Goal: Task Accomplishment & Management: Use online tool/utility

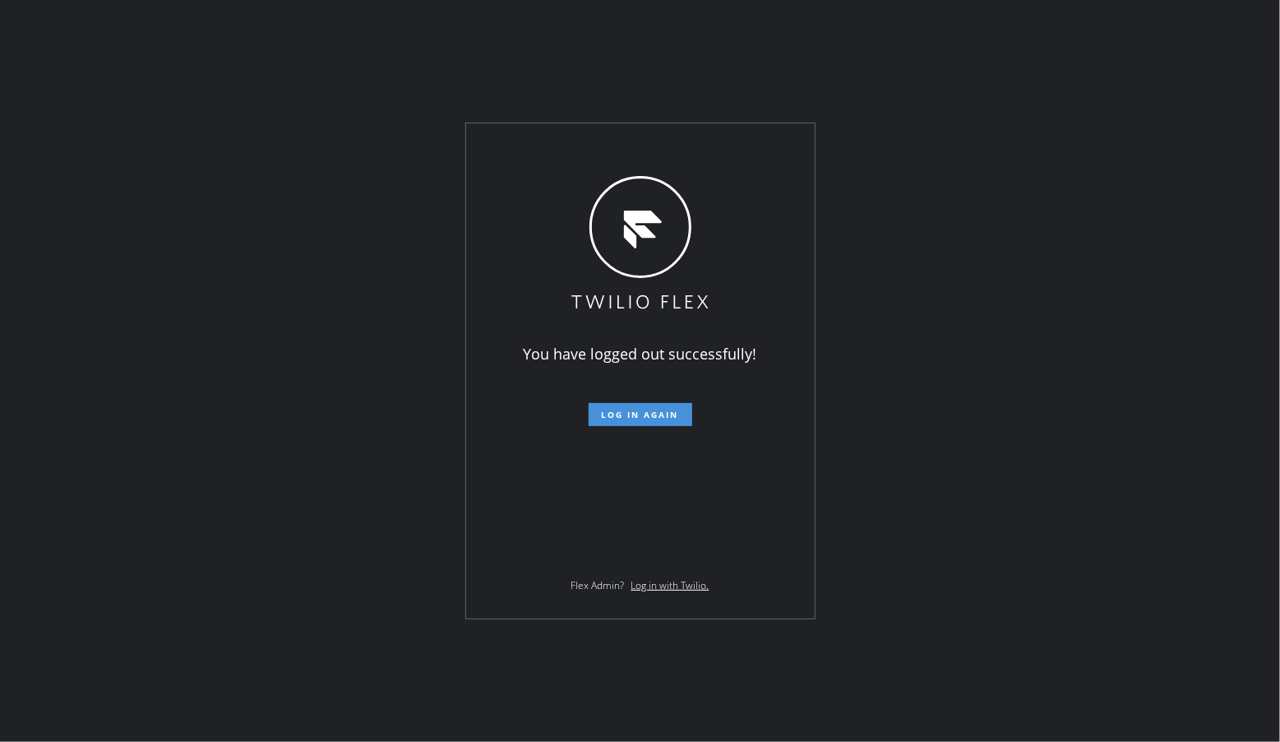
click at [681, 405] on button "Log in again" at bounding box center [641, 414] width 104 height 23
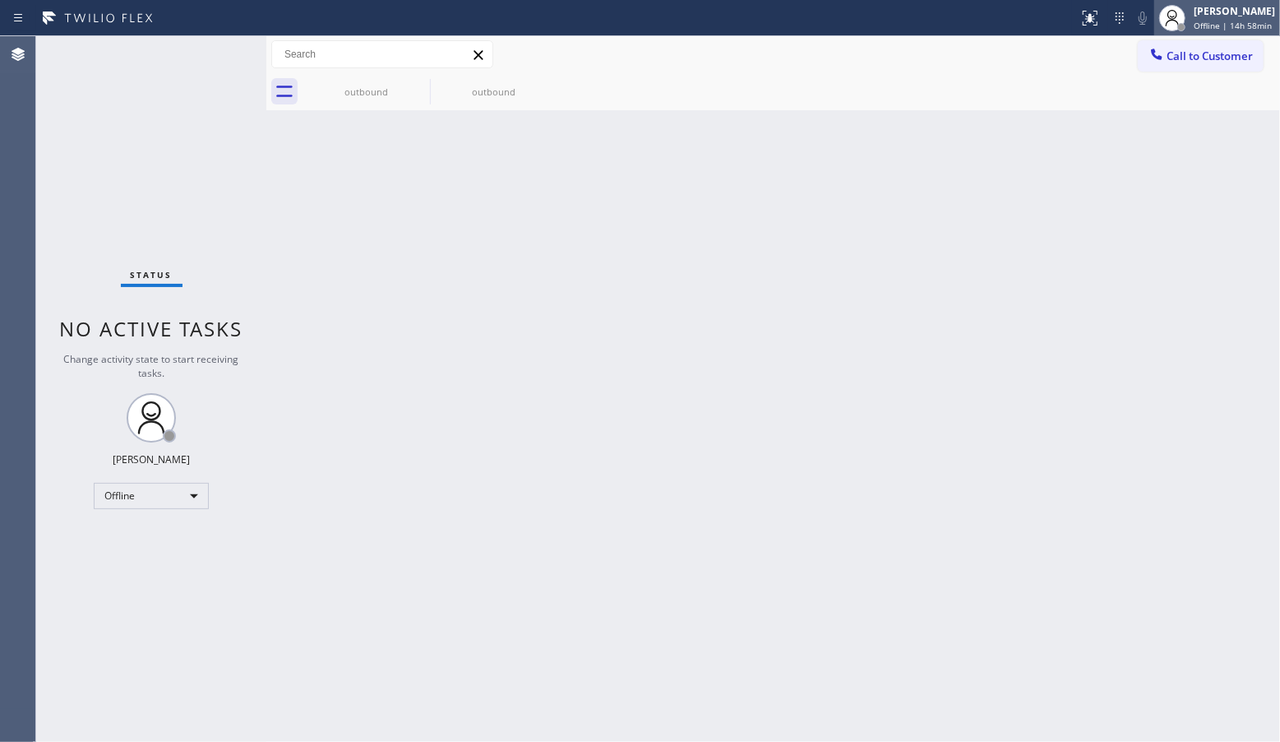
click at [1235, 34] on div "Giovanni Pleños Offline | 14h 58min" at bounding box center [1218, 18] width 126 height 36
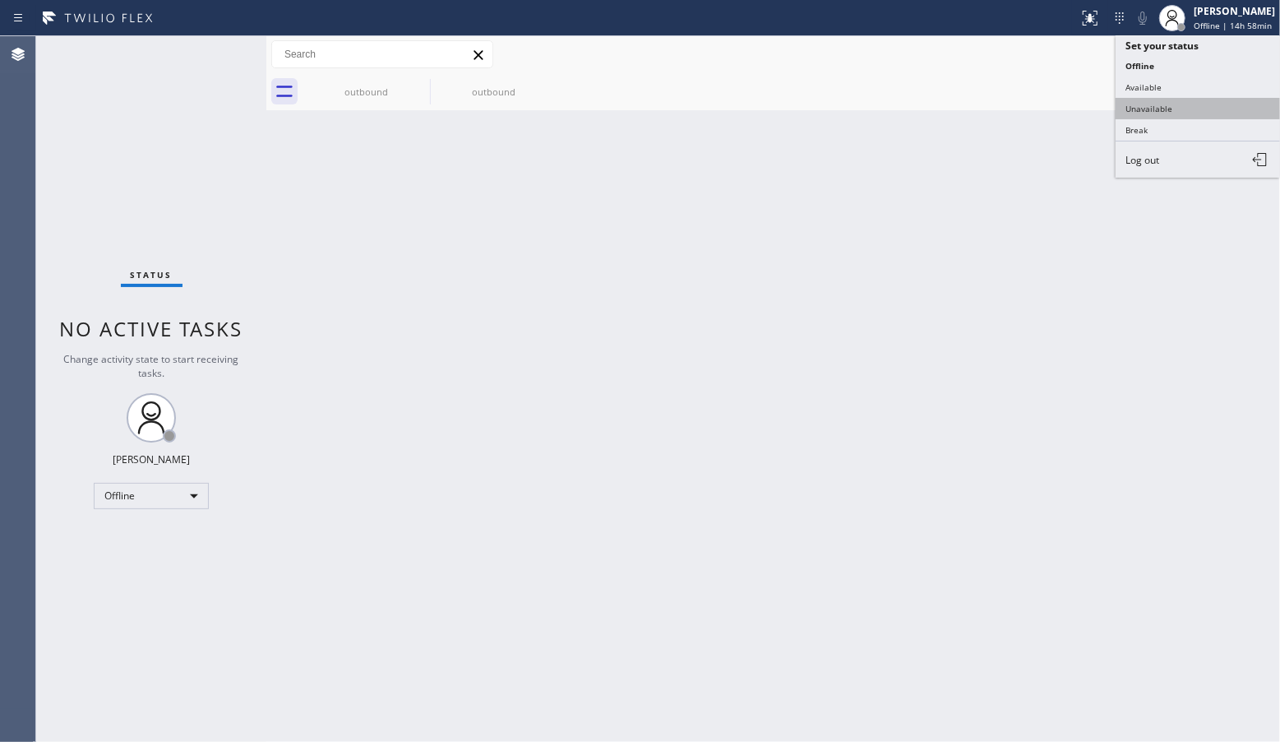
click at [1178, 100] on button "Unavailable" at bounding box center [1198, 108] width 164 height 21
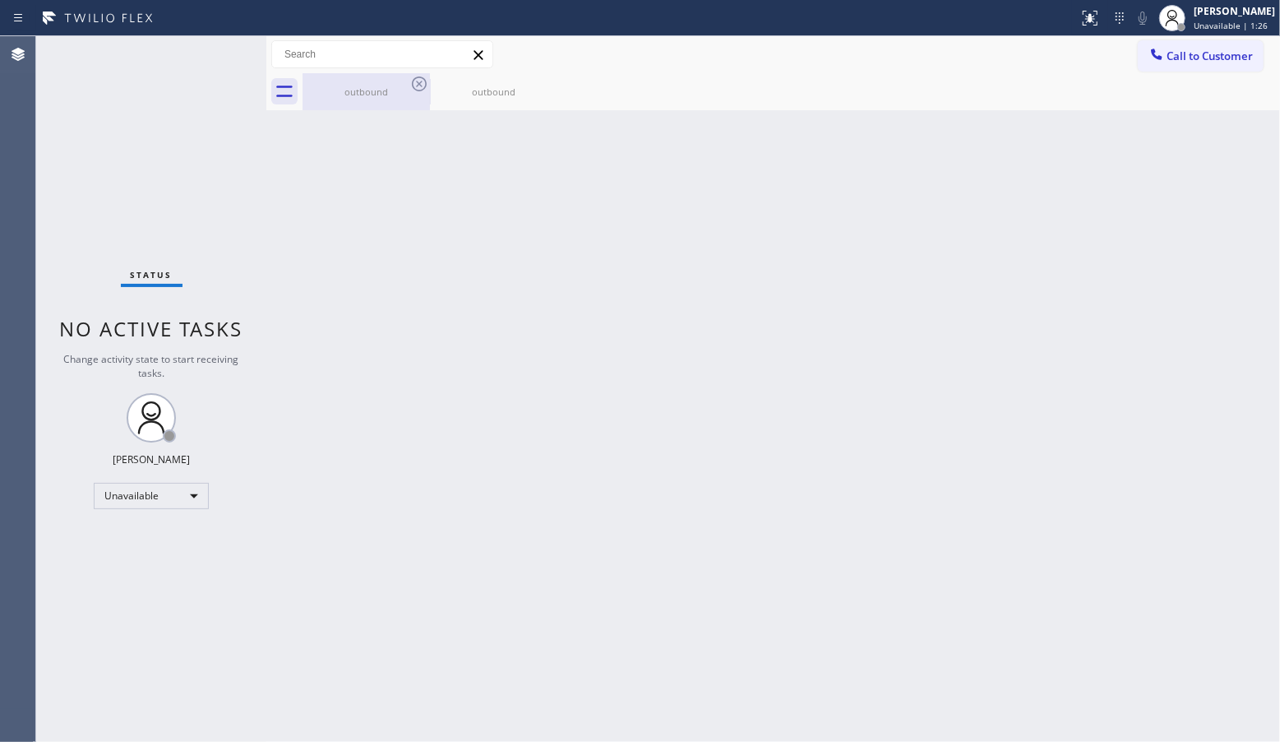
drag, startPoint x: 388, startPoint y: 95, endPoint x: 402, endPoint y: 92, distance: 14.4
click at [388, 95] on div "outbound" at bounding box center [366, 92] width 124 height 12
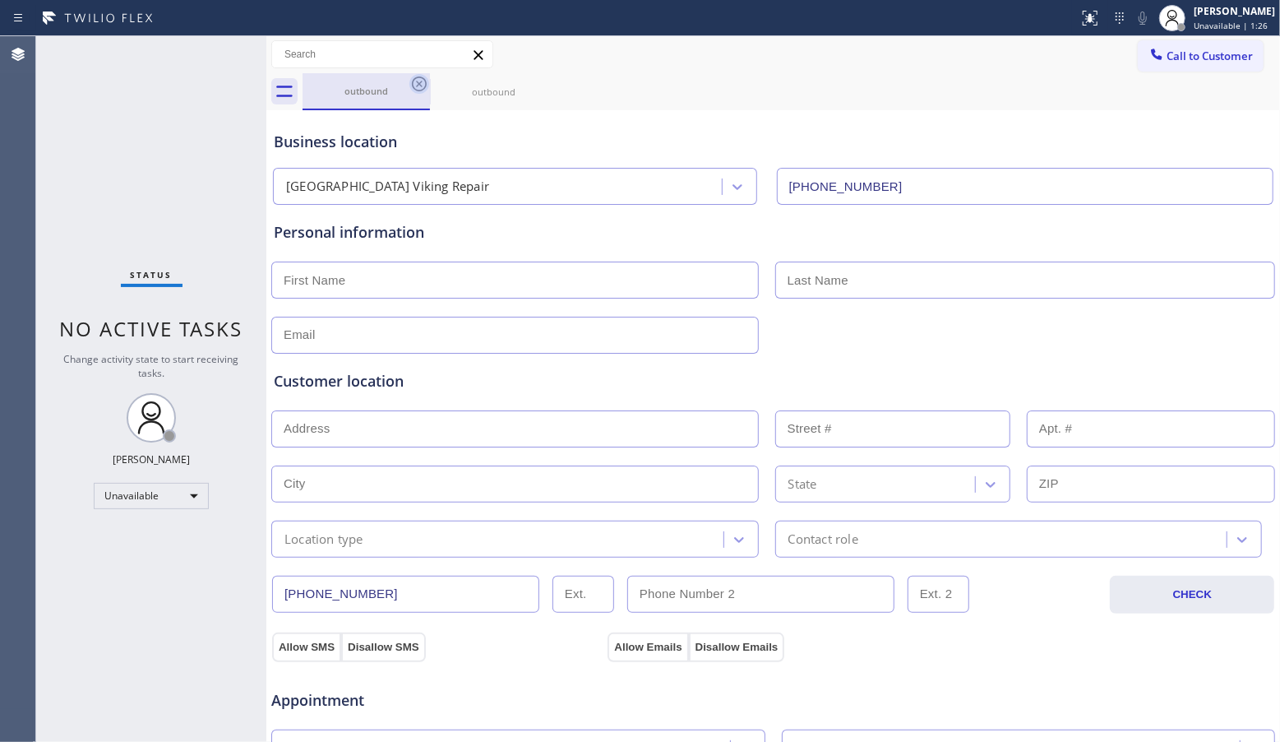
click at [419, 81] on icon at bounding box center [420, 84] width 20 height 20
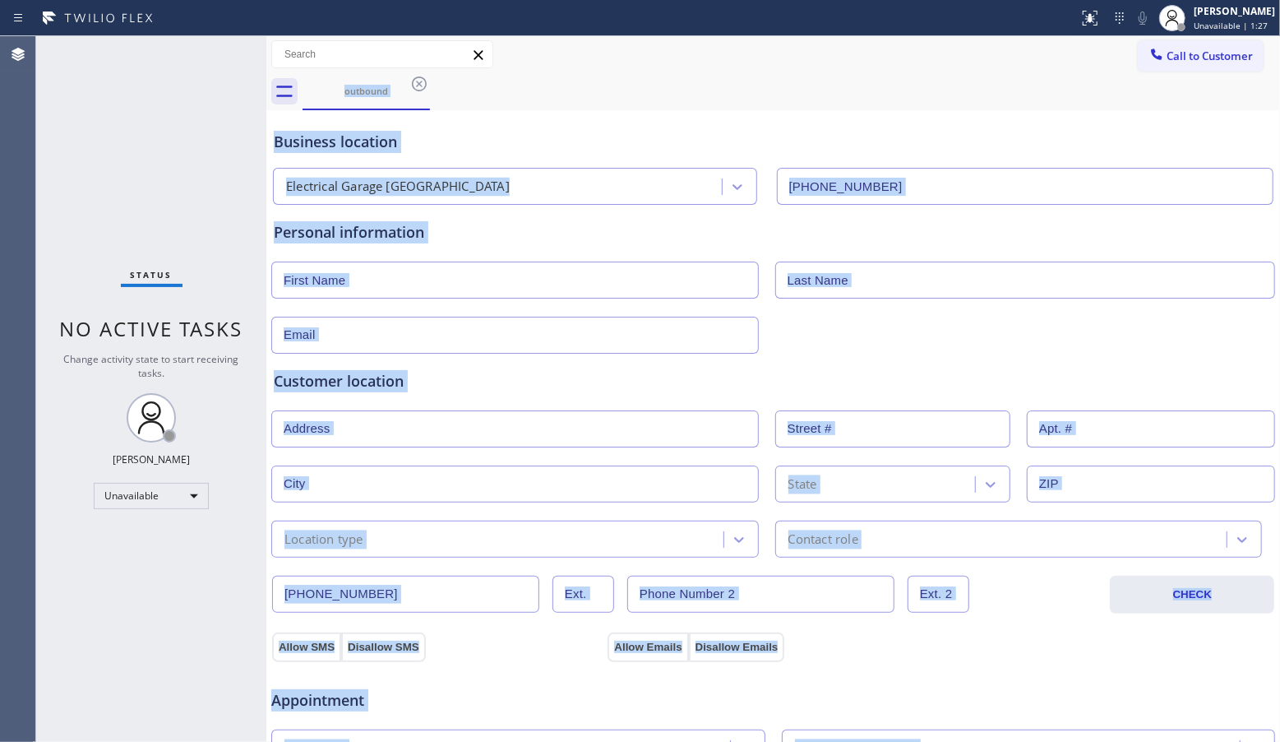
click at [419, 81] on div "outbound" at bounding box center [792, 91] width 978 height 37
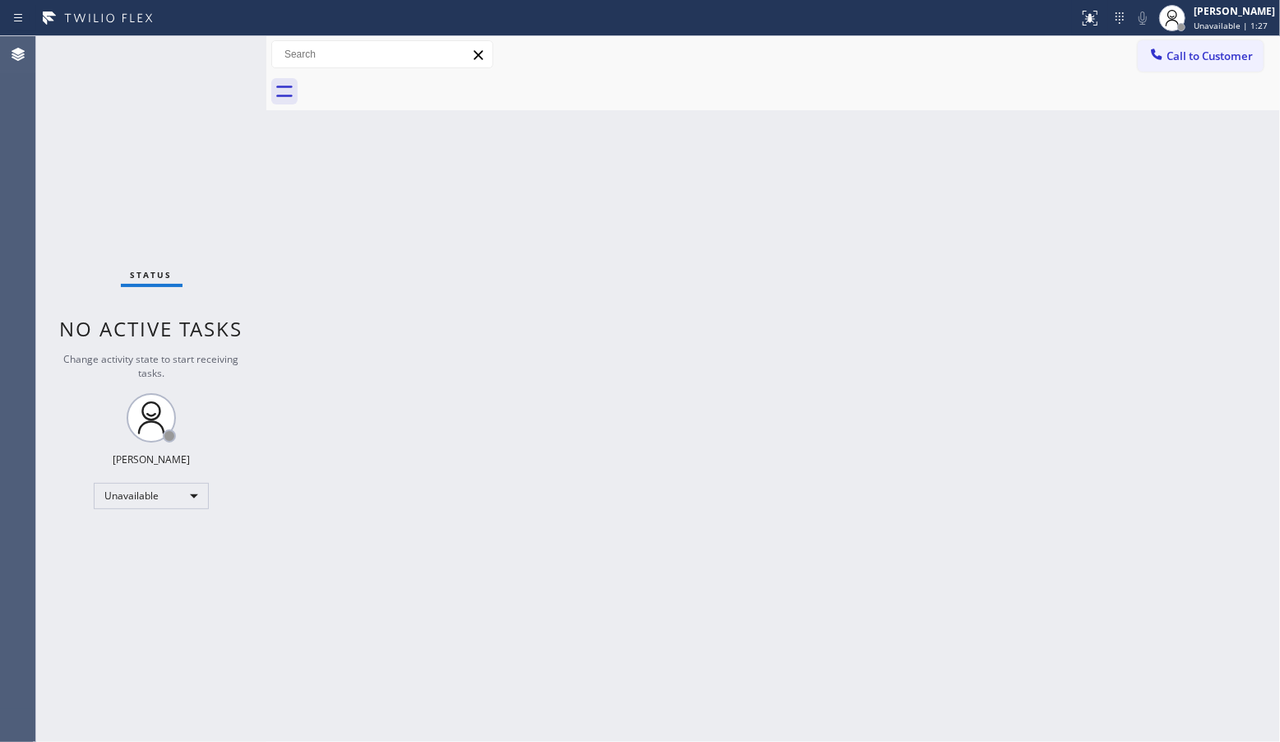
click at [419, 81] on div at bounding box center [792, 91] width 978 height 37
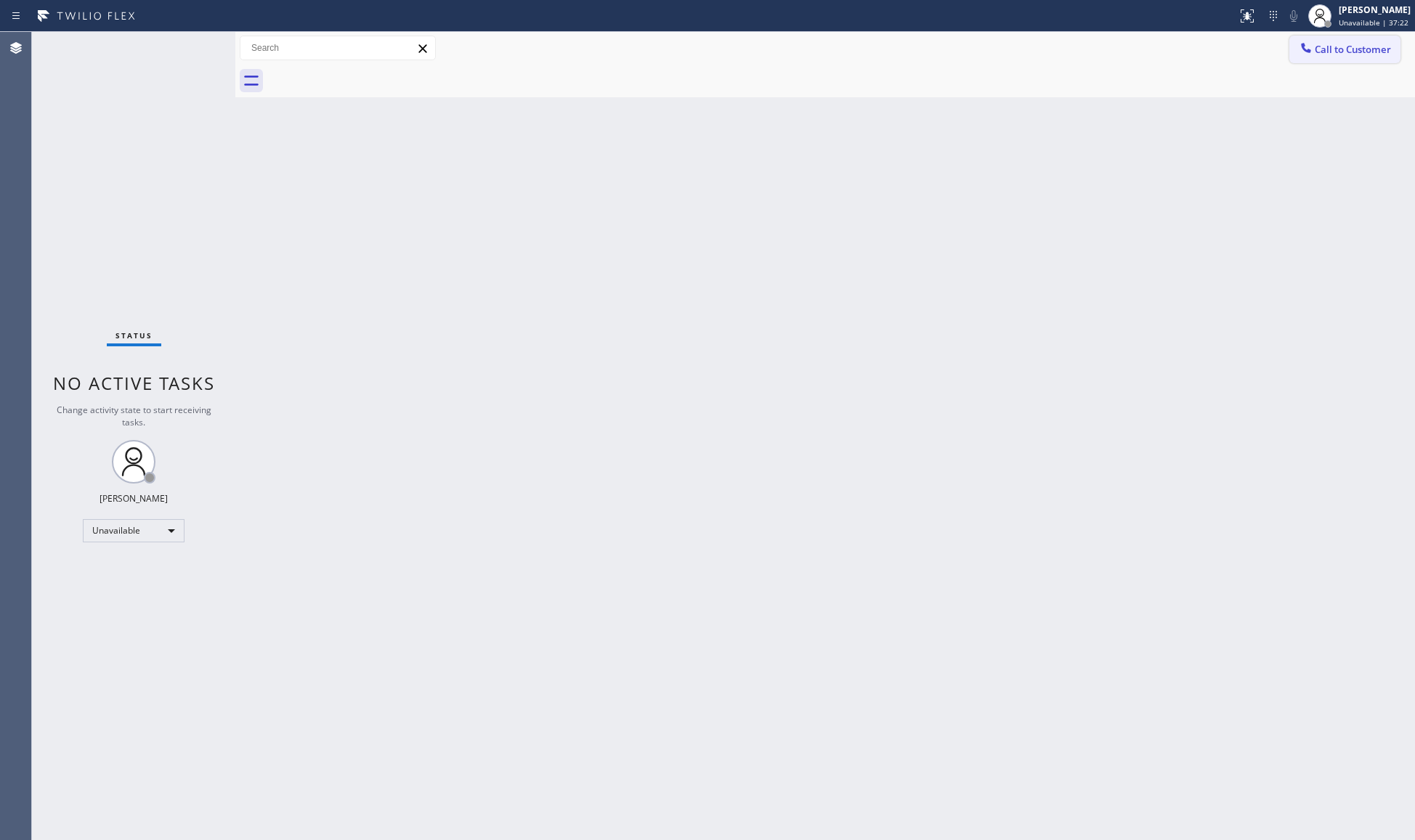
click at [1131, 39] on button "Call to Customer" at bounding box center [1345, 49] width 111 height 27
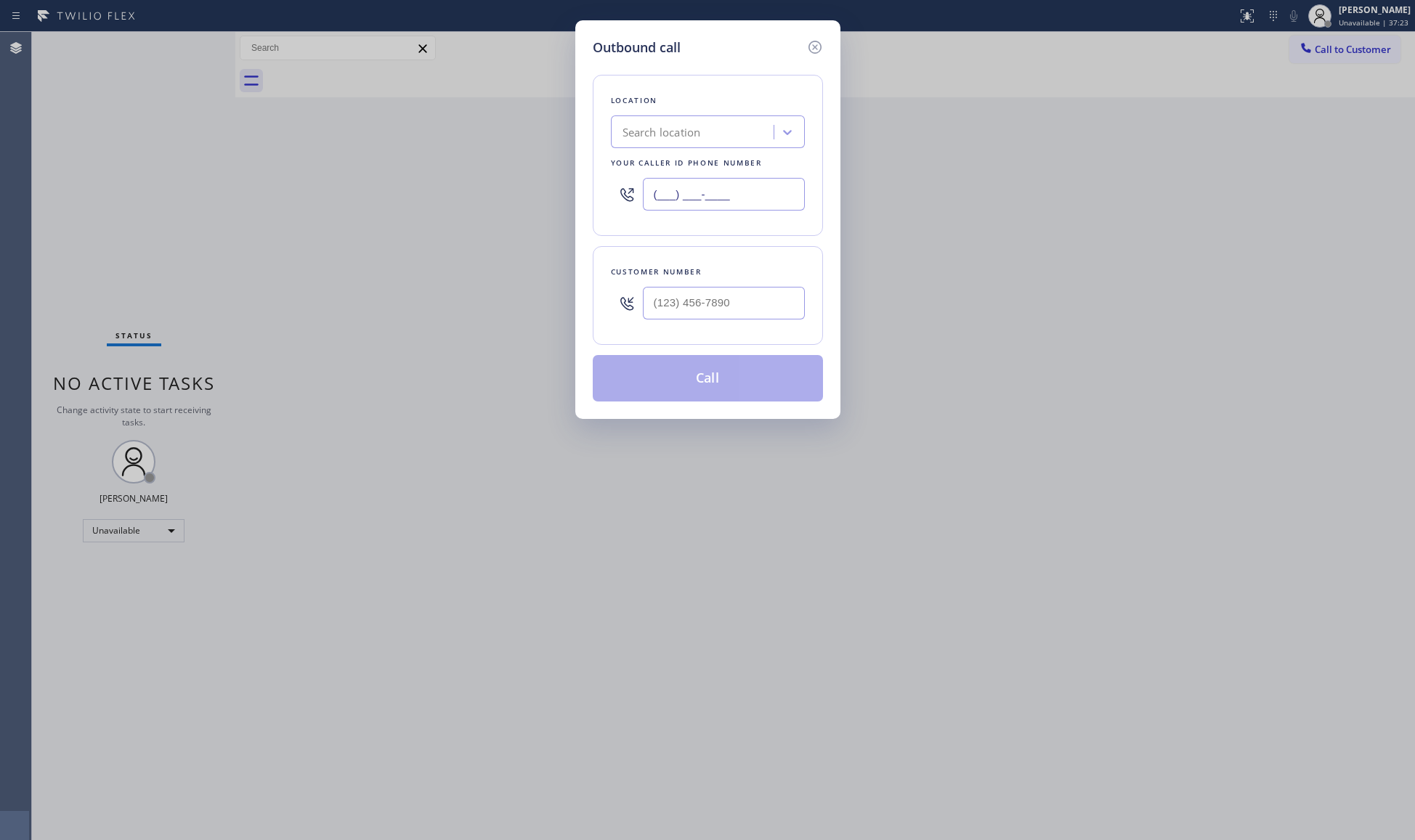
drag, startPoint x: 681, startPoint y: 201, endPoint x: 637, endPoint y: 204, distance: 44.1
click at [637, 204] on div "(___) ___-____" at bounding box center [708, 193] width 194 height 47
paste input "805) 519-8853"
type input "(805) 519-8853"
click at [715, 314] on input "(___) ___-____" at bounding box center [723, 303] width 162 height 33
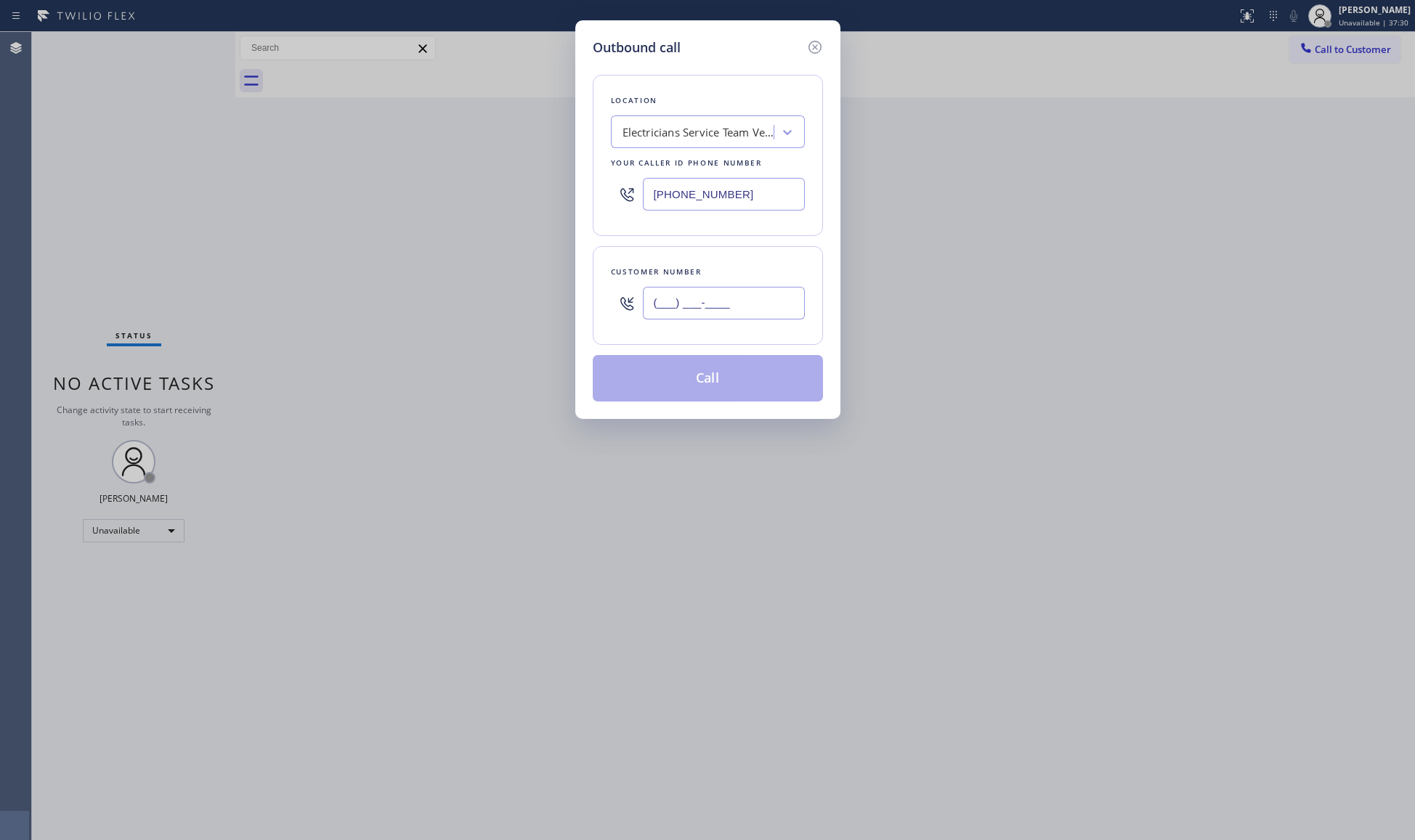
paste input "805) 231-6838"
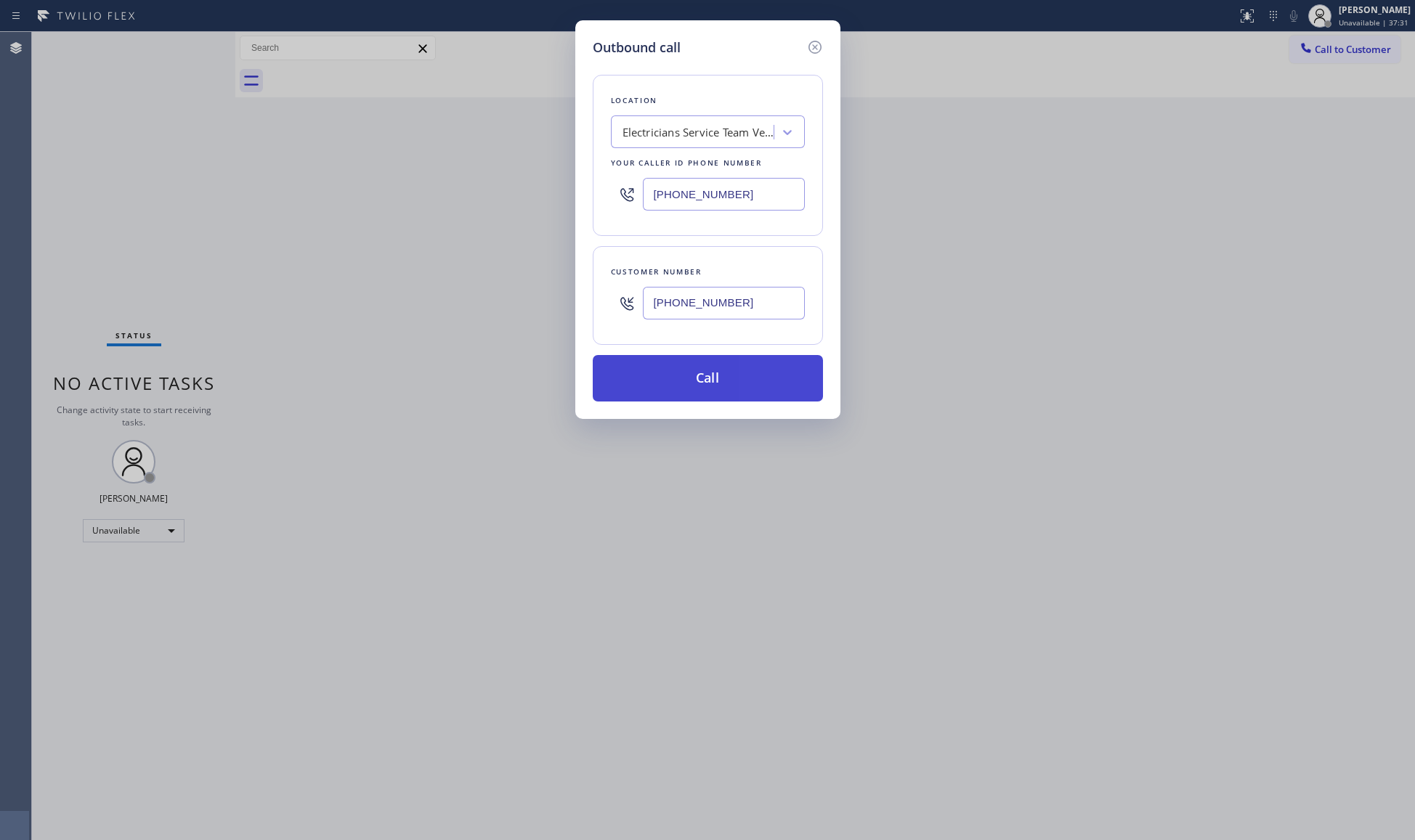
type input "(805) 231-6838"
click at [713, 385] on button "Call" at bounding box center [708, 378] width 231 height 47
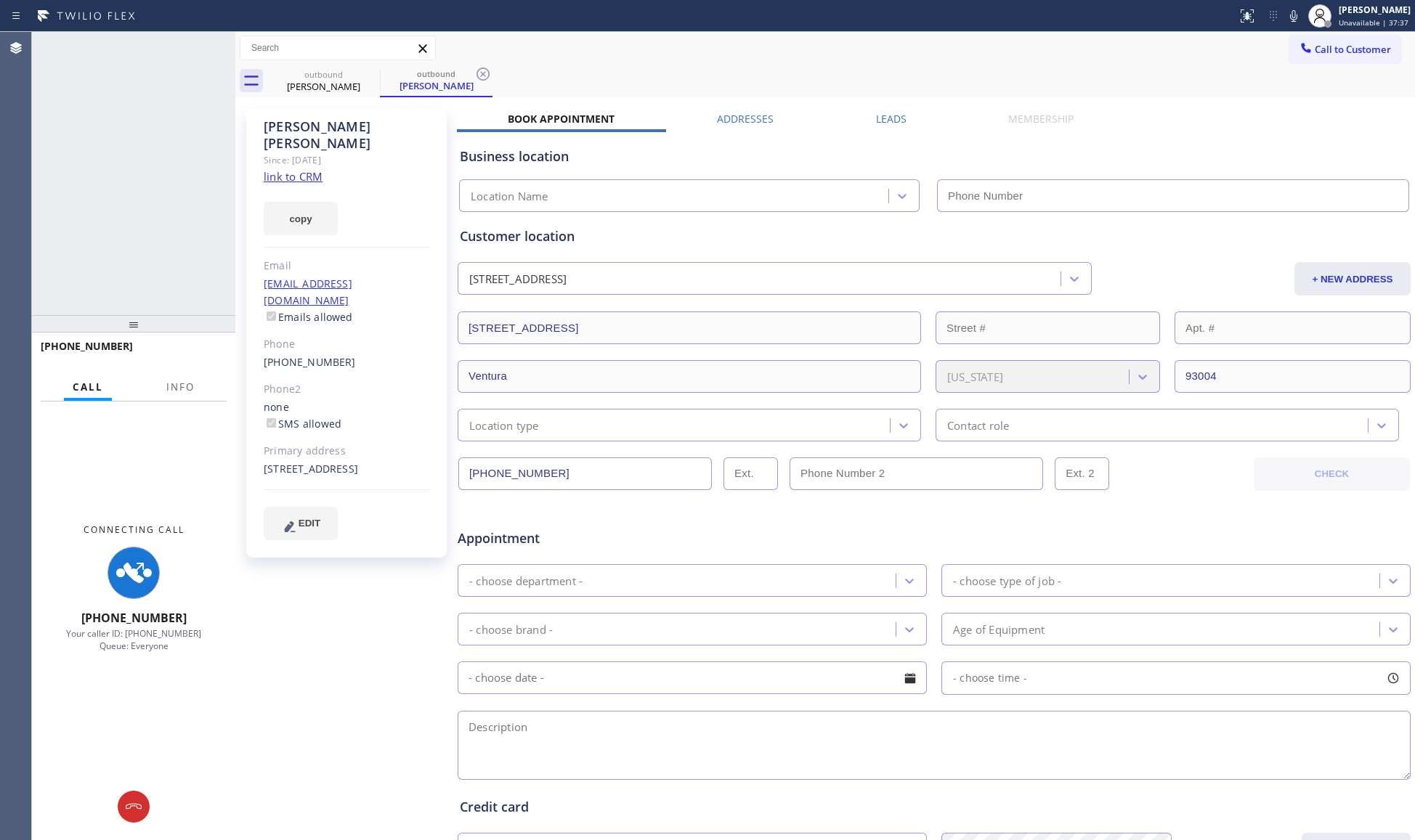
type input "(805) 519-8853"
click at [190, 382] on span "Info" at bounding box center [180, 387] width 28 height 13
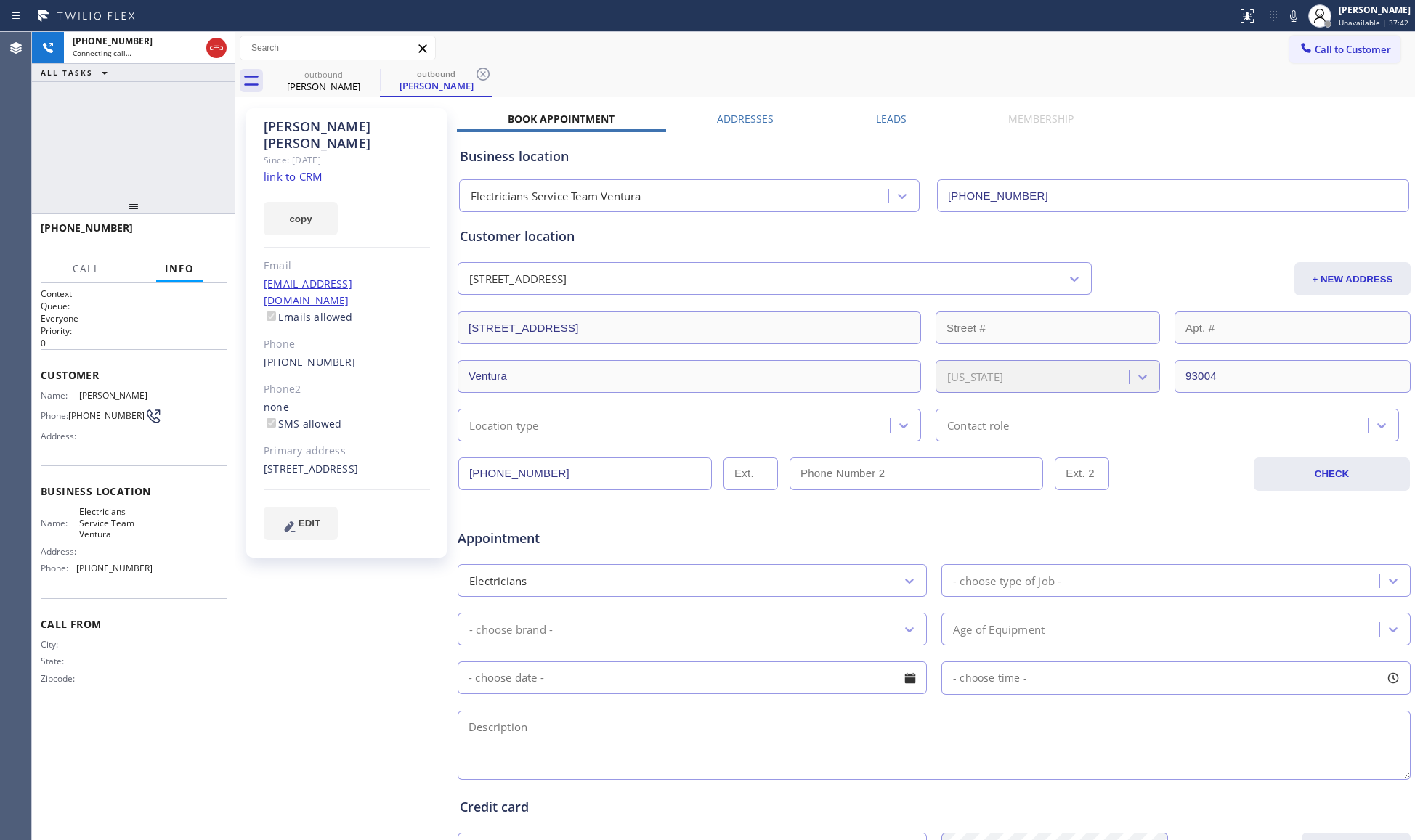
drag, startPoint x: 132, startPoint y: 325, endPoint x: 165, endPoint y: 207, distance: 122.5
click at [165, 207] on div at bounding box center [133, 206] width 203 height 18
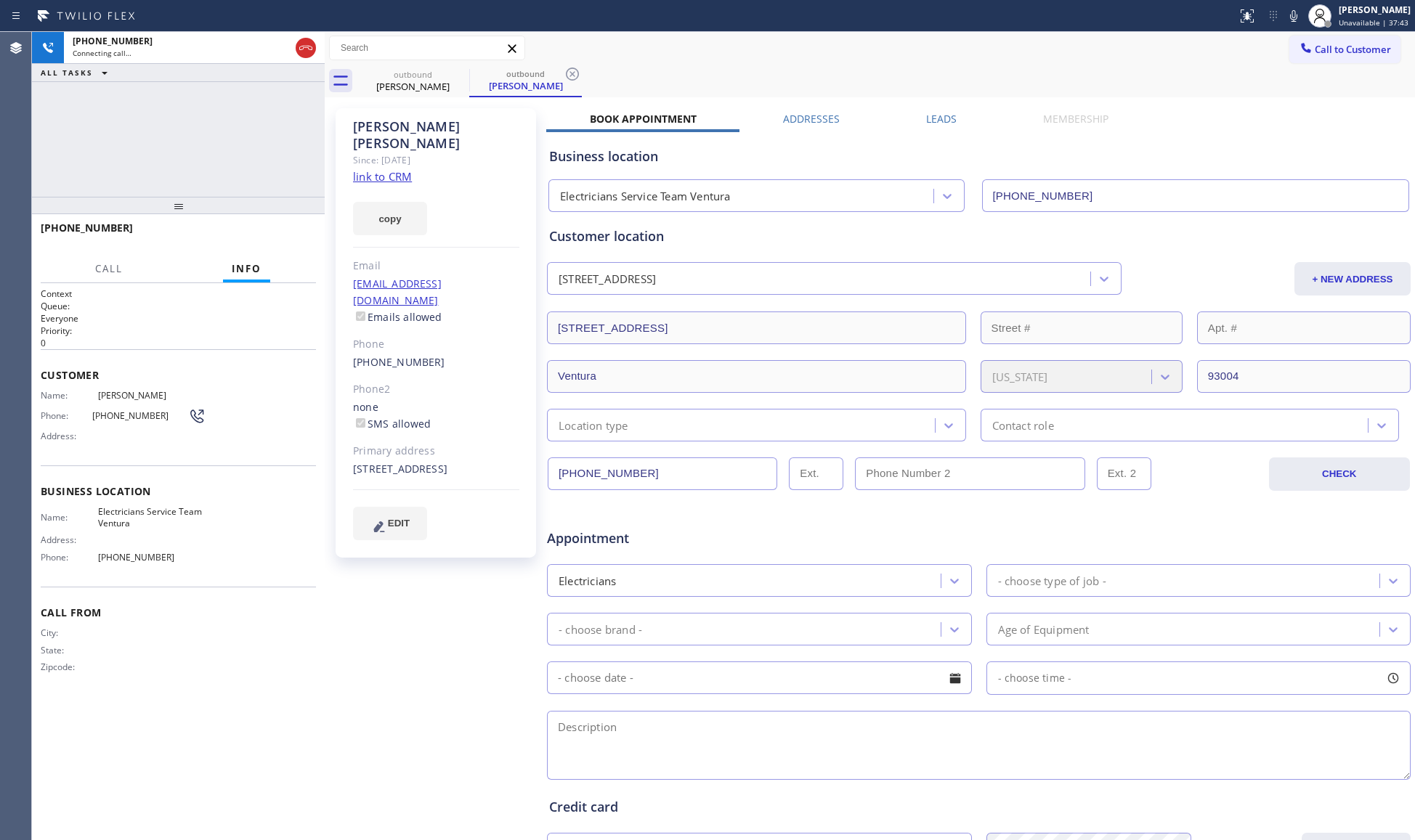
drag, startPoint x: 234, startPoint y: 141, endPoint x: 329, endPoint y: 145, distance: 95.1
click at [325, 145] on div at bounding box center [325, 435] width 0 height 808
click at [284, 140] on div "+18052316838 Connecting call… ALL TASKS ALL TASKS ACTIVE TASKS TASKS IN WRAP UP" at bounding box center [181, 114] width 299 height 165
click at [279, 234] on span "HANG UP" at bounding box center [289, 235] width 44 height 11
click at [280, 234] on span "HANG UP" at bounding box center [289, 235] width 44 height 11
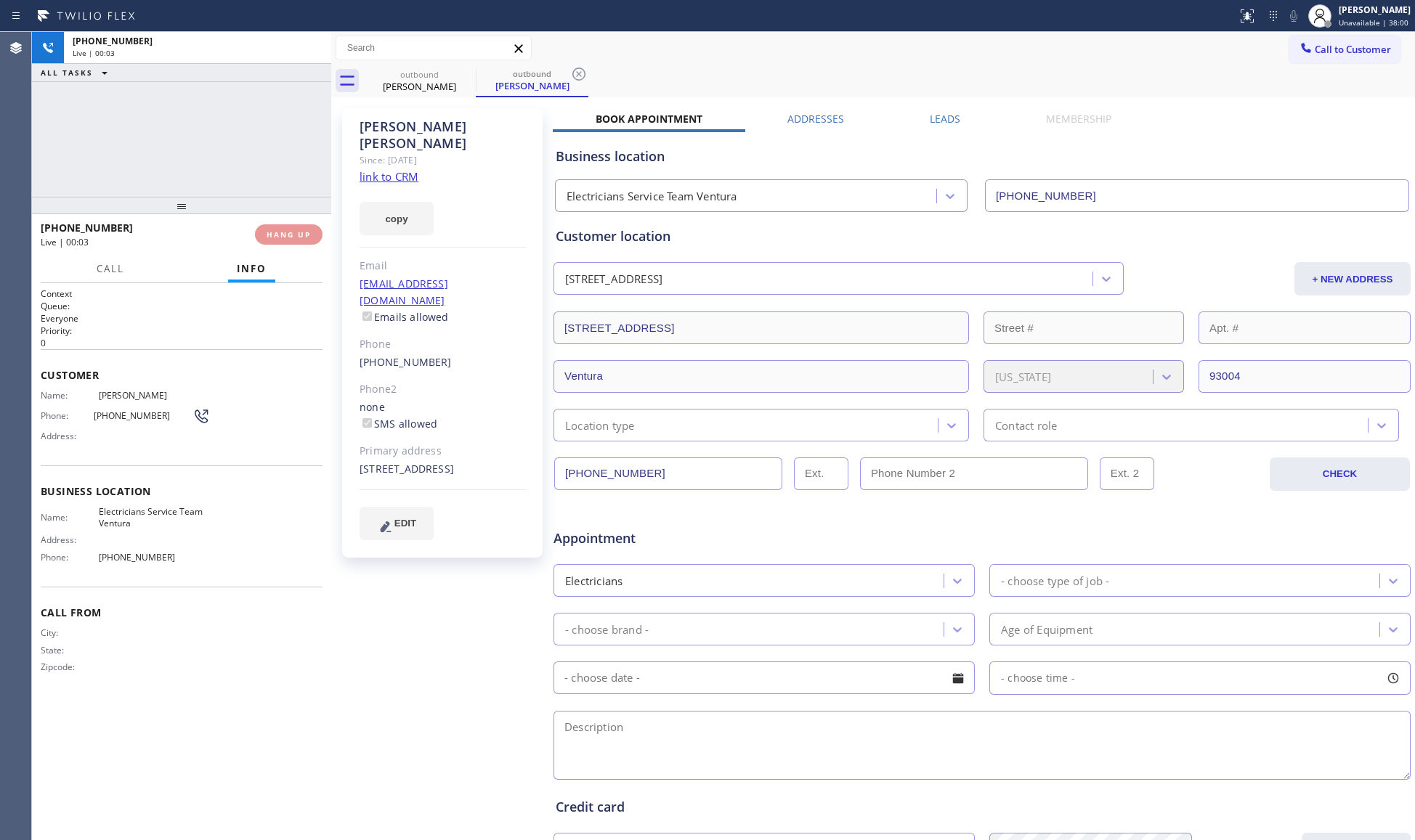
click at [302, 245] on div "+18052316838 Live | 00:03 HANG UP" at bounding box center [181, 234] width 282 height 38
drag, startPoint x: 382, startPoint y: 272, endPoint x: 390, endPoint y: 276, distance: 8.9
click at [386, 276] on div "ALL TASKS ALL TASKS ACTIVE TASKS TASKS IN WRAP UP +18052316838 Wrap up | 00:00 …" at bounding box center [723, 435] width 1383 height 808
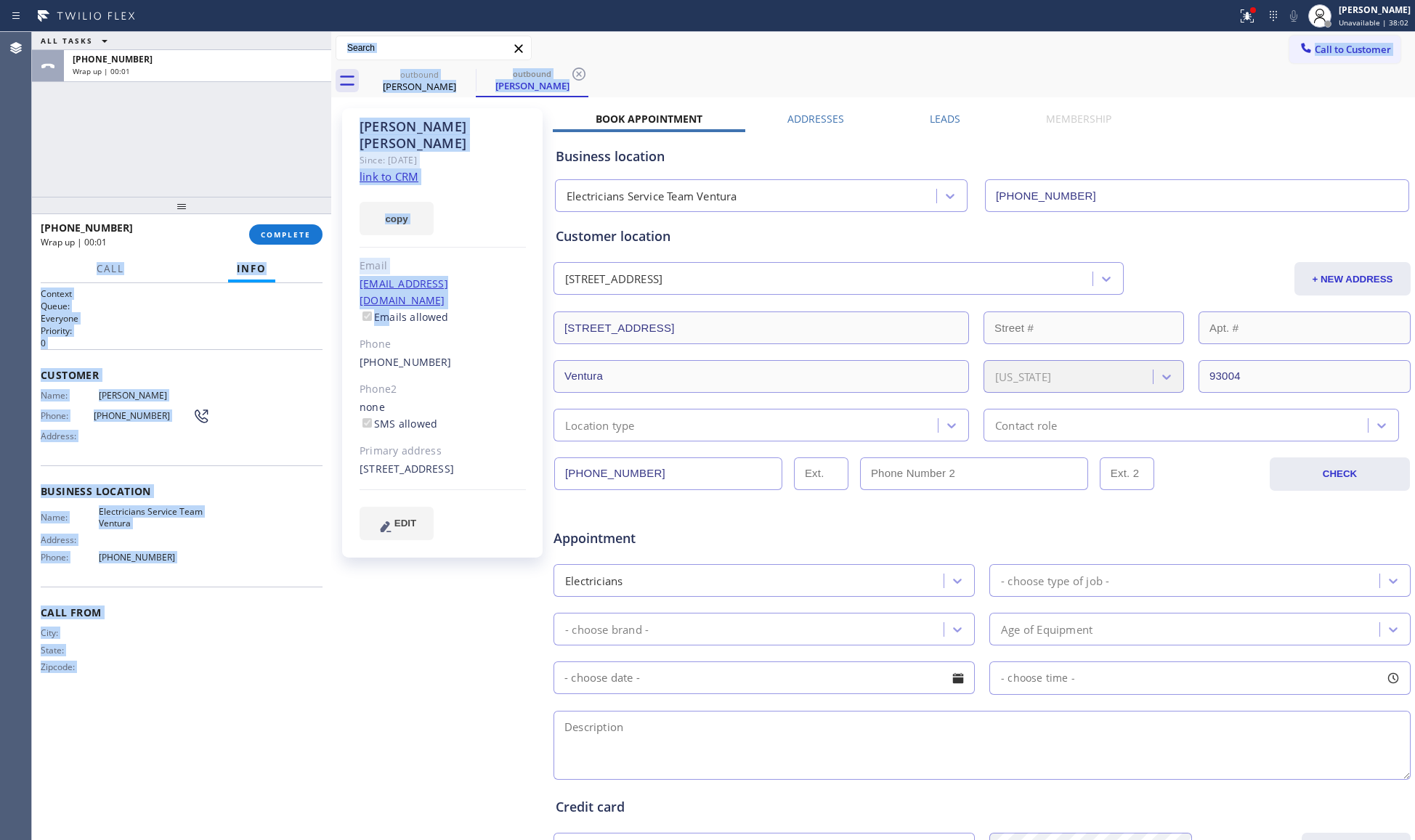
click at [294, 141] on div "ALL TASKS ALL TASKS ACTIVE TASKS TASKS IN WRAP UP +18052316838 Wrap up | 00:01" at bounding box center [181, 114] width 299 height 165
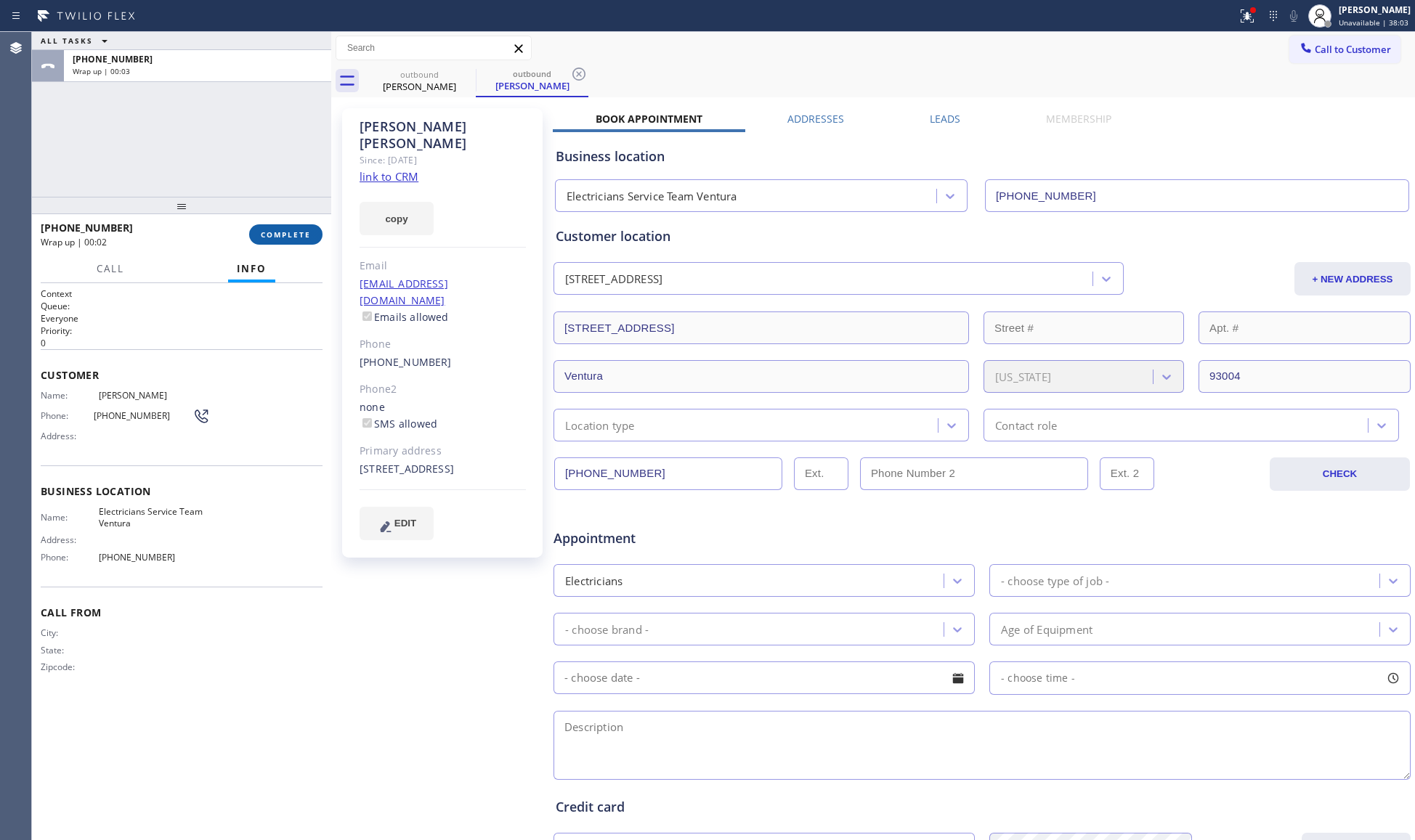
click at [300, 243] on button "COMPLETE" at bounding box center [285, 234] width 73 height 20
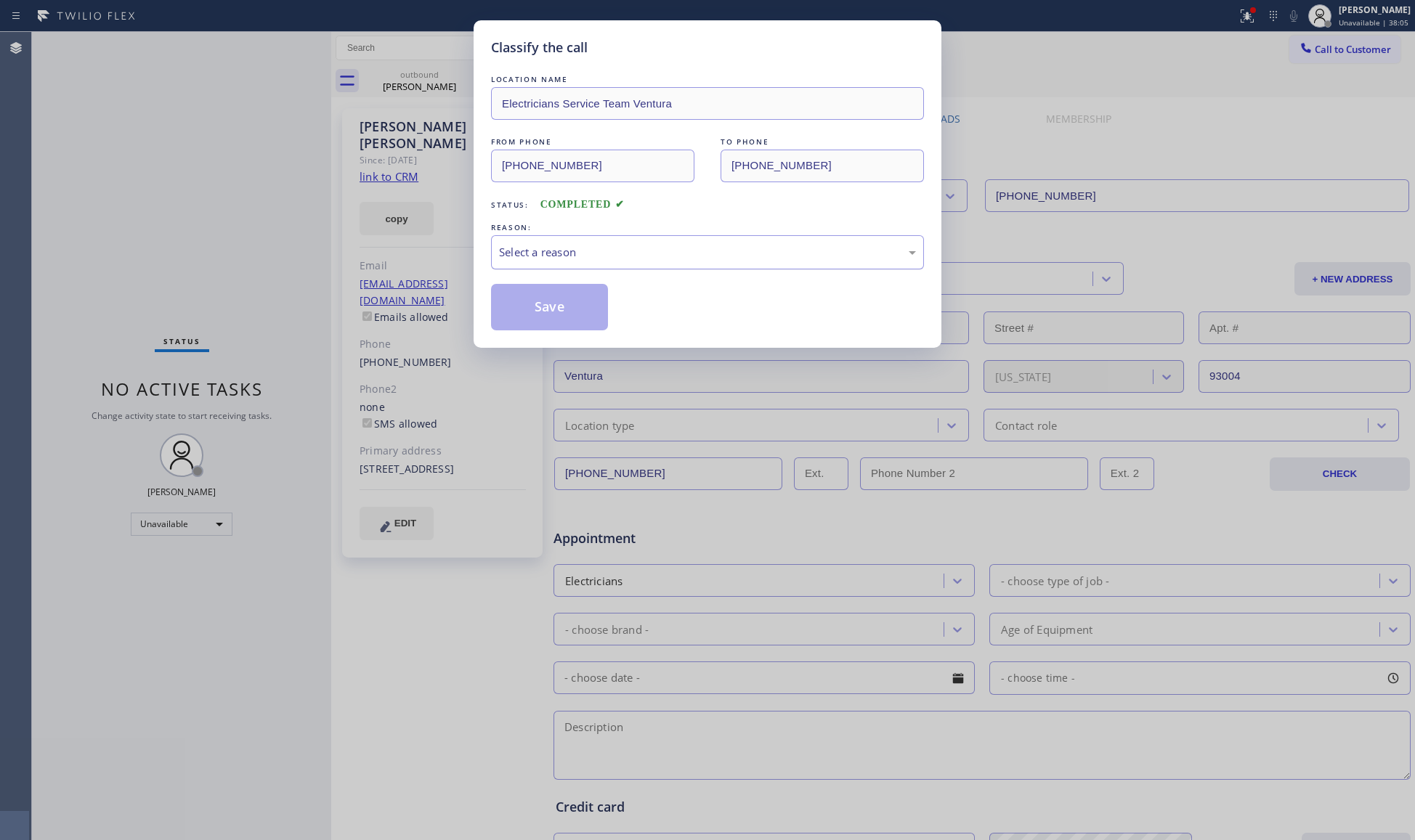
click at [530, 239] on div "Select a reason" at bounding box center [708, 252] width 433 height 34
click at [556, 305] on button "Save" at bounding box center [549, 307] width 117 height 47
click at [556, 306] on button "Save" at bounding box center [549, 307] width 117 height 47
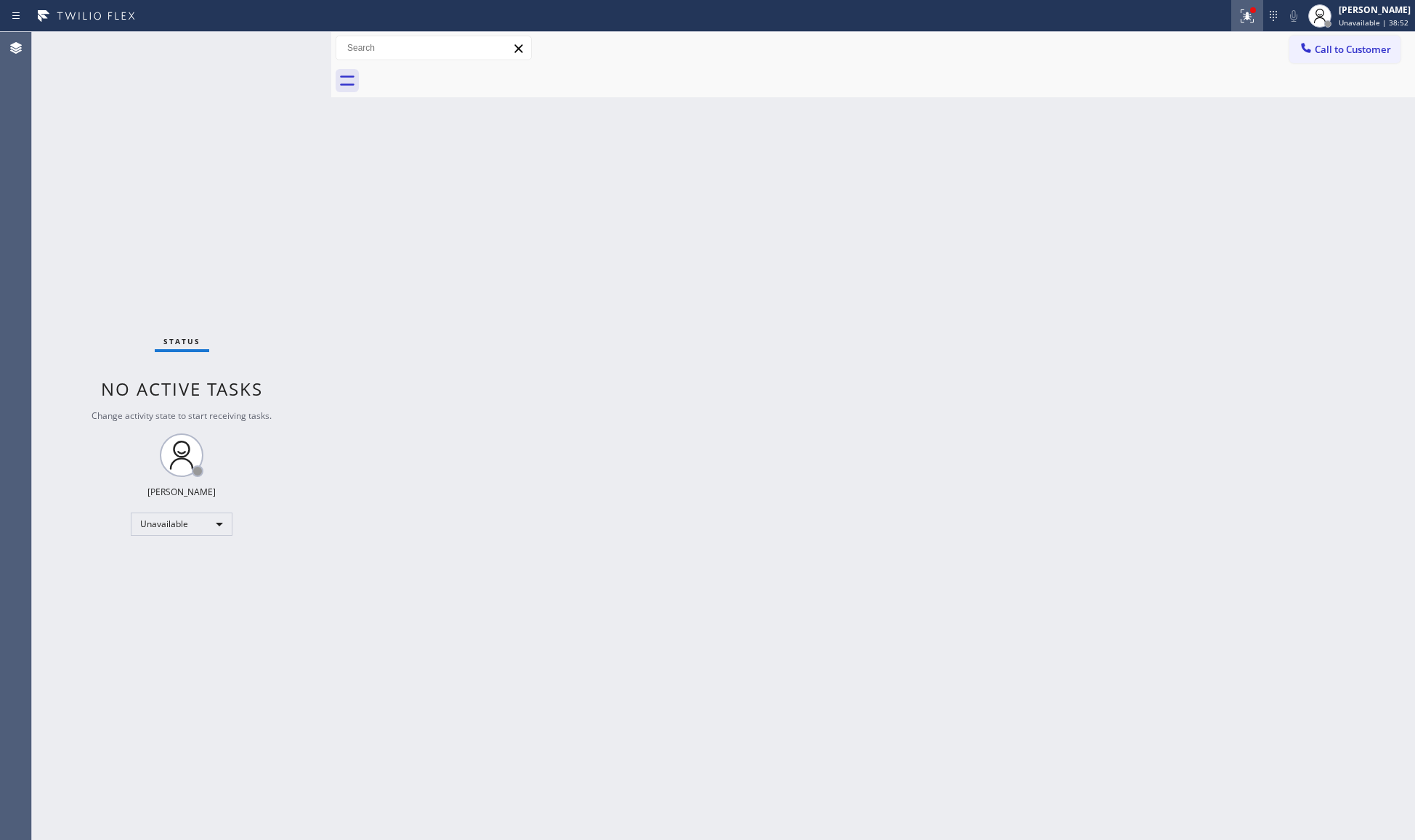
drag, startPoint x: 1256, startPoint y: 4, endPoint x: 1250, endPoint y: 14, distance: 11.7
click at [1131, 6] on div at bounding box center [1247, 16] width 32 height 32
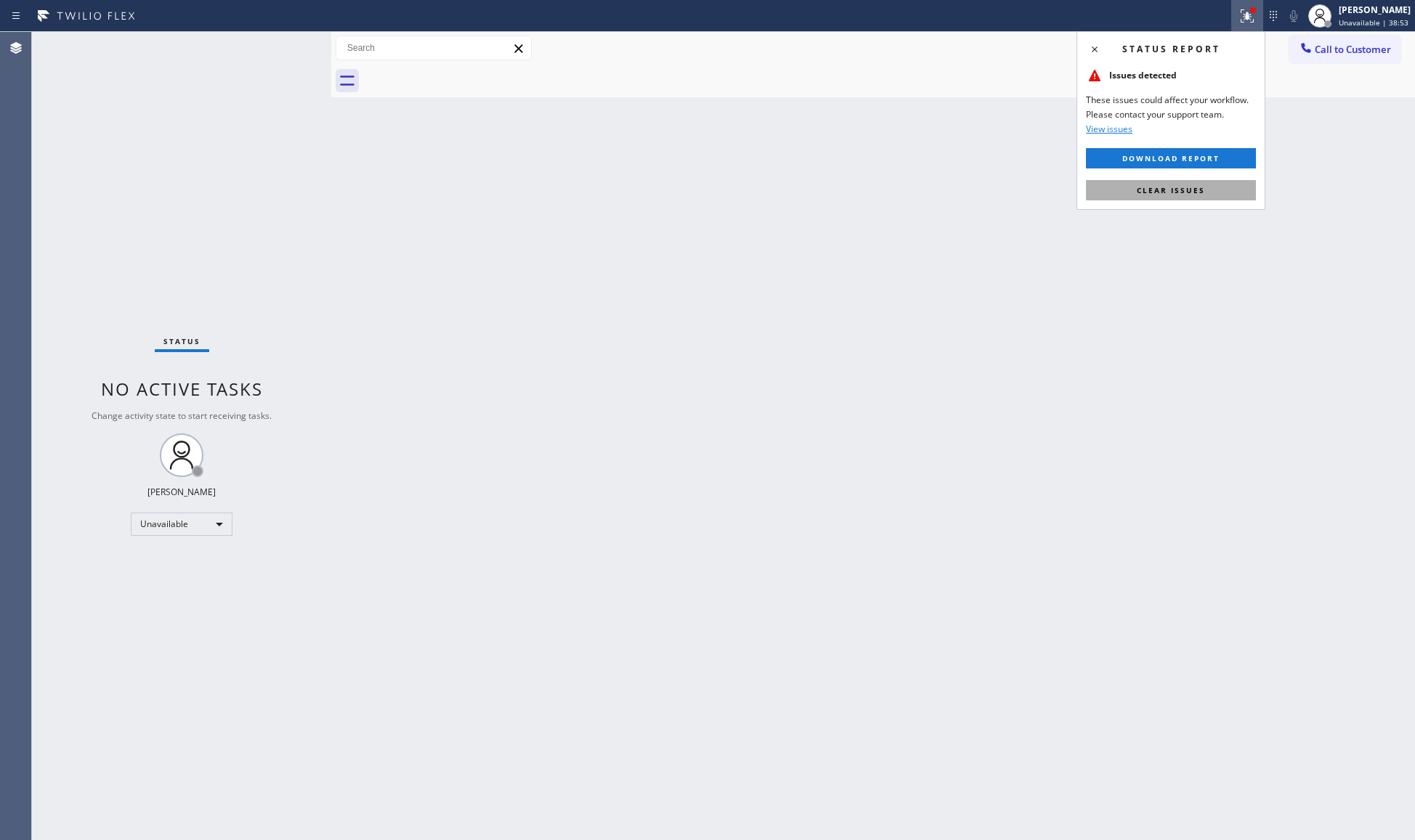
click at [1131, 187] on span "Clear issues" at bounding box center [1170, 191] width 68 height 11
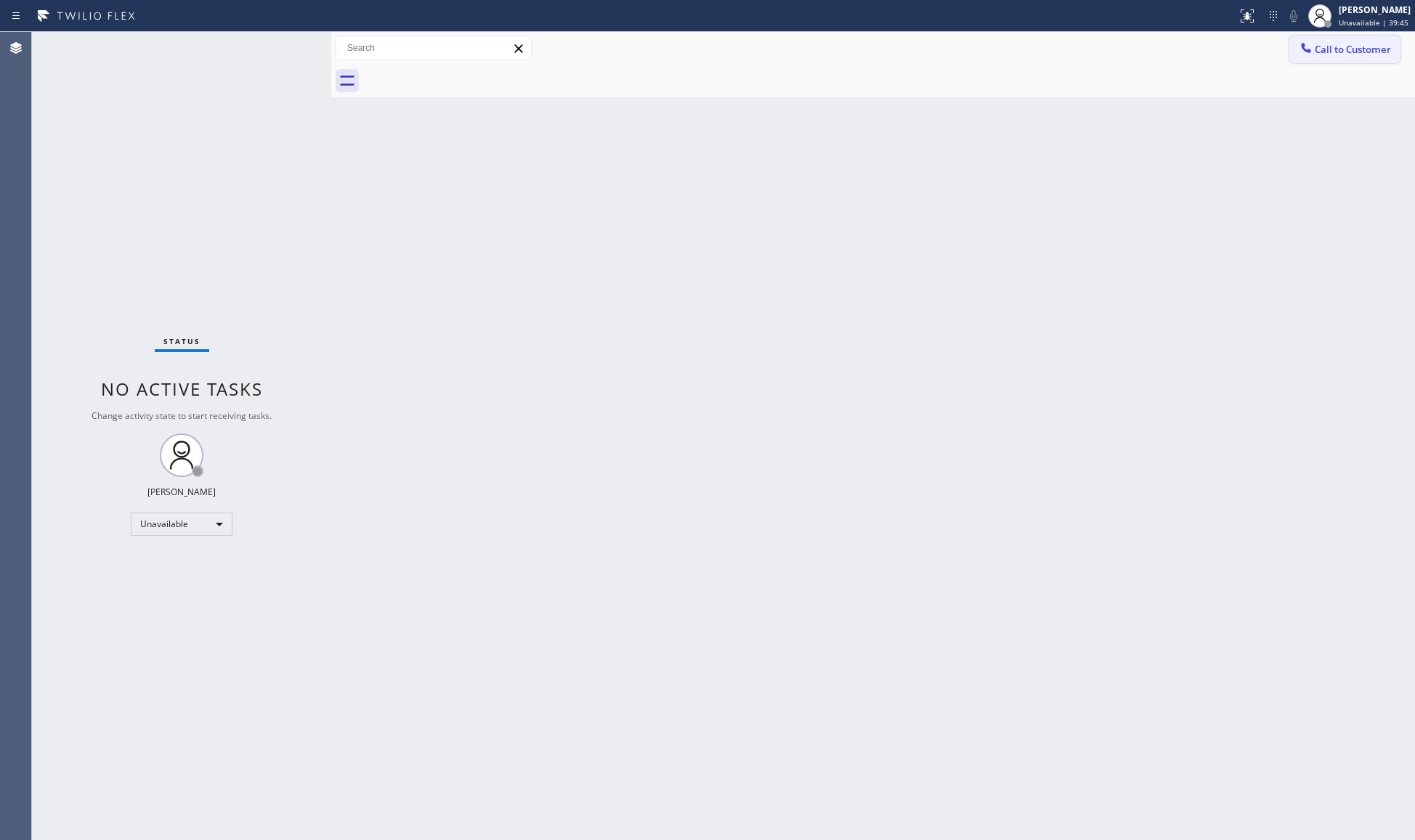
drag, startPoint x: 1337, startPoint y: 45, endPoint x: 1000, endPoint y: 140, distance: 350.1
click at [1131, 47] on span "Call to Customer" at bounding box center [1352, 49] width 76 height 13
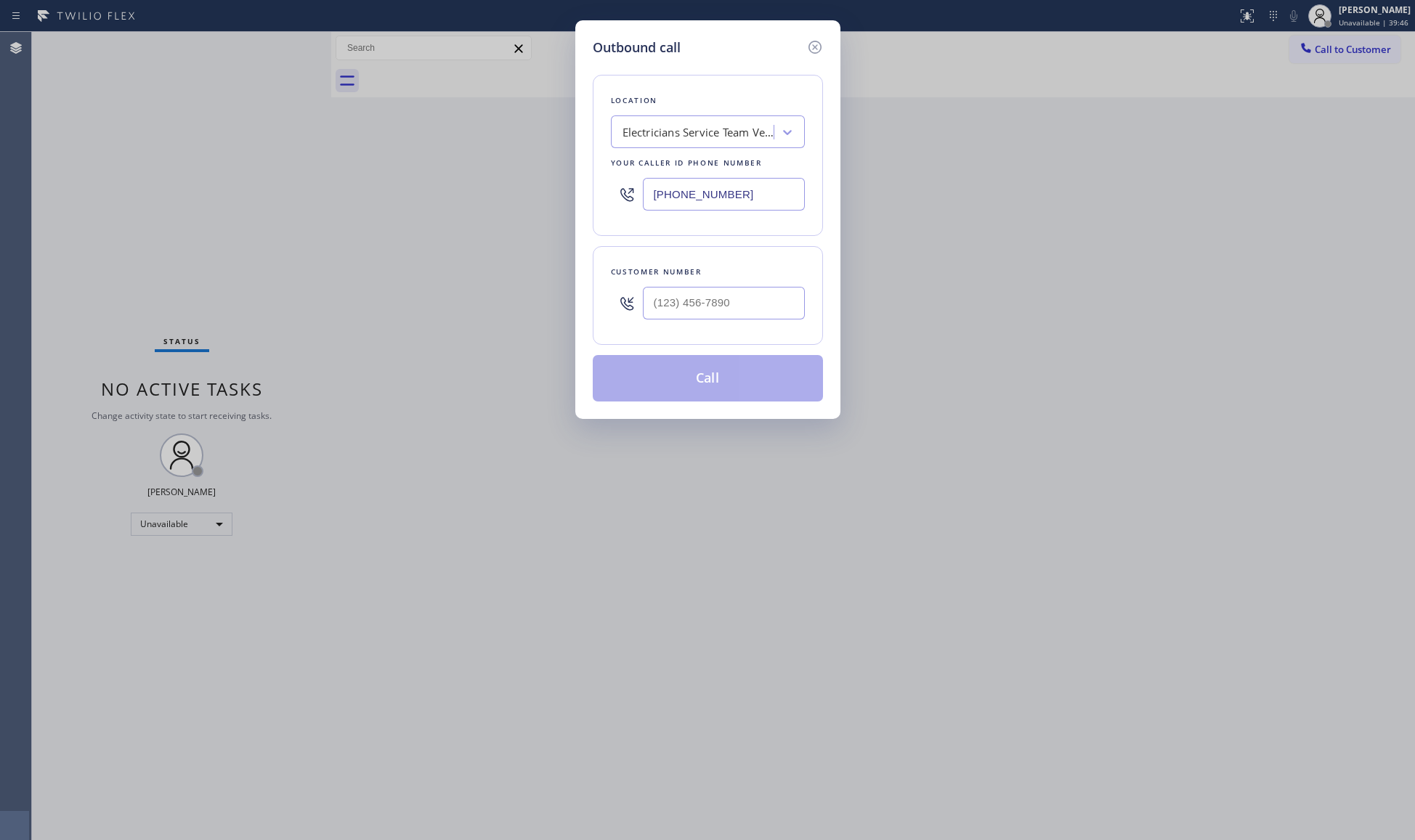
drag, startPoint x: 712, startPoint y: 198, endPoint x: 600, endPoint y: 192, distance: 112.2
click at [602, 195] on div "Location Electricians Service Team Ventura Your caller id phone number (805) 51…" at bounding box center [708, 155] width 231 height 162
paste input "55) 731-4952"
type input "[PHONE_NUMBER]"
click at [784, 302] on input "(___) ___-____" at bounding box center [723, 303] width 162 height 33
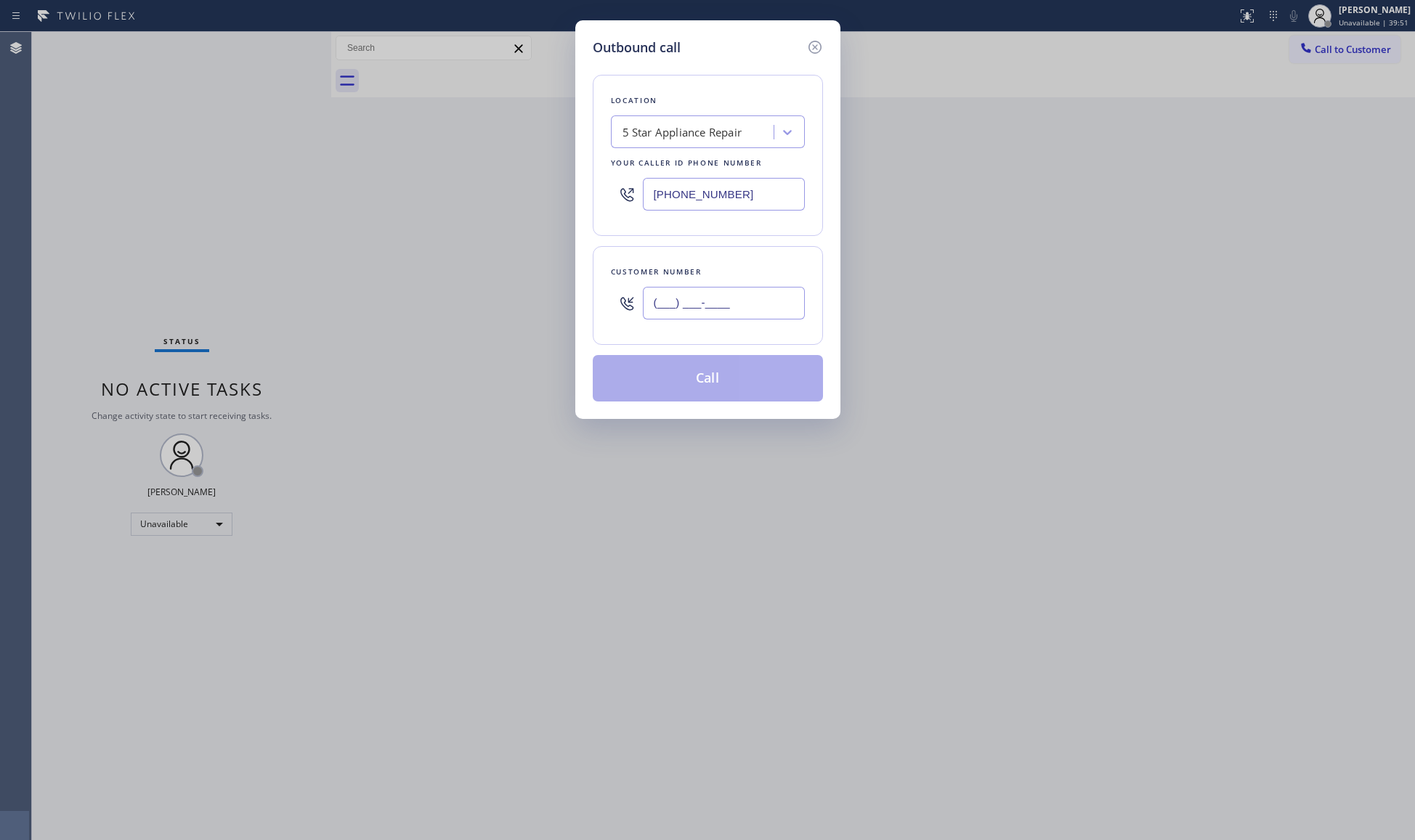
paste input "773) 814-4953"
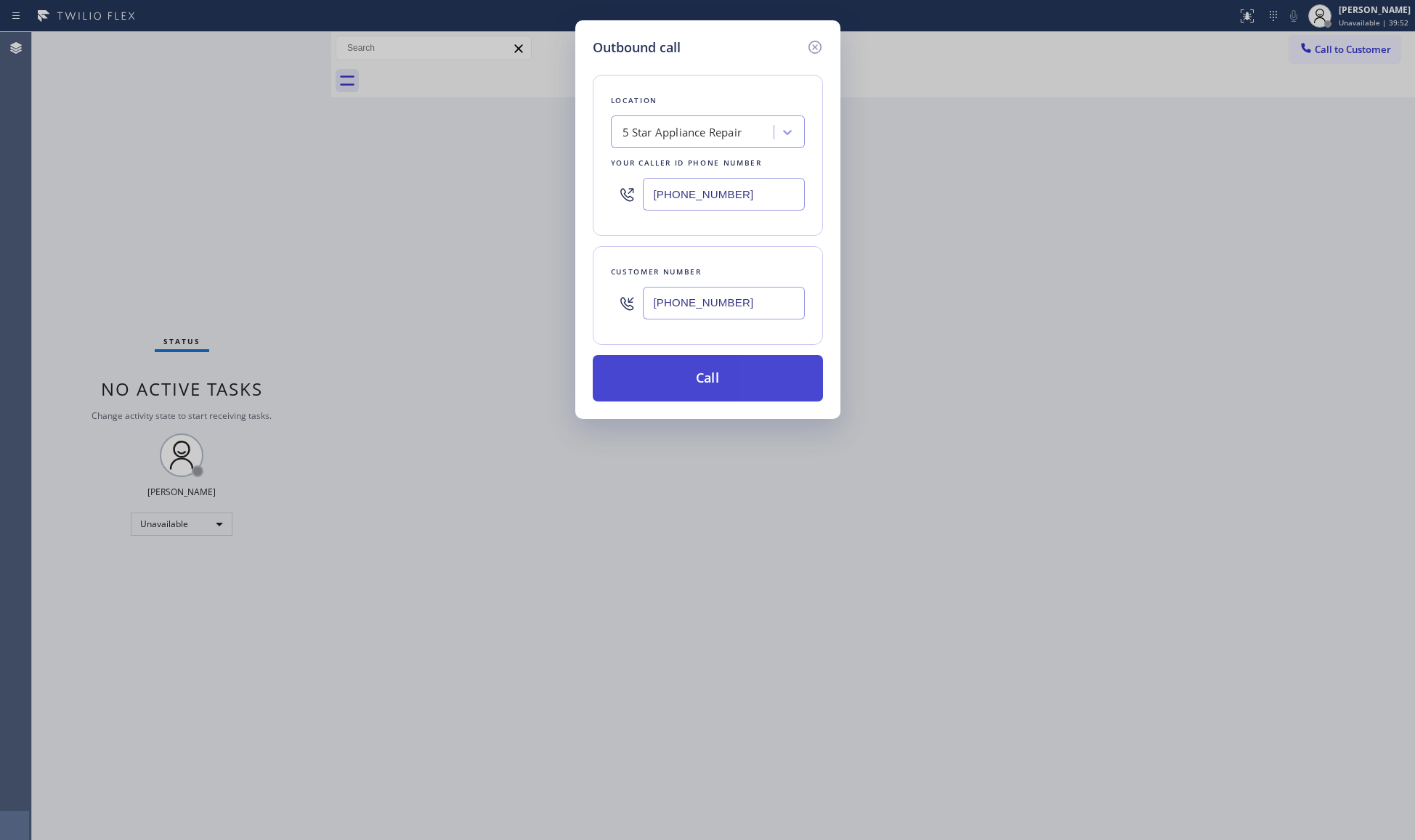
type input "(773) 814-4953"
click at [710, 381] on button "Call" at bounding box center [708, 378] width 231 height 47
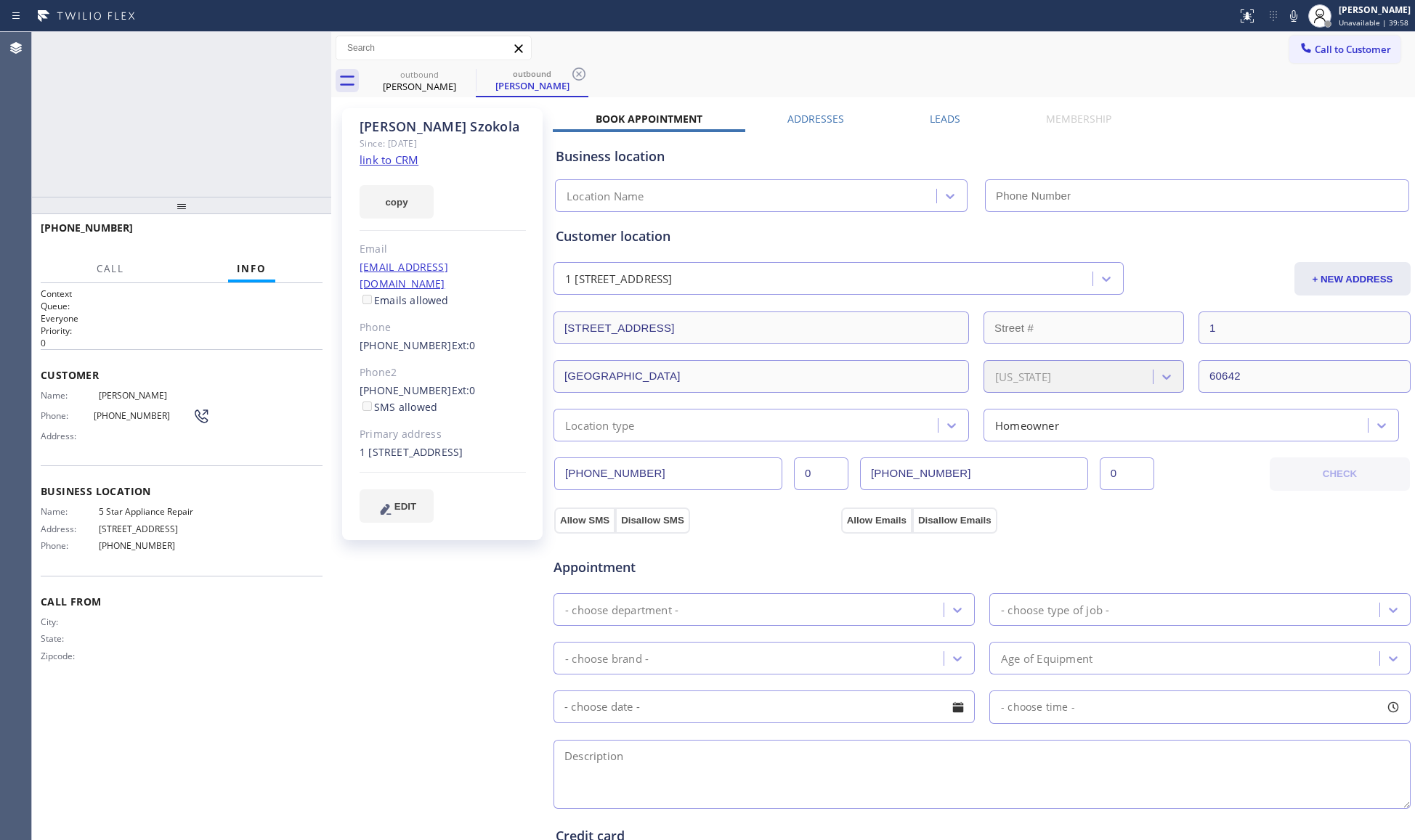
type input "[PHONE_NUMBER]"
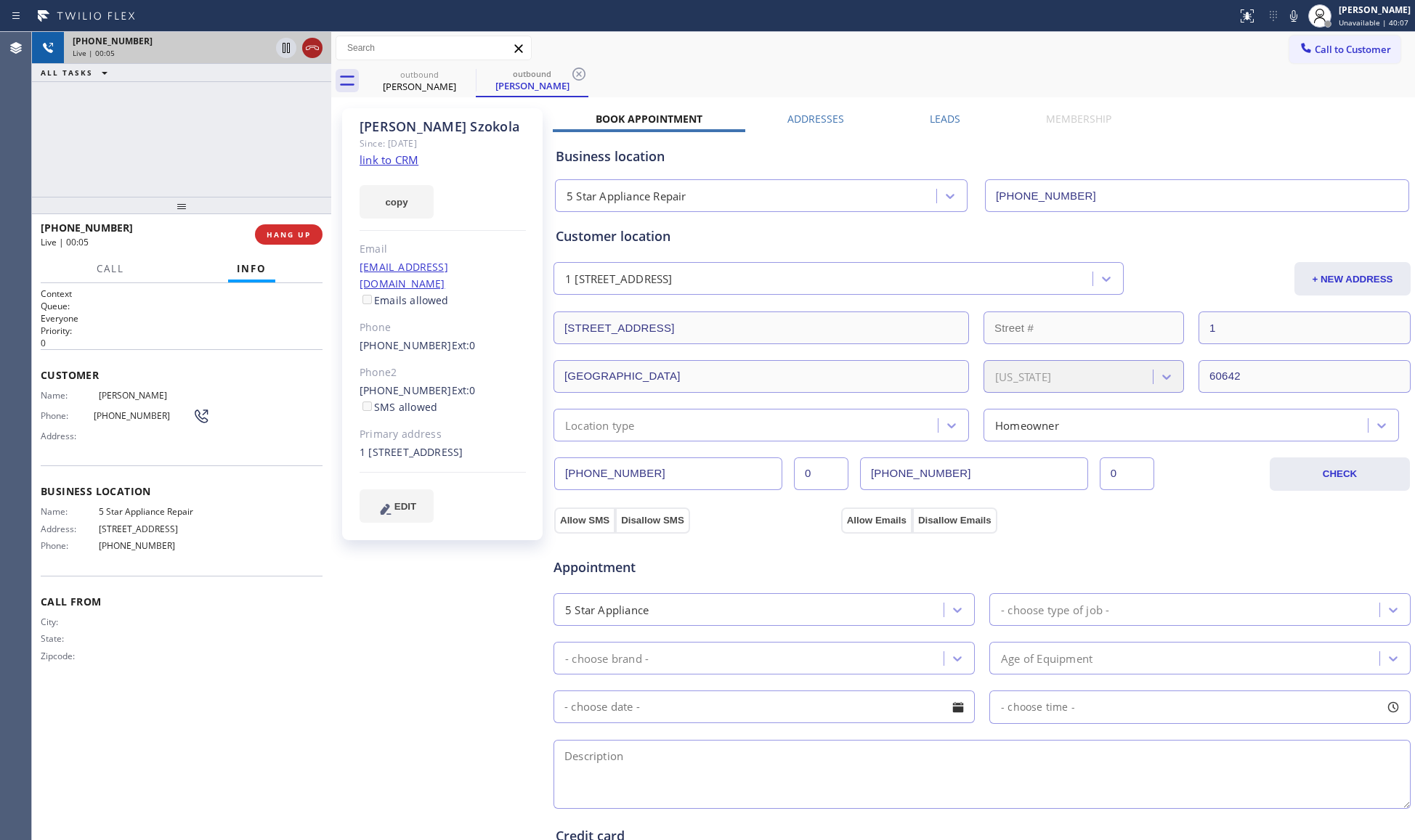
click at [309, 39] on icon at bounding box center [313, 48] width 18 height 18
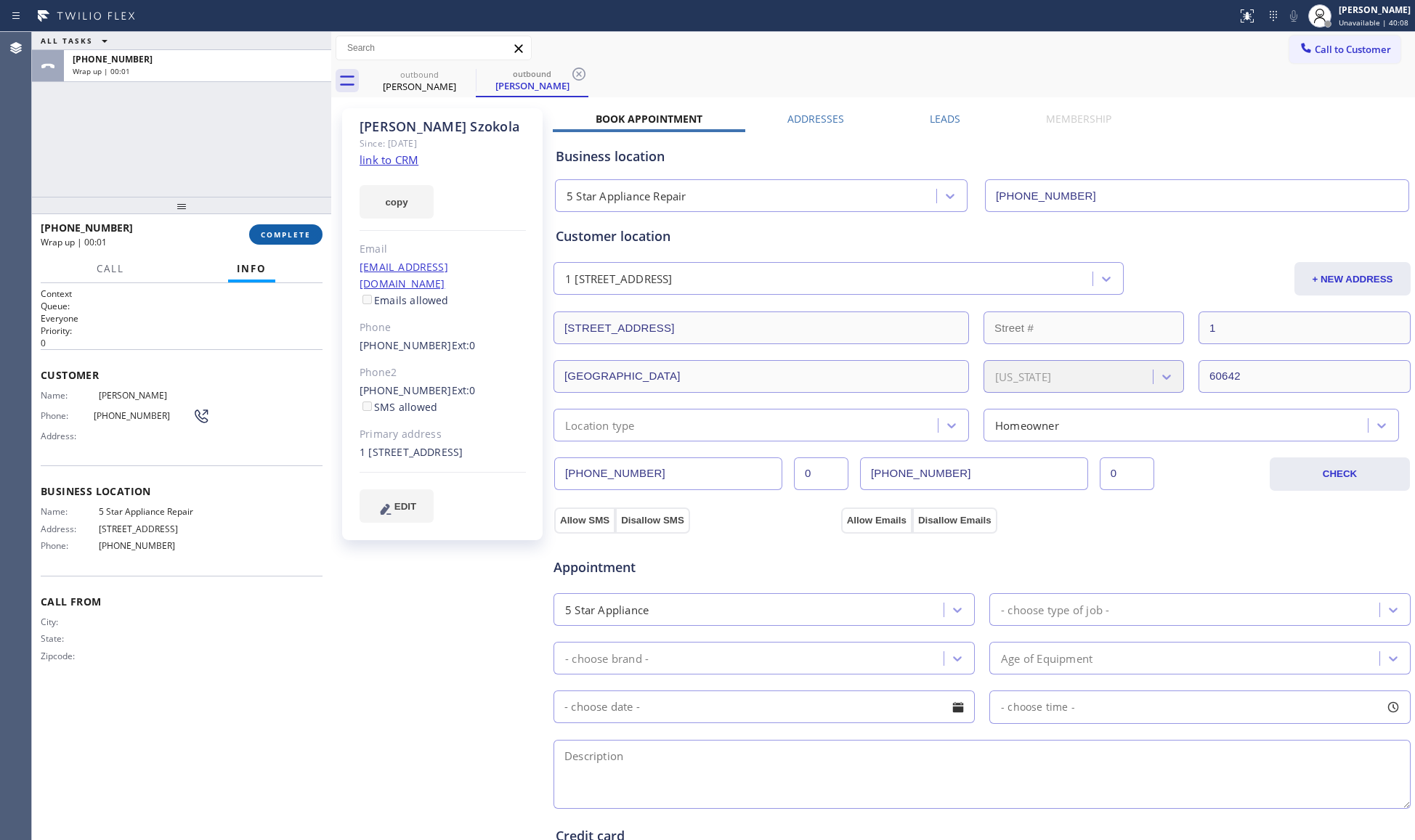
click at [284, 231] on span "COMPLETE" at bounding box center [285, 235] width 50 height 11
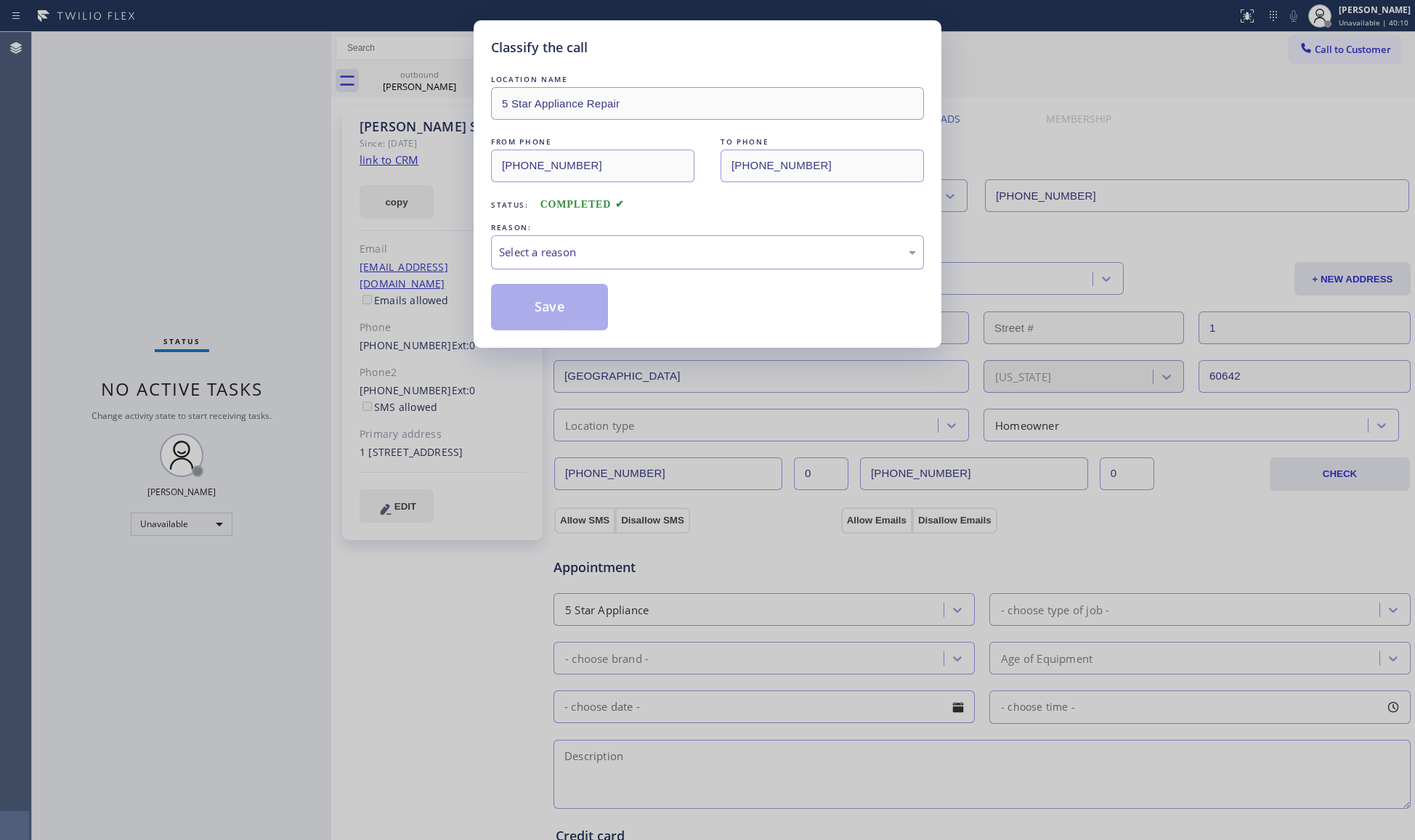
click at [637, 255] on div "Select a reason" at bounding box center [708, 252] width 417 height 17
click at [558, 314] on button "Save" at bounding box center [549, 307] width 117 height 47
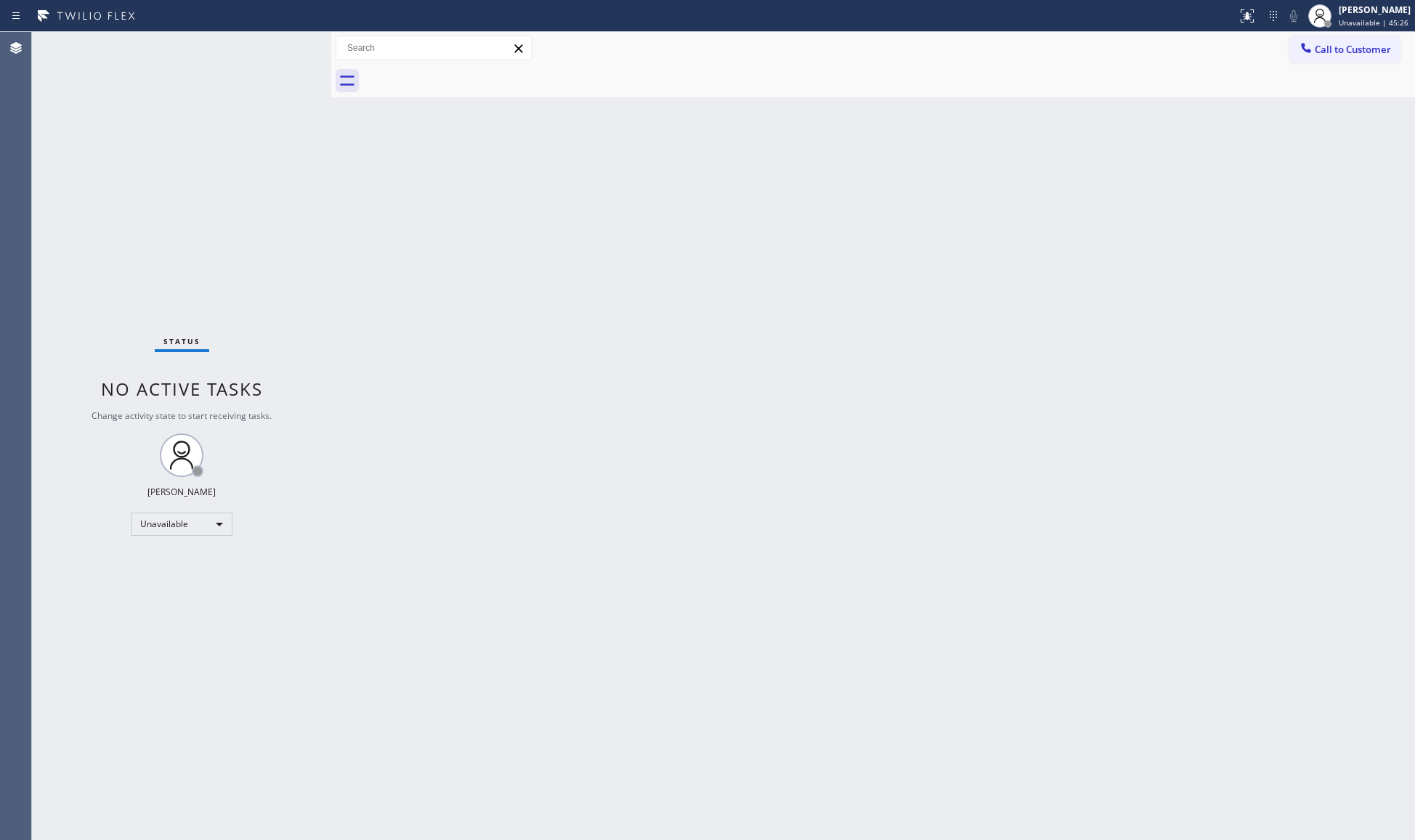
click at [1131, 48] on button "Call to Customer" at bounding box center [1345, 49] width 111 height 27
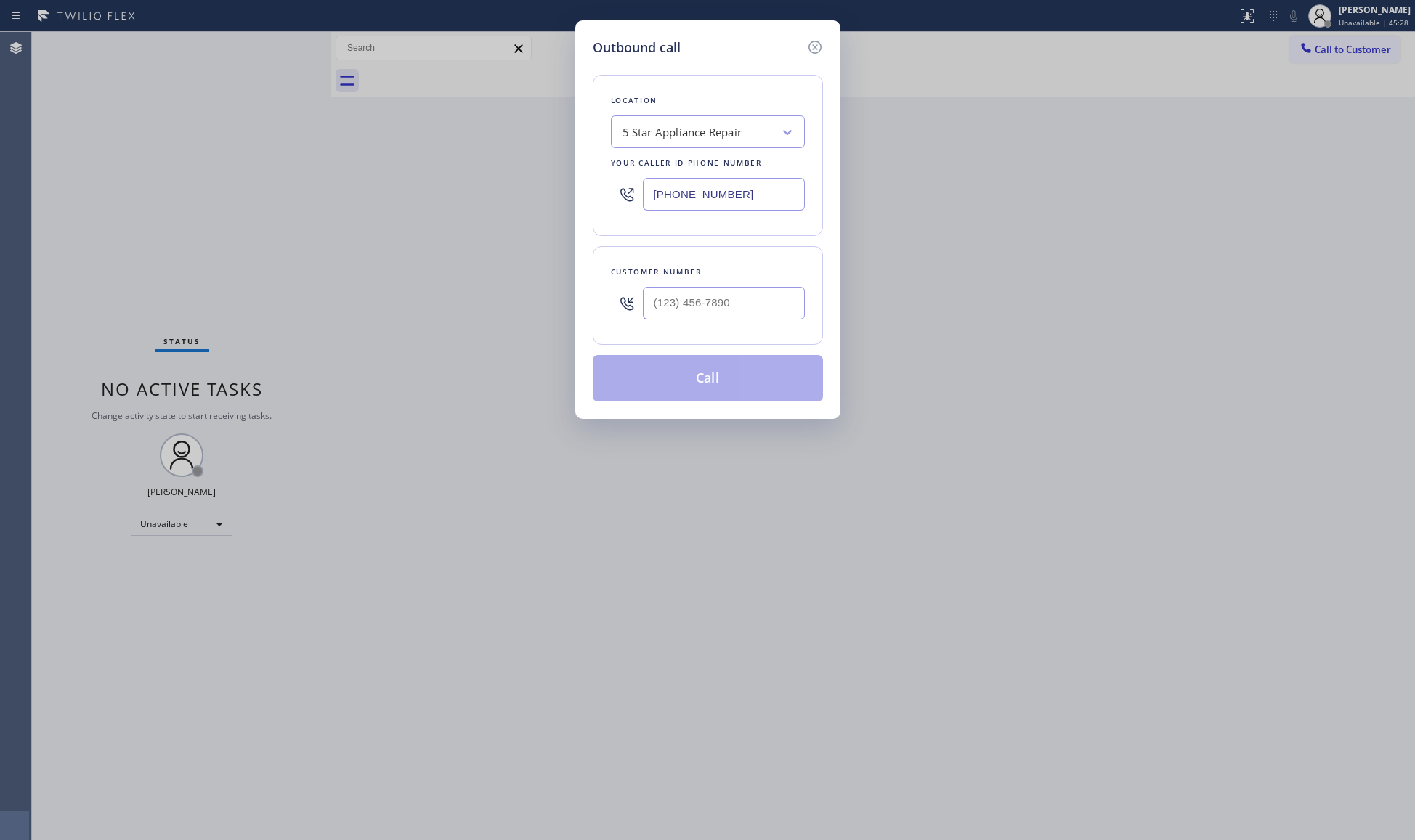
drag, startPoint x: 639, startPoint y: 196, endPoint x: 579, endPoint y: 193, distance: 60.1
click at [579, 193] on div "Outbound call Location 5 Star Appliance Repair Your caller id phone number [PHO…" at bounding box center [708, 219] width 265 height 398
paste input "44) 735-4685"
type input "(844) 735-4685"
drag, startPoint x: 774, startPoint y: 306, endPoint x: 759, endPoint y: 298, distance: 17.0
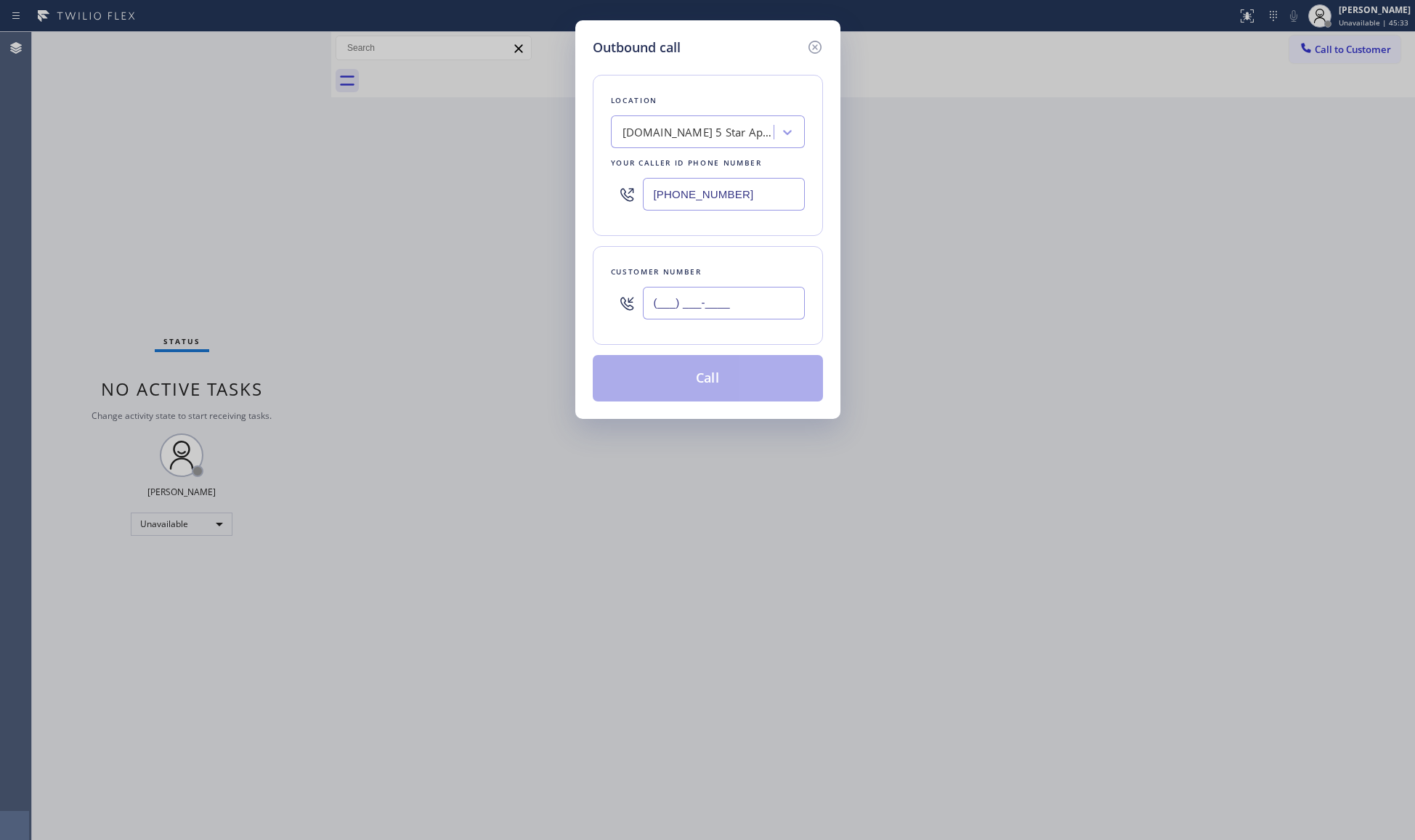
click at [773, 306] on input "(___) ___-____" at bounding box center [723, 303] width 162 height 33
paste input "303) 915-7754"
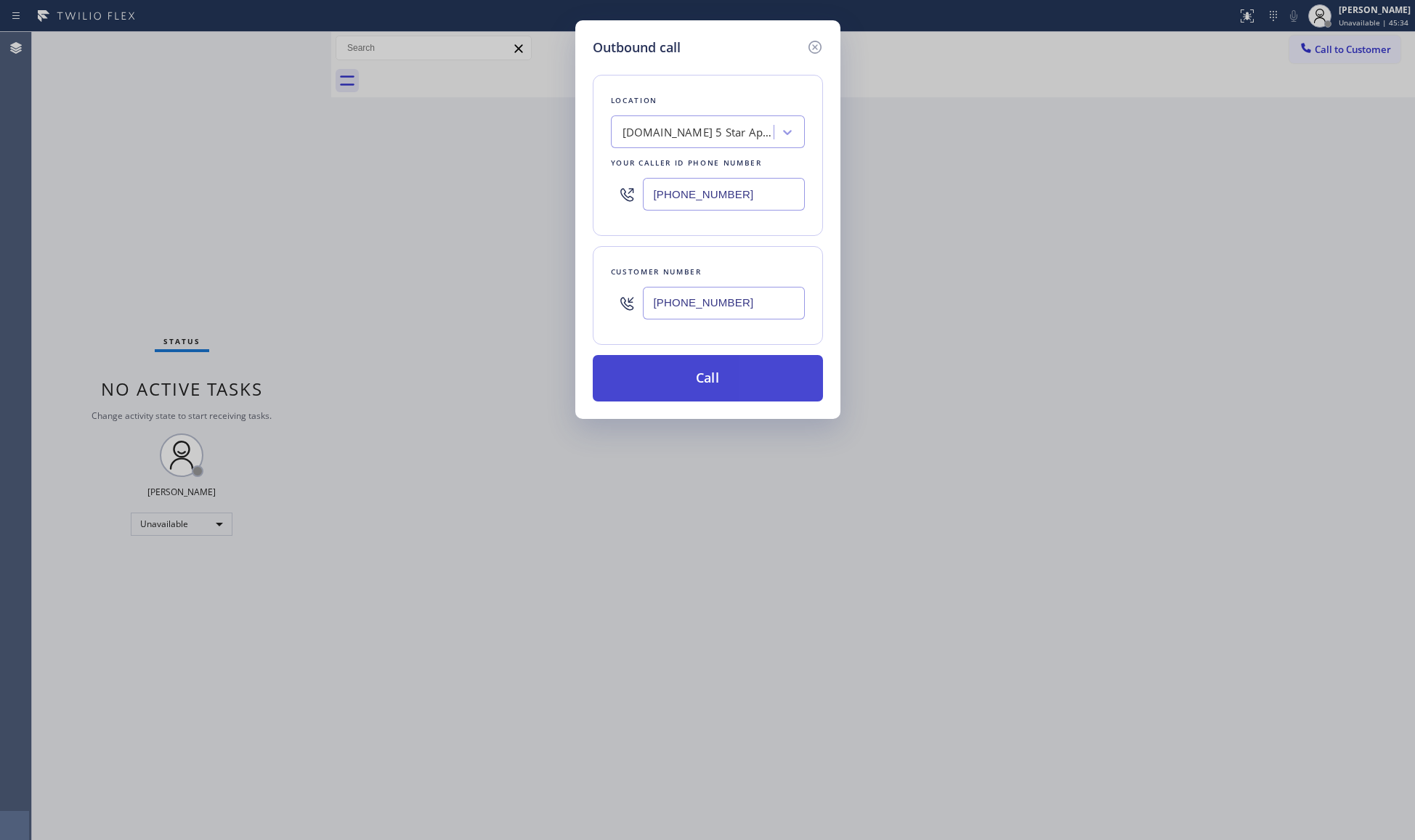
type input "(303) 915-7754"
click at [708, 381] on button "Call" at bounding box center [708, 378] width 231 height 47
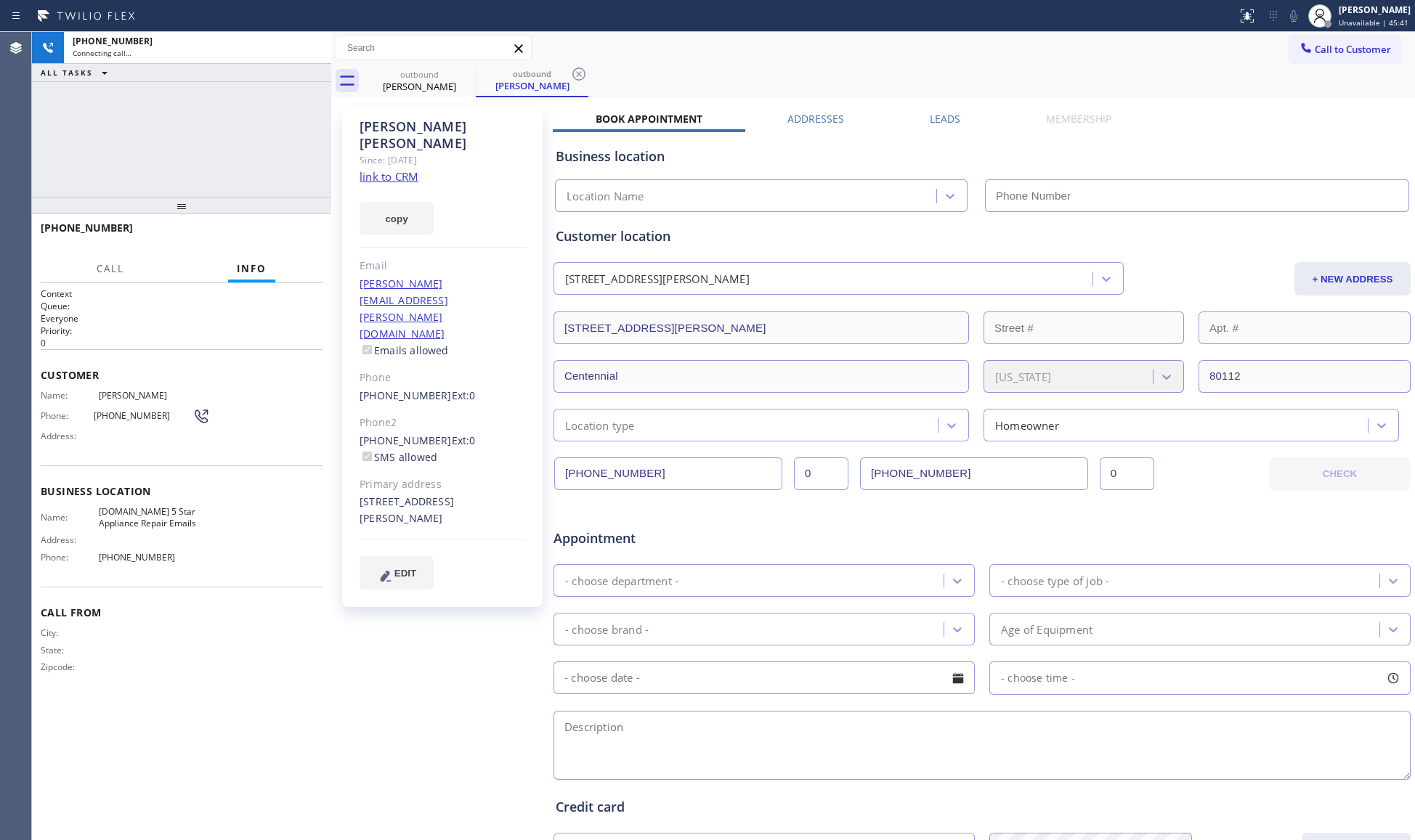
type input "(844) 735-4685"
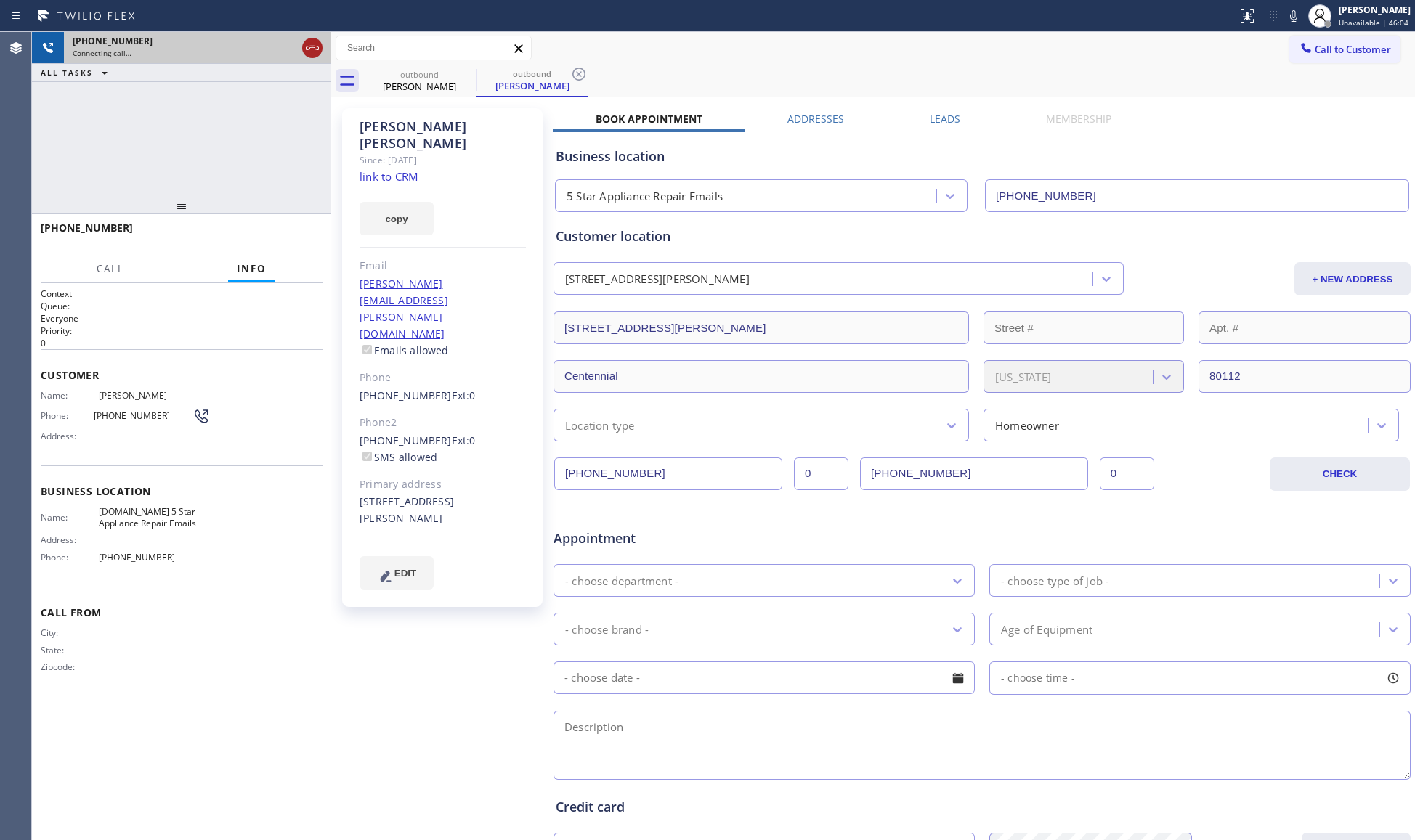
click at [314, 43] on icon at bounding box center [313, 48] width 18 height 18
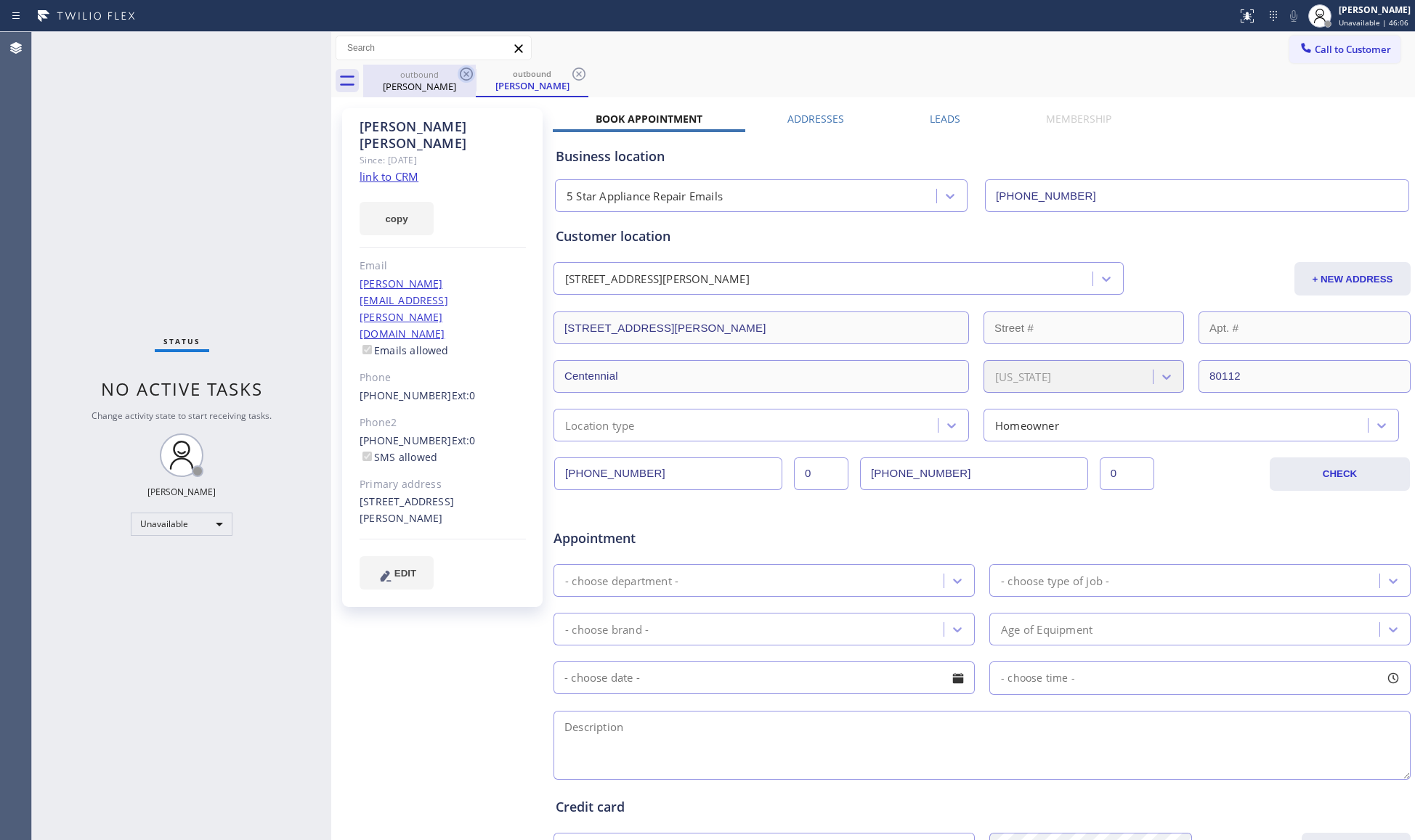
click at [471, 76] on icon at bounding box center [466, 74] width 18 height 18
click at [476, 76] on div "outbound Kelley Evans" at bounding box center [532, 80] width 112 height 33
drag, startPoint x: 471, startPoint y: 76, endPoint x: 450, endPoint y: 79, distance: 21.2
click at [571, 76] on icon at bounding box center [579, 74] width 18 height 18
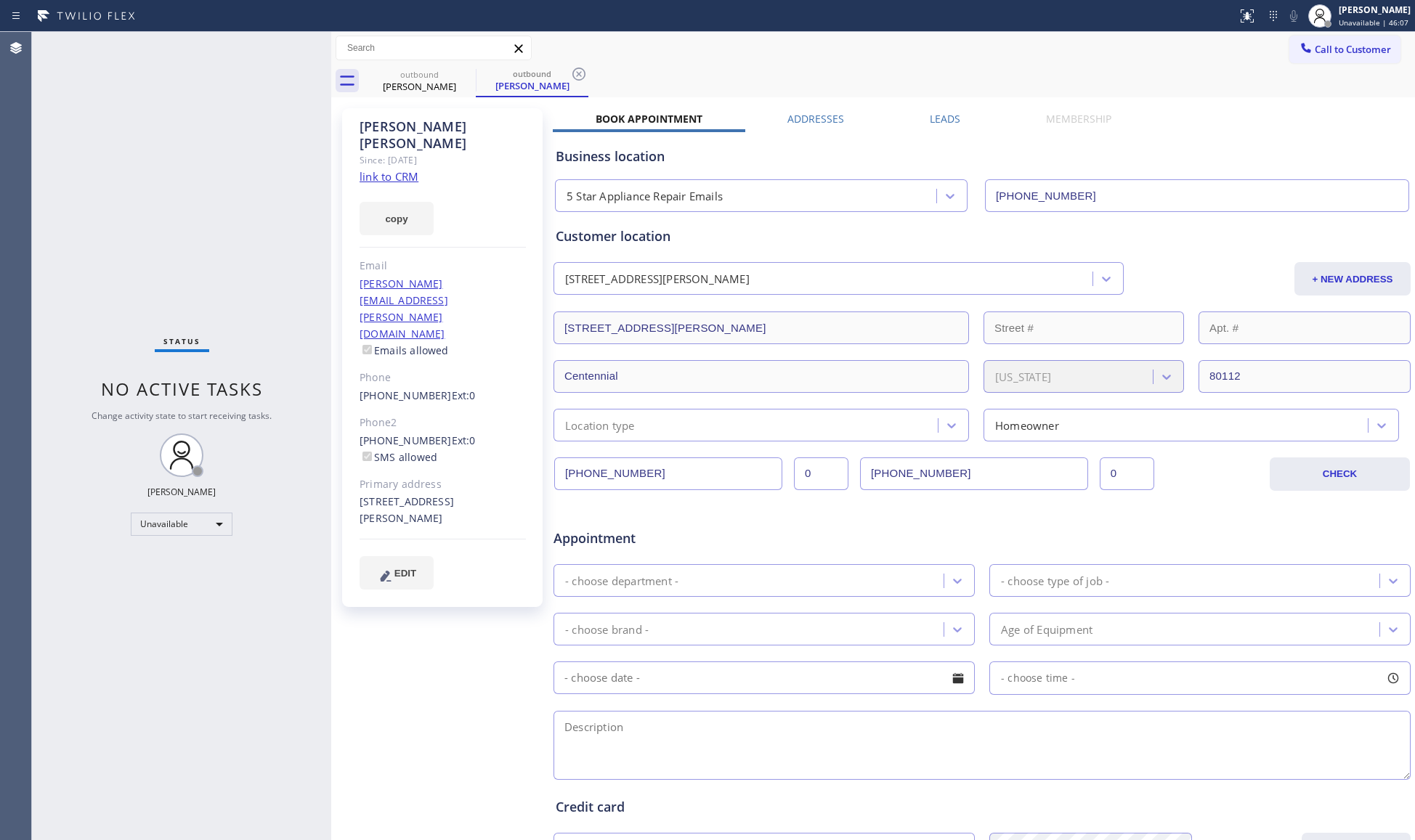
click at [451, 79] on div "outbound Kelley Evans outbound Kelley Evans" at bounding box center [889, 80] width 1052 height 33
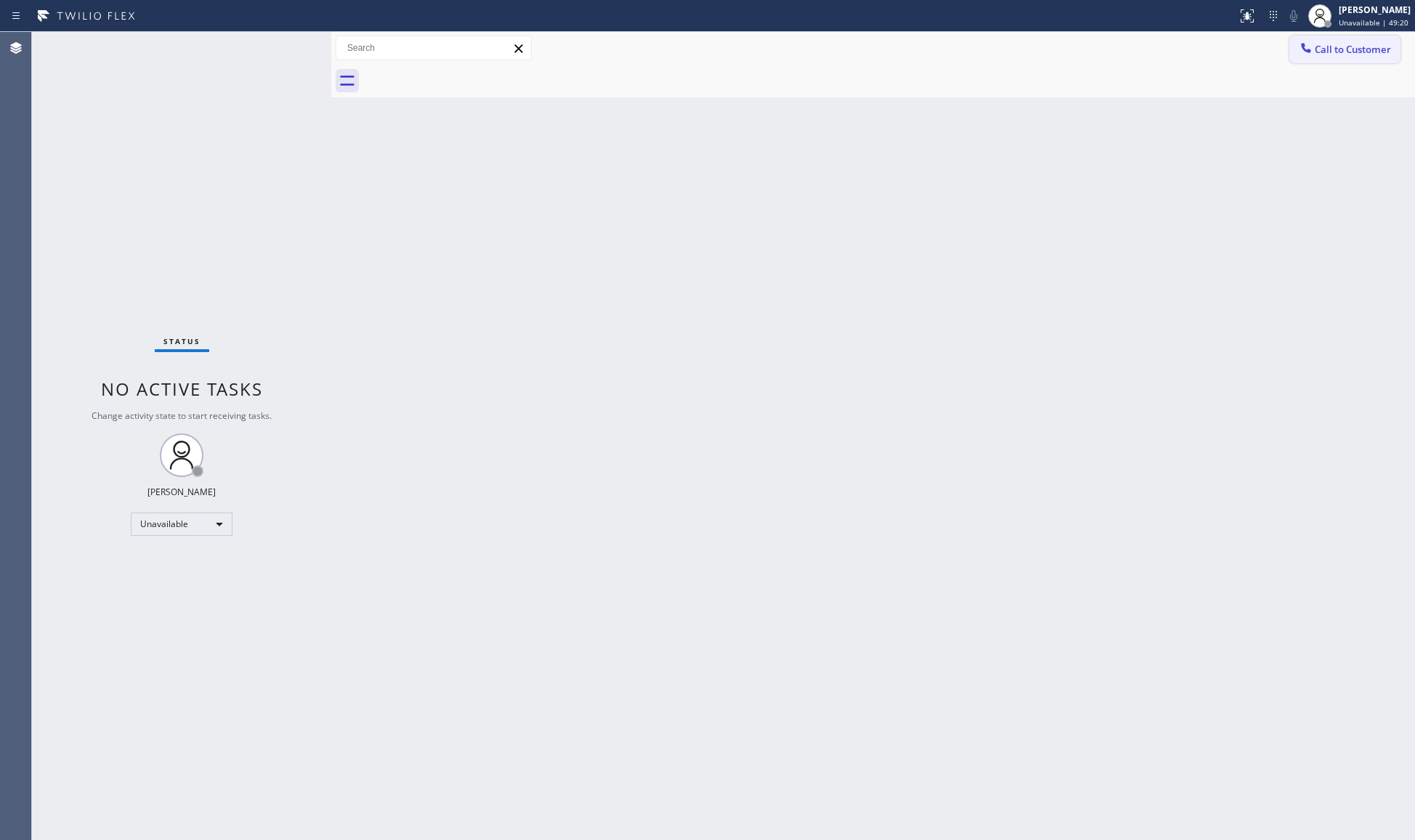
click at [1131, 48] on span "Call to Customer" at bounding box center [1352, 49] width 76 height 13
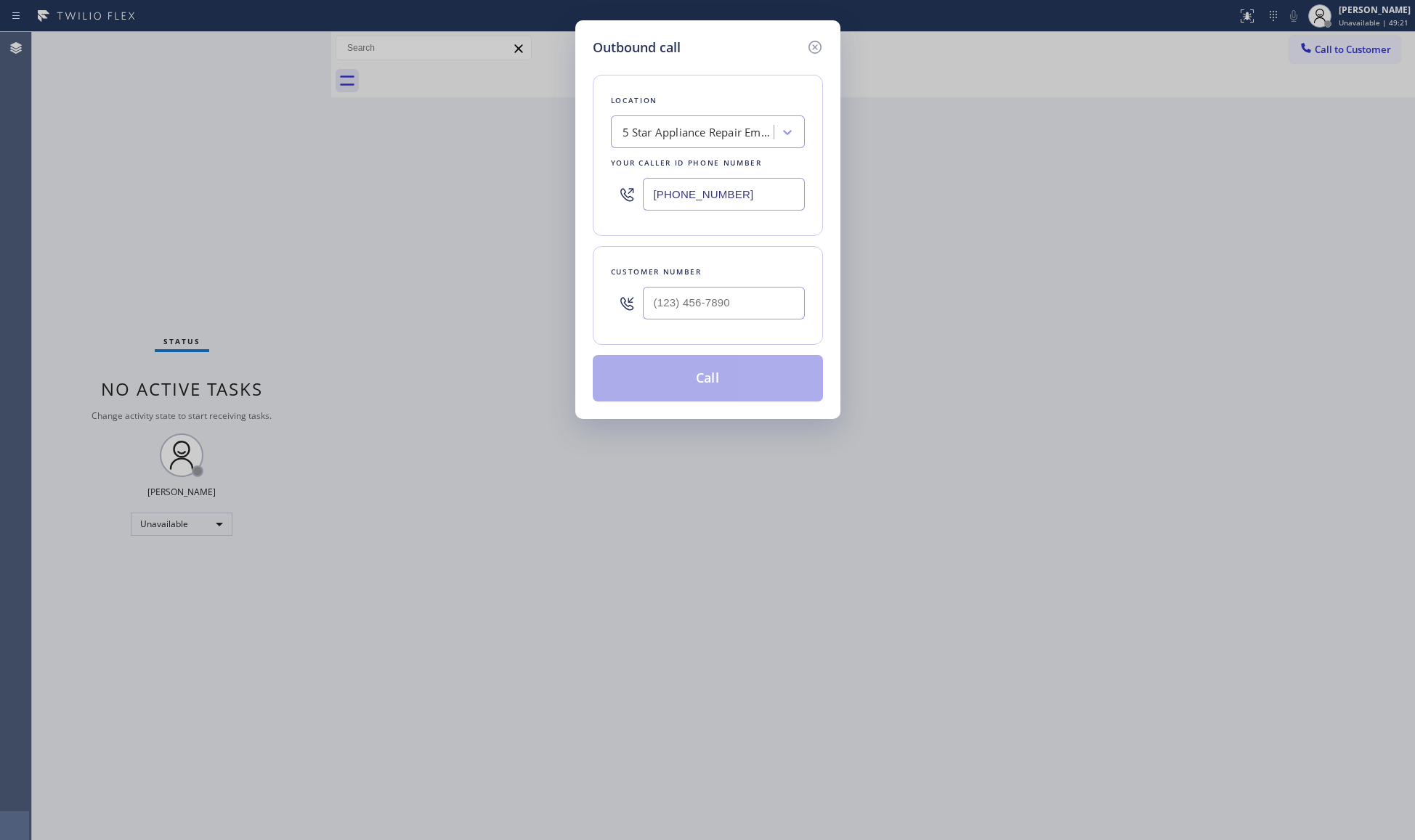
drag, startPoint x: 791, startPoint y: 180, endPoint x: 669, endPoint y: 186, distance: 122.1
click at [670, 189] on input "(844) 735-4685" at bounding box center [723, 193] width 162 height 33
paste input "8) 336-9222"
drag, startPoint x: 741, startPoint y: 192, endPoint x: 635, endPoint y: 190, distance: 106.0
click at [649, 193] on input "(848) 336-9222" at bounding box center [723, 193] width 162 height 33
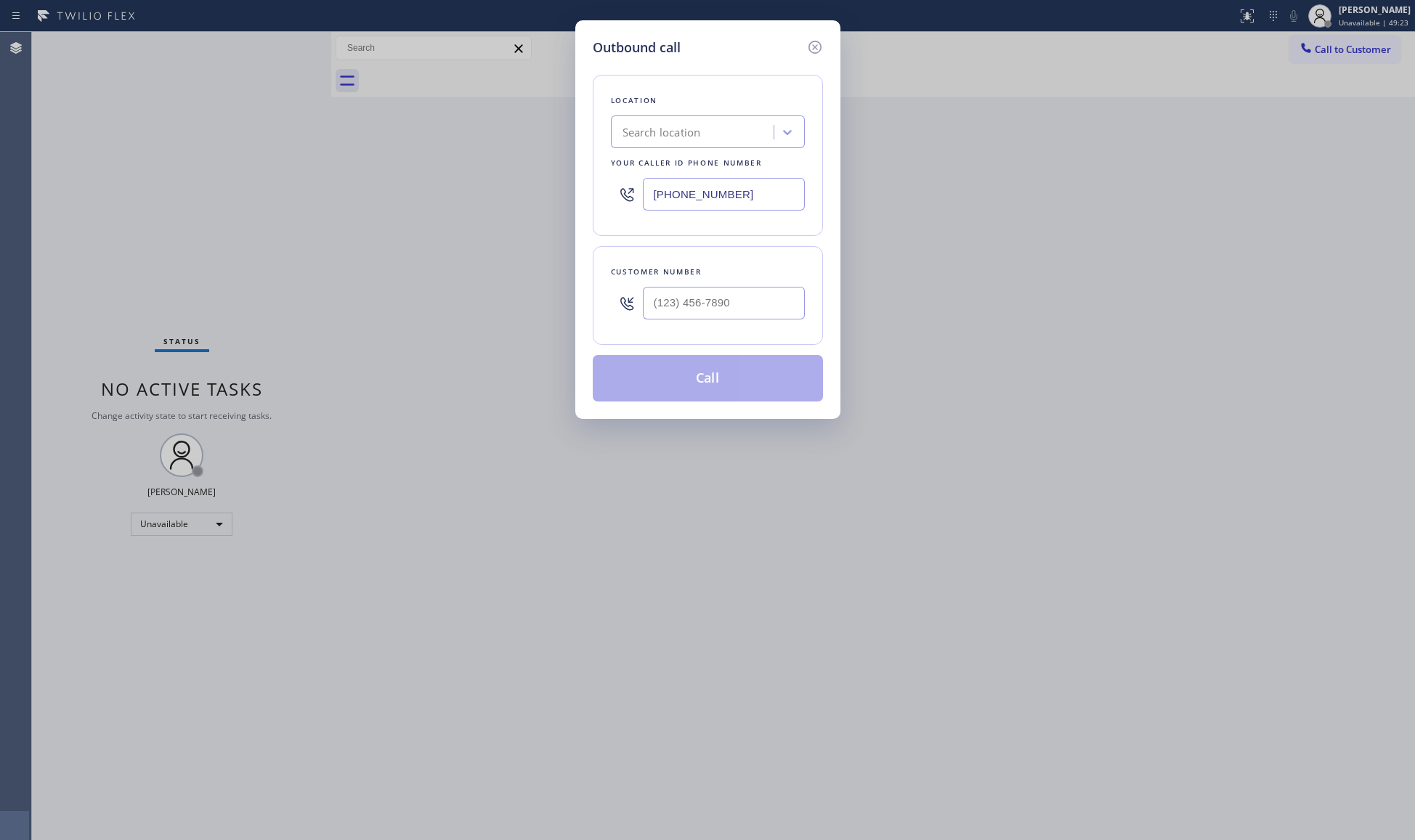
paste input "33) 692-2271"
drag, startPoint x: 658, startPoint y: 198, endPoint x: 757, endPoint y: 198, distance: 99.0
click at [757, 198] on input "[PHONE_NUMBER]" at bounding box center [723, 193] width 162 height 33
paste input "text"
type input "[PHONE_NUMBER]"
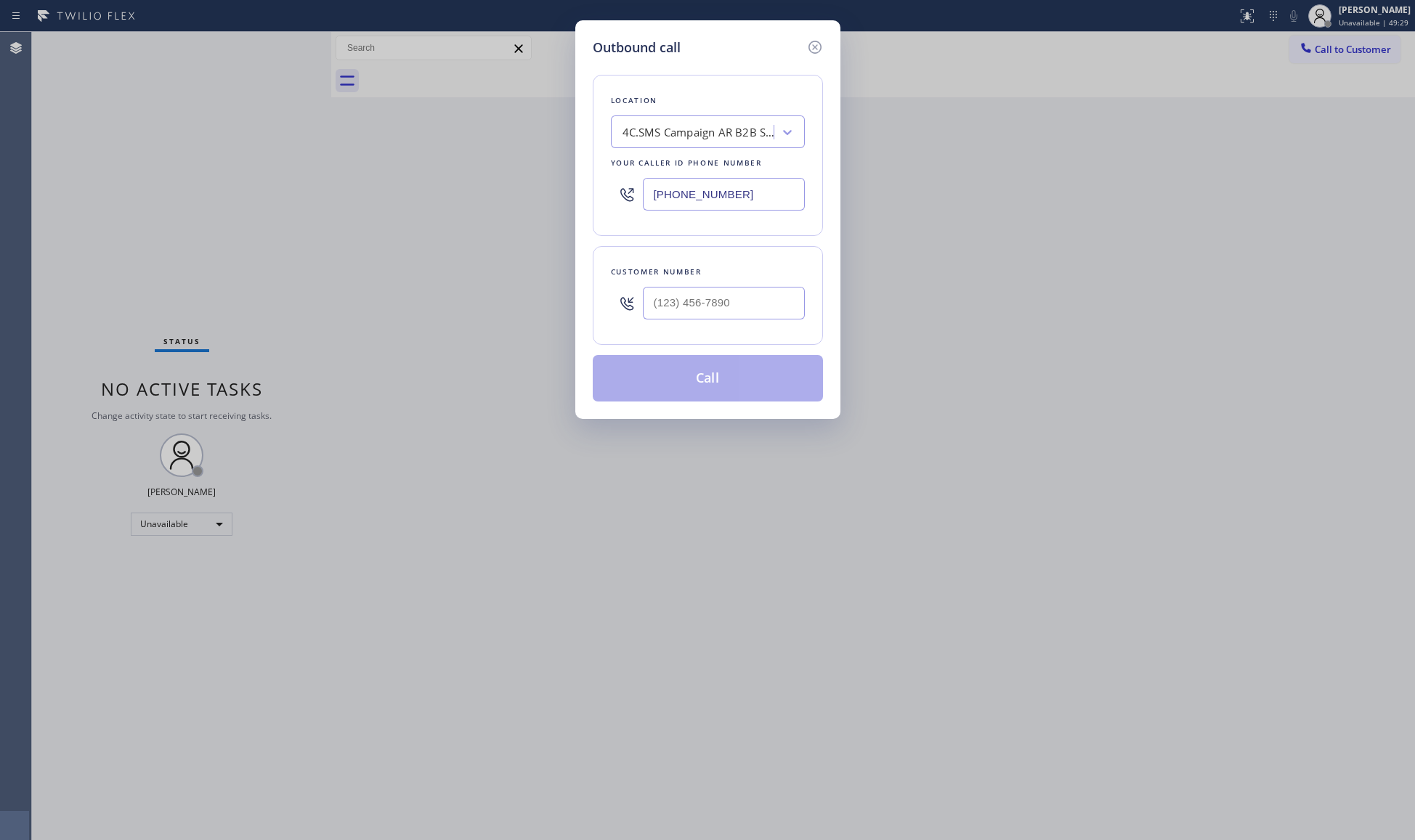
click at [742, 291] on div at bounding box center [723, 303] width 162 height 47
paste input "310) 994-0804"
click at [742, 298] on input "(310) 994-0804" at bounding box center [723, 303] width 162 height 33
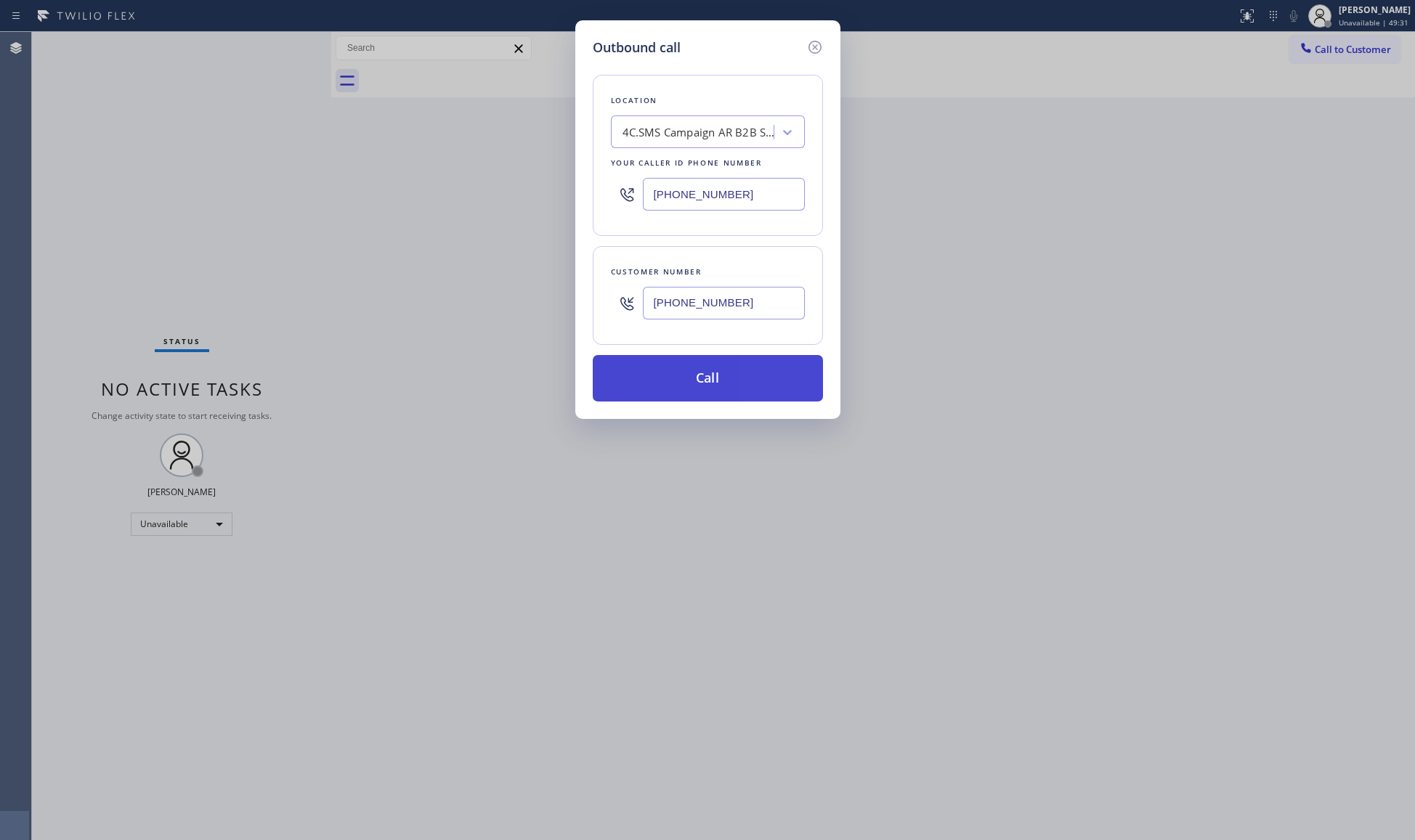
type input "(310) 994-0804"
click at [739, 370] on button "Call" at bounding box center [708, 378] width 231 height 47
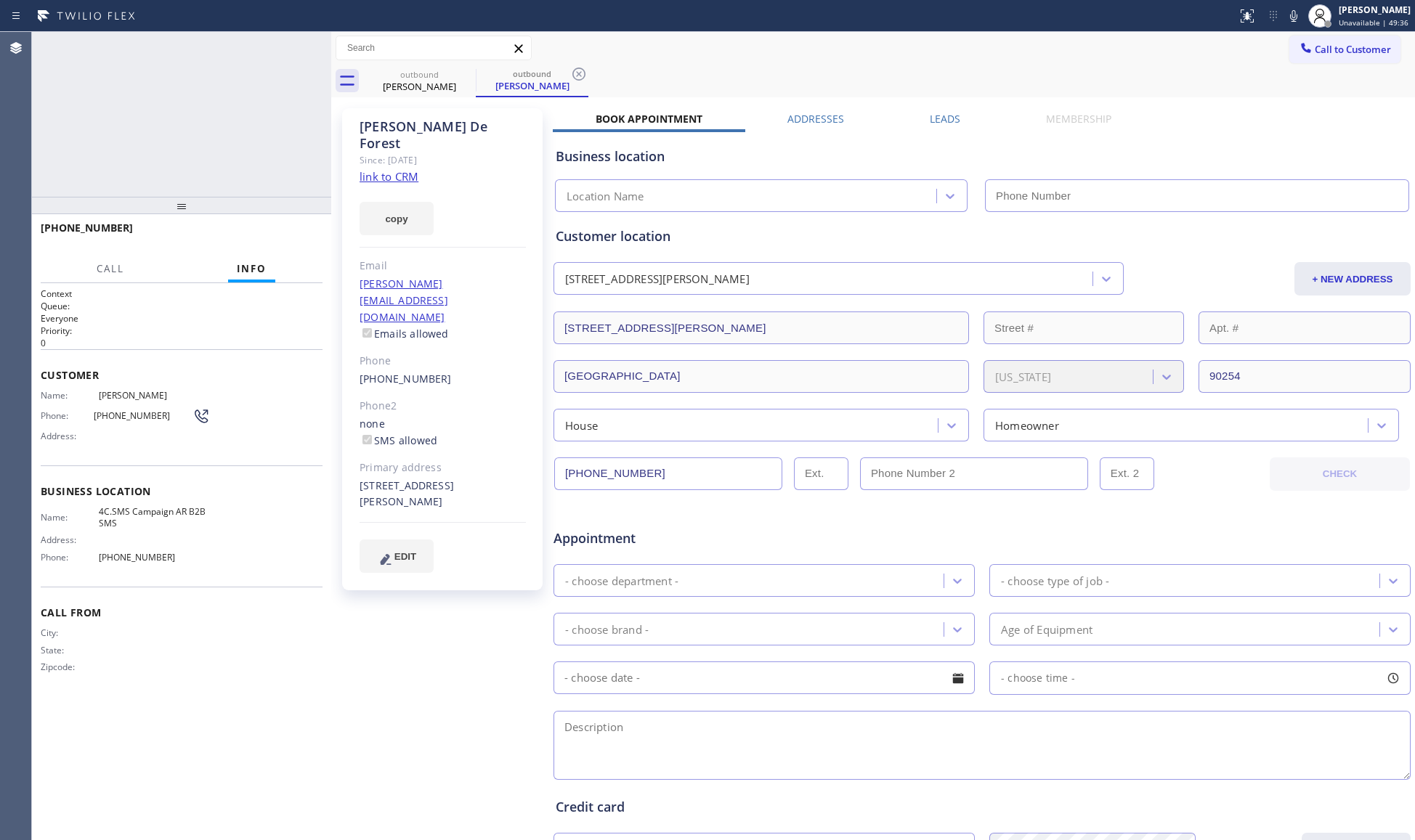
type input "[PHONE_NUMBER]"
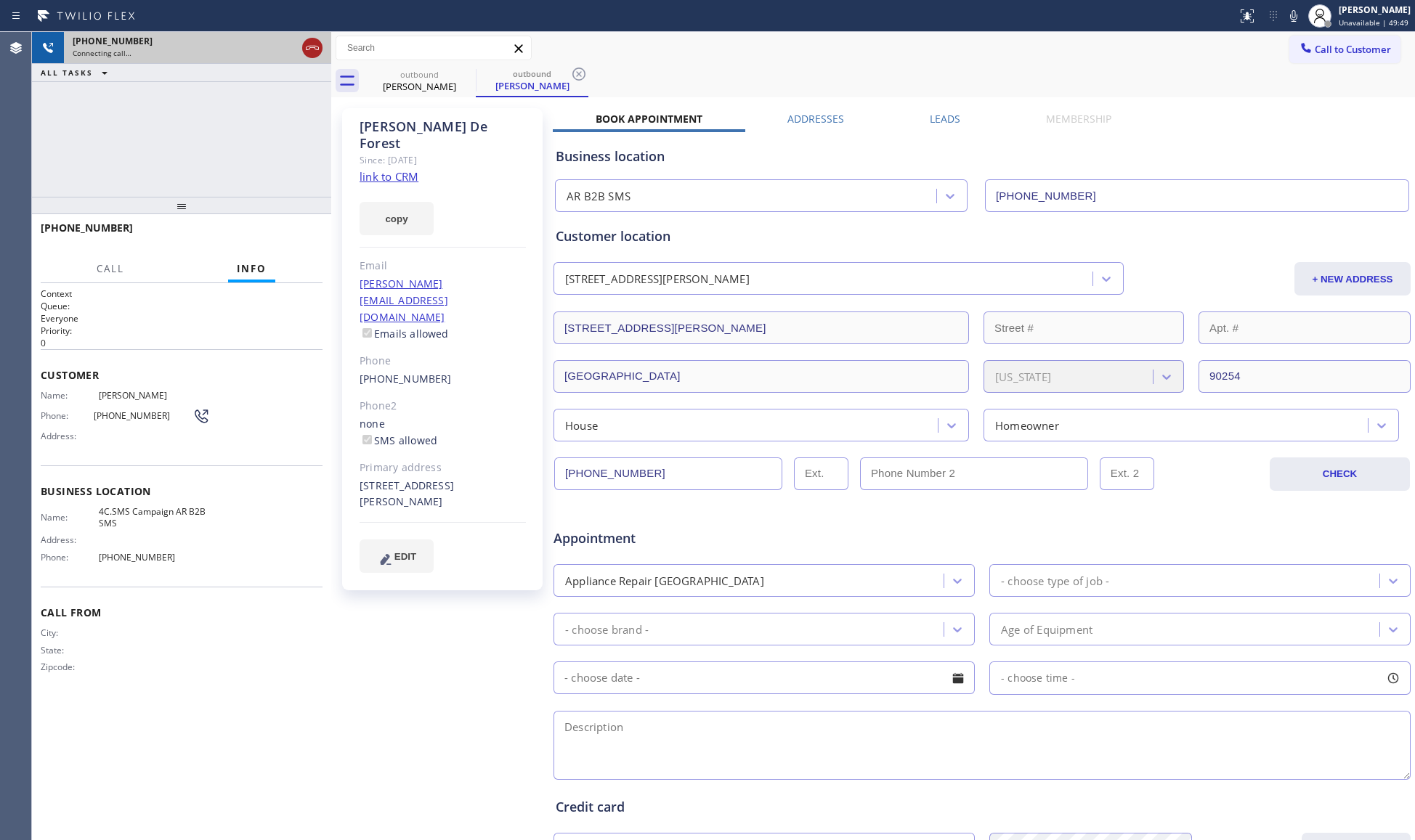
click at [314, 52] on icon at bounding box center [313, 48] width 18 height 18
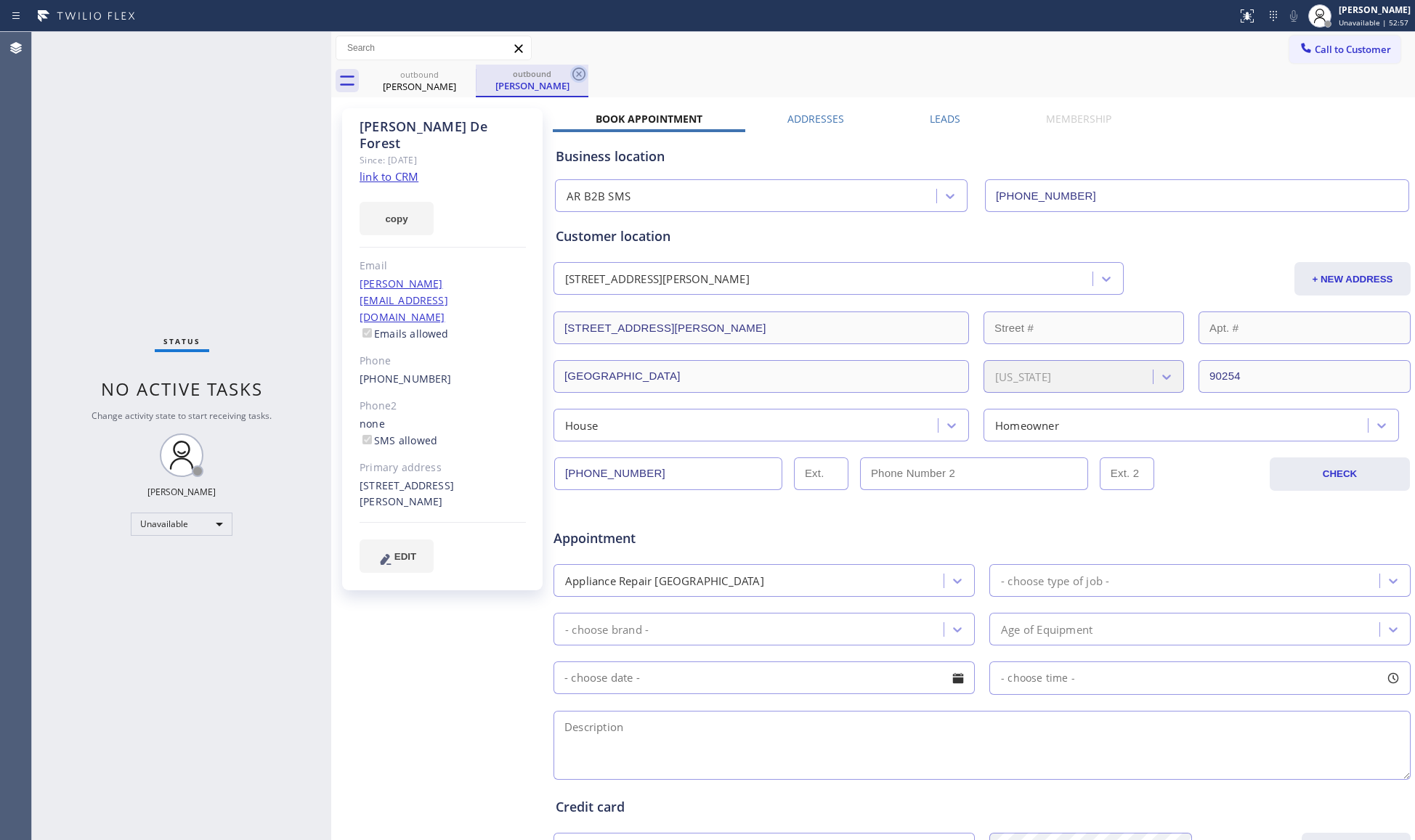
click at [571, 67] on icon at bounding box center [579, 74] width 18 height 18
click at [463, 76] on icon at bounding box center [466, 74] width 18 height 18
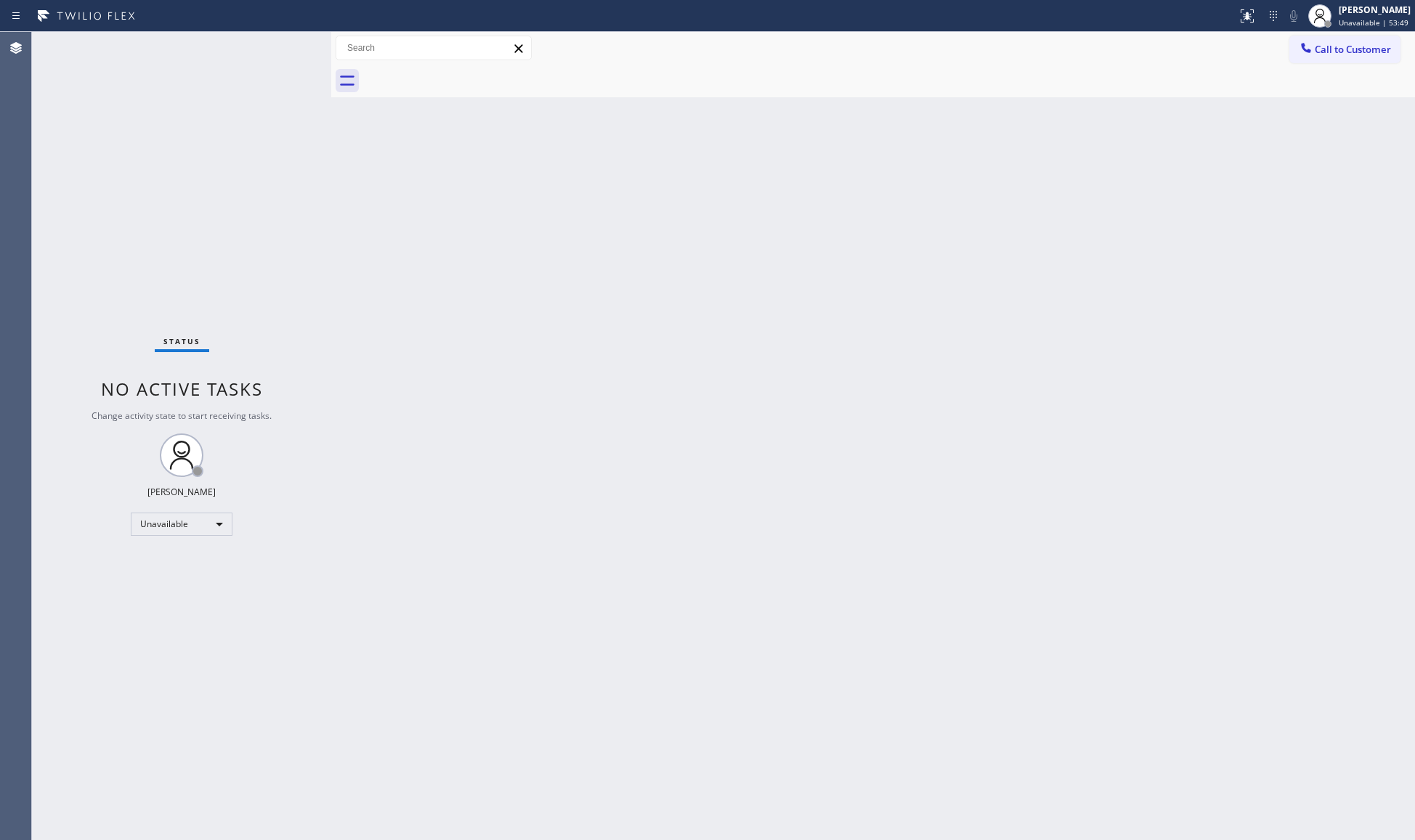
click at [1131, 57] on button "Call to Customer" at bounding box center [1345, 49] width 111 height 27
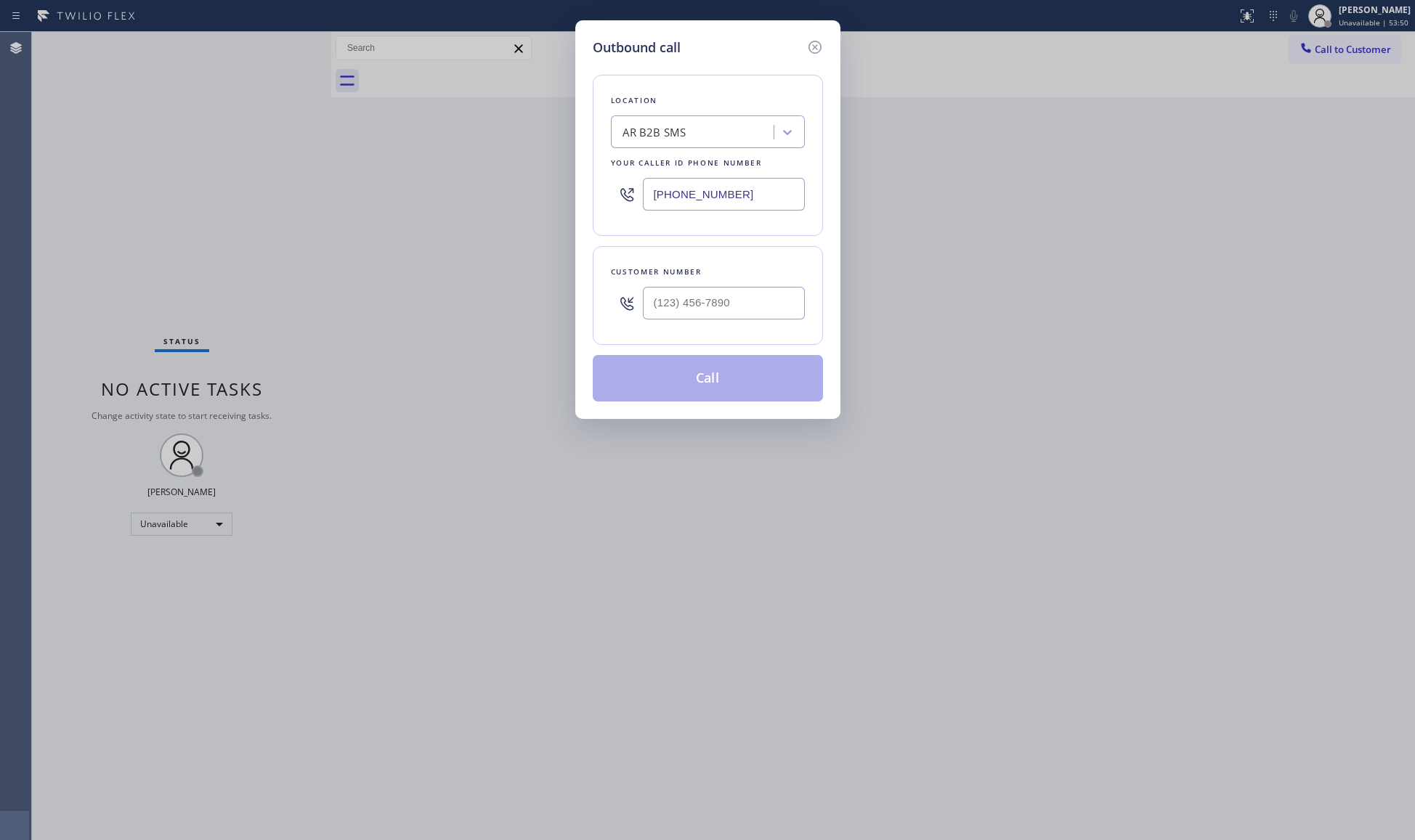
drag, startPoint x: 742, startPoint y: 195, endPoint x: 623, endPoint y: 195, distance: 119.0
click at [623, 195] on div "[PHONE_NUMBER]" at bounding box center [708, 193] width 194 height 47
paste input "77) 777-0796"
type input "[PHONE_NUMBER]"
click at [709, 311] on input "(___) ___-____" at bounding box center [723, 303] width 162 height 33
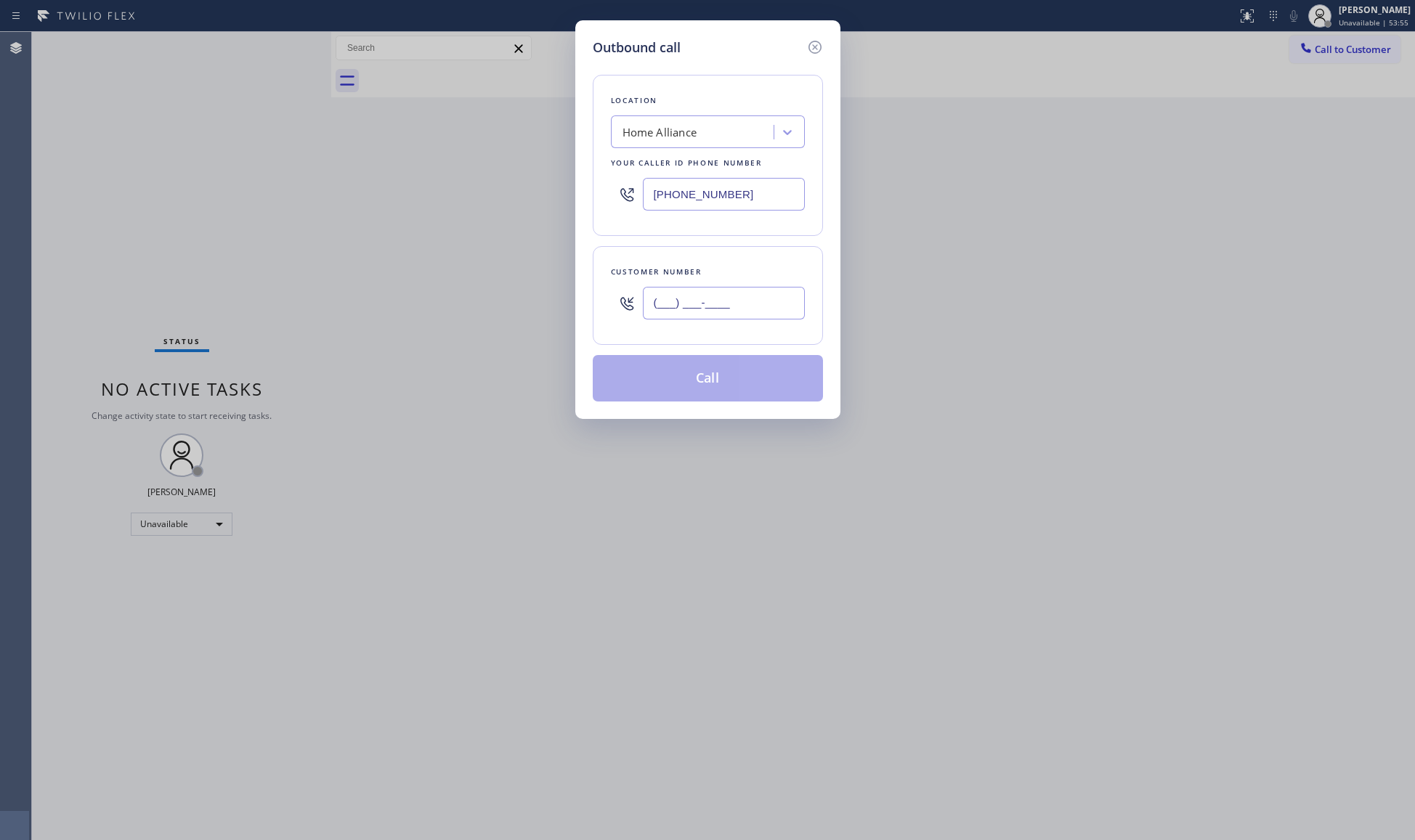
paste input "303) 725-3626"
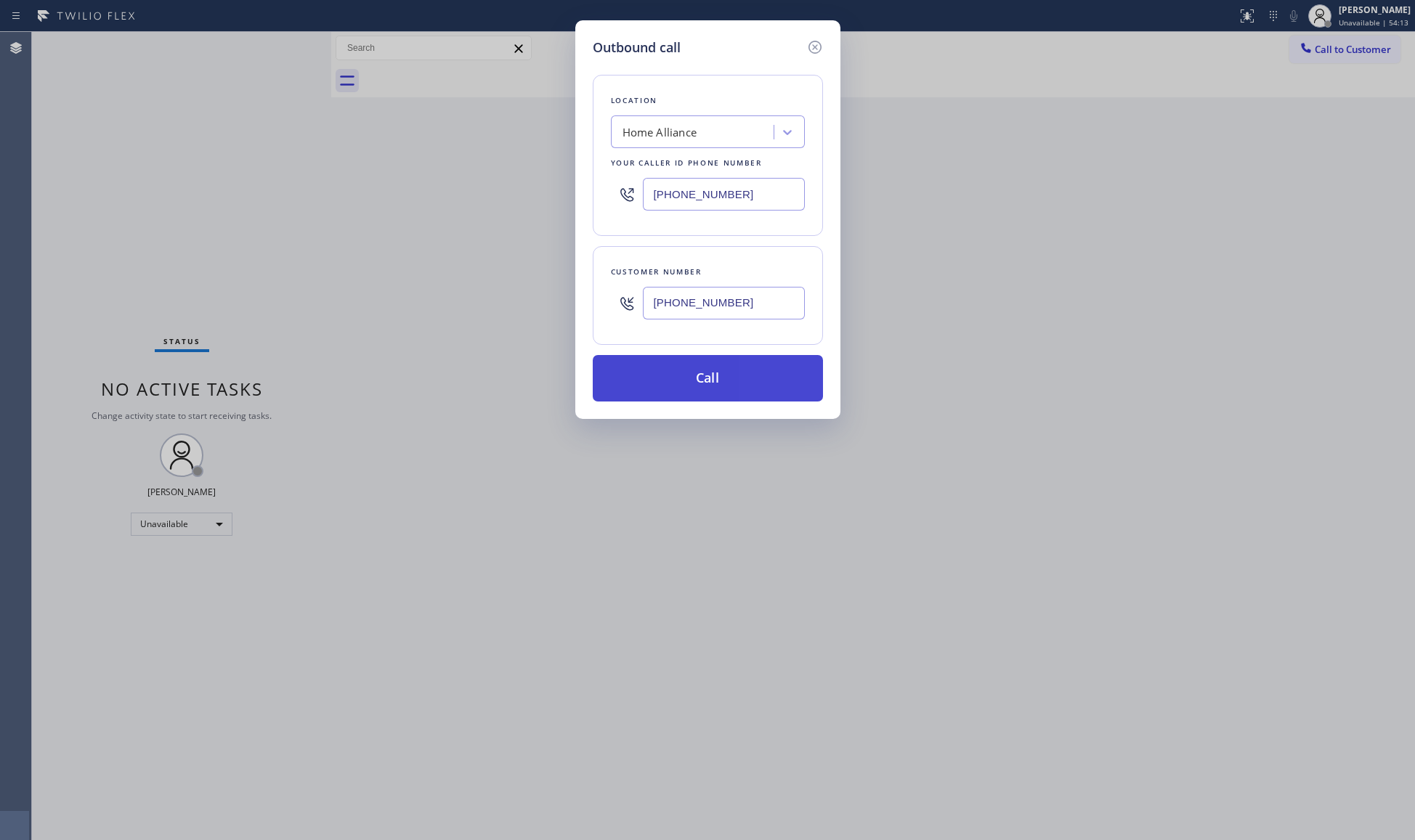
type input "(303) 725-3626"
click at [726, 370] on button "Call" at bounding box center [708, 378] width 231 height 47
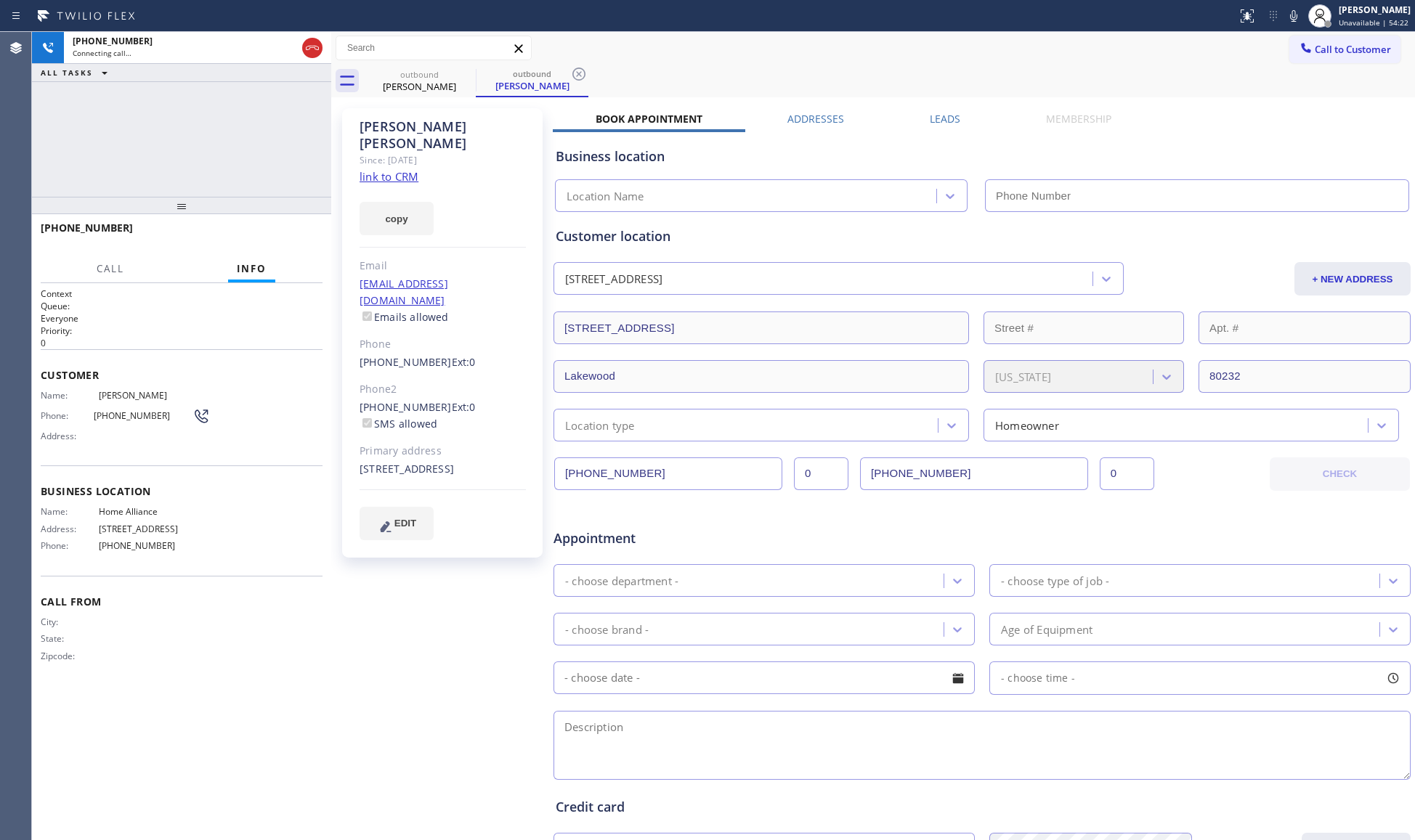
type input "[PHONE_NUMBER]"
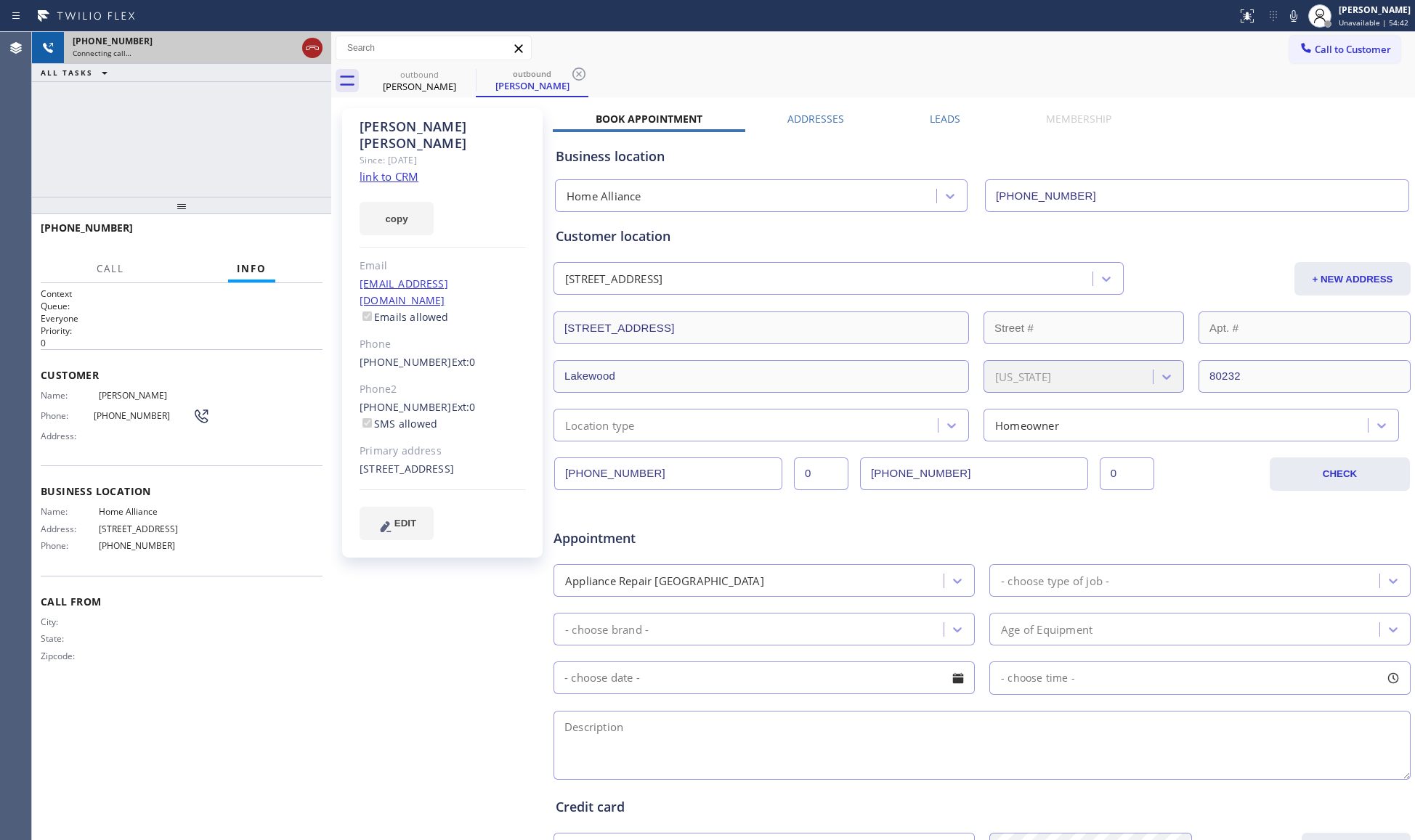
click at [312, 44] on icon at bounding box center [313, 48] width 18 height 18
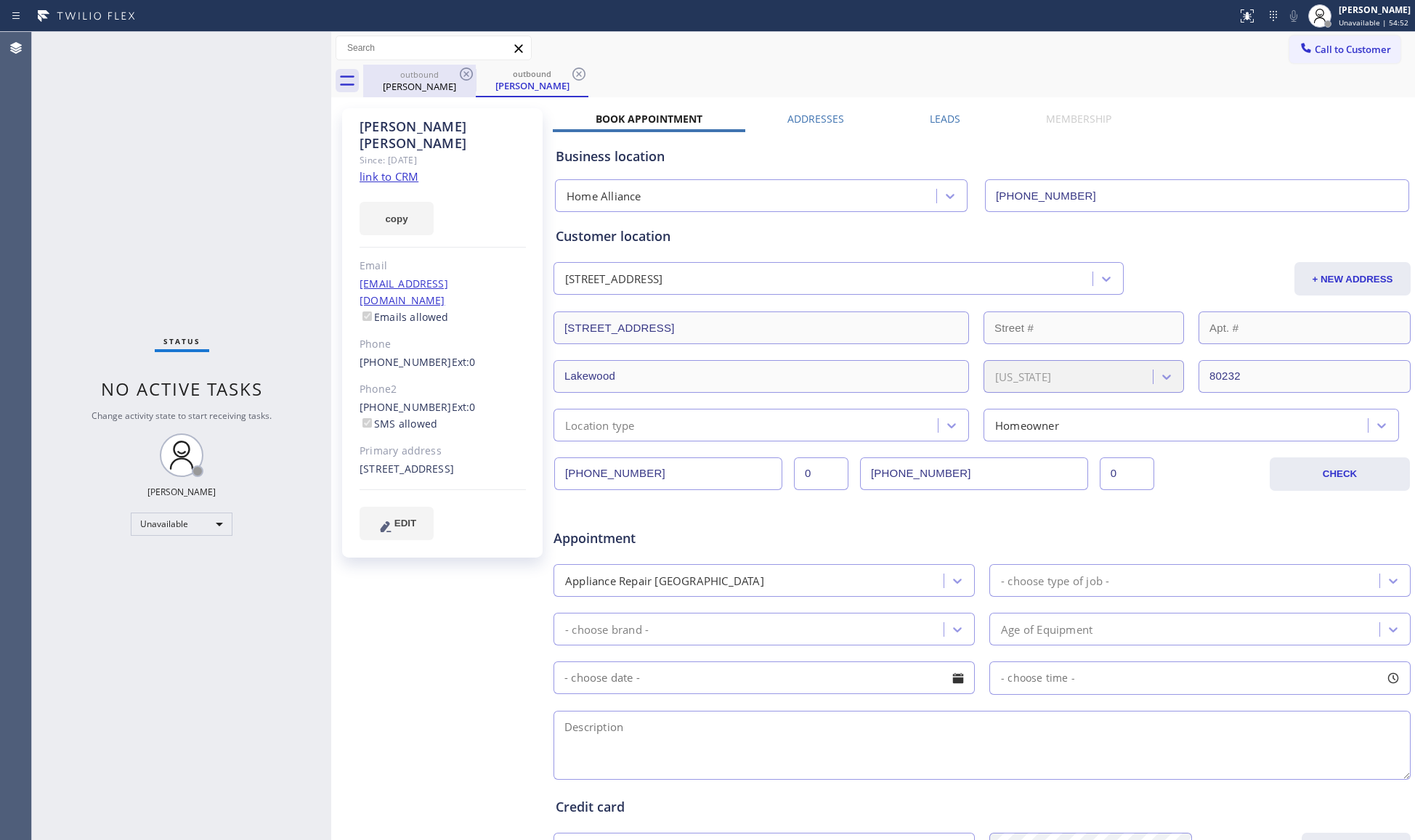
click at [428, 95] on div "outbound Kelsey Mcguckin" at bounding box center [420, 80] width 110 height 33
click at [471, 76] on icon at bounding box center [466, 74] width 18 height 18
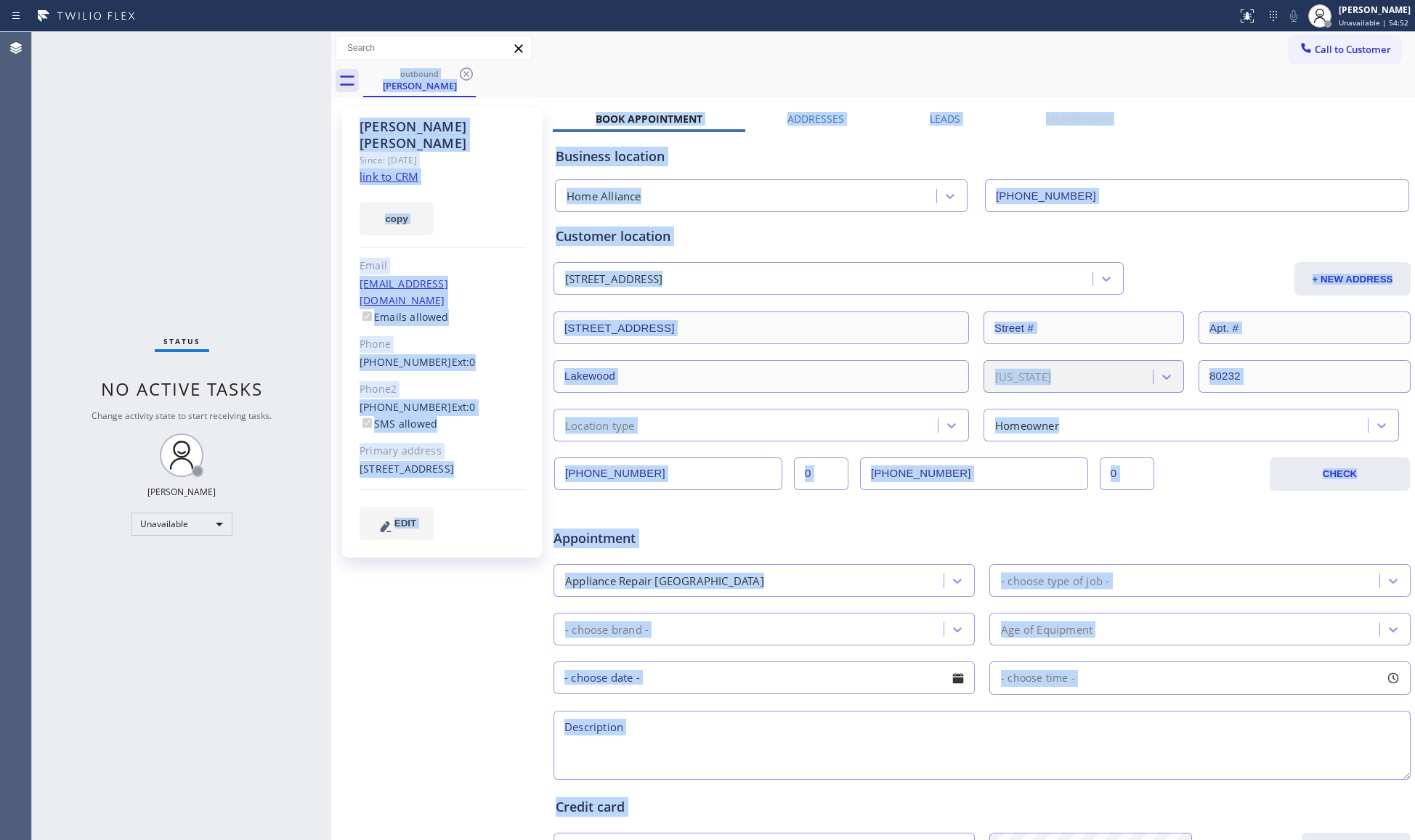
click at [471, 76] on div "outbound Kelsey Mcguckin" at bounding box center [889, 80] width 1052 height 33
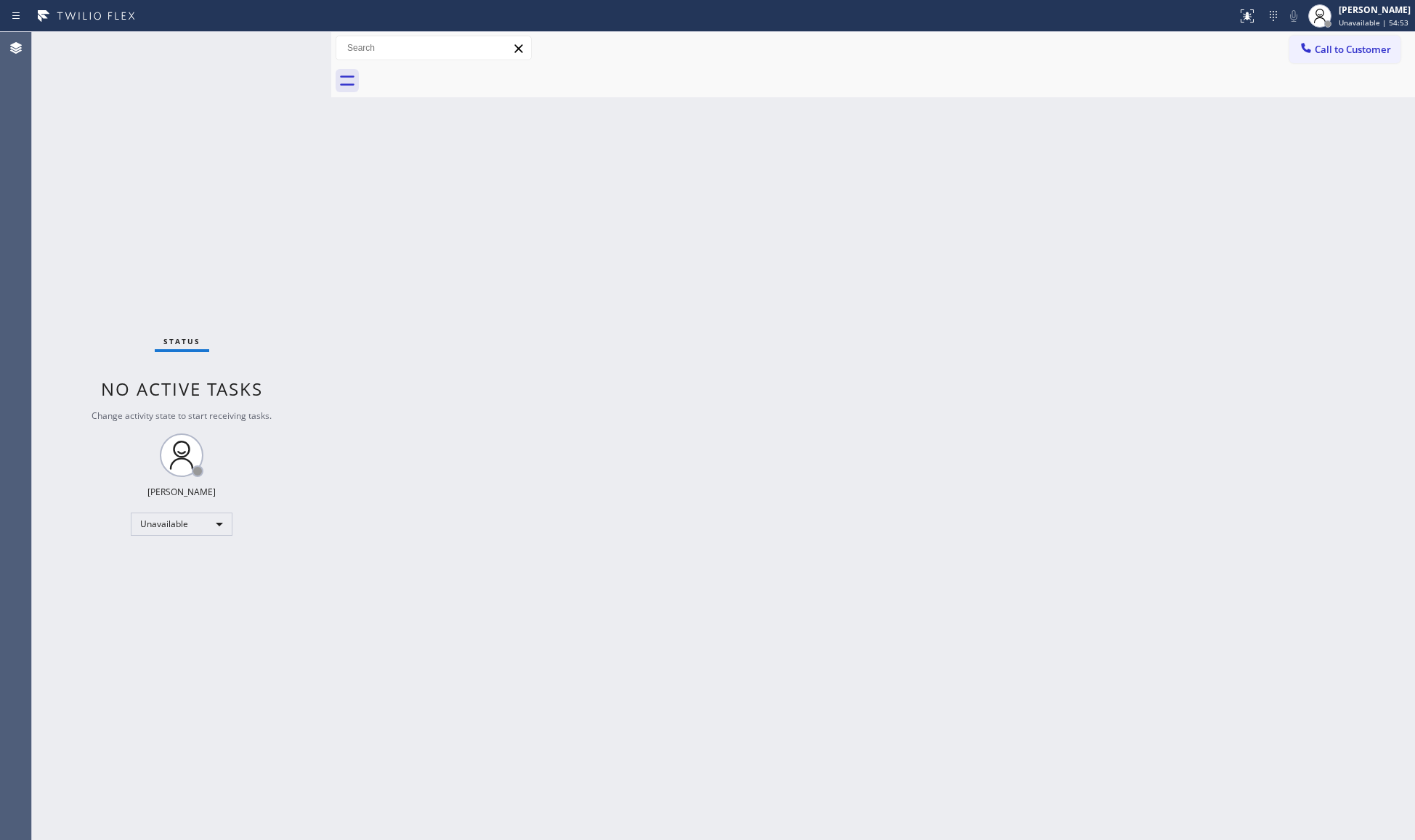
click at [471, 76] on div at bounding box center [889, 80] width 1052 height 33
click at [1131, 43] on span "Call to Customer" at bounding box center [1352, 49] width 76 height 13
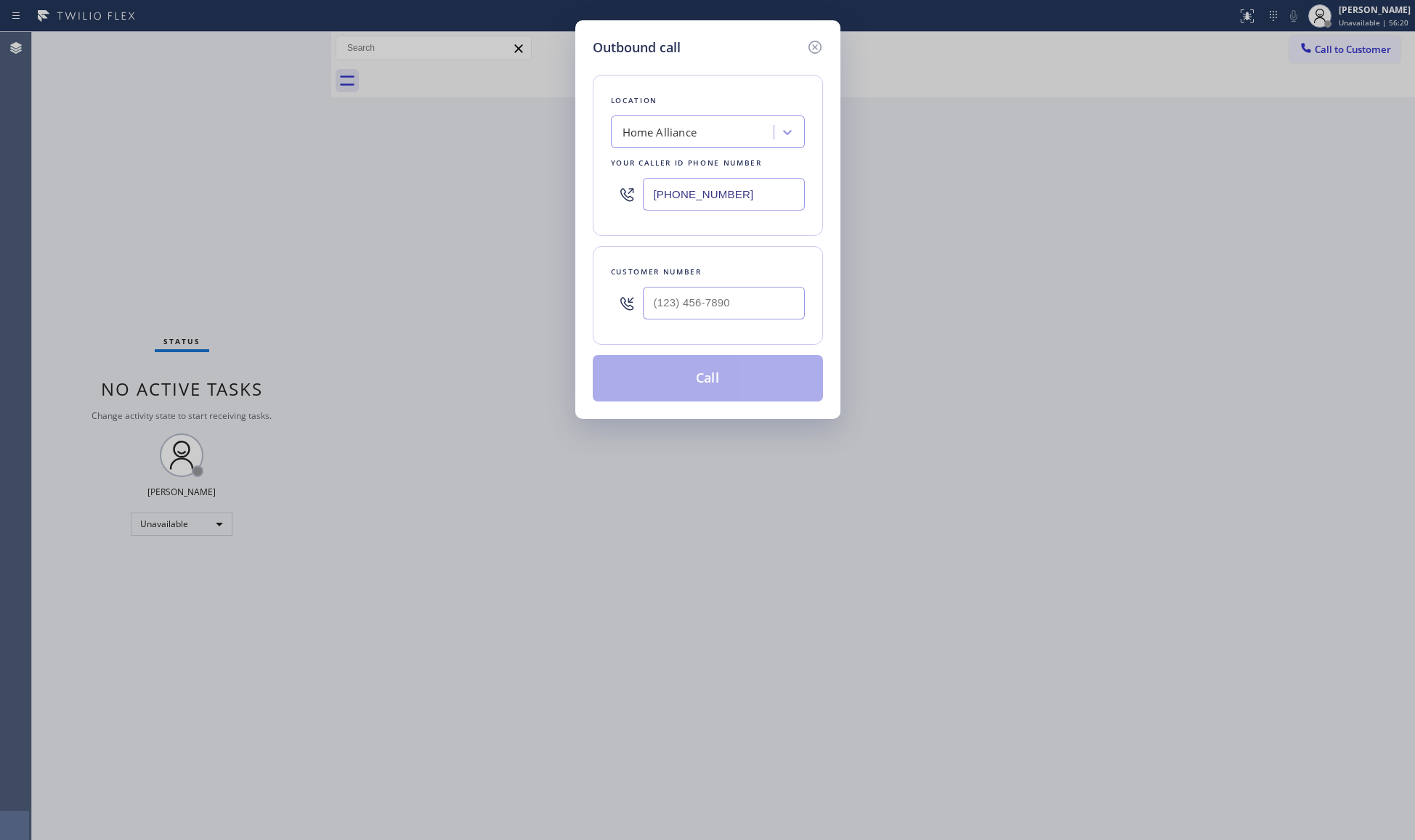
drag, startPoint x: 766, startPoint y: 198, endPoint x: 588, endPoint y: 199, distance: 178.0
click at [591, 199] on div "Outbound call Location Home Alliance Your caller id phone number [PHONE_NUMBER]…" at bounding box center [708, 219] width 265 height 398
paste input "929) 242-4394"
type input "(929) 242-4394"
click at [755, 322] on div at bounding box center [723, 303] width 162 height 47
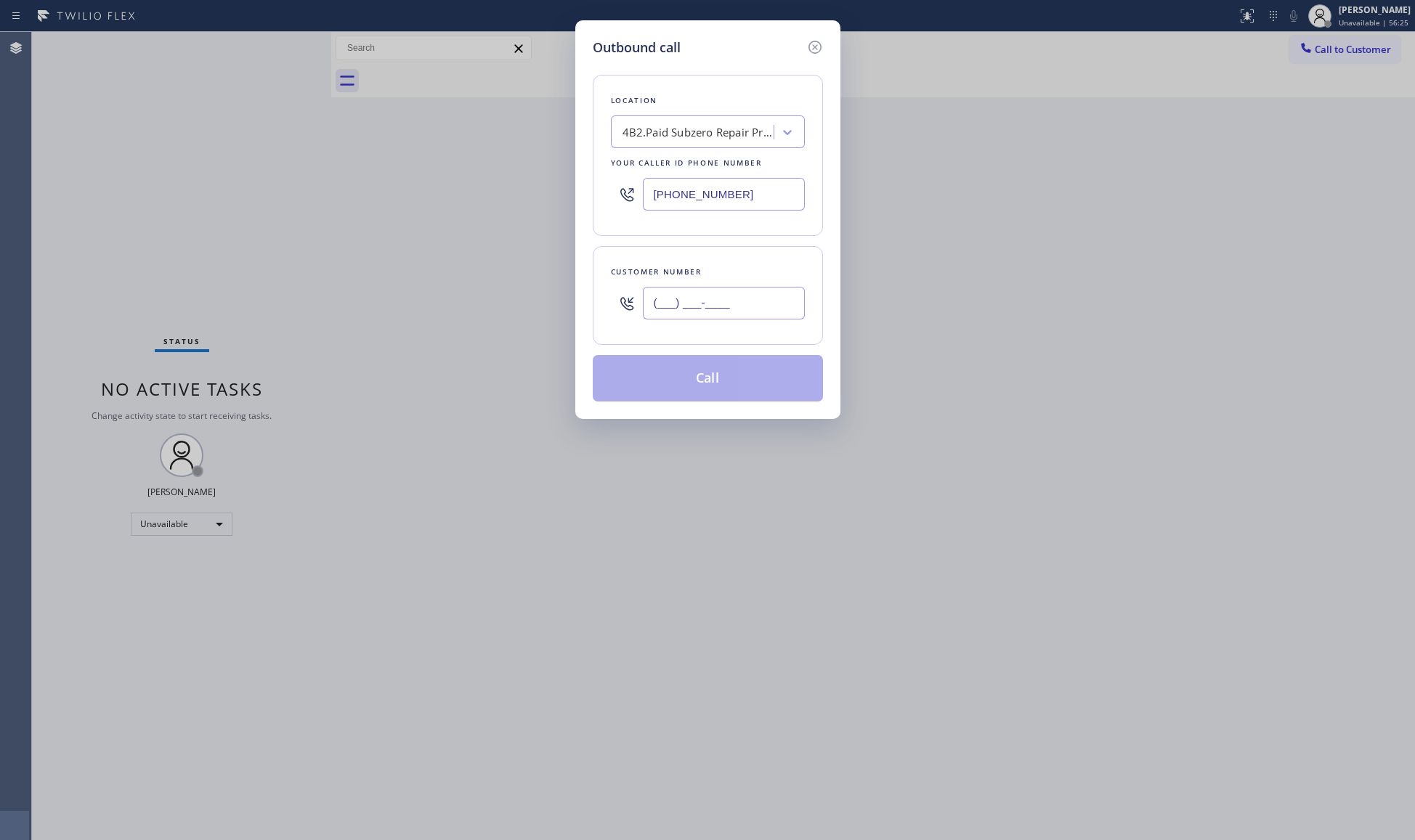
click at [748, 311] on input "(___) ___-____" at bounding box center [723, 303] width 162 height 33
paste input "917) 584-8751"
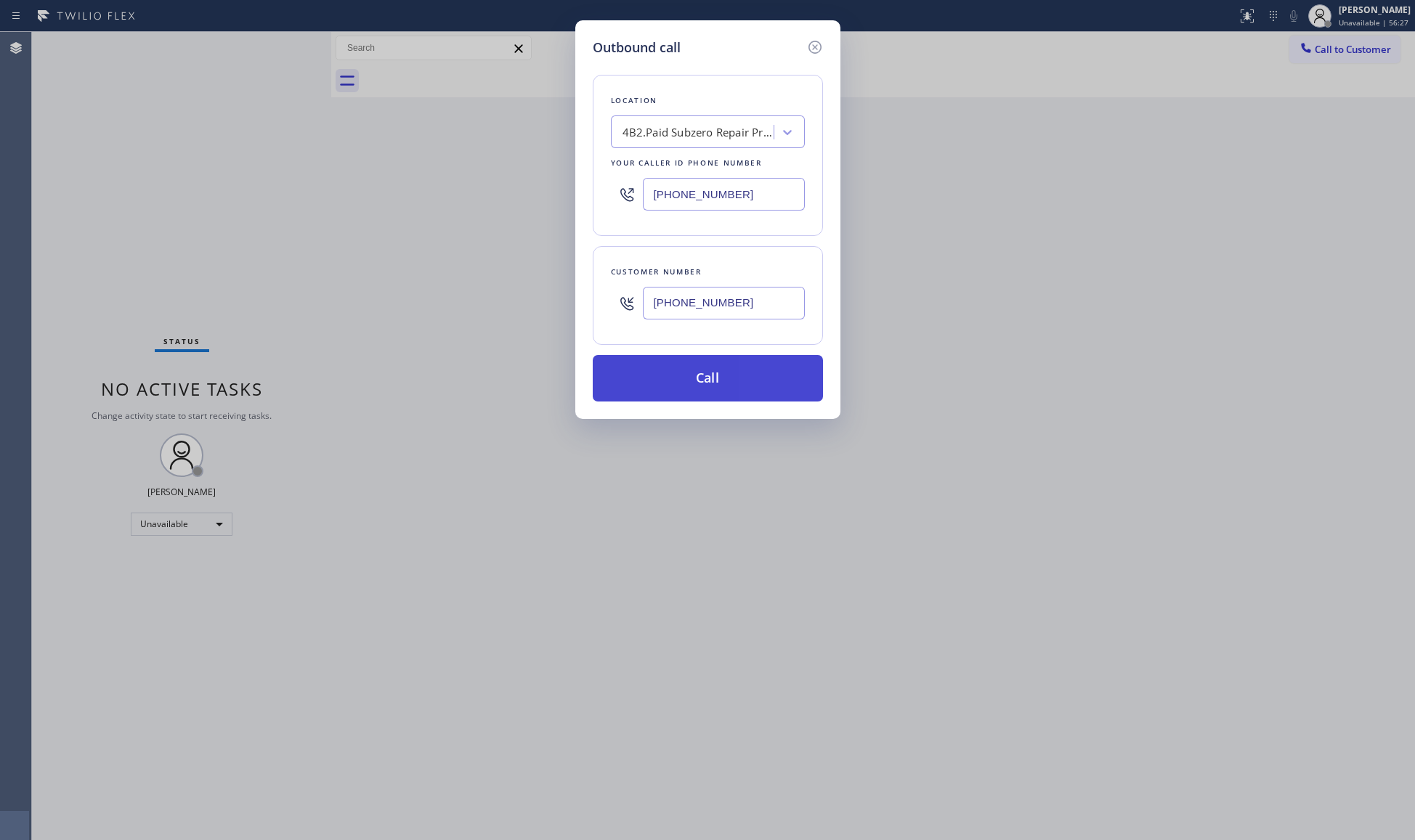
type input "(917) 584-8751"
click at [712, 378] on button "Call" at bounding box center [708, 378] width 231 height 47
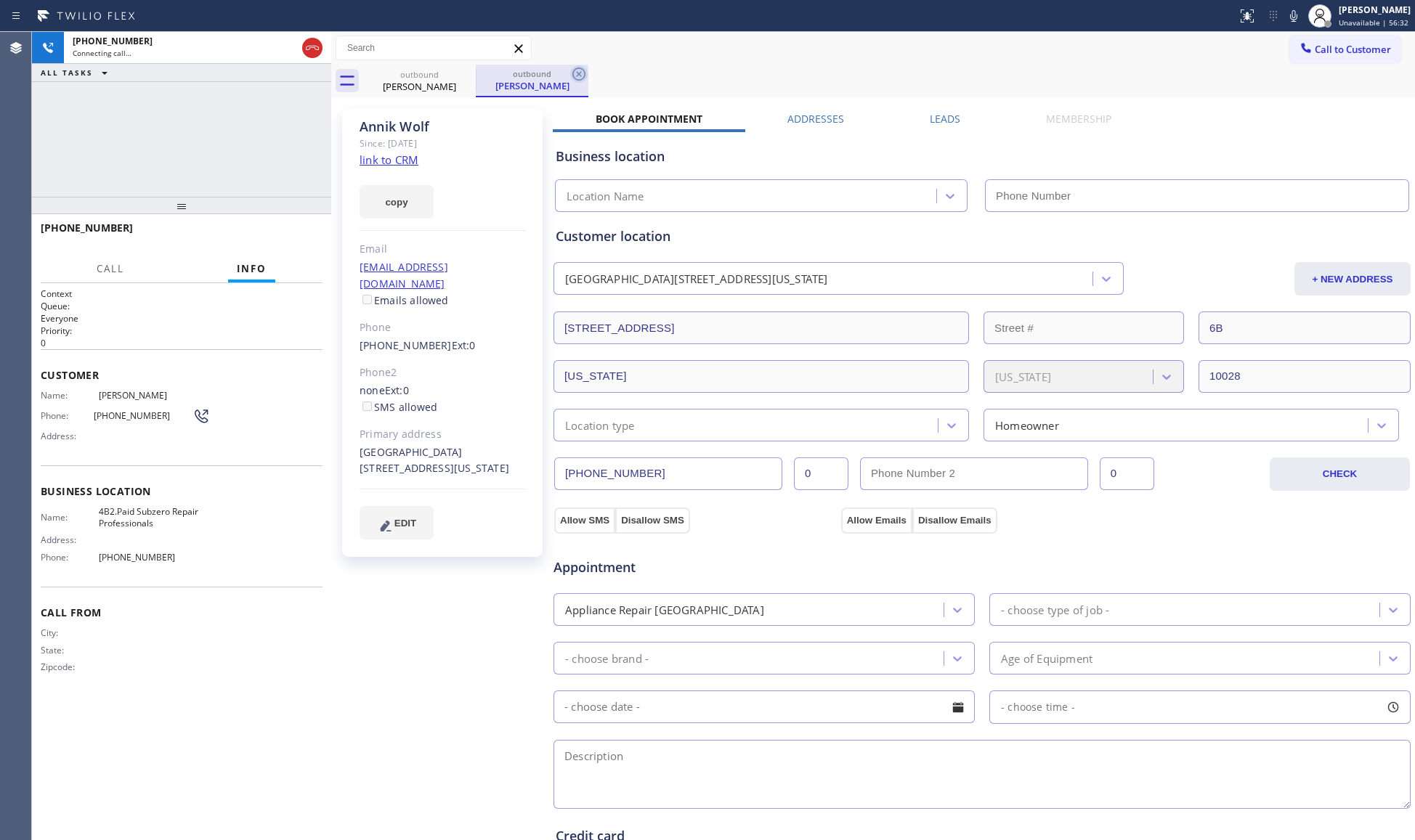
click at [579, 72] on icon at bounding box center [579, 74] width 18 height 18
click at [642, 84] on div "outbound Annik Wolf" at bounding box center [889, 80] width 1052 height 33
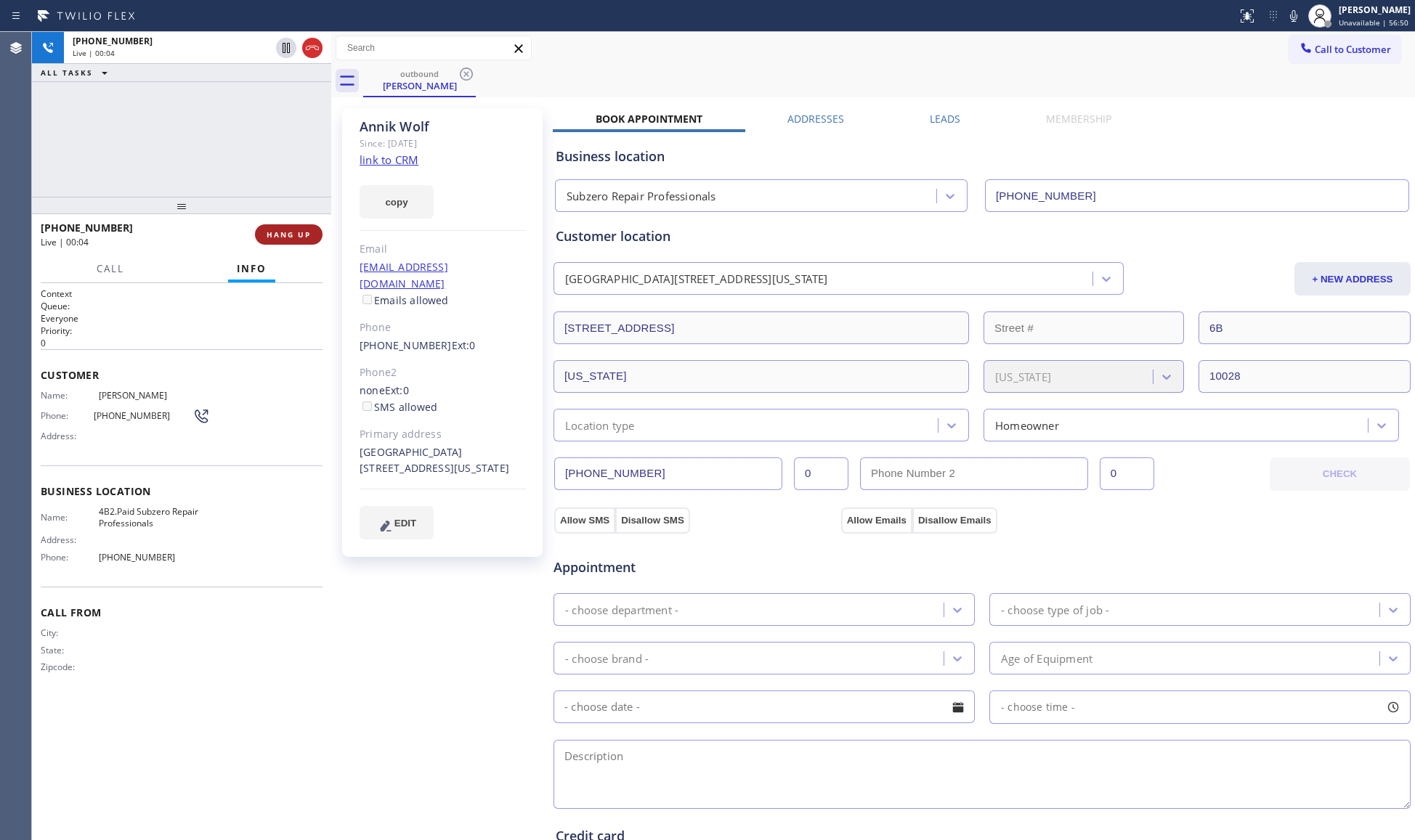
click at [286, 231] on span "HANG UP" at bounding box center [289, 235] width 44 height 11
click at [288, 231] on span "HANG UP" at bounding box center [289, 235] width 44 height 11
click at [297, 238] on span "COMPLETE" at bounding box center [285, 235] width 50 height 11
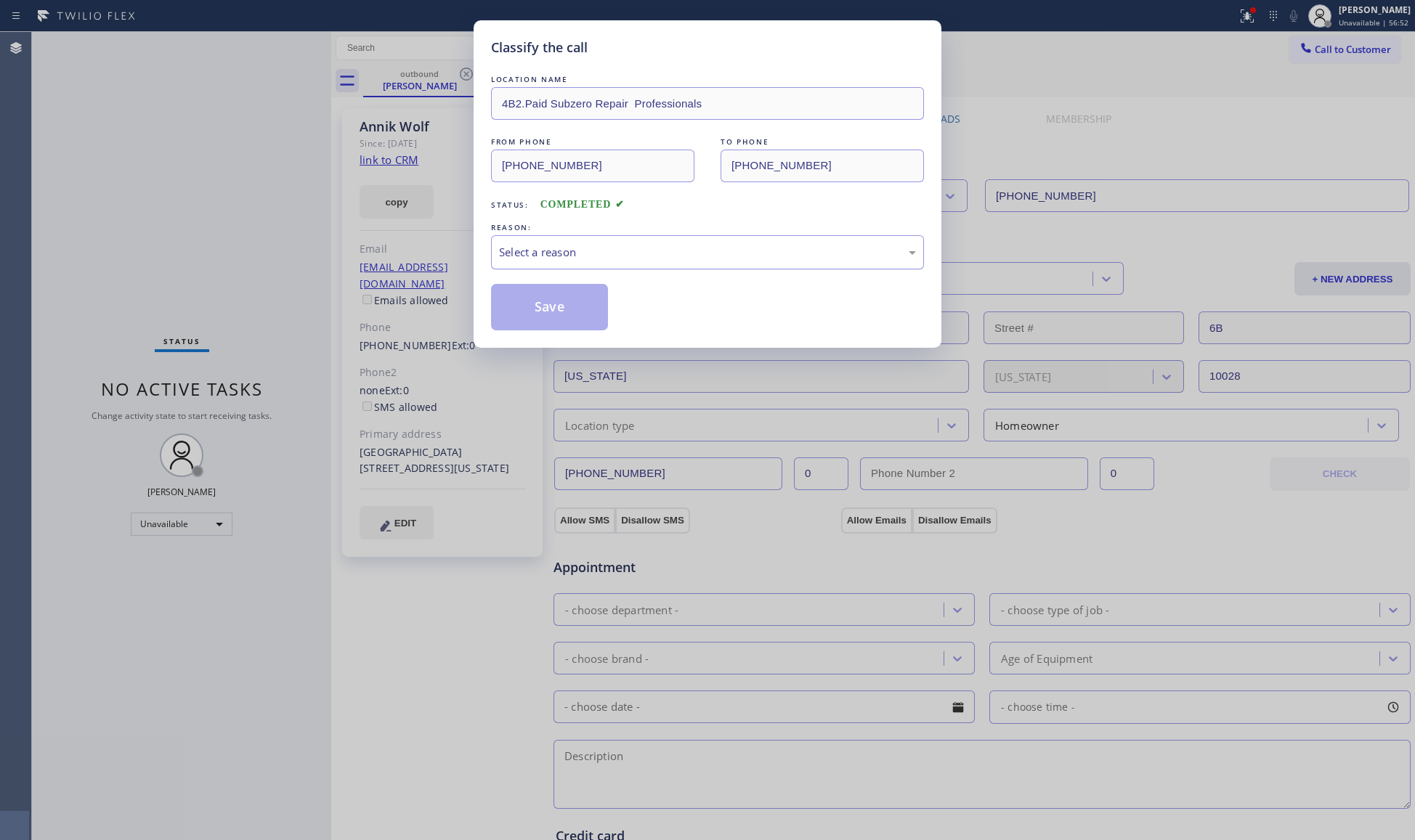
click at [586, 247] on div "Select a reason" at bounding box center [708, 252] width 417 height 17
click at [558, 315] on button "Save" at bounding box center [549, 307] width 117 height 47
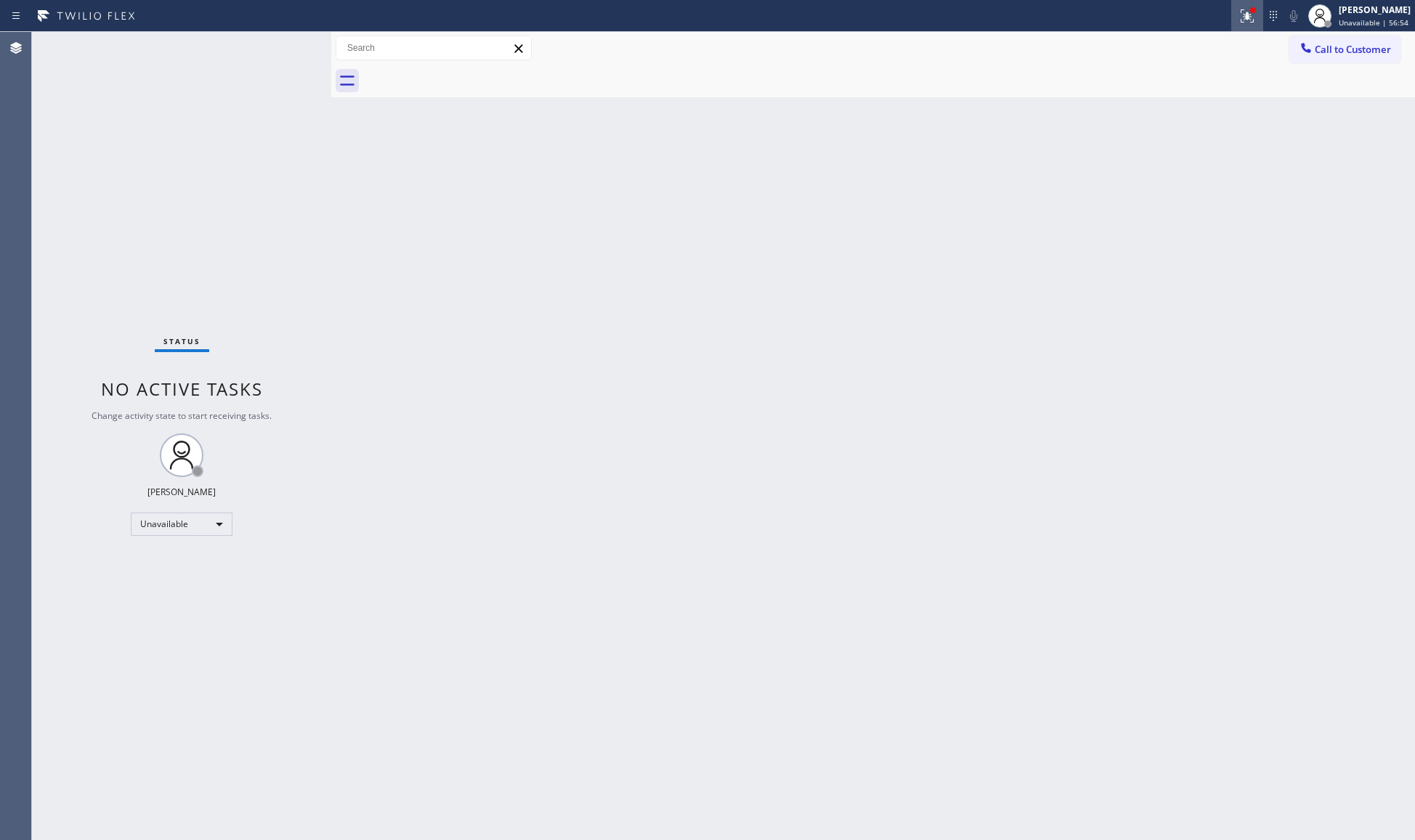
click at [1131, 14] on icon at bounding box center [1247, 16] width 13 height 13
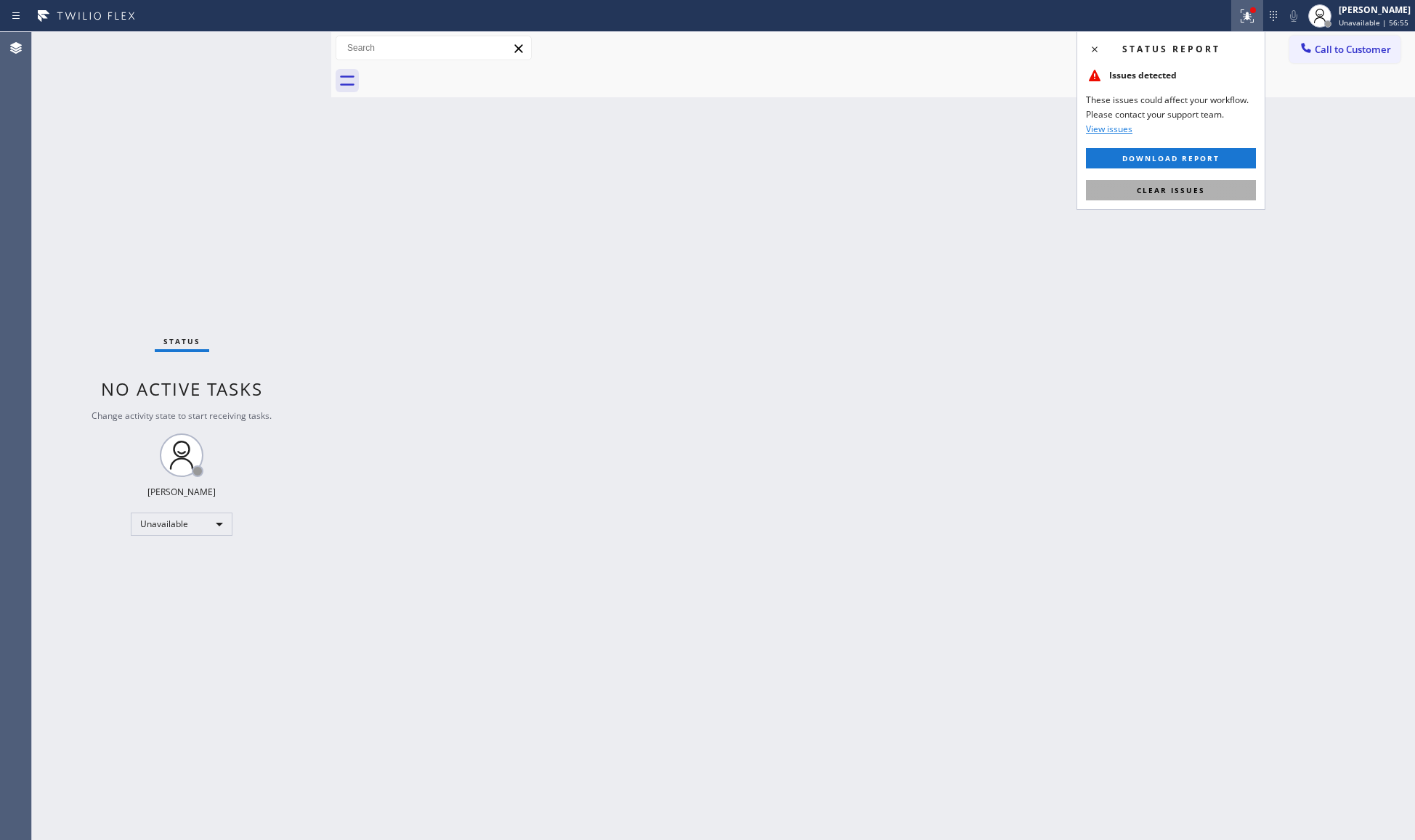
click at [1131, 199] on button "Clear issues" at bounding box center [1170, 190] width 170 height 20
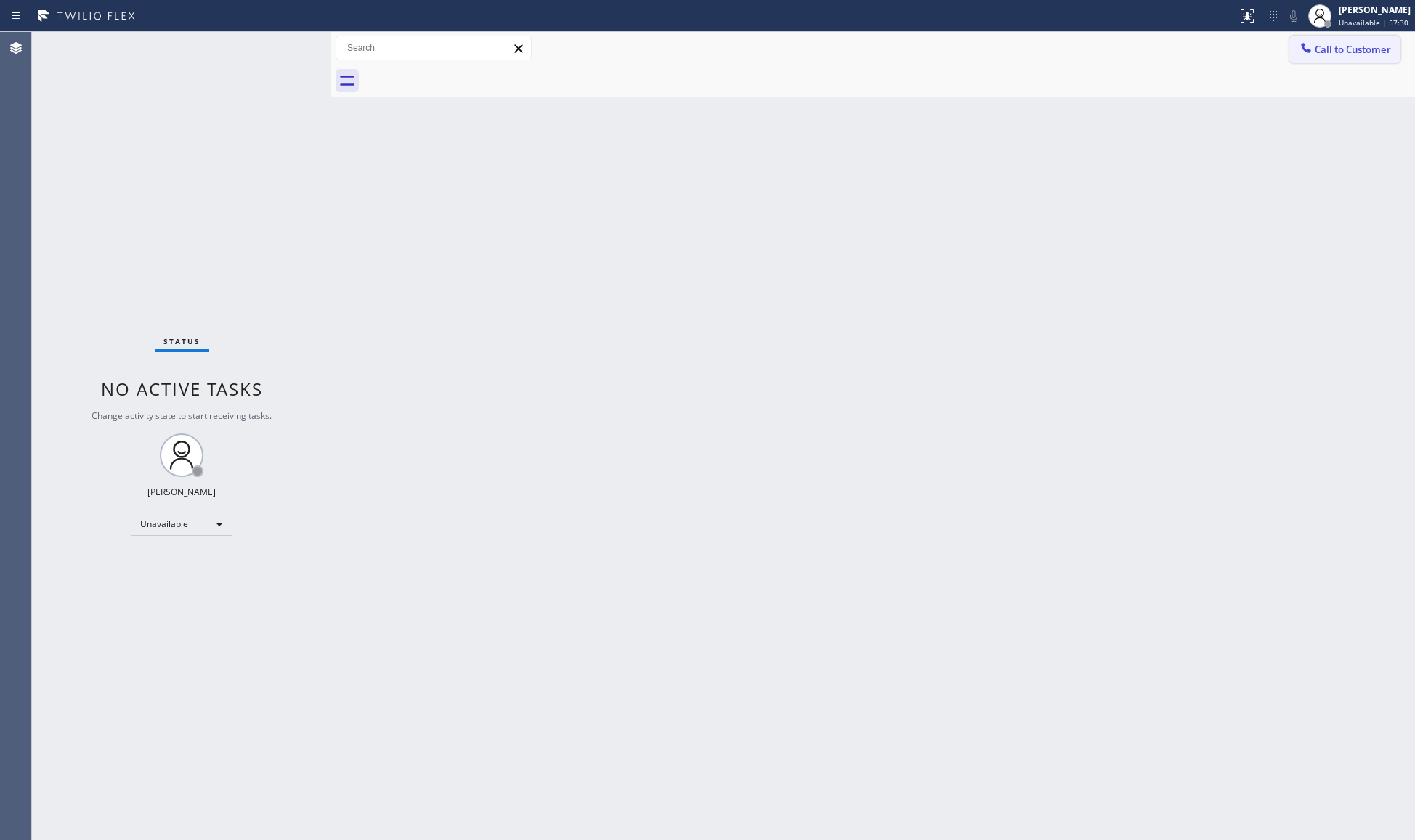
click at [1131, 45] on icon at bounding box center [1305, 48] width 14 height 14
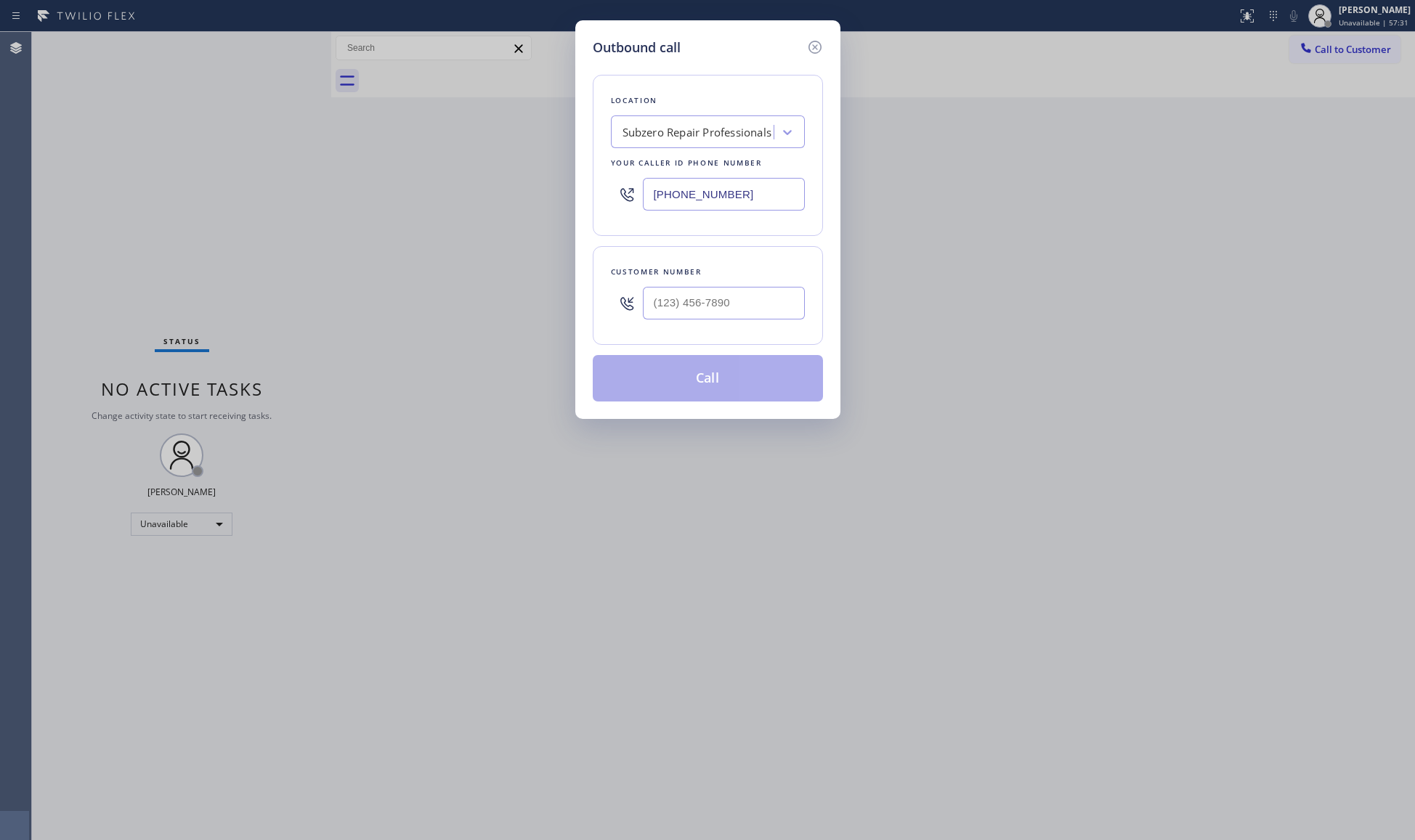
drag, startPoint x: 699, startPoint y: 190, endPoint x: 596, endPoint y: 190, distance: 103.0
click at [596, 190] on div "Location Subzero Repair Professionals Your caller id phone number (929) 242-4394" at bounding box center [708, 155] width 231 height 162
paste input "844) 334-4687"
type input "(844) 334-4687"
click at [744, 313] on input "(___) ___-____" at bounding box center [723, 303] width 162 height 33
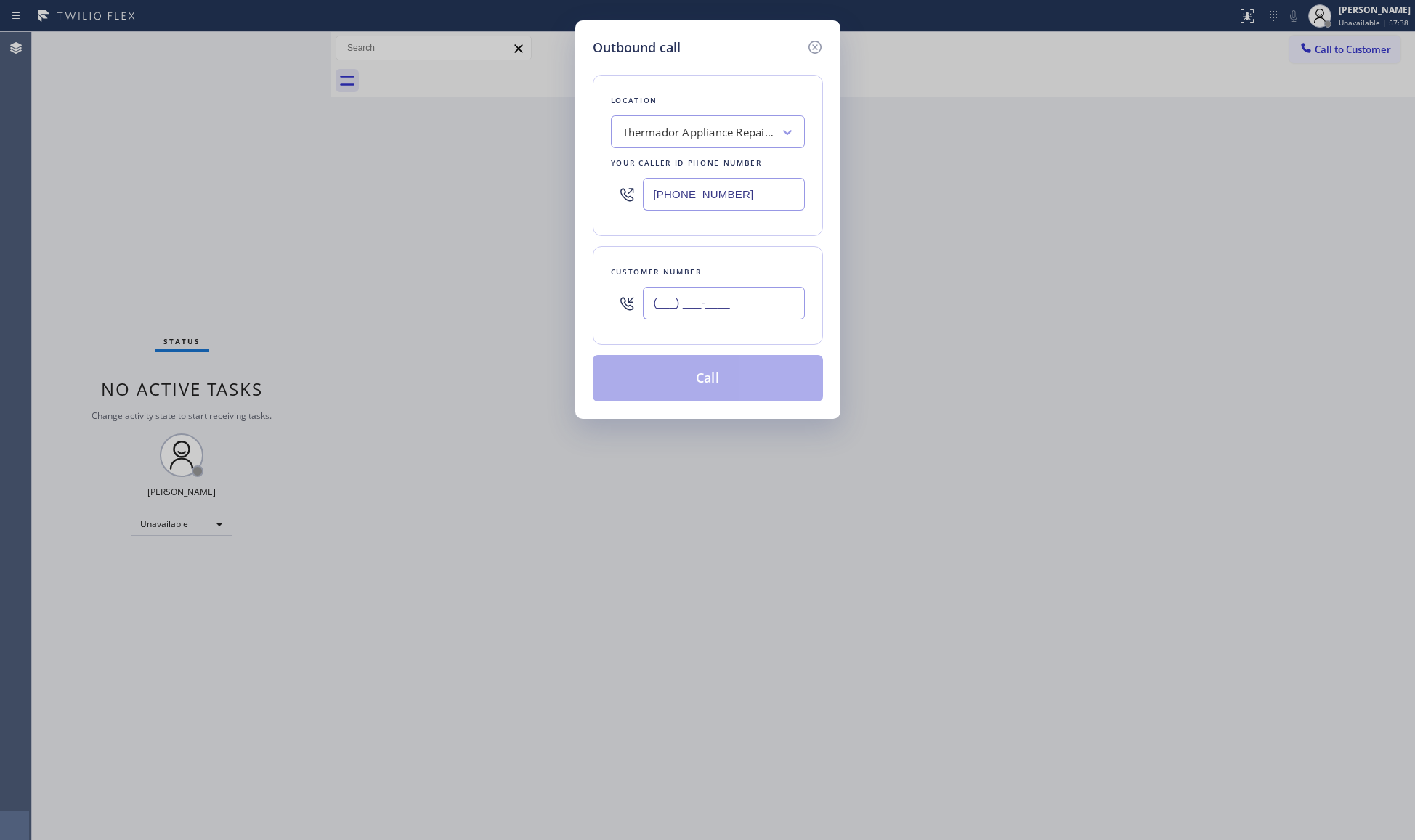
paste input "909) 645-8407"
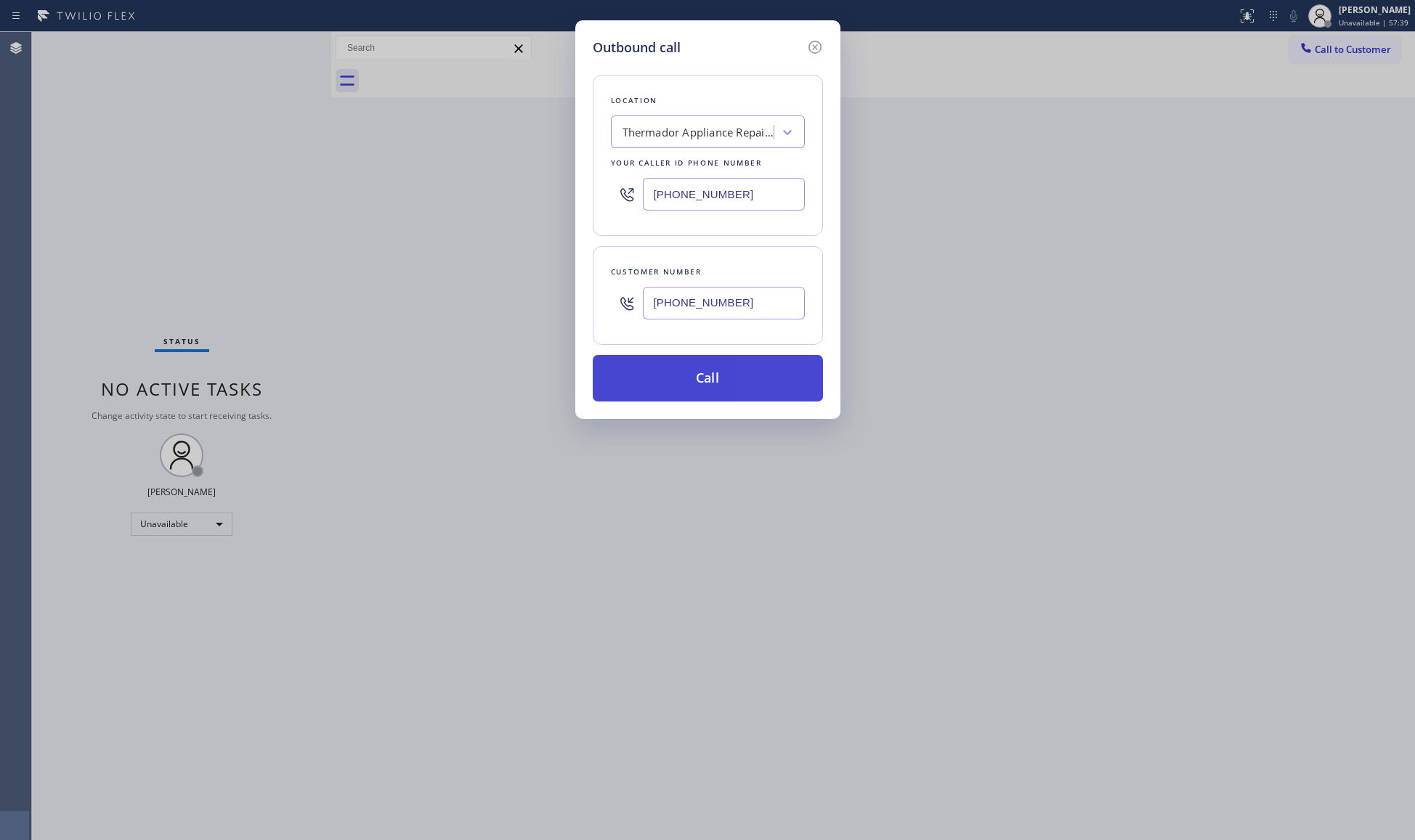
type input "(909) 645-8407"
click at [709, 384] on button "Call" at bounding box center [708, 378] width 231 height 47
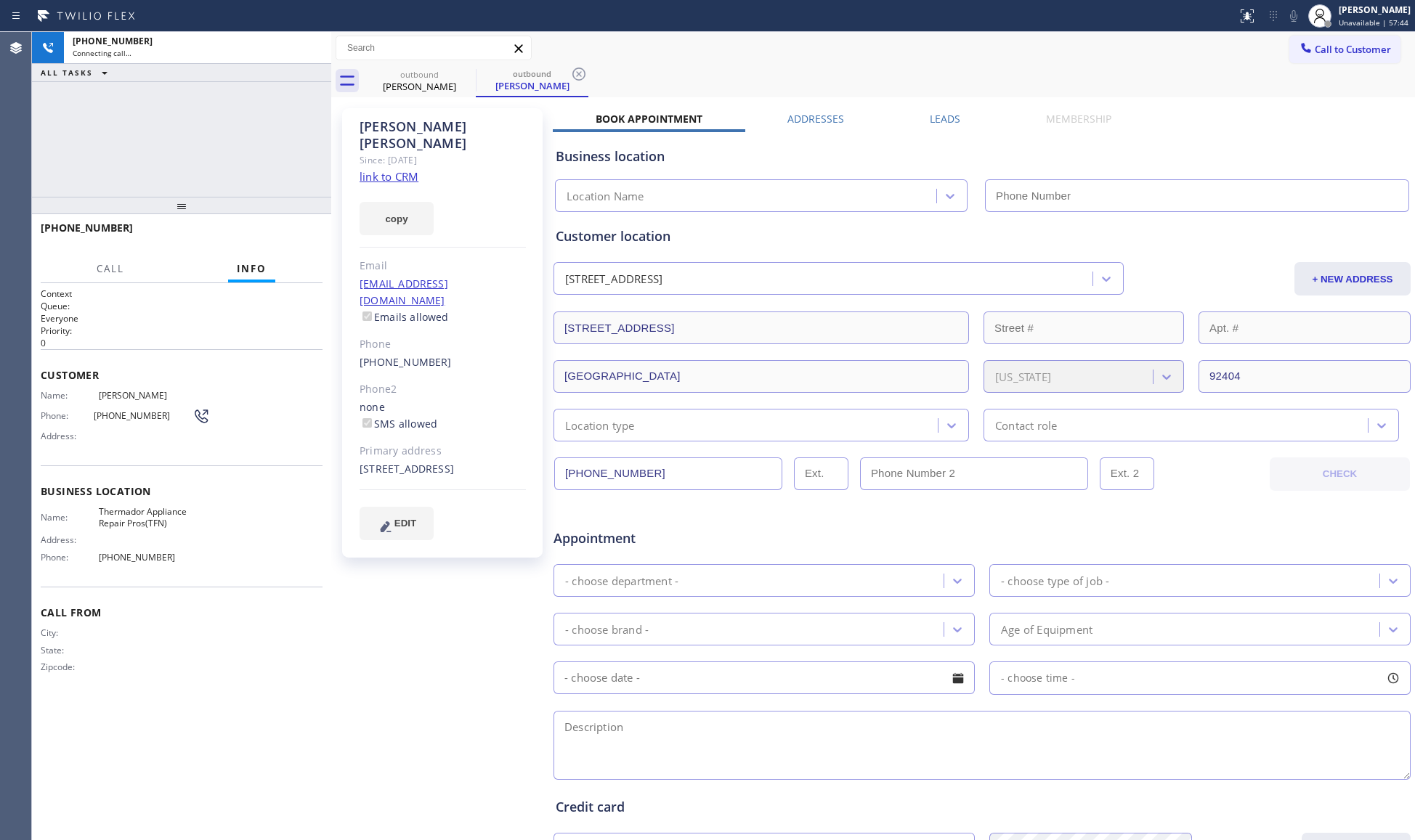
click at [935, 83] on div "outbound Alfred Padilla outbound Alfred Padilla" at bounding box center [889, 80] width 1052 height 33
type input "(844) 334-4687"
click at [294, 237] on span "HANG UP" at bounding box center [289, 235] width 44 height 11
click at [286, 228] on button "HANG UP" at bounding box center [289, 234] width 67 height 20
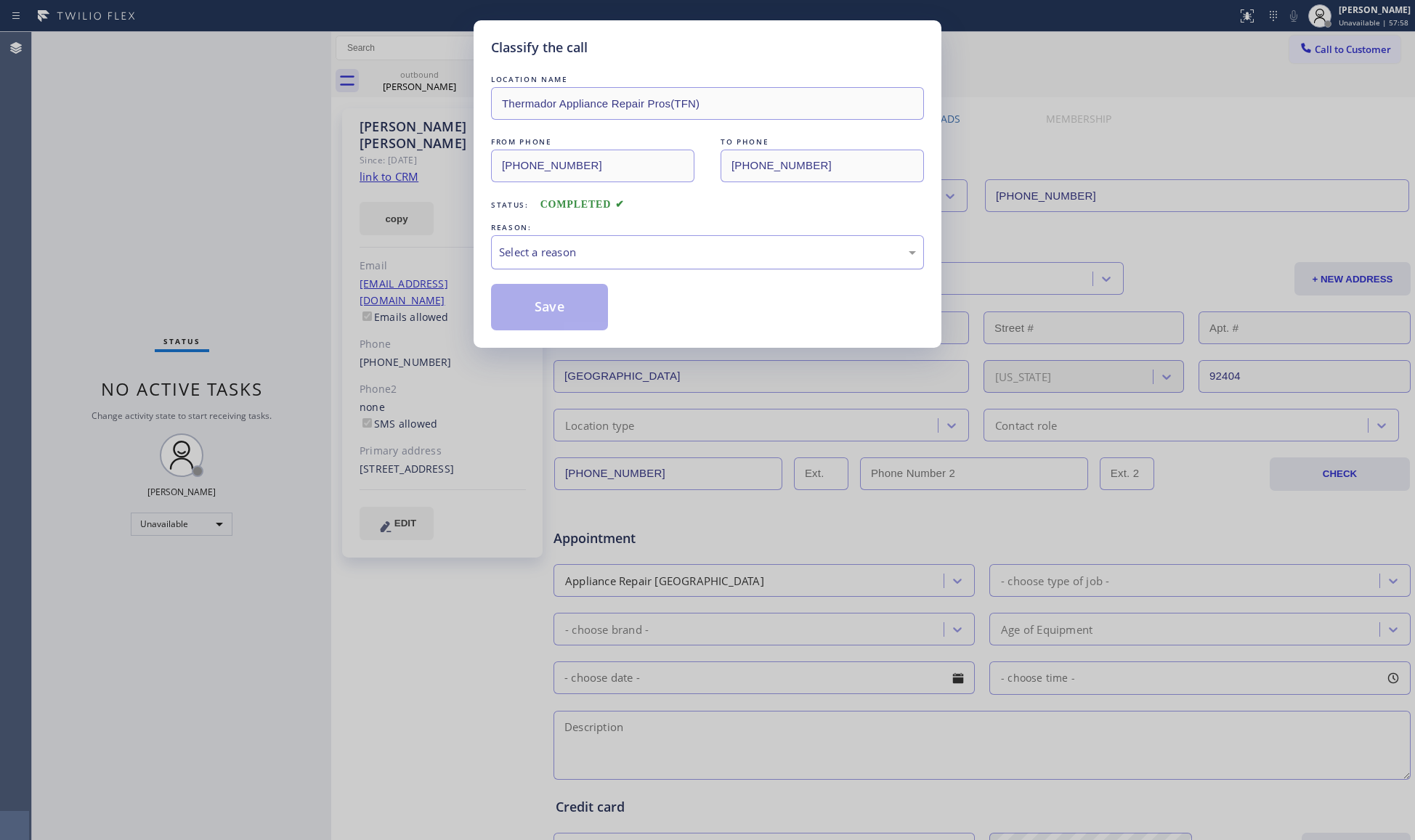
click at [552, 241] on div "Select a reason" at bounding box center [708, 252] width 433 height 34
click at [539, 309] on button "Save" at bounding box center [549, 307] width 117 height 47
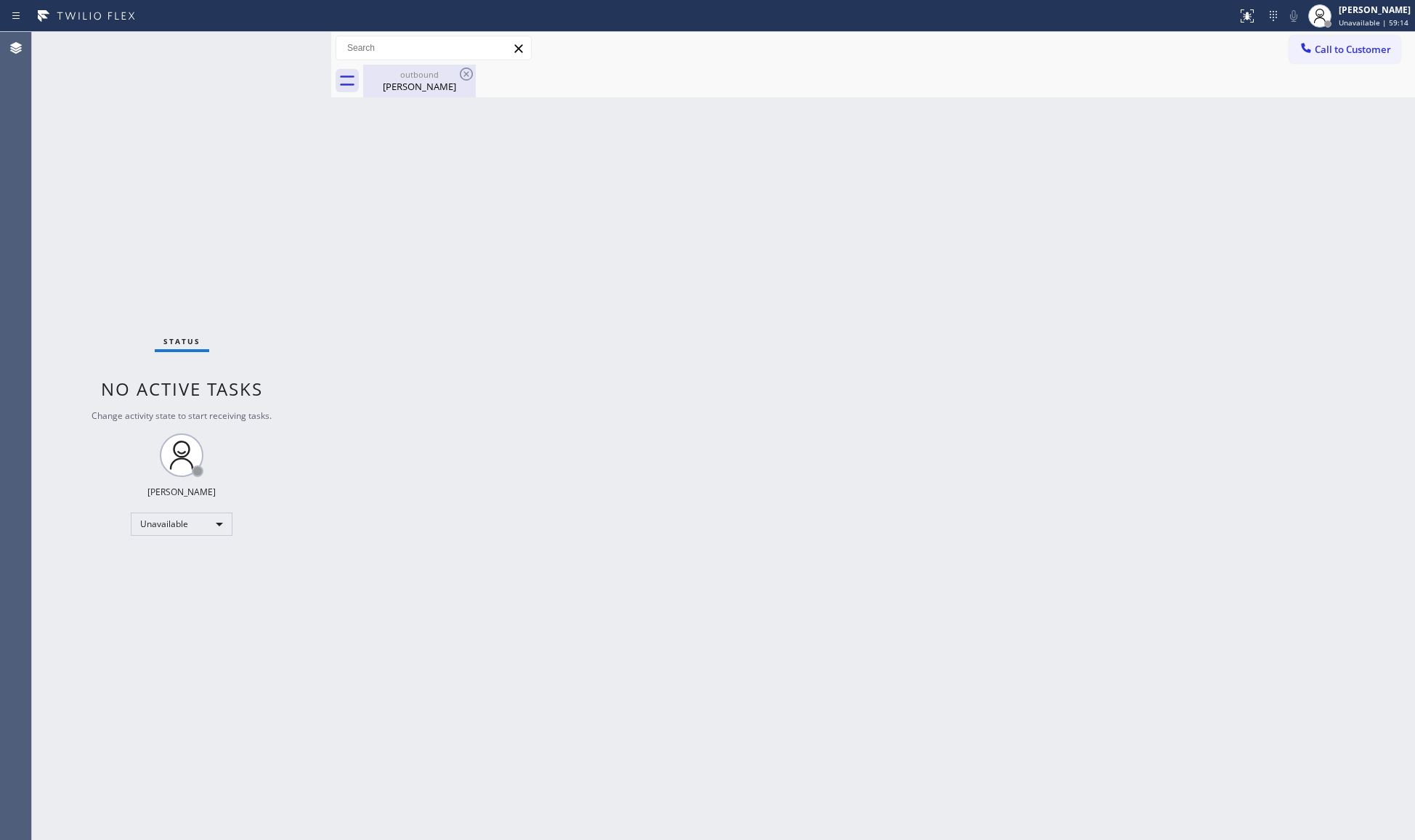
drag, startPoint x: 408, startPoint y: 87, endPoint x: 424, endPoint y: 84, distance: 16.3
click at [413, 85] on div "Alfred Padilla" at bounding box center [420, 86] width 110 height 13
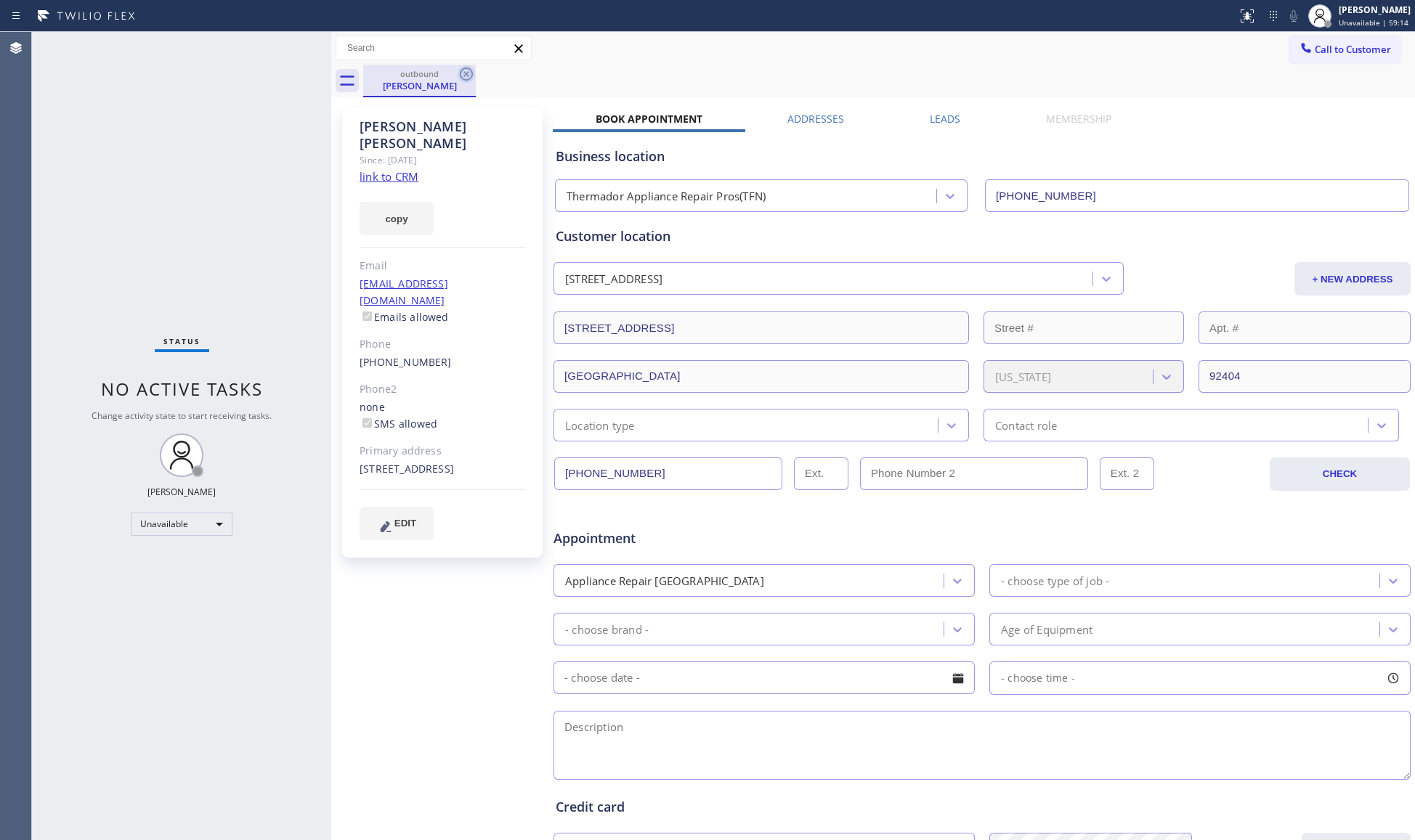
click at [464, 76] on icon at bounding box center [466, 73] width 13 height 13
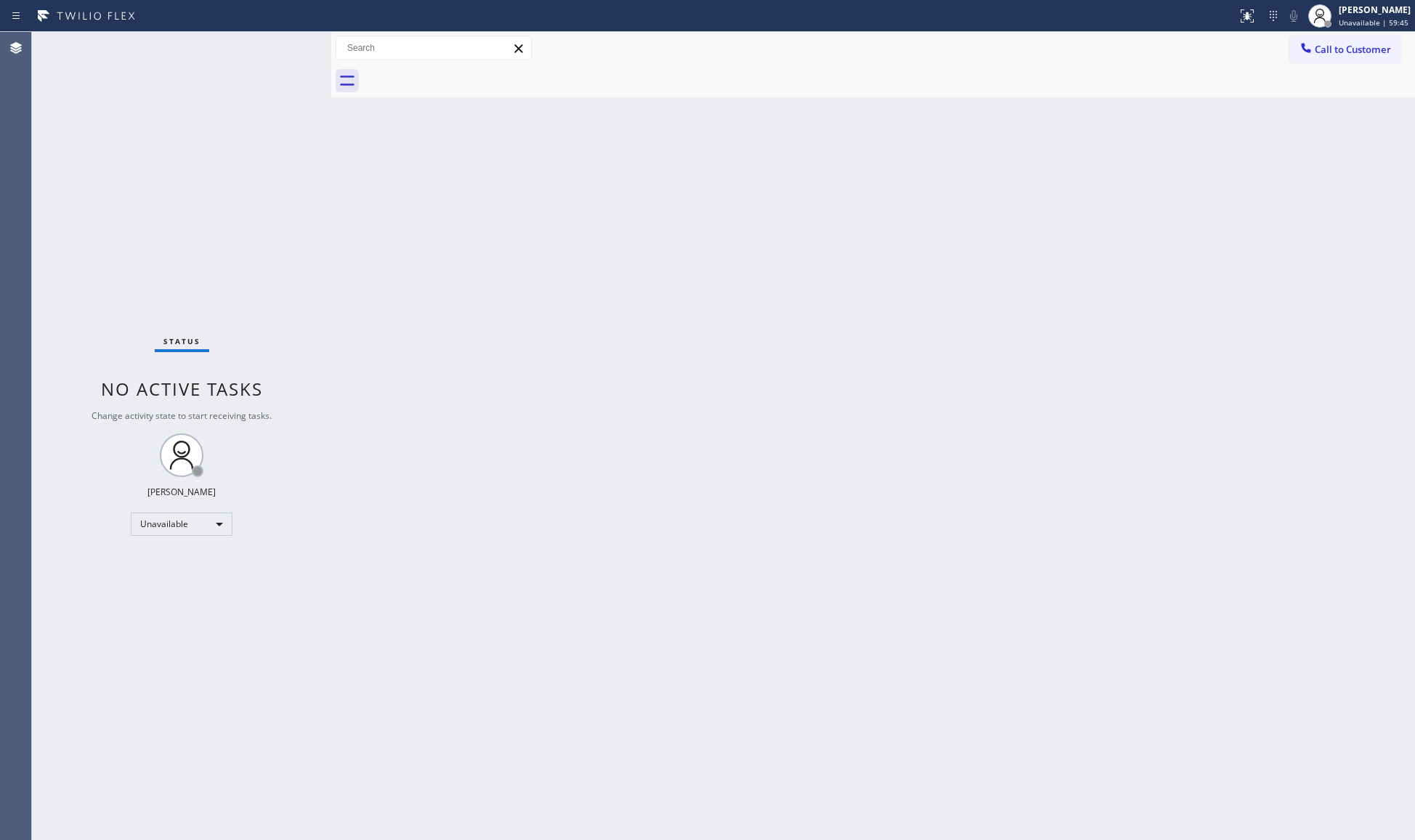
drag, startPoint x: 398, startPoint y: 132, endPoint x: 980, endPoint y: 170, distance: 583.2
click at [976, 170] on div "Back to Dashboard Change Sender ID Customers Technicians Select a contact Outbo…" at bounding box center [873, 435] width 1084 height 808
click at [1131, 56] on button "Call to Customer" at bounding box center [1345, 49] width 111 height 27
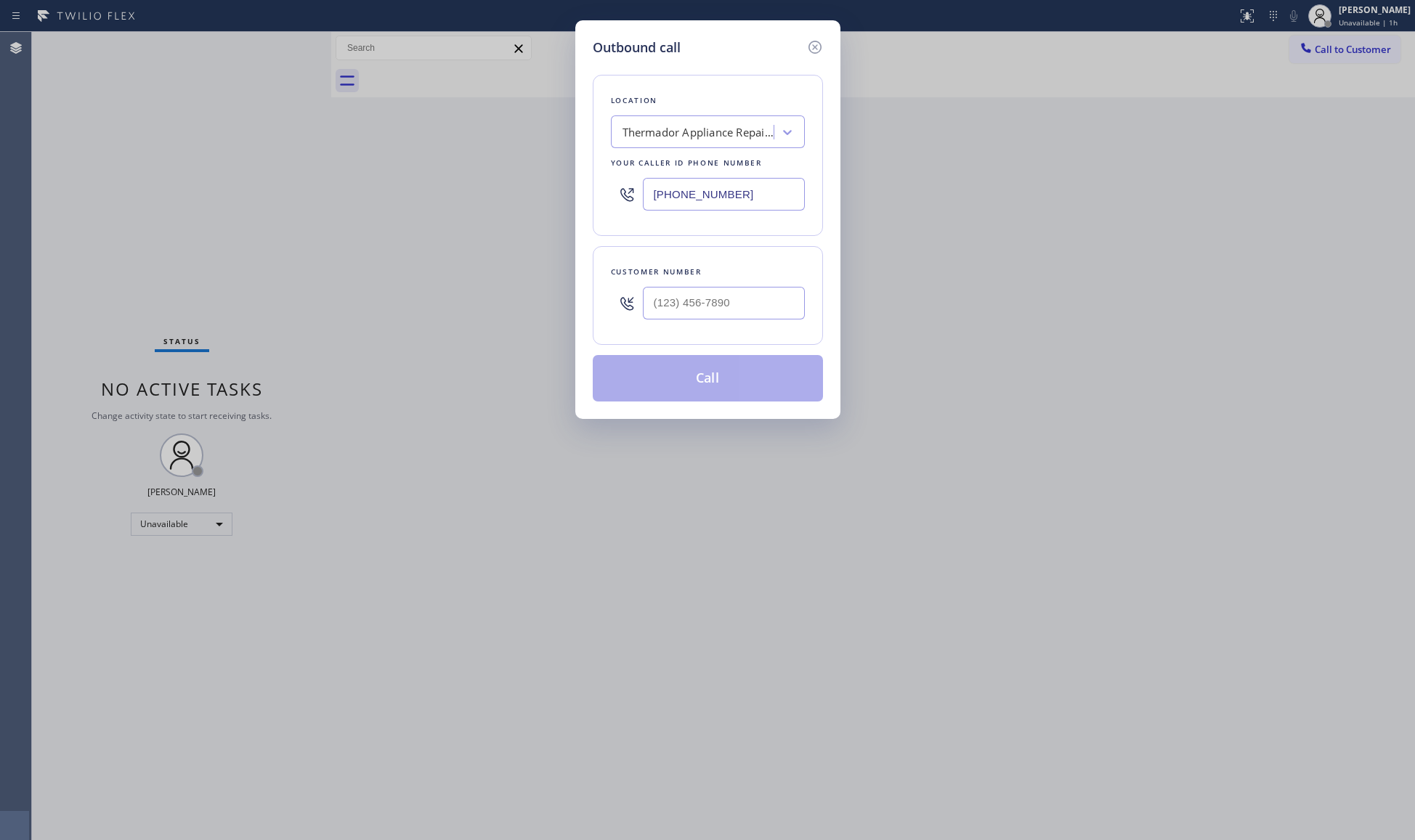
drag, startPoint x: 753, startPoint y: 195, endPoint x: 556, endPoint y: 194, distance: 197.0
click at [556, 194] on div "Outbound call Location Thermador Appliance Repair Pros(TFN) Your caller id phon…" at bounding box center [708, 420] width 1415 height 840
paste input "55) 731-4952"
type input "[PHONE_NUMBER]"
drag, startPoint x: 739, startPoint y: 295, endPoint x: 750, endPoint y: 285, distance: 14.9
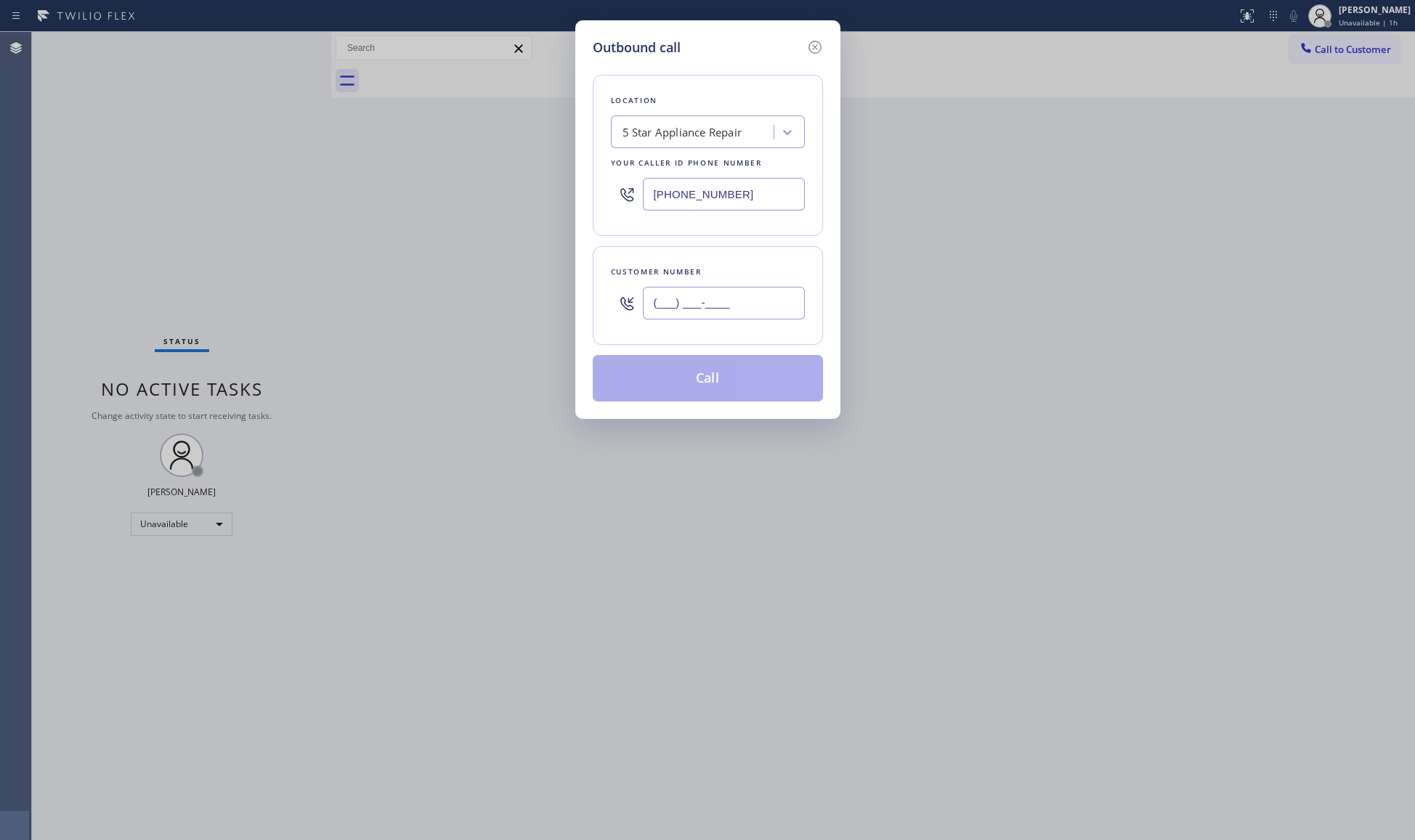
click at [738, 297] on input "(___) ___-____" at bounding box center [723, 303] width 162 height 33
paste input "619) 316-0984"
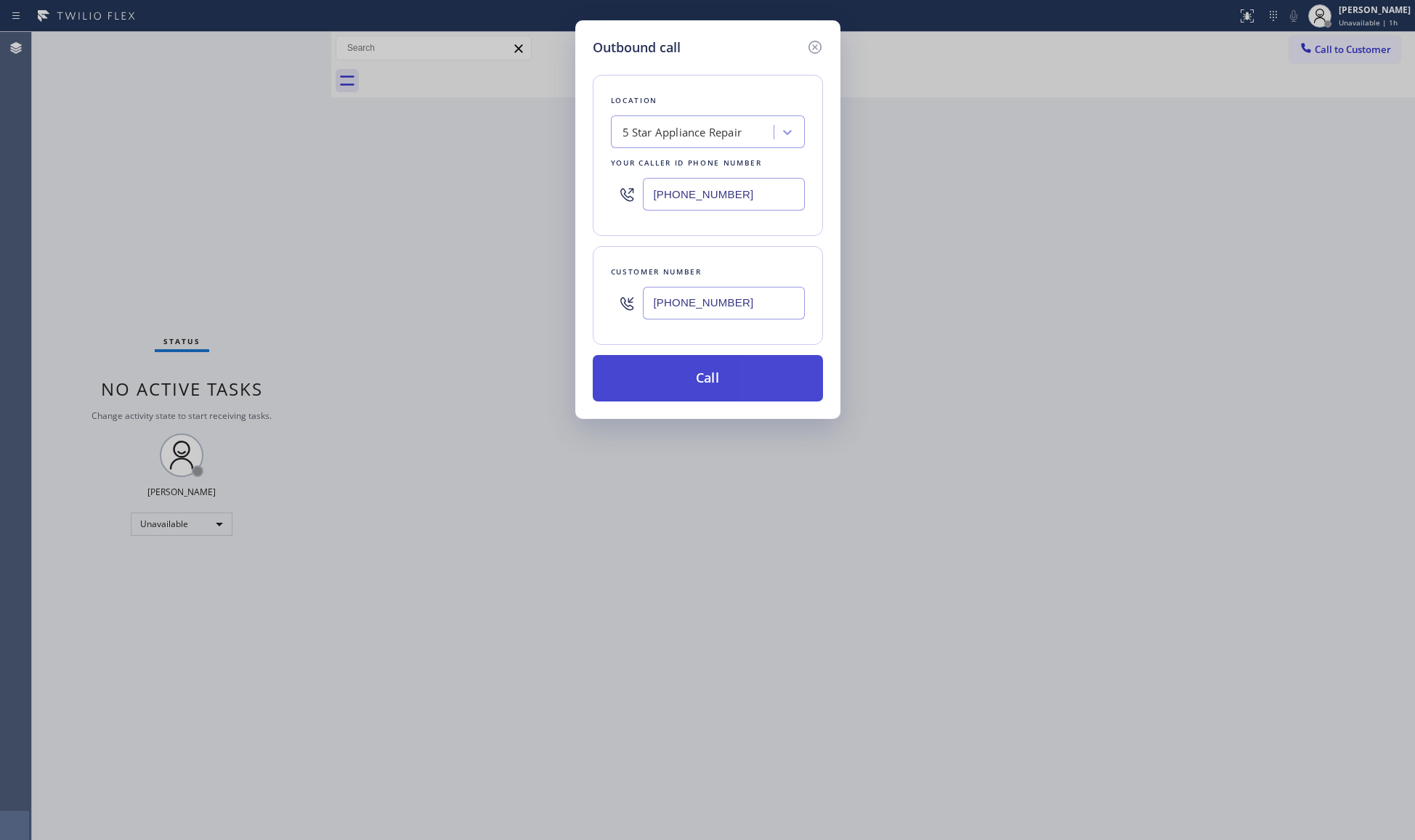
type input "(619) 316-0984"
click at [715, 384] on button "Call" at bounding box center [708, 378] width 231 height 47
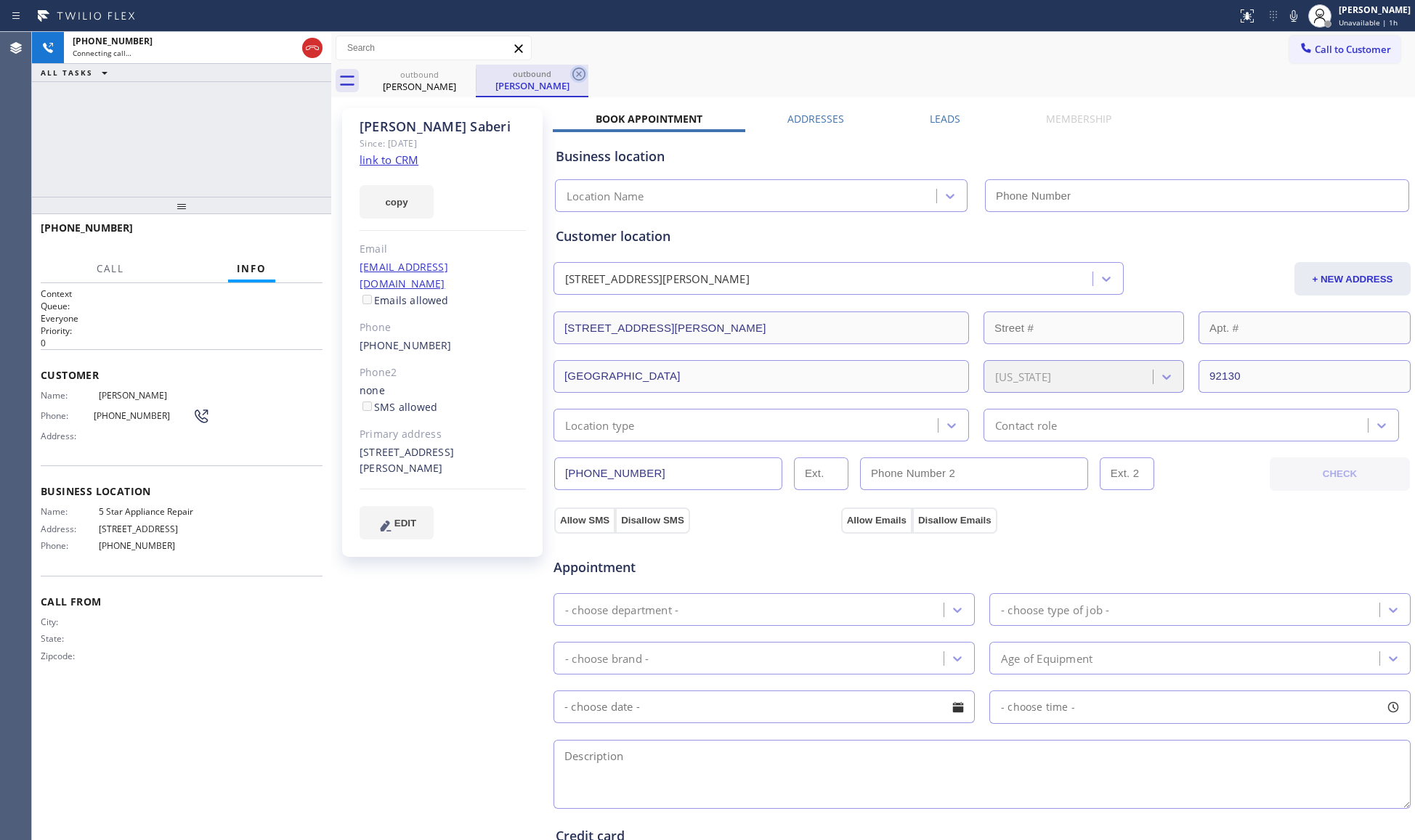
type input "[PHONE_NUMBER]"
click at [574, 76] on icon at bounding box center [579, 74] width 18 height 18
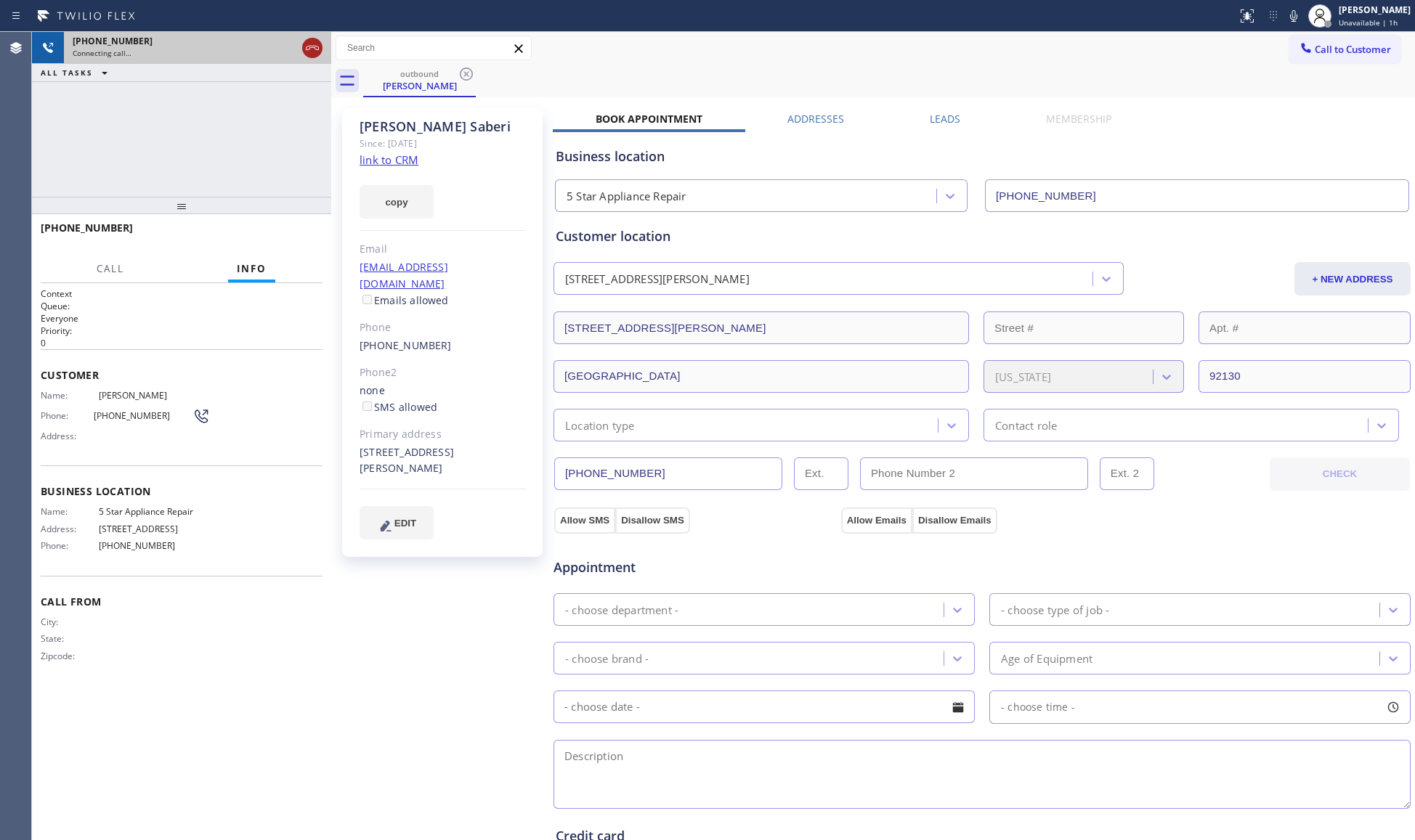
click at [311, 55] on icon at bounding box center [313, 48] width 18 height 18
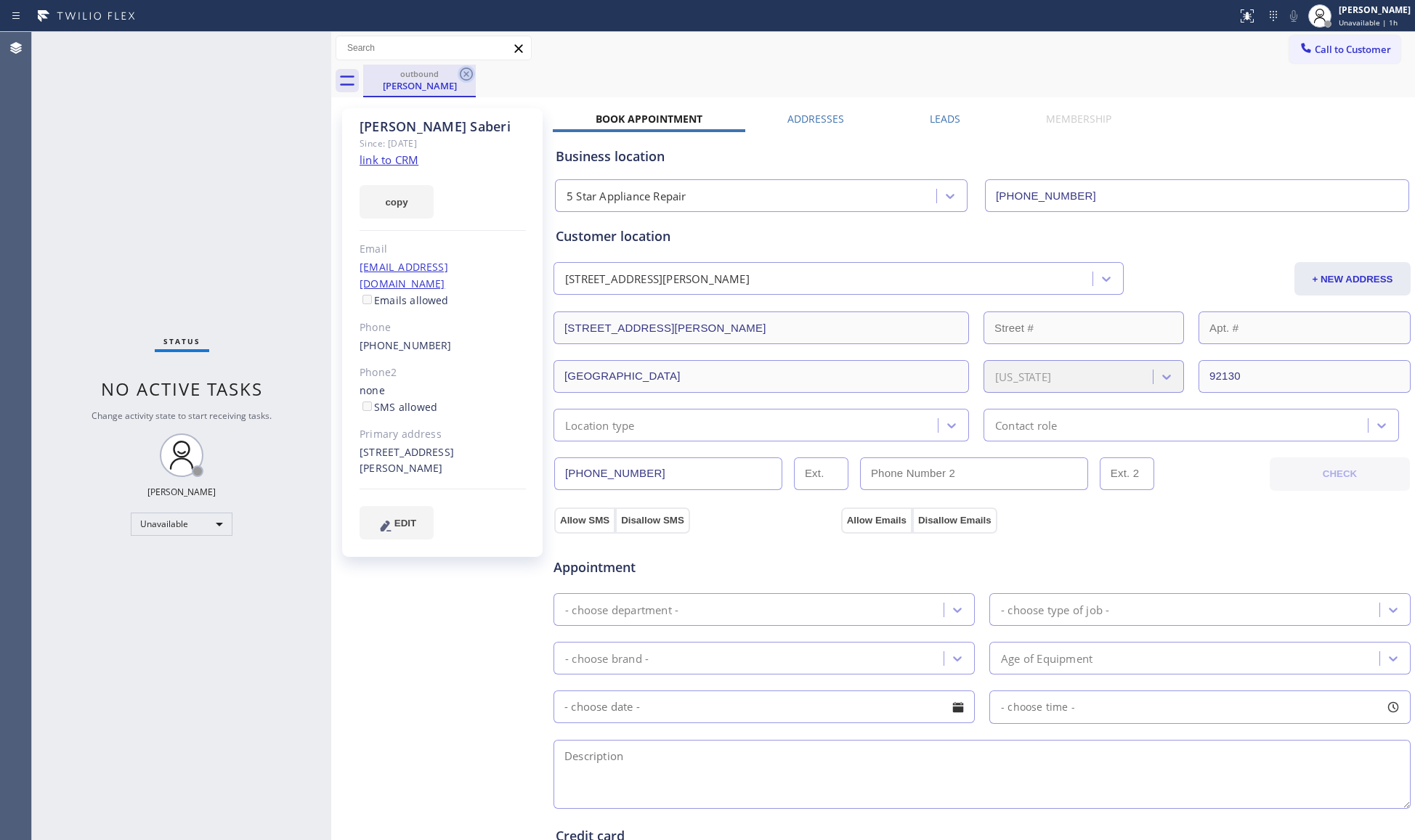
click at [464, 77] on icon at bounding box center [466, 74] width 18 height 18
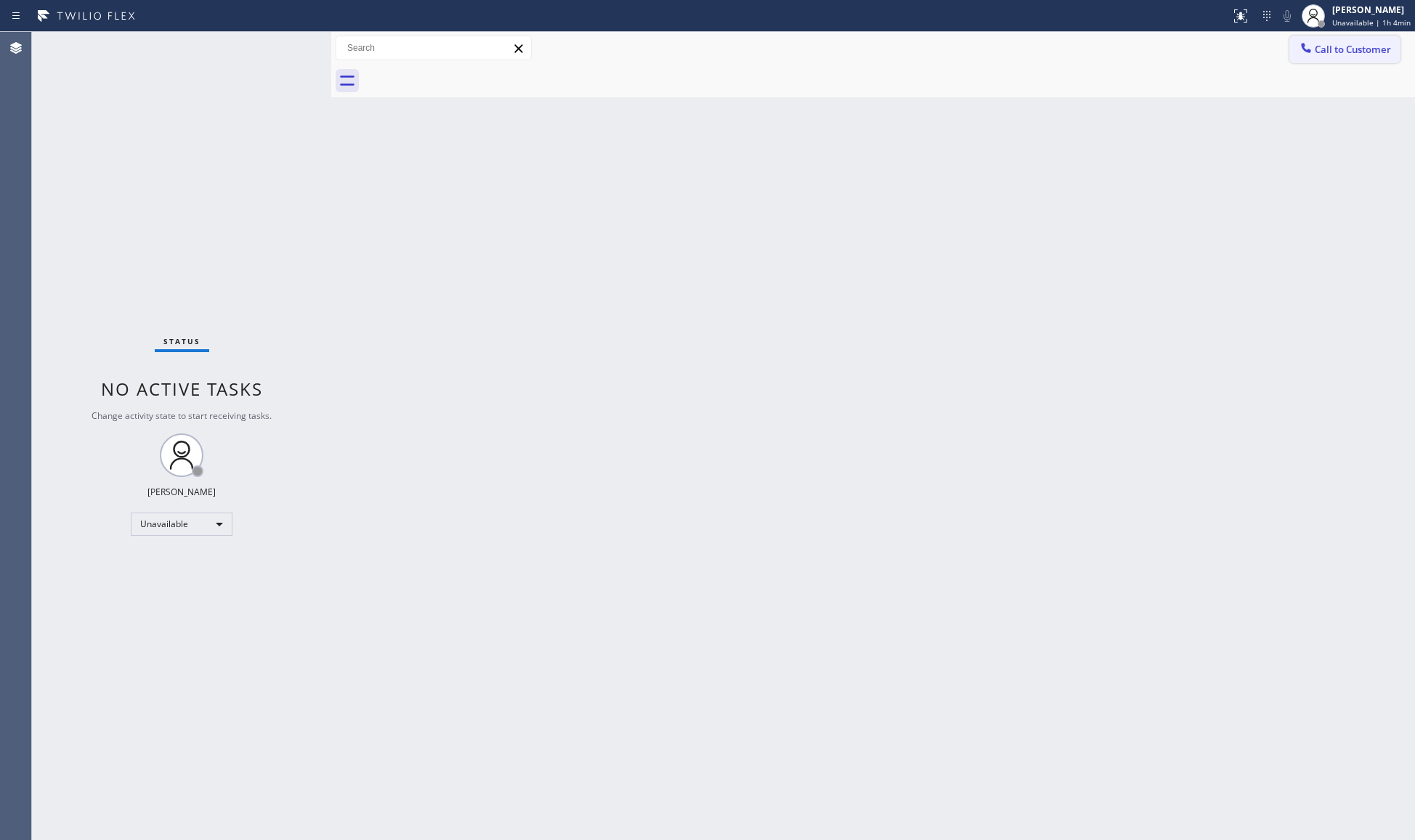
click at [1131, 49] on icon at bounding box center [1305, 48] width 14 height 14
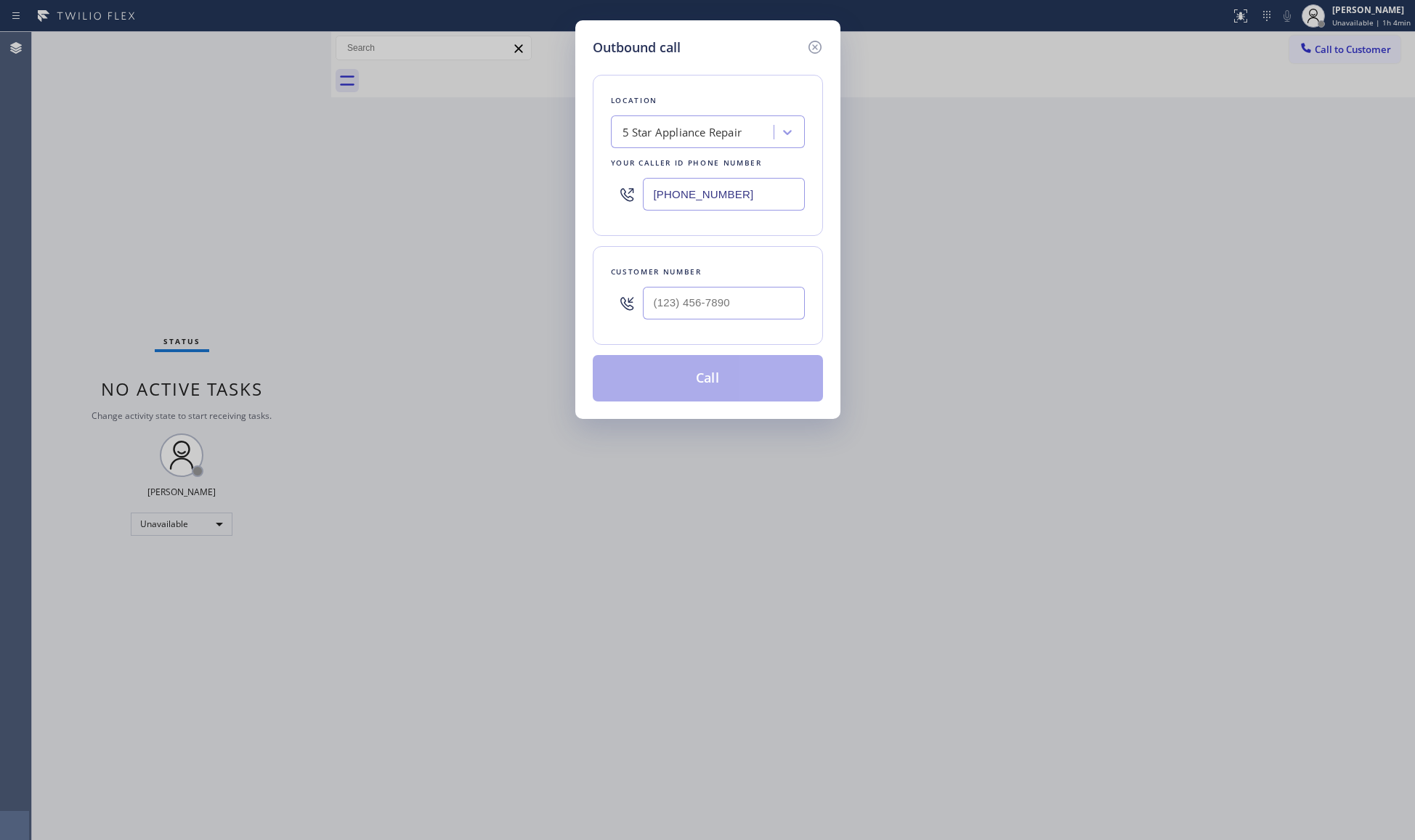
drag, startPoint x: 760, startPoint y: 193, endPoint x: 561, endPoint y: 194, distance: 199.0
click at [561, 194] on div "Outbound call Location 5 Star Appliance Repair Your caller id phone number [PHO…" at bounding box center [708, 420] width 1415 height 840
paste input "732) 838-6971"
type input "(732) 838-6971"
click at [730, 314] on input "(___) ___-____" at bounding box center [723, 303] width 162 height 33
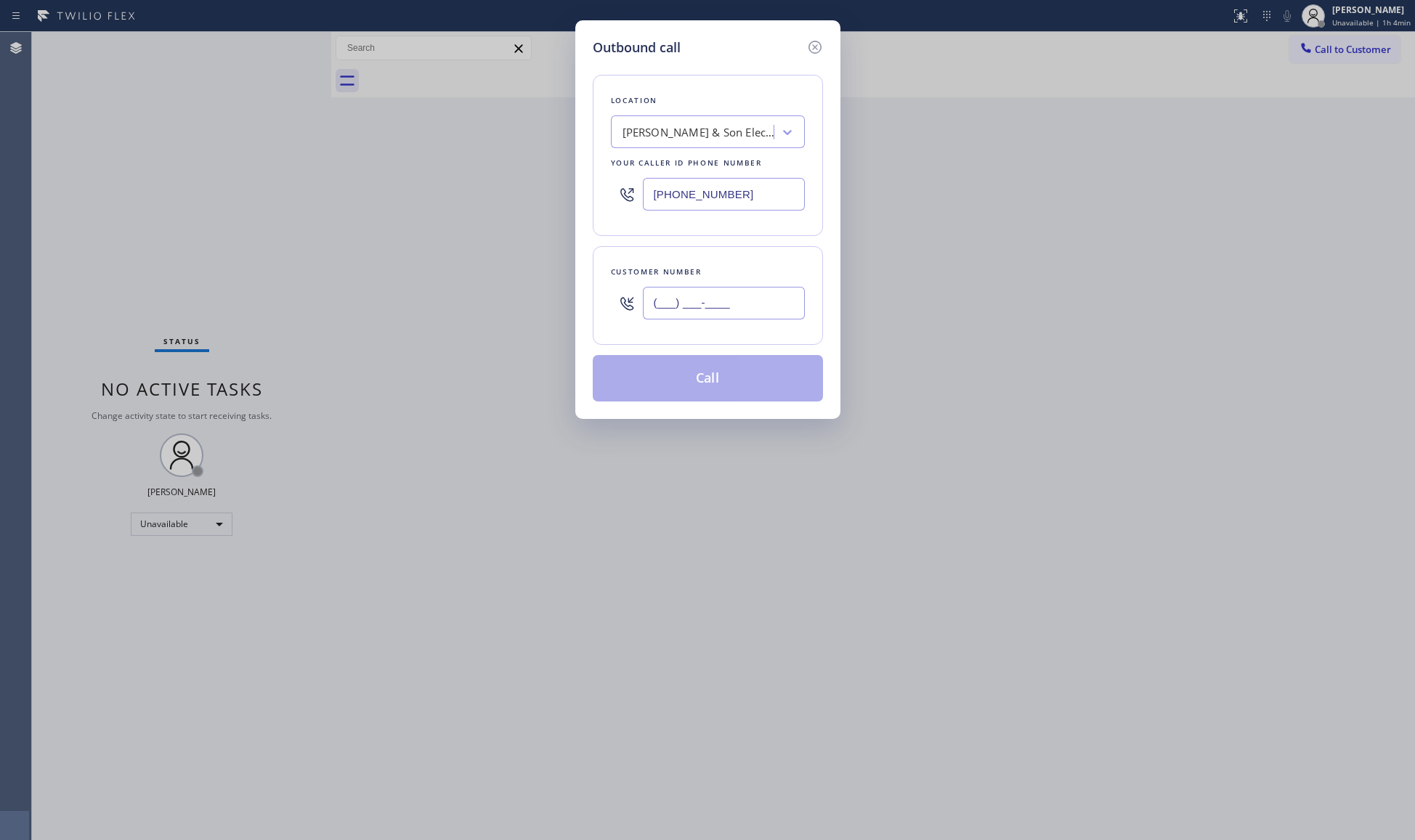
paste input "732) 605-3831"
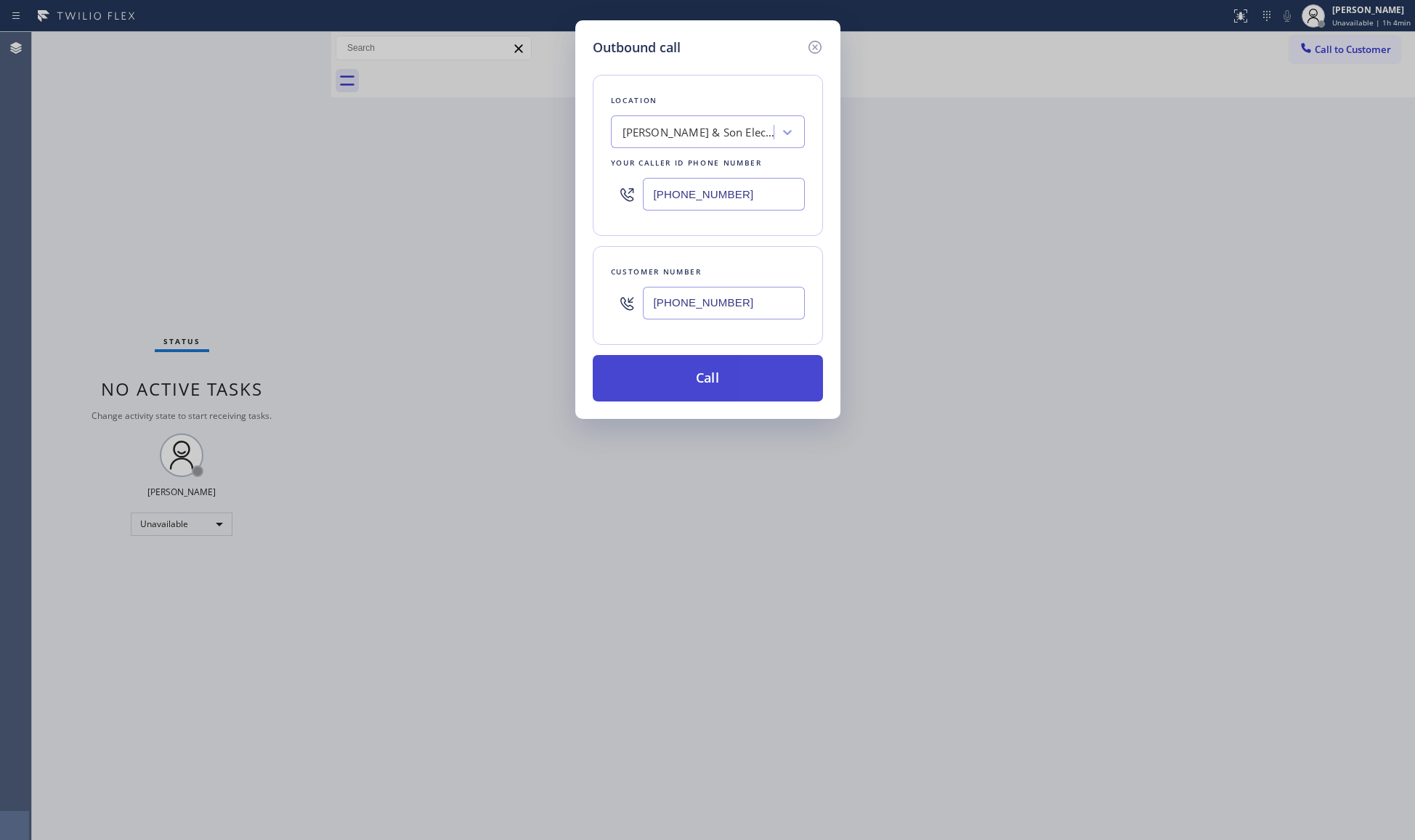
type input "(732) 605-3831"
click at [725, 378] on button "Call" at bounding box center [708, 378] width 231 height 47
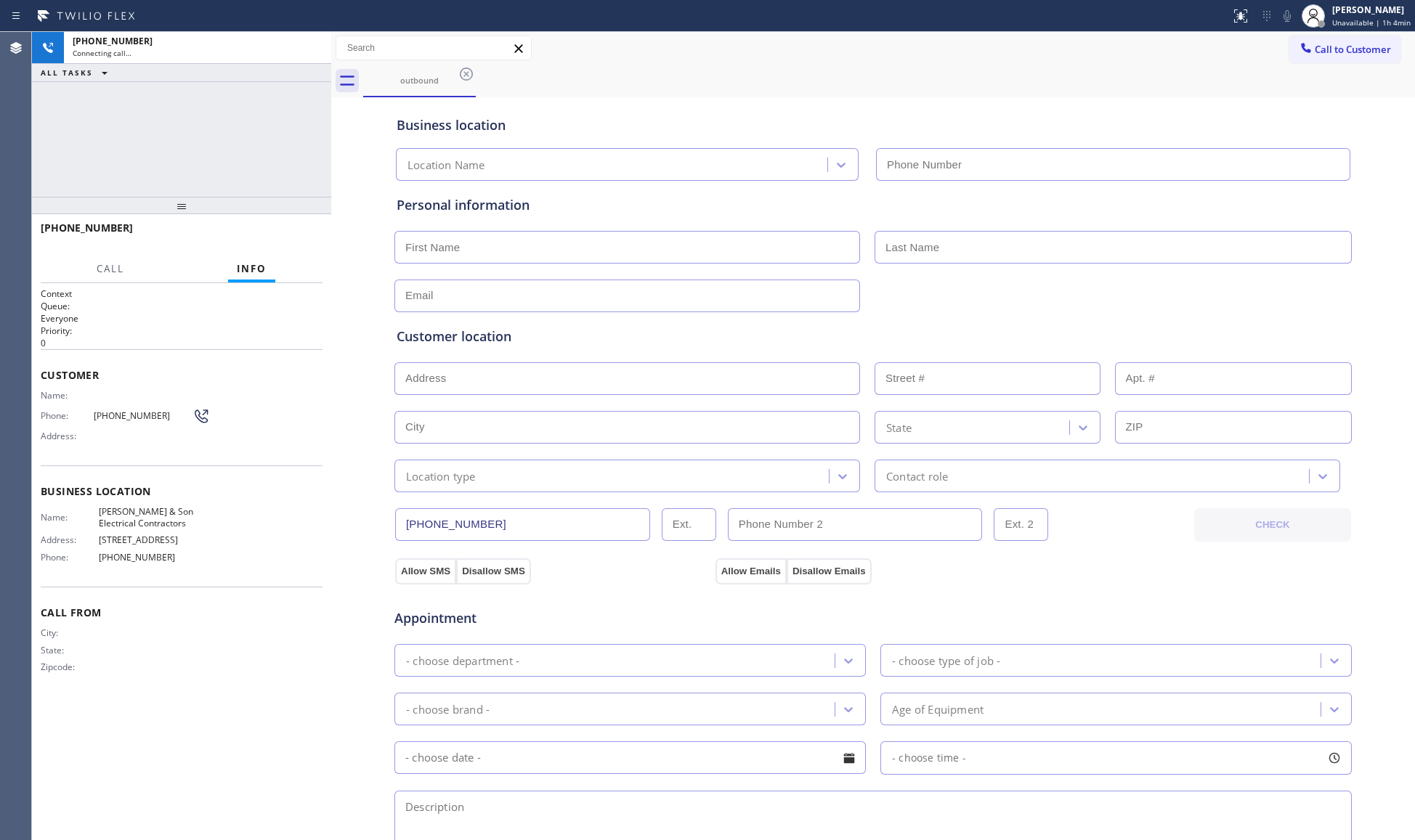
type input "(732) 838-6971"
click at [293, 235] on span "HANG UP" at bounding box center [289, 235] width 44 height 11
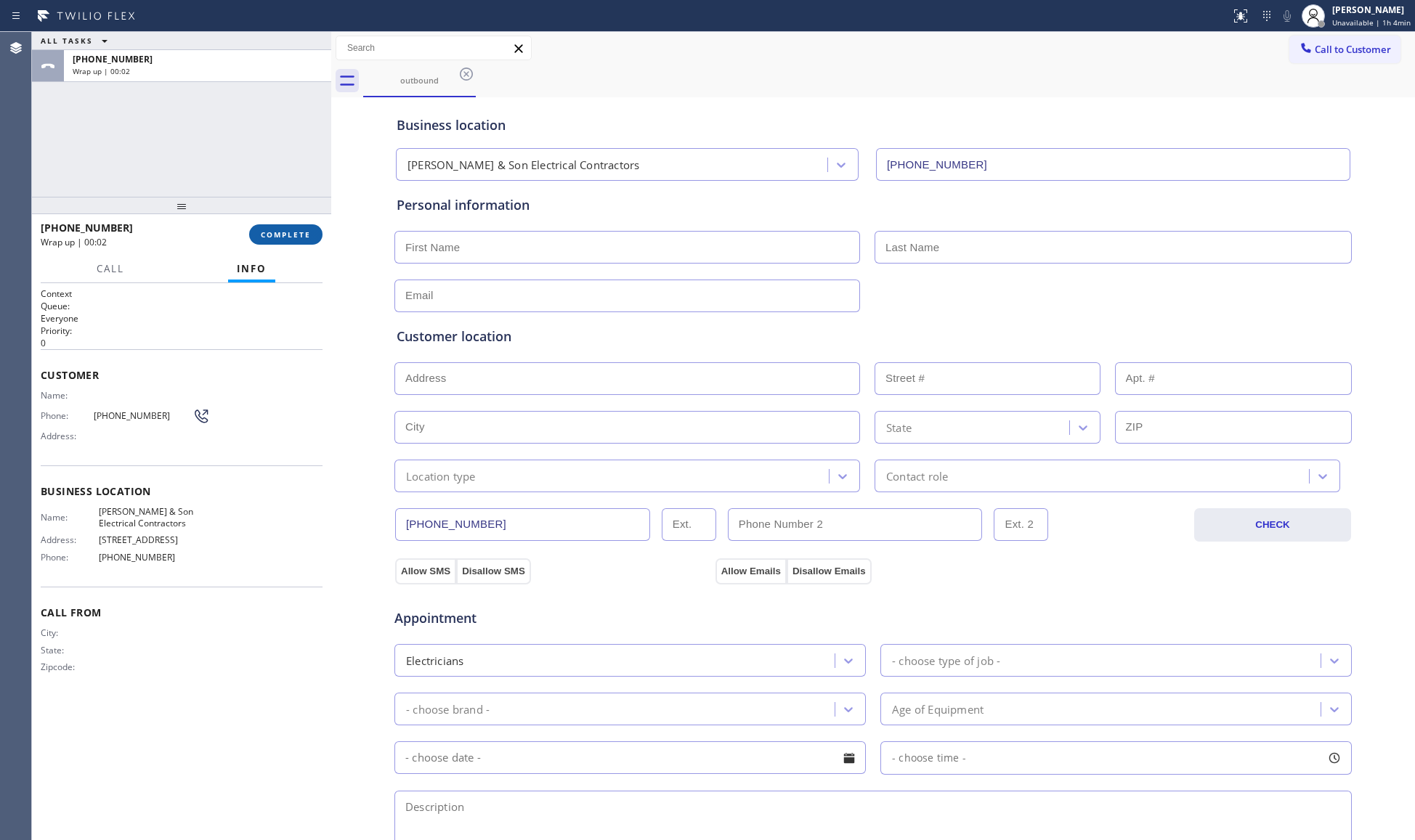
click at [291, 228] on button "COMPLETE" at bounding box center [285, 234] width 73 height 20
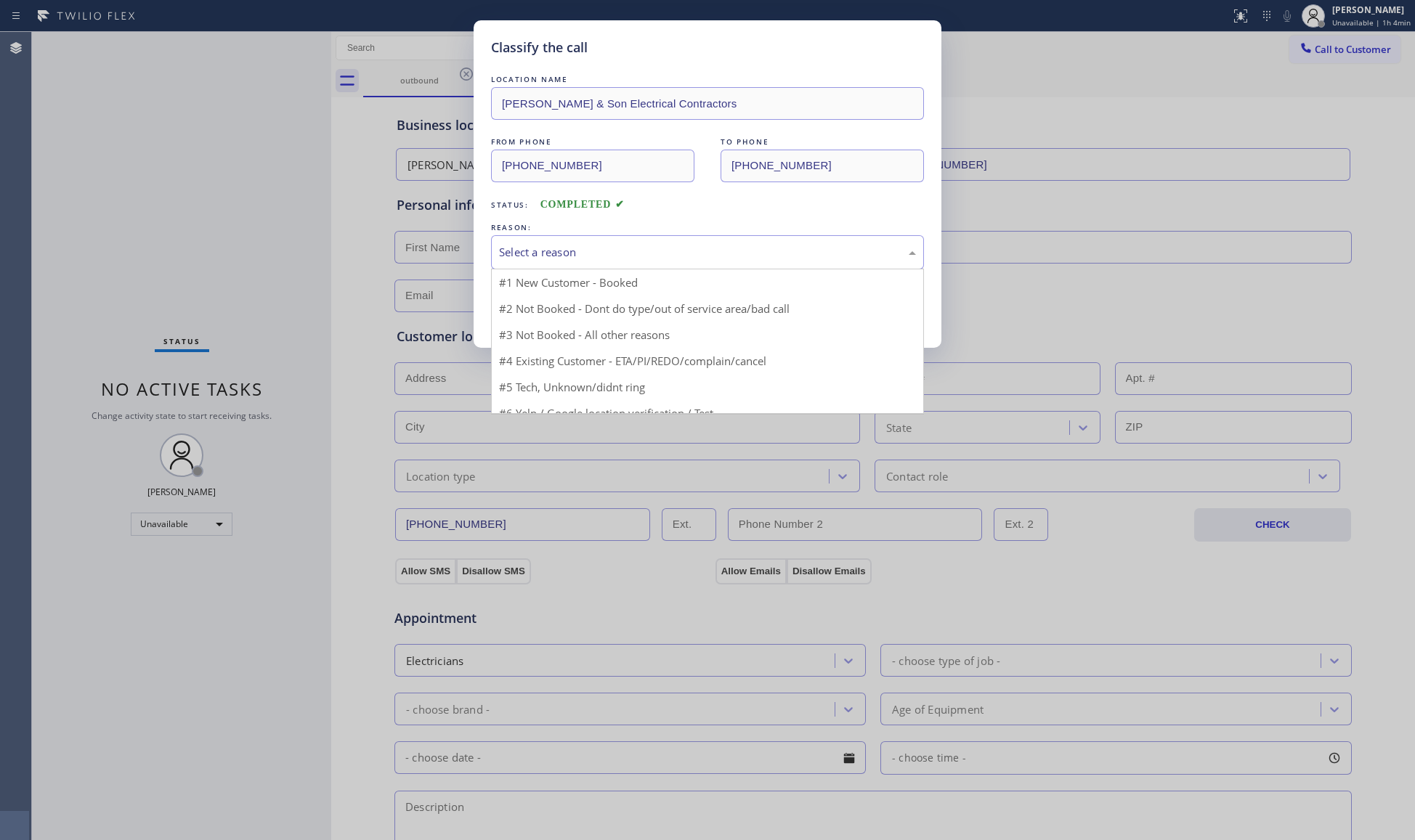
click at [579, 260] on div "Select a reason" at bounding box center [708, 252] width 417 height 17
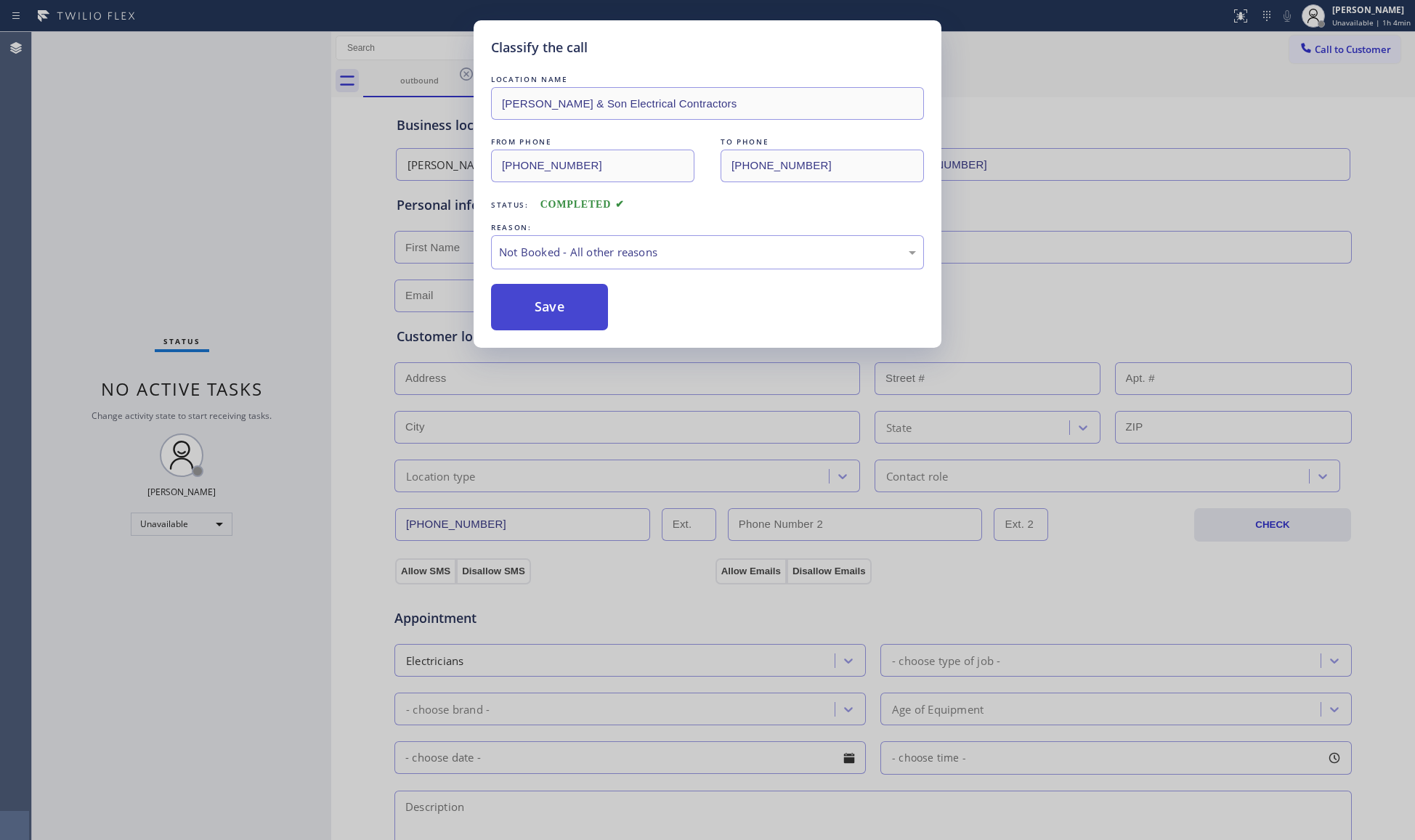
click at [571, 305] on button "Save" at bounding box center [549, 307] width 117 height 47
click at [571, 306] on button "Save" at bounding box center [549, 307] width 117 height 47
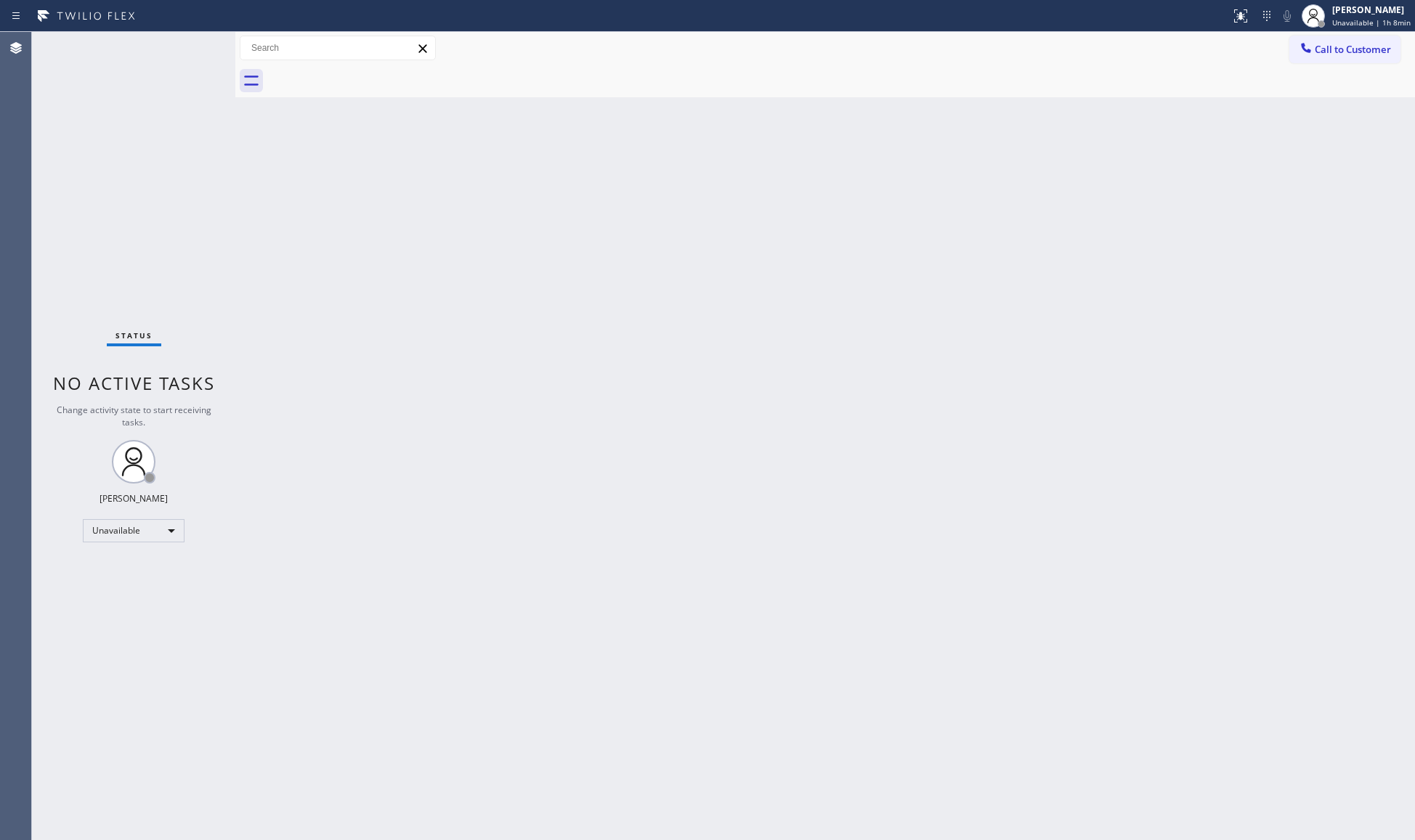
drag, startPoint x: 799, startPoint y: 407, endPoint x: 791, endPoint y: 393, distance: 16.1
click at [799, 407] on div "Back to Dashboard Change Sender ID Customers Technicians Select a contact Outbo…" at bounding box center [824, 435] width 1179 height 808
click at [1337, 54] on span "Call to Customer" at bounding box center [1352, 49] width 76 height 13
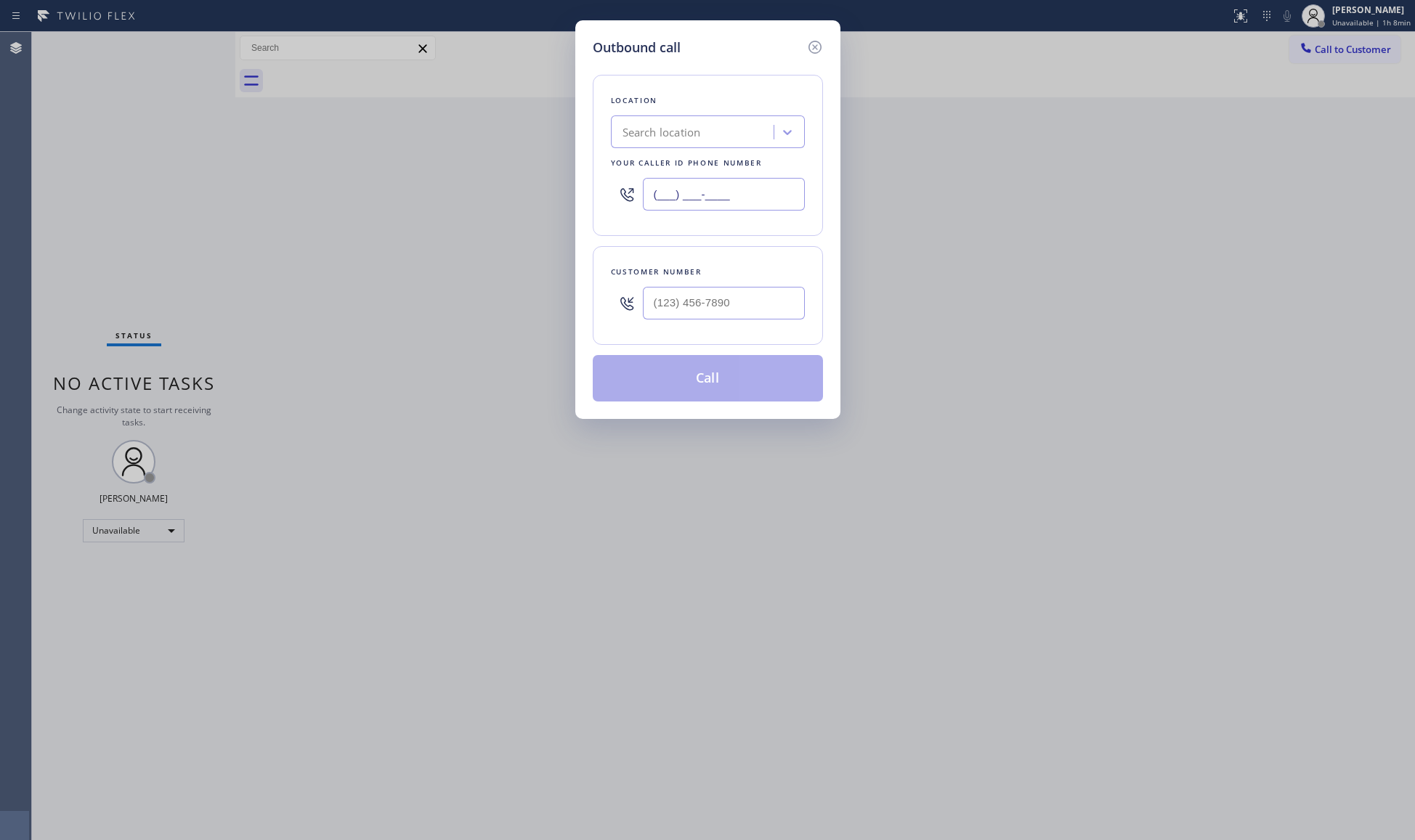
drag, startPoint x: 762, startPoint y: 198, endPoint x: 545, endPoint y: 194, distance: 217.0
click at [533, 193] on div "Outbound call Location Search location Your caller id phone number (___) ___-__…" at bounding box center [708, 420] width 1415 height 840
paste input "877) 917-9852"
type input "[PHONE_NUMBER]"
click at [741, 320] on input "(___) ___-____" at bounding box center [723, 303] width 162 height 33
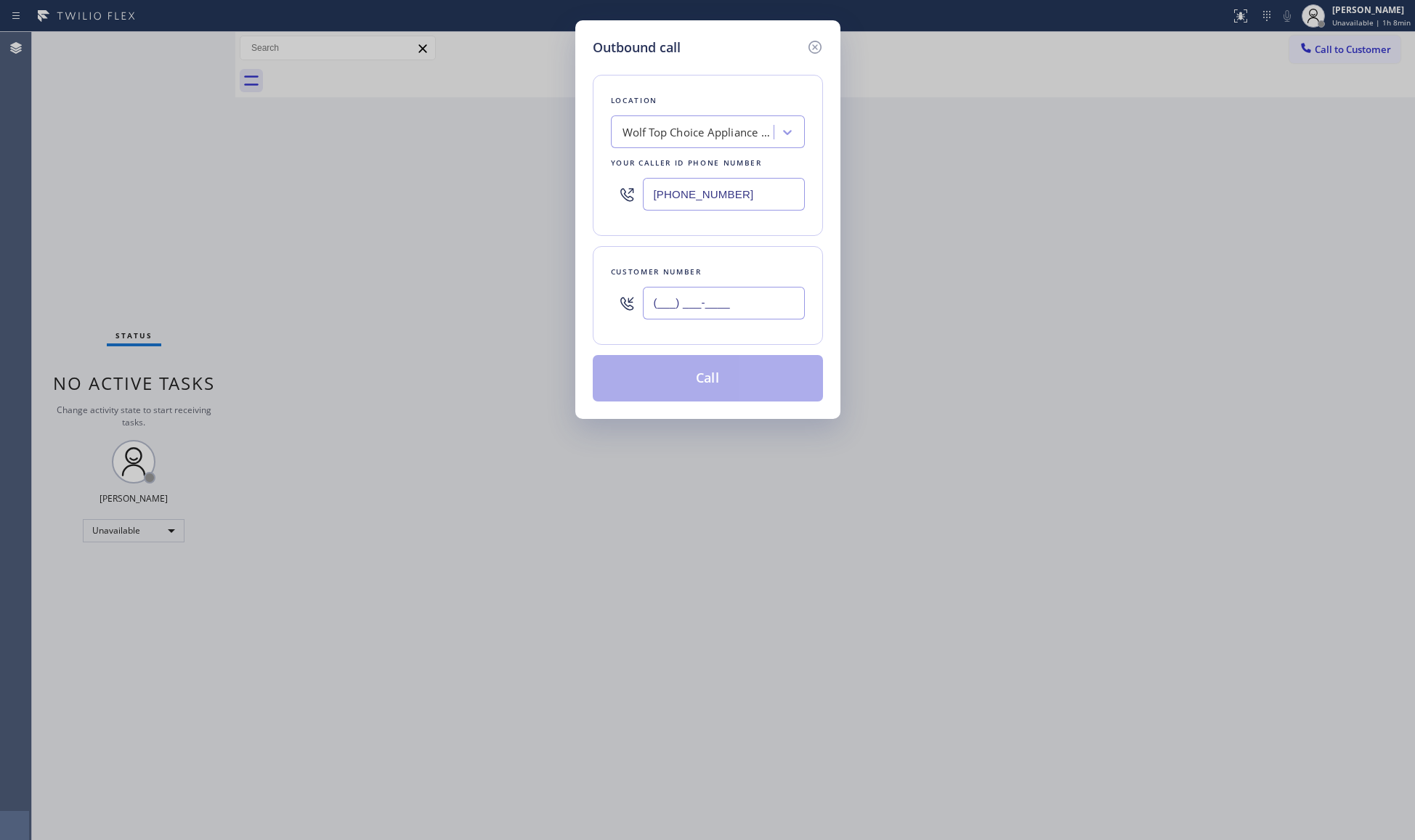
paste input "720) 988-4706"
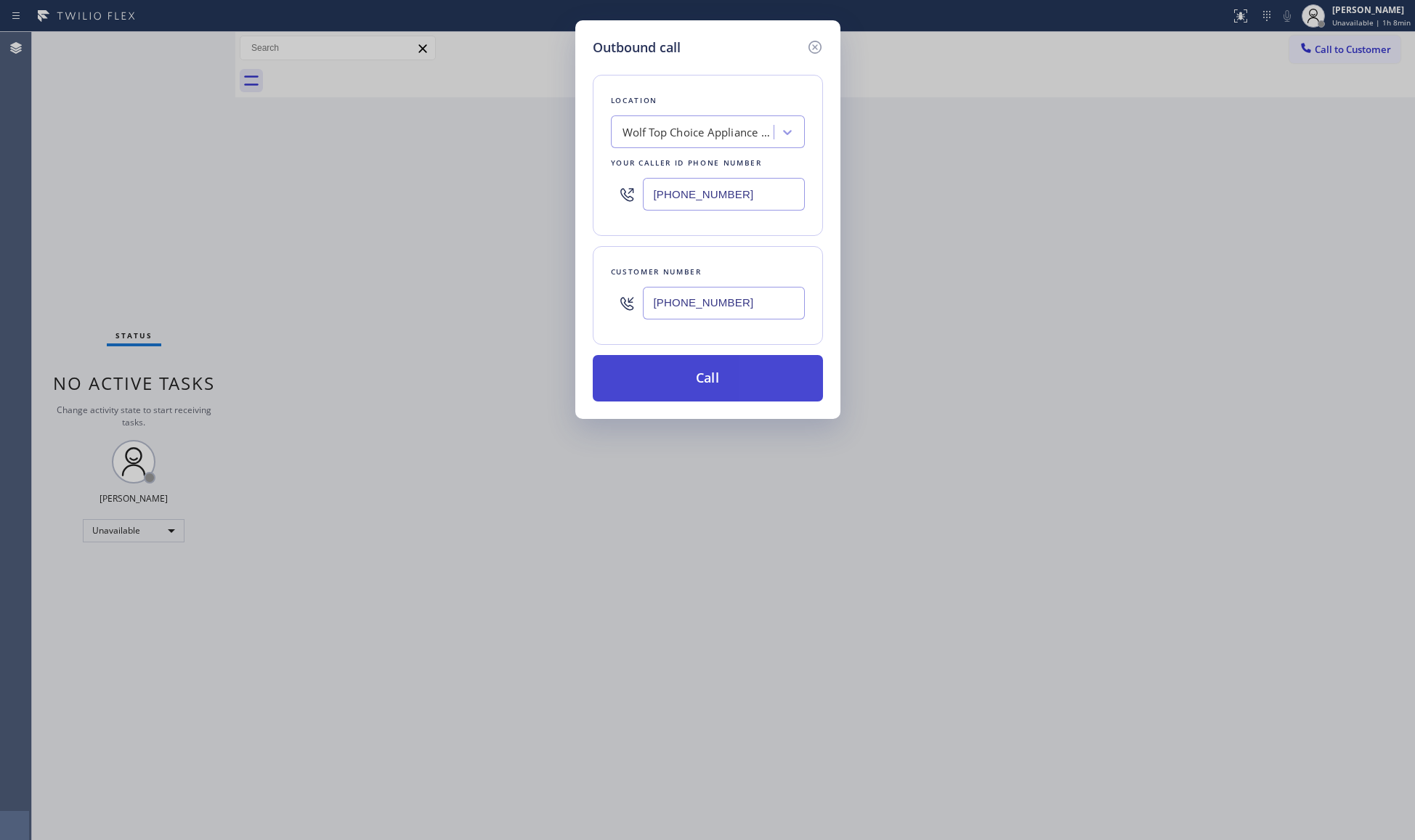
type input "[PHONE_NUMBER]"
click at [712, 376] on button "Call" at bounding box center [708, 378] width 231 height 47
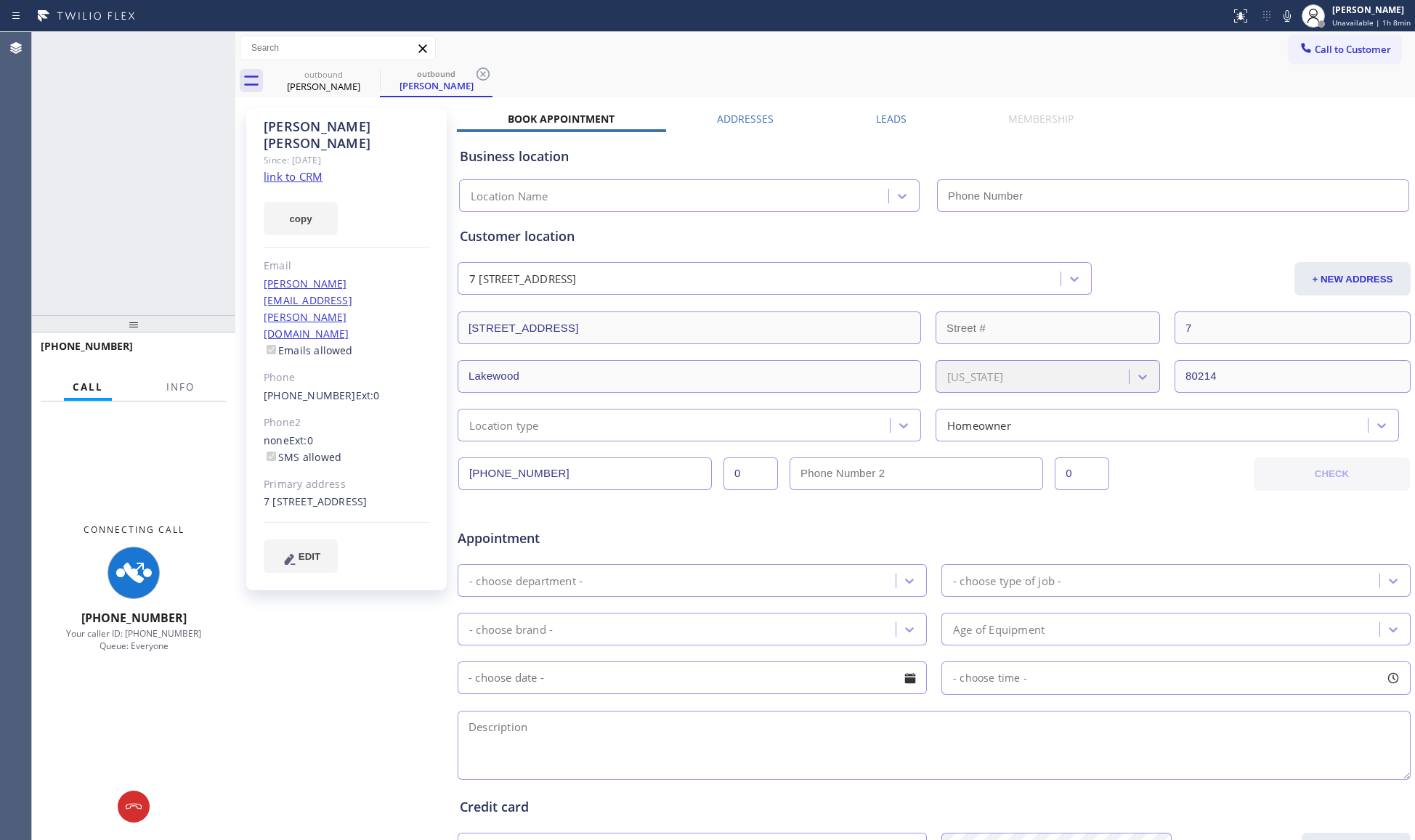
type input "[PHONE_NUMBER]"
drag, startPoint x: 486, startPoint y: 71, endPoint x: 326, endPoint y: 186, distance: 197.0
click at [485, 76] on icon at bounding box center [483, 74] width 18 height 18
click at [175, 384] on span "Info" at bounding box center [180, 387] width 28 height 13
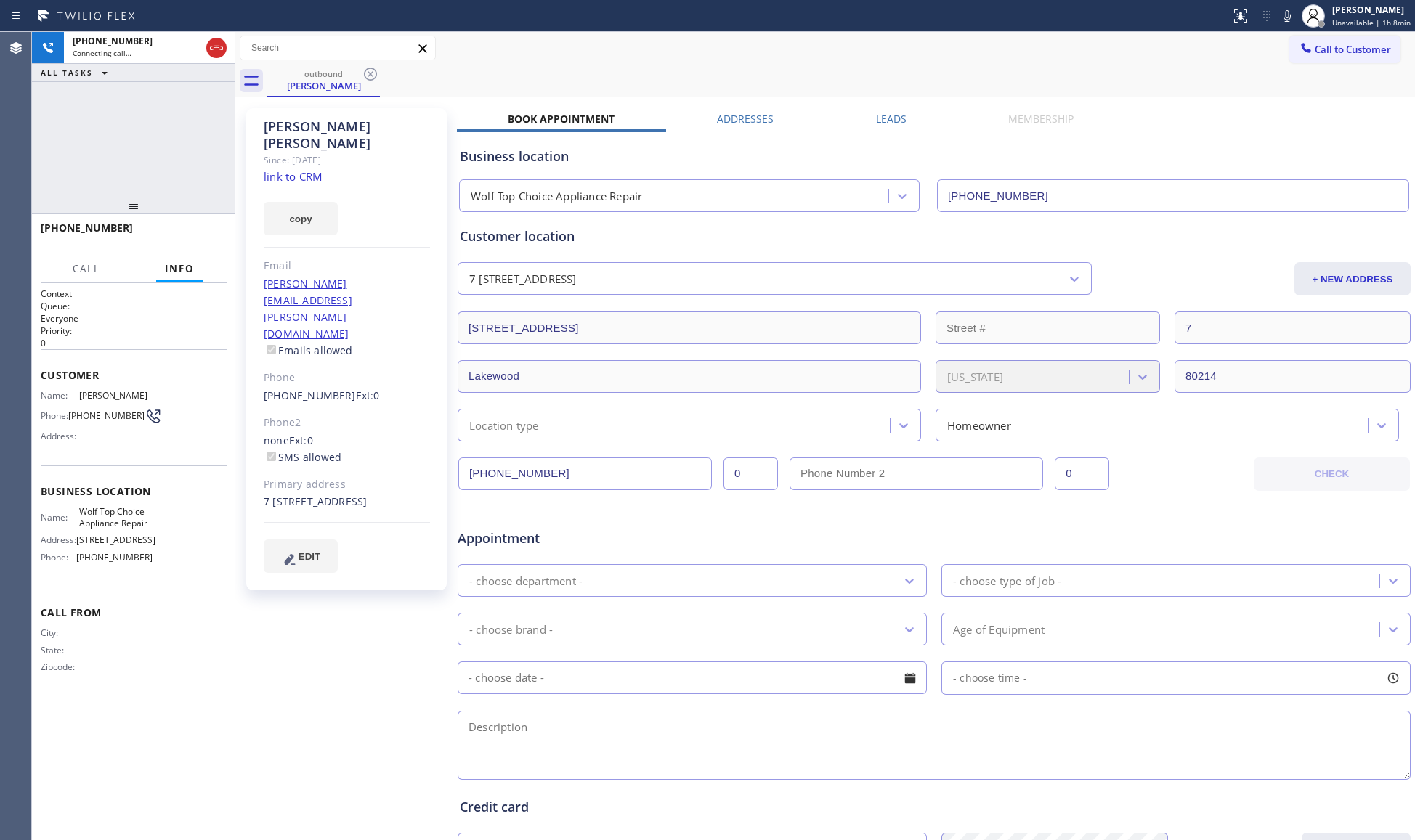
drag, startPoint x: 140, startPoint y: 329, endPoint x: 142, endPoint y: 210, distance: 119.0
click at [142, 210] on div at bounding box center [133, 206] width 203 height 18
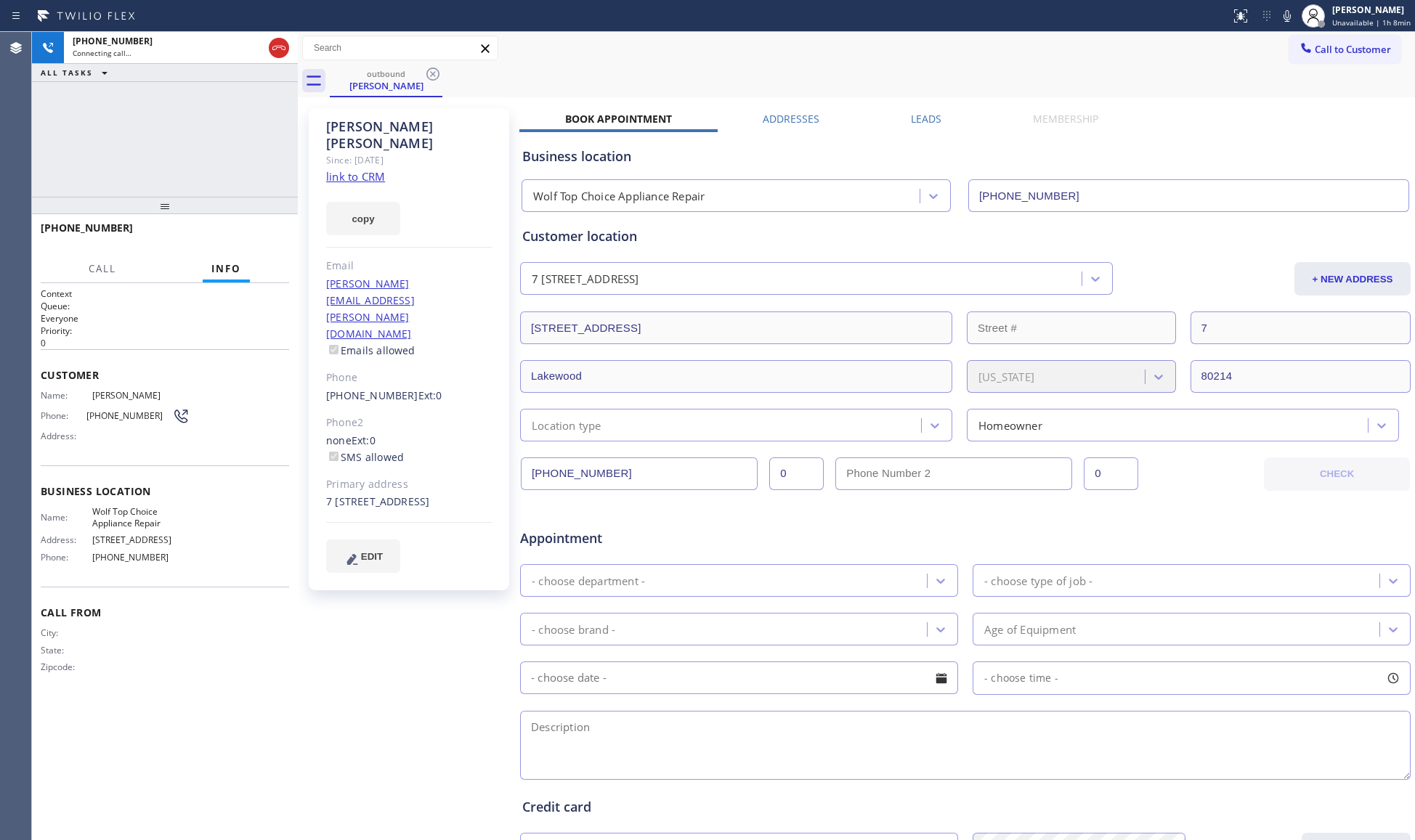
drag, startPoint x: 234, startPoint y: 132, endPoint x: 299, endPoint y: 147, distance: 66.7
click at [298, 147] on div at bounding box center [298, 435] width 0 height 808
click at [225, 163] on div "[PHONE_NUMBER] Connecting call… ALL TASKS ALL TASKS ACTIVE TASKS TASKS IN WRAP …" at bounding box center [166, 114] width 269 height 165
click at [585, 72] on div "outbound [PERSON_NAME]" at bounding box center [874, 80] width 1082 height 33
click at [286, 219] on div "[PHONE_NUMBER] Live | 00:02 HANG UP" at bounding box center [166, 234] width 252 height 38
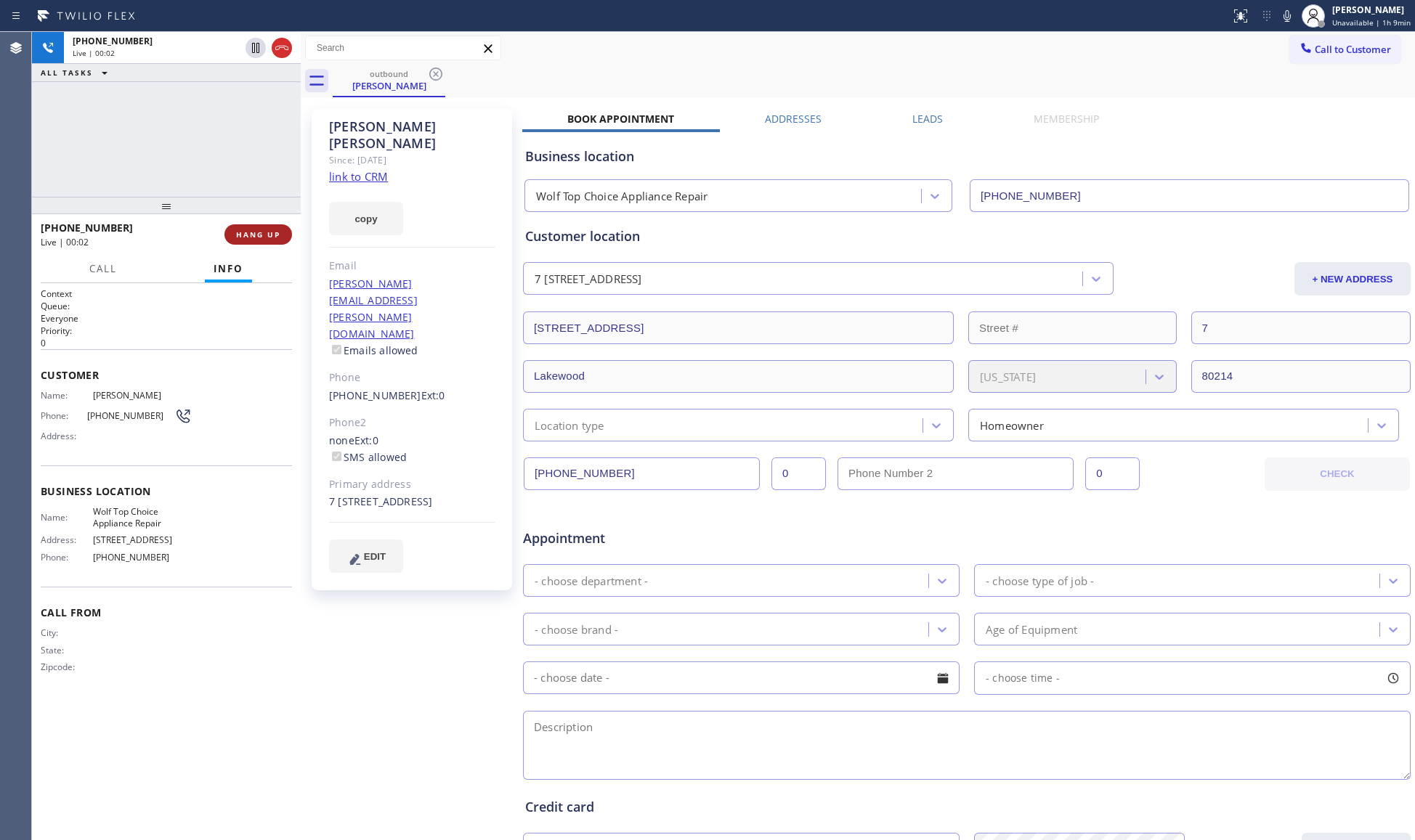
click at [273, 231] on span "HANG UP" at bounding box center [258, 235] width 44 height 11
click at [270, 231] on span "HANG UP" at bounding box center [258, 235] width 44 height 11
click at [269, 246] on div "[PHONE_NUMBER] Live | 00:03 HANG UP" at bounding box center [166, 234] width 252 height 38
drag, startPoint x: 269, startPoint y: 246, endPoint x: 264, endPoint y: 260, distance: 14.9
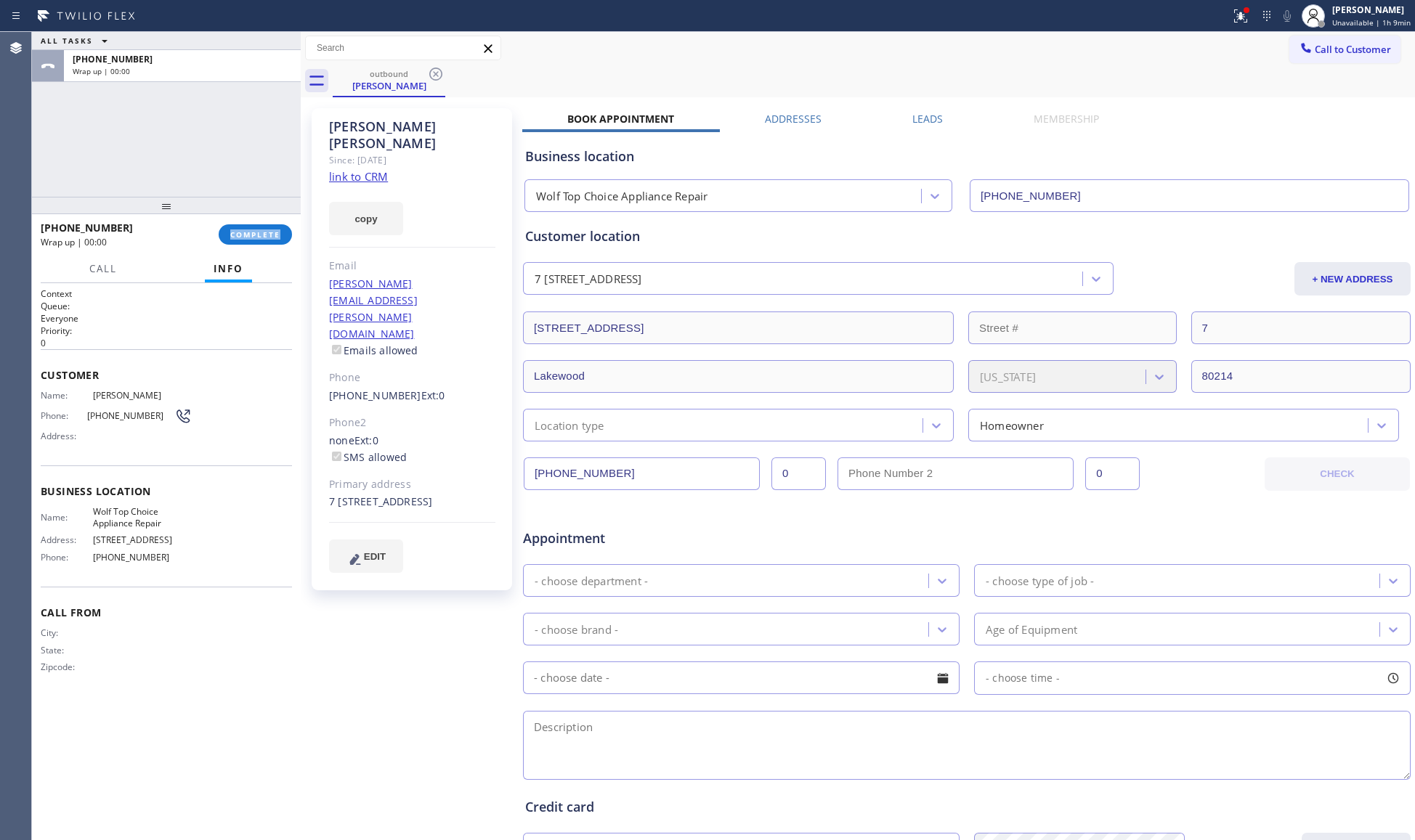
click at [268, 245] on div "[PHONE_NUMBER] Wrap up | 00:00 COMPLETE" at bounding box center [166, 234] width 252 height 38
drag, startPoint x: 176, startPoint y: 121, endPoint x: 196, endPoint y: 137, distance: 25.6
click at [178, 117] on div "ALL TASKS ALL TASKS ACTIVE TASKS TASKS IN WRAP UP [PHONE_NUMBER] Wrap up | 00:01" at bounding box center [166, 114] width 269 height 165
click at [250, 223] on div "[PHONE_NUMBER] Wrap up | 00:02 COMPLETE" at bounding box center [166, 234] width 252 height 38
click at [276, 239] on button "COMPLETE" at bounding box center [255, 234] width 73 height 20
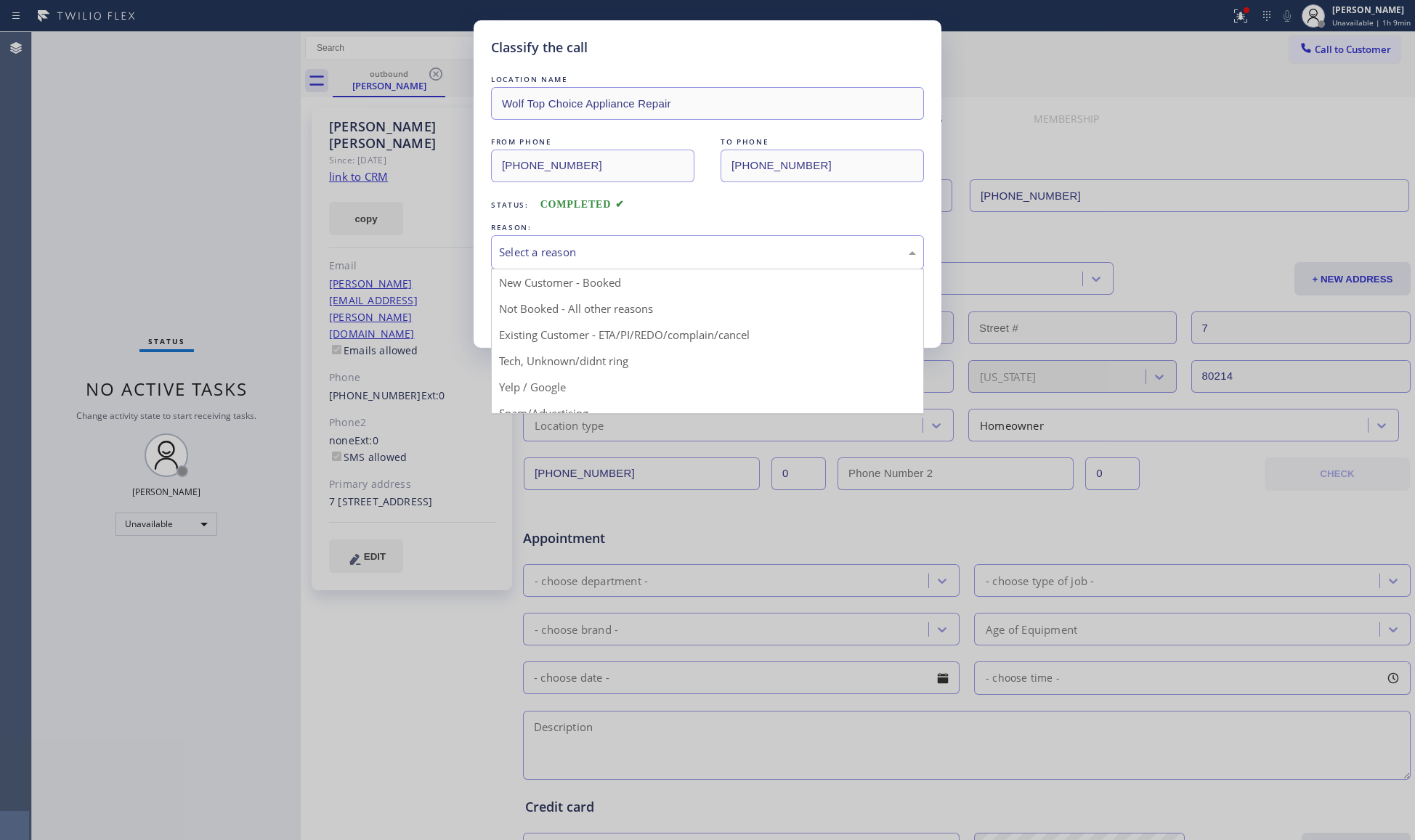
click at [516, 256] on div "Select a reason" at bounding box center [708, 252] width 417 height 17
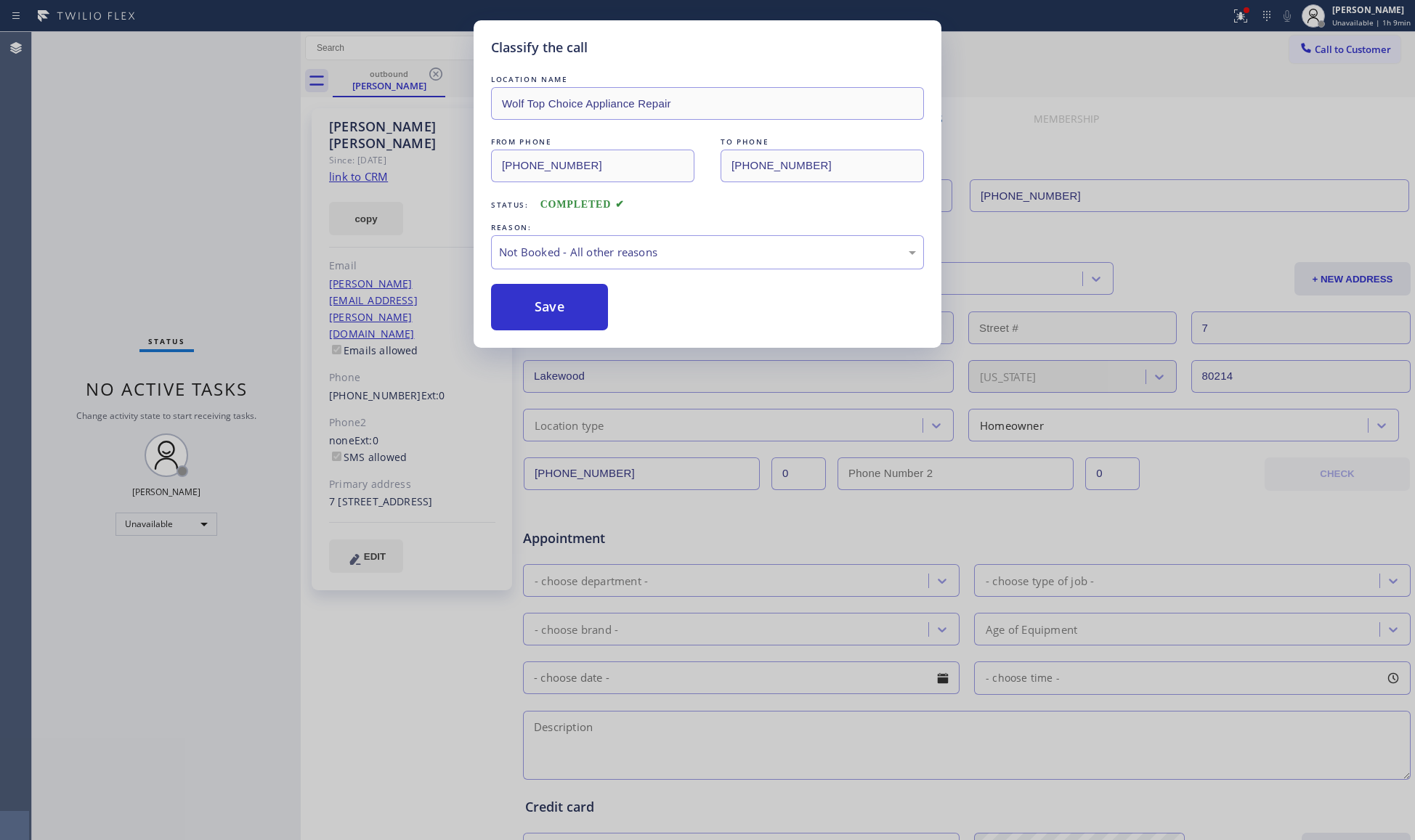
click at [526, 303] on button "Save" at bounding box center [549, 307] width 117 height 47
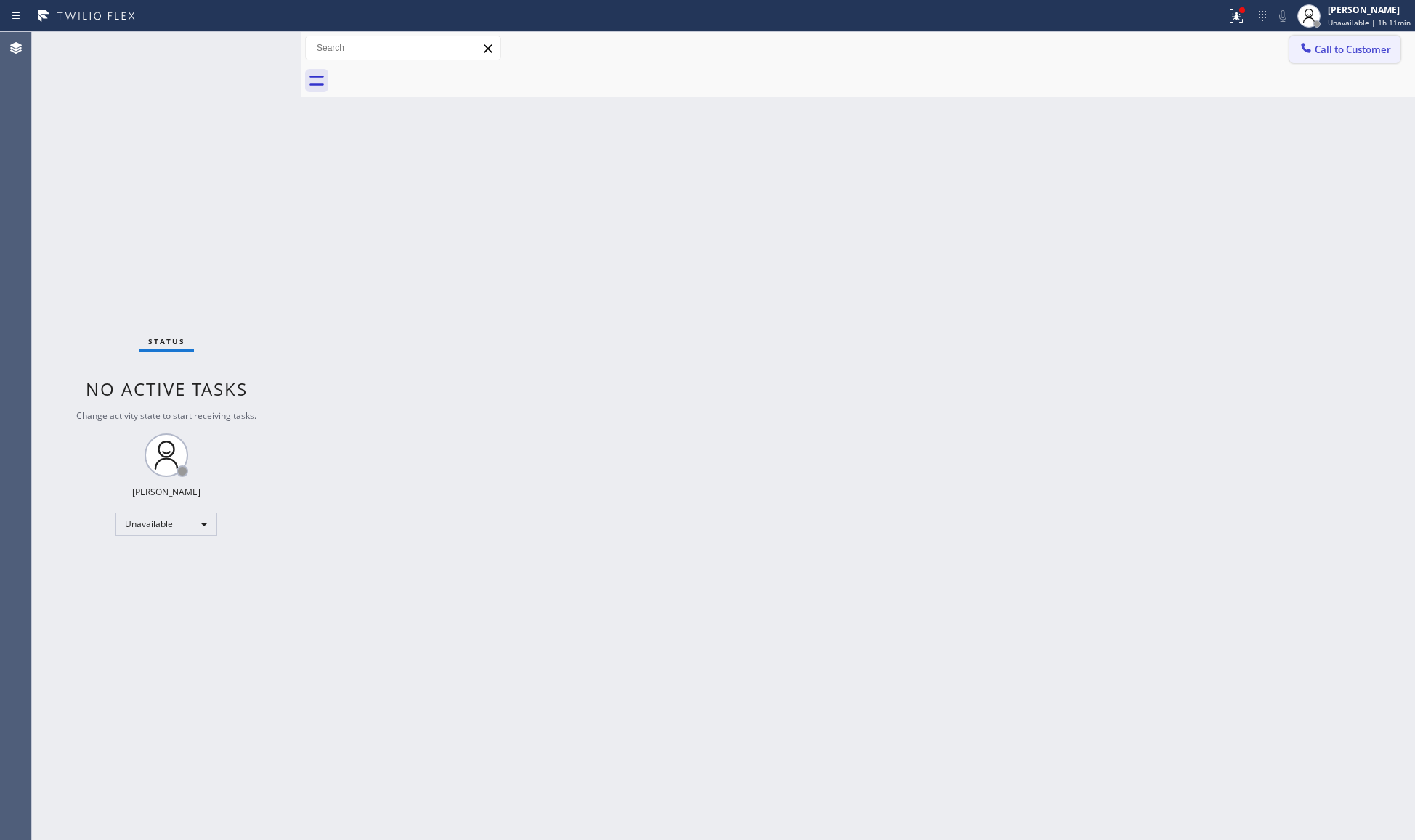
click at [1305, 55] on div at bounding box center [1306, 49] width 18 height 18
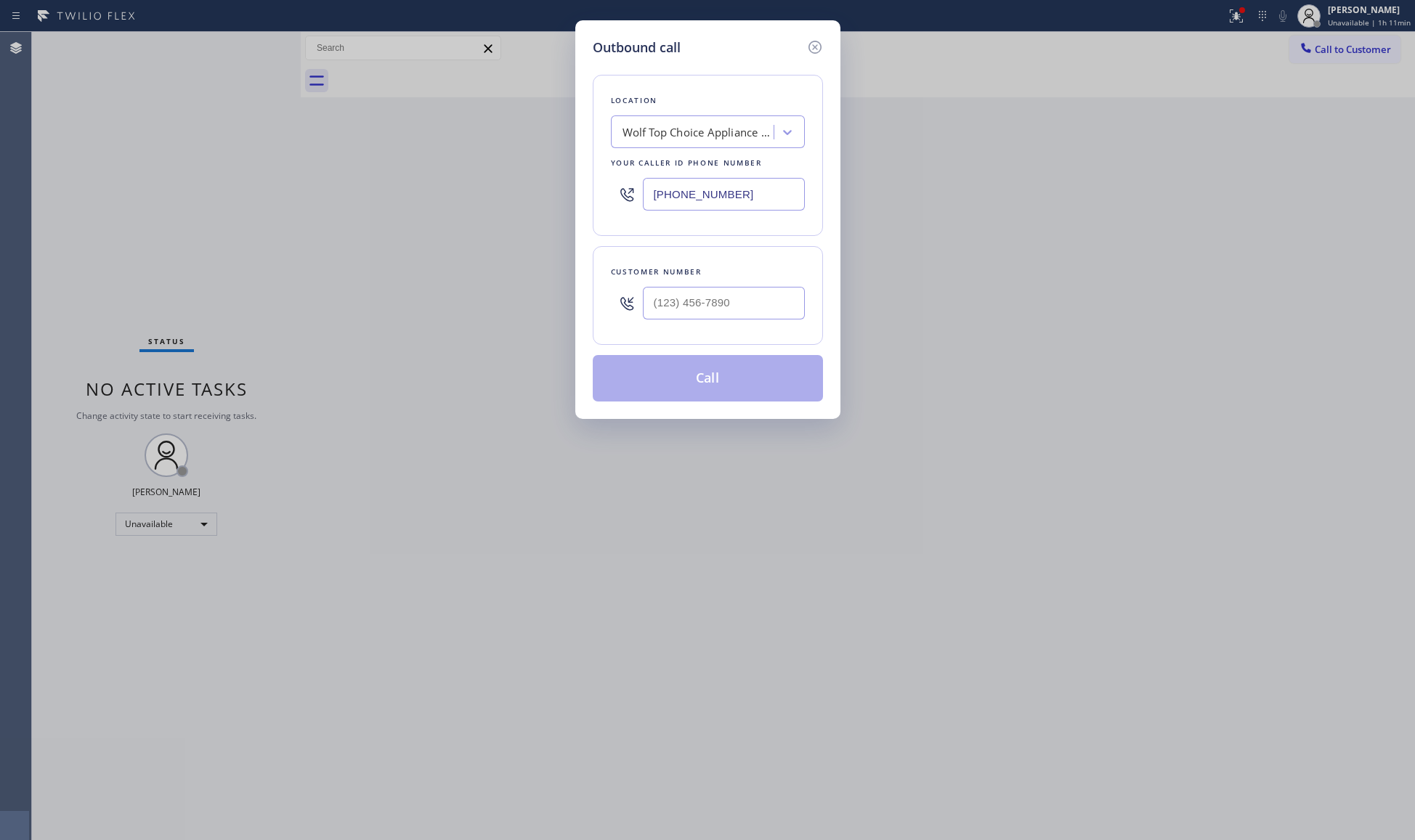
drag, startPoint x: 773, startPoint y: 190, endPoint x: 594, endPoint y: 205, distance: 179.6
click at [594, 205] on div "Location Wolf Top Choice Appliance Repair Your caller id phone number [PHONE_NU…" at bounding box center [708, 155] width 231 height 162
paste input "33) 692-2271"
type input "[PHONE_NUMBER]"
click at [762, 302] on input "(___) ___-____" at bounding box center [723, 303] width 162 height 33
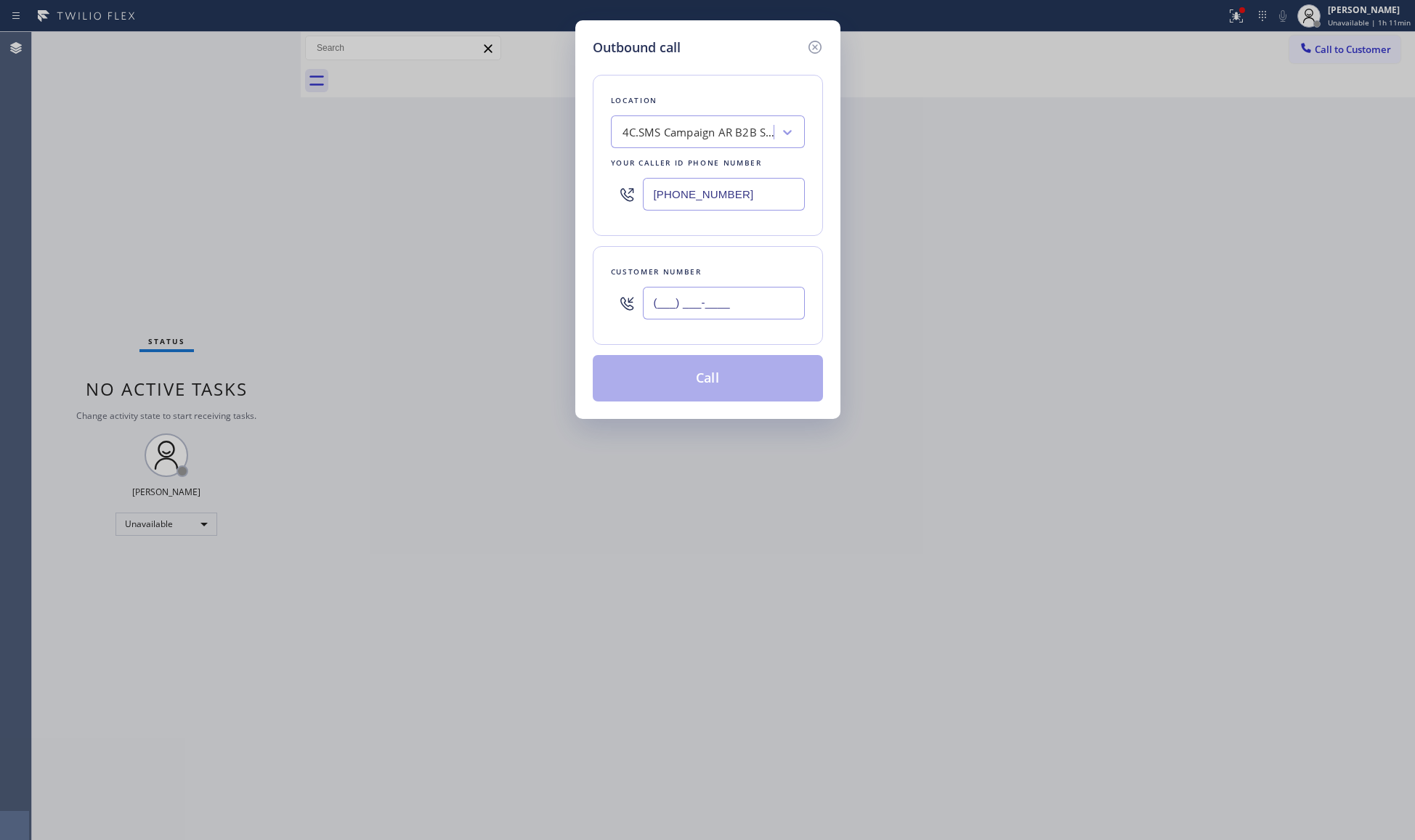
paste input "310) 990-2633"
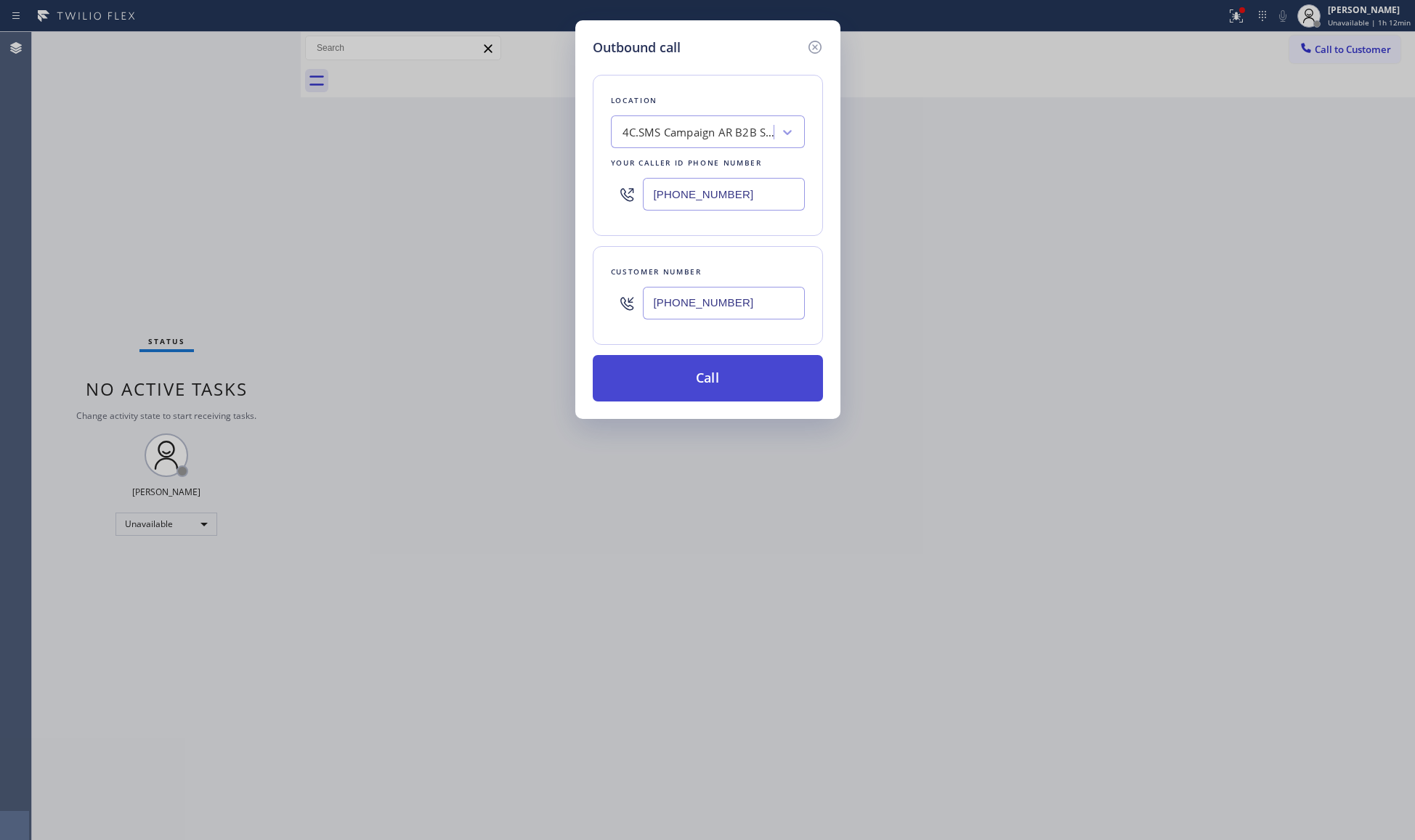
type input "[PHONE_NUMBER]"
drag, startPoint x: 694, startPoint y: 376, endPoint x: 722, endPoint y: 367, distance: 29.4
click at [695, 376] on button "Call" at bounding box center [708, 378] width 231 height 47
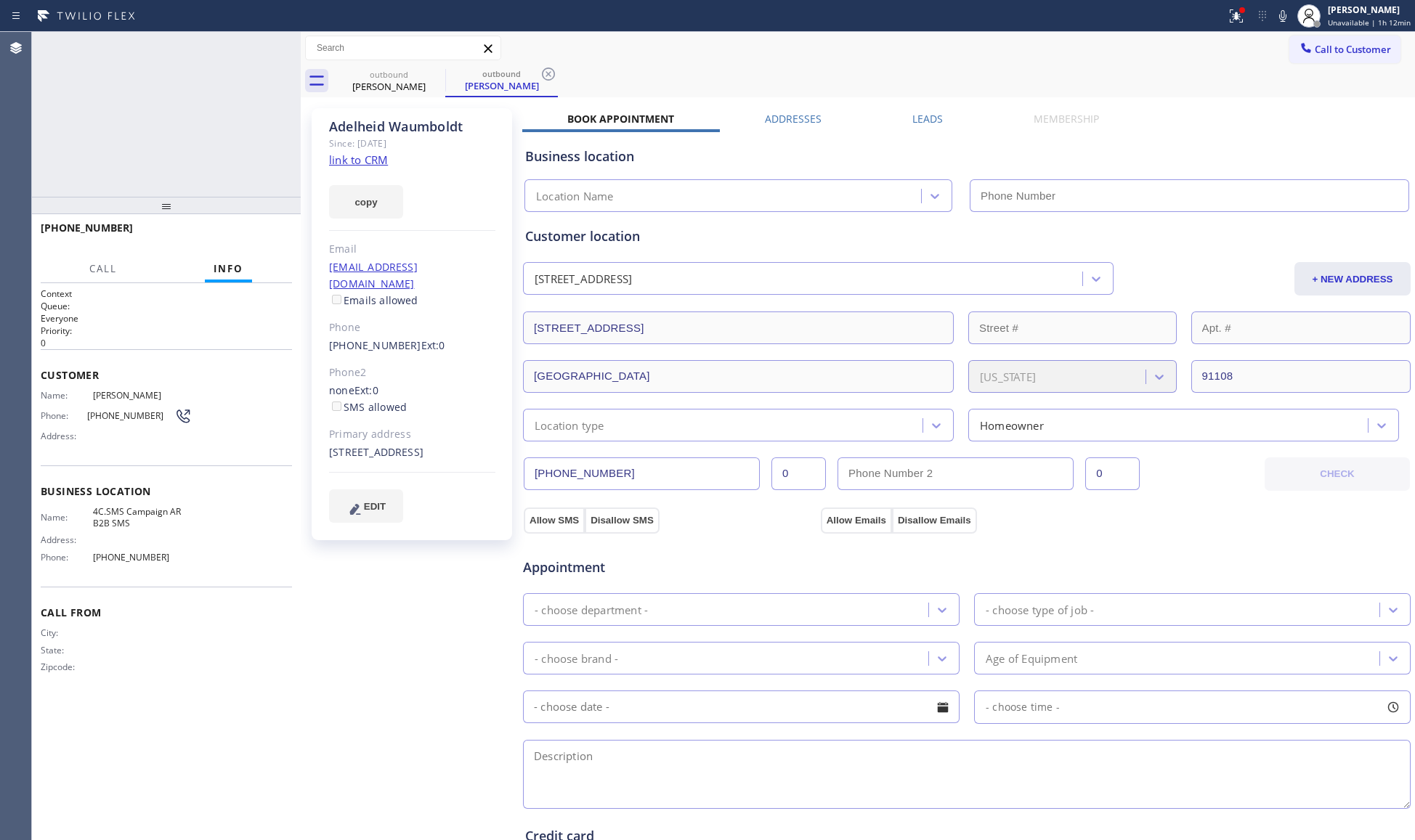
type input "[PHONE_NUMBER]"
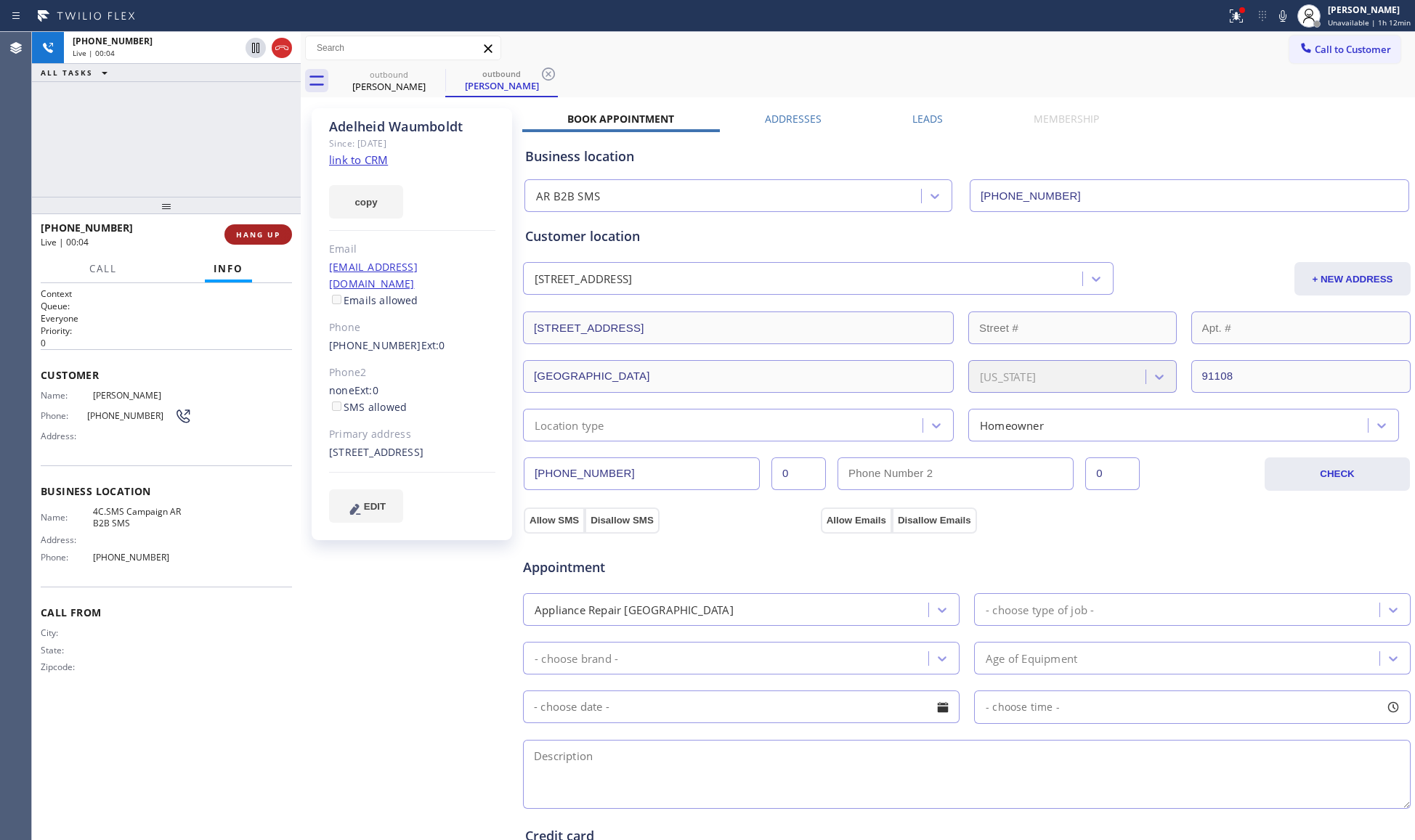
click at [265, 234] on span "HANG UP" at bounding box center [258, 235] width 44 height 11
click at [268, 233] on span "COMPLETE" at bounding box center [255, 235] width 50 height 11
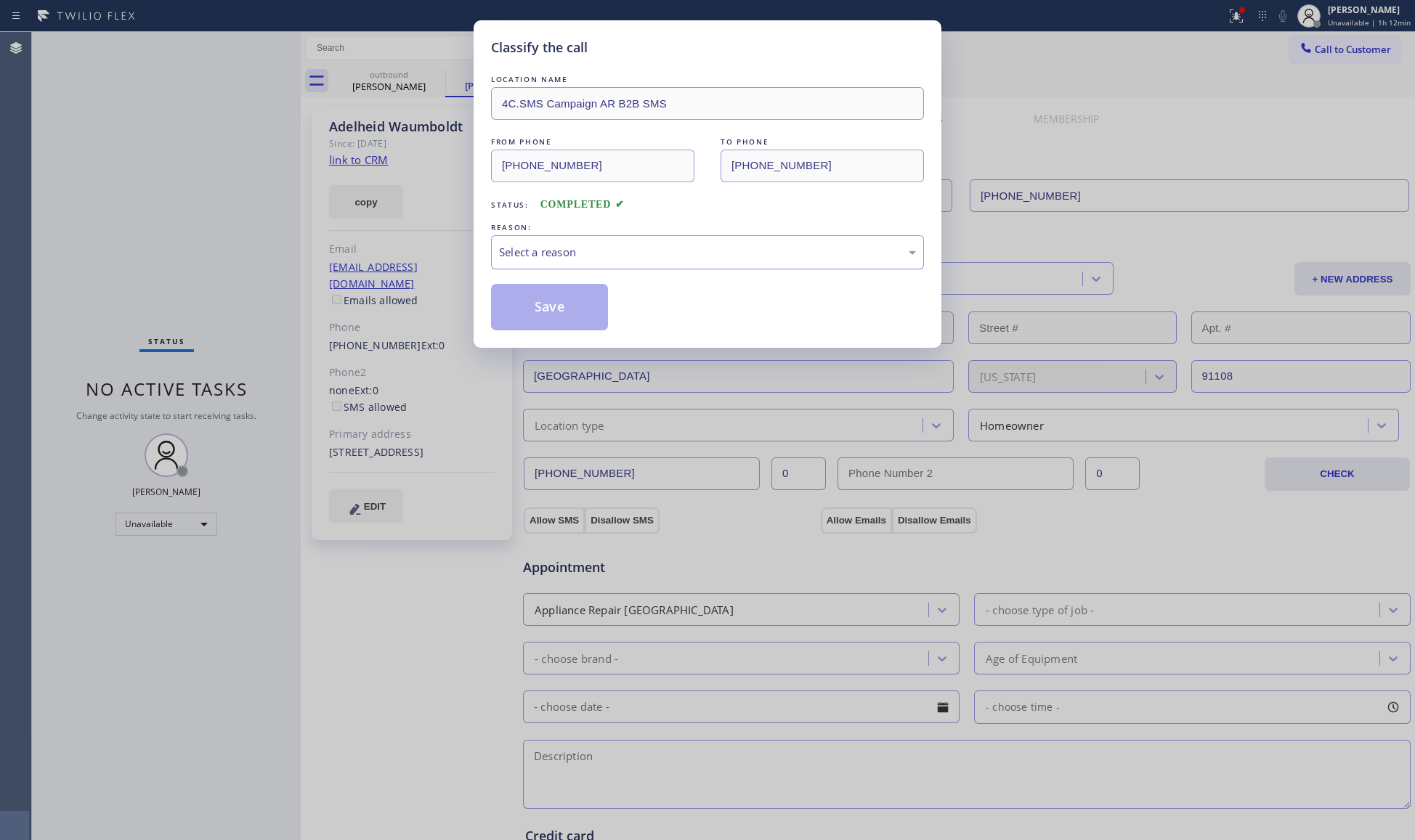
drag, startPoint x: 518, startPoint y: 231, endPoint x: 526, endPoint y: 253, distance: 23.4
click at [518, 232] on div "REASON:" at bounding box center [708, 227] width 433 height 15
click at [529, 255] on div "Select a reason" at bounding box center [708, 252] width 417 height 17
click at [543, 306] on button "Save" at bounding box center [549, 307] width 117 height 47
click at [544, 306] on button "Save" at bounding box center [549, 307] width 117 height 47
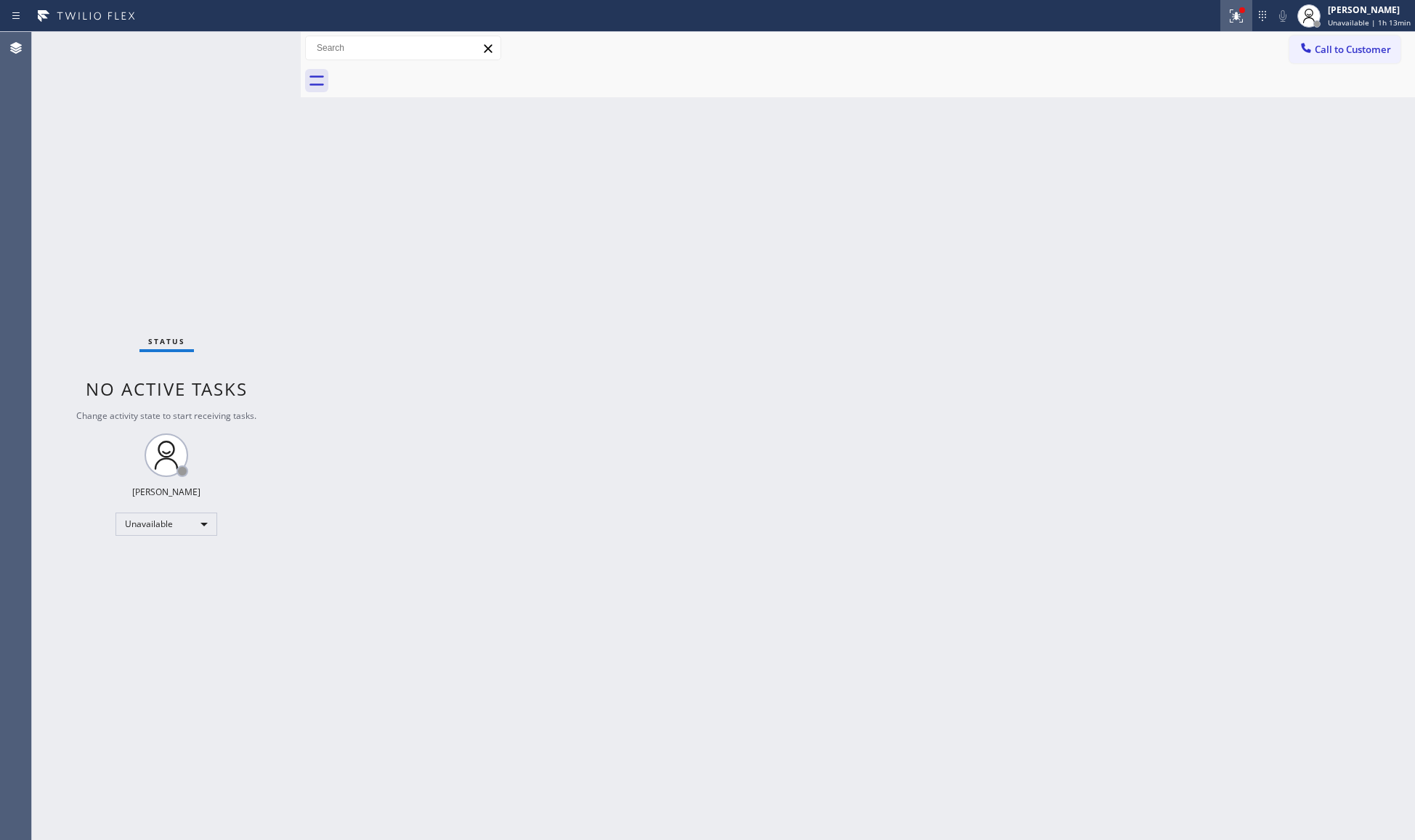
drag, startPoint x: 1237, startPoint y: 24, endPoint x: 1235, endPoint y: 33, distance: 9.2
click at [1237, 25] on button at bounding box center [1237, 16] width 32 height 32
click at [1154, 192] on span "Clear issues" at bounding box center [1161, 191] width 68 height 11
drag, startPoint x: 1348, startPoint y: 33, endPoint x: 1237, endPoint y: 117, distance: 139.2
click at [1343, 39] on div "Call to Customer Outbound call Location AR B2B SMS Your caller id phone number …" at bounding box center [857, 48] width 1114 height 33
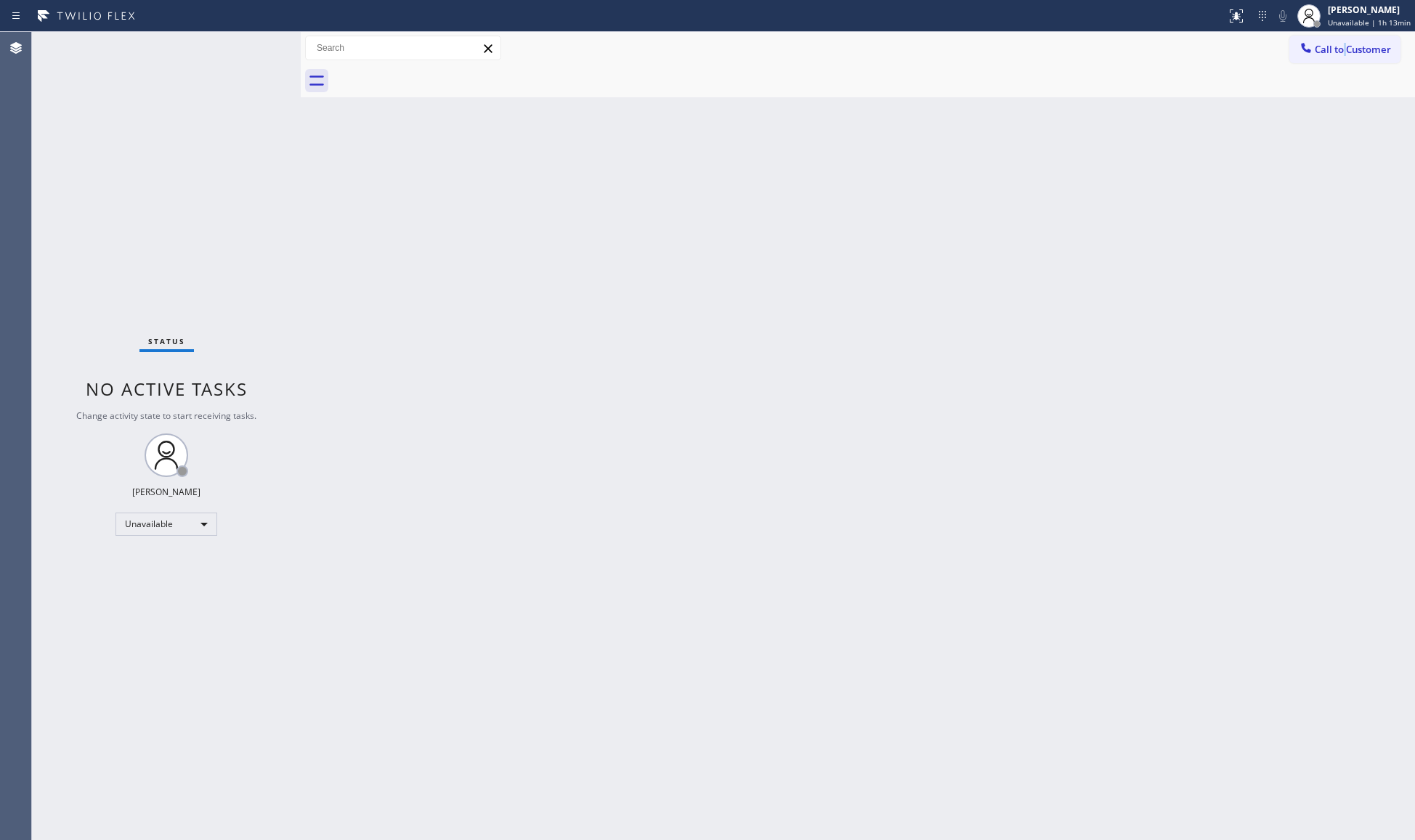
drag, startPoint x: 1351, startPoint y: 47, endPoint x: 1187, endPoint y: 117, distance: 178.3
click at [1345, 47] on span "Call to Customer" at bounding box center [1352, 49] width 76 height 13
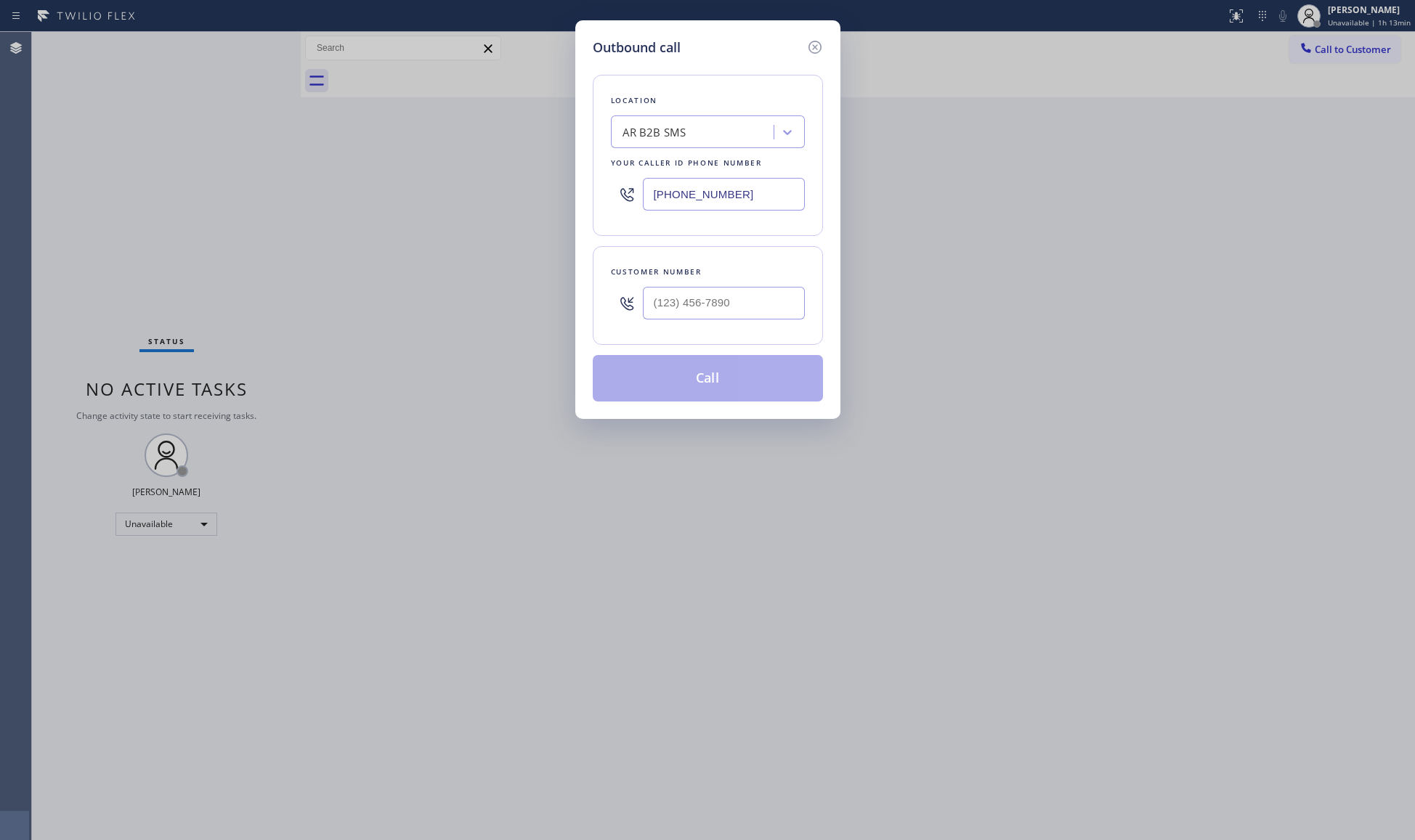
drag, startPoint x: 765, startPoint y: 189, endPoint x: 572, endPoint y: 198, distance: 193.2
click at [572, 198] on div "Outbound call Location AR B2B SMS Your caller id phone number [PHONE_NUMBER] Cu…" at bounding box center [708, 420] width 1415 height 840
paste input "text"
type input "[PHONE_NUMBER]"
click at [762, 309] on input "(___) ___-____" at bounding box center [723, 303] width 162 height 33
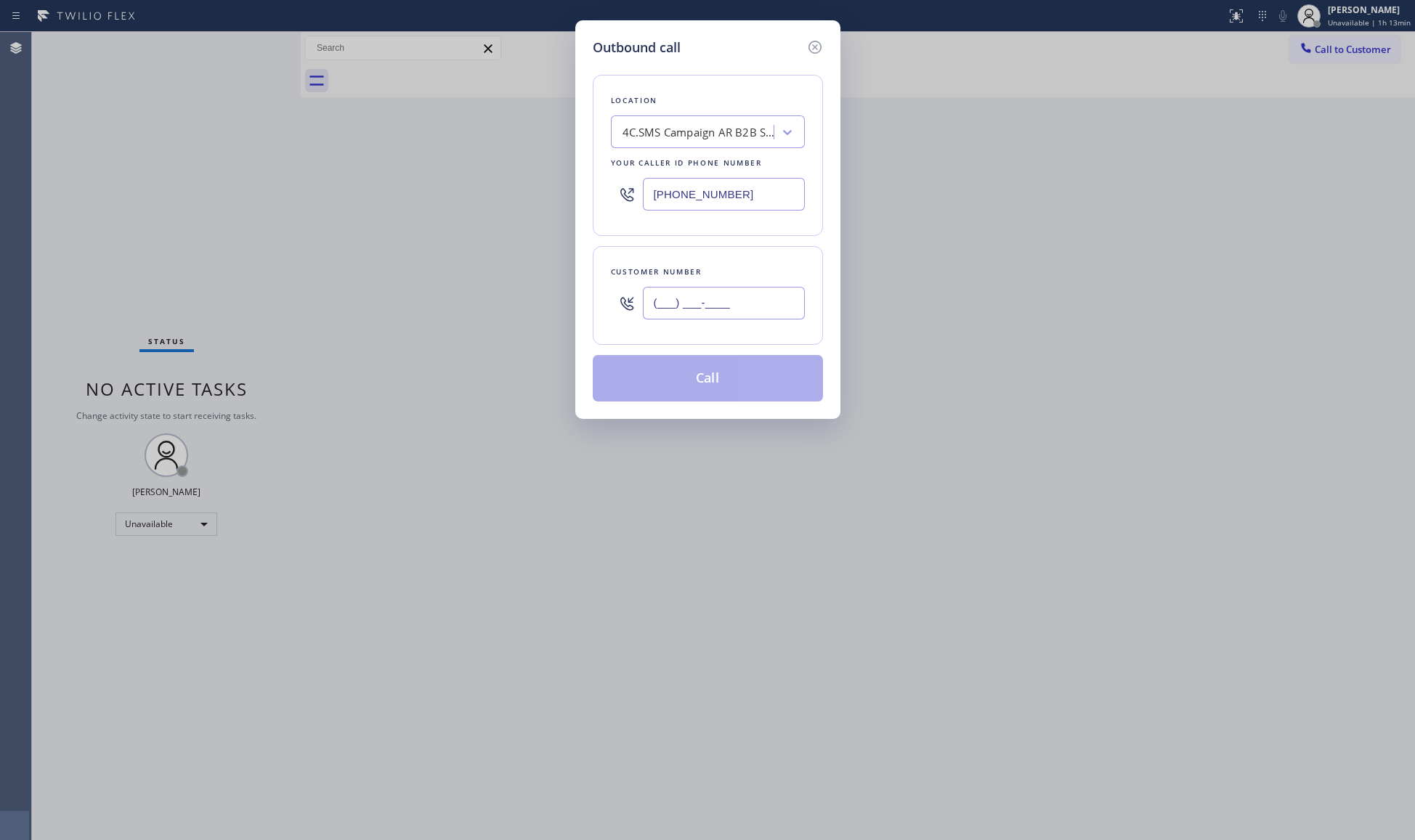
paste input "818) 943-3360"
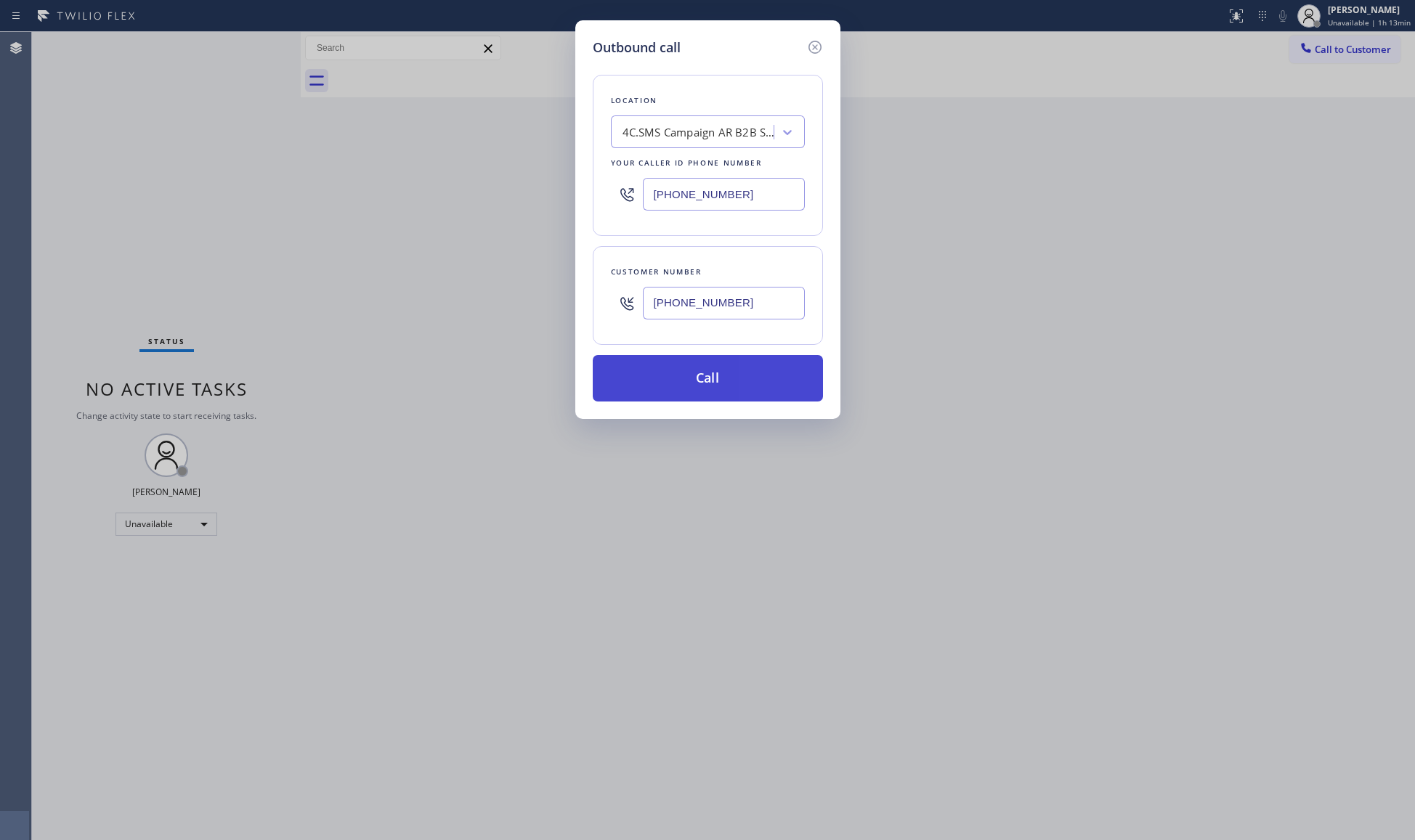
type input "[PHONE_NUMBER]"
click at [730, 378] on button "Call" at bounding box center [708, 378] width 231 height 47
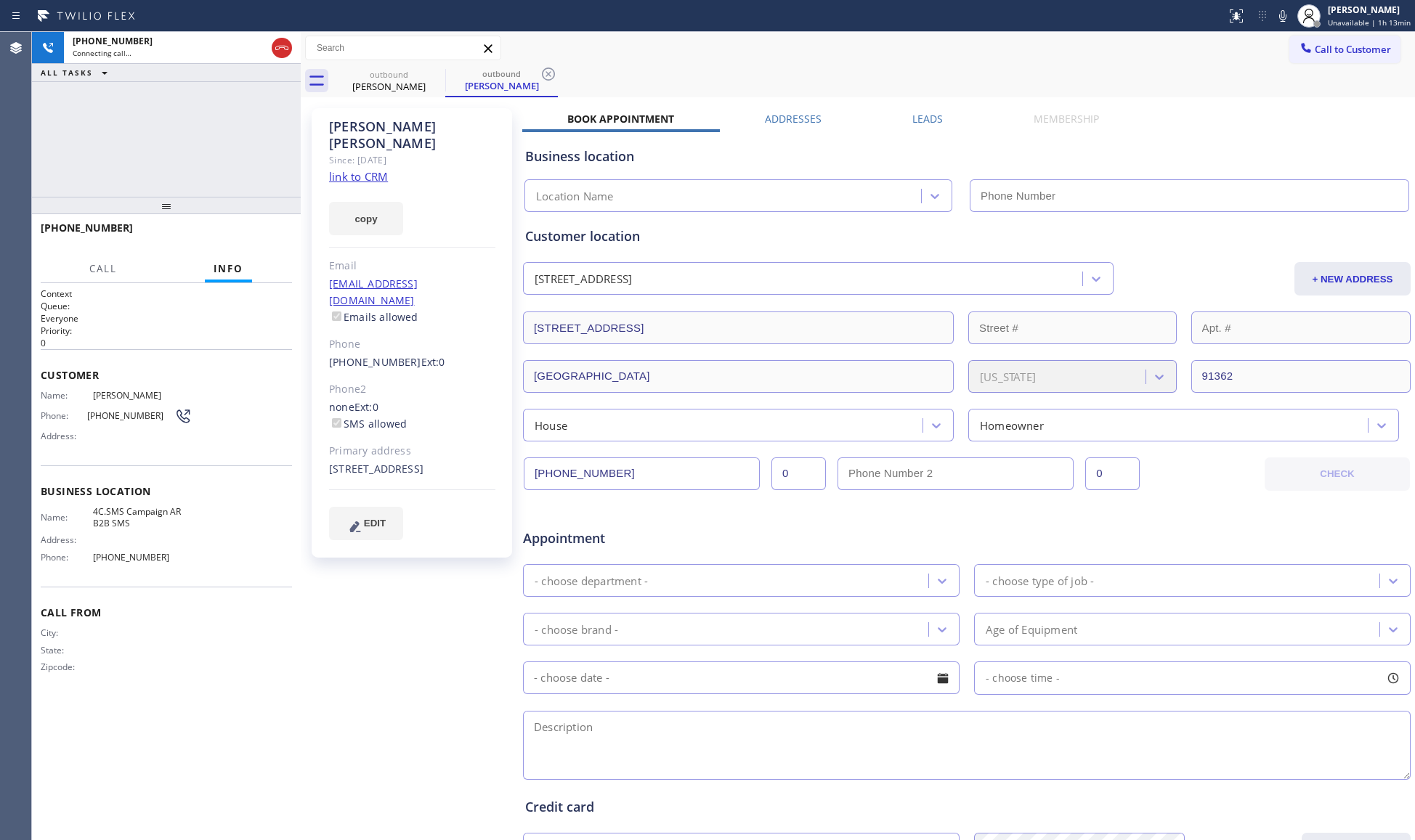
type input "[PHONE_NUMBER]"
click at [829, 59] on div "Call to Customer Outbound call Location AR B2B SMS Your caller id phone number …" at bounding box center [857, 48] width 1114 height 33
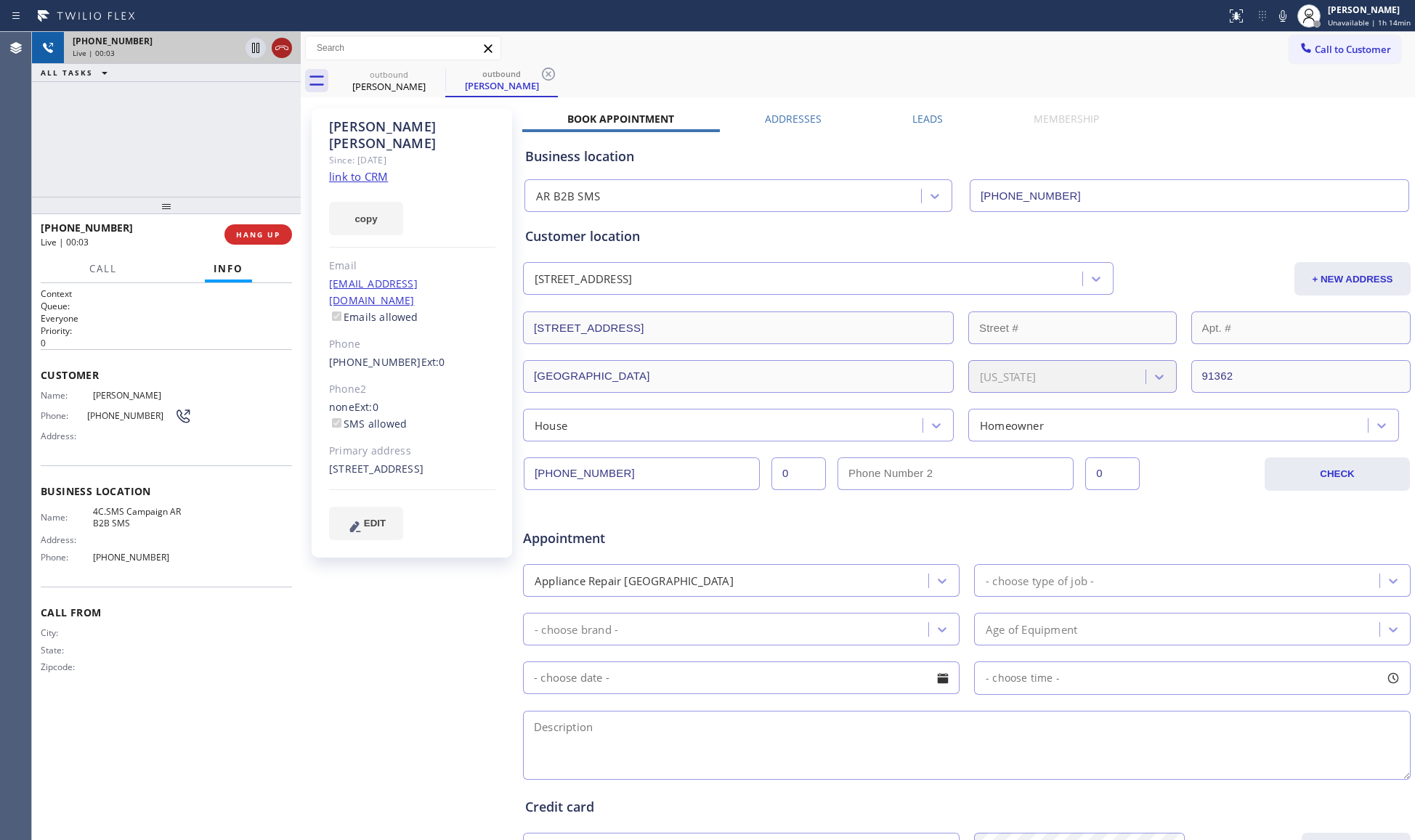
click at [280, 42] on icon at bounding box center [282, 48] width 18 height 18
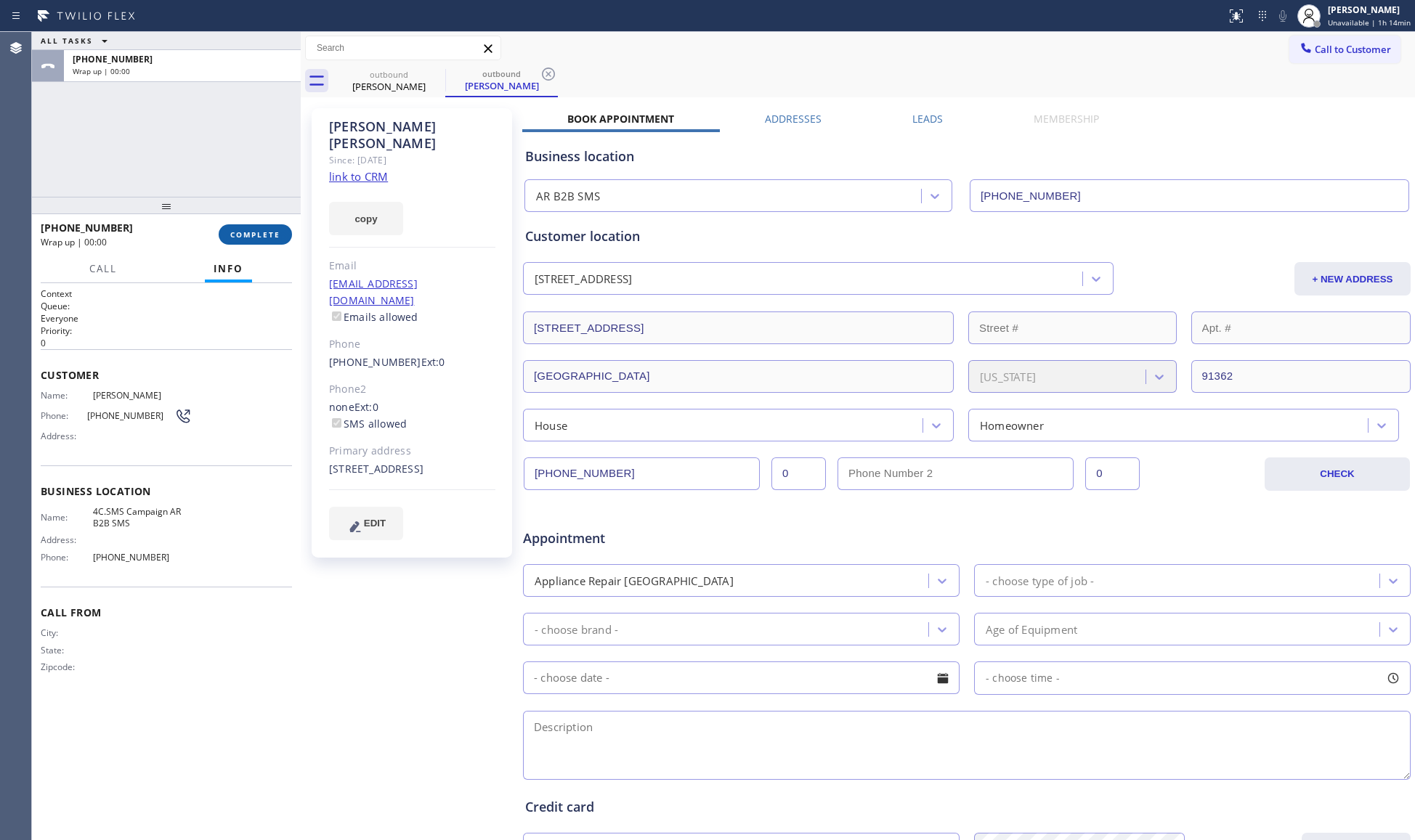
click at [256, 230] on span "COMPLETE" at bounding box center [255, 235] width 50 height 11
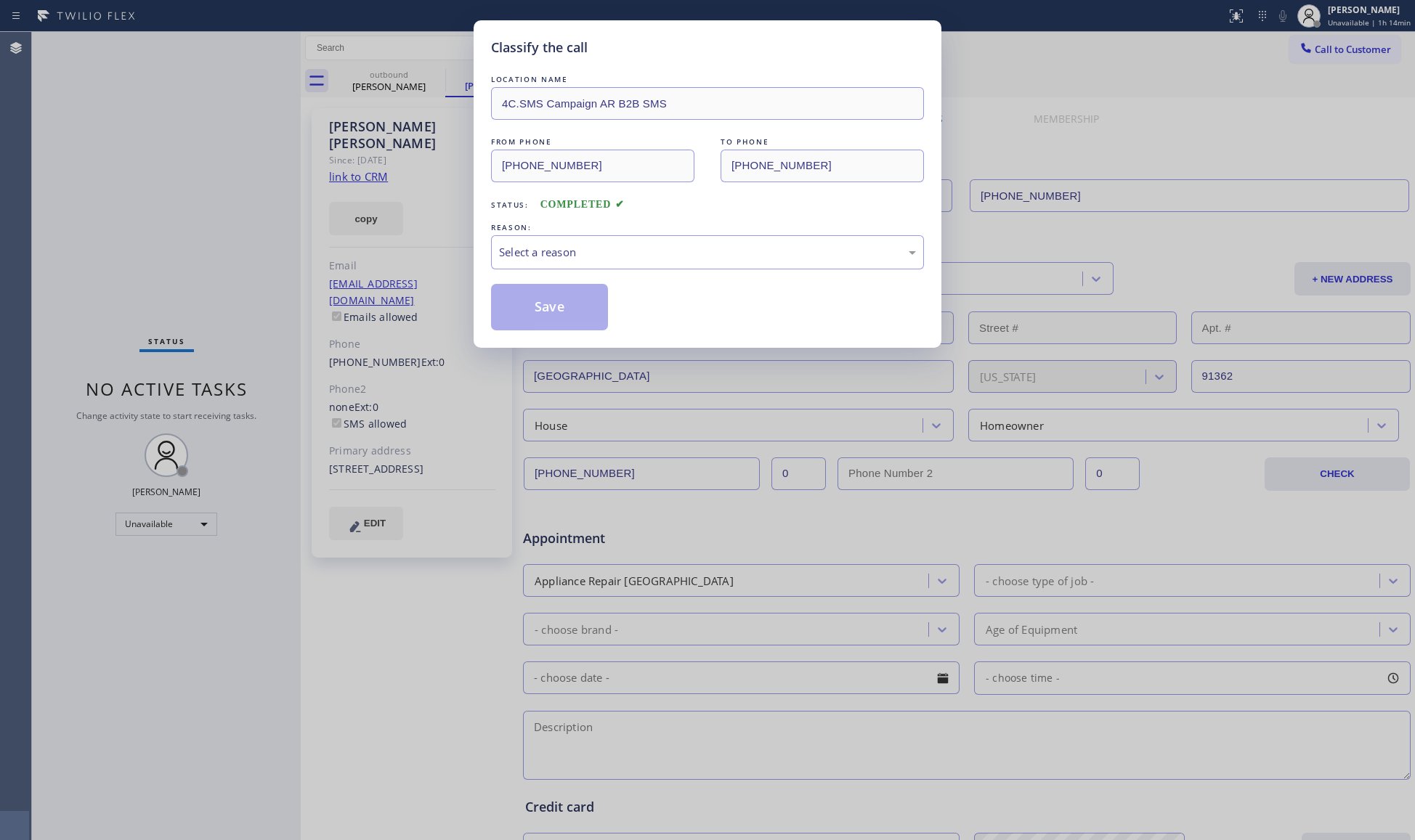
click at [654, 230] on div "REASON:" at bounding box center [708, 227] width 433 height 15
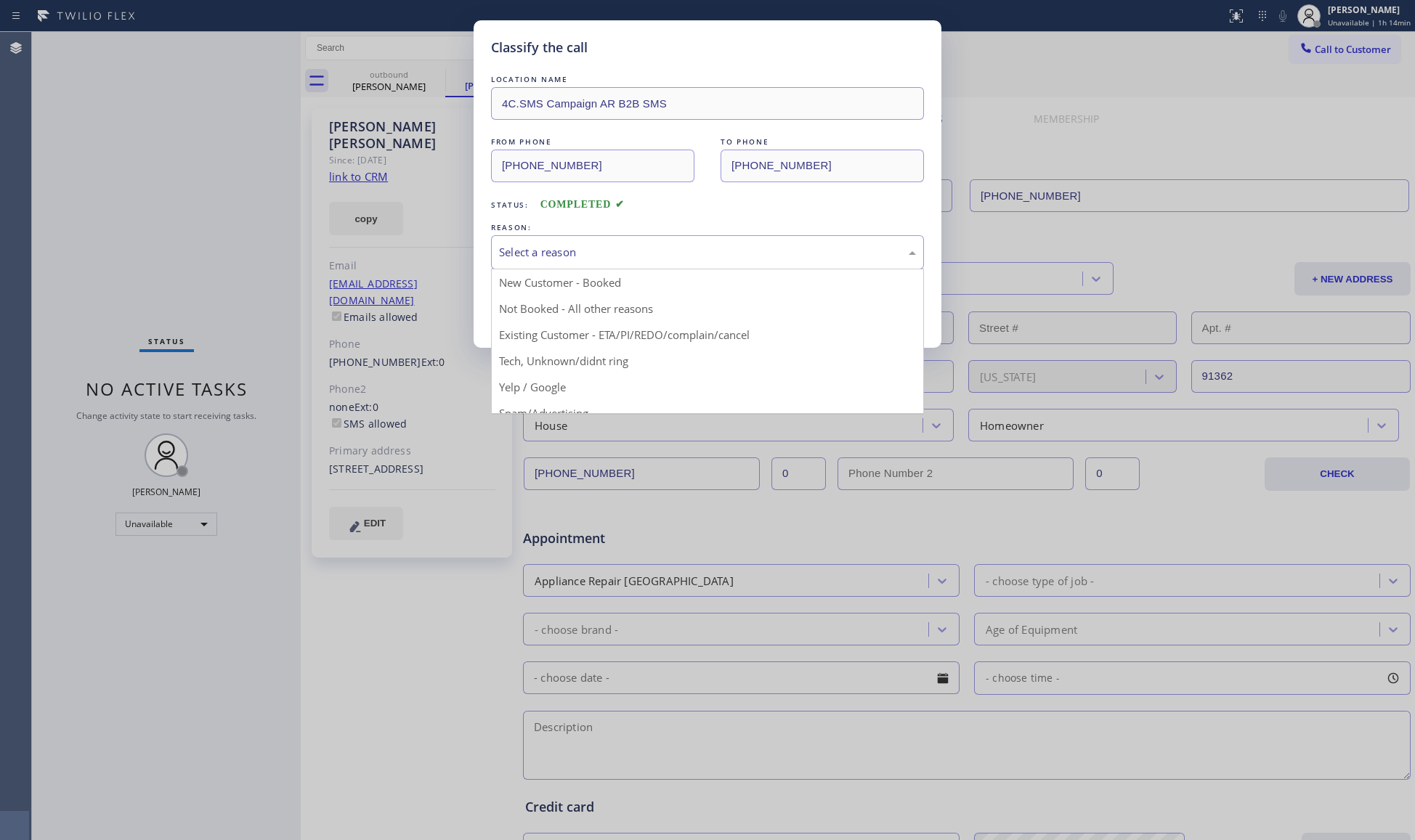
drag, startPoint x: 617, startPoint y: 253, endPoint x: 559, endPoint y: 257, distance: 58.1
click at [609, 251] on div "Select a reason" at bounding box center [708, 252] width 417 height 17
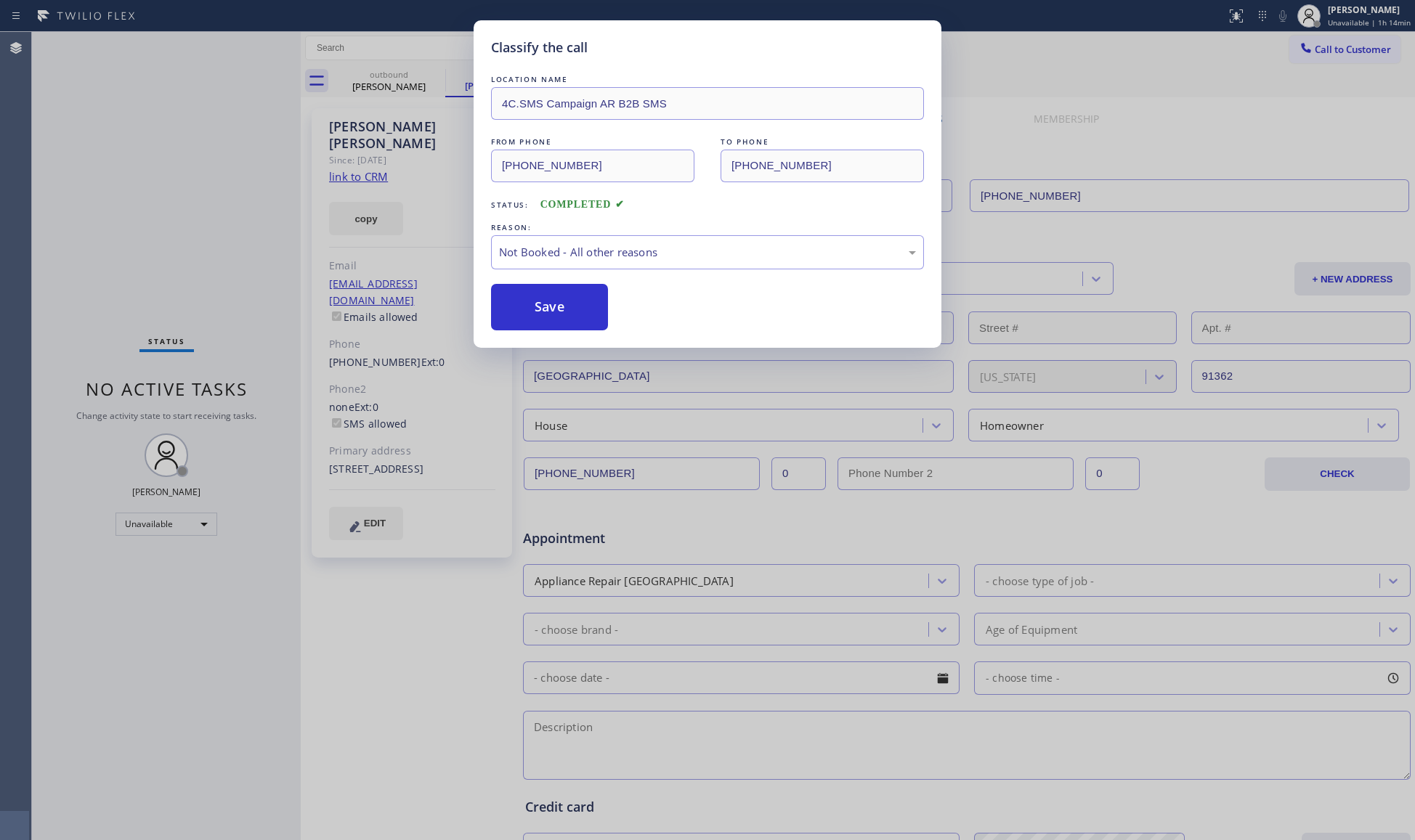
click at [532, 303] on button "Save" at bounding box center [549, 307] width 117 height 47
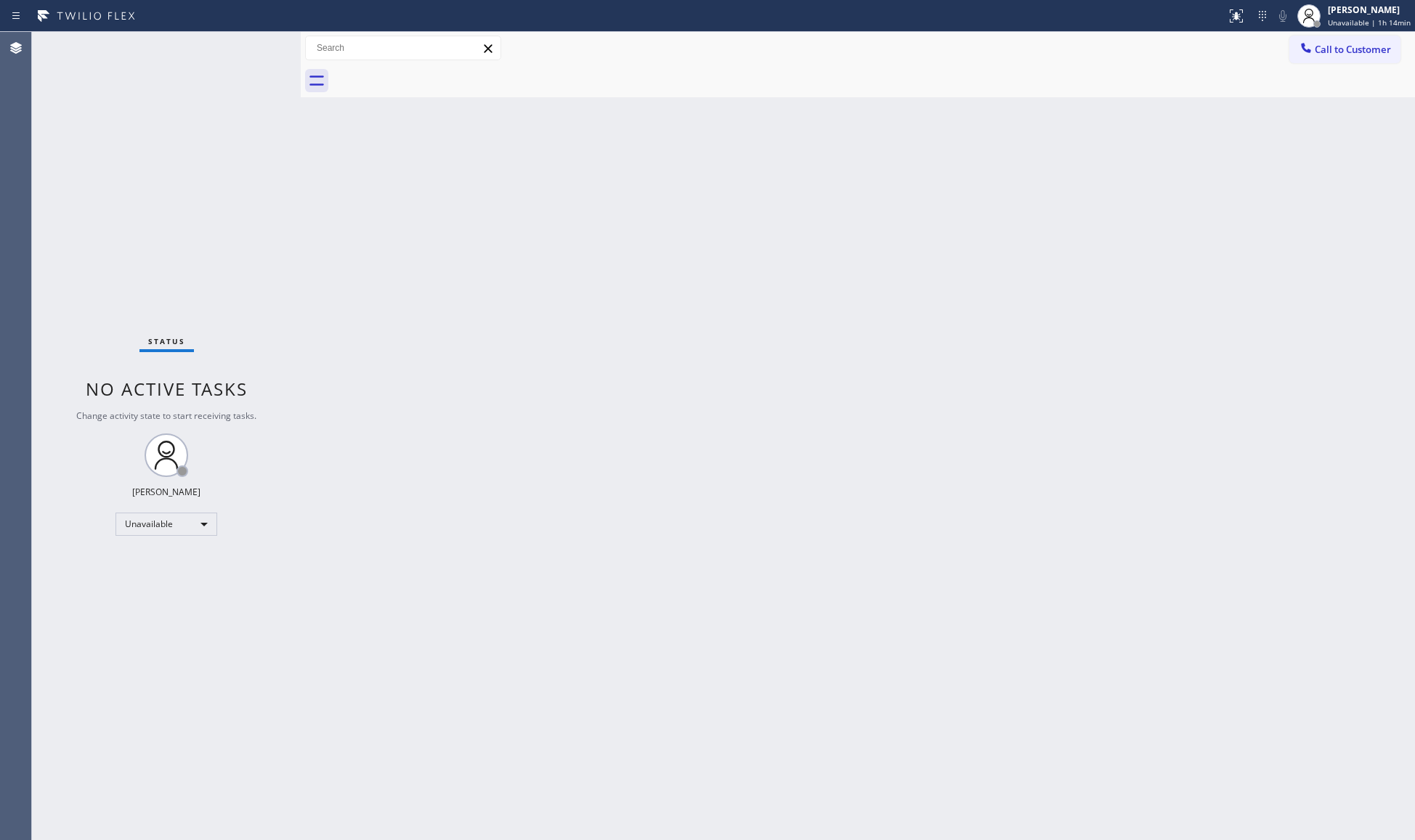
drag, startPoint x: 823, startPoint y: 272, endPoint x: 870, endPoint y: 108, distance: 170.6
click at [870, 119] on div "Back to Dashboard Change Sender ID Customers Technicians Select a contact Outbo…" at bounding box center [857, 435] width 1114 height 808
drag, startPoint x: 1345, startPoint y: 54, endPoint x: 1188, endPoint y: 95, distance: 162.3
click at [1343, 54] on span "Call to Customer" at bounding box center [1352, 49] width 76 height 13
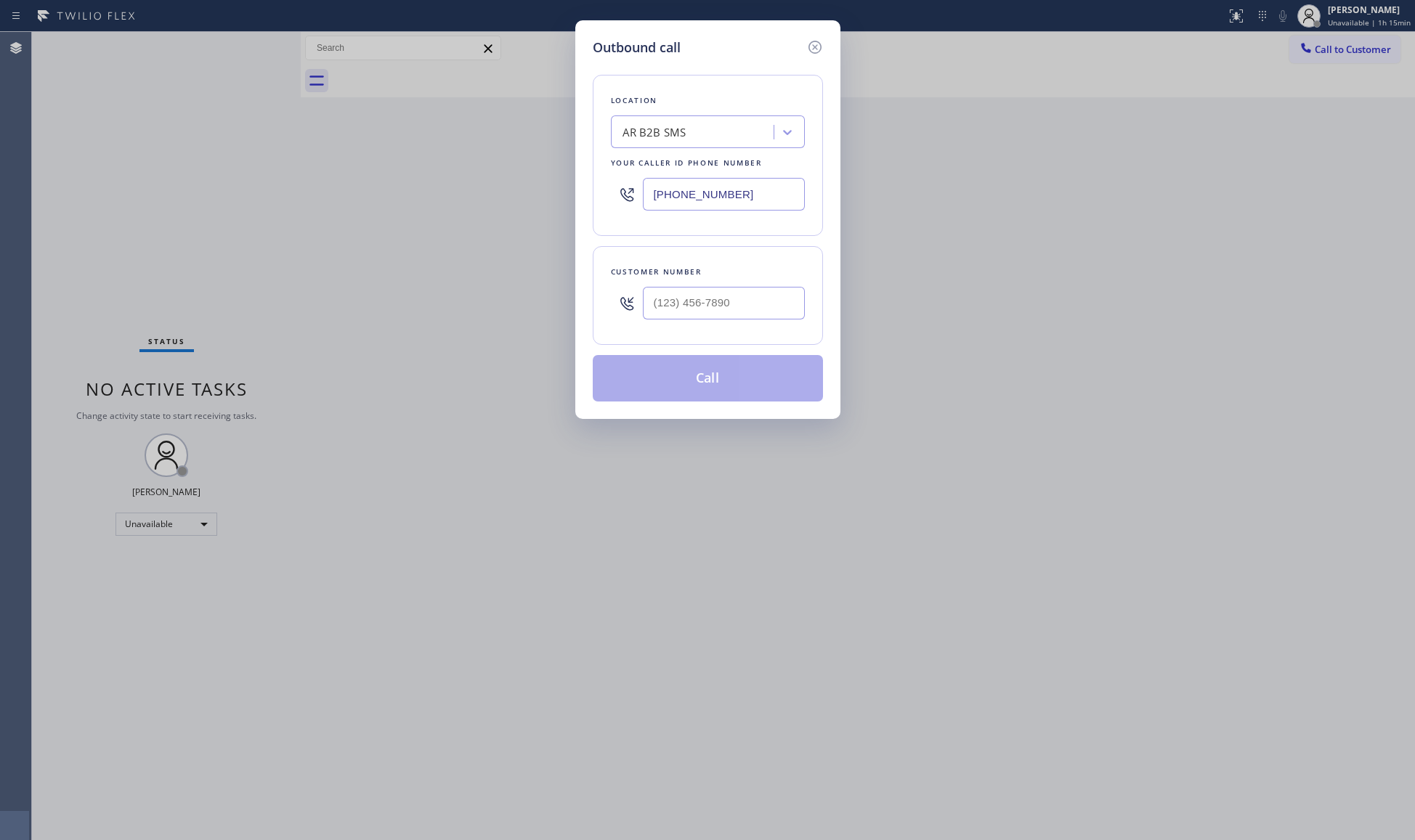
drag, startPoint x: 738, startPoint y: 205, endPoint x: 628, endPoint y: 202, distance: 110.0
click at [635, 204] on div "[PHONE_NUMBER]" at bounding box center [708, 193] width 194 height 47
paste input "480) 787-0279"
type input "[PHONE_NUMBER]"
click at [770, 294] on input "(___) ___-____" at bounding box center [723, 303] width 162 height 33
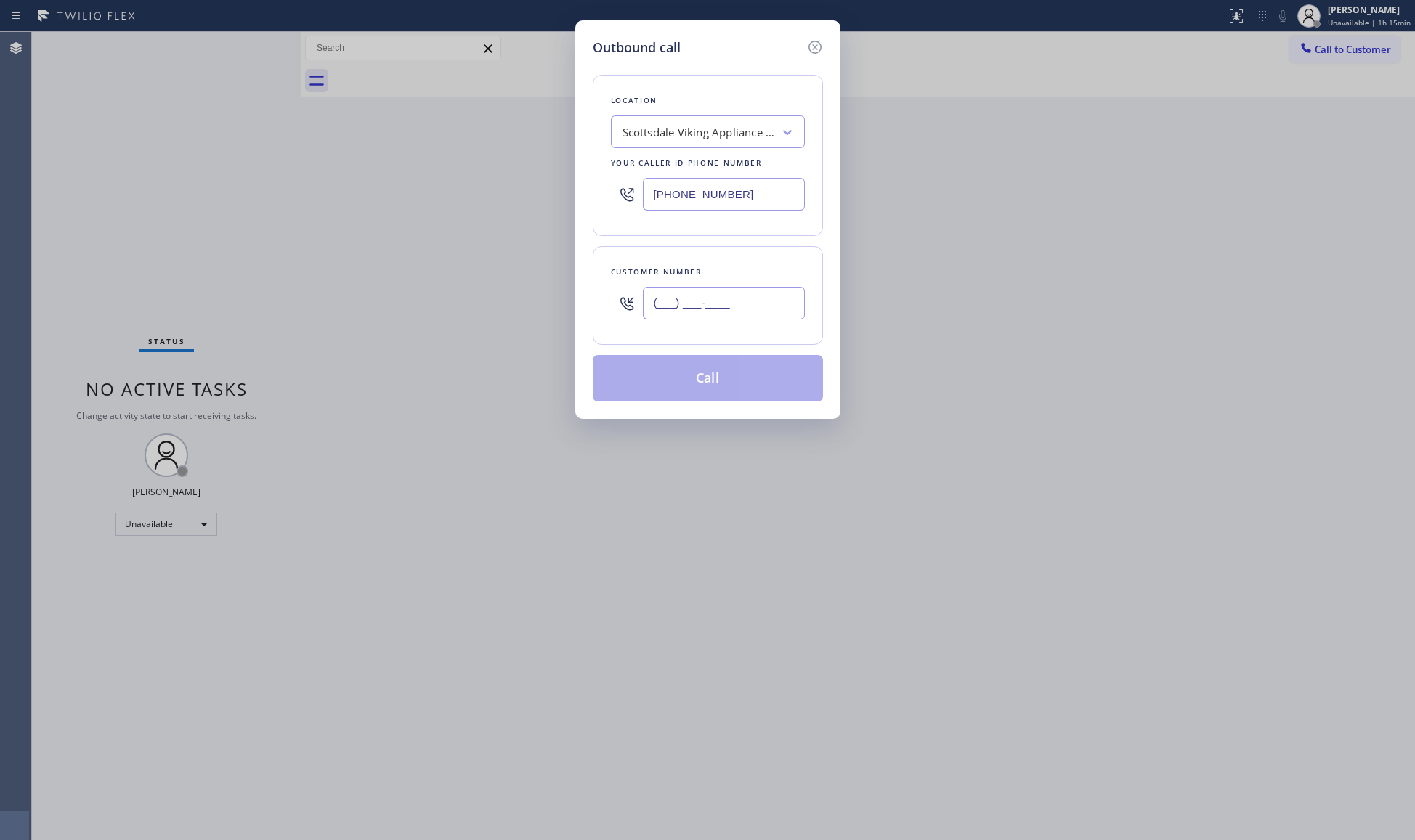
paste input "602) 228-2250"
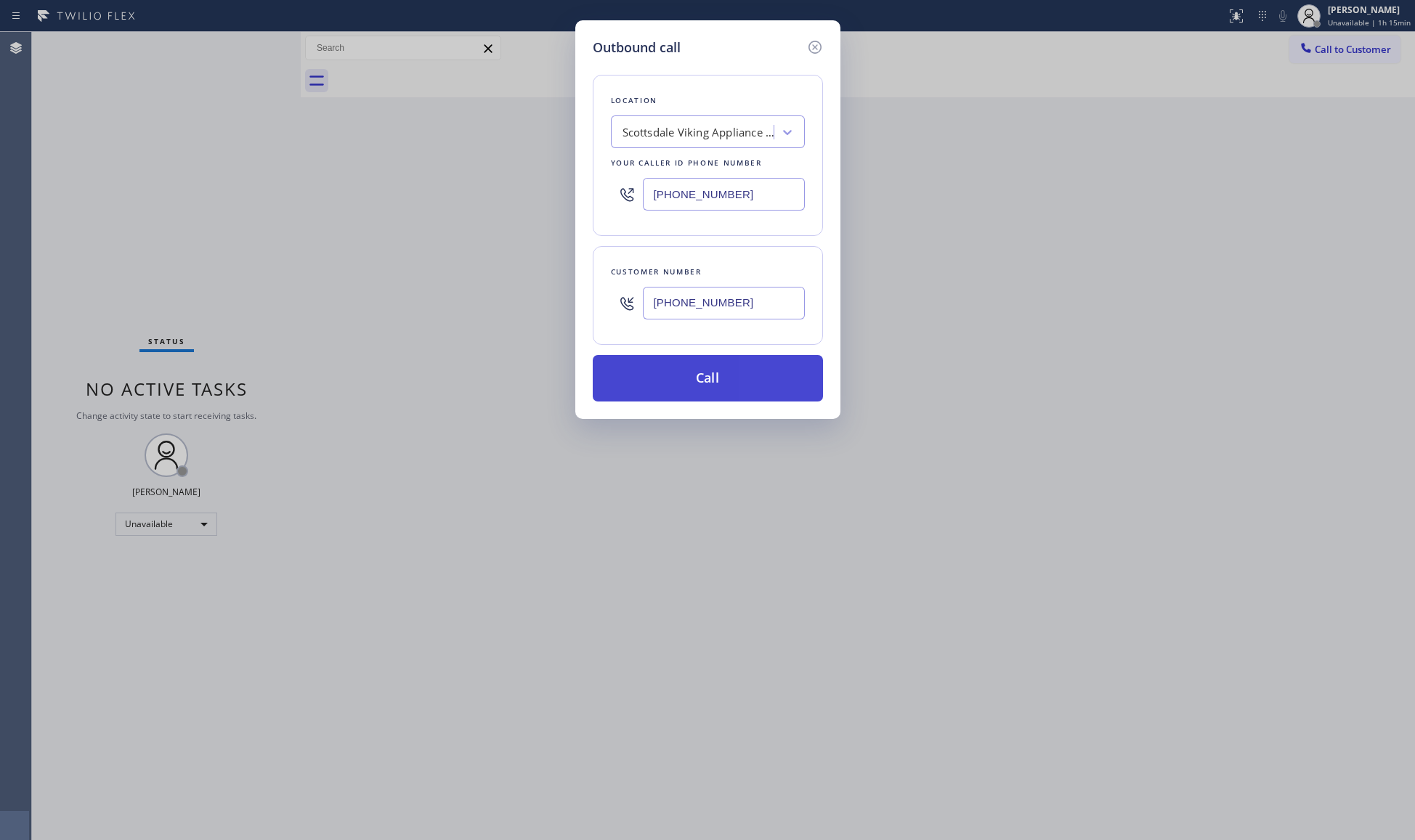
type input "[PHONE_NUMBER]"
click at [738, 359] on button "Call" at bounding box center [708, 378] width 231 height 47
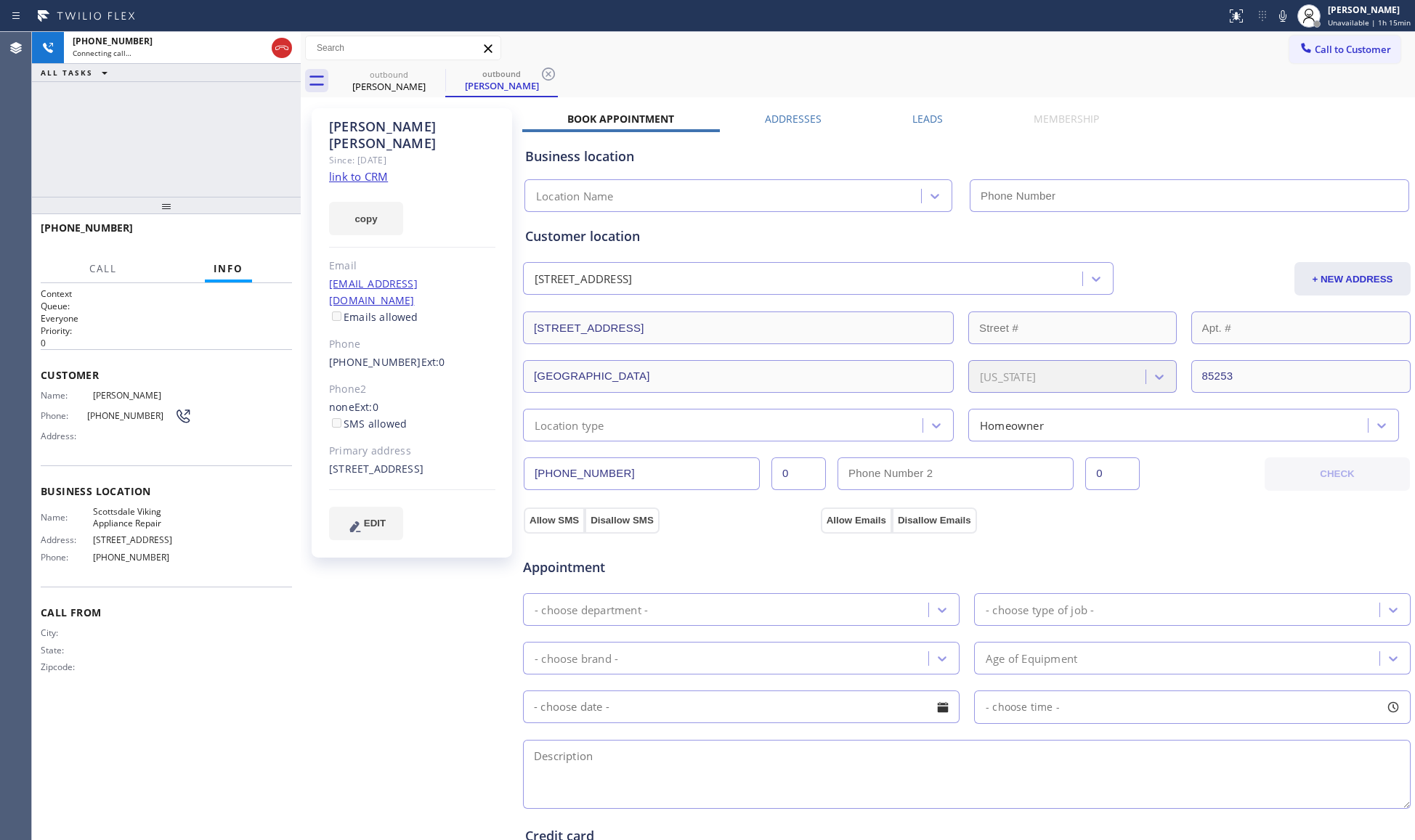
type input "[PHONE_NUMBER]"
click at [252, 232] on span "HANG UP" at bounding box center [258, 235] width 44 height 11
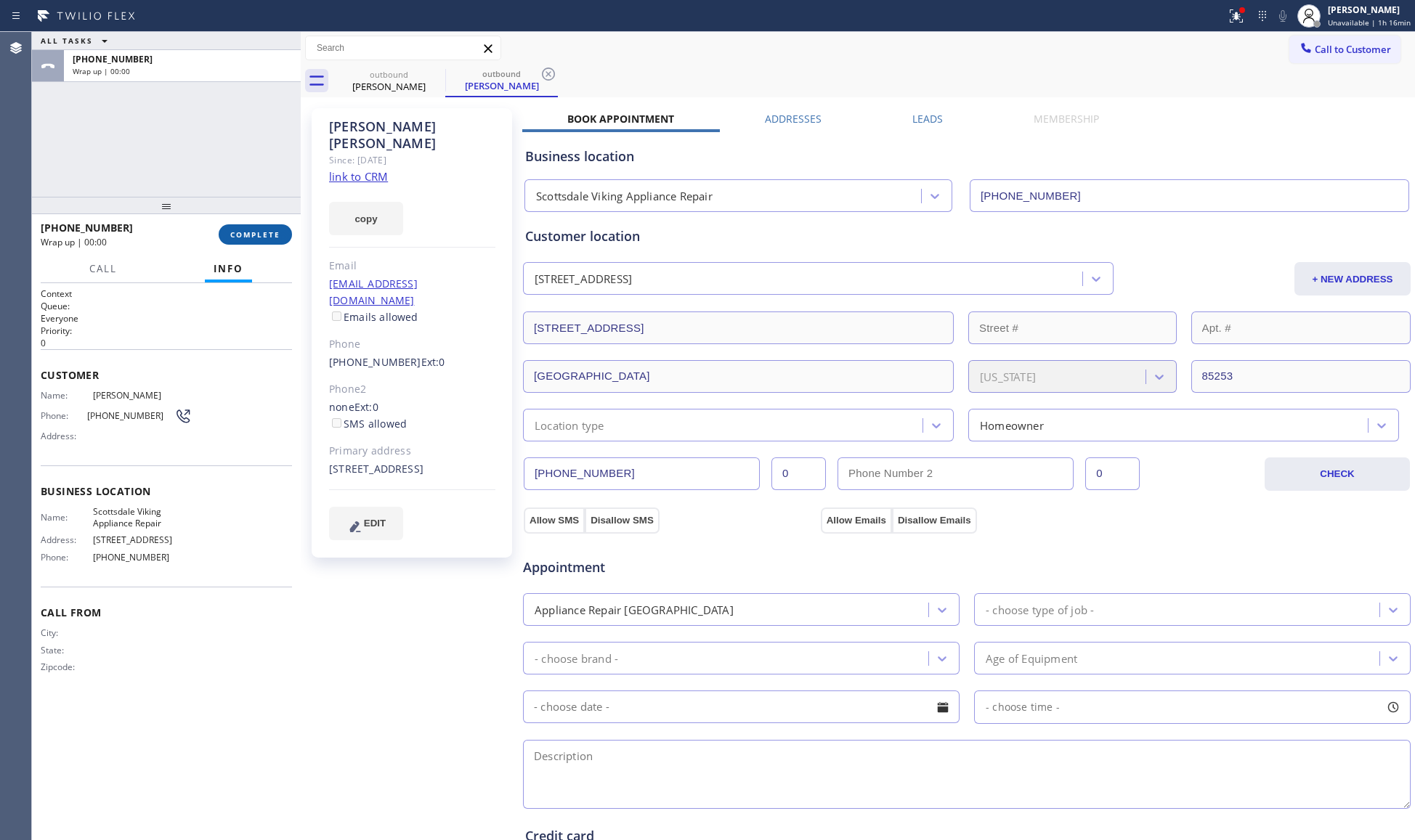
click at [253, 230] on span "COMPLETE" at bounding box center [255, 235] width 50 height 11
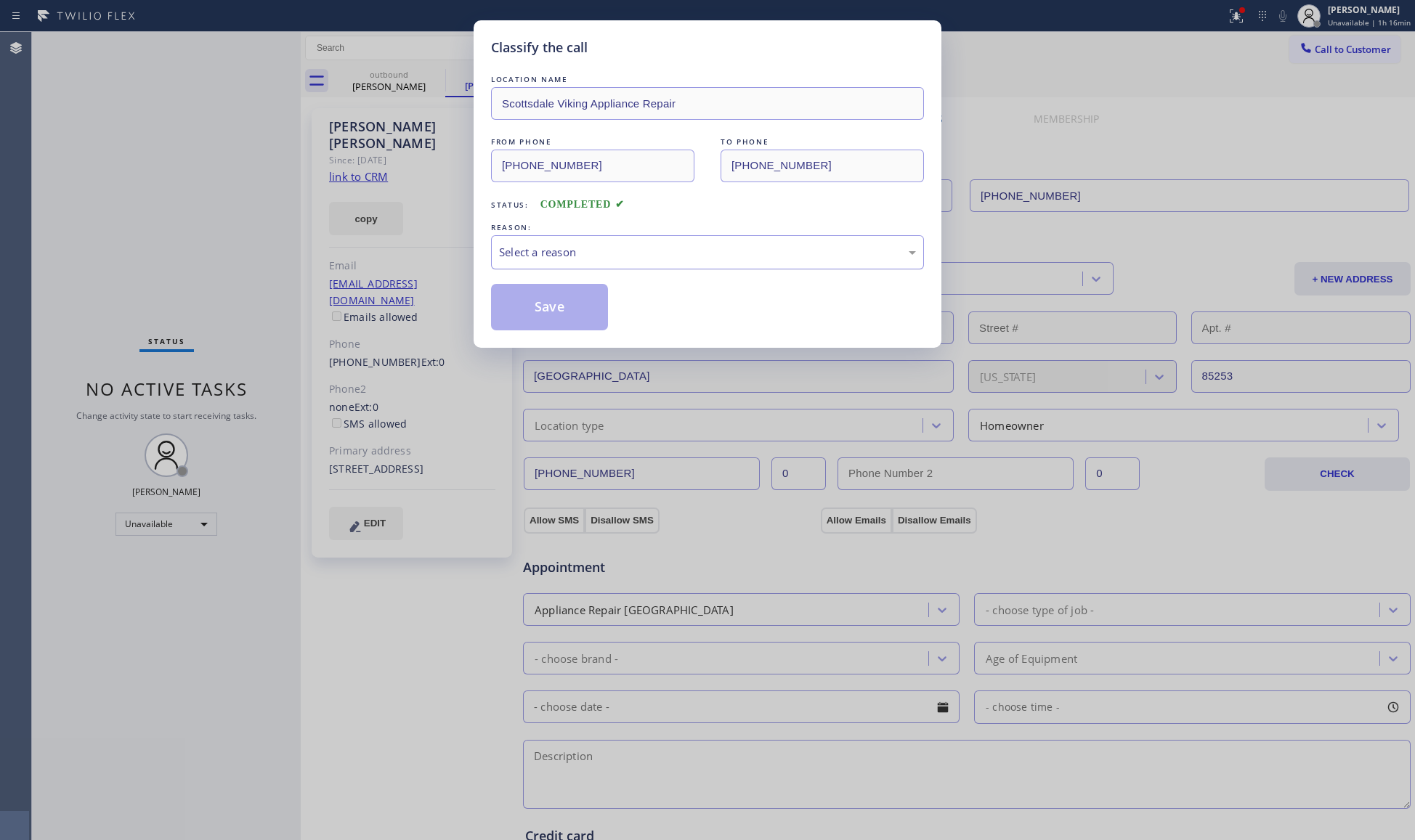
drag, startPoint x: 550, startPoint y: 243, endPoint x: 554, endPoint y: 253, distance: 10.8
click at [552, 243] on div "Select a reason" at bounding box center [708, 252] width 433 height 34
click at [555, 306] on button "Save" at bounding box center [549, 307] width 117 height 47
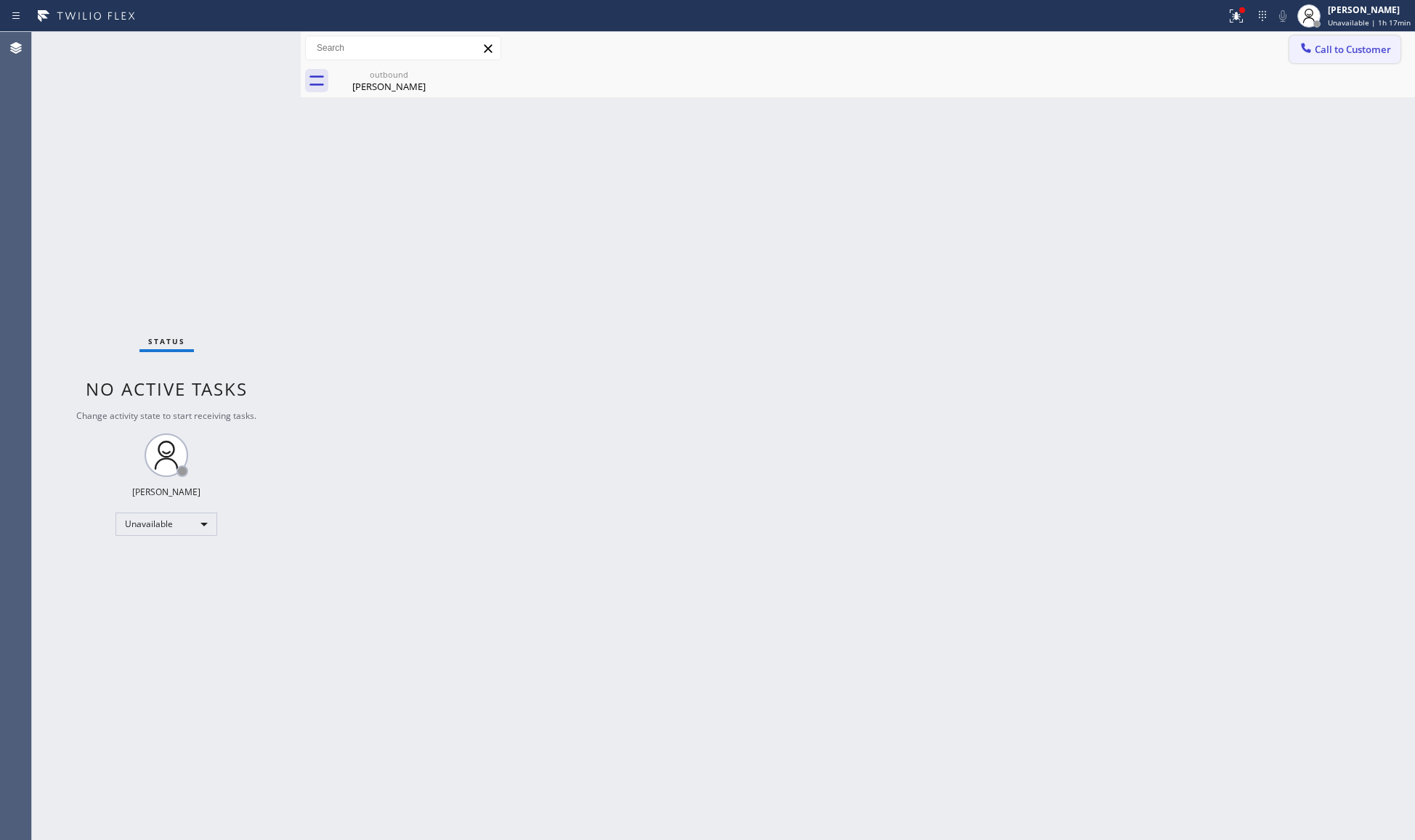
click at [1327, 43] on span "Call to Customer" at bounding box center [1352, 49] width 76 height 13
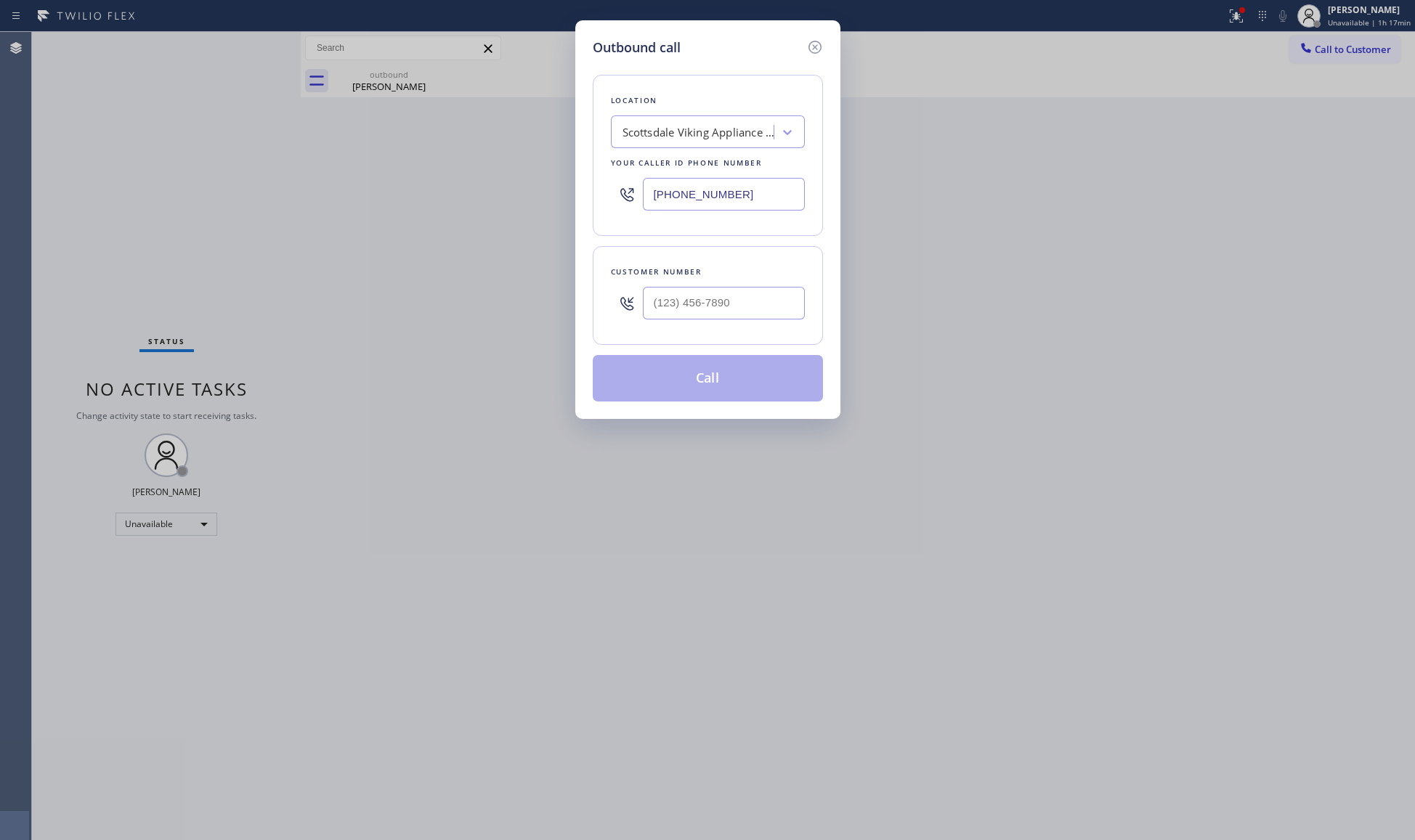
drag, startPoint x: 733, startPoint y: 208, endPoint x: 677, endPoint y: 207, distance: 56.0
click at [677, 207] on input "[PHONE_NUMBER]" at bounding box center [723, 193] width 162 height 33
click at [656, 204] on input "[PHONE_NUMBER]" at bounding box center [723, 193] width 162 height 33
paste input "714) 627-546"
type input "[PHONE_NUMBER]"
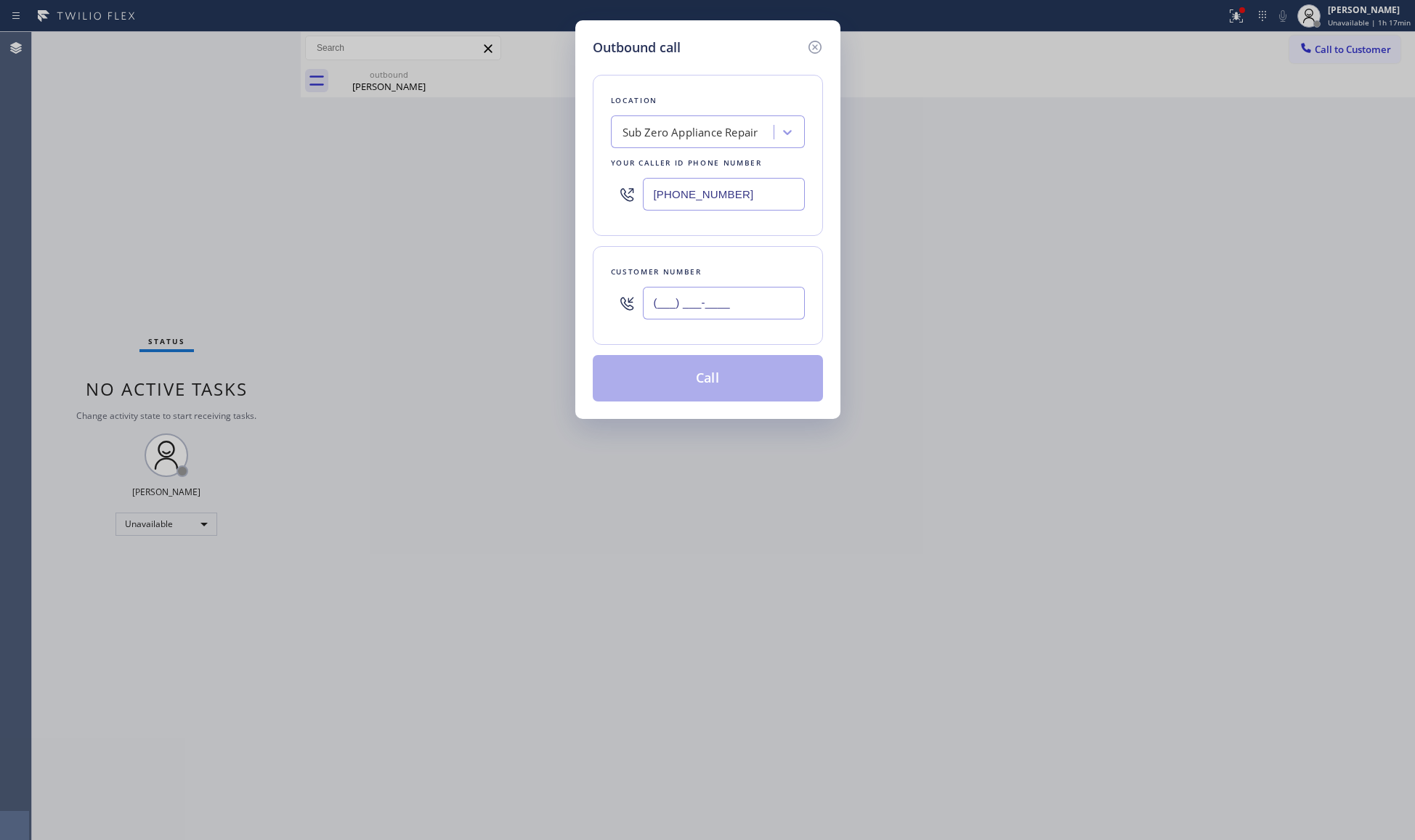
click at [689, 305] on input "(___) ___-____" at bounding box center [723, 303] width 162 height 33
paste input "714) 512-7198"
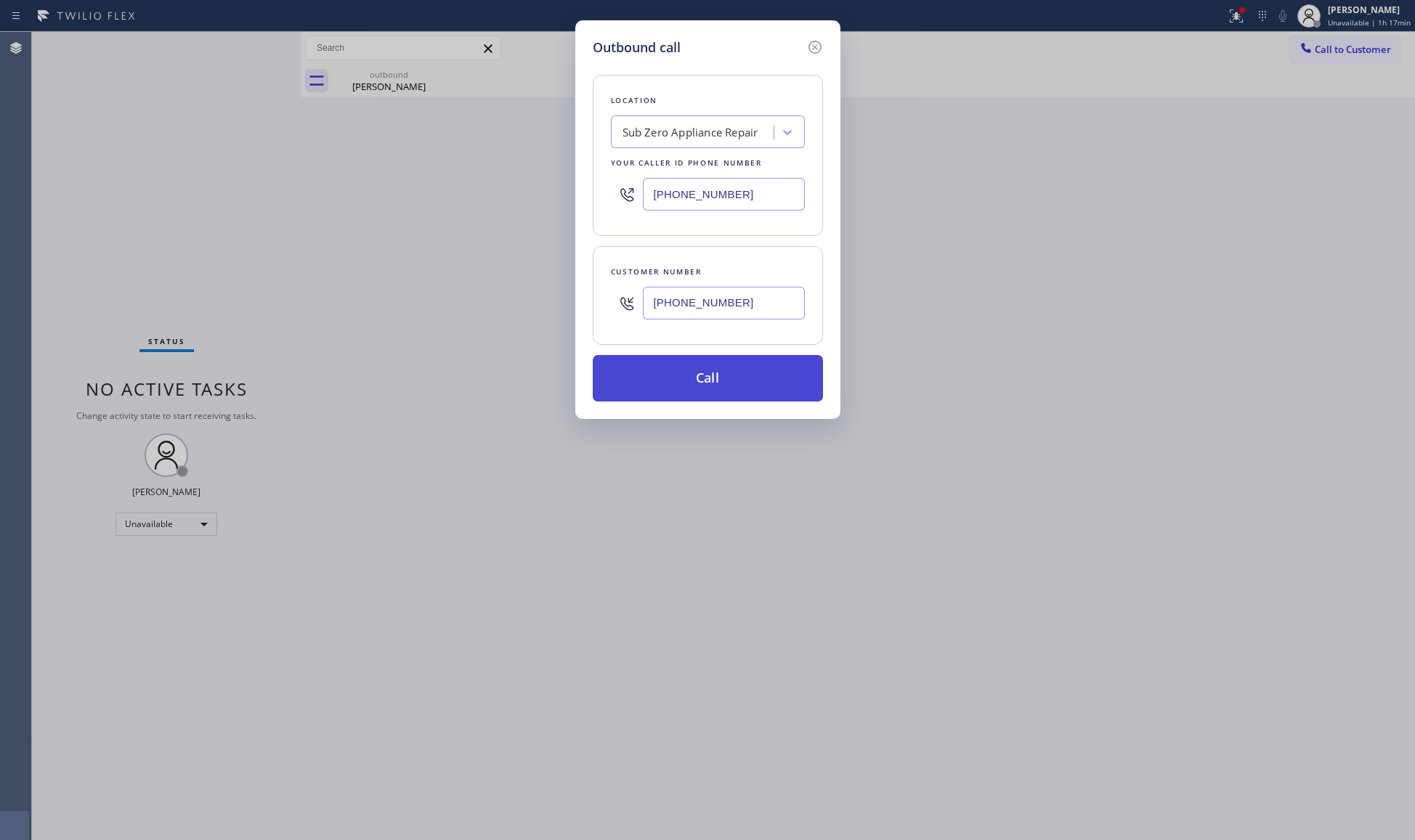
type input "[PHONE_NUMBER]"
click at [718, 392] on button "Call" at bounding box center [708, 378] width 231 height 47
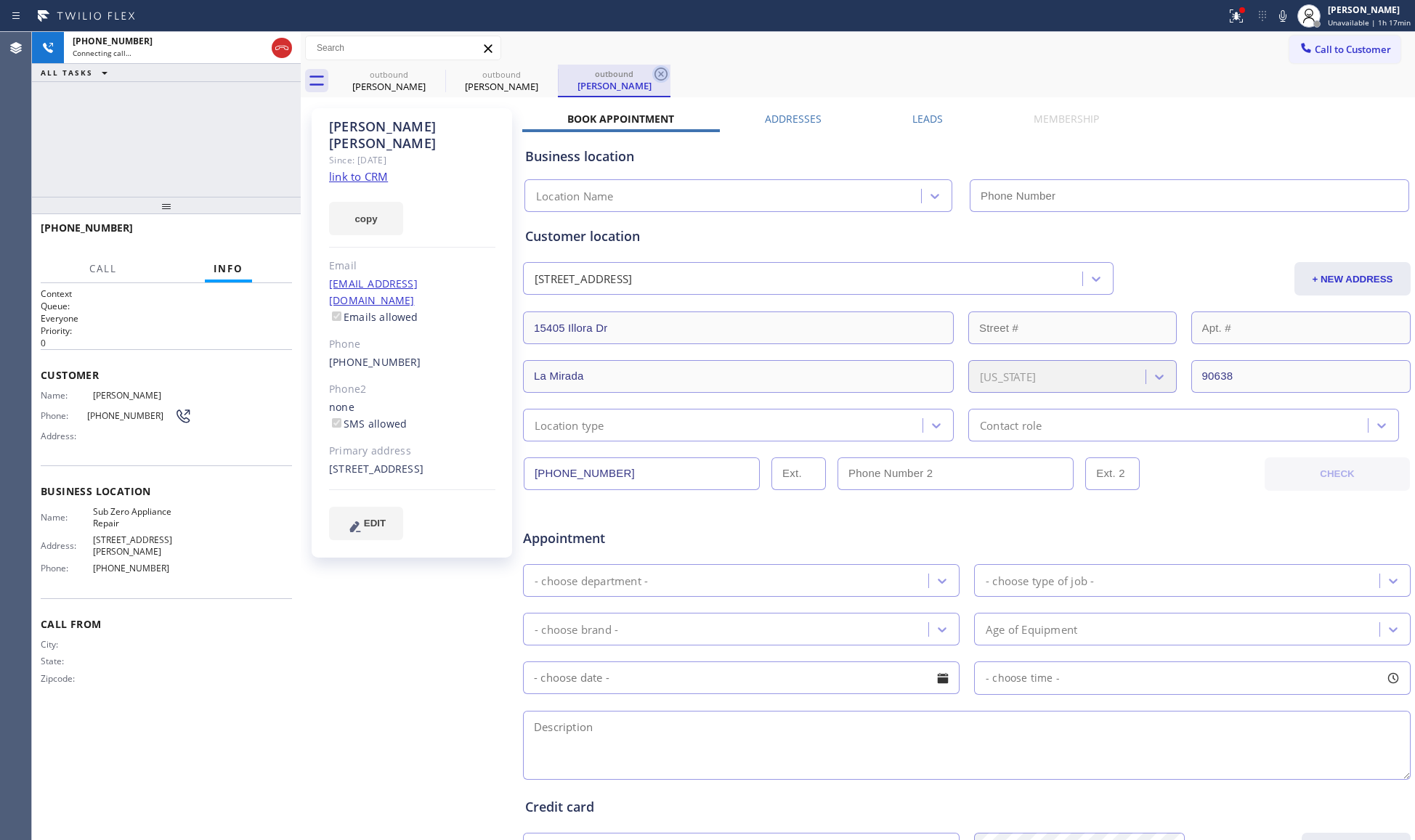
type input "[PHONE_NUMBER]"
click at [654, 71] on icon at bounding box center [661, 74] width 18 height 18
click at [416, 82] on div "[PERSON_NAME]" at bounding box center [389, 86] width 110 height 13
type input "[PHONE_NUMBER]"
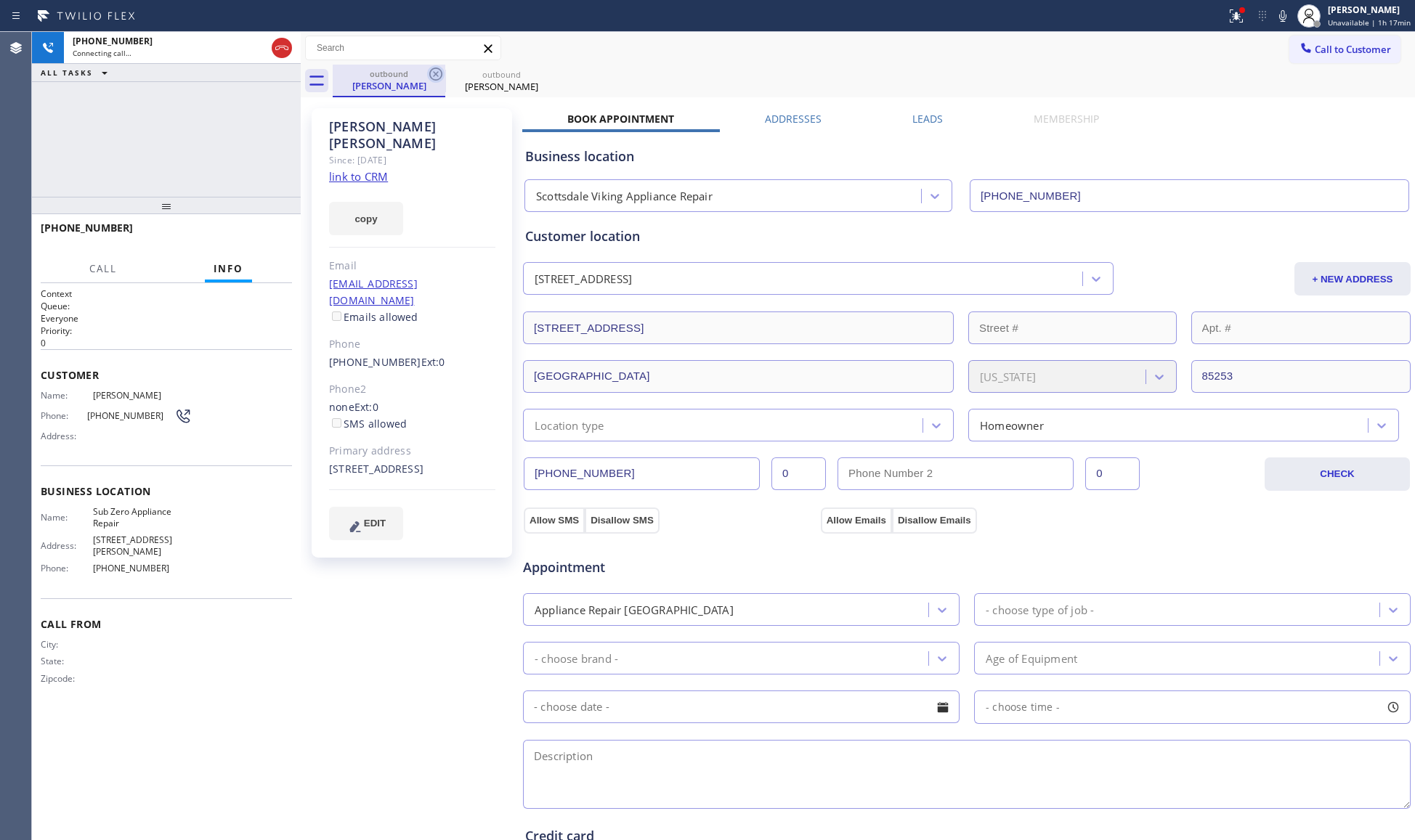
click at [428, 76] on icon at bounding box center [436, 74] width 18 height 18
type input "[PHONE_NUMBER]"
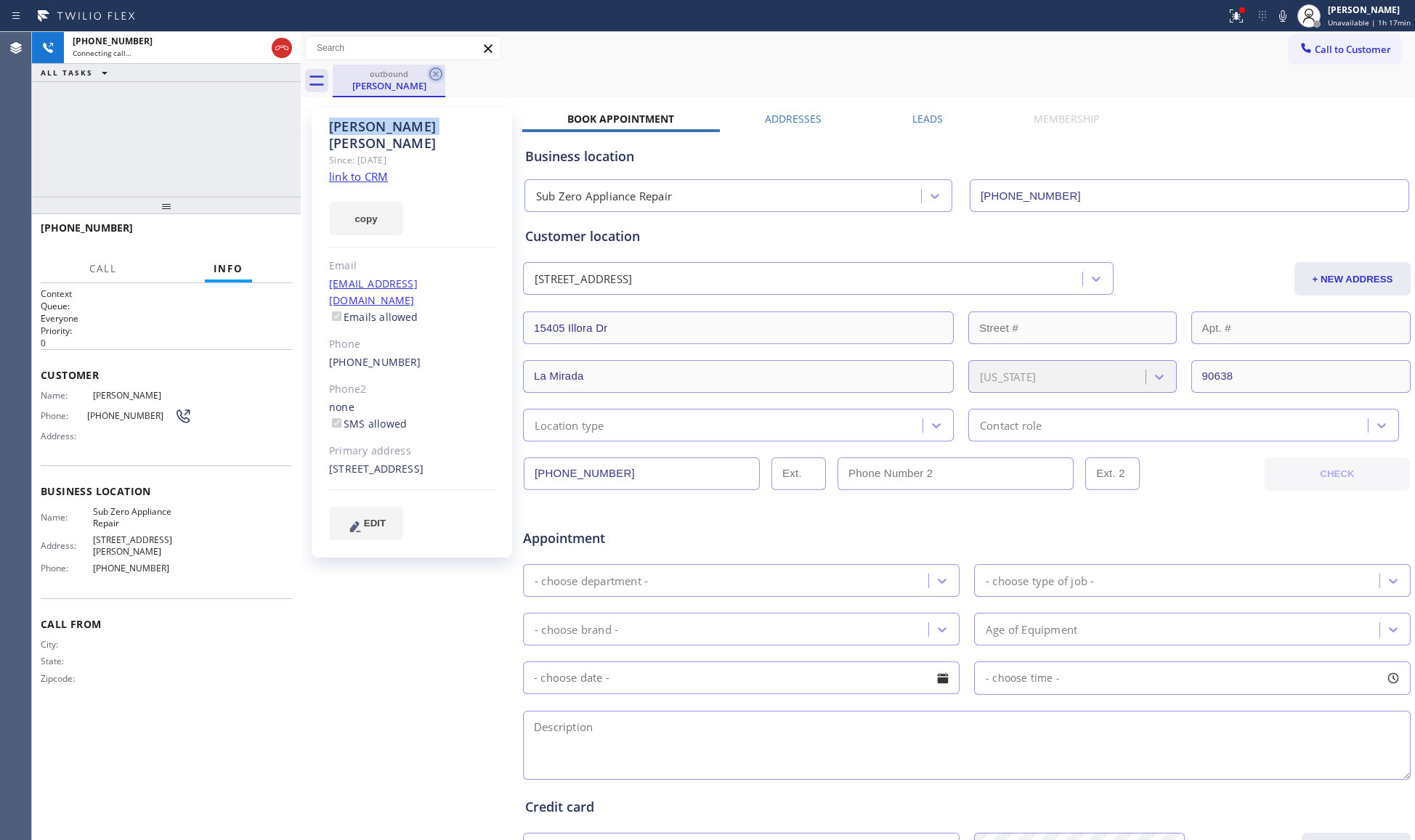
click at [428, 76] on icon at bounding box center [436, 74] width 18 height 18
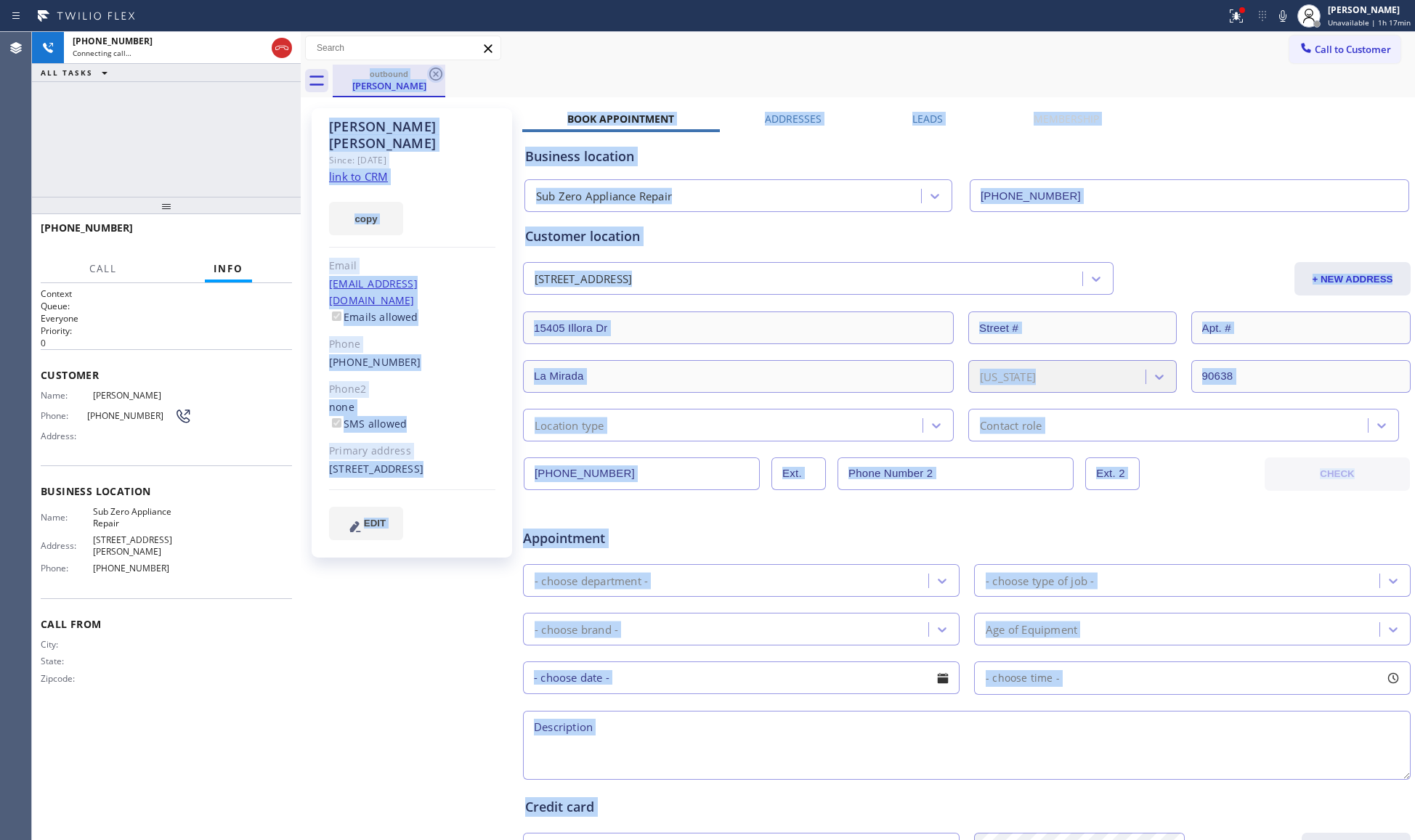
click at [428, 76] on div "outbound [PERSON_NAME]" at bounding box center [874, 80] width 1082 height 33
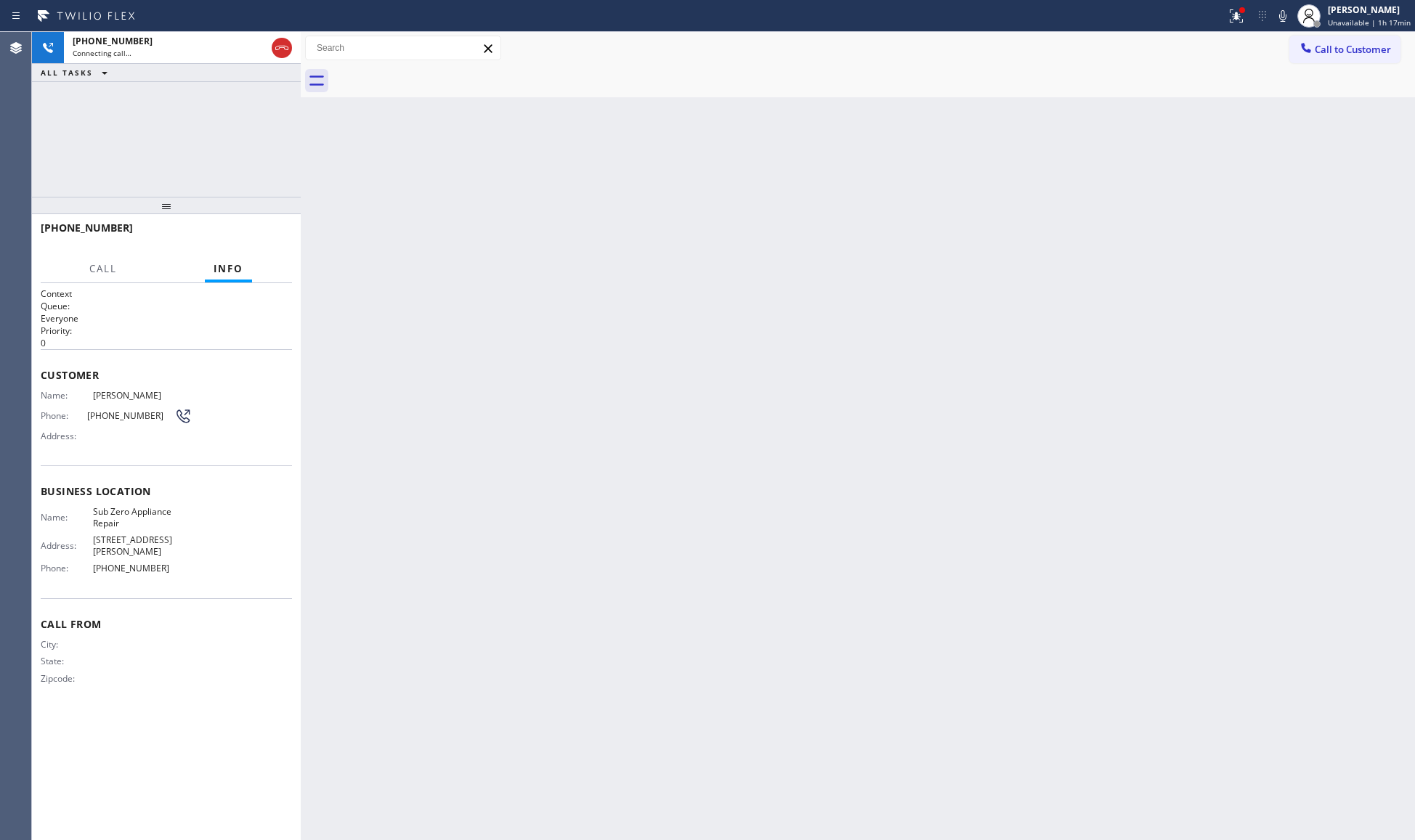
click at [544, 99] on div "Back to Dashboard Change Sender ID Customers Technicians Select a contact Outbo…" at bounding box center [857, 435] width 1114 height 808
click at [221, 56] on div "Connecting call…" at bounding box center [169, 53] width 193 height 11
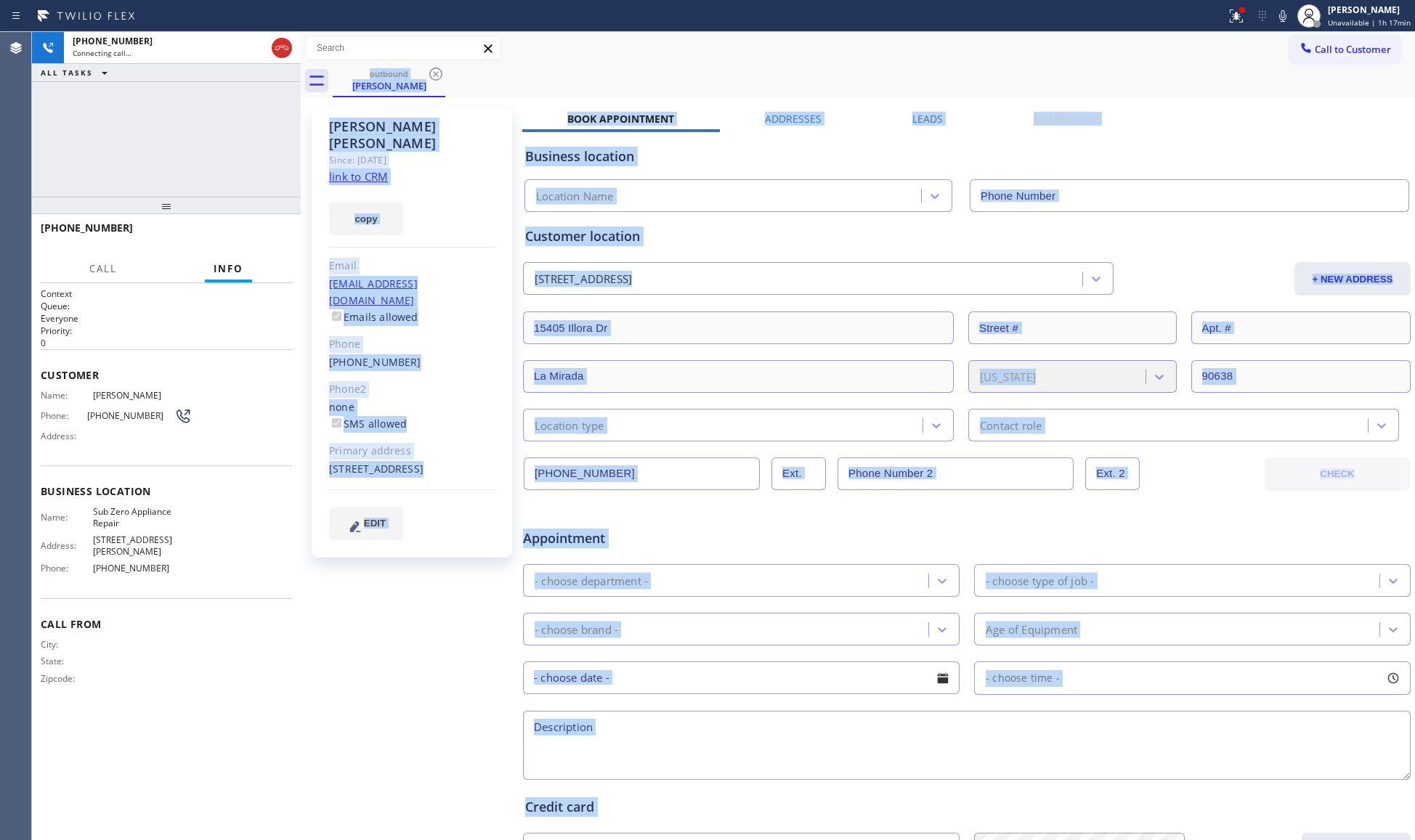
type input "[PHONE_NUMBER]"
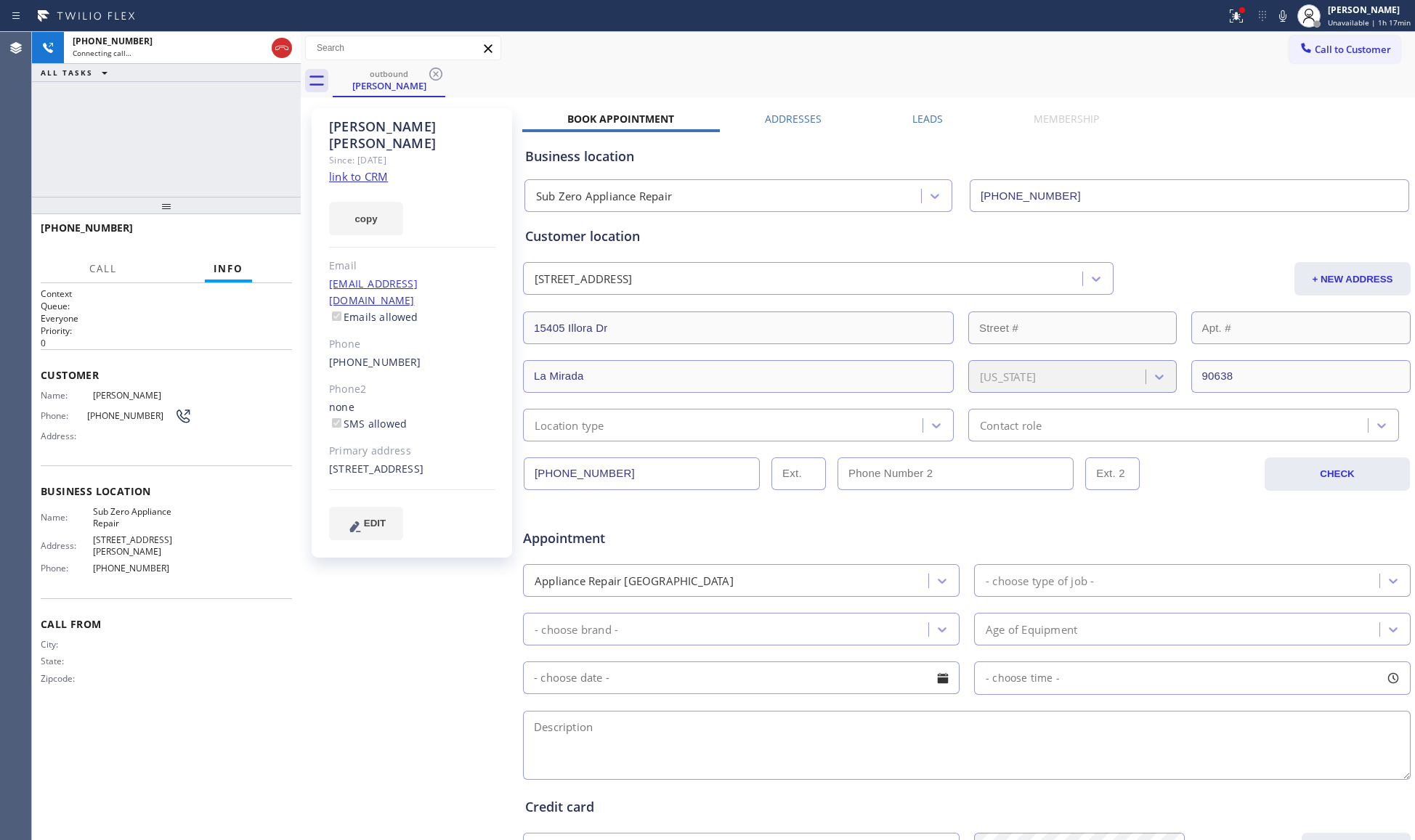
drag, startPoint x: 575, startPoint y: 29, endPoint x: 577, endPoint y: 39, distance: 10.2
click at [576, 31] on div "Status report Issues detected These issues could affect your workflow. Please c…" at bounding box center [708, 16] width 1415 height 32
click at [1239, 12] on icon at bounding box center [1237, 14] width 9 height 5
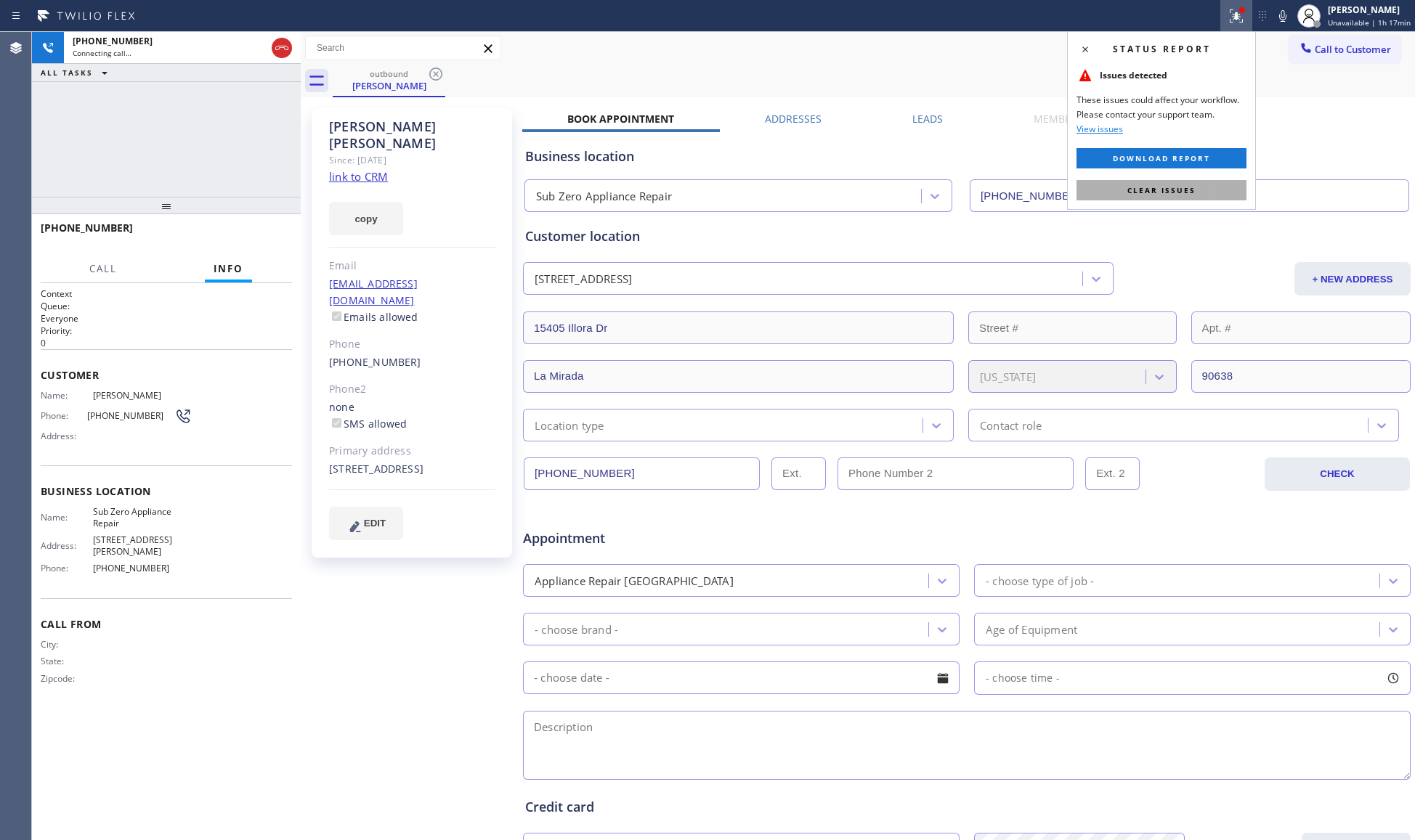
click at [1149, 196] on button "Clear issues" at bounding box center [1162, 190] width 170 height 20
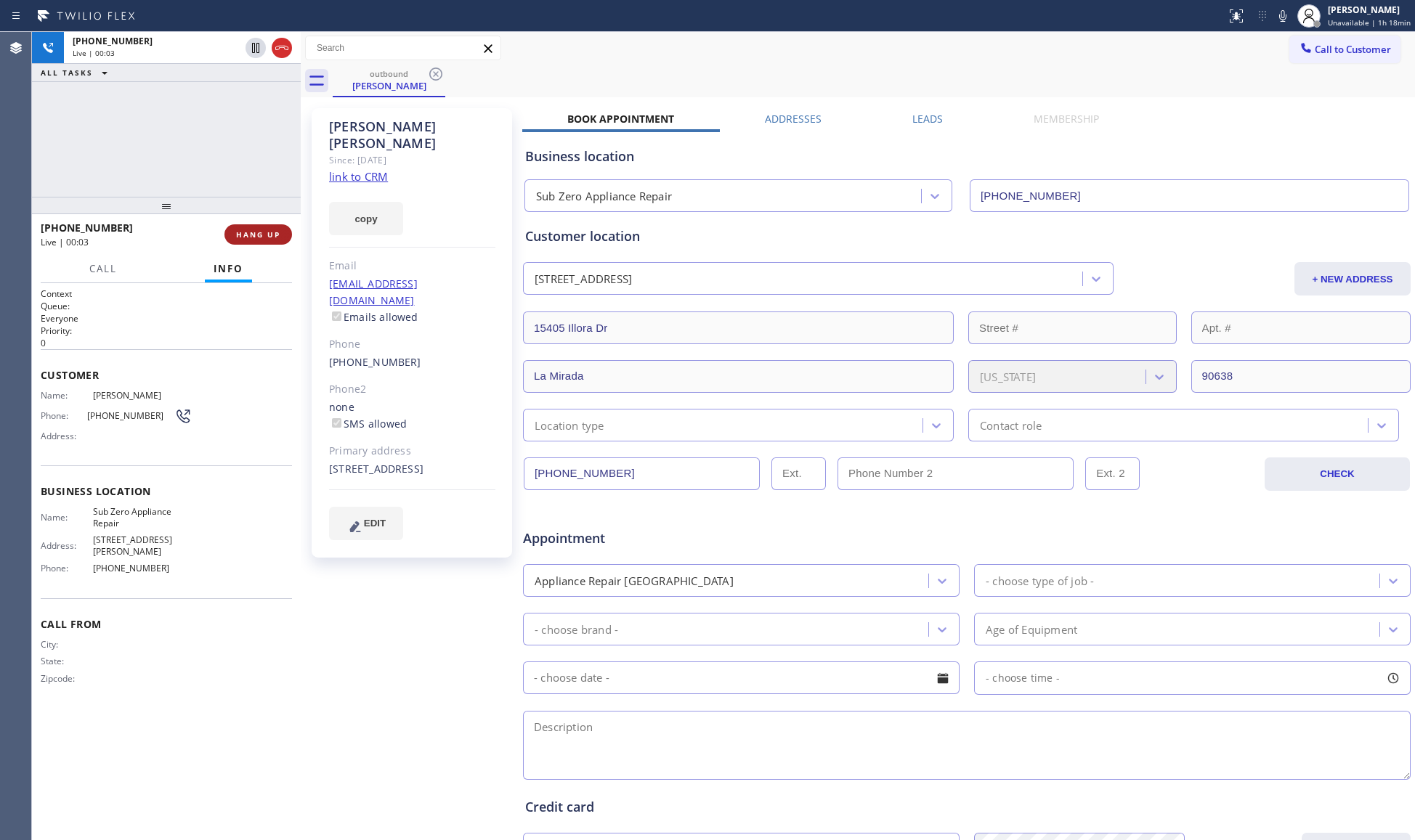
click at [245, 230] on span "HANG UP" at bounding box center [258, 235] width 44 height 11
click at [245, 228] on button "COMPLETE" at bounding box center [255, 234] width 73 height 20
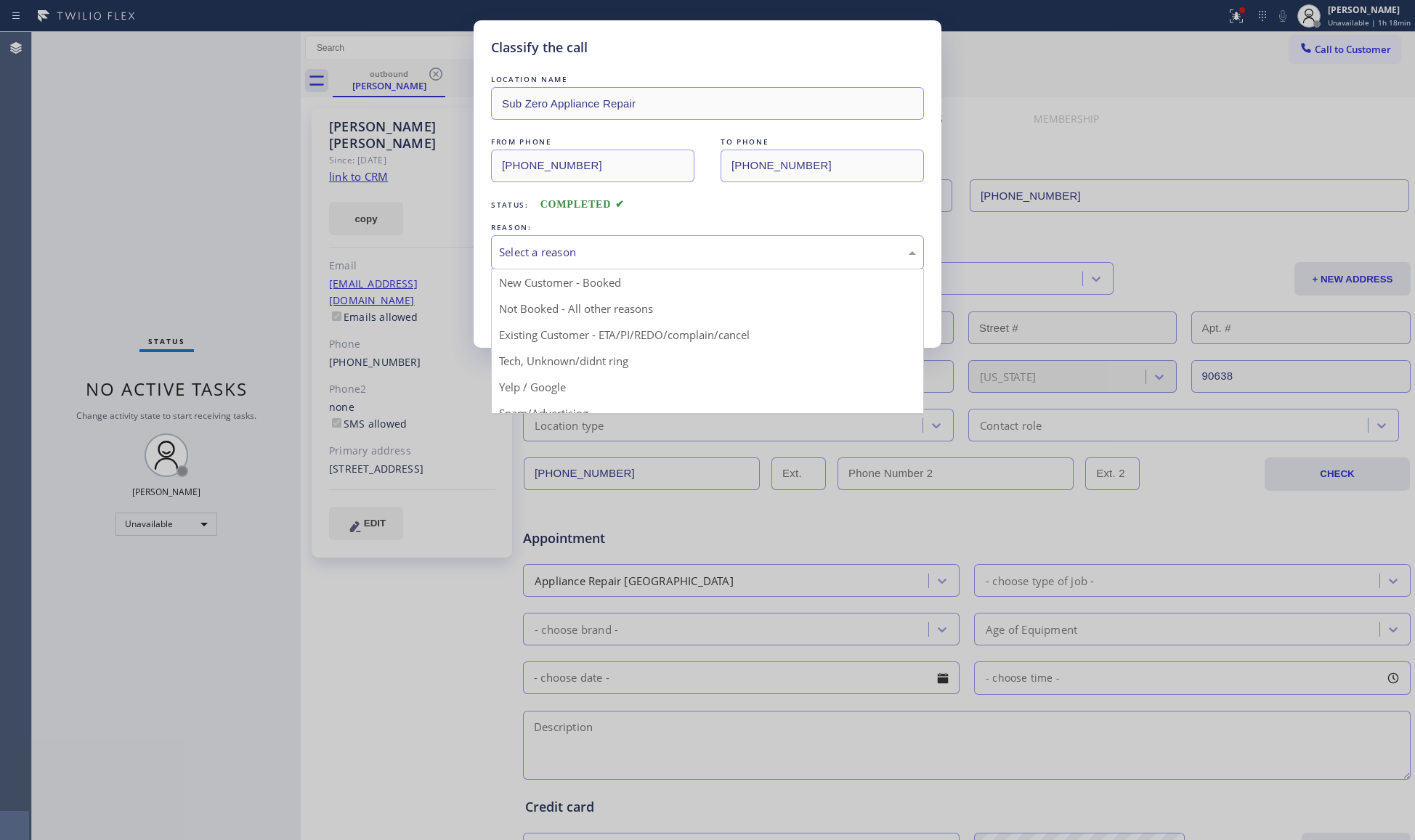
drag, startPoint x: 512, startPoint y: 237, endPoint x: 526, endPoint y: 294, distance: 58.7
click at [512, 239] on div "Select a reason" at bounding box center [708, 252] width 433 height 34
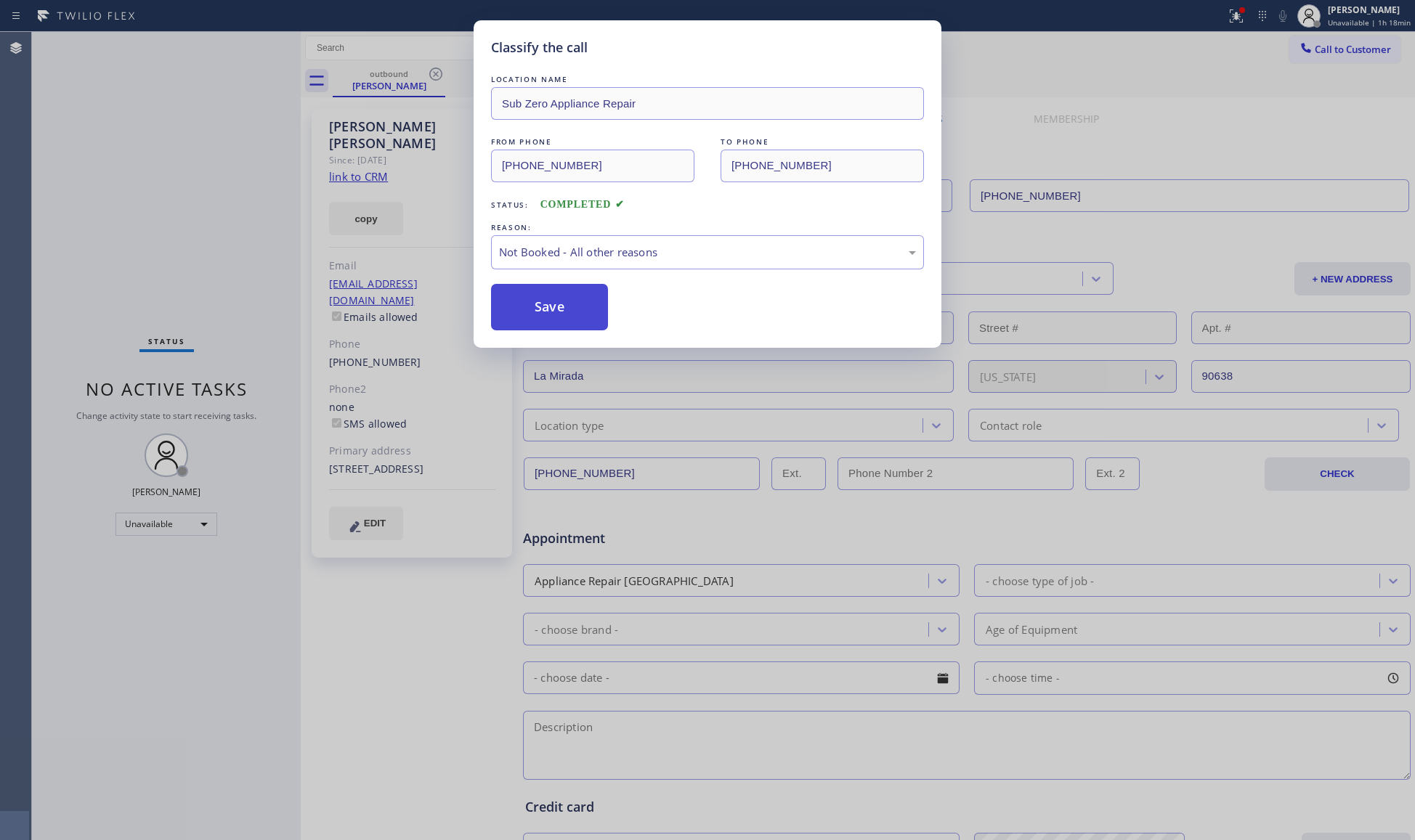
click at [532, 302] on button "Save" at bounding box center [549, 307] width 117 height 47
click at [533, 302] on button "Save" at bounding box center [549, 307] width 117 height 47
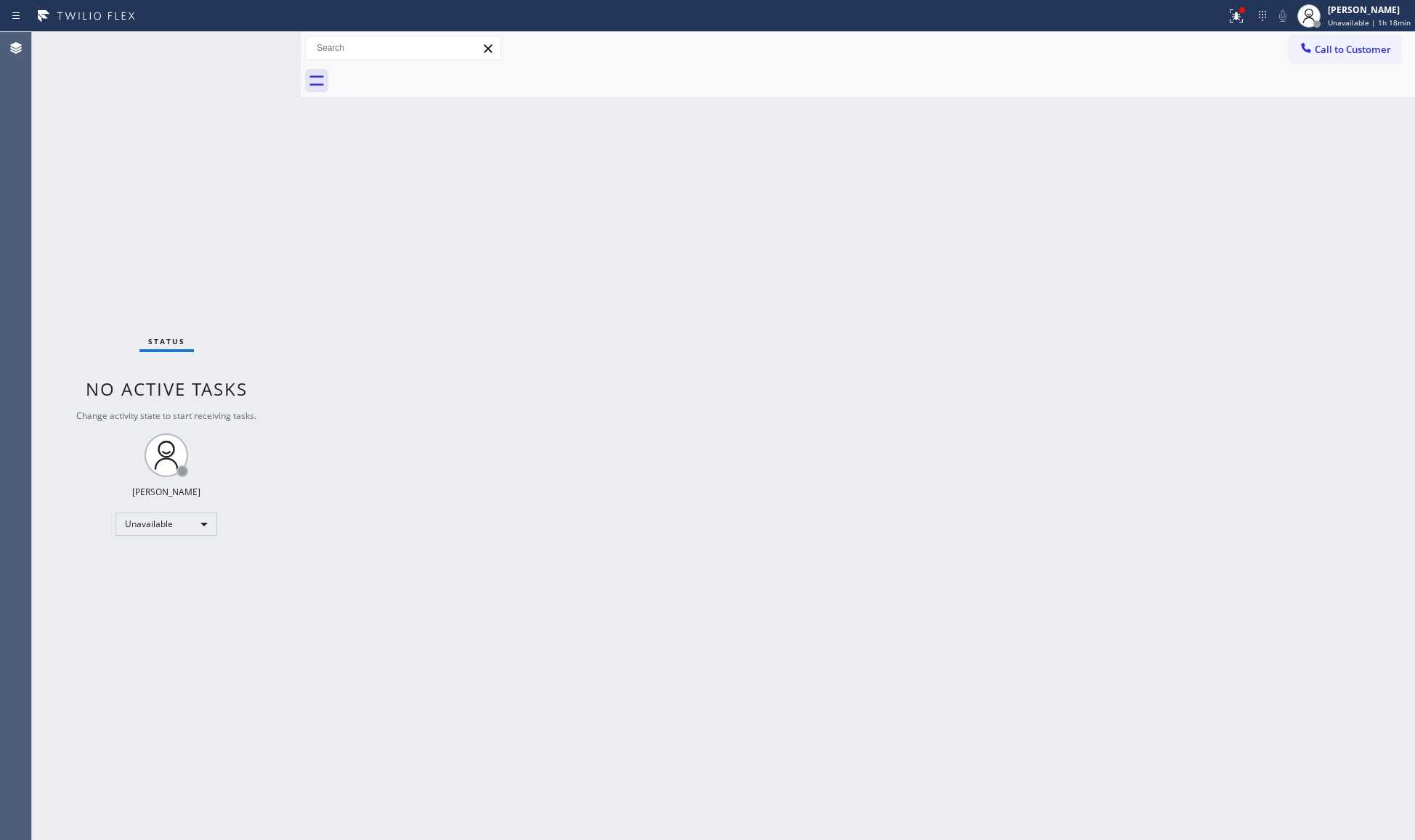
drag, startPoint x: 1236, startPoint y: 11, endPoint x: 1177, endPoint y: 129, distance: 131.9
click at [1236, 13] on icon at bounding box center [1237, 16] width 18 height 18
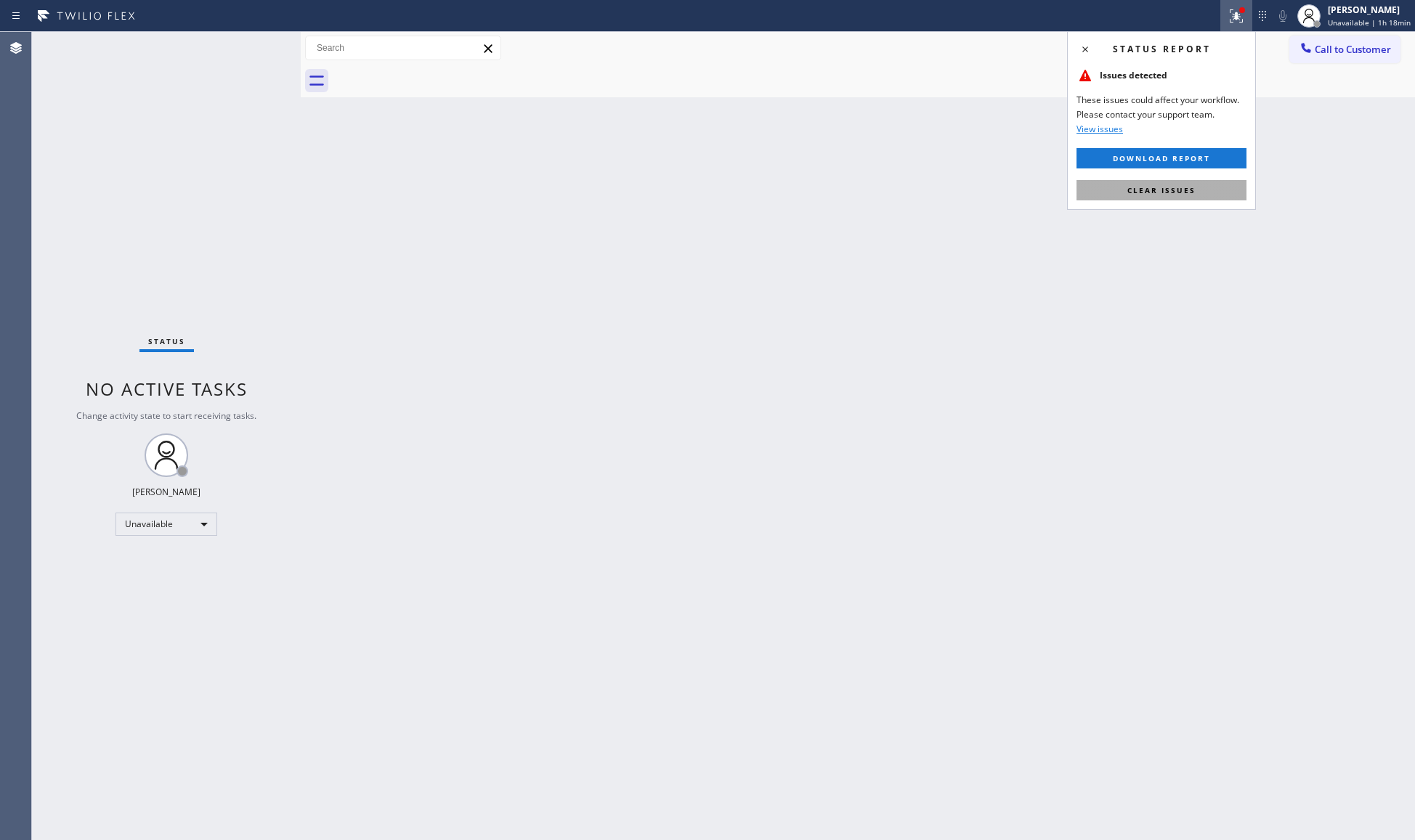
click at [1157, 198] on button "Clear issues" at bounding box center [1162, 190] width 170 height 20
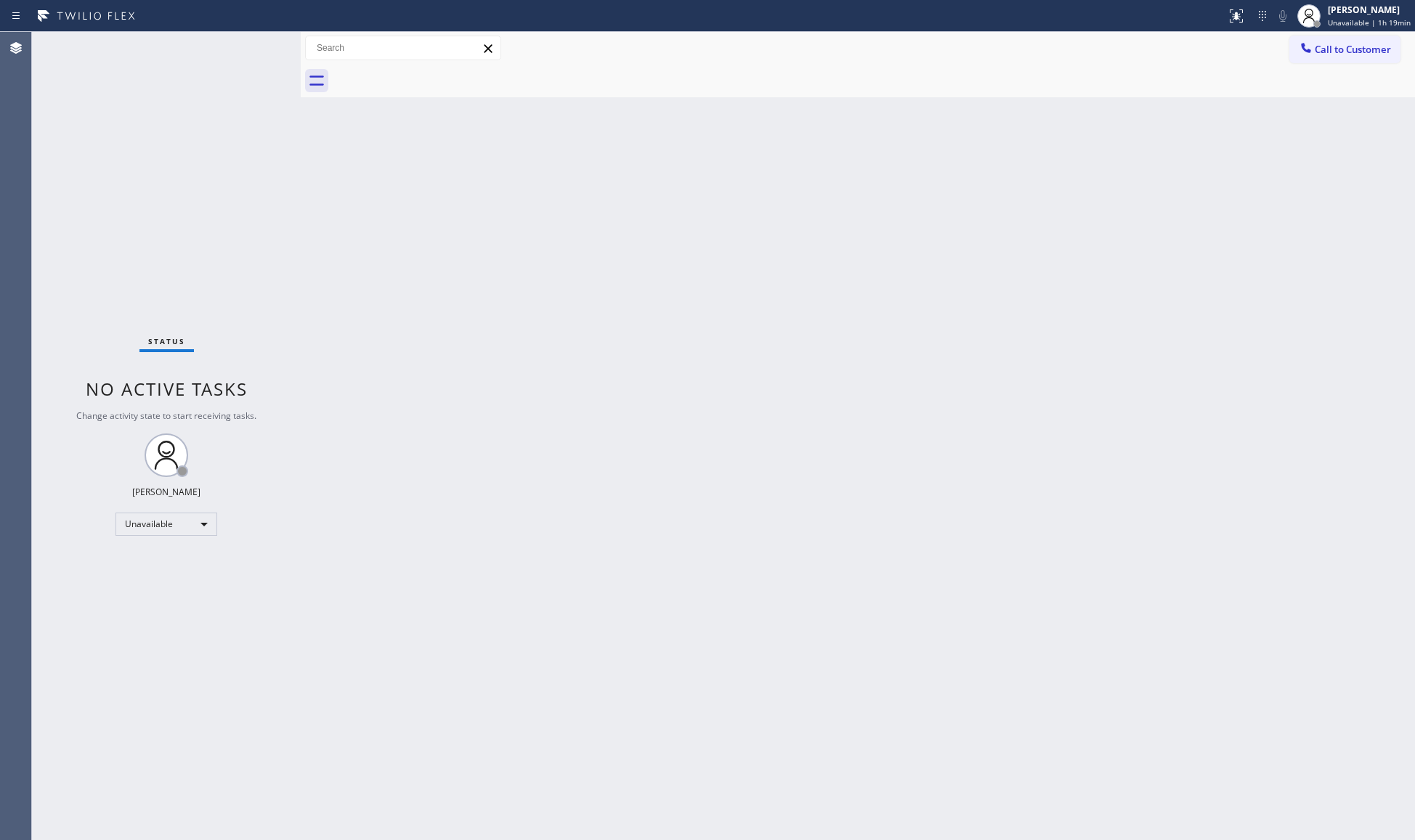
drag, startPoint x: 1322, startPoint y: 51, endPoint x: 1319, endPoint y: 39, distance: 12.4
click at [1322, 51] on span "Call to Customer" at bounding box center [1352, 49] width 76 height 13
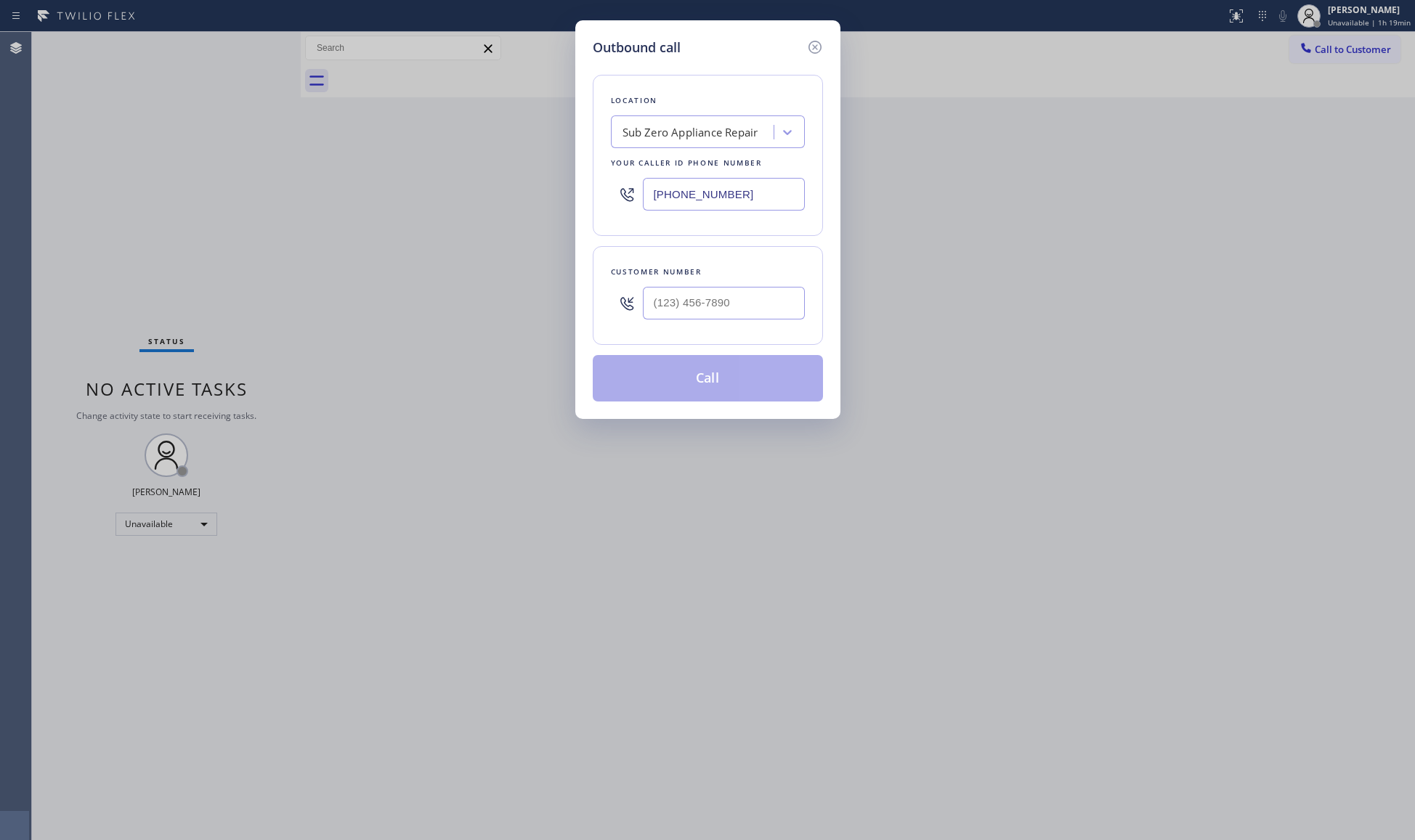
drag, startPoint x: 738, startPoint y: 202, endPoint x: 602, endPoint y: 198, distance: 136.1
click at [599, 198] on div "Location Sub Zero Appliance Repair Your caller id phone number [PHONE_NUMBER]" at bounding box center [708, 155] width 231 height 162
paste input "833) 351-0484"
type input "[PHONE_NUMBER]"
click at [742, 302] on input "(___) ___-____" at bounding box center [723, 303] width 162 height 33
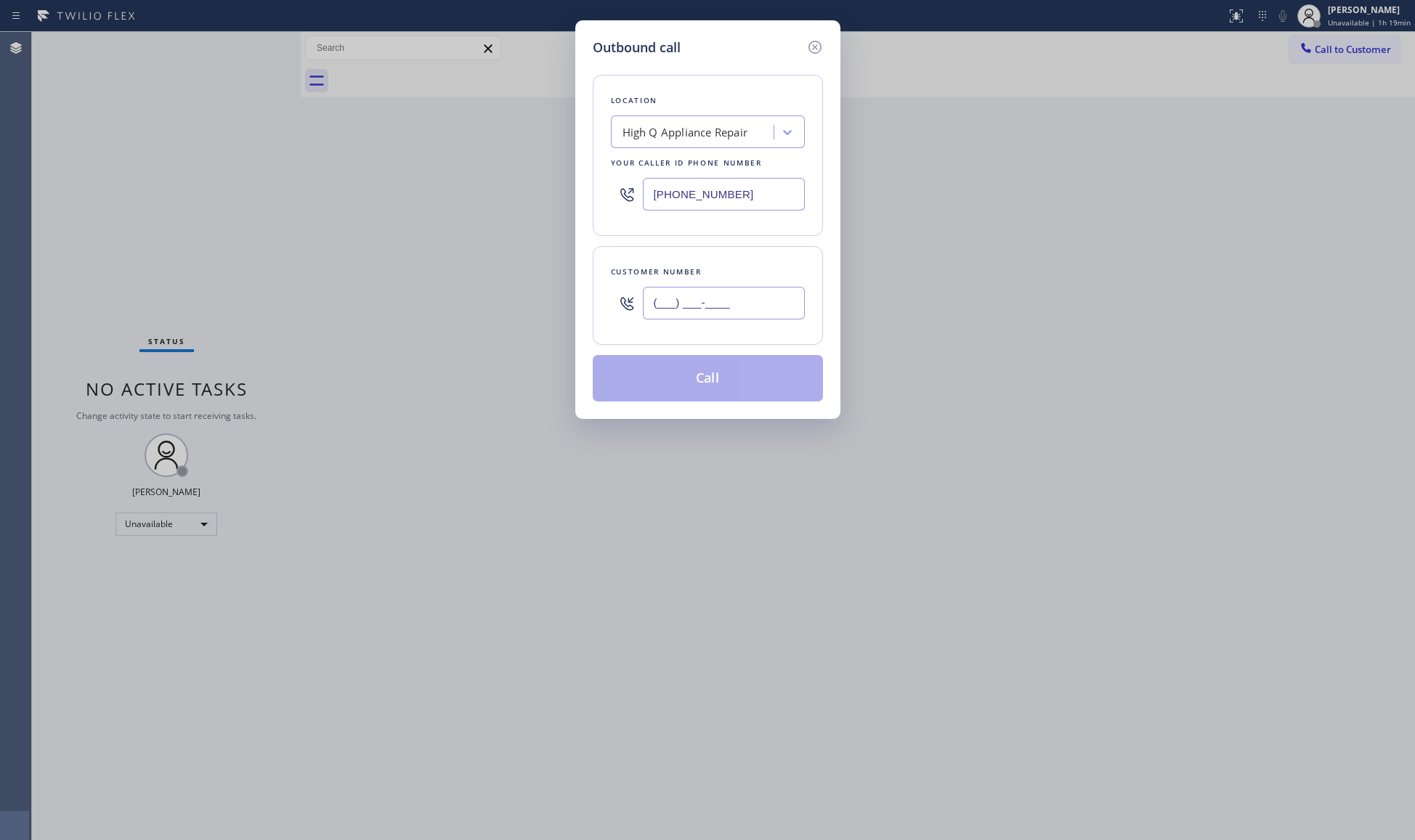
paste input "310) 641-8142"
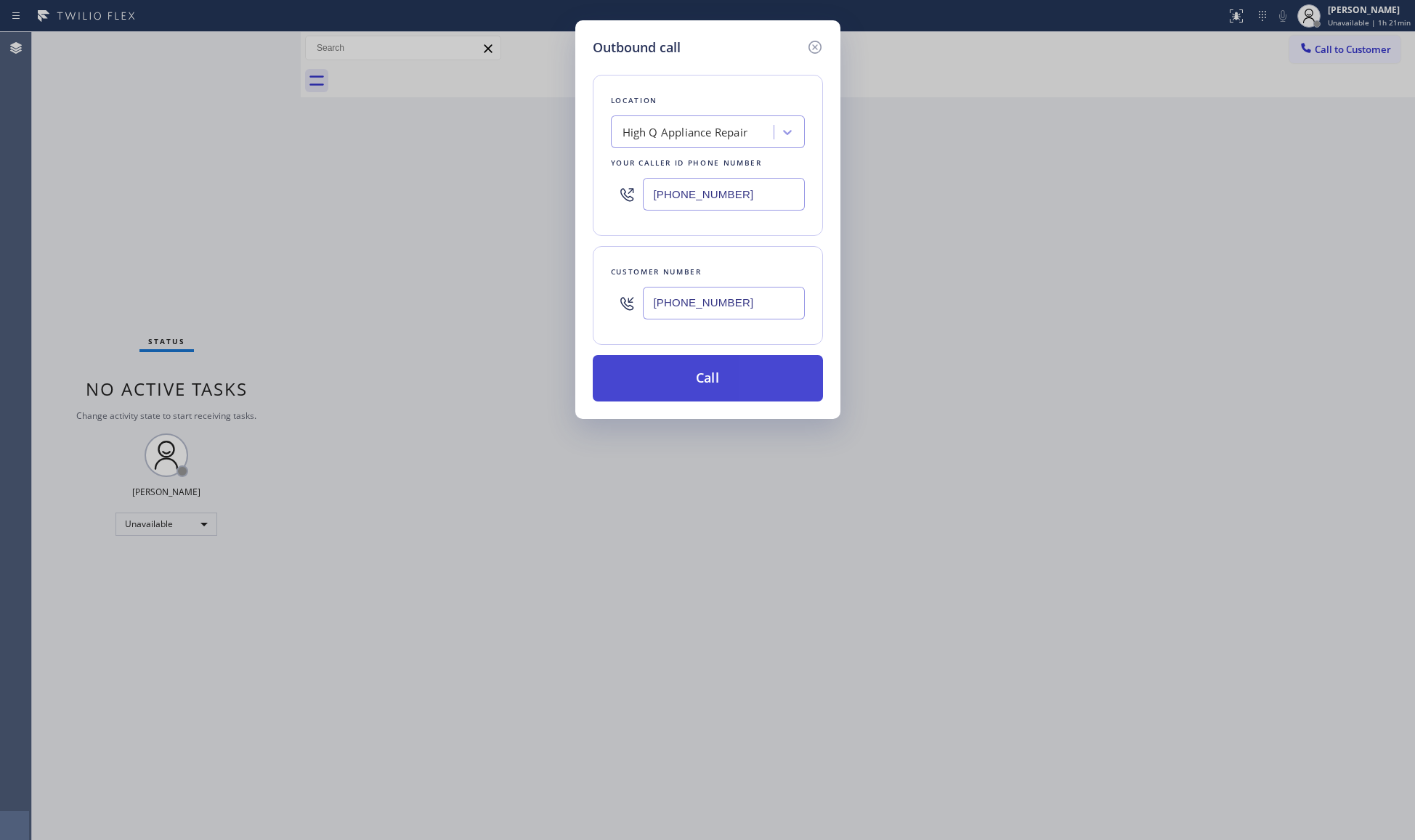
type input "[PHONE_NUMBER]"
drag, startPoint x: 710, startPoint y: 390, endPoint x: 719, endPoint y: 395, distance: 10.3
click at [714, 390] on button "Call" at bounding box center [708, 378] width 231 height 47
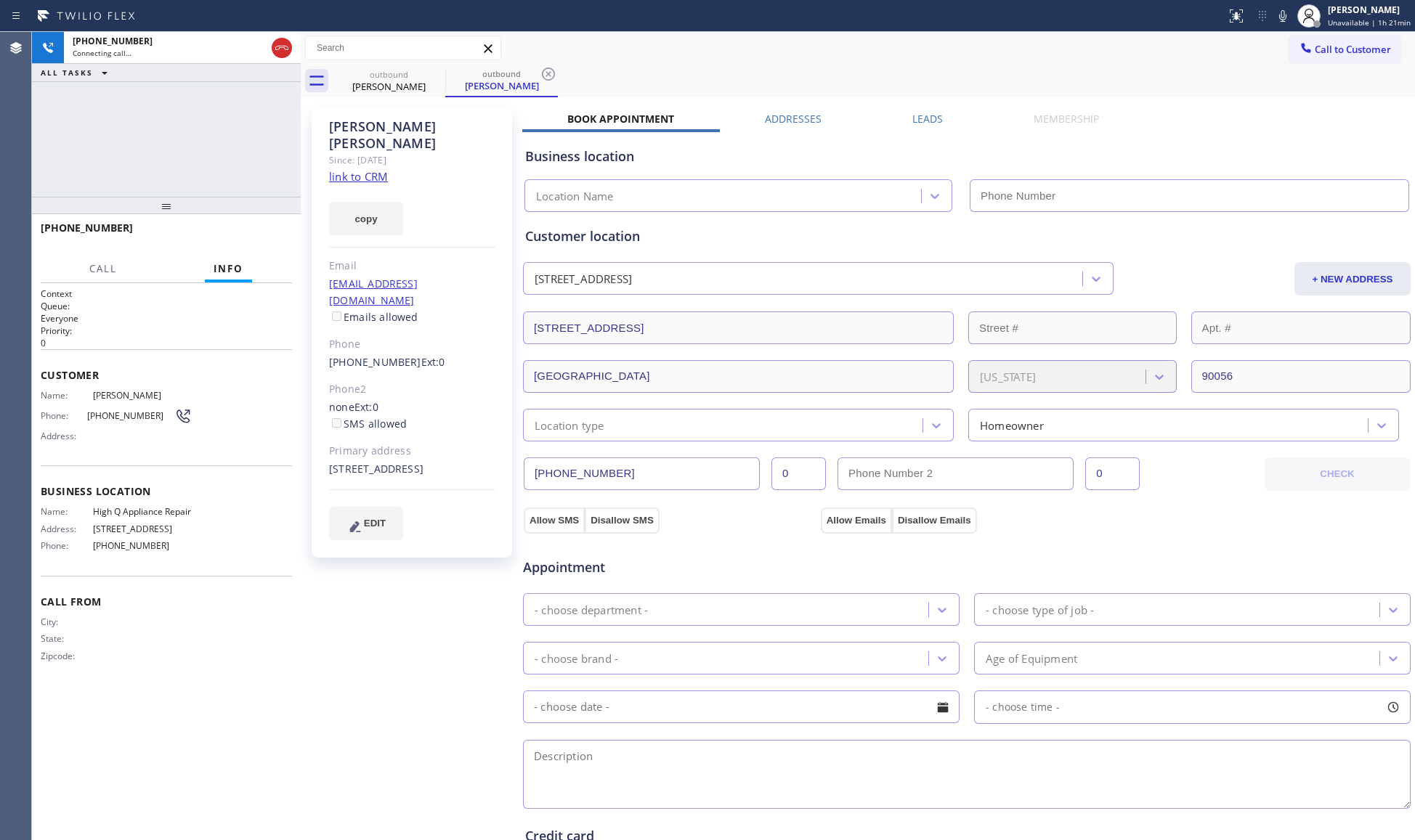
type input "[PHONE_NUMBER]"
click at [544, 76] on icon at bounding box center [549, 74] width 18 height 18
click at [431, 74] on icon at bounding box center [436, 74] width 18 height 18
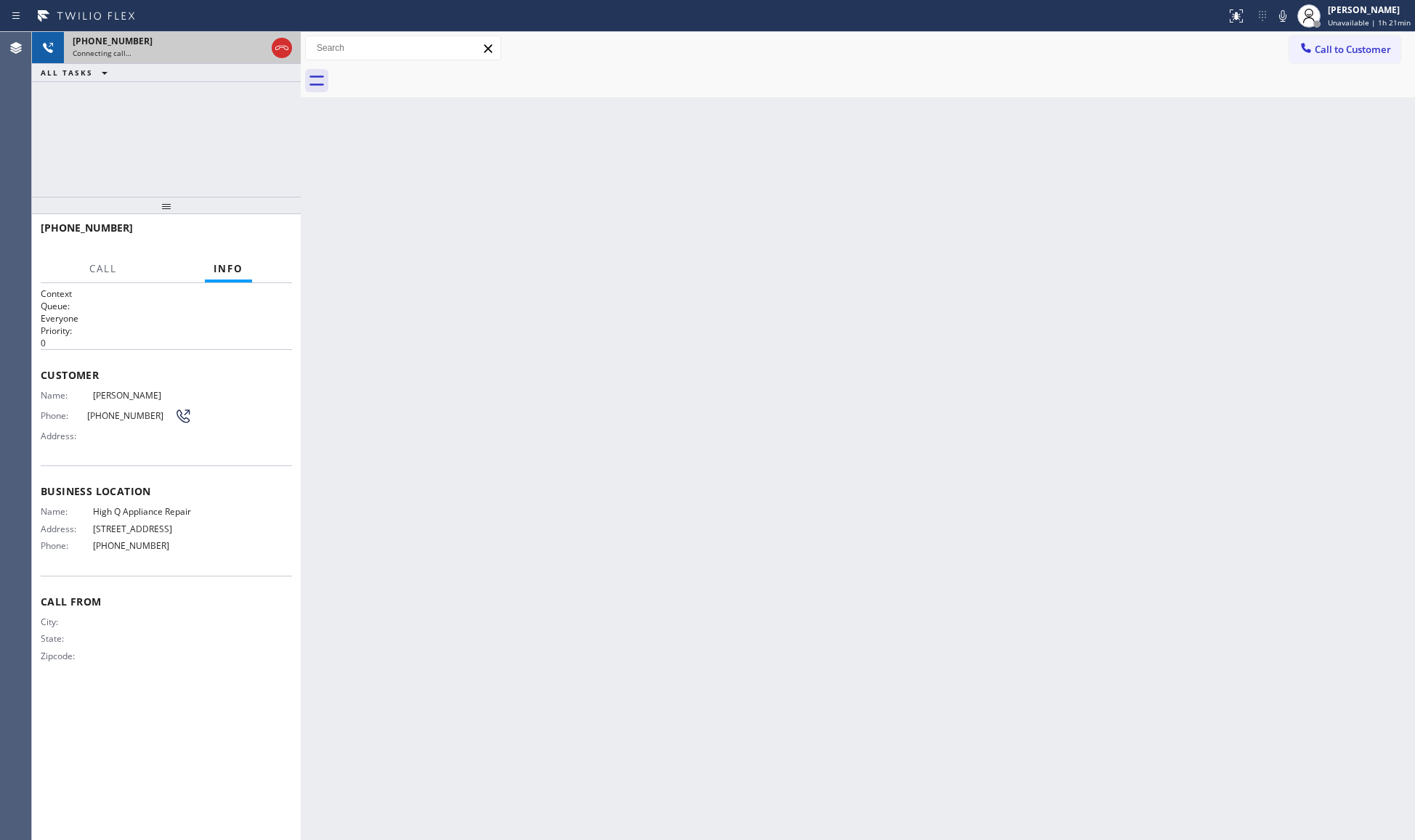
drag, startPoint x: 227, startPoint y: 59, endPoint x: 212, endPoint y: 50, distance: 17.5
click at [227, 59] on div "[PHONE_NUMBER] Connecting call…" at bounding box center [166, 48] width 205 height 32
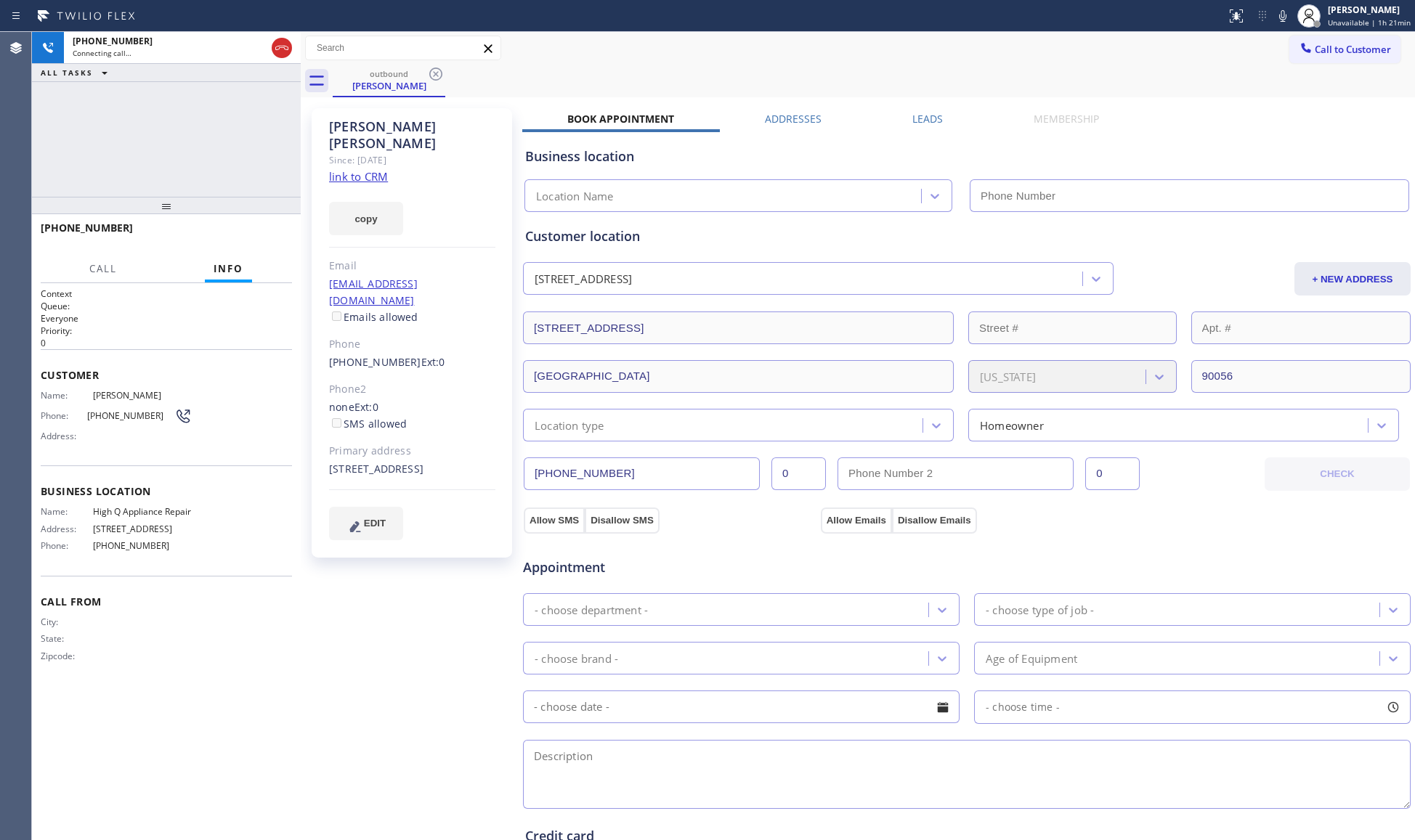
click at [719, 70] on div "outbound [PERSON_NAME]" at bounding box center [874, 80] width 1082 height 33
type input "[PHONE_NUMBER]"
click at [602, 79] on div "outbound [PERSON_NAME]" at bounding box center [874, 80] width 1082 height 33
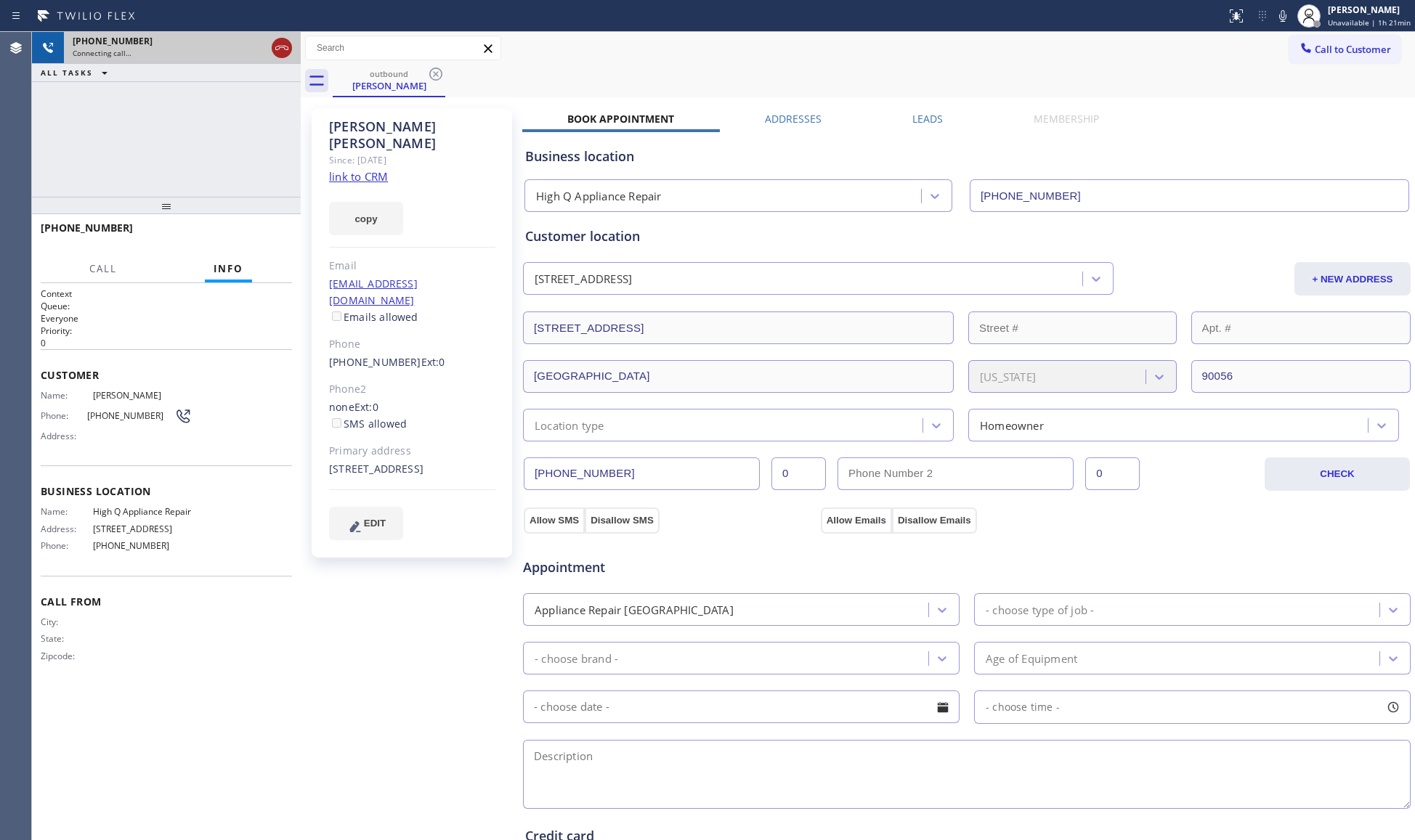
click at [282, 47] on icon at bounding box center [282, 48] width 13 height 4
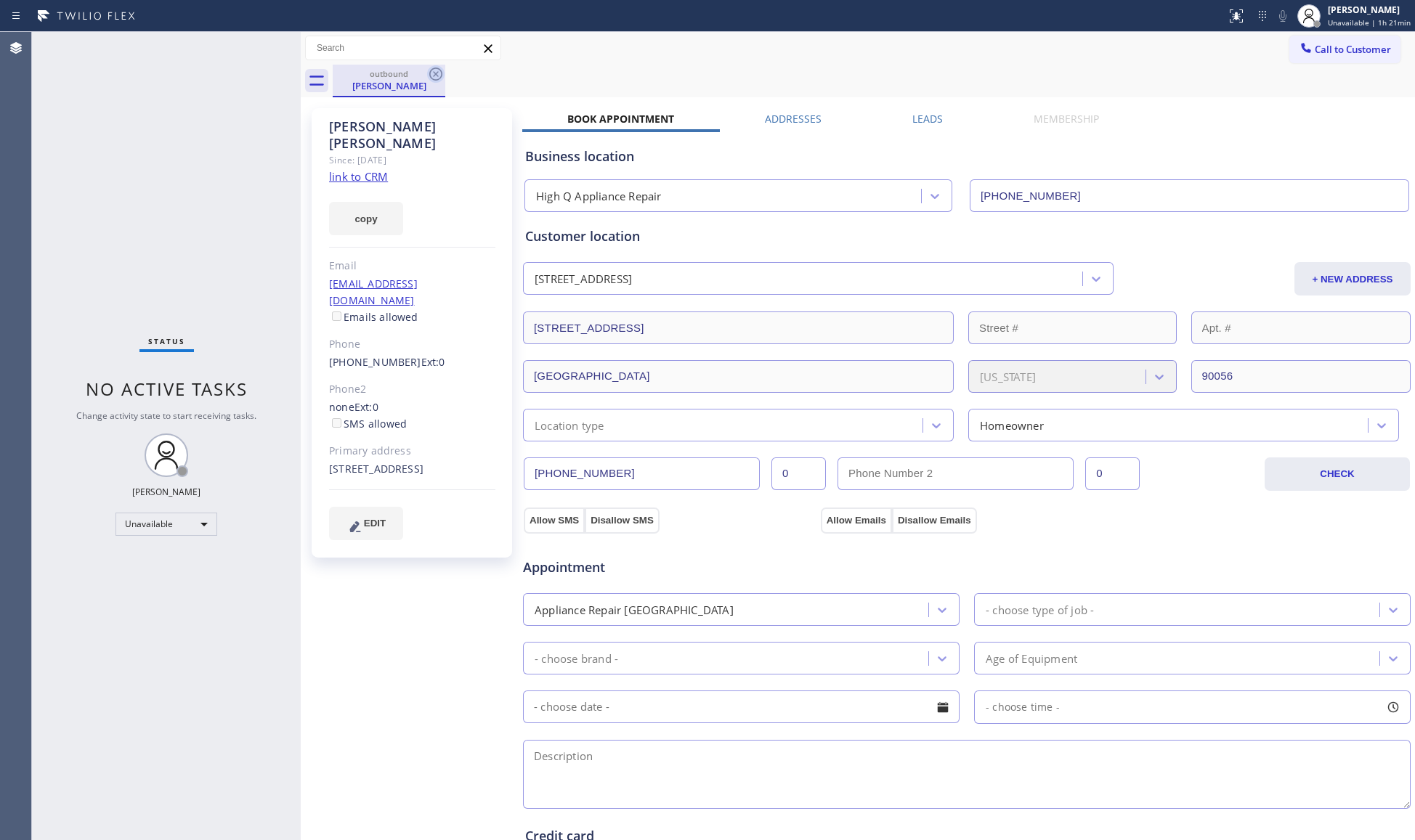
click at [435, 79] on icon at bounding box center [436, 74] width 18 height 18
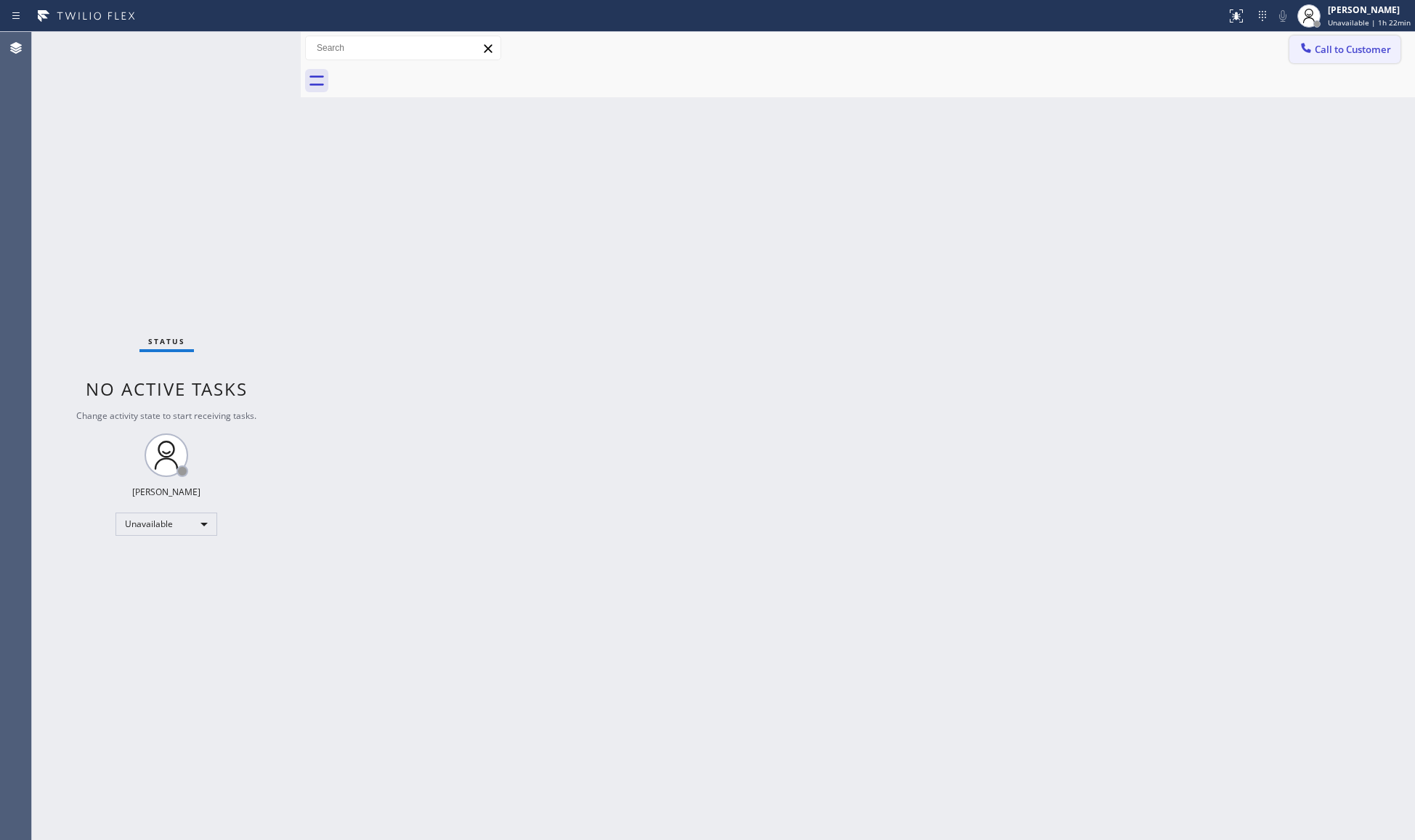
click at [1322, 42] on button "Call to Customer" at bounding box center [1345, 49] width 111 height 27
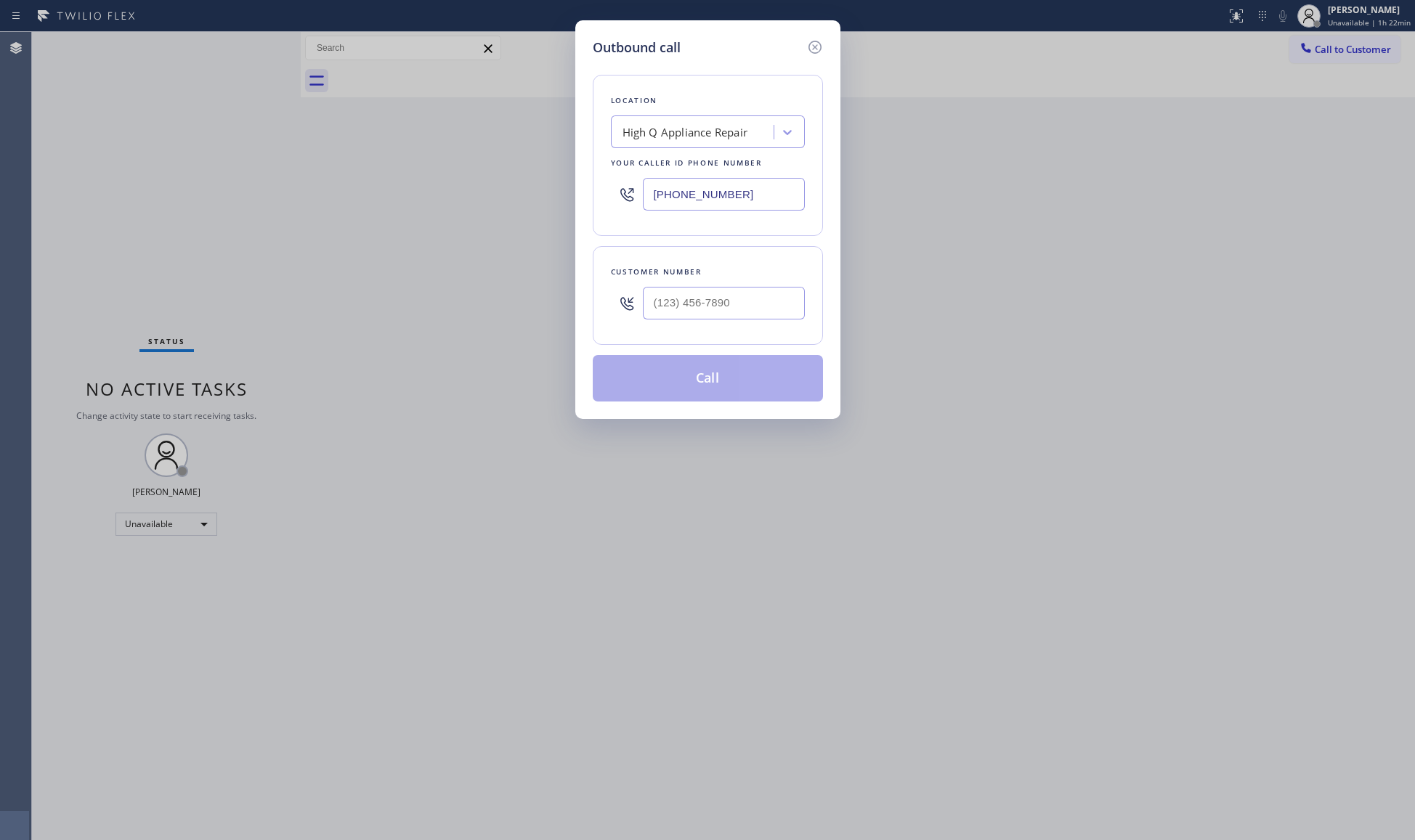
drag, startPoint x: 753, startPoint y: 199, endPoint x: 558, endPoint y: 203, distance: 195.0
click at [558, 203] on div "Outbound call Location High Q Appliance Repair Your caller id phone number [PHO…" at bounding box center [708, 420] width 1415 height 840
paste input "18) 290-8843"
type input "[PHONE_NUMBER]"
click at [671, 300] on input "(___) ___-____" at bounding box center [723, 303] width 162 height 33
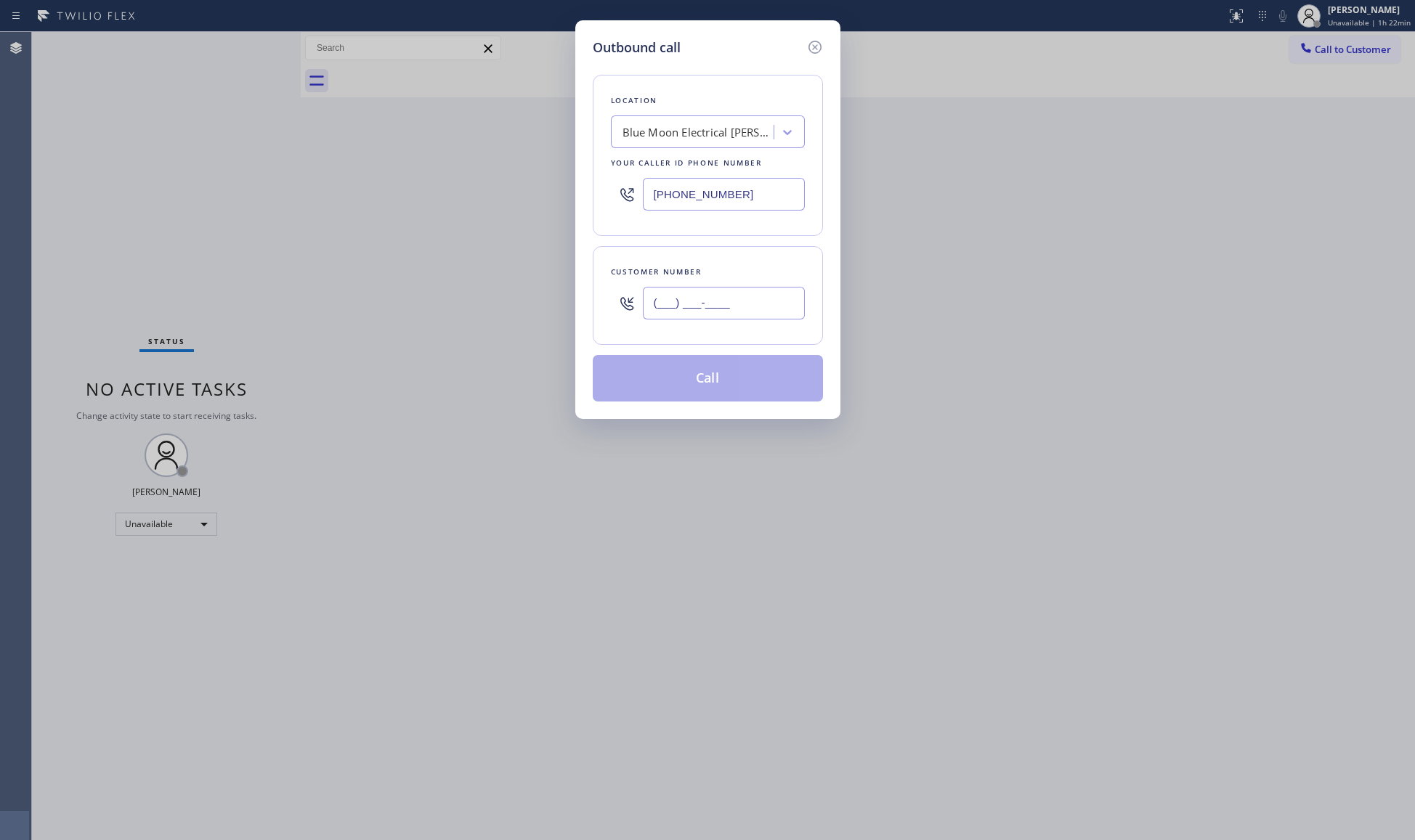
paste input "805) 300-1177"
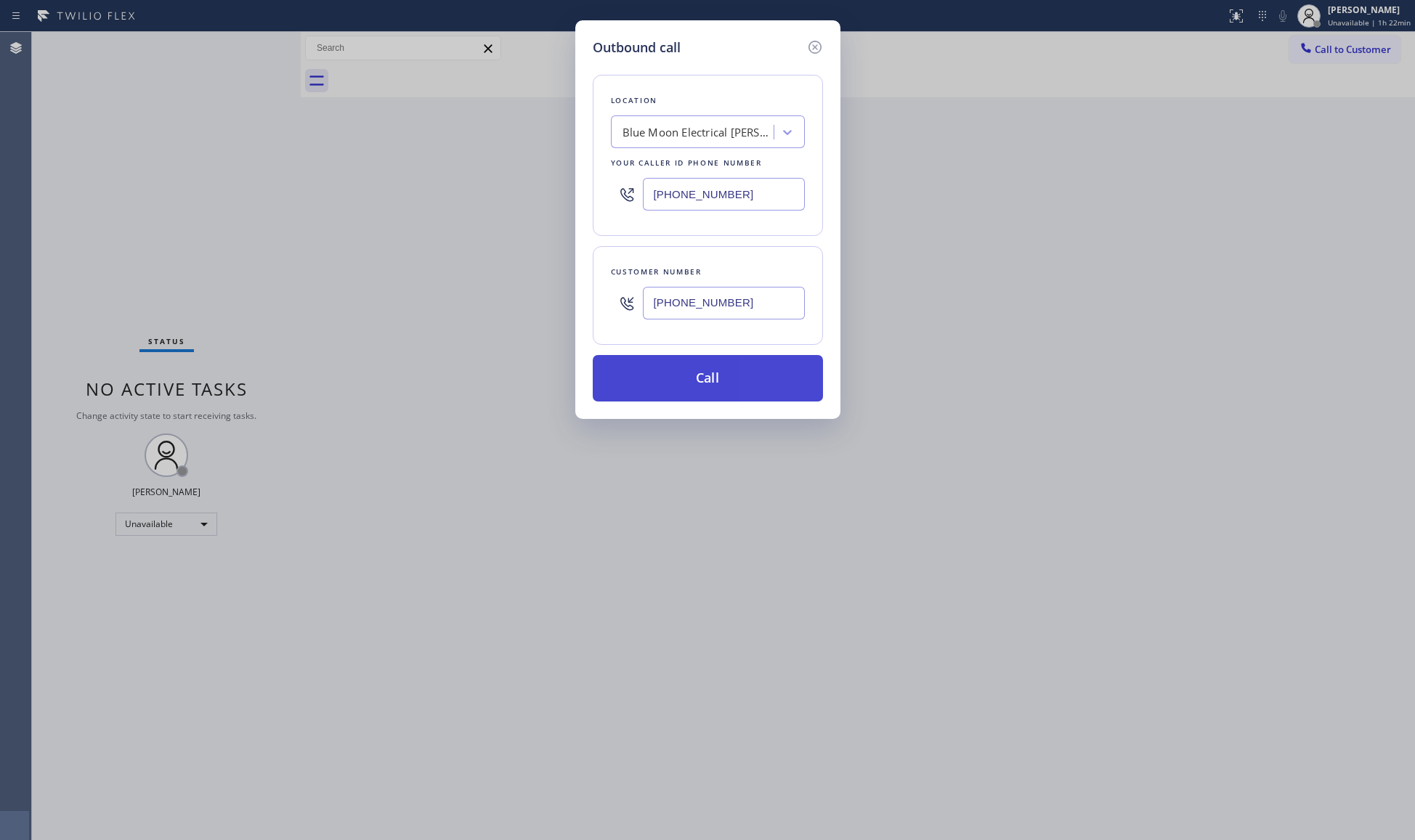
type input "[PHONE_NUMBER]"
click at [699, 367] on button "Call" at bounding box center [708, 378] width 231 height 47
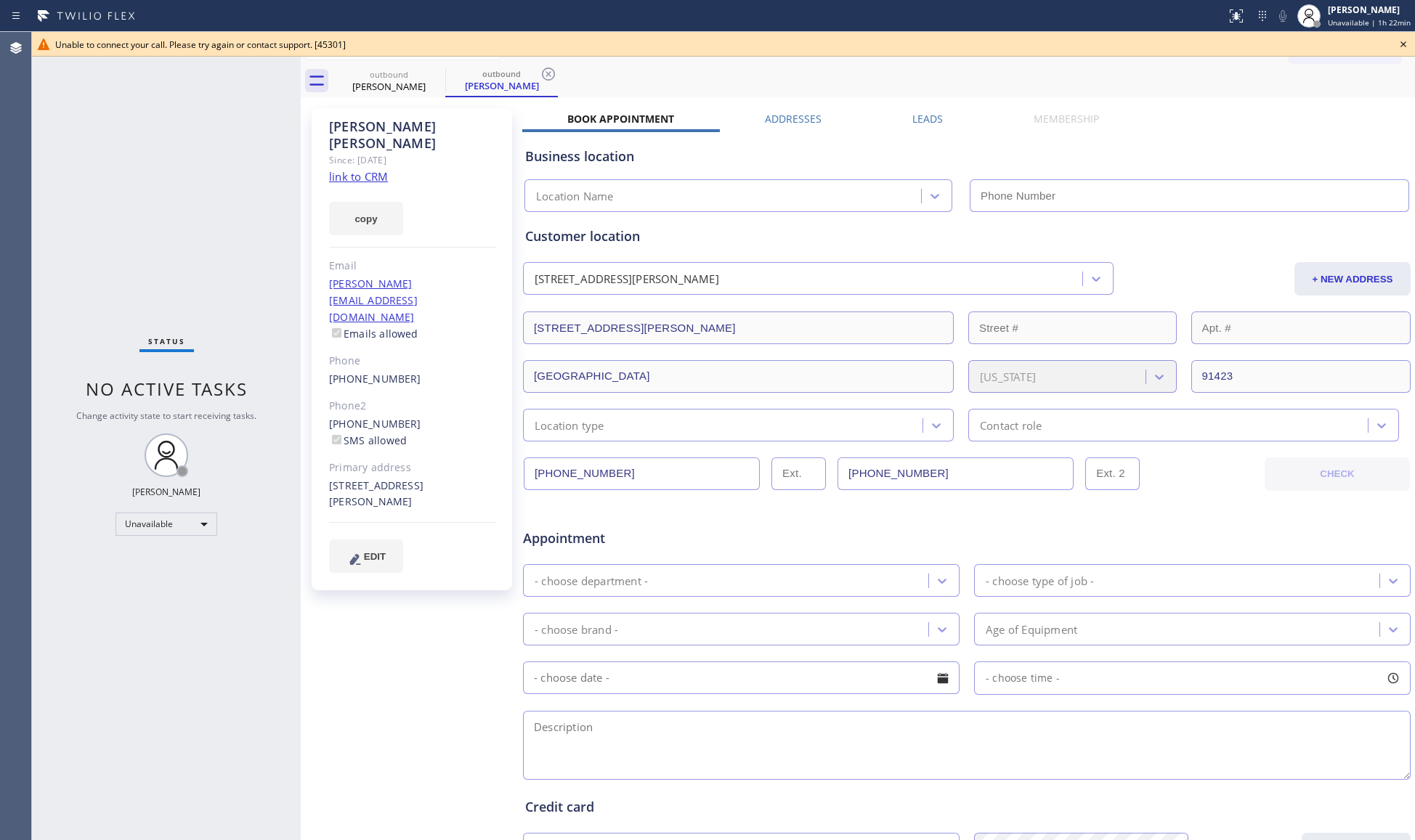
type input "[PHONE_NUMBER]"
click at [1404, 42] on icon at bounding box center [1404, 44] width 18 height 18
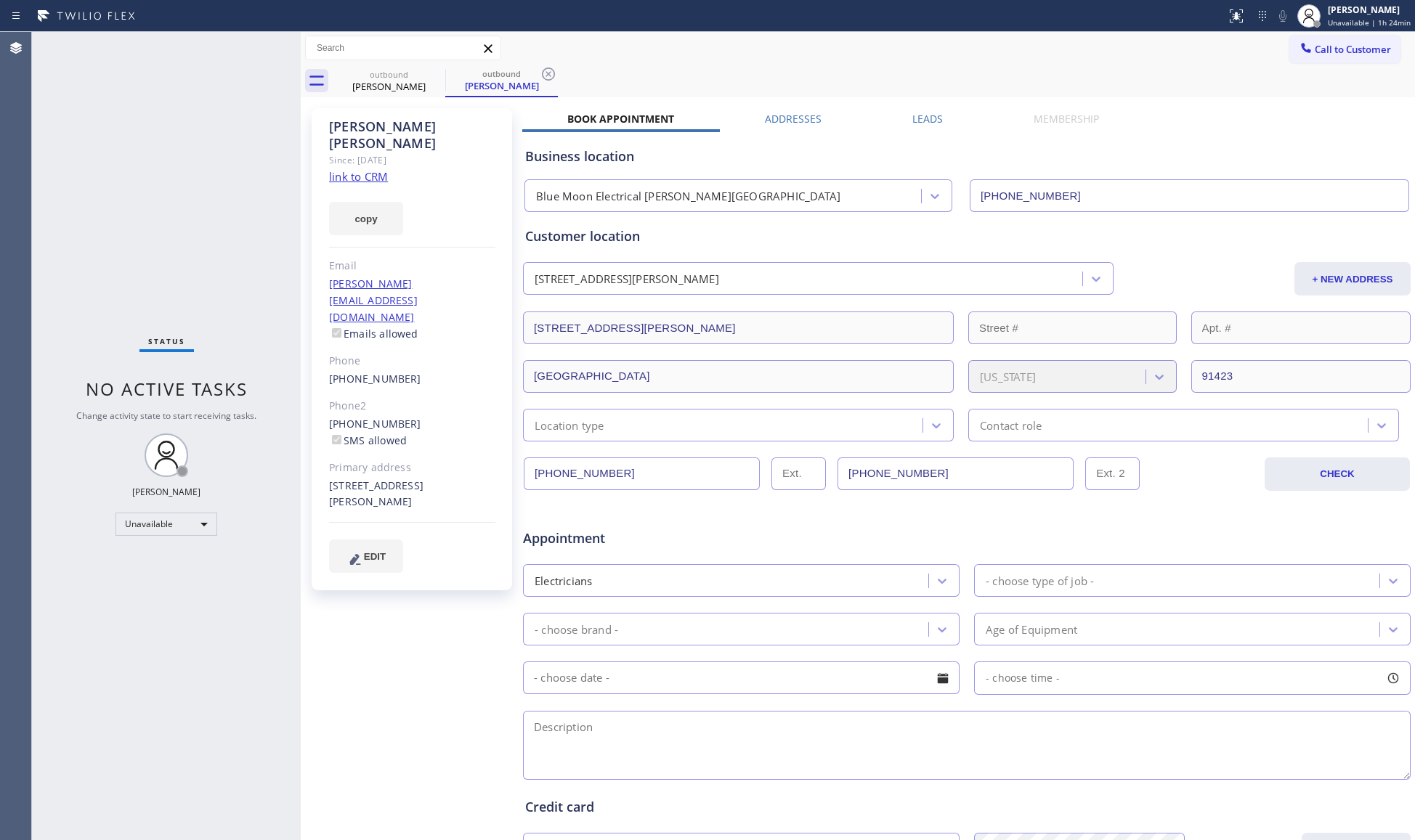
click at [1364, 53] on span "Call to Customer" at bounding box center [1352, 49] width 76 height 13
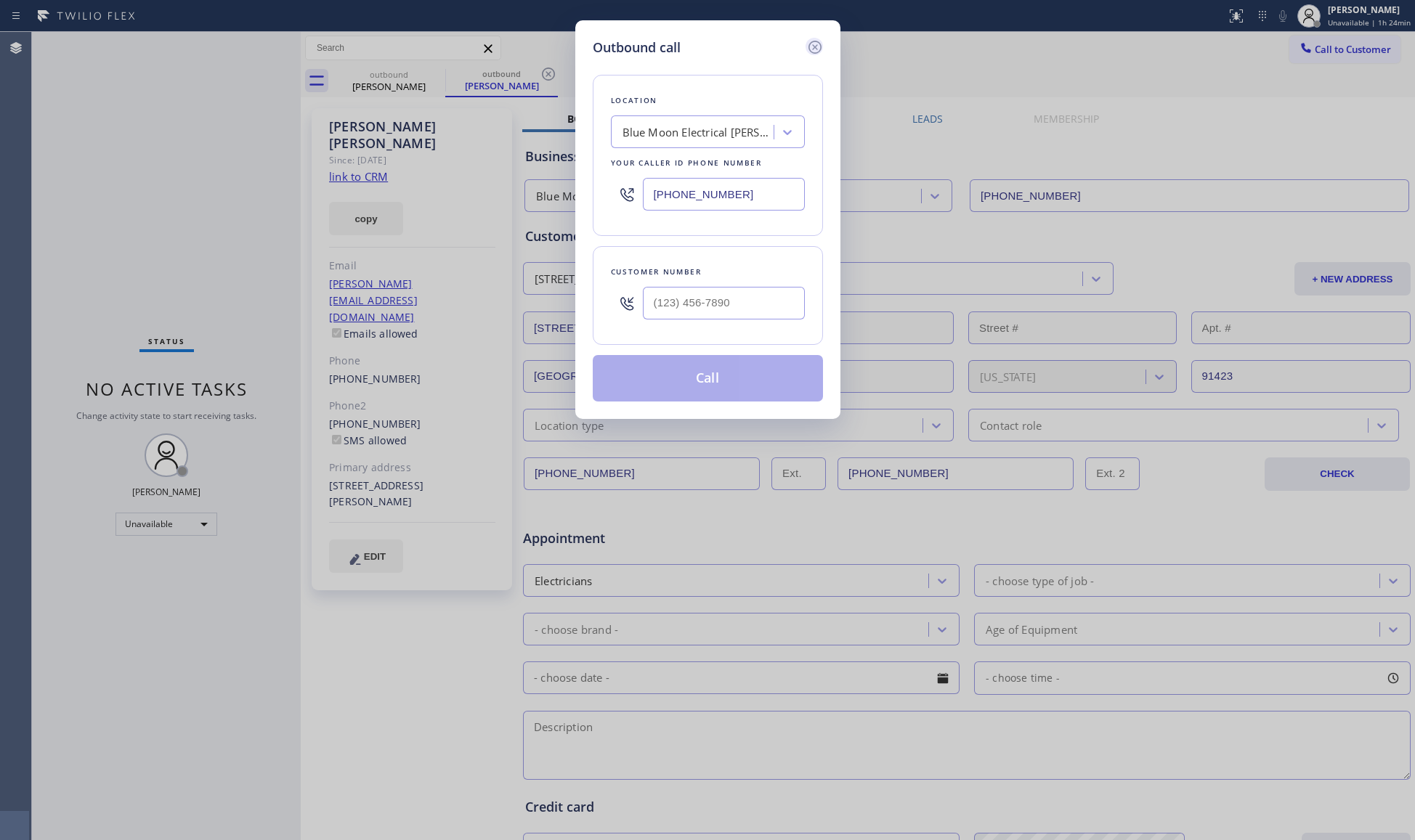
click at [814, 51] on icon at bounding box center [815, 48] width 18 height 18
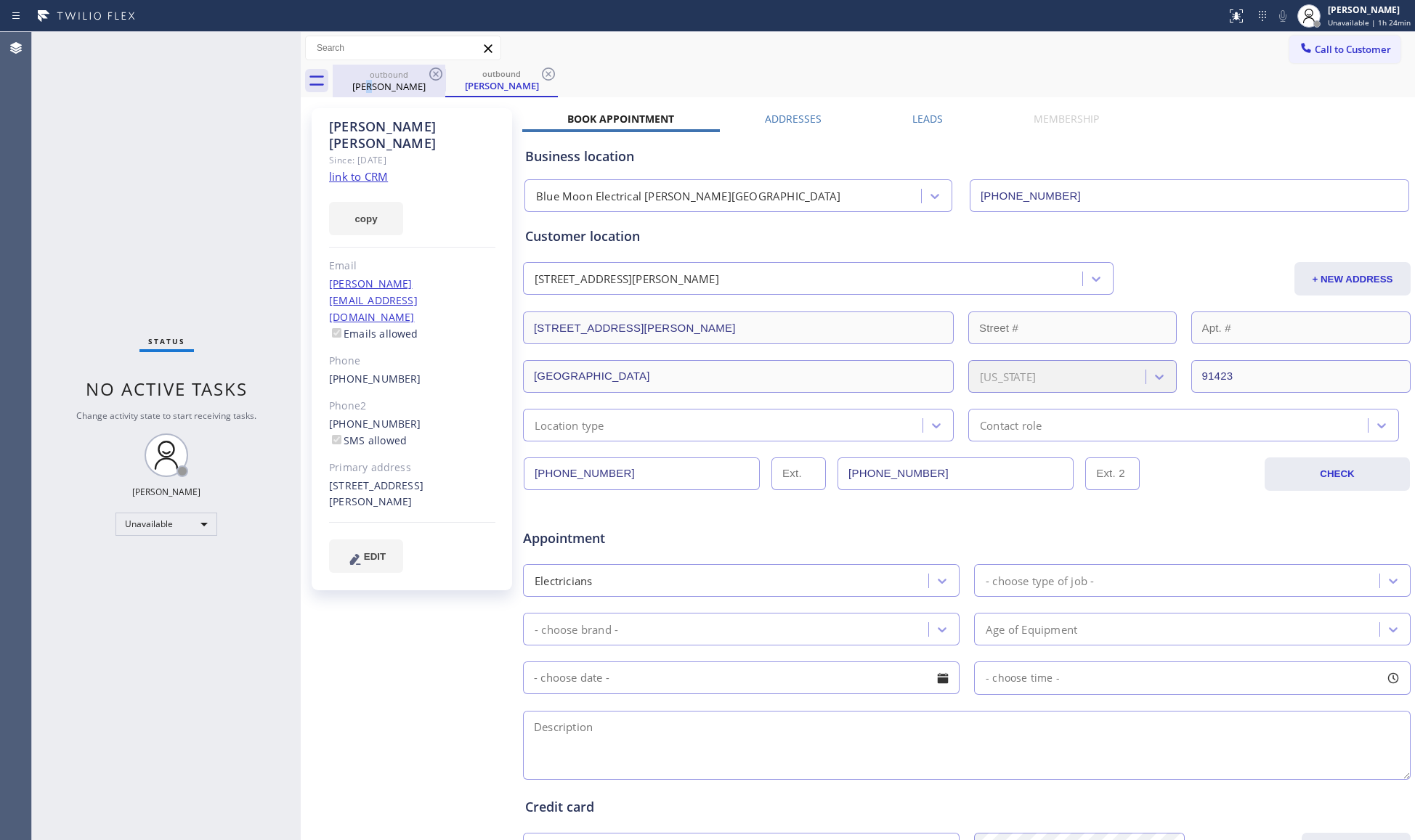
click at [385, 94] on div "outbound [PERSON_NAME]" at bounding box center [389, 80] width 110 height 33
click at [401, 88] on div "[PERSON_NAME]" at bounding box center [389, 86] width 110 height 13
click at [434, 77] on icon at bounding box center [436, 74] width 18 height 18
click at [541, 76] on icon at bounding box center [548, 73] width 13 height 13
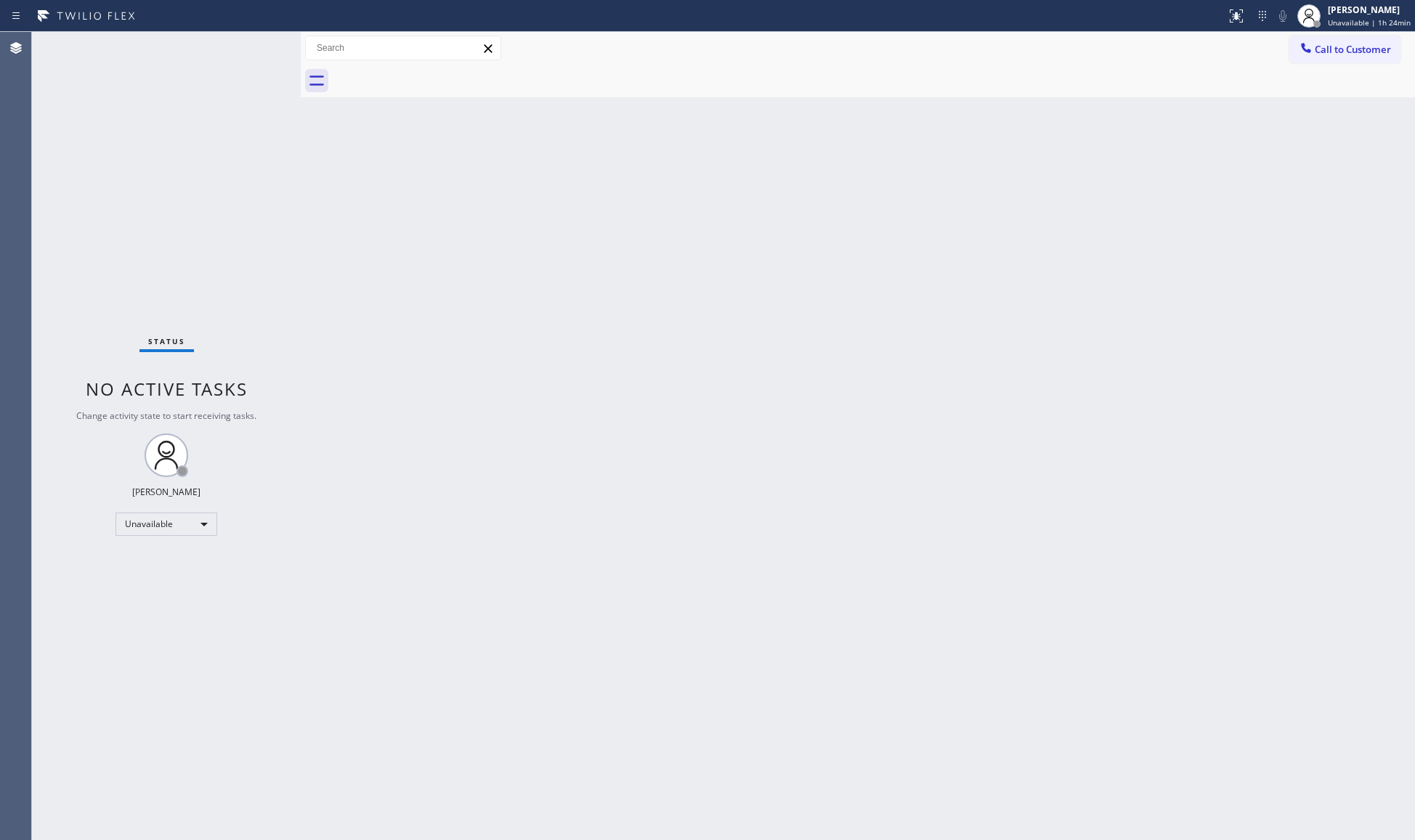
click at [434, 76] on div at bounding box center [874, 80] width 1082 height 33
click at [1326, 47] on span "Call to Customer" at bounding box center [1352, 49] width 76 height 13
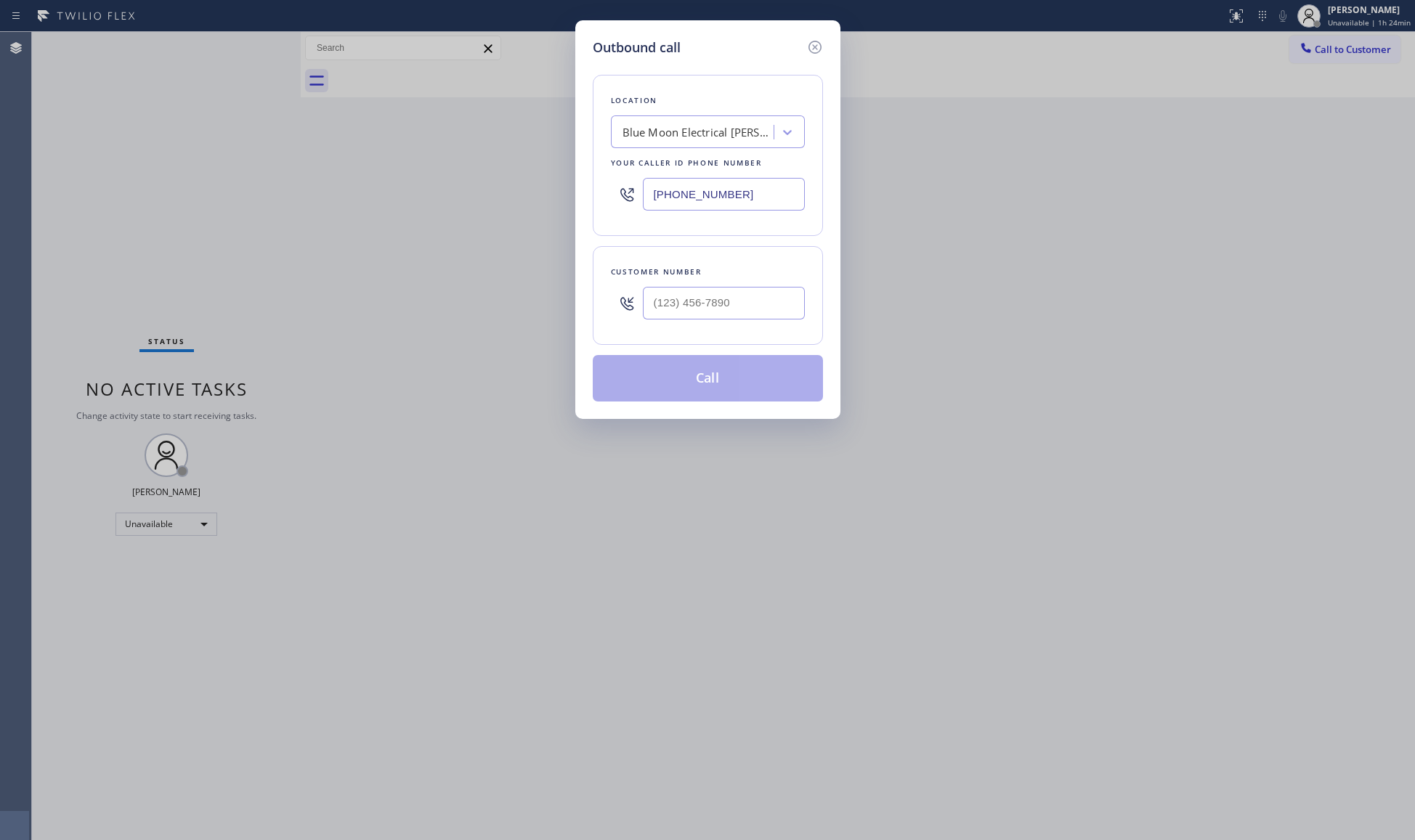
drag, startPoint x: 753, startPoint y: 186, endPoint x: 642, endPoint y: 212, distance: 114.0
click at [642, 212] on div "[PHONE_NUMBER]" at bounding box center [708, 193] width 194 height 47
paste input "323) 825-2979"
type input "[PHONE_NUMBER]"
paste input "310) 770-9046"
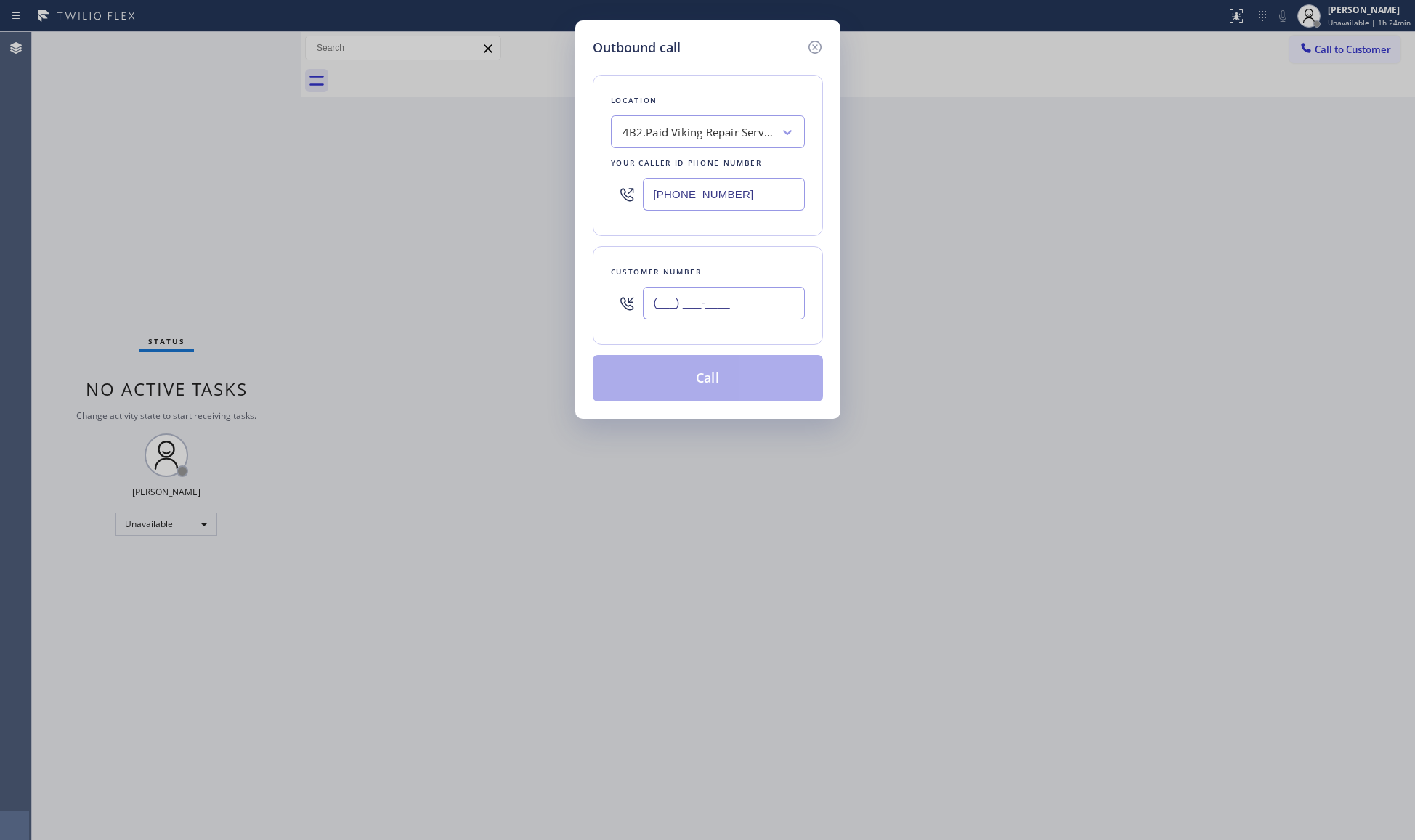
click at [707, 308] on input "(___) ___-____" at bounding box center [723, 303] width 162 height 33
type input "[PHONE_NUMBER]"
click at [724, 381] on button "Call" at bounding box center [708, 378] width 231 height 47
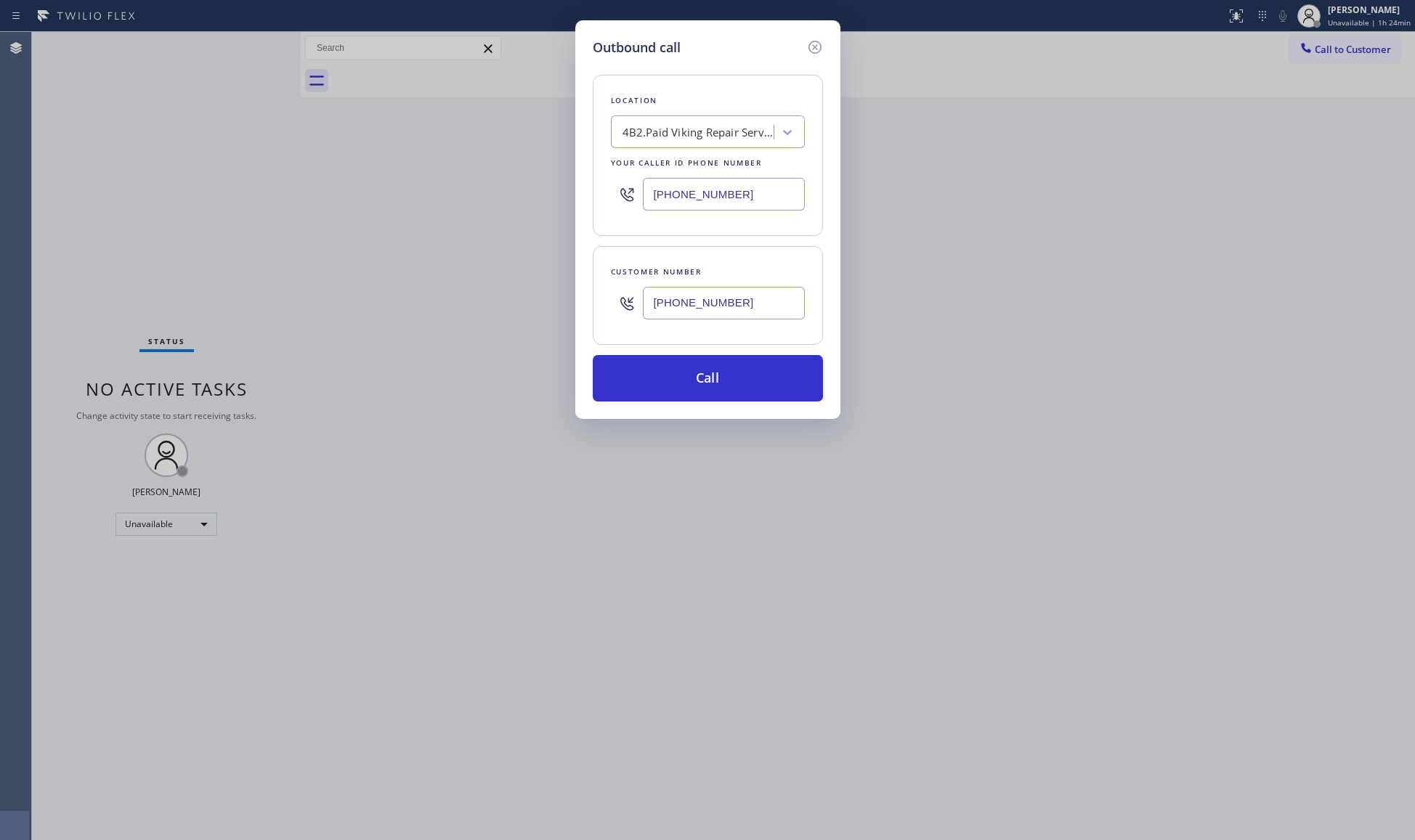
click at [723, 337] on div "Customer number [PHONE_NUMBER]" at bounding box center [708, 296] width 231 height 99
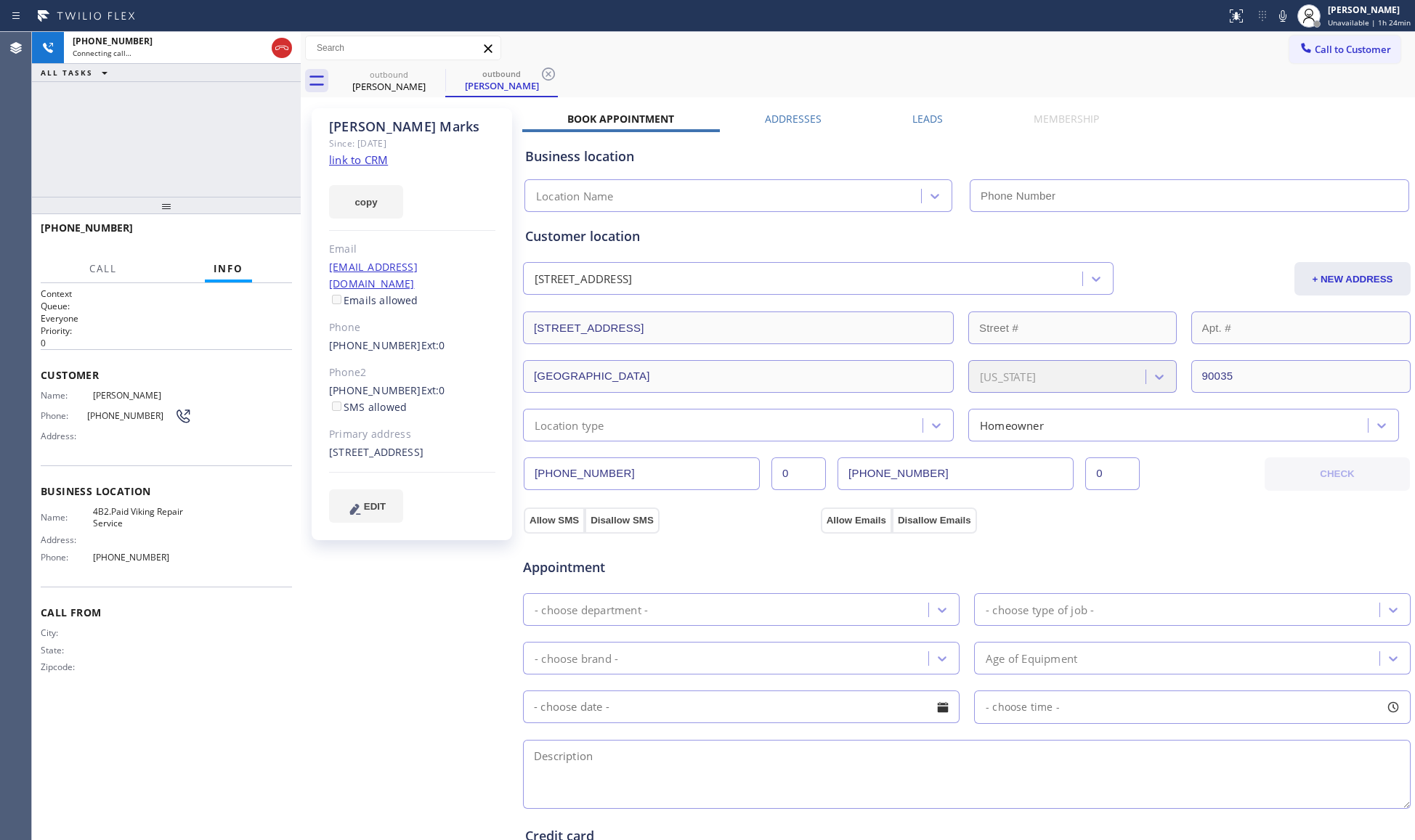
type input "[PHONE_NUMBER]"
drag, startPoint x: 550, startPoint y: 68, endPoint x: 591, endPoint y: 76, distance: 41.8
click at [555, 72] on icon at bounding box center [549, 74] width 18 height 18
drag, startPoint x: 614, startPoint y: 76, endPoint x: 631, endPoint y: 81, distance: 17.7
click at [617, 77] on div "outbound [PERSON_NAME]" at bounding box center [874, 80] width 1082 height 33
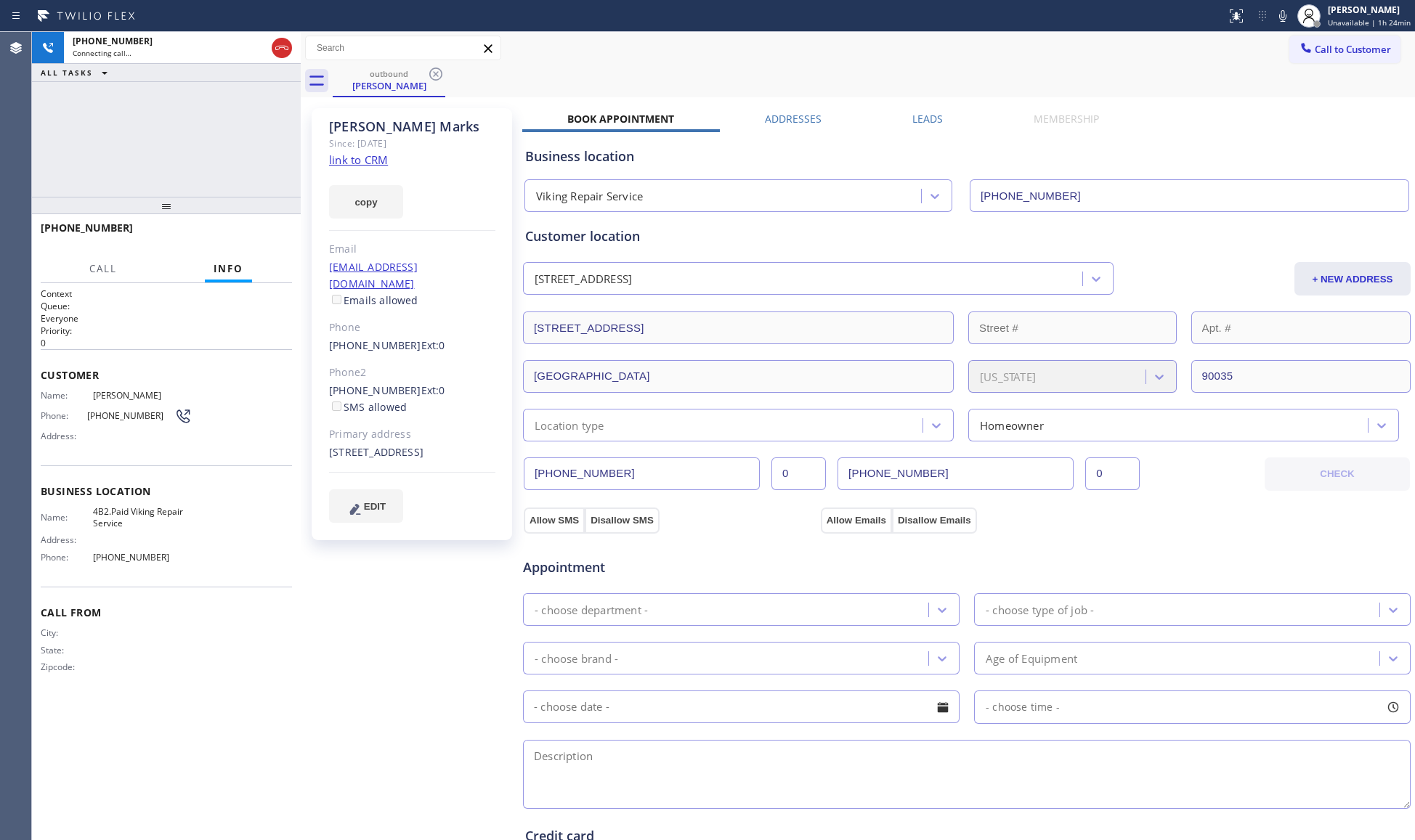
click at [918, 48] on div "Call to Customer Outbound call Location Viking Repair Service Your caller id ph…" at bounding box center [857, 48] width 1114 height 26
click at [256, 236] on span "HANG UP" at bounding box center [258, 235] width 44 height 11
click at [255, 235] on span "COMPLETE" at bounding box center [255, 235] width 50 height 11
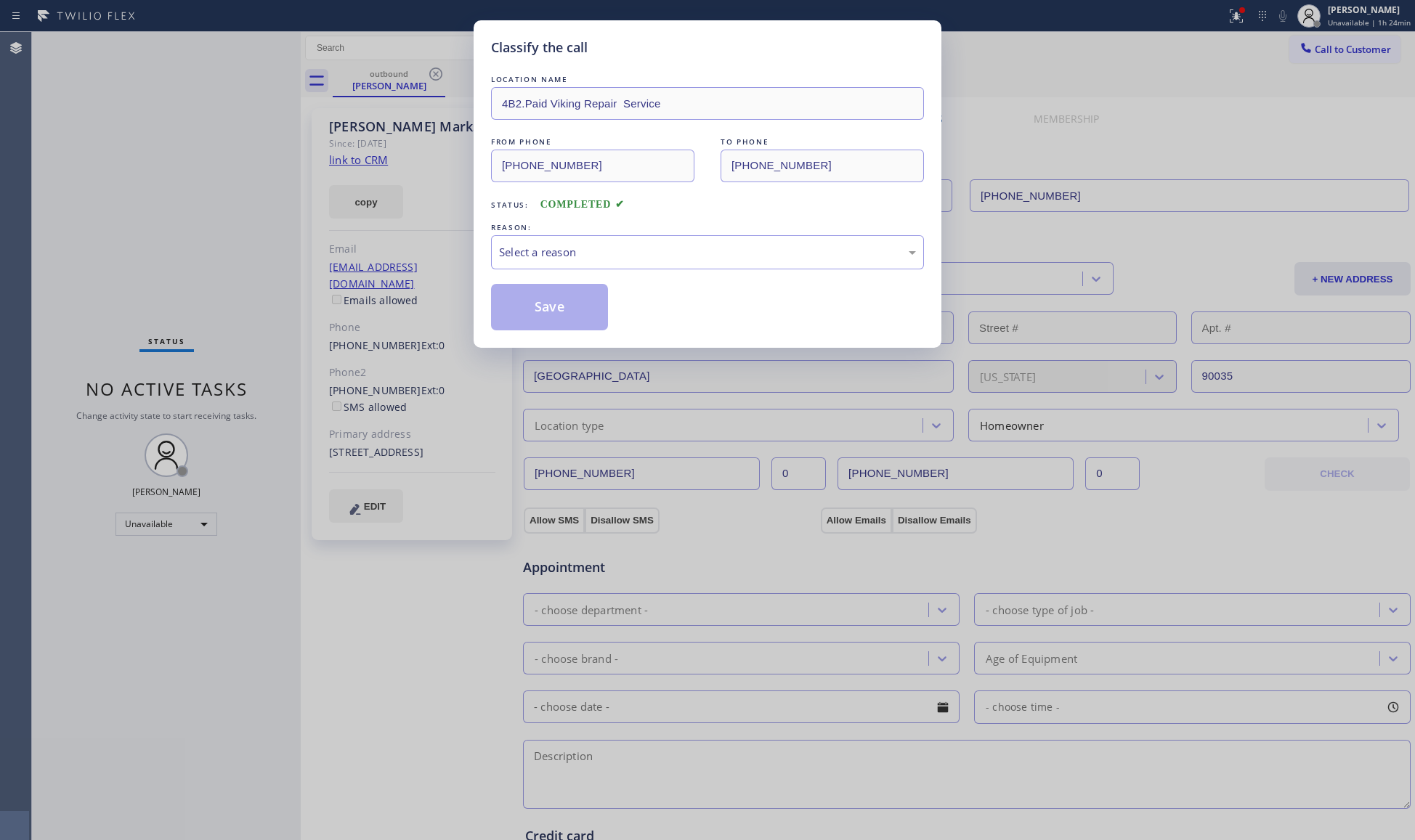
click at [257, 233] on div "Classify the call LOCATION NAME 4B2.Paid Viking Repair Service FROM PHONE [PHON…" at bounding box center [708, 420] width 1415 height 840
drag, startPoint x: 271, startPoint y: 231, endPoint x: 398, endPoint y: 157, distance: 147.0
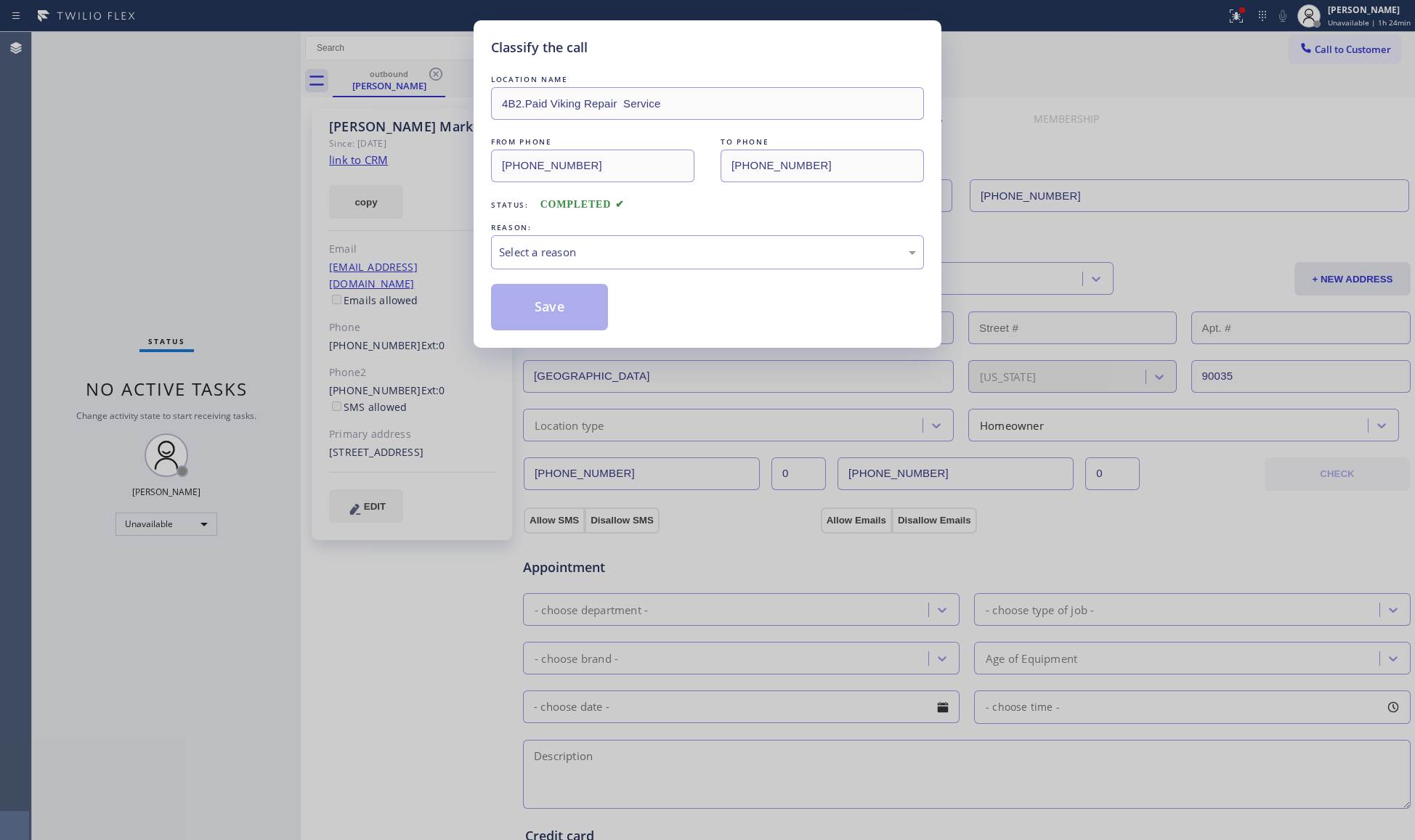
click at [395, 155] on div "Classify the call LOCATION NAME 4B2.Paid Viking Repair Service FROM PHONE [PHON…" at bounding box center [708, 420] width 1415 height 840
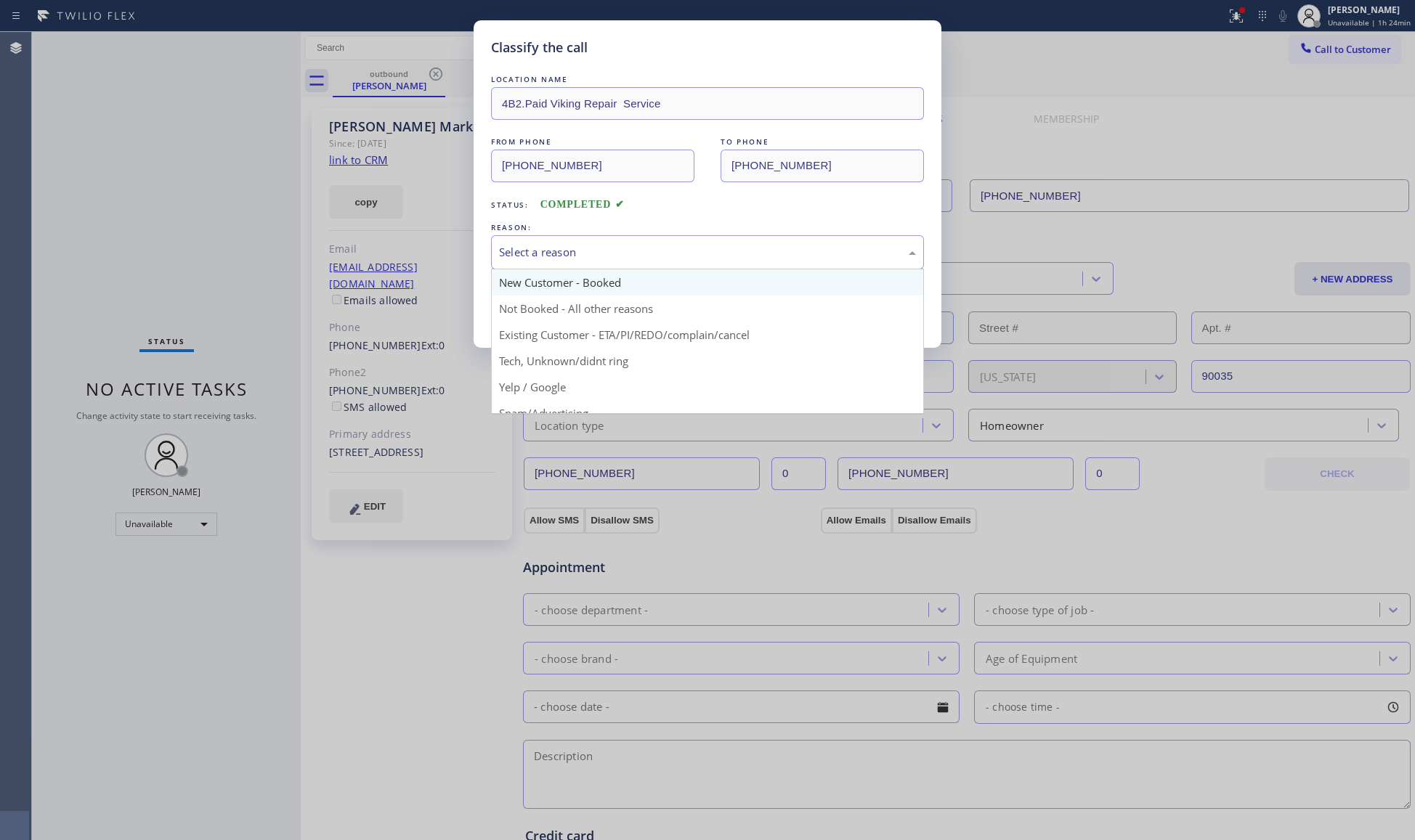
drag, startPoint x: 561, startPoint y: 260, endPoint x: 566, endPoint y: 289, distance: 29.4
click at [561, 260] on div "Select a reason" at bounding box center [708, 252] width 417 height 17
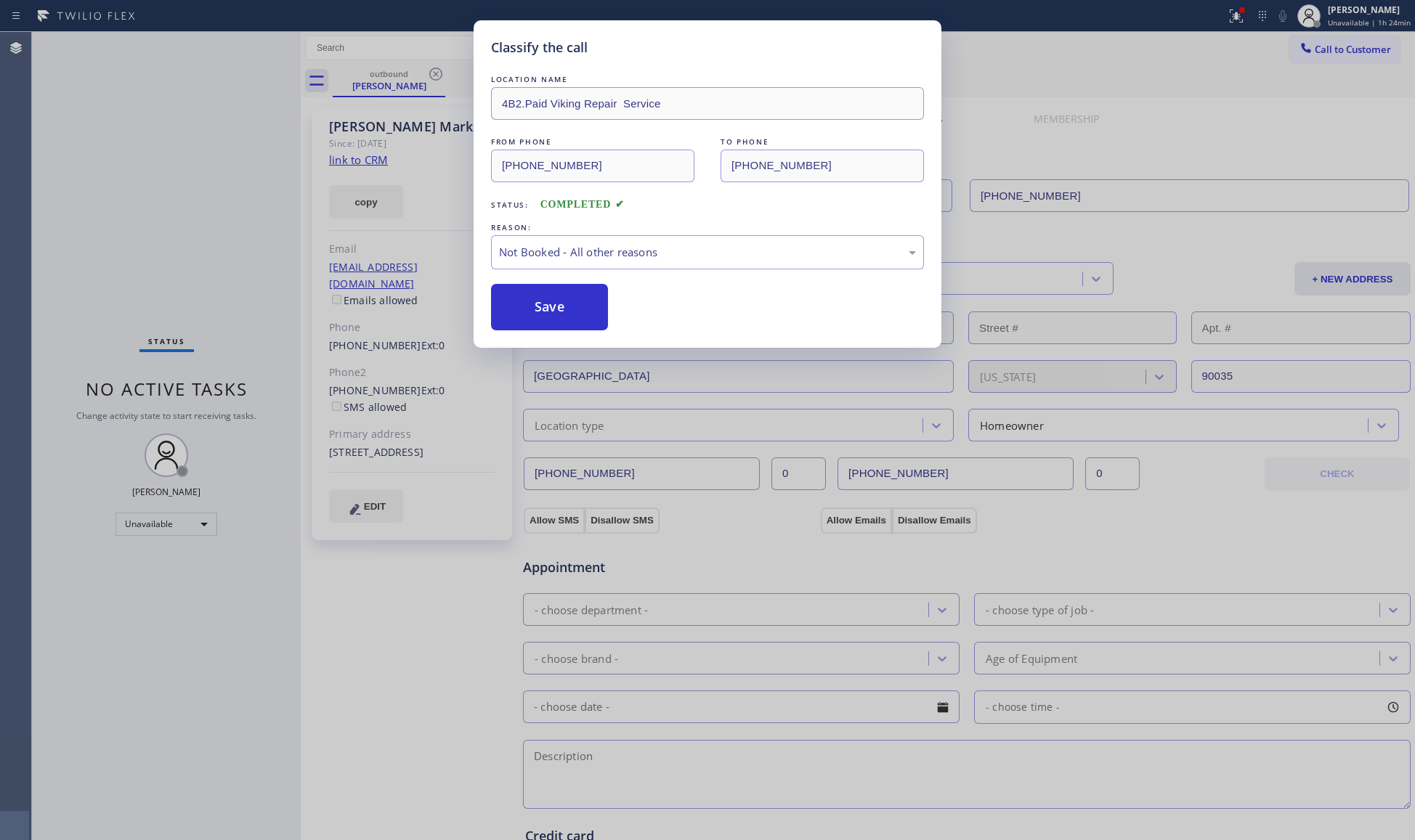
click at [570, 302] on button "Save" at bounding box center [549, 307] width 117 height 47
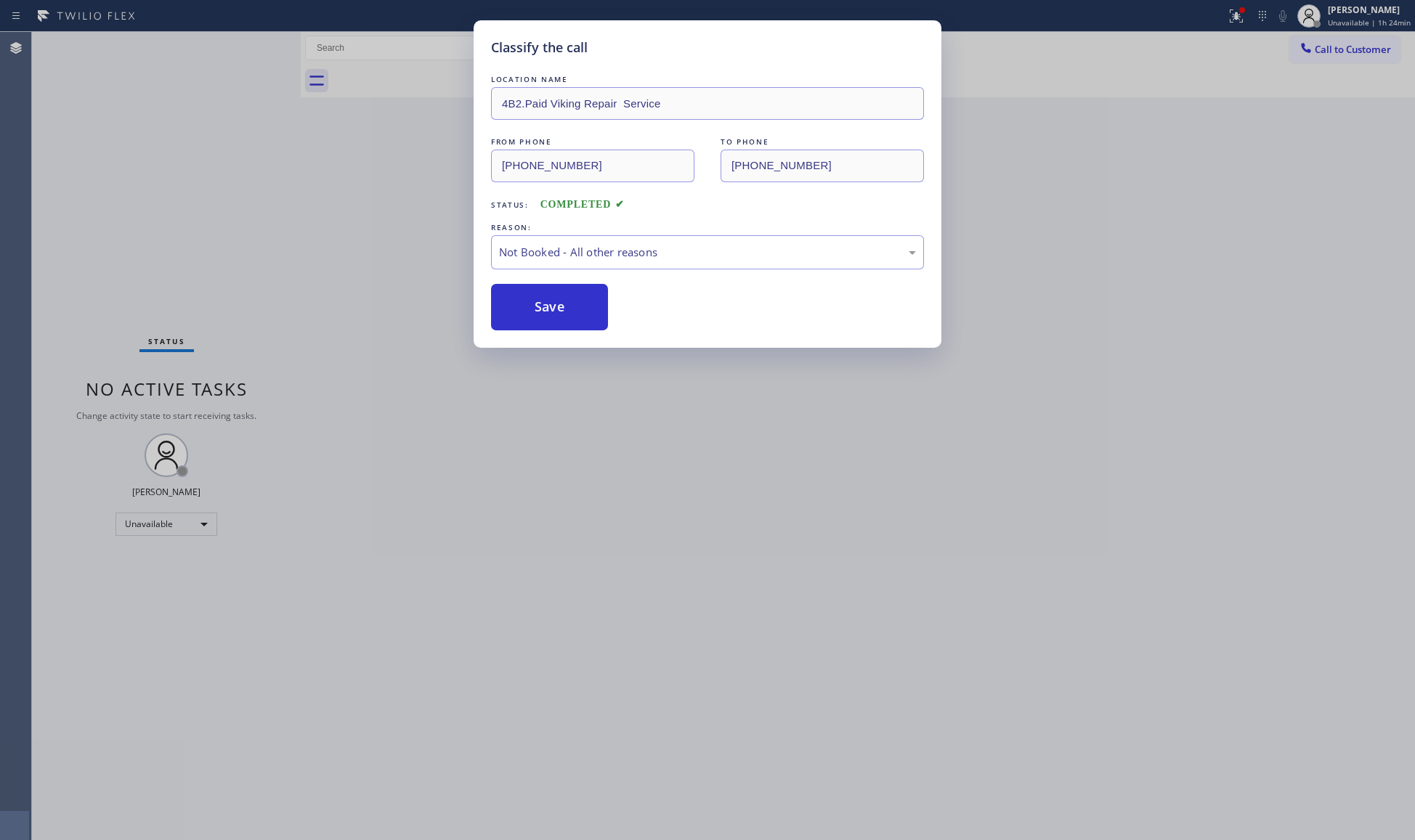
click at [231, 190] on div "Classify the call LOCATION NAME 4B2.Paid Viking Repair Service FROM PHONE [PHON…" at bounding box center [708, 420] width 1415 height 840
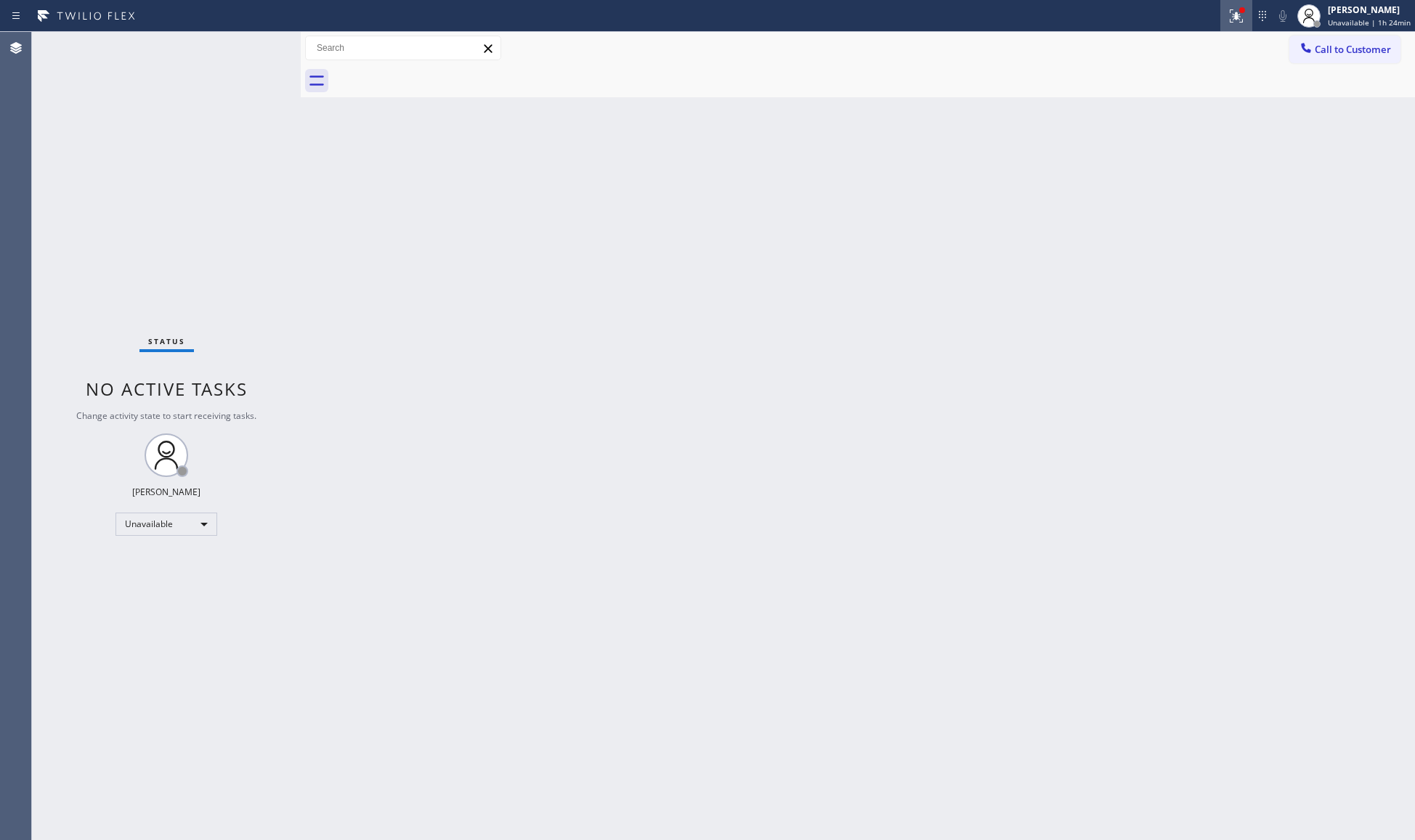
click at [1245, 4] on button at bounding box center [1237, 16] width 32 height 32
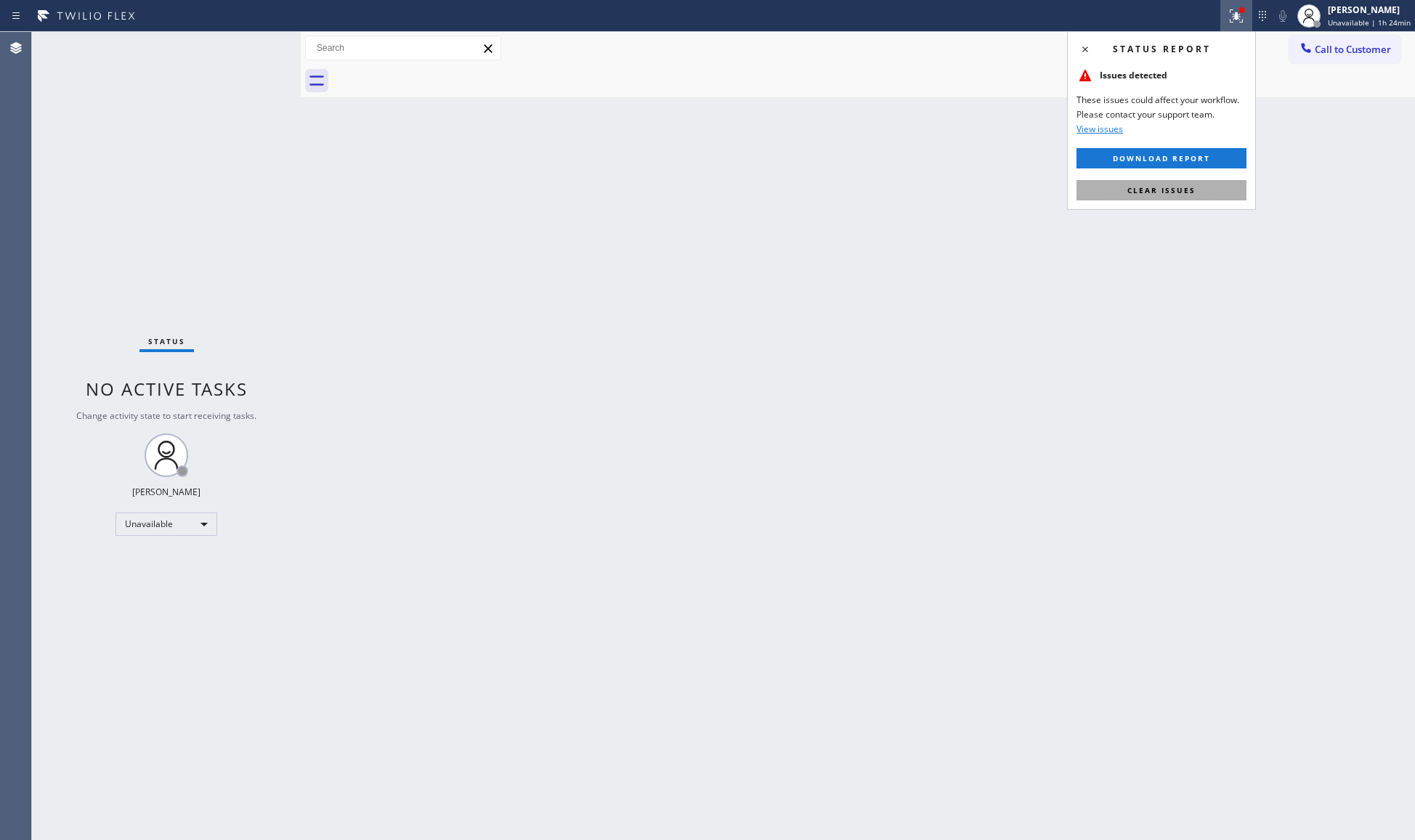
click at [1216, 186] on button "Clear issues" at bounding box center [1162, 190] width 170 height 20
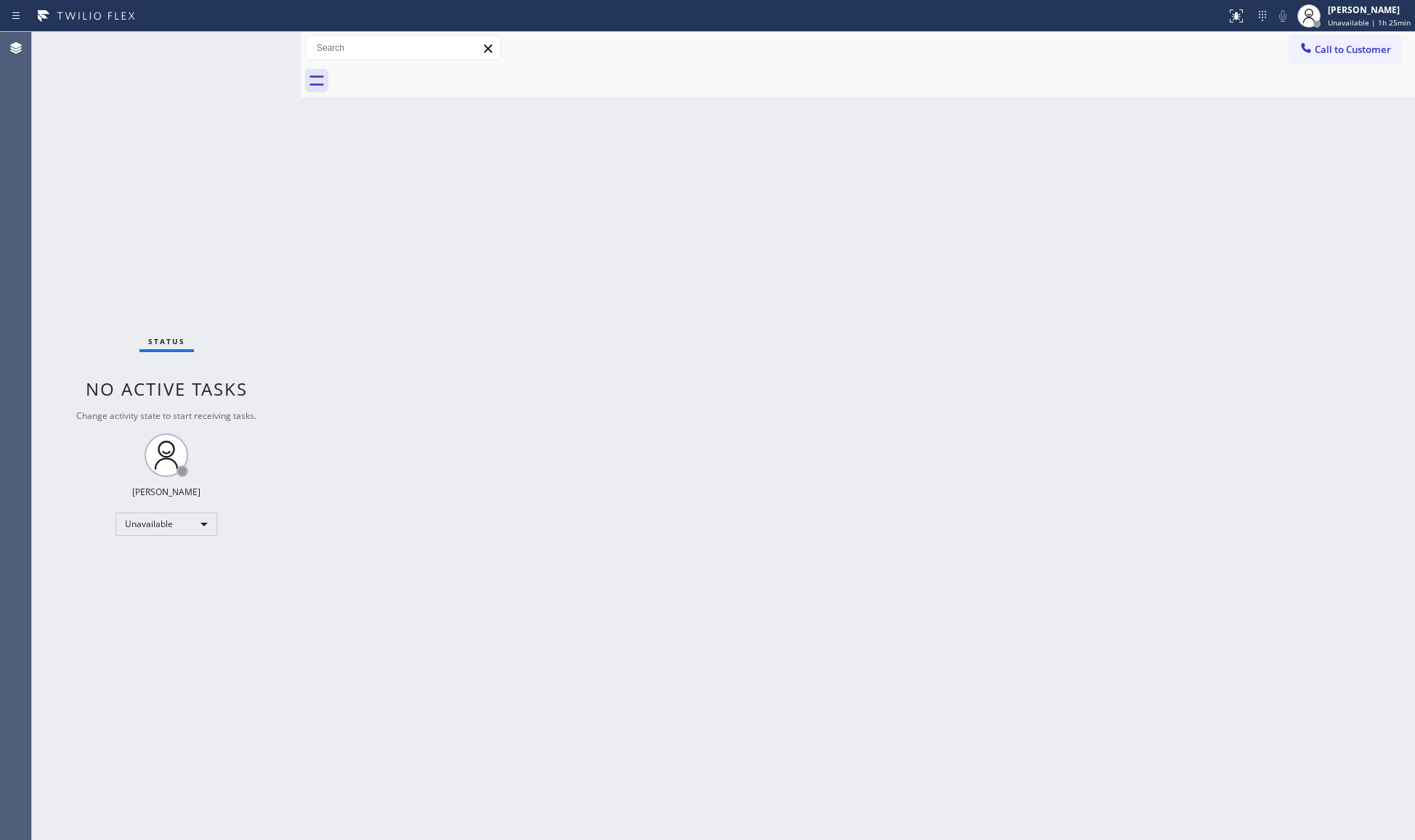
click at [1343, 59] on button "Call to Customer" at bounding box center [1345, 49] width 111 height 27
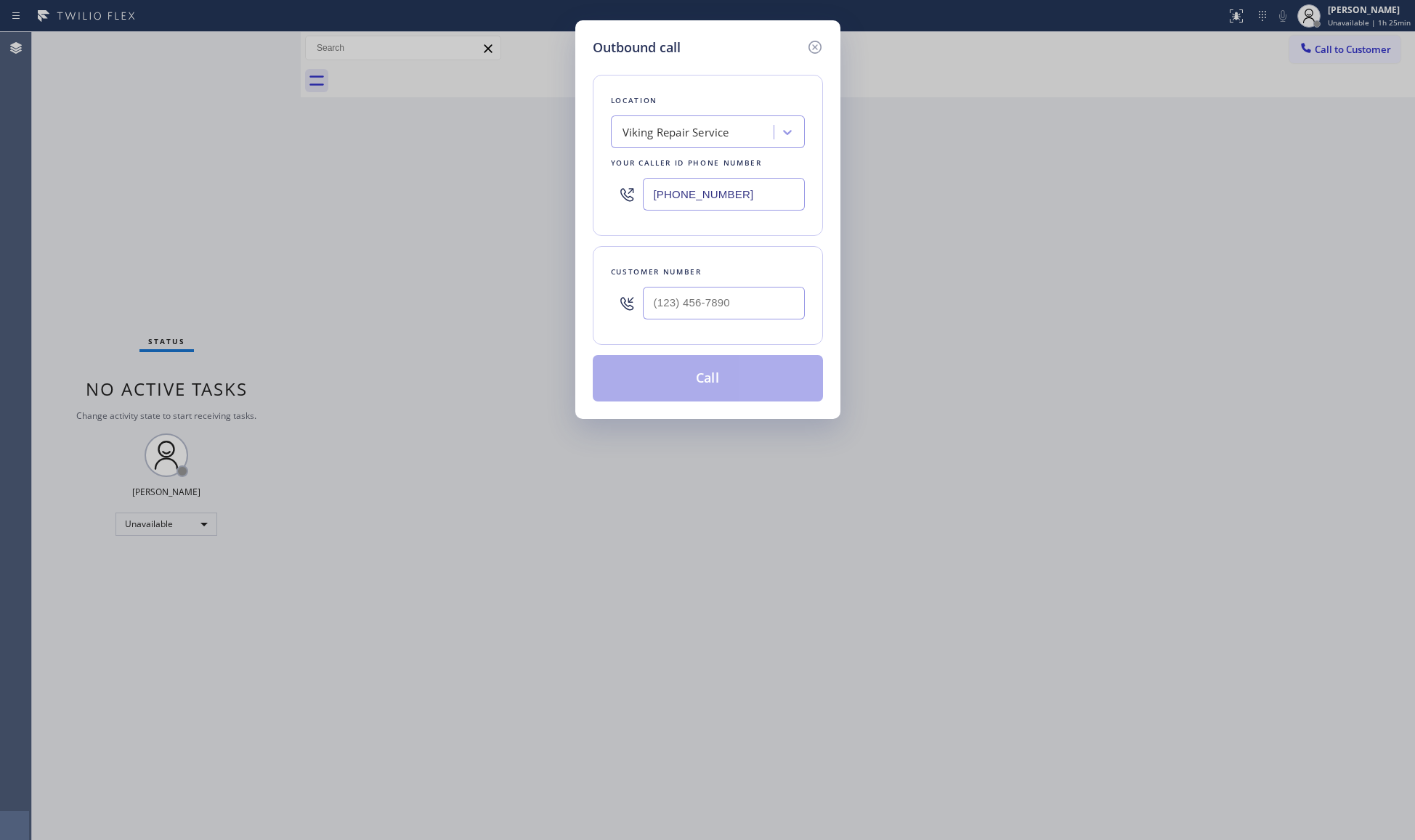
click at [597, 201] on div "Location Viking Repair Service Your caller id phone number [PHONE_NUMBER]" at bounding box center [708, 155] width 231 height 162
paste input "510) 738-3792"
type input "[PHONE_NUMBER]"
paste input "510) 815-5541"
click at [735, 320] on input "(___) ___-____" at bounding box center [723, 303] width 162 height 33
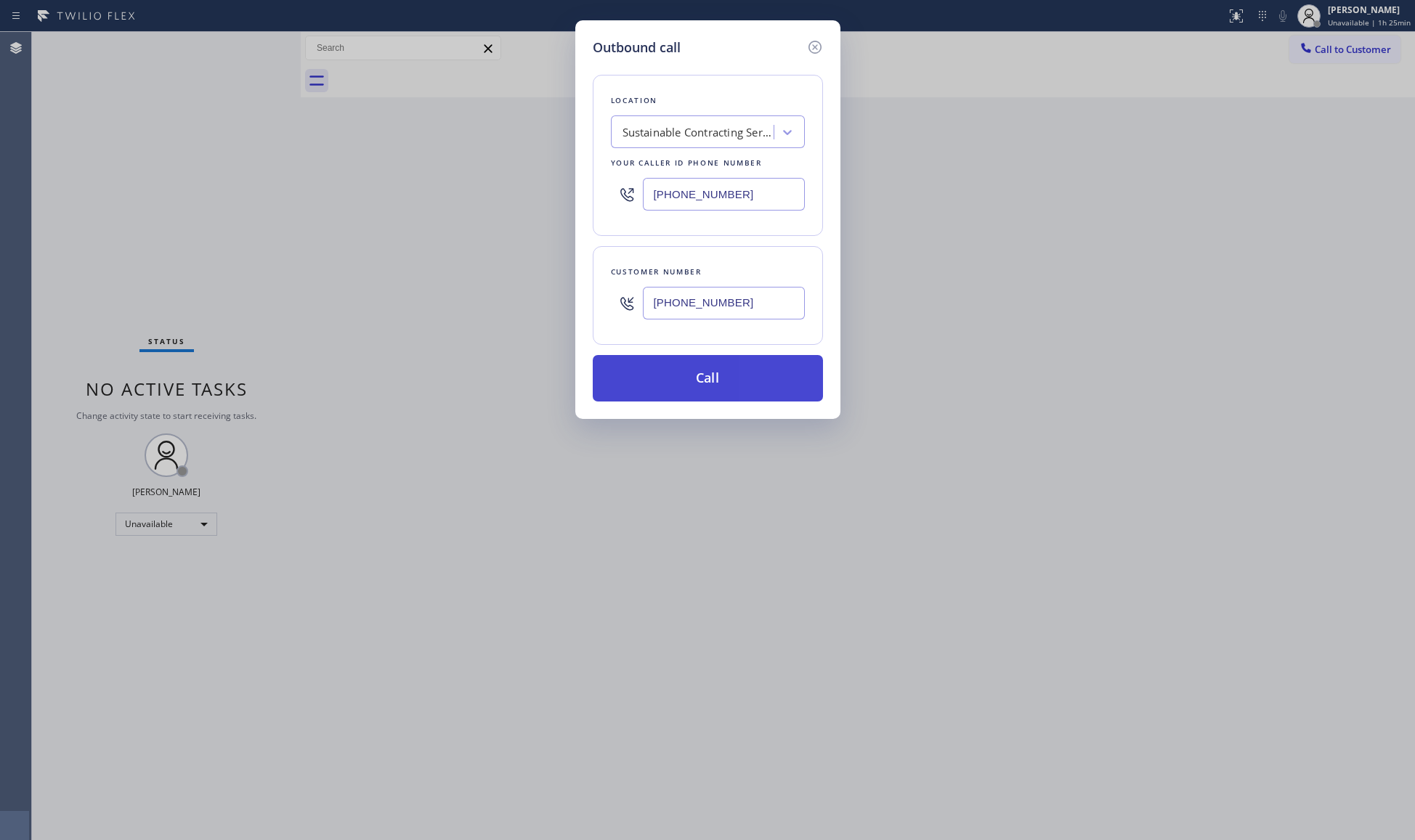
type input "[PHONE_NUMBER]"
click at [718, 393] on button "Call" at bounding box center [708, 378] width 231 height 47
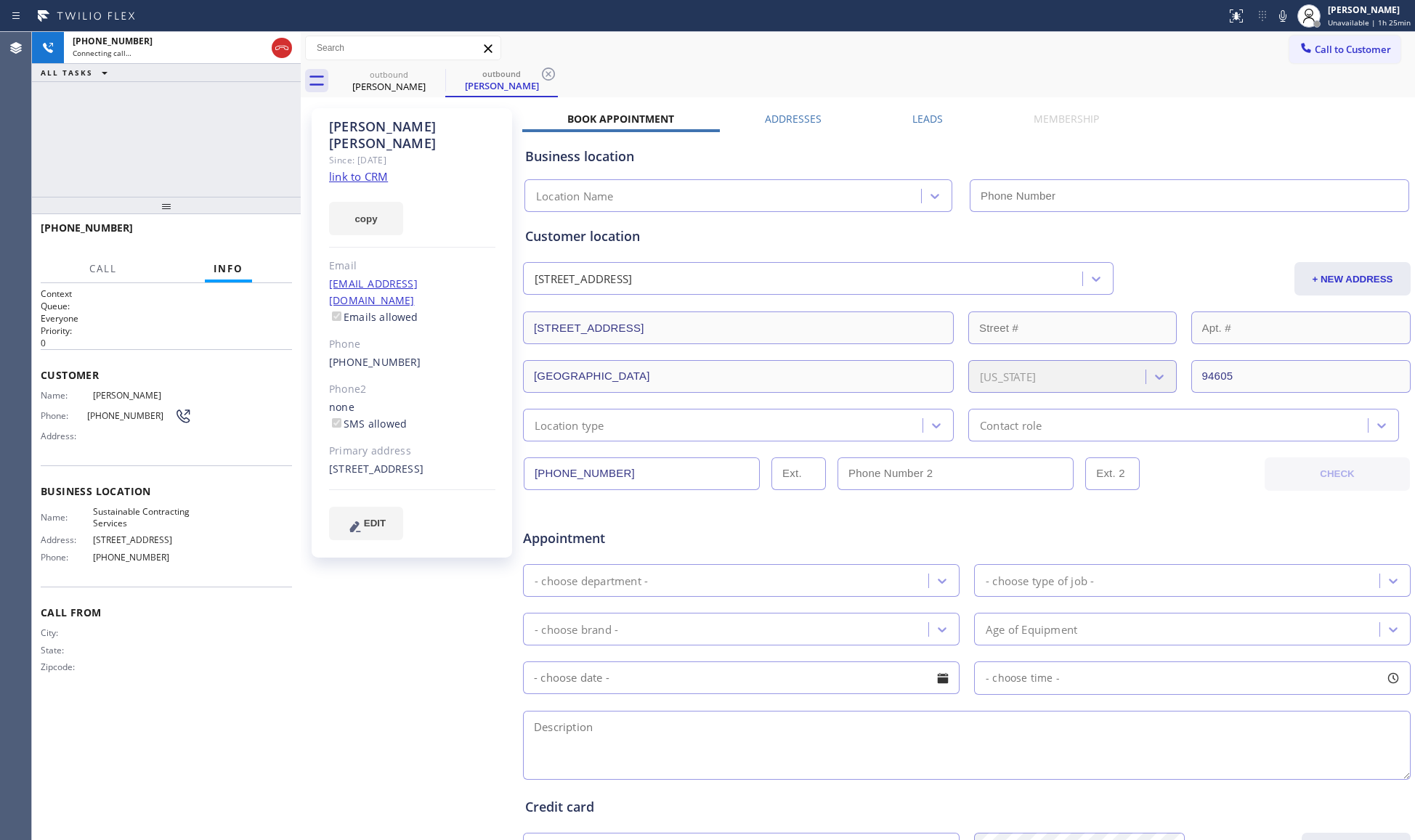
type input "[PHONE_NUMBER]"
drag, startPoint x: 543, startPoint y: 68, endPoint x: 572, endPoint y: 68, distance: 29.0
click at [546, 68] on icon at bounding box center [549, 74] width 18 height 18
drag, startPoint x: 231, startPoint y: 242, endPoint x: 242, endPoint y: 242, distance: 11.0
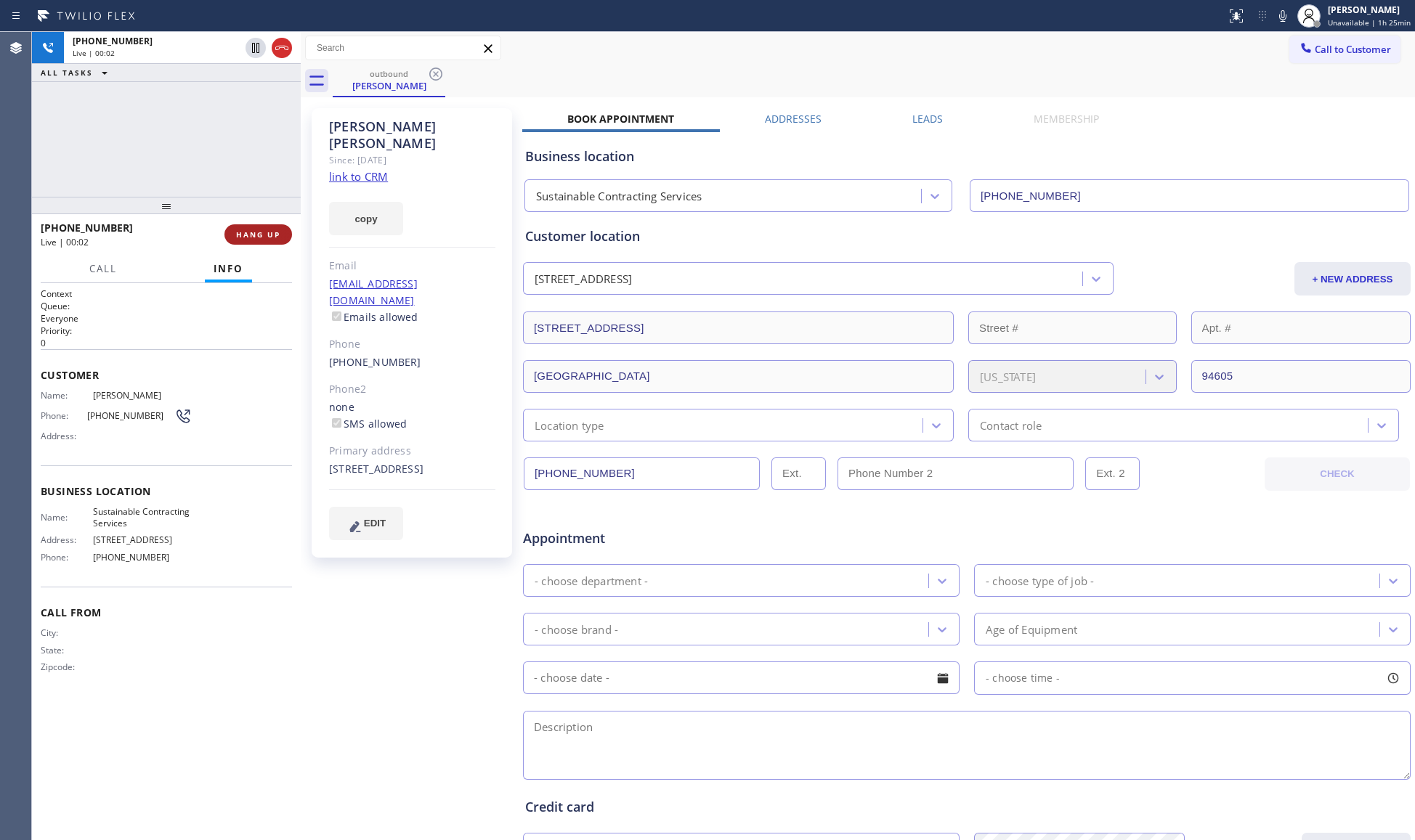
click at [238, 242] on button "HANG UP" at bounding box center [258, 234] width 67 height 20
click at [242, 242] on button "HANG UP" at bounding box center [258, 234] width 67 height 20
click at [242, 237] on button "COMPLETE" at bounding box center [255, 234] width 73 height 20
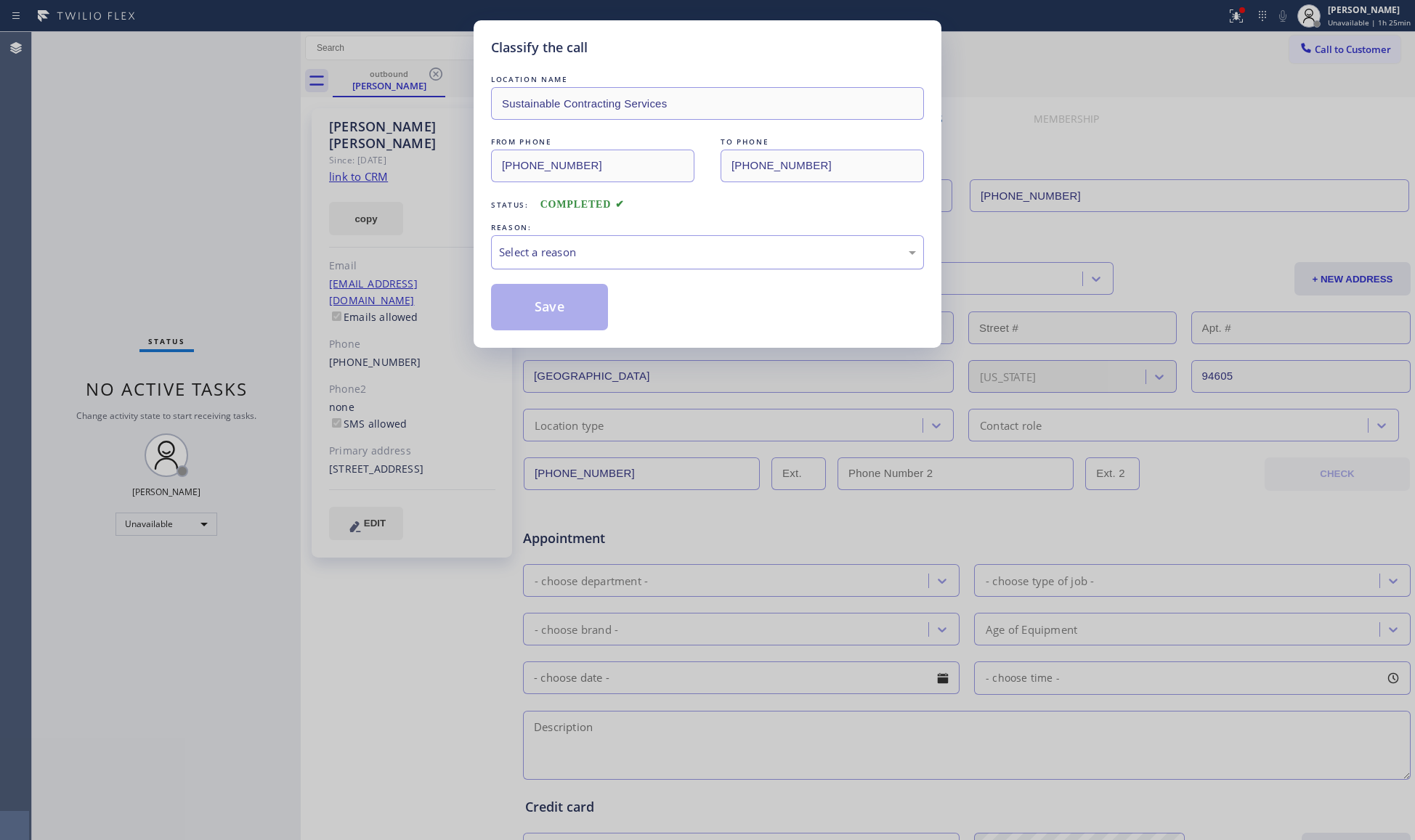
click at [503, 246] on div "Select a reason" at bounding box center [708, 252] width 417 height 17
click at [511, 306] on button "Save" at bounding box center [549, 307] width 117 height 47
click at [513, 306] on button "Save" at bounding box center [549, 307] width 117 height 47
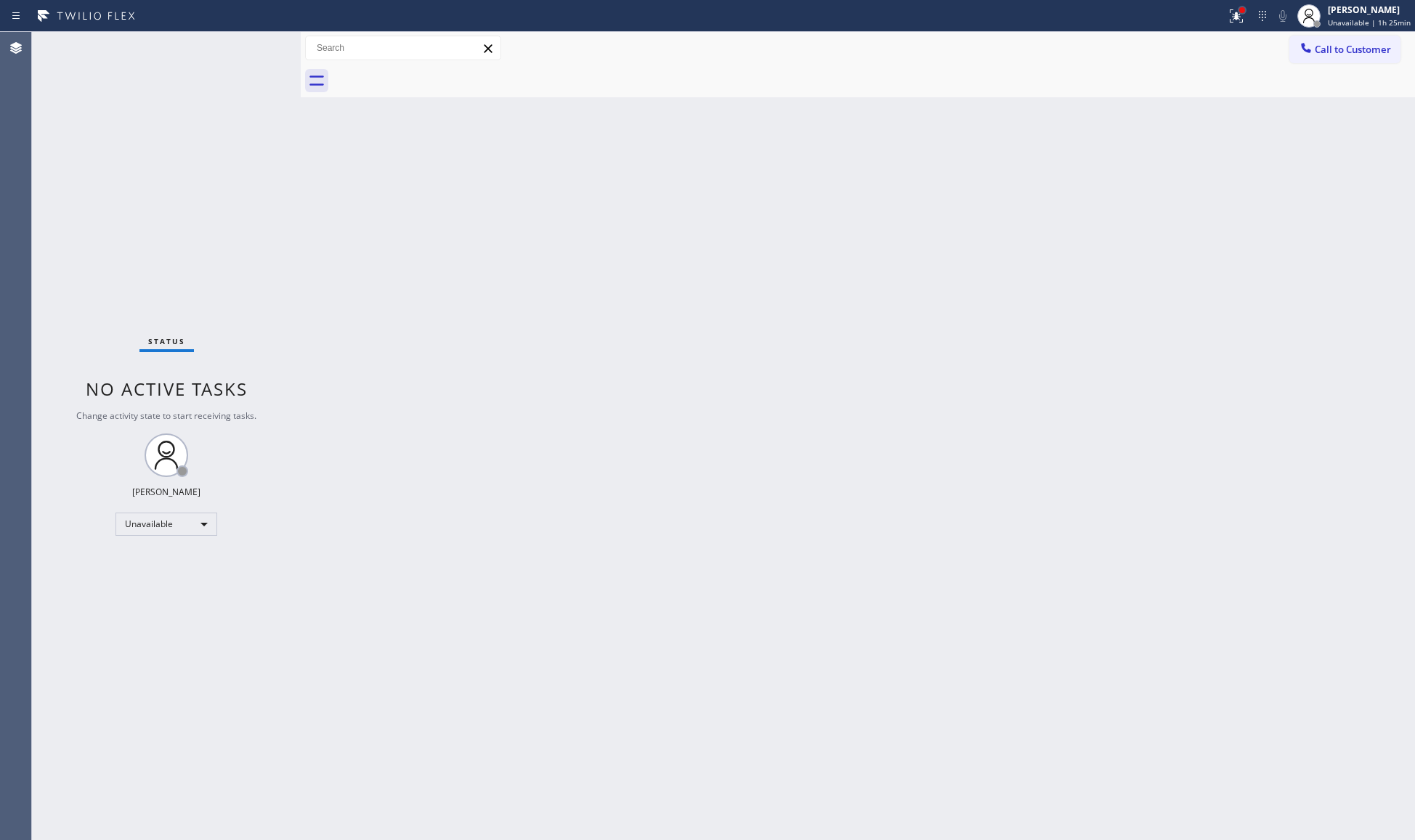
click at [1244, 6] on div at bounding box center [1242, 11] width 9 height 9
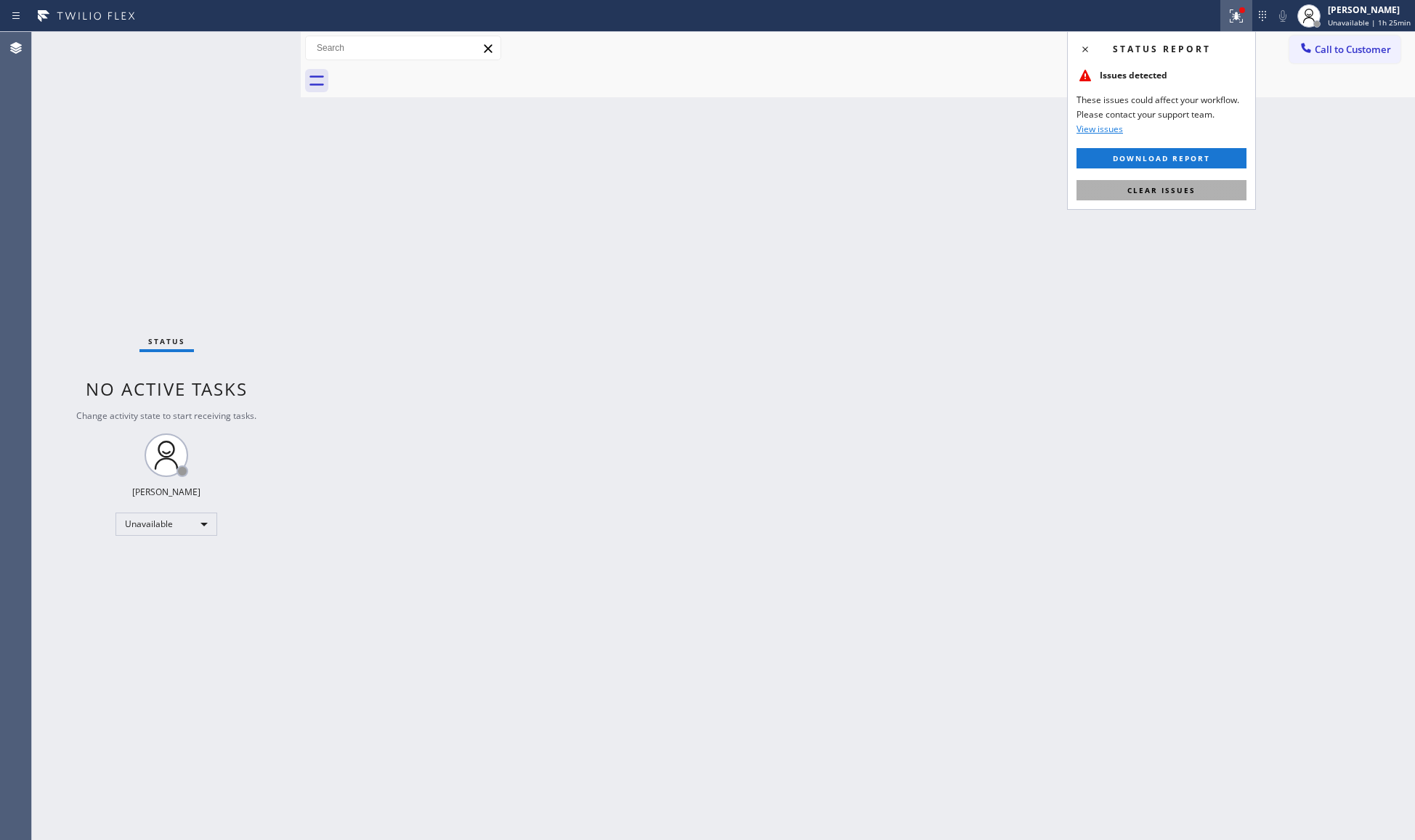
click at [1134, 190] on span "Clear issues" at bounding box center [1161, 191] width 68 height 11
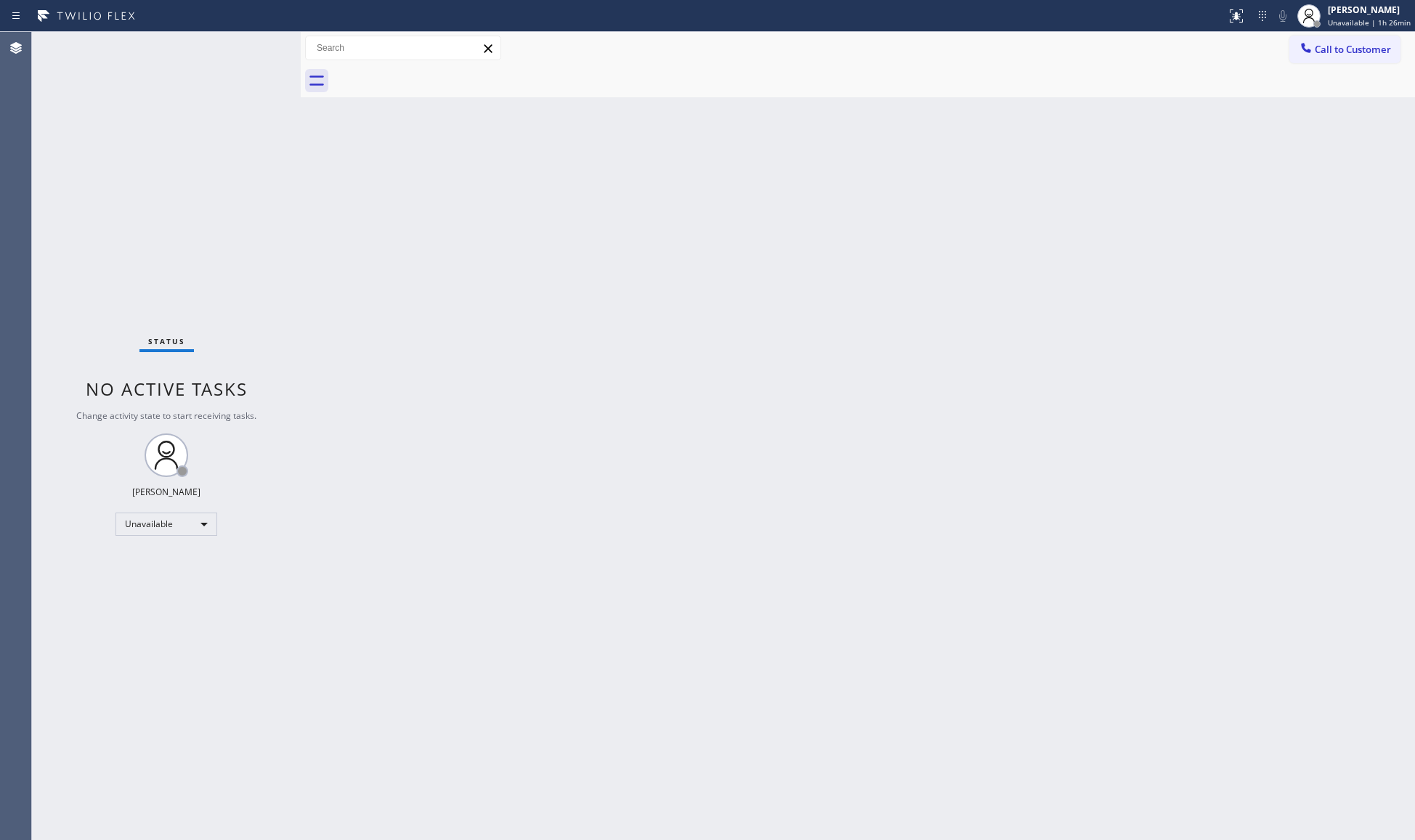
drag, startPoint x: 1309, startPoint y: 42, endPoint x: 1271, endPoint y: 64, distance: 43.9
click at [1310, 43] on icon at bounding box center [1305, 48] width 14 height 14
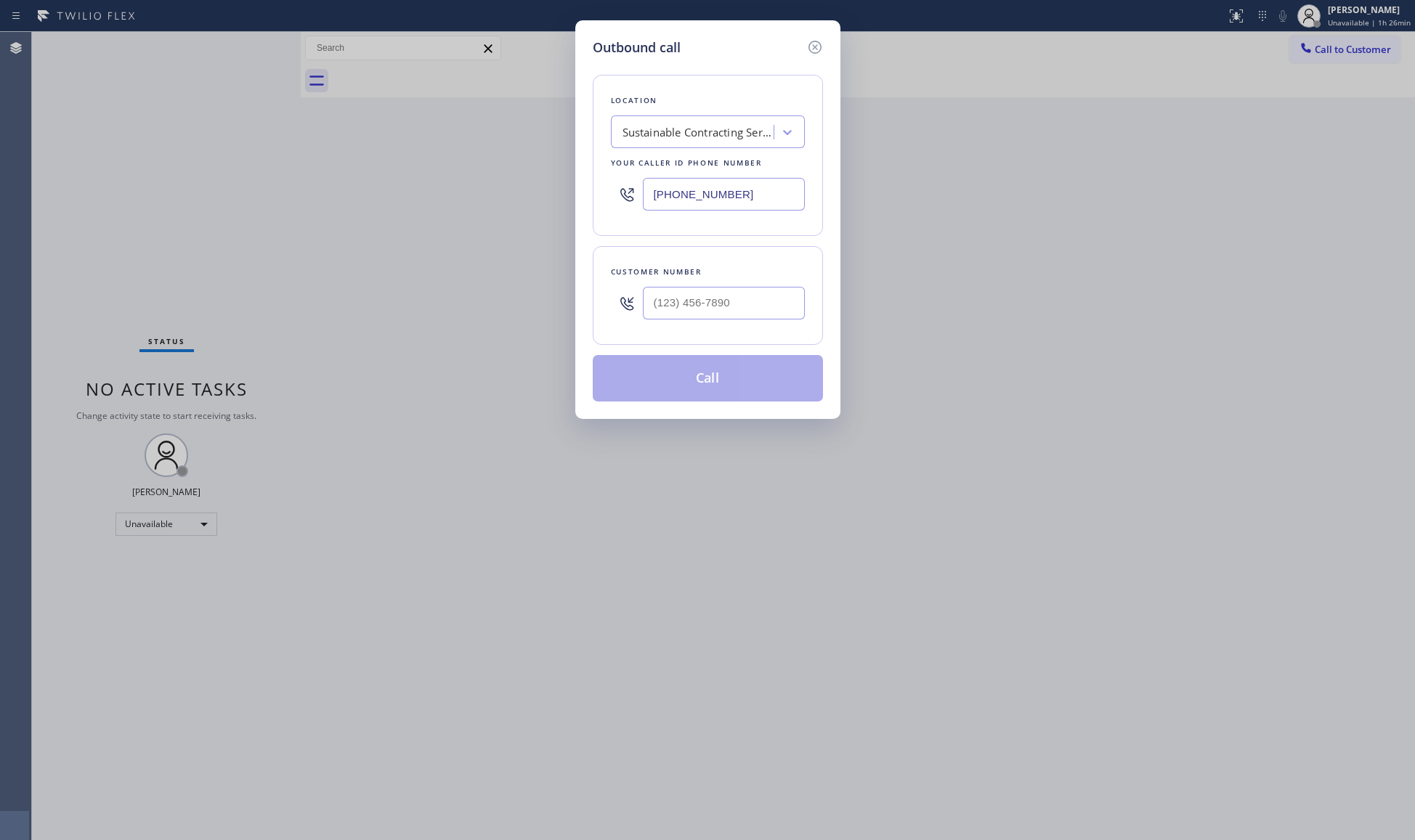
drag, startPoint x: 771, startPoint y: 192, endPoint x: 654, endPoint y: 185, distance: 117.2
click at [616, 186] on div "[PHONE_NUMBER]" at bounding box center [708, 193] width 194 height 47
paste input "408) 413-1431"
type input "[PHONE_NUMBER]"
click at [775, 293] on input "(___) ___-____" at bounding box center [723, 303] width 162 height 33
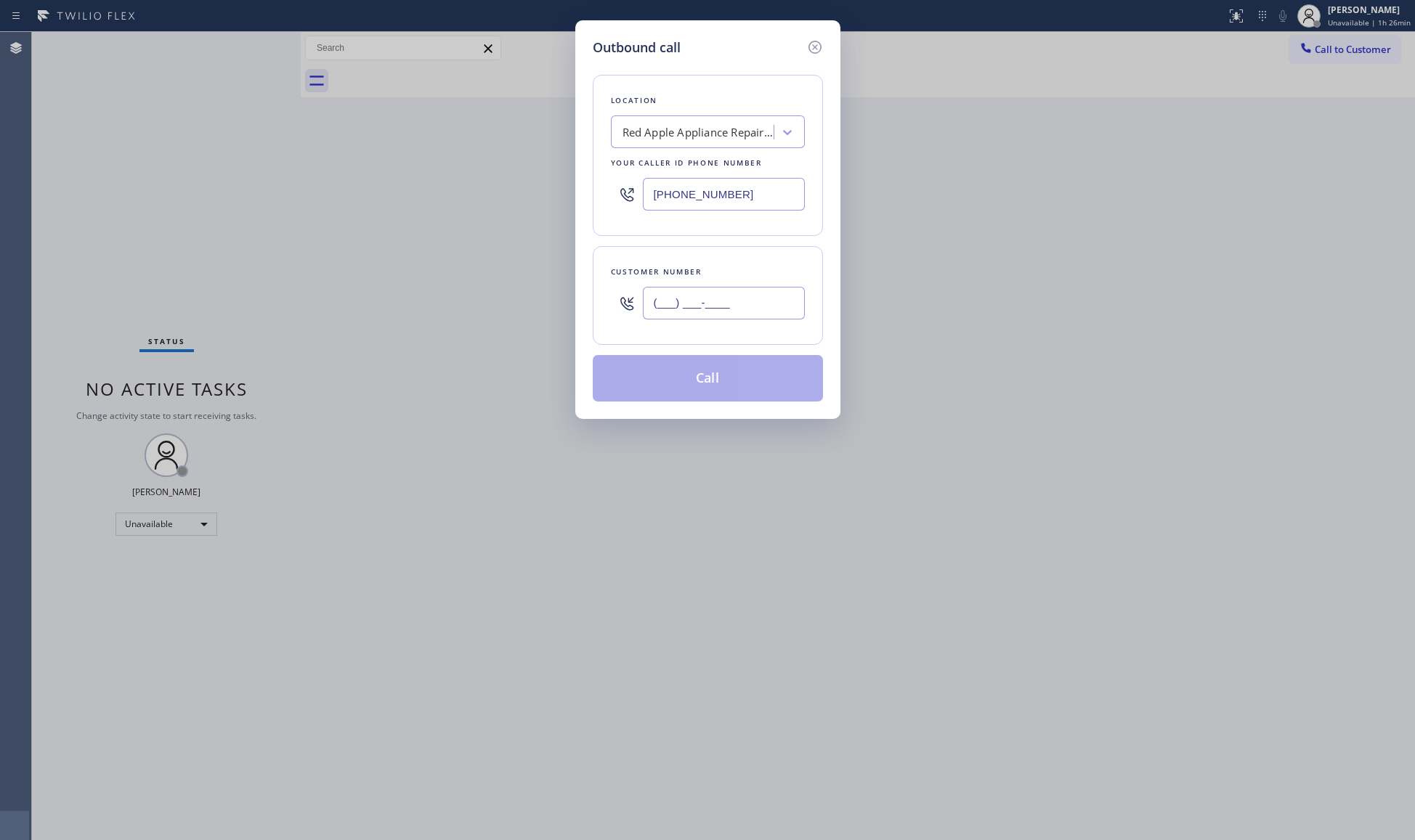
paste input "408) 234-9897"
type input "[PHONE_NUMBER]"
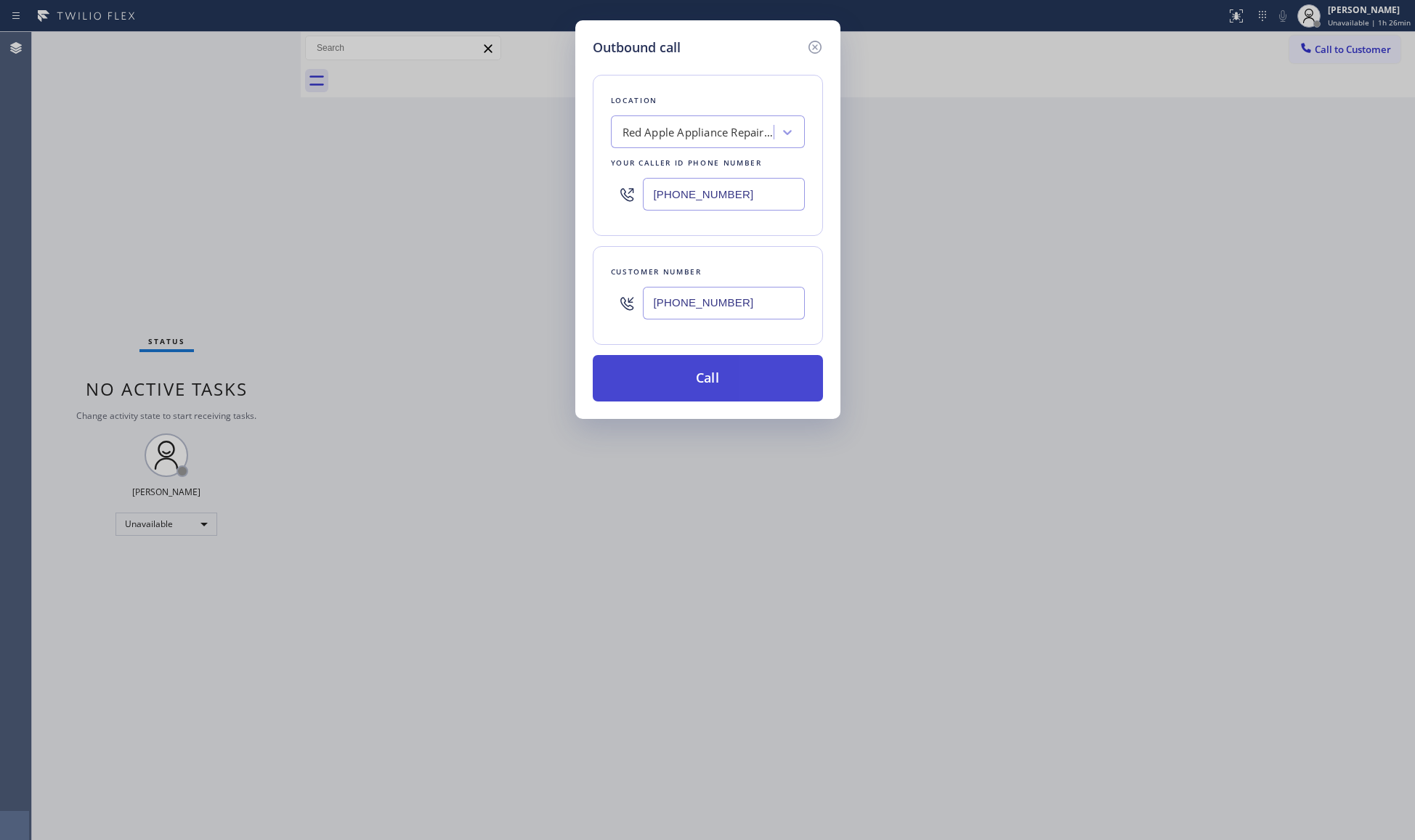
click at [699, 387] on button "Call" at bounding box center [708, 378] width 231 height 47
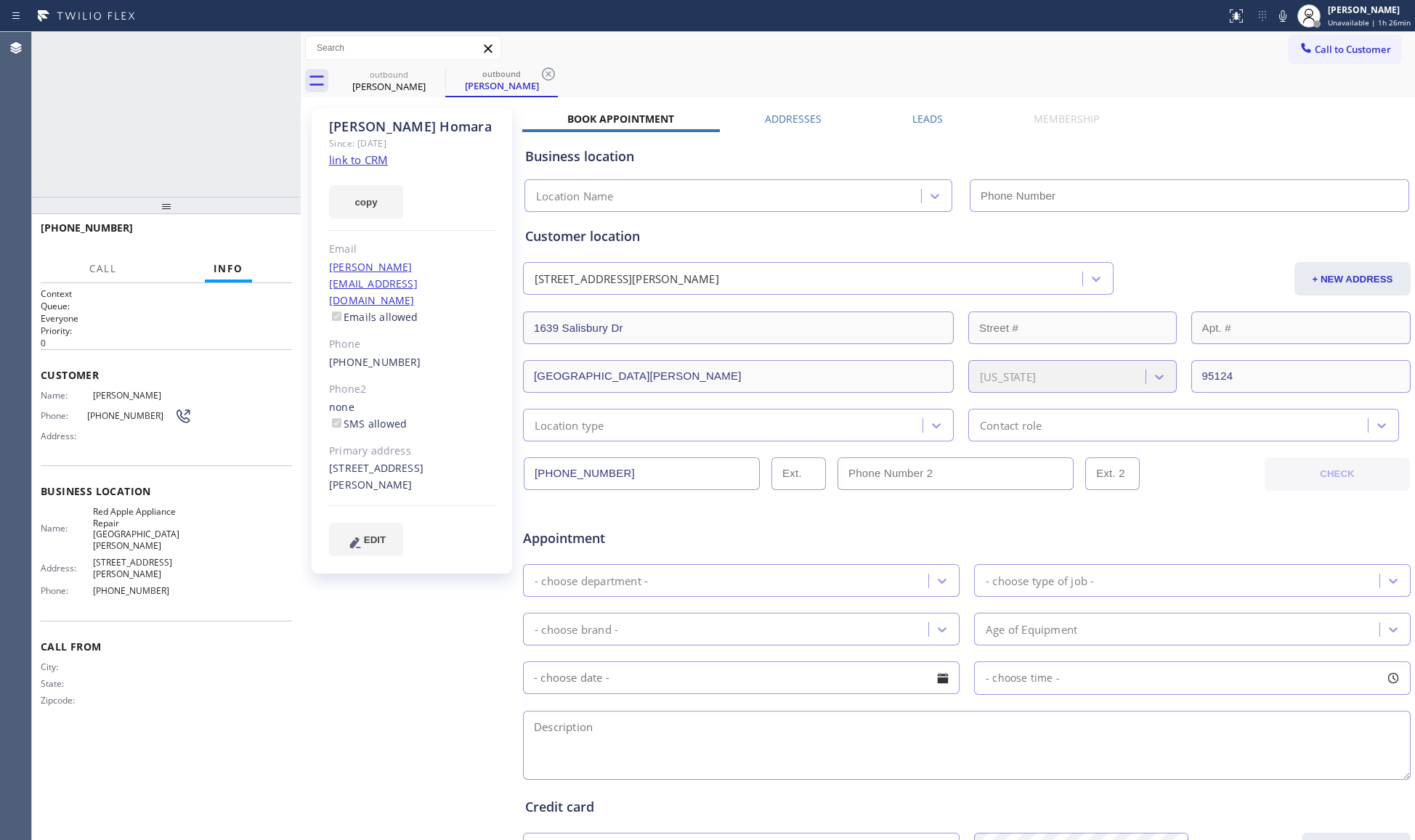
type input "[PHONE_NUMBER]"
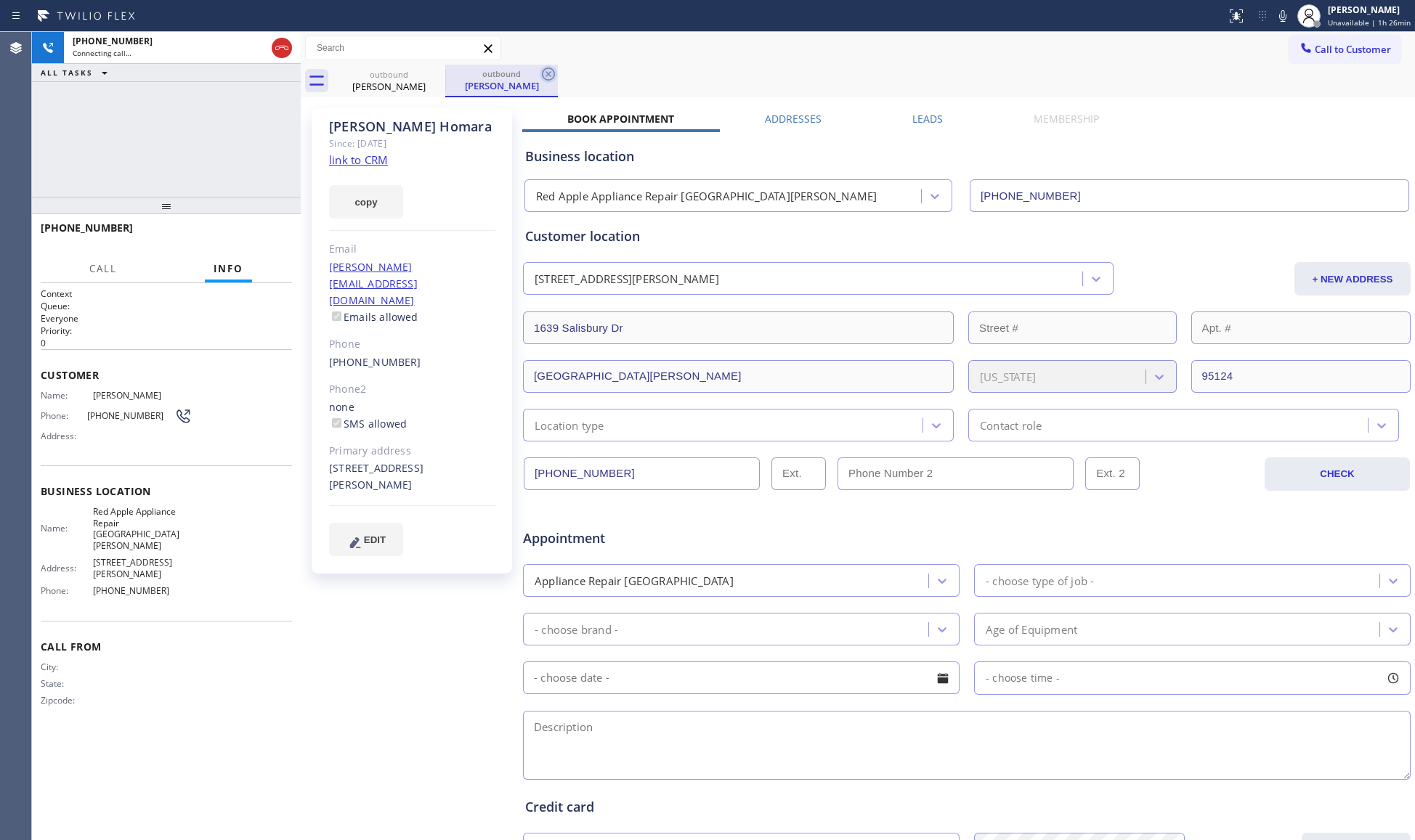
click at [545, 72] on icon at bounding box center [549, 74] width 18 height 18
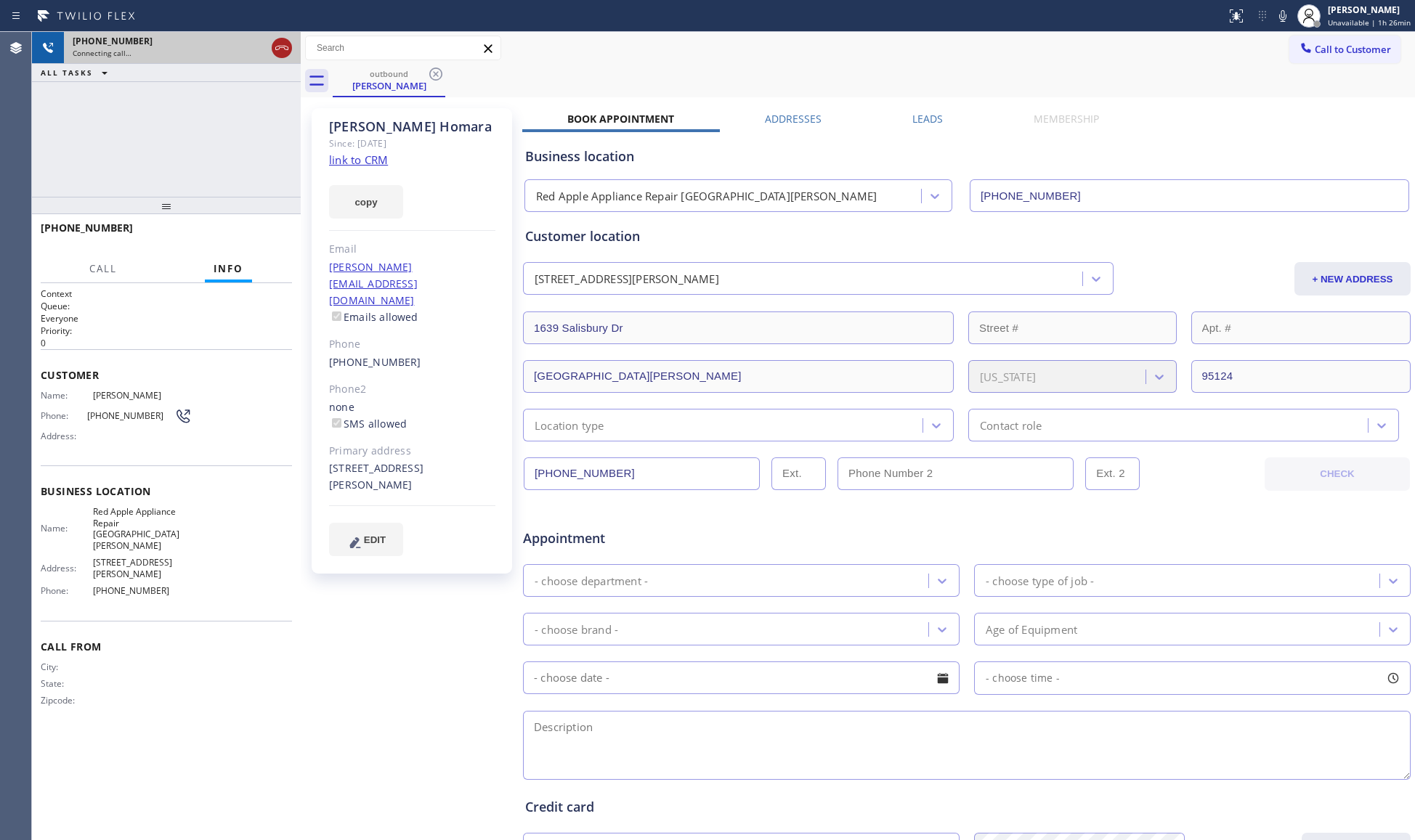
click at [284, 52] on icon at bounding box center [282, 48] width 18 height 18
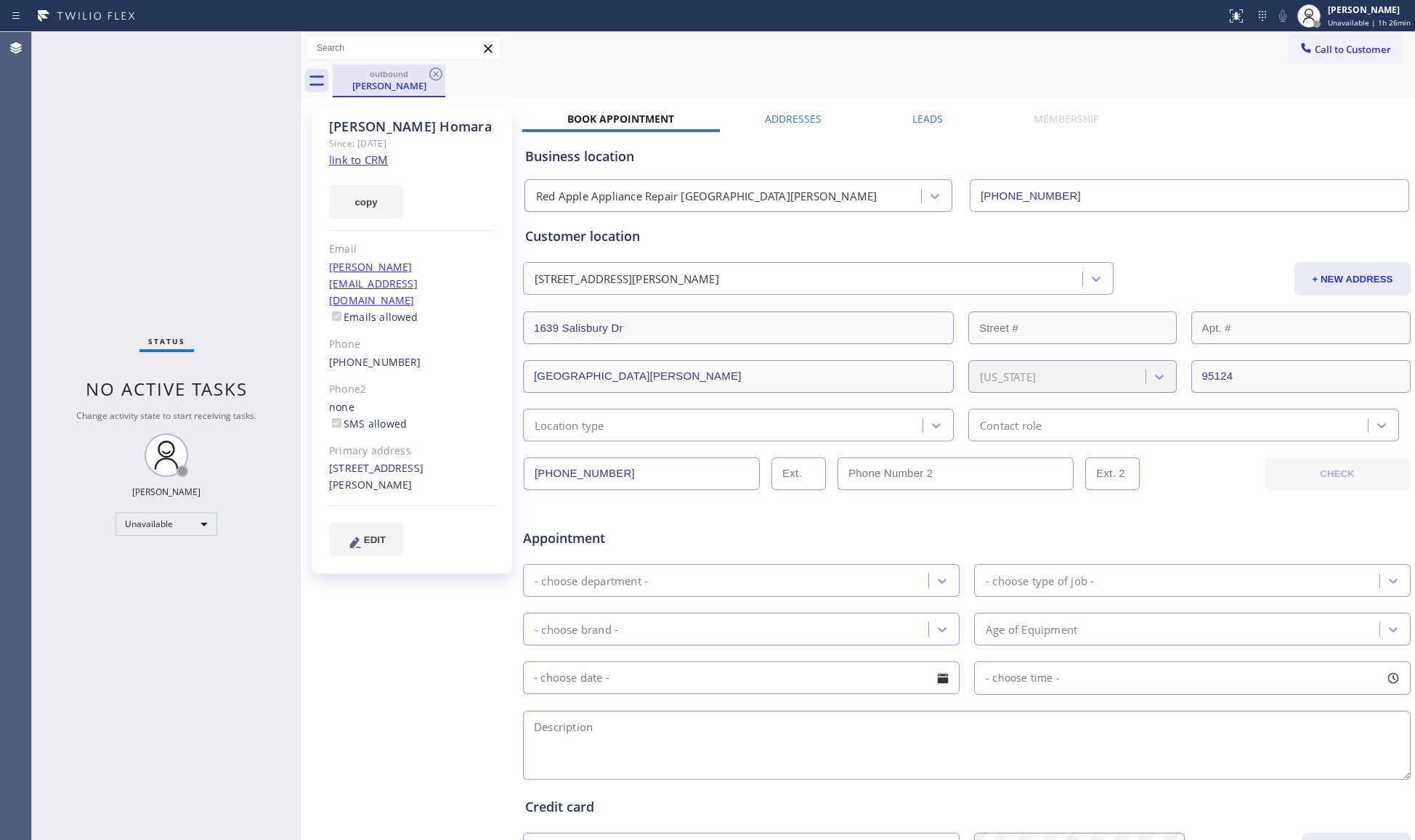
click at [423, 76] on div "outbound" at bounding box center [389, 73] width 110 height 11
click at [430, 72] on icon at bounding box center [435, 73] width 13 height 13
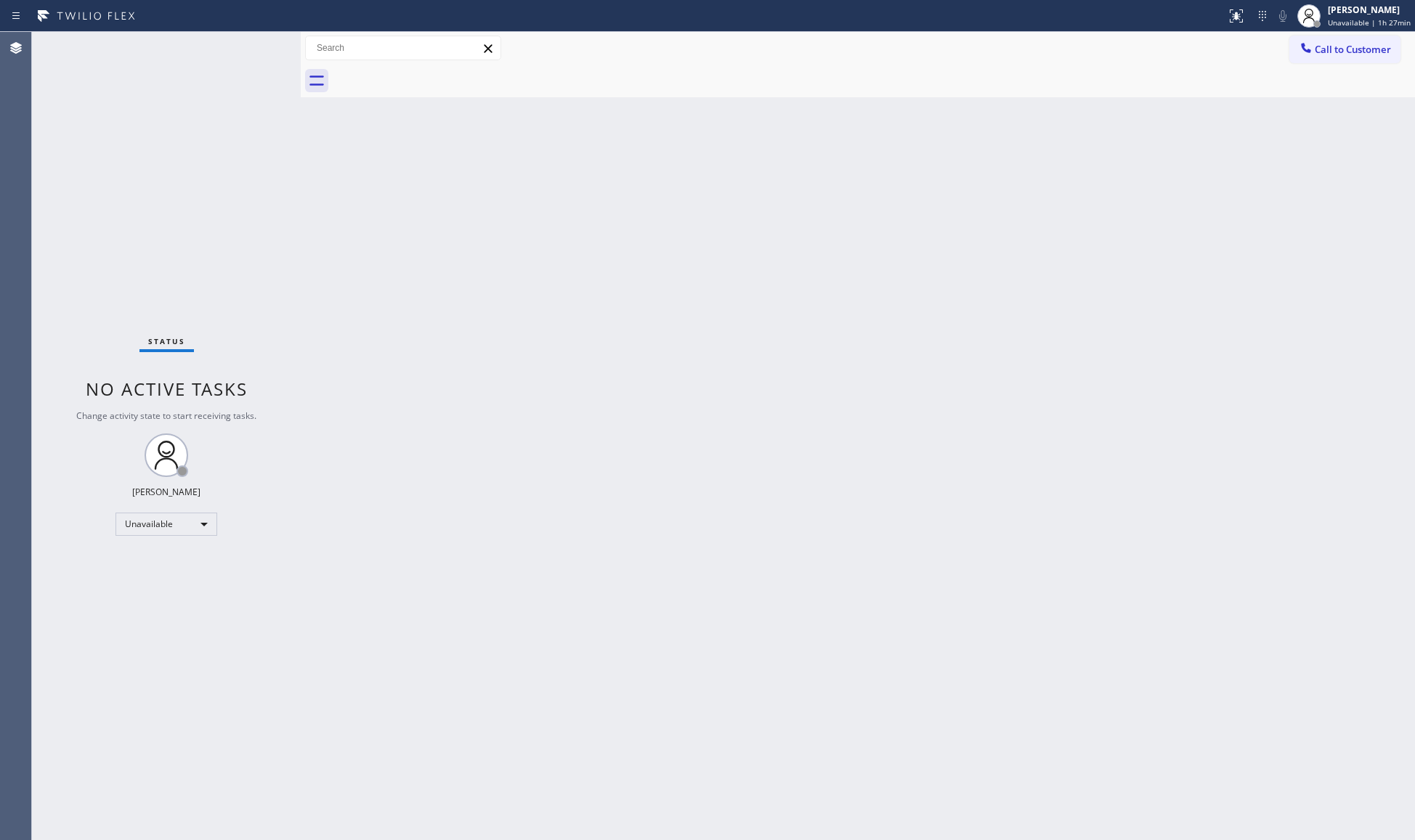
click at [459, 246] on div "Back to Dashboard Change Sender ID Customers Technicians Select a contact Outbo…" at bounding box center [857, 435] width 1114 height 808
click at [1332, 58] on button "Call to Customer" at bounding box center [1345, 49] width 111 height 27
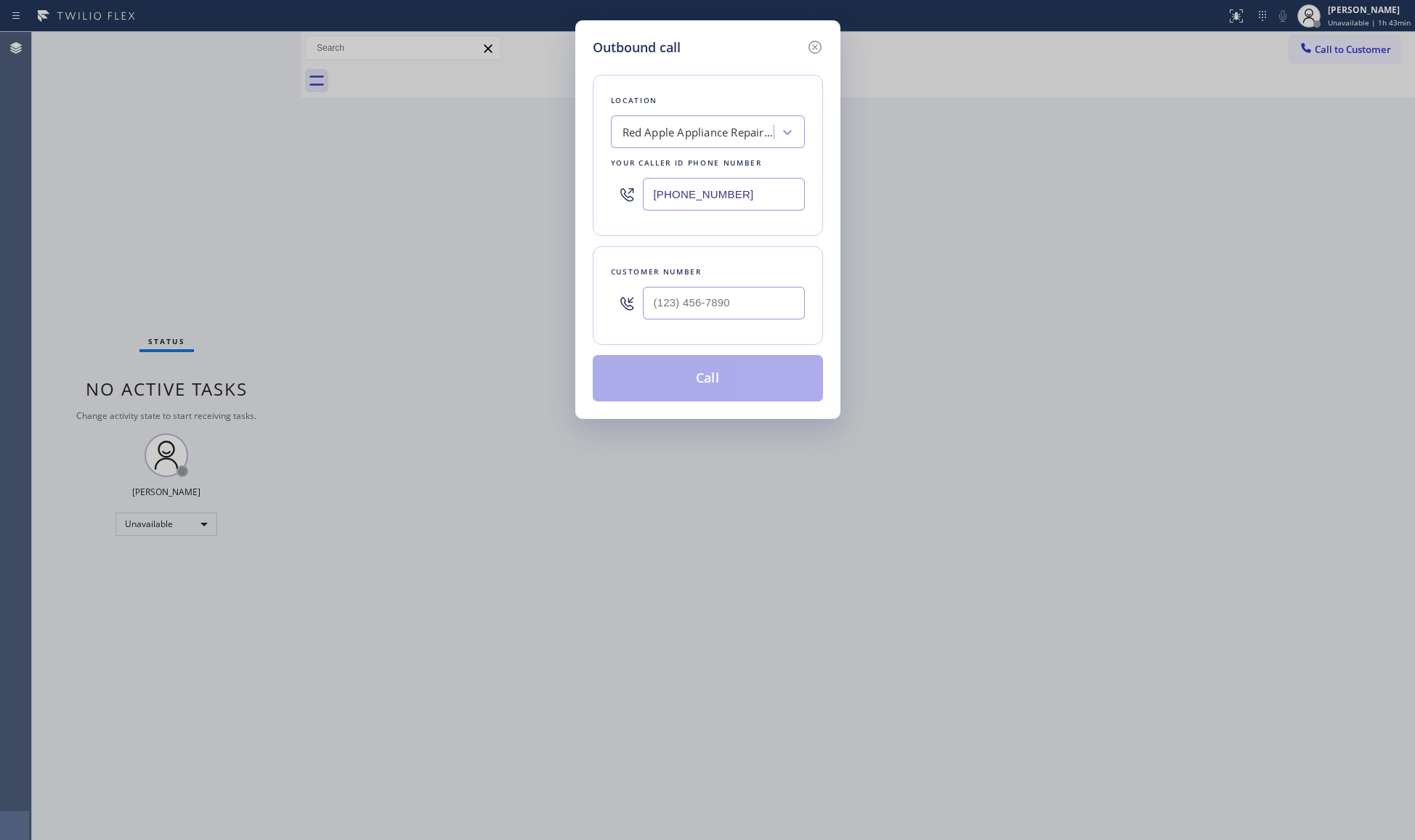
drag, startPoint x: 753, startPoint y: 204, endPoint x: 584, endPoint y: 190, distance: 169.6
click at [581, 194] on div "Outbound call Location Red Apple Appliance Repair [GEOGRAPHIC_DATA][PERSON_NAME…" at bounding box center [708, 219] width 265 height 398
paste input "80) 568-610"
type input "[PHONE_NUMBER]"
paste input "415) 850-2054"
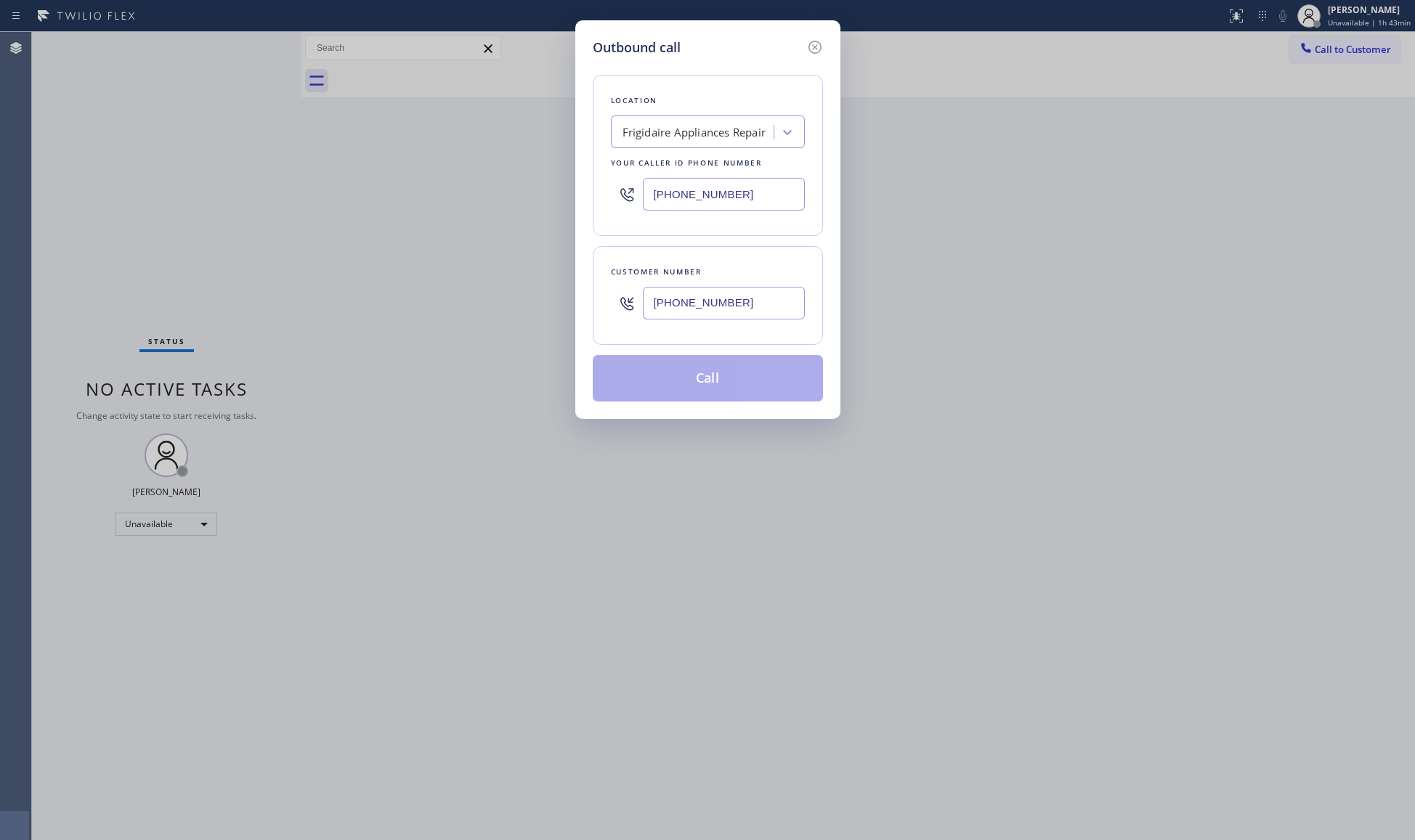
click at [692, 300] on input "[PHONE_NUMBER]" at bounding box center [723, 303] width 162 height 33
type input "[PHONE_NUMBER]"
click at [713, 383] on button "Call" at bounding box center [708, 378] width 231 height 47
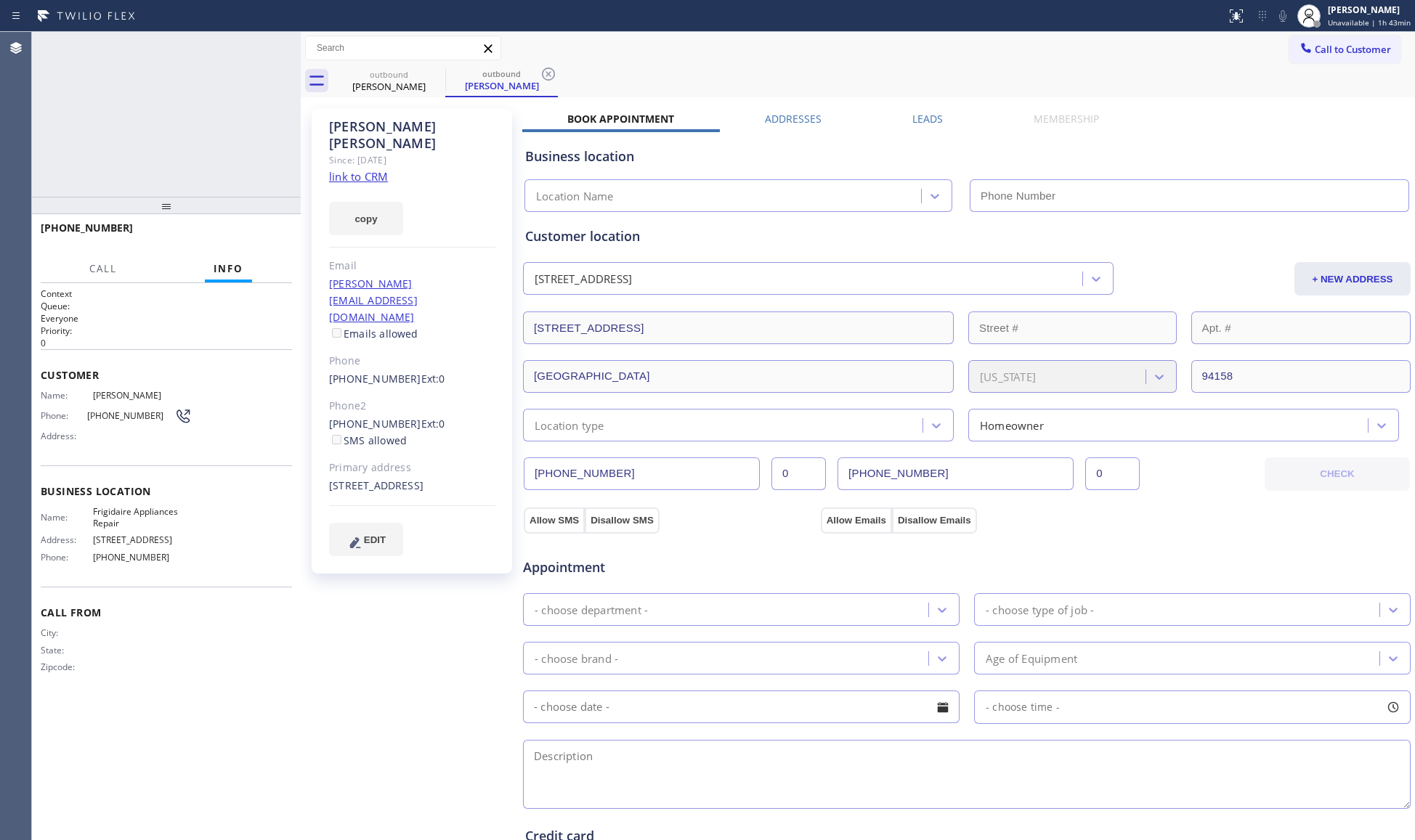
type input "[PHONE_NUMBER]"
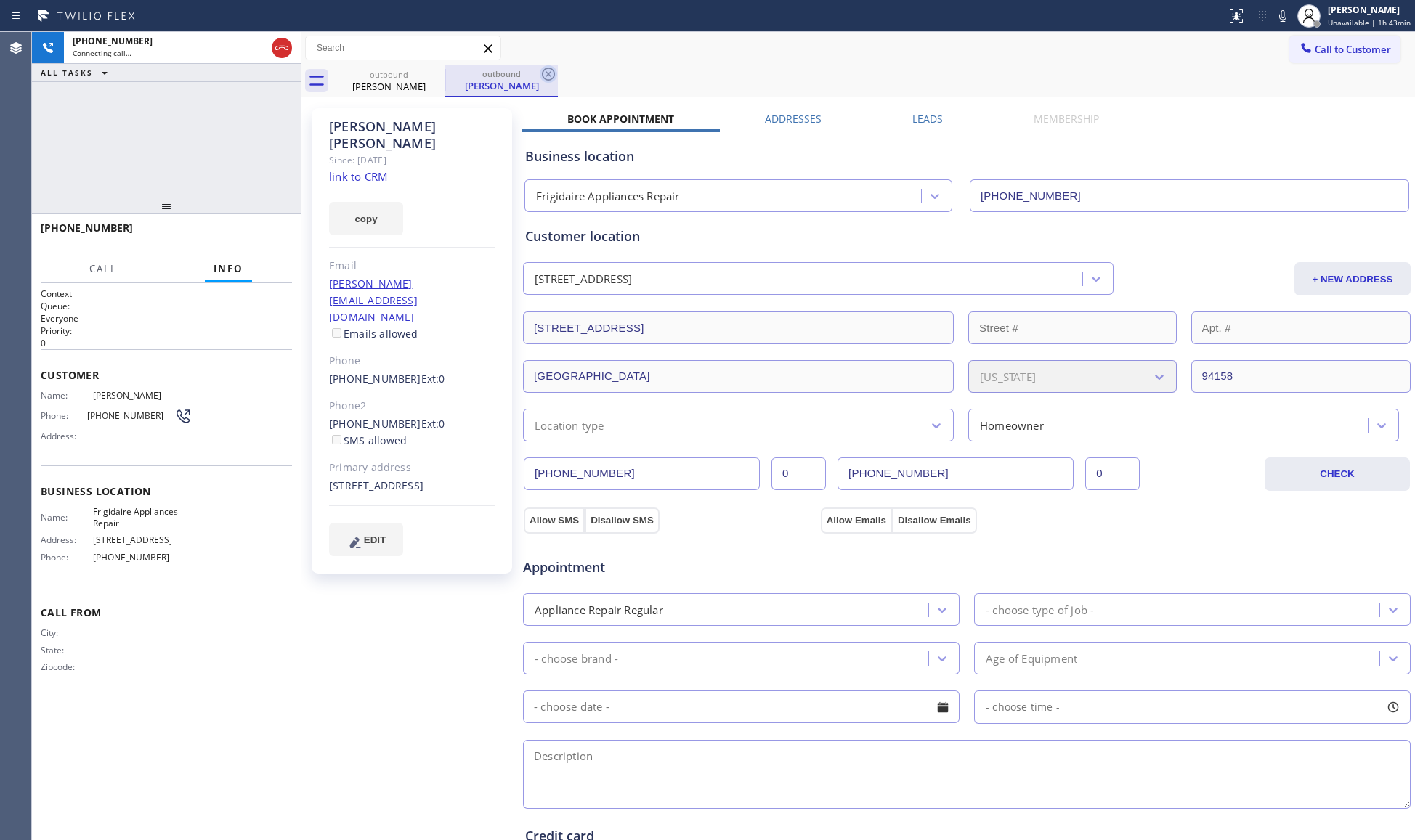
click at [549, 73] on icon at bounding box center [548, 73] width 13 height 13
click at [632, 73] on div "outbound [PERSON_NAME]" at bounding box center [874, 80] width 1082 height 33
click at [261, 245] on div "[PHONE_NUMBER] Live | 00:02 HANG UP" at bounding box center [166, 234] width 252 height 38
click at [260, 246] on div "[PHONE_NUMBER] Live | 00:02 HANG UP" at bounding box center [166, 234] width 252 height 38
click at [260, 242] on button "HANG UP" at bounding box center [258, 234] width 67 height 20
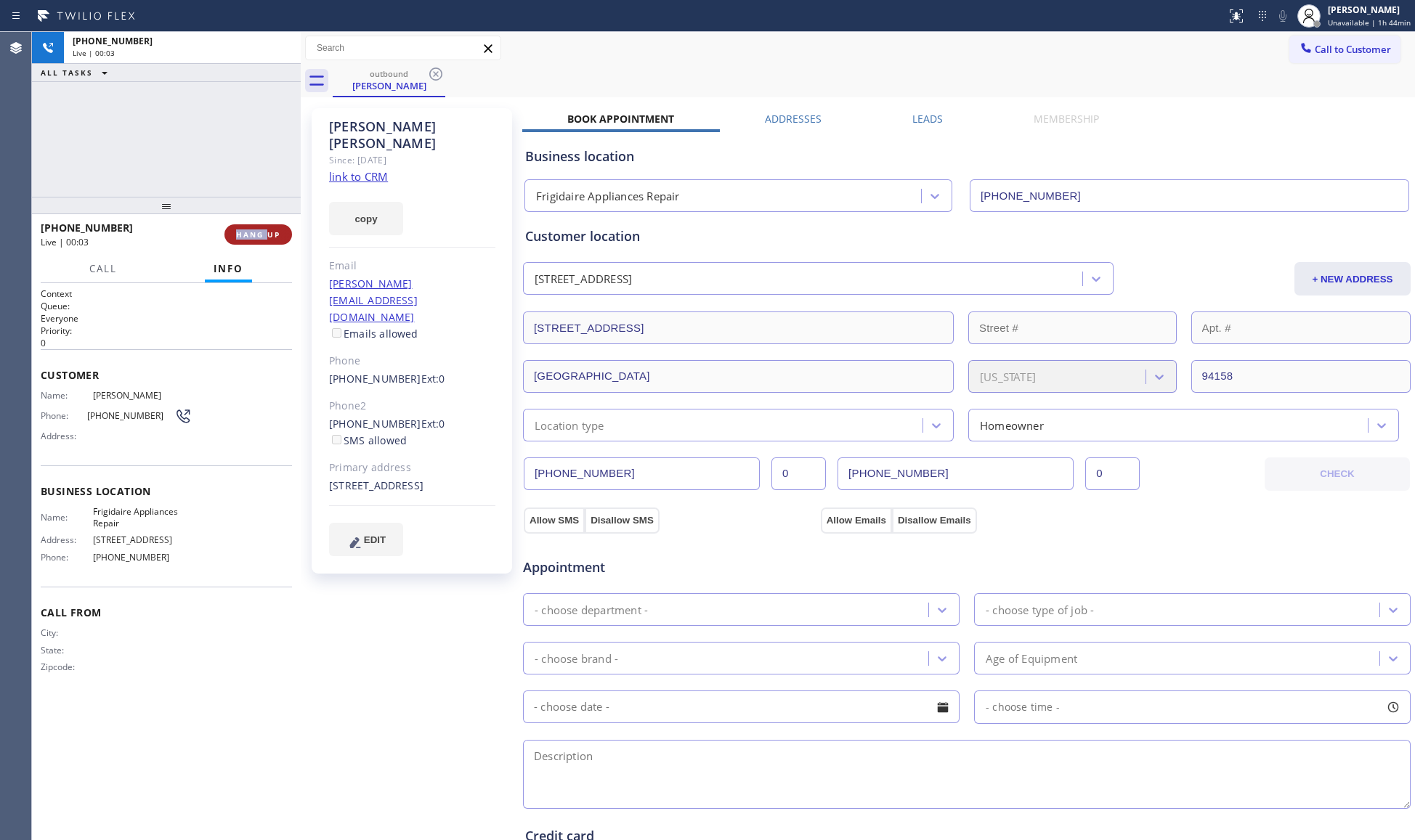
click at [260, 238] on button "HANG UP" at bounding box center [258, 234] width 67 height 20
click at [260, 235] on span "COMPLETE" at bounding box center [255, 235] width 50 height 11
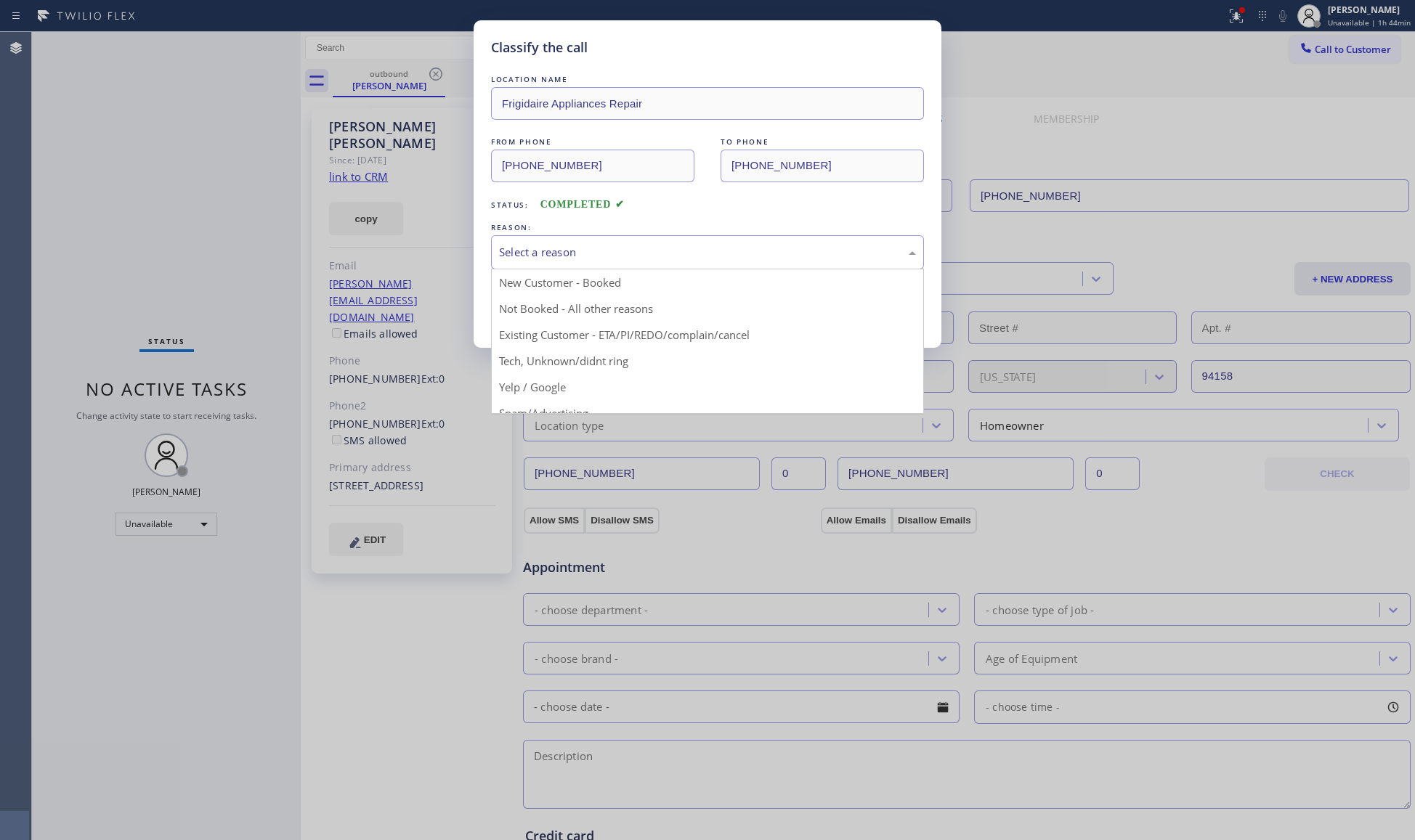
click at [852, 250] on div "Select a reason" at bounding box center [708, 252] width 417 height 17
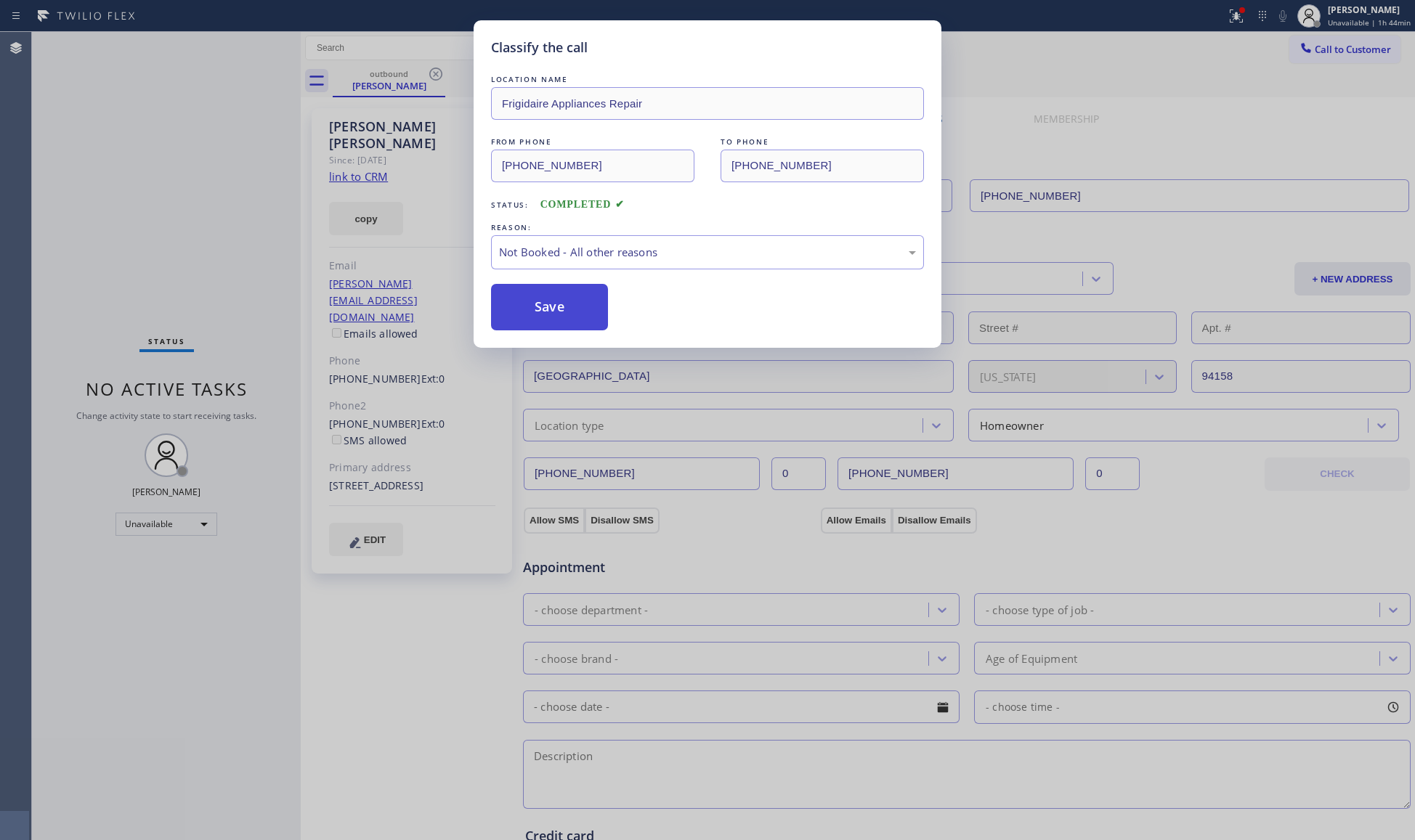
click at [558, 306] on button "Save" at bounding box center [549, 307] width 117 height 47
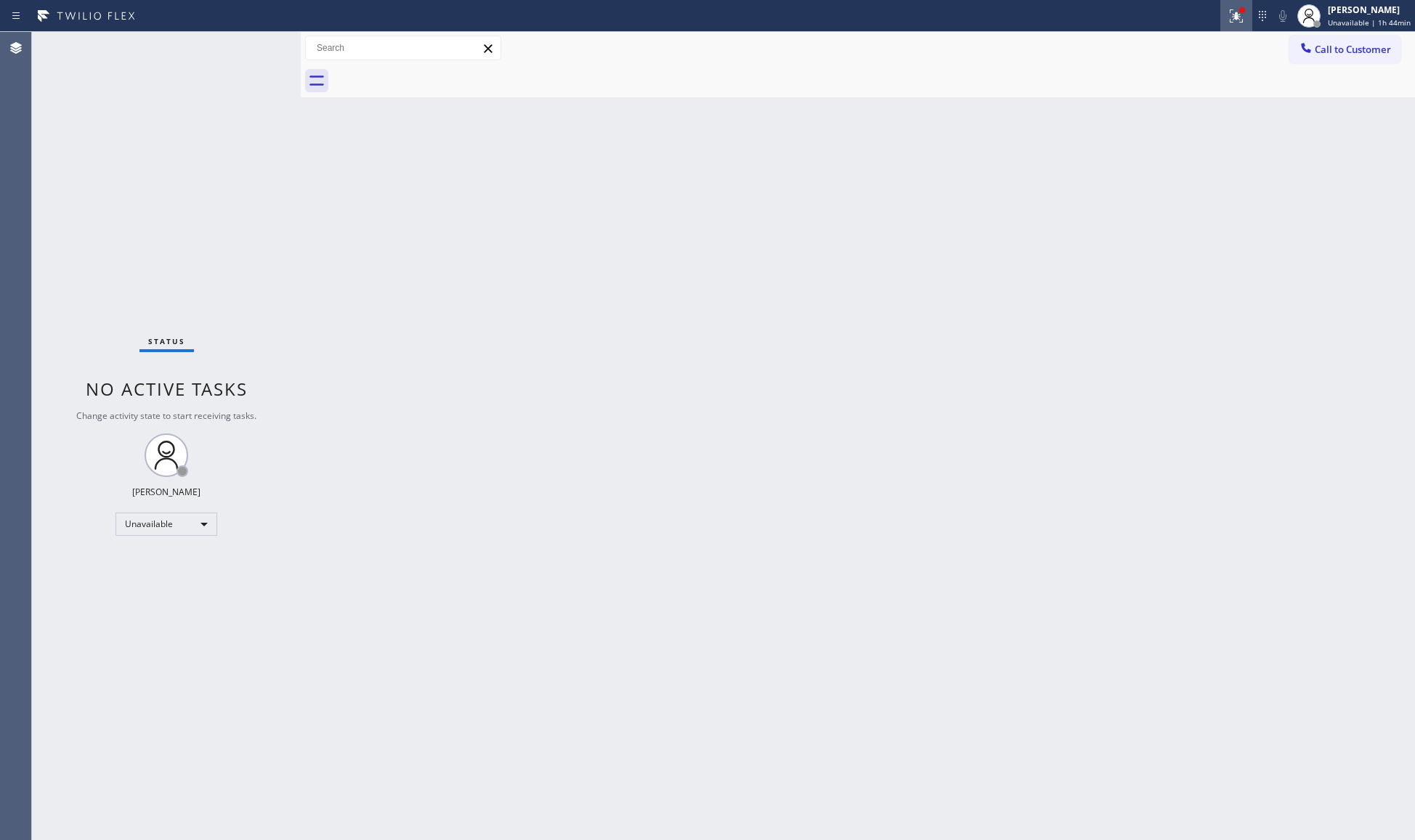
click at [1239, 11] on icon at bounding box center [1237, 16] width 18 height 18
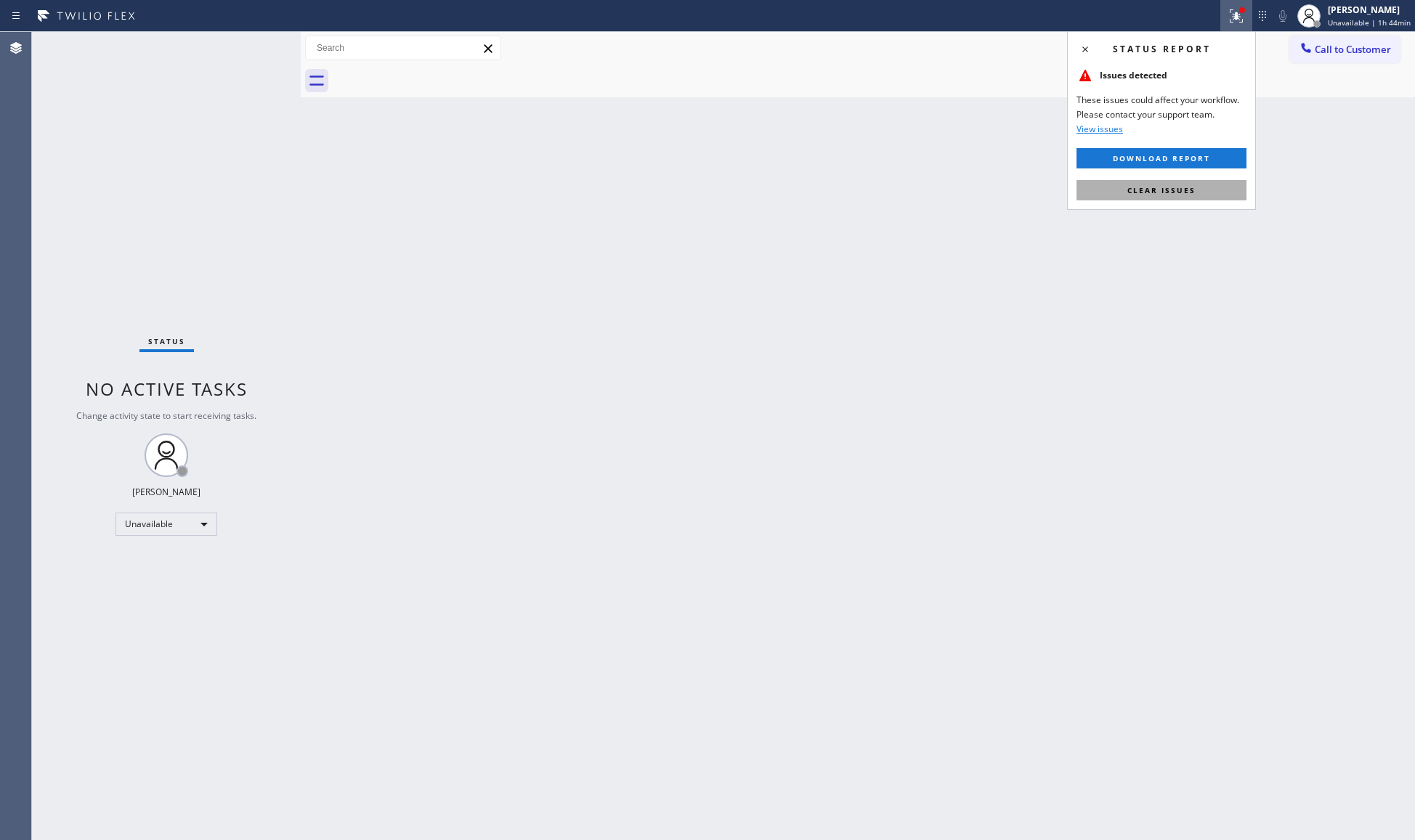
click at [1176, 187] on span "Clear issues" at bounding box center [1161, 191] width 68 height 11
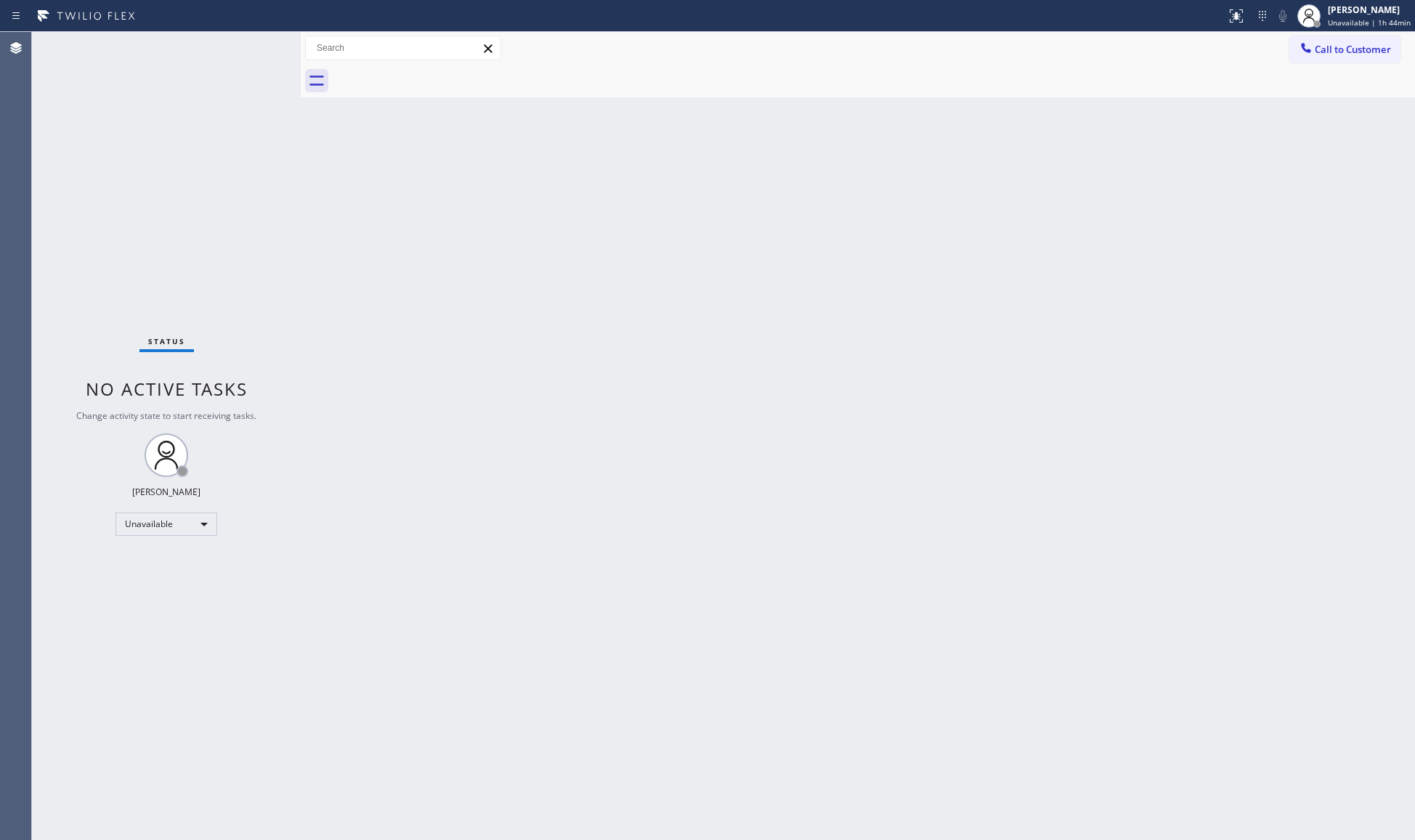
click at [1348, 31] on div "Status report No issues detected If you experience an issue, please download th…" at bounding box center [708, 16] width 1415 height 32
click at [1322, 55] on span "Call to Customer" at bounding box center [1352, 49] width 76 height 13
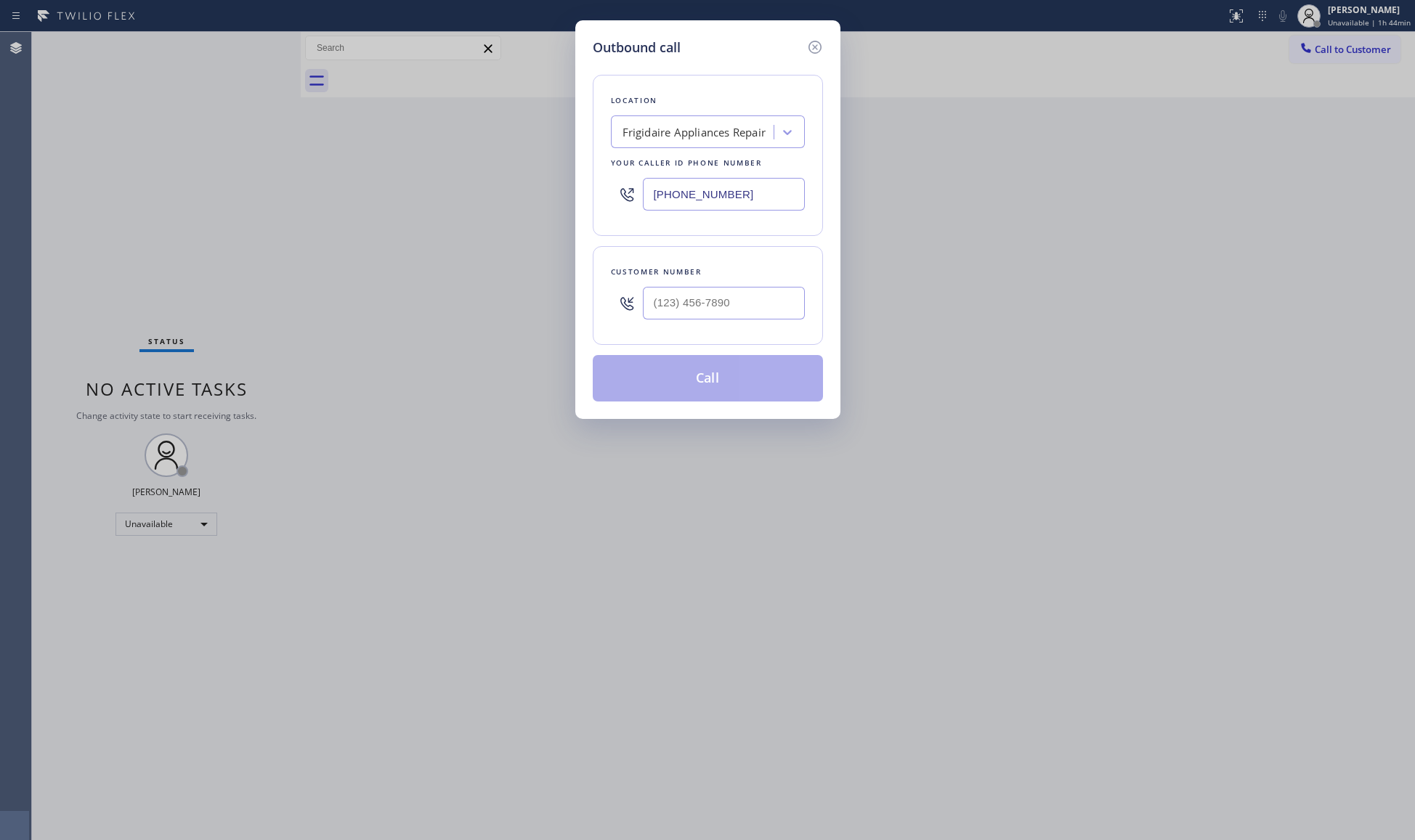
click at [747, 185] on input "[PHONE_NUMBER]" at bounding box center [723, 193] width 162 height 33
drag, startPoint x: 681, startPoint y: 182, endPoint x: 488, endPoint y: 157, distance: 194.6
click at [488, 157] on div "Outbound call Location Frigidaire Appliances Repair Your caller id phone number…" at bounding box center [708, 420] width 1415 height 840
paste input "305) 424-7564"
type input "[PHONE_NUMBER]"
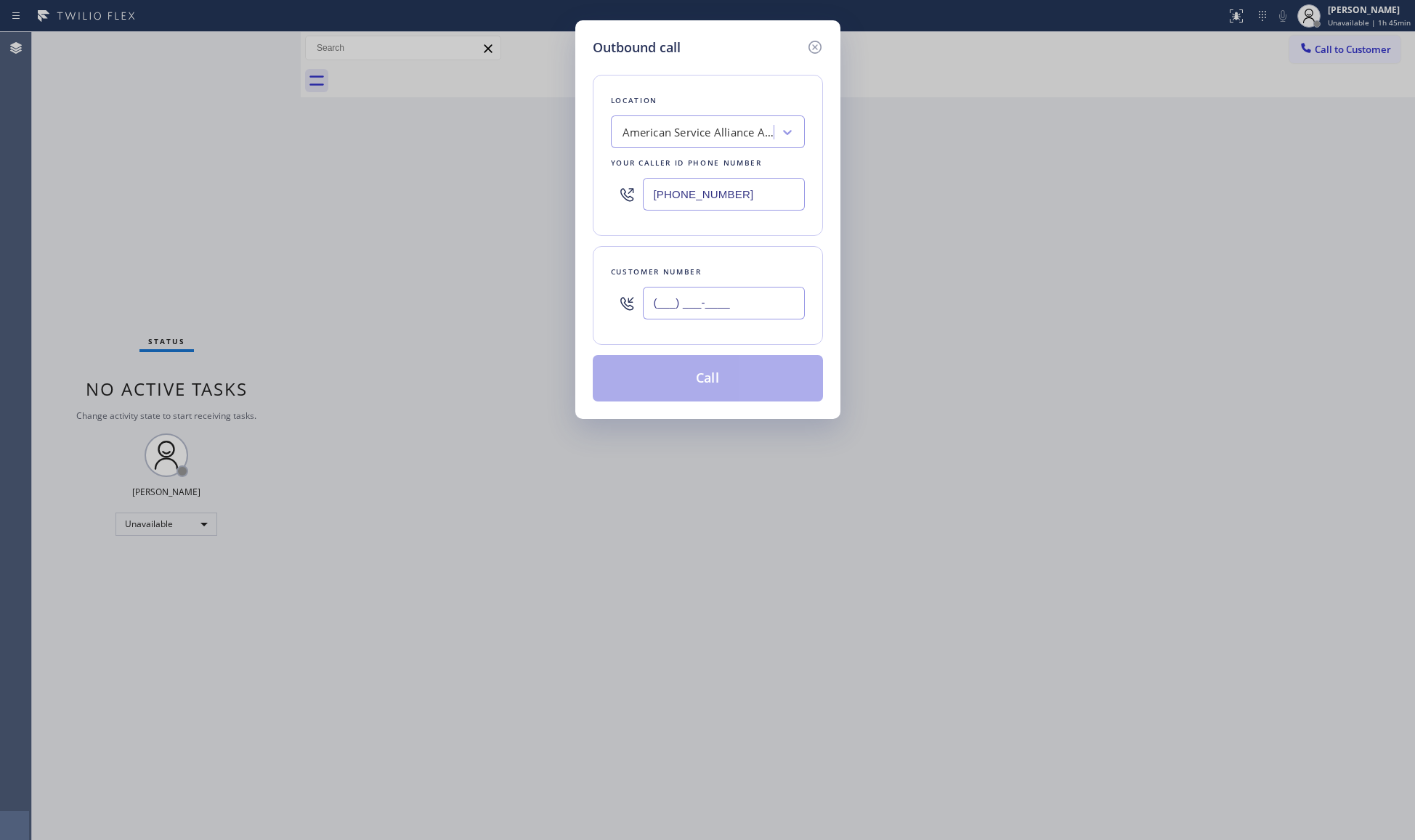
click at [788, 313] on input "(___) ___-____" at bounding box center [723, 303] width 162 height 33
paste input "305) 965-3071"
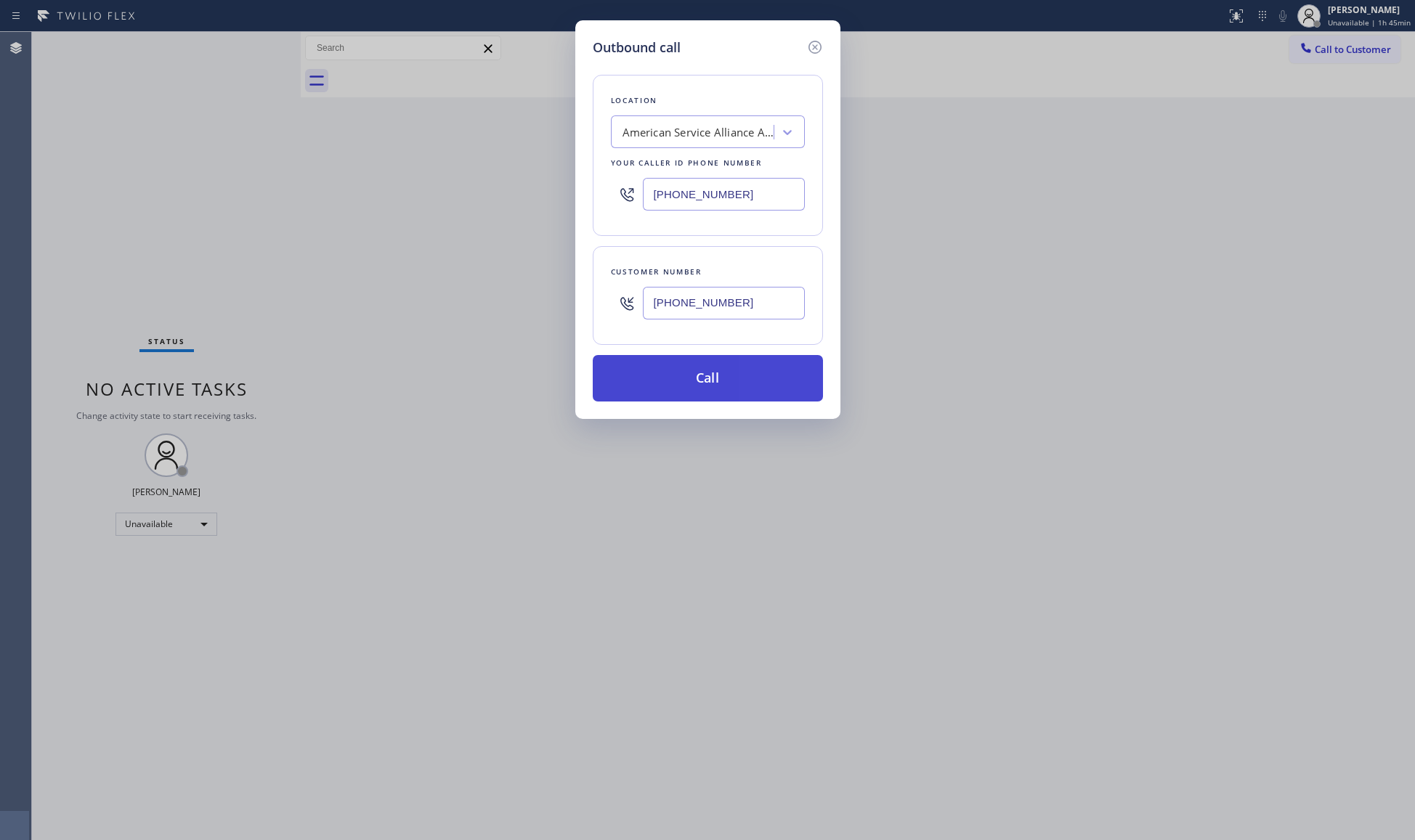
type input "[PHONE_NUMBER]"
click at [687, 386] on button "Call" at bounding box center [708, 378] width 231 height 47
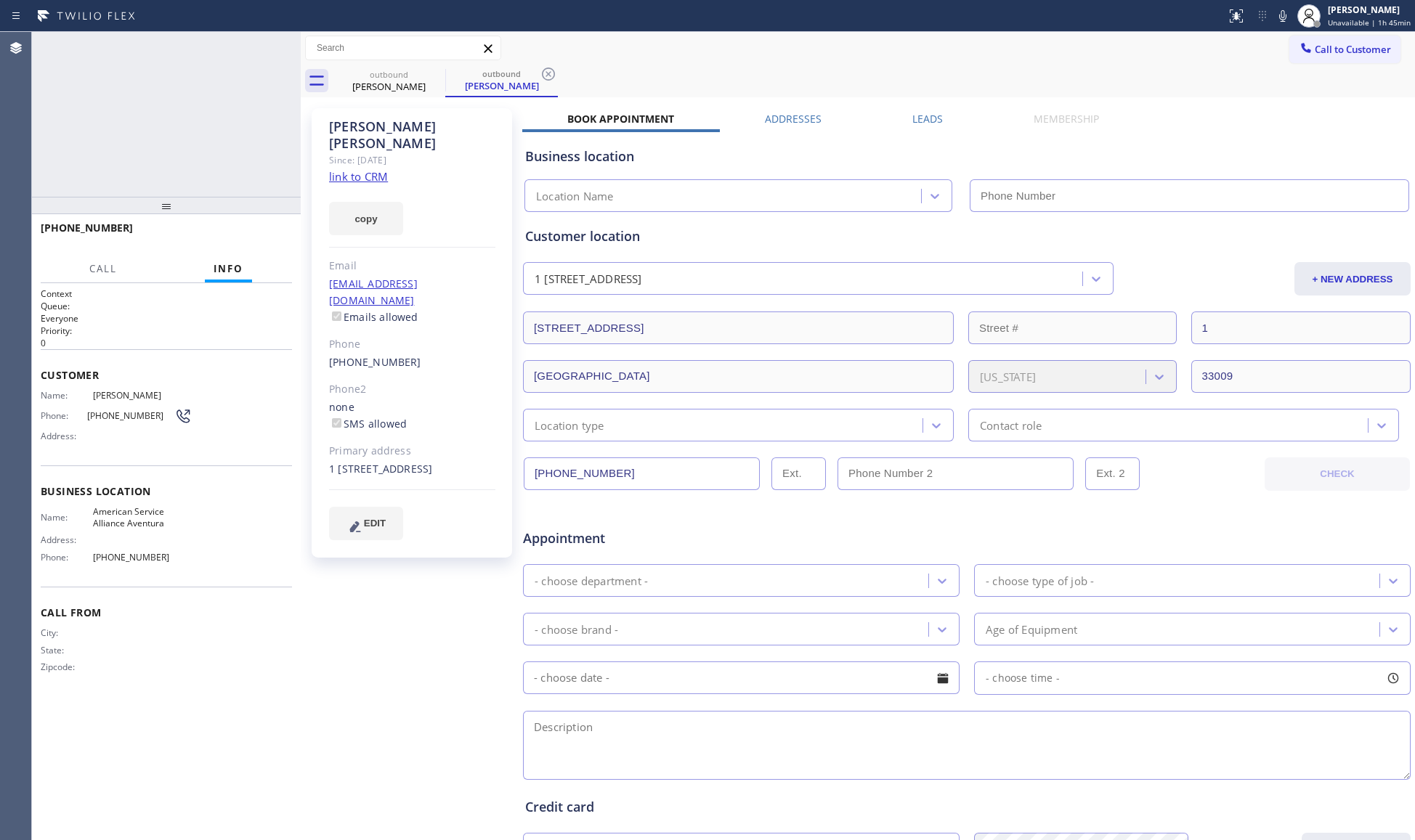
type input "[PHONE_NUMBER]"
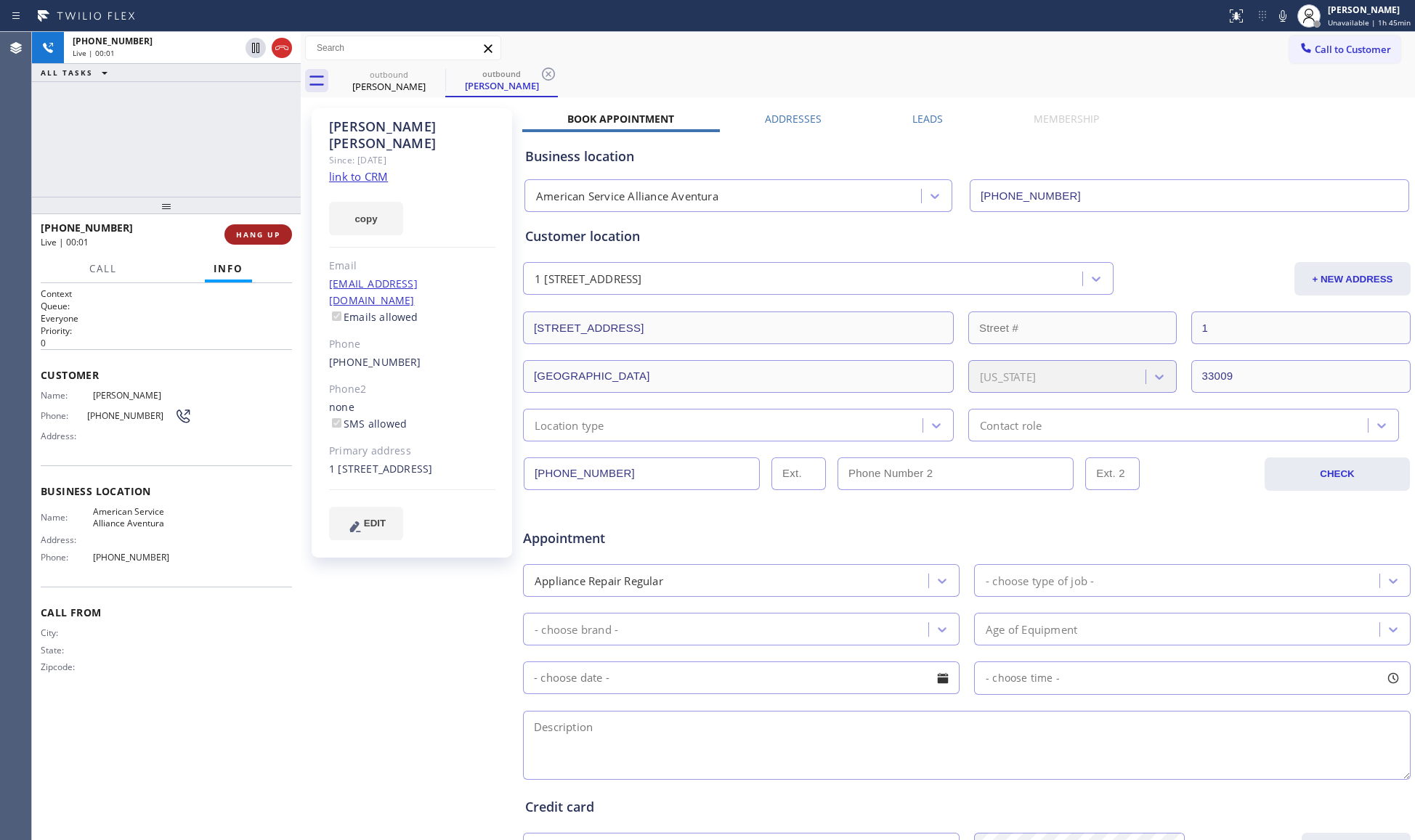
click at [273, 233] on span "HANG UP" at bounding box center [258, 235] width 44 height 11
click at [273, 231] on span "COMPLETE" at bounding box center [255, 235] width 50 height 11
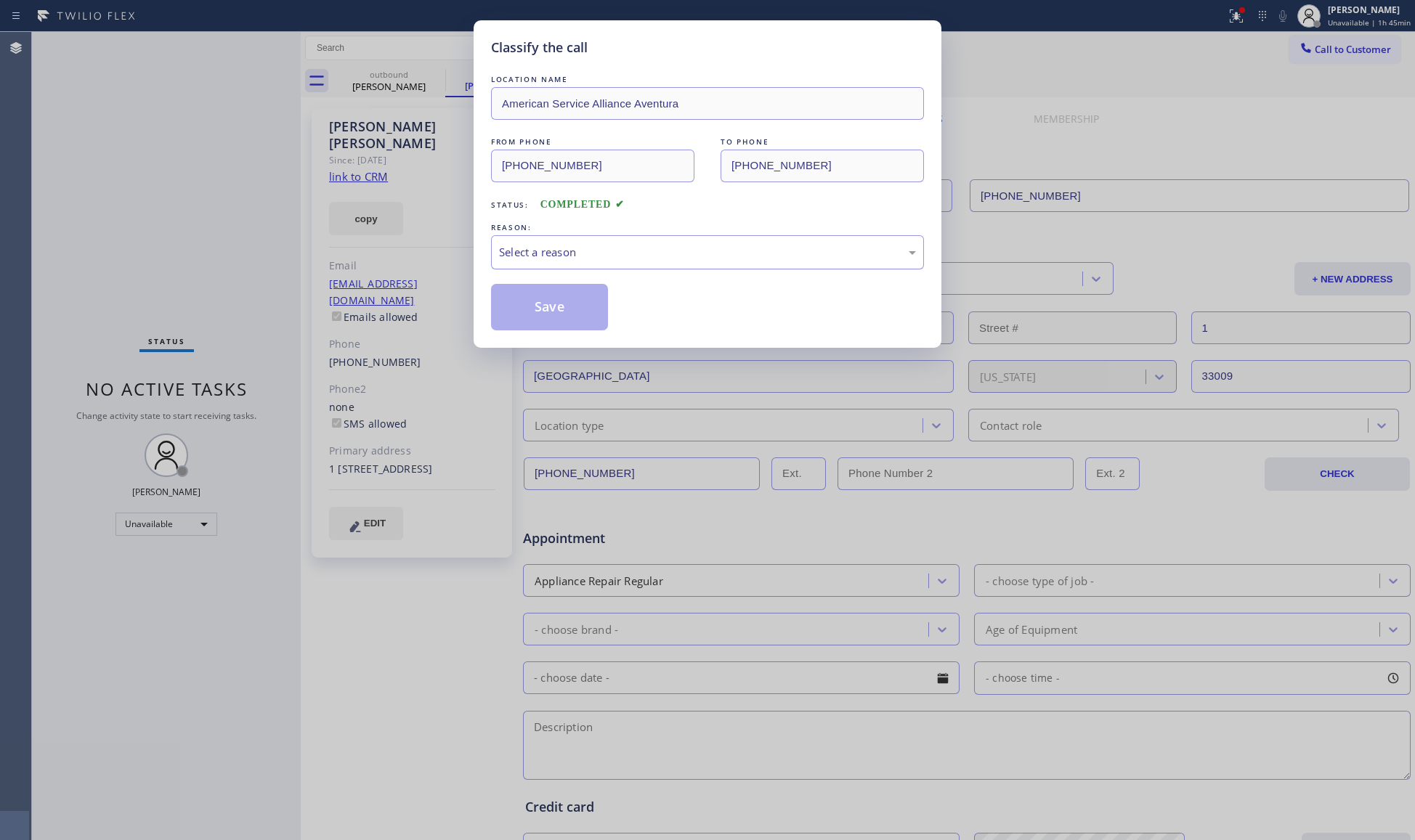
click at [552, 265] on div "Select a reason" at bounding box center [708, 252] width 433 height 34
click at [533, 305] on button "Save" at bounding box center [549, 307] width 117 height 47
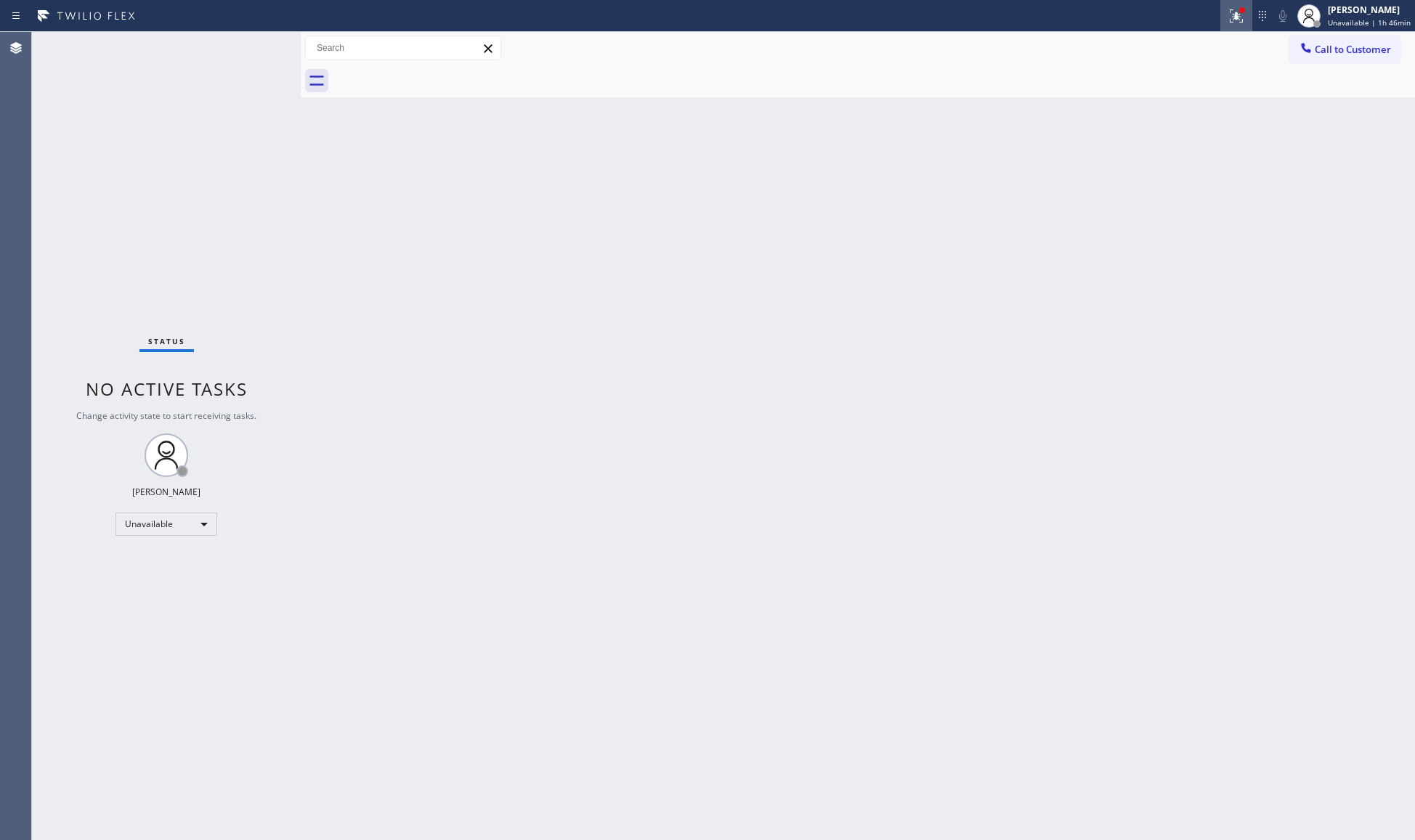
click at [1237, 16] on icon at bounding box center [1237, 14] width 9 height 5
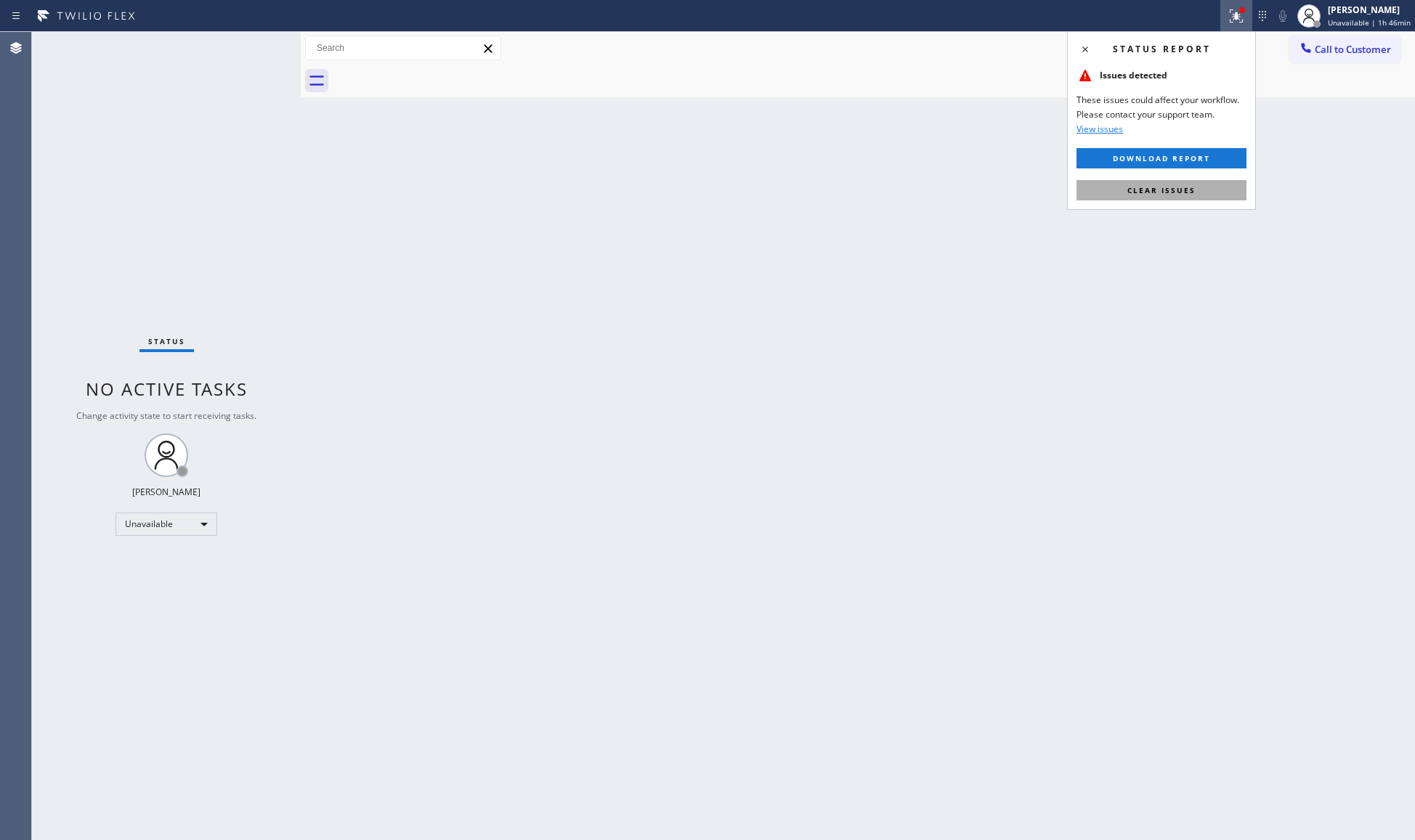
click at [1177, 186] on span "Clear issues" at bounding box center [1161, 191] width 68 height 11
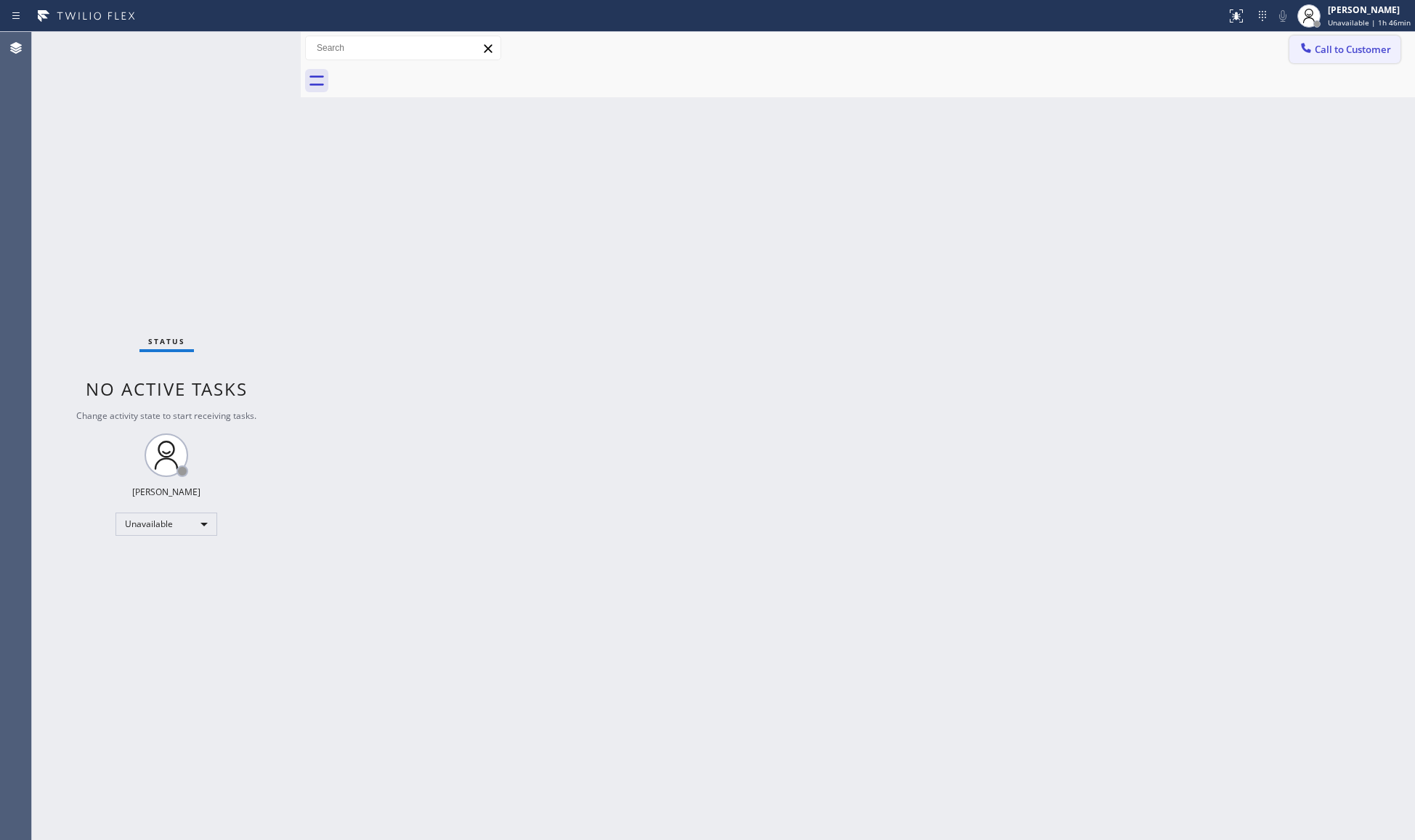
click at [1349, 42] on button "Call to Customer" at bounding box center [1345, 49] width 111 height 27
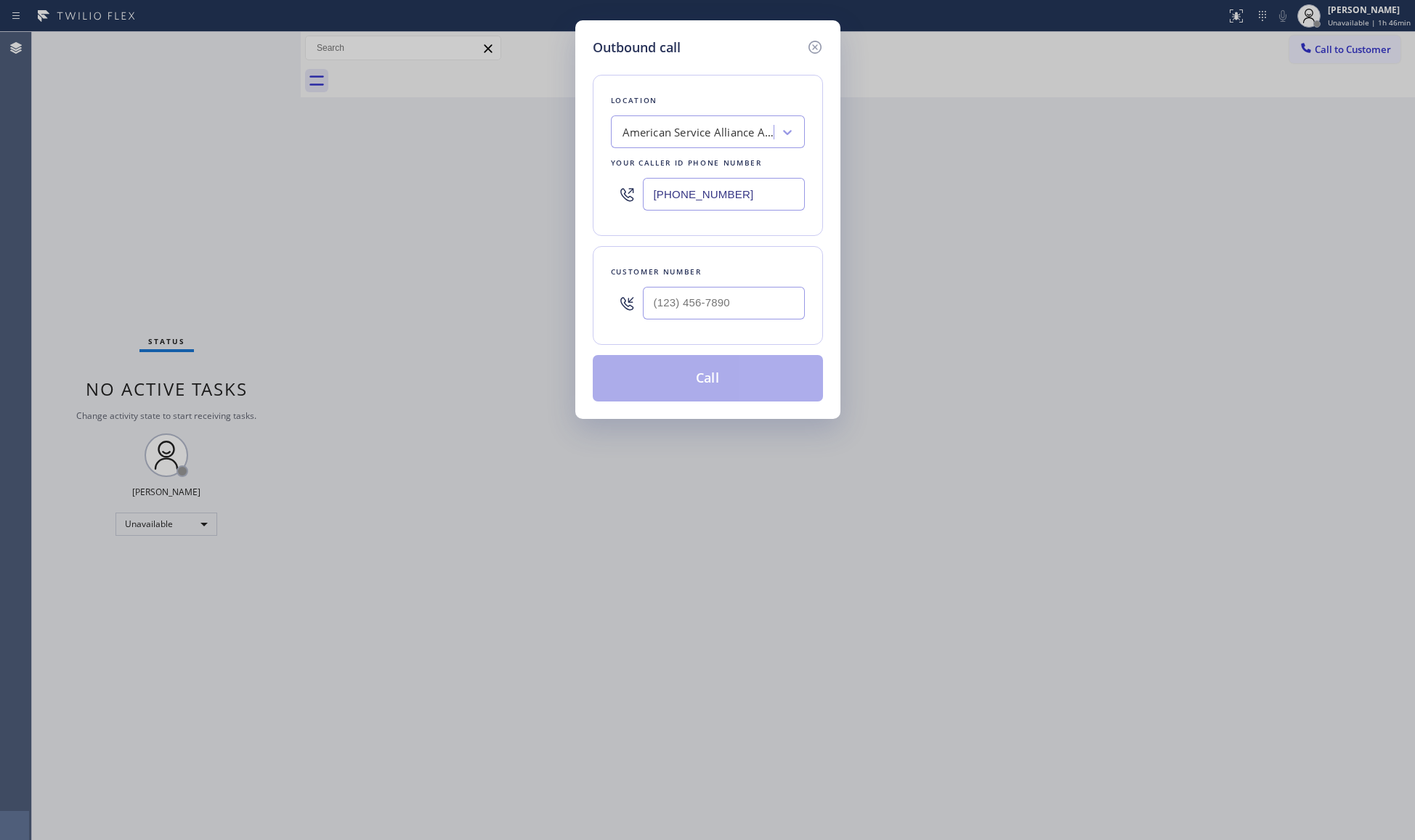
drag, startPoint x: 796, startPoint y: 198, endPoint x: 628, endPoint y: 192, distance: 168.1
click at [636, 193] on div "[PHONE_NUMBER]" at bounding box center [708, 193] width 194 height 47
paste input "855) 731-4952"
type input "[PHONE_NUMBER]"
click at [759, 302] on input "(___) ___-____" at bounding box center [723, 303] width 162 height 33
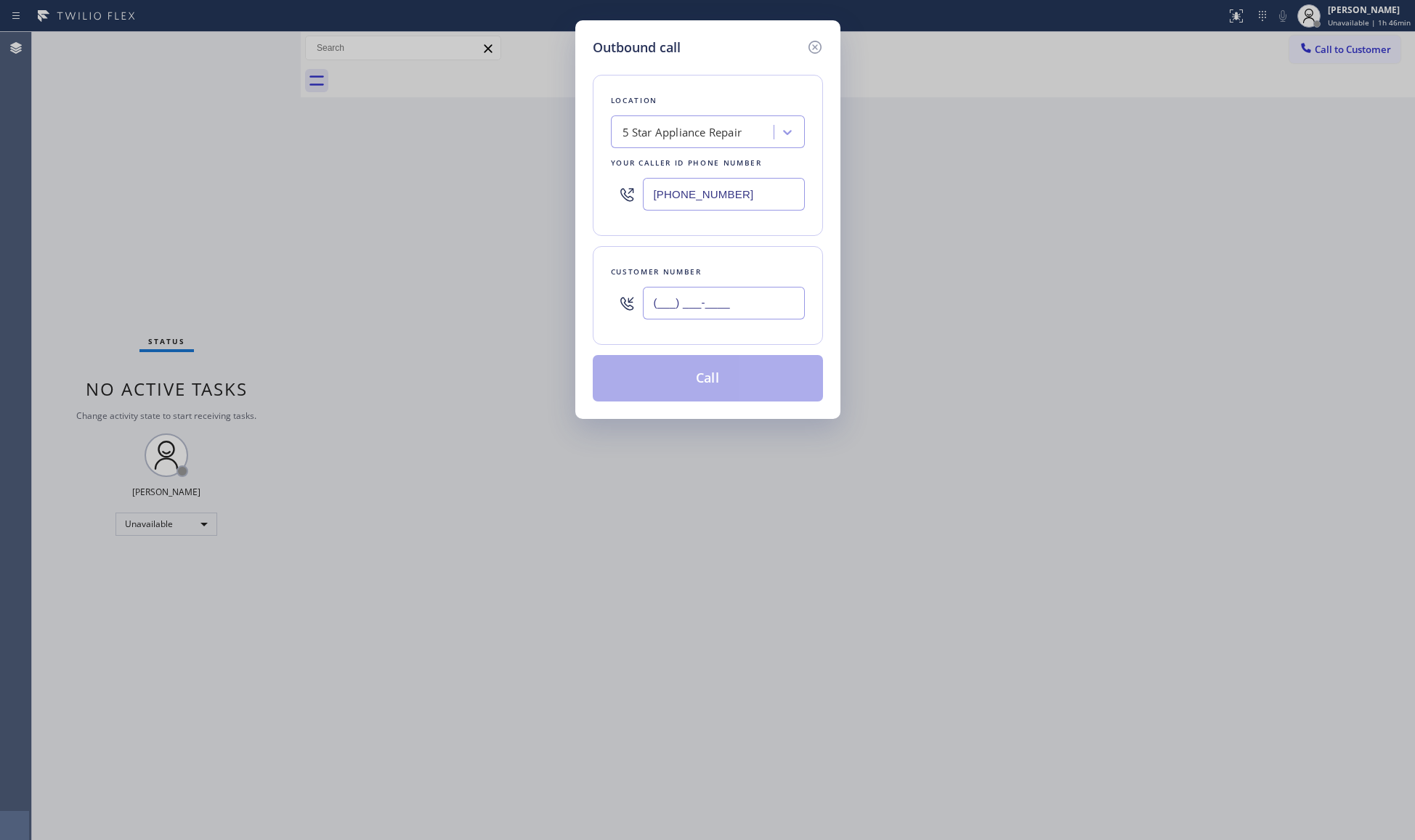
paste input "213) 220-8287"
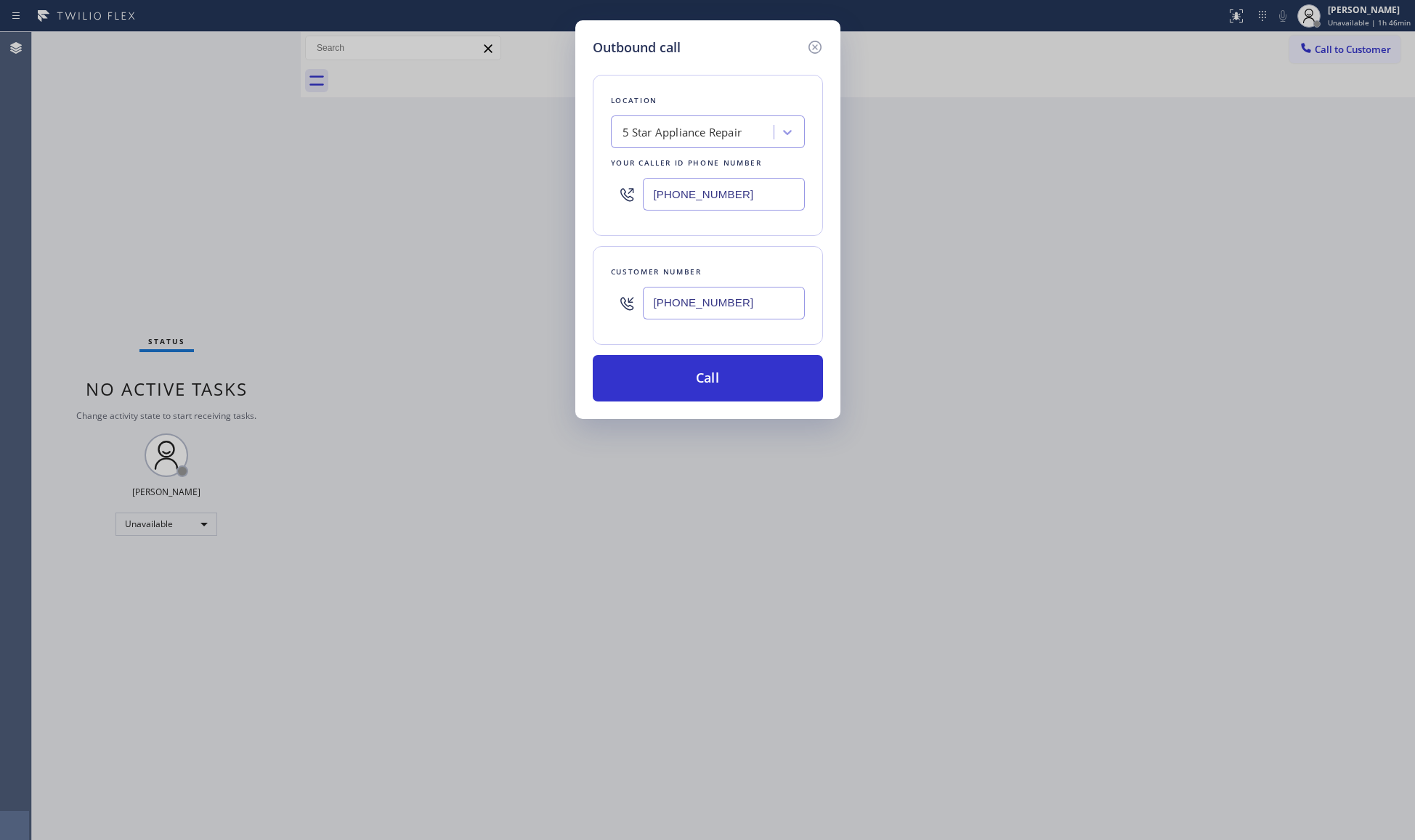
type input "[PHONE_NUMBER]"
click at [708, 353] on div "Location 5 Star Appliance Repair Your caller id phone number [PHONE_NUMBER] Cus…" at bounding box center [708, 230] width 231 height 344
click at [694, 378] on button "Call" at bounding box center [708, 378] width 231 height 47
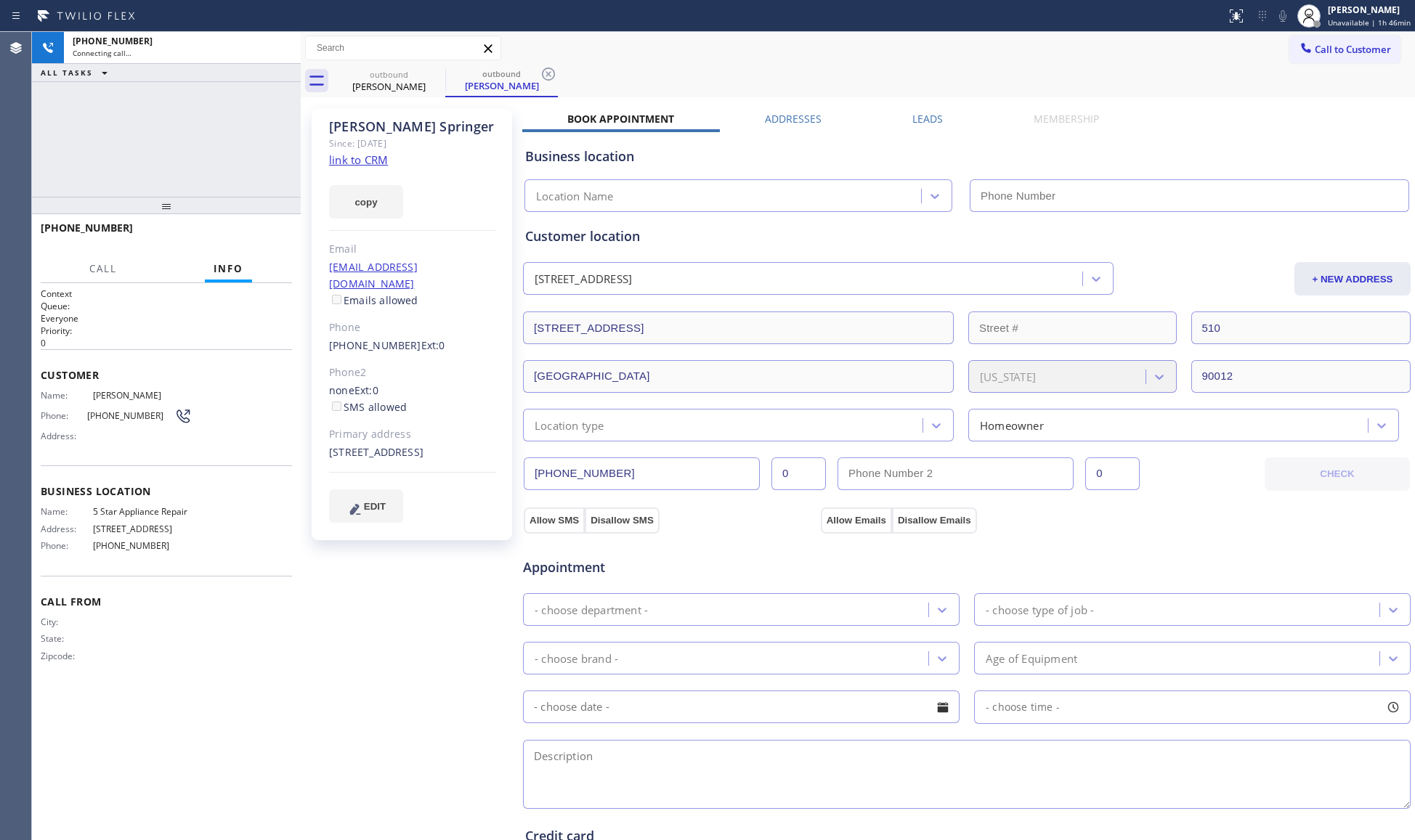
type input "[PHONE_NUMBER]"
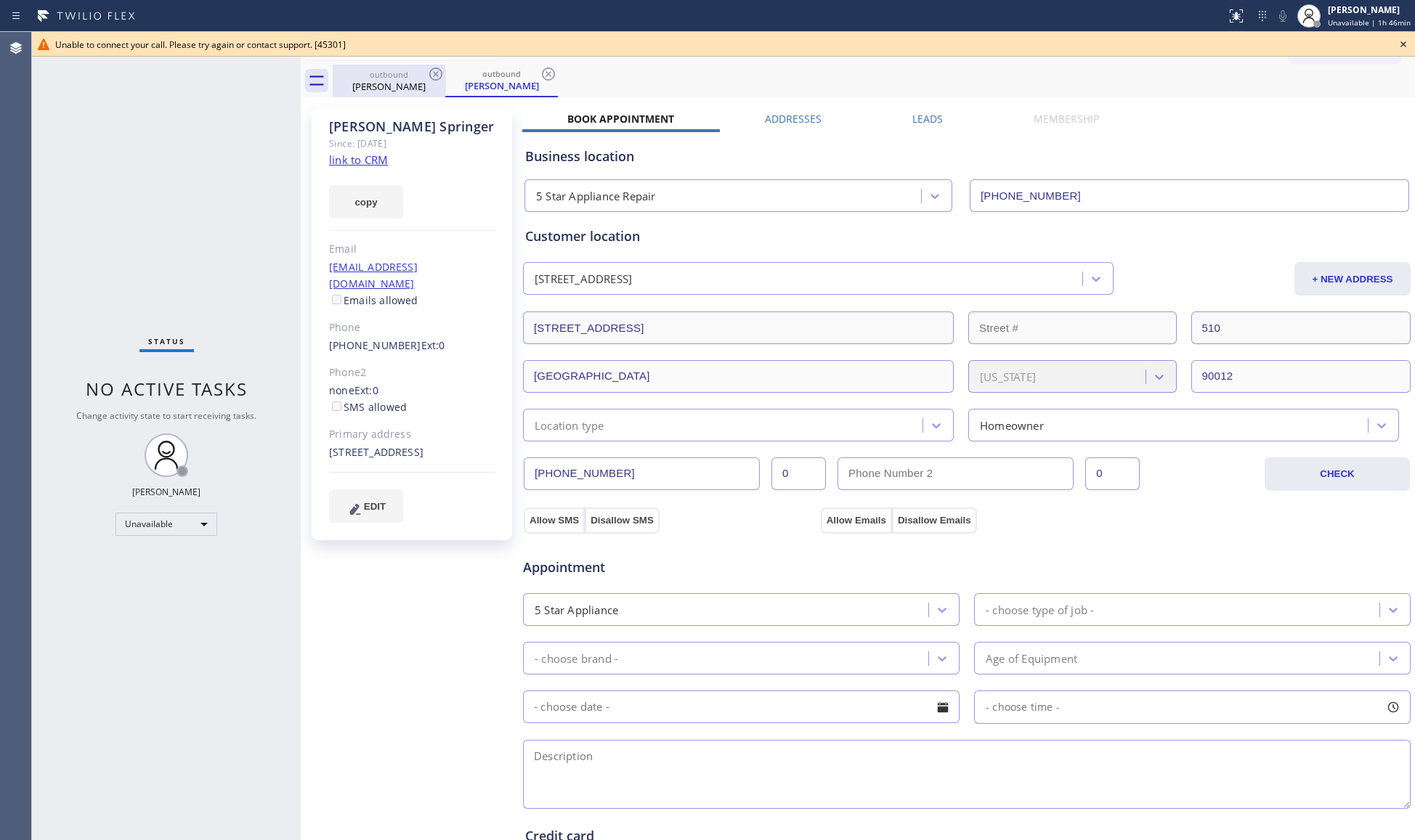
click at [412, 90] on div "[PERSON_NAME]" at bounding box center [389, 86] width 110 height 13
click at [435, 76] on icon at bounding box center [436, 74] width 18 height 18
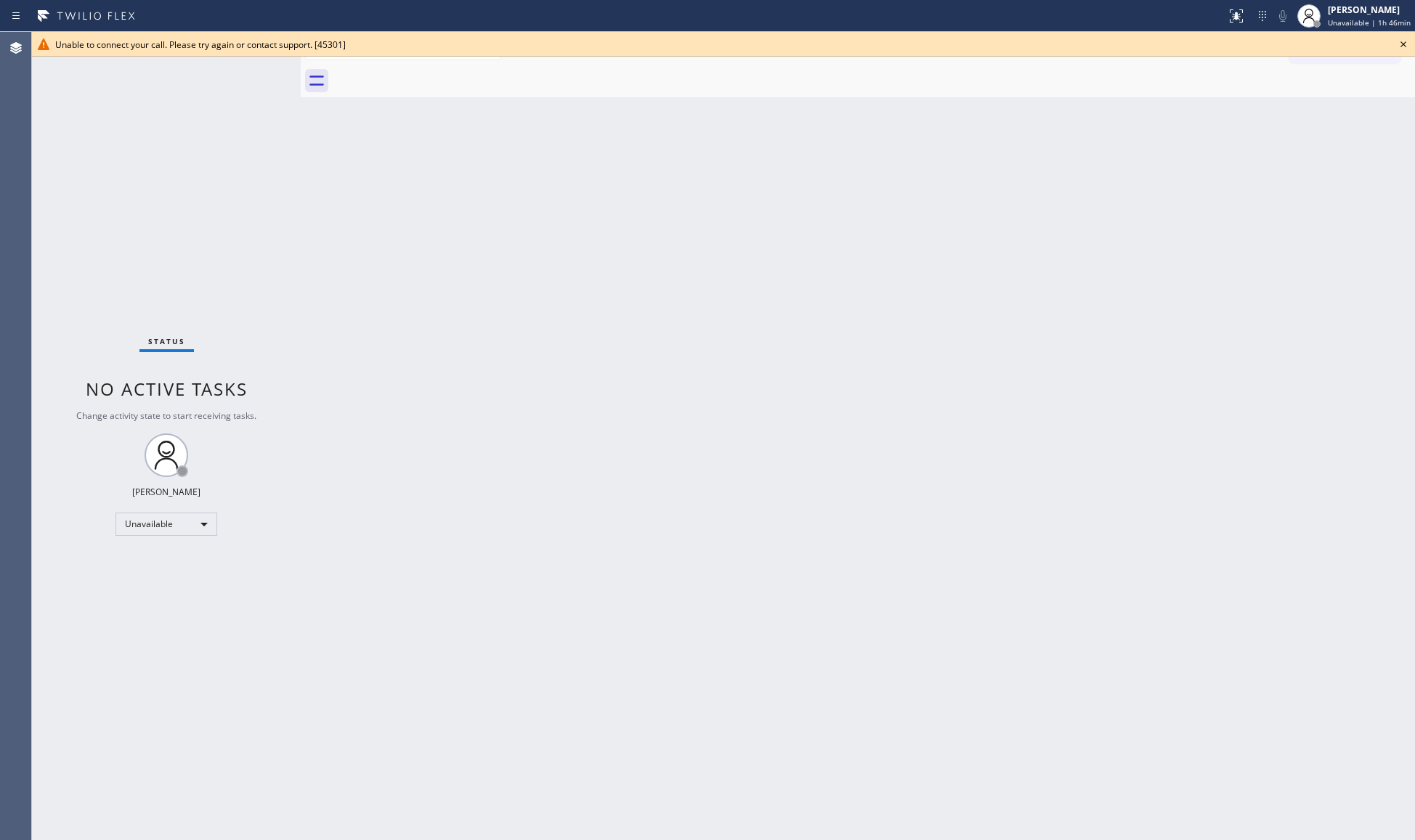
click at [435, 74] on div at bounding box center [874, 80] width 1082 height 33
click at [1397, 42] on icon at bounding box center [1404, 44] width 18 height 18
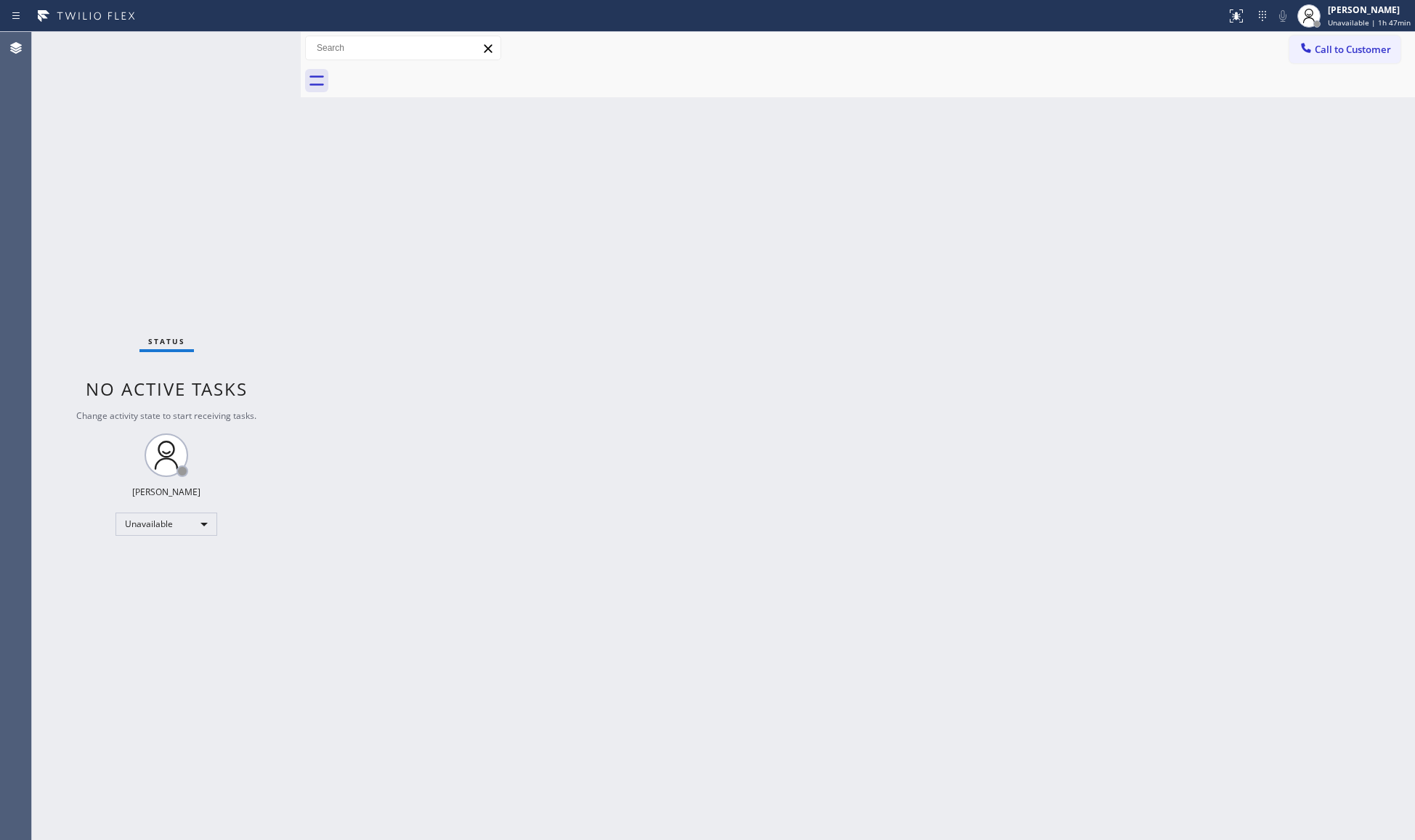
drag, startPoint x: 1300, startPoint y: 42, endPoint x: 1291, endPoint y: 42, distance: 9.0
click at [1302, 42] on icon at bounding box center [1305, 48] width 14 height 14
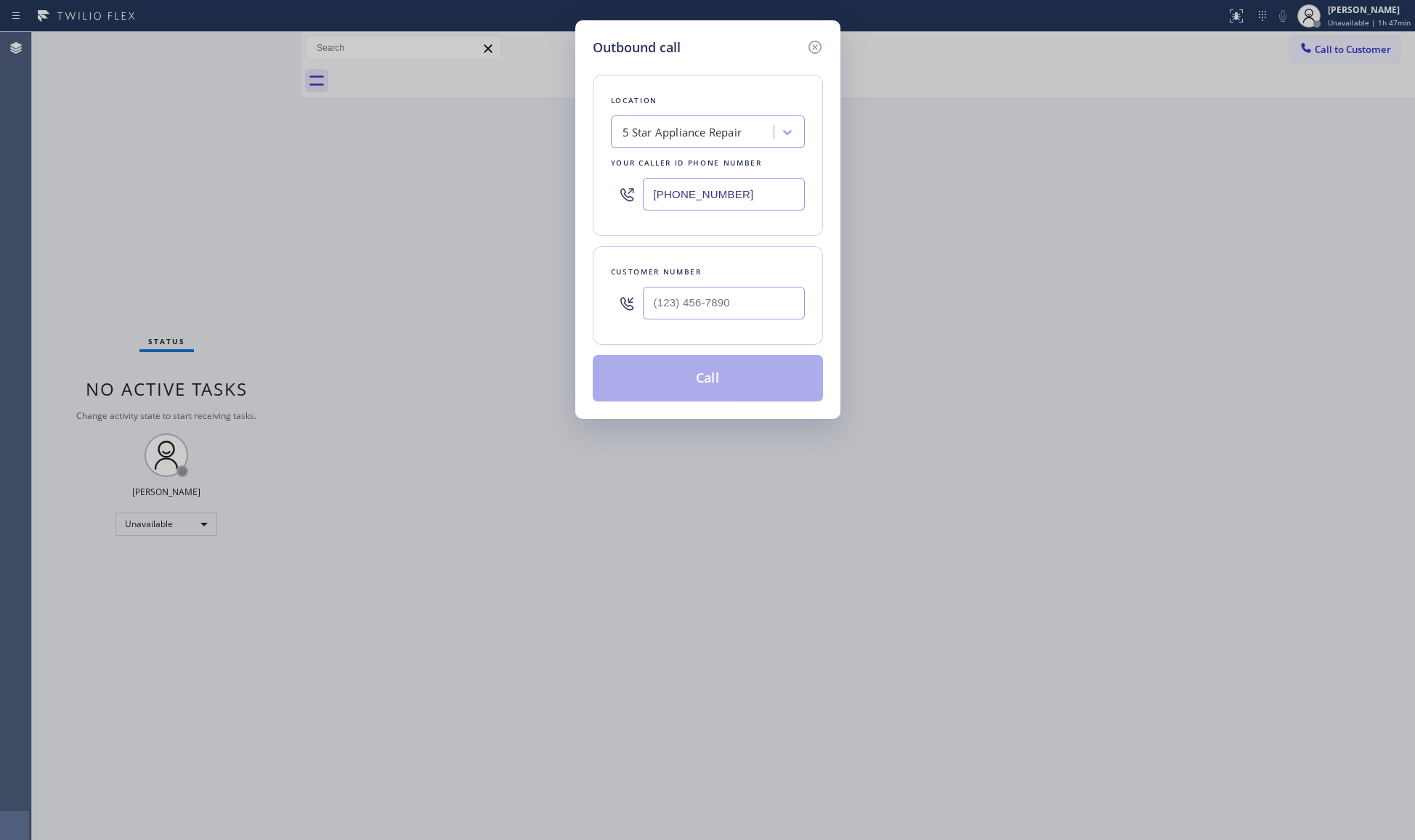
drag, startPoint x: 738, startPoint y: 195, endPoint x: 646, endPoint y: 198, distance: 92.0
click at [646, 198] on input "[PHONE_NUMBER]" at bounding box center [723, 193] width 162 height 33
paste input "626) 550-4844"
type input "[PHONE_NUMBER]"
click at [730, 312] on input "(___) ___-____" at bounding box center [723, 303] width 162 height 33
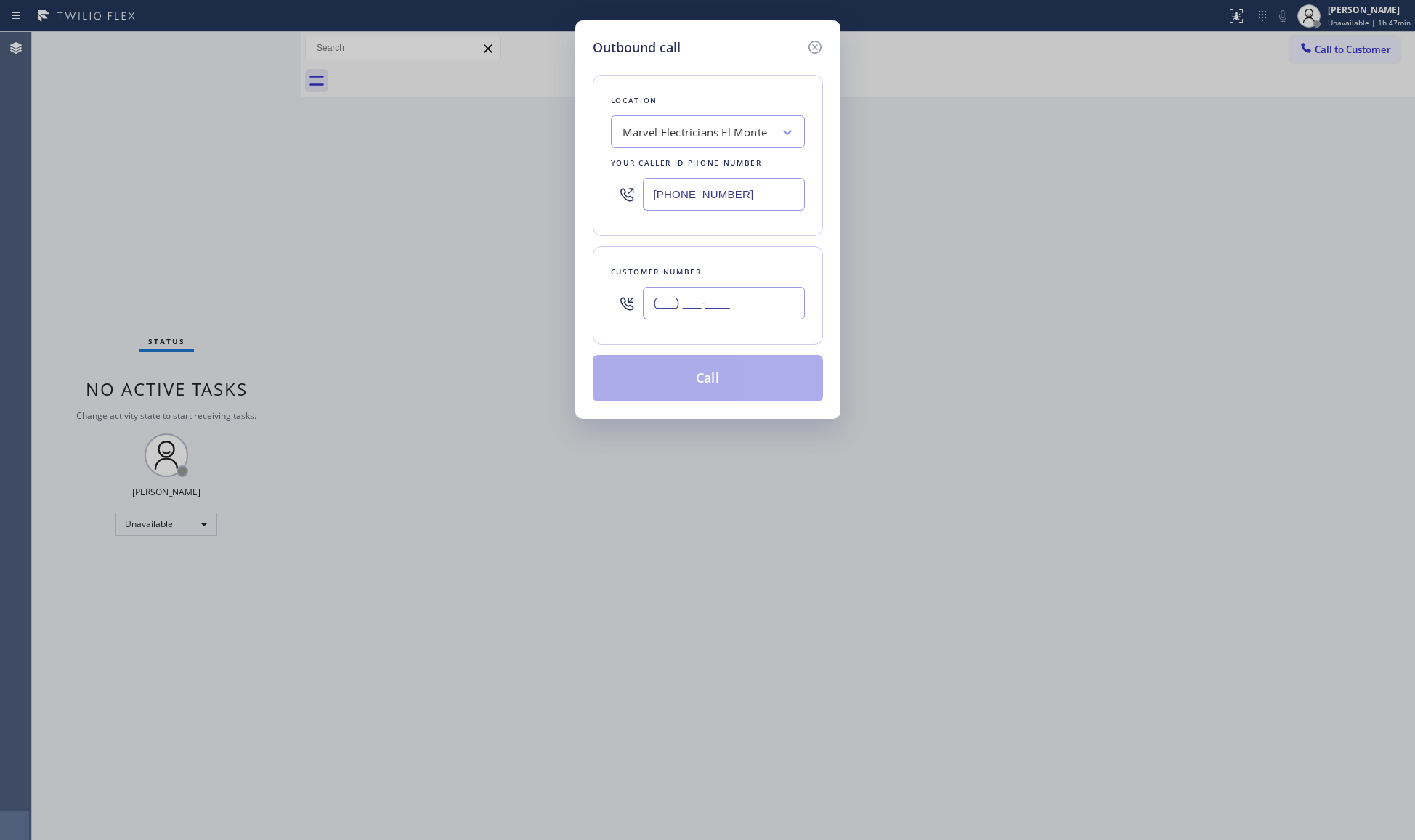
paste input "626) 710-2596"
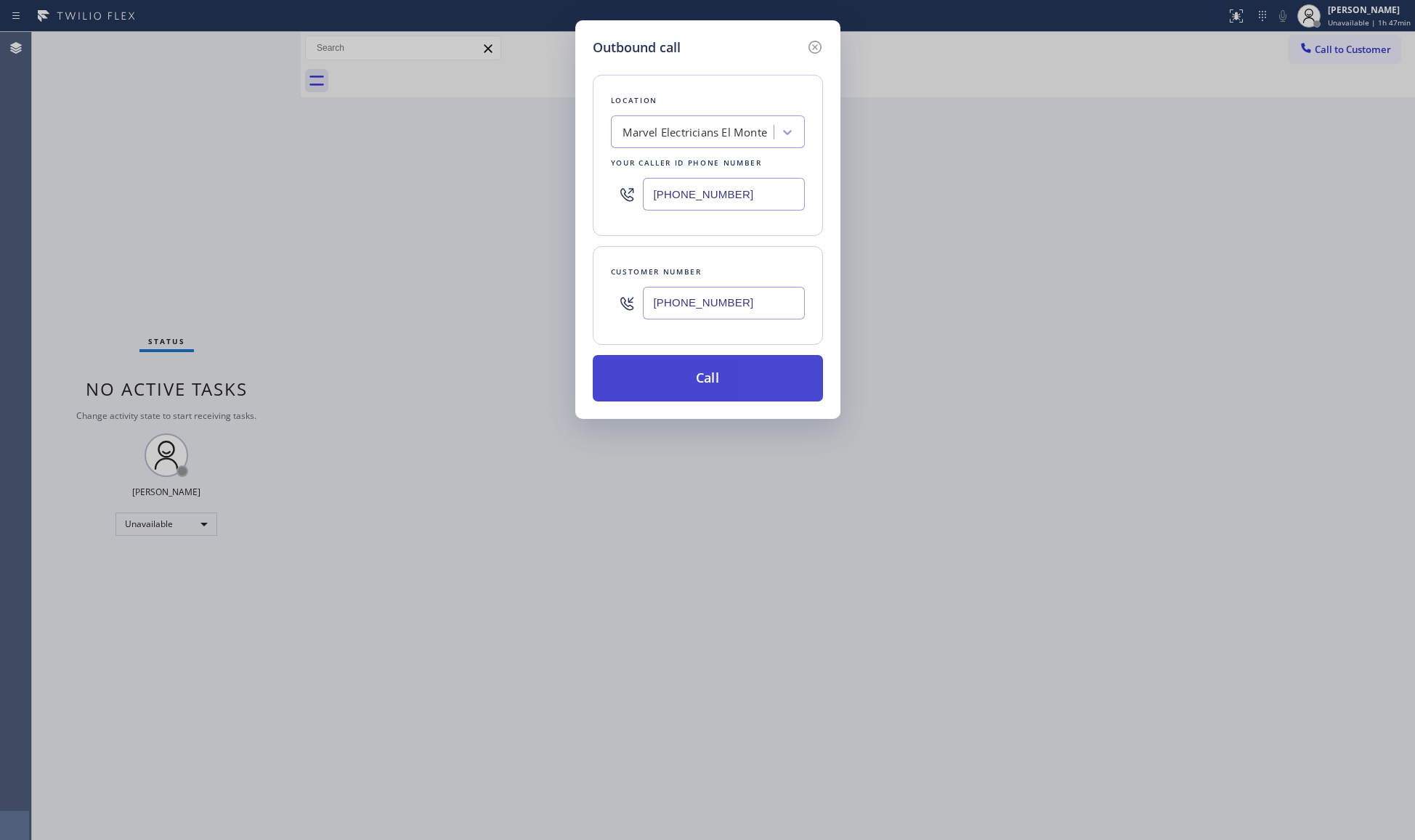
type input "[PHONE_NUMBER]"
click at [709, 384] on button "Call" at bounding box center [708, 378] width 231 height 47
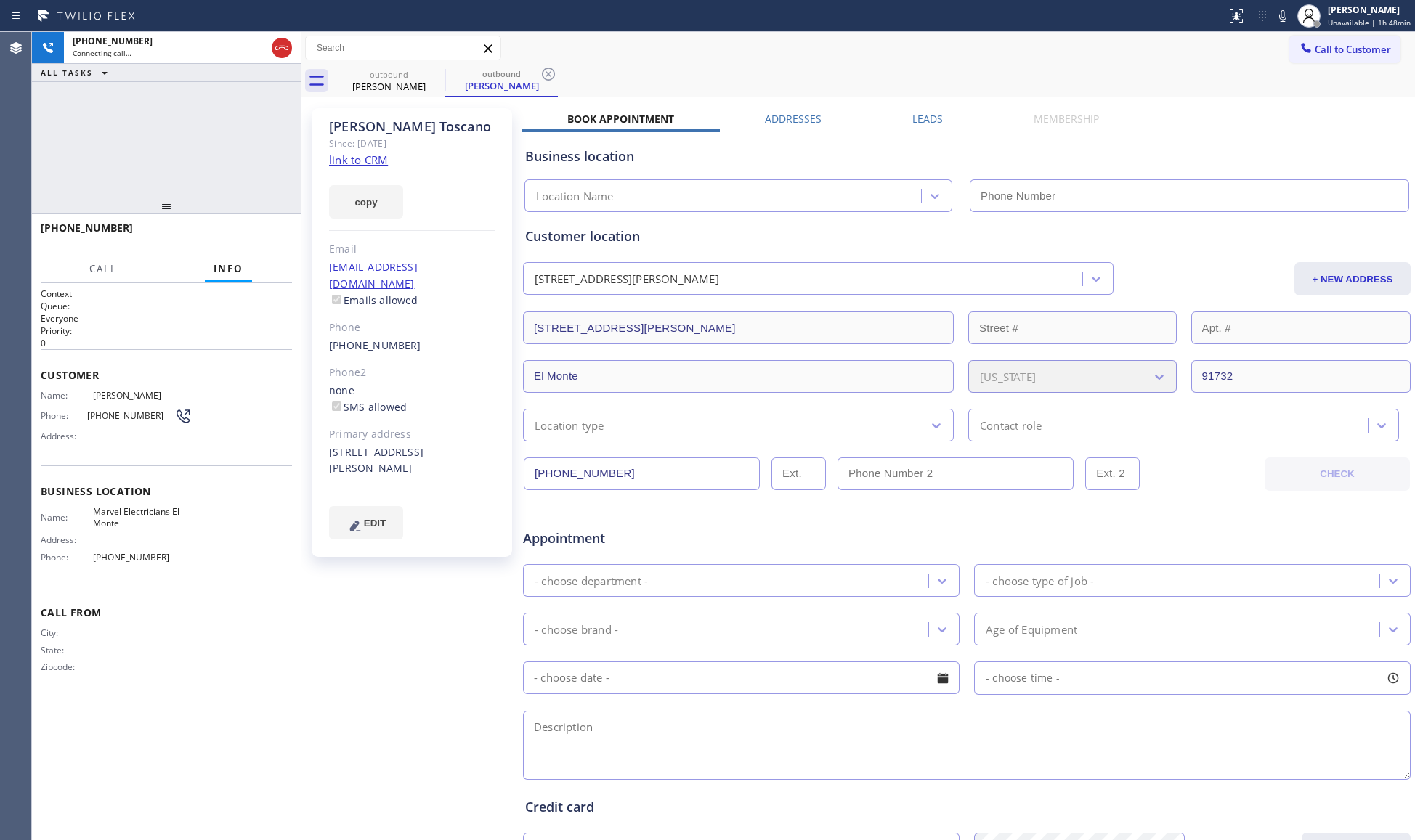
type input "[PHONE_NUMBER]"
click at [783, 76] on div "outbound [PERSON_NAME] outbound [PERSON_NAME]" at bounding box center [874, 80] width 1082 height 33
click at [550, 74] on icon at bounding box center [549, 74] width 18 height 18
click at [564, 72] on div "outbound [PERSON_NAME]" at bounding box center [874, 80] width 1082 height 33
click at [744, 54] on div "Call to Customer Outbound call Location Marvel Electricians [GEOGRAPHIC_DATA] Y…" at bounding box center [857, 48] width 1114 height 26
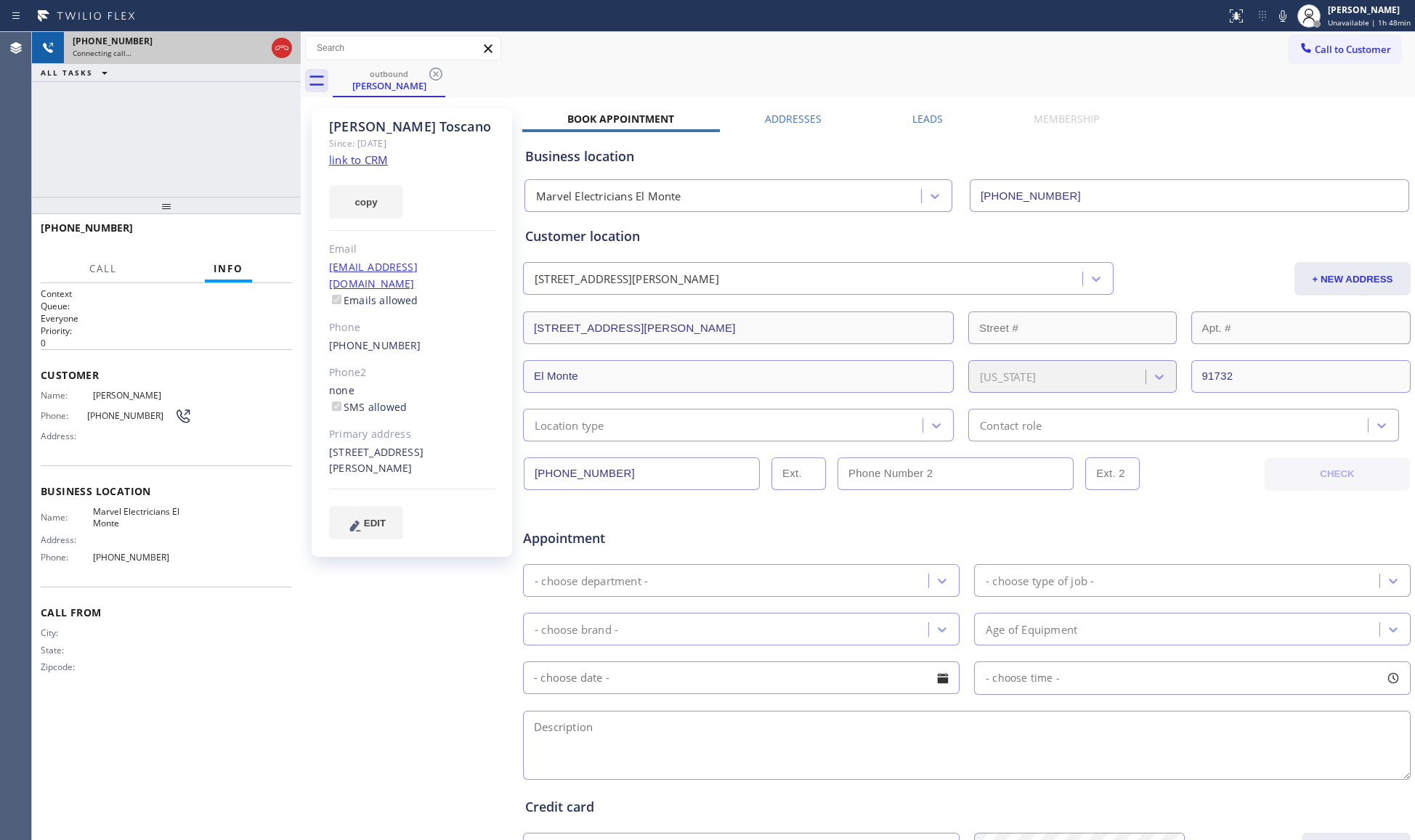
click at [282, 46] on icon at bounding box center [282, 48] width 13 height 4
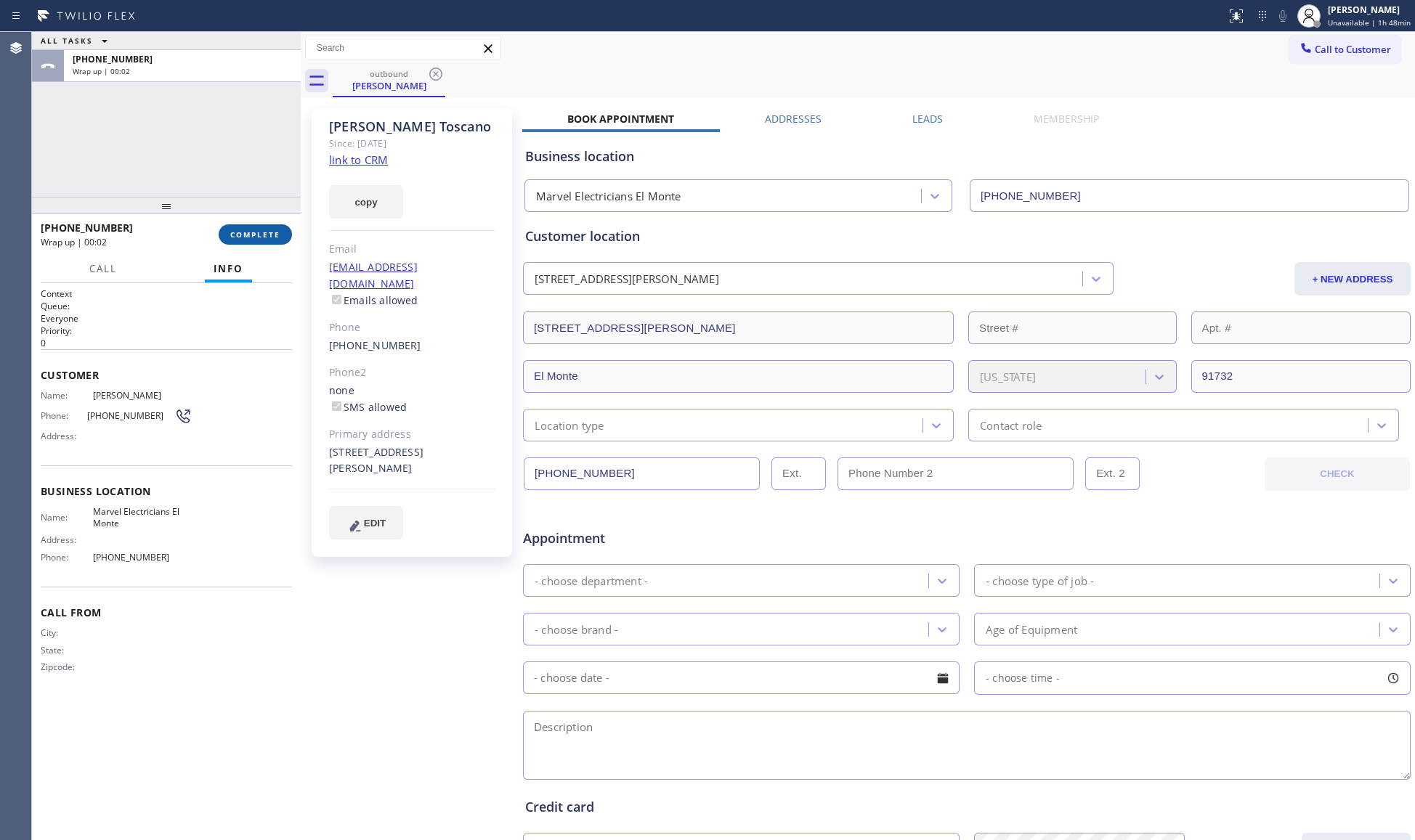
click at [262, 232] on span "COMPLETE" at bounding box center [255, 235] width 50 height 11
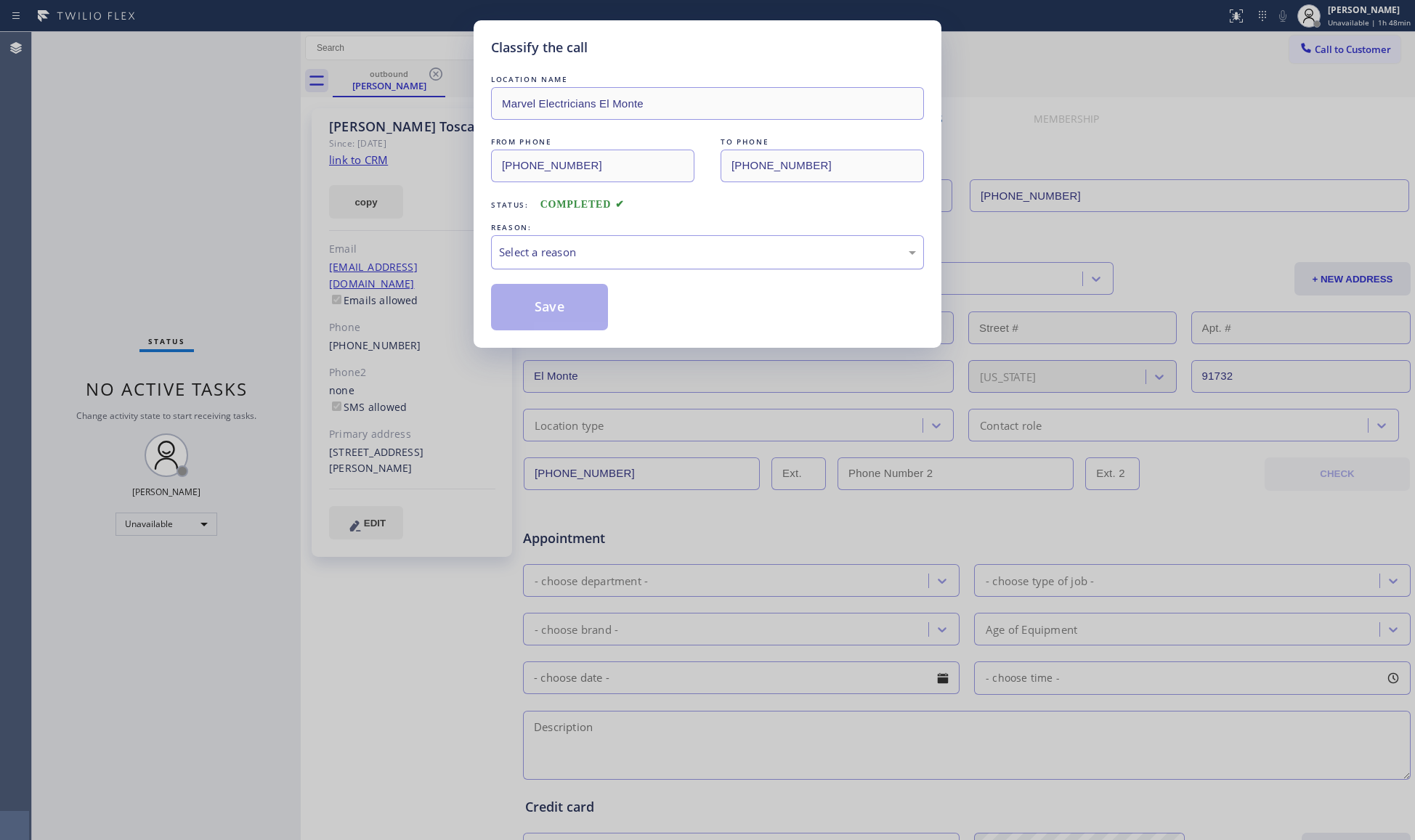
drag, startPoint x: 555, startPoint y: 254, endPoint x: 554, endPoint y: 268, distance: 14.0
click at [555, 254] on div "Select a reason" at bounding box center [708, 252] width 417 height 17
click at [550, 308] on button "Save" at bounding box center [549, 307] width 117 height 47
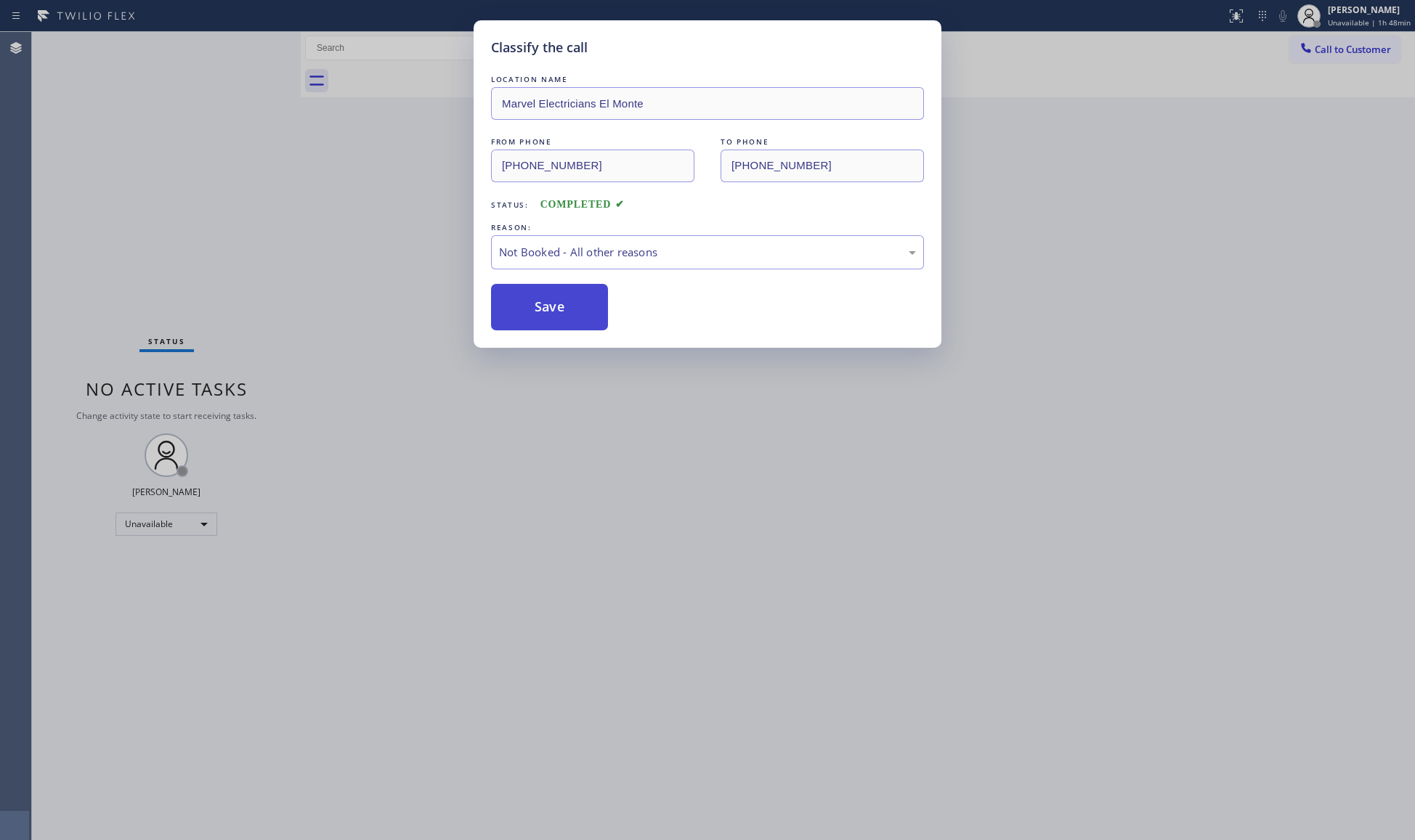
drag, startPoint x: 550, startPoint y: 308, endPoint x: 628, endPoint y: 277, distance: 83.9
click at [552, 306] on button "Save" at bounding box center [549, 307] width 117 height 47
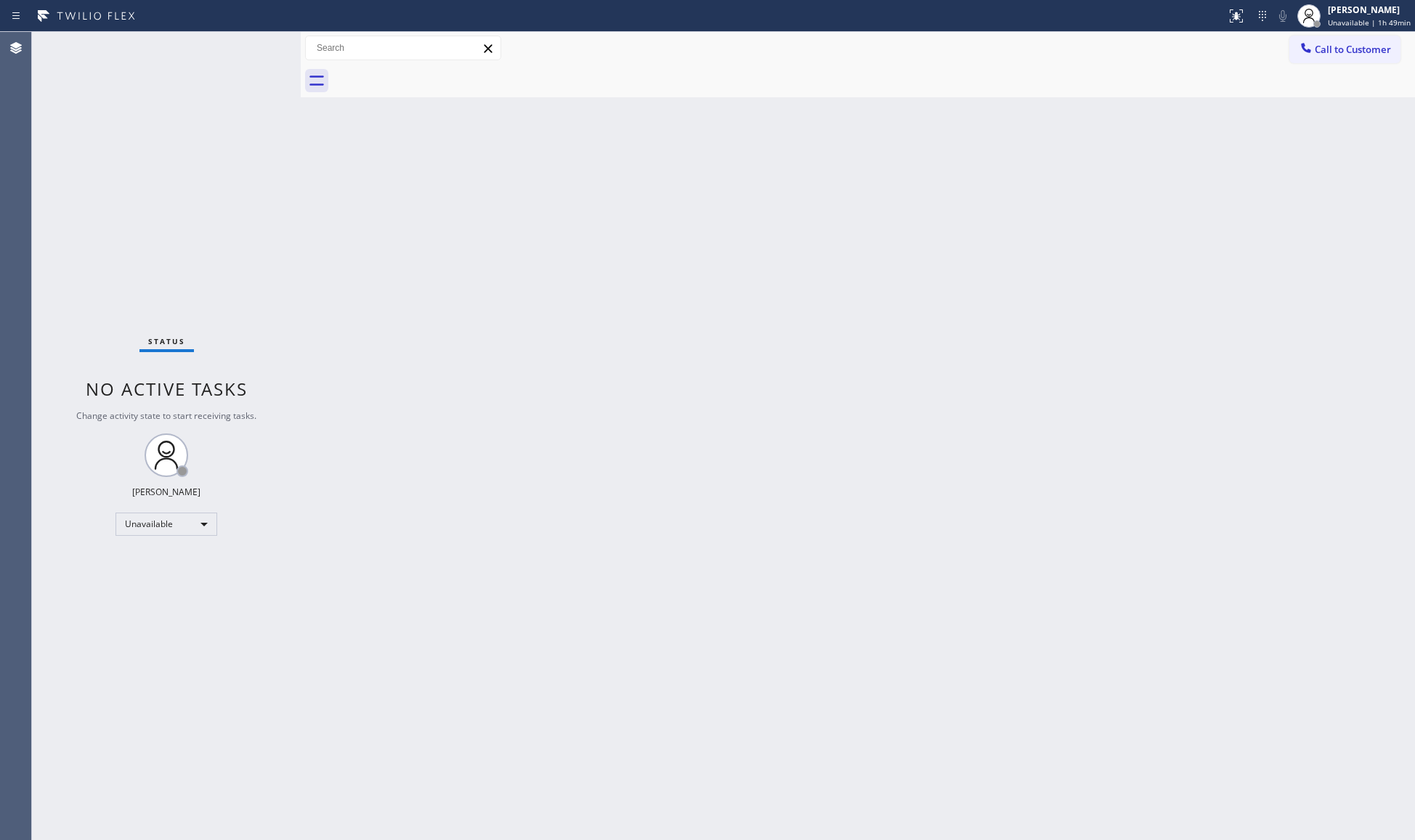
drag, startPoint x: 1328, startPoint y: 34, endPoint x: 1049, endPoint y: 157, distance: 304.9
click at [1326, 39] on button "Call to Customer" at bounding box center [1345, 49] width 111 height 27
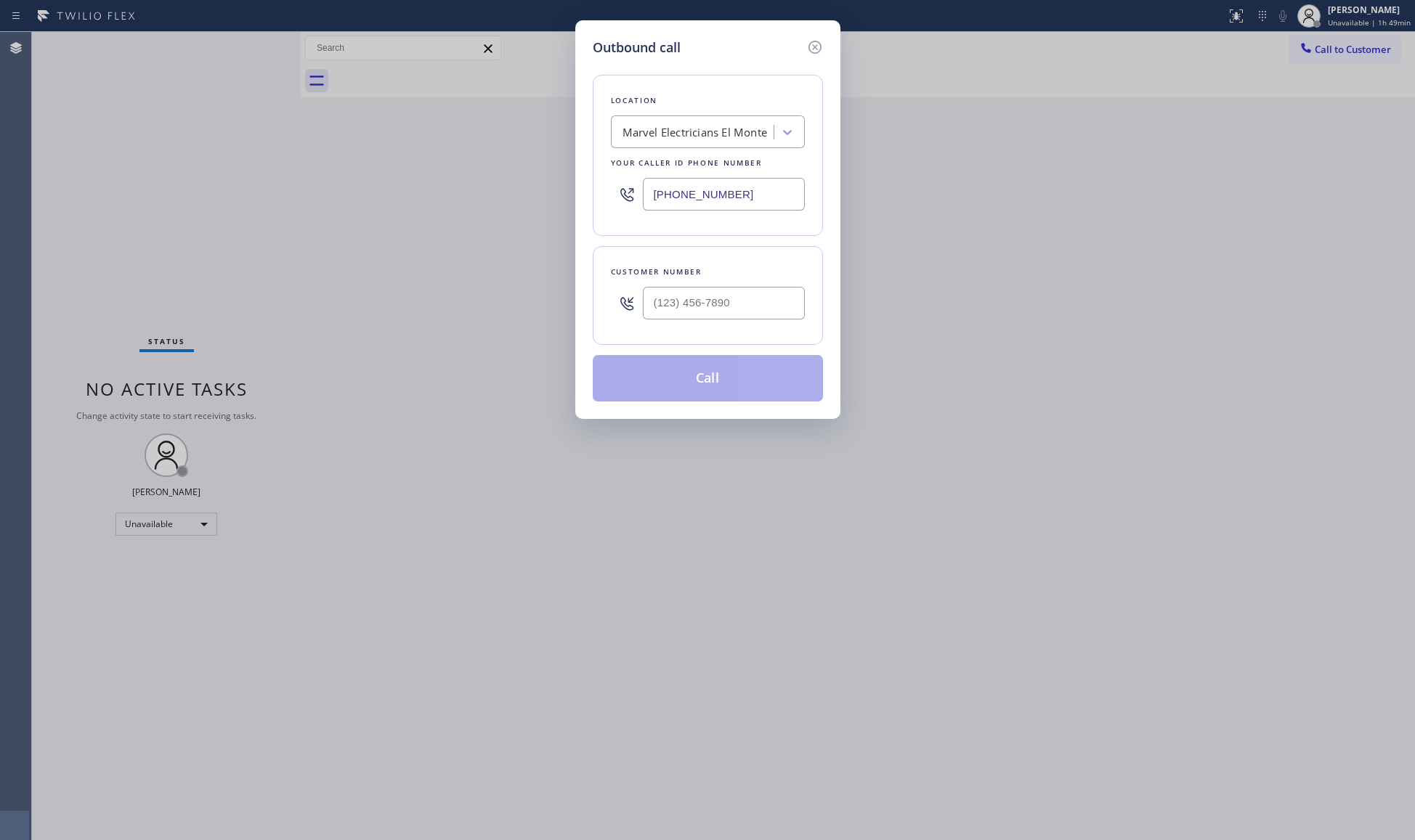
drag, startPoint x: 771, startPoint y: 202, endPoint x: 594, endPoint y: 198, distance: 177.0
click at [595, 199] on div "Location Marvel Electricians [GEOGRAPHIC_DATA] Your caller id phone number [PHO…" at bounding box center [708, 155] width 231 height 162
paste input "714) 942-1171"
type input "[PHONE_NUMBER]"
click at [754, 298] on input "(___) ___-____" at bounding box center [723, 303] width 162 height 33
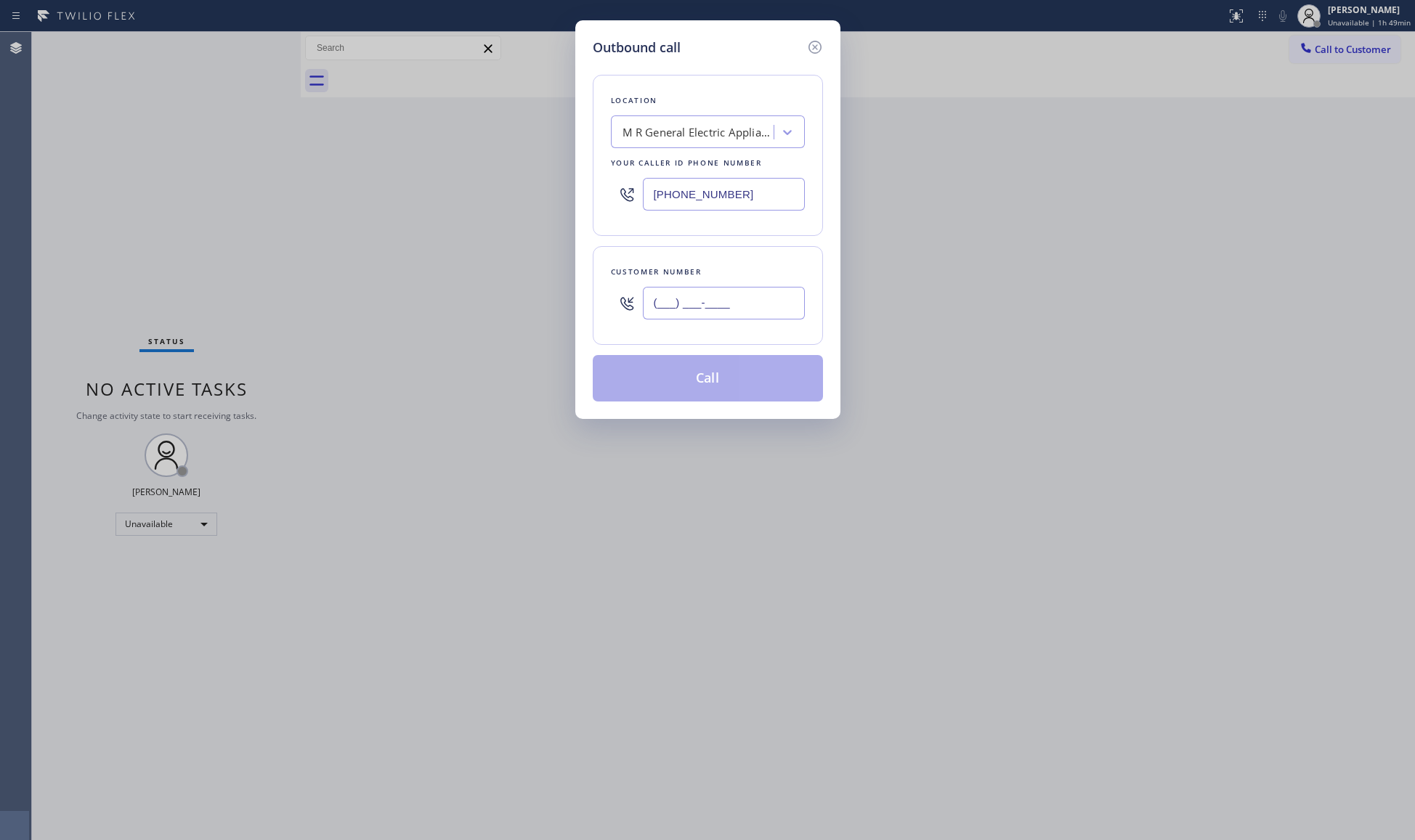
paste input "949) 683-1593"
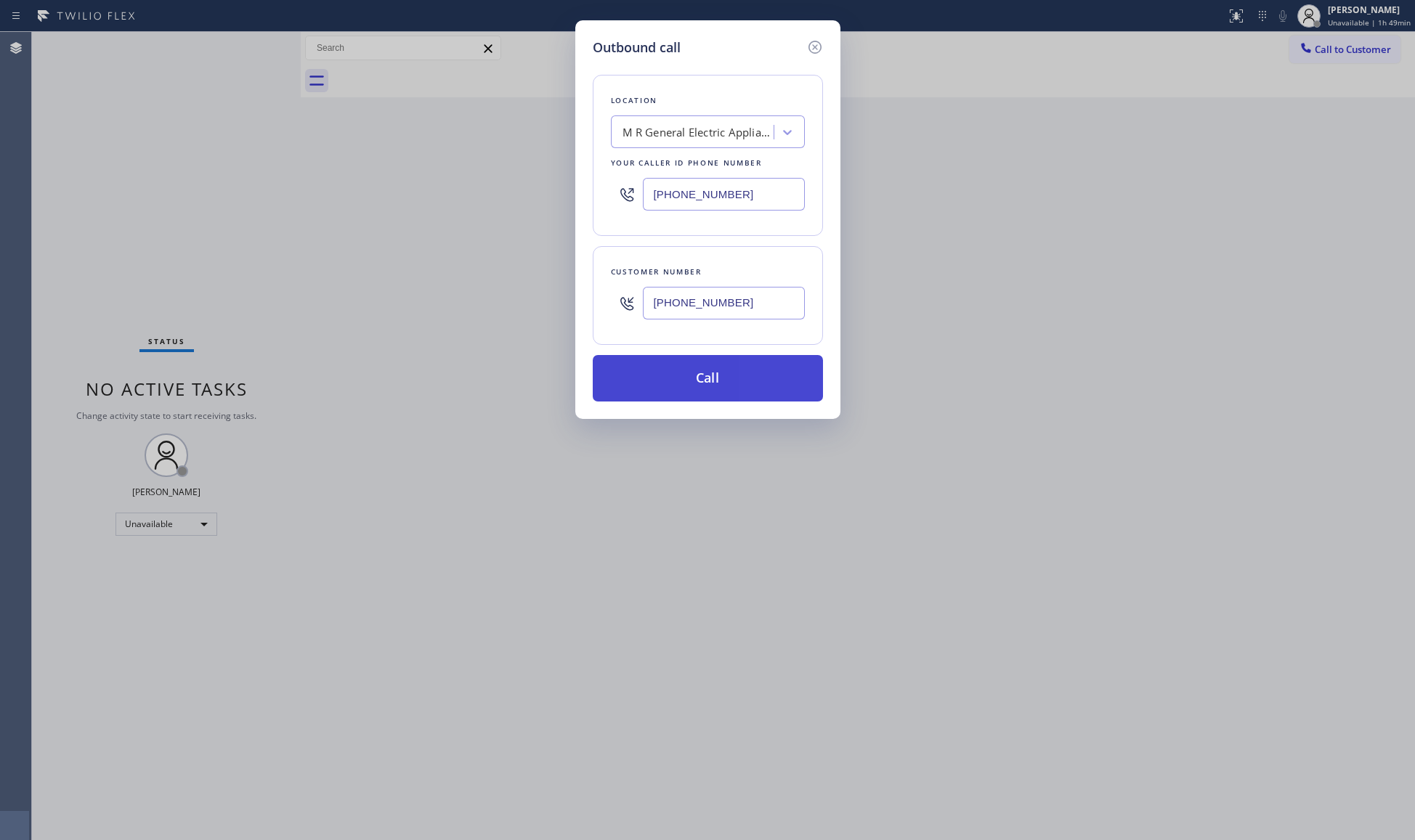
type input "[PHONE_NUMBER]"
click at [713, 383] on button "Call" at bounding box center [708, 378] width 231 height 47
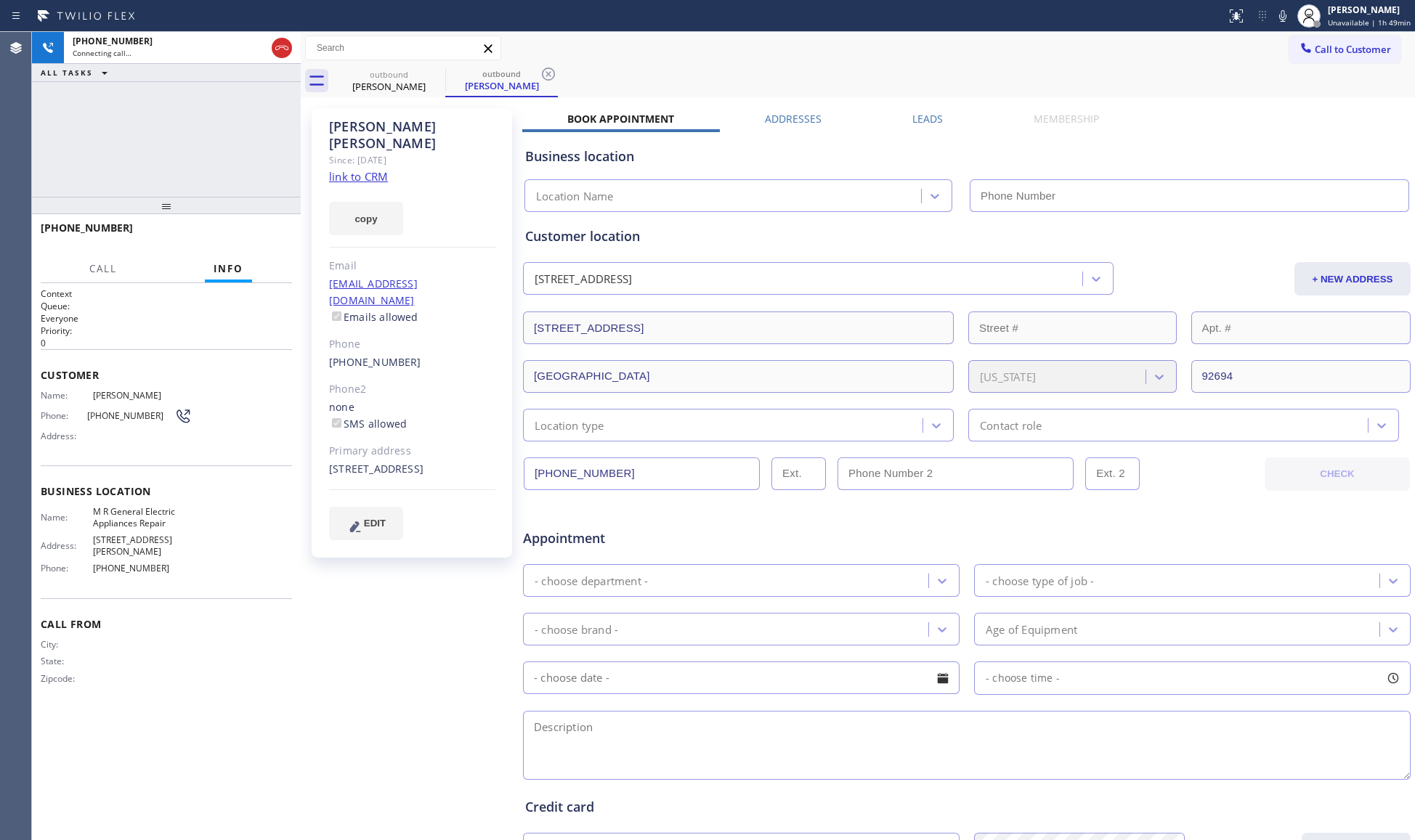
type input "[PHONE_NUMBER]"
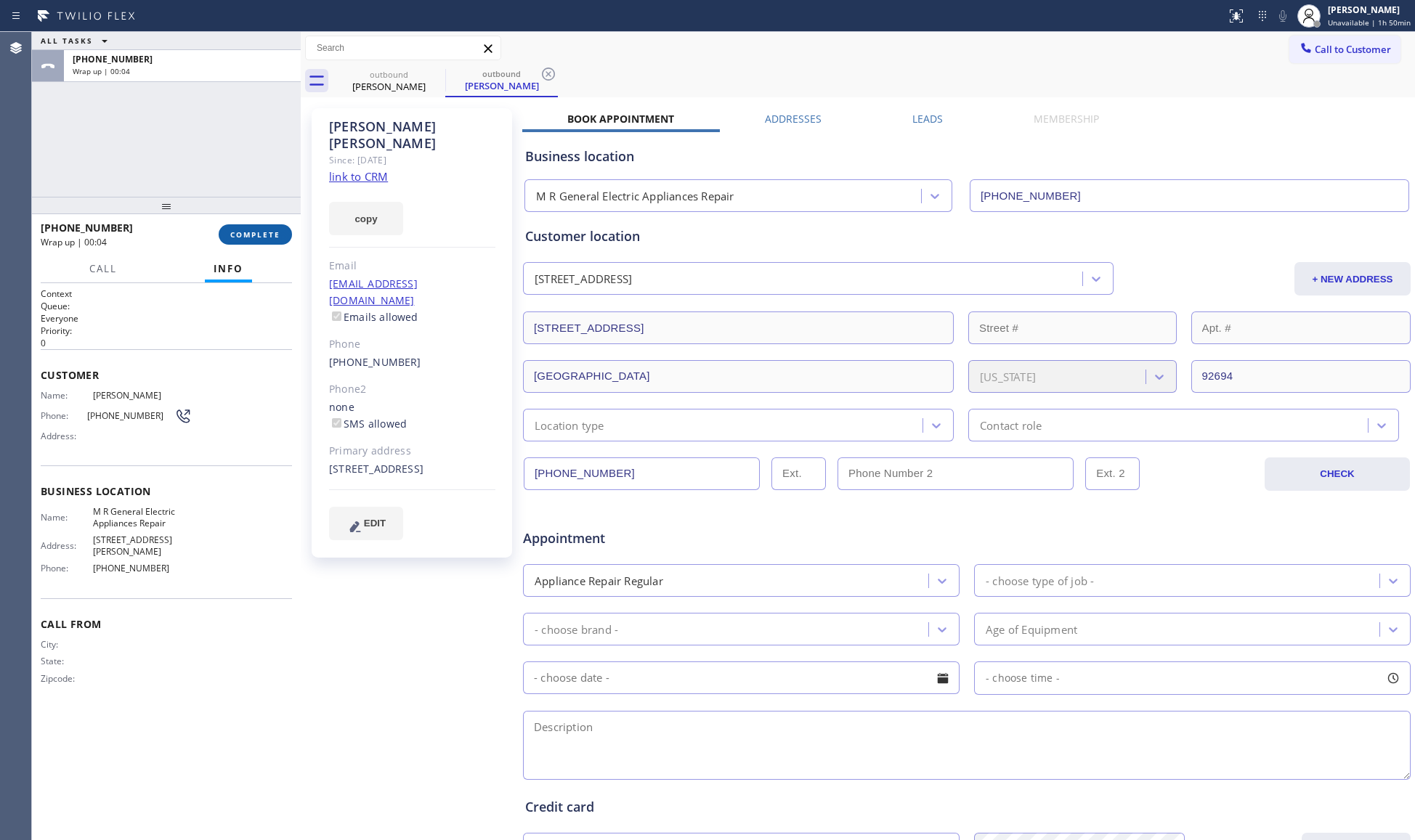
click at [277, 235] on span "COMPLETE" at bounding box center [255, 235] width 50 height 11
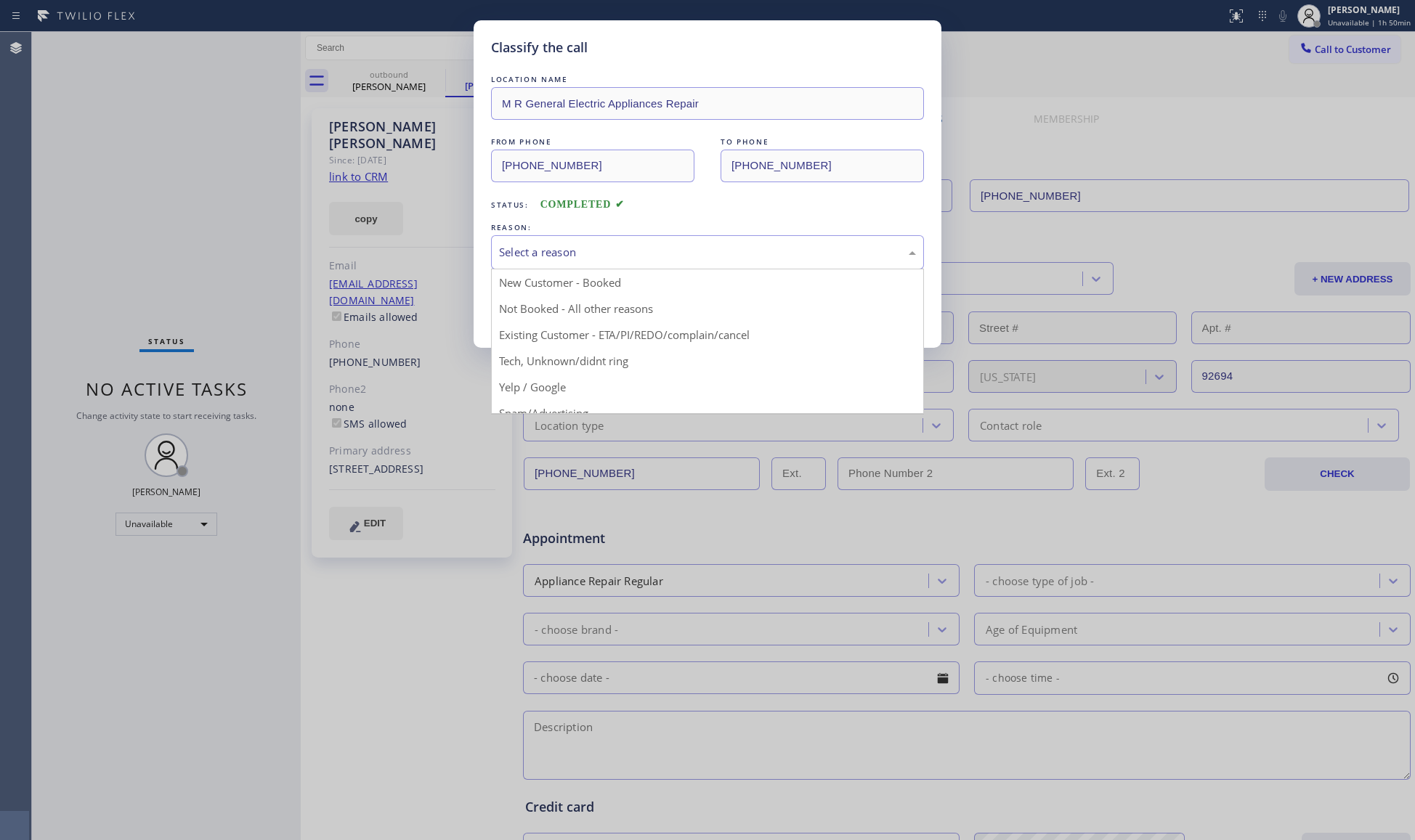
click at [516, 235] on div "Select a reason" at bounding box center [708, 252] width 433 height 34
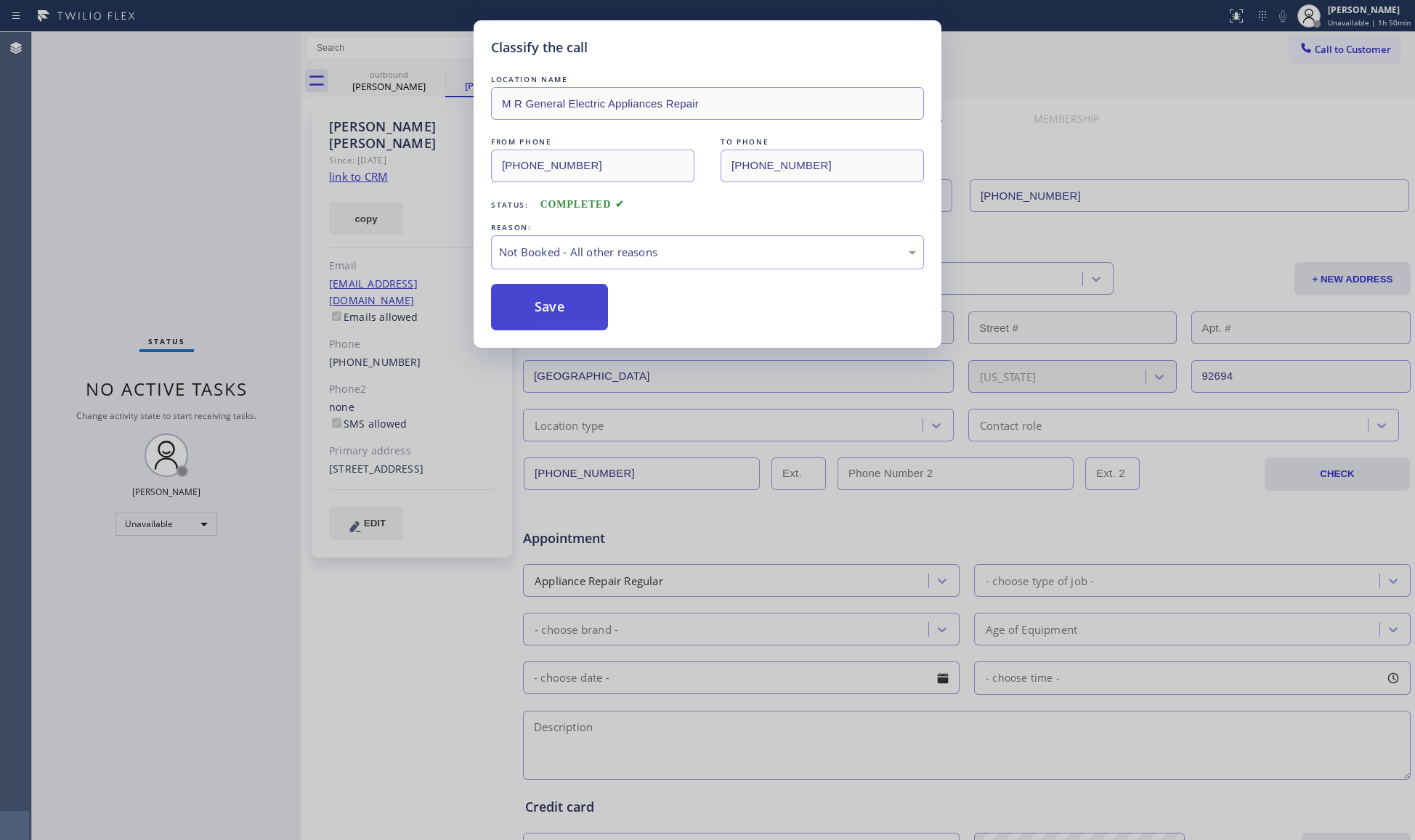
click at [529, 311] on button "Save" at bounding box center [549, 307] width 117 height 47
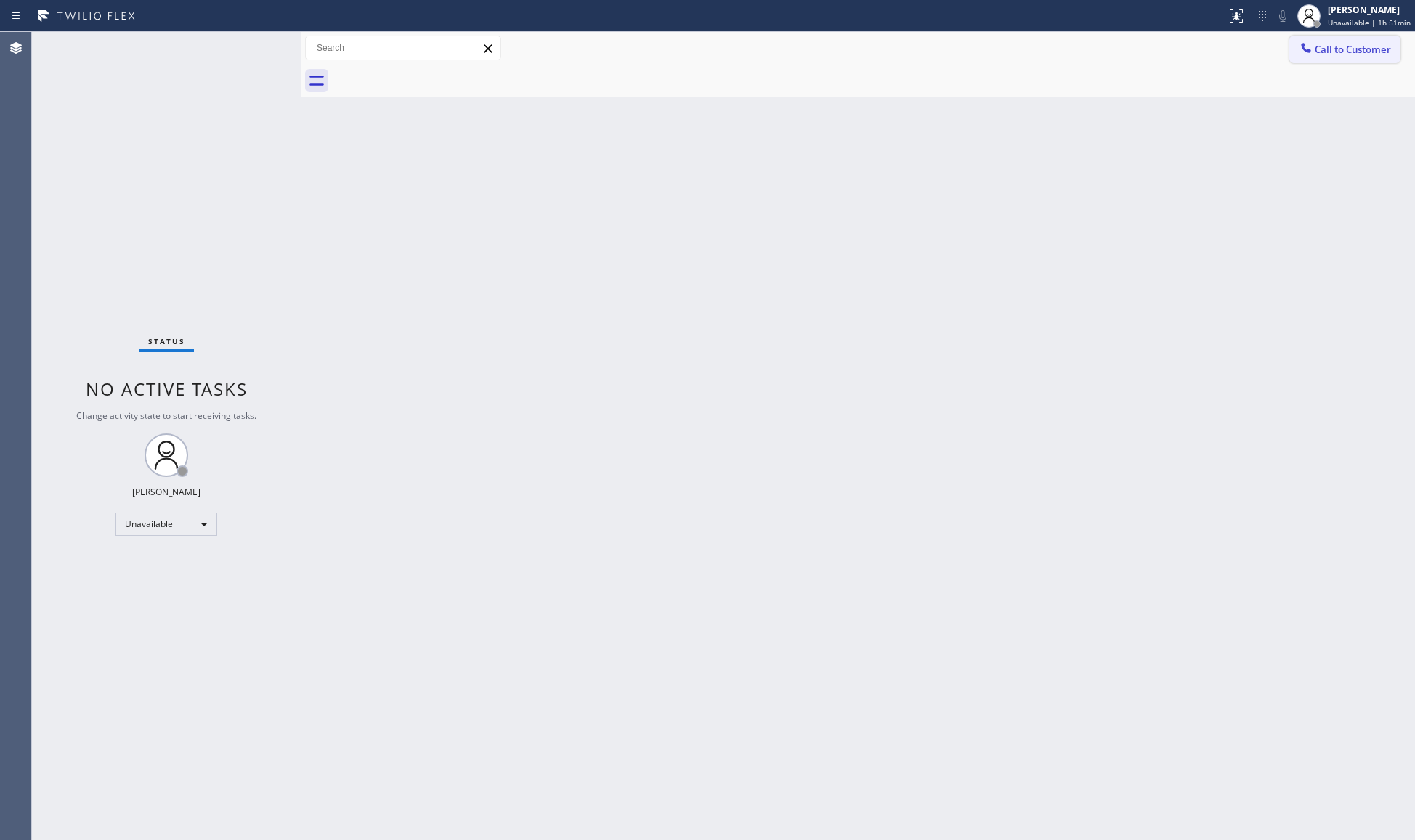
click at [1312, 36] on button "Call to Customer" at bounding box center [1345, 49] width 111 height 27
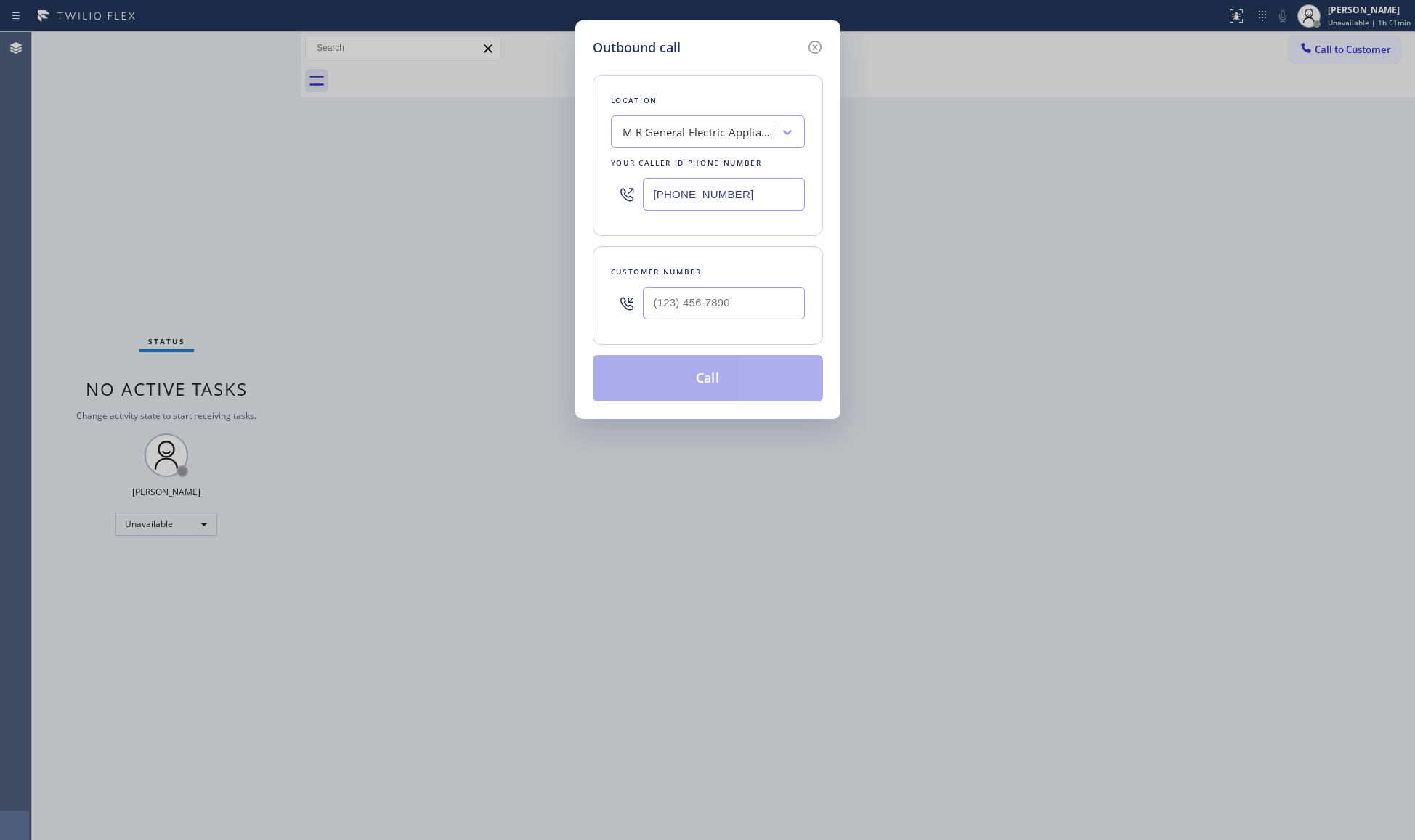
drag, startPoint x: 762, startPoint y: 196, endPoint x: 616, endPoint y: 199, distance: 146.0
click at [616, 199] on div "[PHONE_NUMBER]" at bounding box center [708, 193] width 194 height 47
paste input "855) 253-8659"
type input "[PHONE_NUMBER]"
paste input "305) 335-2999"
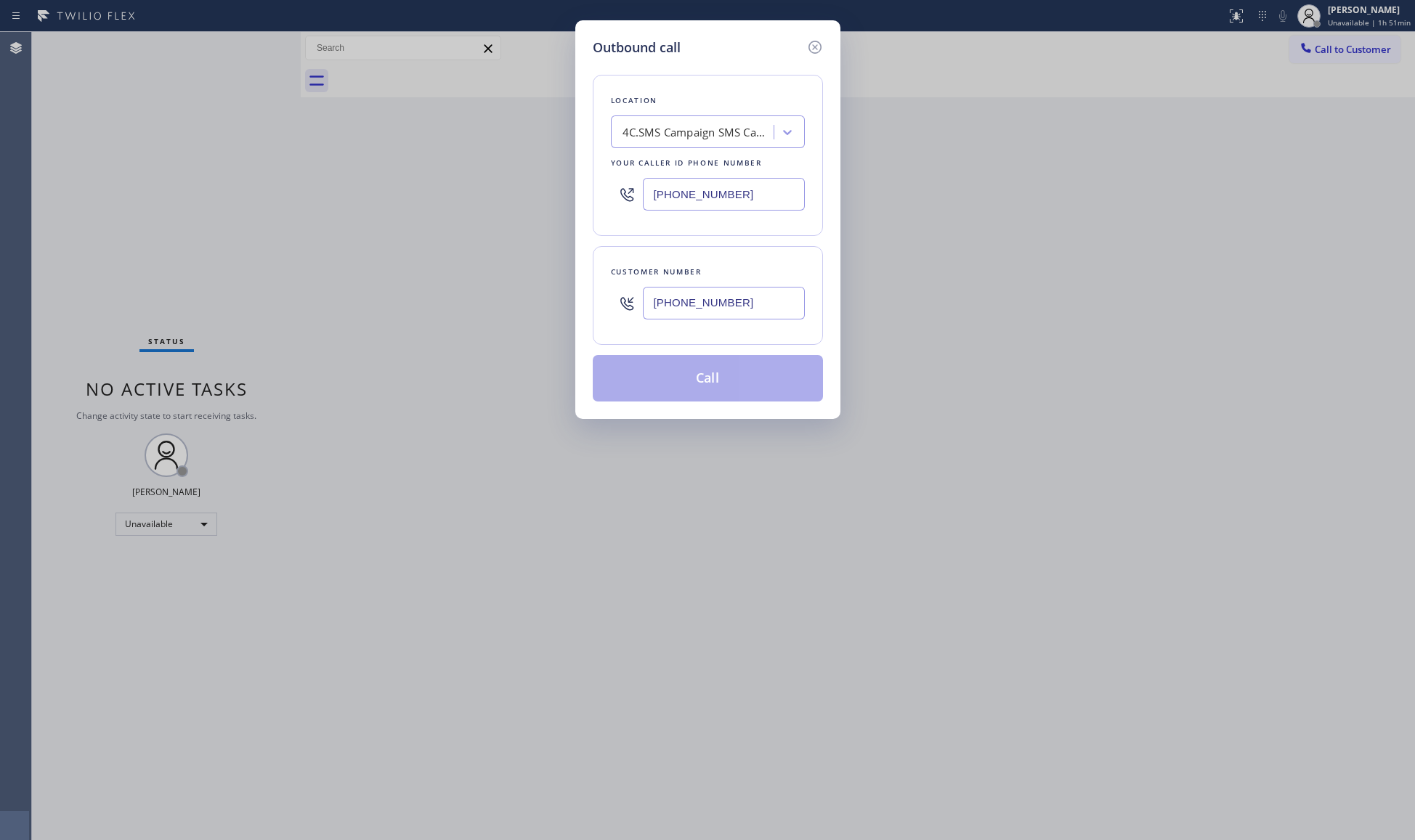
click at [757, 289] on input "[PHONE_NUMBER]" at bounding box center [723, 303] width 162 height 33
type input "[PHONE_NUMBER]"
click at [733, 374] on button "Call" at bounding box center [708, 378] width 231 height 47
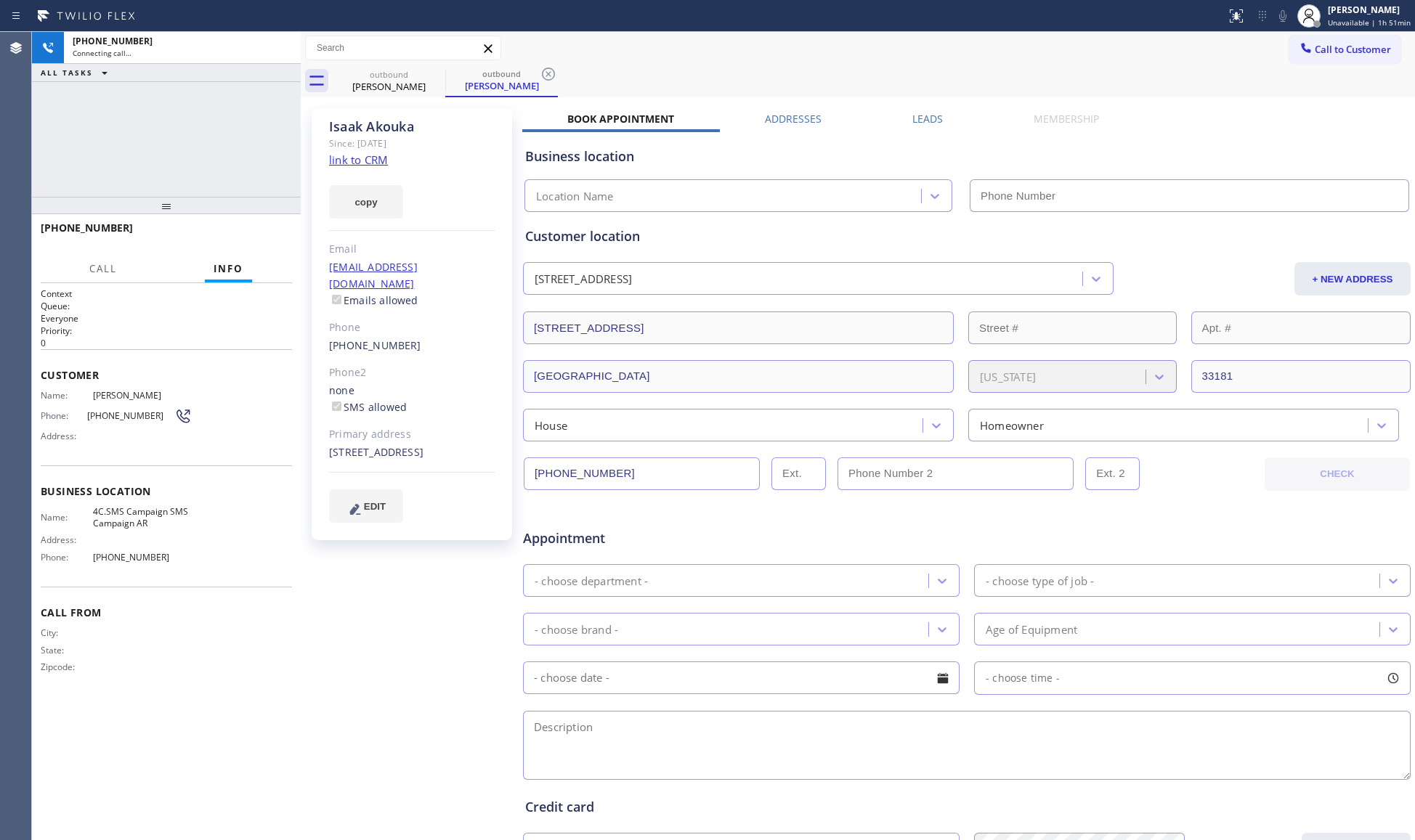
type input "[PHONE_NUMBER]"
click at [553, 79] on icon at bounding box center [549, 74] width 18 height 18
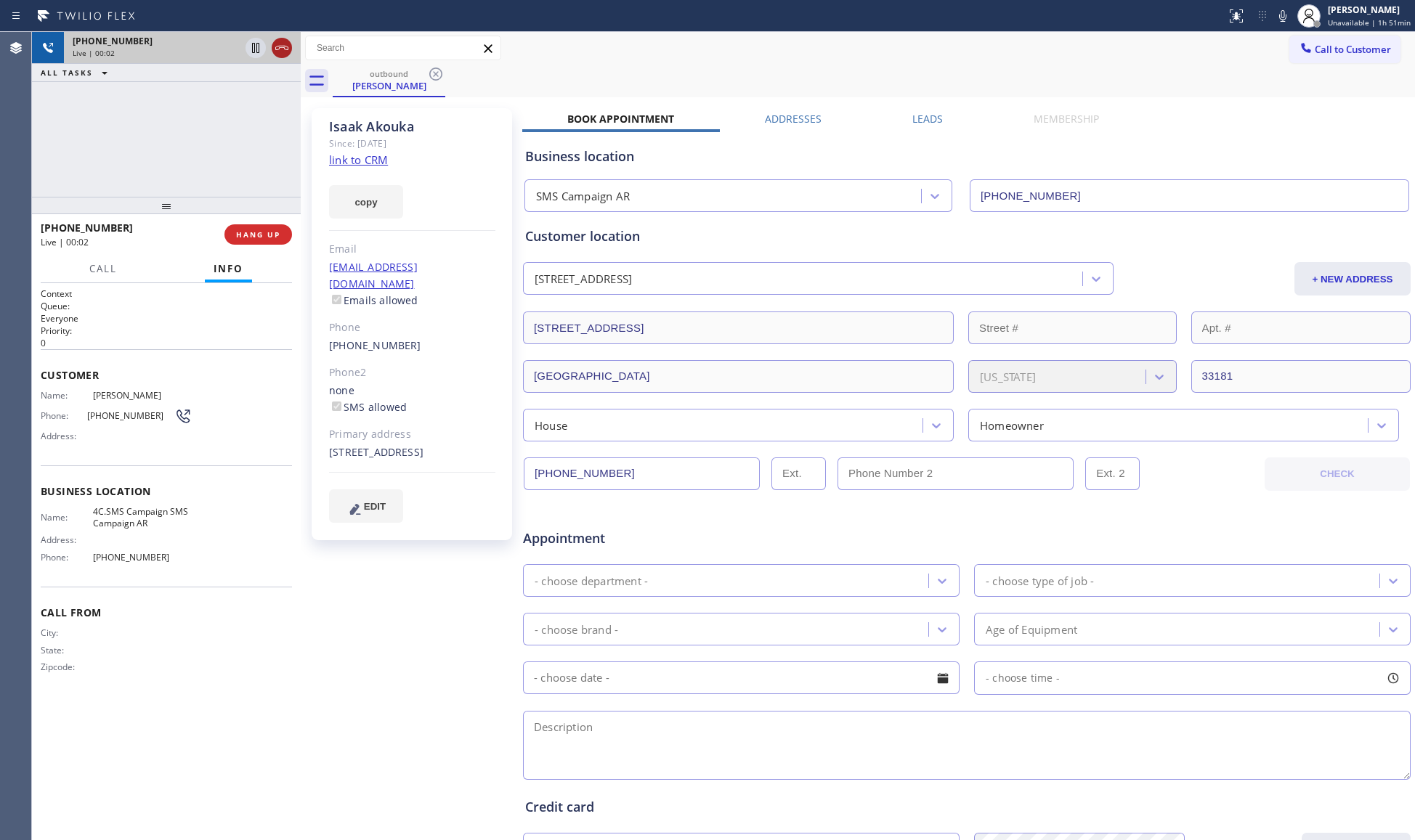
click at [286, 44] on icon at bounding box center [282, 48] width 18 height 18
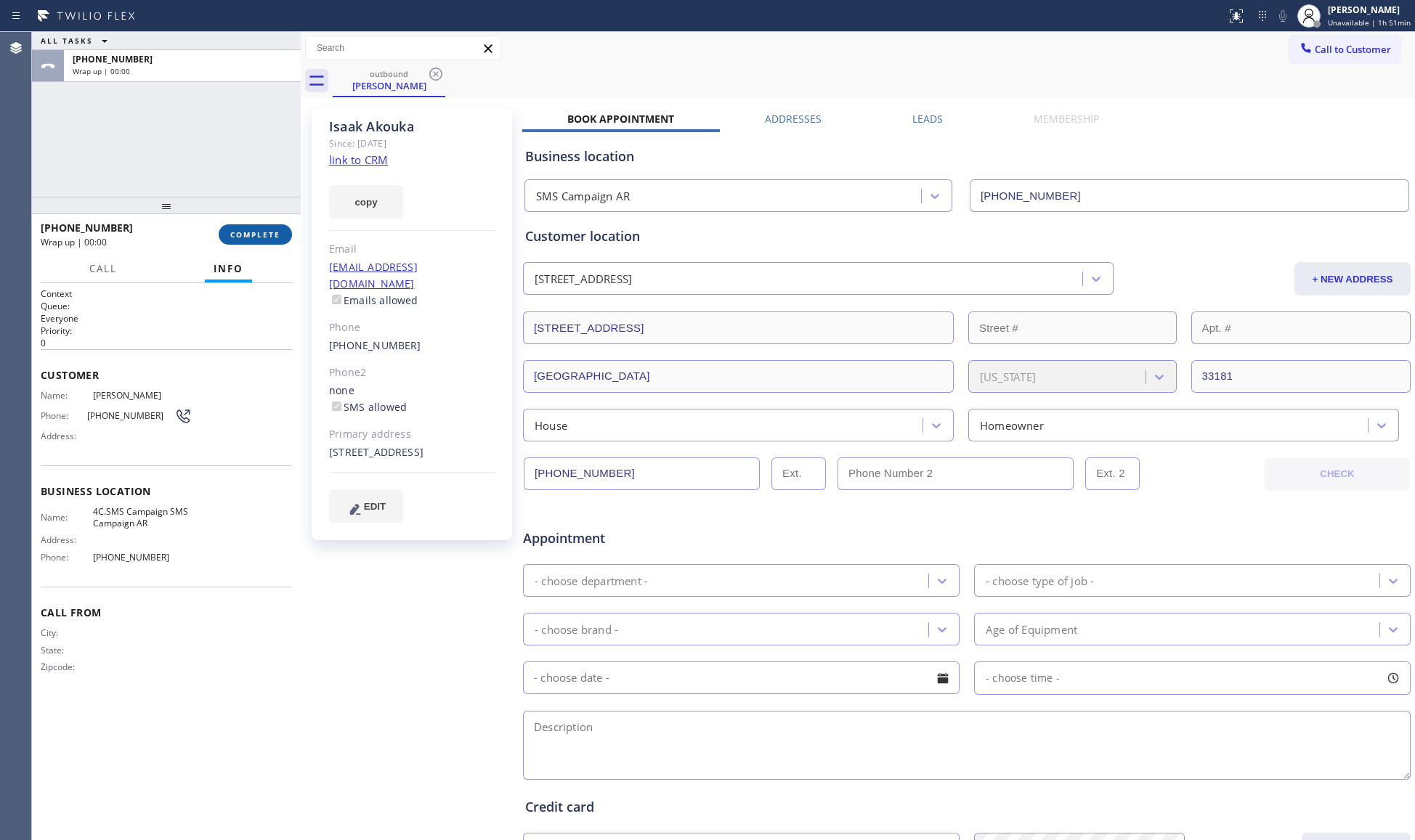
click at [264, 236] on span "COMPLETE" at bounding box center [255, 235] width 50 height 11
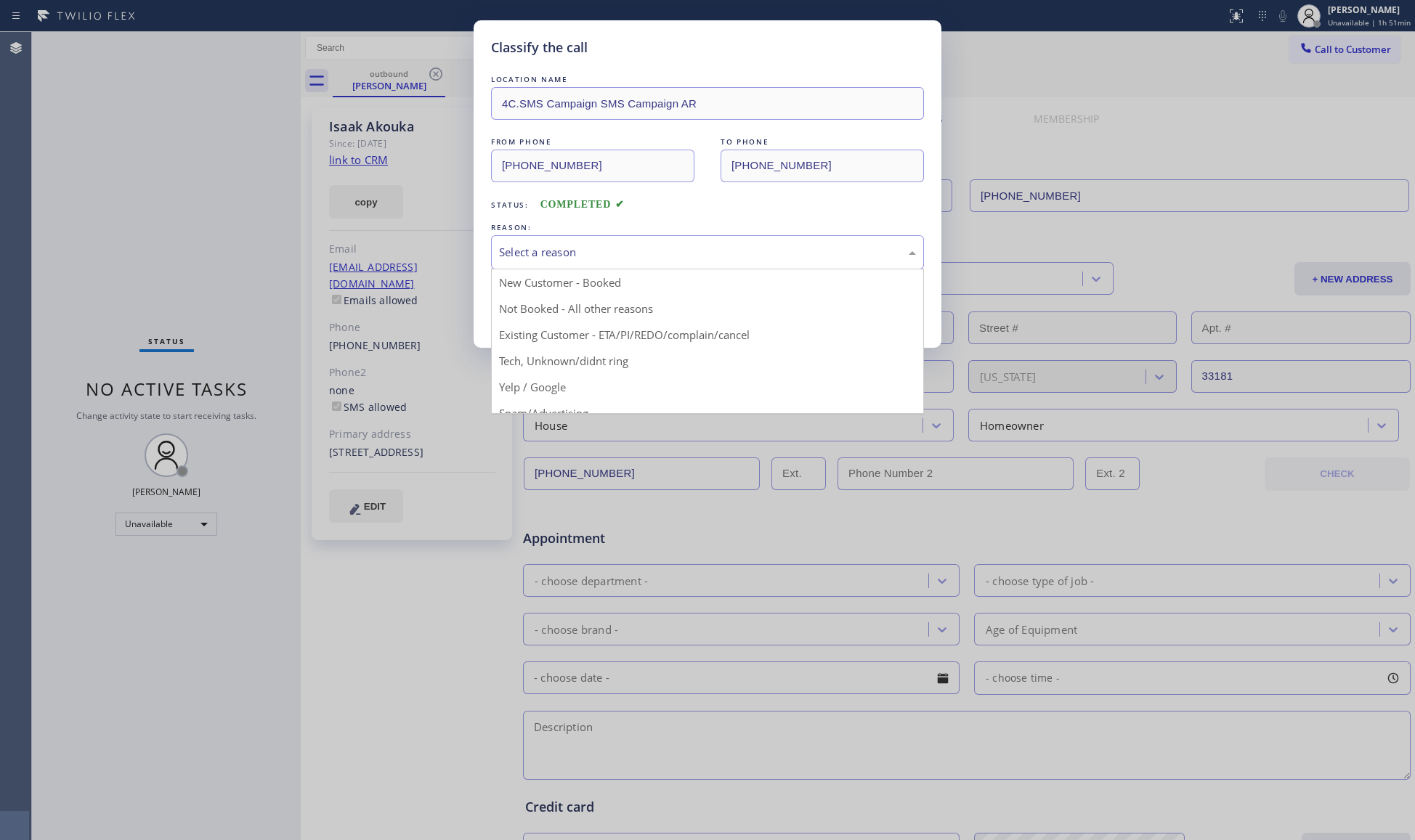
click at [518, 239] on div "Select a reason" at bounding box center [708, 252] width 433 height 34
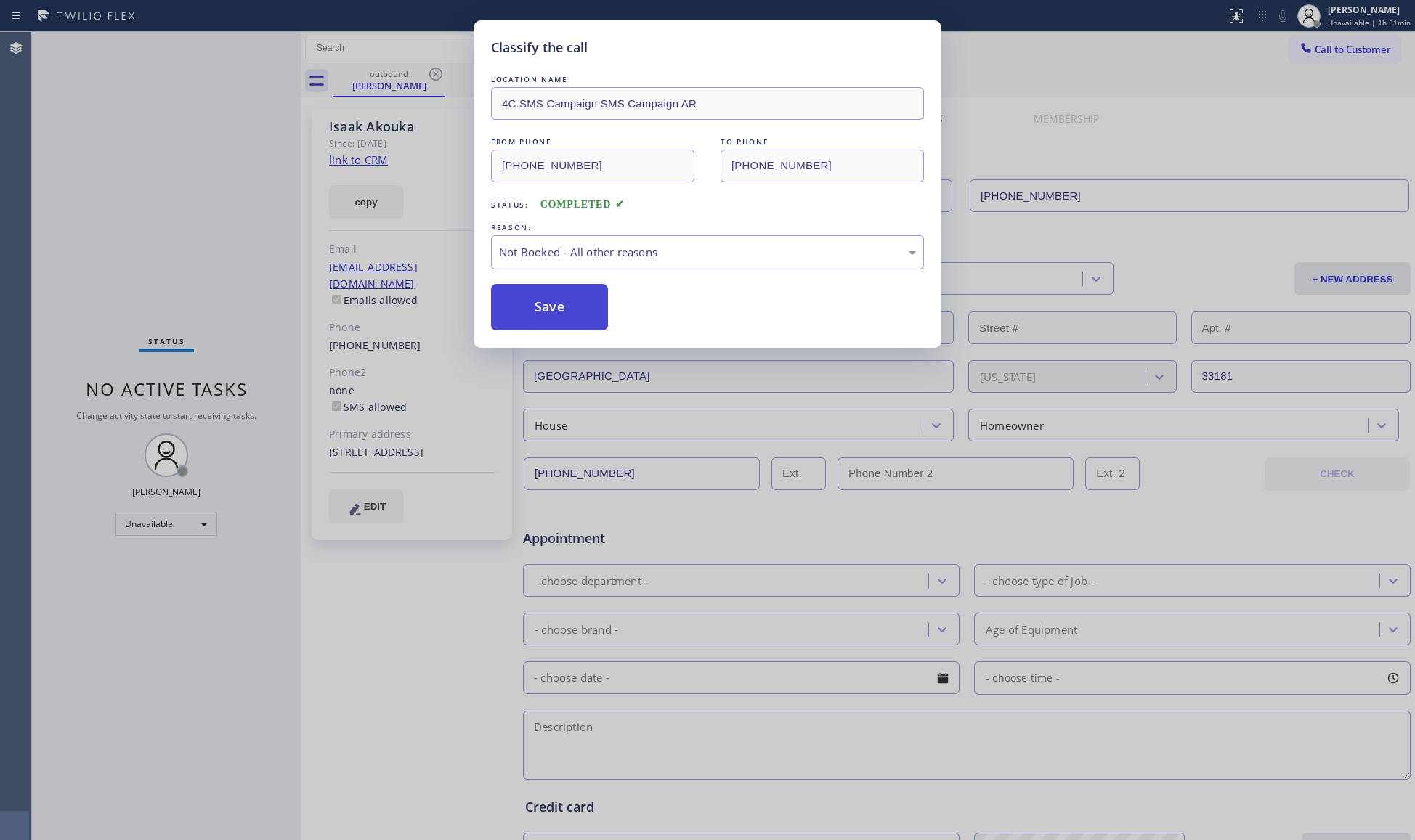
click at [547, 308] on button "Save" at bounding box center [549, 307] width 117 height 47
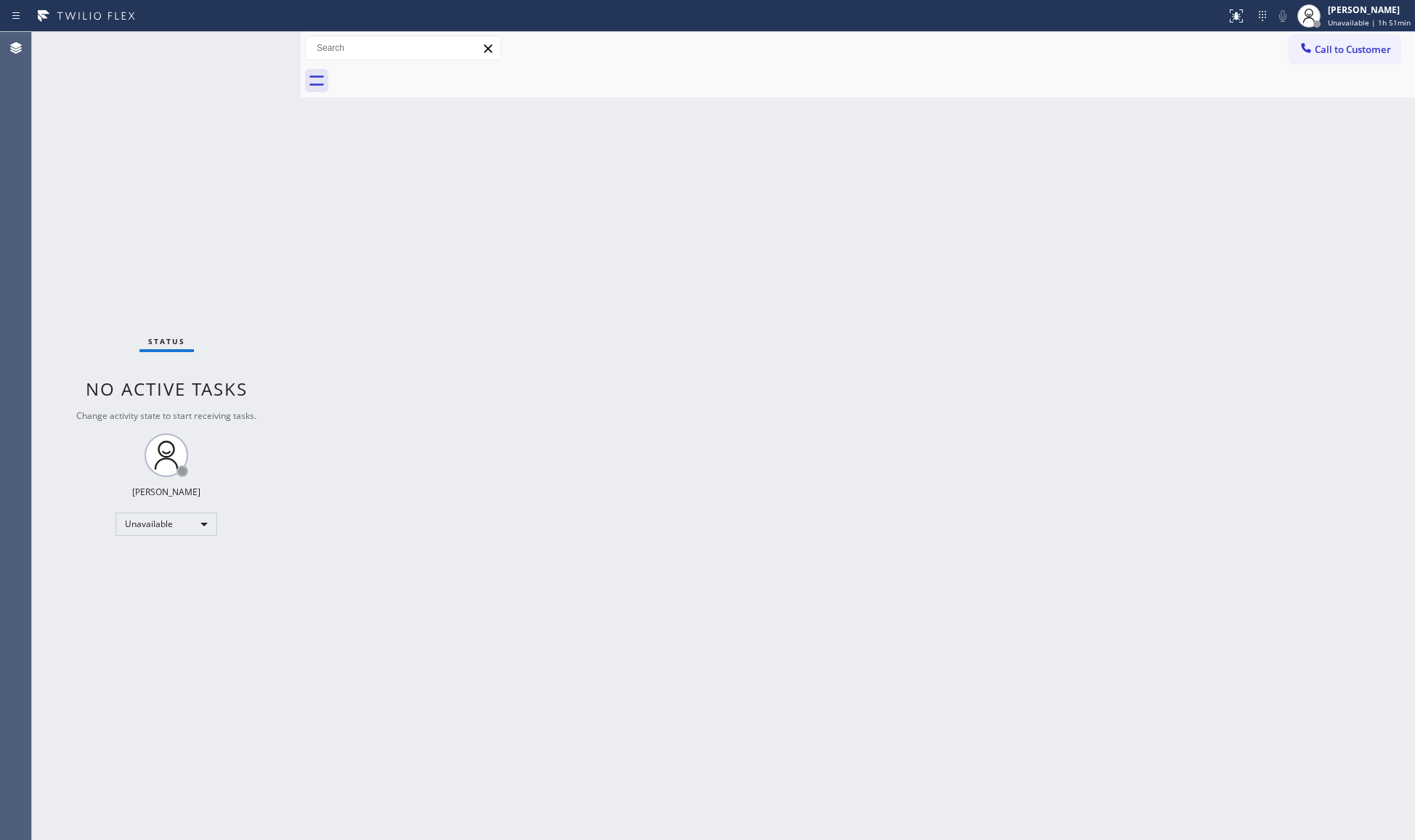
click at [1284, 162] on div "Back to Dashboard Change Sender ID Customers Technicians Select a contact Outbo…" at bounding box center [857, 435] width 1114 height 808
click at [1309, 32] on div "Call to Customer Outbound call Location SMS Campaign AR Your caller id phone nu…" at bounding box center [857, 48] width 1114 height 33
drag, startPoint x: 1316, startPoint y: 48, endPoint x: 1113, endPoint y: 171, distance: 237.4
click at [1316, 50] on span "Call to Customer" at bounding box center [1352, 49] width 76 height 13
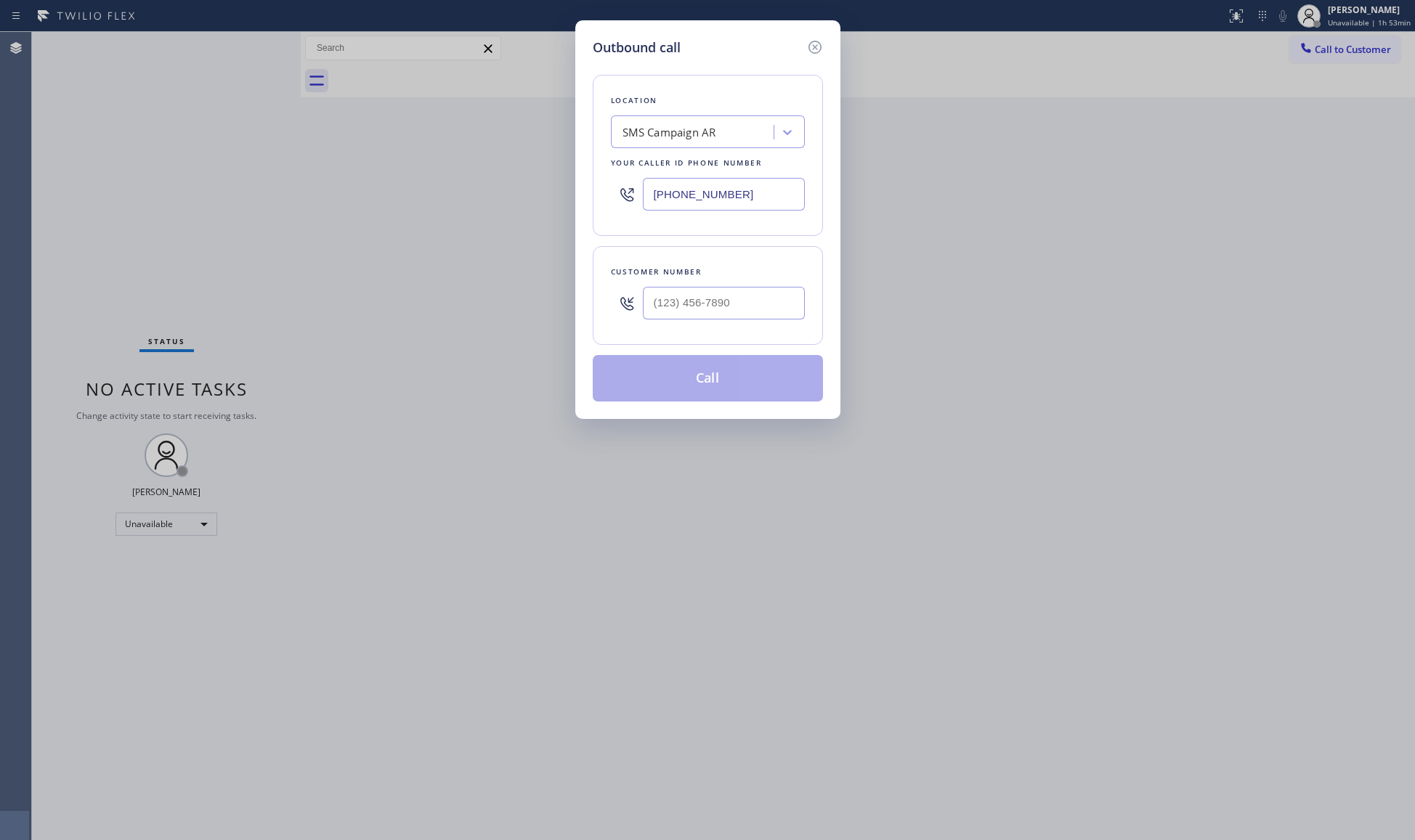
drag, startPoint x: 753, startPoint y: 201, endPoint x: 635, endPoint y: 210, distance: 118.3
click at [635, 210] on div "[PHONE_NUMBER]" at bounding box center [708, 193] width 194 height 47
paste input "714) 463-1800"
type input "[PHONE_NUMBER]"
click at [750, 291] on input "(___) ___-____" at bounding box center [723, 303] width 162 height 33
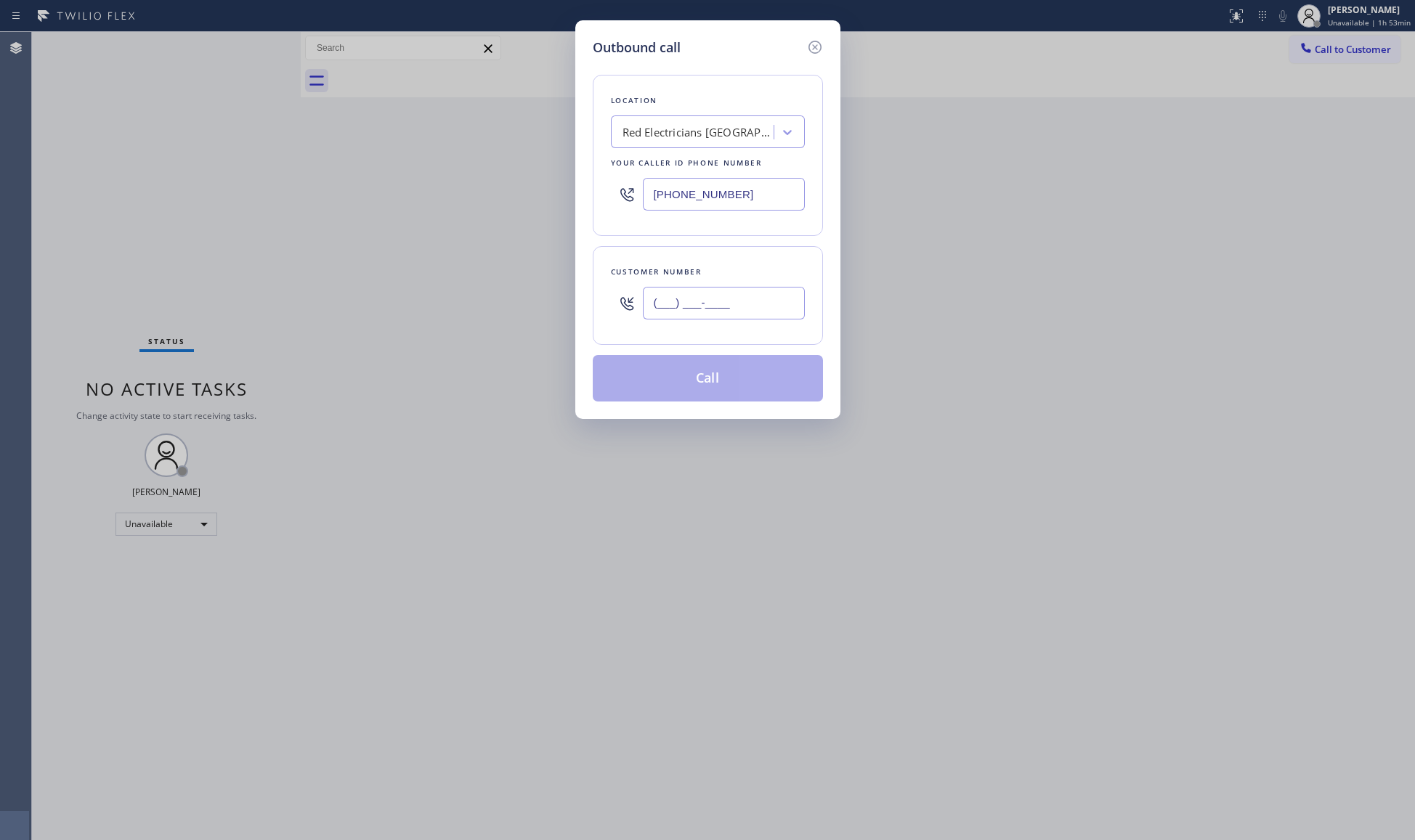
paste input "657) 263-5078"
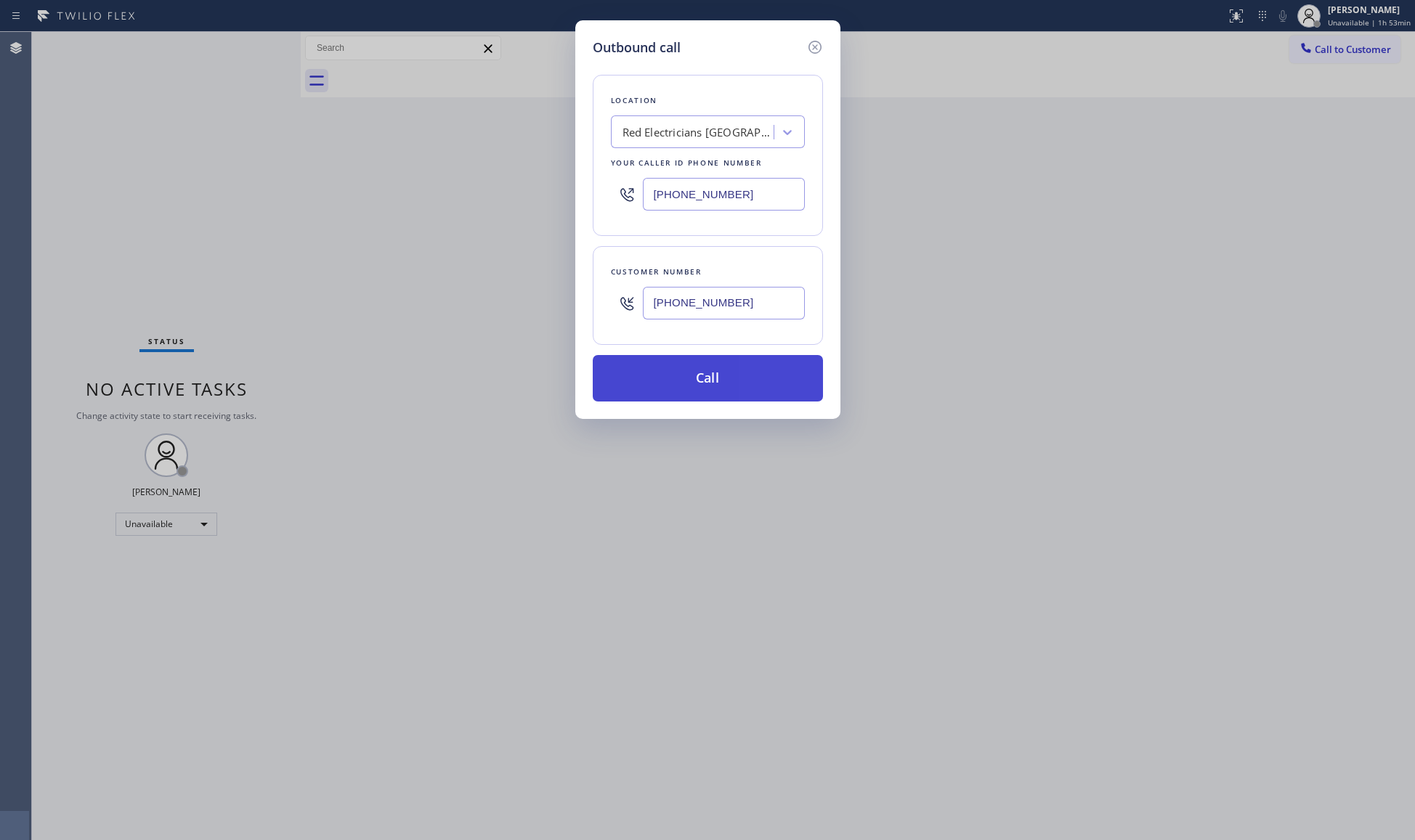
type input "[PHONE_NUMBER]"
click at [707, 384] on button "Call" at bounding box center [708, 378] width 231 height 47
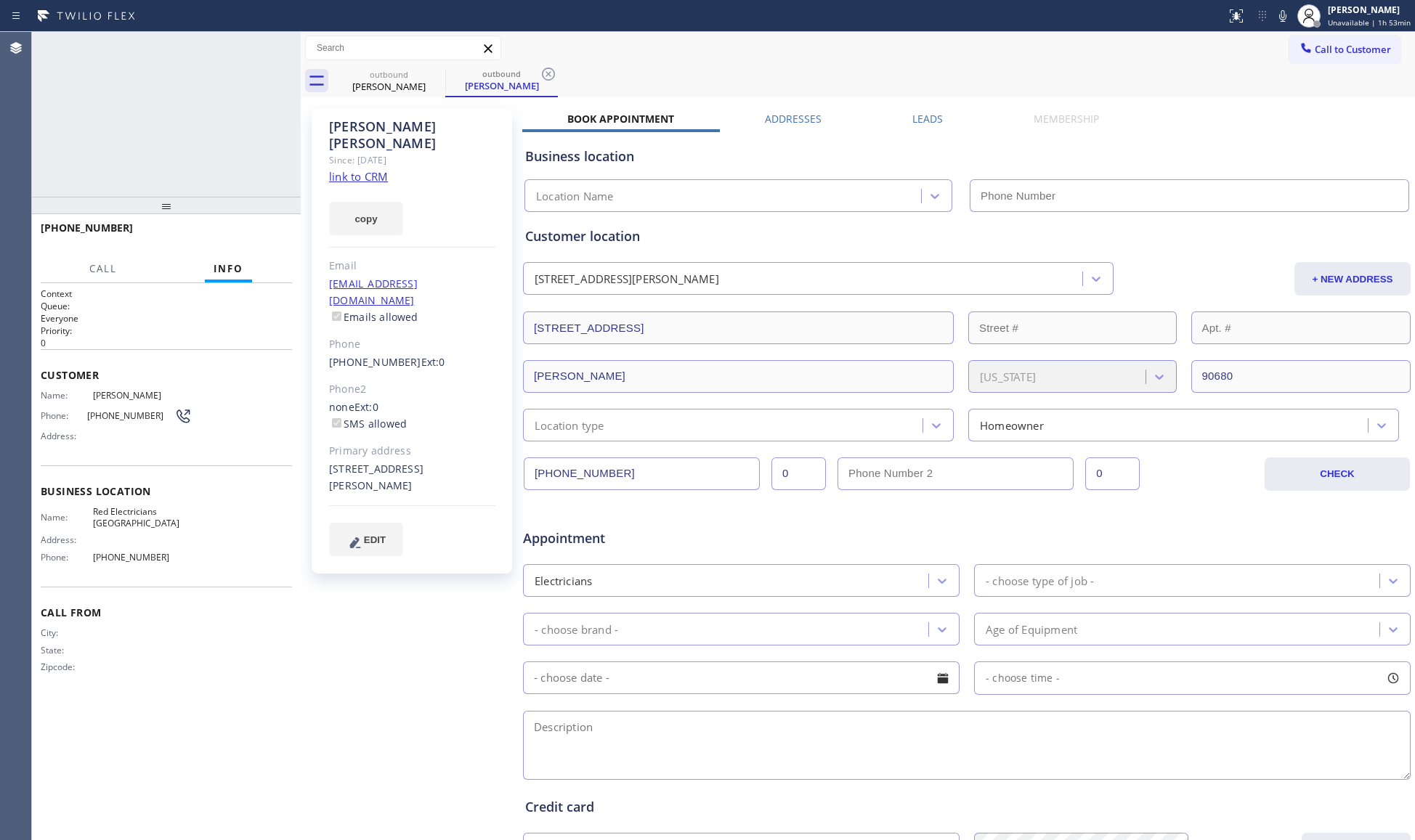
type input "[PHONE_NUMBER]"
click at [552, 70] on icon at bounding box center [548, 73] width 13 height 13
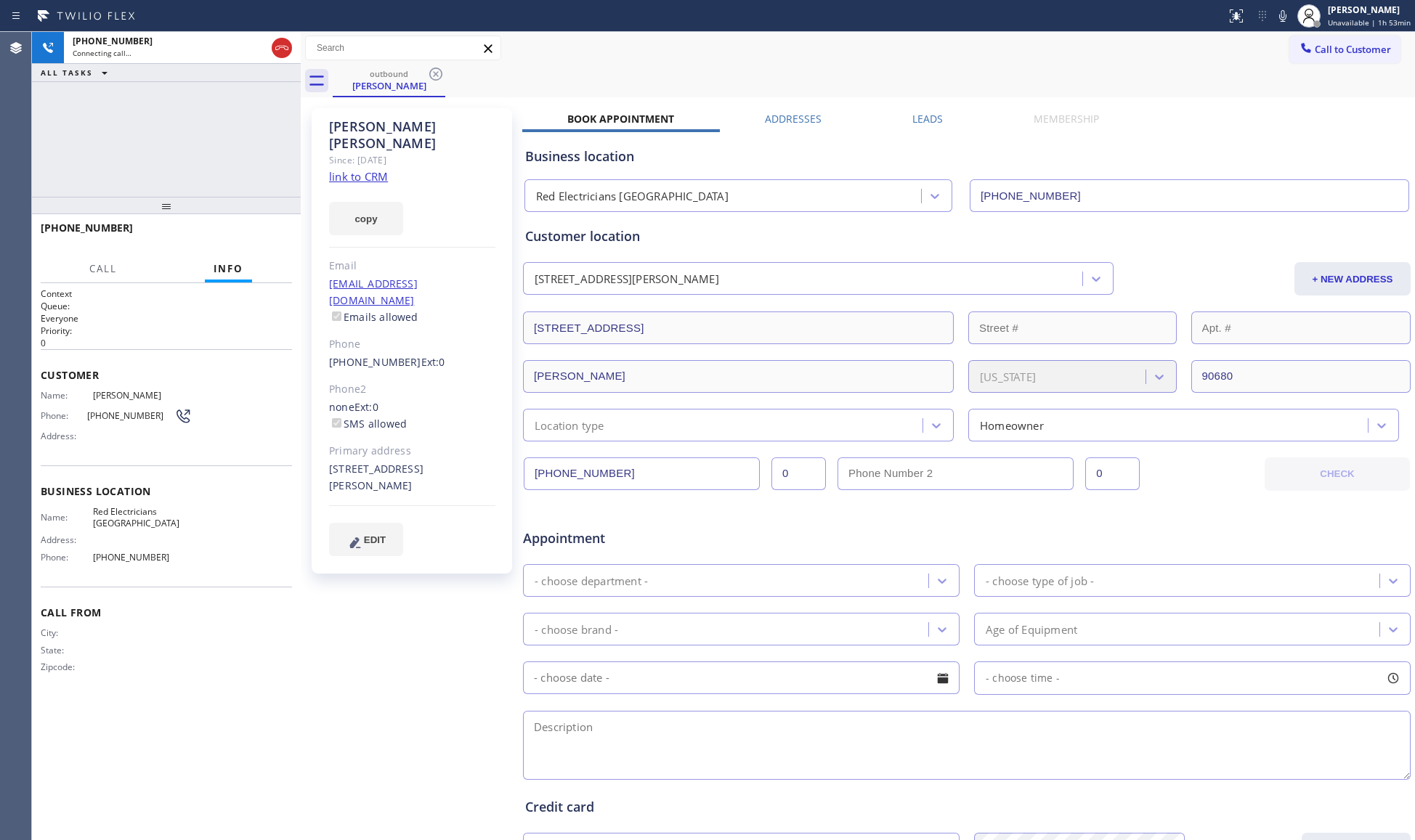
click at [550, 70] on div "outbound [PERSON_NAME]" at bounding box center [874, 80] width 1082 height 33
click at [284, 42] on icon at bounding box center [282, 48] width 18 height 18
click at [259, 238] on span "COMPLETE" at bounding box center [255, 235] width 50 height 11
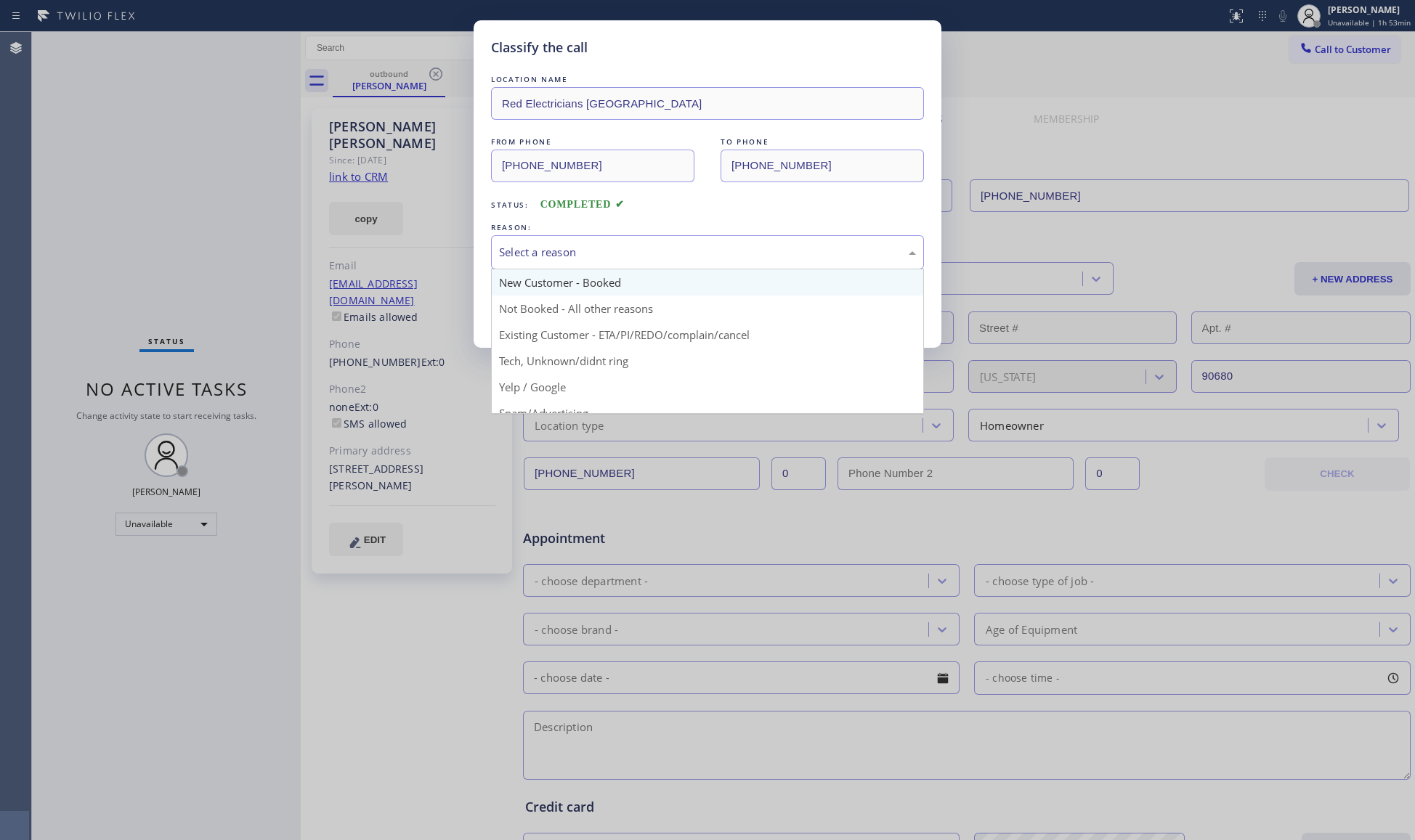
drag, startPoint x: 713, startPoint y: 235, endPoint x: 639, endPoint y: 284, distance: 88.8
click at [704, 241] on div "Select a reason" at bounding box center [708, 252] width 433 height 34
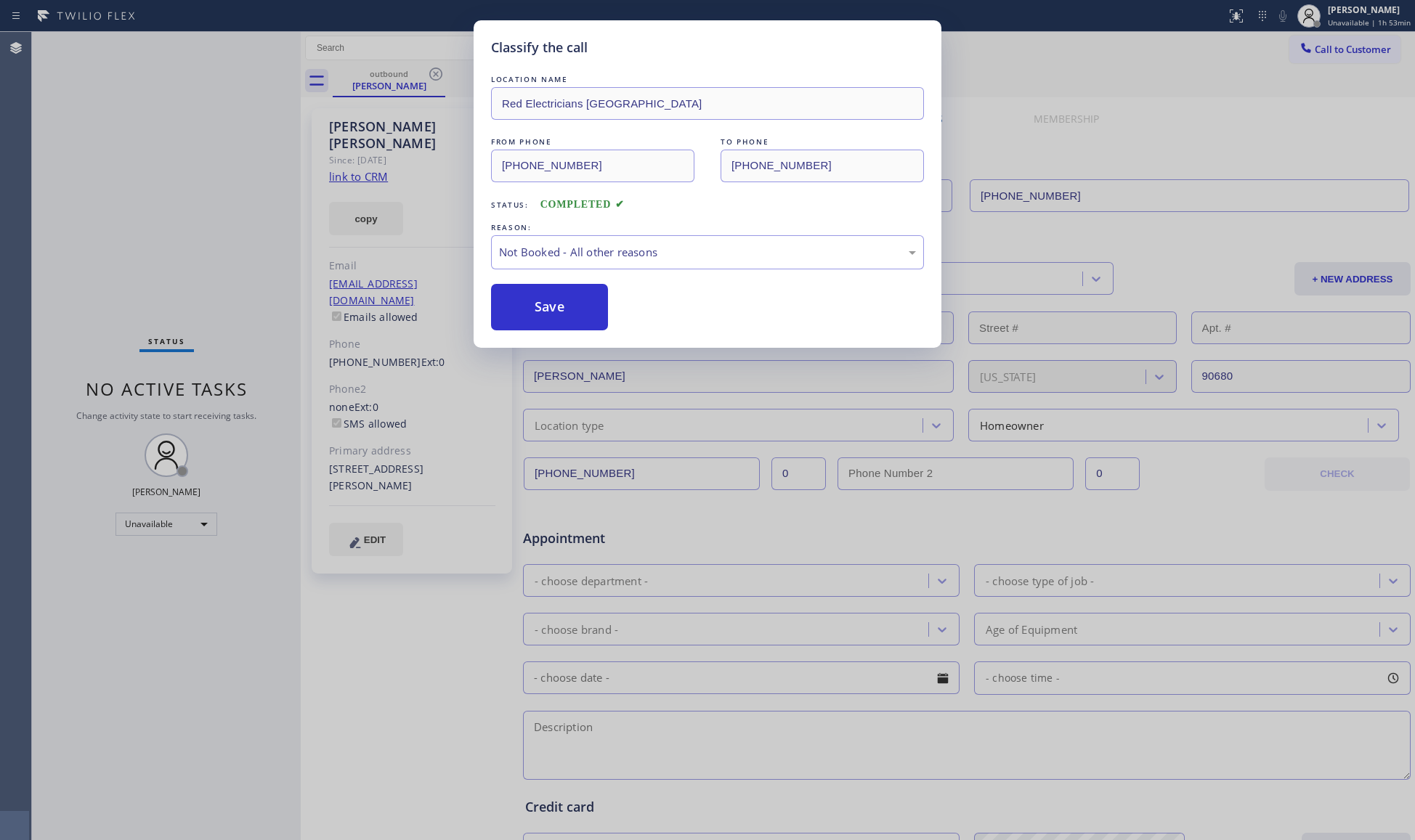
click at [555, 311] on button "Save" at bounding box center [549, 307] width 117 height 47
click at [556, 308] on button "Save" at bounding box center [549, 307] width 117 height 47
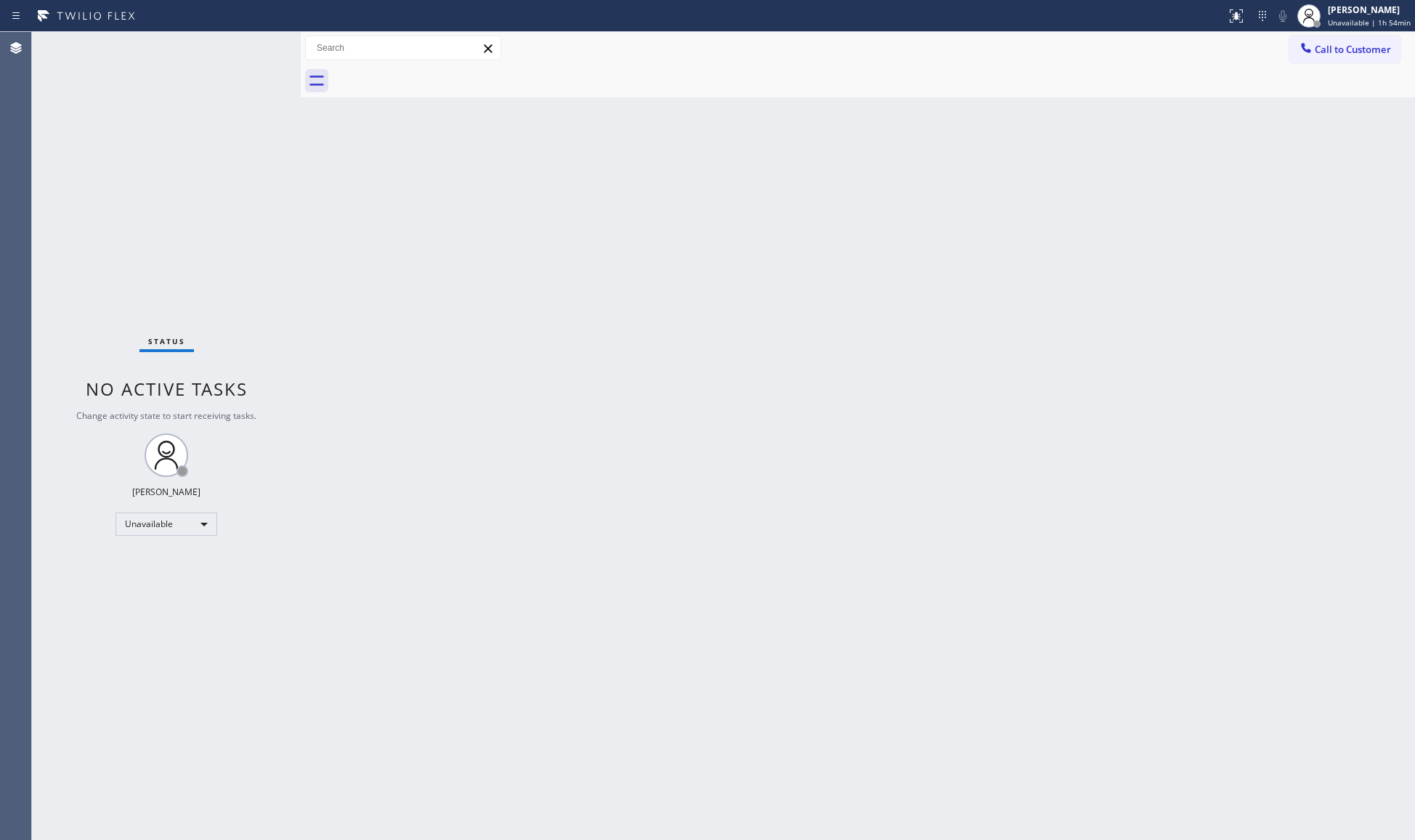
drag, startPoint x: 1357, startPoint y: 44, endPoint x: 1086, endPoint y: 125, distance: 282.8
click at [1347, 43] on span "Call to Customer" at bounding box center [1352, 49] width 76 height 13
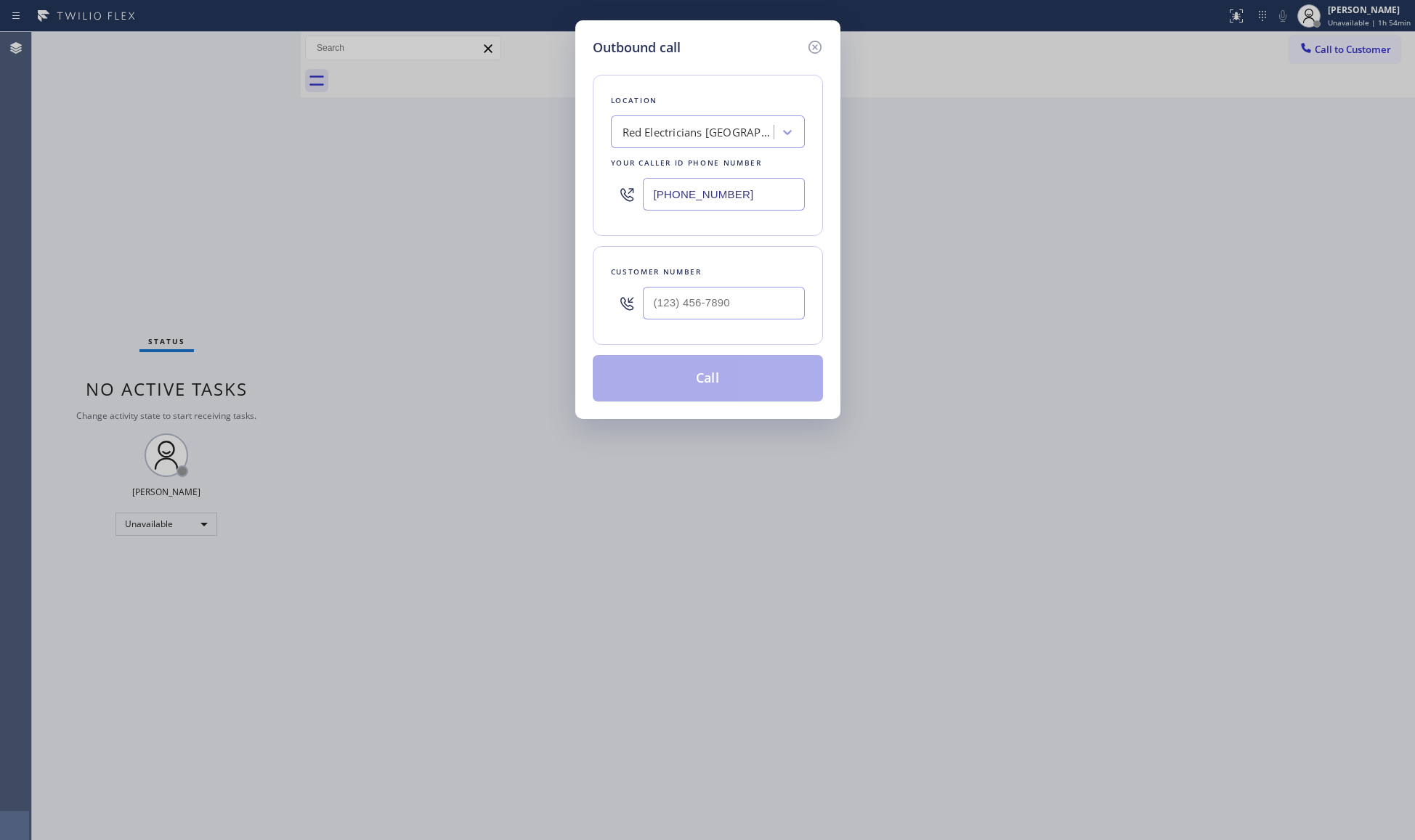
drag, startPoint x: 734, startPoint y: 193, endPoint x: 458, endPoint y: 196, distance: 276.0
click at [456, 198] on div "Outbound call Location Red Electricians [GEOGRAPHIC_DATA] Your caller id phone …" at bounding box center [708, 420] width 1415 height 840
paste input "949) 523-322"
type input "[PHONE_NUMBER]"
paste input "831) 234-4902"
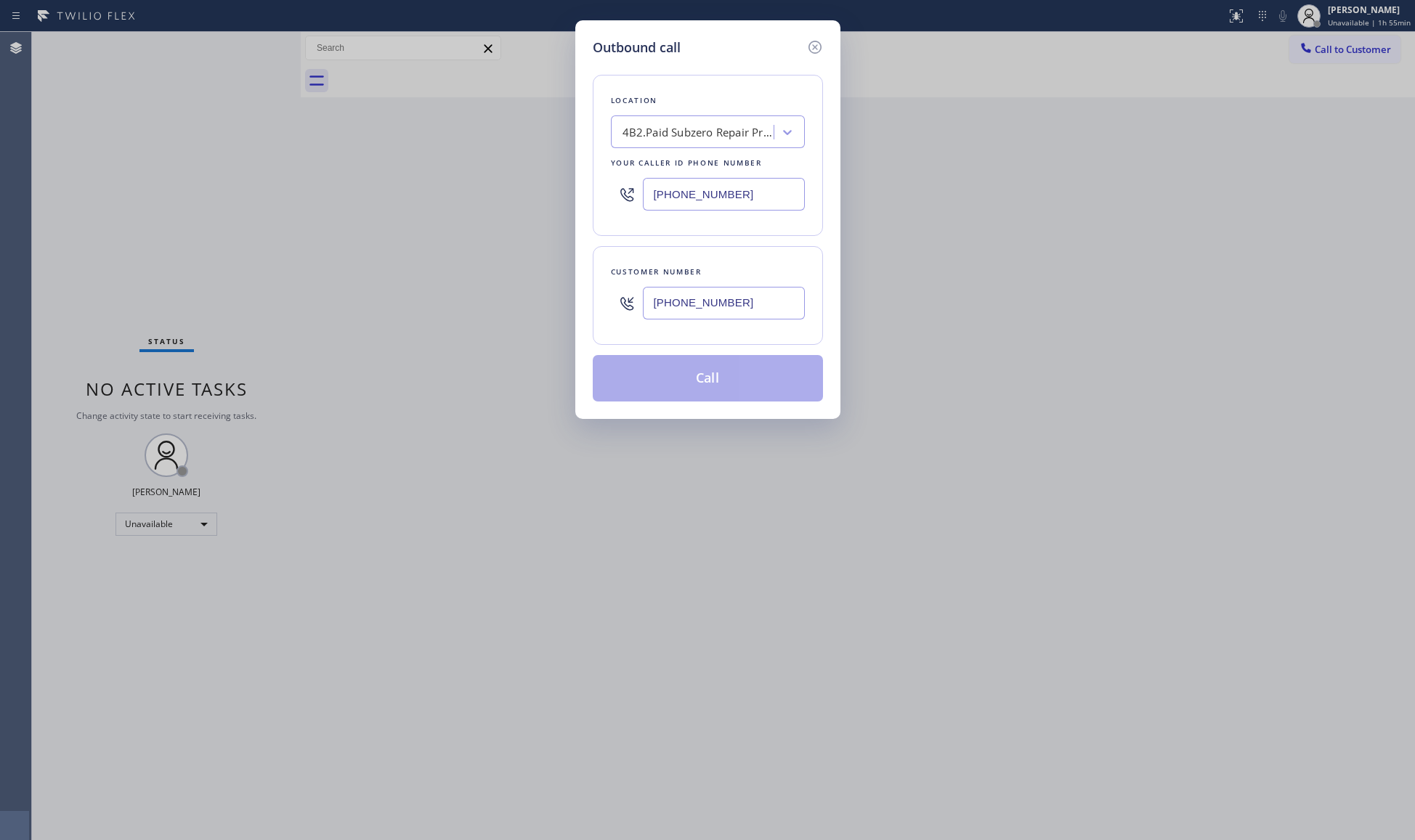
click at [759, 300] on input "[PHONE_NUMBER]" at bounding box center [723, 303] width 162 height 33
type input "[PHONE_NUMBER]"
click at [717, 372] on button "Call" at bounding box center [708, 378] width 231 height 47
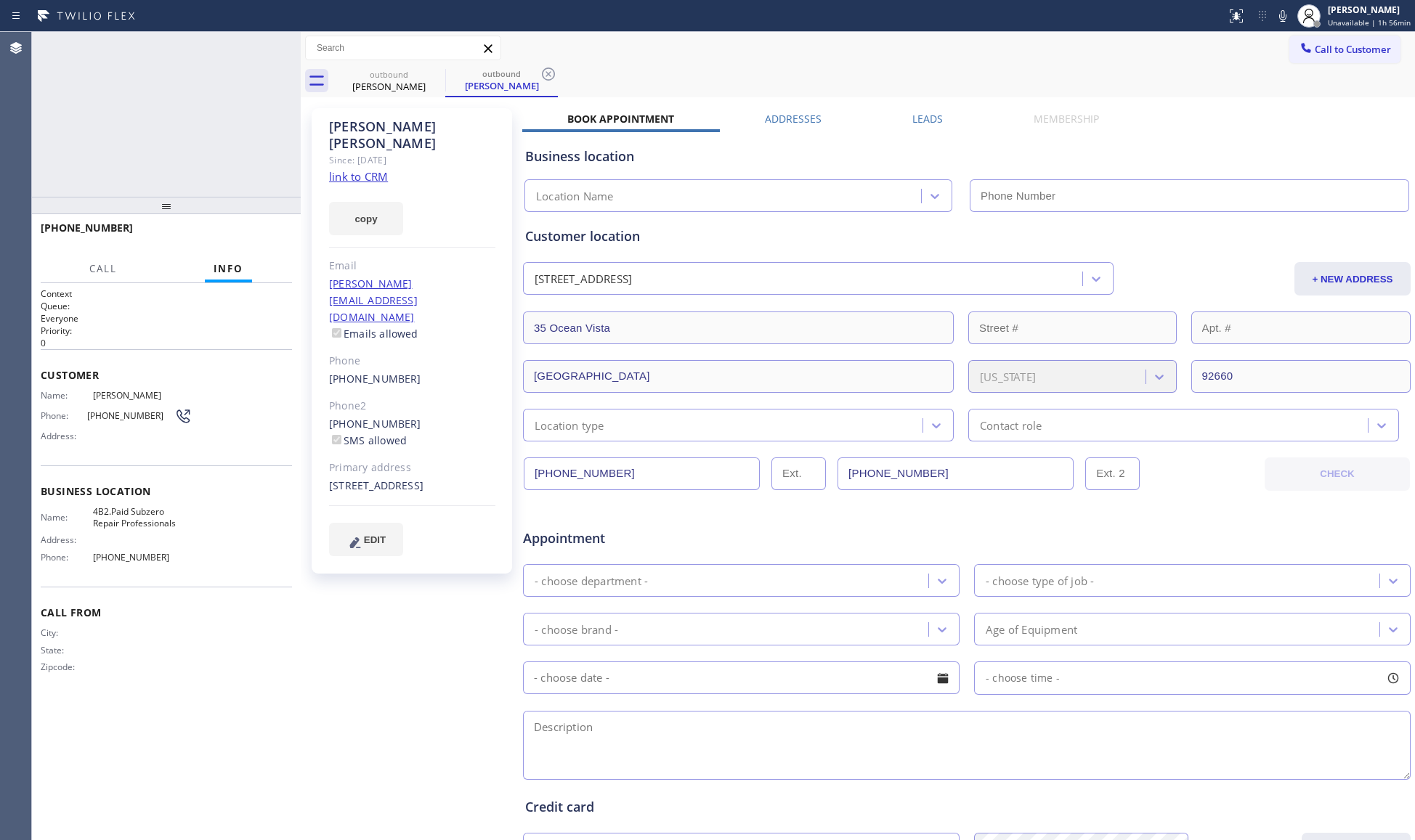
type input "[PHONE_NUMBER]"
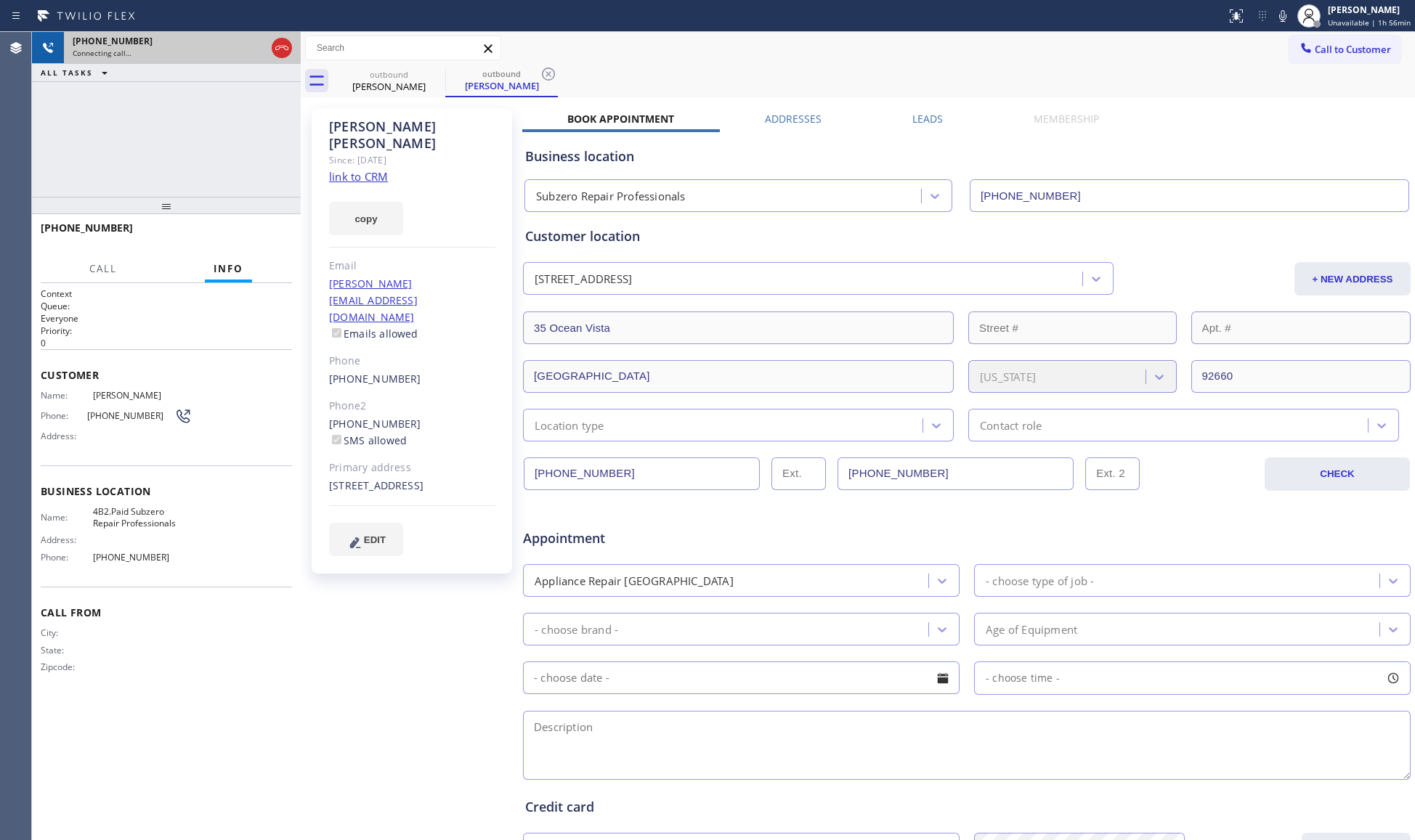
drag, startPoint x: 283, startPoint y: 53, endPoint x: 276, endPoint y: 42, distance: 13.0
click at [284, 50] on icon at bounding box center [282, 48] width 18 height 18
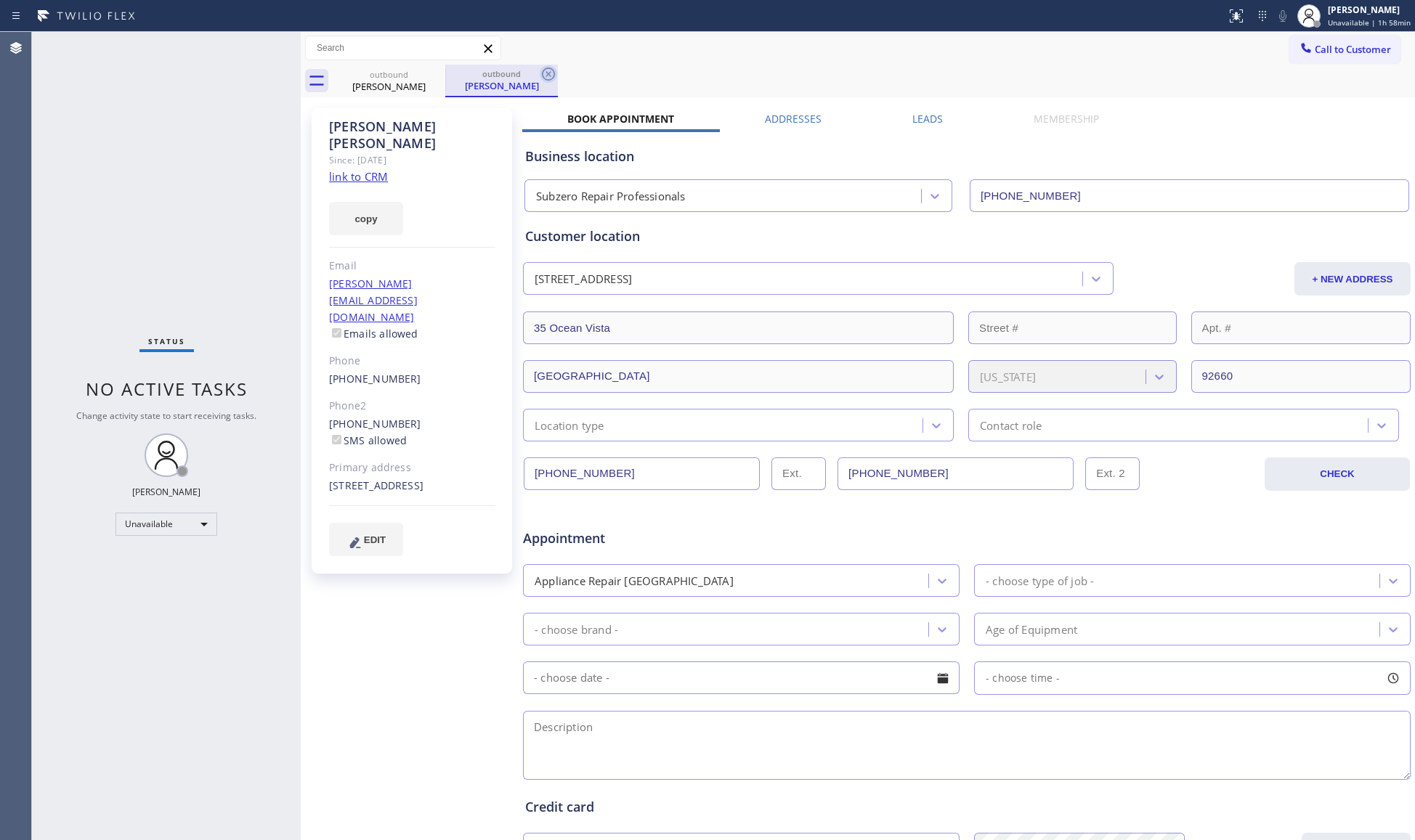
click at [540, 74] on icon at bounding box center [549, 74] width 18 height 18
click at [433, 73] on icon at bounding box center [436, 74] width 18 height 18
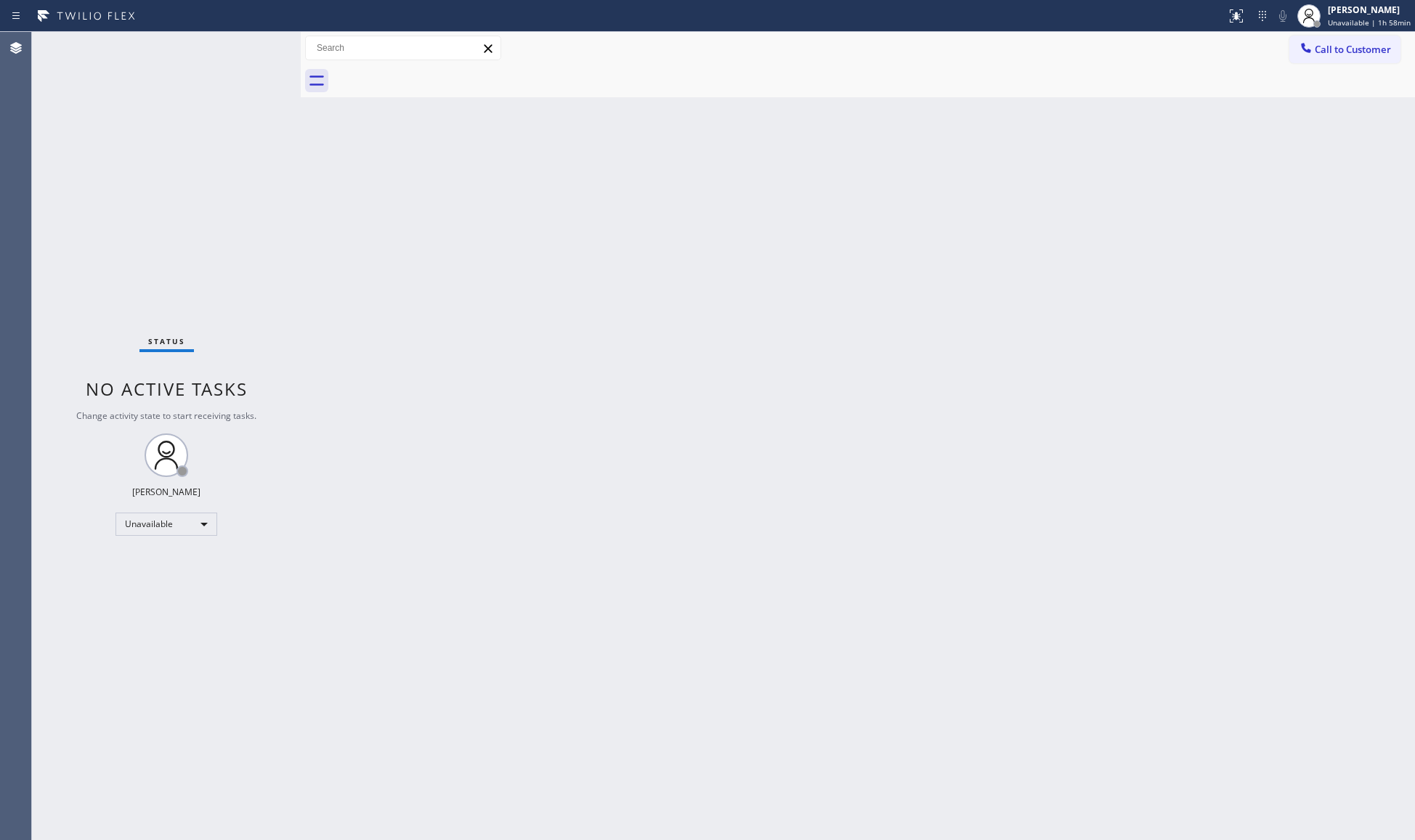
click at [1287, 41] on div "Call to Customer Outbound call Location Subzero Repair Professionals Your calle…" at bounding box center [857, 48] width 1114 height 26
click at [1339, 44] on span "Call to Customer" at bounding box center [1352, 49] width 76 height 13
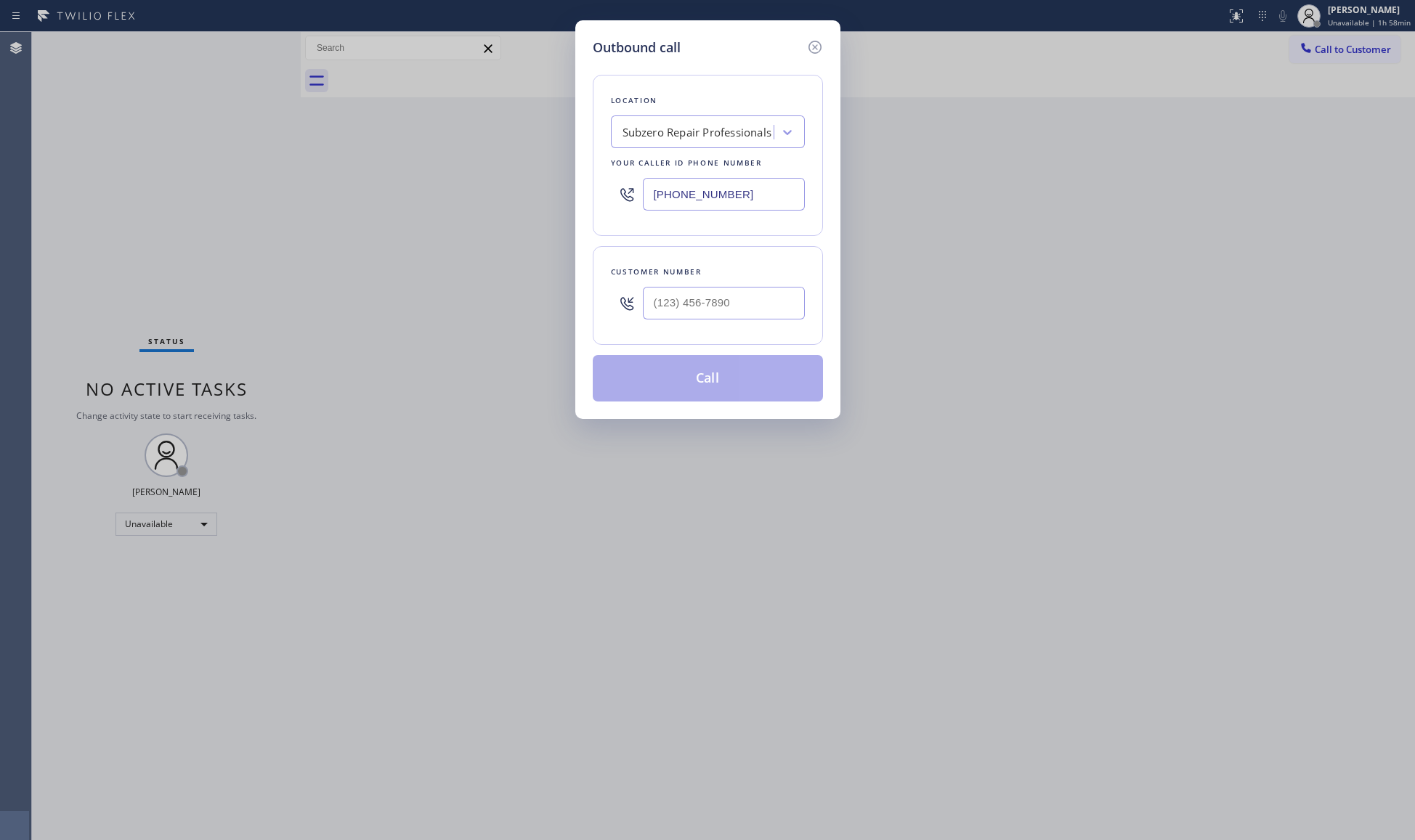
drag, startPoint x: 697, startPoint y: 201, endPoint x: 599, endPoint y: 187, distance: 99.0
click at [595, 201] on div "Location Subzero Repair Professionals Your caller id phone number [PHONE_NUMBER]" at bounding box center [708, 155] width 231 height 162
paste input "602) 755-6017"
type input "[PHONE_NUMBER]"
paste input "text"
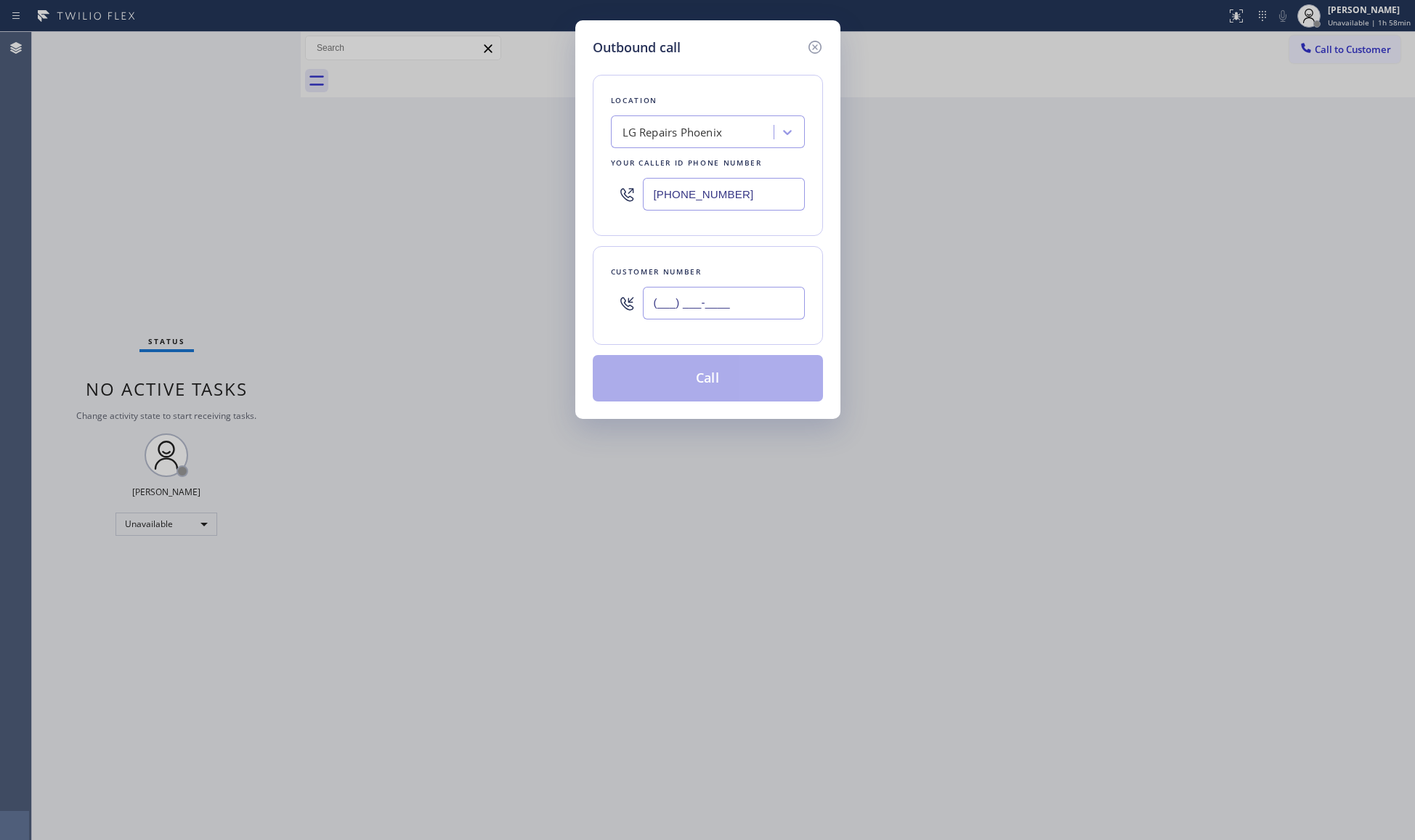
drag, startPoint x: 742, startPoint y: 302, endPoint x: 750, endPoint y: 311, distance: 12.0
click at [742, 304] on input "(___) ___-____" at bounding box center [723, 303] width 162 height 33
paste input "480) 208-9048"
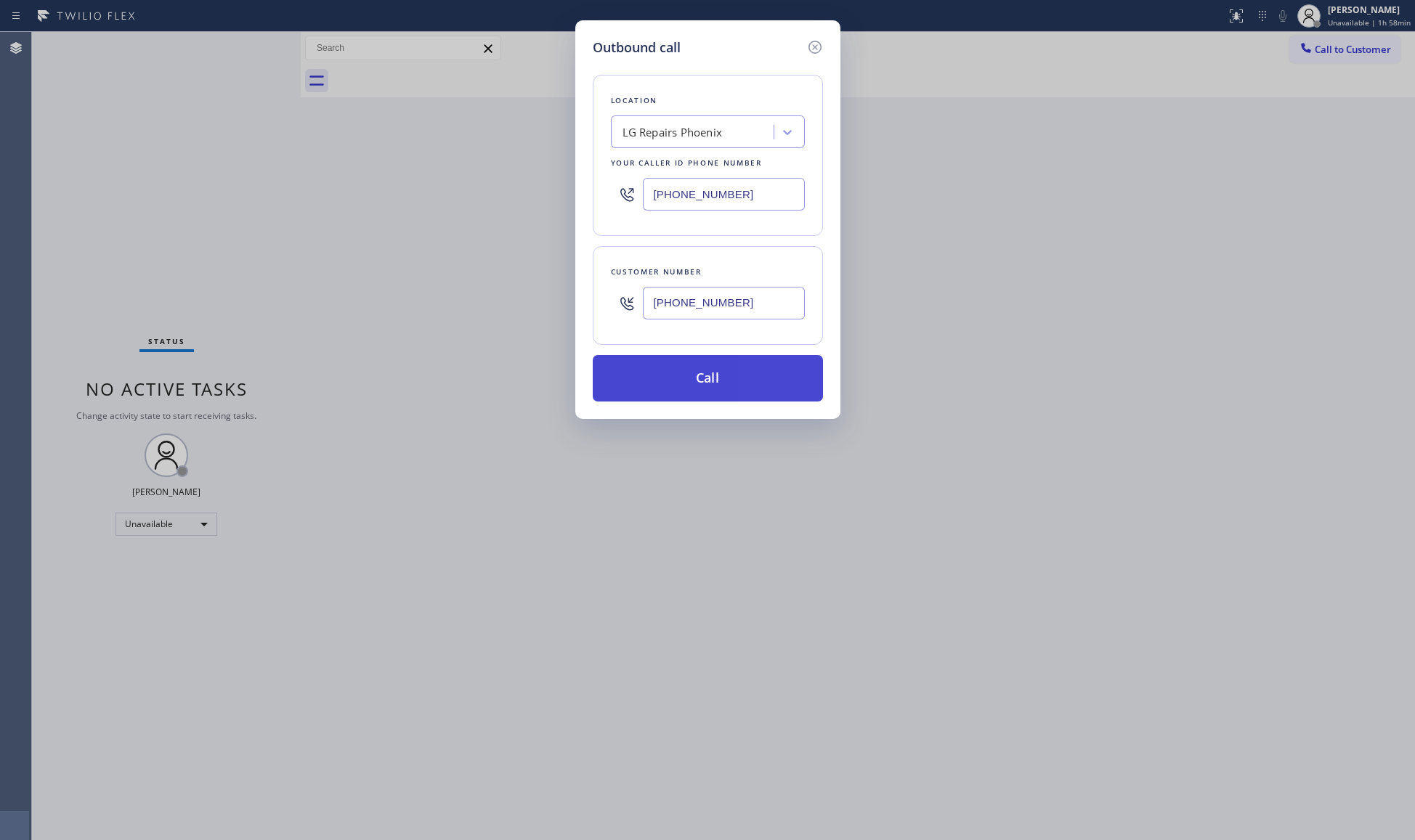
type input "[PHONE_NUMBER]"
click at [709, 370] on button "Call" at bounding box center [708, 378] width 231 height 47
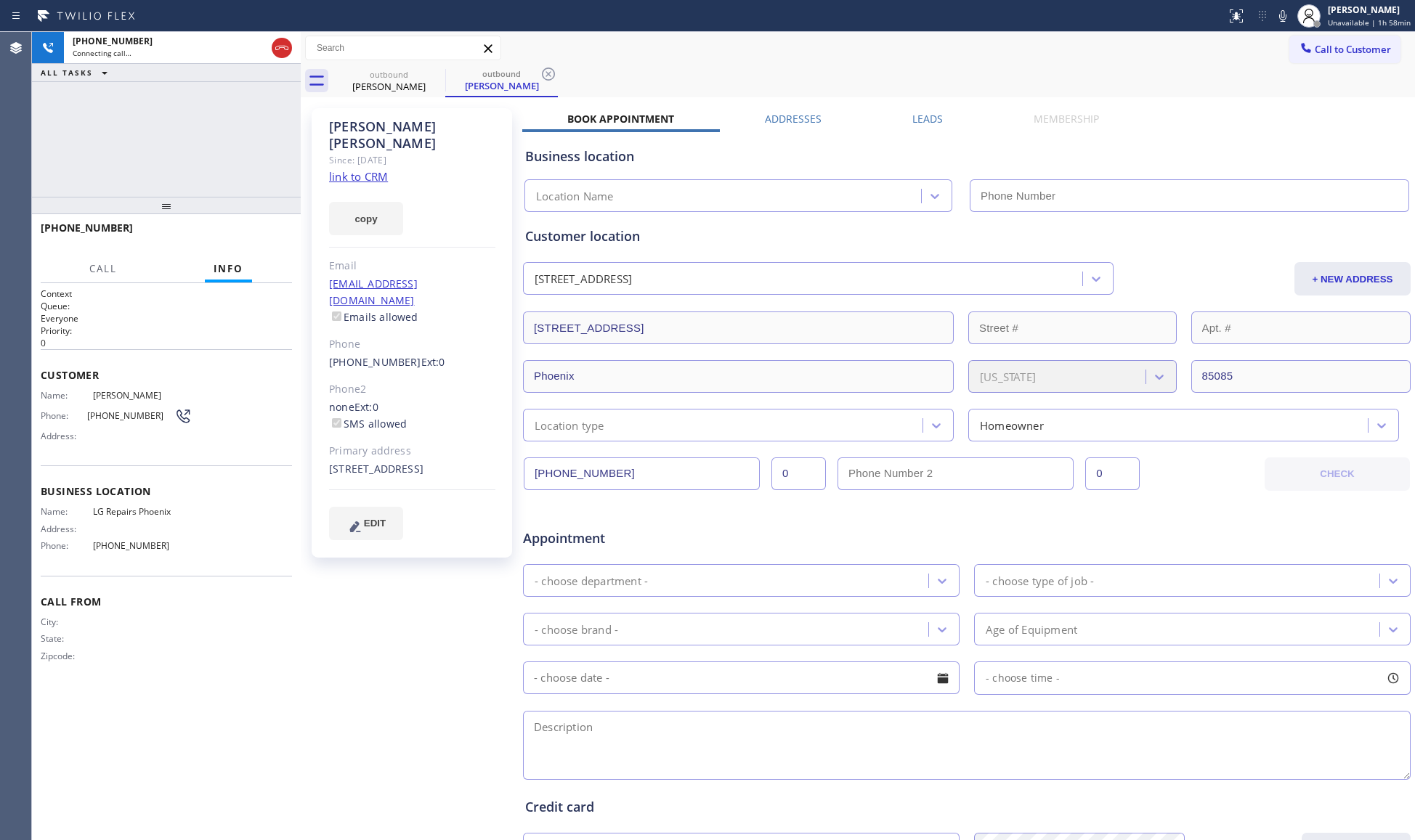
type input "[PHONE_NUMBER]"
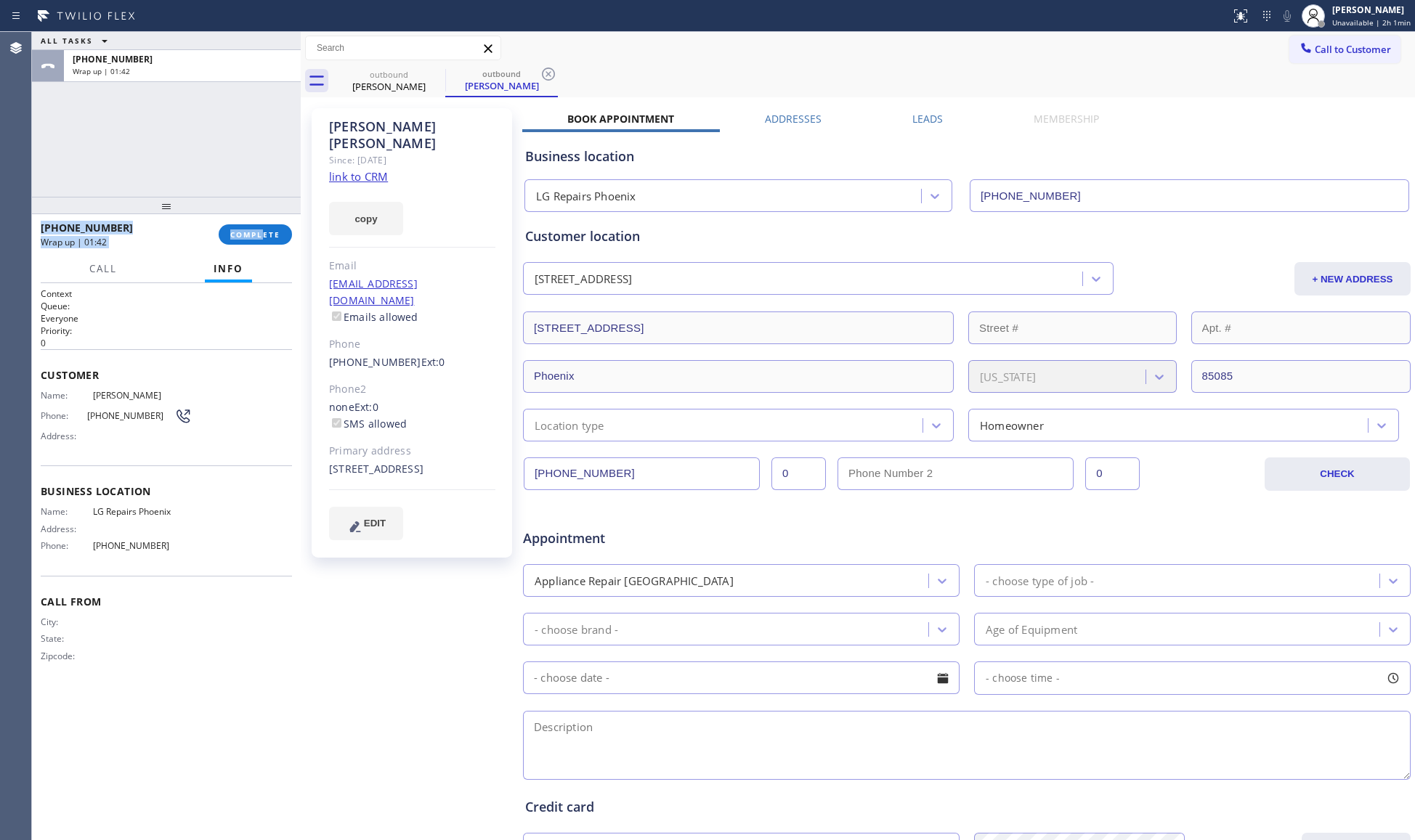
click at [263, 216] on div "ALL TASKS ALL TASKS ACTIVE TASKS TASKS IN WRAP UP [PHONE_NUMBER] Wrap up | 01:4…" at bounding box center [166, 435] width 269 height 808
click at [256, 227] on button "COMPLETE" at bounding box center [255, 234] width 73 height 20
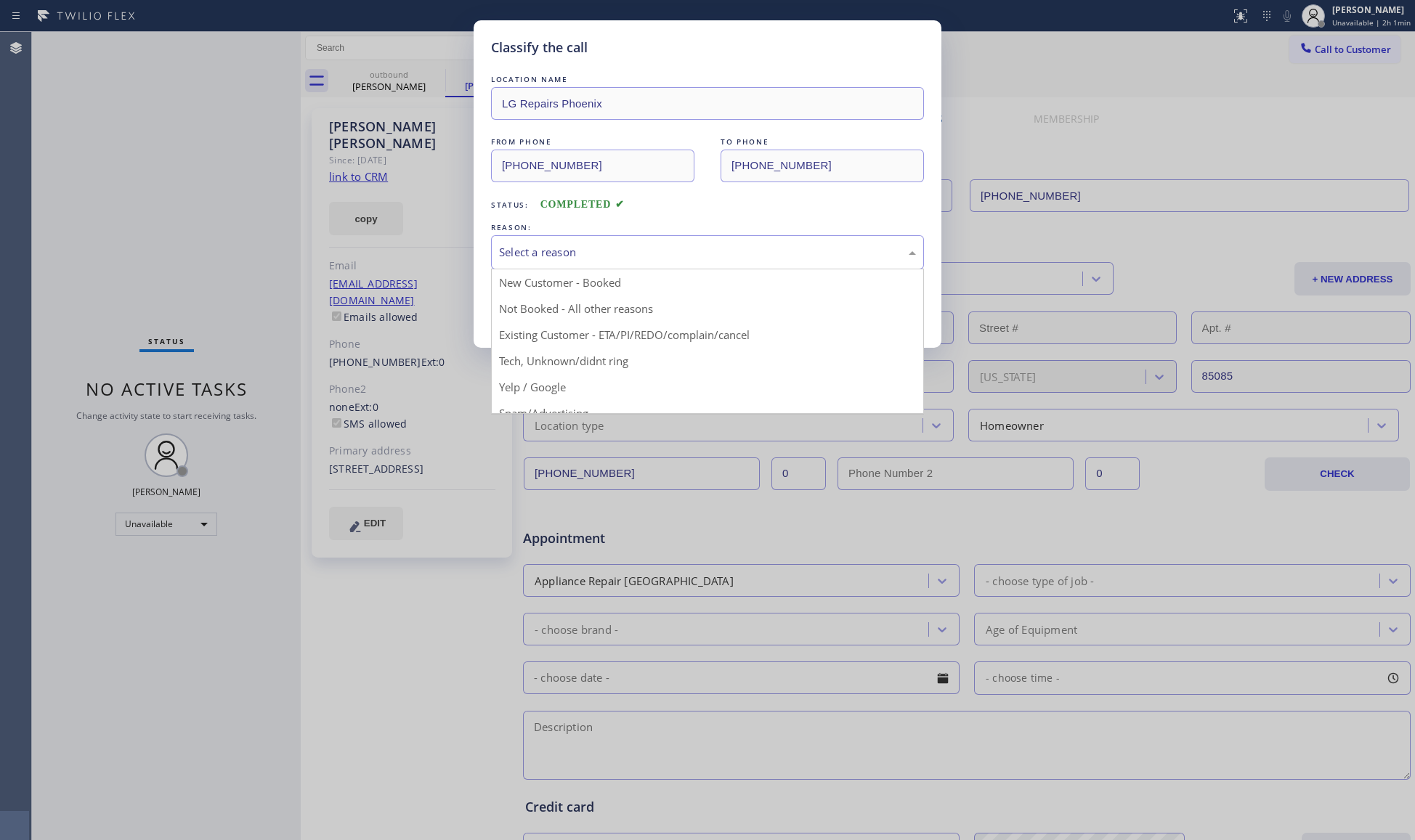
click at [562, 251] on div "Select a reason" at bounding box center [708, 252] width 417 height 17
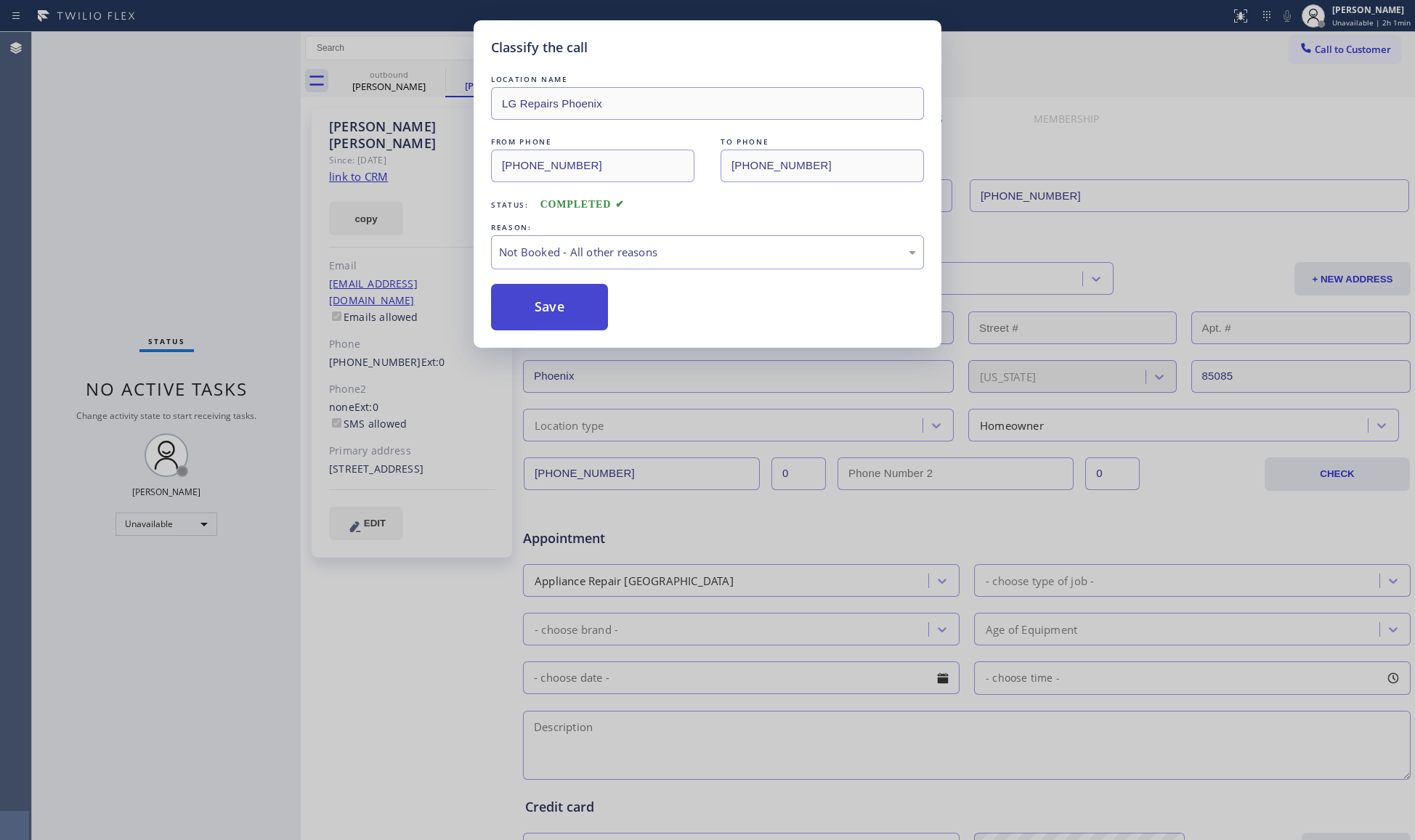
click at [524, 309] on button "Save" at bounding box center [549, 307] width 117 height 47
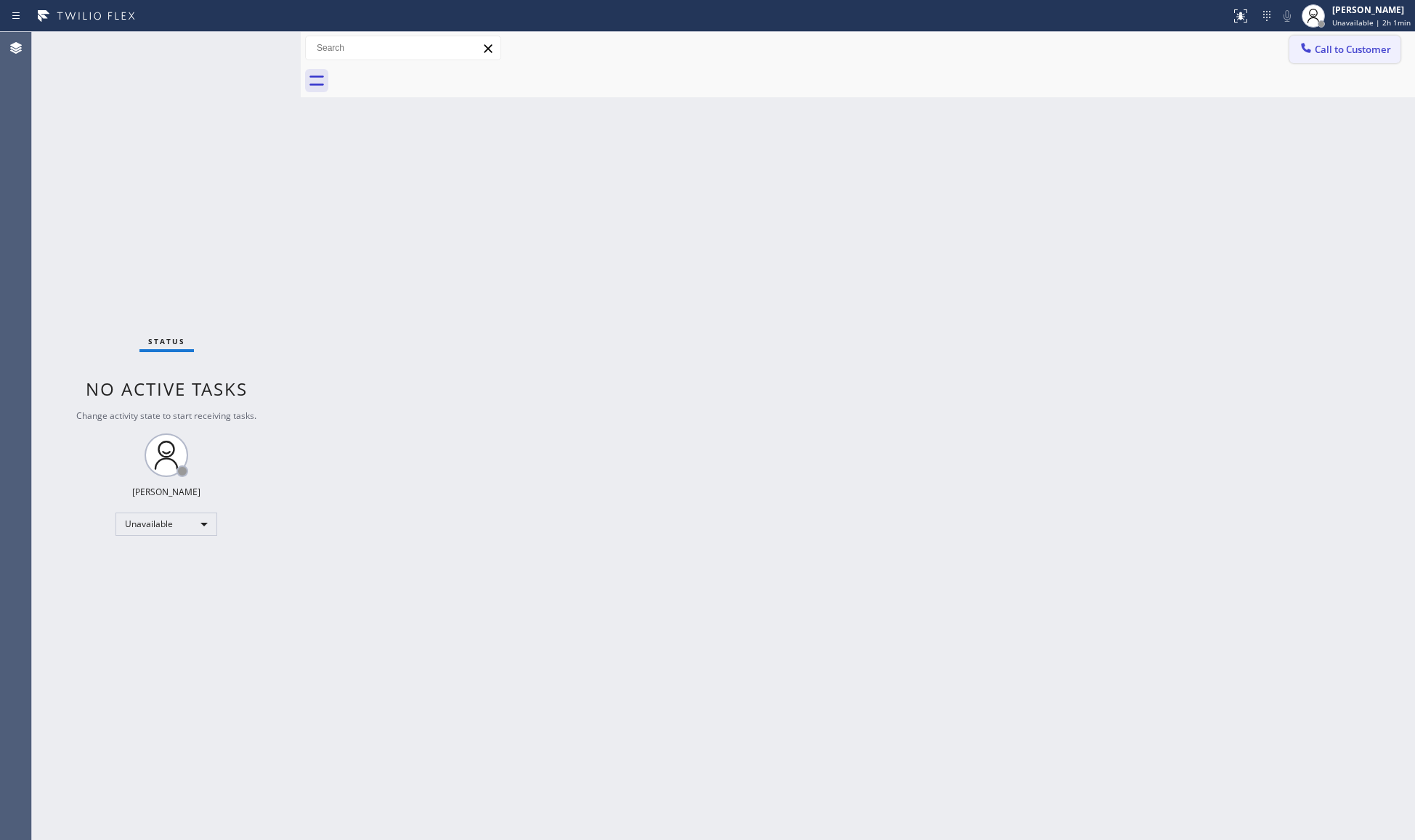
click at [1355, 57] on button "Call to Customer" at bounding box center [1345, 49] width 111 height 27
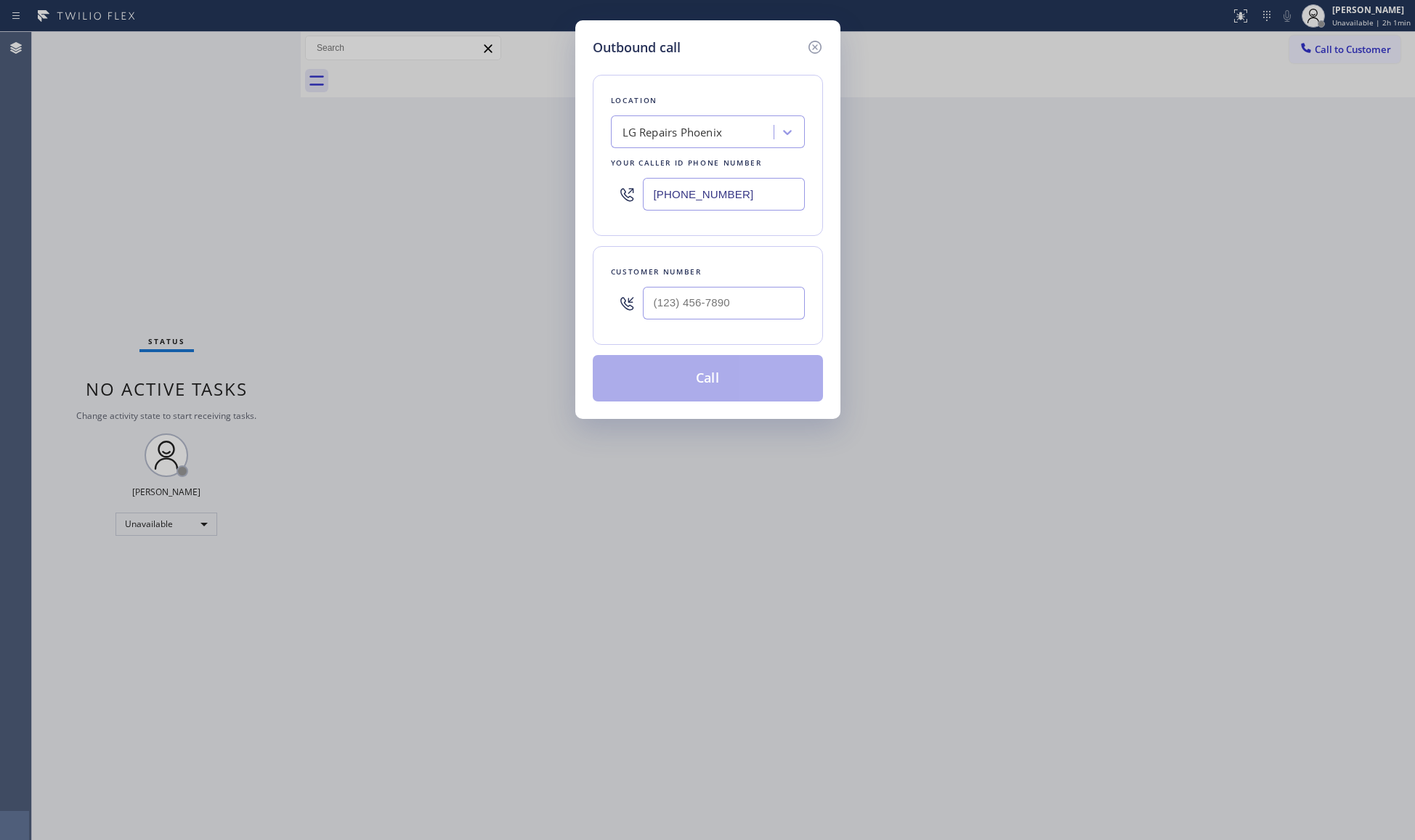
drag, startPoint x: 761, startPoint y: 196, endPoint x: 570, endPoint y: 196, distance: 191.0
click at [570, 196] on div "Outbound call Location LG Repairs [GEOGRAPHIC_DATA] Your caller id phone number…" at bounding box center [708, 420] width 1415 height 840
paste input "855) 662-5332"
type input "[PHONE_NUMBER]"
paste input "310) 447-8699"
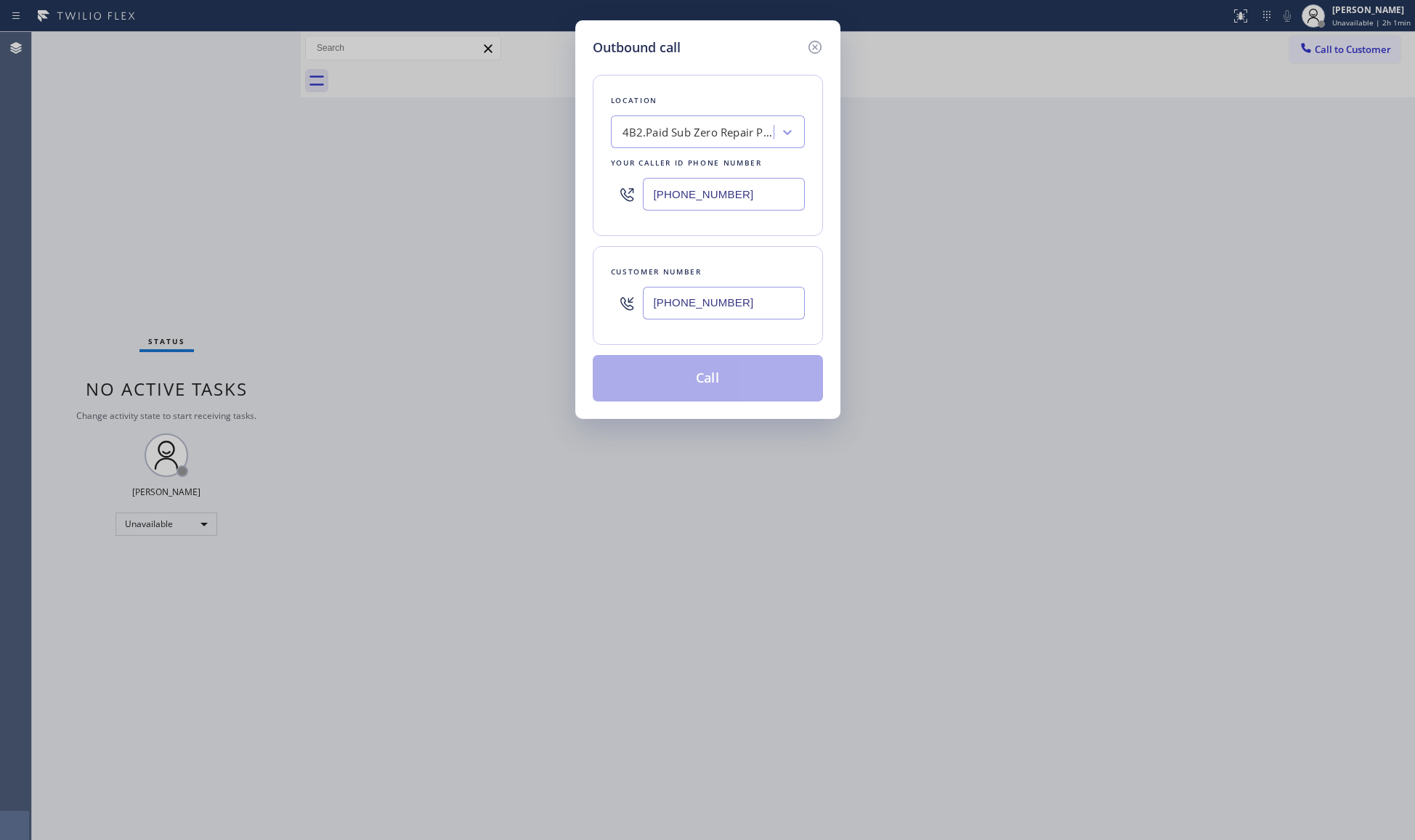
click at [759, 297] on input "[PHONE_NUMBER]" at bounding box center [723, 303] width 162 height 33
type input "[PHONE_NUMBER]"
click at [725, 393] on button "Call" at bounding box center [708, 378] width 231 height 47
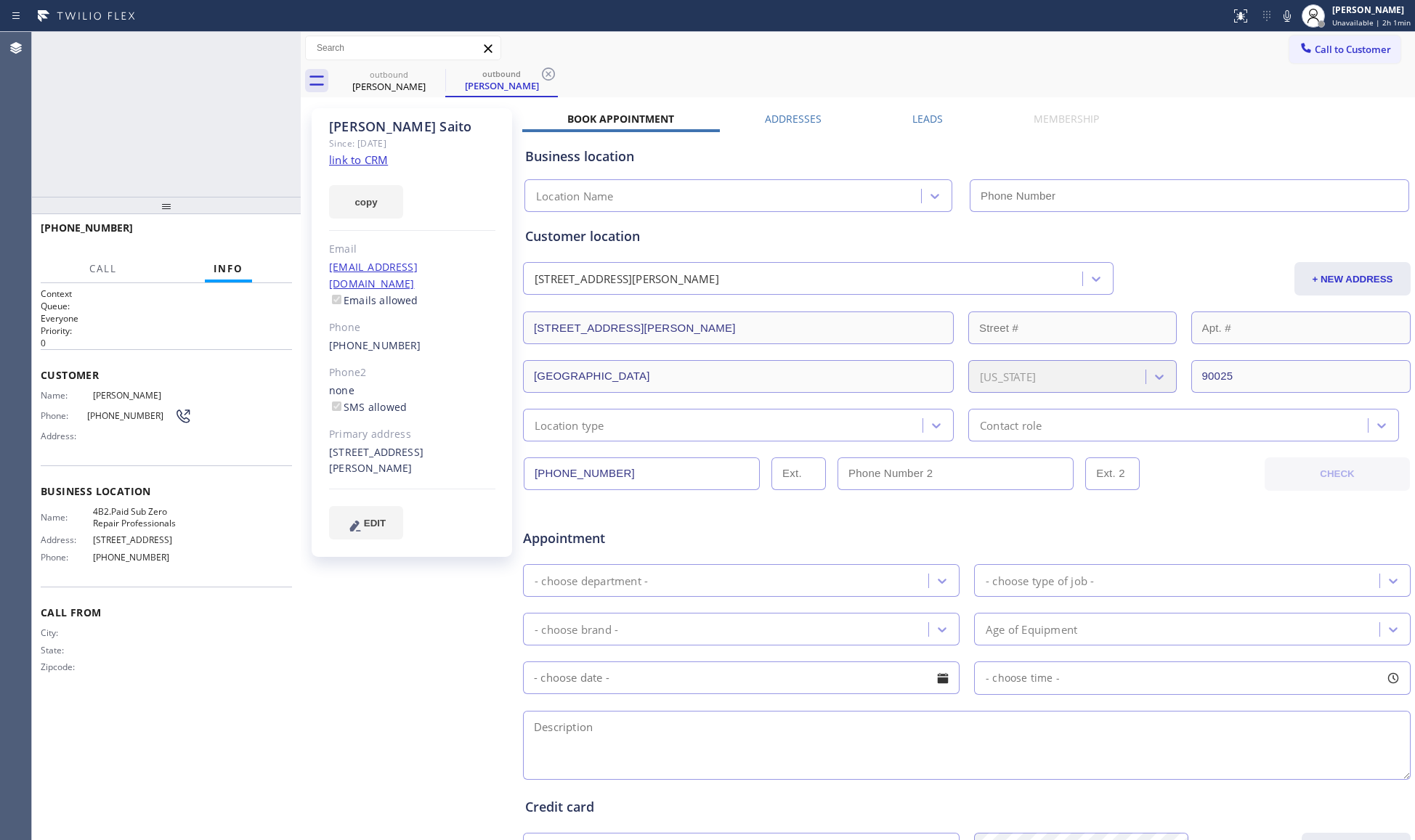
type input "[PHONE_NUMBER]"
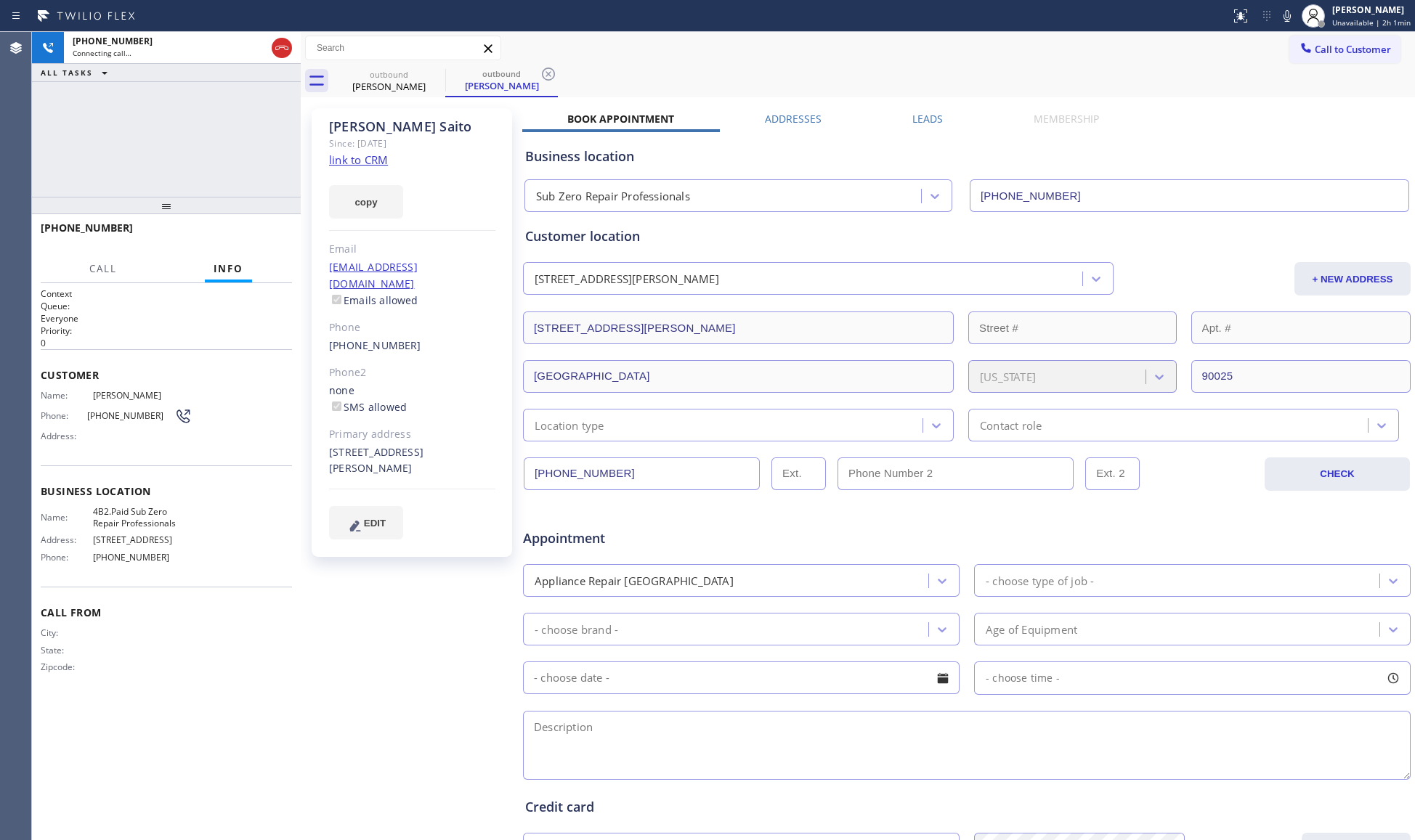
click at [687, 44] on div "Call to Customer Outbound call Location Sub Zero Repair Professionals Your call…" at bounding box center [857, 48] width 1114 height 26
click at [538, 77] on div "outbound" at bounding box center [502, 73] width 110 height 11
click at [564, 76] on div "outbound [PERSON_NAME] outbound [PERSON_NAME]" at bounding box center [874, 80] width 1082 height 33
drag, startPoint x: 552, startPoint y: 73, endPoint x: 593, endPoint y: 70, distance: 41.1
click at [554, 73] on icon at bounding box center [549, 74] width 18 height 18
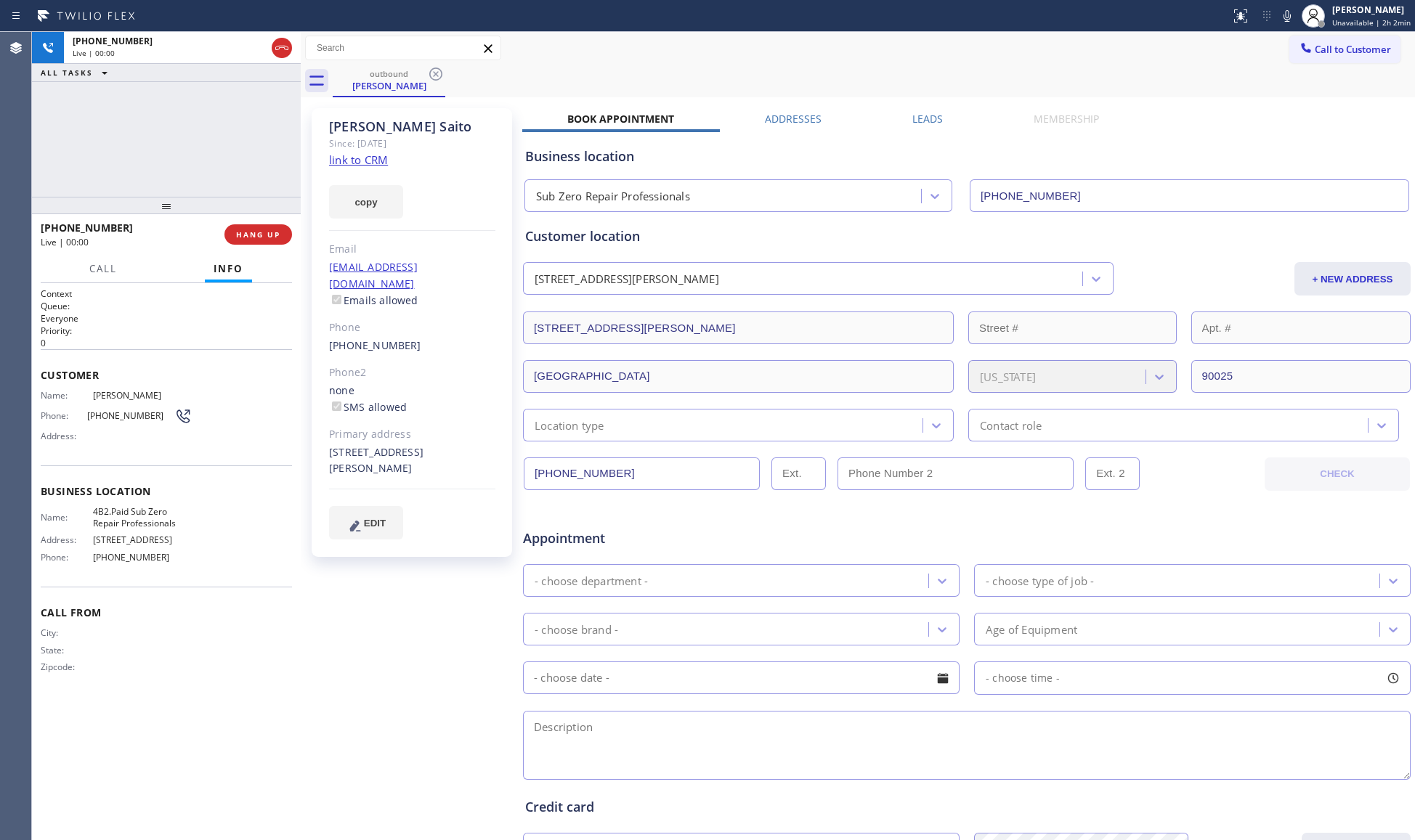
click at [593, 68] on div "outbound [PERSON_NAME]" at bounding box center [874, 80] width 1082 height 33
click at [253, 237] on button "HANG UP" at bounding box center [258, 234] width 67 height 20
click at [253, 235] on span "HANG UP" at bounding box center [258, 235] width 44 height 11
click at [253, 233] on span "COMPLETE" at bounding box center [255, 235] width 50 height 11
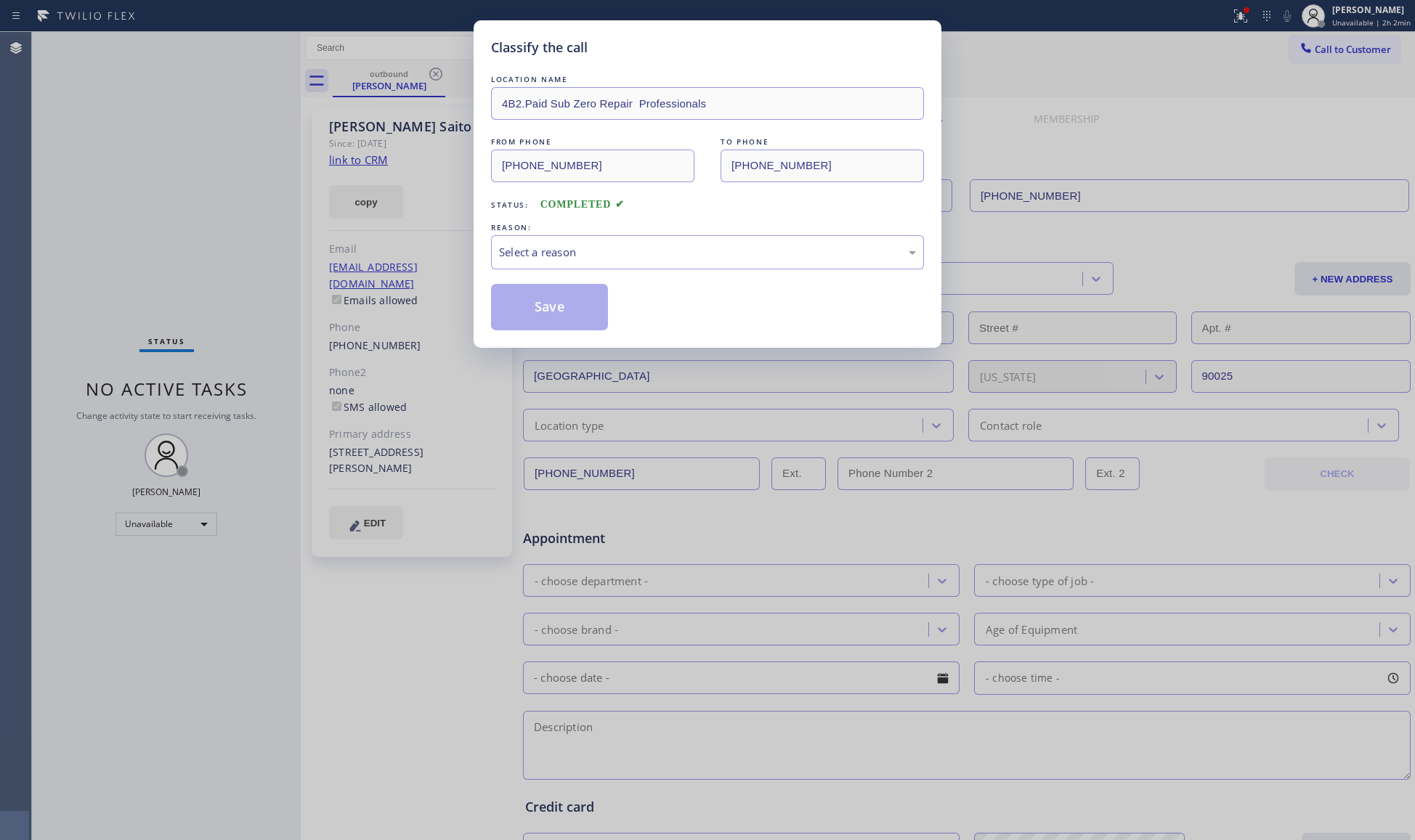
click at [276, 241] on div "Classify the call LOCATION NAME 4B2.Paid Sub Zero Repair Professionals FROM PHO…" at bounding box center [708, 420] width 1415 height 840
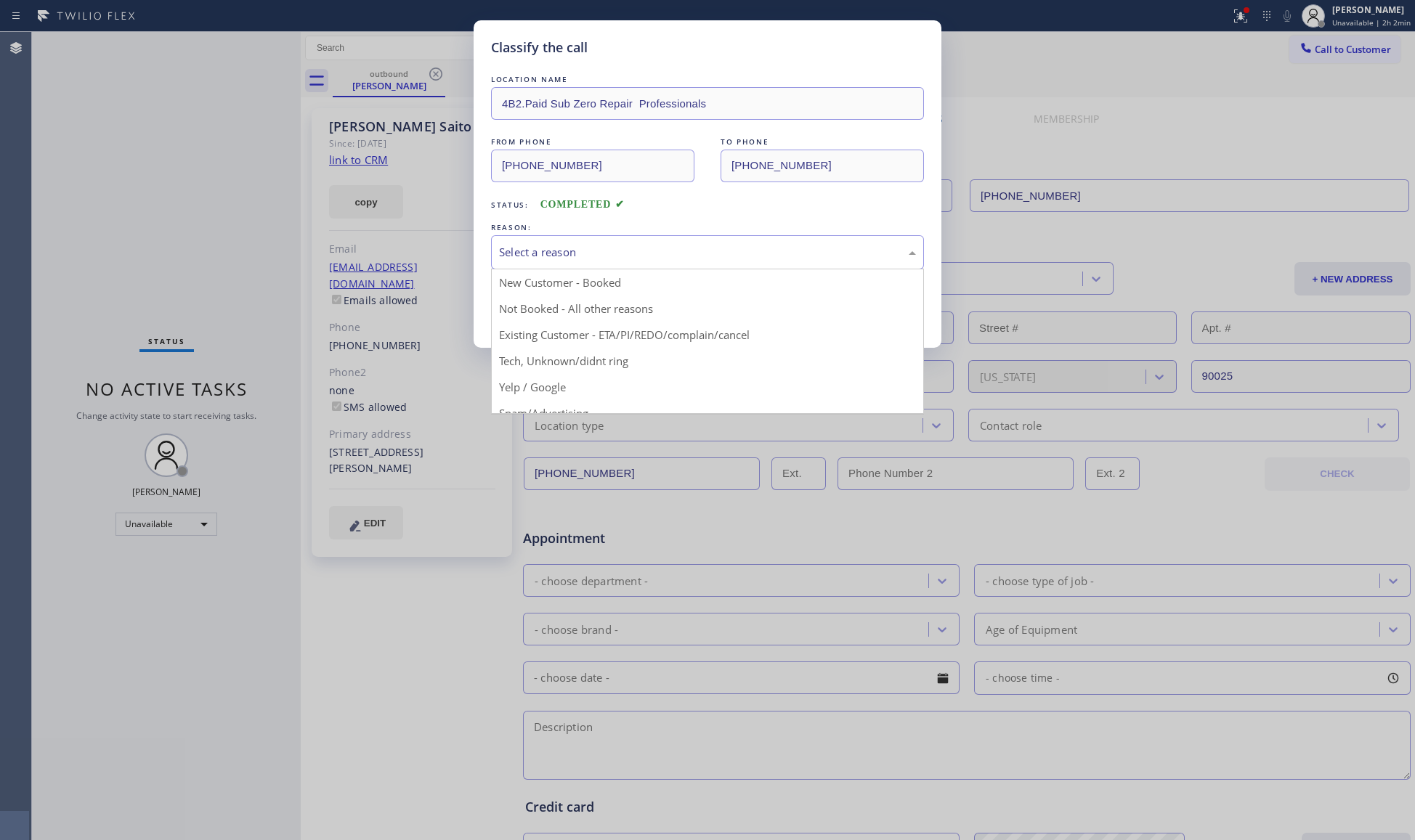
drag, startPoint x: 689, startPoint y: 265, endPoint x: 669, endPoint y: 264, distance: 20.0
click at [683, 264] on div "Select a reason" at bounding box center [708, 252] width 433 height 34
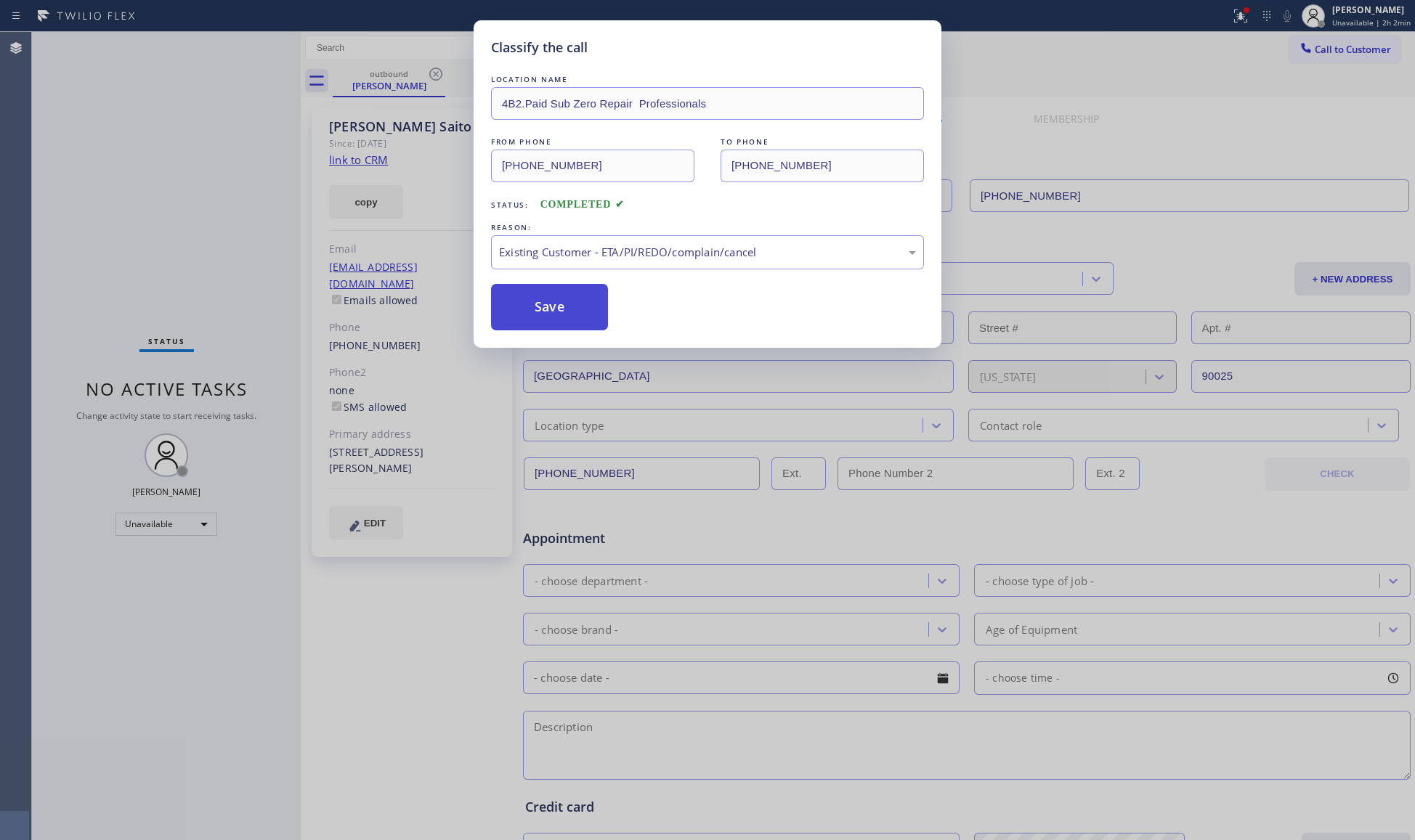
click at [529, 321] on button "Save" at bounding box center [549, 307] width 117 height 47
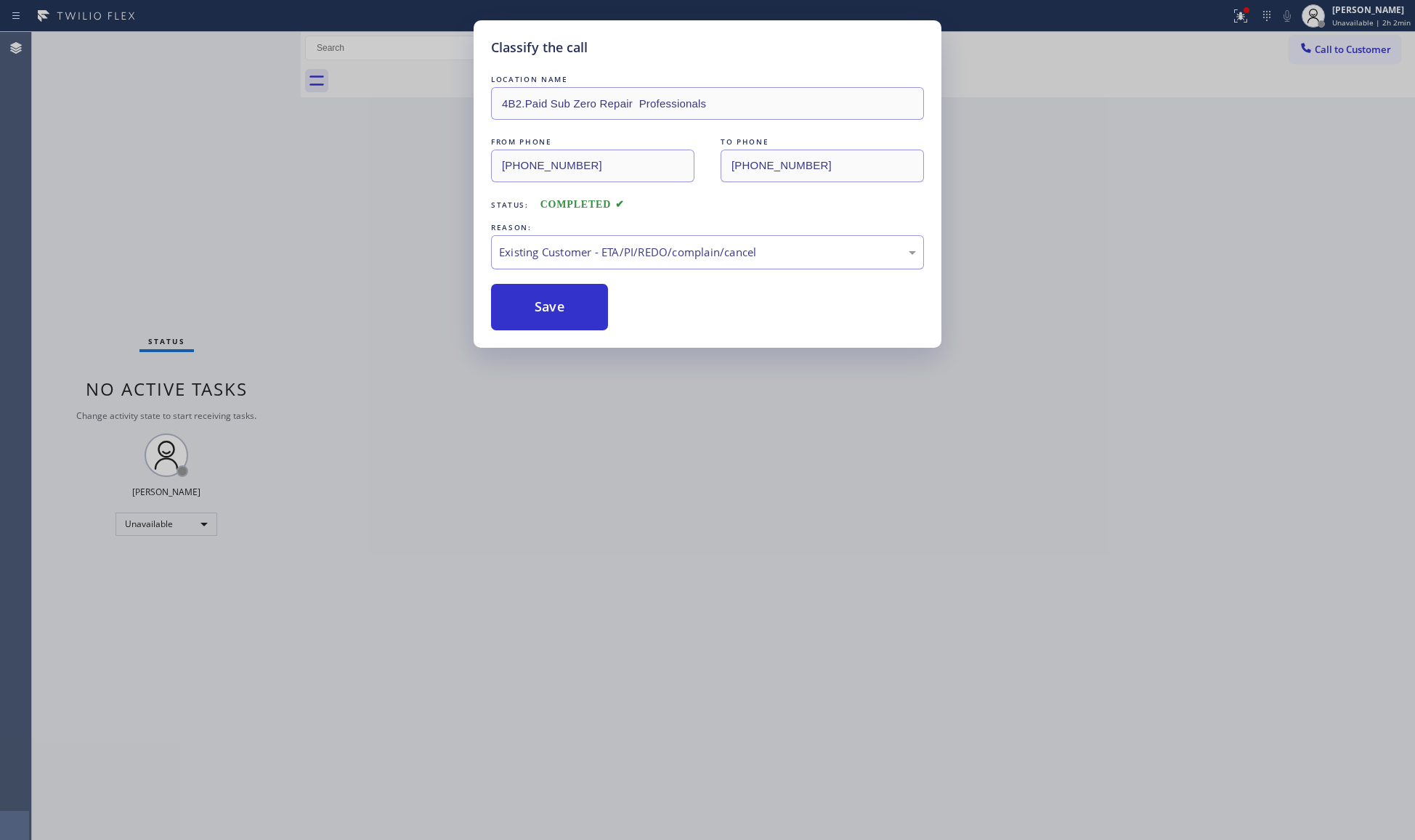
click at [527, 253] on div "Existing Customer - ETA/PI/REDO/complain/cancel" at bounding box center [708, 252] width 417 height 17
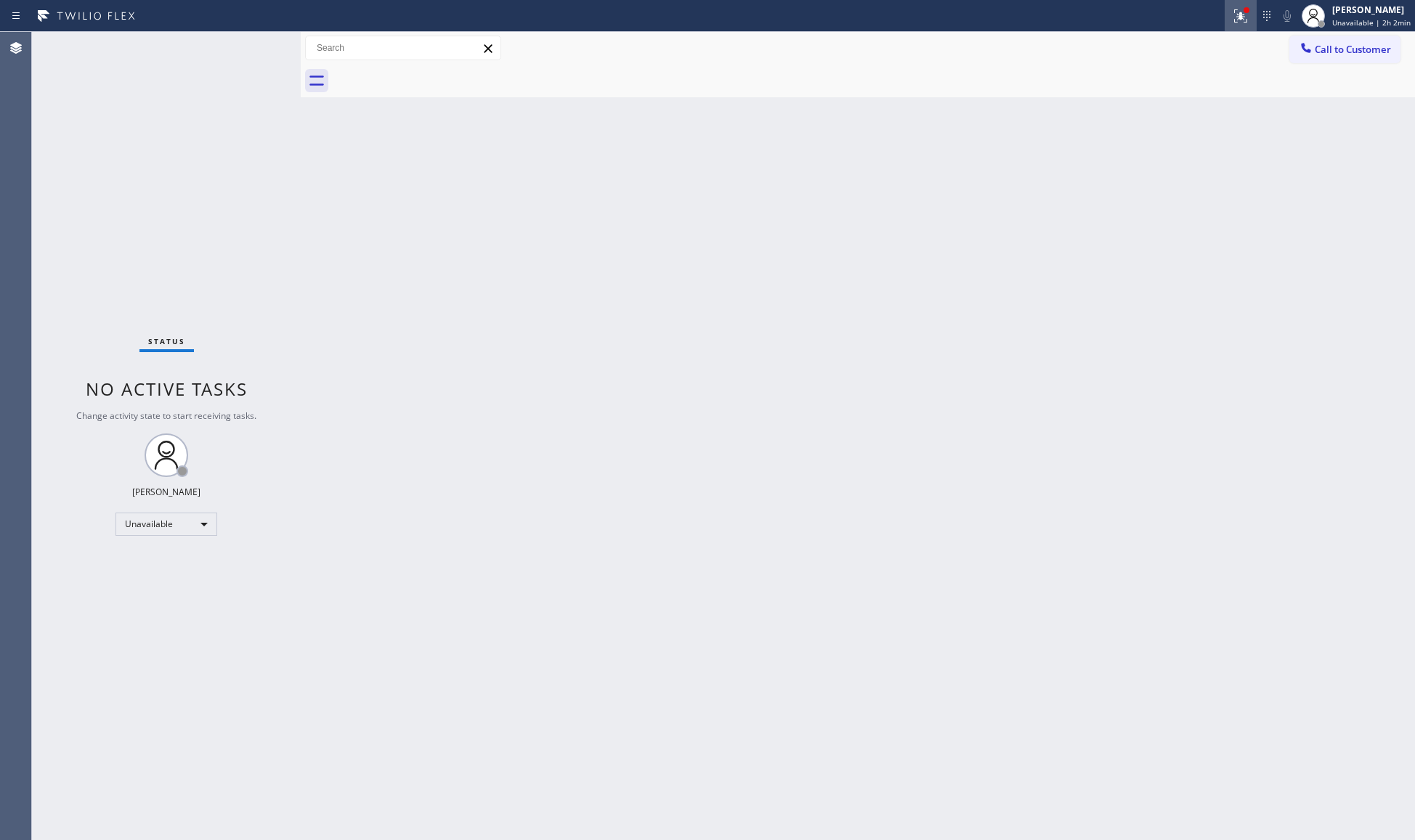
click at [1228, 22] on div at bounding box center [1240, 16] width 32 height 18
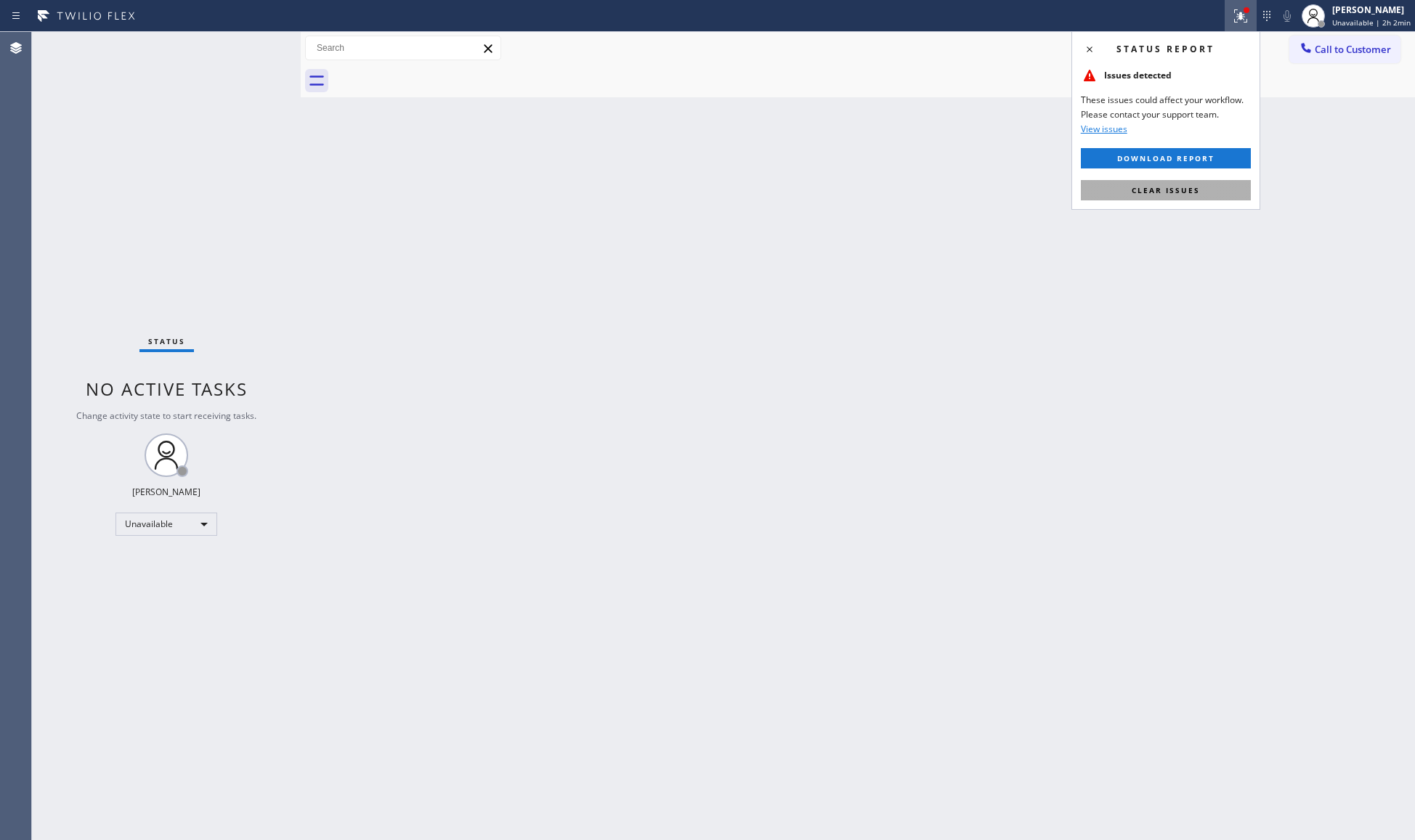
click at [1151, 190] on span "Clear issues" at bounding box center [1165, 191] width 68 height 11
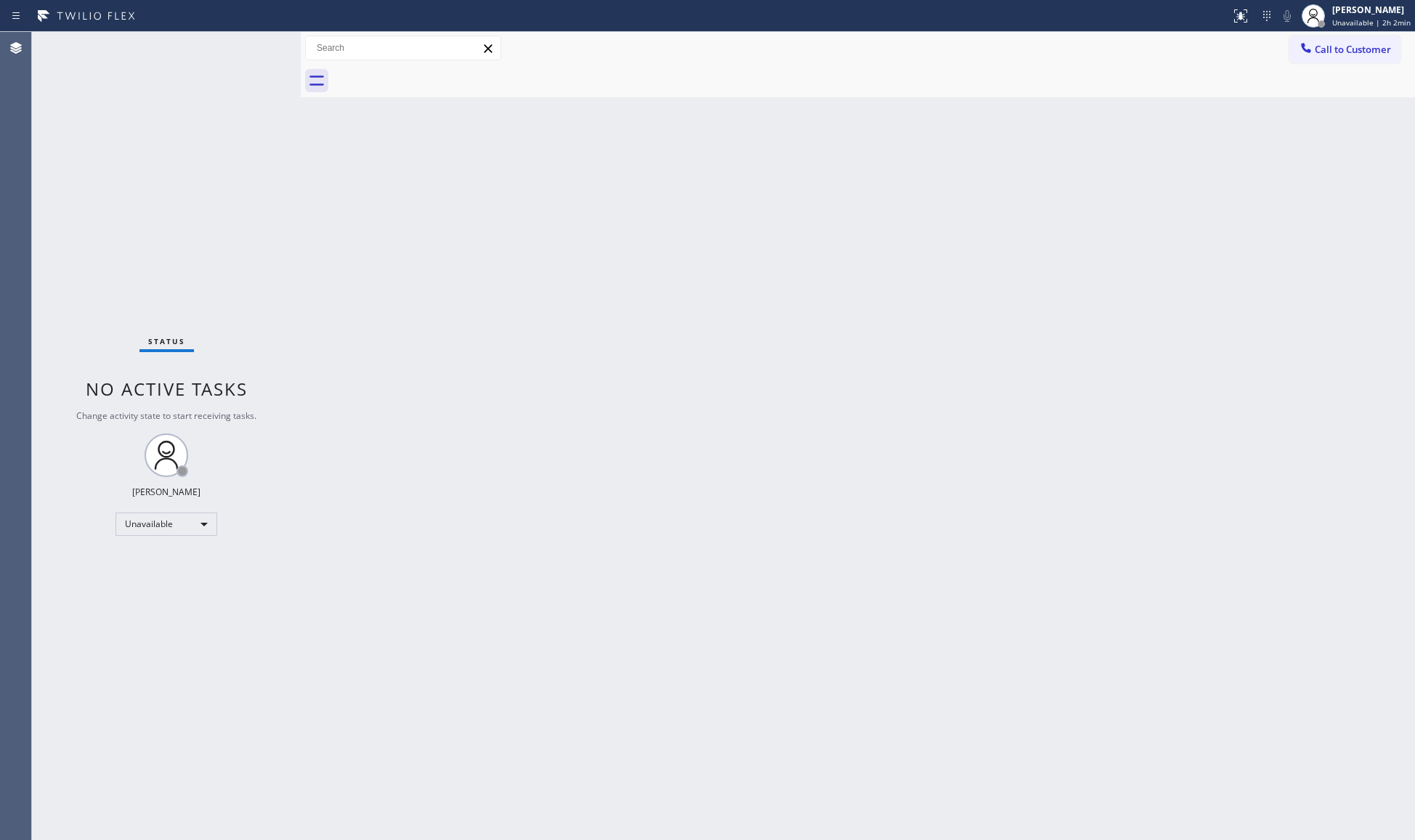
drag, startPoint x: 1322, startPoint y: 44, endPoint x: 1232, endPoint y: 72, distance: 94.3
click at [1322, 45] on span "Call to Customer" at bounding box center [1352, 49] width 76 height 13
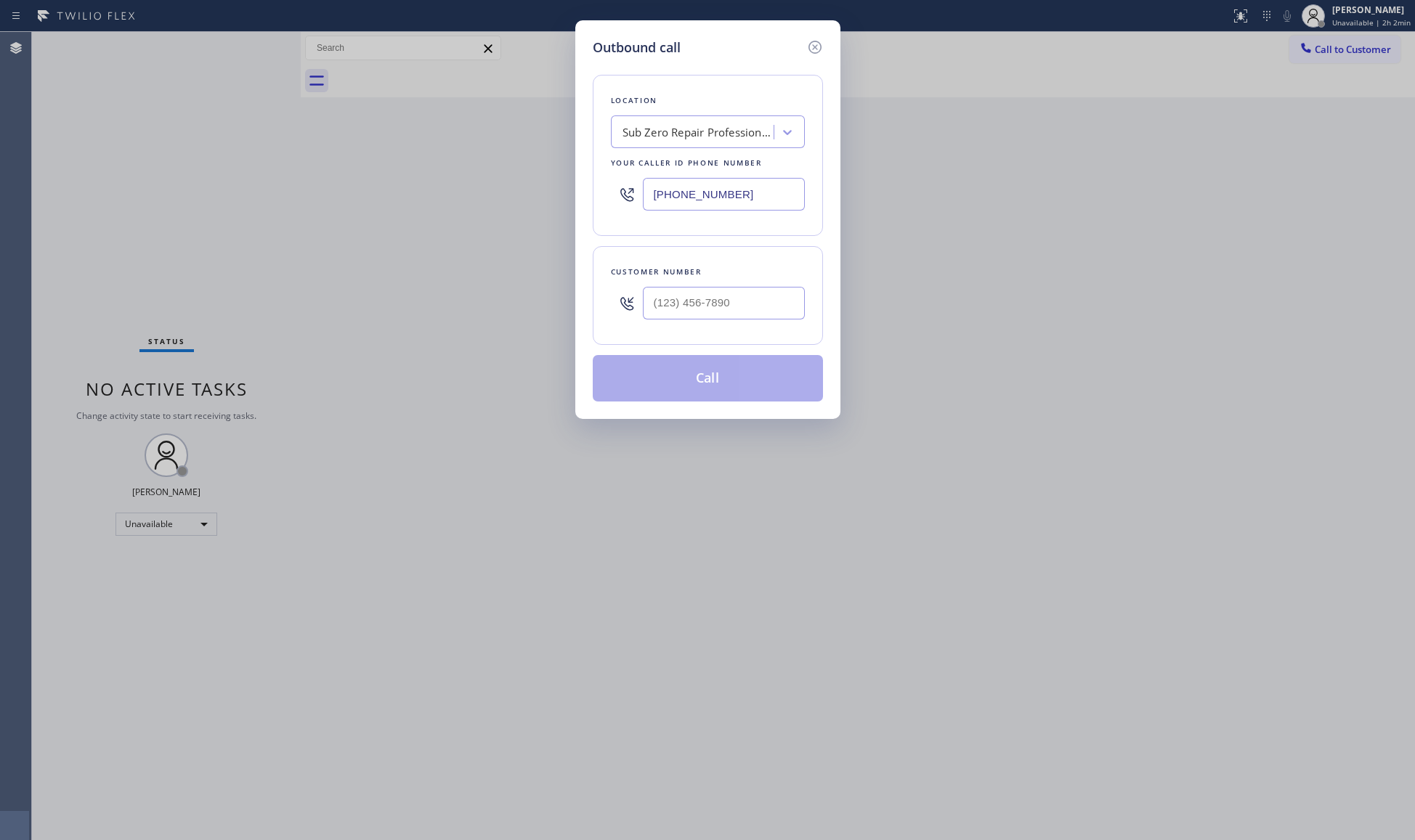
drag, startPoint x: 703, startPoint y: 199, endPoint x: 583, endPoint y: 196, distance: 120.0
click at [581, 202] on div "Outbound call Location Sub Zero Repair Professionals Your caller id phone numbe…" at bounding box center [708, 219] width 265 height 398
paste input "213-9318"
type input "[PHONE_NUMBER]"
drag, startPoint x: 689, startPoint y: 306, endPoint x: 712, endPoint y: 280, distance: 34.7
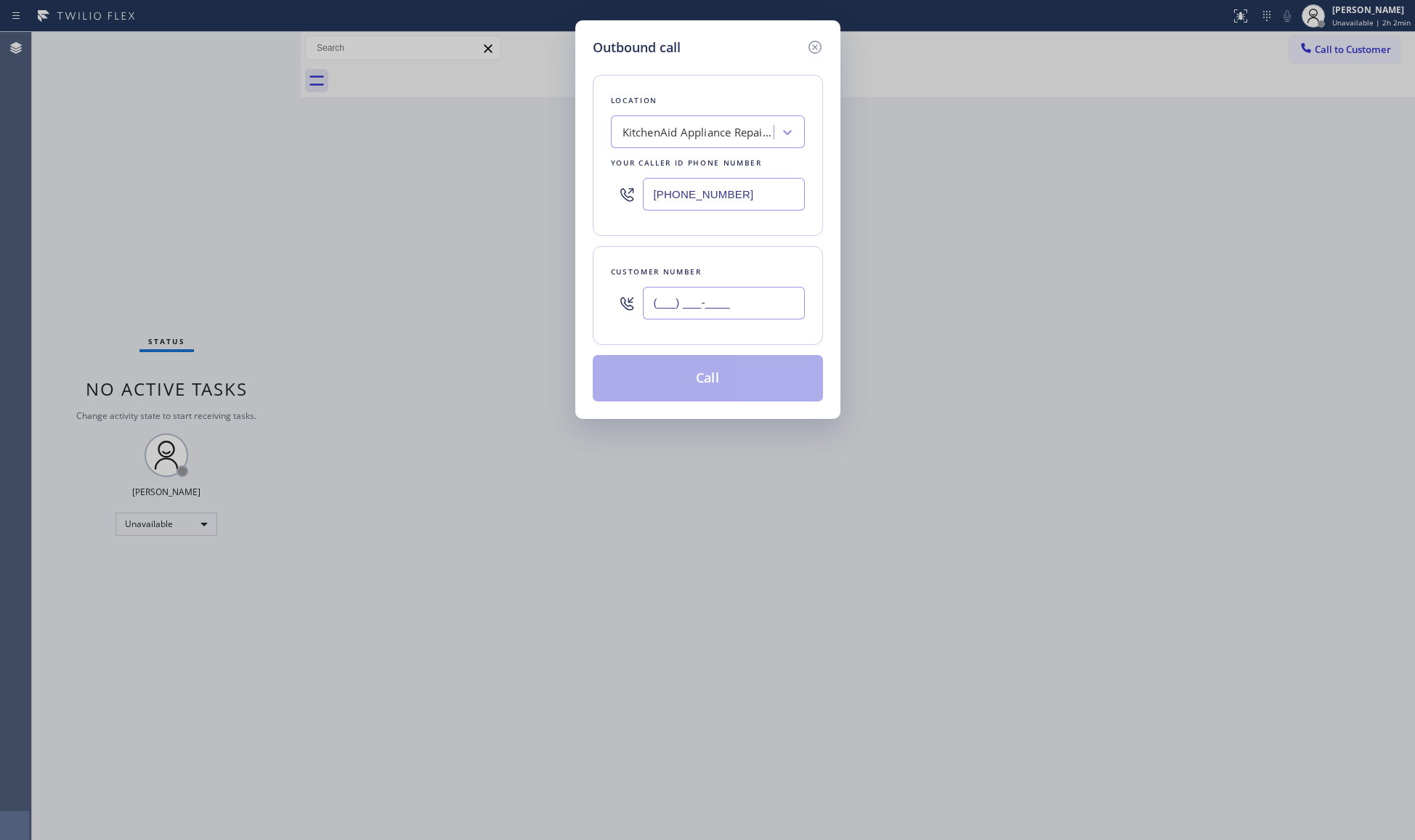
click at [692, 306] on input "(___) ___-____" at bounding box center [723, 303] width 162 height 33
paste input "312) 497-9129"
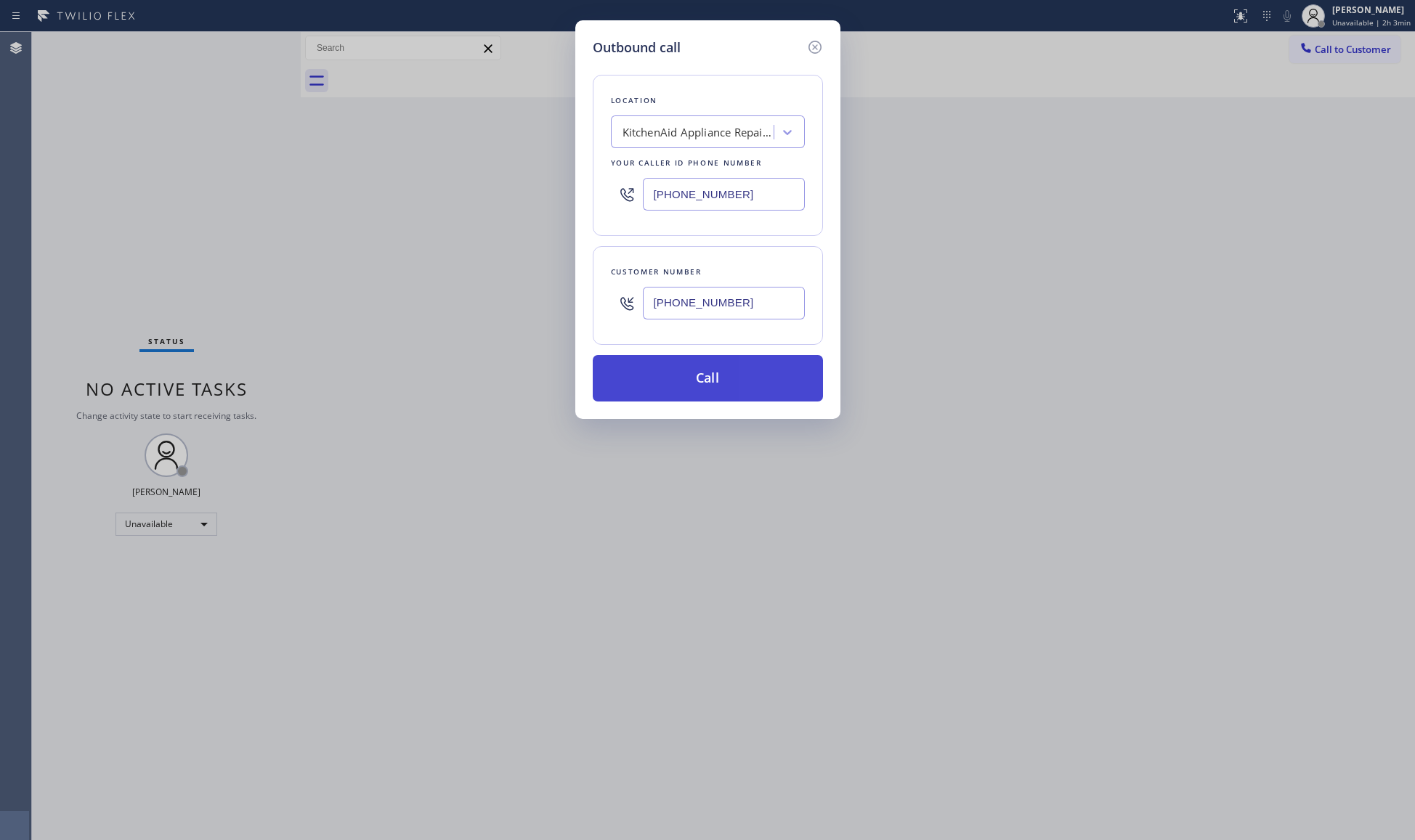
type input "[PHONE_NUMBER]"
click at [712, 388] on button "Call" at bounding box center [708, 378] width 231 height 47
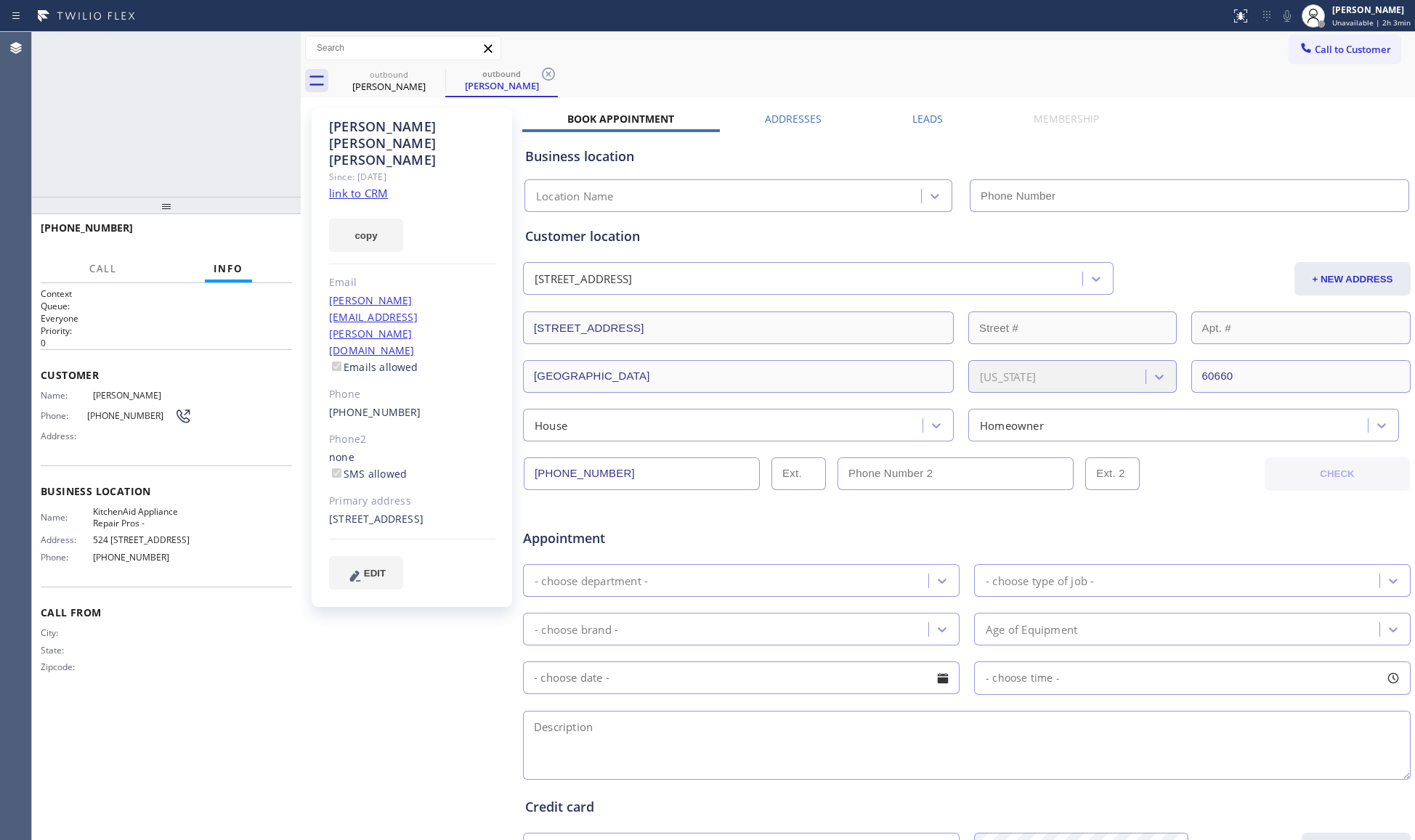
type input "[PHONE_NUMBER]"
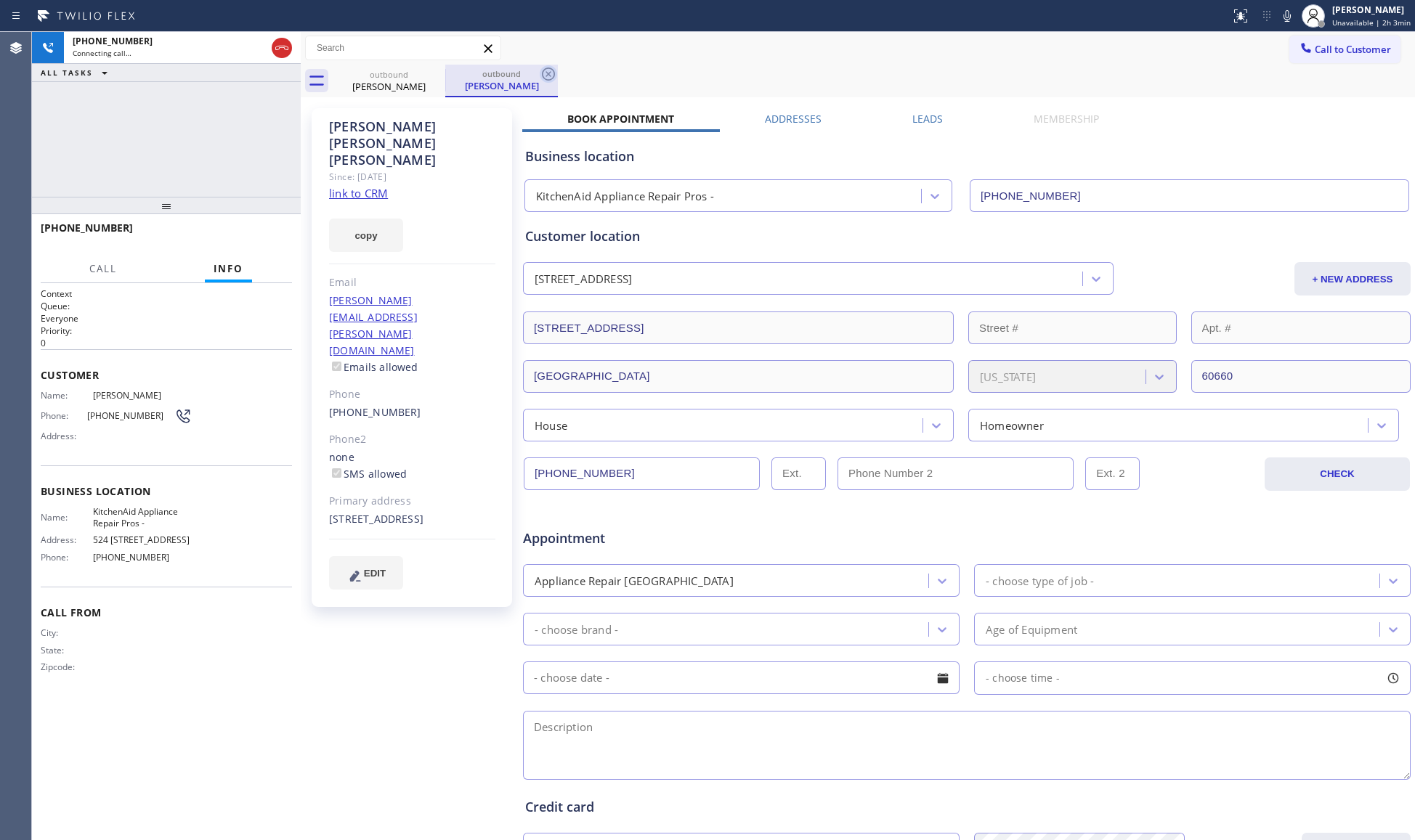
click at [549, 73] on icon at bounding box center [548, 73] width 13 height 13
click at [270, 232] on span "HANG UP" at bounding box center [258, 235] width 44 height 11
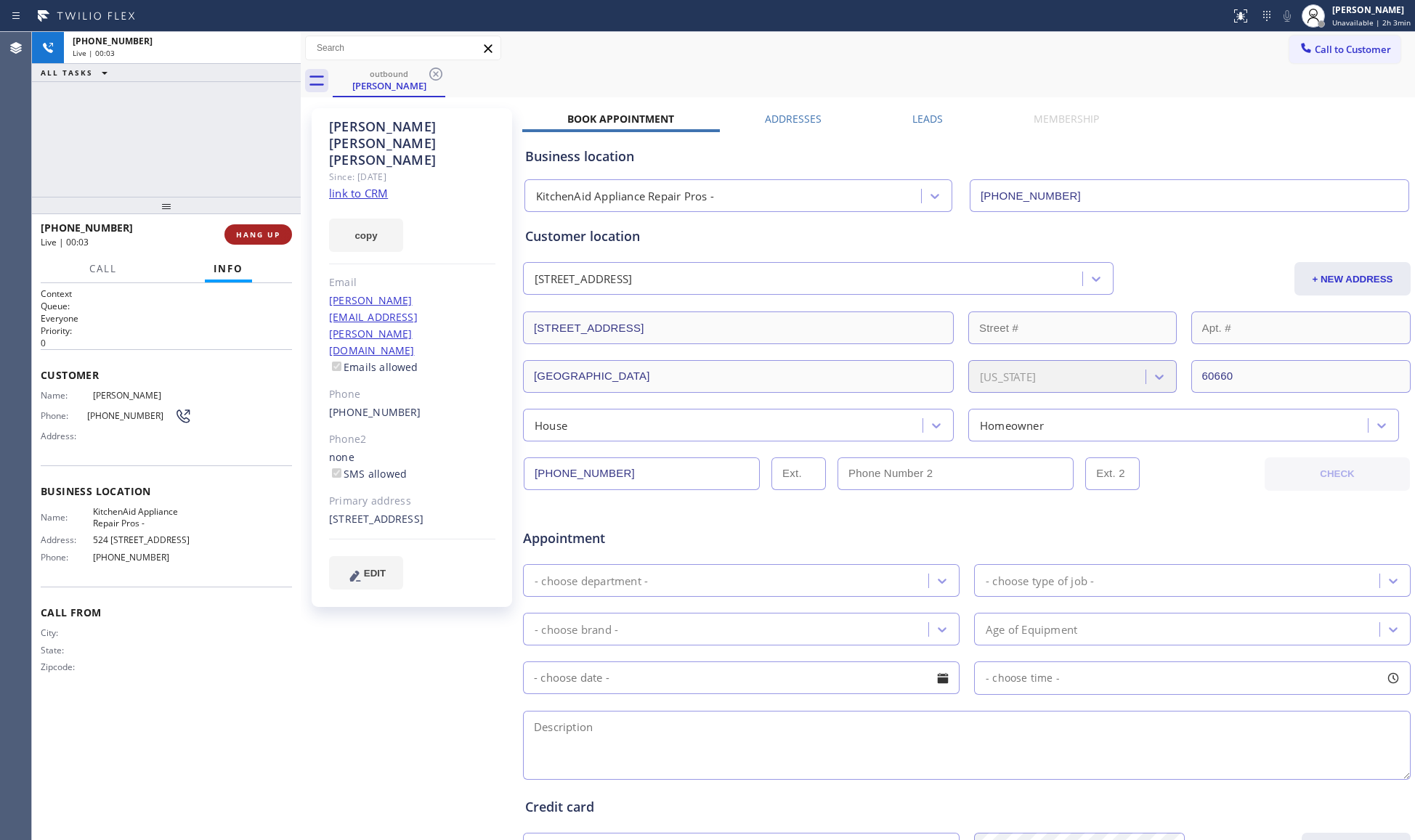
click at [272, 232] on span "HANG UP" at bounding box center [258, 235] width 44 height 11
click at [273, 231] on span "COMPLETE" at bounding box center [255, 235] width 50 height 11
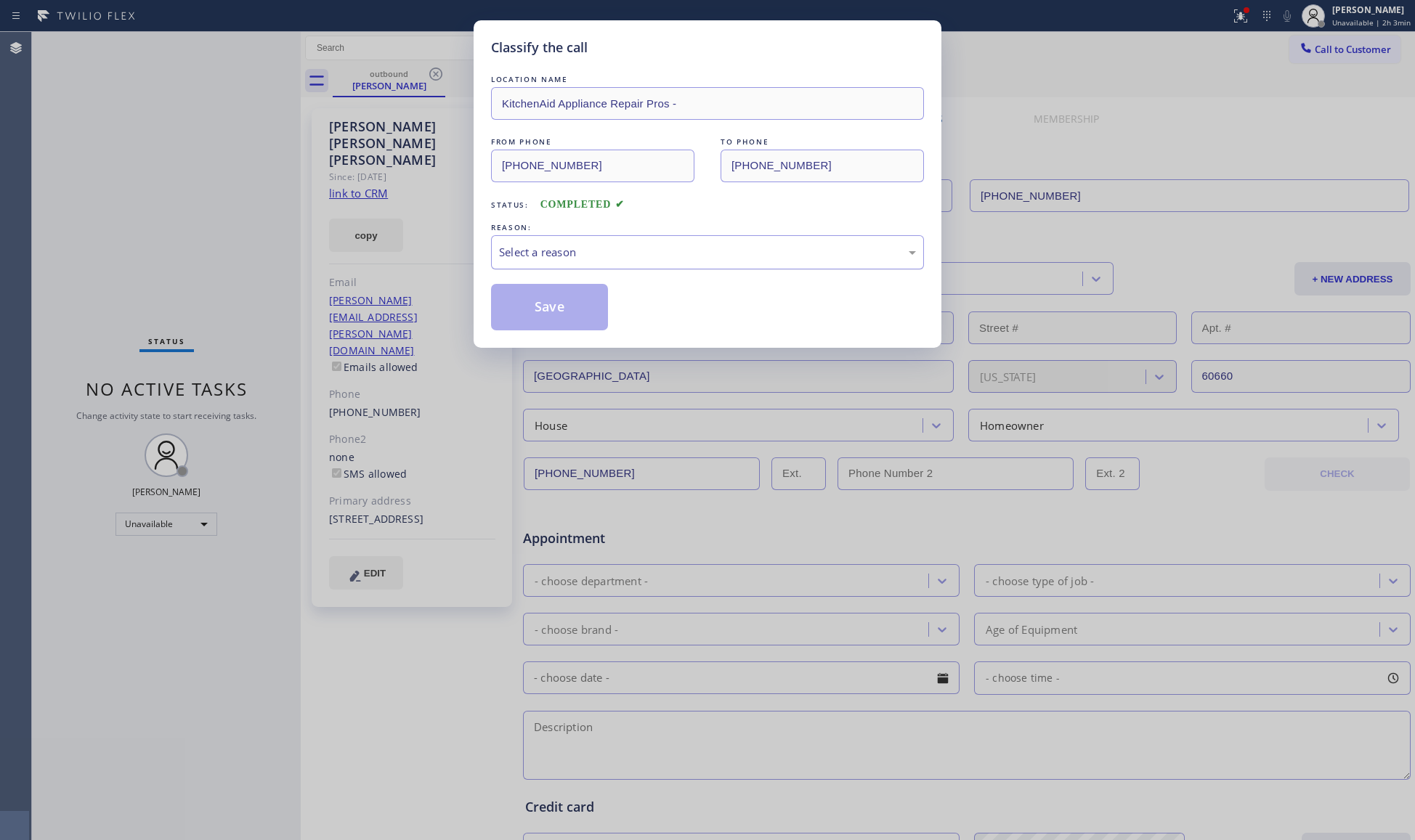
click at [670, 251] on div "Select a reason" at bounding box center [708, 252] width 417 height 17
drag, startPoint x: 573, startPoint y: 304, endPoint x: 591, endPoint y: 293, distance: 21.1
click at [573, 303] on button "Save" at bounding box center [549, 307] width 117 height 47
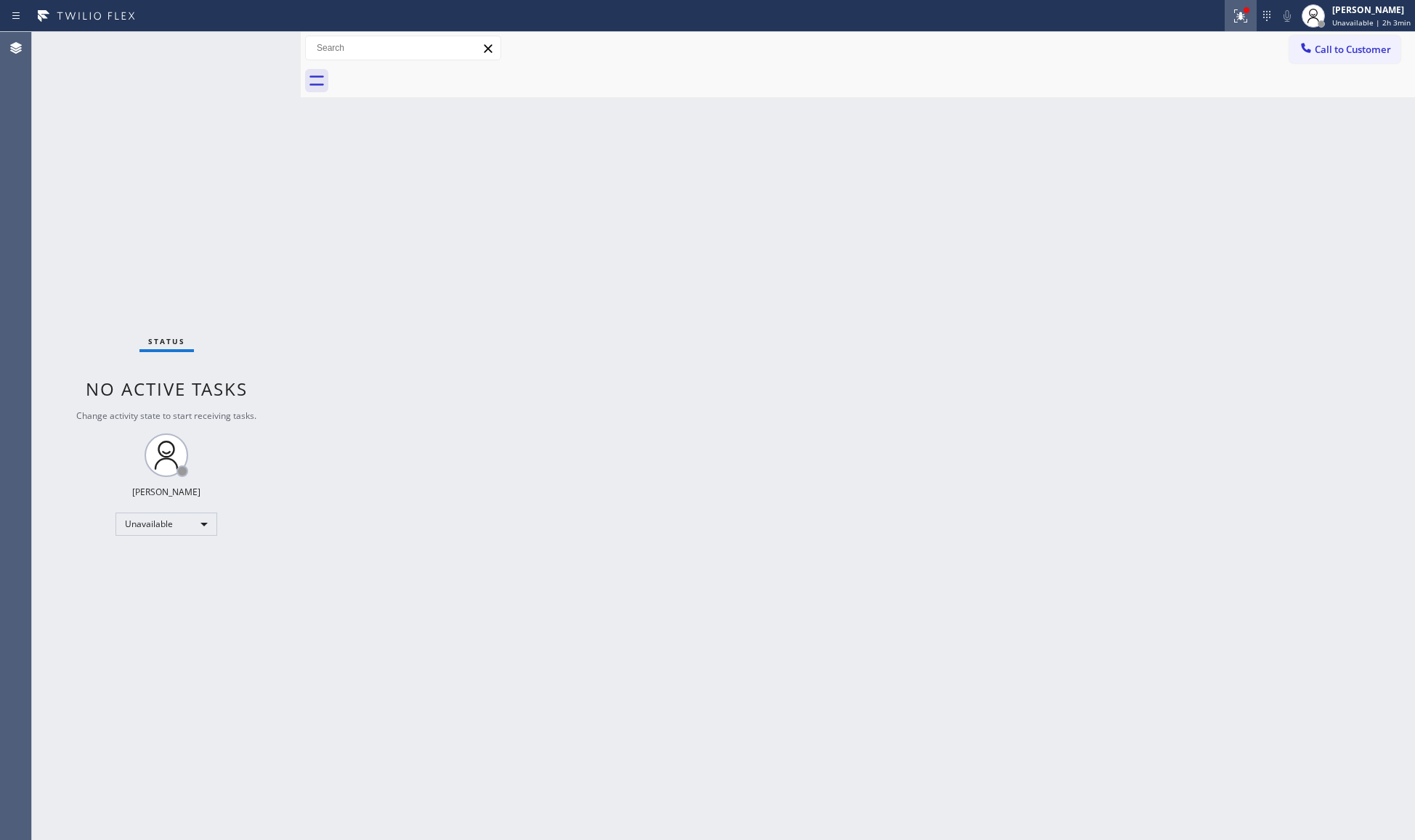
click at [1232, 19] on div at bounding box center [1240, 16] width 32 height 18
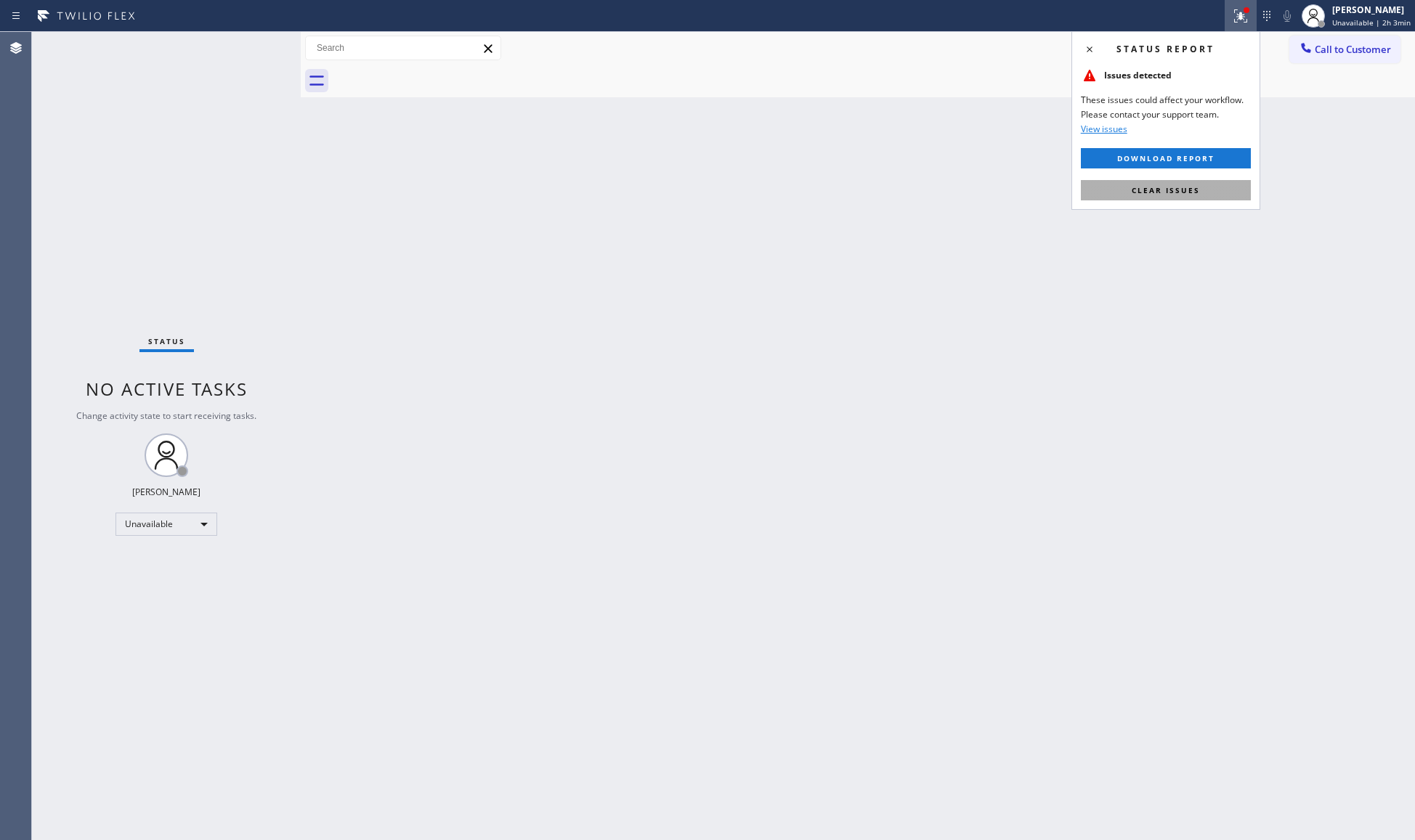
drag, startPoint x: 1203, startPoint y: 203, endPoint x: 1204, endPoint y: 195, distance: 8.1
click at [1203, 202] on div "Status report Issues detected These issues could affect your workflow. Please c…" at bounding box center [1166, 120] width 189 height 178
click at [1204, 195] on button "Clear issues" at bounding box center [1166, 190] width 170 height 20
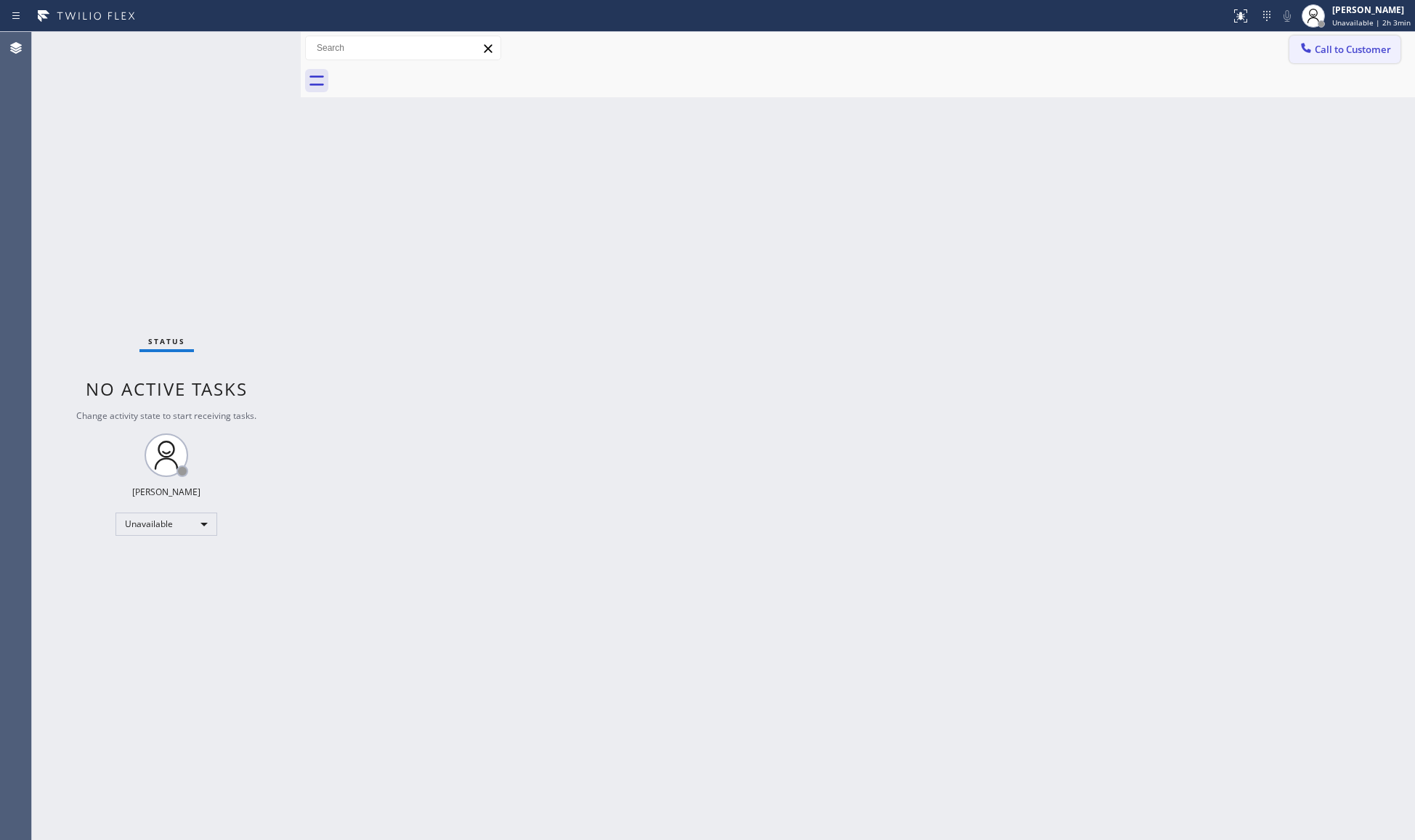
click at [1328, 39] on button "Call to Customer" at bounding box center [1345, 49] width 111 height 27
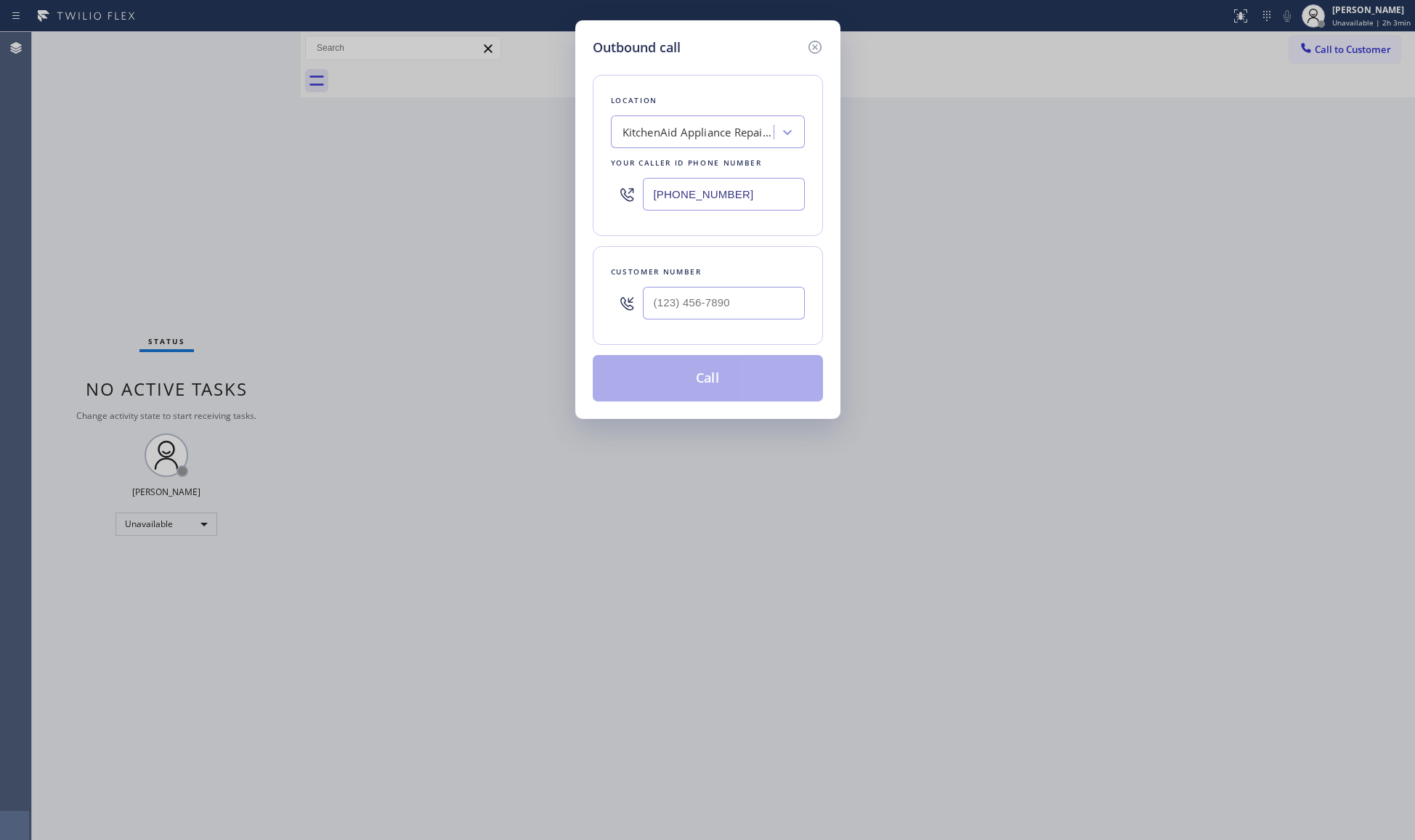
drag, startPoint x: 780, startPoint y: 186, endPoint x: 623, endPoint y: 178, distance: 157.2
click at [622, 180] on div "[PHONE_NUMBER]" at bounding box center [708, 193] width 194 height 47
paste input "602) 975-4672"
type input "[PHONE_NUMBER]"
click at [712, 309] on input "(___) ___-____" at bounding box center [723, 303] width 162 height 33
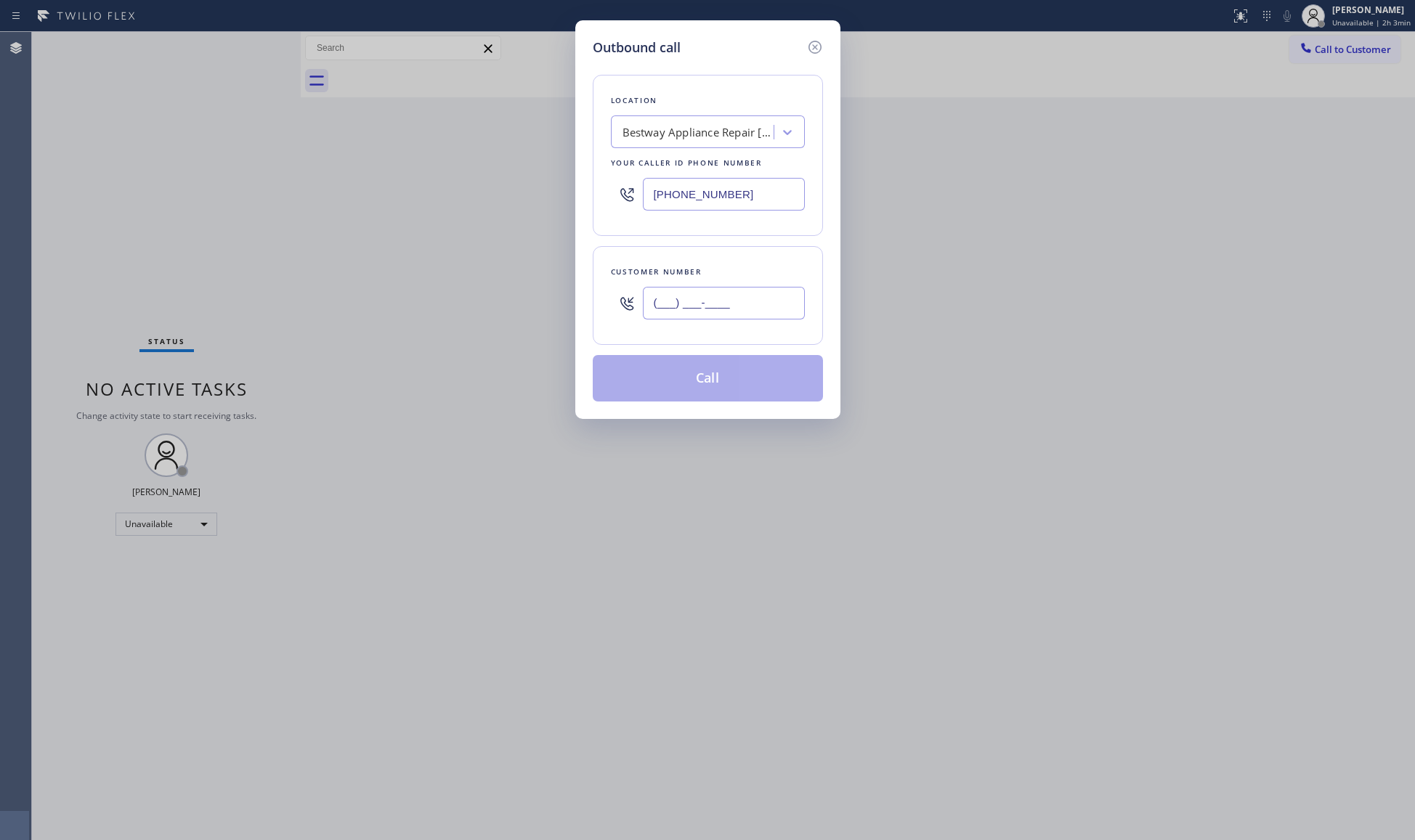
paste input "602) 380-3824"
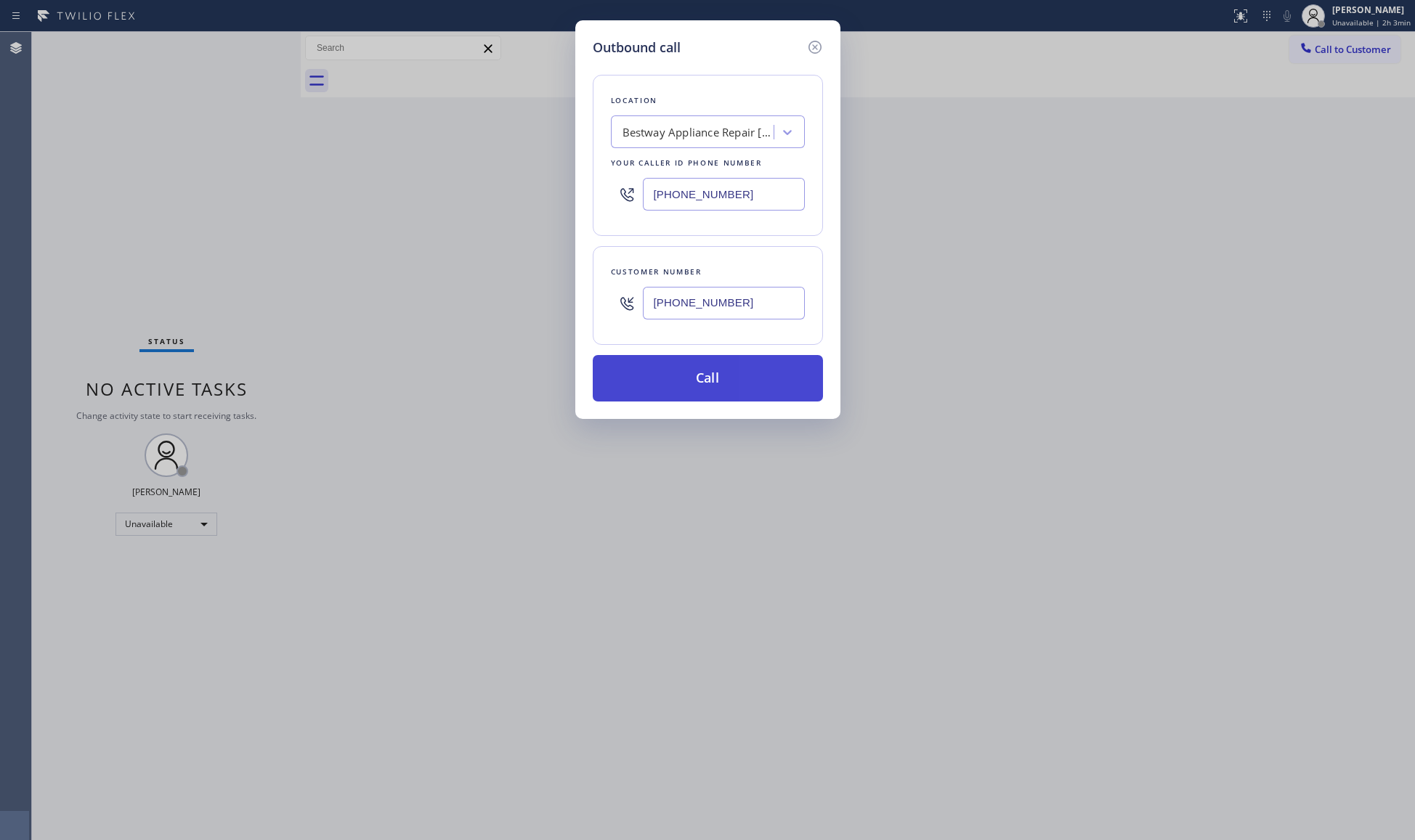
type input "[PHONE_NUMBER]"
click at [706, 390] on button "Call" at bounding box center [708, 378] width 231 height 47
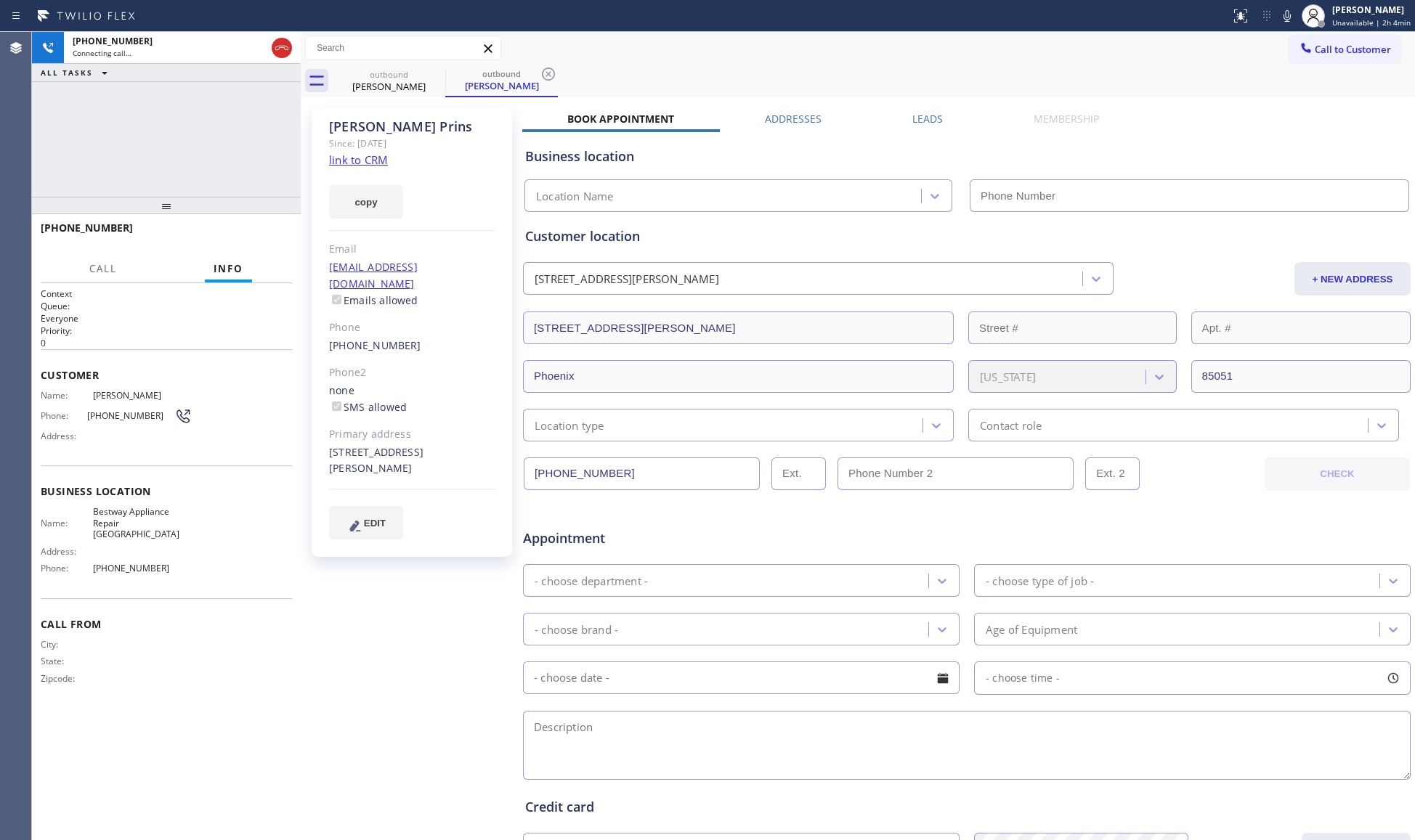
type input "[PHONE_NUMBER]"
click at [547, 74] on icon at bounding box center [548, 73] width 13 height 13
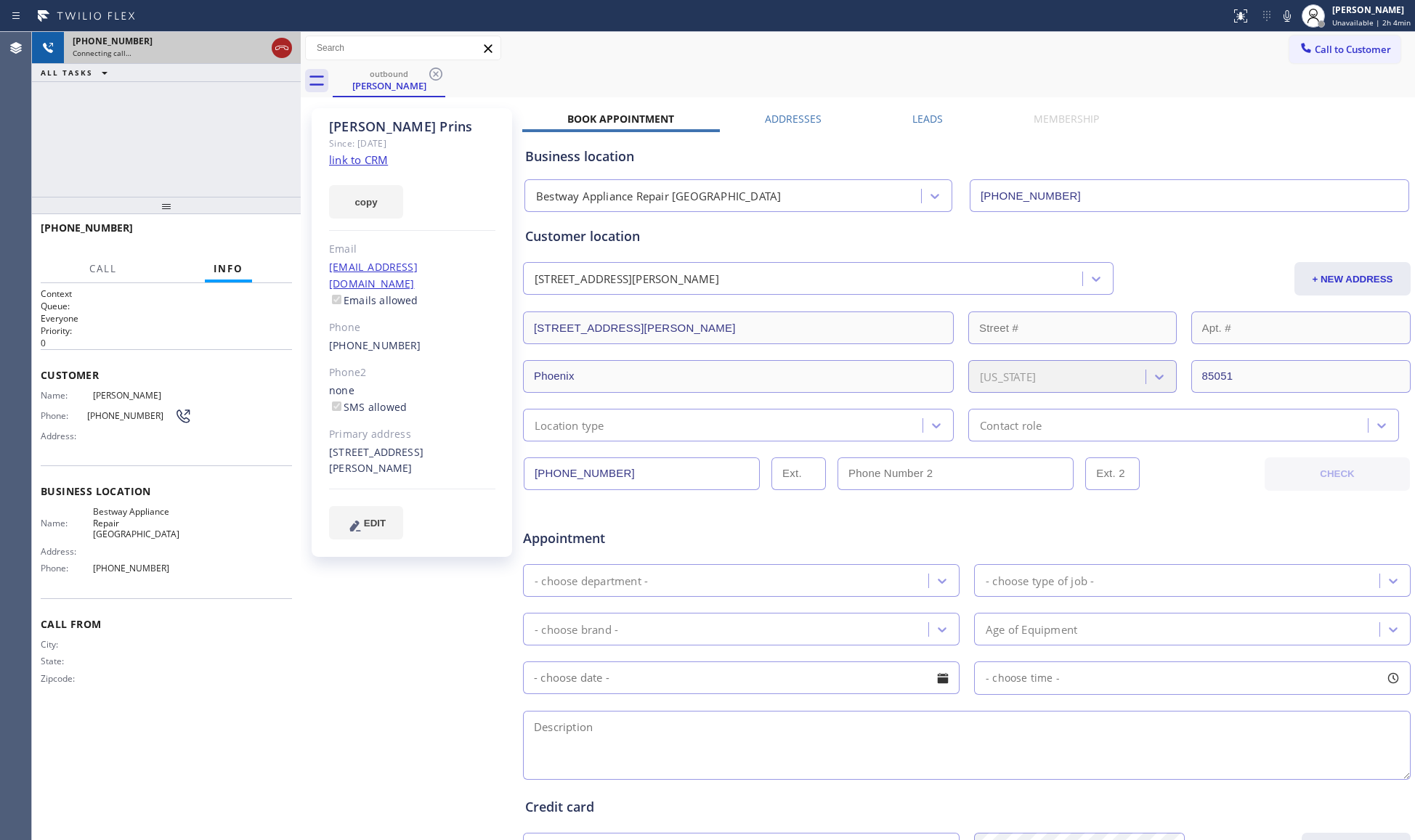
click at [284, 47] on icon at bounding box center [282, 48] width 18 height 18
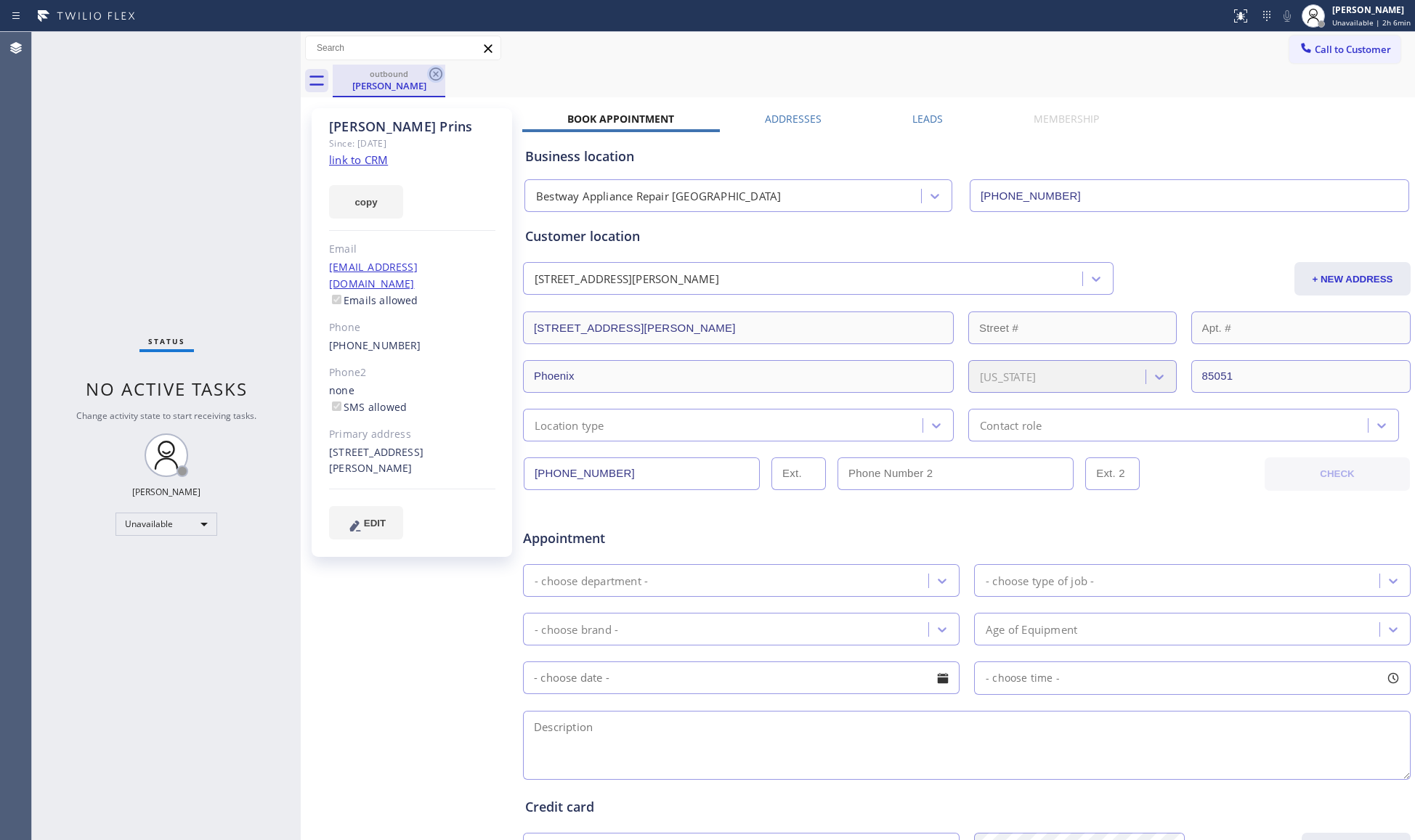
click at [435, 74] on icon at bounding box center [435, 73] width 13 height 13
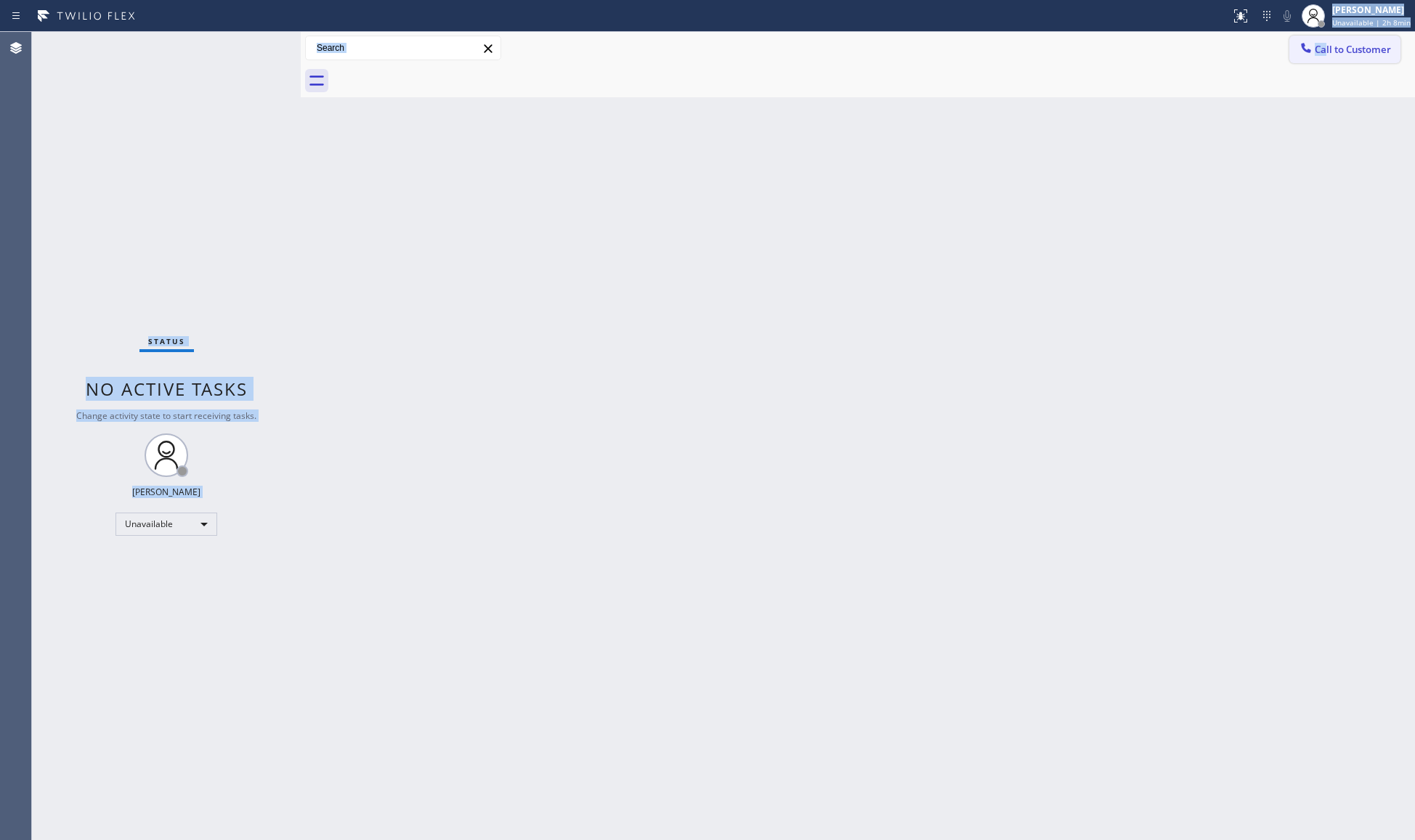
drag, startPoint x: 1327, startPoint y: 31, endPoint x: 1320, endPoint y: 34, distance: 7.6
click at [1327, 32] on div "Status report No issues detected If you experience an issue, please download th…" at bounding box center [708, 420] width 1415 height 840
drag, startPoint x: 1269, startPoint y: 113, endPoint x: 1288, endPoint y: 99, distance: 23.6
click at [1270, 112] on div "Back to Dashboard Change Sender ID Customers Technicians Select a contact Outbo…" at bounding box center [857, 435] width 1114 height 808
click at [1322, 43] on span "Call to Customer" at bounding box center [1352, 49] width 76 height 13
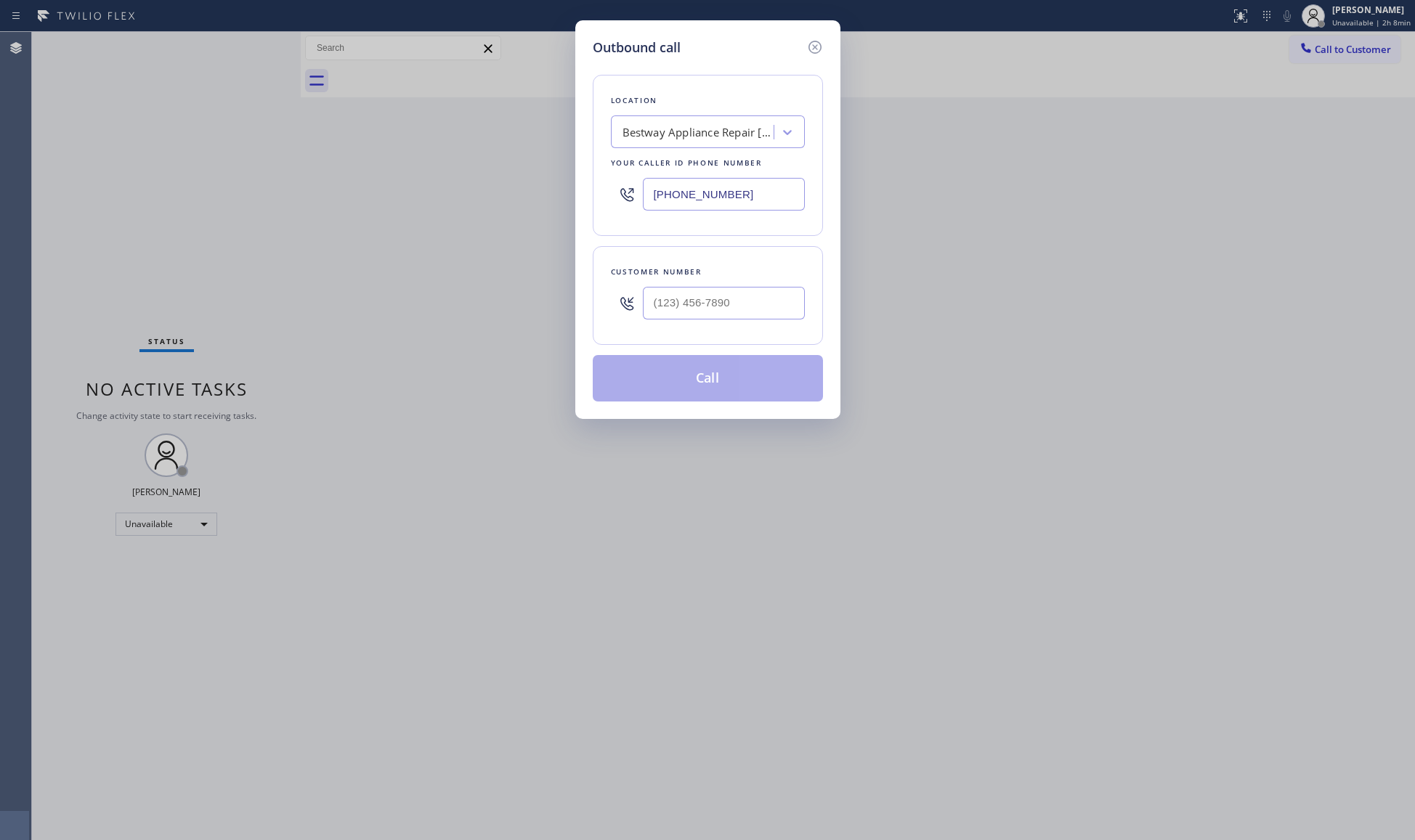
drag, startPoint x: 734, startPoint y: 194, endPoint x: 572, endPoint y: 190, distance: 162.0
click at [572, 190] on div "Outbound call Location Bestway Appliance Repair [GEOGRAPHIC_DATA] Your caller i…" at bounding box center [708, 420] width 1415 height 840
paste input "844) 899-746"
type input "[PHONE_NUMBER]"
click at [779, 300] on input "(___) ___-____" at bounding box center [723, 303] width 162 height 33
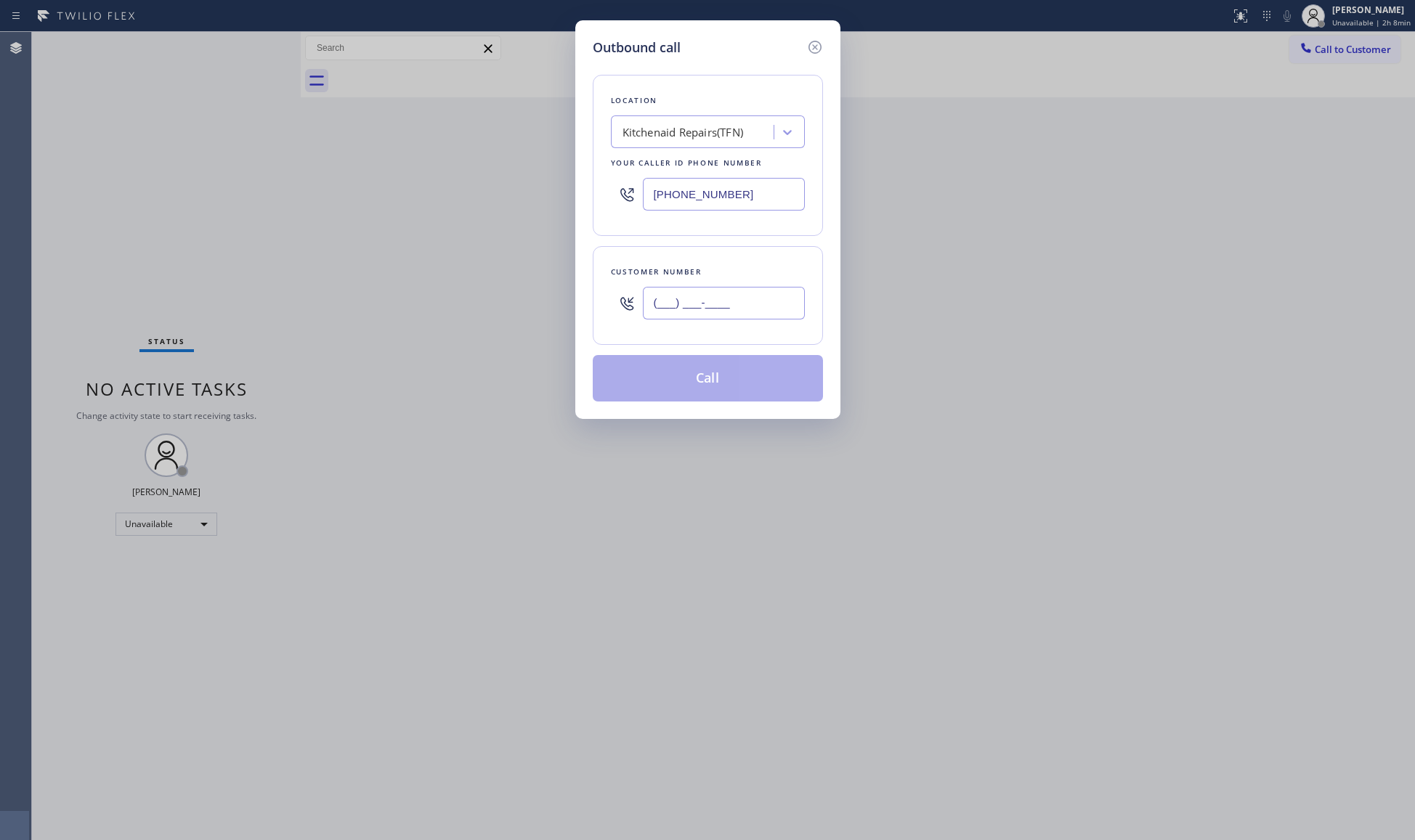
paste input "626) 483-5203"
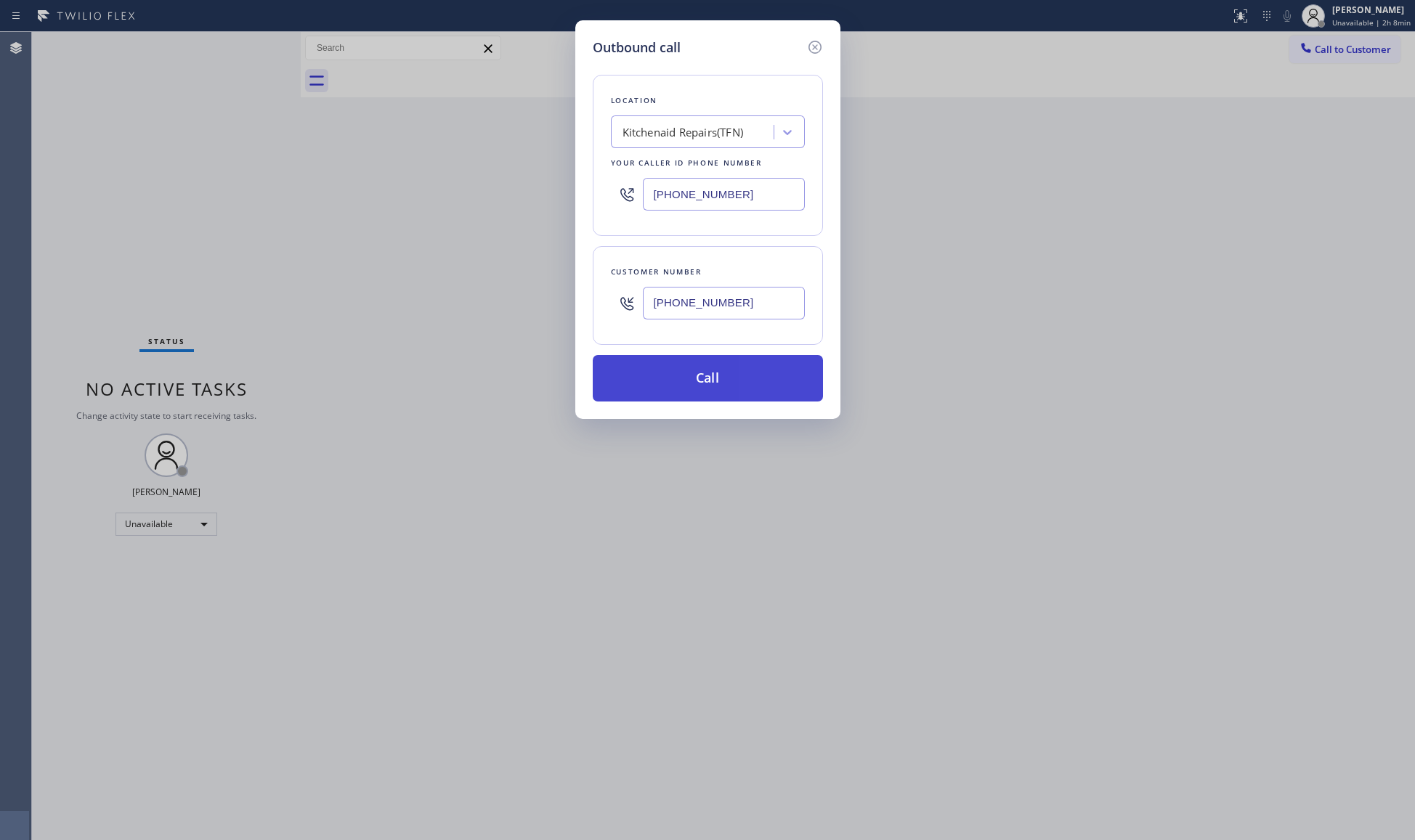
type input "[PHONE_NUMBER]"
click at [709, 382] on button "Call" at bounding box center [708, 378] width 231 height 47
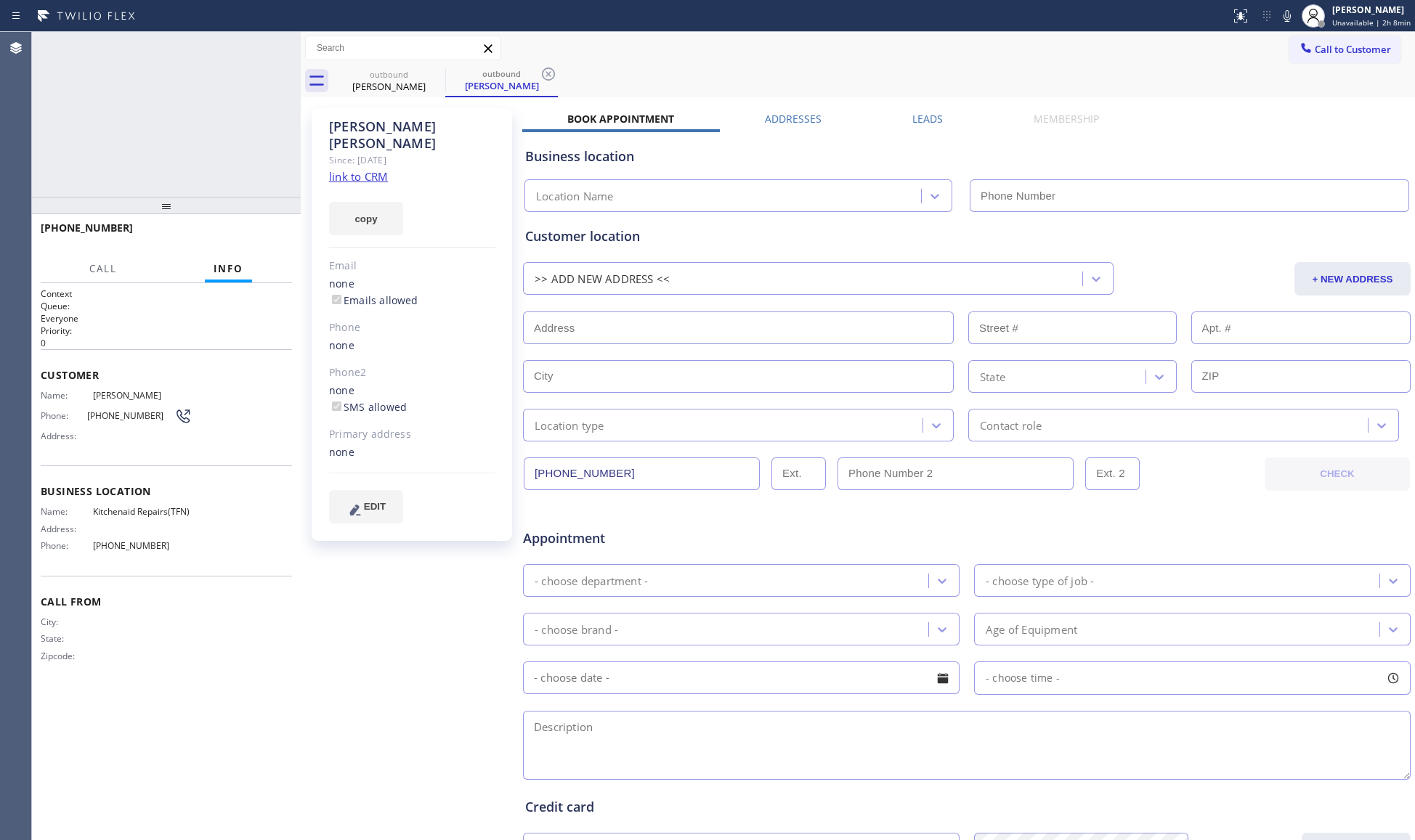
type input "[PHONE_NUMBER]"
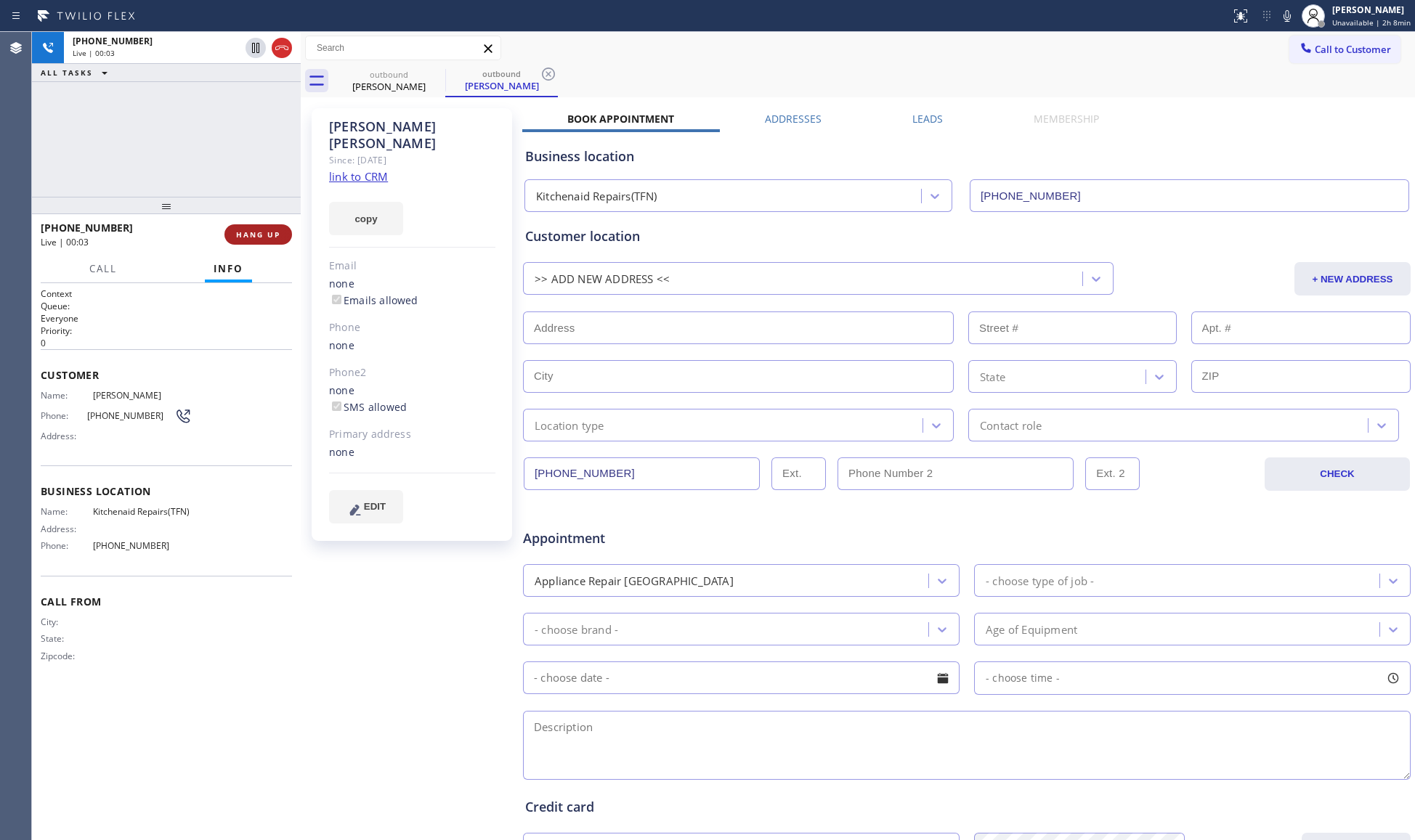
click at [251, 228] on button "HANG UP" at bounding box center [258, 234] width 67 height 20
click at [250, 227] on button "HANG UP" at bounding box center [258, 234] width 67 height 20
click at [250, 228] on button "COMPLETE" at bounding box center [255, 234] width 73 height 20
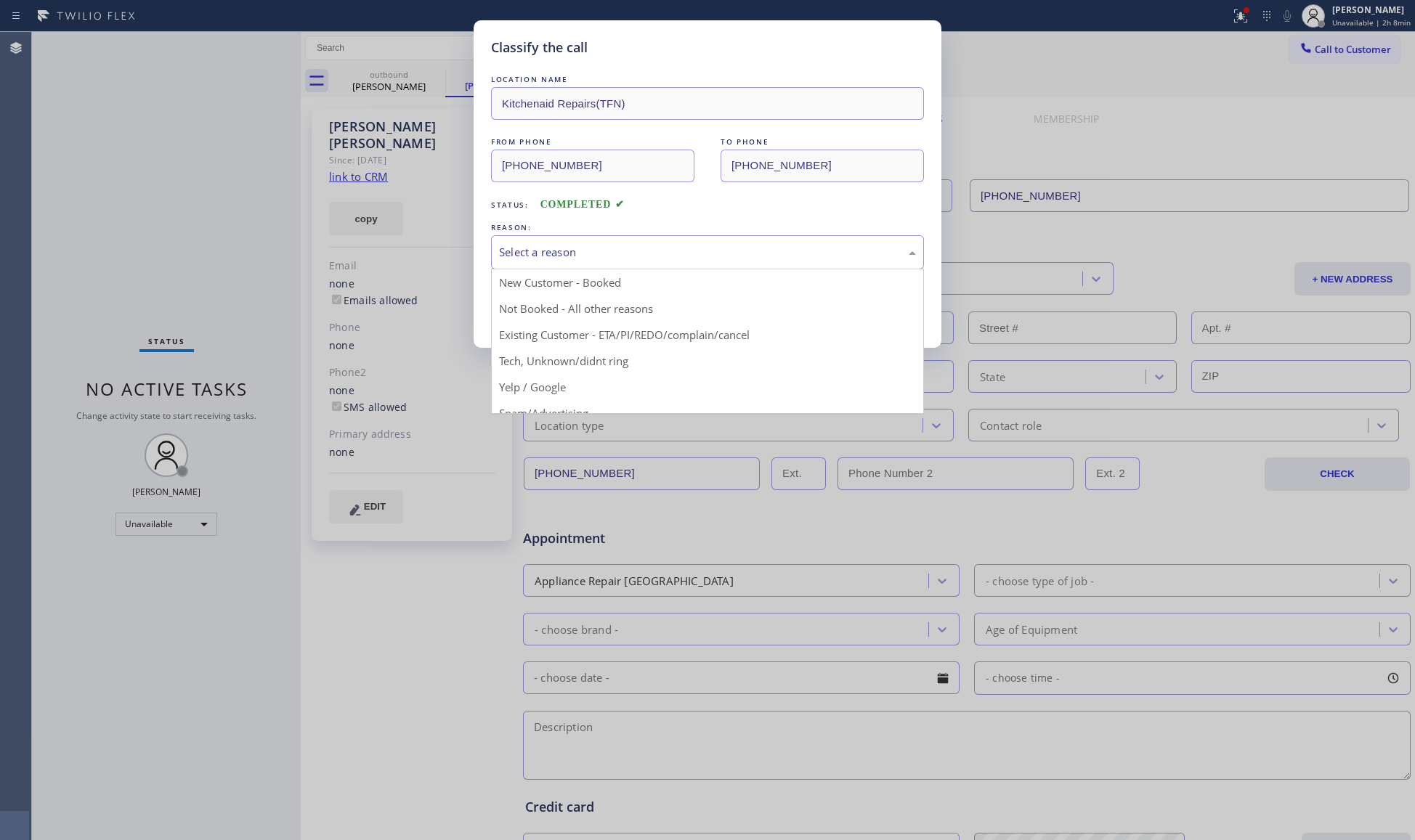
click at [574, 246] on div "Select a reason" at bounding box center [708, 252] width 417 height 17
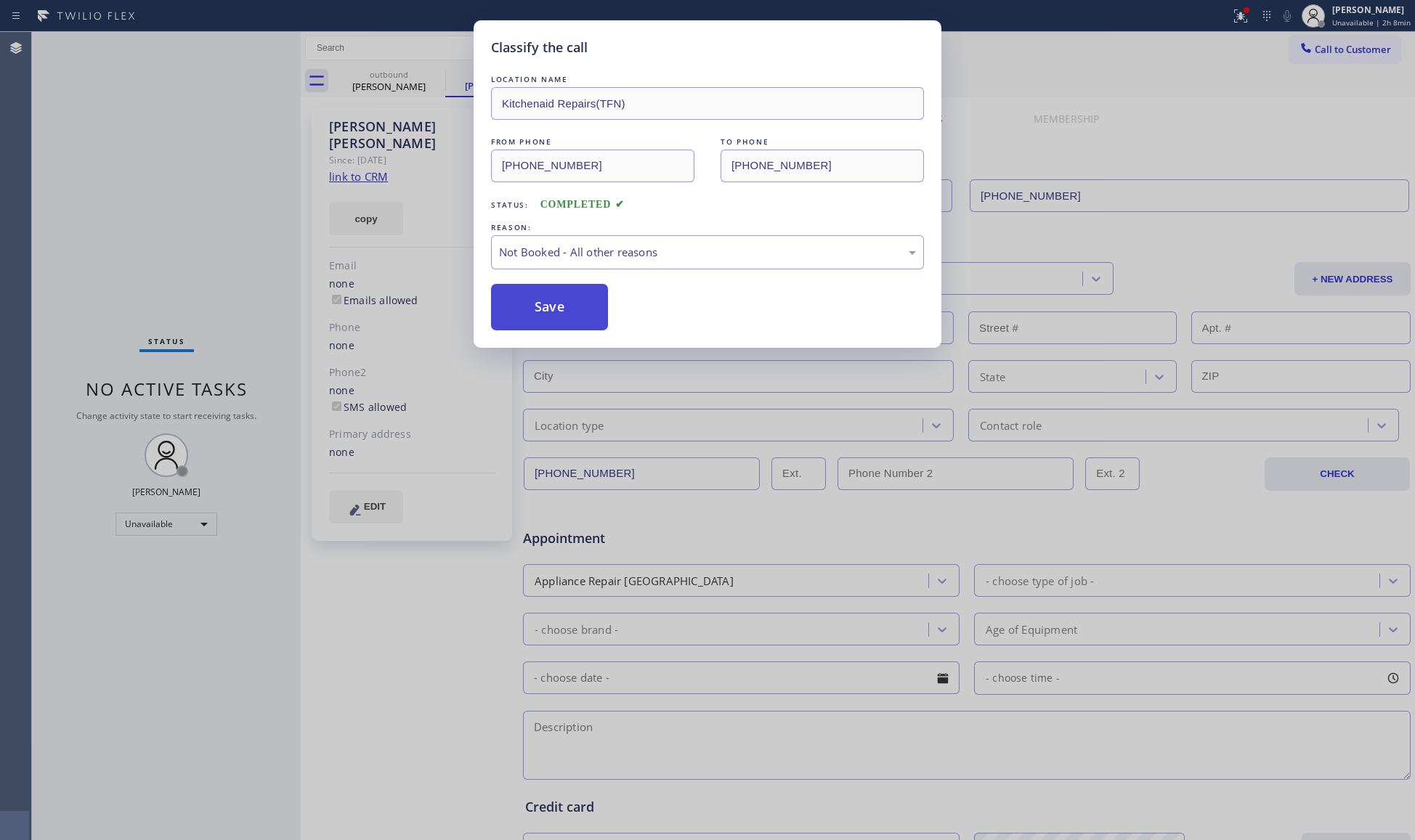
click at [536, 308] on button "Save" at bounding box center [549, 307] width 117 height 47
click at [539, 308] on button "Save" at bounding box center [549, 307] width 117 height 47
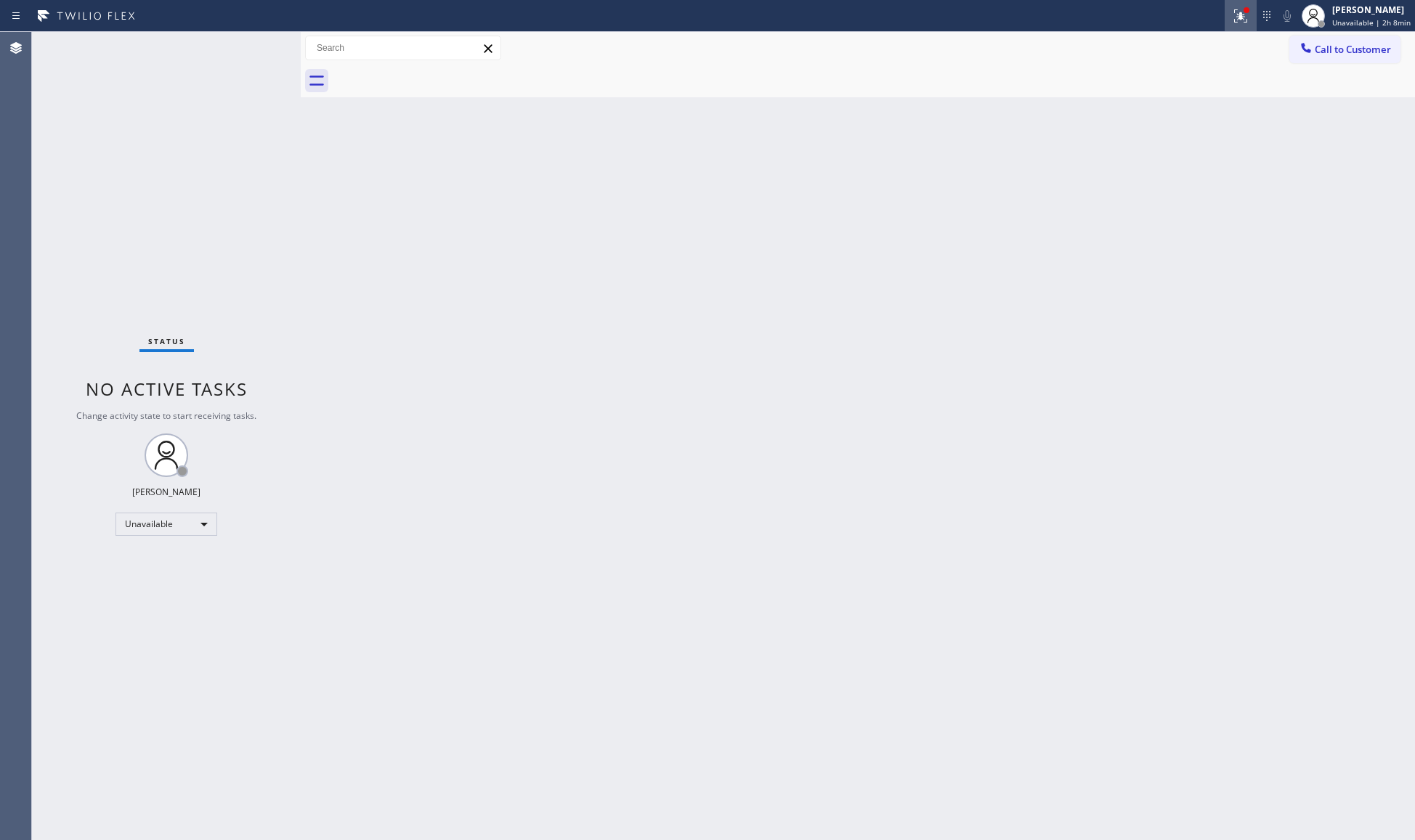
click at [1252, 29] on button at bounding box center [1240, 16] width 32 height 32
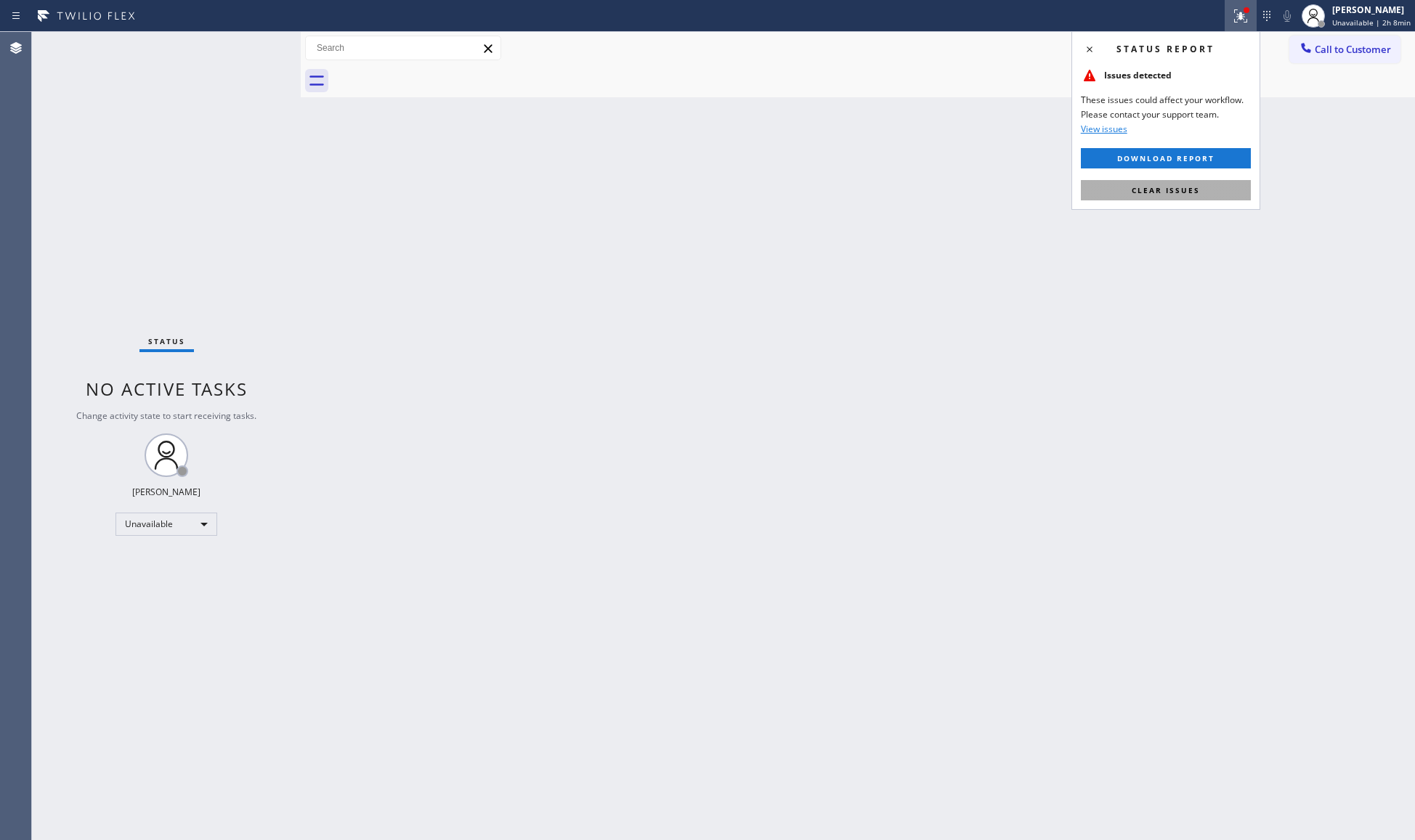
click at [1189, 184] on button "Clear issues" at bounding box center [1166, 190] width 170 height 20
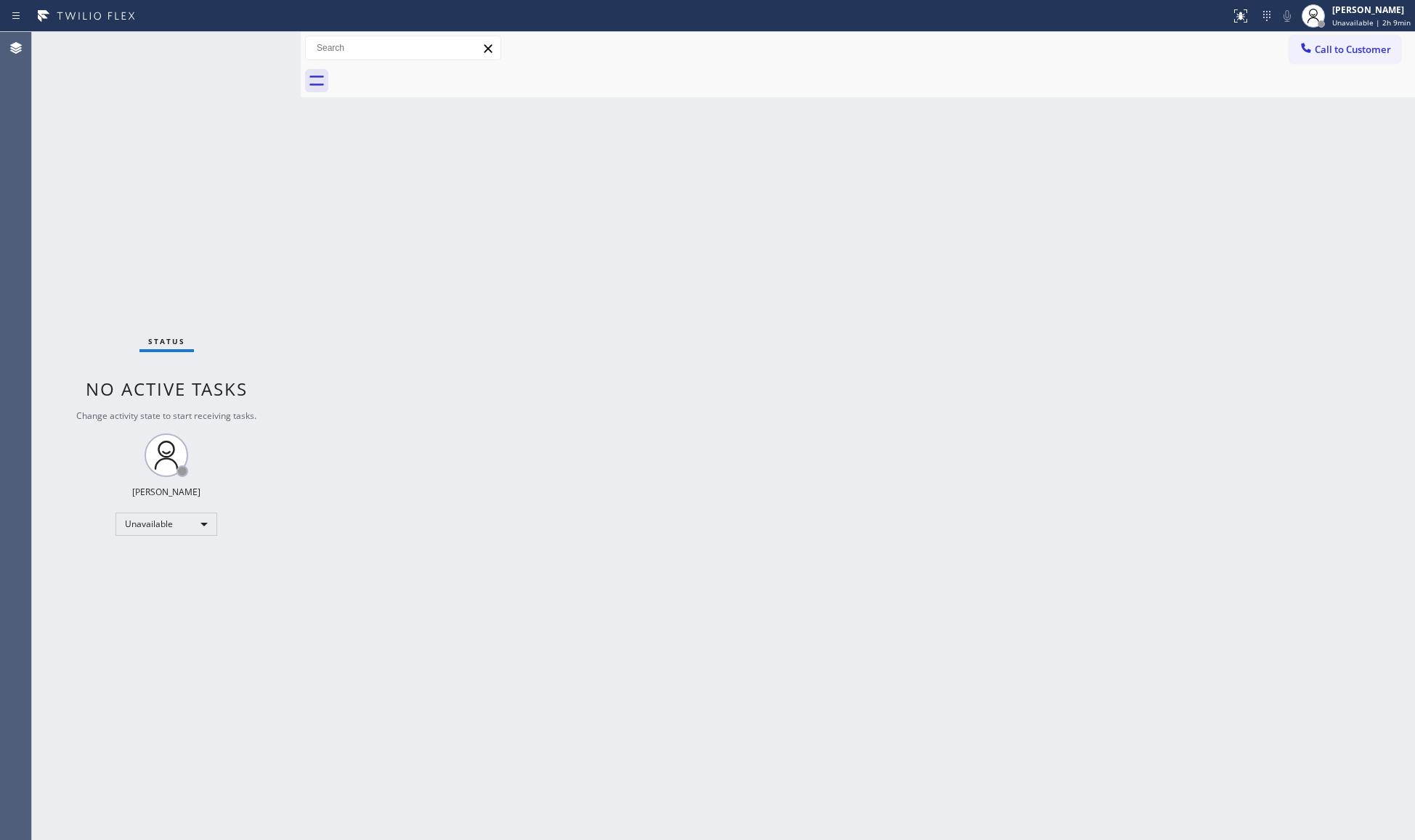
drag, startPoint x: 1376, startPoint y: 47, endPoint x: 1137, endPoint y: 172, distance: 269.7
click at [1369, 50] on span "Call to Customer" at bounding box center [1352, 49] width 76 height 13
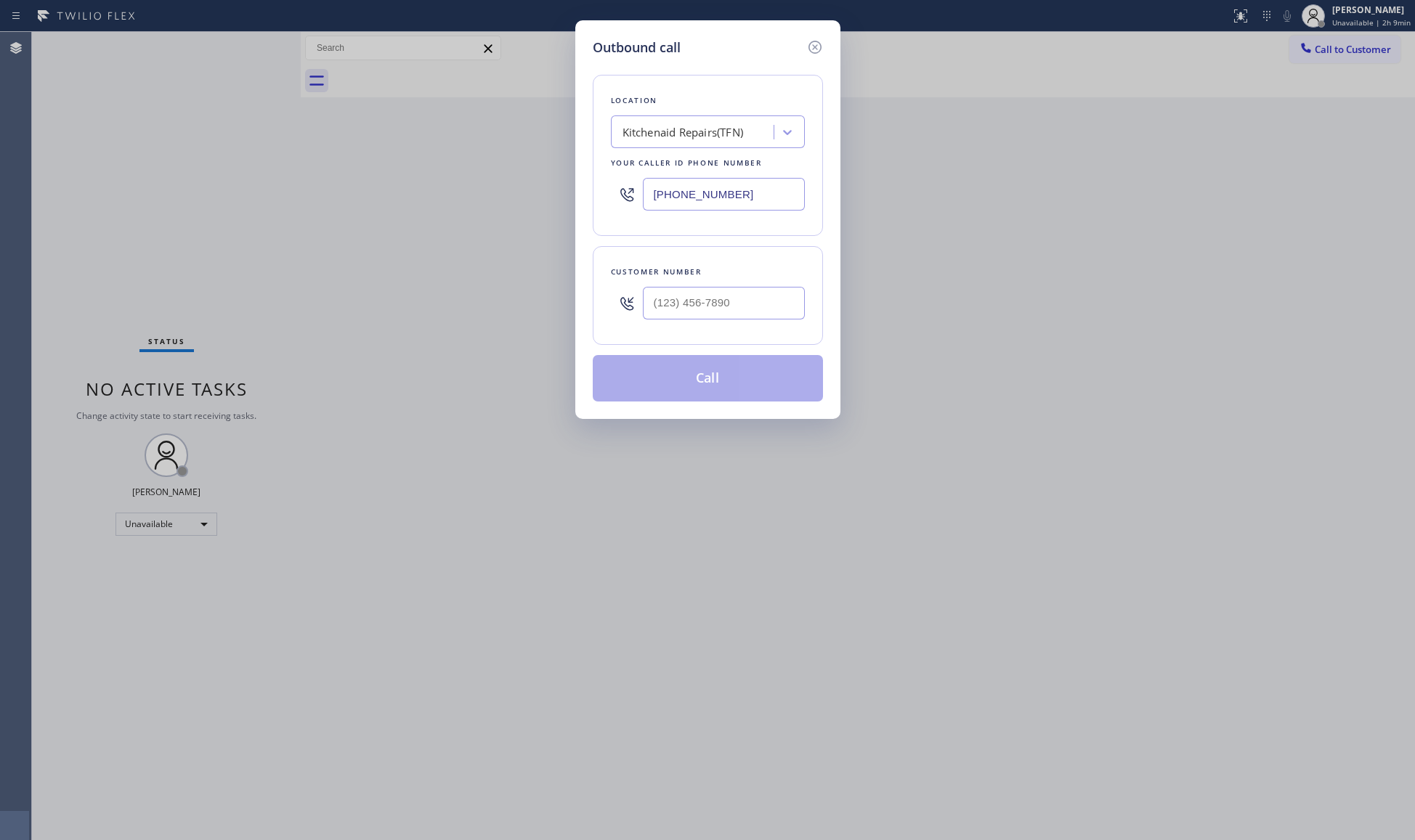
drag, startPoint x: 716, startPoint y: 183, endPoint x: 761, endPoint y: 207, distance: 51.0
click at [730, 192] on input "[PHONE_NUMBER]" at bounding box center [723, 193] width 162 height 33
paste input "text"
click at [714, 216] on div "[PHONE_NUMBER]" at bounding box center [708, 193] width 194 height 47
drag, startPoint x: 742, startPoint y: 201, endPoint x: 571, endPoint y: 202, distance: 171.0
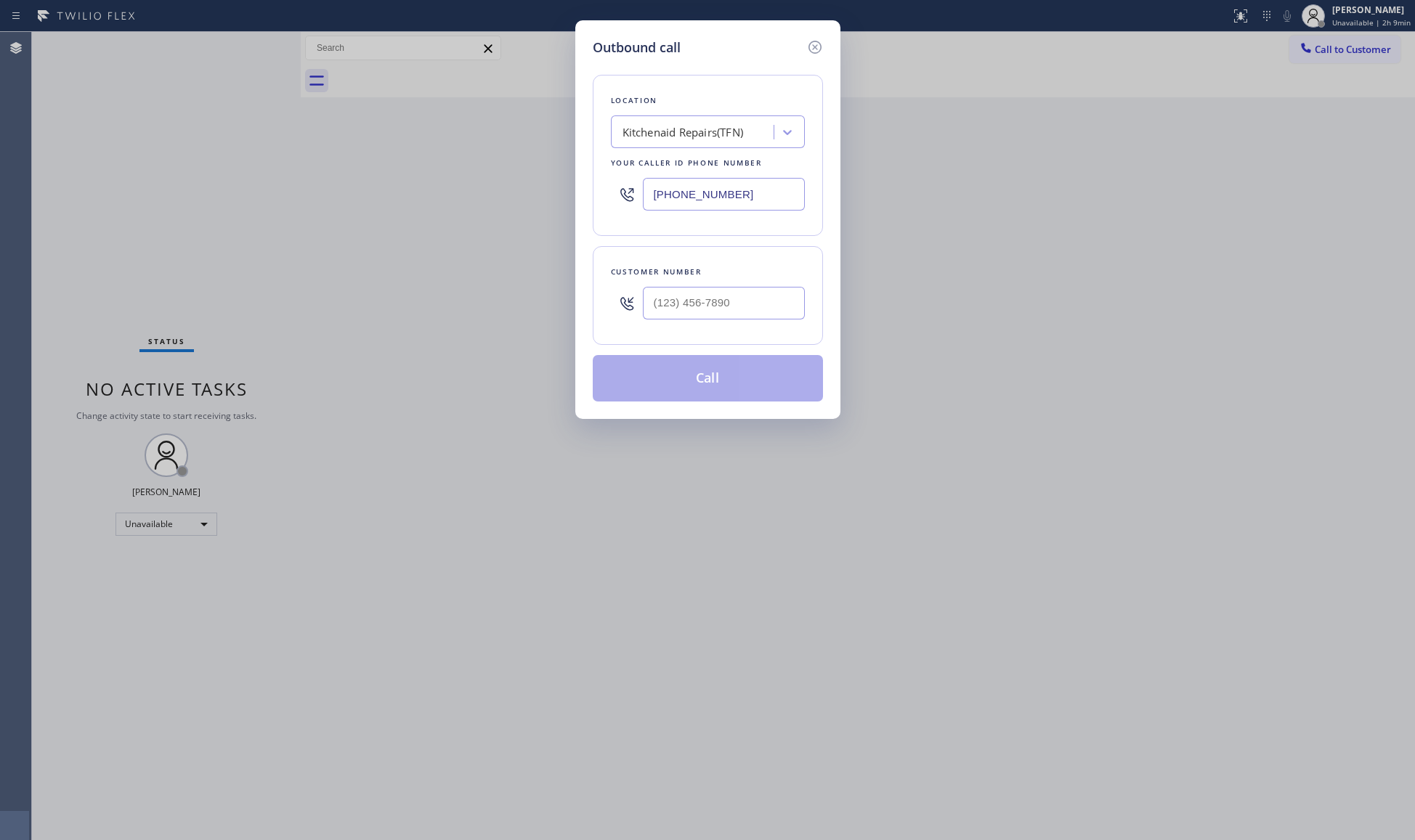
click at [571, 202] on div "Outbound call Location Kitchenaid Repairs(TFN) Your caller id phone number [PHO…" at bounding box center [708, 420] width 1415 height 840
paste input "628) 244-8666"
type input "[PHONE_NUMBER]"
click at [762, 324] on div at bounding box center [723, 303] width 162 height 47
click at [771, 284] on div at bounding box center [723, 303] width 162 height 47
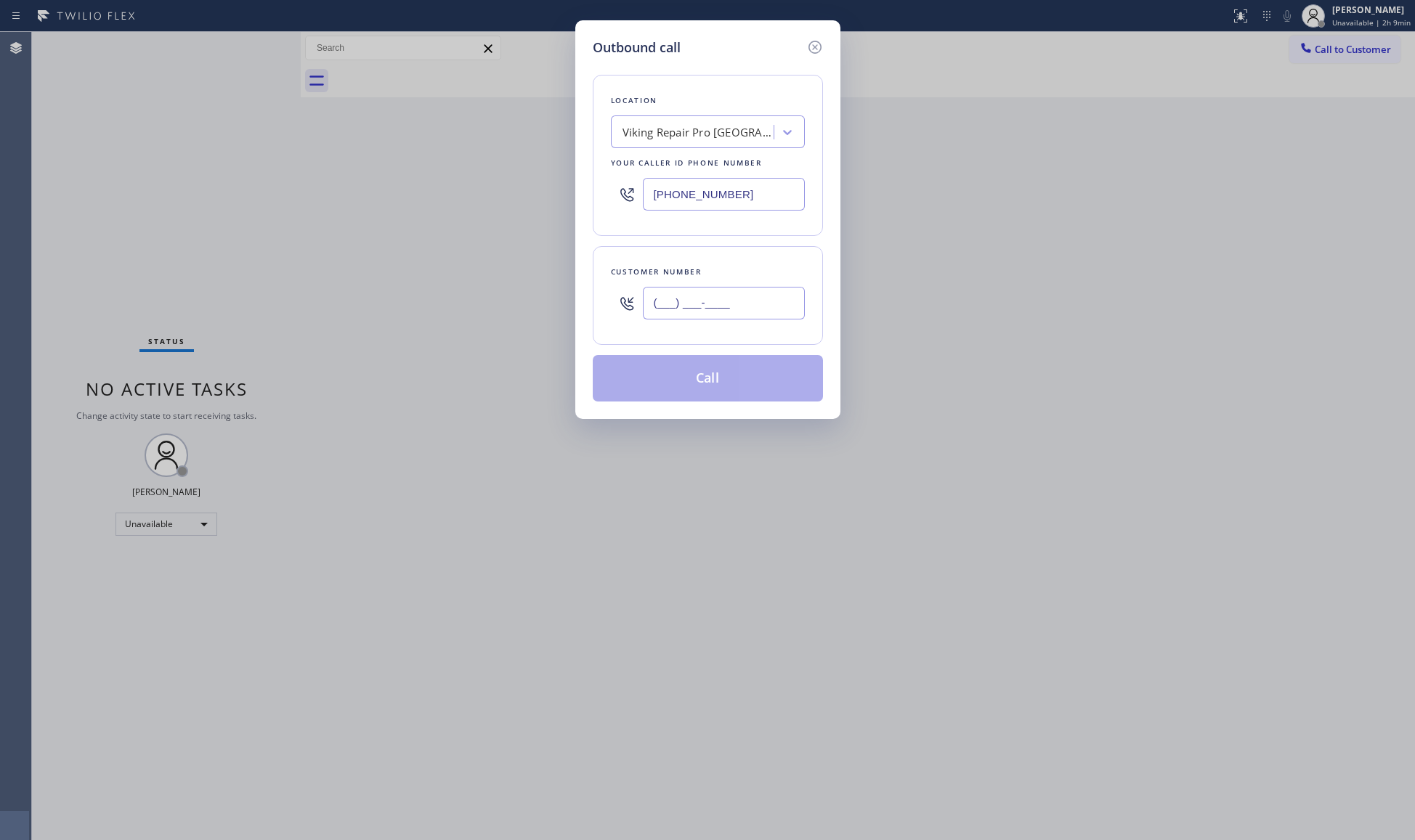
click at [770, 297] on input "(___) ___-____" at bounding box center [723, 303] width 162 height 33
paste input "312) 969-7383"
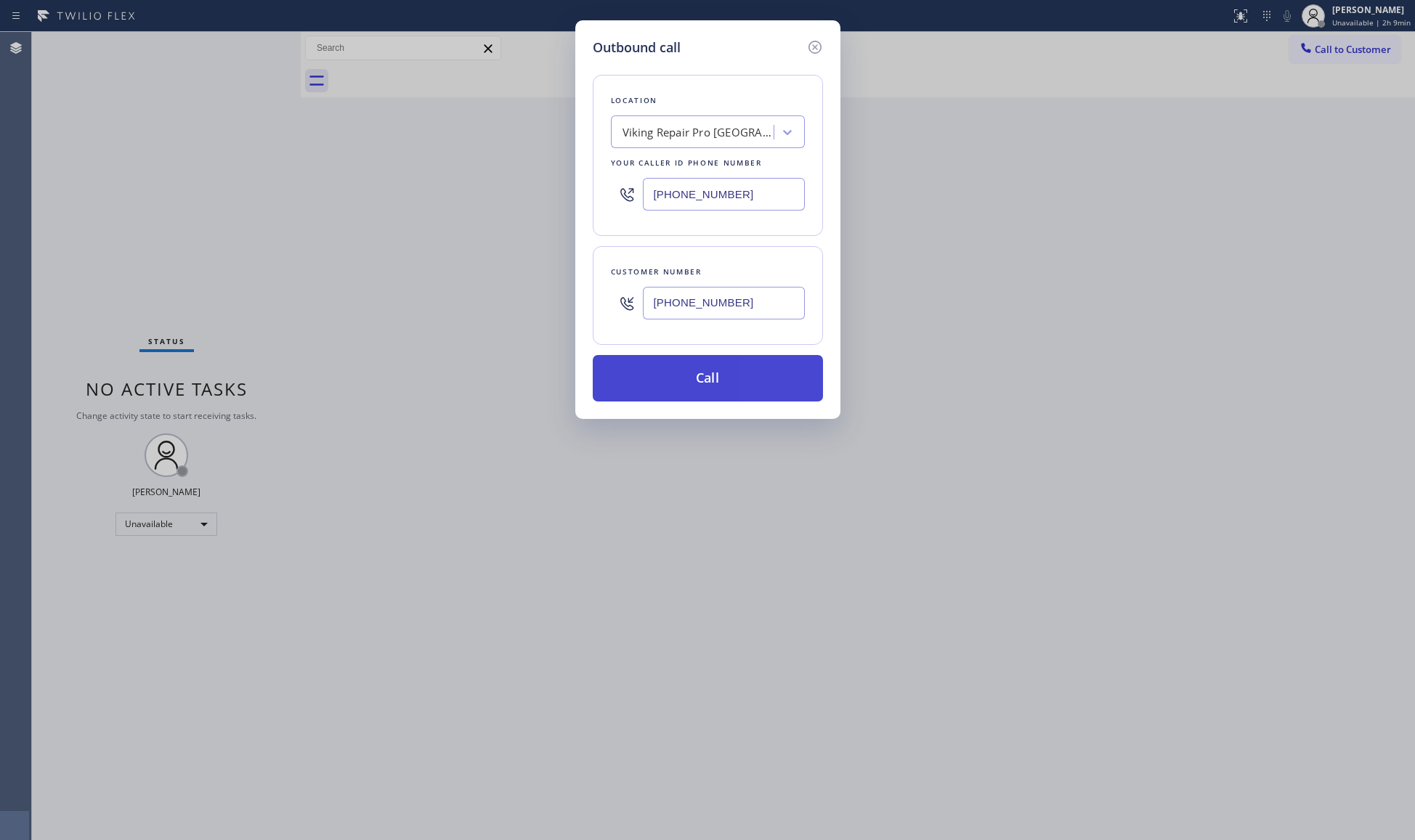
type input "[PHONE_NUMBER]"
click at [736, 372] on button "Call" at bounding box center [708, 378] width 231 height 47
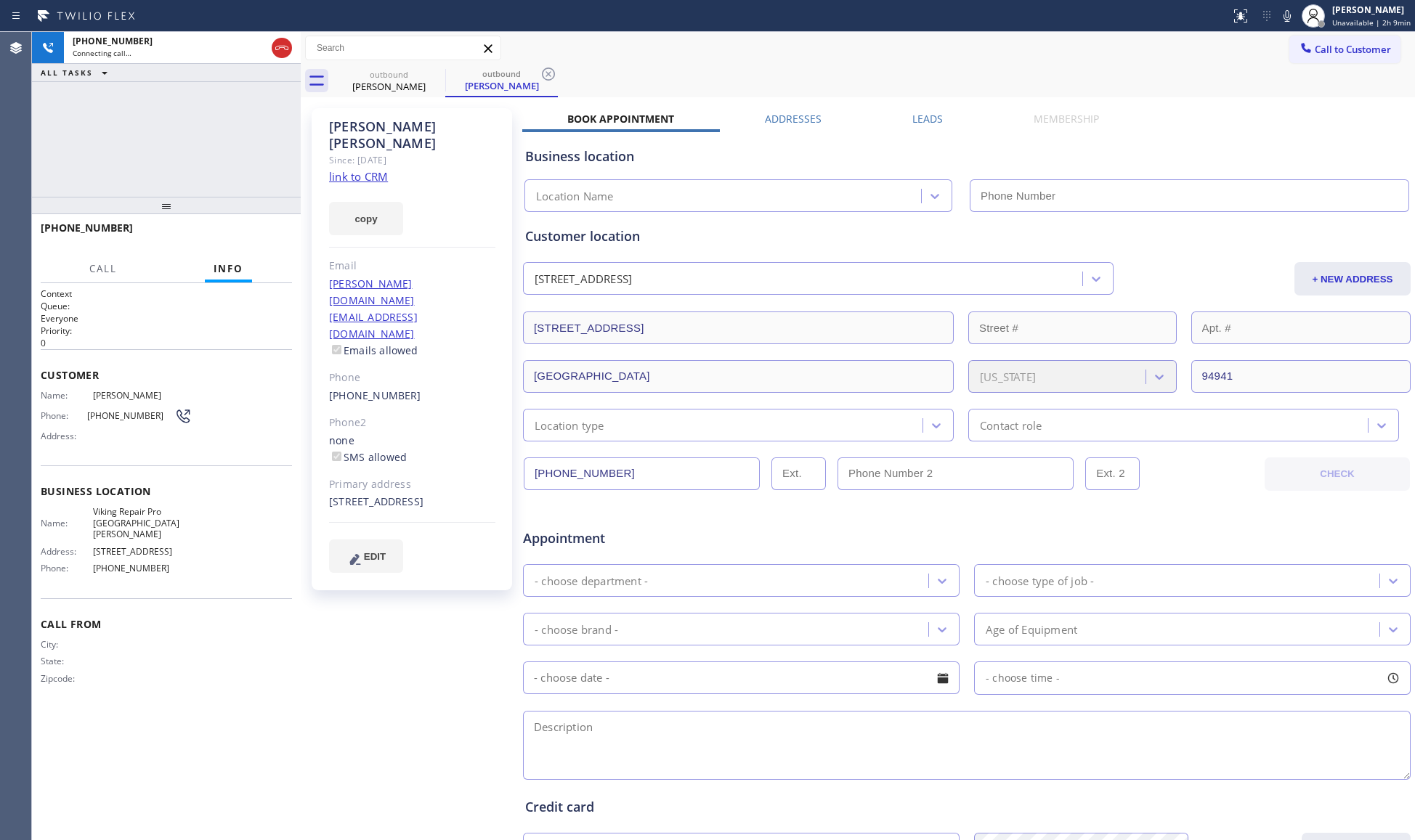
type input "[PHONE_NUMBER]"
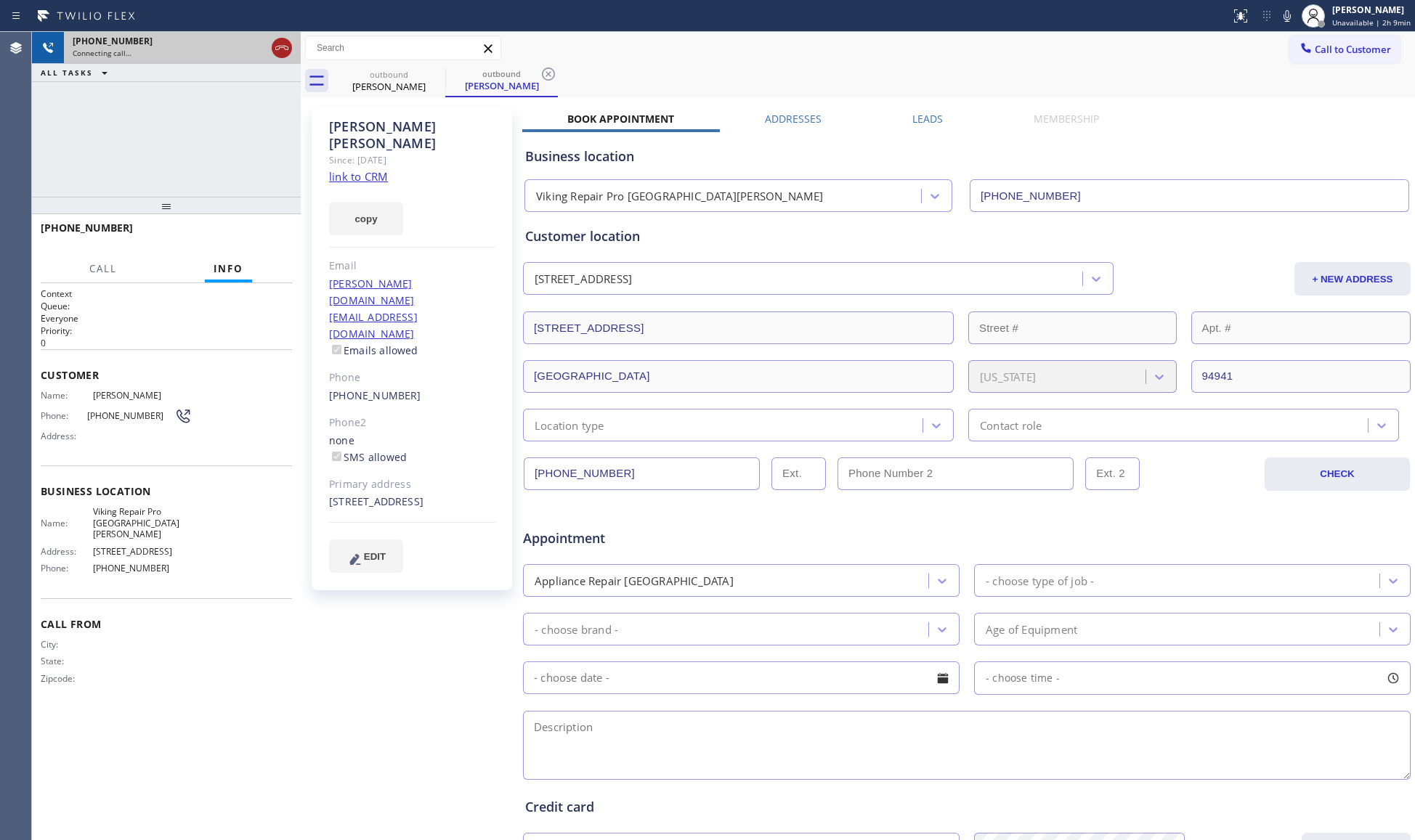
click at [280, 49] on icon at bounding box center [282, 48] width 18 height 18
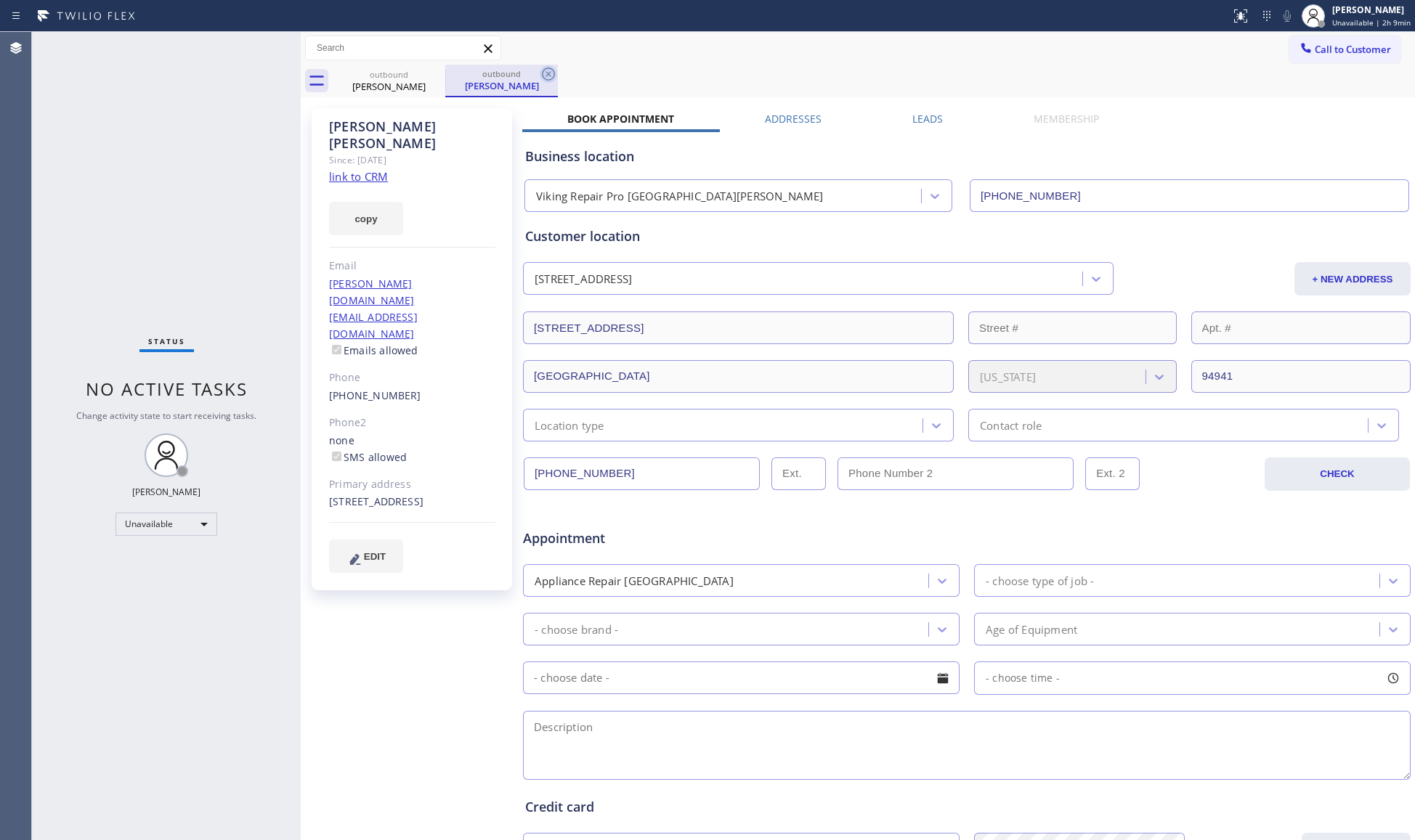
click at [544, 77] on icon at bounding box center [549, 74] width 18 height 18
click at [435, 77] on icon at bounding box center [436, 74] width 18 height 18
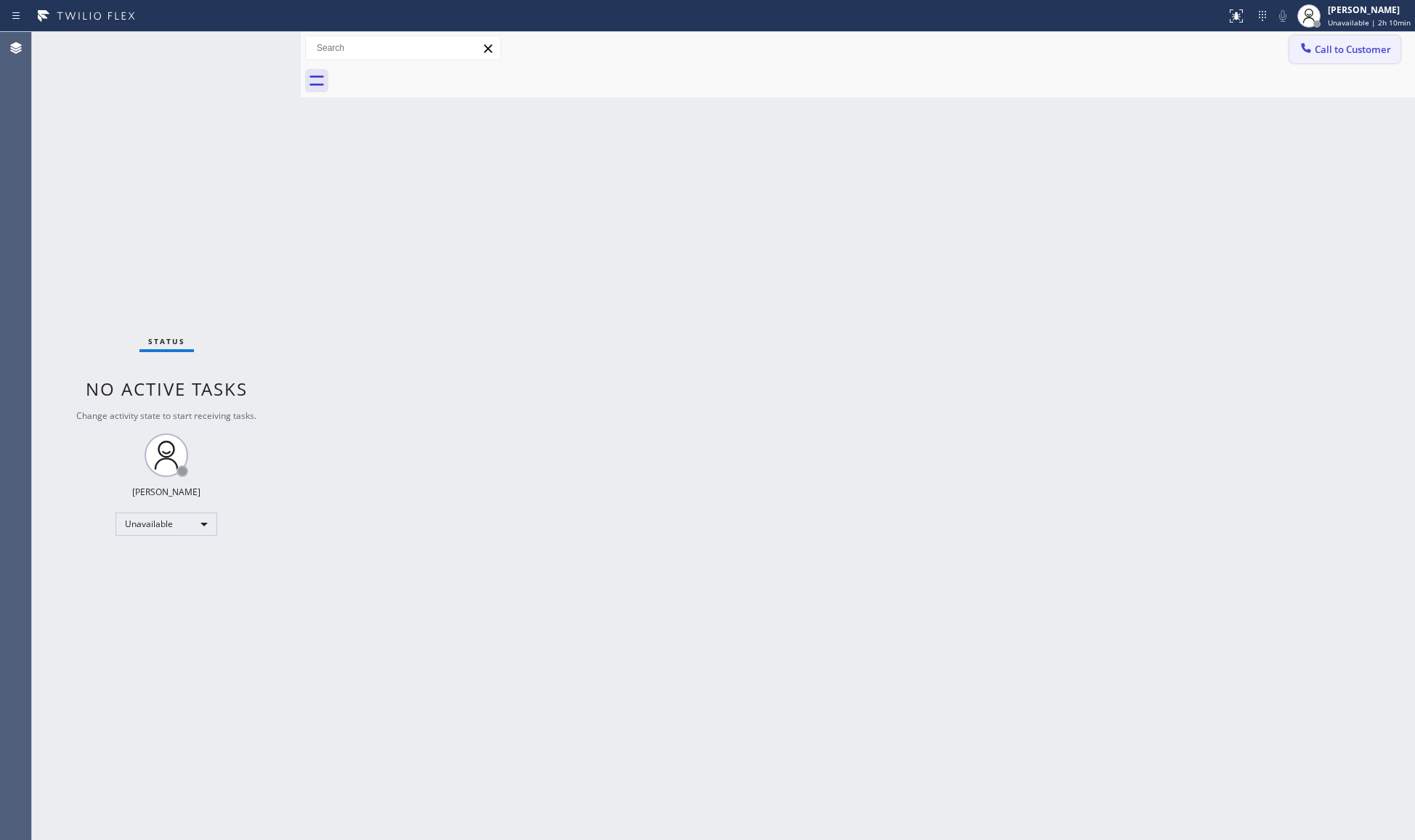
click at [1290, 44] on button "Call to Customer" at bounding box center [1345, 49] width 111 height 27
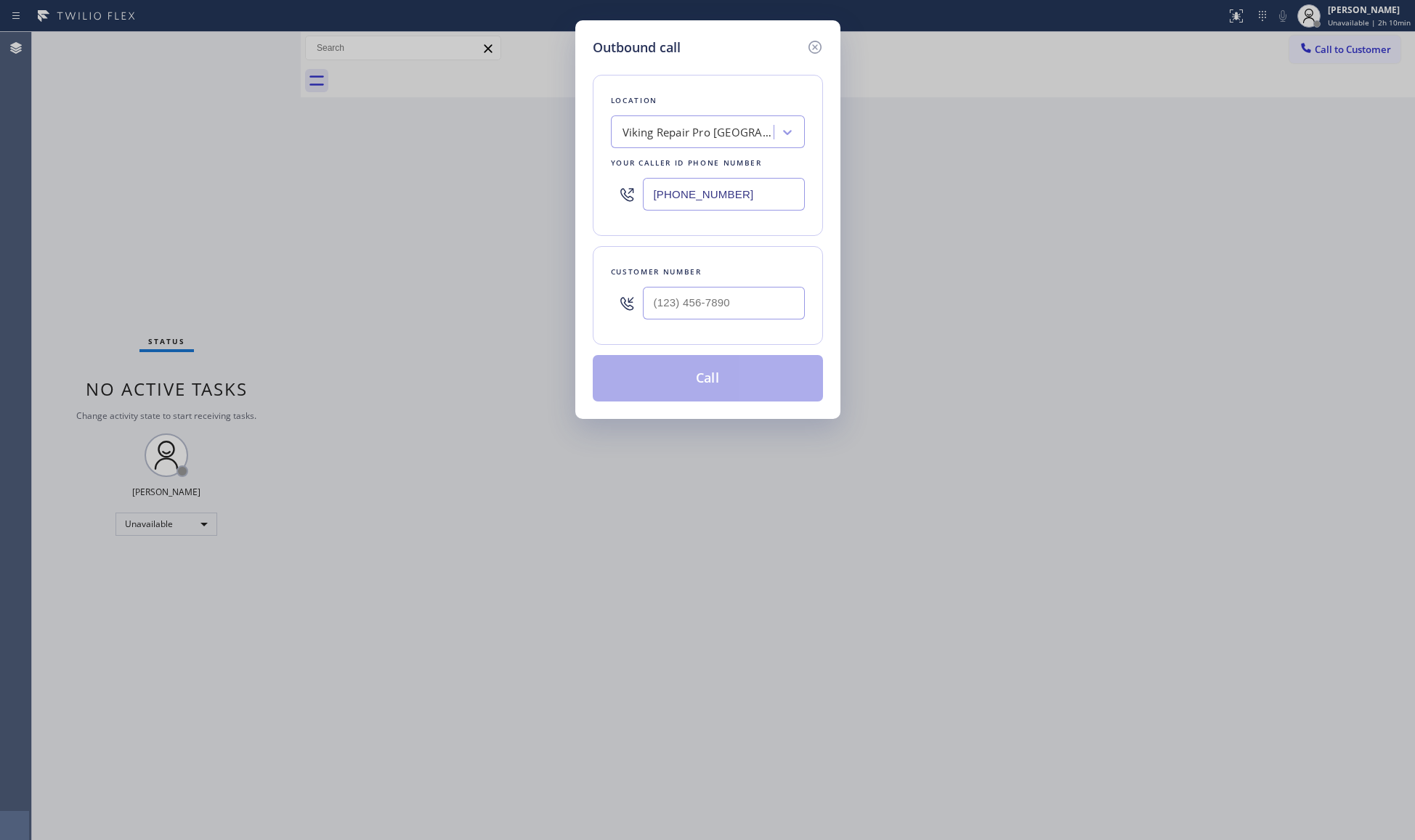
drag, startPoint x: 754, startPoint y: 193, endPoint x: 556, endPoint y: 205, distance: 198.4
click at [556, 205] on div "Outbound call Location Viking Repair Pro [GEOGRAPHIC_DATA][PERSON_NAME] Your ca…" at bounding box center [708, 420] width 1415 height 840
paste input "929) 368-5583"
type input "[PHONE_NUMBER]"
click at [745, 283] on div at bounding box center [723, 303] width 162 height 47
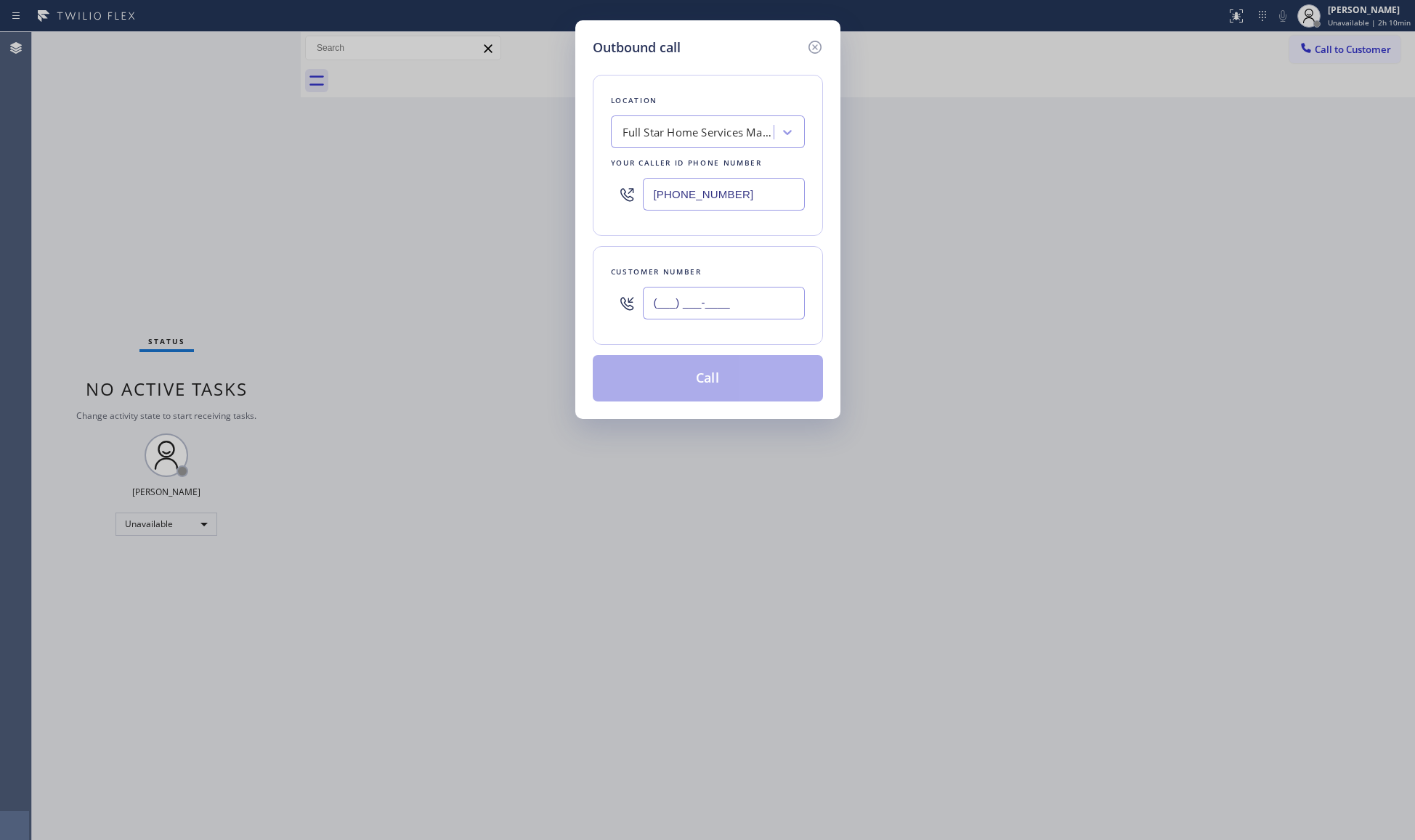
paste input "646) 740-4964"
click at [748, 313] on input "[PHONE_NUMBER]" at bounding box center [723, 303] width 162 height 33
type input "[PHONE_NUMBER]"
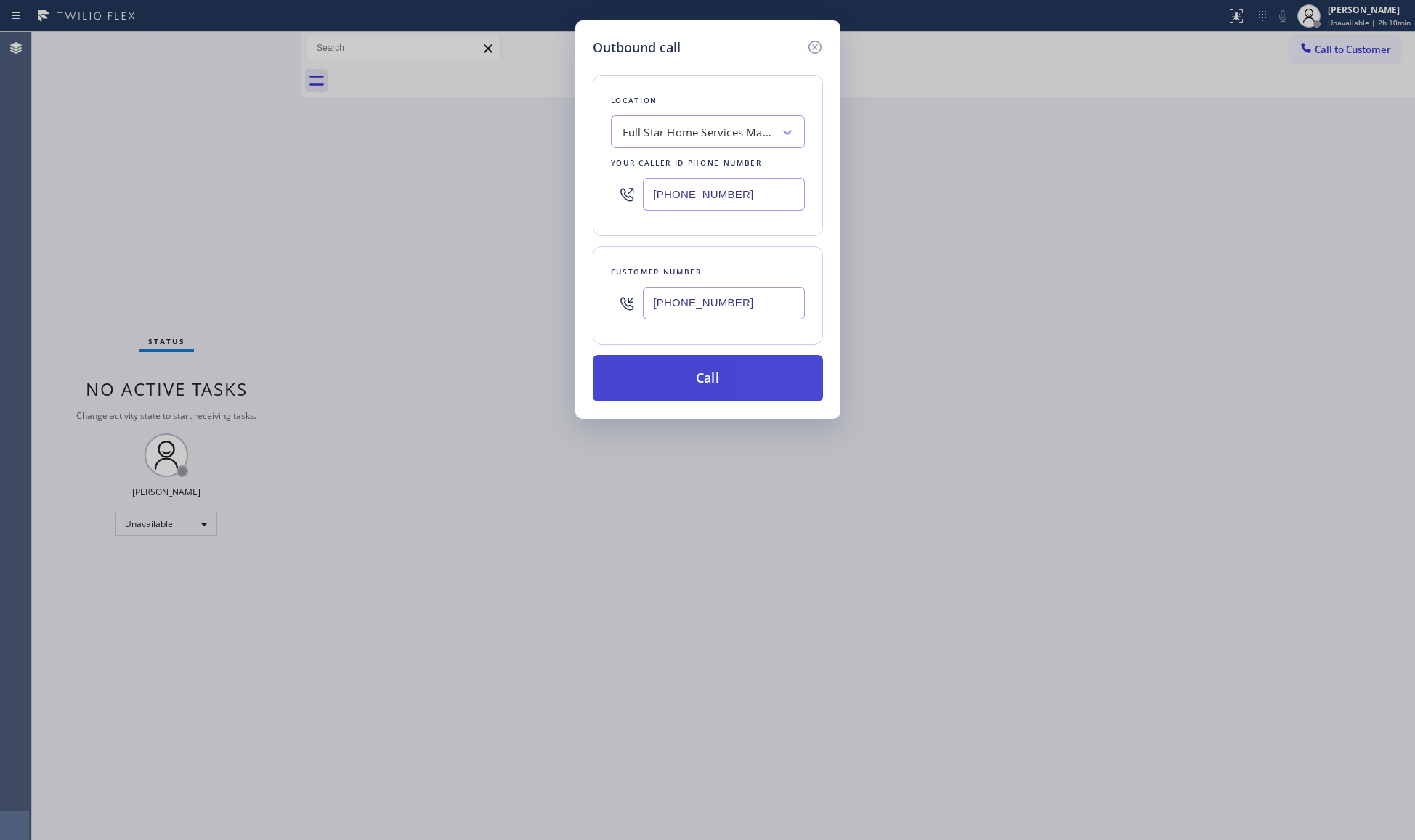
click at [717, 396] on button "Call" at bounding box center [708, 378] width 231 height 47
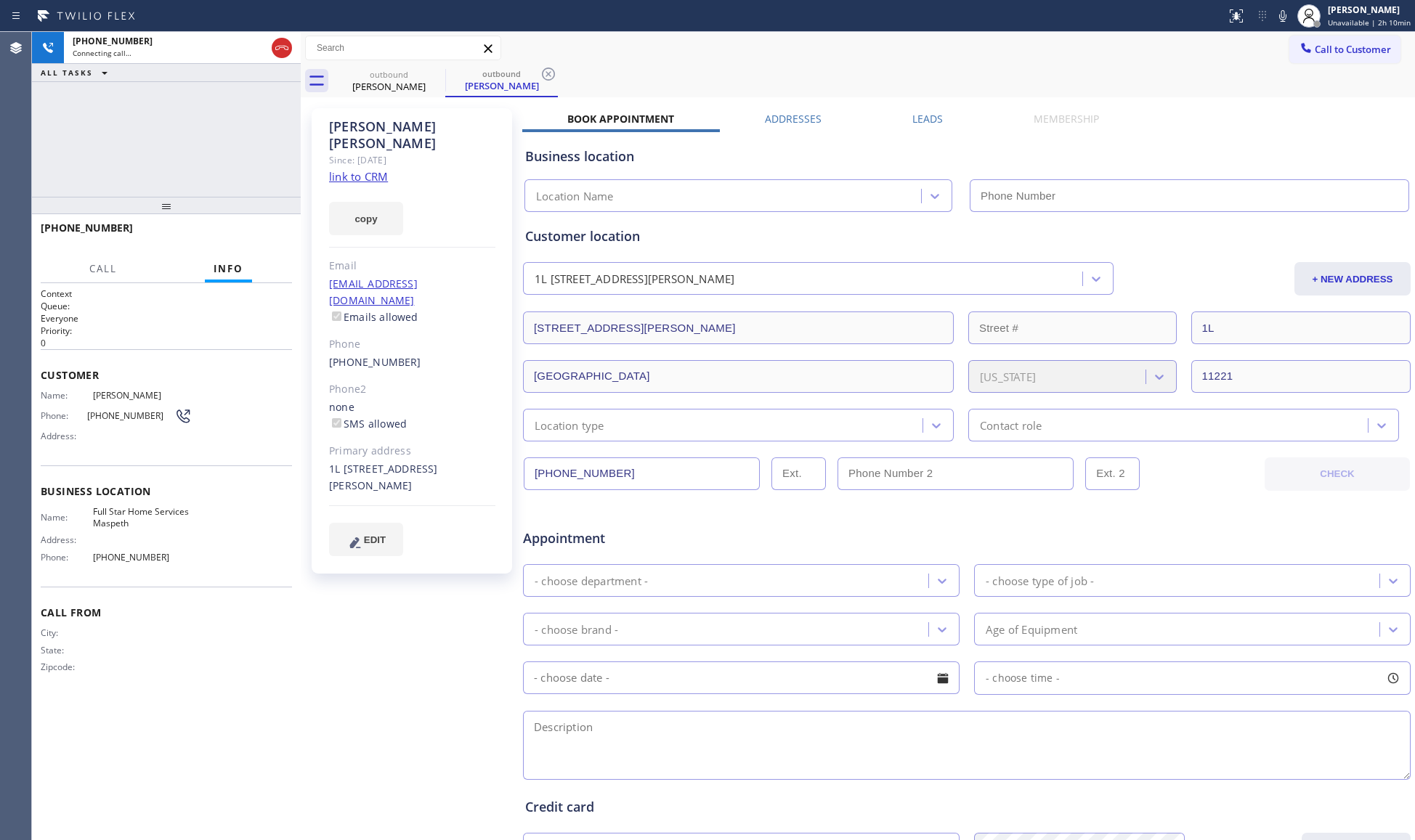
type input "[PHONE_NUMBER]"
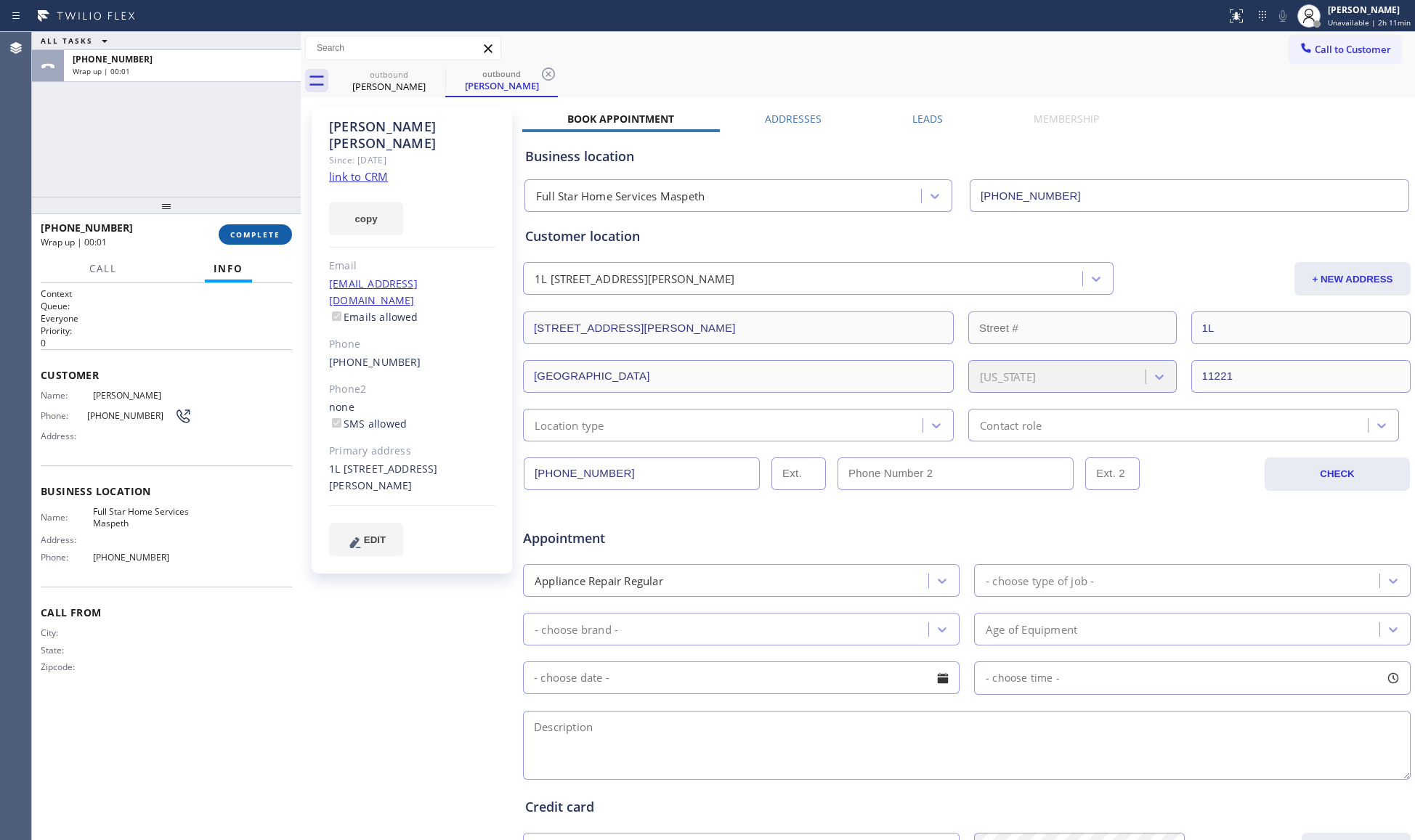
click at [254, 244] on button "COMPLETE" at bounding box center [255, 234] width 73 height 20
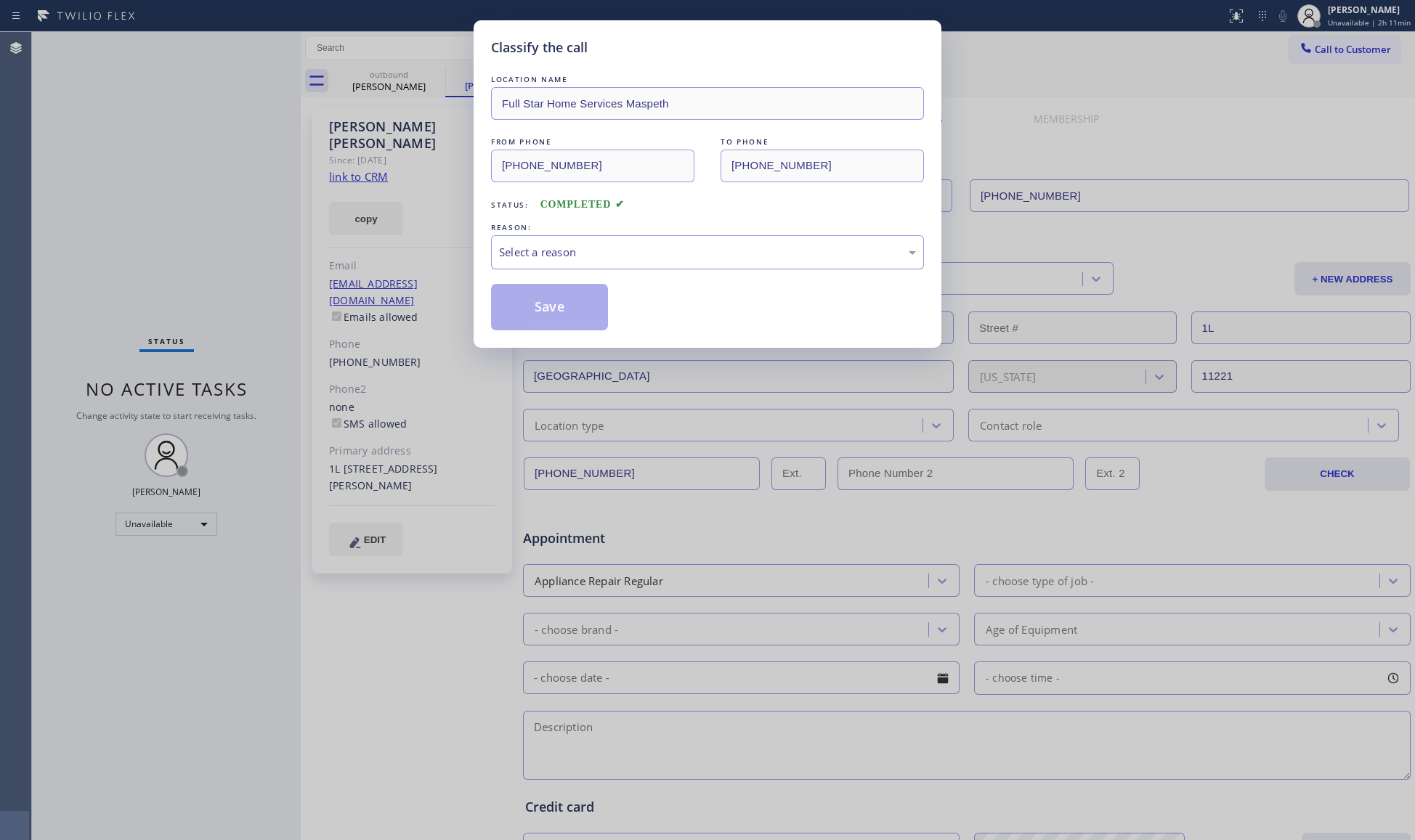
drag, startPoint x: 586, startPoint y: 250, endPoint x: 567, endPoint y: 268, distance: 26.2
click at [586, 252] on div "Select a reason" at bounding box center [708, 252] width 417 height 17
click at [538, 311] on button "Save" at bounding box center [549, 307] width 117 height 47
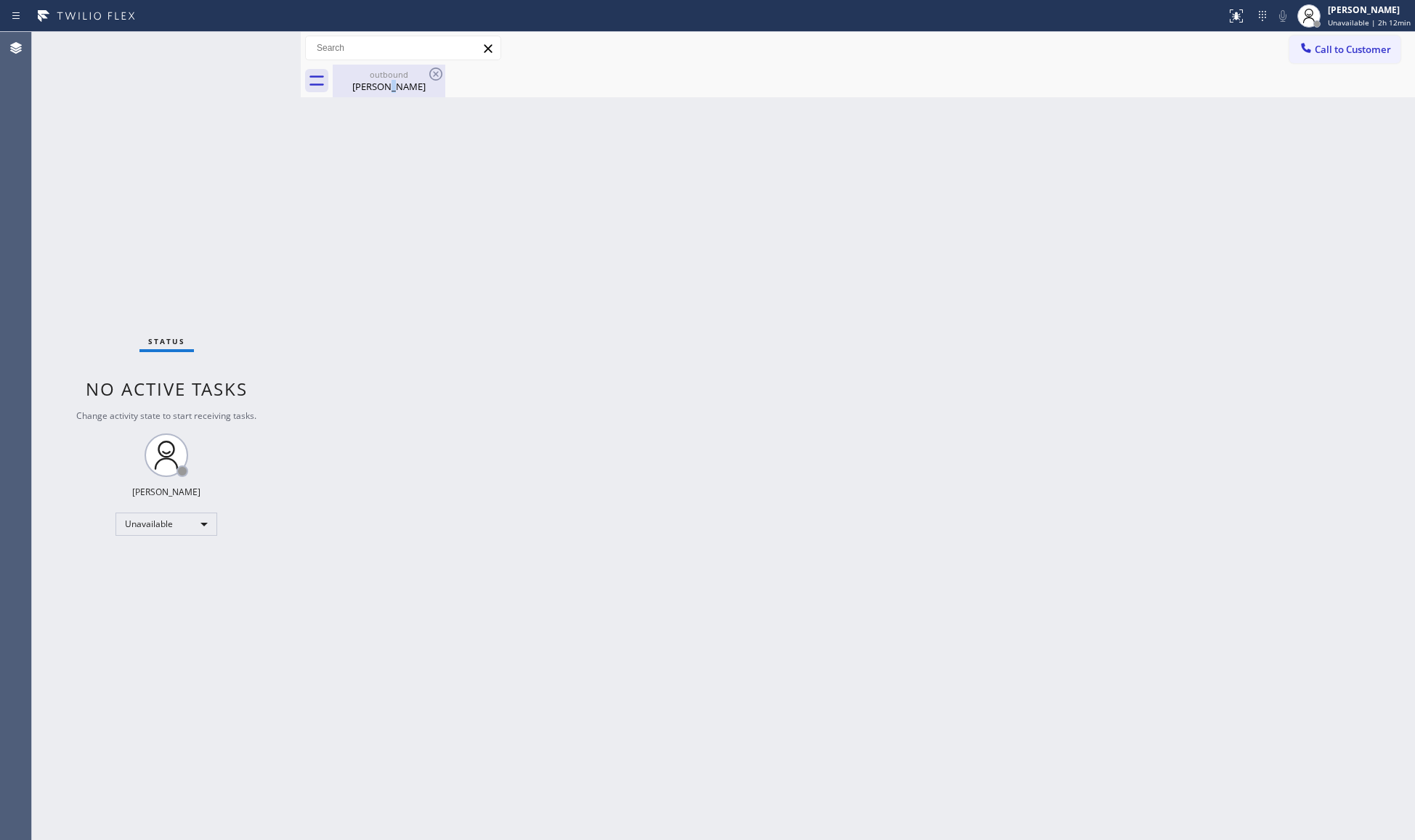
drag, startPoint x: 384, startPoint y: 84, endPoint x: 399, endPoint y: 84, distance: 15.0
click at [390, 84] on div "[PERSON_NAME]" at bounding box center [389, 86] width 110 height 13
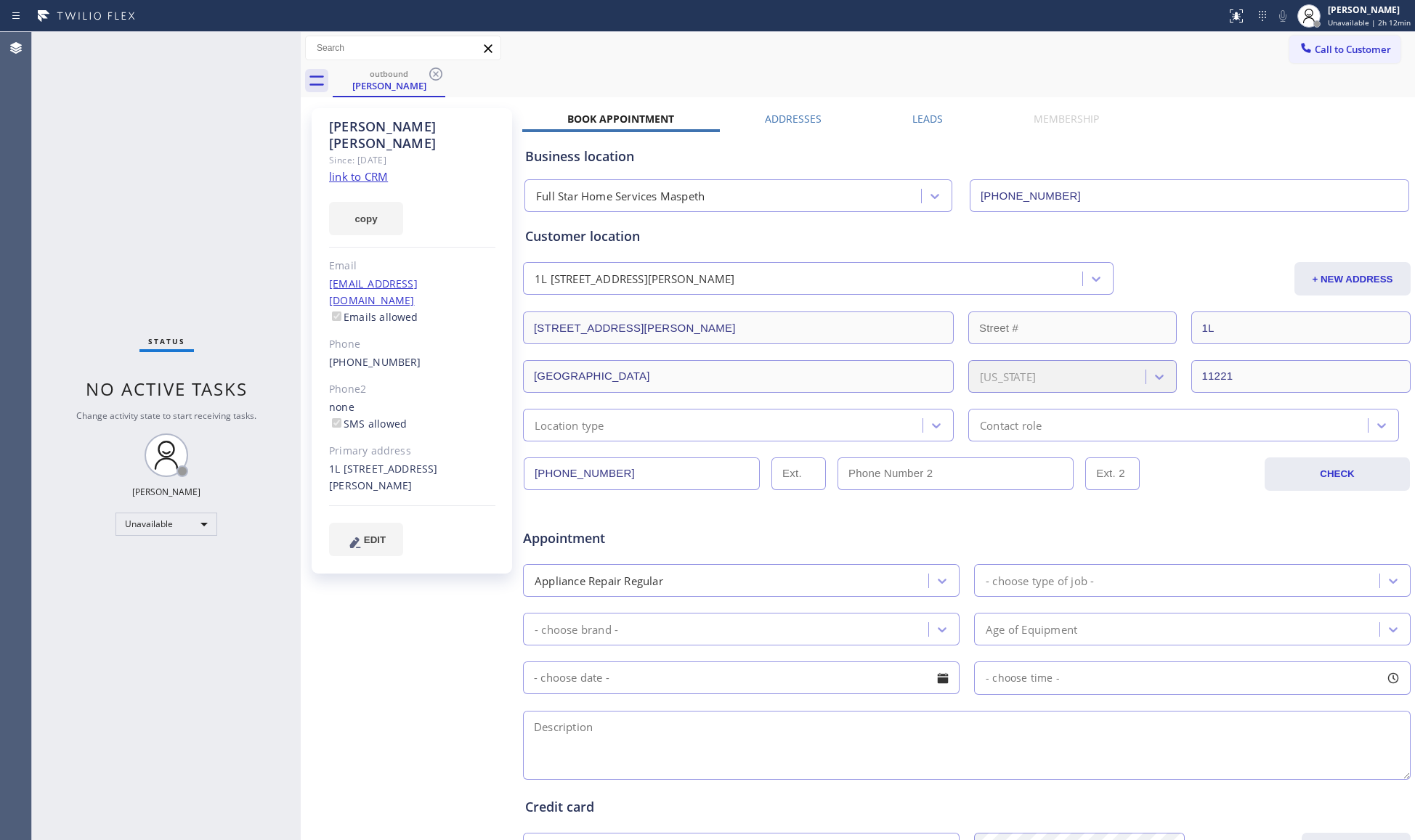
click at [443, 72] on icon at bounding box center [436, 74] width 18 height 18
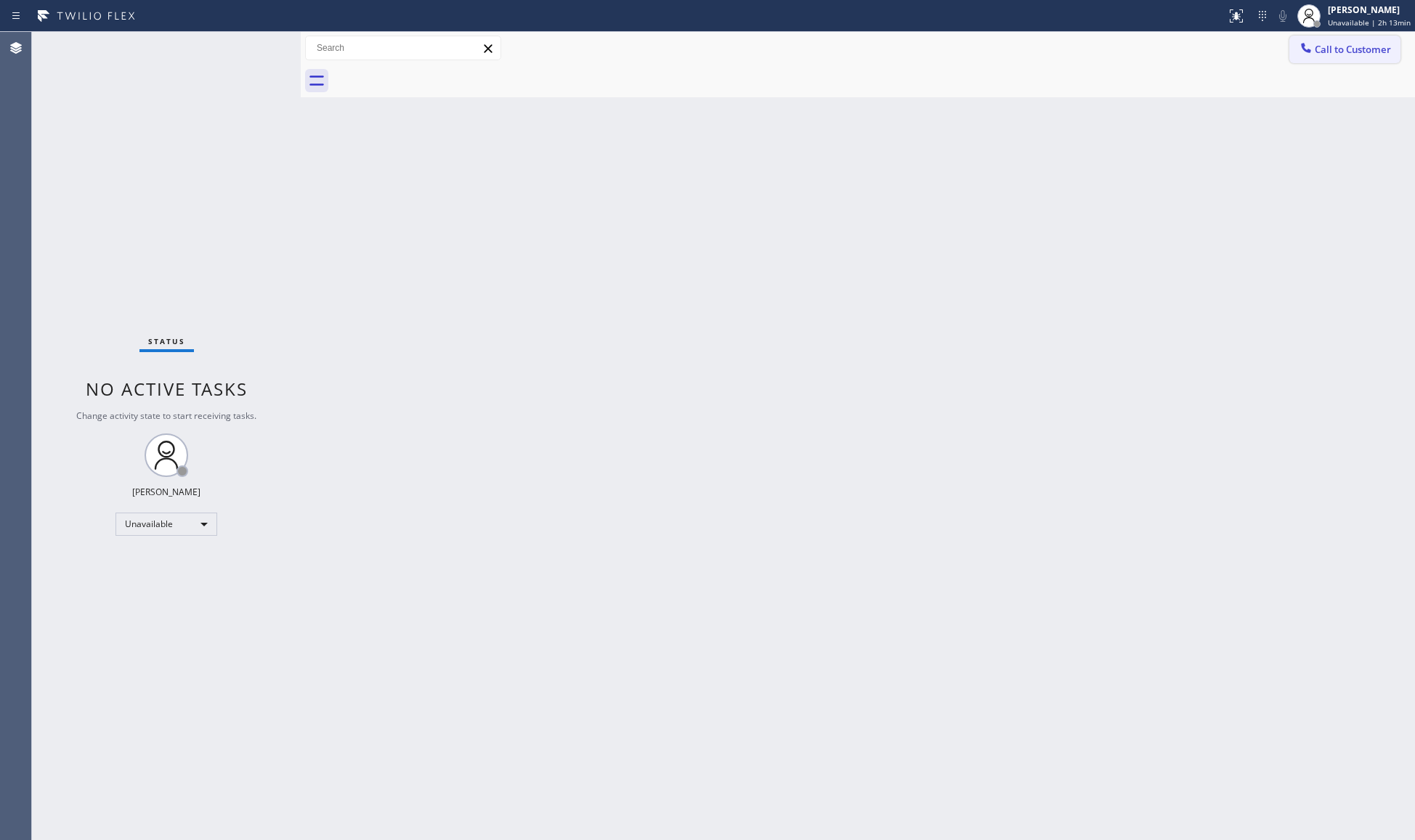
drag, startPoint x: 1374, startPoint y: 42, endPoint x: 1097, endPoint y: 117, distance: 287.0
click at [1373, 42] on button "Call to Customer" at bounding box center [1345, 49] width 111 height 27
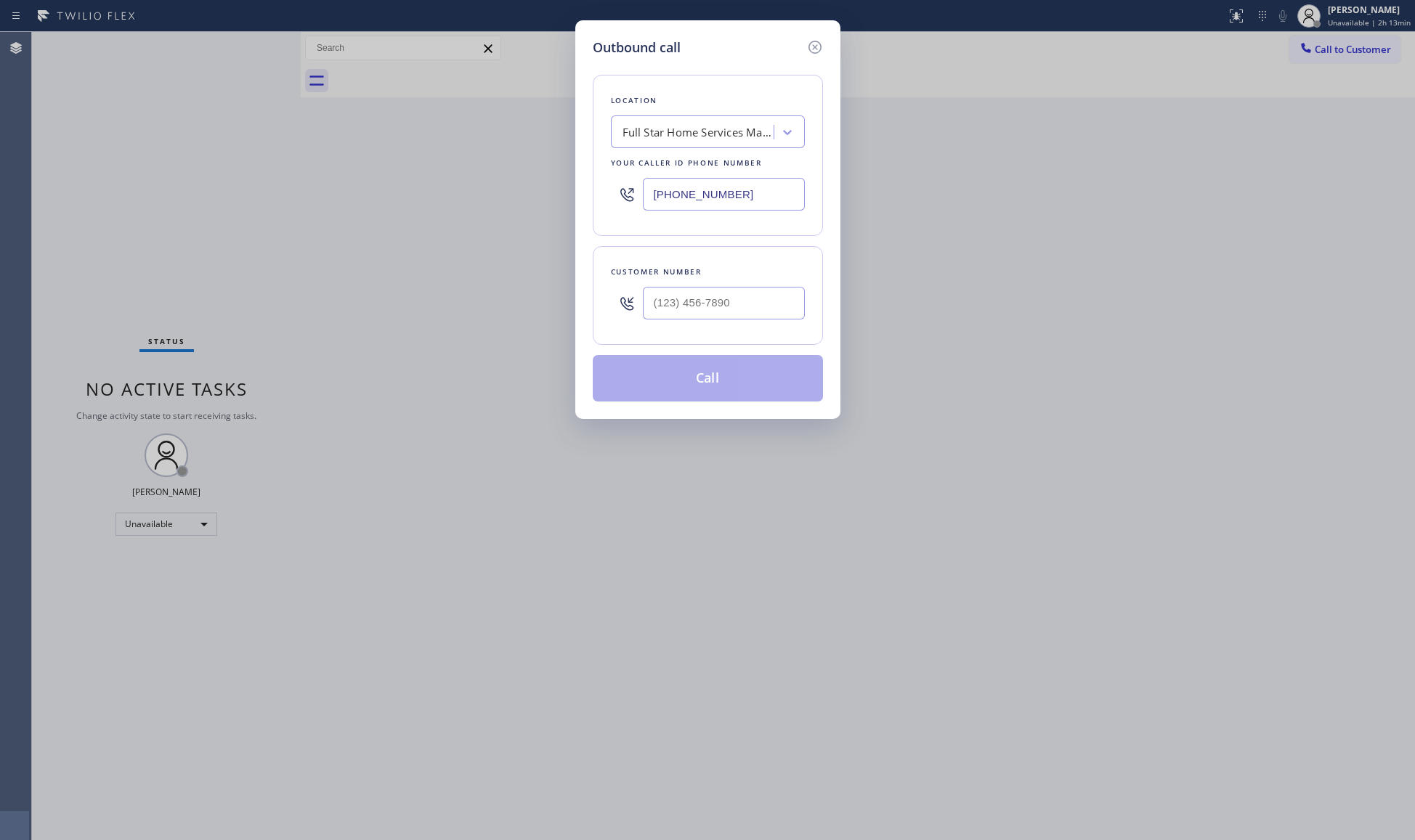
drag, startPoint x: 754, startPoint y: 207, endPoint x: 525, endPoint y: 163, distance: 233.2
click at [525, 163] on div "Outbound call Location Full Star Home Services Maspeth Your caller id phone num…" at bounding box center [708, 420] width 1415 height 840
paste input "562) 414-4818"
type input "[PHONE_NUMBER]"
click at [684, 306] on input "(___) ___-____" at bounding box center [723, 303] width 162 height 33
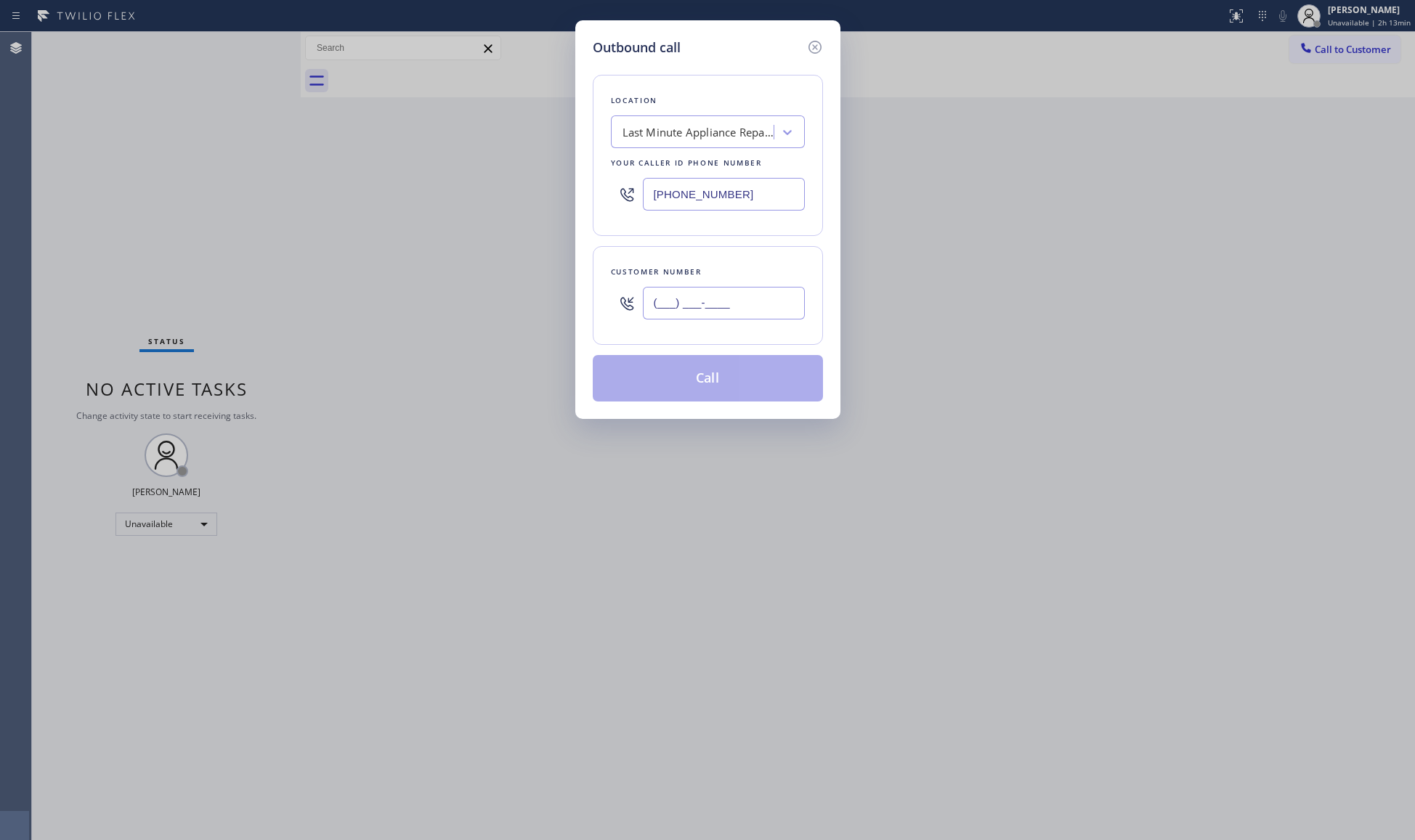
paste input "562) 857-5943"
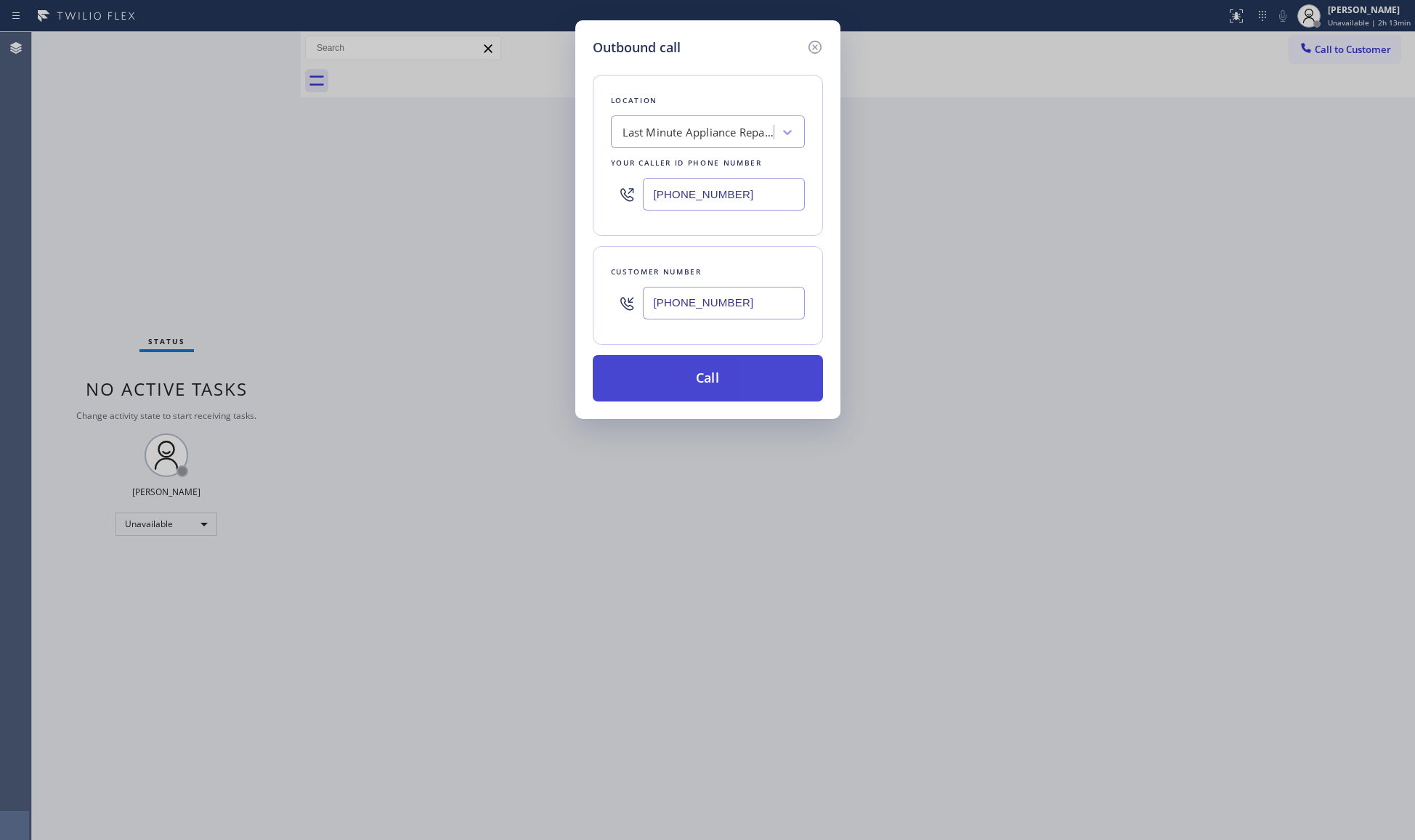
type input "[PHONE_NUMBER]"
click at [701, 382] on button "Call" at bounding box center [708, 378] width 231 height 47
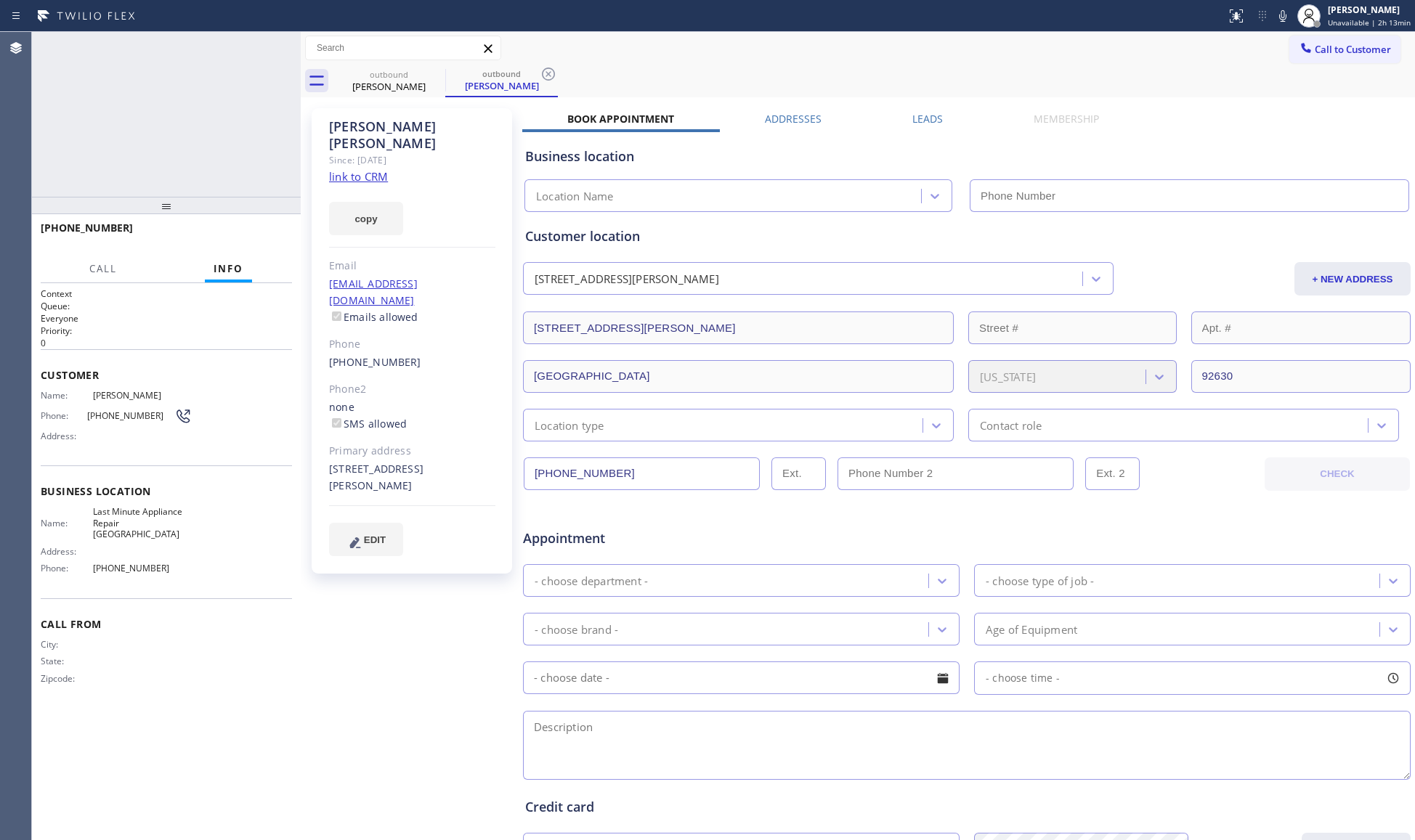
type input "[PHONE_NUMBER]"
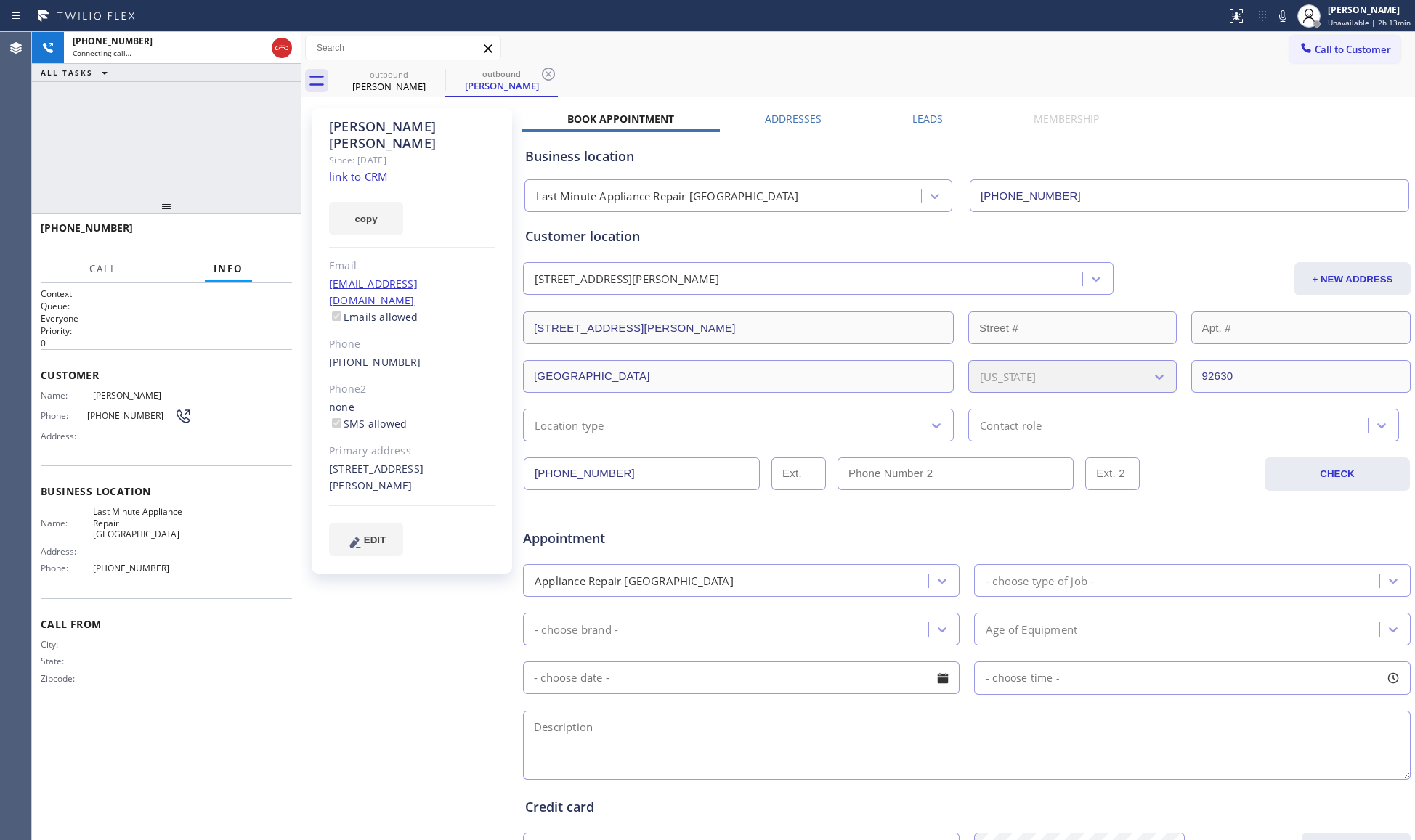
click at [541, 77] on icon at bounding box center [549, 74] width 18 height 18
click at [565, 72] on div "outbound [PERSON_NAME]" at bounding box center [874, 80] width 1082 height 33
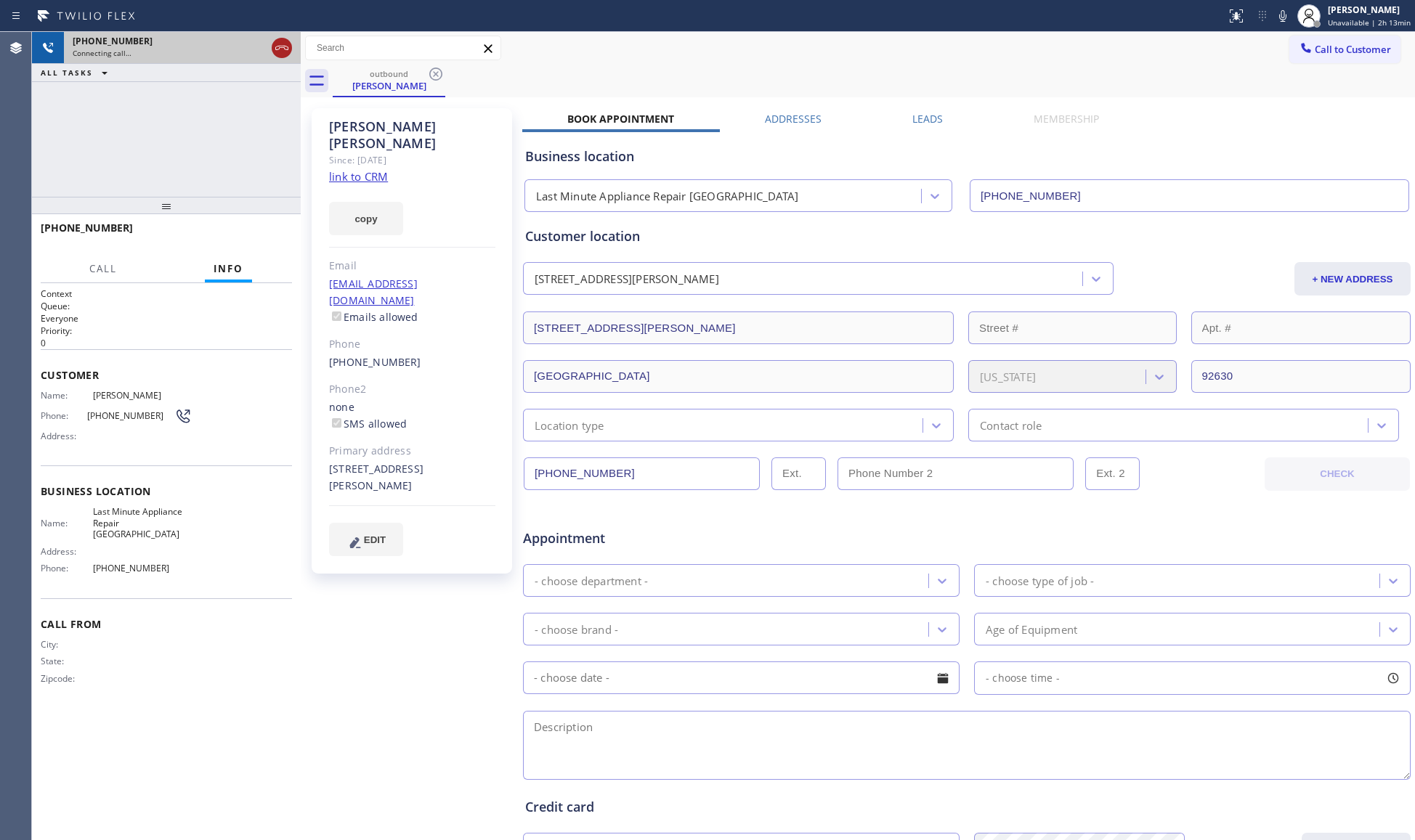
click at [284, 47] on icon at bounding box center [282, 48] width 13 height 4
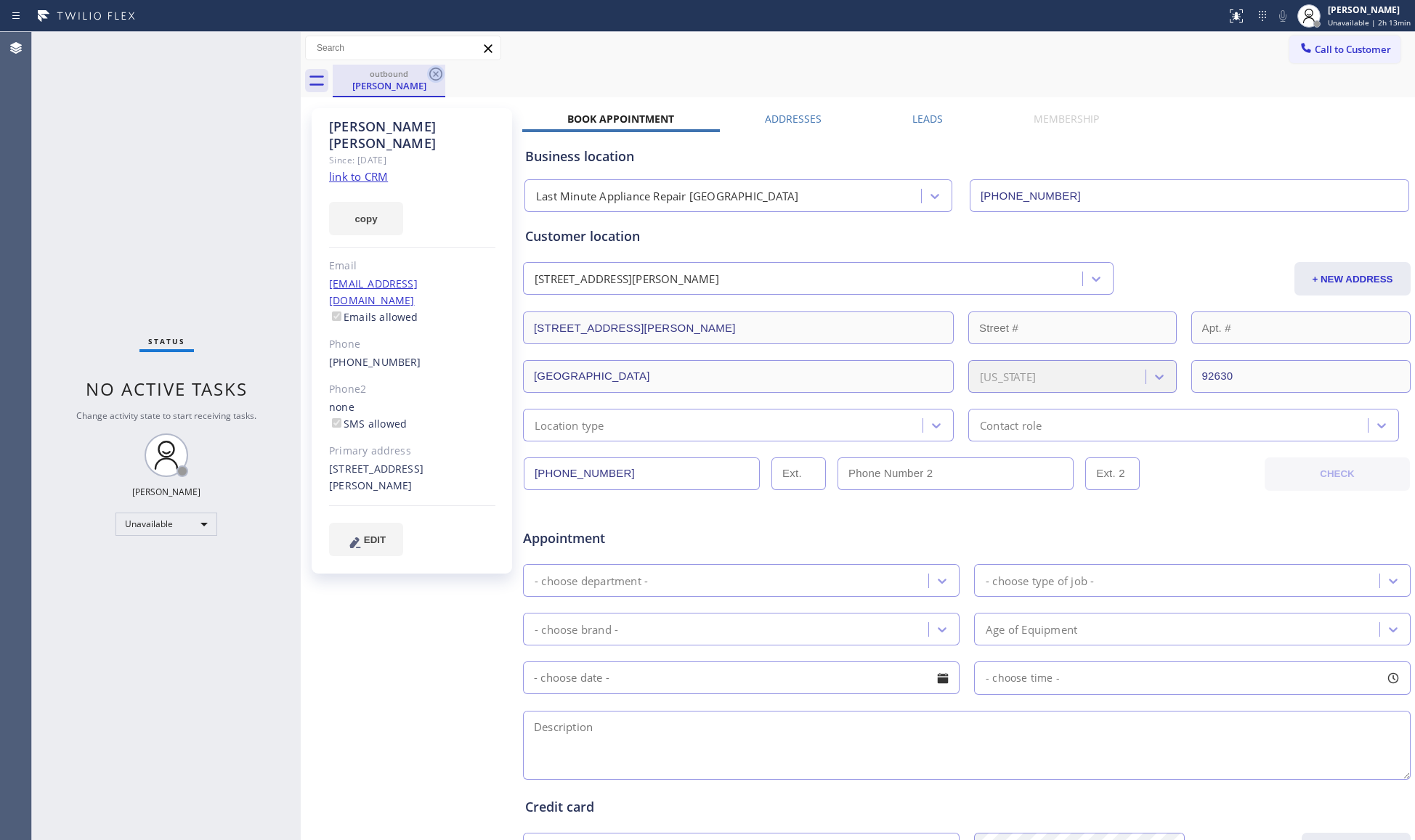
click at [439, 67] on icon at bounding box center [436, 74] width 18 height 18
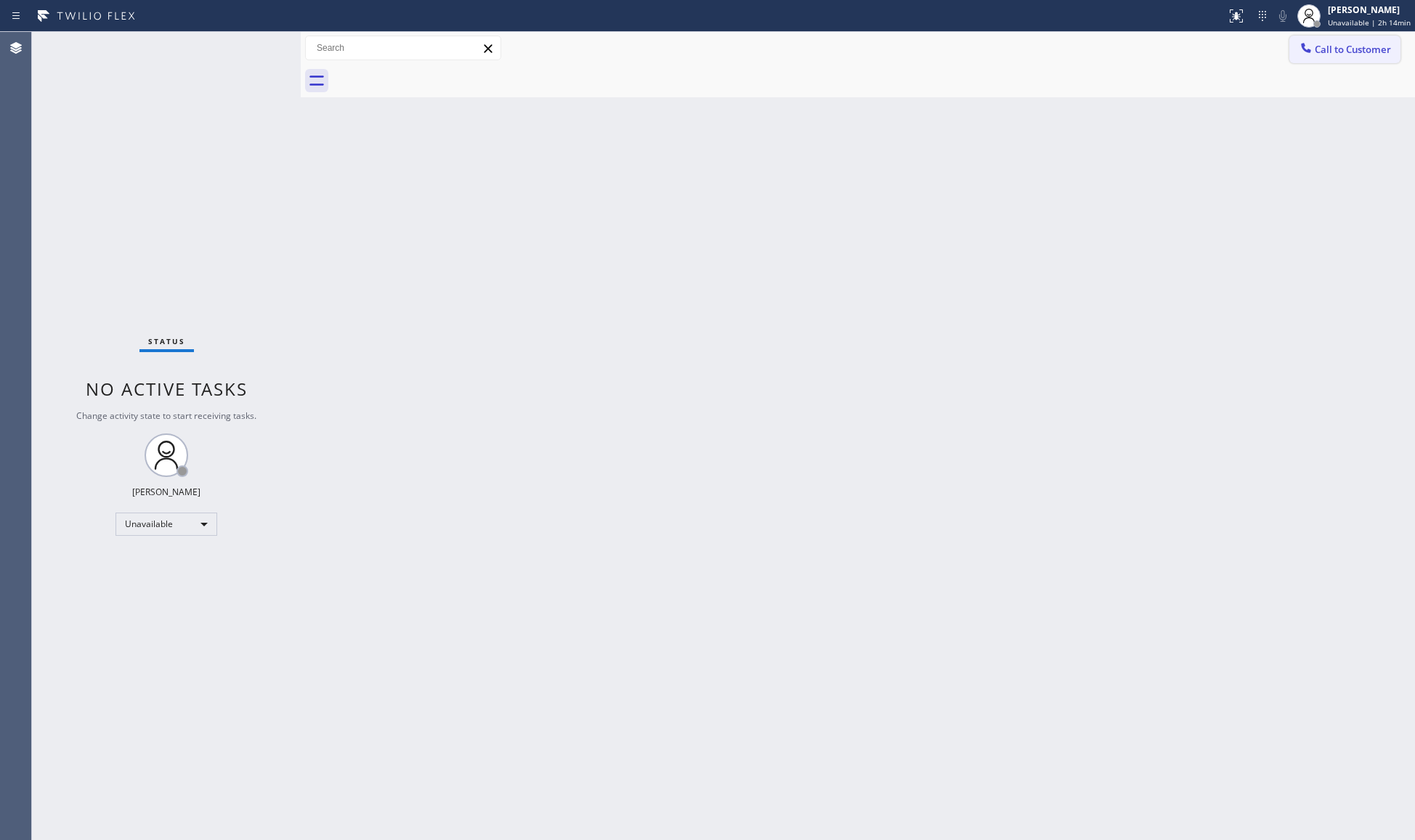
click at [1334, 49] on span "Call to Customer" at bounding box center [1352, 49] width 76 height 13
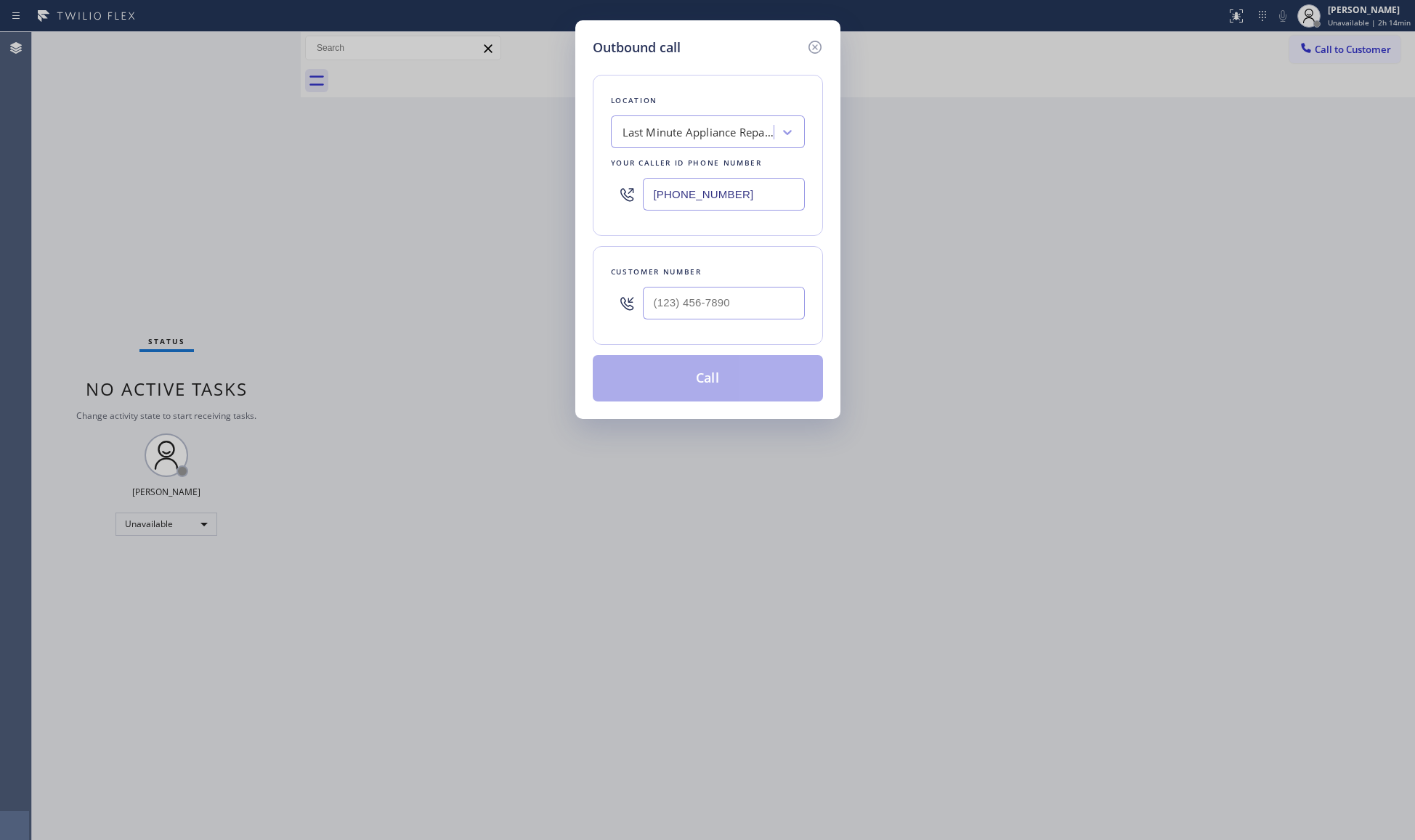
drag, startPoint x: 745, startPoint y: 201, endPoint x: 670, endPoint y: 189, distance: 76.0
click at [670, 189] on input "[PHONE_NUMBER]" at bounding box center [723, 193] width 162 height 33
paste input "8) 005-6886"
click at [660, 190] on input "[PHONE_NUMBER]" at bounding box center [723, 193] width 162 height 33
paste input "800) 568-8664"
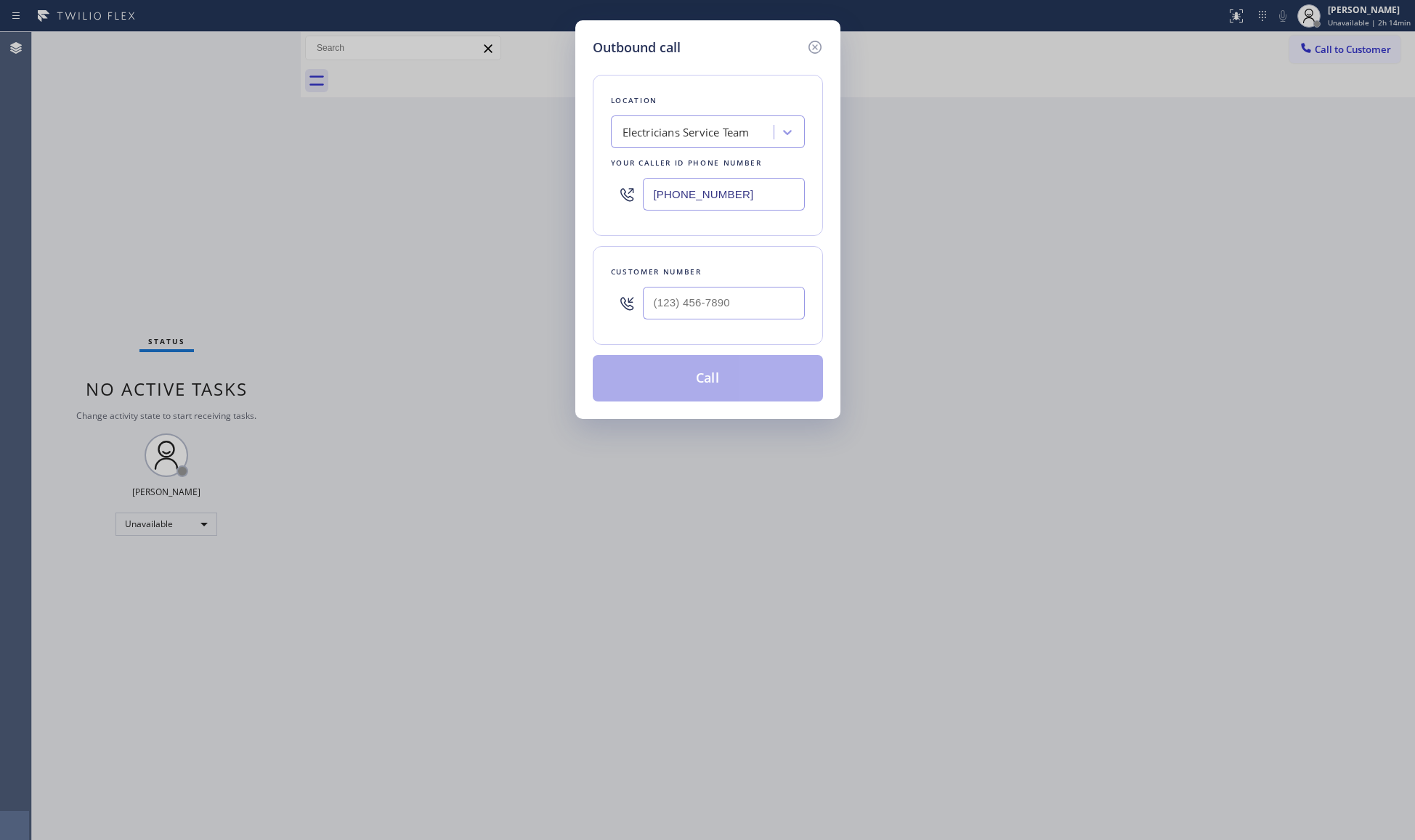
type input "[PHONE_NUMBER]"
click at [715, 336] on div "Customer number" at bounding box center [708, 296] width 231 height 99
paste input "818) 602-5025"
click at [719, 315] on input "[PHONE_NUMBER]" at bounding box center [723, 303] width 162 height 33
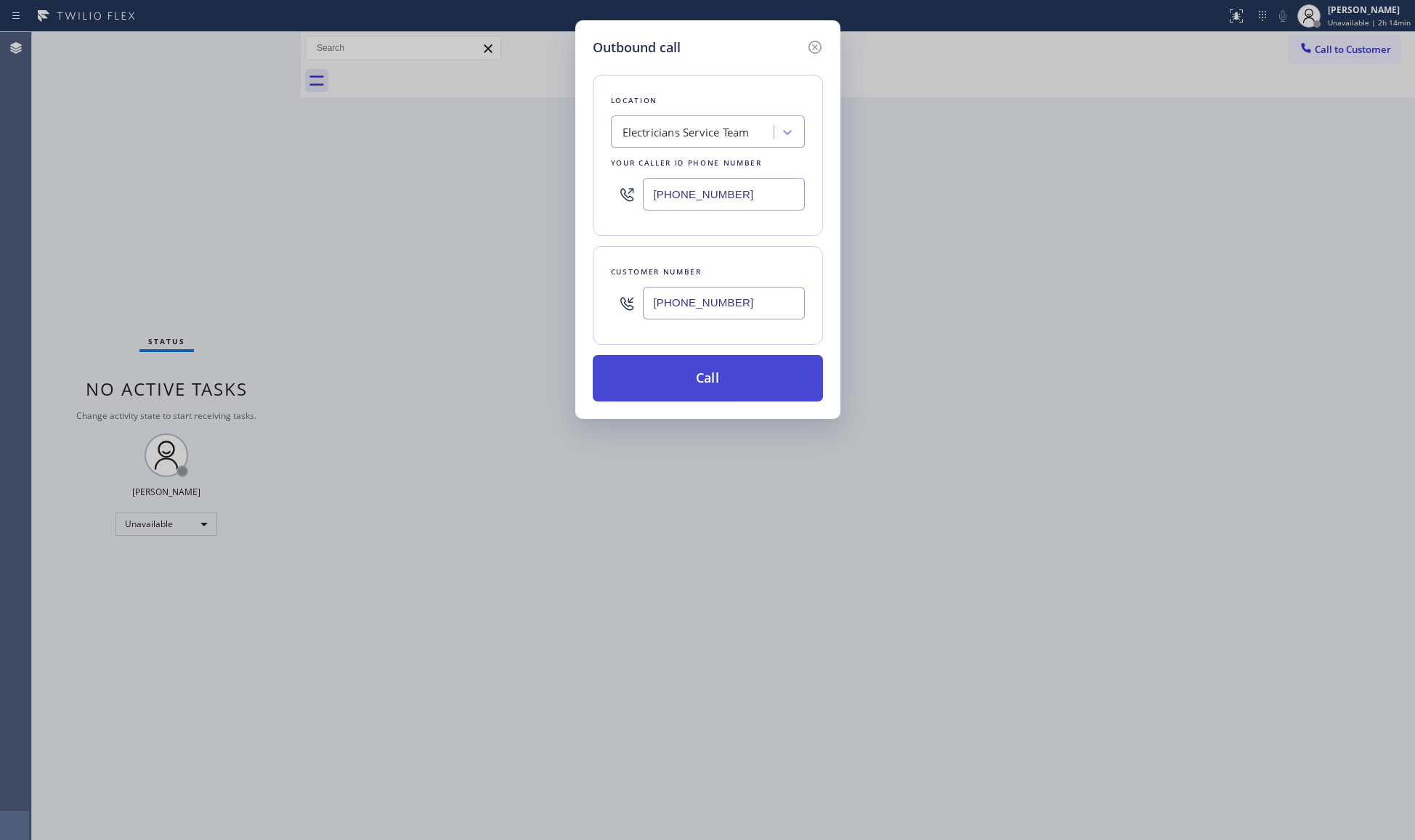
type input "[PHONE_NUMBER]"
click at [705, 375] on button "Call" at bounding box center [708, 378] width 231 height 47
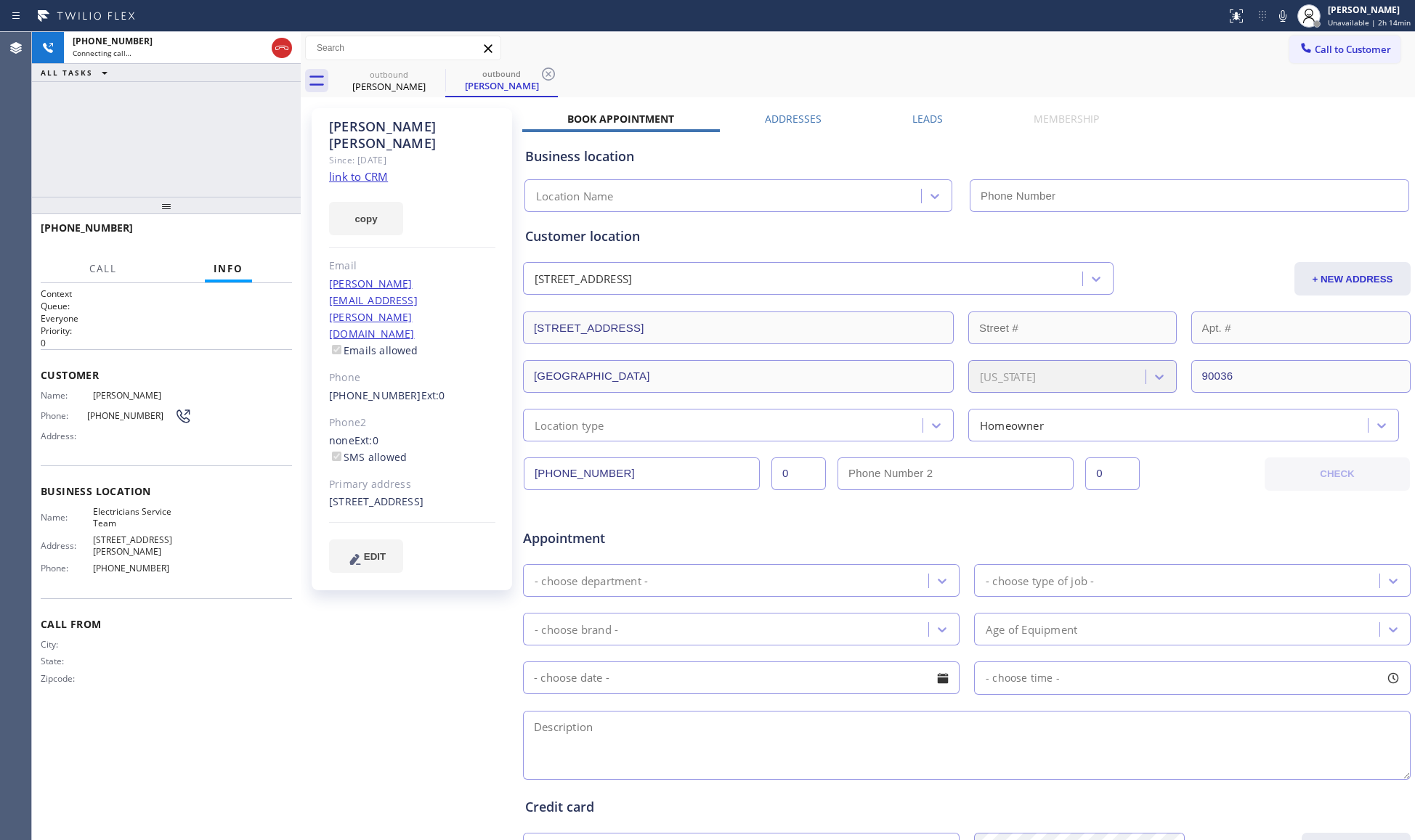
type input "[PHONE_NUMBER]"
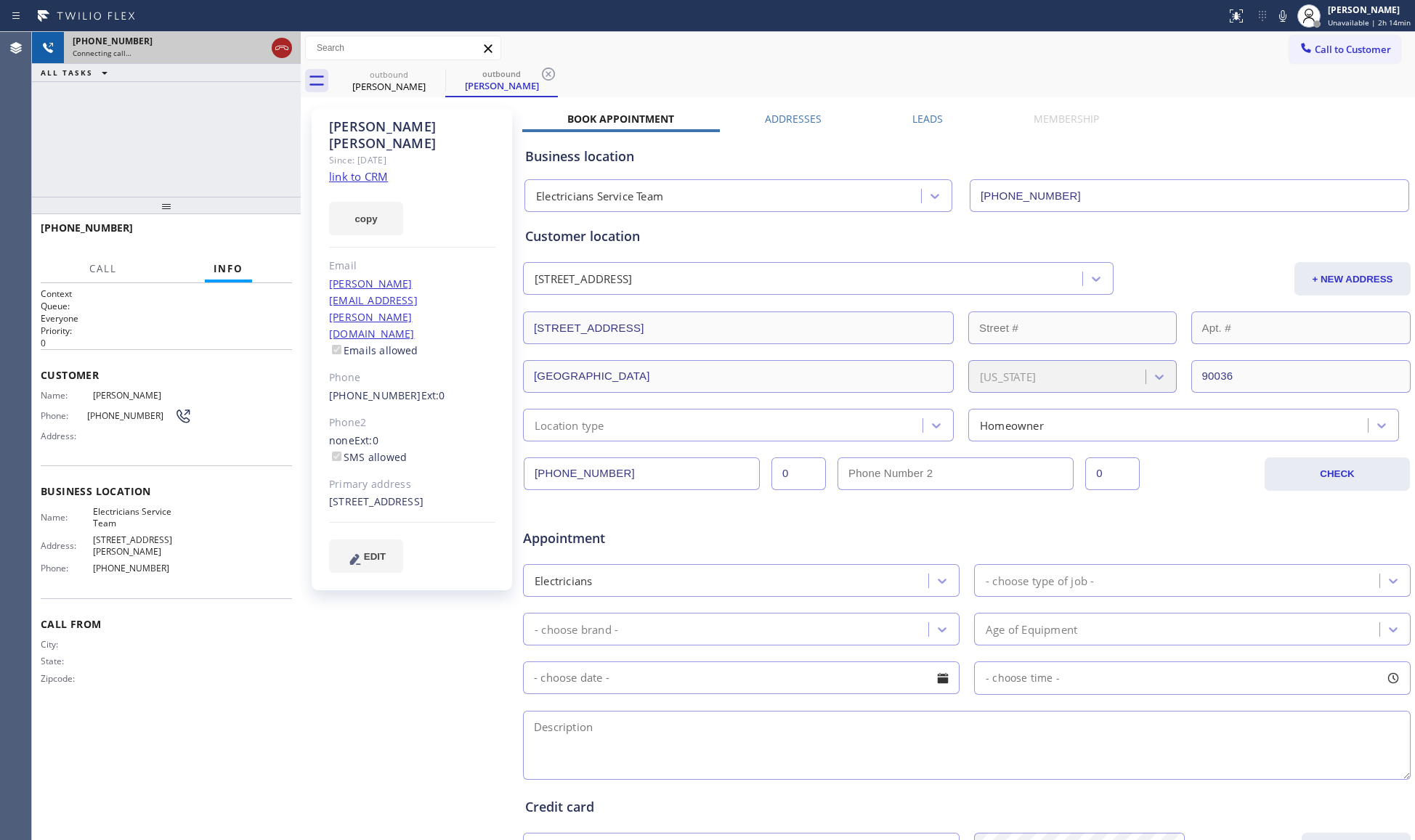
click at [277, 47] on icon at bounding box center [282, 48] width 18 height 18
click at [396, 76] on div "outbound" at bounding box center [389, 74] width 110 height 11
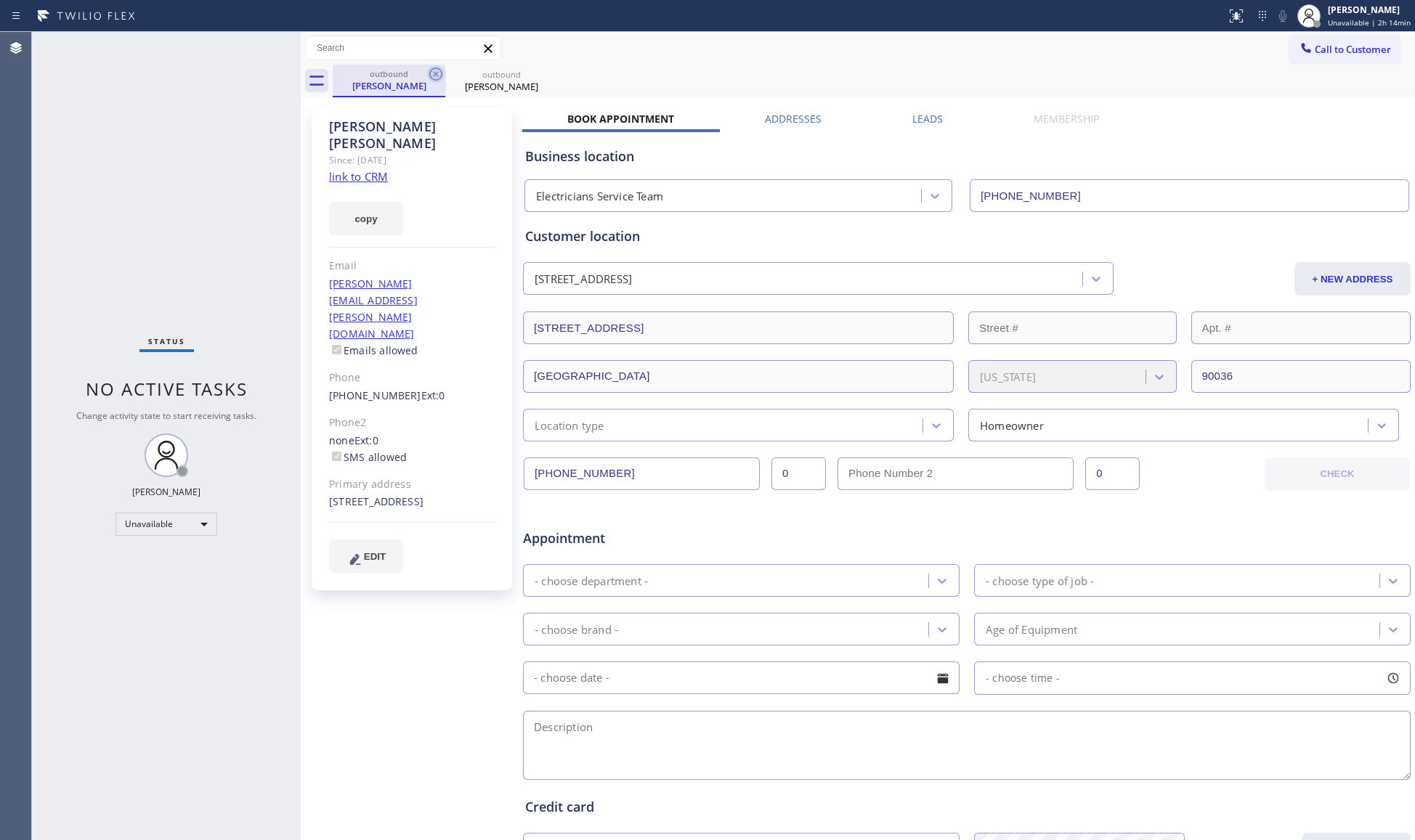
click at [439, 76] on icon at bounding box center [436, 74] width 18 height 18
click at [540, 74] on icon at bounding box center [549, 74] width 18 height 18
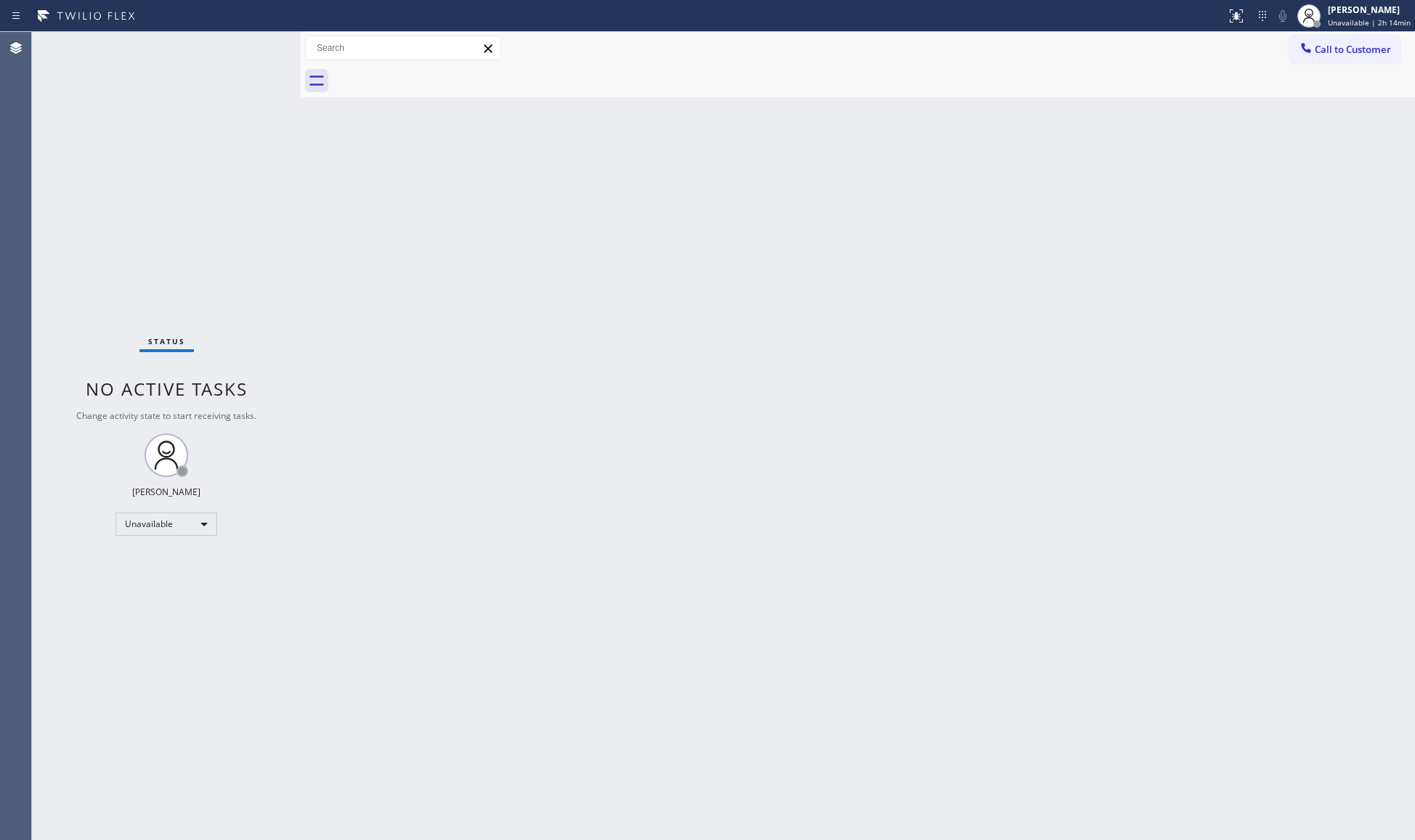
click at [439, 73] on div at bounding box center [874, 80] width 1082 height 33
drag, startPoint x: 1364, startPoint y: 53, endPoint x: 1039, endPoint y: 125, distance: 332.9
click at [1360, 54] on span "Call to Customer" at bounding box center [1352, 49] width 76 height 13
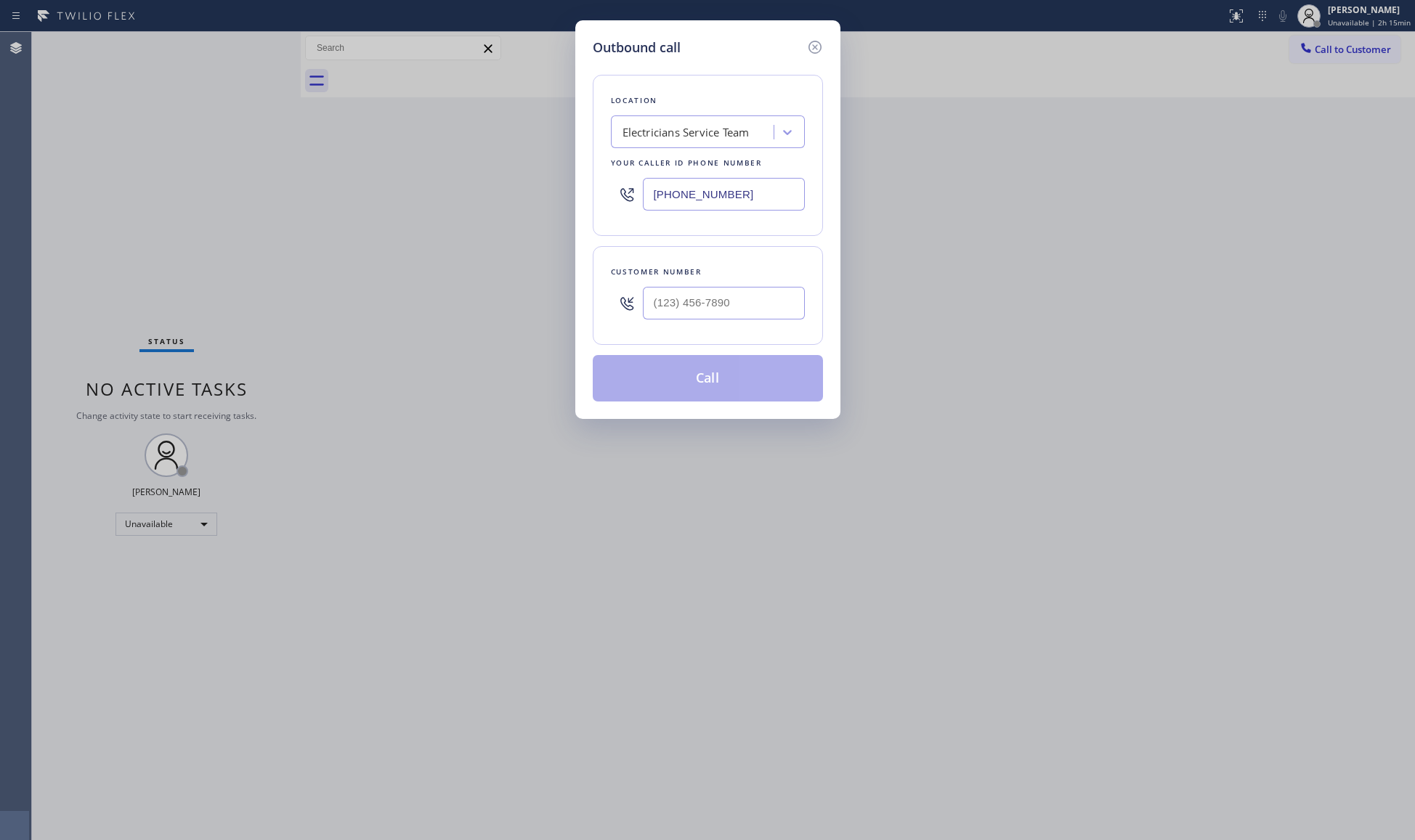
drag, startPoint x: 745, startPoint y: 198, endPoint x: 480, endPoint y: 186, distance: 265.3
click at [458, 190] on div "Outbound call Location Electricians Service Team Your caller id phone number [P…" at bounding box center [708, 420] width 1415 height 840
paste input "77) 917-9852"
type input "[PHONE_NUMBER]"
paste input "669) 350-5849"
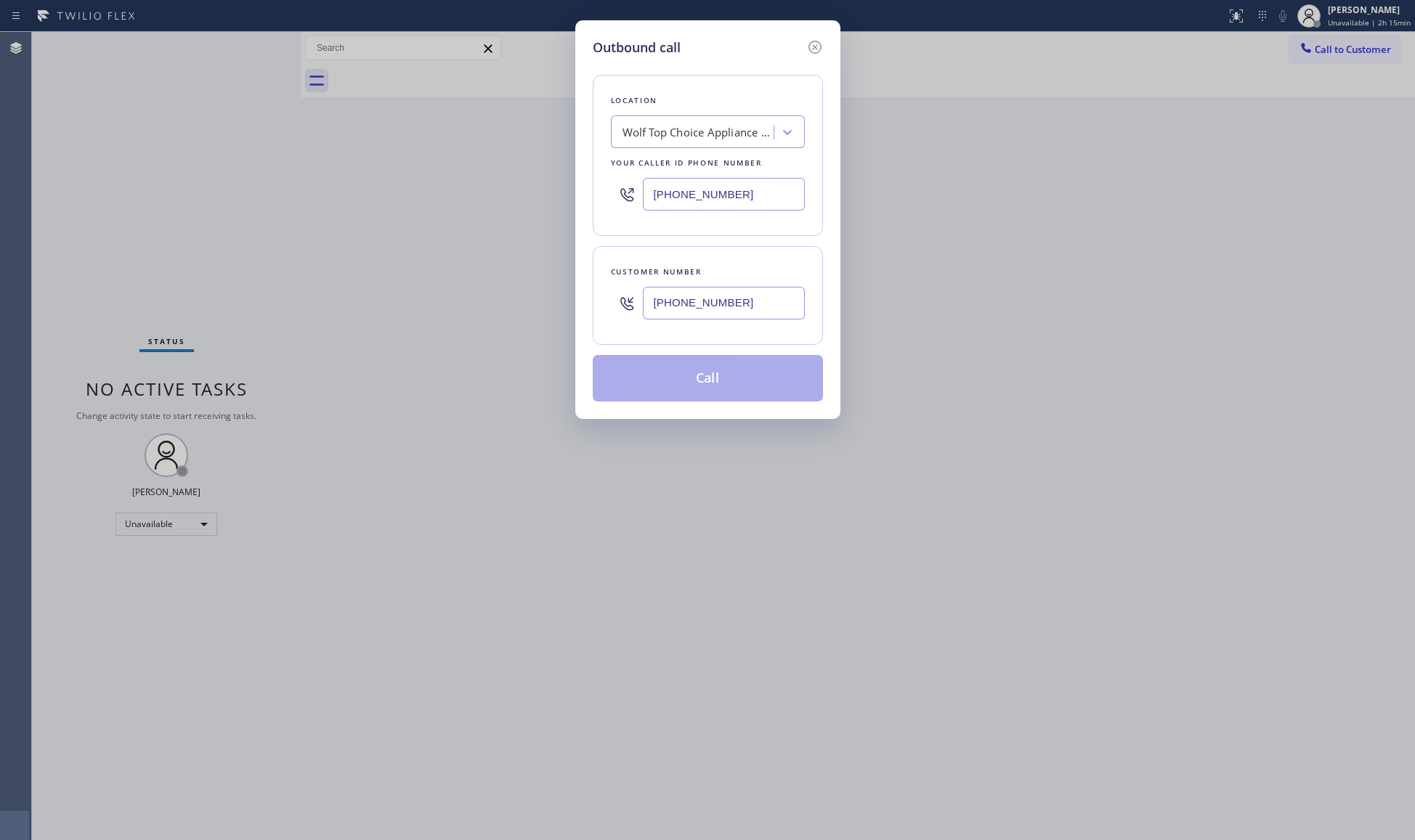
click at [745, 320] on input "[PHONE_NUMBER]" at bounding box center [723, 303] width 162 height 33
type input "[PHONE_NUMBER]"
click at [707, 381] on button "Call" at bounding box center [708, 378] width 231 height 47
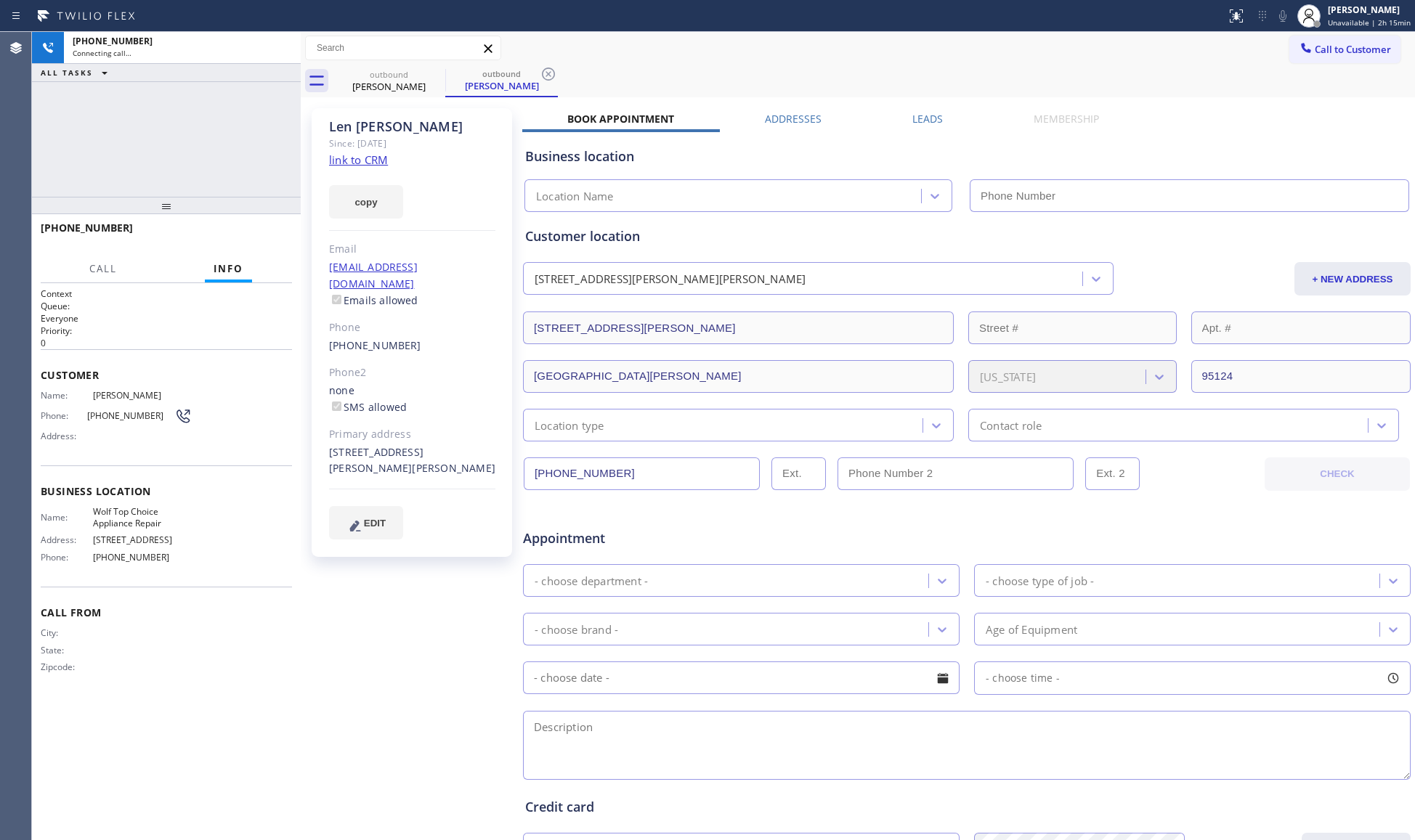
type input "[PHONE_NUMBER]"
click at [543, 73] on icon at bounding box center [549, 74] width 18 height 18
click at [547, 70] on div "outbound [PERSON_NAME]" at bounding box center [874, 80] width 1082 height 33
click at [256, 233] on span "HANG UP" at bounding box center [258, 235] width 44 height 11
click at [256, 232] on span "HANG UP" at bounding box center [258, 235] width 44 height 11
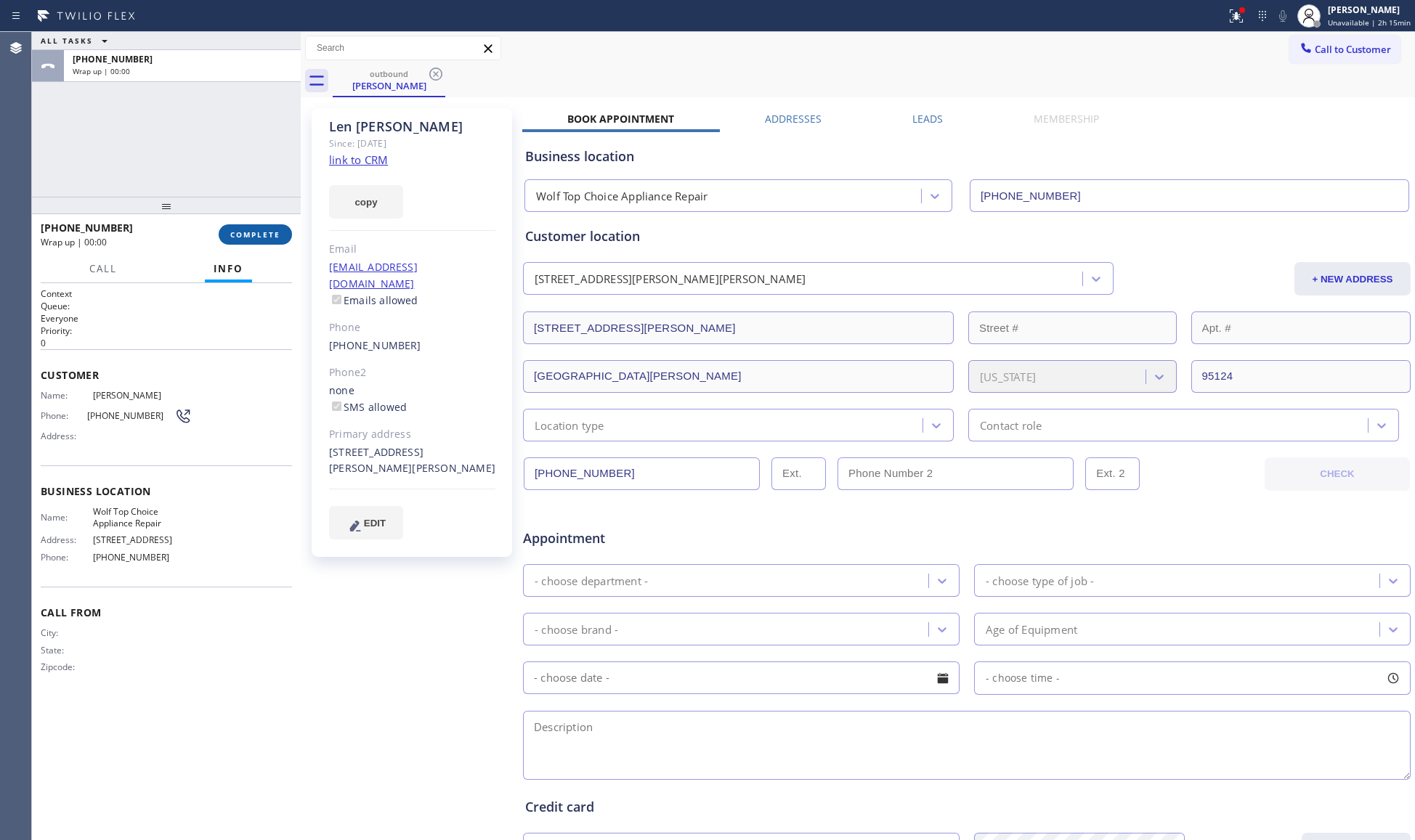
click at [257, 231] on span "COMPLETE" at bounding box center [255, 235] width 50 height 11
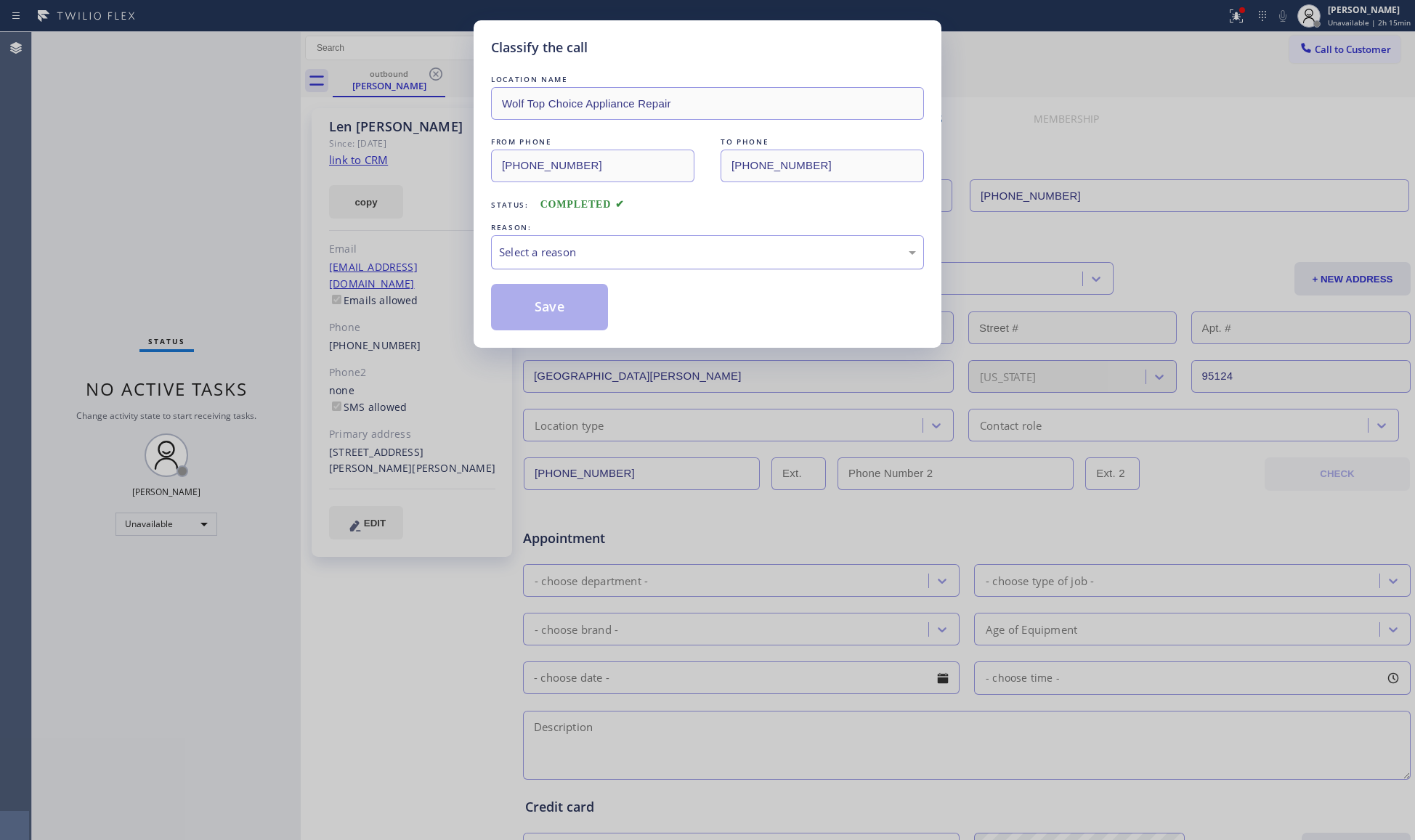
click at [548, 245] on div "Select a reason" at bounding box center [708, 252] width 417 height 17
drag, startPoint x: 529, startPoint y: 302, endPoint x: 488, endPoint y: 137, distance: 170.0
click at [529, 294] on button "Save" at bounding box center [549, 307] width 117 height 47
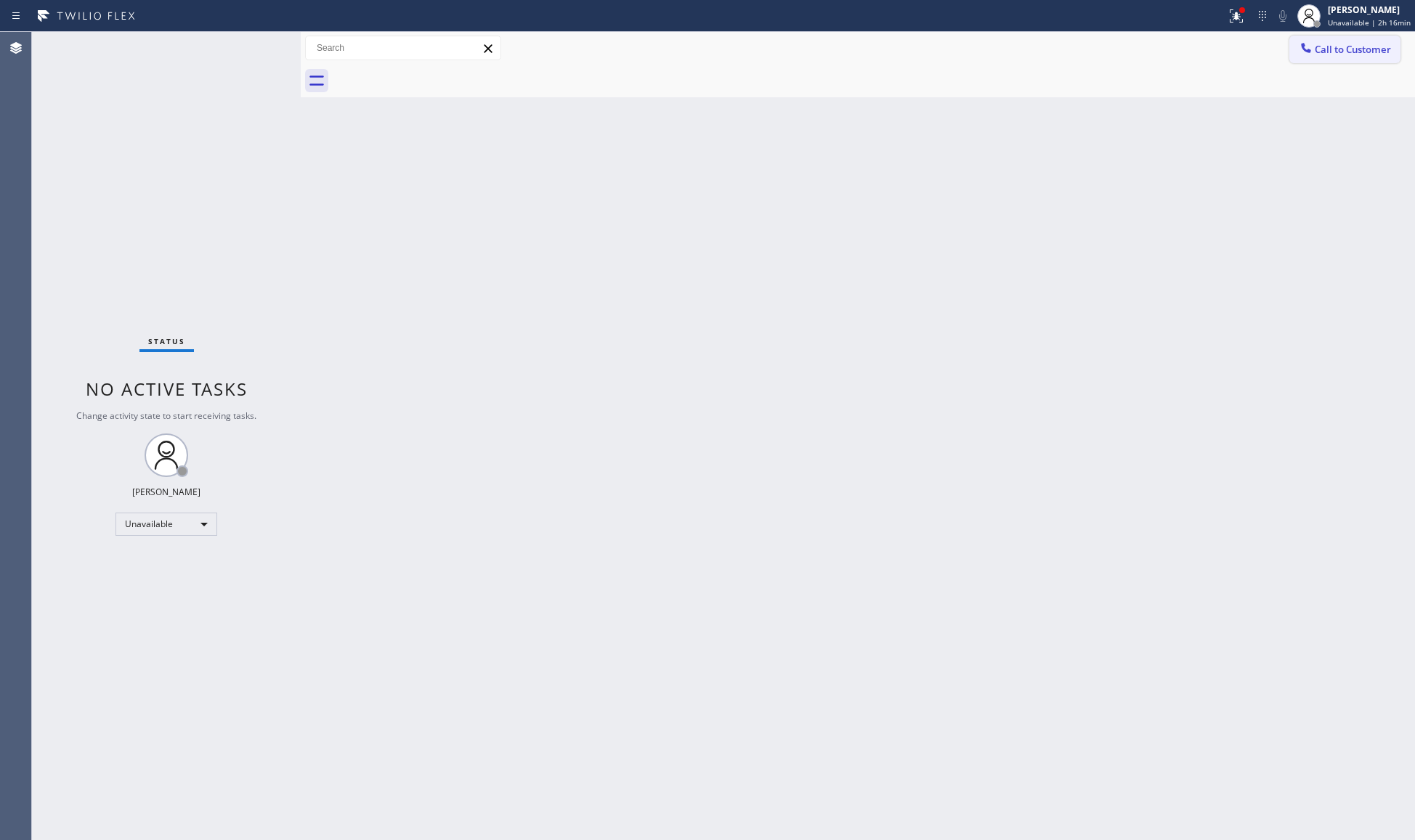
click at [1351, 50] on span "Call to Customer" at bounding box center [1352, 49] width 76 height 13
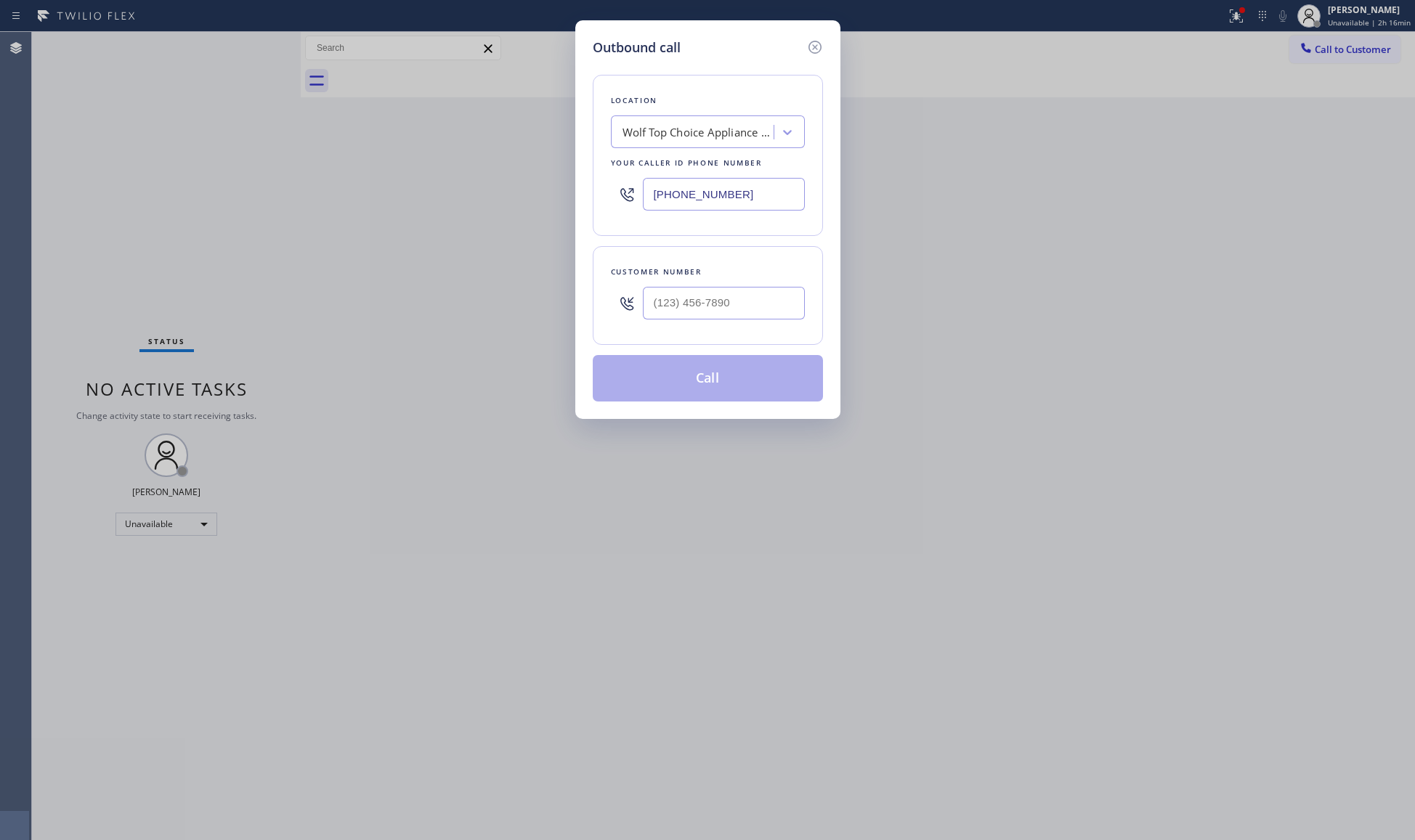
drag, startPoint x: 759, startPoint y: 198, endPoint x: 460, endPoint y: 198, distance: 299.0
click at [460, 198] on div "Outbound call Location Wolf Top Choice Appliance Repair Your caller id phone nu…" at bounding box center [708, 420] width 1415 height 840
paste input "44) 988-0068"
type input "[PHONE_NUMBER]"
click at [681, 309] on input "(___) ___-____" at bounding box center [723, 303] width 162 height 33
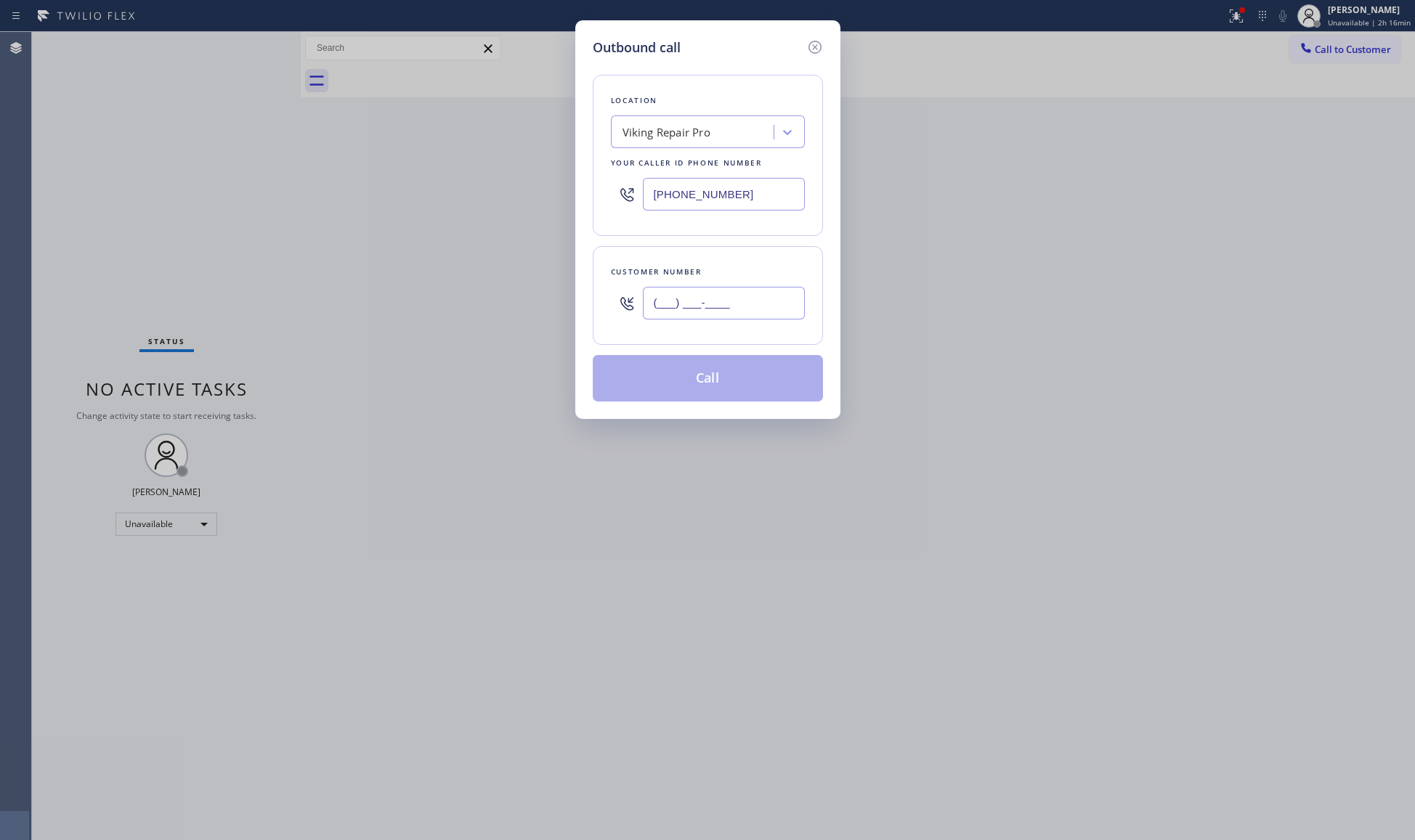
paste input "310) 864-4594"
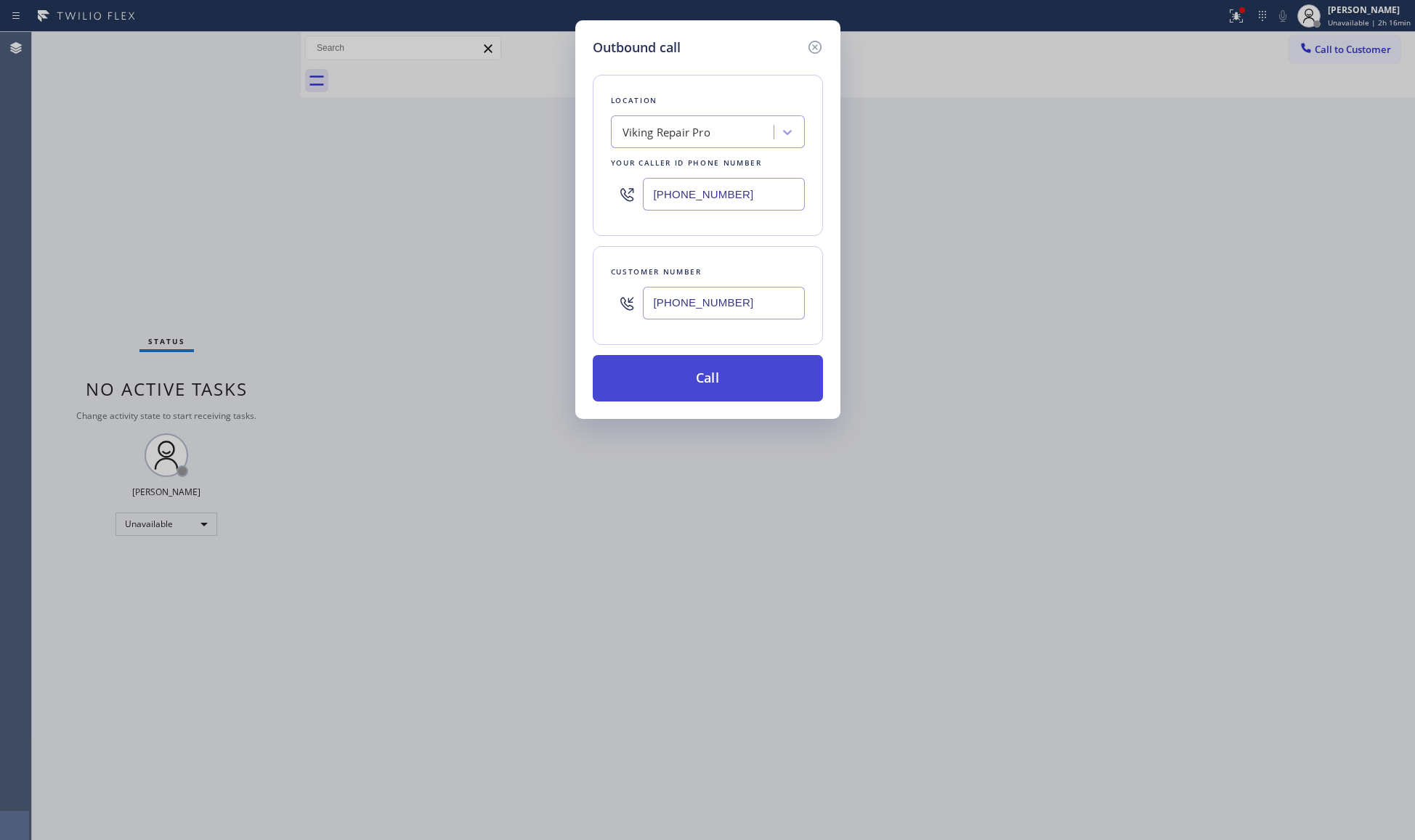
type input "[PHONE_NUMBER]"
click at [706, 382] on button "Call" at bounding box center [708, 378] width 231 height 47
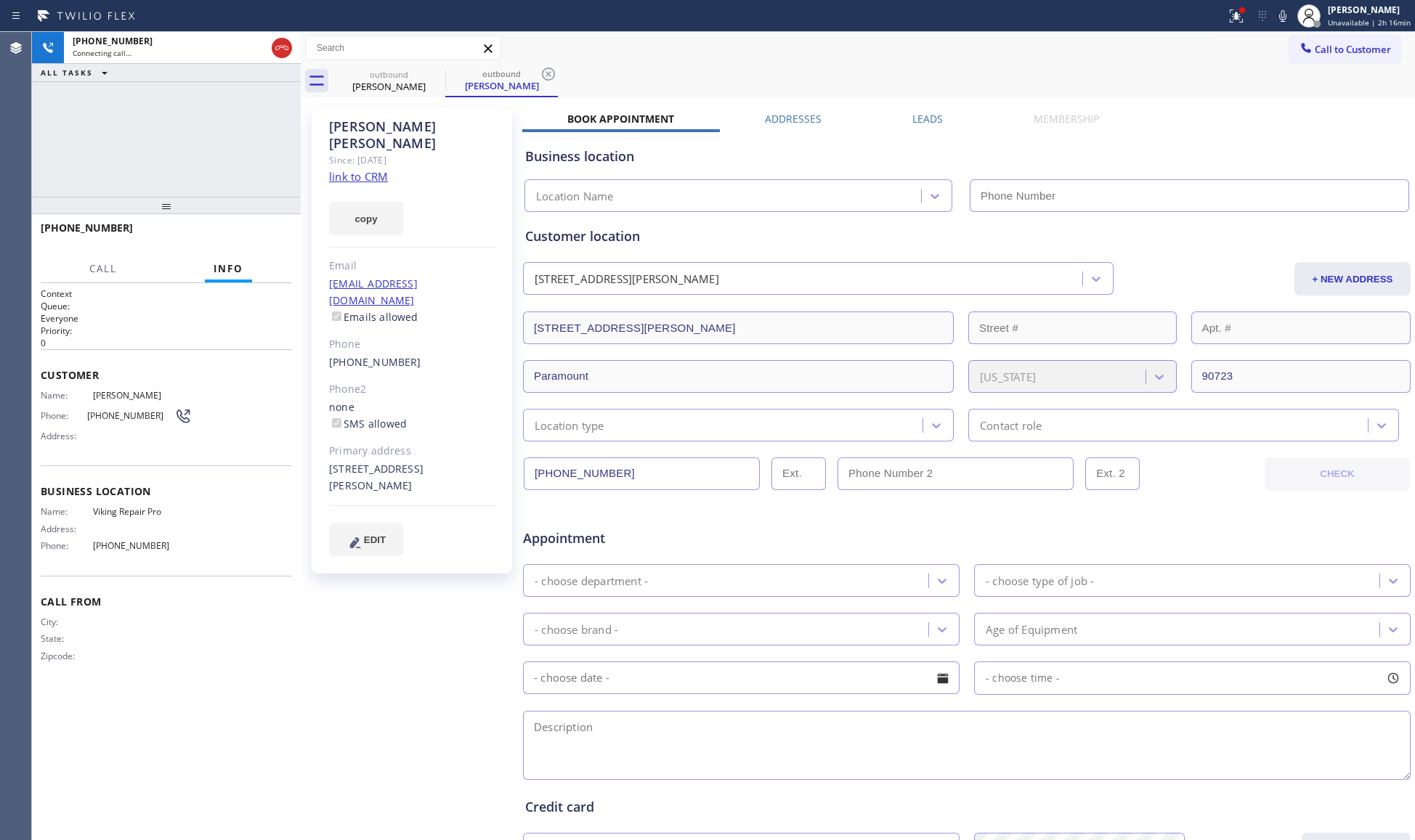
type input "[PHONE_NUMBER]"
click at [236, 228] on button "HANG UP" at bounding box center [258, 234] width 67 height 20
click at [235, 228] on button "HANG UP" at bounding box center [258, 234] width 67 height 20
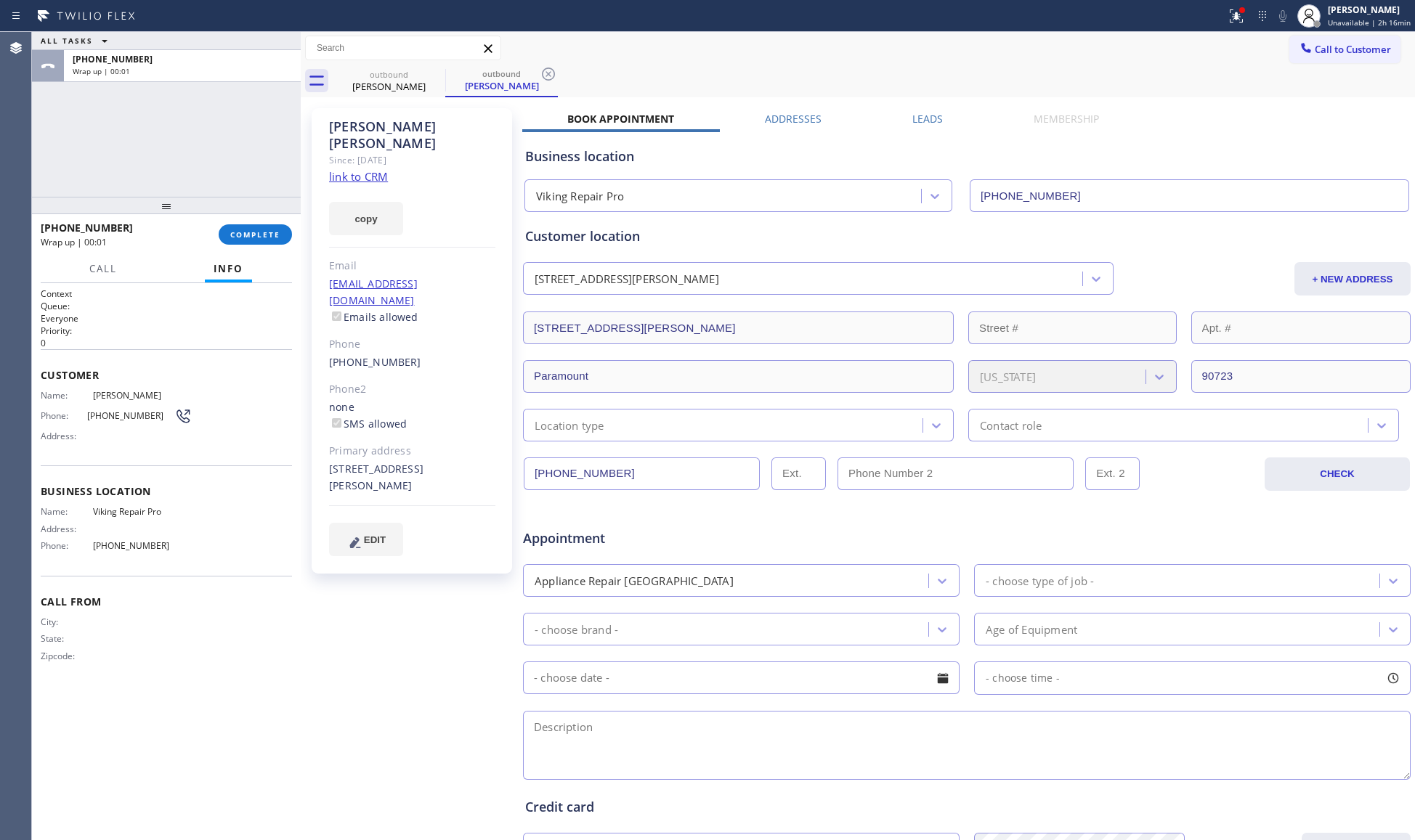
click at [594, 484] on input "[PHONE_NUMBER]" at bounding box center [641, 473] width 236 height 33
click at [594, 483] on input "[PHONE_NUMBER]" at bounding box center [641, 473] width 236 height 33
click at [274, 245] on div "[PHONE_NUMBER] Wrap up | 00:02 COMPLETE" at bounding box center [166, 234] width 252 height 38
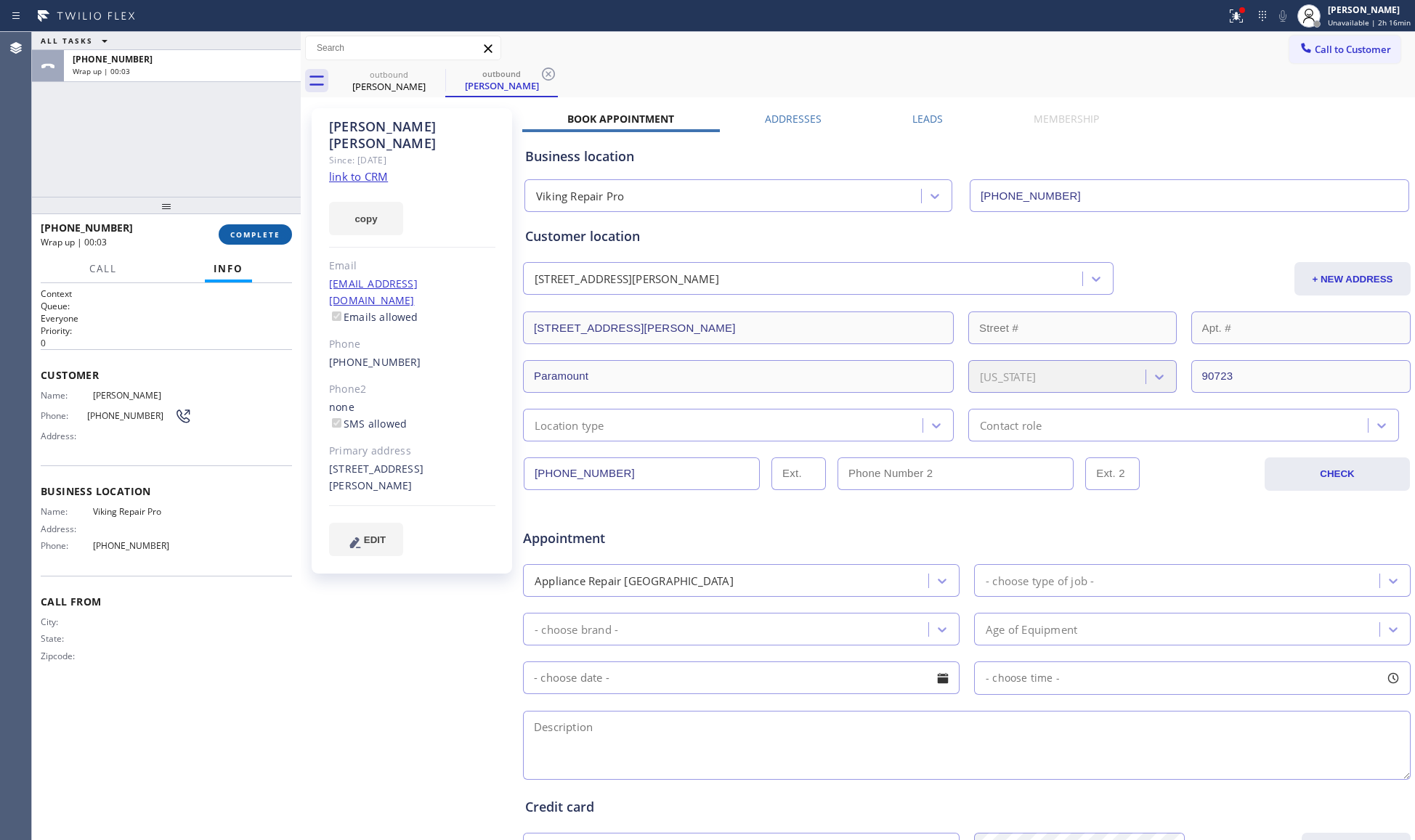
click at [266, 231] on span "COMPLETE" at bounding box center [255, 235] width 50 height 11
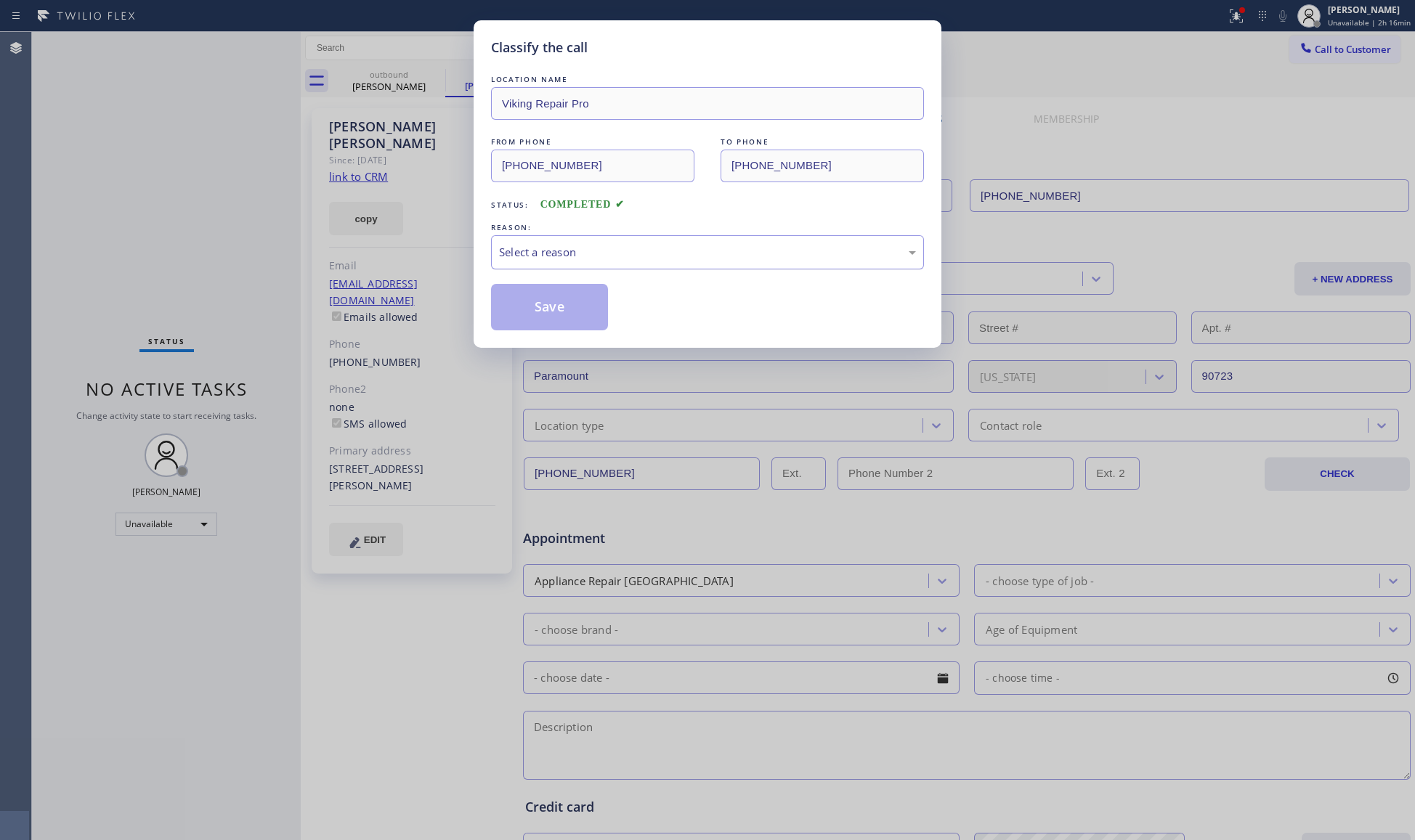
drag, startPoint x: 599, startPoint y: 251, endPoint x: 586, endPoint y: 266, distance: 19.8
click at [596, 252] on div "Select a reason" at bounding box center [708, 252] width 417 height 17
click at [549, 304] on button "Save" at bounding box center [549, 307] width 117 height 47
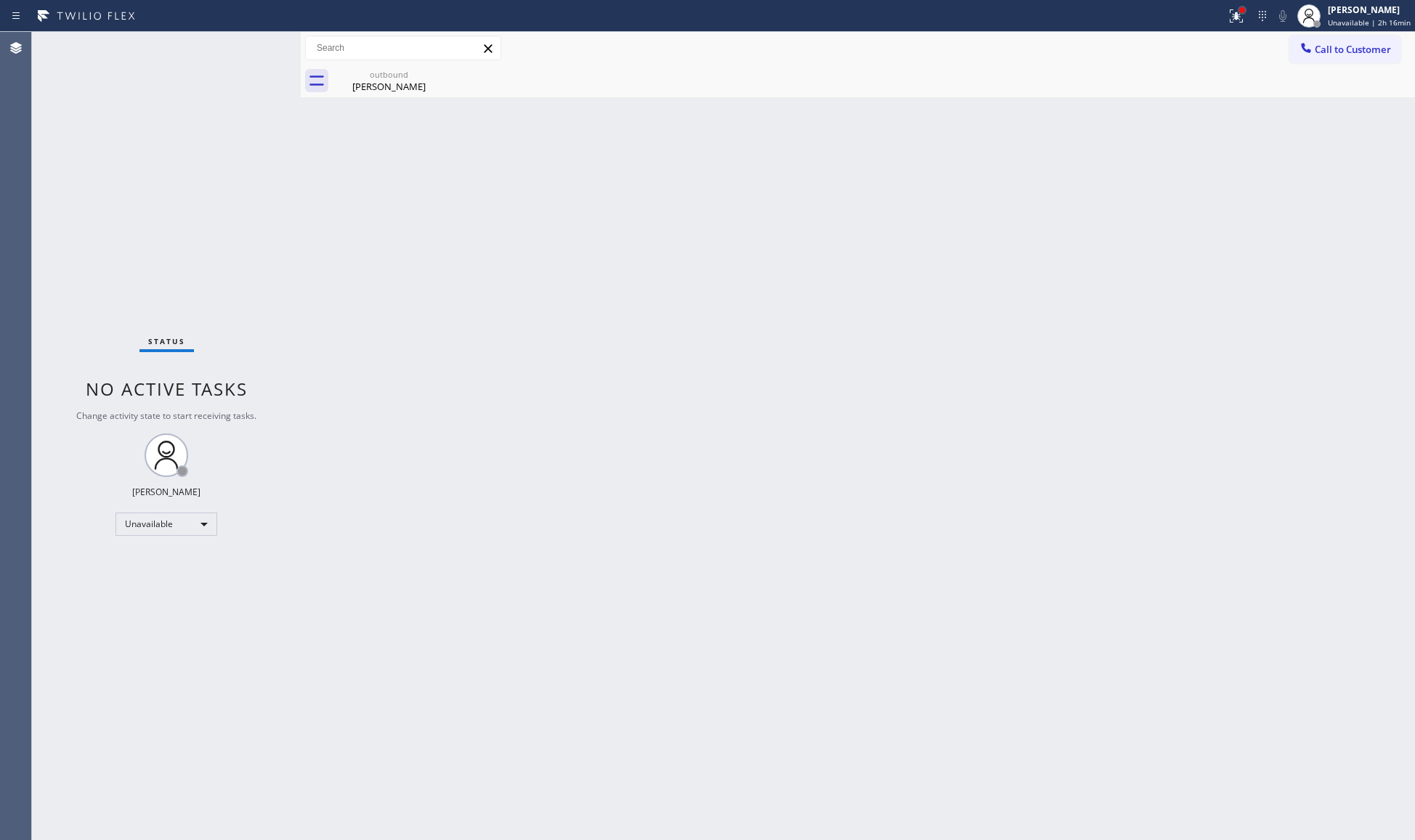
drag, startPoint x: 1245, startPoint y: 6, endPoint x: 1207, endPoint y: 76, distance: 79.6
click at [1245, 7] on div at bounding box center [1242, 11] width 9 height 9
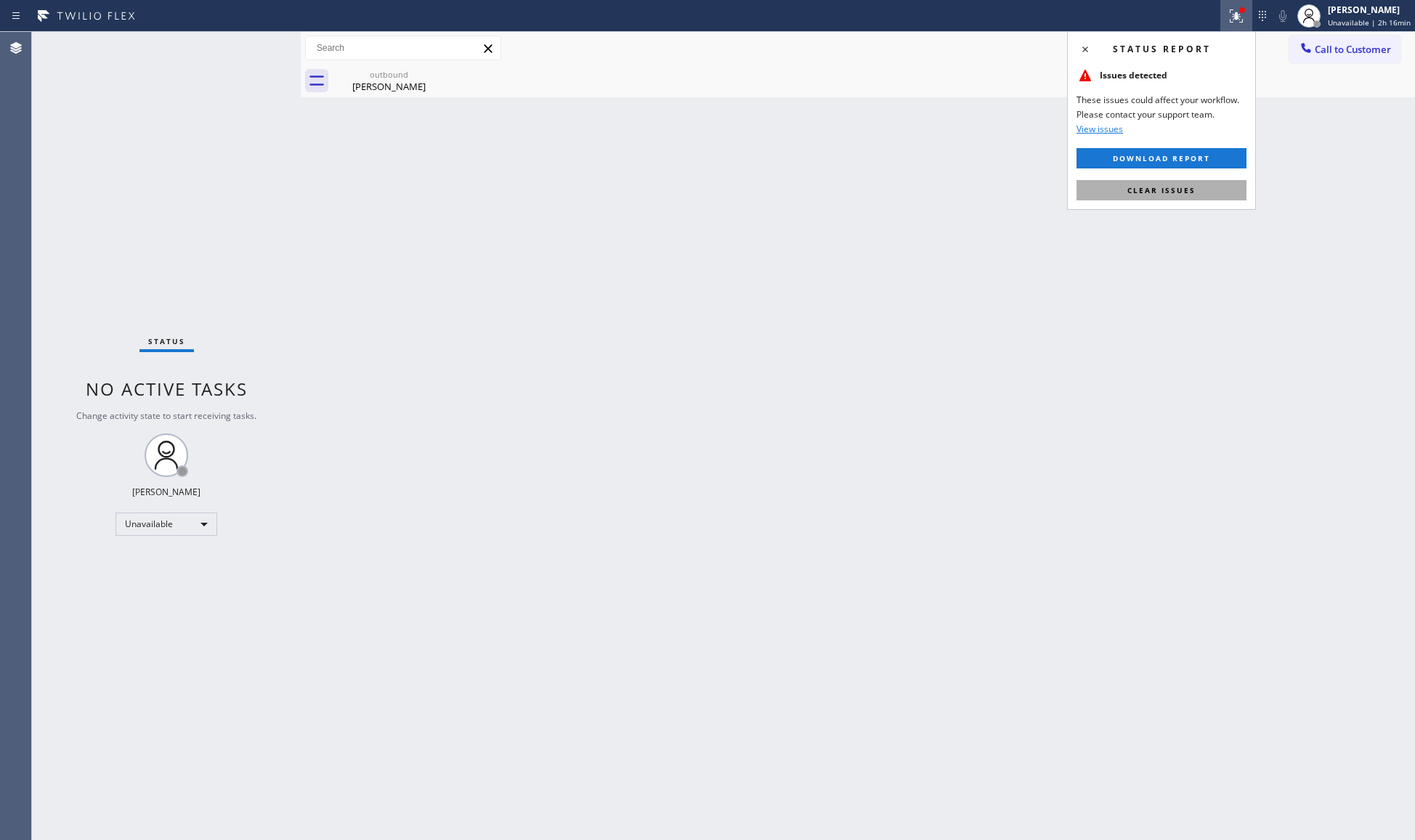
click at [1134, 196] on button "Clear issues" at bounding box center [1162, 190] width 170 height 20
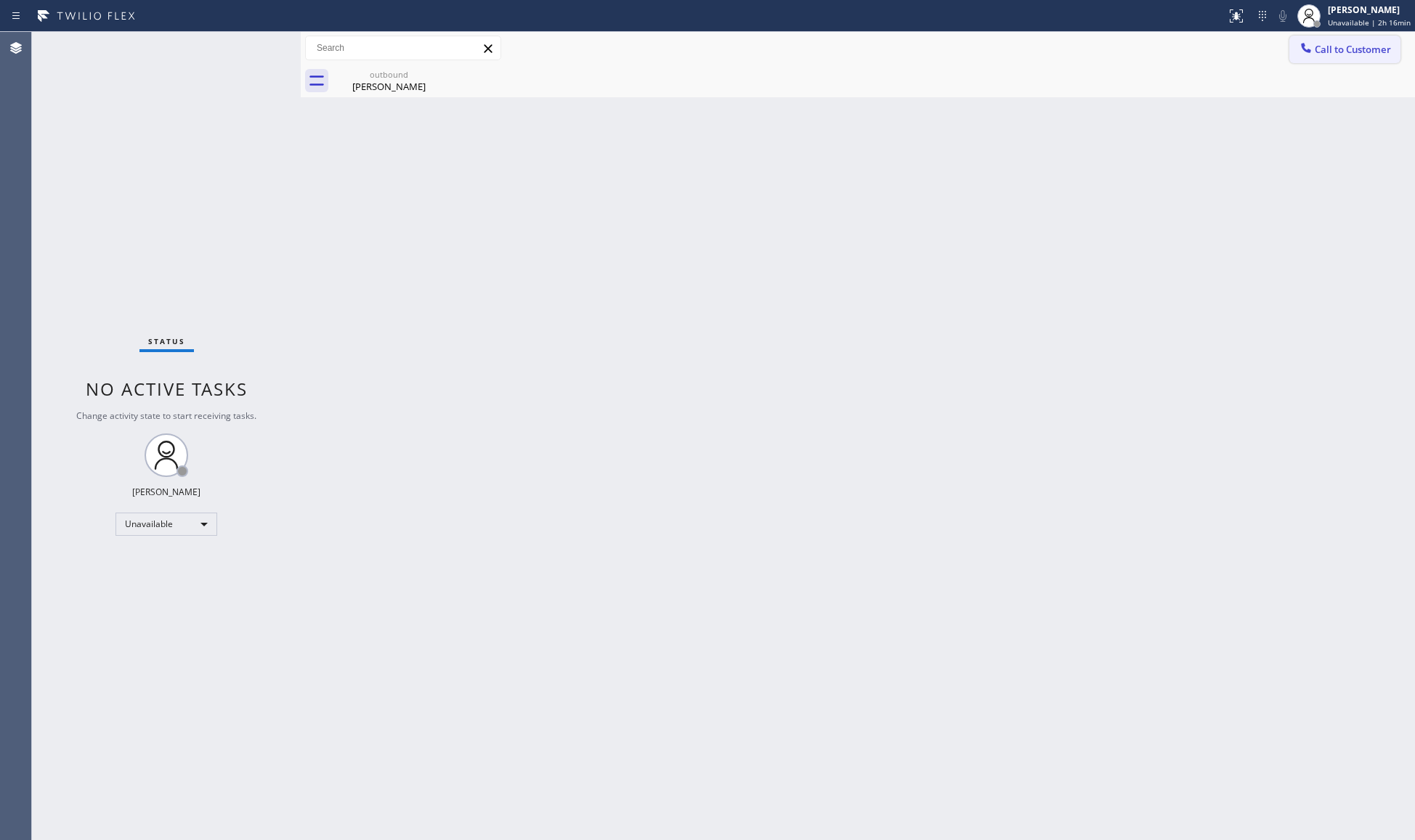
click at [1311, 47] on icon at bounding box center [1305, 48] width 14 height 14
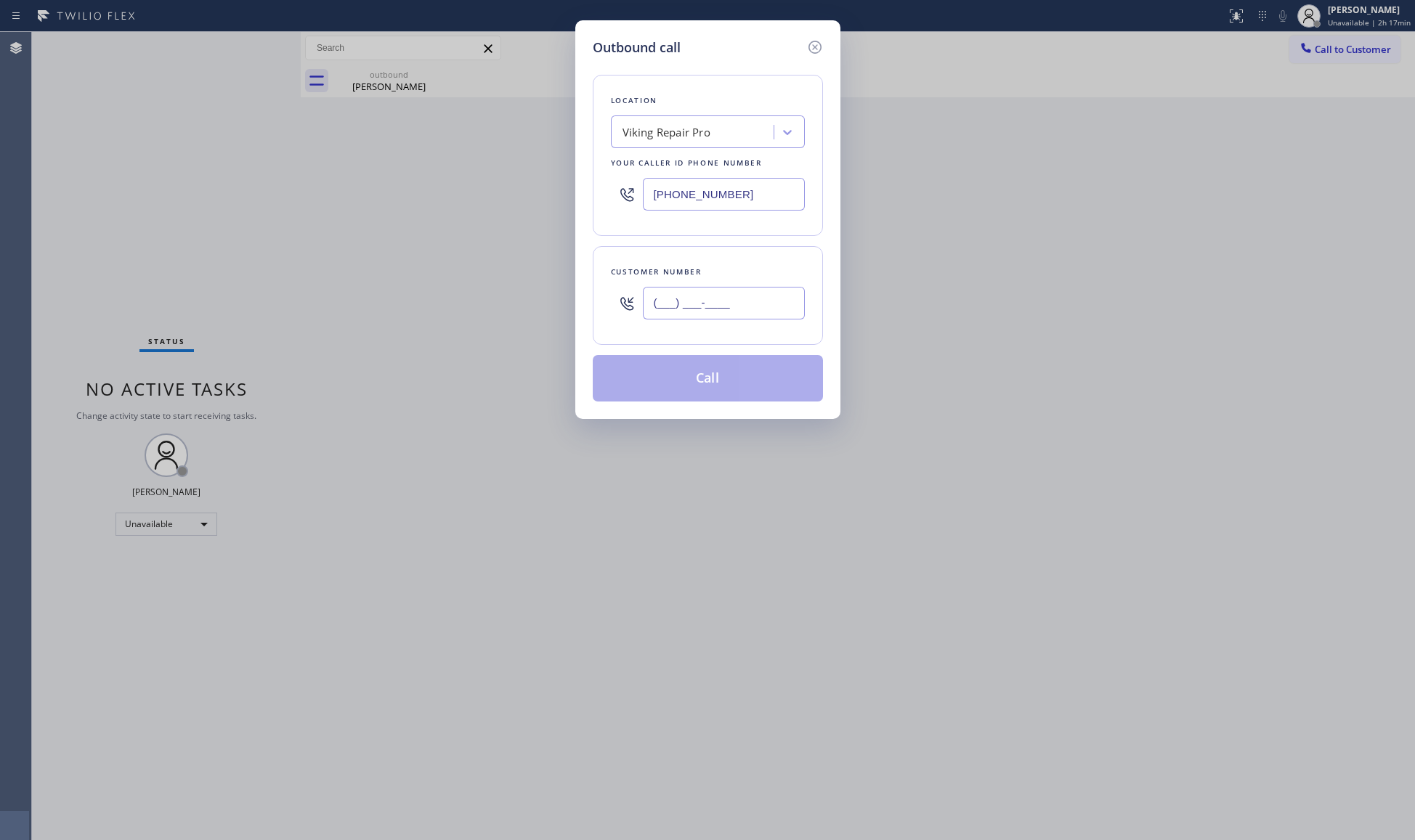
click at [693, 315] on input "(___) ___-____" at bounding box center [723, 303] width 162 height 33
paste input "310) 864-4594"
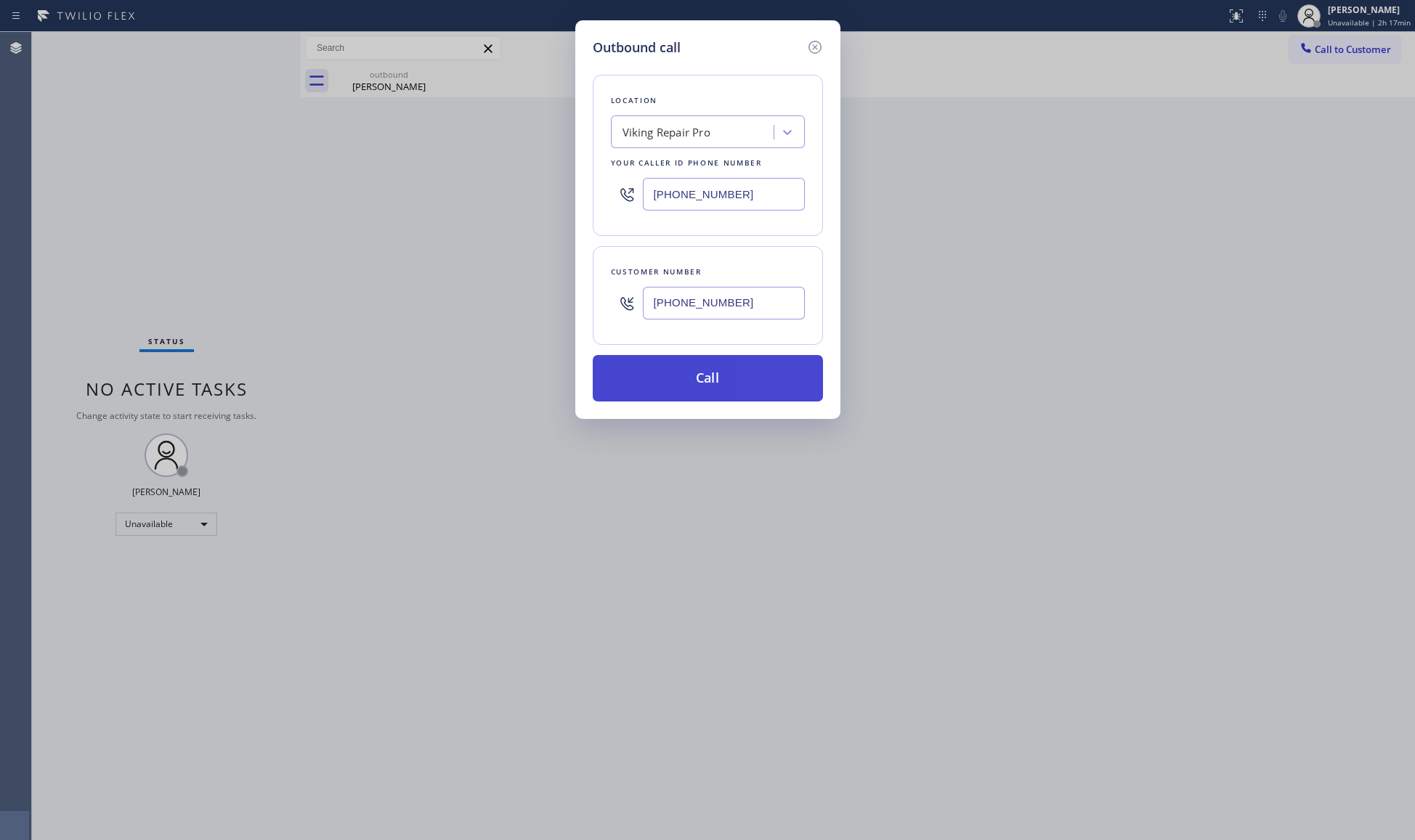
type input "[PHONE_NUMBER]"
click at [710, 383] on button "Call" at bounding box center [708, 378] width 231 height 47
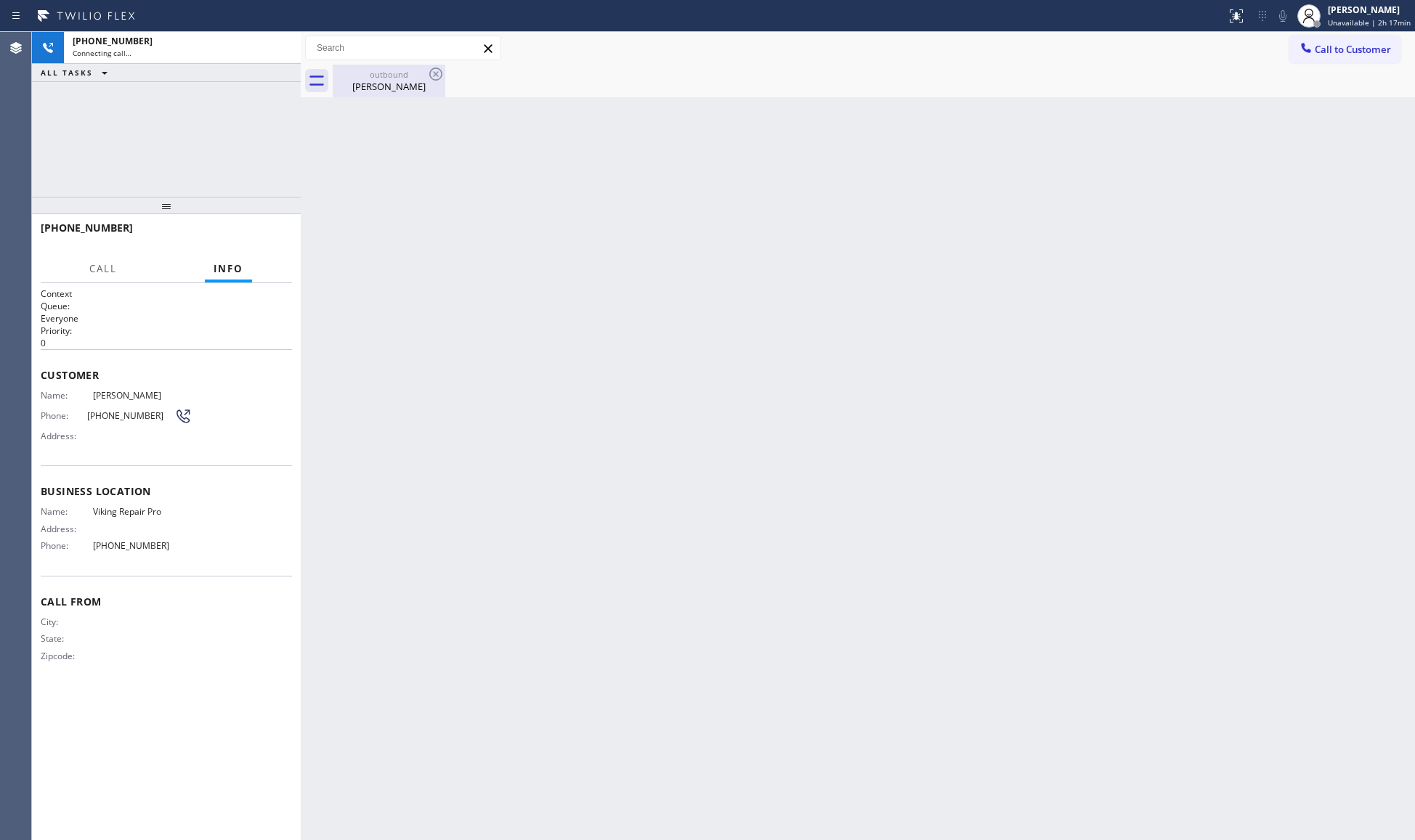
click at [401, 77] on div "outbound" at bounding box center [389, 74] width 110 height 11
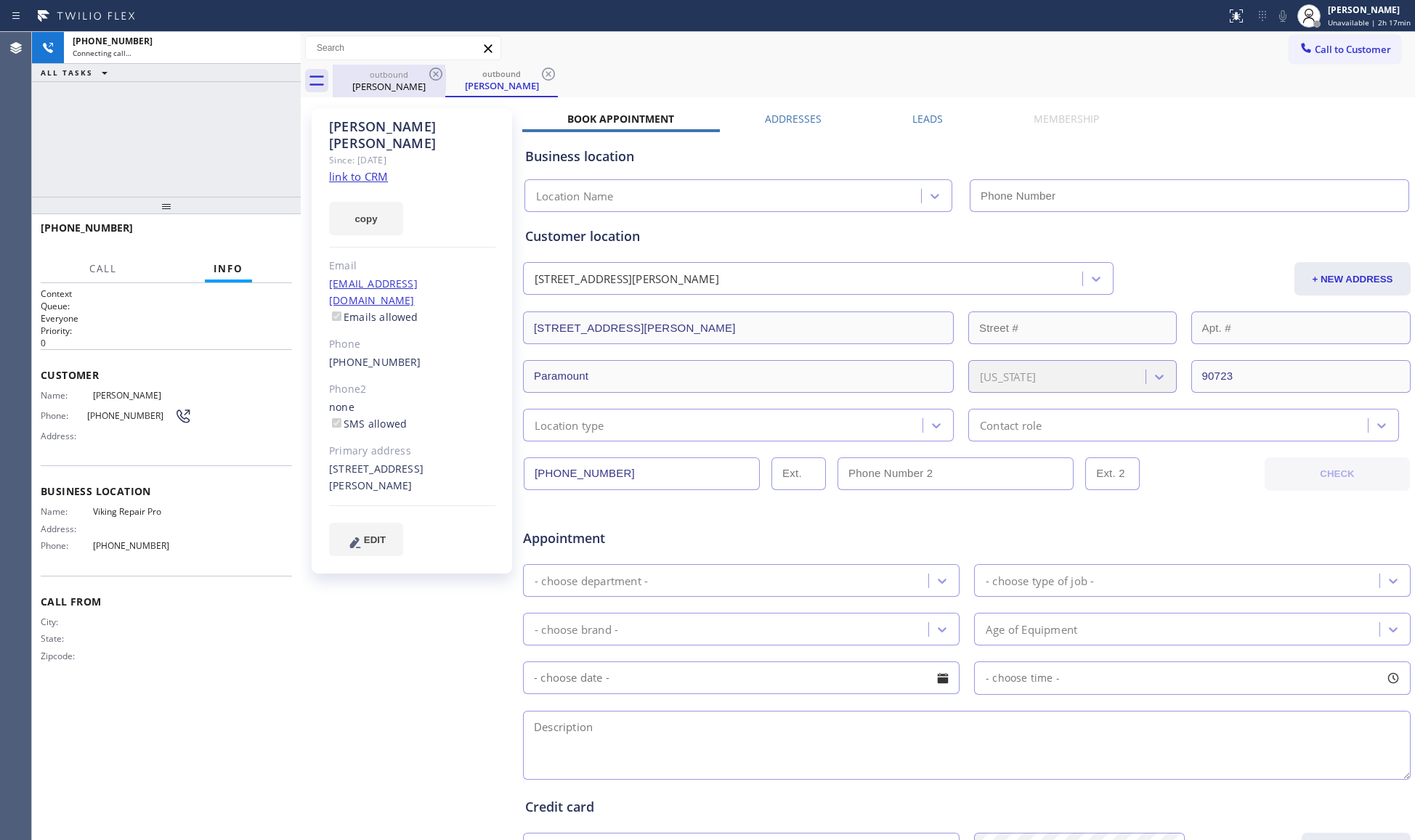
click at [422, 70] on div "outbound" at bounding box center [389, 74] width 110 height 11
click at [430, 71] on icon at bounding box center [436, 74] width 18 height 18
click at [529, 93] on div "outbound [PERSON_NAME]" at bounding box center [874, 80] width 1082 height 33
type input "[PHONE_NUMBER]"
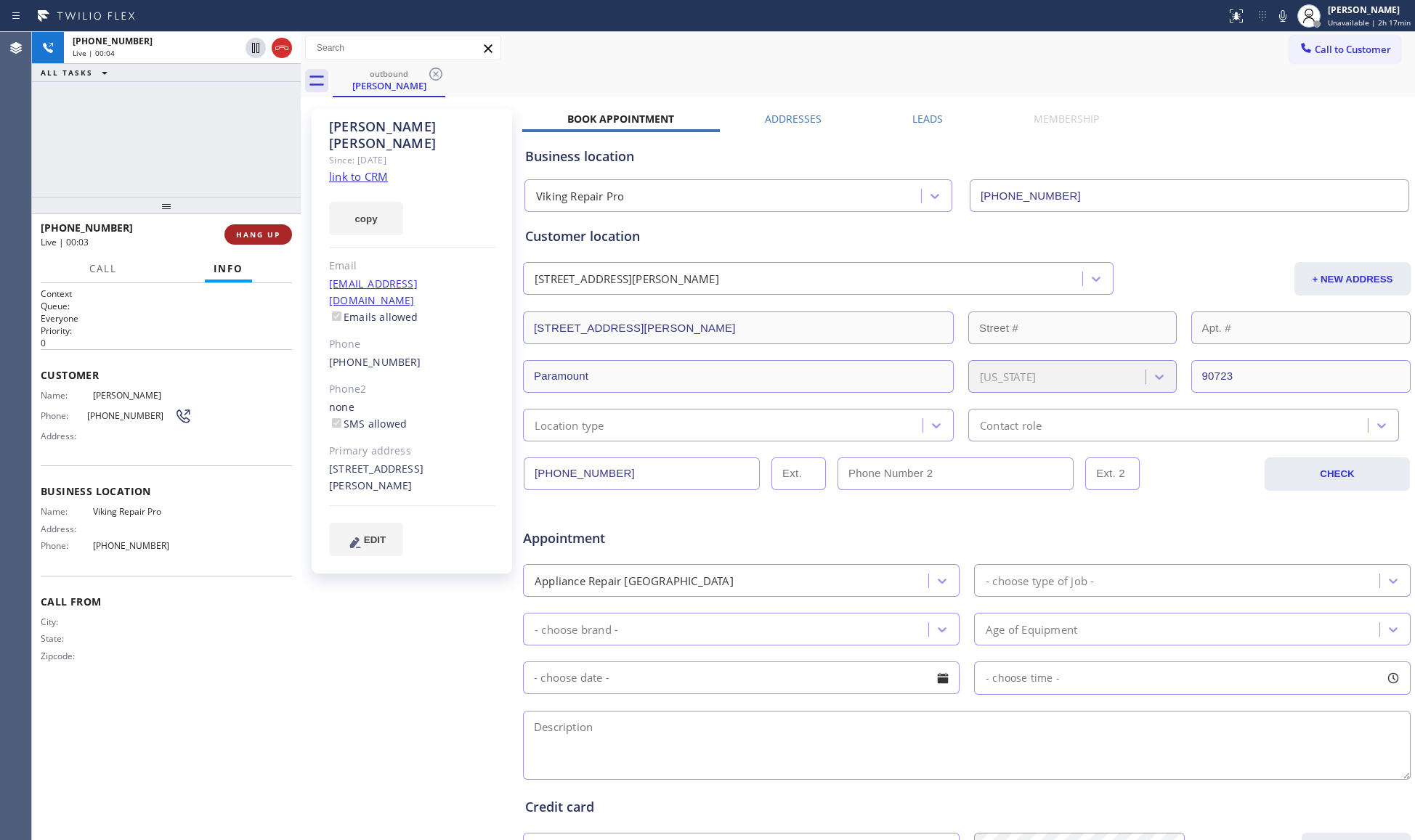
drag, startPoint x: 274, startPoint y: 230, endPoint x: 282, endPoint y: 234, distance: 8.9
click at [274, 235] on button "HANG UP" at bounding box center [258, 234] width 67 height 20
click at [283, 233] on button "HANG UP" at bounding box center [258, 234] width 67 height 20
click at [280, 232] on button "COMPLETE" at bounding box center [255, 234] width 73 height 20
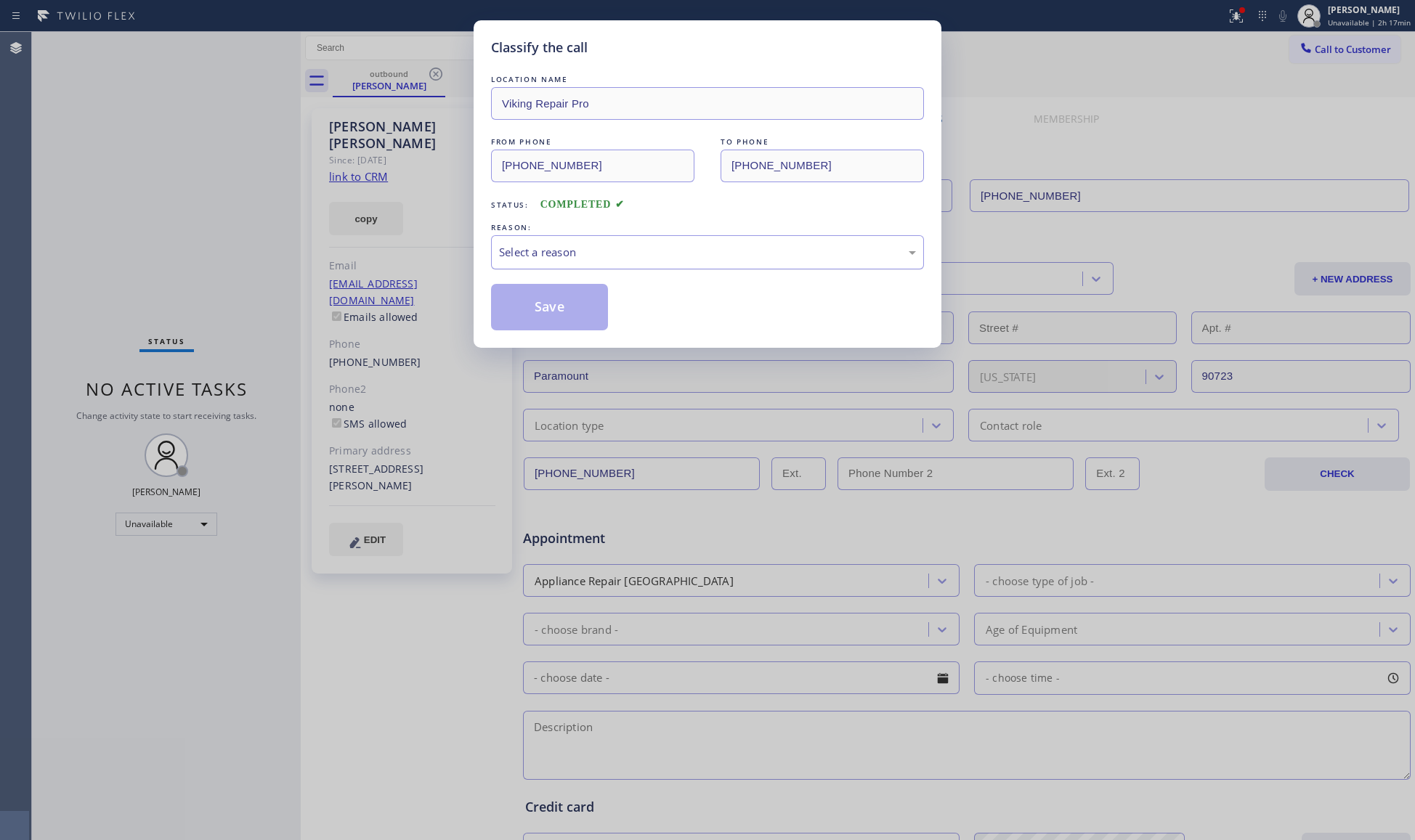
click at [550, 243] on div "Select a reason" at bounding box center [708, 252] width 433 height 34
click at [532, 308] on button "Save" at bounding box center [549, 307] width 117 height 47
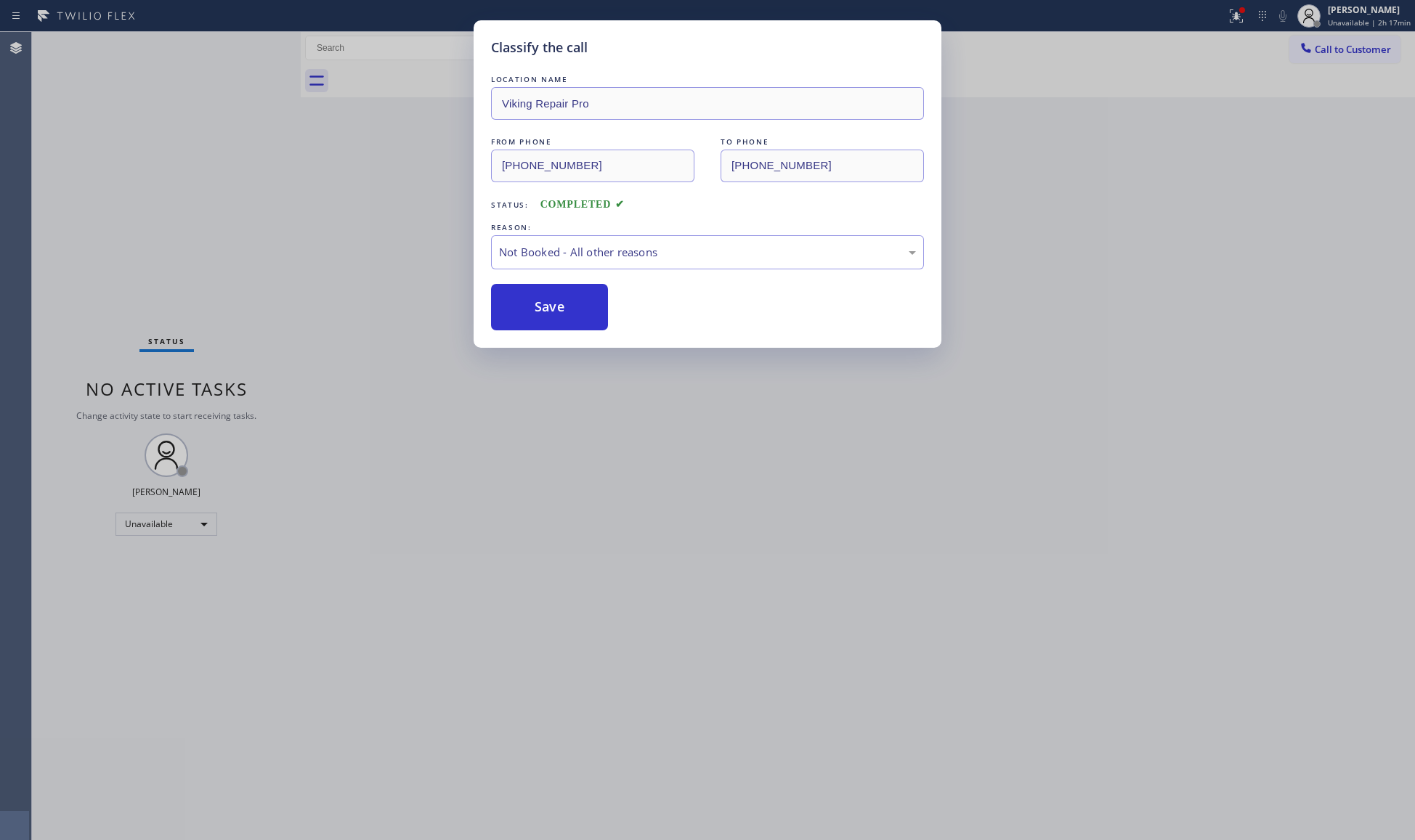
drag, startPoint x: 532, startPoint y: 308, endPoint x: 511, endPoint y: 280, distance: 35.0
click at [532, 306] on button "Save" at bounding box center [549, 307] width 117 height 47
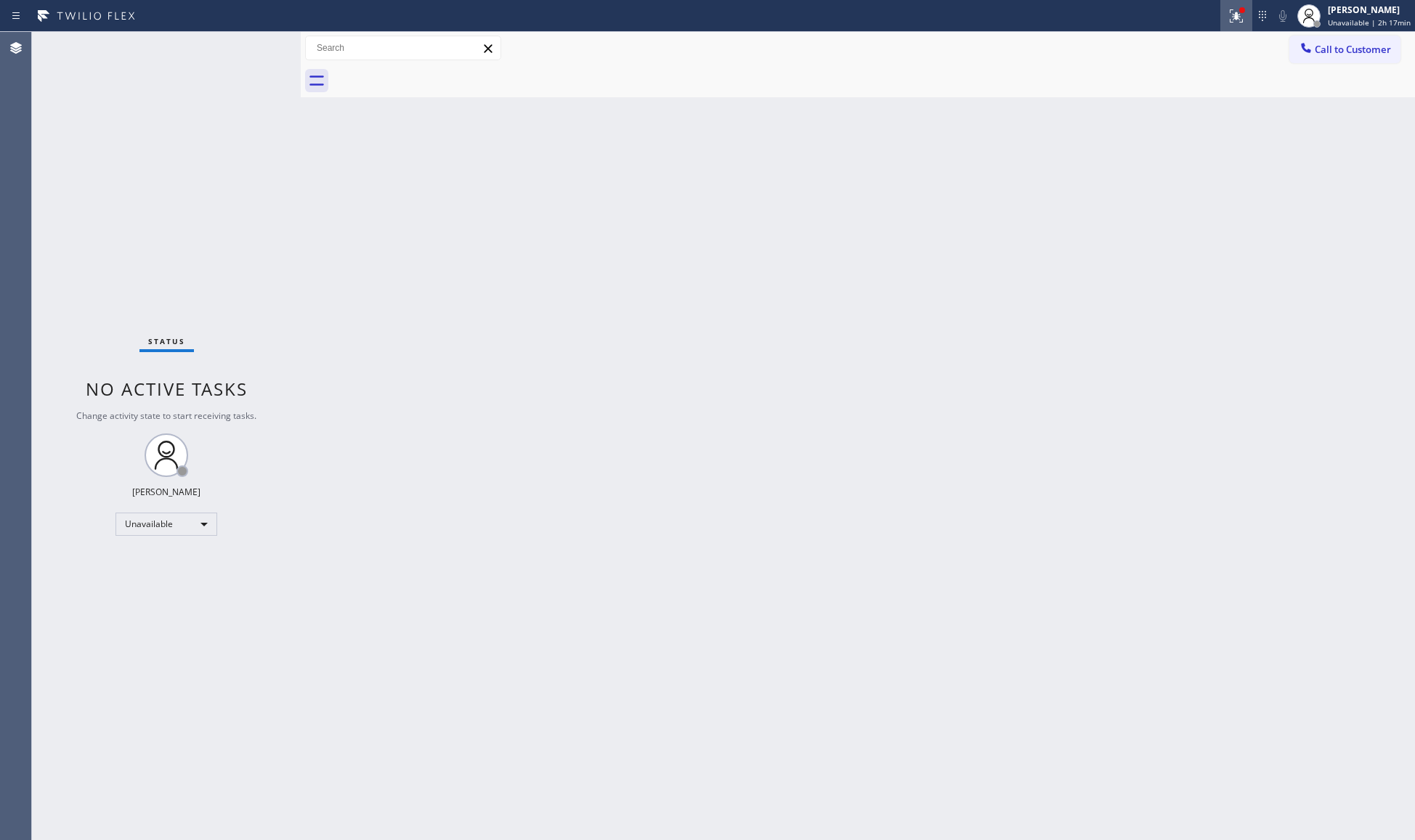
drag, startPoint x: 1238, startPoint y: 22, endPoint x: 1187, endPoint y: 141, distance: 129.5
click at [1238, 23] on icon at bounding box center [1237, 16] width 18 height 18
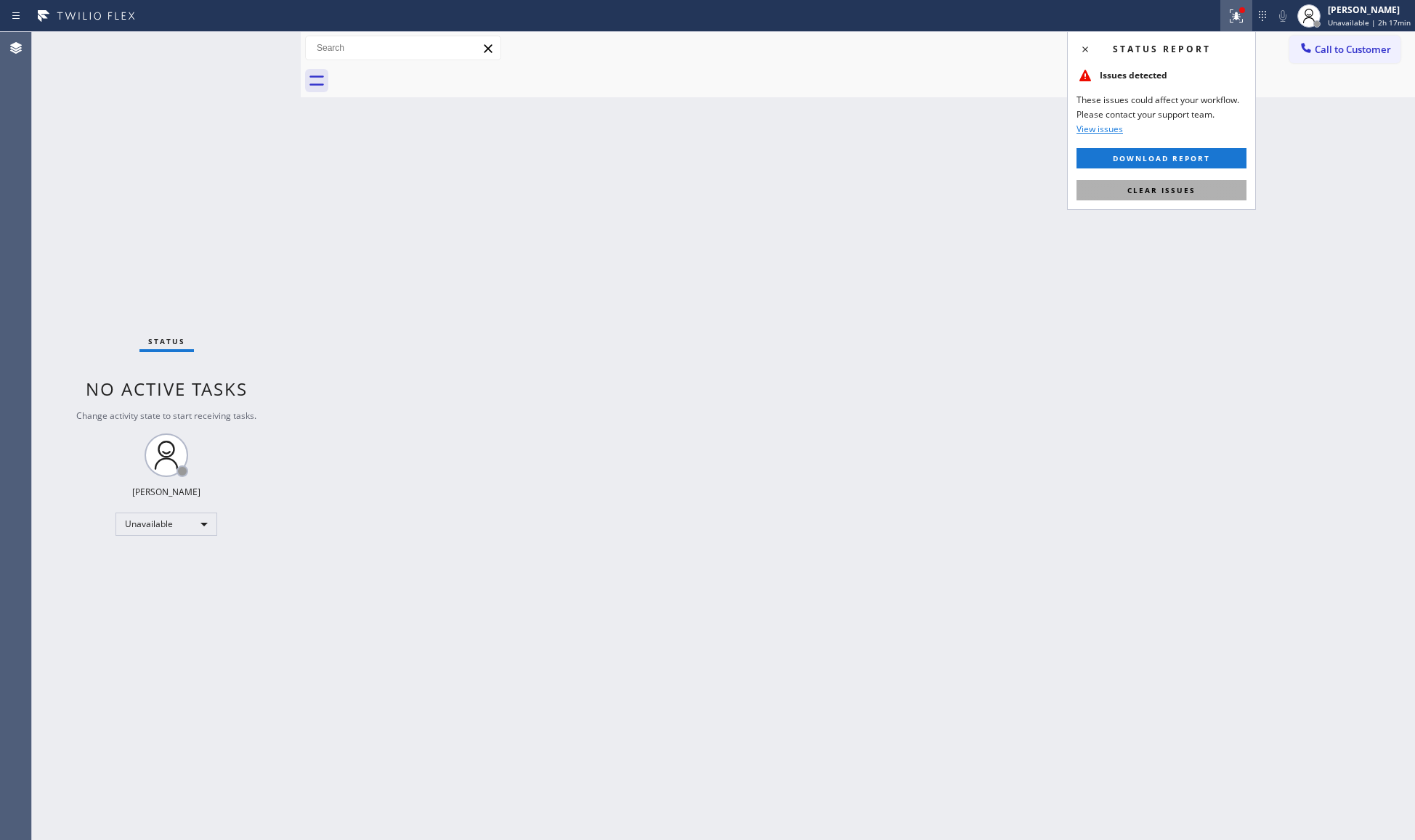
drag, startPoint x: 1174, startPoint y: 192, endPoint x: 1224, endPoint y: 135, distance: 75.8
click at [1176, 192] on span "Clear issues" at bounding box center [1161, 191] width 68 height 11
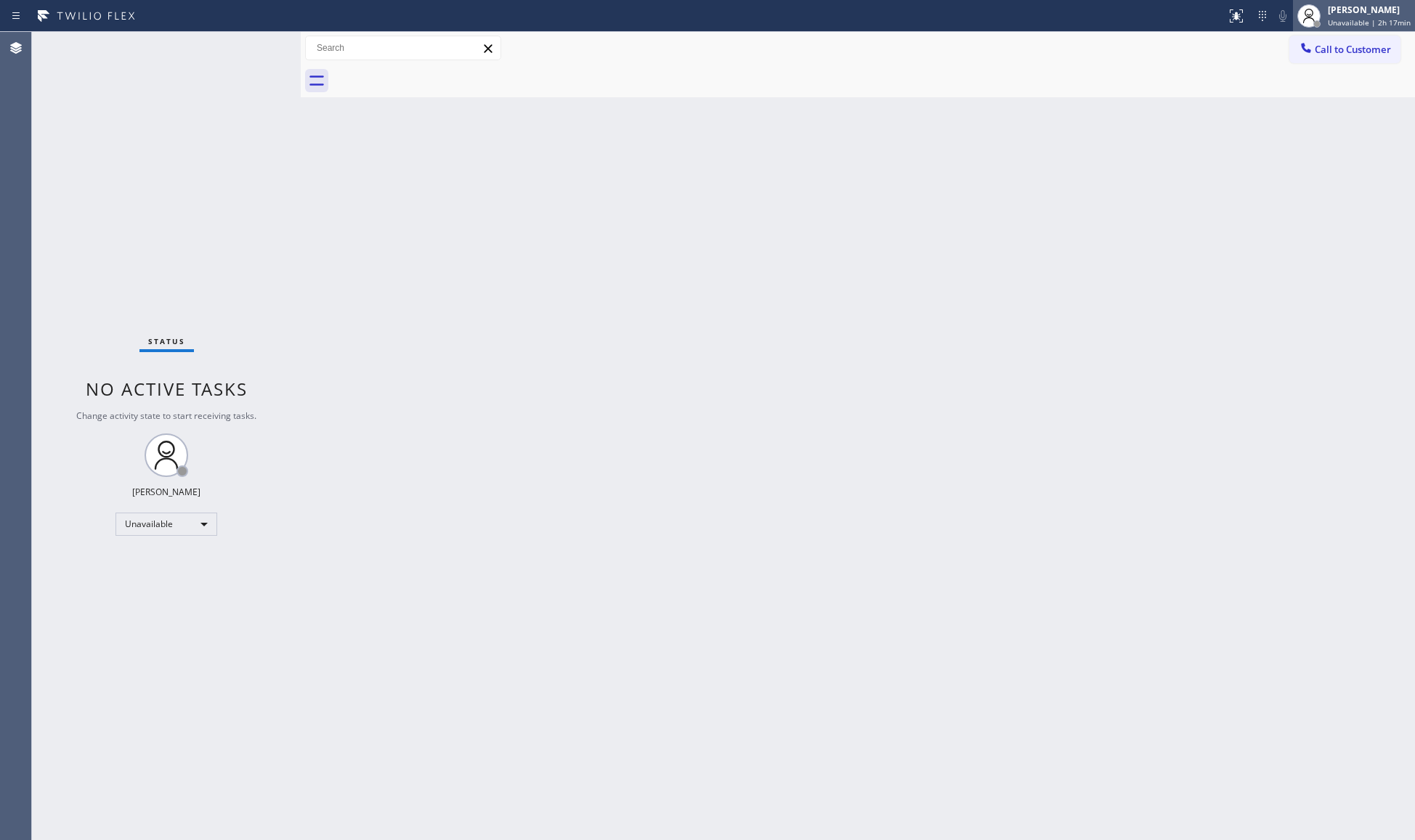
click at [1323, 29] on div at bounding box center [1309, 16] width 32 height 32
drag, startPoint x: 1217, startPoint y: 88, endPoint x: 1314, endPoint y: 72, distance: 98.3
click at [1236, 88] on div at bounding box center [874, 80] width 1082 height 33
click at [1336, 59] on button "Call to Customer" at bounding box center [1345, 49] width 111 height 27
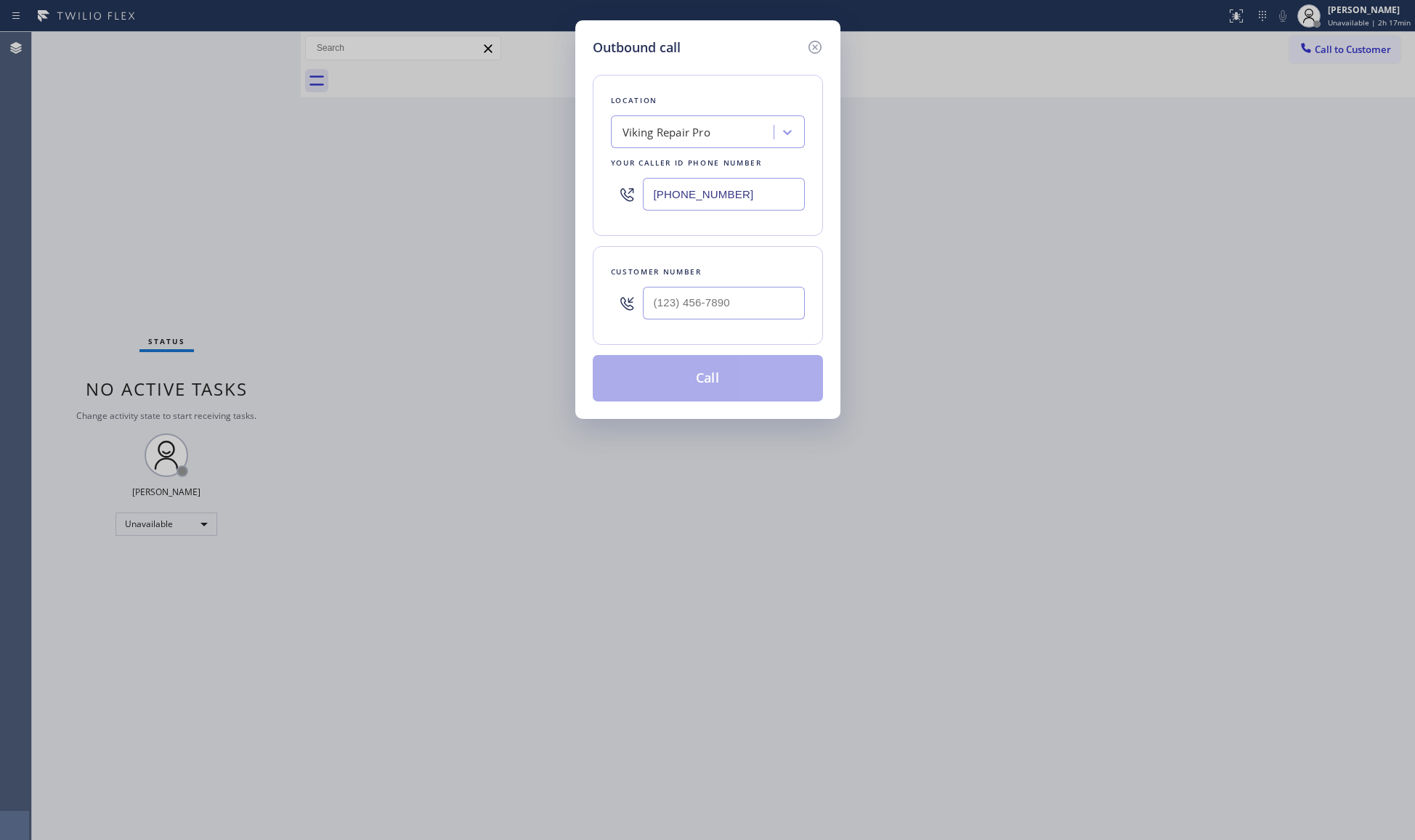
drag, startPoint x: 766, startPoint y: 193, endPoint x: 530, endPoint y: 165, distance: 237.7
click at [530, 166] on div "Outbound call Location Viking Repair Pro Your caller id phone number [PHONE_NUM…" at bounding box center [708, 420] width 1415 height 840
paste input "00) 568-8664"
type input "[PHONE_NUMBER]"
click at [747, 288] on div at bounding box center [723, 303] width 162 height 47
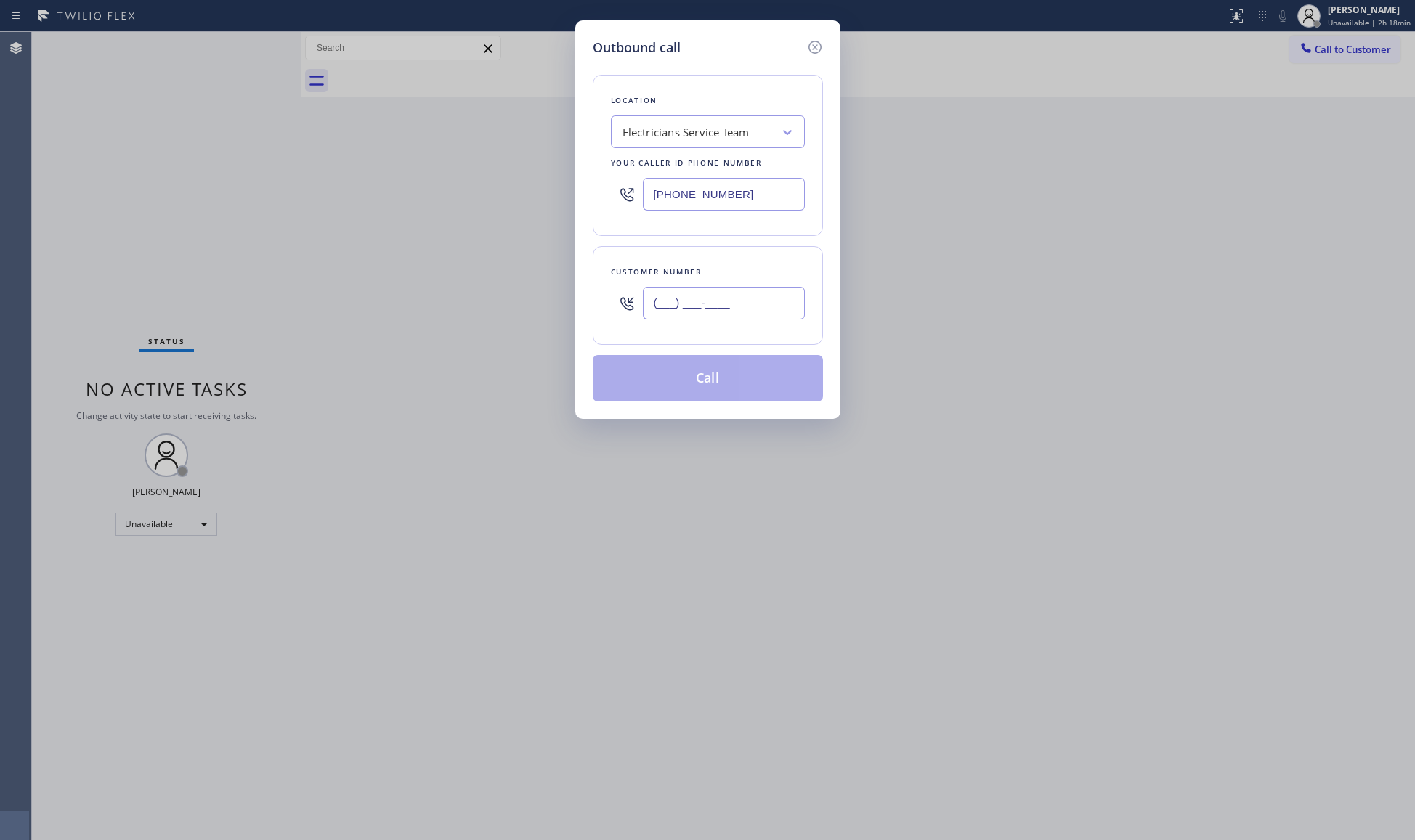
paste input "929) 331-3733"
click at [751, 305] on input "[PHONE_NUMBER]" at bounding box center [723, 303] width 162 height 33
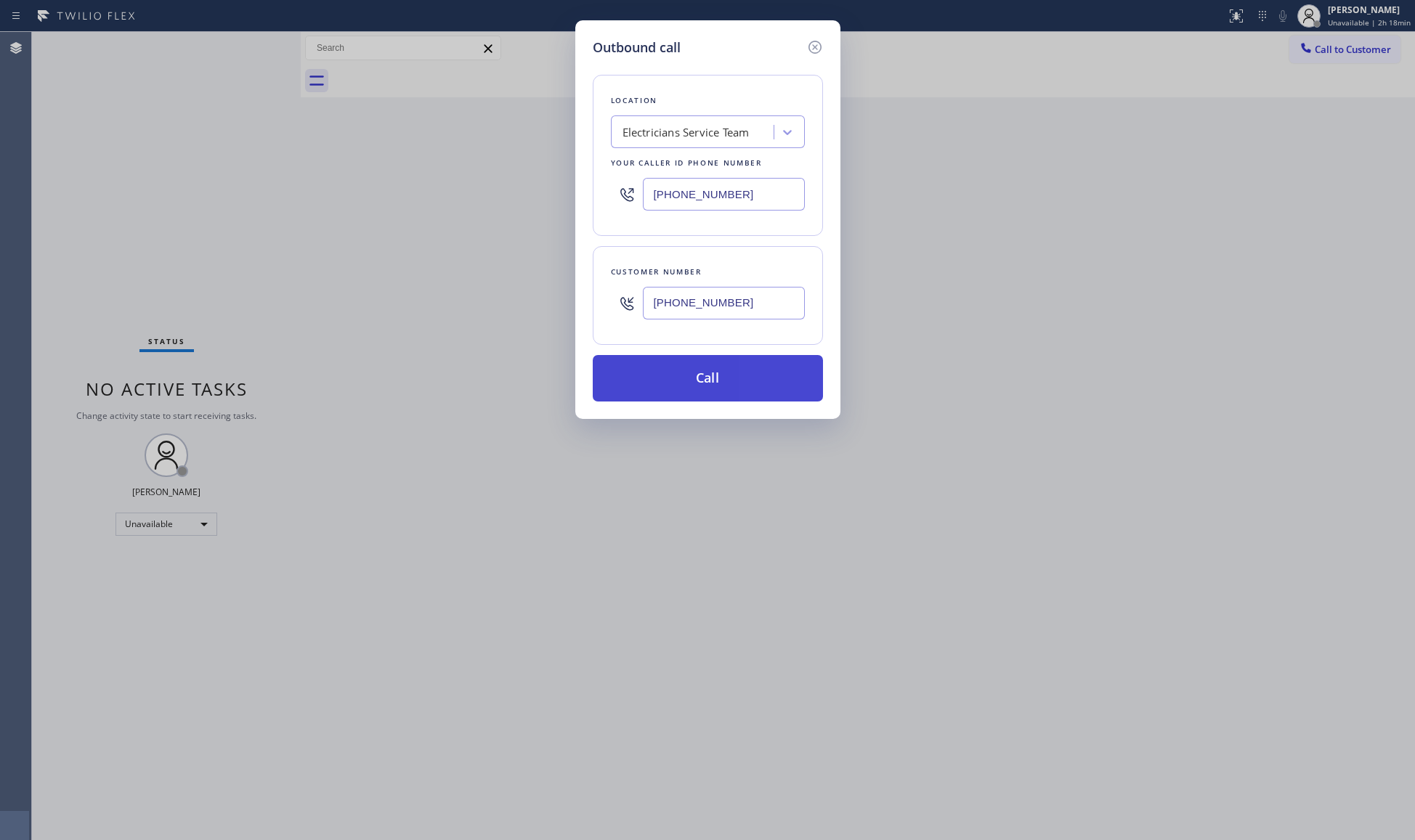
type input "[PHONE_NUMBER]"
click at [710, 375] on button "Call" at bounding box center [708, 378] width 231 height 47
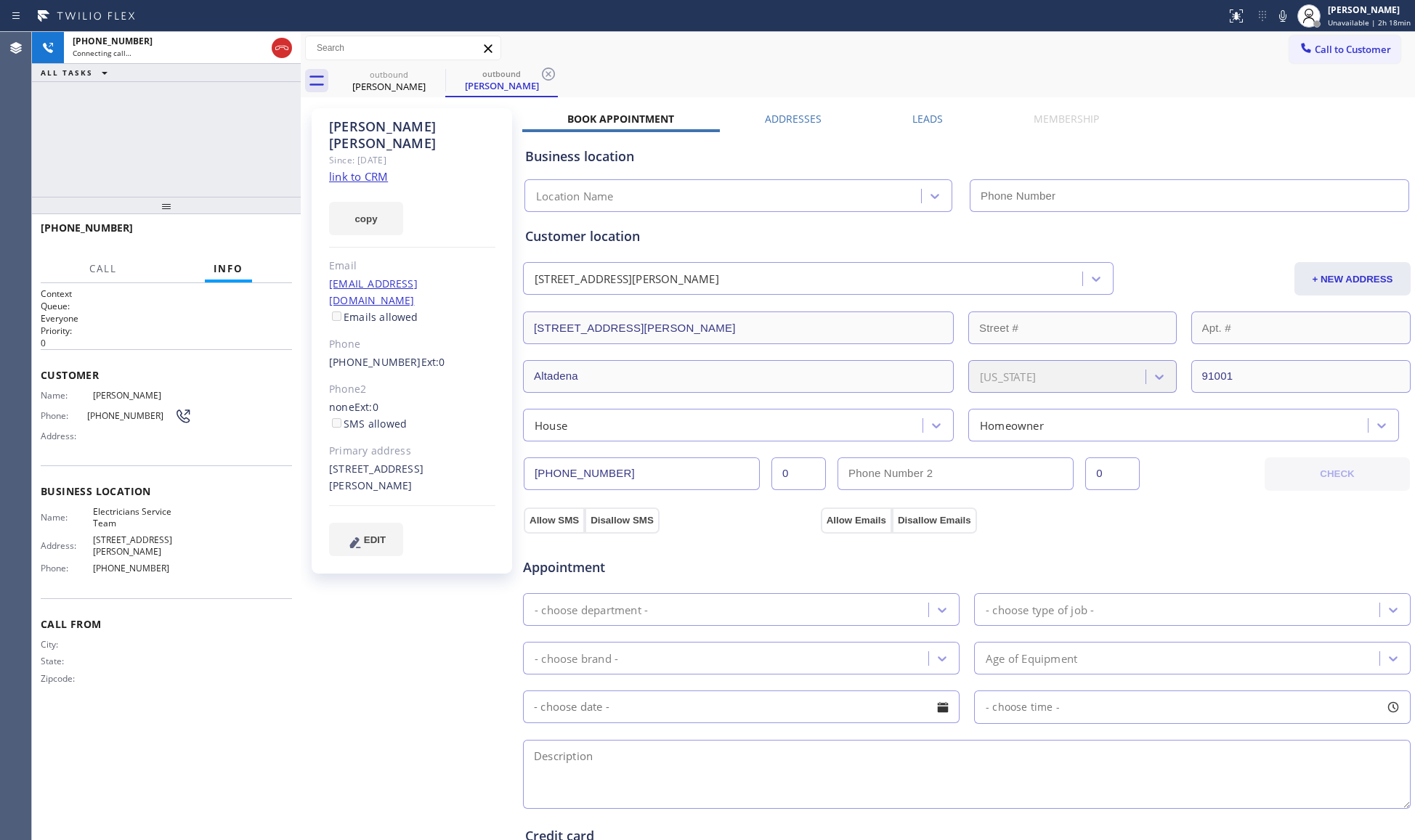
type input "[PHONE_NUMBER]"
click at [270, 238] on span "HANG UP" at bounding box center [258, 235] width 44 height 11
click at [271, 235] on span "HANG UP" at bounding box center [258, 235] width 44 height 11
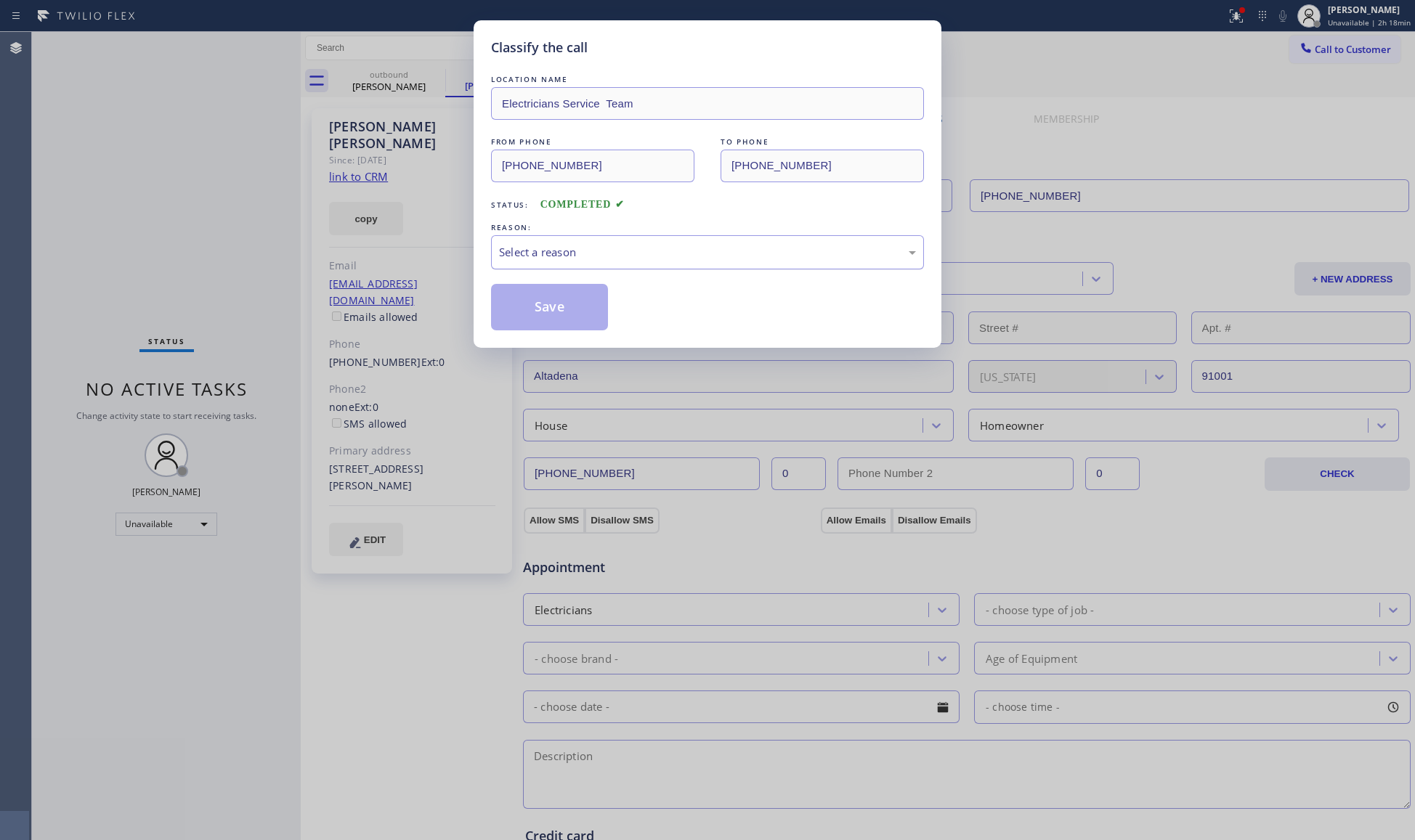
drag, startPoint x: 685, startPoint y: 245, endPoint x: 649, endPoint y: 268, distance: 42.7
click at [683, 247] on div "Select a reason" at bounding box center [708, 252] width 417 height 17
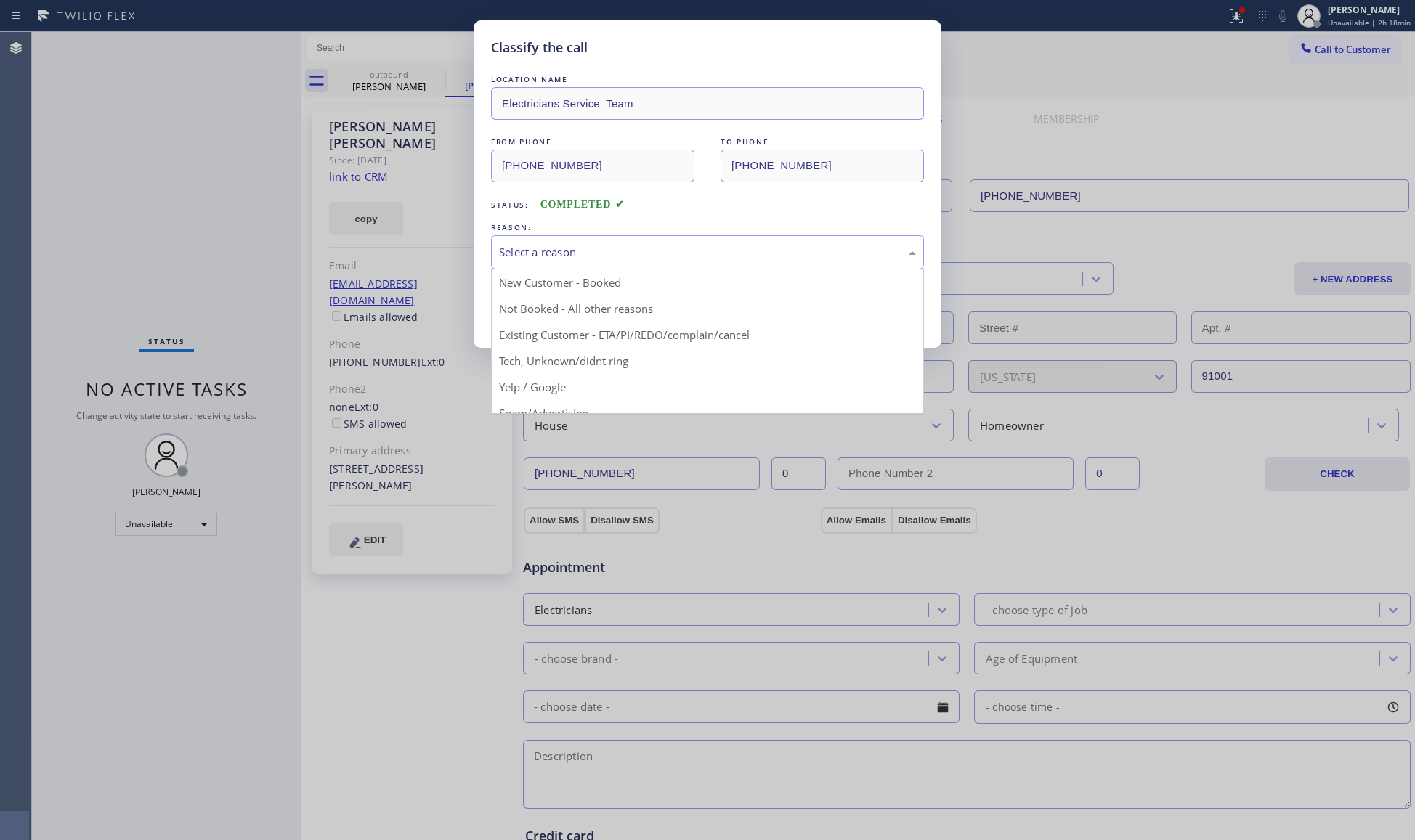
click at [543, 317] on button "Save" at bounding box center [549, 307] width 117 height 47
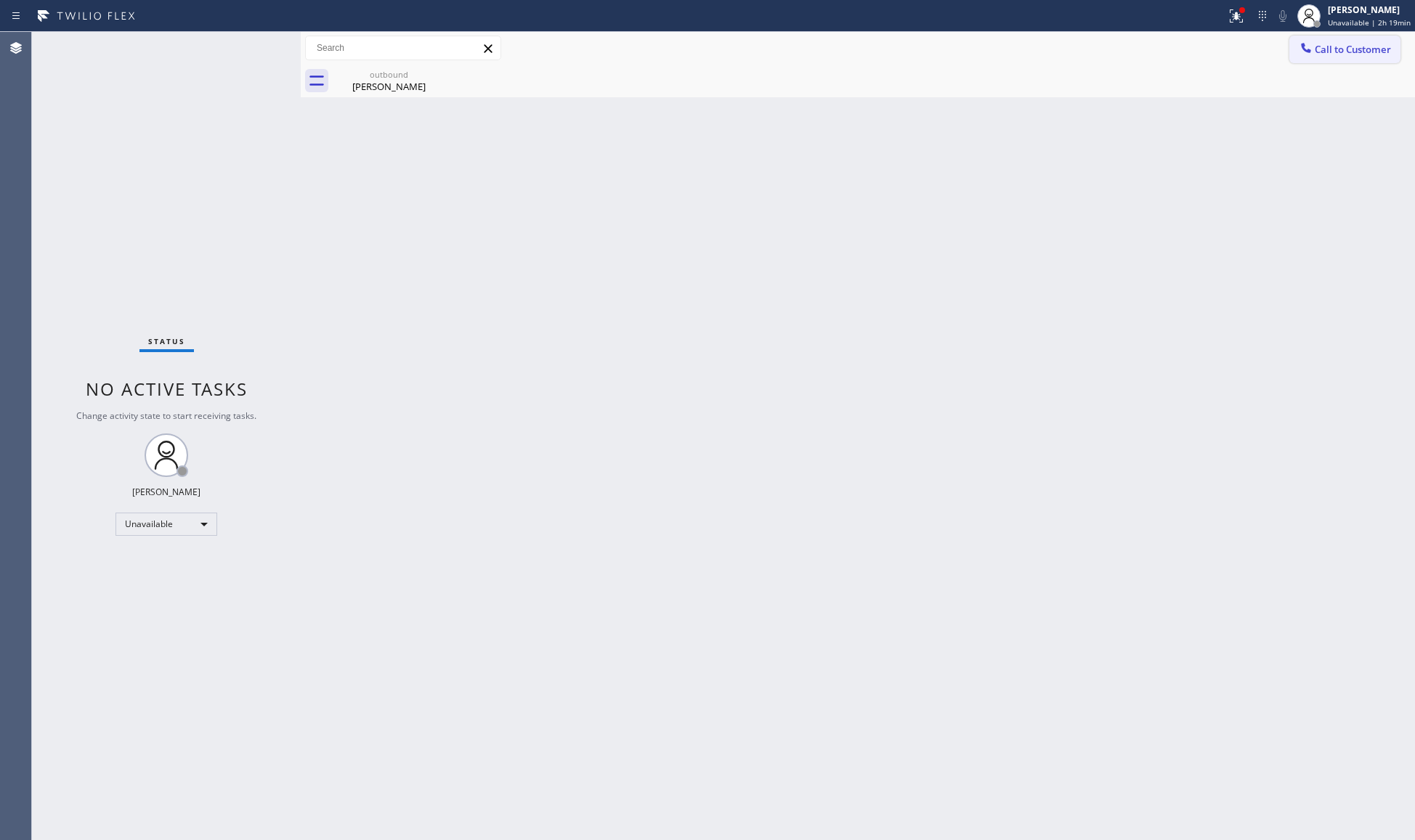
click at [1328, 53] on span "Call to Customer" at bounding box center [1352, 49] width 76 height 13
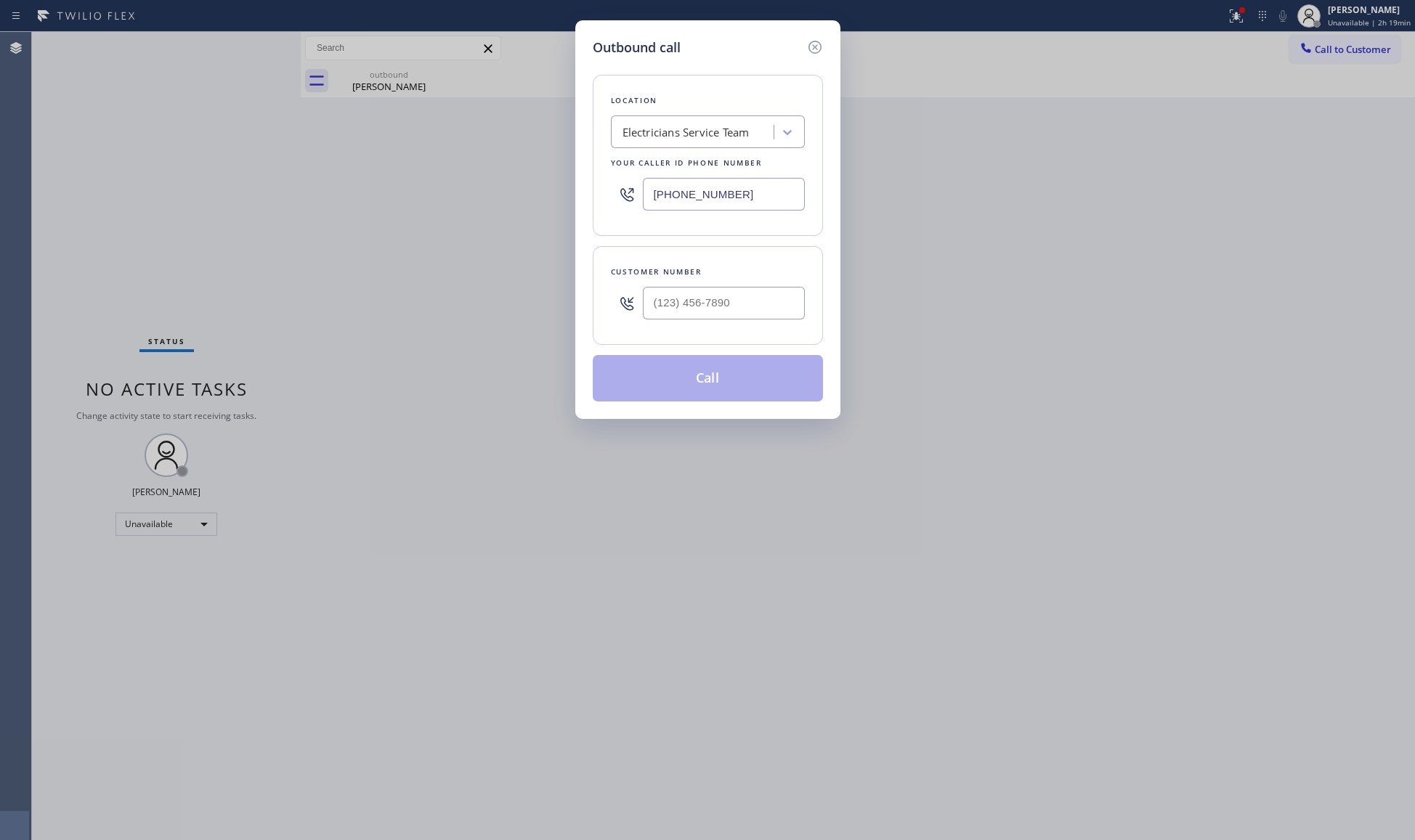
drag, startPoint x: 771, startPoint y: 204, endPoint x: 549, endPoint y: 186, distance: 222.7
click at [566, 198] on div "Outbound call Location Electricians Service Team Your caller id phone number [P…" at bounding box center [708, 420] width 1415 height 840
paste input "206) 594-2543"
type input "[PHONE_NUMBER]"
paste input "2"
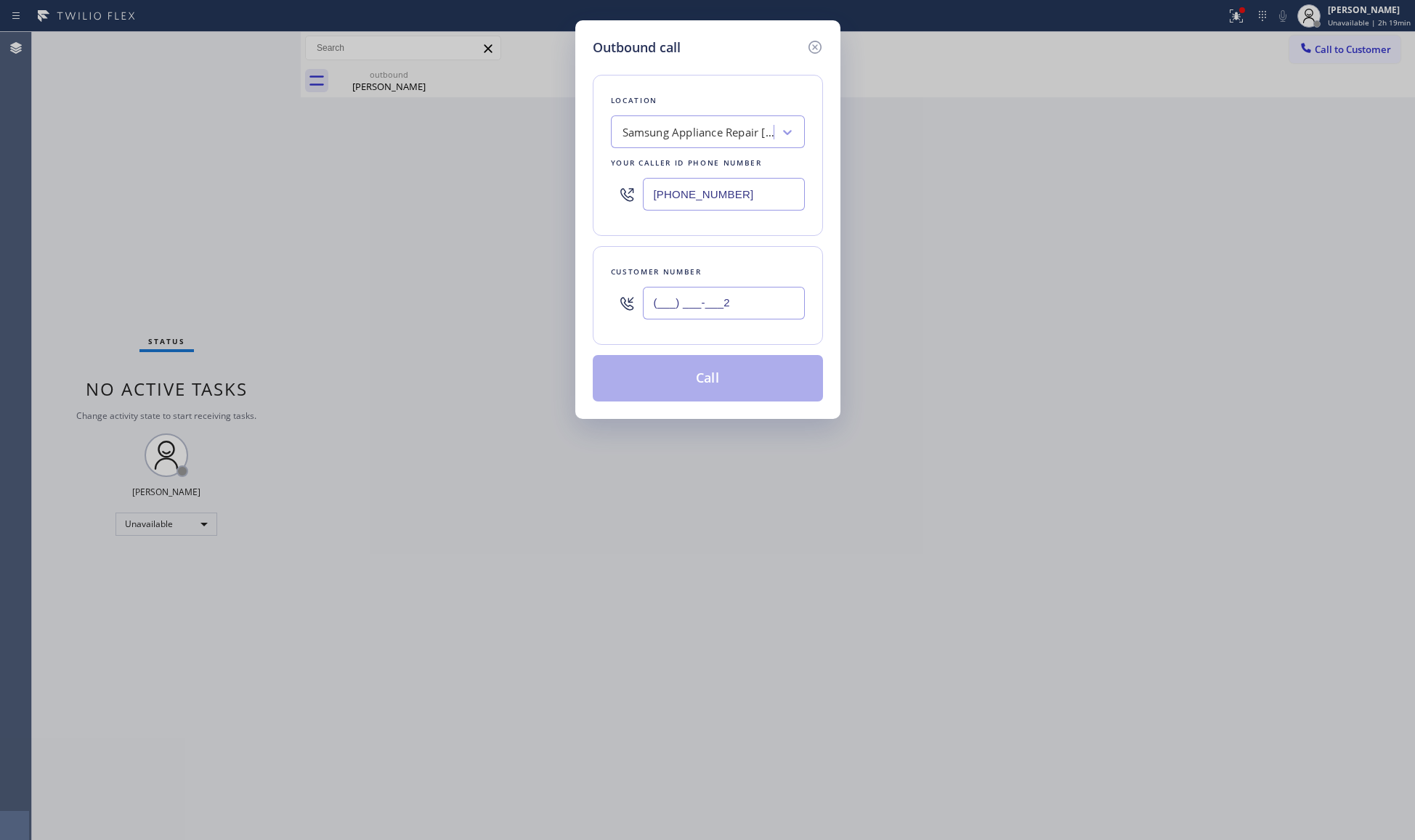
drag, startPoint x: 724, startPoint y: 293, endPoint x: 771, endPoint y: 335, distance: 63.0
click at [727, 299] on input "(___) ___-___2" at bounding box center [723, 303] width 162 height 33
paste input "text"
drag, startPoint x: 696, startPoint y: 302, endPoint x: 613, endPoint y: 302, distance: 83.0
click at [613, 302] on div "(___) ___-___2" at bounding box center [708, 303] width 194 height 47
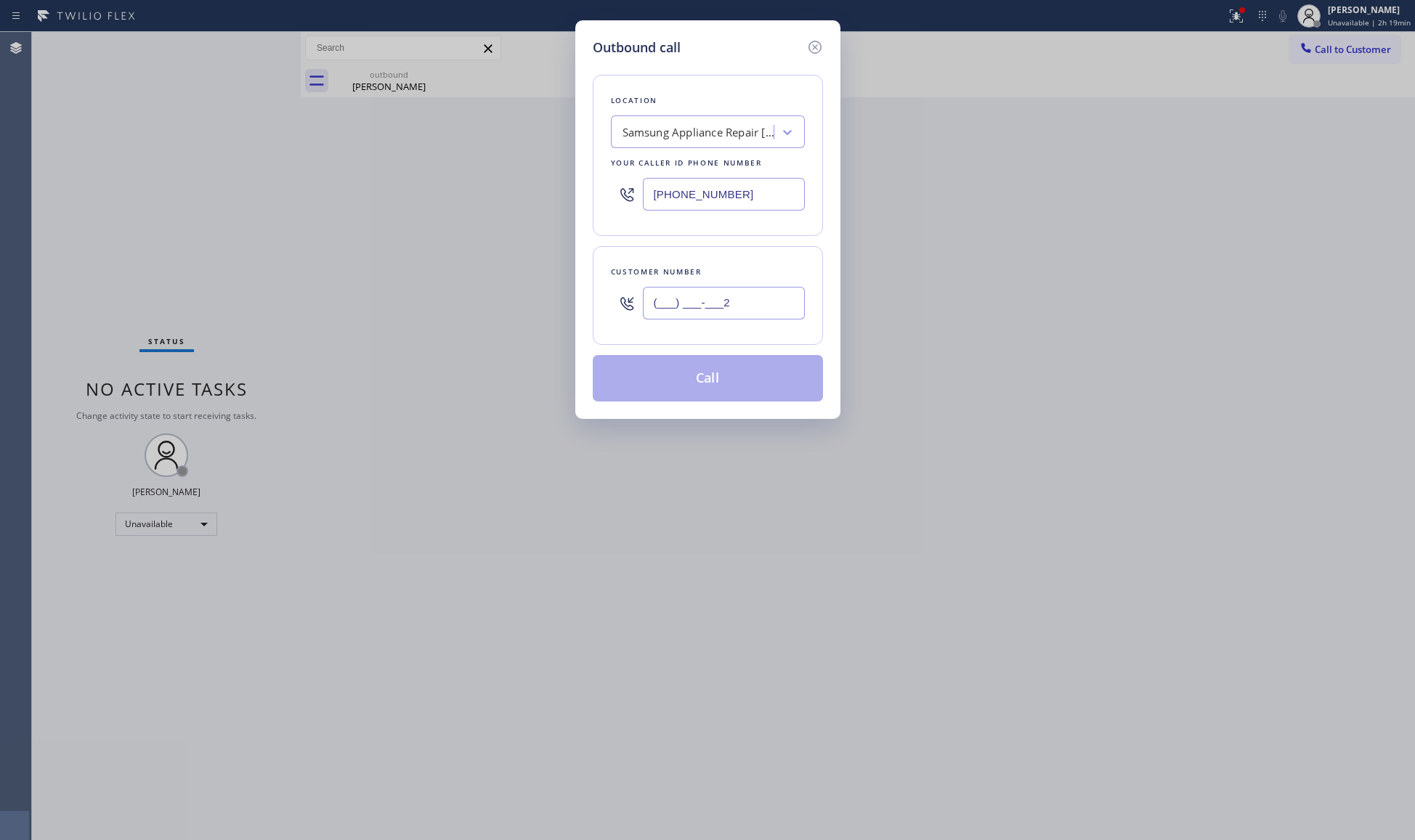
paste input "206) 790-8003"
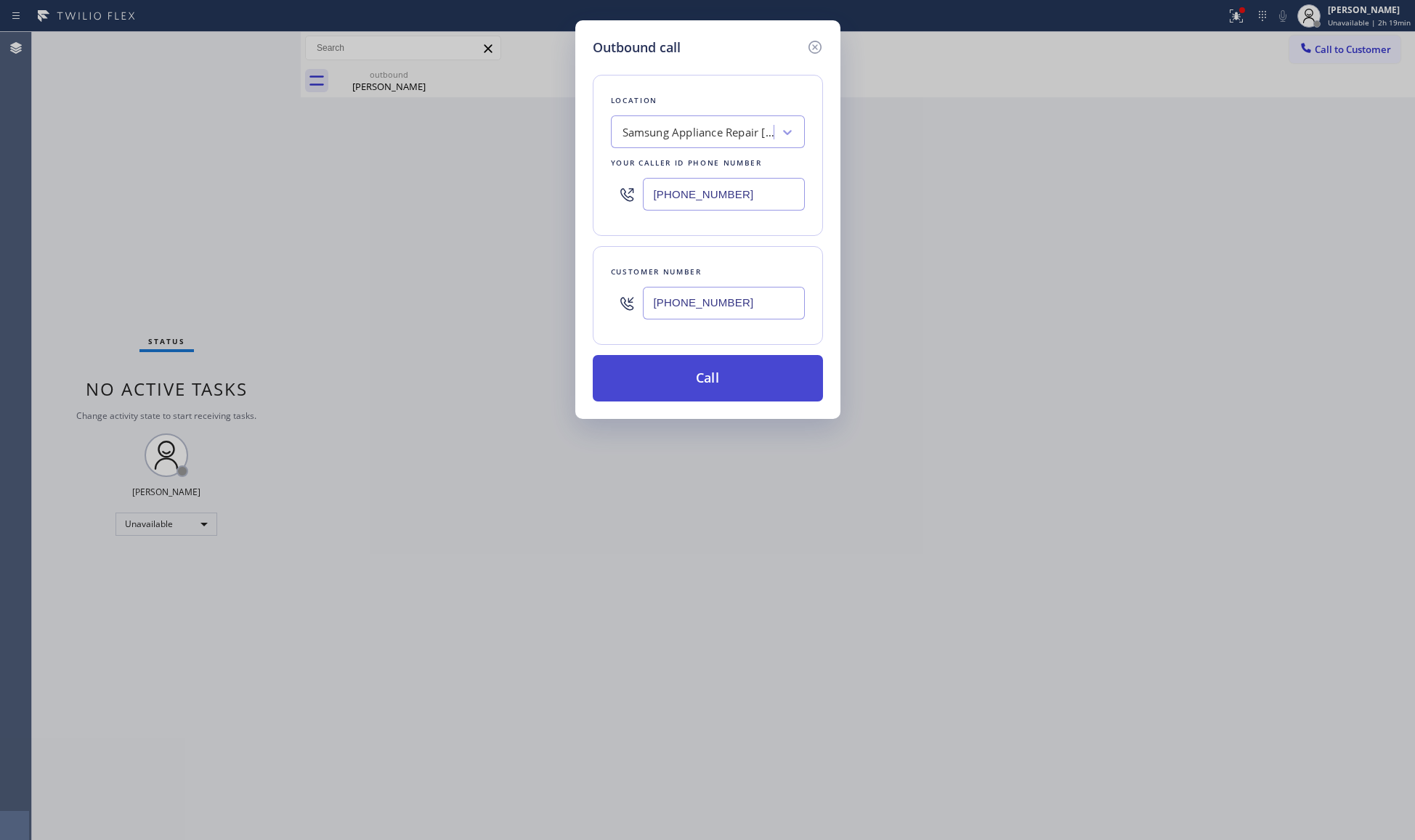
type input "[PHONE_NUMBER]"
click at [712, 394] on button "Call" at bounding box center [708, 378] width 231 height 47
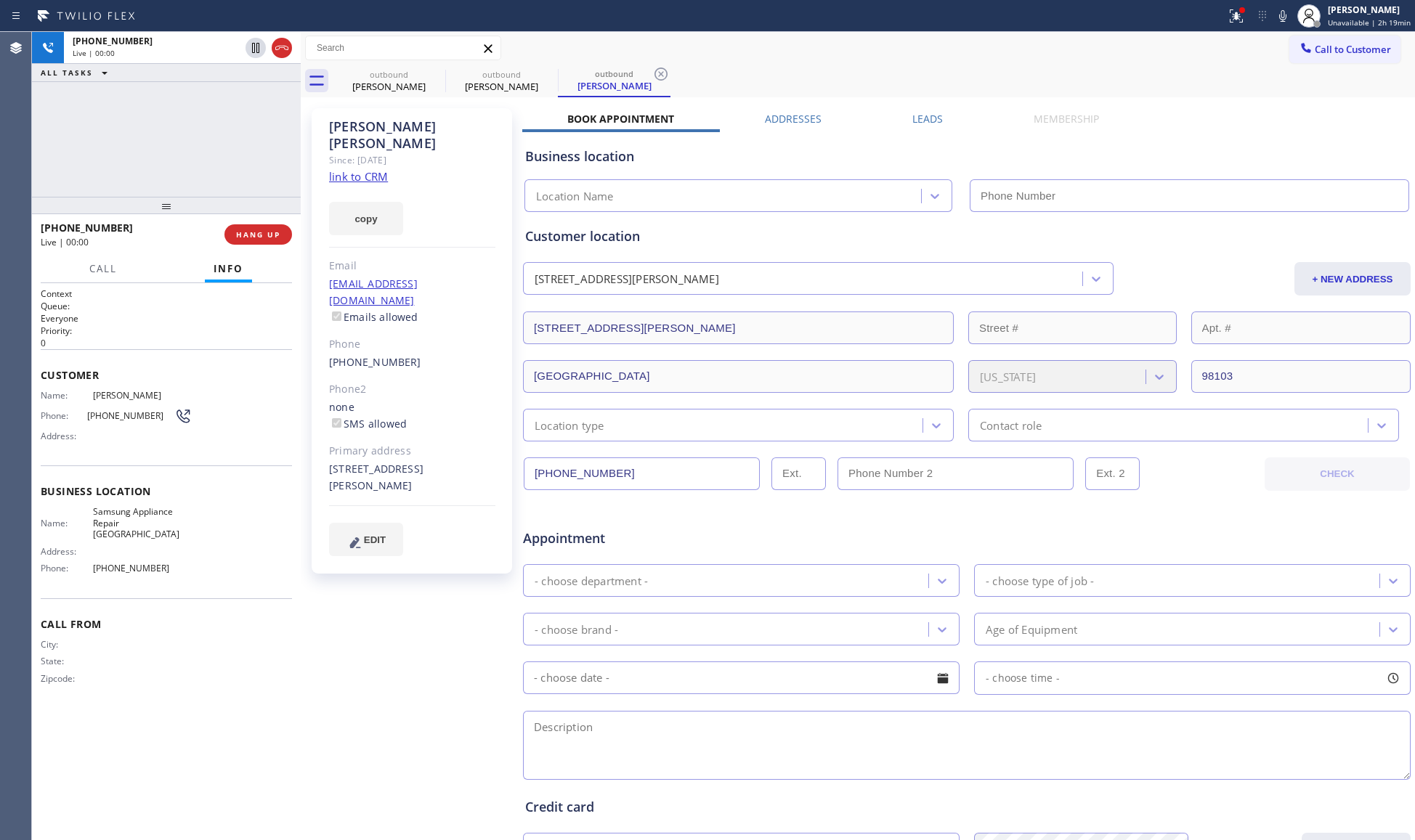
type input "[PHONE_NUMBER]"
drag, startPoint x: 1246, startPoint y: 14, endPoint x: 1238, endPoint y: 109, distance: 95.3
click at [1245, 15] on icon at bounding box center [1237, 16] width 18 height 18
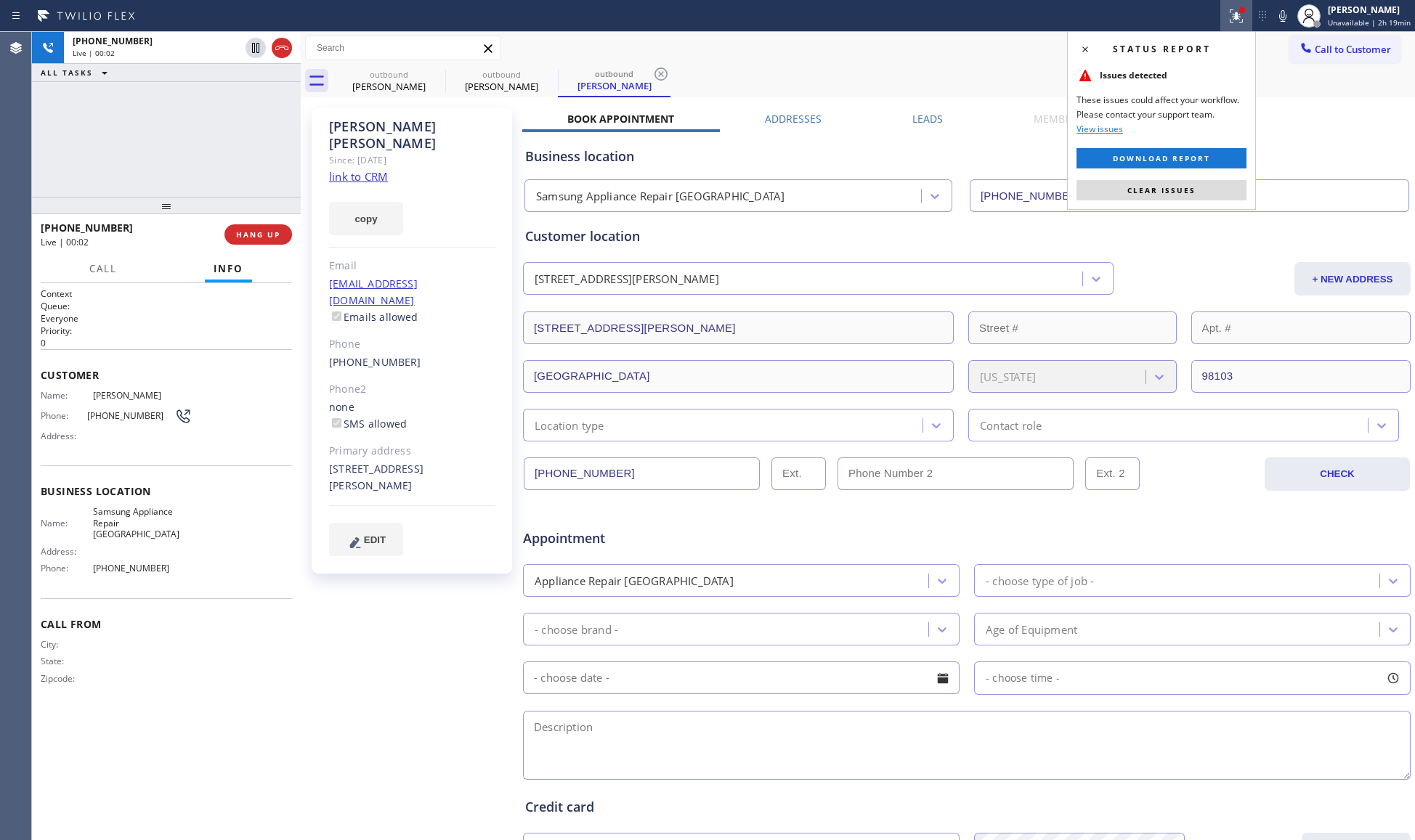
drag, startPoint x: 1212, startPoint y: 189, endPoint x: 1183, endPoint y: 190, distance: 29.0
click at [1201, 190] on button "Clear issues" at bounding box center [1162, 190] width 170 height 20
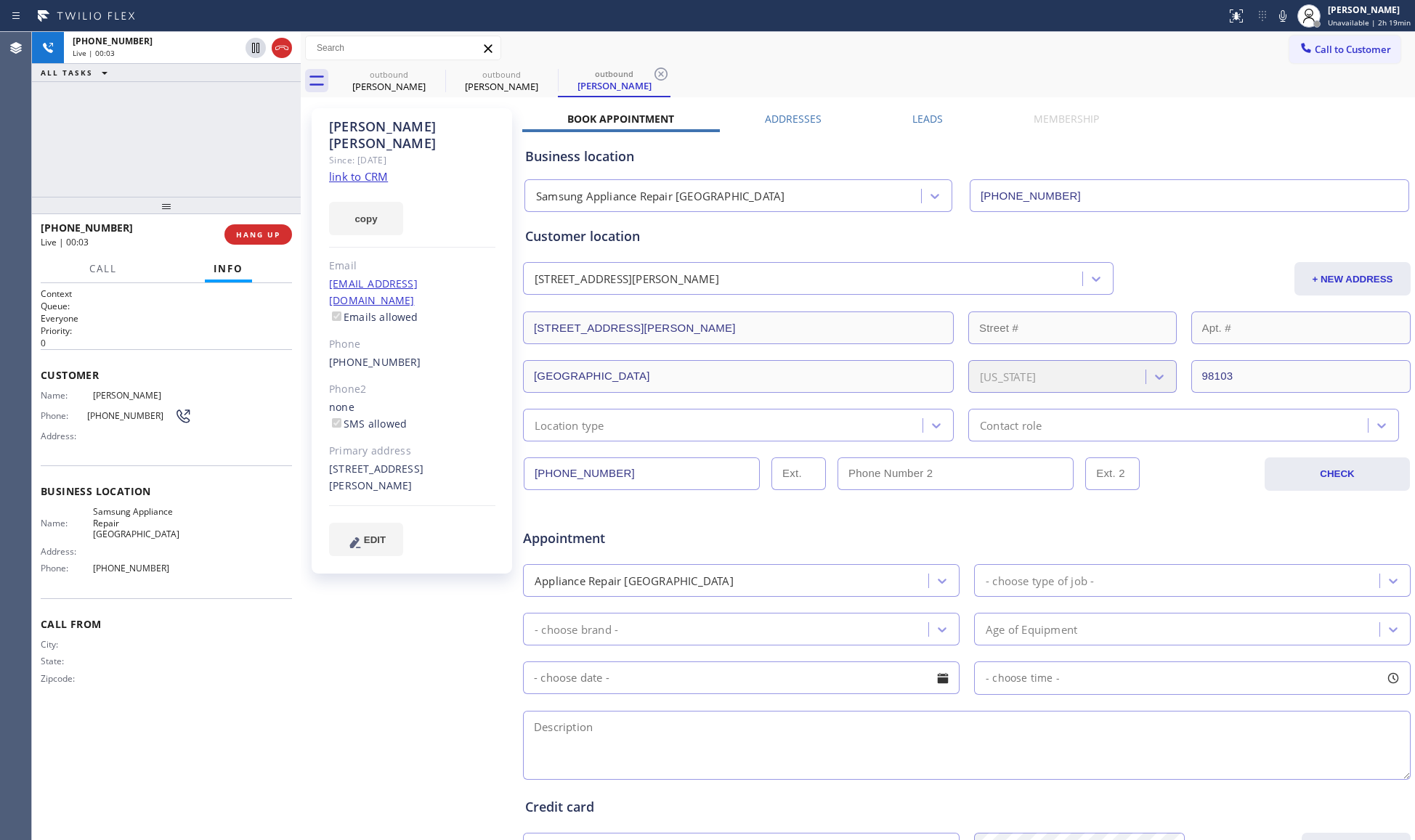
click at [300, 230] on div at bounding box center [300, 435] width 0 height 808
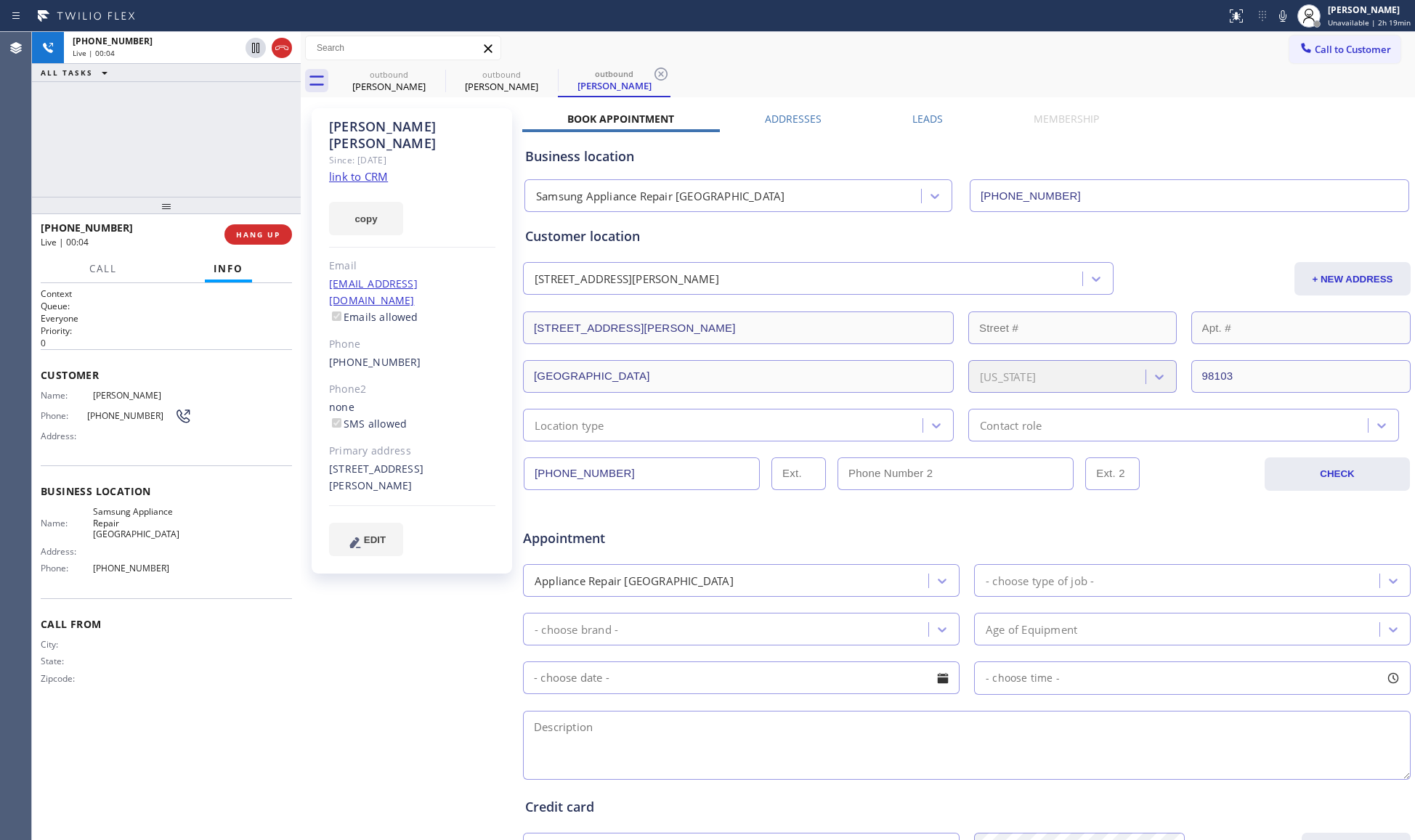
click at [300, 230] on div at bounding box center [300, 435] width 0 height 808
click at [288, 231] on button "HANG UP" at bounding box center [258, 234] width 67 height 20
click at [261, 235] on span "HANG UP" at bounding box center [258, 235] width 44 height 11
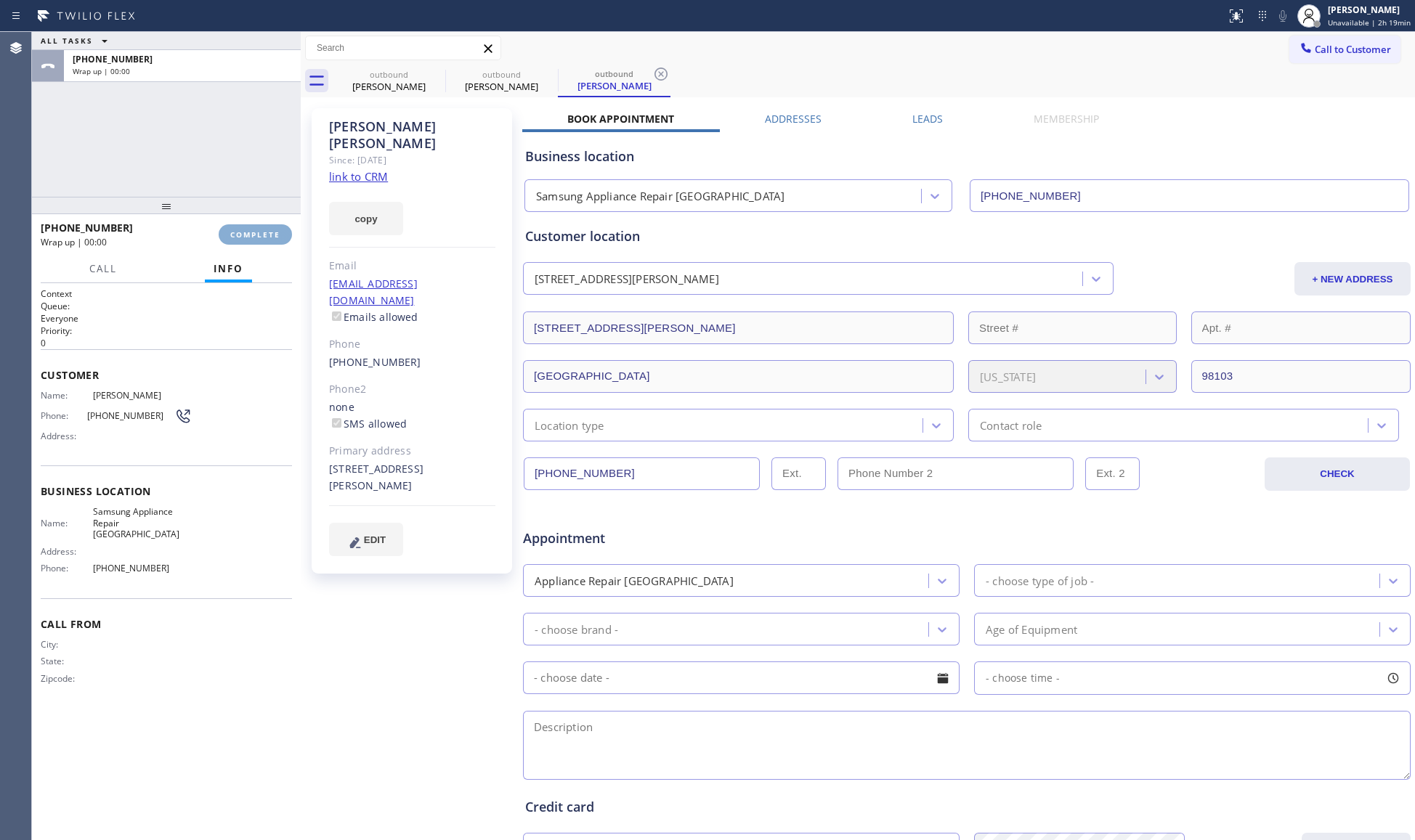
click at [261, 234] on span "COMPLETE" at bounding box center [255, 235] width 50 height 11
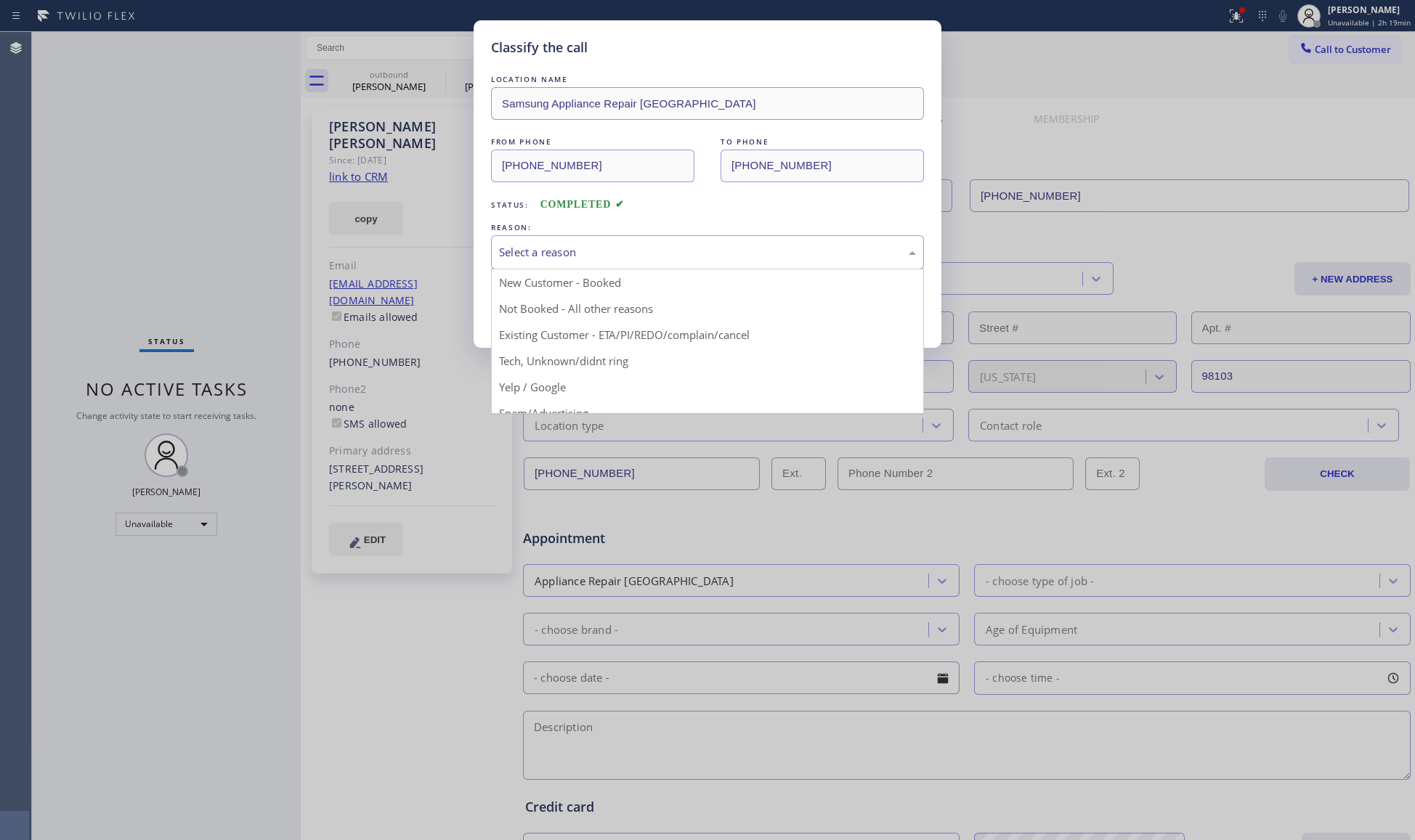
drag, startPoint x: 654, startPoint y: 262, endPoint x: 536, endPoint y: 298, distance: 123.4
click at [652, 262] on div "Select a reason" at bounding box center [708, 252] width 433 height 34
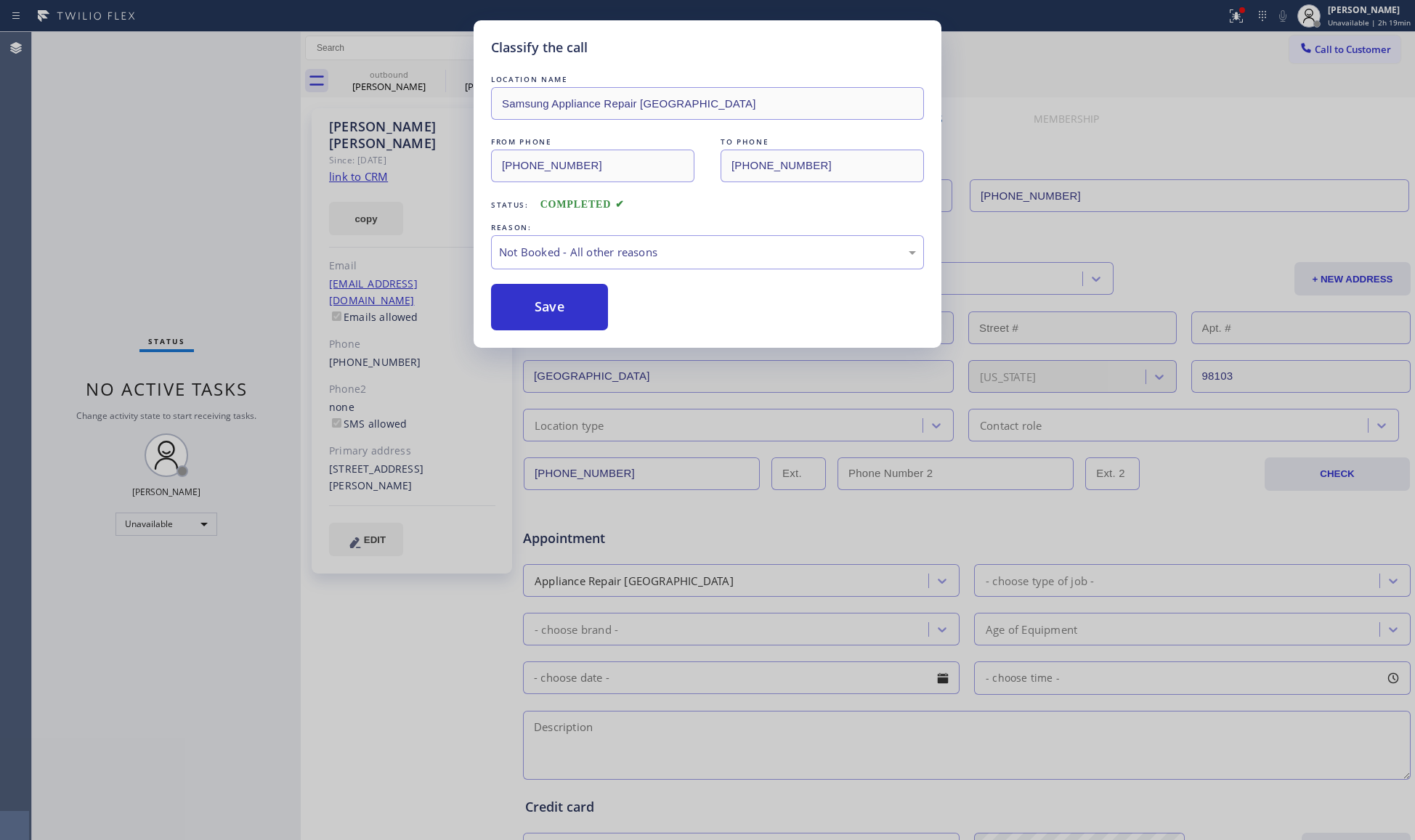
click at [541, 304] on button "Save" at bounding box center [549, 307] width 117 height 47
type input "[PHONE_NUMBER]"
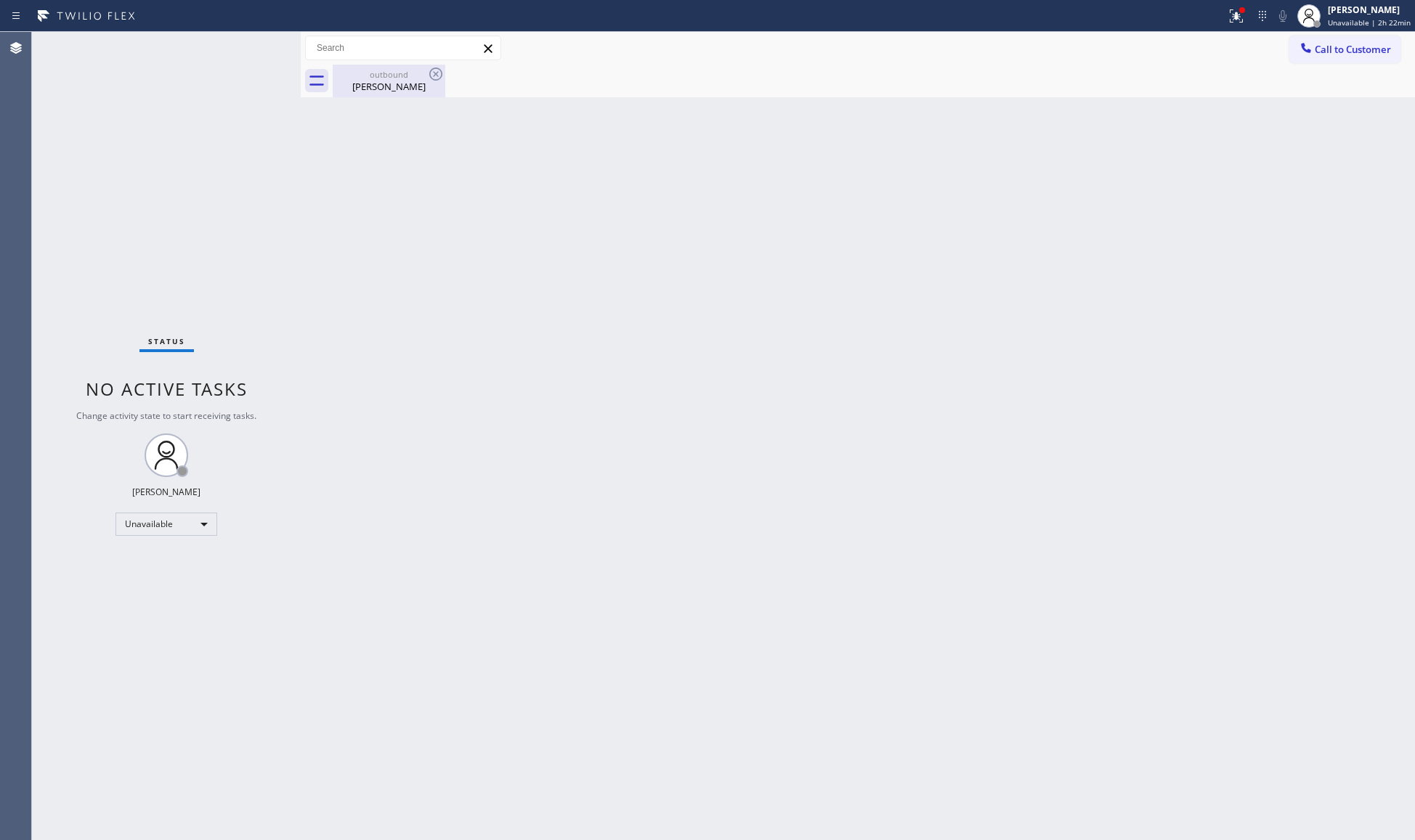
click at [387, 83] on div "[PERSON_NAME]" at bounding box center [389, 86] width 110 height 13
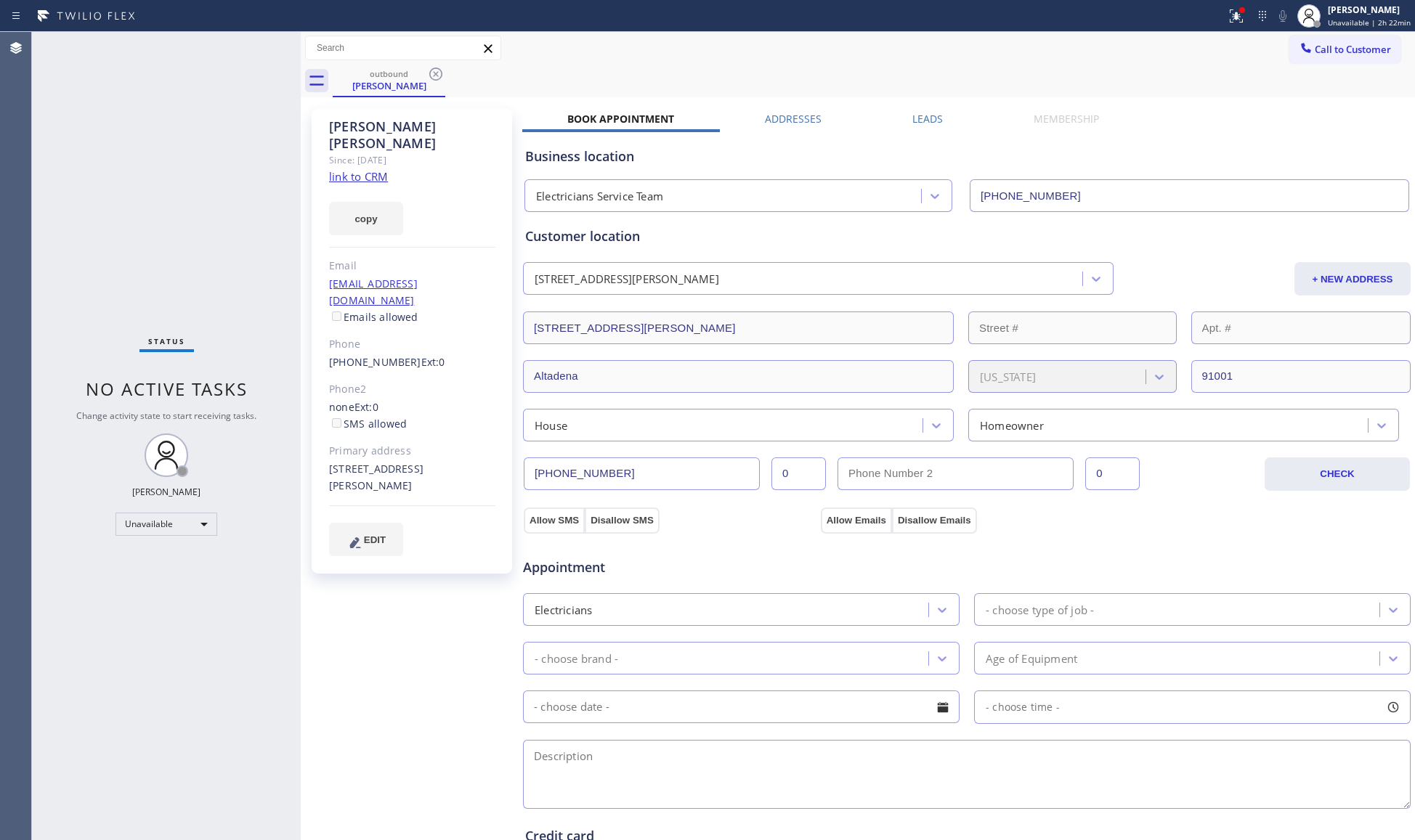
drag, startPoint x: 434, startPoint y: 72, endPoint x: 445, endPoint y: 103, distance: 32.9
click at [434, 72] on icon at bounding box center [435, 73] width 13 height 13
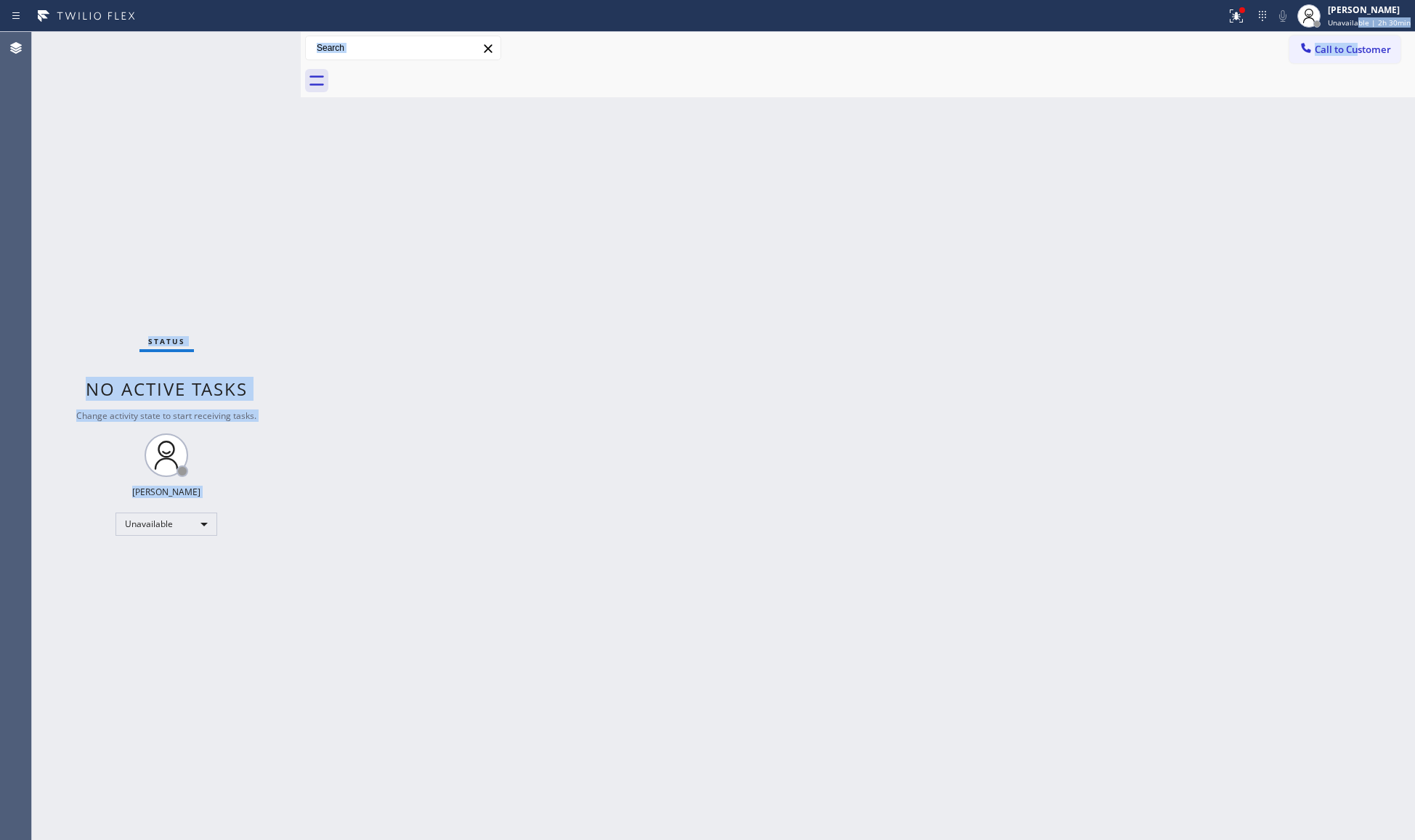
click at [1360, 31] on div "Status report Issues detected These issues could affect your workflow. Please c…" at bounding box center [708, 420] width 1415 height 840
click at [1348, 22] on span "Unavailable | 2h 30min" at bounding box center [1369, 23] width 83 height 11
click at [1299, 105] on button "Break" at bounding box center [1342, 114] width 145 height 19
click at [1370, 1] on div "[PERSON_NAME] Unavailable | 2h 30min" at bounding box center [1354, 16] width 122 height 32
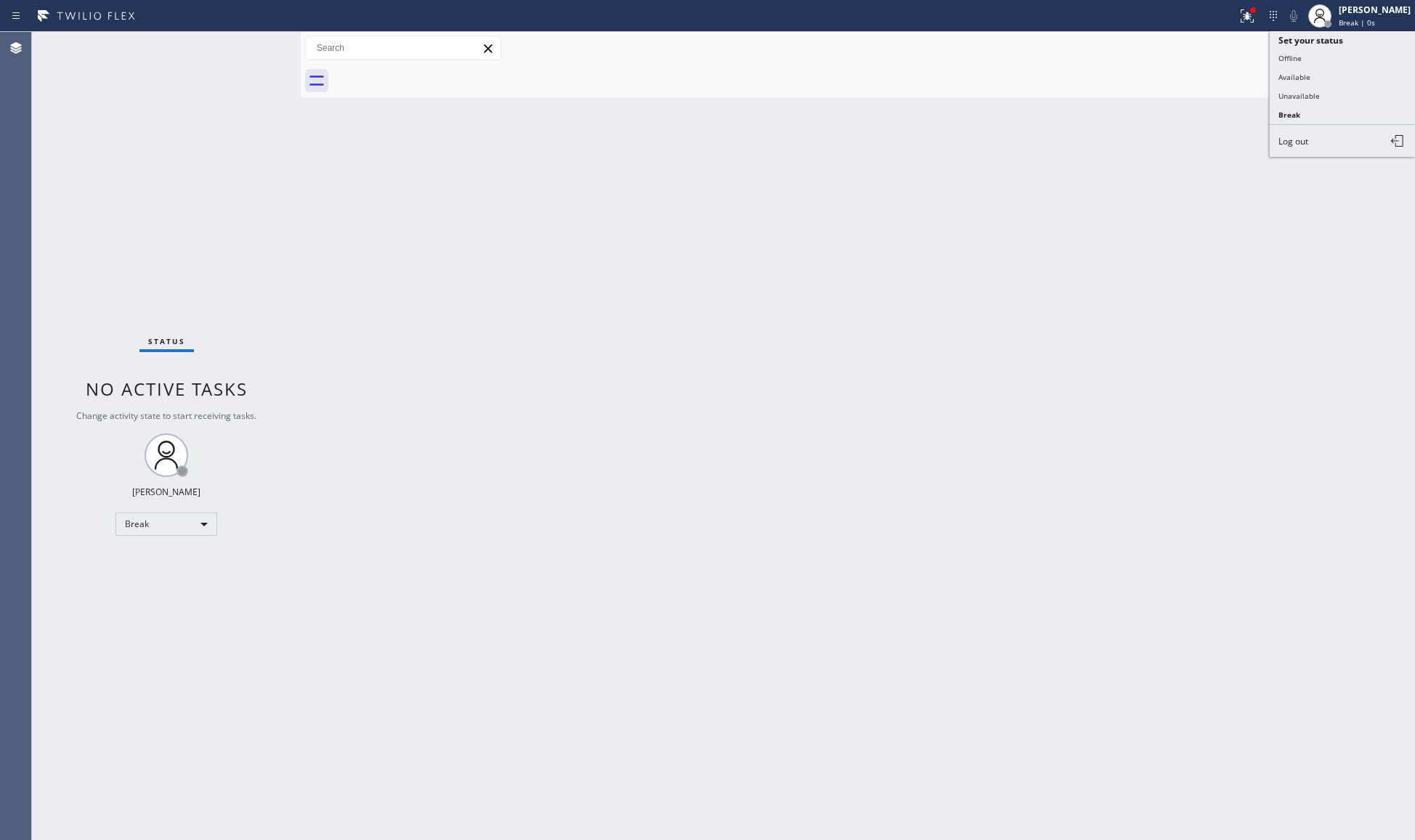
click at [1146, 231] on div "Back to Dashboard Change Sender ID Customers Technicians Select a contact Outbo…" at bounding box center [857, 435] width 1114 height 808
drag, startPoint x: 1363, startPoint y: 4, endPoint x: 1311, endPoint y: 65, distance: 80.2
click at [1363, 4] on div "[PERSON_NAME]" at bounding box center [1374, 10] width 72 height 12
click at [1316, 96] on button "Unavailable" at bounding box center [1342, 95] width 145 height 19
click at [1245, 16] on icon at bounding box center [1247, 14] width 9 height 5
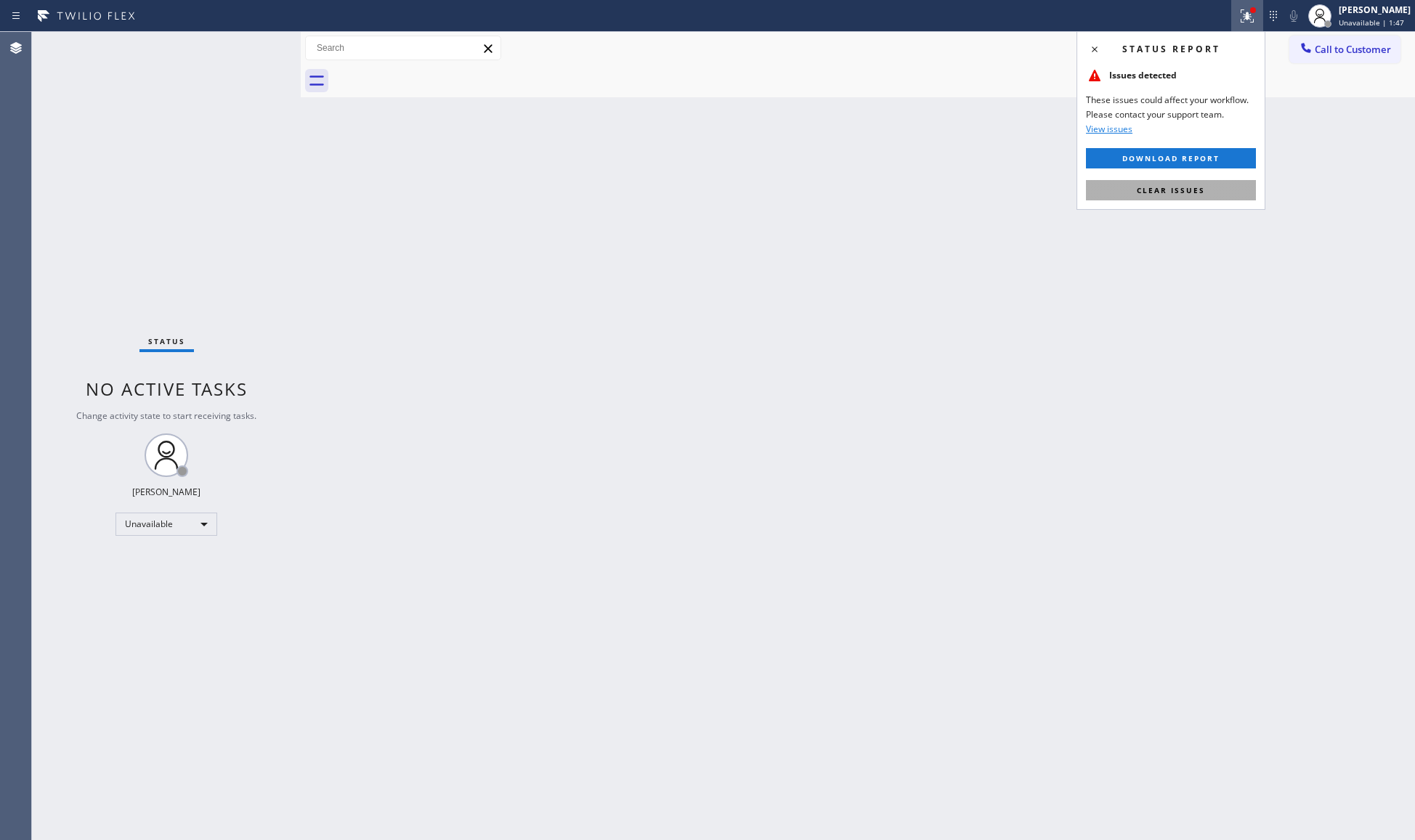
click at [1177, 185] on button "Clear issues" at bounding box center [1170, 190] width 170 height 20
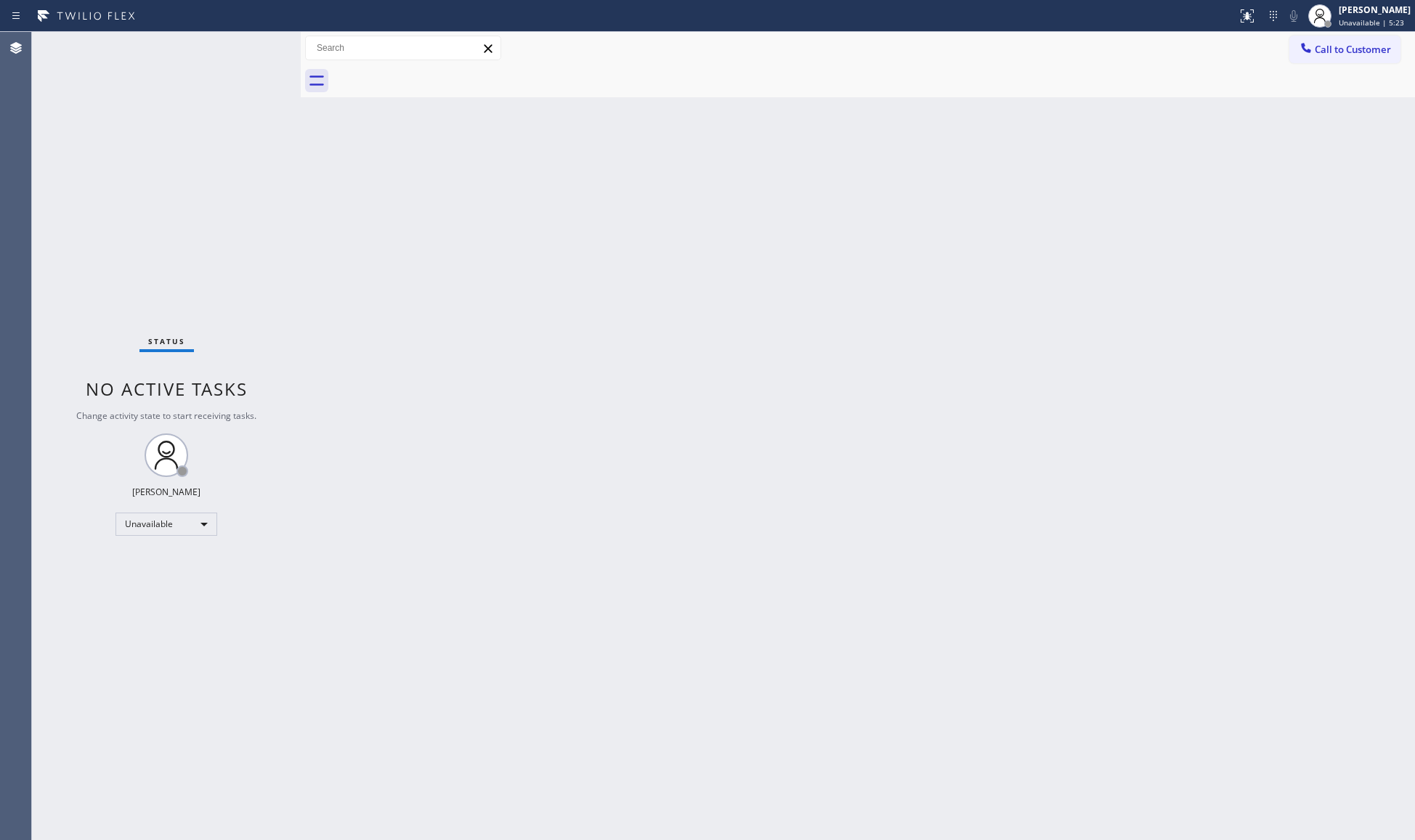
drag, startPoint x: 1364, startPoint y: 31, endPoint x: 1307, endPoint y: 79, distance: 74.5
click at [1364, 32] on div "Status report No issues detected If you experience an issue, please download th…" at bounding box center [708, 420] width 1415 height 840
click at [1334, 43] on span "Call to Customer" at bounding box center [1352, 49] width 76 height 13
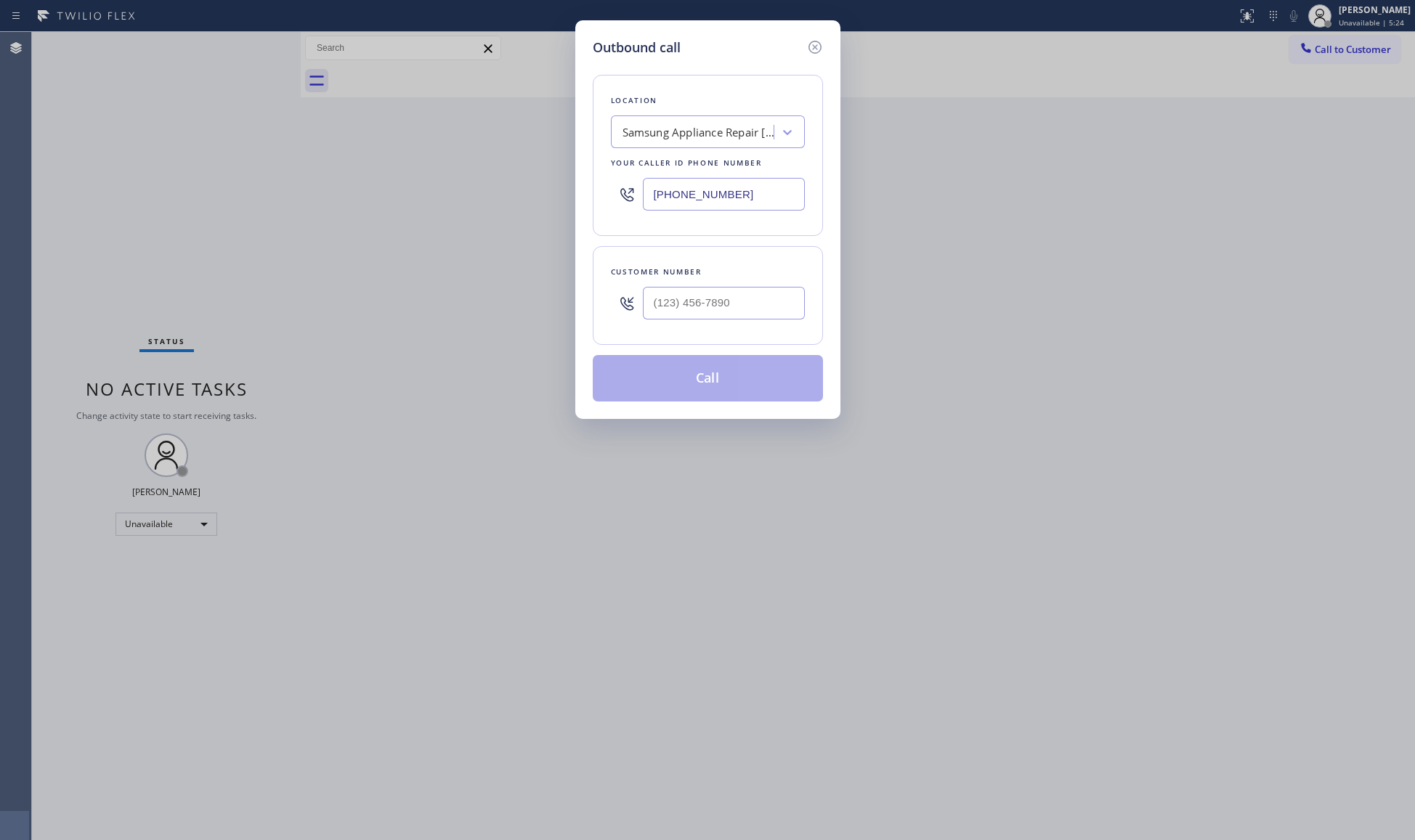
click at [1294, 79] on div "Outbound call Location Samsung Appliance Repair [GEOGRAPHIC_DATA] Your caller i…" at bounding box center [708, 420] width 1415 height 840
drag, startPoint x: 748, startPoint y: 203, endPoint x: 599, endPoint y: 201, distance: 149.0
click at [594, 204] on div "Location Samsung Appliance Repair [GEOGRAPHIC_DATA] Your caller id phone number…" at bounding box center [708, 155] width 231 height 162
paste input "323) 992-082"
type input "[PHONE_NUMBER]"
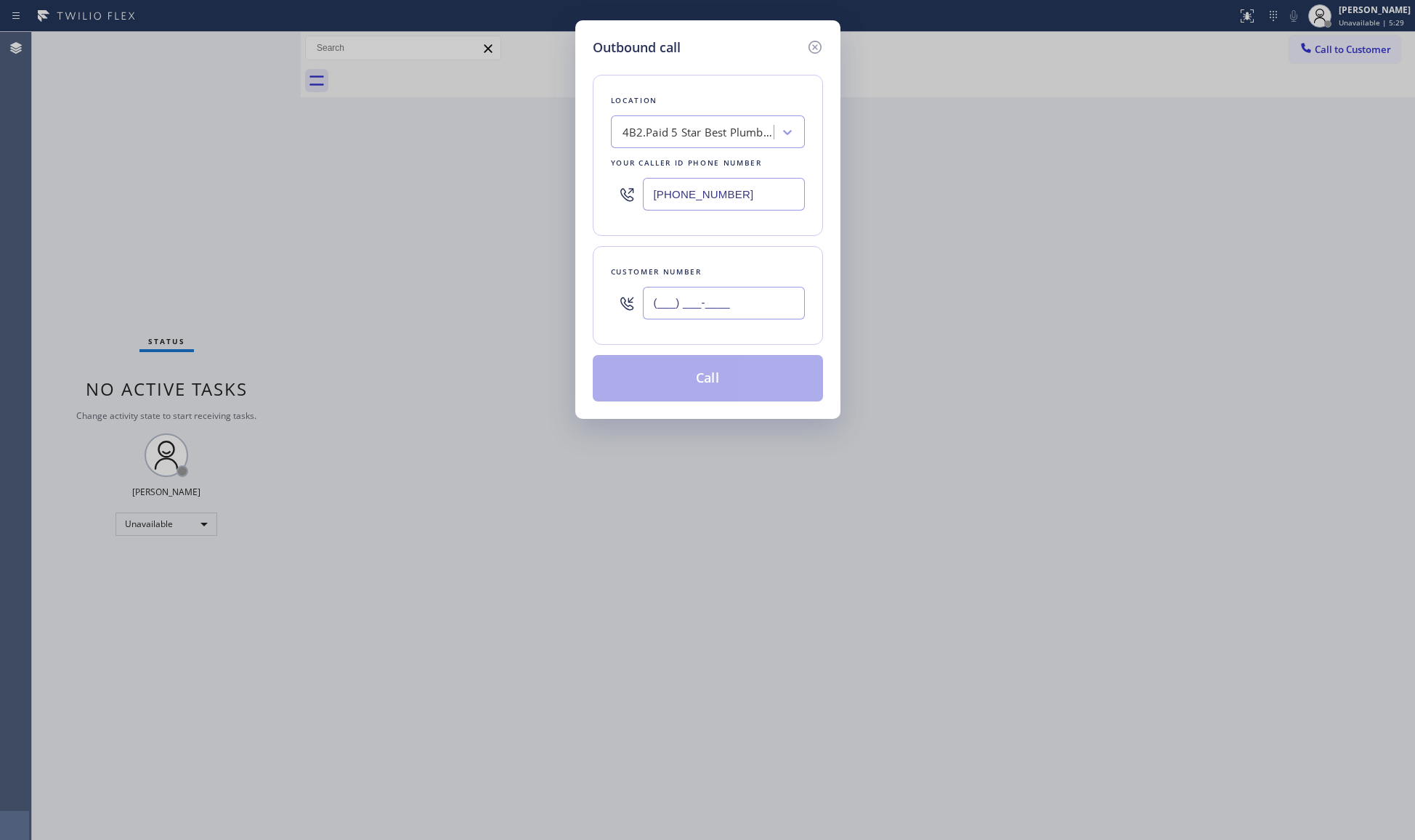
click at [755, 308] on input "(___) ___-____" at bounding box center [723, 303] width 162 height 33
paste input "951) 609-4306"
type input "[PHONE_NUMBER]"
click at [714, 376] on button "Call" at bounding box center [708, 378] width 231 height 47
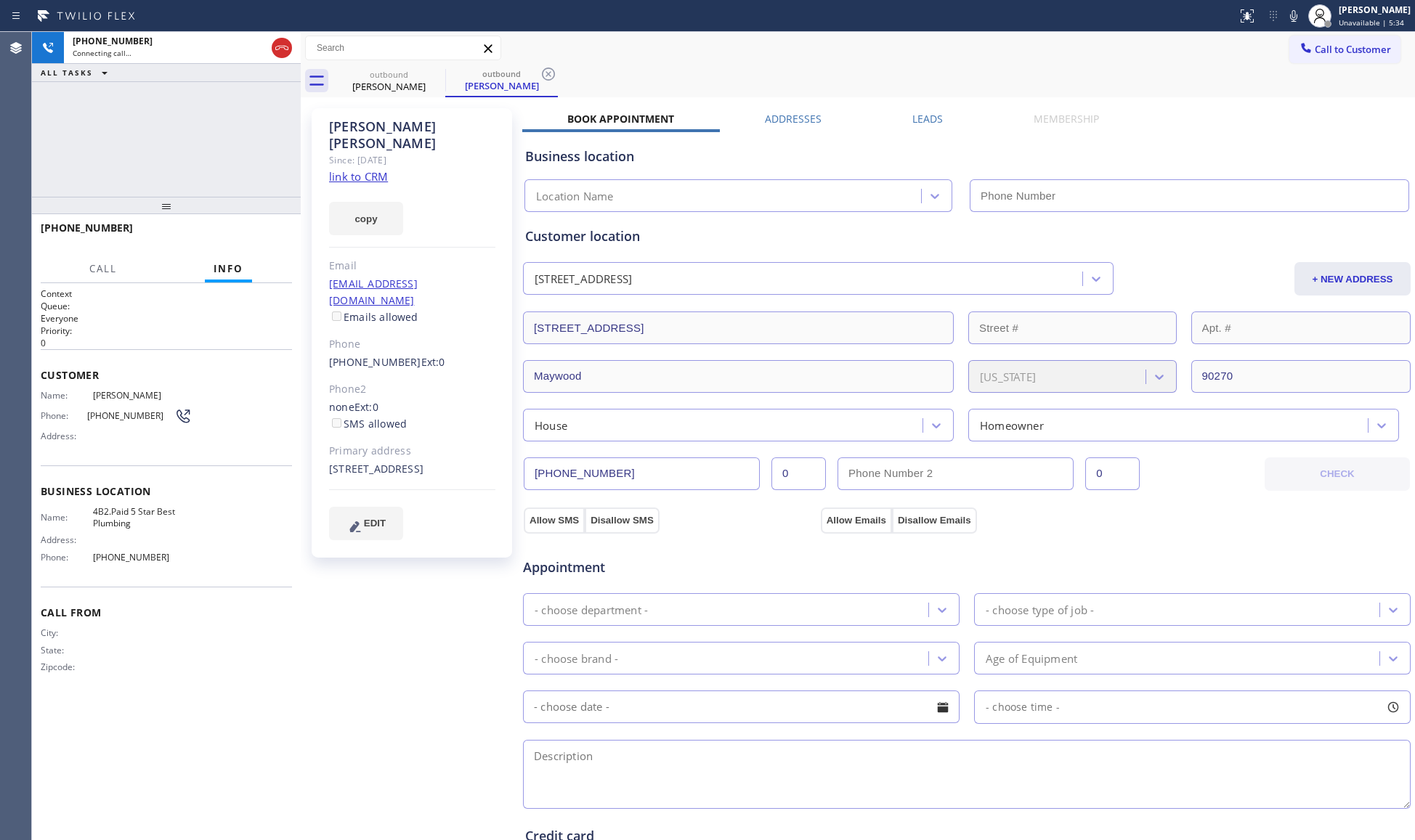
type input "[PHONE_NUMBER]"
drag, startPoint x: 550, startPoint y: 76, endPoint x: 574, endPoint y: 64, distance: 26.8
click at [550, 76] on icon at bounding box center [549, 74] width 18 height 18
click at [574, 64] on div "outbound [PERSON_NAME]" at bounding box center [874, 80] width 1082 height 33
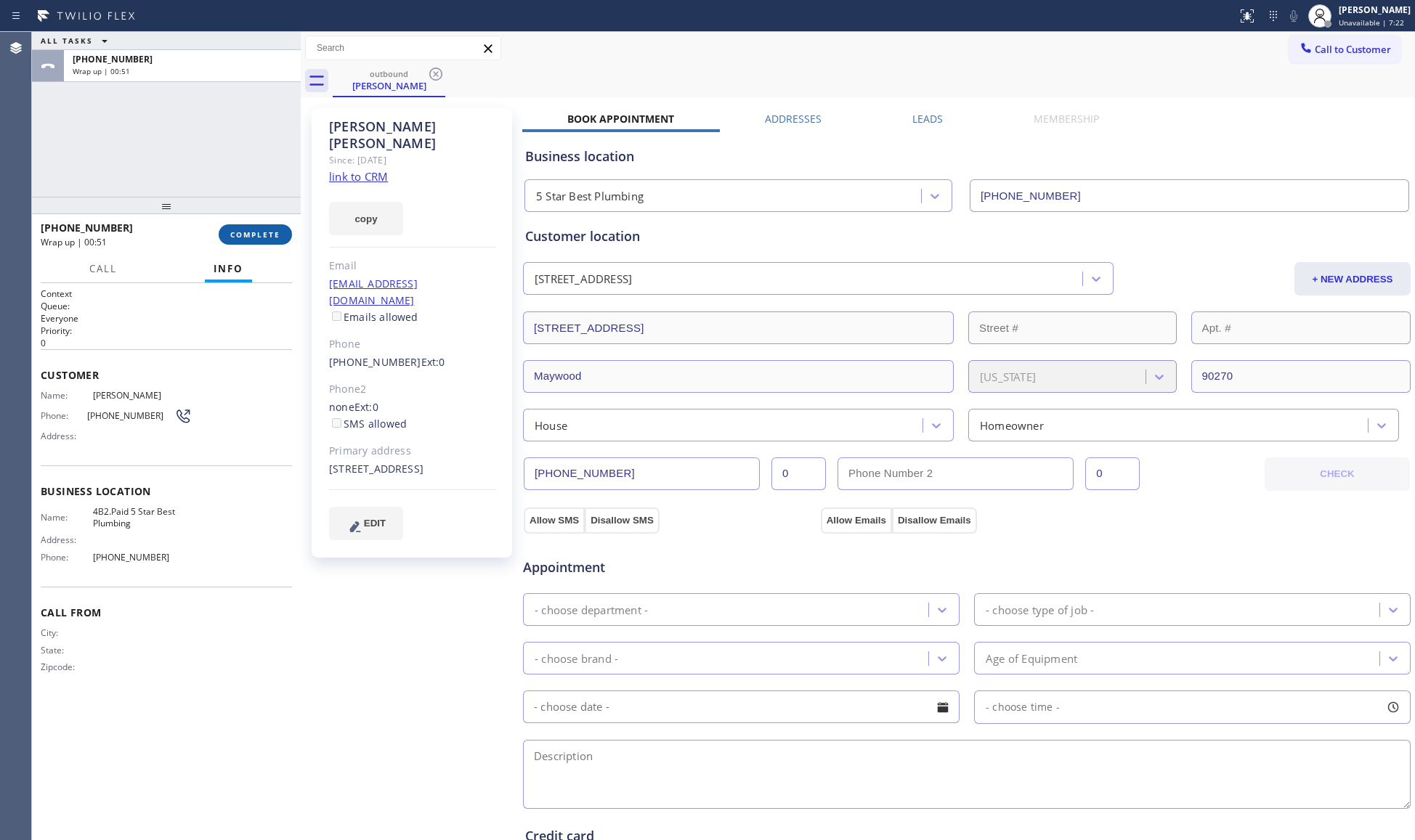
click at [244, 231] on span "COMPLETE" at bounding box center [255, 235] width 50 height 11
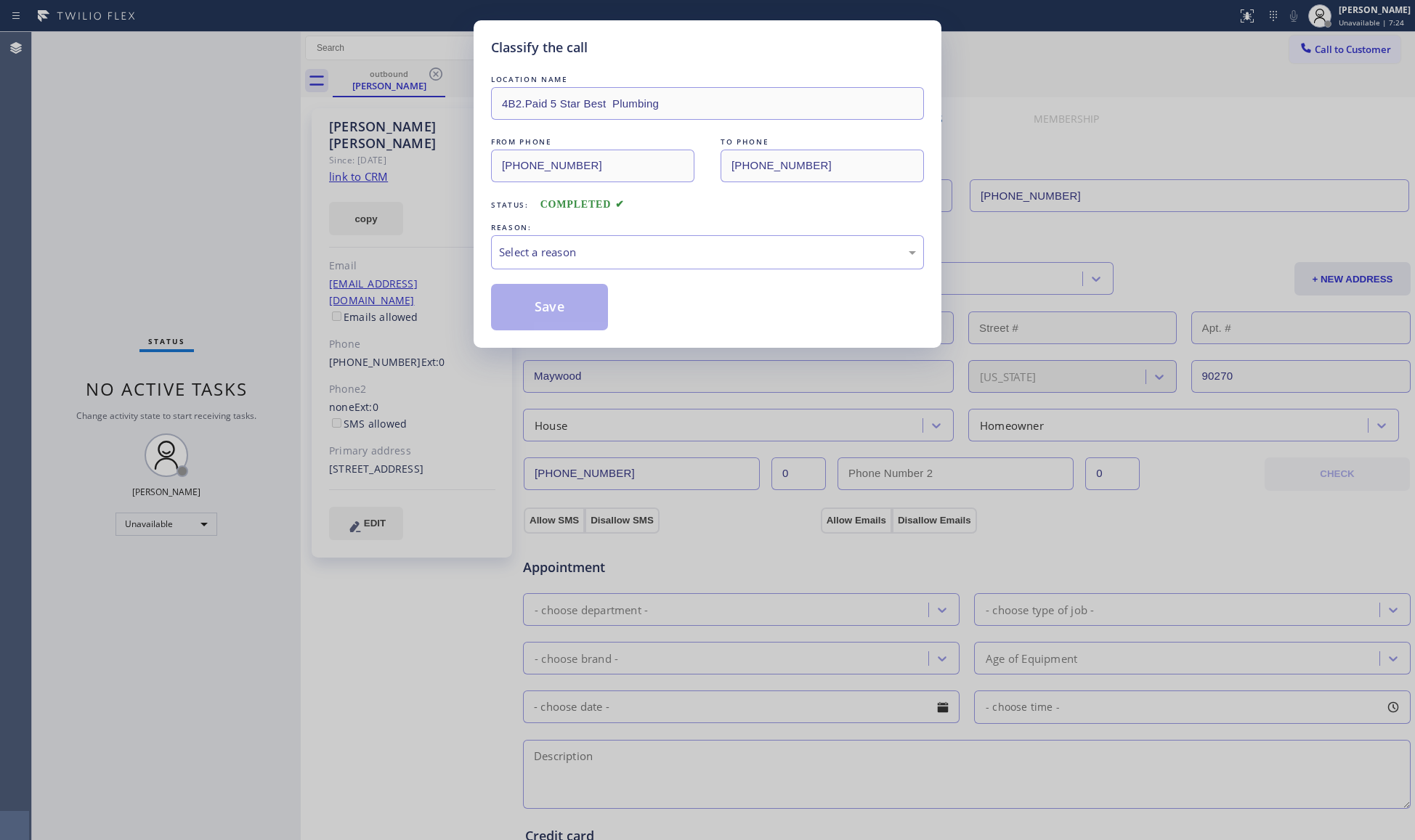
drag, startPoint x: 579, startPoint y: 224, endPoint x: 577, endPoint y: 233, distance: 9.2
click at [577, 231] on div "REASON:" at bounding box center [708, 227] width 433 height 15
click at [572, 243] on div "Select a reason" at bounding box center [708, 252] width 433 height 34
click at [561, 306] on button "Save" at bounding box center [549, 307] width 117 height 47
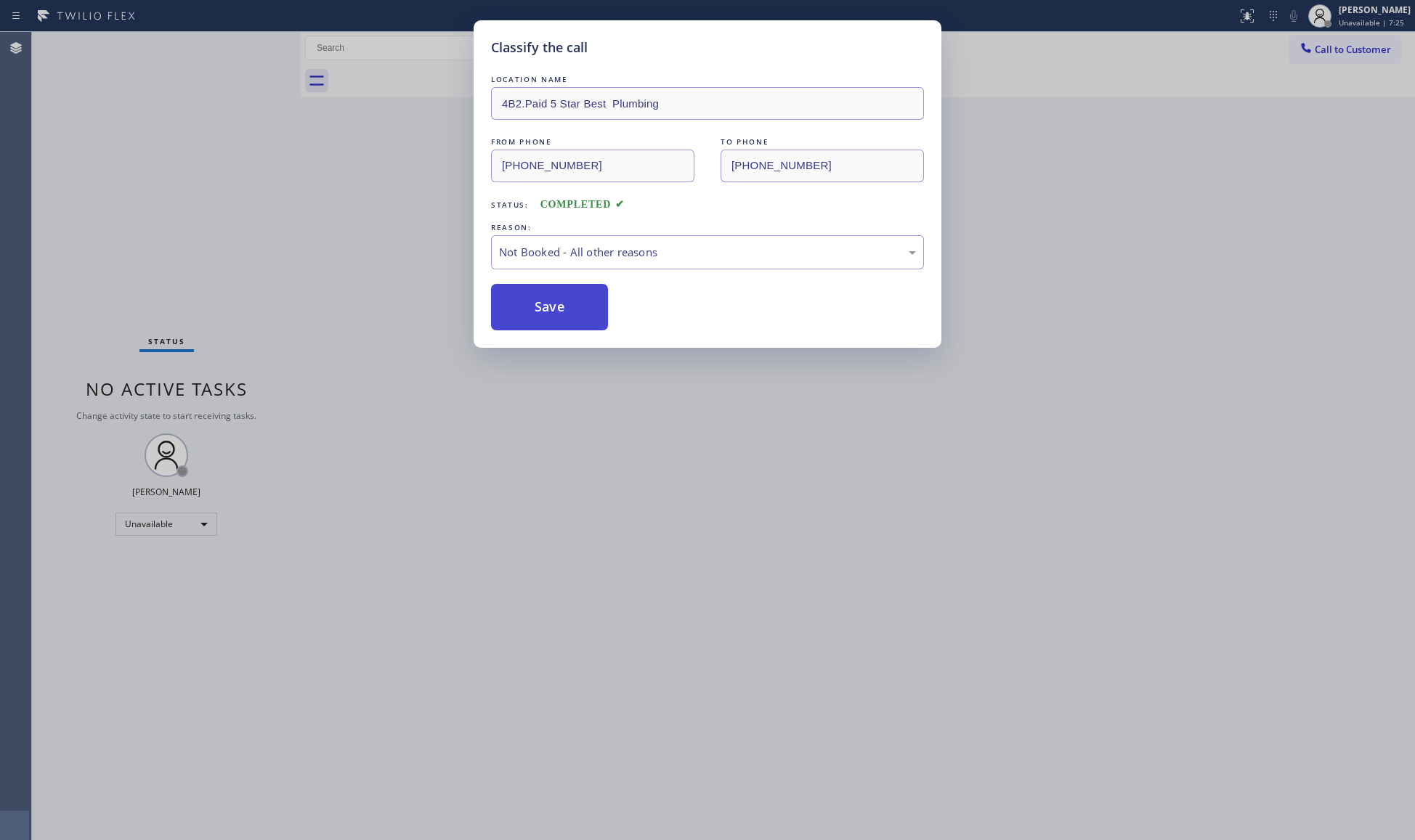
click at [562, 306] on button "Save" at bounding box center [549, 307] width 117 height 47
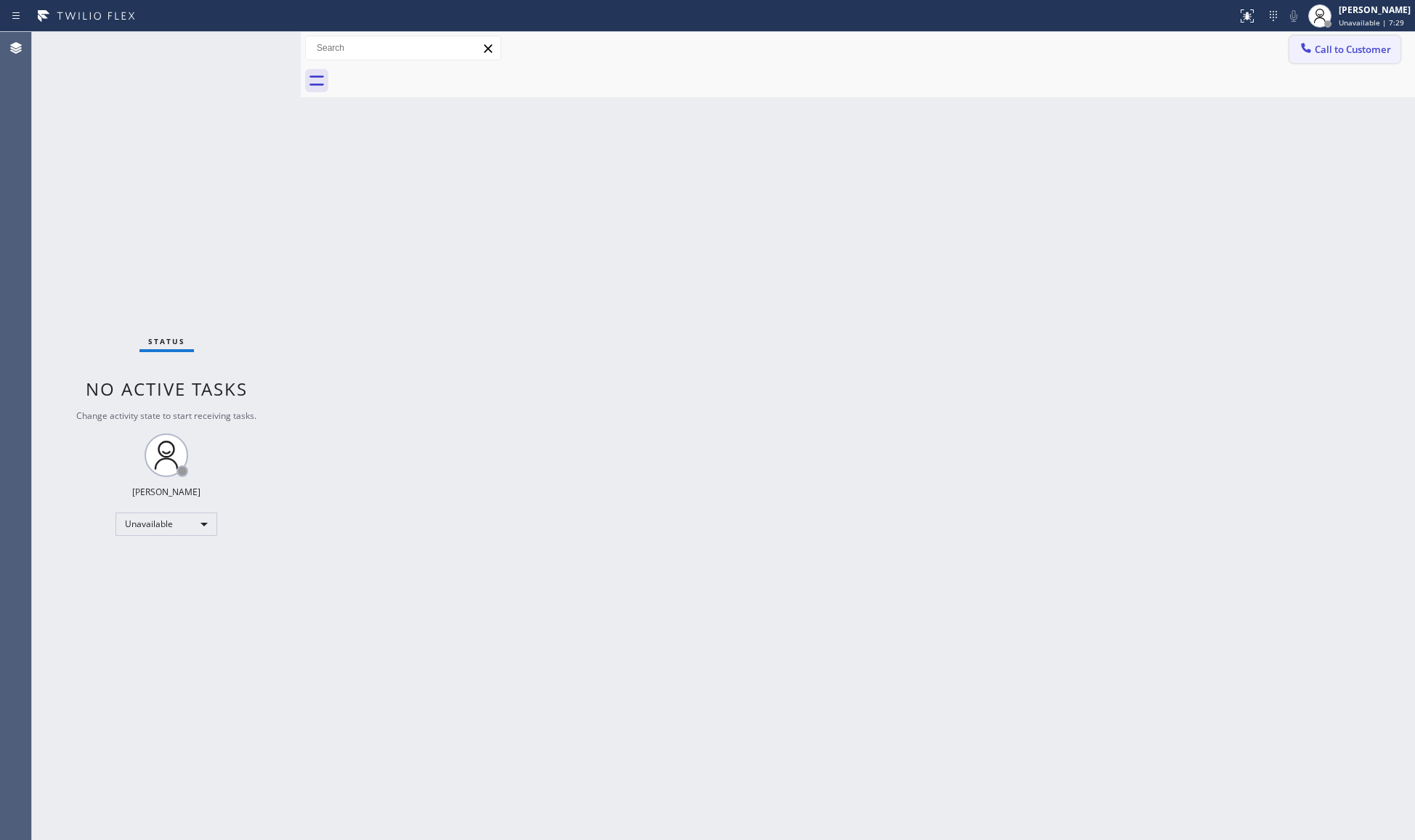
click at [1313, 53] on div at bounding box center [1306, 49] width 18 height 18
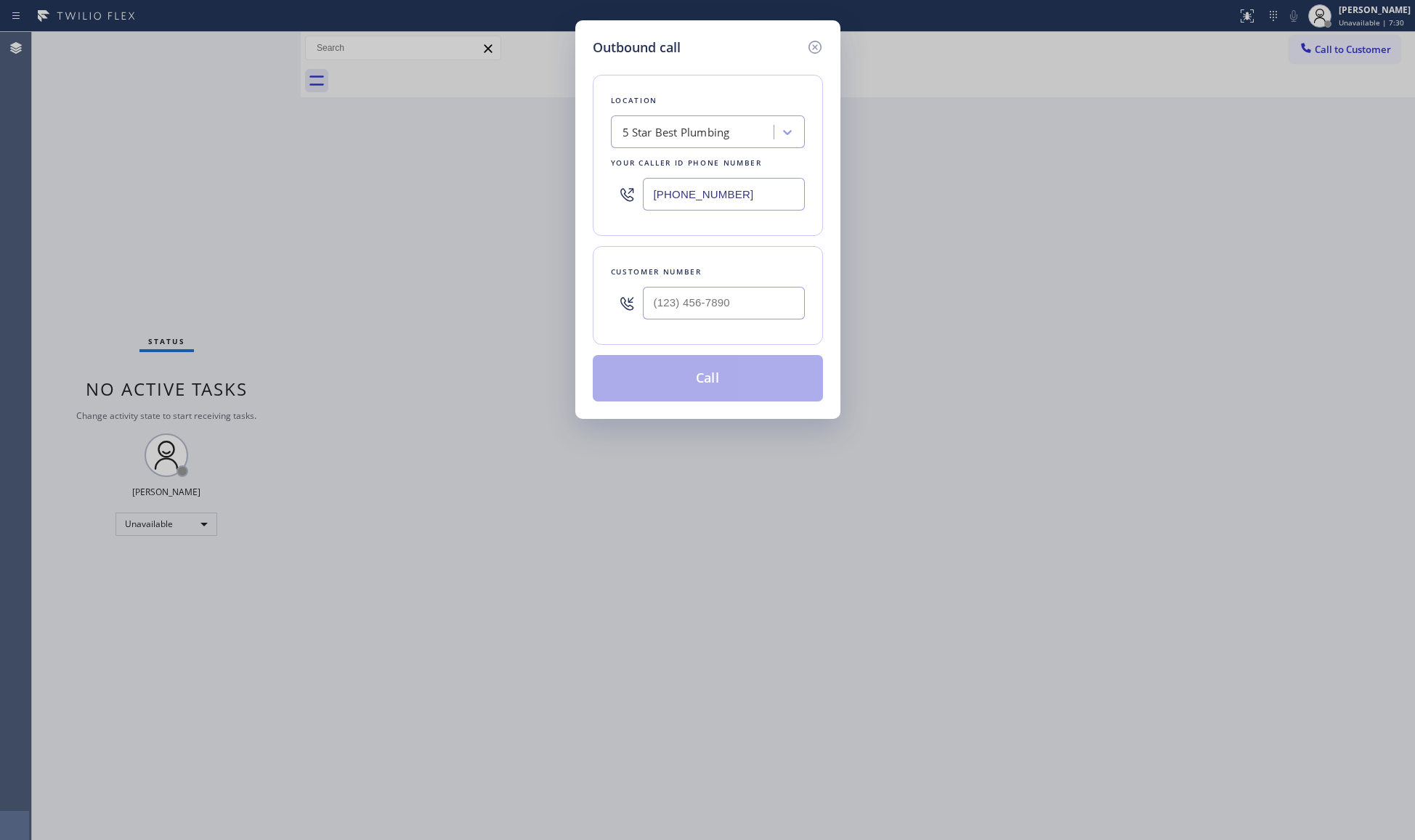
drag, startPoint x: 757, startPoint y: 199, endPoint x: 321, endPoint y: 145, distance: 439.3
click at [468, 141] on div "Outbound call Location 5 Star Best Plumbing Your caller id phone number [PHONE_…" at bounding box center [708, 420] width 1415 height 840
paste input "855) 485-1951"
type input "[PHONE_NUMBER]"
click at [742, 314] on input "(___) ___-____" at bounding box center [723, 303] width 162 height 33
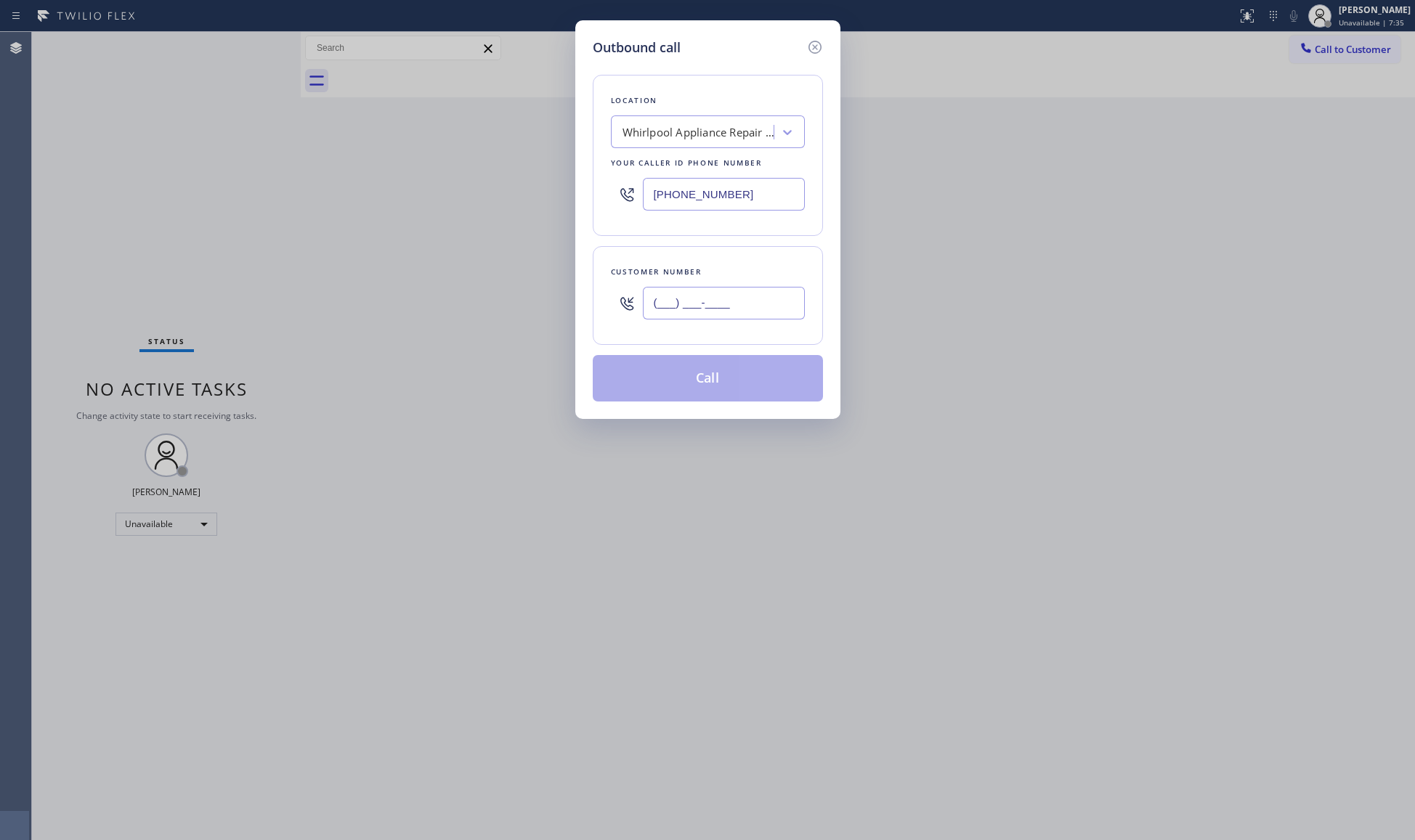
paste input "813) 220-5230"
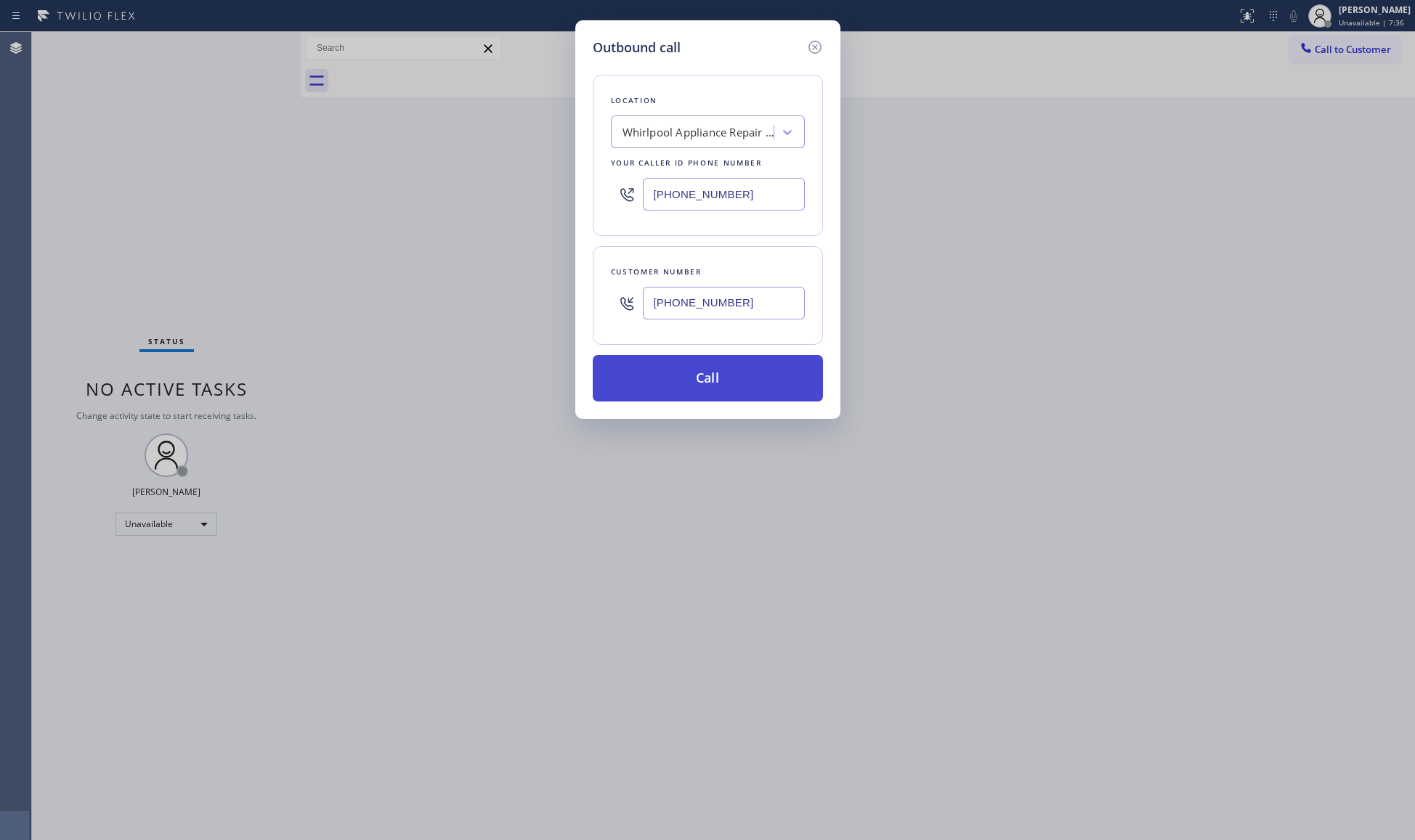
type input "[PHONE_NUMBER]"
click at [715, 390] on button "Call" at bounding box center [708, 378] width 231 height 47
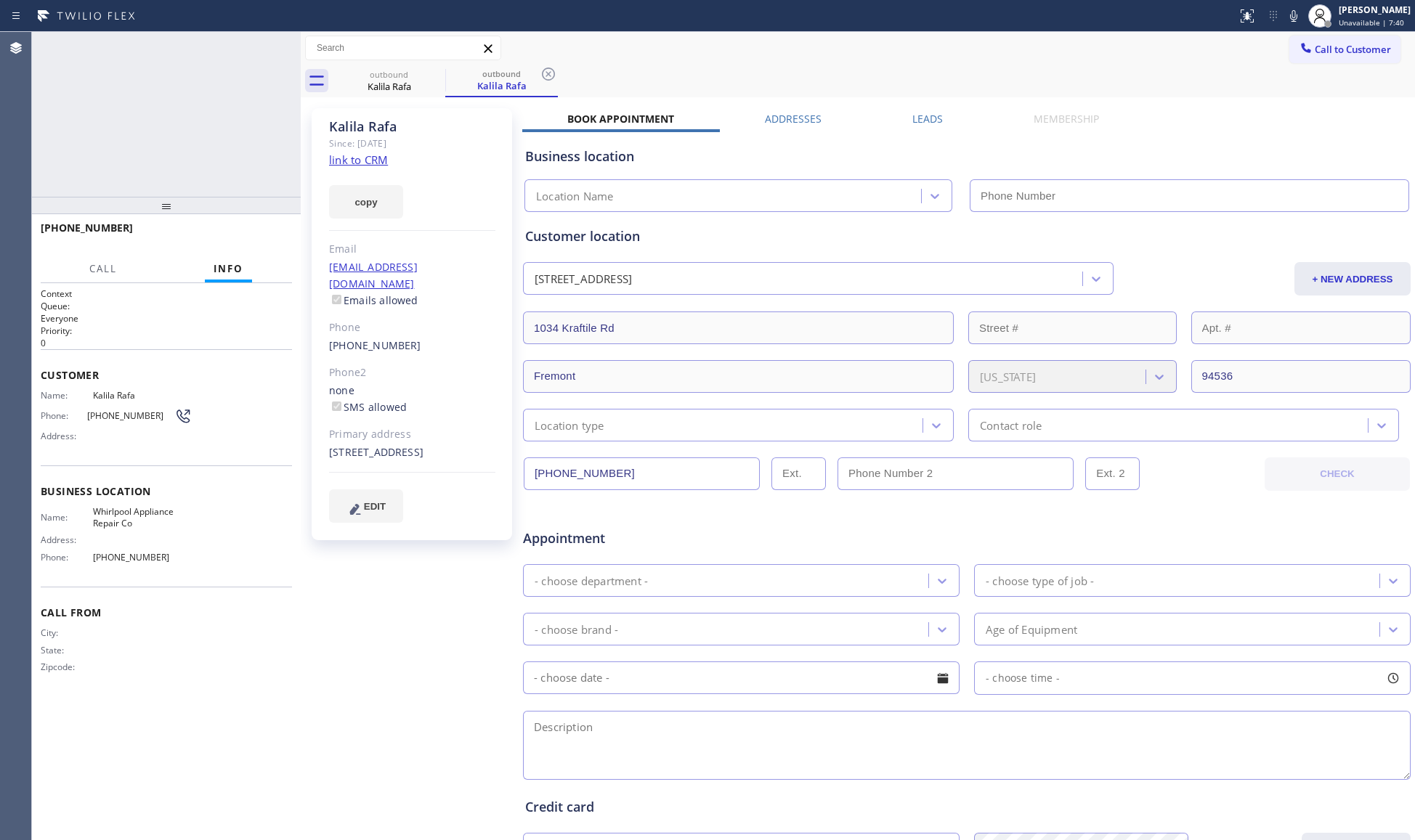
type input "[PHONE_NUMBER]"
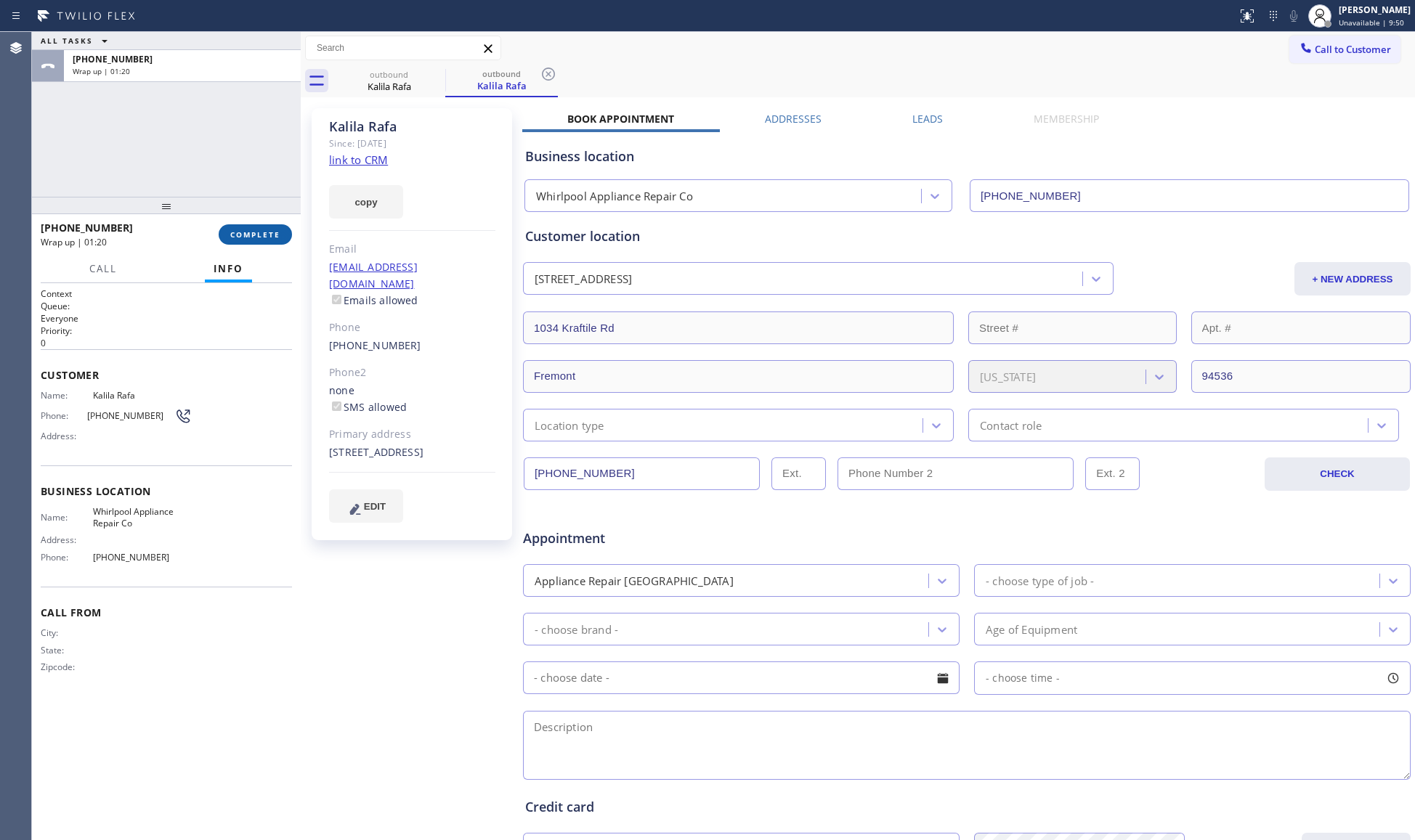
click at [221, 232] on button "COMPLETE" at bounding box center [255, 234] width 73 height 20
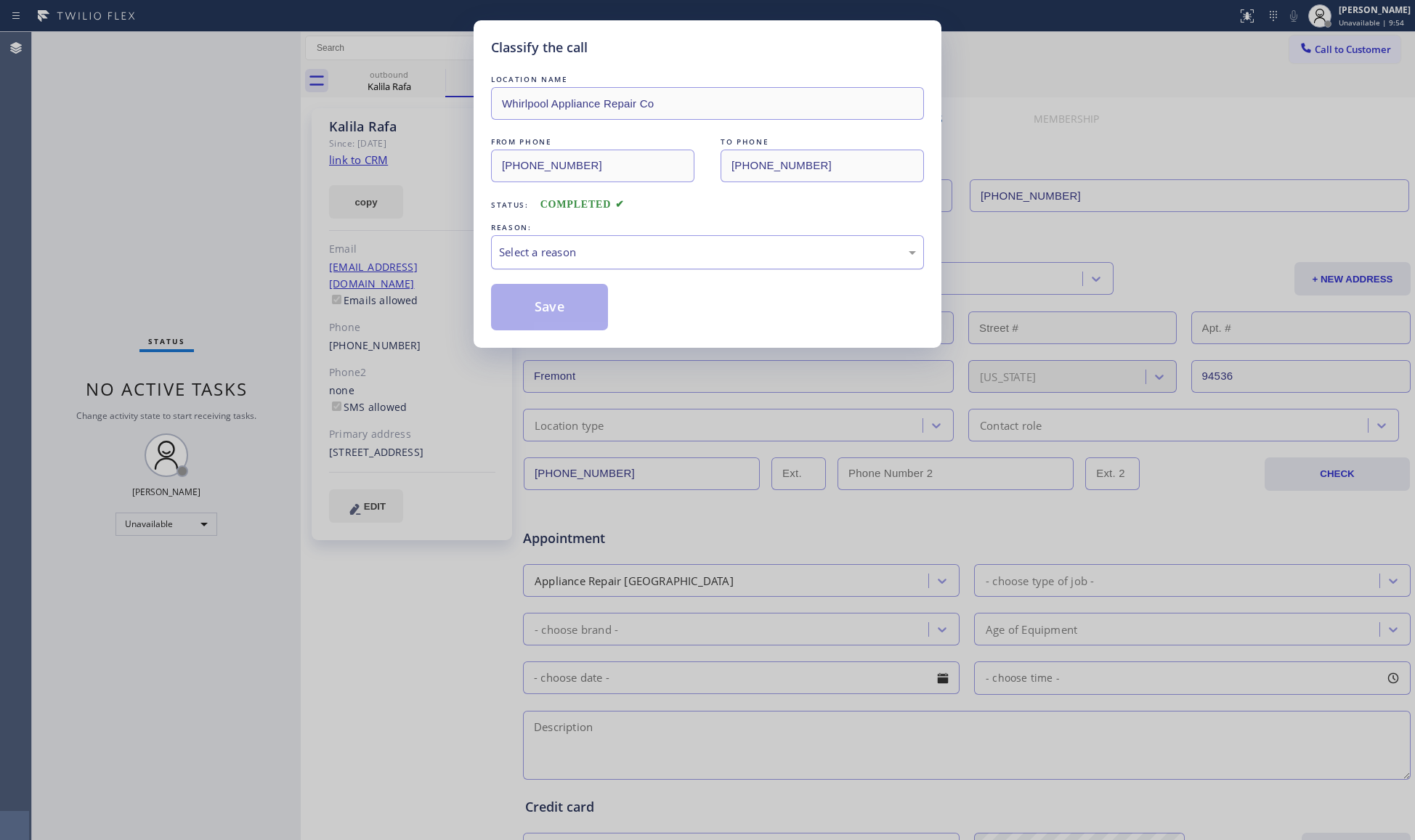
click at [568, 255] on div "Select a reason" at bounding box center [708, 252] width 417 height 17
drag, startPoint x: 538, startPoint y: 314, endPoint x: 209, endPoint y: 158, distance: 364.1
click at [530, 306] on button "Save" at bounding box center [549, 307] width 117 height 47
drag, startPoint x: 12, startPoint y: 102, endPoint x: 115, endPoint y: 123, distance: 105.1
click at [18, 104] on div "Classify the call LOCATION NAME Whirlpool Appliance Repair Co FROM PHONE [PHONE…" at bounding box center [708, 420] width 1415 height 840
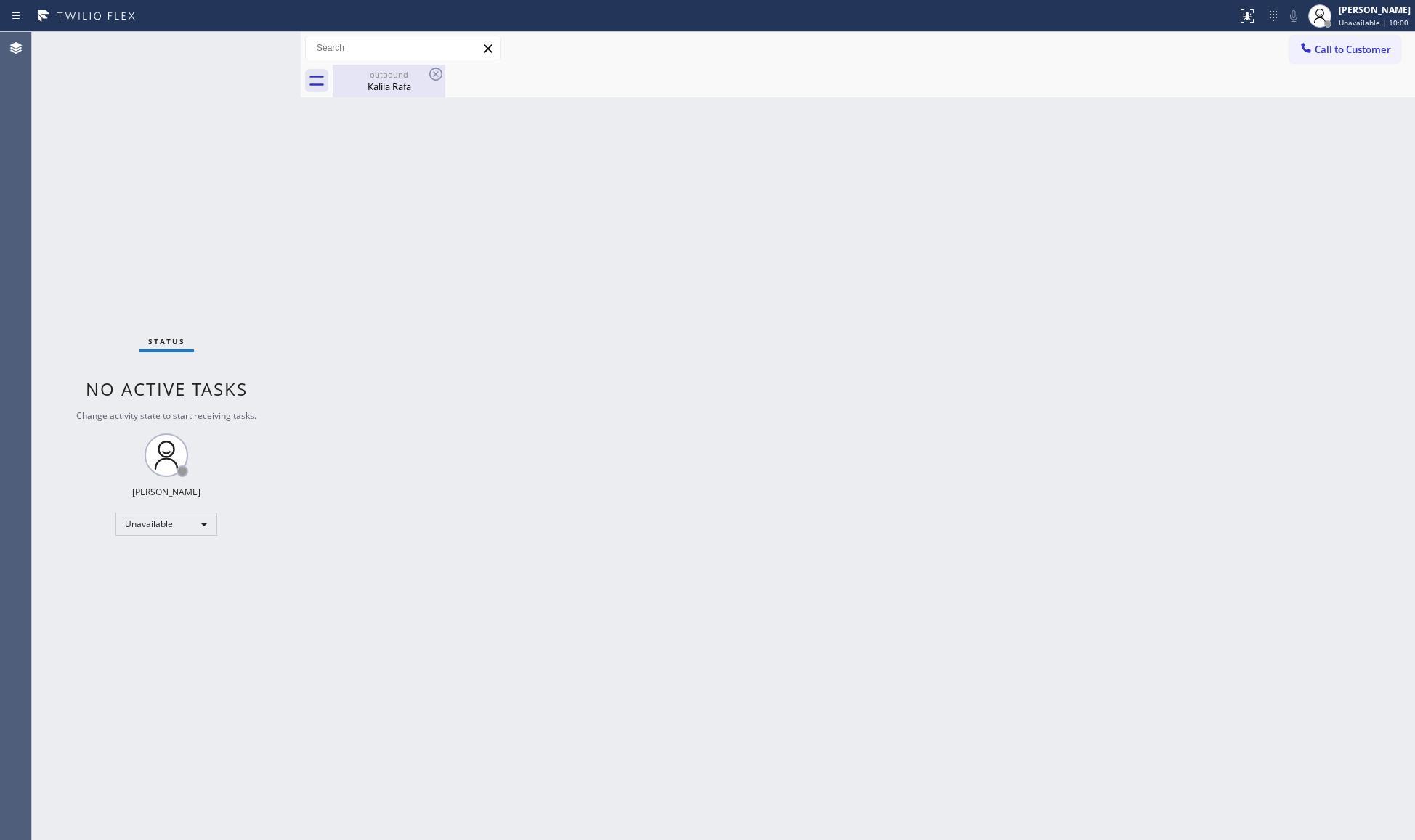
click at [405, 67] on div "outbound Kalila Rafa" at bounding box center [389, 80] width 110 height 33
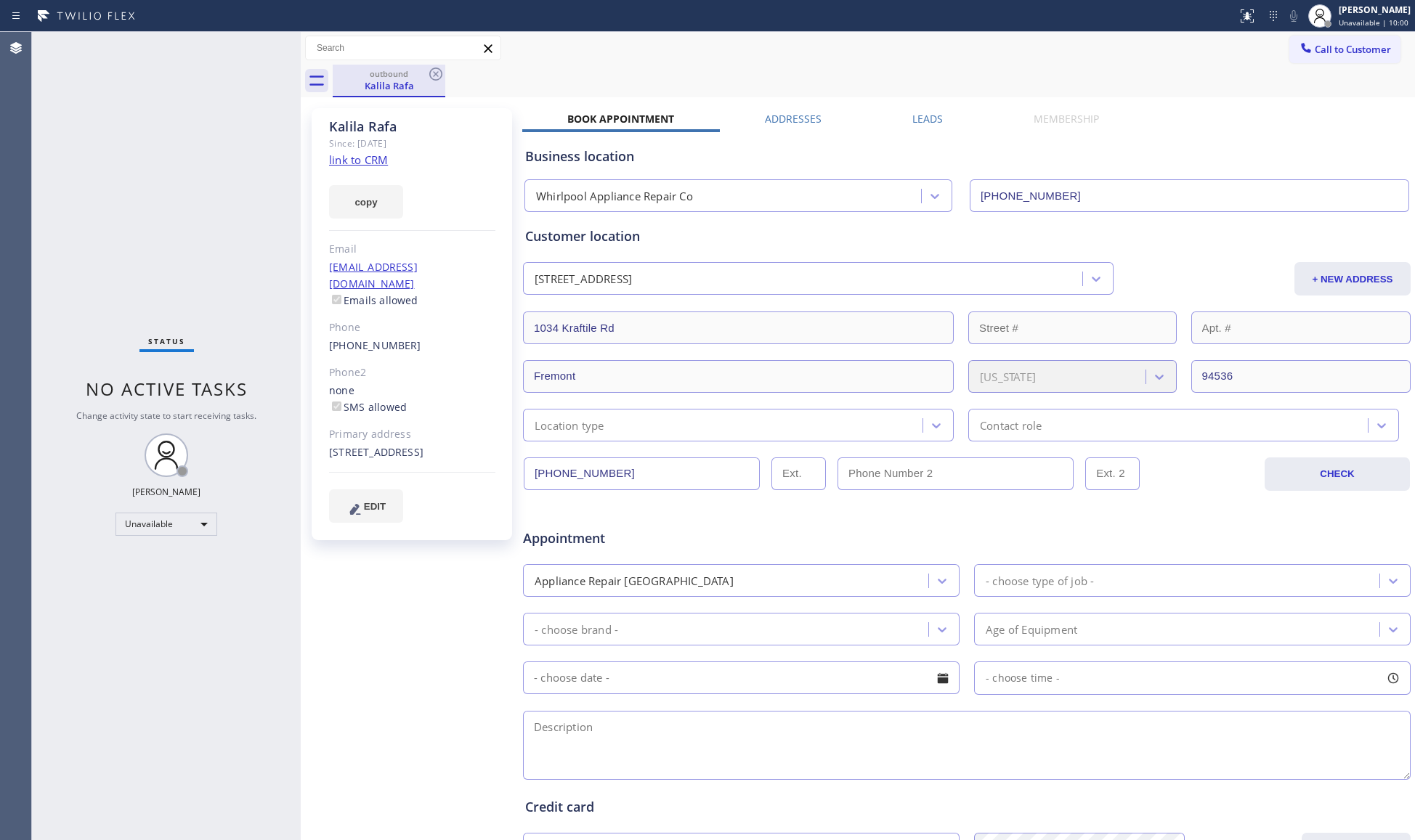
click at [422, 73] on div "outbound" at bounding box center [389, 73] width 110 height 11
click at [430, 74] on icon at bounding box center [435, 73] width 13 height 13
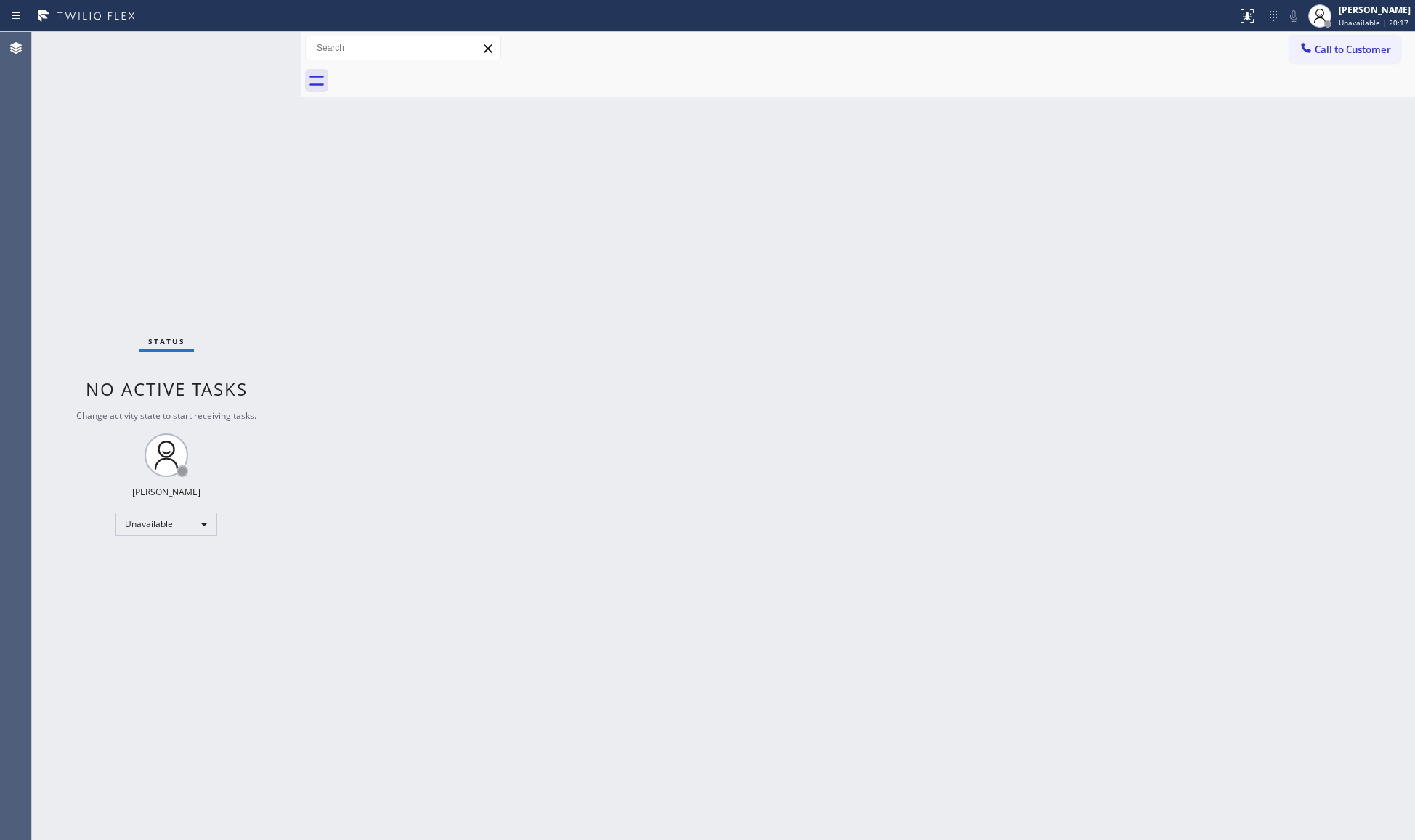
click at [922, 181] on div "Back to Dashboard Change Sender ID Customers Technicians Select a contact Outbo…" at bounding box center [857, 435] width 1114 height 808
drag, startPoint x: 639, startPoint y: 397, endPoint x: 637, endPoint y: 276, distance: 121.0
click at [639, 397] on div "Back to Dashboard Change Sender ID Customers Technicians Select a contact Outbo…" at bounding box center [857, 435] width 1114 height 808
click at [1351, 47] on span "Call to Customer" at bounding box center [1352, 49] width 76 height 13
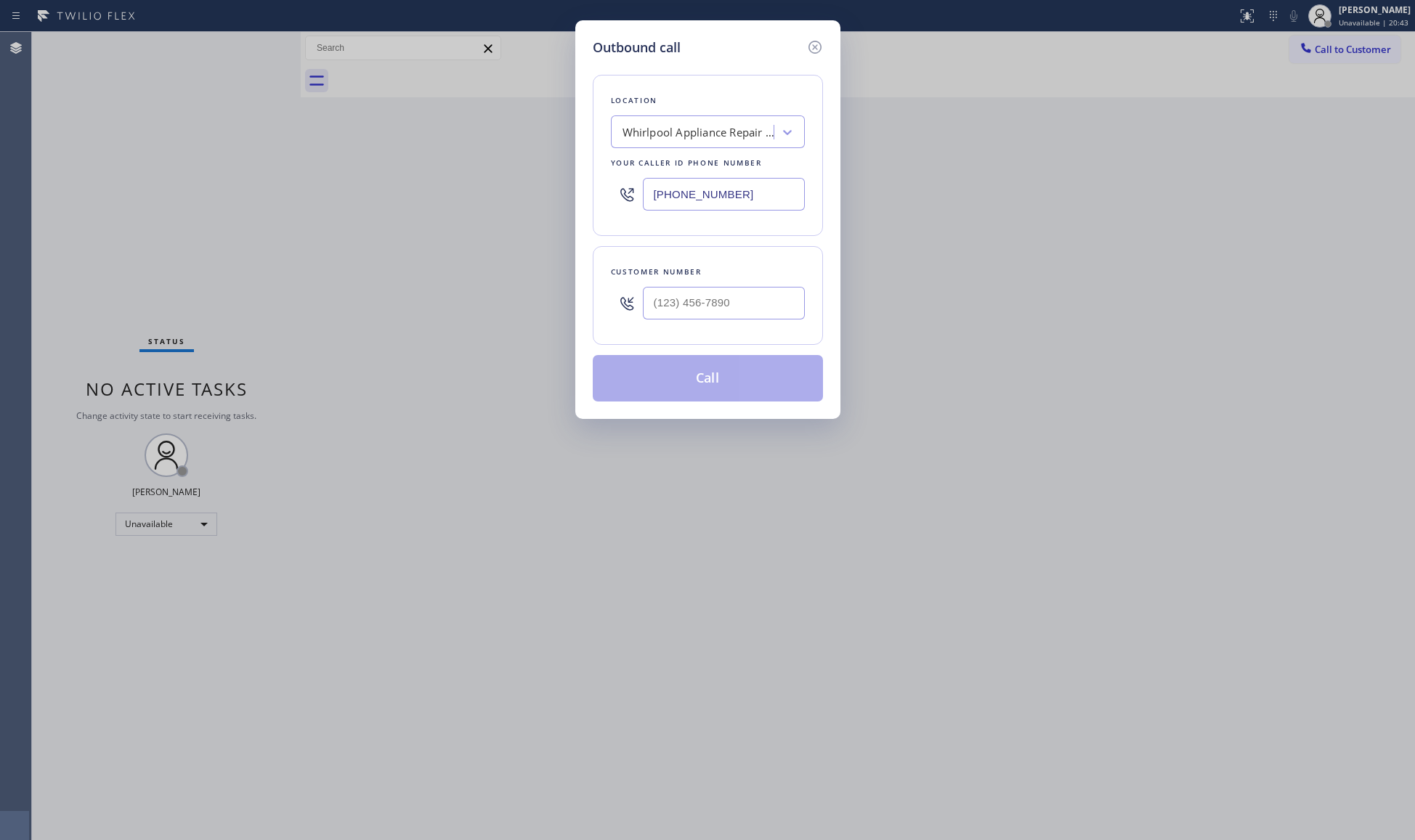
drag, startPoint x: 745, startPoint y: 189, endPoint x: 613, endPoint y: 193, distance: 132.1
click at [613, 193] on div "[PHONE_NUMBER]" at bounding box center [708, 193] width 194 height 47
paste input "731-4952"
type input "[PHONE_NUMBER]"
click at [697, 320] on input "(___) ___-____" at bounding box center [723, 303] width 162 height 33
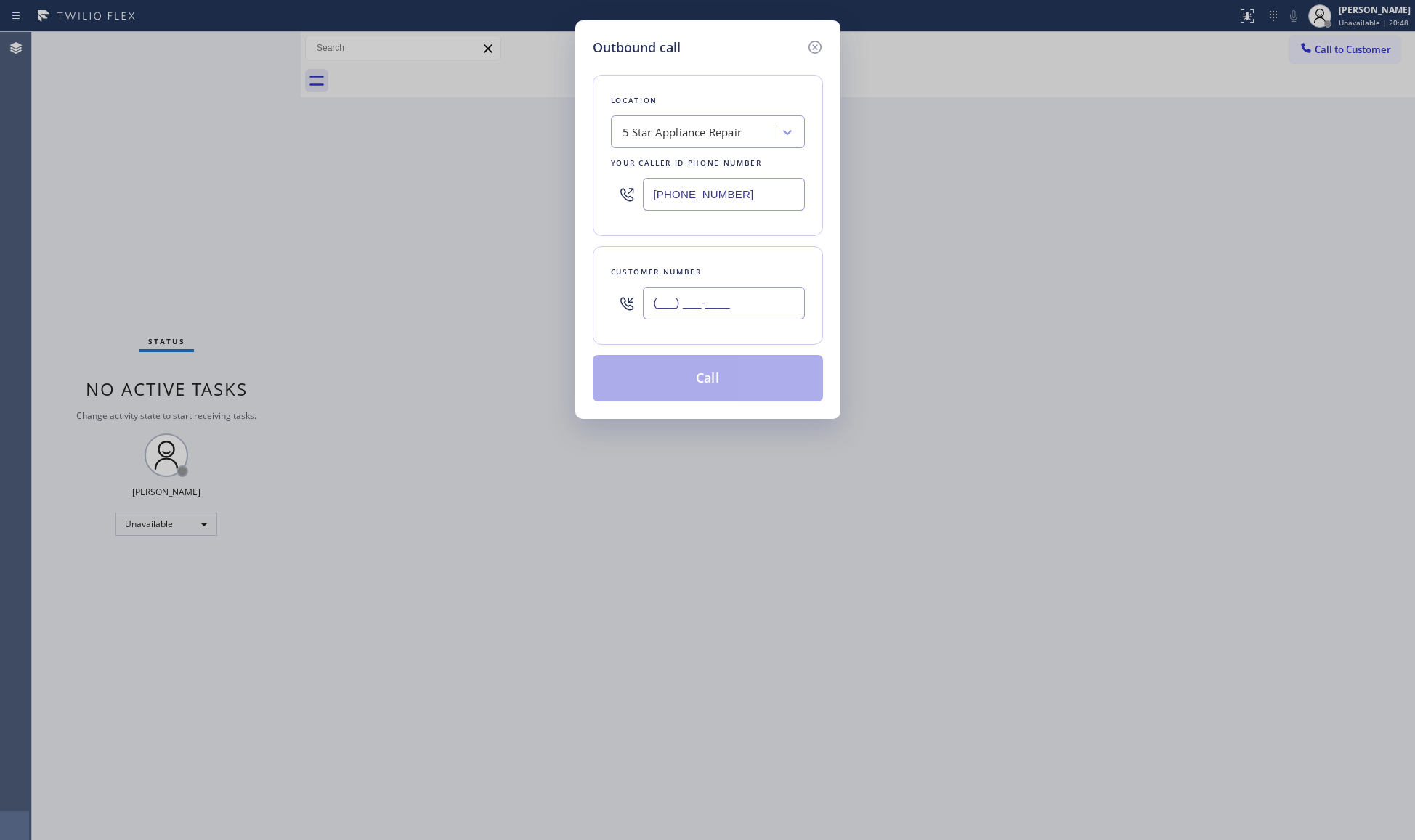
paste input "415) 505-8820"
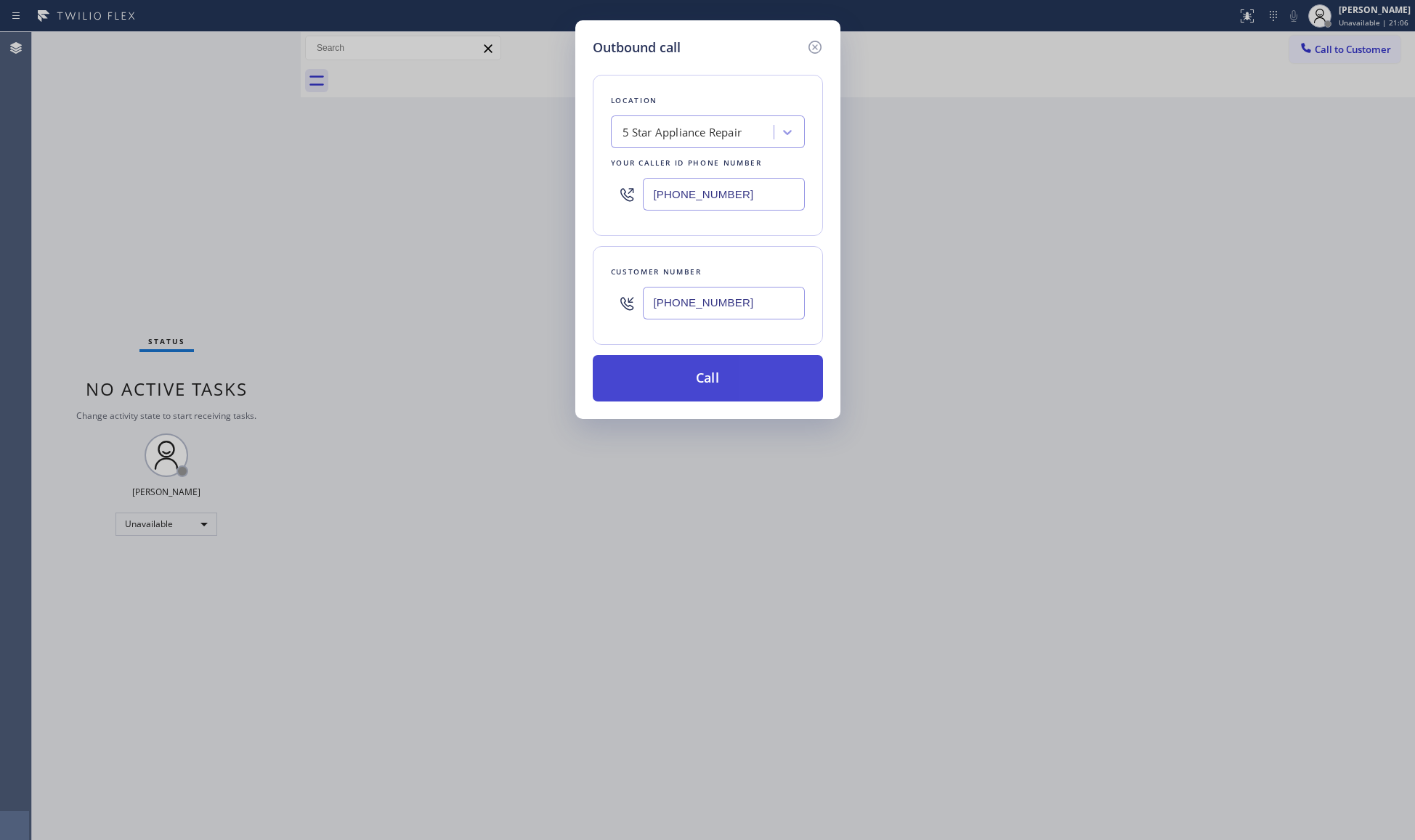
type input "[PHONE_NUMBER]"
click at [726, 383] on button "Call" at bounding box center [708, 378] width 231 height 47
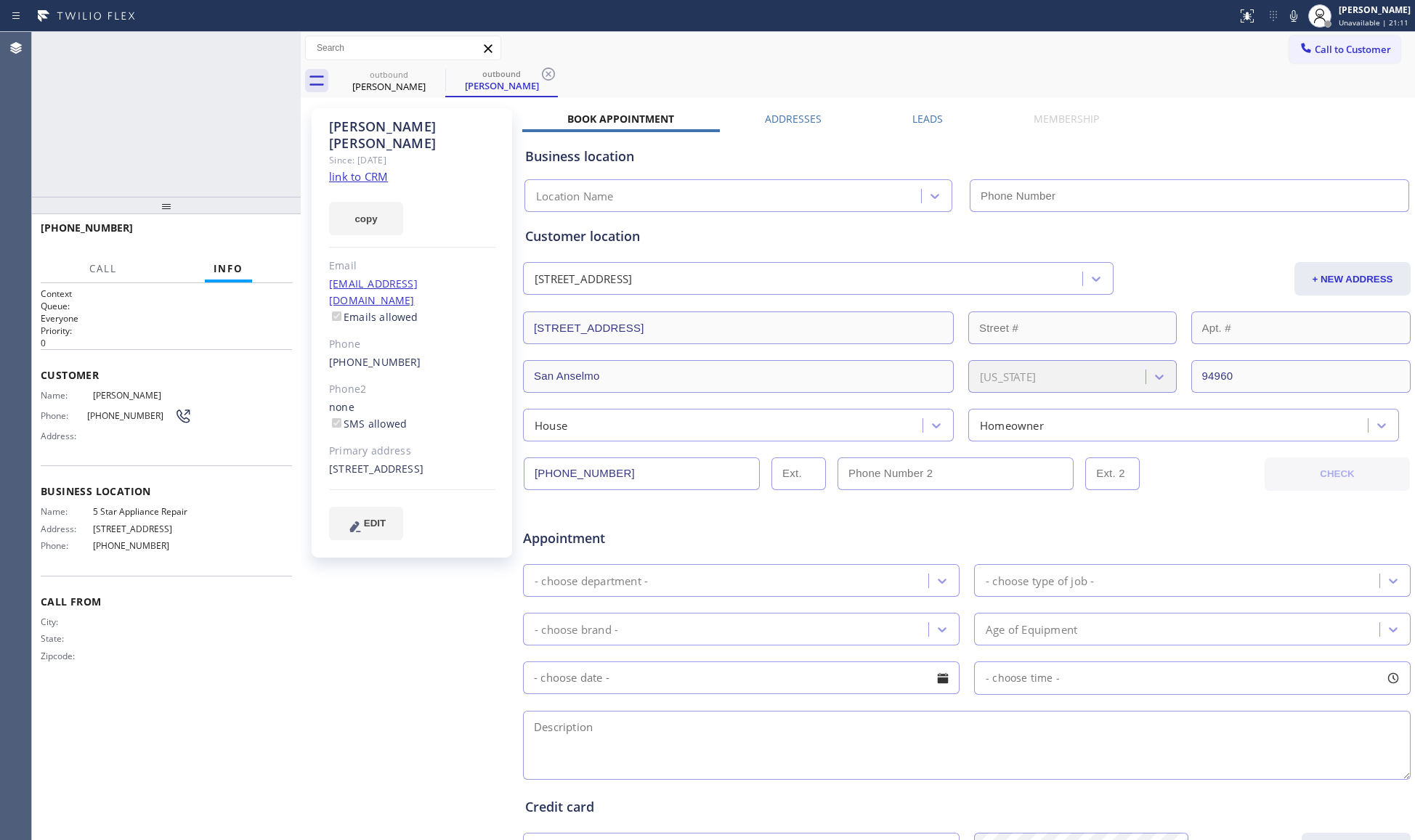
type input "[PHONE_NUMBER]"
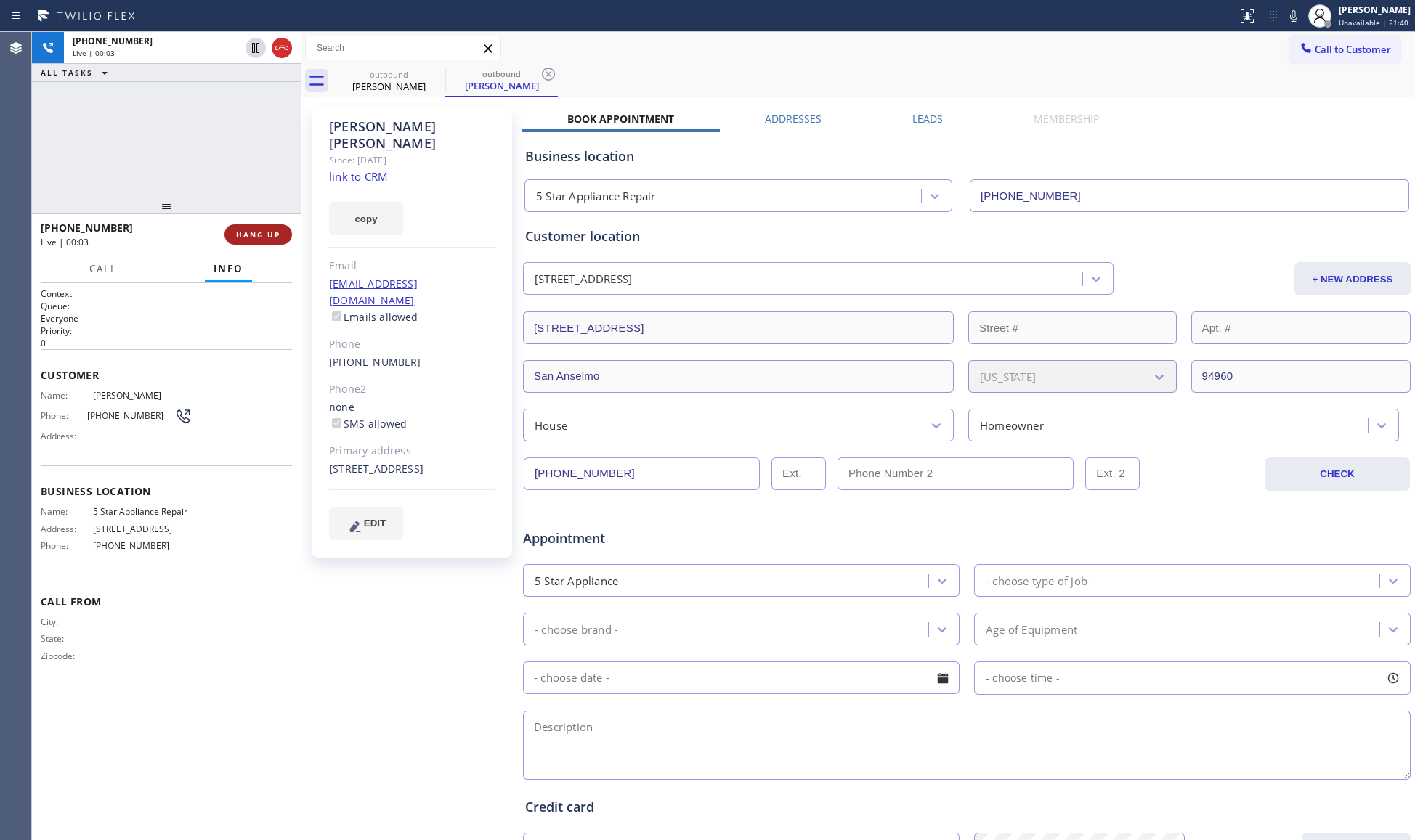
click at [283, 230] on button "HANG UP" at bounding box center [258, 234] width 67 height 20
click at [284, 227] on button "COMPLETE" at bounding box center [255, 234] width 73 height 20
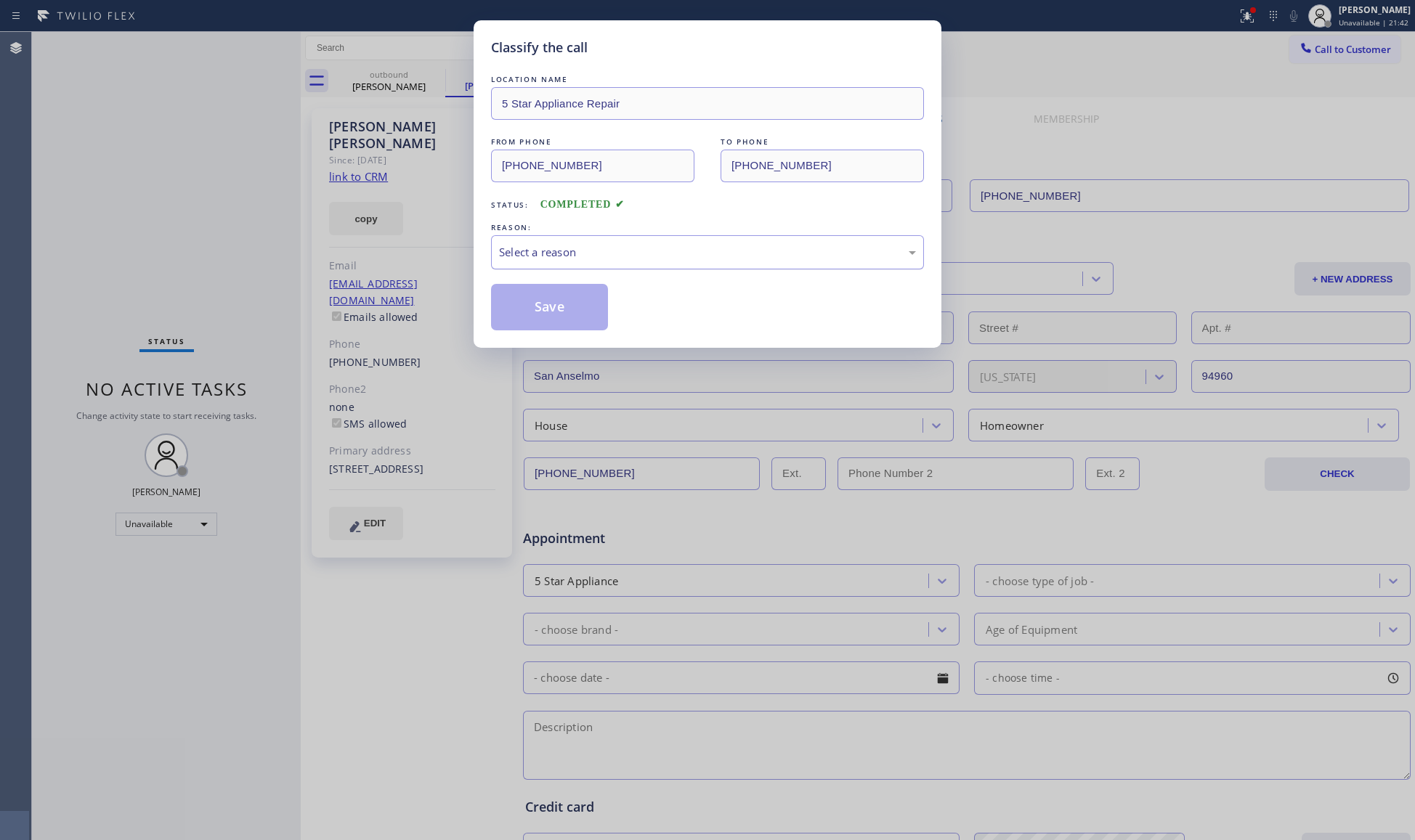
click at [669, 256] on div "Select a reason" at bounding box center [708, 252] width 417 height 17
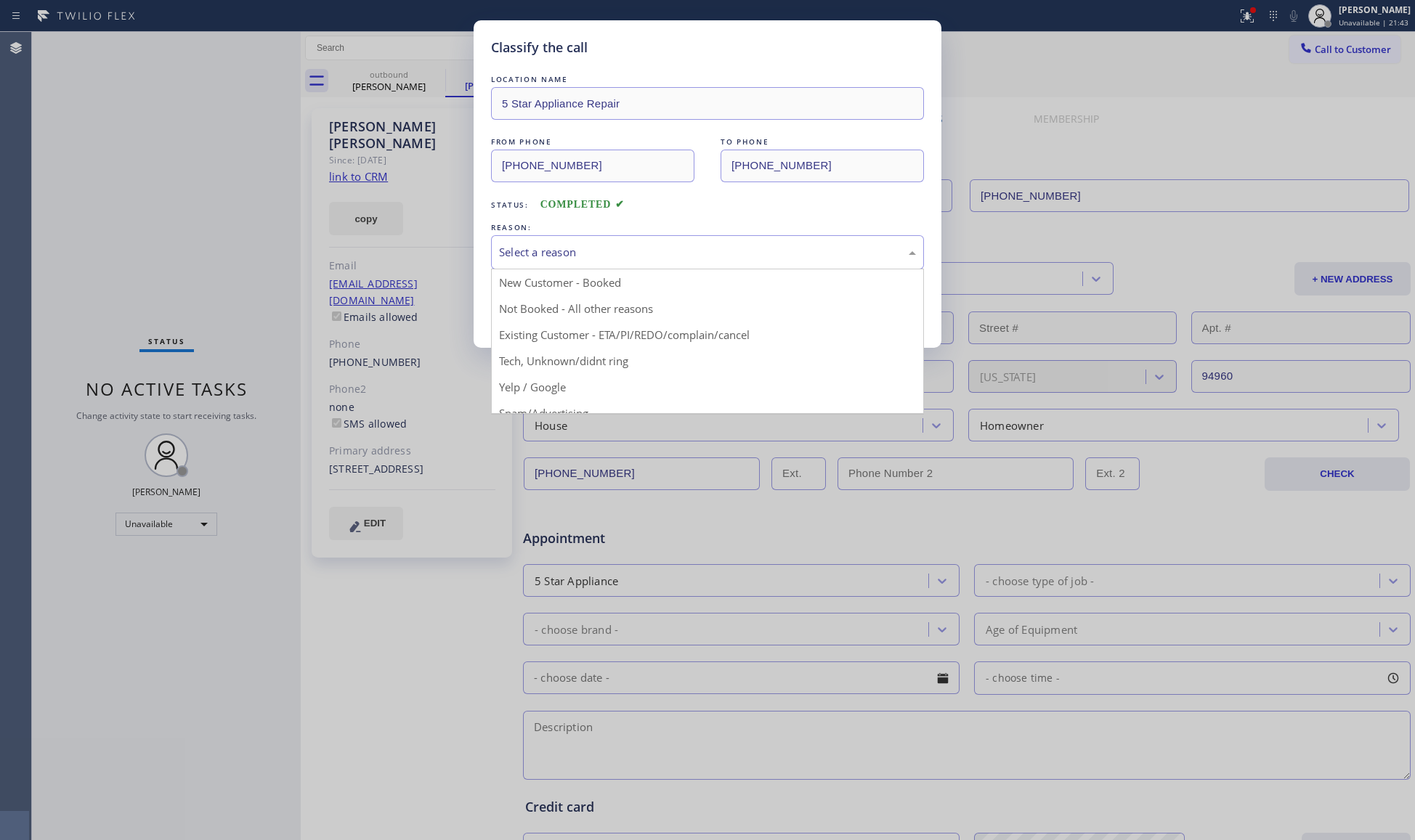
click at [530, 311] on button "Save" at bounding box center [549, 307] width 117 height 47
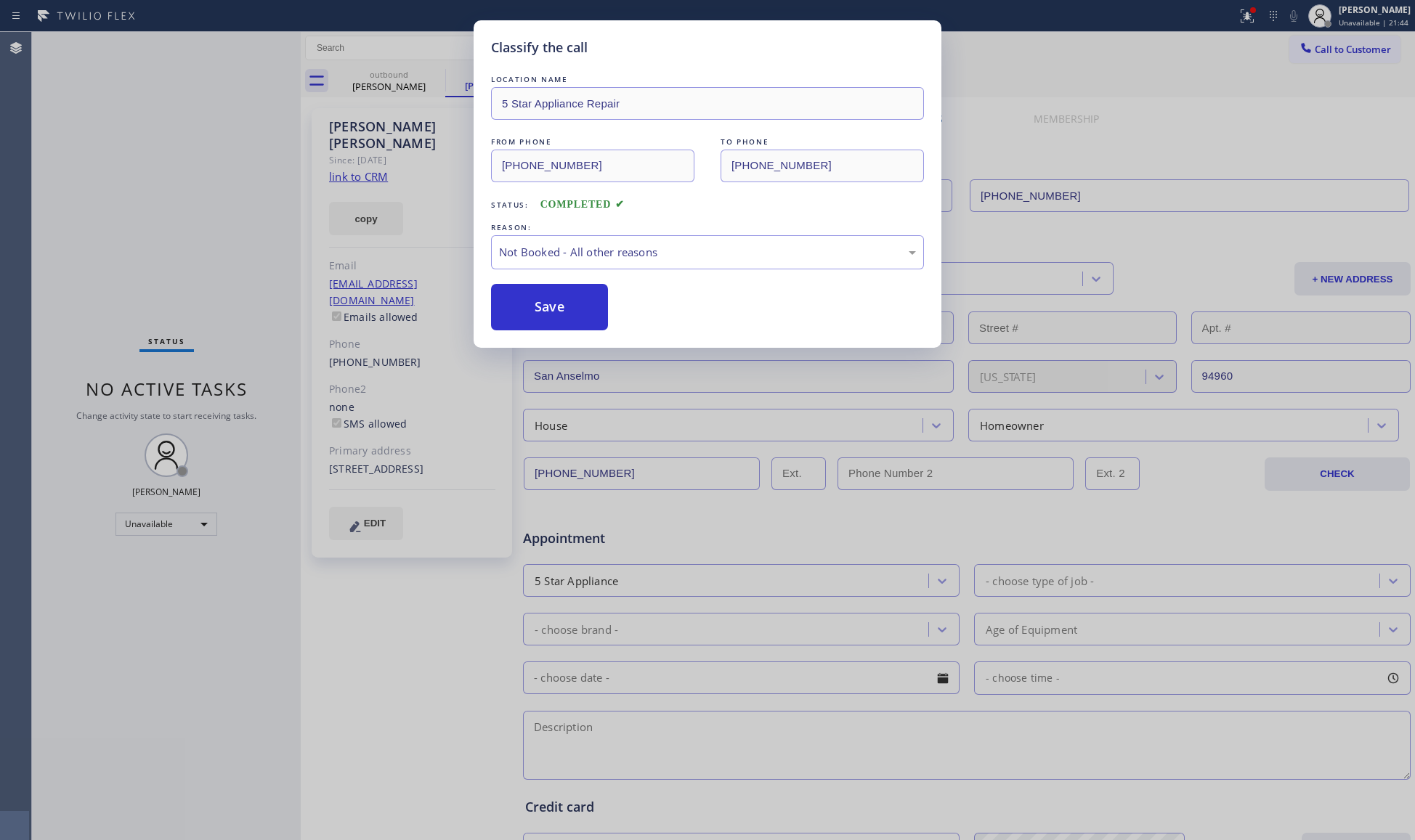
click at [1223, 13] on div "Classify the call LOCATION NAME 5 Star Appliance Repair FROM PHONE [PHONE_NUMBE…" at bounding box center [708, 420] width 1415 height 840
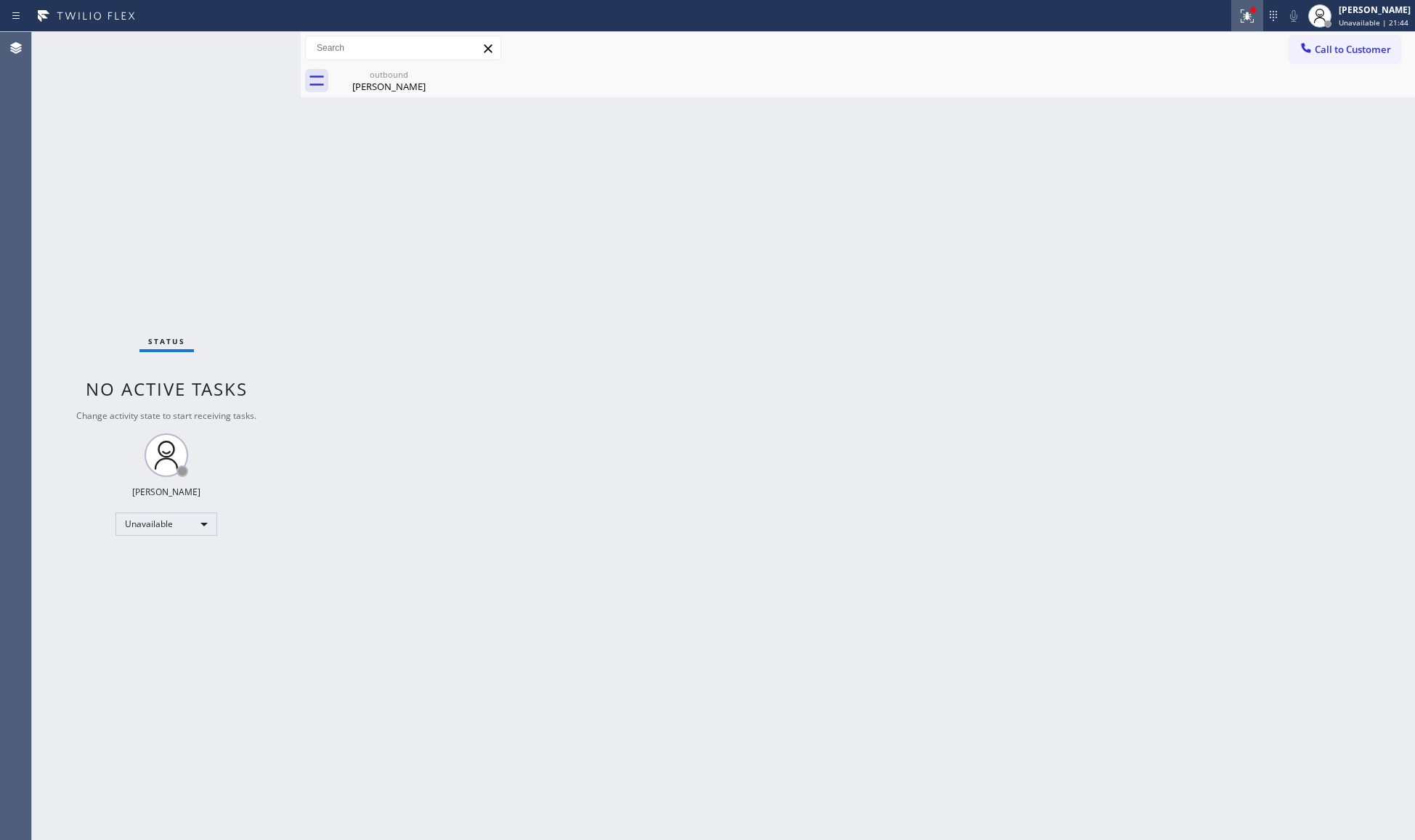
click at [1239, 12] on div at bounding box center [1247, 16] width 32 height 18
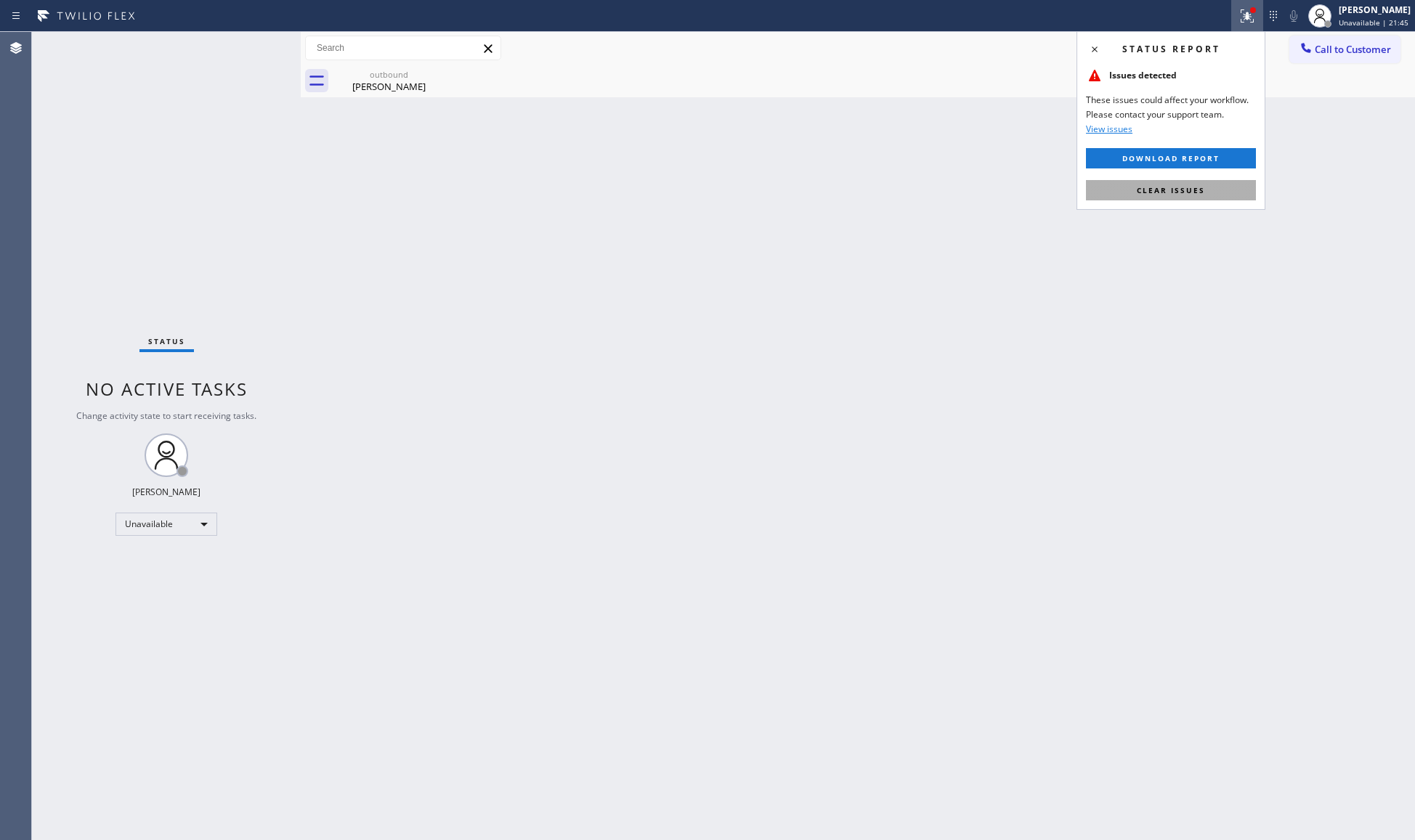
click at [1171, 184] on button "Clear issues" at bounding box center [1170, 190] width 170 height 20
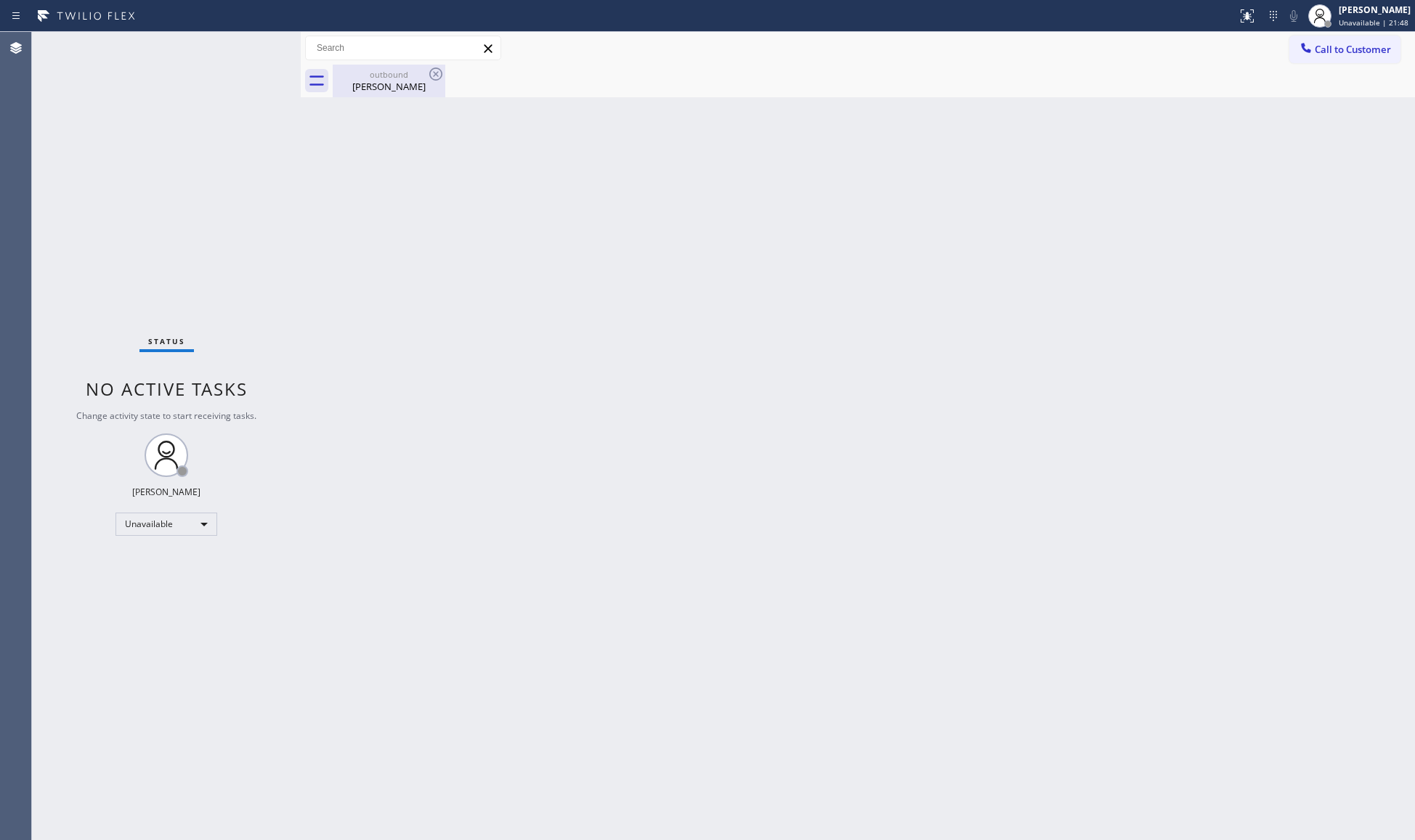
click at [404, 72] on div "outbound" at bounding box center [389, 74] width 110 height 11
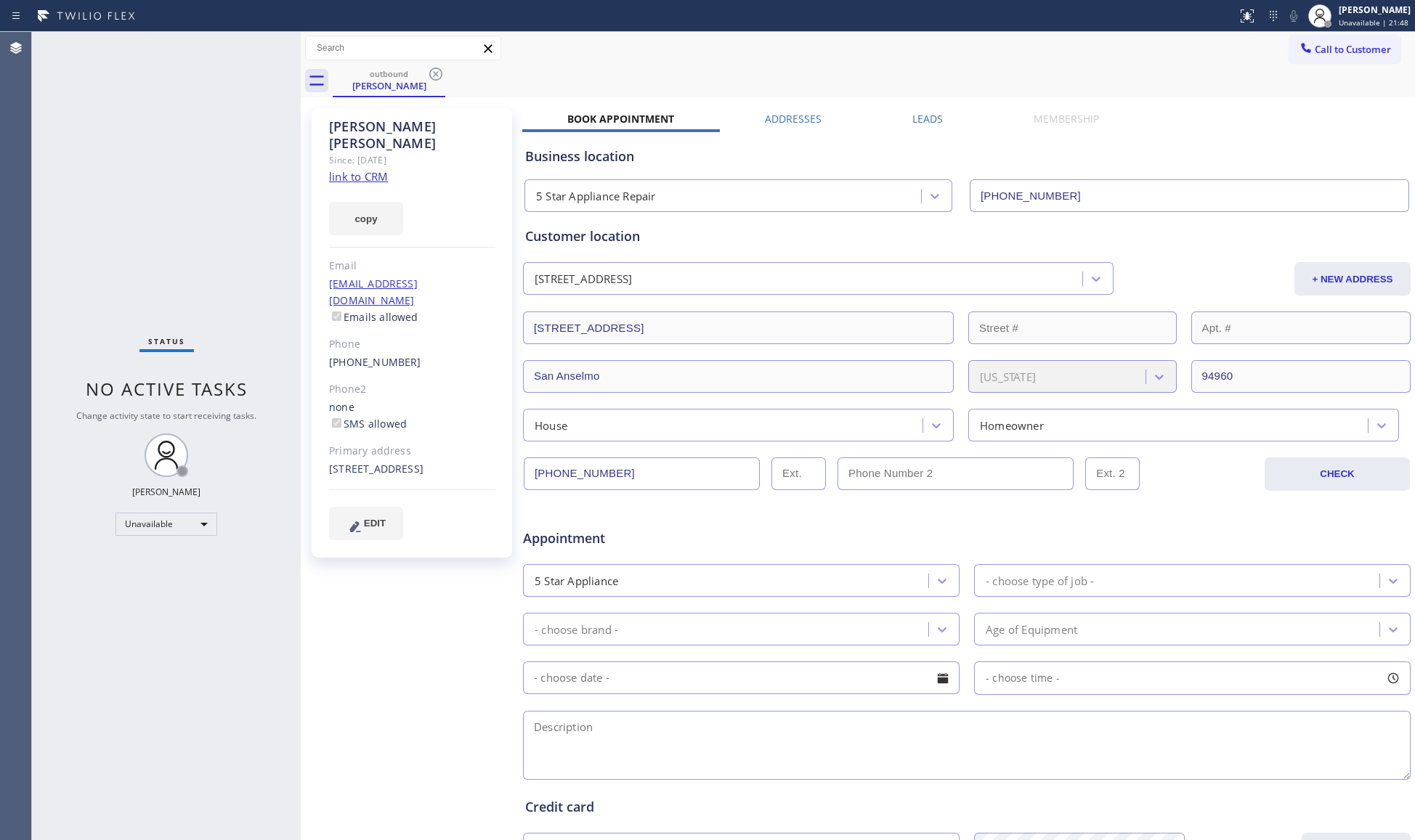
drag, startPoint x: 430, startPoint y: 68, endPoint x: 446, endPoint y: 79, distance: 19.4
click at [430, 70] on icon at bounding box center [436, 74] width 18 height 18
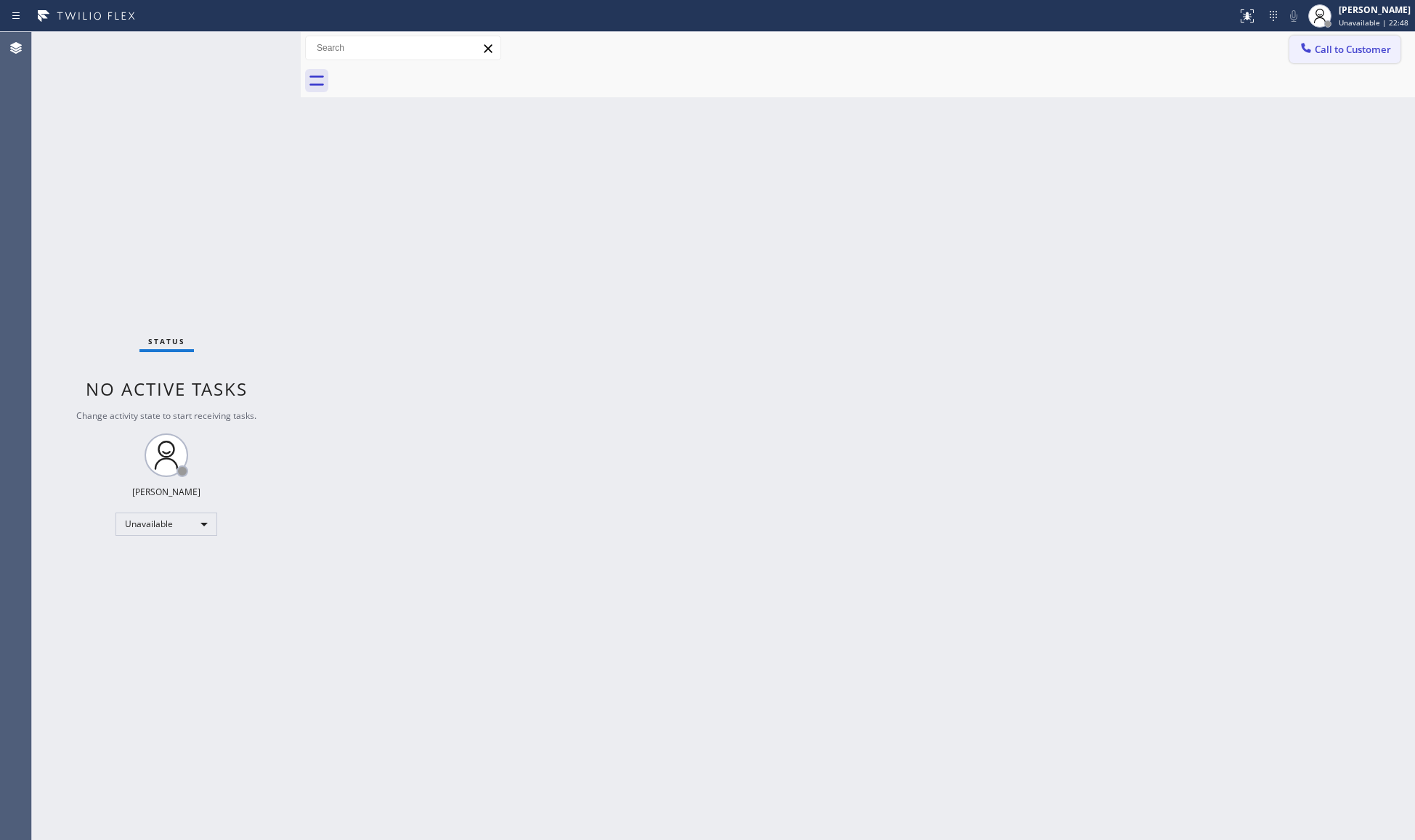
click at [1348, 50] on span "Call to Customer" at bounding box center [1352, 49] width 76 height 13
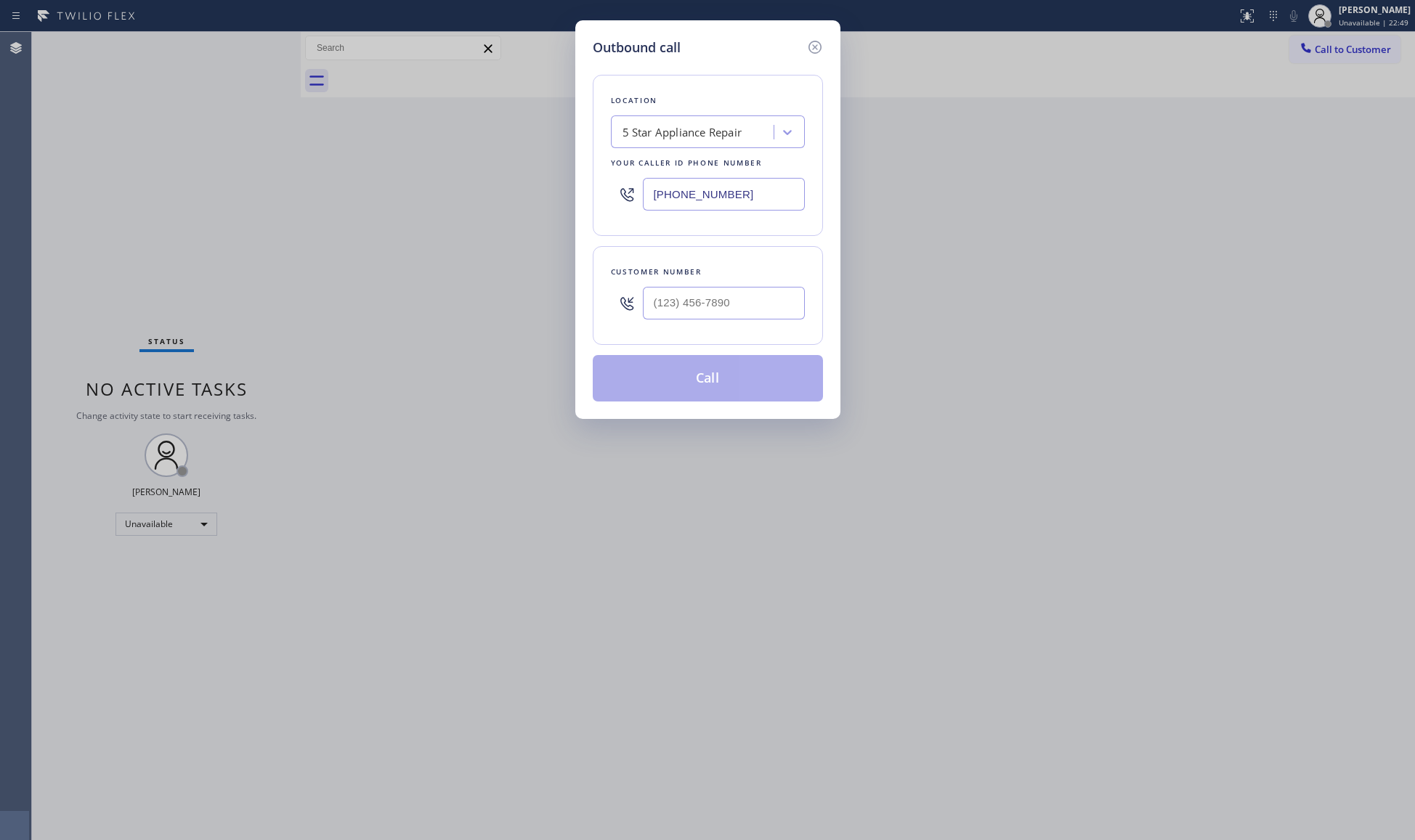
drag, startPoint x: 762, startPoint y: 189, endPoint x: 573, endPoint y: 193, distance: 189.0
click at [573, 193] on div "Outbound call Location 5 Star Appliance Repair Your caller id phone number [PHO…" at bounding box center [708, 420] width 1415 height 840
paste input "720) 807-399"
type input "[PHONE_NUMBER]"
paste input "303) 908-1629"
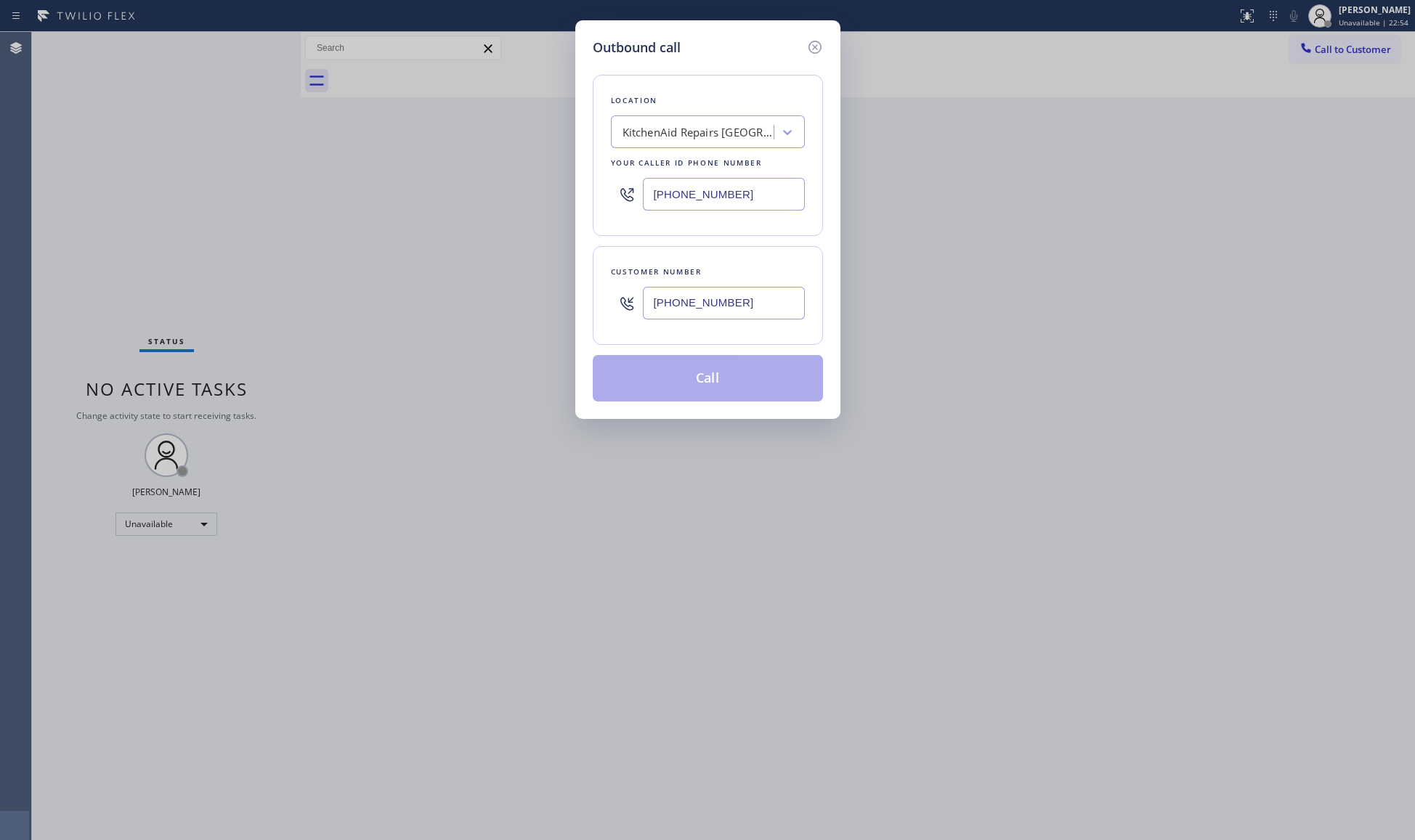
click at [738, 308] on input "[PHONE_NUMBER]" at bounding box center [723, 303] width 162 height 33
type input "[PHONE_NUMBER]"
click at [716, 383] on button "Call" at bounding box center [708, 378] width 231 height 47
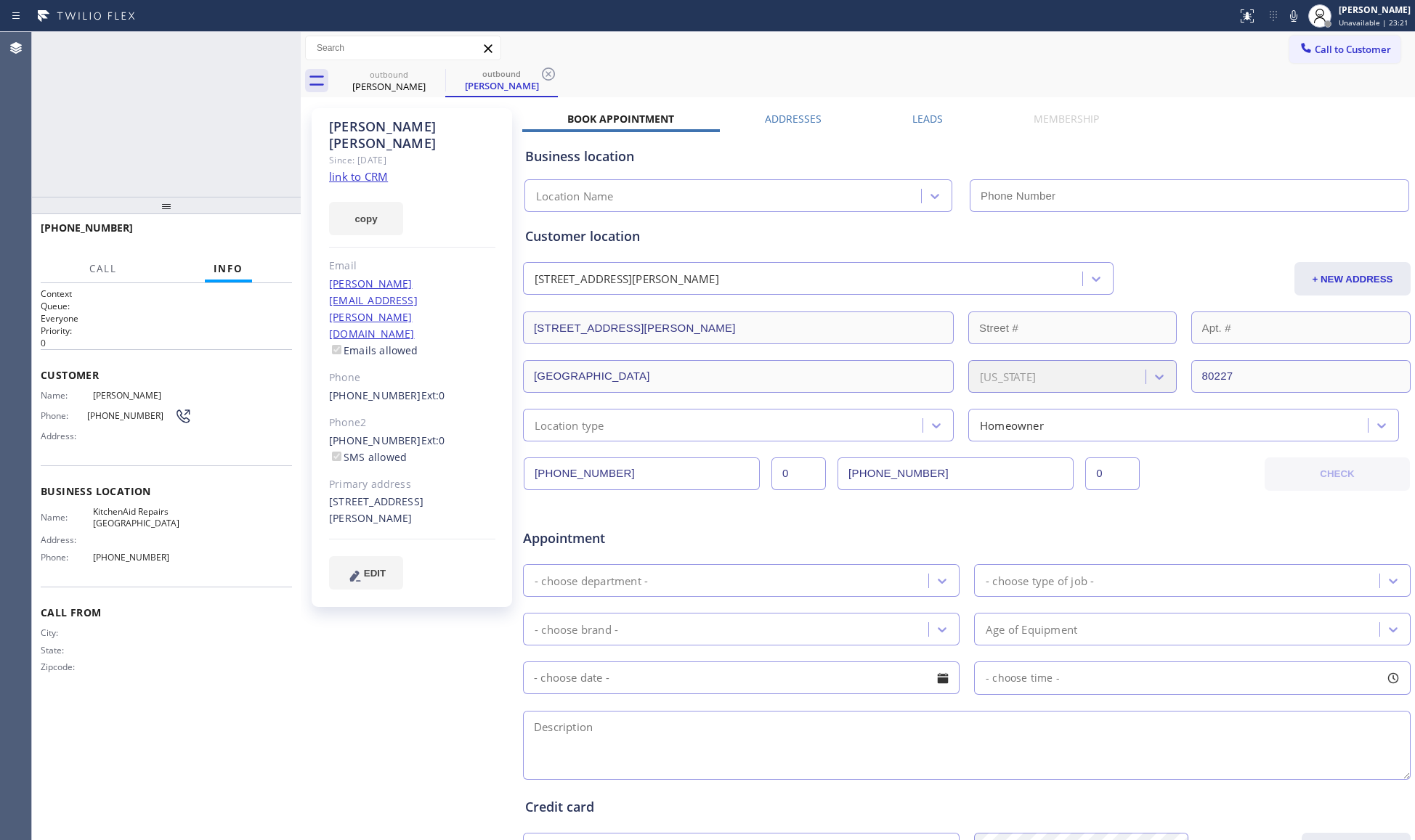
type input "[PHONE_NUMBER]"
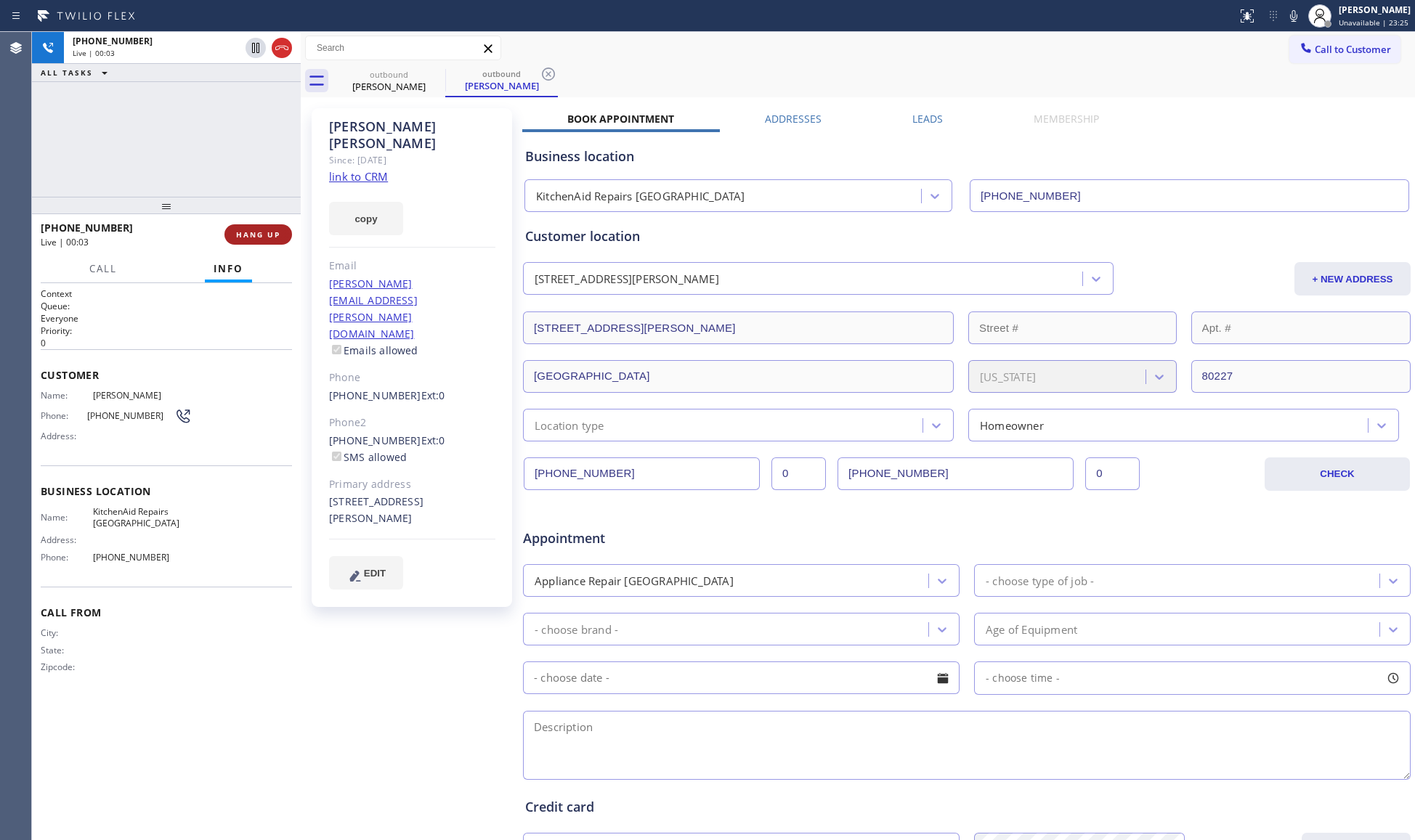
click at [261, 230] on span "HANG UP" at bounding box center [258, 235] width 44 height 11
click at [261, 228] on button "HANG UP" at bounding box center [258, 234] width 67 height 20
click at [261, 223] on div "[PHONE_NUMBER] Live | 00:03 HANG UP" at bounding box center [166, 234] width 252 height 38
click at [261, 222] on div "[PHONE_NUMBER] Live | 00:04 HANG UP" at bounding box center [166, 234] width 252 height 38
click at [261, 222] on div "[PHONE_NUMBER] Wrap up | 00:00 COMPLETE" at bounding box center [166, 234] width 252 height 38
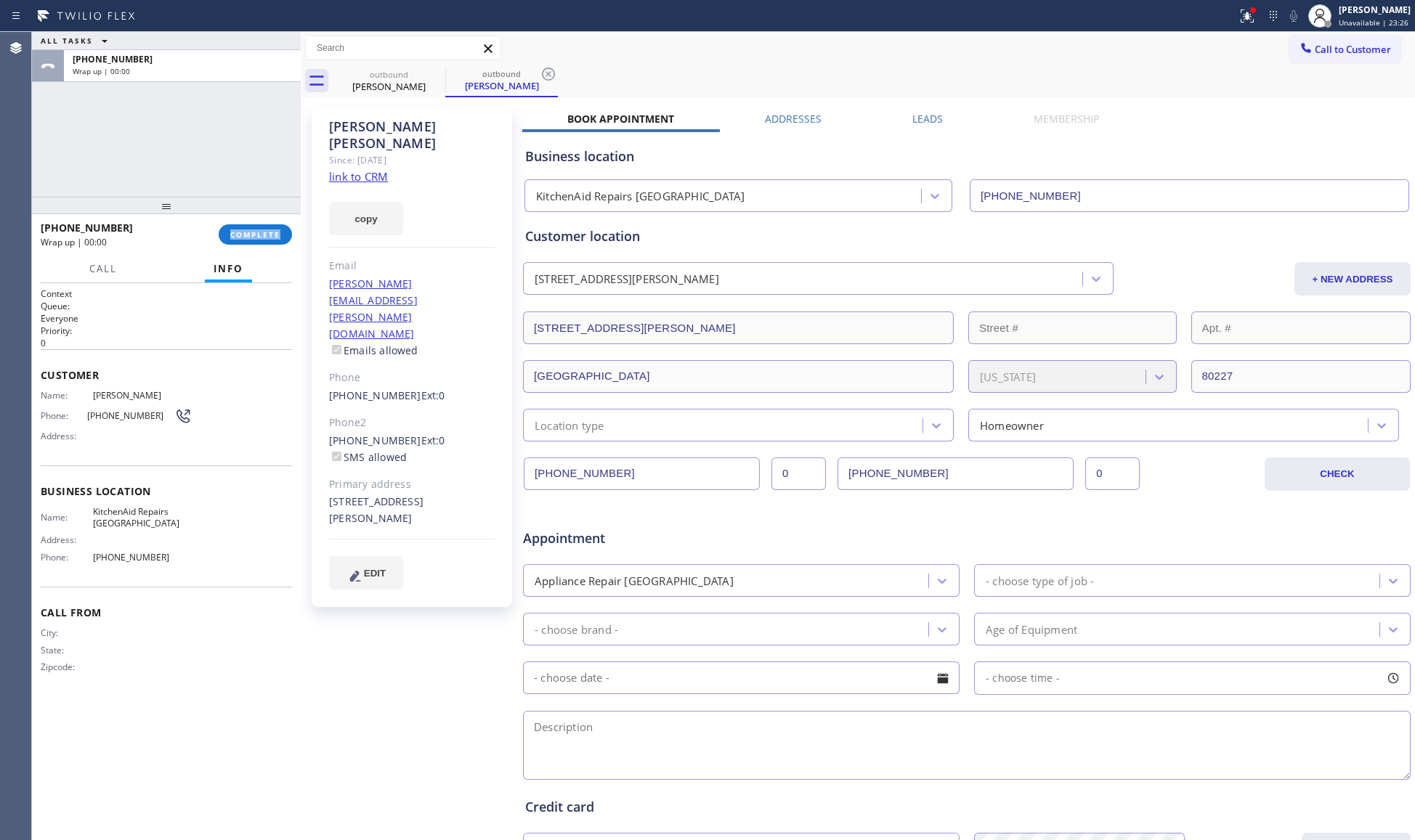
click at [262, 221] on div "[PHONE_NUMBER] Wrap up | 00:00 COMPLETE" at bounding box center [166, 234] width 252 height 38
click at [284, 239] on button "COMPLETE" at bounding box center [255, 234] width 73 height 20
click at [246, 183] on div "ALL TASKS ALL TASKS ACTIVE TASKS TASKS IN WRAP UP [PHONE_NUMBER] Wrap up | 00:04" at bounding box center [166, 114] width 269 height 165
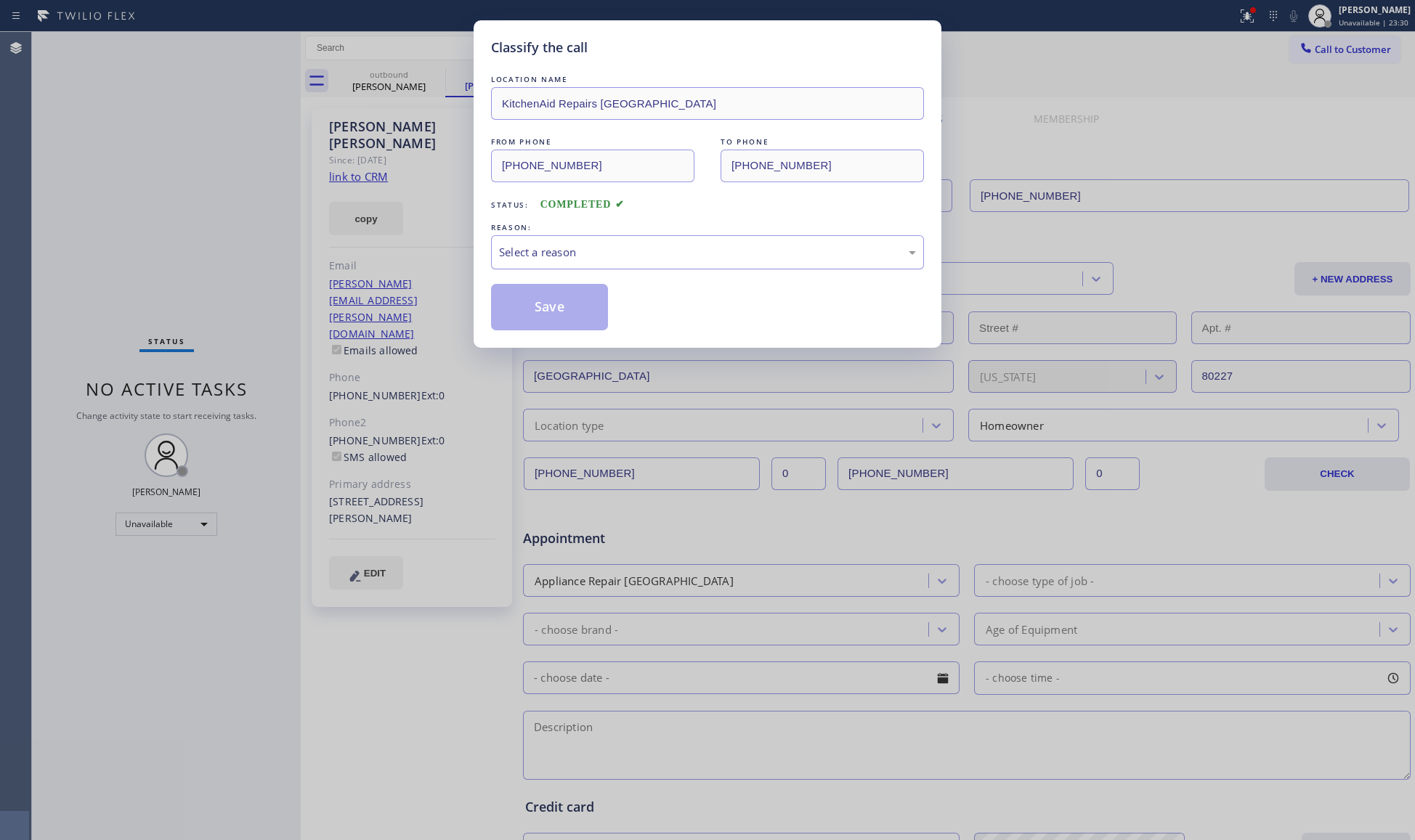
click at [616, 239] on div "Select a reason" at bounding box center [708, 252] width 433 height 34
click at [533, 304] on button "Save" at bounding box center [549, 307] width 117 height 47
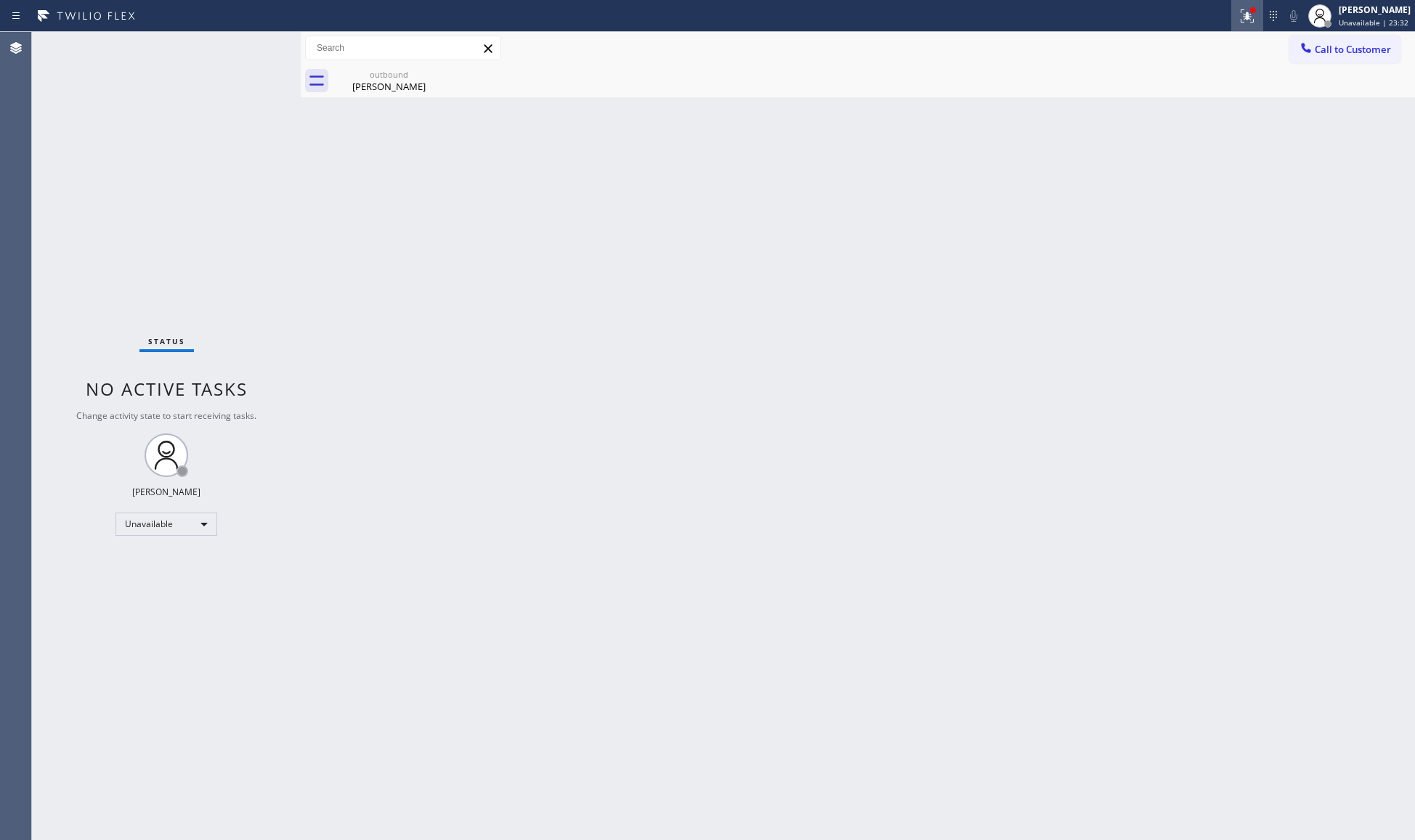
click at [1247, 0] on button at bounding box center [1247, 16] width 32 height 32
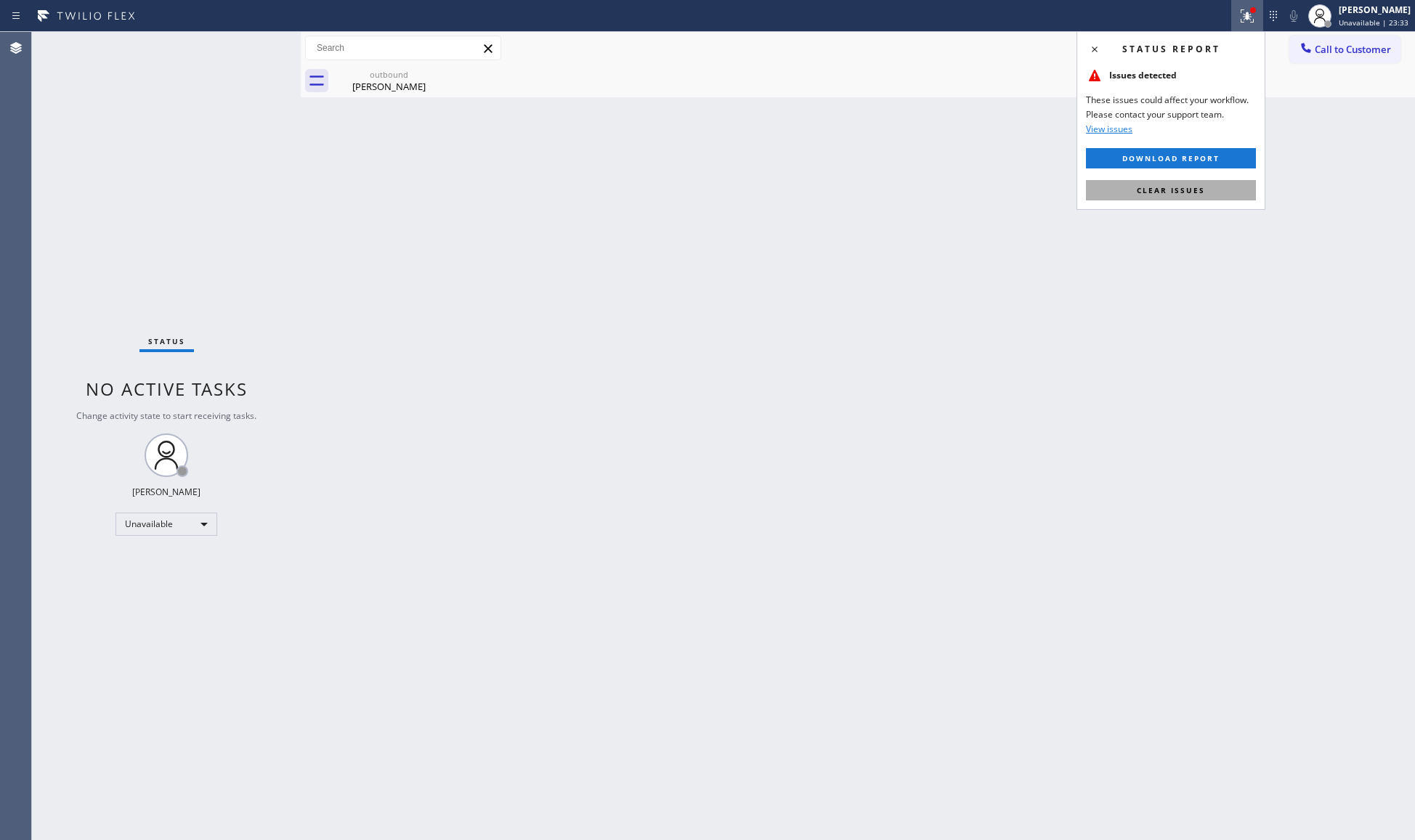
click at [1172, 185] on button "Clear issues" at bounding box center [1170, 190] width 170 height 20
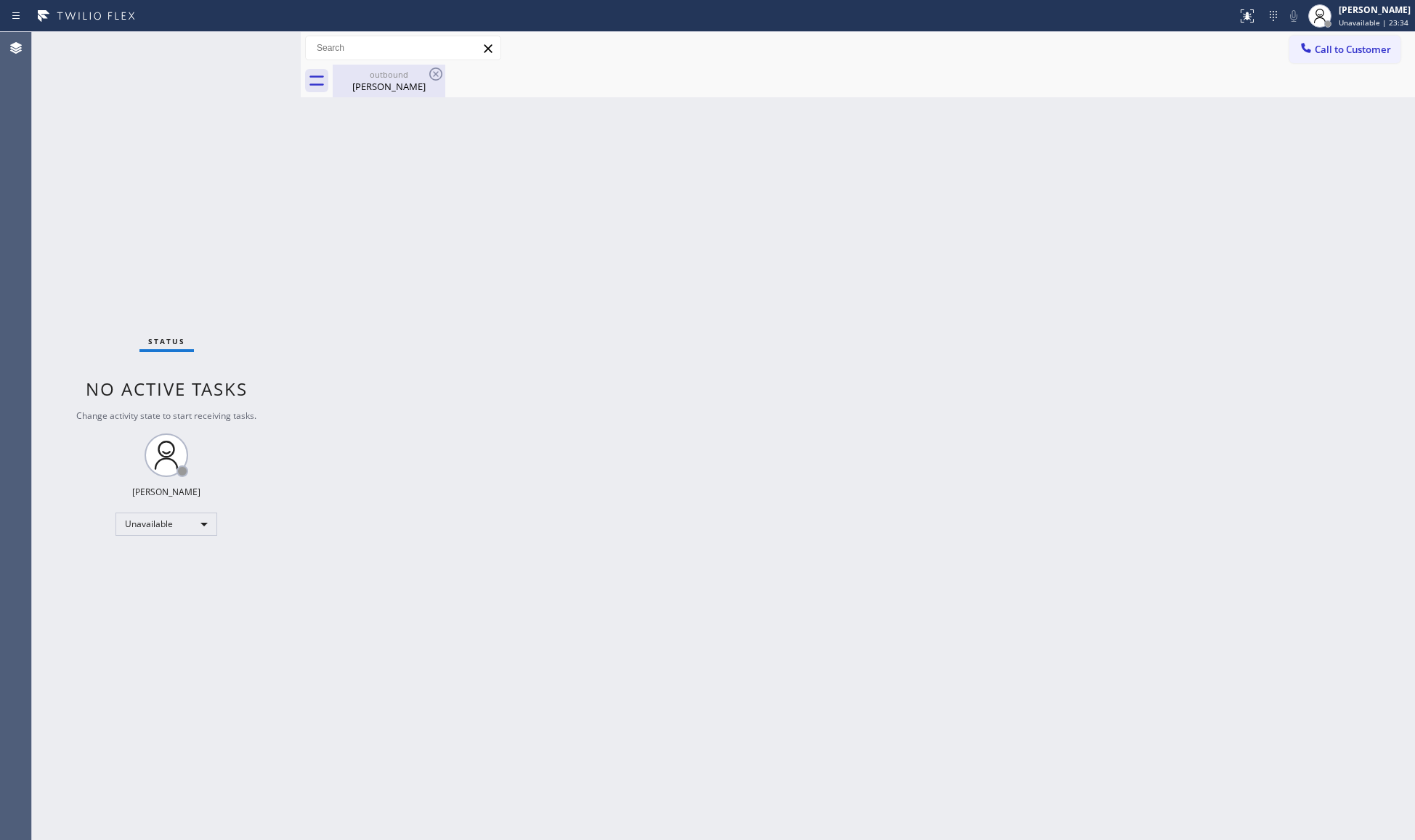
drag, startPoint x: 390, startPoint y: 74, endPoint x: 428, endPoint y: 73, distance: 38.0
click at [390, 74] on div "outbound" at bounding box center [389, 74] width 110 height 11
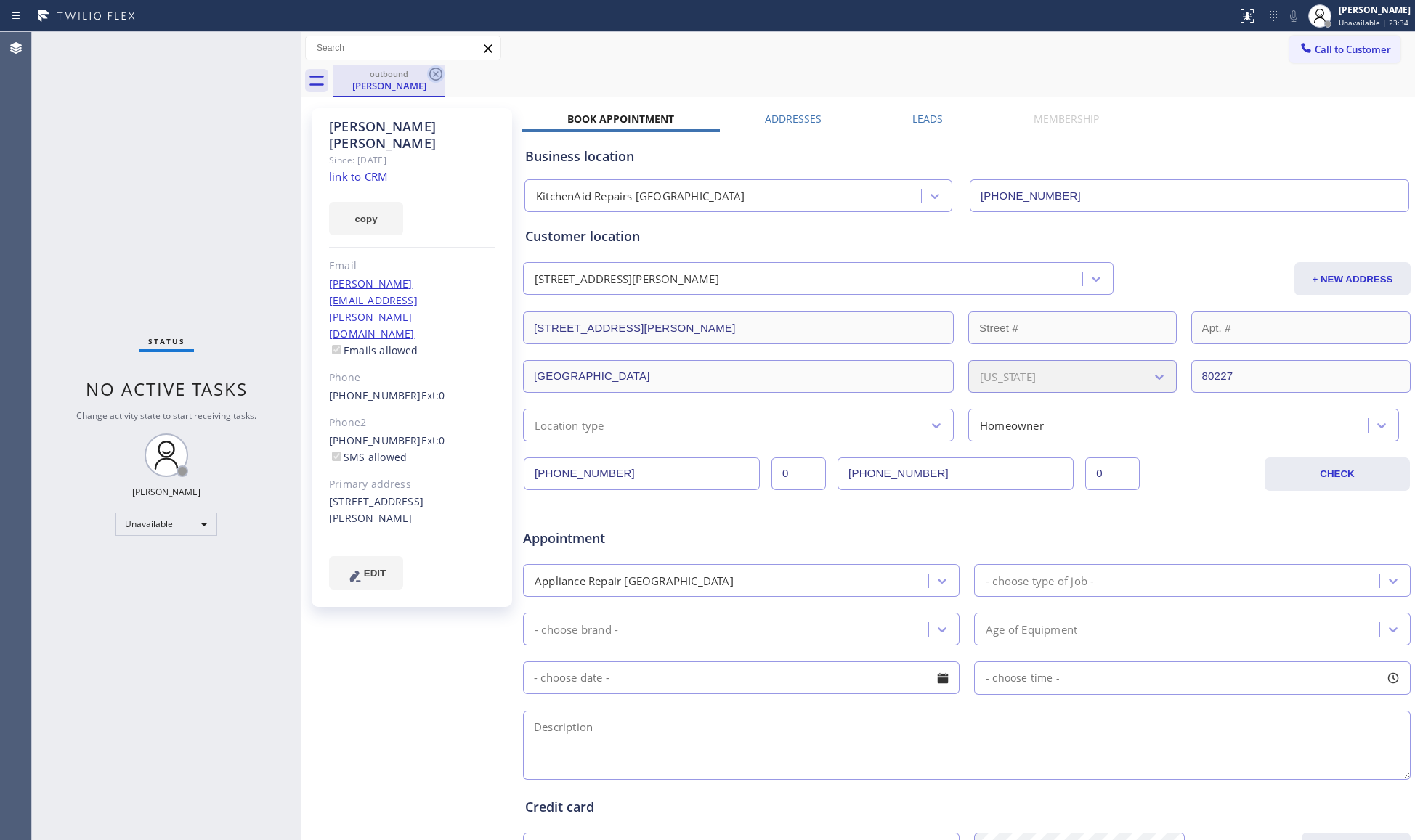
click at [428, 73] on icon at bounding box center [436, 74] width 18 height 18
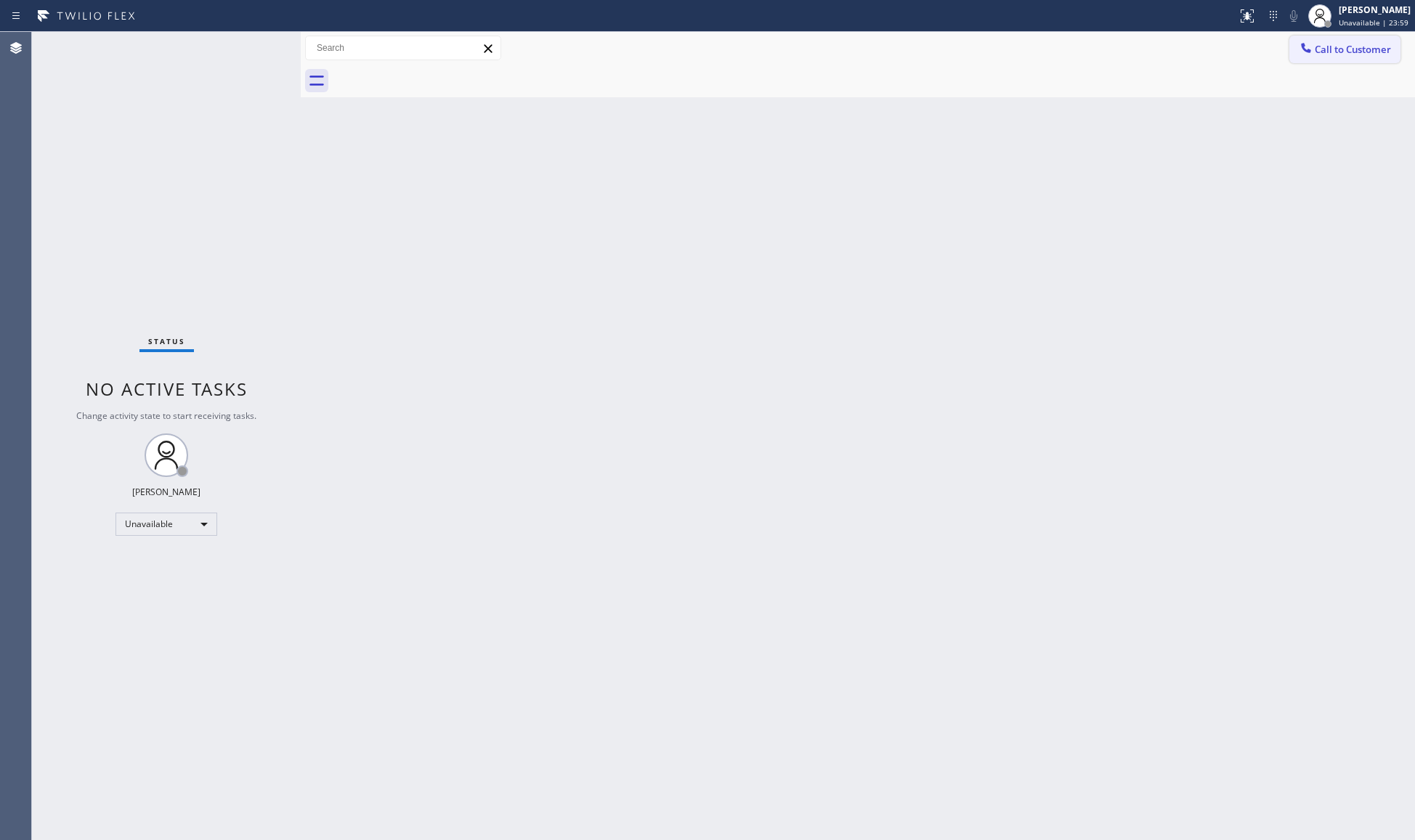
drag, startPoint x: 1311, startPoint y: 48, endPoint x: 948, endPoint y: 153, distance: 377.9
click at [1311, 49] on icon at bounding box center [1305, 48] width 14 height 14
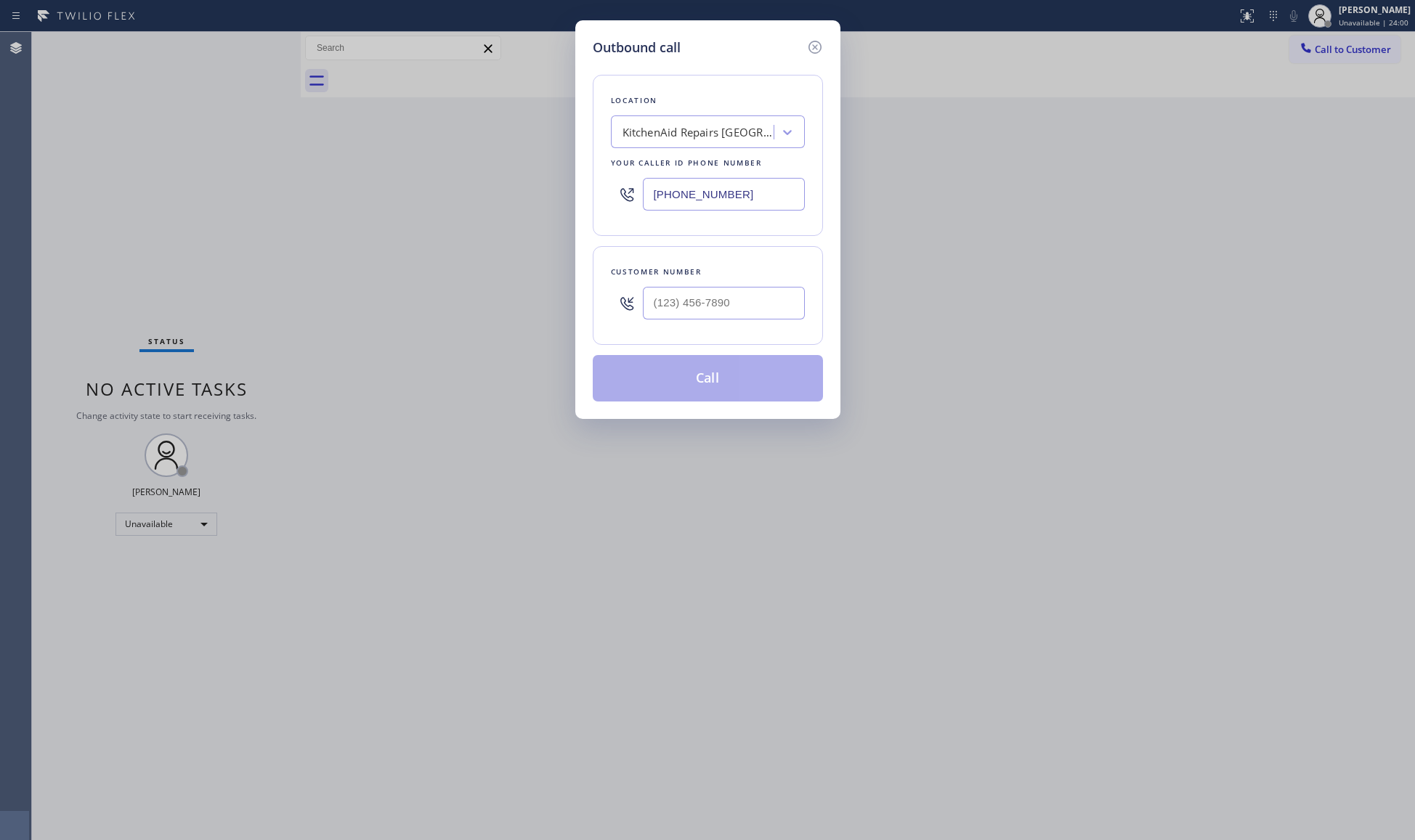
drag, startPoint x: 742, startPoint y: 208, endPoint x: 559, endPoint y: 195, distance: 183.5
click at [559, 195] on div "Outbound call Location KitchenAid Repairs [GEOGRAPHIC_DATA] Your caller id phon…" at bounding box center [708, 420] width 1415 height 840
paste input "206) 429-4415"
type input "[PHONE_NUMBER]"
paste input "text"
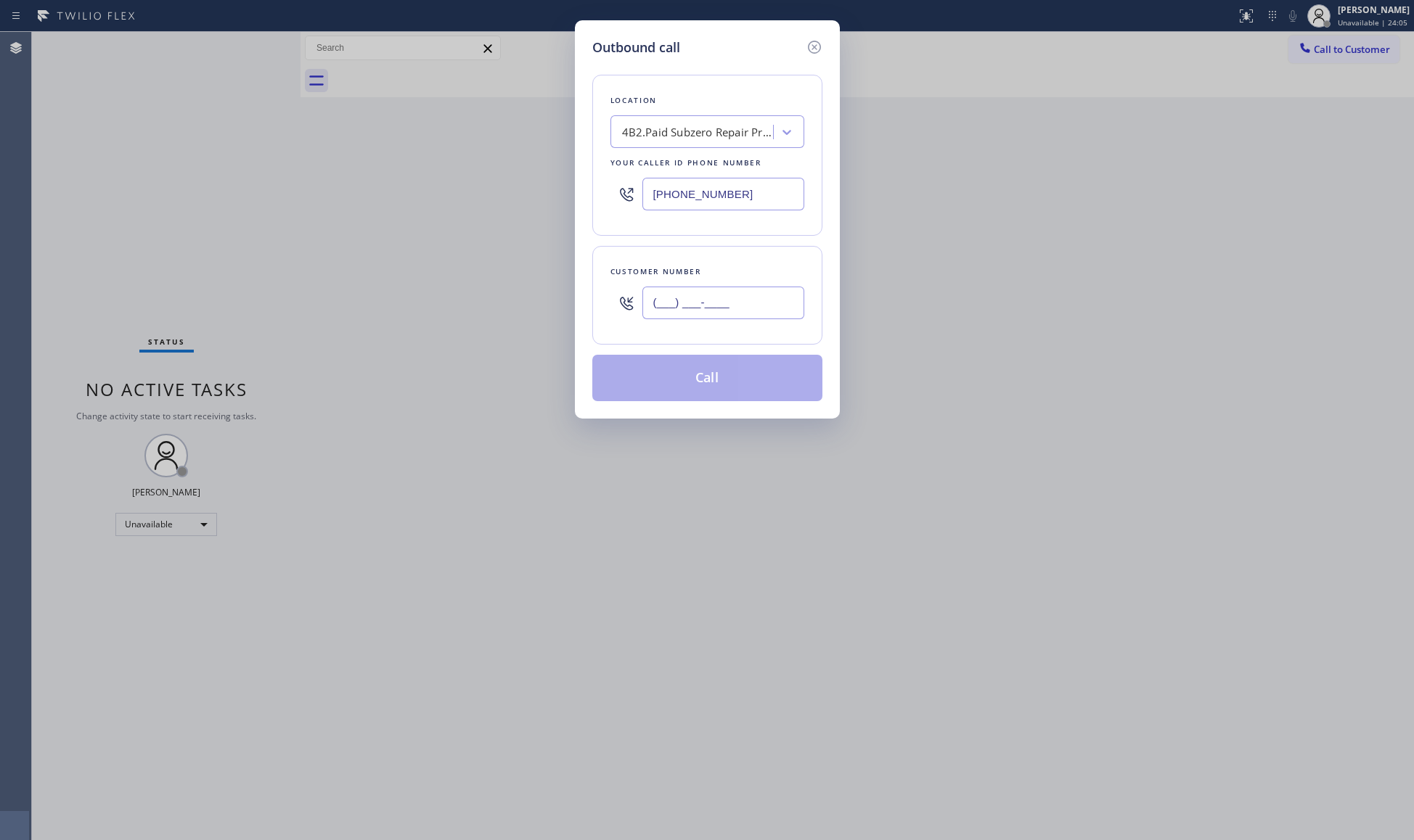
click at [753, 292] on input "(___) ___-____" at bounding box center [723, 303] width 162 height 33
paste input "206) 459-4545"
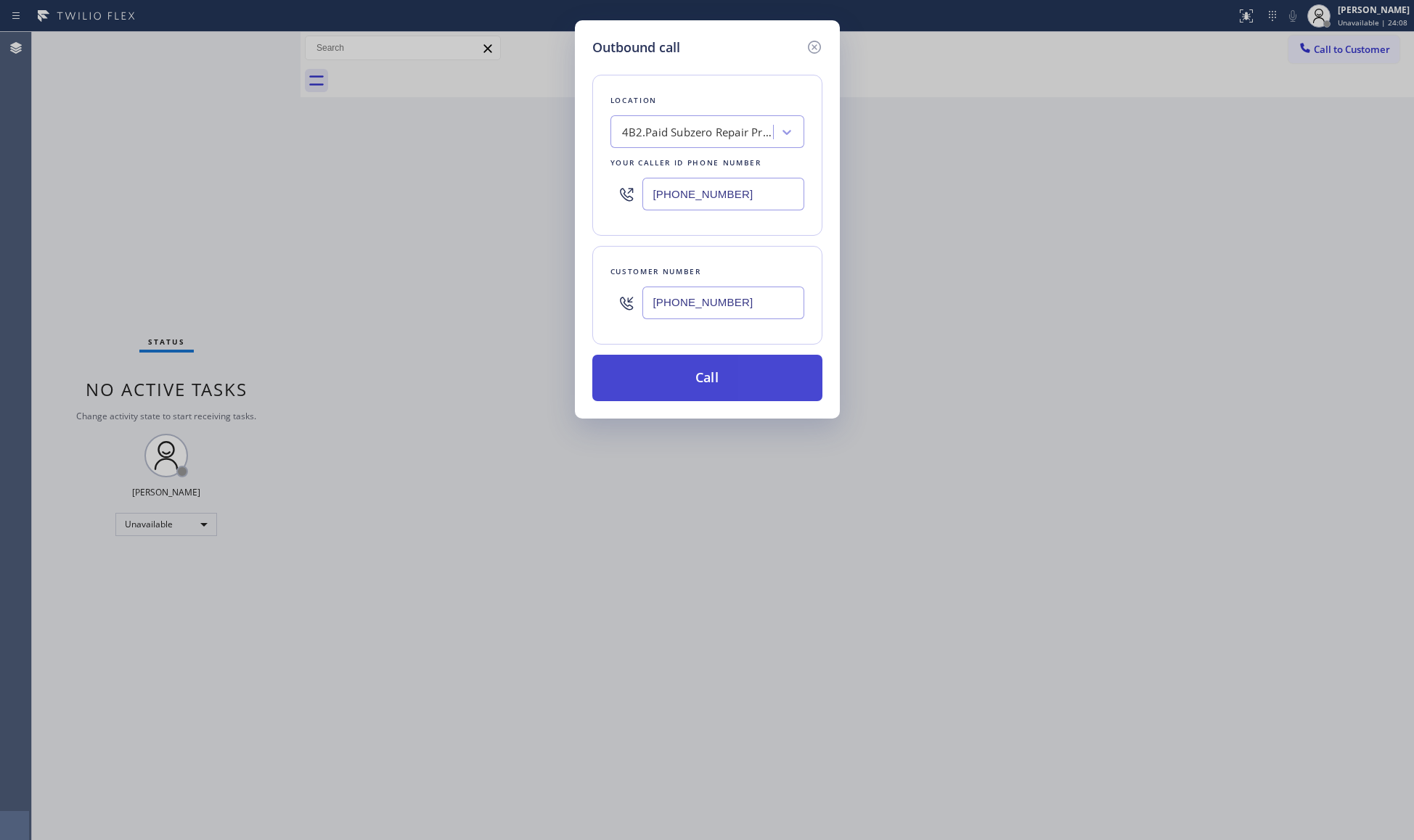
type input "[PHONE_NUMBER]"
click at [706, 381] on button "Call" at bounding box center [707, 378] width 230 height 47
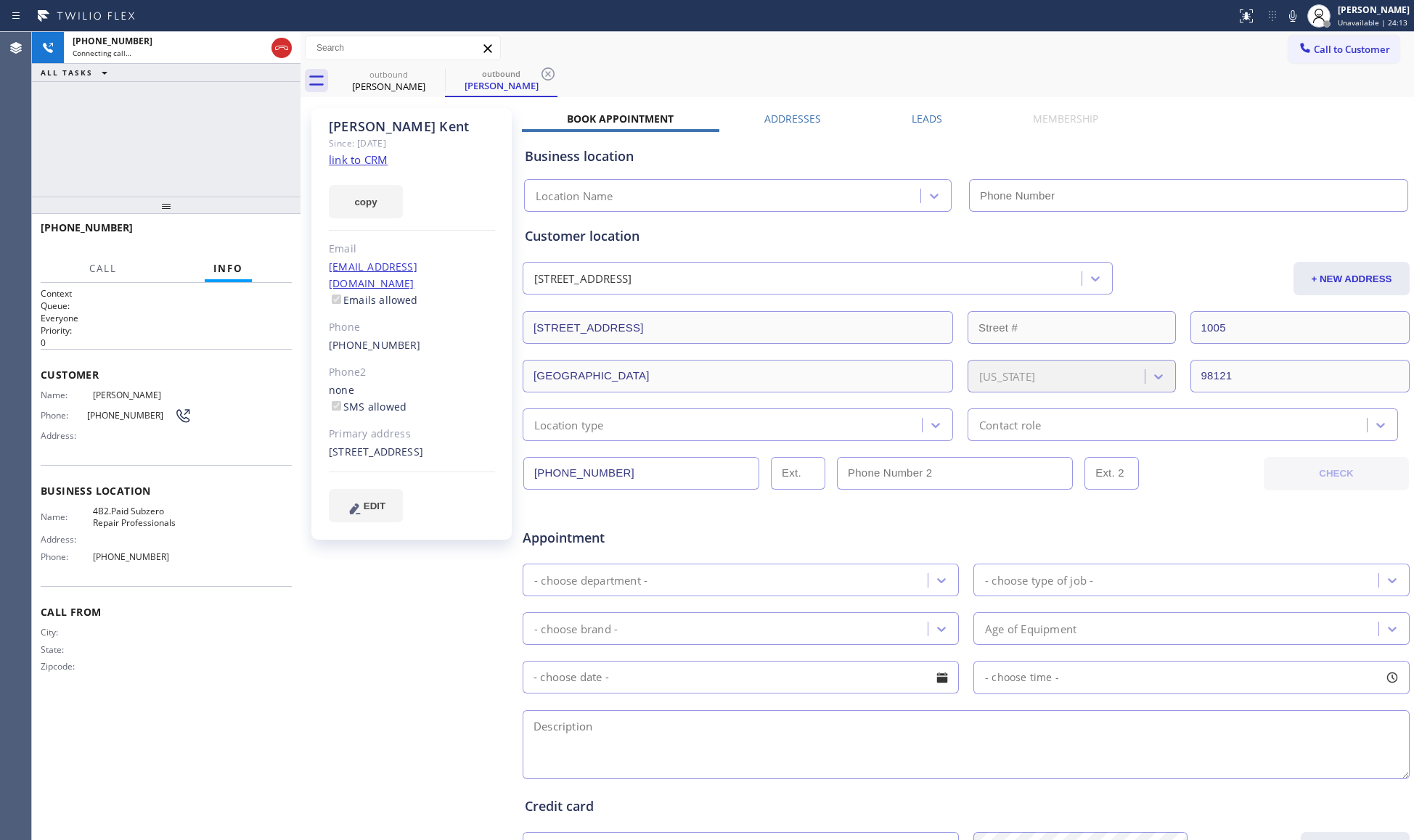
type input "[PHONE_NUMBER]"
click at [553, 71] on icon at bounding box center [548, 74] width 18 height 18
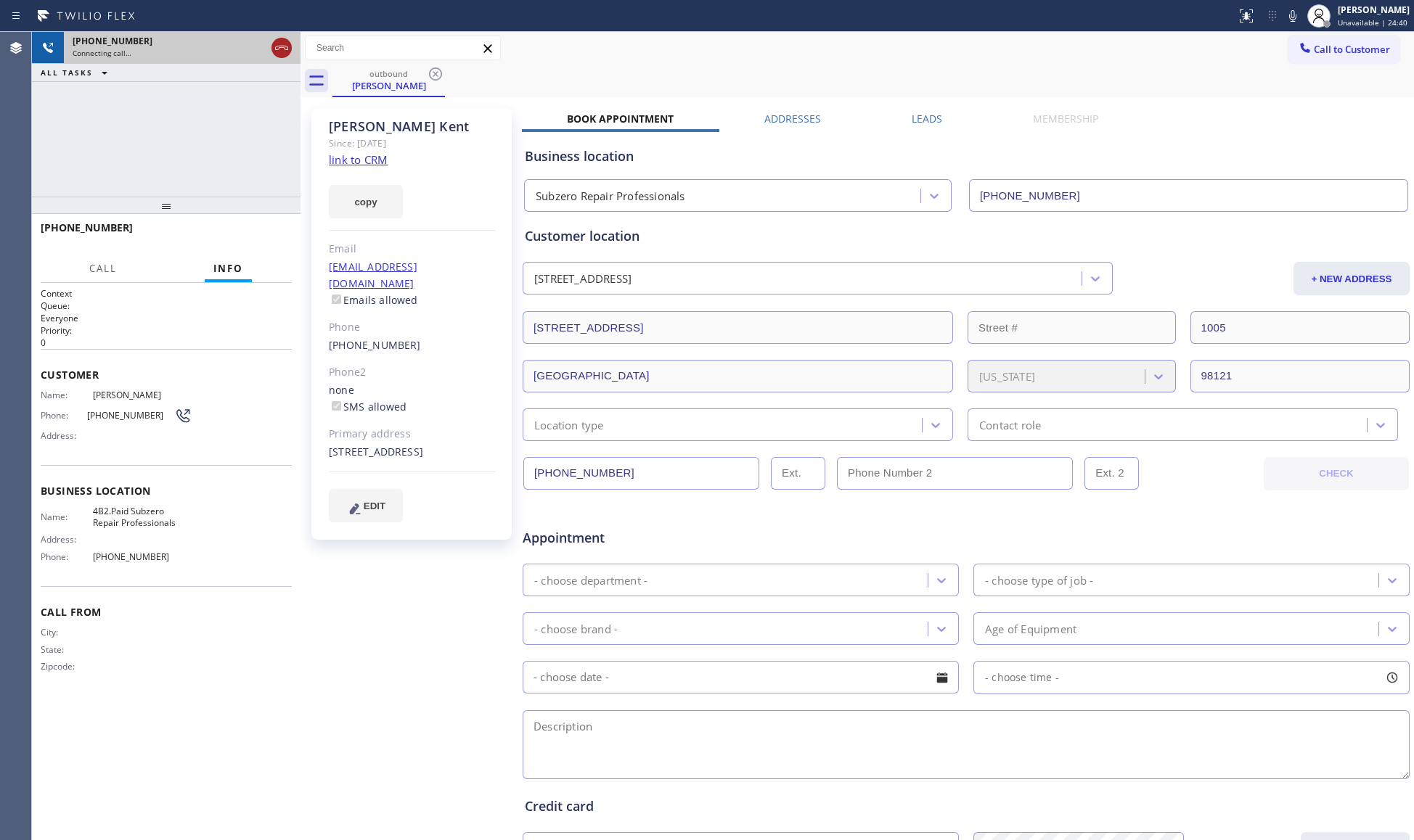
click at [274, 44] on icon at bounding box center [282, 48] width 18 height 18
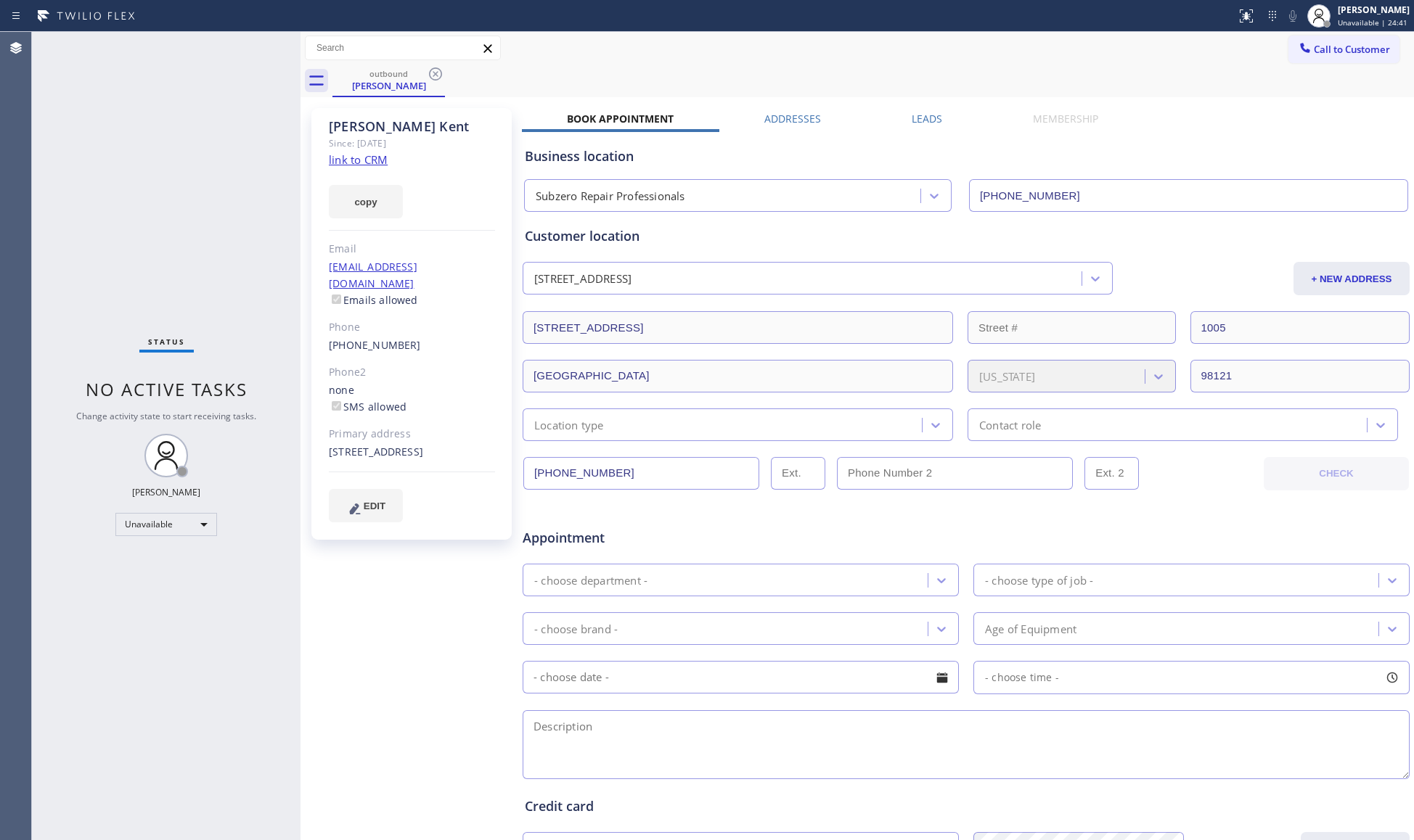
click at [430, 71] on icon at bounding box center [436, 74] width 18 height 18
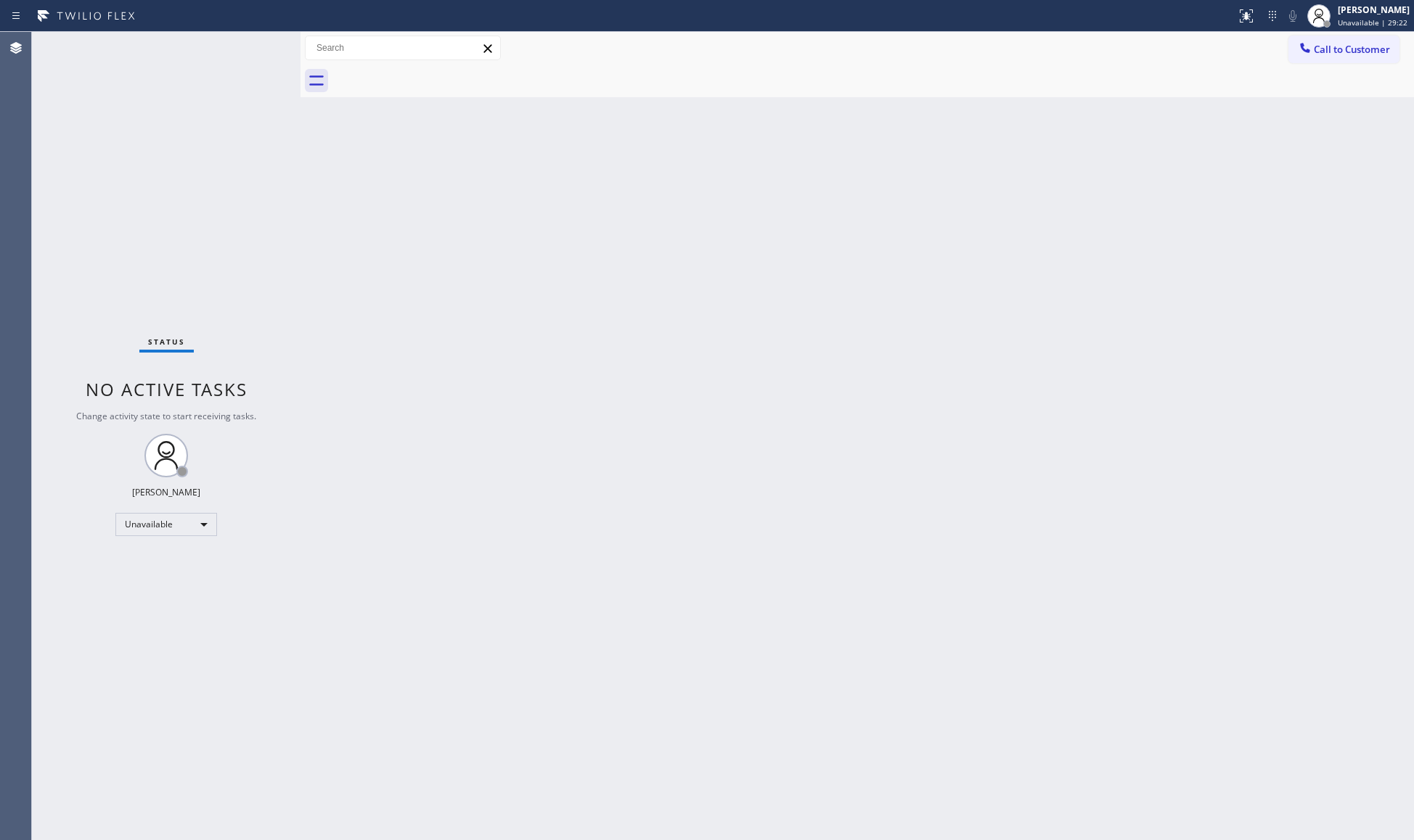
click at [1335, 47] on span "Call to Customer" at bounding box center [1351, 49] width 76 height 13
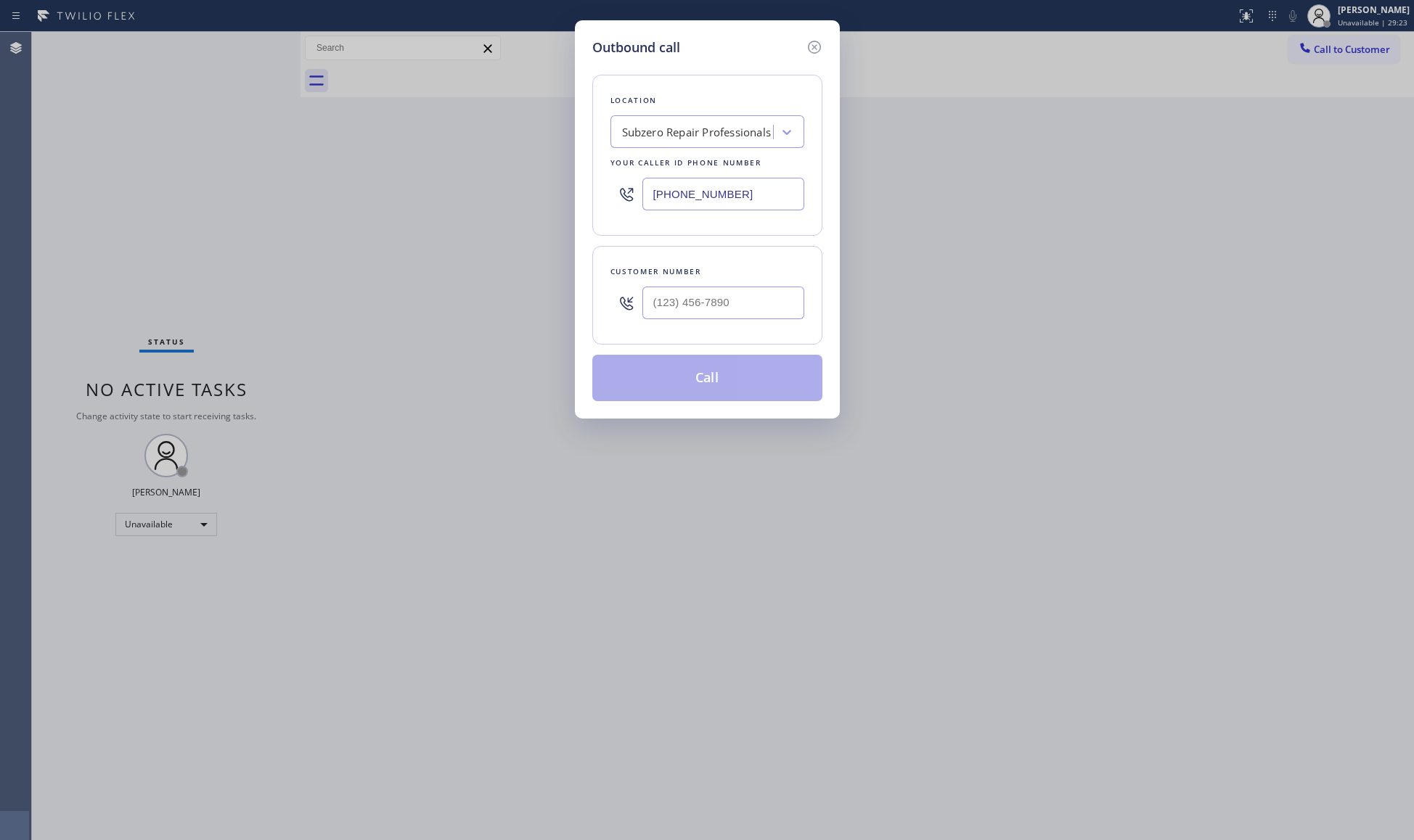
drag, startPoint x: 746, startPoint y: 200, endPoint x: 544, endPoint y: 177, distance: 203.3
click at [555, 200] on div "Outbound call Location Subzero Repair Professionals Your caller id phone number…" at bounding box center [707, 420] width 1414 height 840
paste input "800) 568-8664"
type input "[PHONE_NUMBER]"
paste input "213) 300-4217"
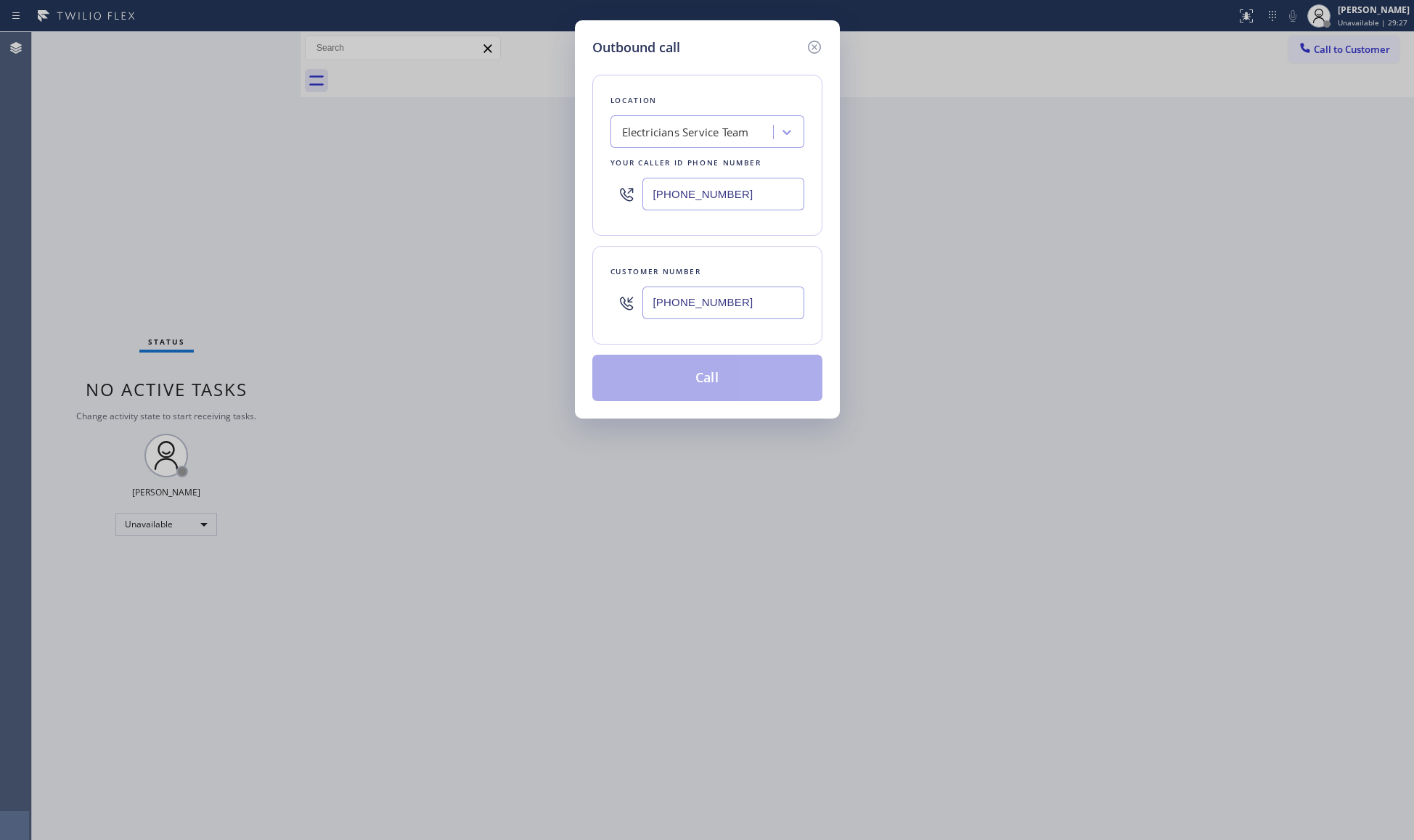
drag, startPoint x: 717, startPoint y: 302, endPoint x: 738, endPoint y: 291, distance: 23.7
click at [718, 300] on input "[PHONE_NUMBER]" at bounding box center [723, 303] width 162 height 33
type input "[PHONE_NUMBER]"
click at [733, 367] on button "Call" at bounding box center [707, 378] width 230 height 47
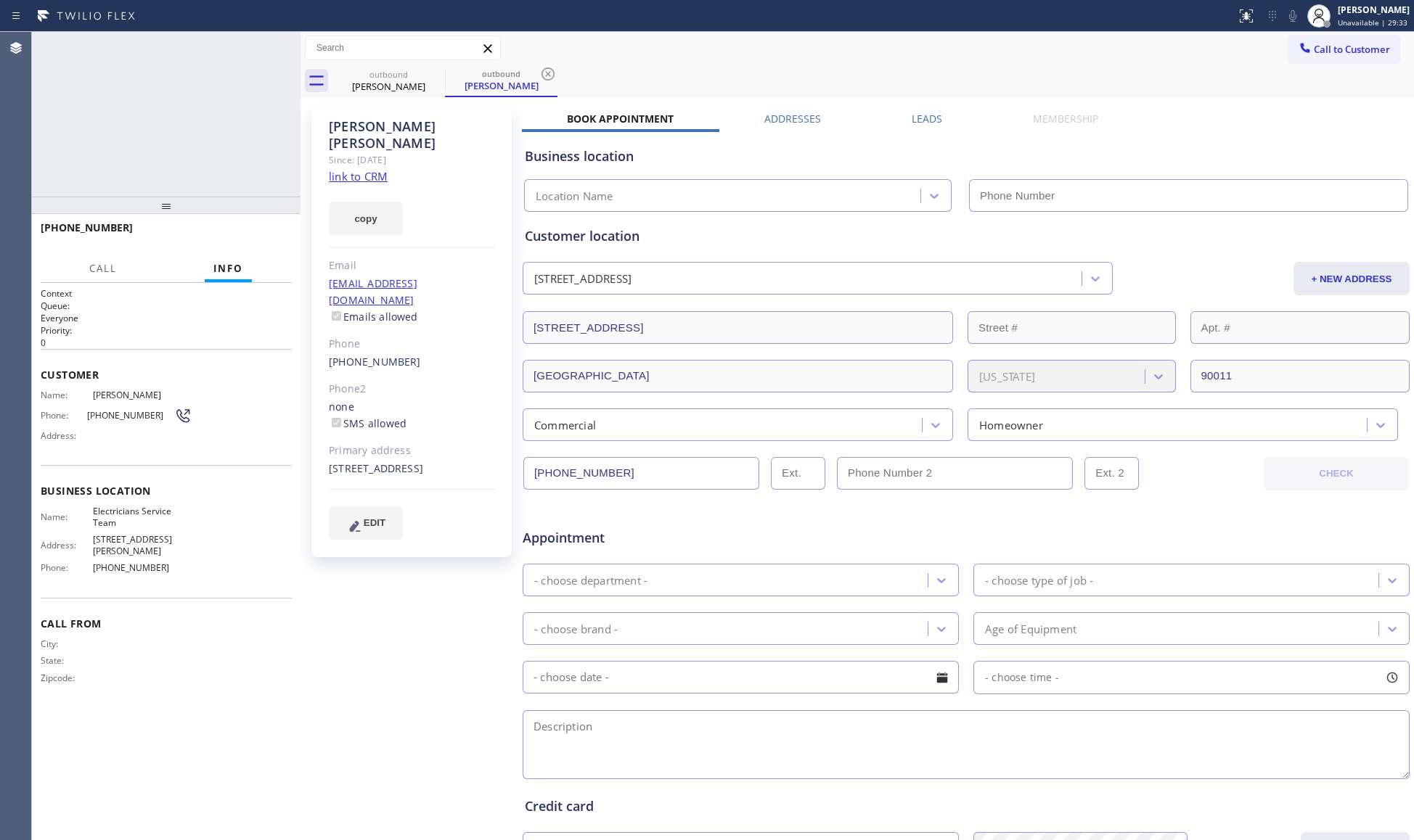
type input "[PHONE_NUMBER]"
click at [953, 32] on div "Call to Customer Outbound call Location Electricians Service Team Your caller i…" at bounding box center [856, 48] width 1113 height 33
click at [816, 72] on div "outbound [PERSON_NAME] outbound [PERSON_NAME]" at bounding box center [873, 80] width 1081 height 33
click at [253, 113] on div "[PHONE_NUMBER] Connecting call… ALL TASKS ALL TASKS ACTIVE TASKS TASKS IN WRAP …" at bounding box center [166, 114] width 268 height 165
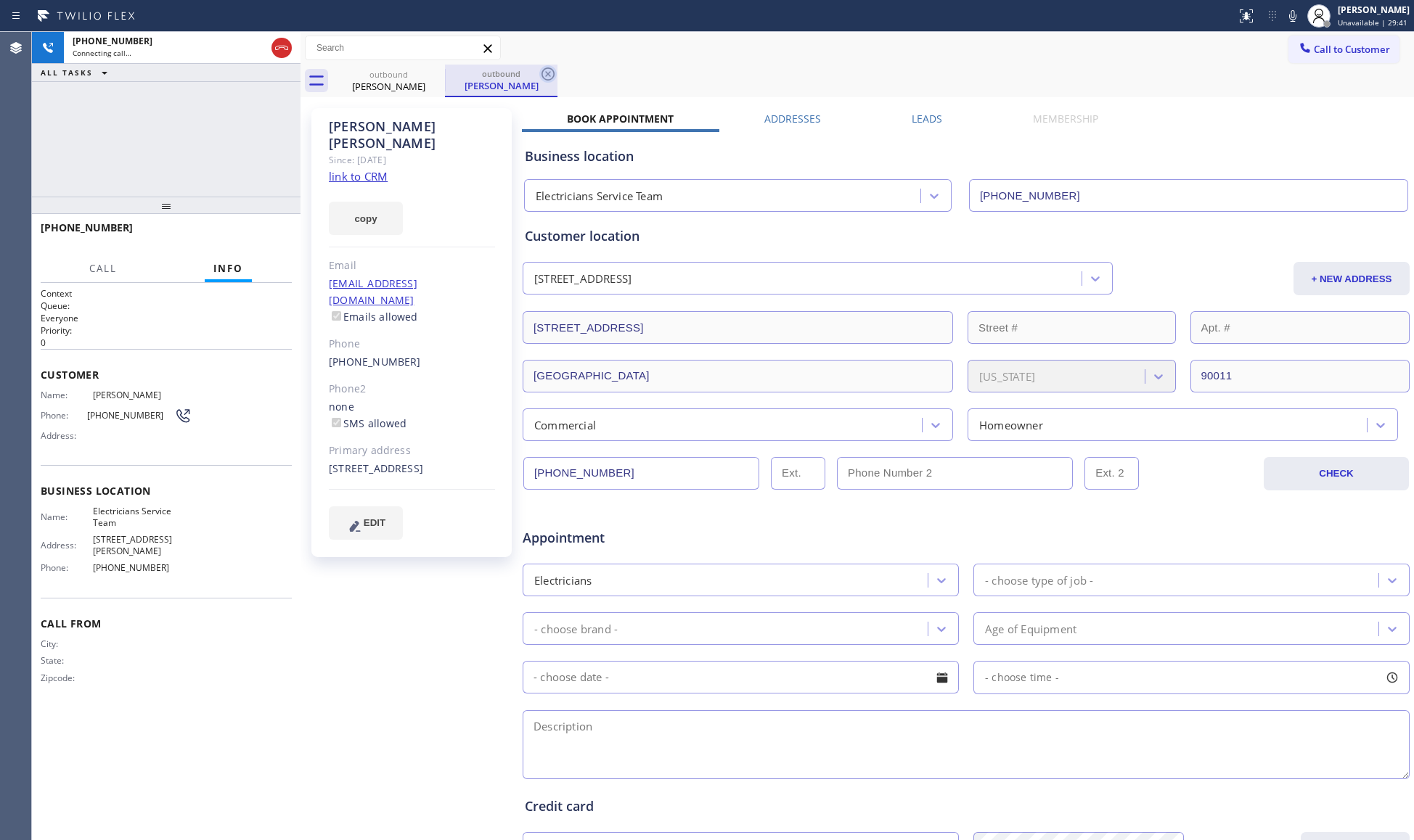
click at [541, 71] on icon at bounding box center [548, 74] width 18 height 18
click at [906, 77] on div "outbound [PERSON_NAME]" at bounding box center [873, 80] width 1081 height 33
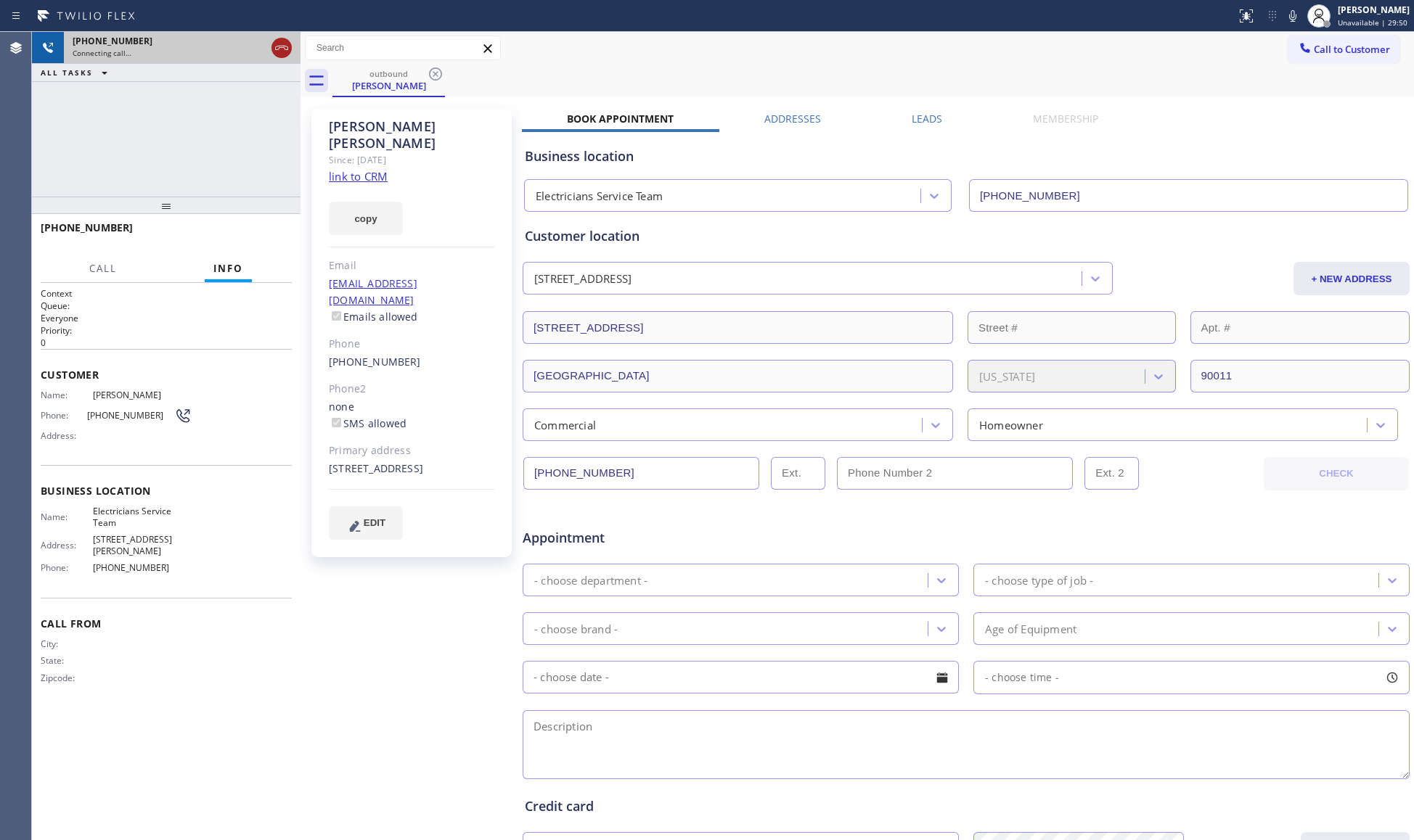
click at [272, 41] on div at bounding box center [282, 48] width 20 height 18
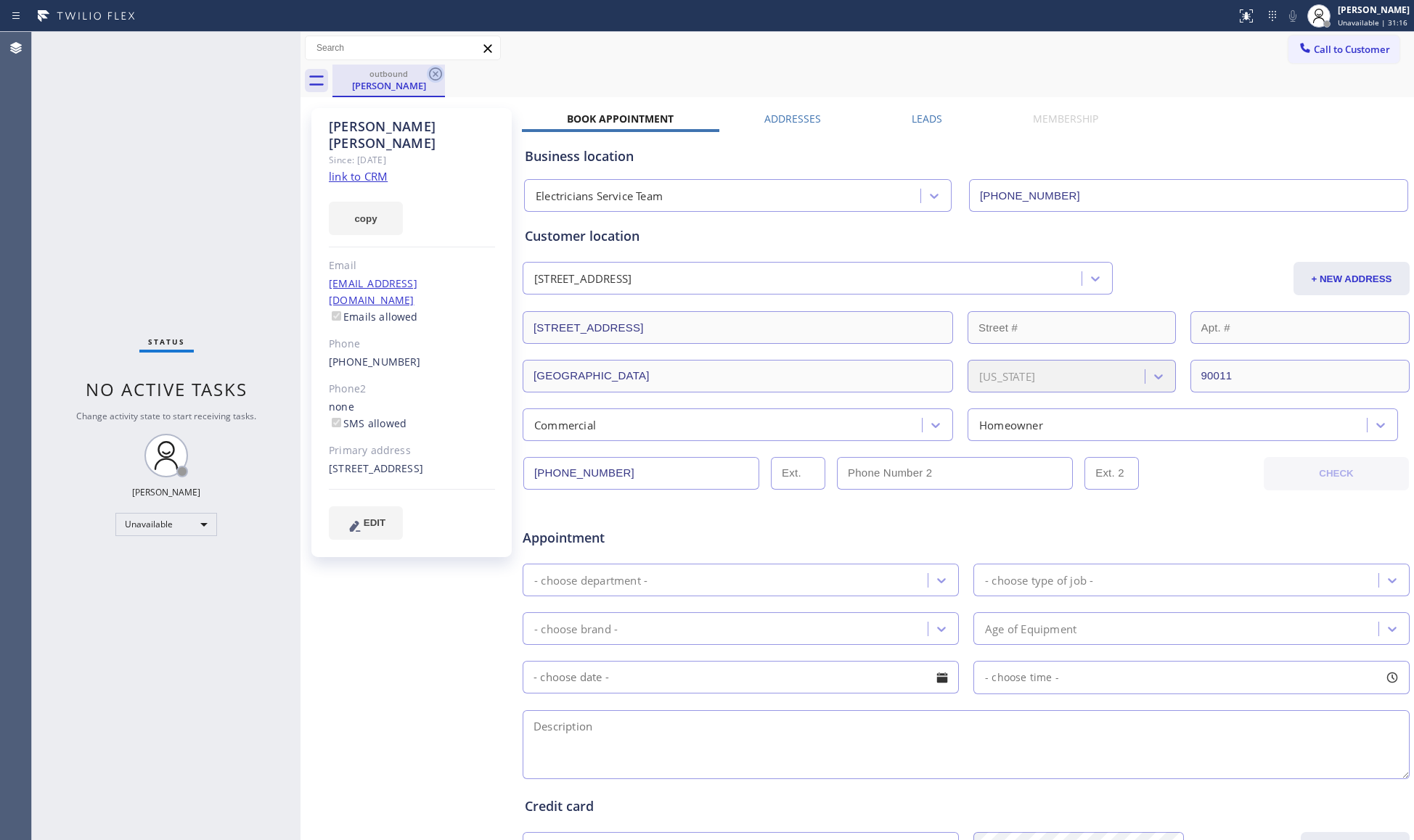
click at [436, 71] on icon at bounding box center [436, 74] width 18 height 18
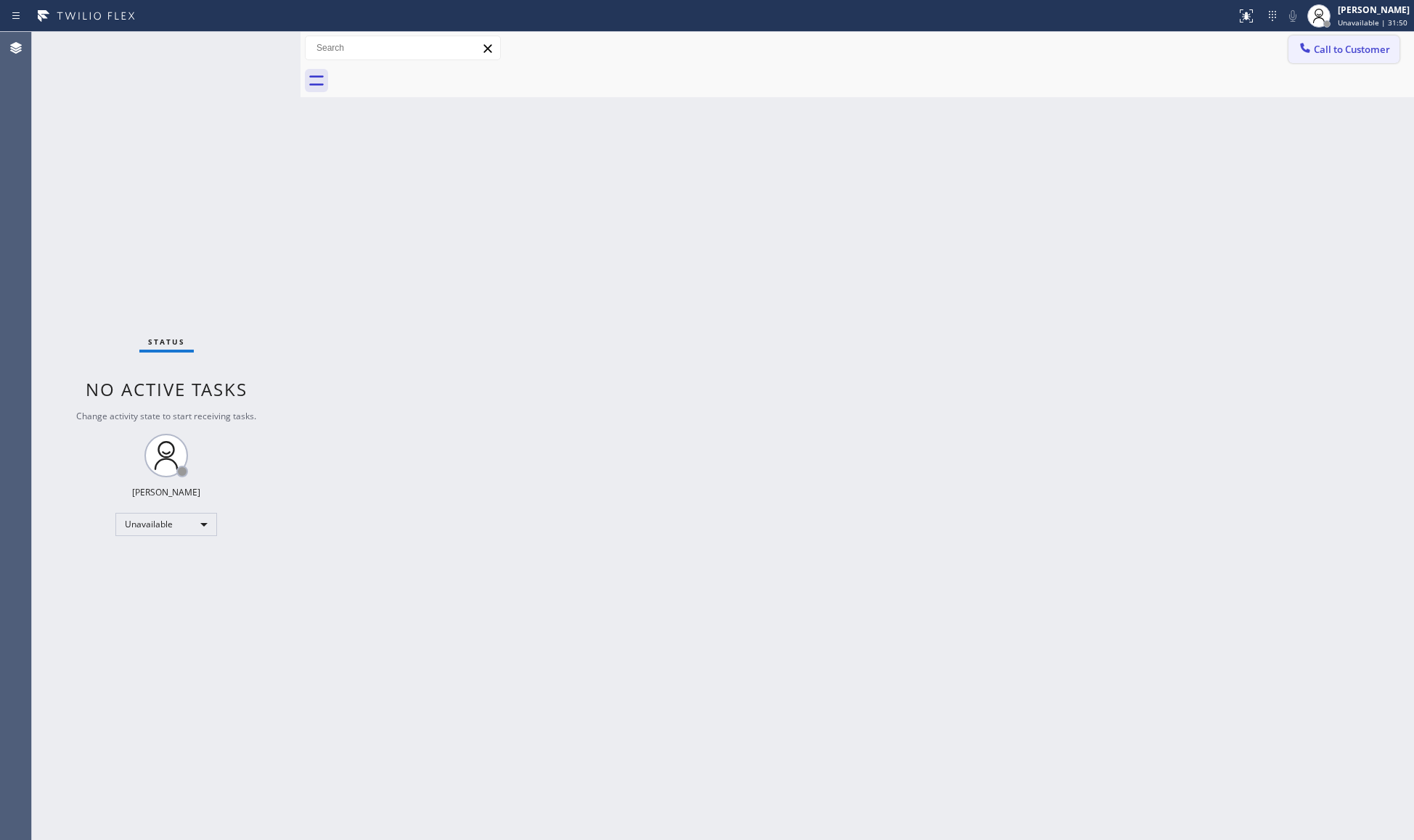
click at [1333, 43] on span "Call to Customer" at bounding box center [1351, 49] width 76 height 13
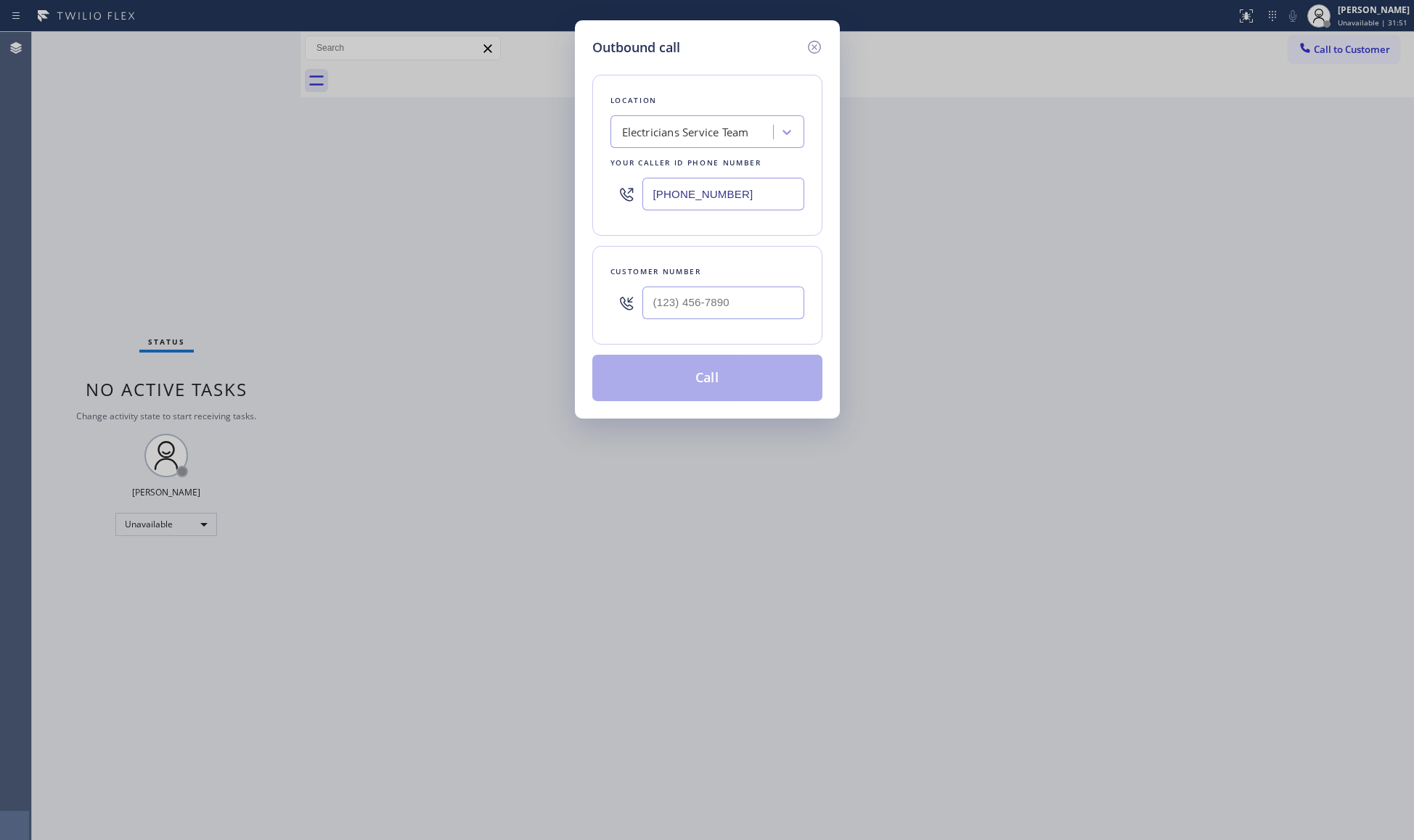
drag, startPoint x: 761, startPoint y: 192, endPoint x: 549, endPoint y: 184, distance: 212.2
click at [494, 194] on div "Outbound call Location Electricians Service Team Your caller id phone number [P…" at bounding box center [707, 420] width 1414 height 840
paste input "5) 222-7808"
type input "[PHONE_NUMBER]"
paste input "805) 452-3927"
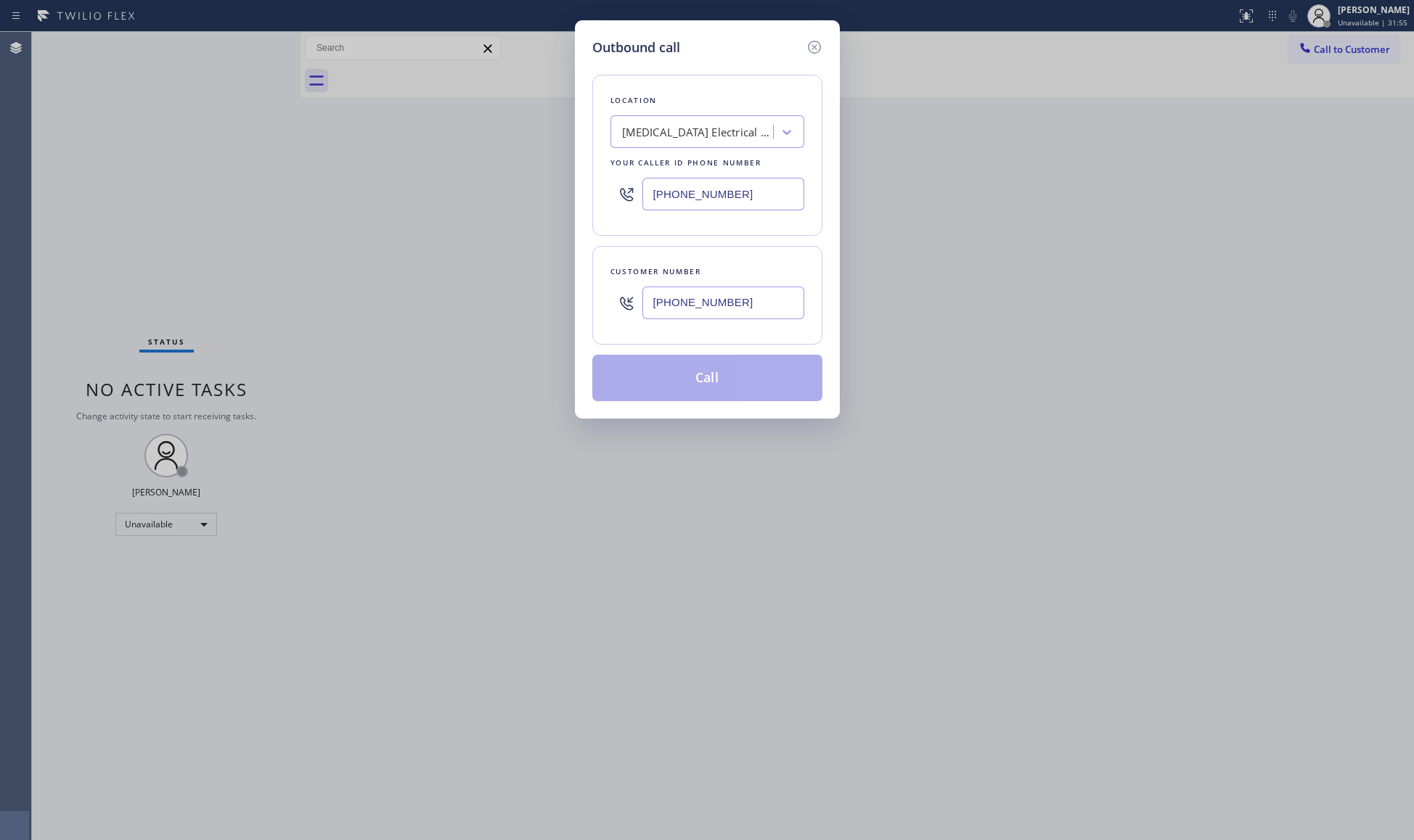
click at [718, 300] on input "[PHONE_NUMBER]" at bounding box center [723, 303] width 162 height 33
type input "[PHONE_NUMBER]"
drag, startPoint x: 694, startPoint y: 387, endPoint x: 688, endPoint y: 380, distance: 9.2
click at [694, 386] on button "Call" at bounding box center [707, 378] width 230 height 47
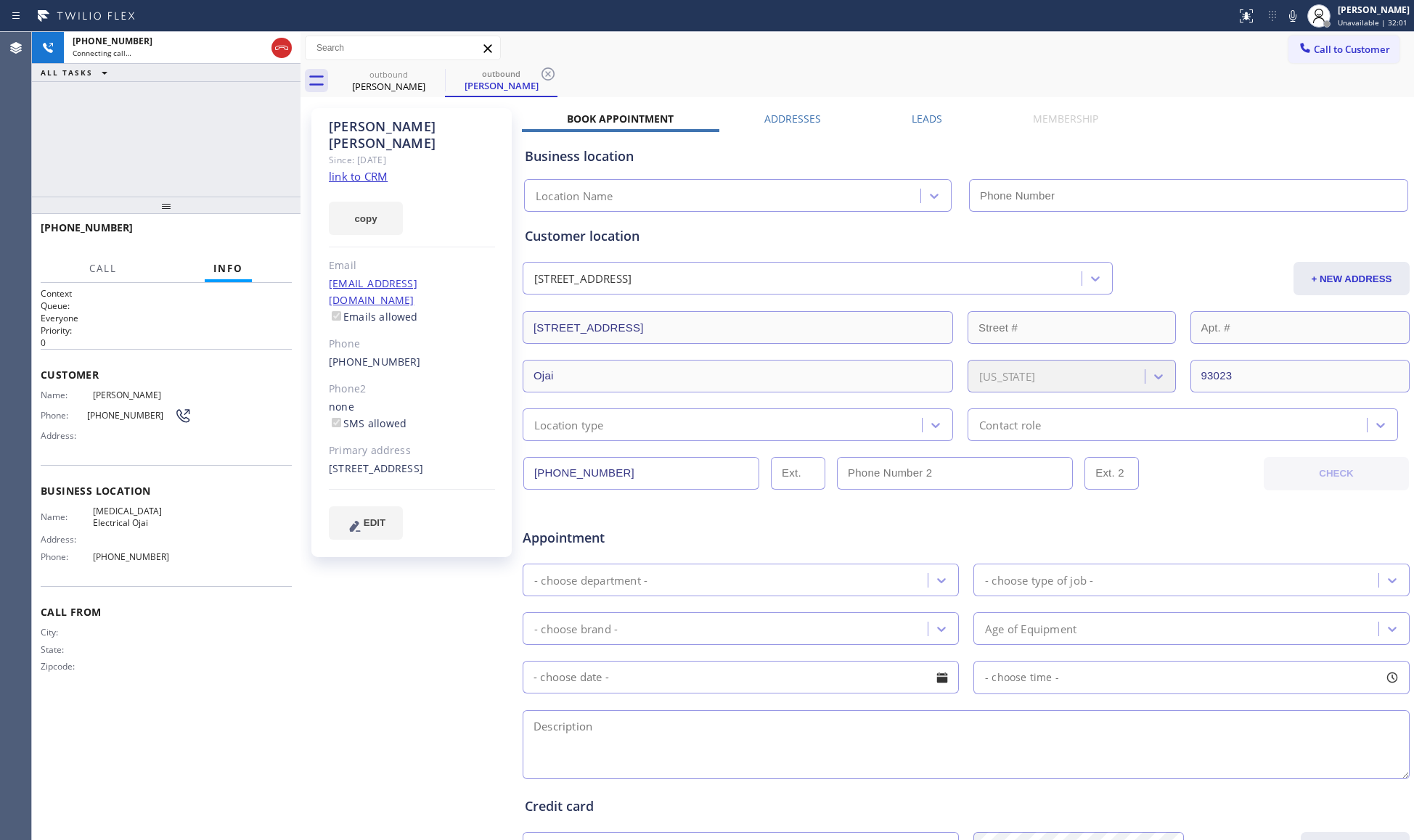
click at [686, 42] on div "Call to Customer Outbound call Location [MEDICAL_DATA] Electrical Ojai Your cal…" at bounding box center [856, 48] width 1113 height 26
type input "[PHONE_NUMBER]"
click at [273, 231] on span "HANG UP" at bounding box center [258, 235] width 44 height 11
click at [273, 230] on span "HANG UP" at bounding box center [258, 235] width 44 height 11
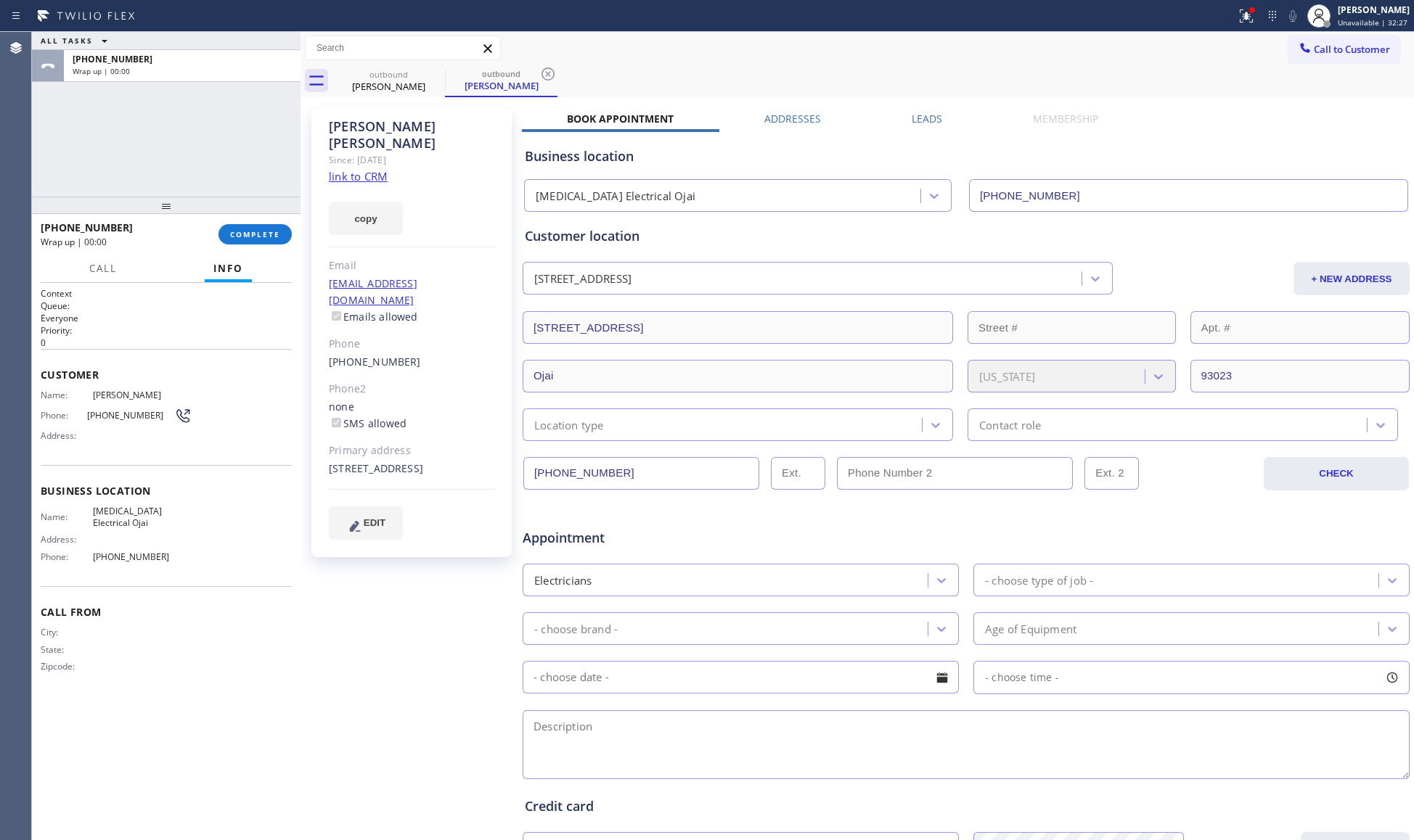
drag, startPoint x: 274, startPoint y: 229, endPoint x: 243, endPoint y: 222, distance: 31.8
click at [256, 230] on span "COMPLETE" at bounding box center [255, 235] width 50 height 11
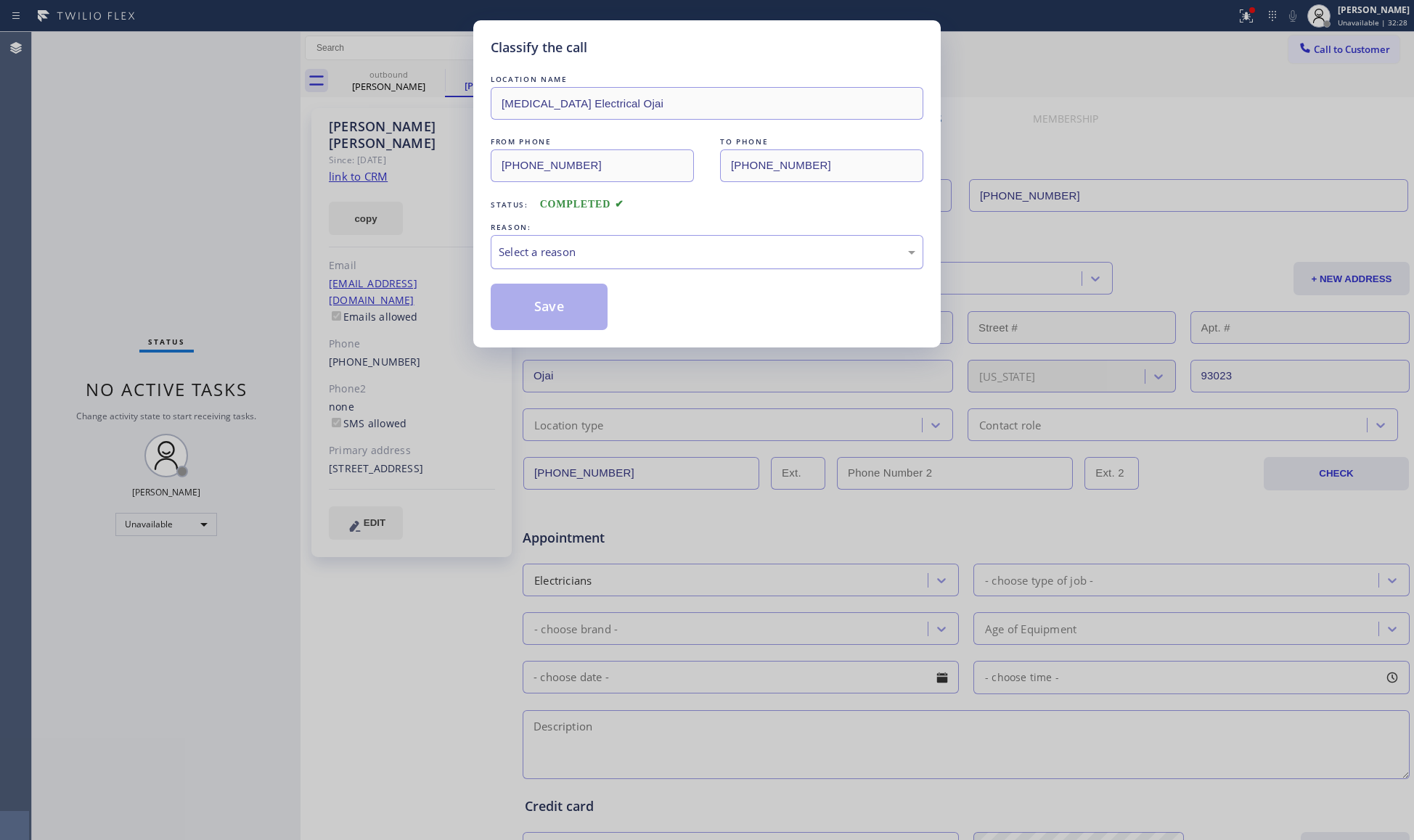
drag, startPoint x: 642, startPoint y: 247, endPoint x: 614, endPoint y: 254, distance: 28.9
click at [639, 247] on div "Select a reason" at bounding box center [707, 251] width 417 height 17
click at [521, 248] on div "New Customer - Booked" at bounding box center [707, 251] width 417 height 17
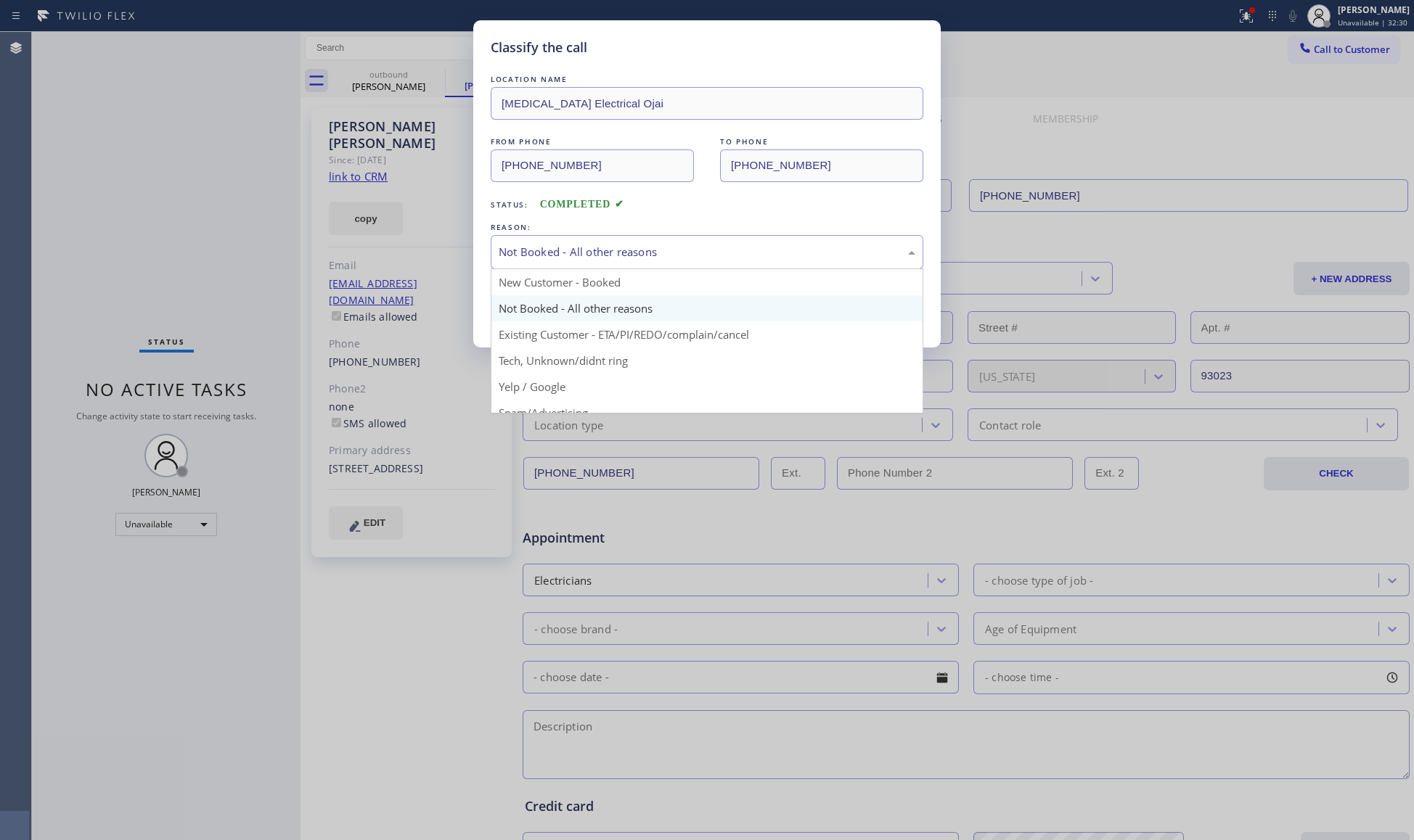
click at [525, 260] on div "Not Booked - All other reasons" at bounding box center [707, 251] width 417 height 17
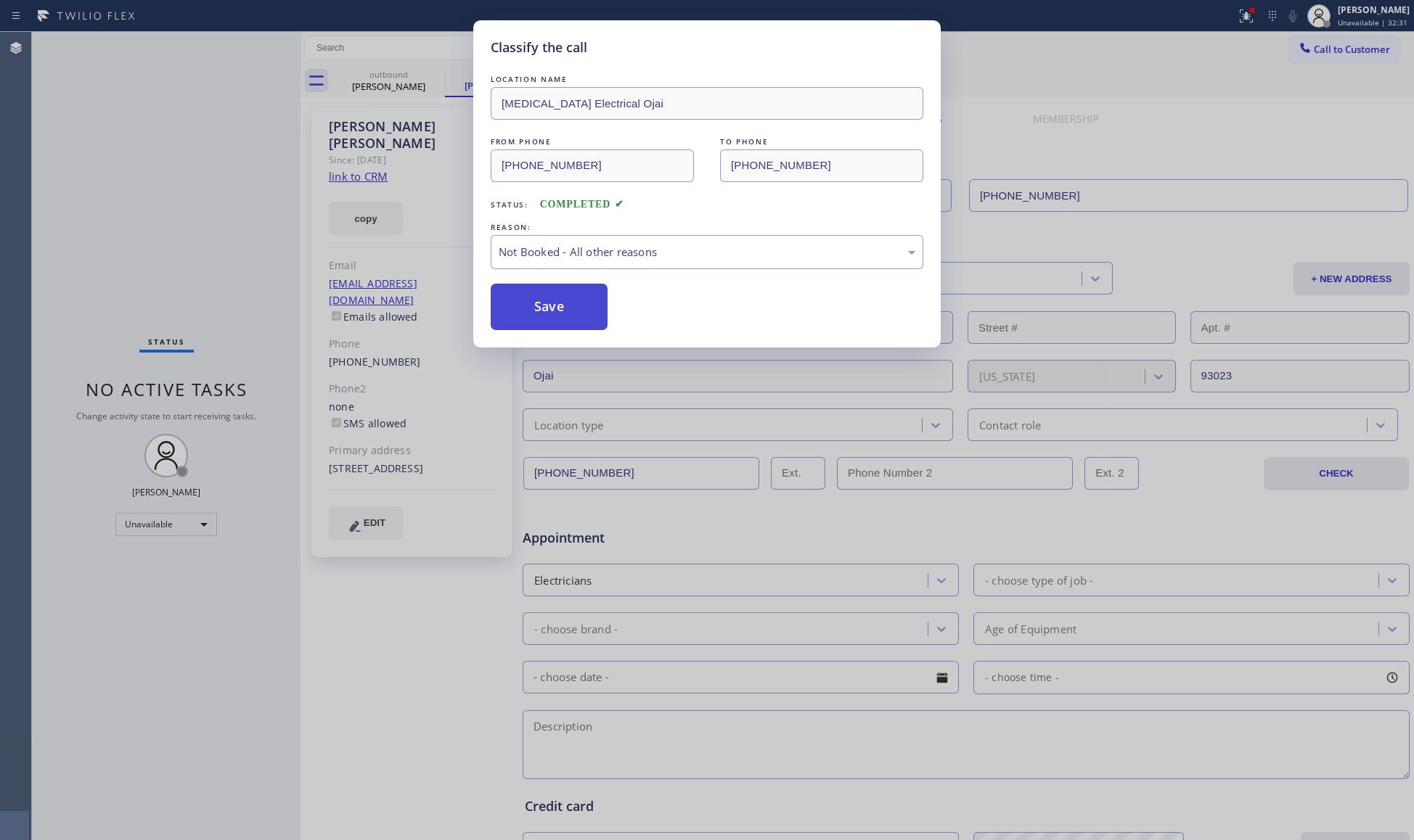
click at [529, 300] on button "Save" at bounding box center [549, 307] width 117 height 47
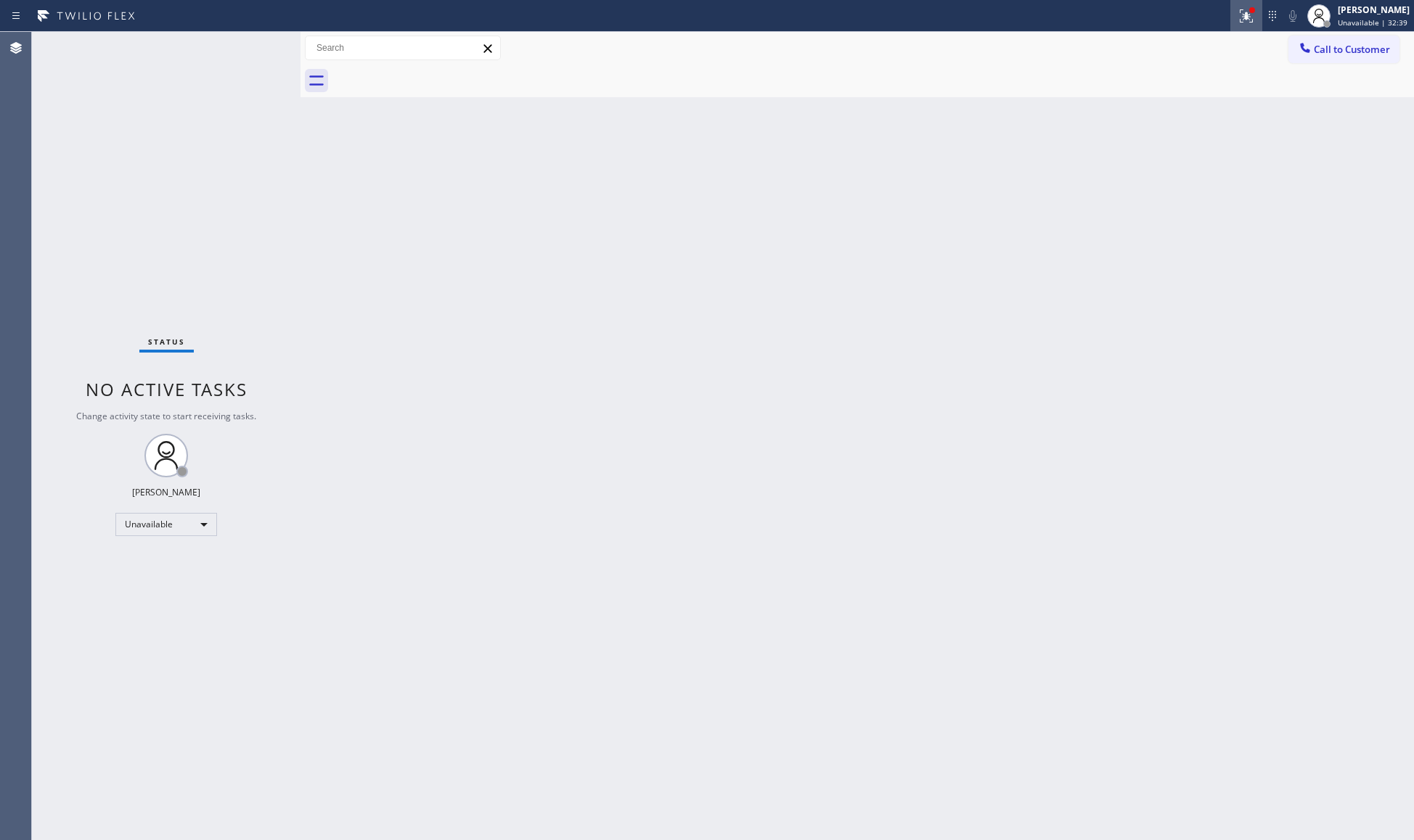
click at [1246, 9] on icon at bounding box center [1246, 16] width 18 height 18
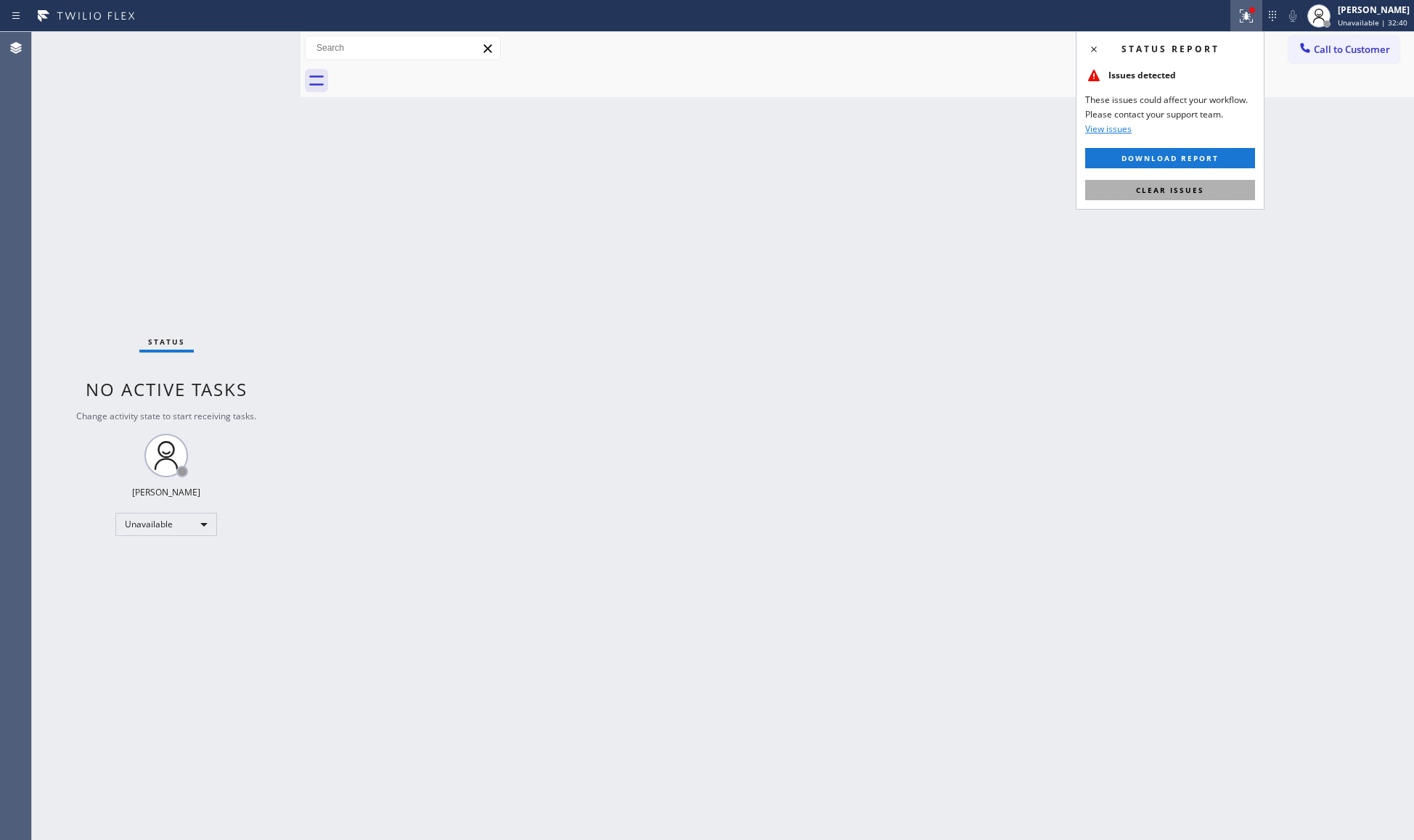
click at [1177, 180] on button "Clear issues" at bounding box center [1170, 190] width 169 height 20
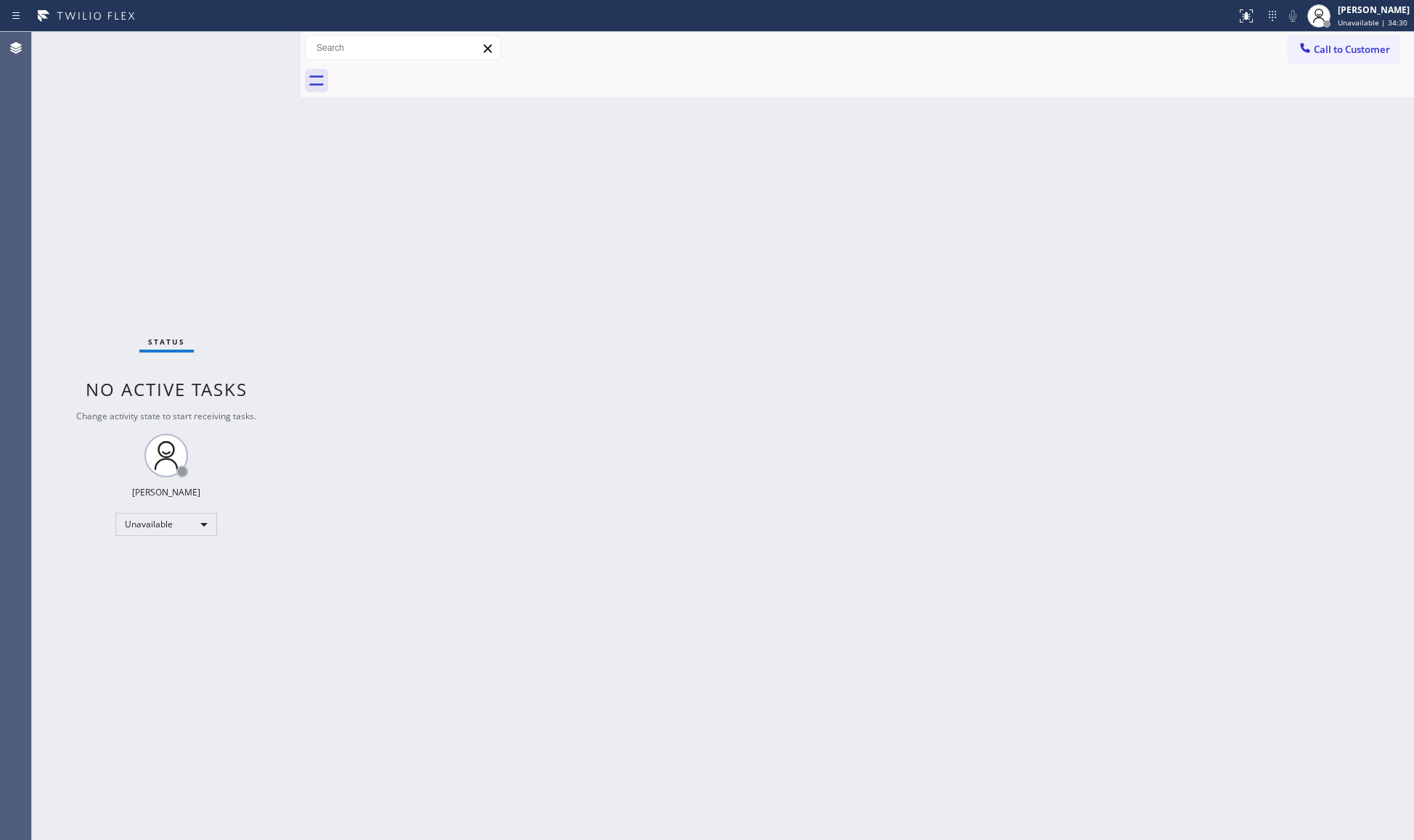
click at [1326, 39] on button "Call to Customer" at bounding box center [1344, 49] width 111 height 27
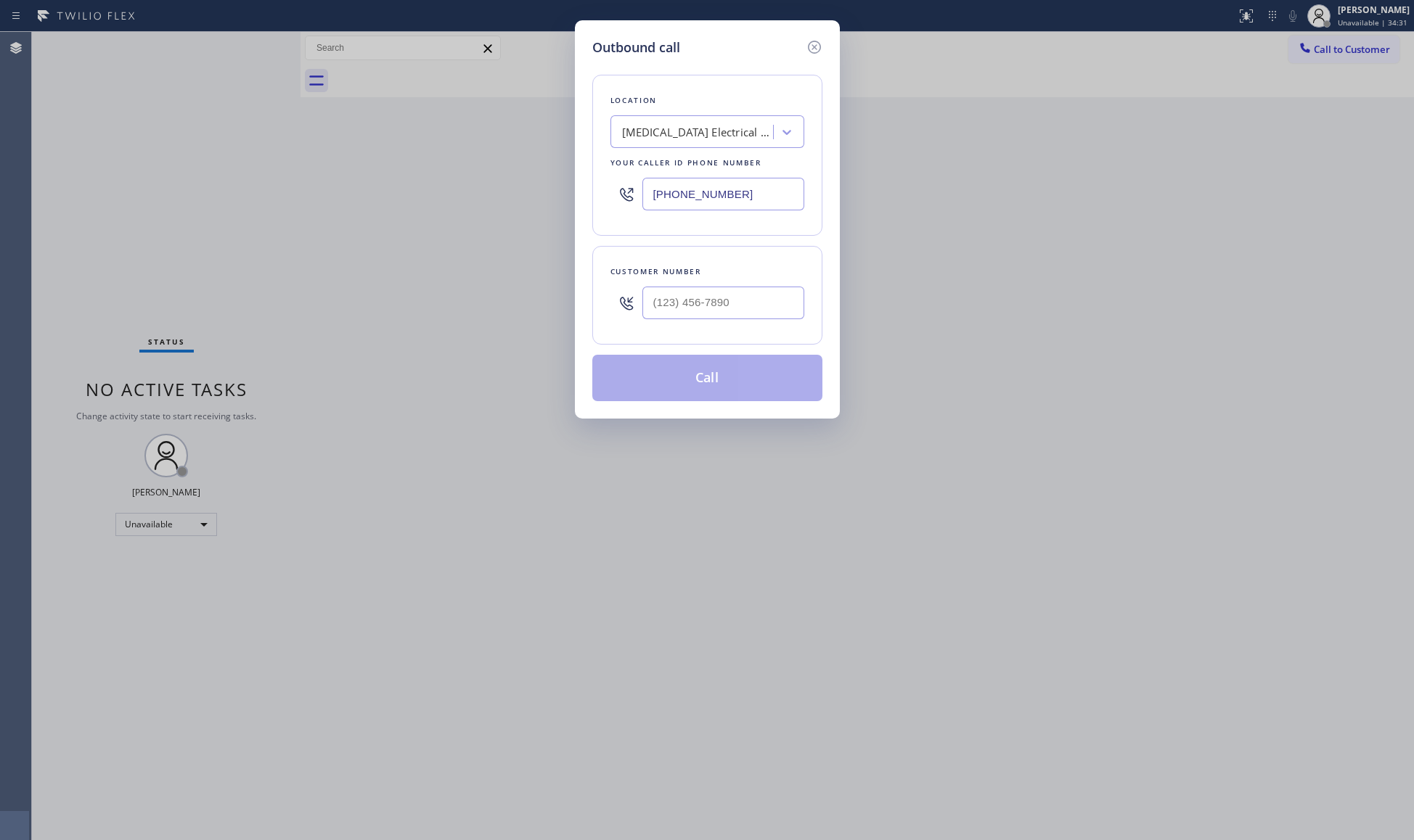
drag, startPoint x: 778, startPoint y: 182, endPoint x: 538, endPoint y: 206, distance: 241.2
click at [547, 206] on div "Outbound call Location [MEDICAL_DATA] Electrical Ojai Your caller id phone numb…" at bounding box center [707, 420] width 1414 height 840
paste input "323) 499-3450"
type input "[PHONE_NUMBER]"
drag, startPoint x: 721, startPoint y: 304, endPoint x: 747, endPoint y: 285, distance: 32.2
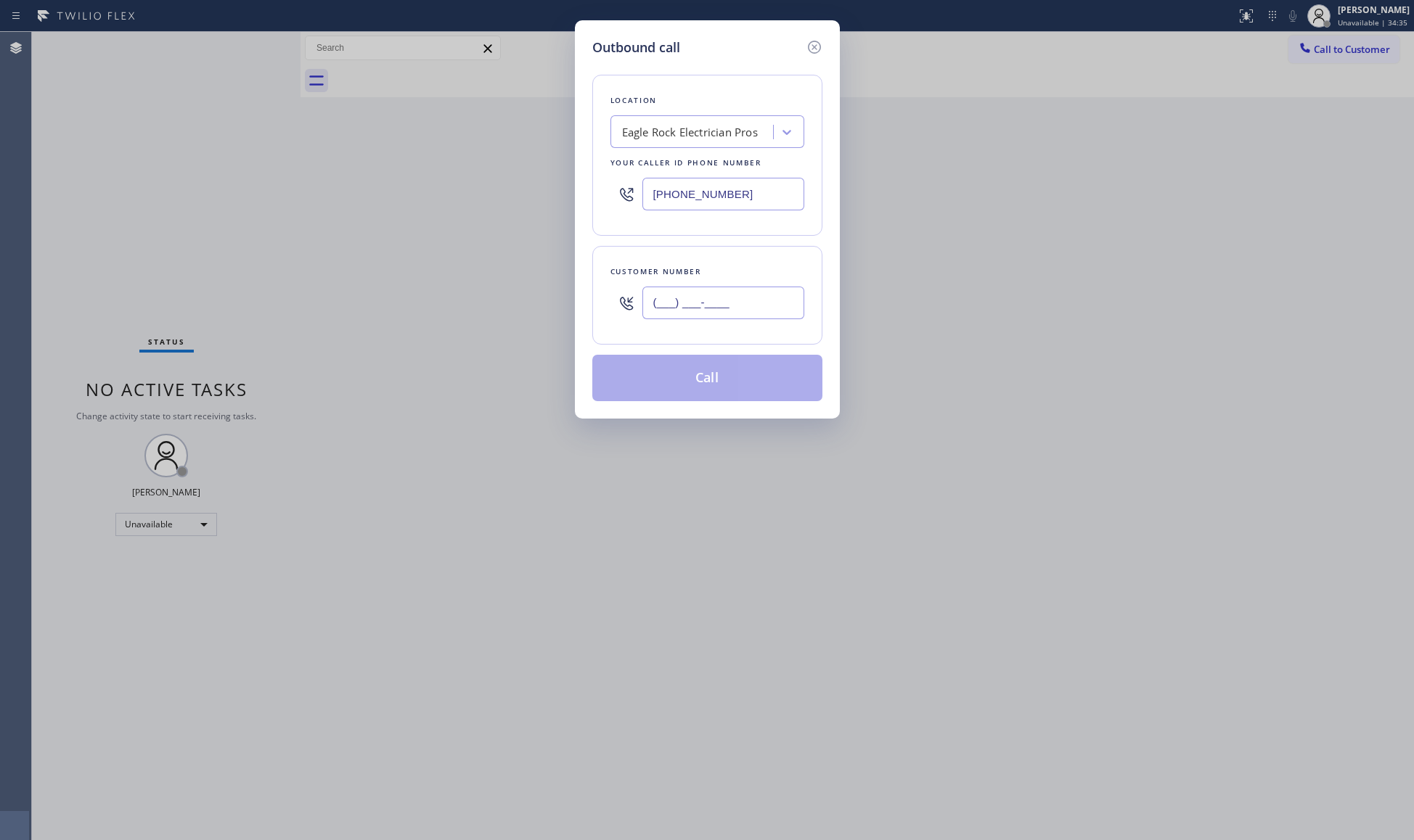
click at [724, 304] on input "(___) ___-____" at bounding box center [723, 303] width 162 height 33
paste input "323) 534-6055"
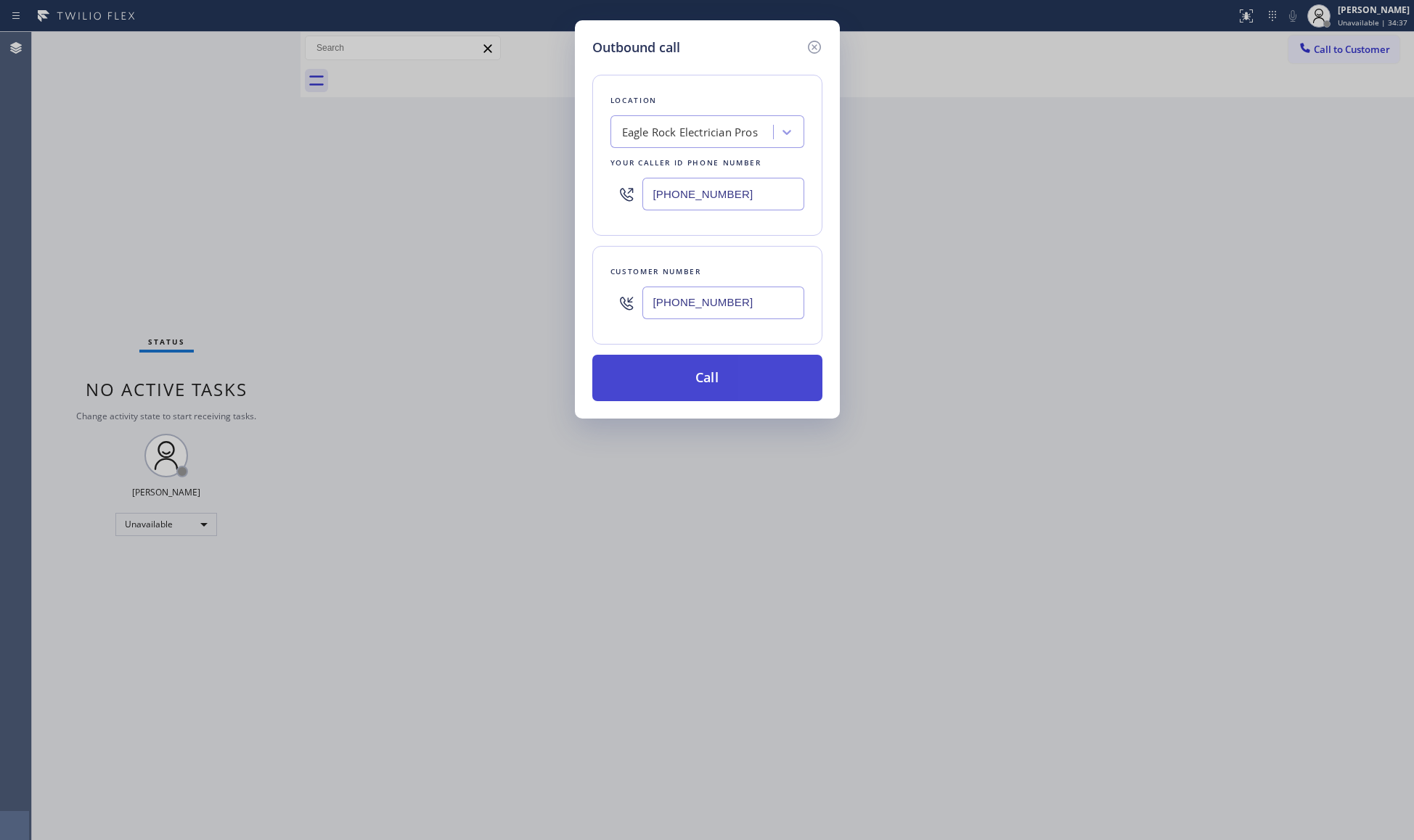
type input "[PHONE_NUMBER]"
click at [705, 390] on button "Call" at bounding box center [707, 378] width 230 height 47
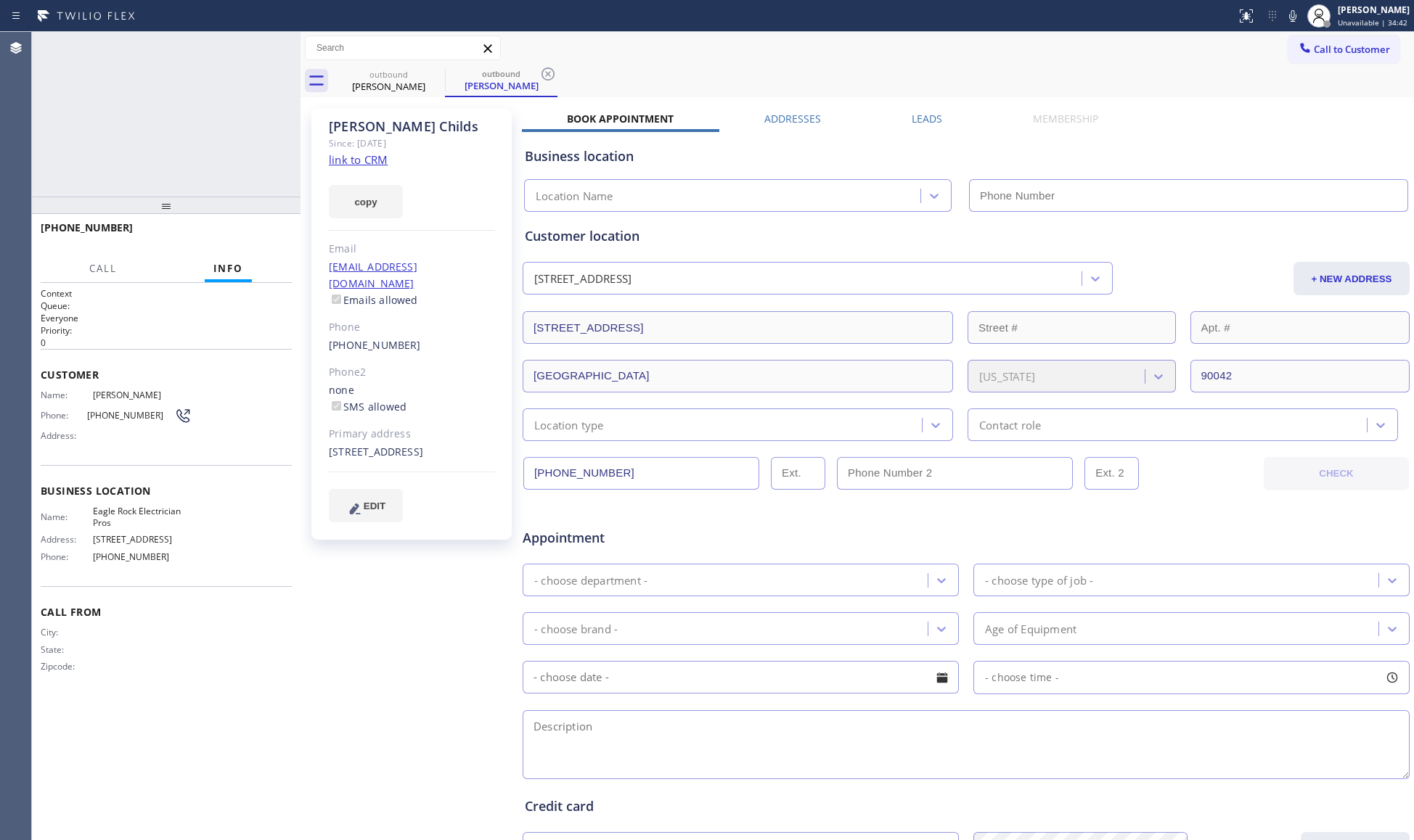
type input "[PHONE_NUMBER]"
click at [968, 77] on div "outbound [PERSON_NAME] outbound [PERSON_NAME]" at bounding box center [873, 80] width 1081 height 33
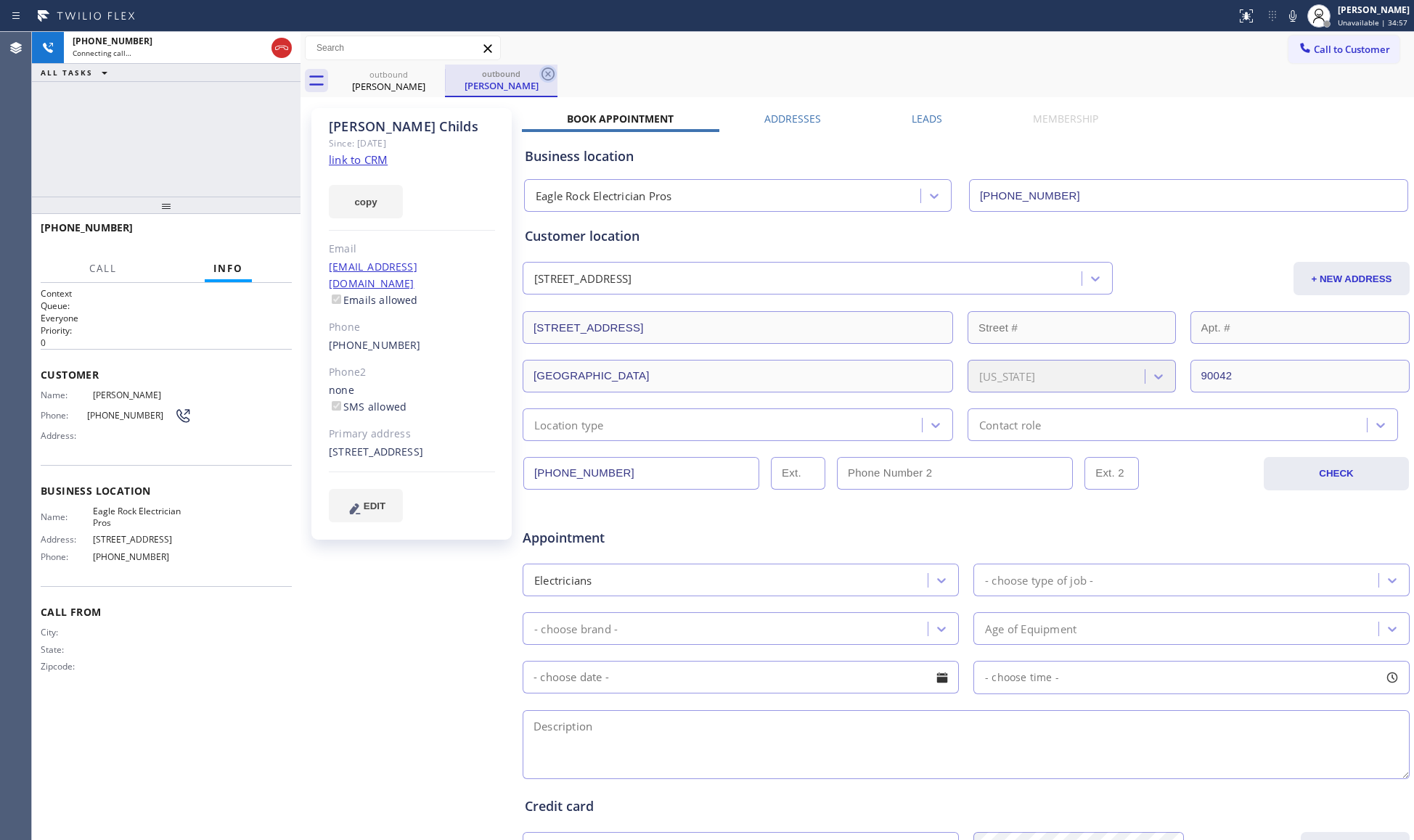
click at [550, 73] on icon at bounding box center [548, 74] width 18 height 18
click at [578, 64] on div "outbound [PERSON_NAME]" at bounding box center [873, 80] width 1081 height 33
click at [192, 143] on div "[PHONE_NUMBER] Connecting call… ALL TASKS ALL TASKS ACTIVE TASKS TASKS IN WRAP …" at bounding box center [166, 114] width 268 height 165
click at [267, 236] on span "HANG UP" at bounding box center [258, 235] width 44 height 11
click at [265, 238] on span "HANG UP" at bounding box center [258, 235] width 44 height 11
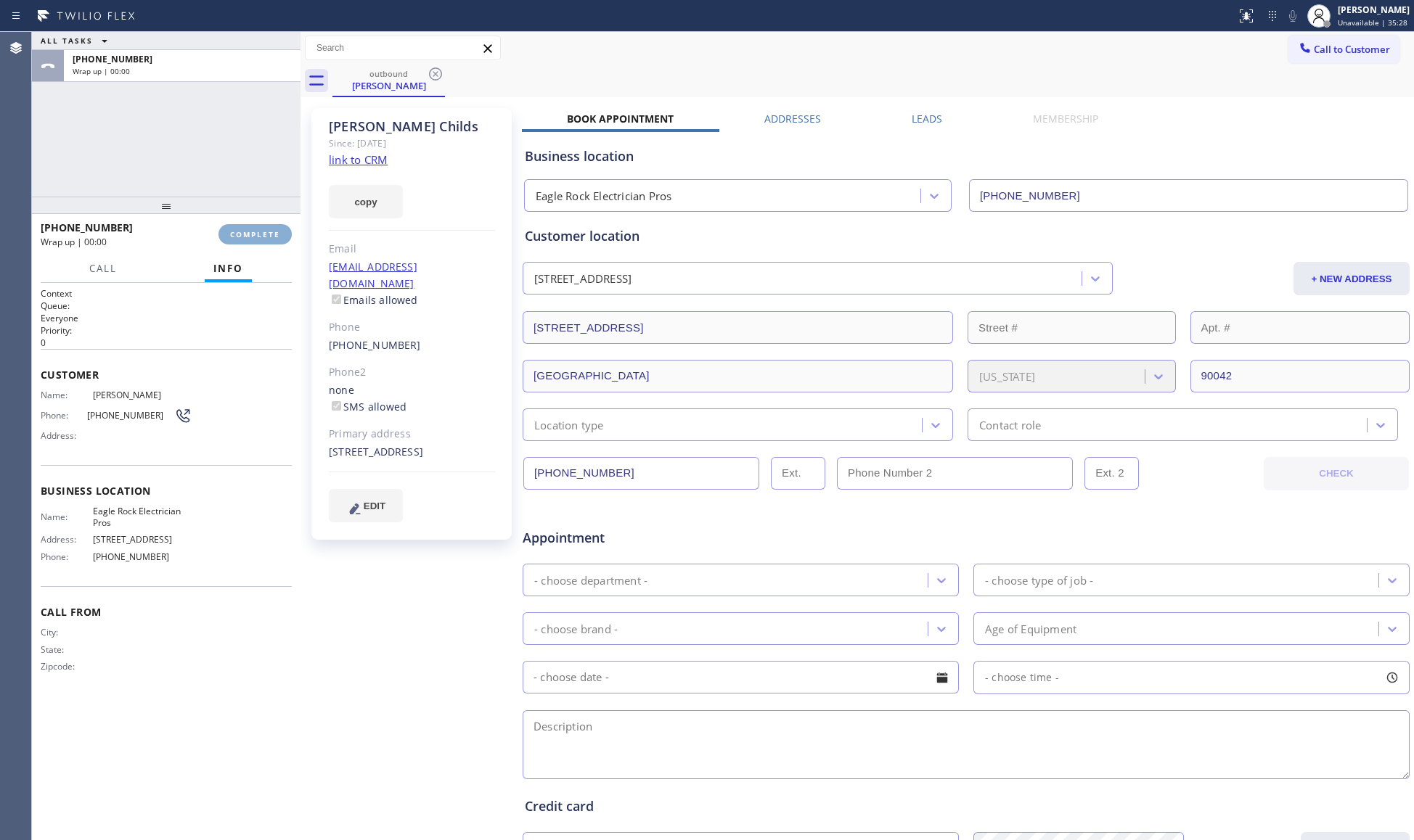
click at [265, 238] on span "COMPLETE" at bounding box center [255, 235] width 50 height 11
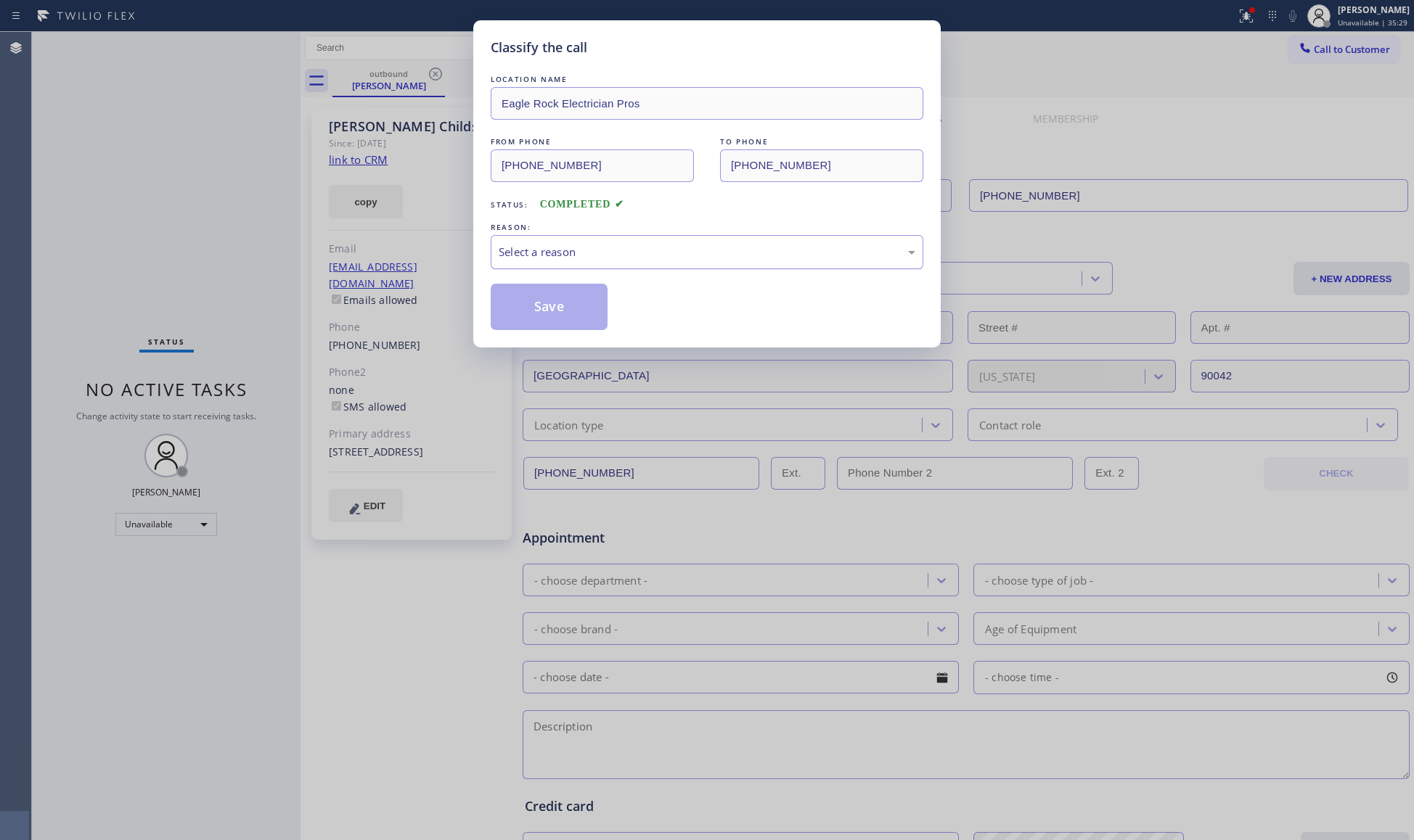
click at [523, 260] on div "Select a reason" at bounding box center [707, 251] width 417 height 17
click at [534, 311] on button "Save" at bounding box center [549, 307] width 117 height 47
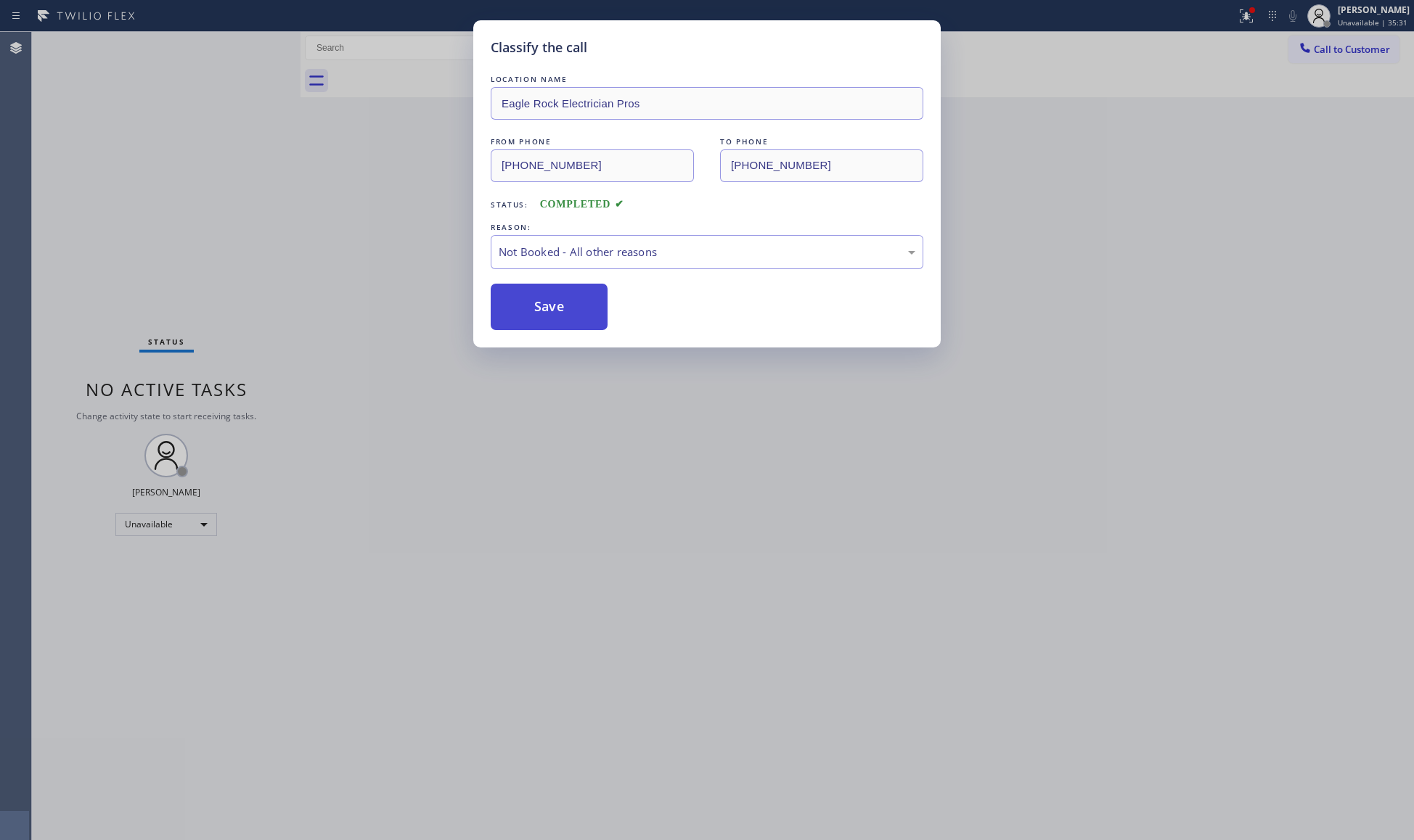
click at [532, 308] on button "Save" at bounding box center [549, 307] width 117 height 47
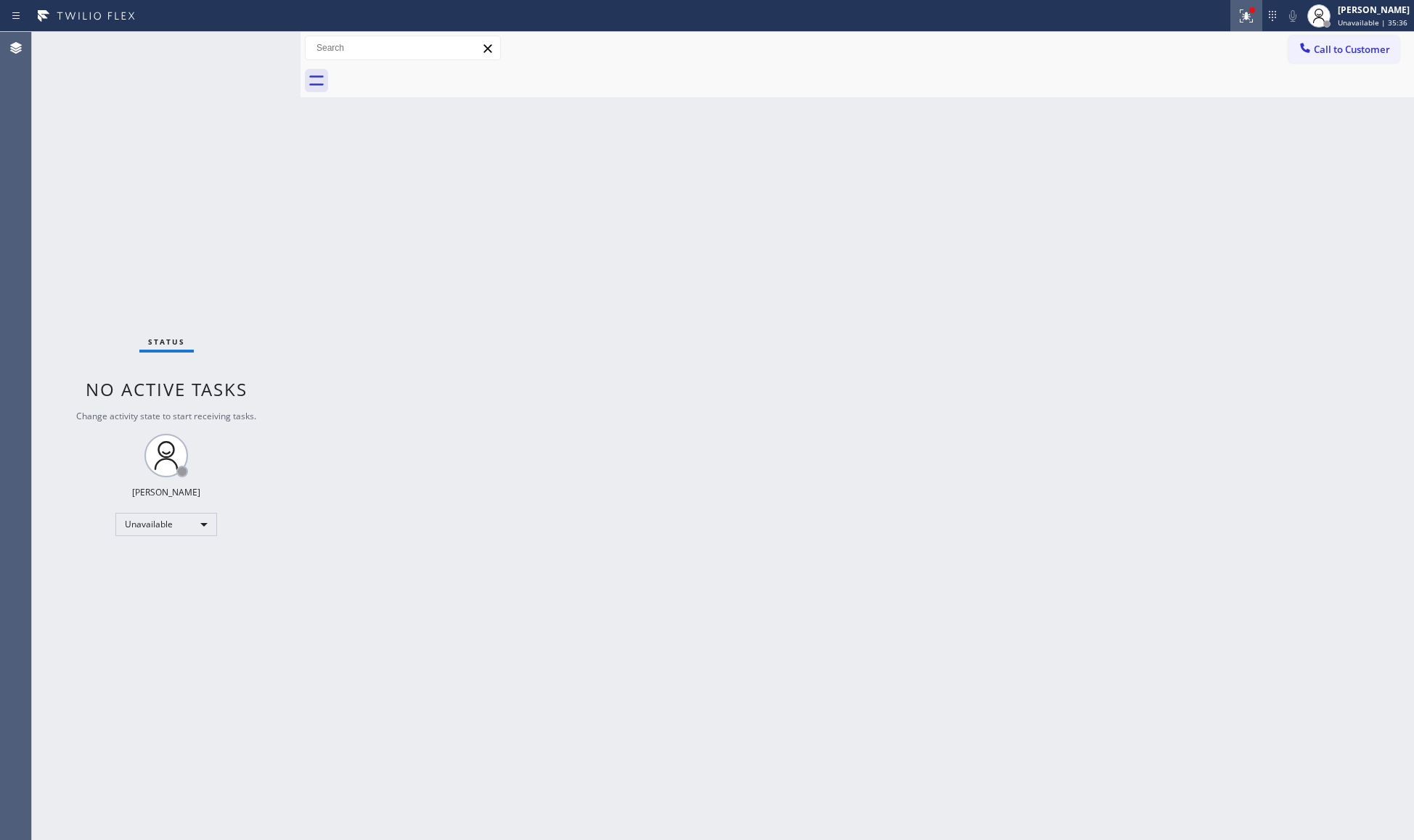
click at [1244, 29] on button at bounding box center [1246, 16] width 32 height 32
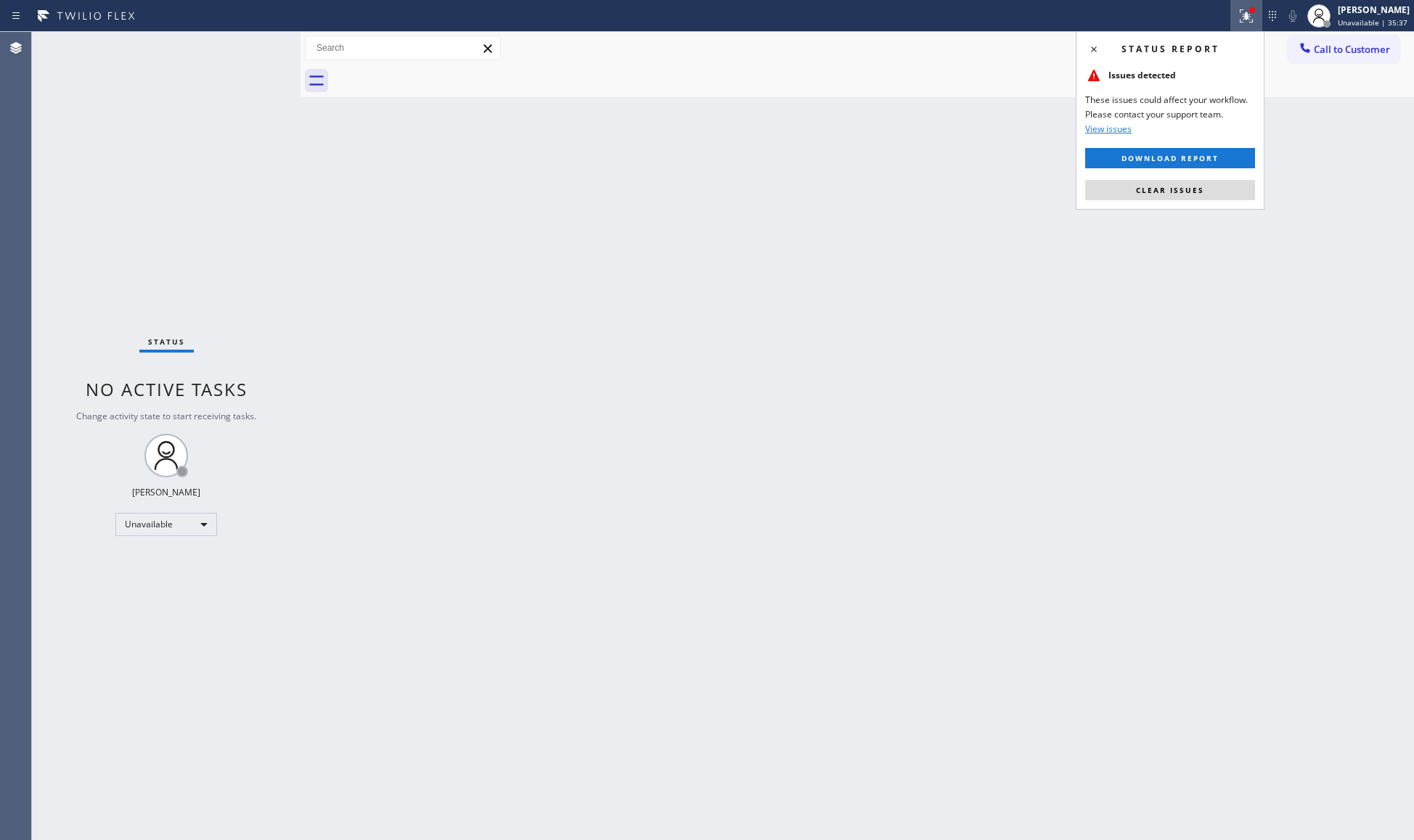
drag, startPoint x: 1156, startPoint y: 196, endPoint x: 1144, endPoint y: 116, distance: 80.9
click at [1156, 195] on button "Clear issues" at bounding box center [1170, 190] width 169 height 20
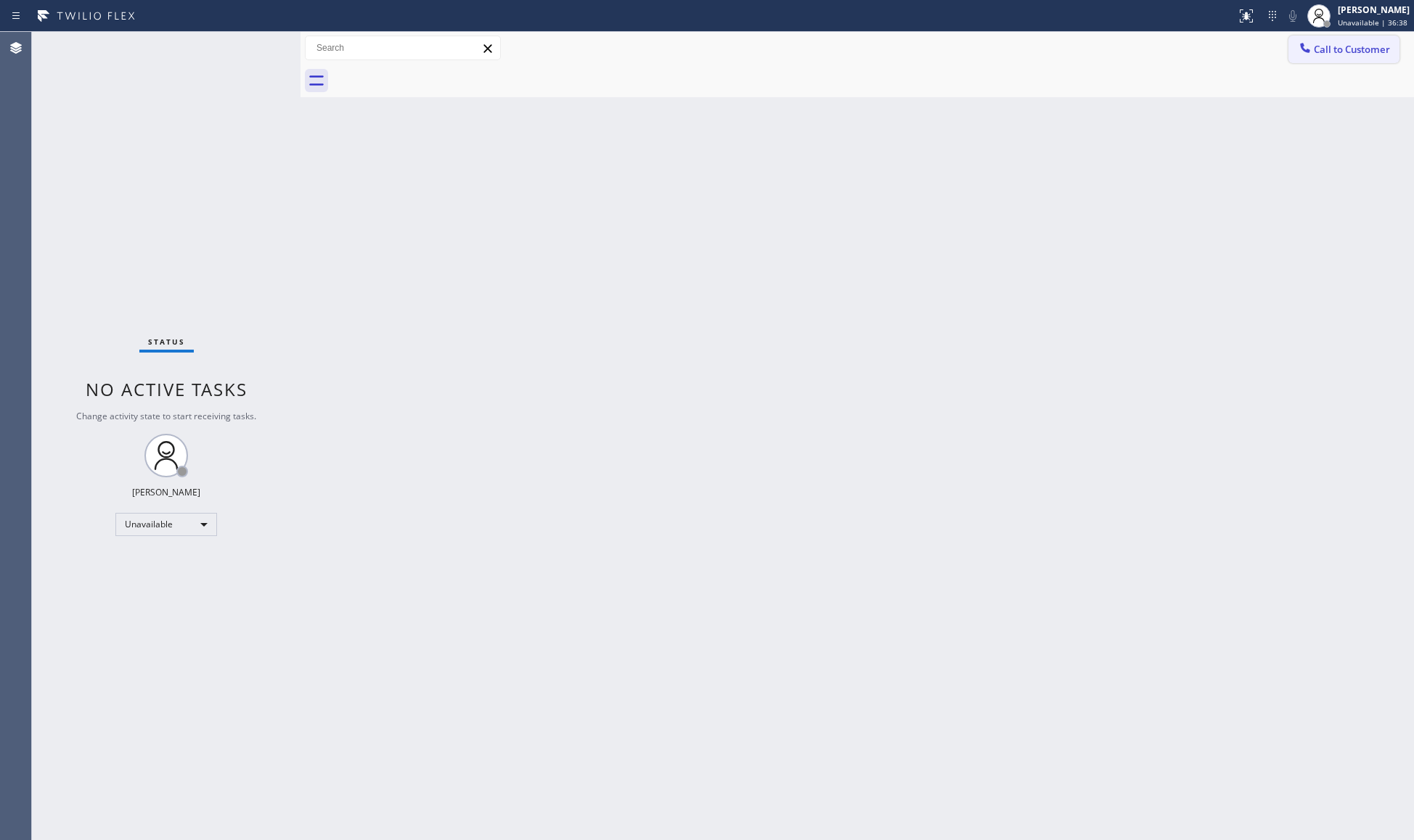
drag, startPoint x: 1330, startPoint y: 41, endPoint x: 1097, endPoint y: 100, distance: 240.4
click at [1330, 41] on button "Call to Customer" at bounding box center [1344, 49] width 111 height 27
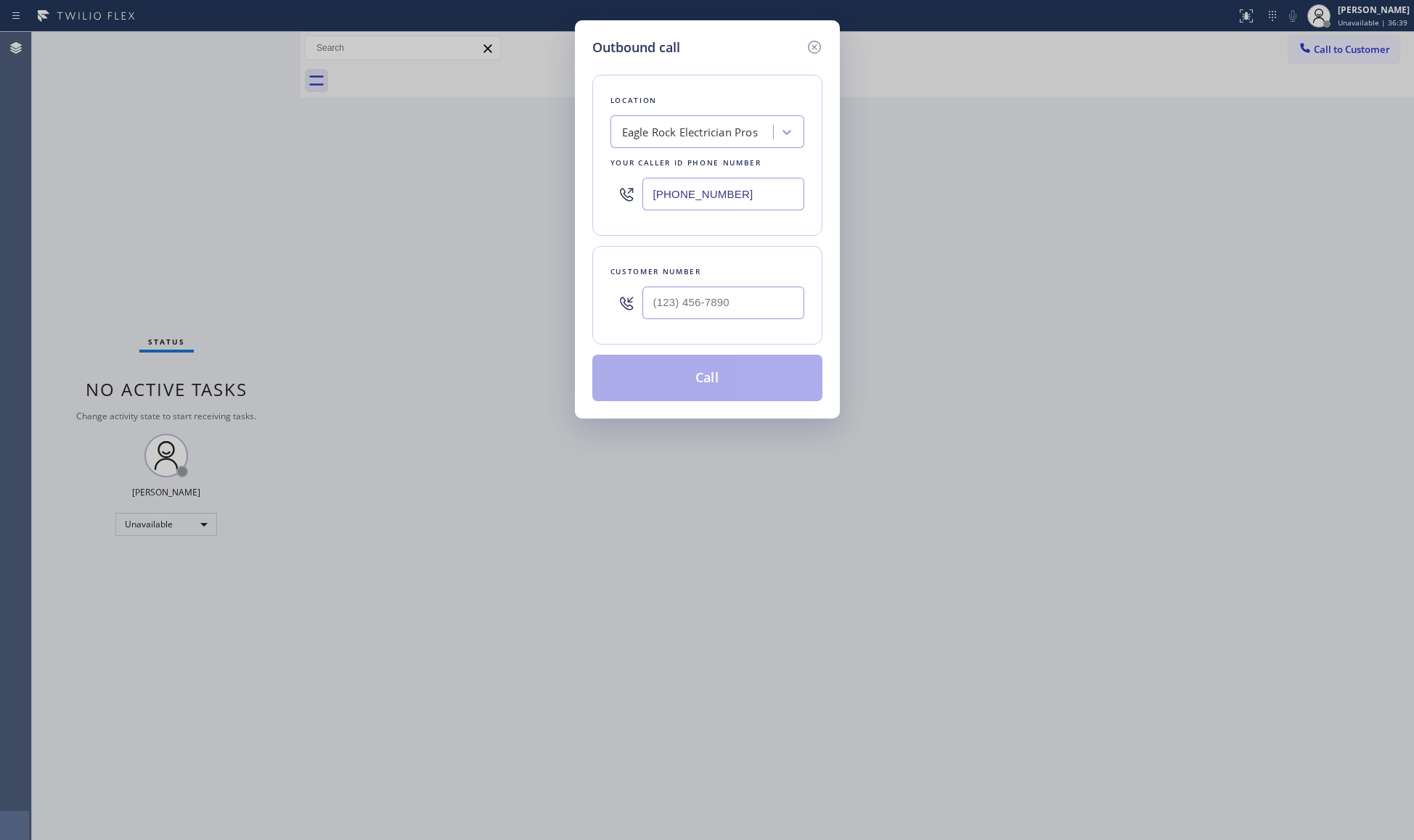
drag, startPoint x: 756, startPoint y: 191, endPoint x: 588, endPoint y: 196, distance: 168.1
click at [623, 194] on div "[PHONE_NUMBER]" at bounding box center [708, 193] width 194 height 47
paste input "929) 298-2092"
type input "[PHONE_NUMBER]"
click at [735, 300] on input "(___) ___-____" at bounding box center [723, 303] width 162 height 33
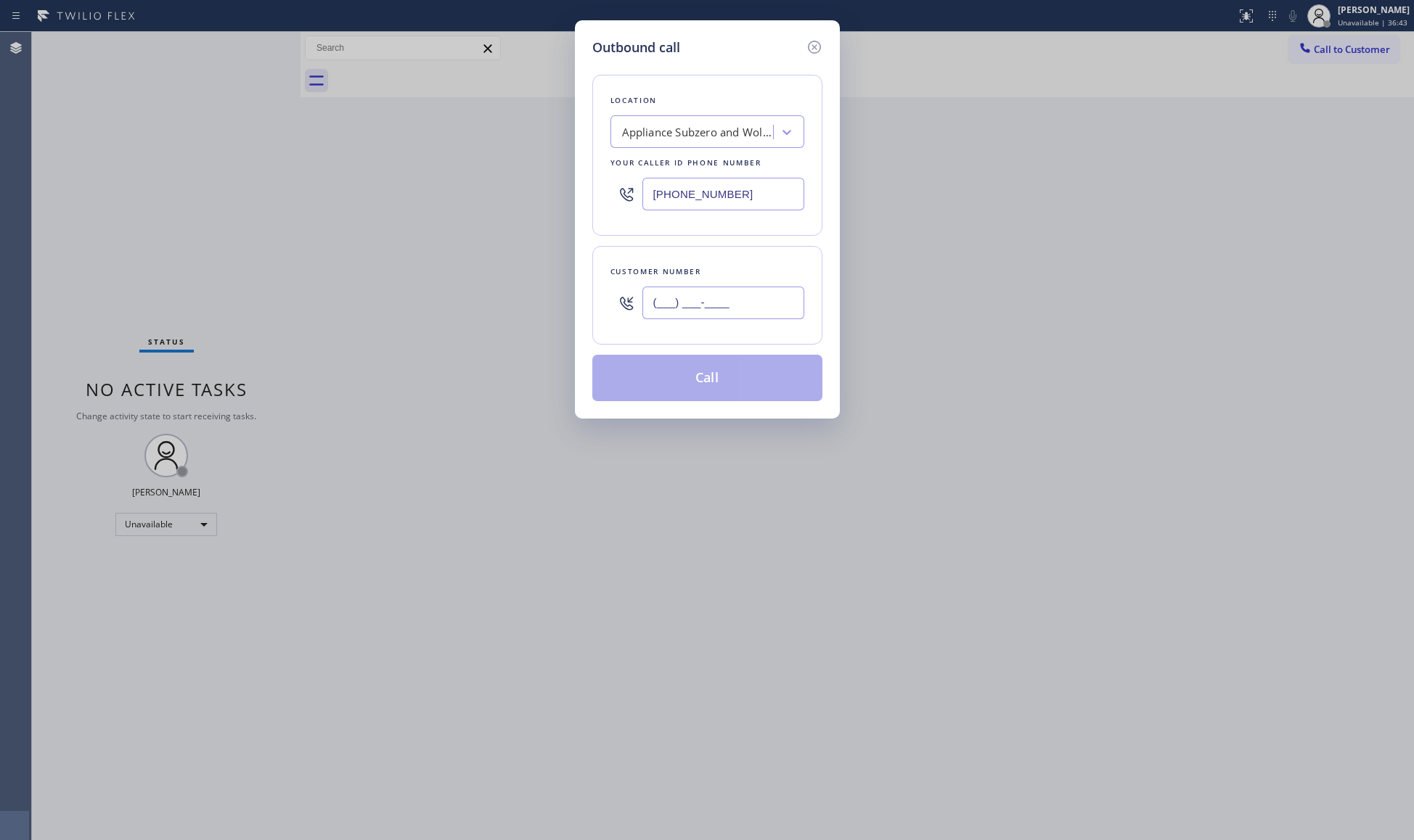
paste input "408) 355-4628"
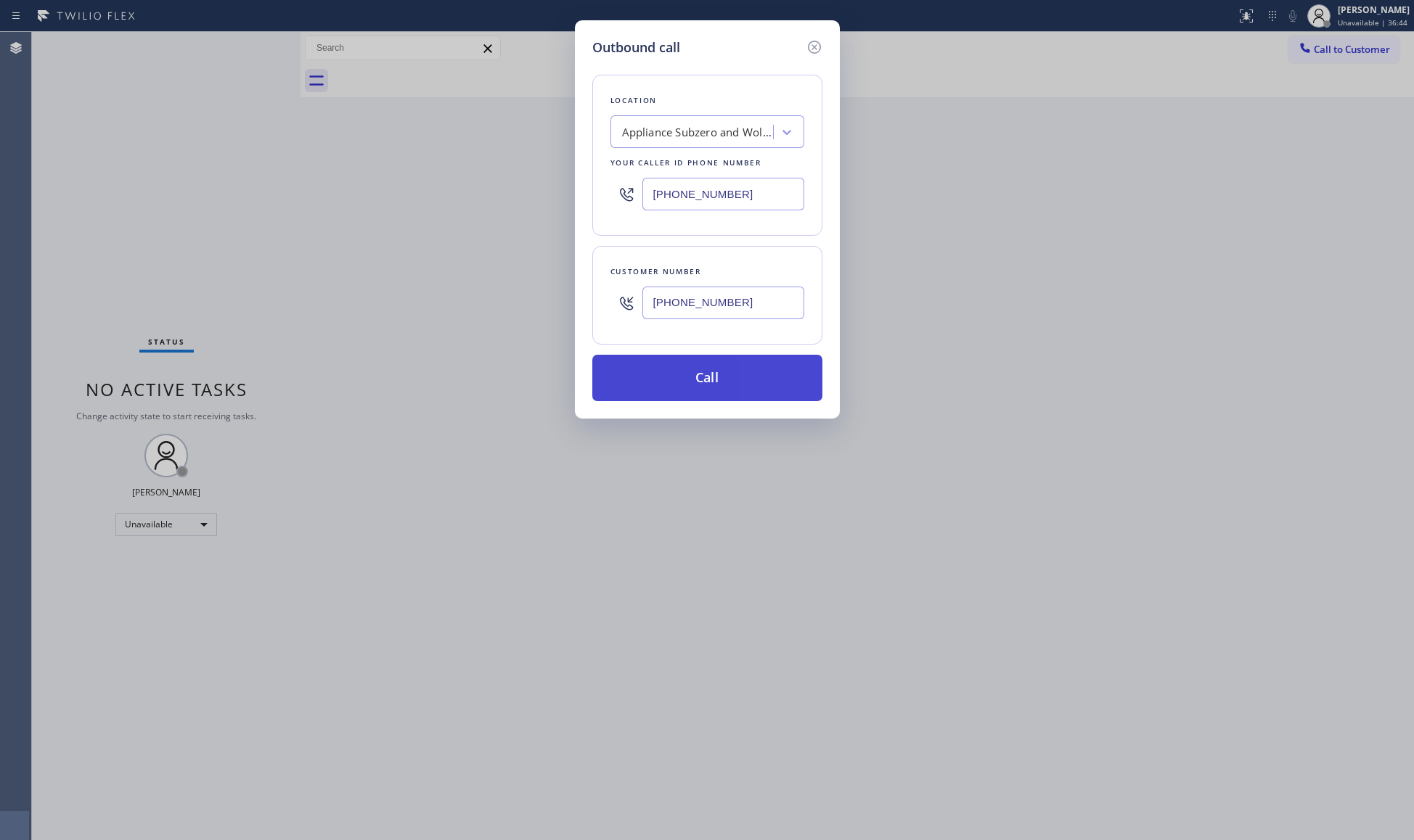
type input "[PHONE_NUMBER]"
click at [714, 380] on button "Call" at bounding box center [707, 378] width 230 height 47
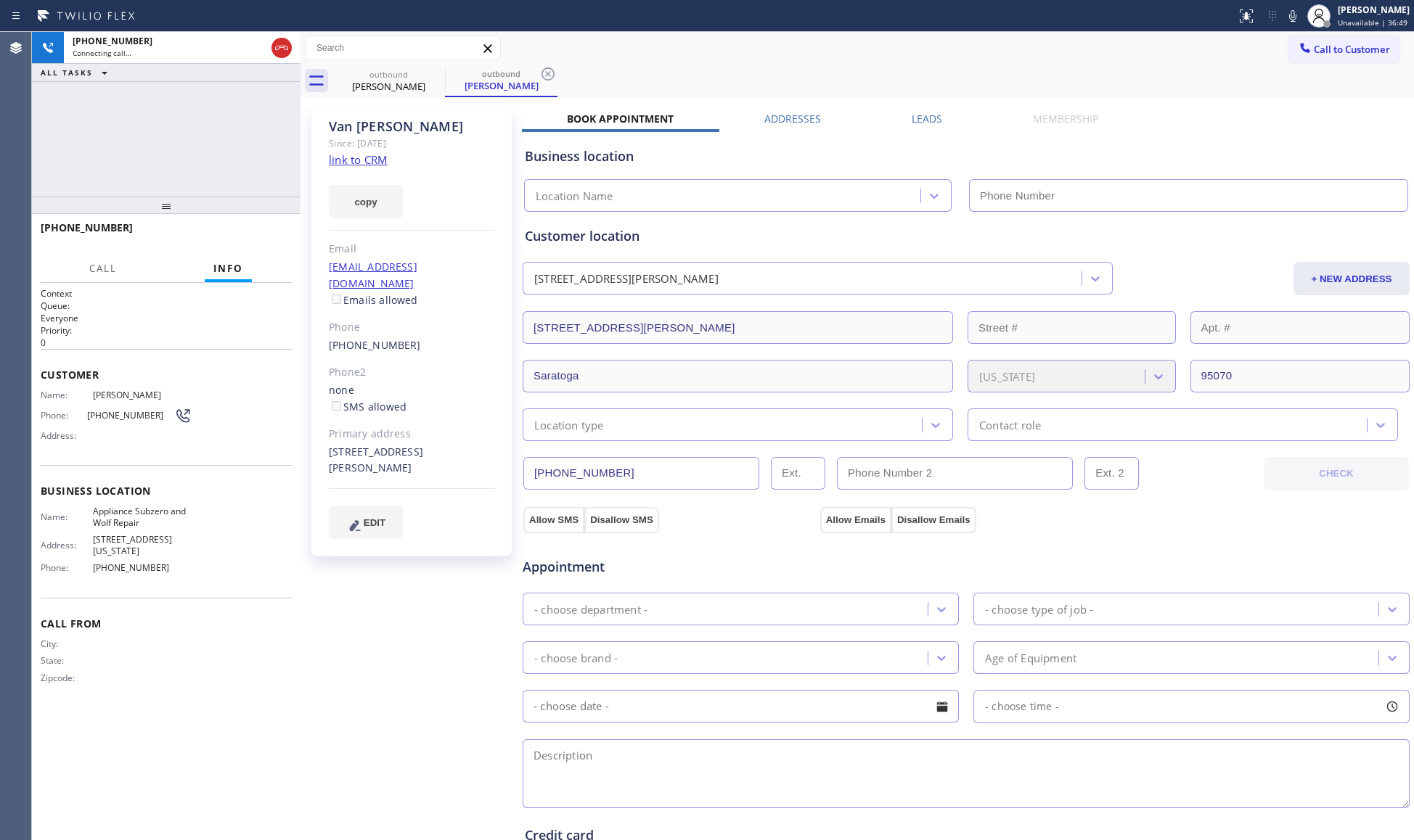
type input "[PHONE_NUMBER]"
drag, startPoint x: 541, startPoint y: 71, endPoint x: 578, endPoint y: 71, distance: 37.0
click at [553, 72] on icon at bounding box center [548, 74] width 18 height 18
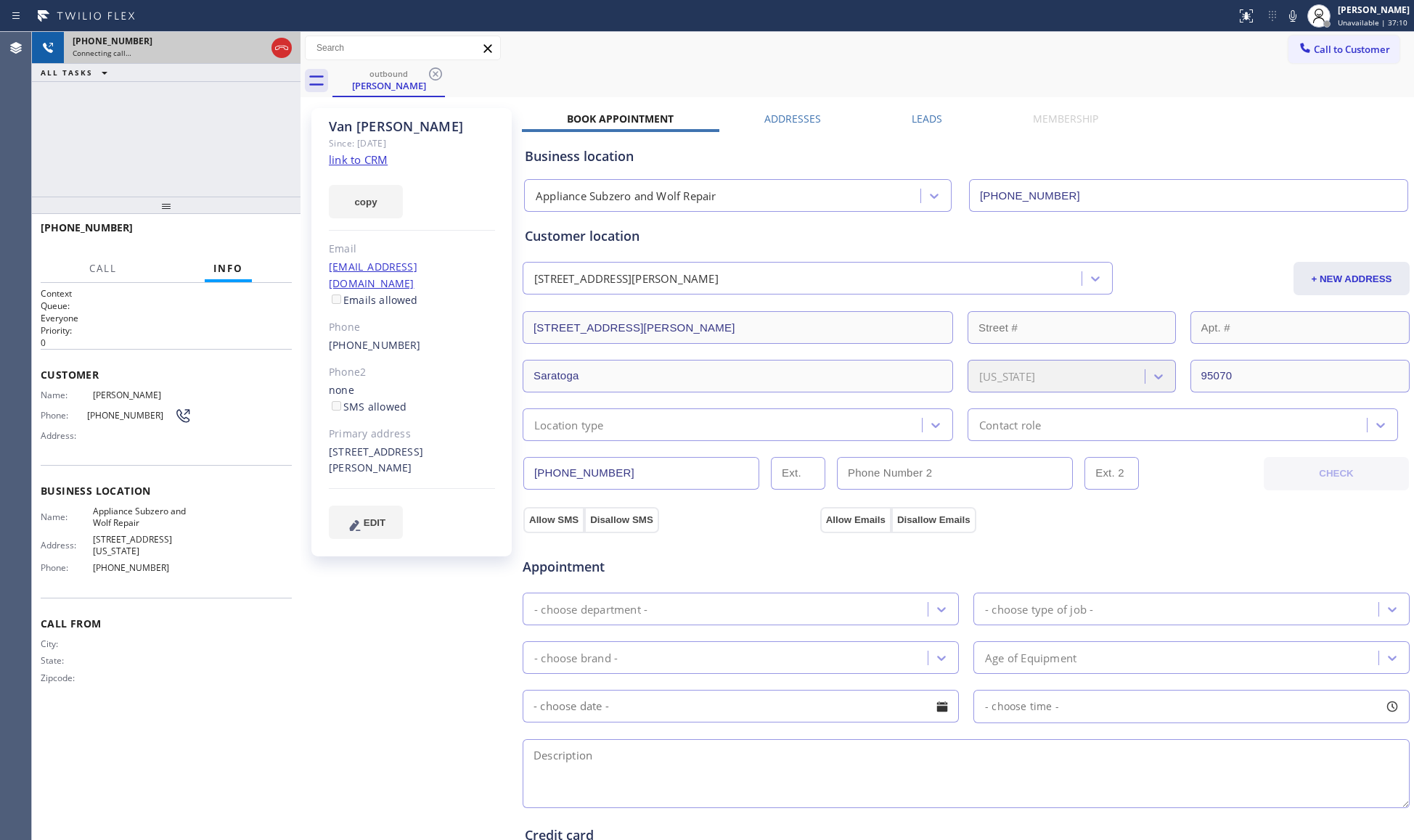
click at [280, 47] on icon at bounding box center [282, 48] width 18 height 18
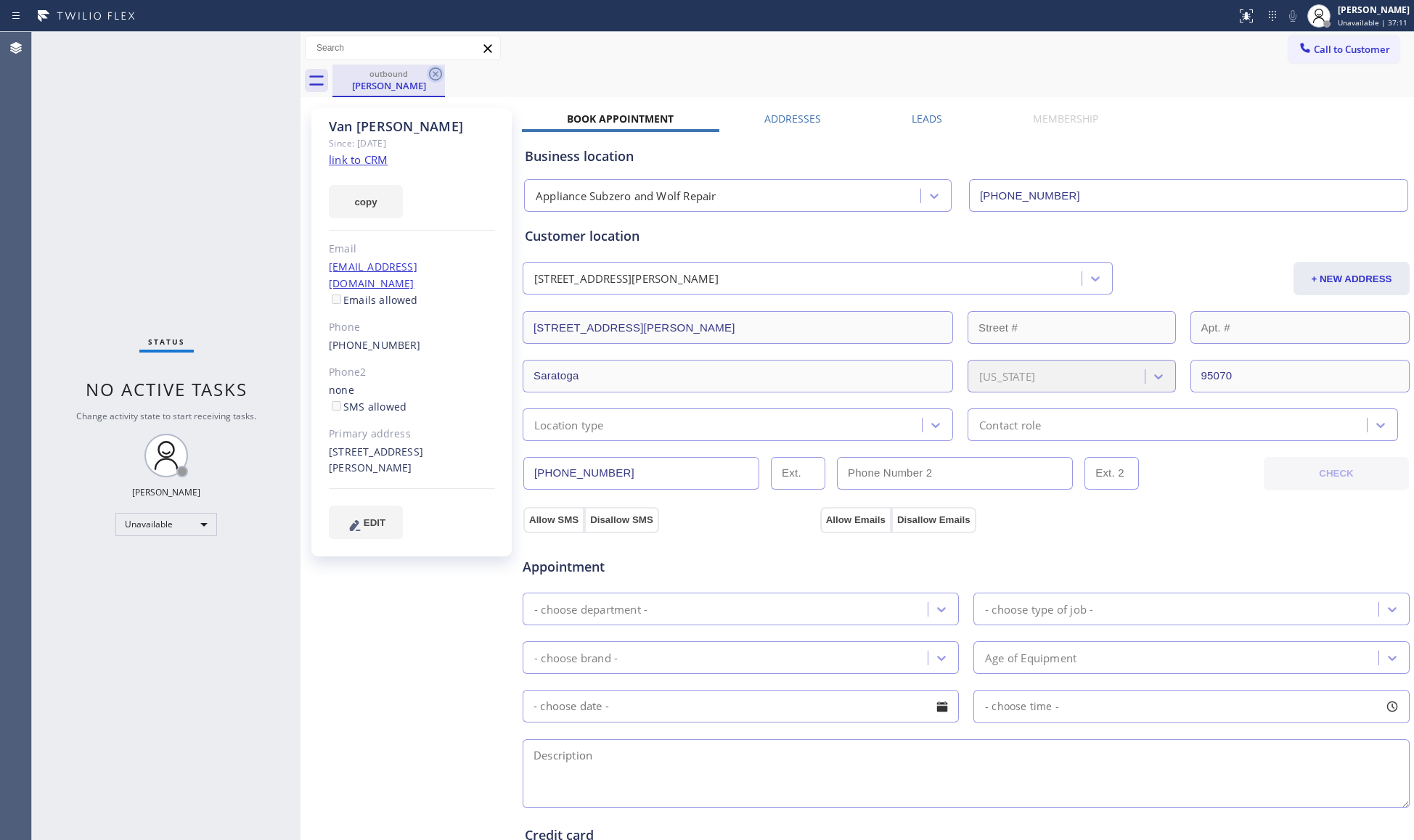
click at [436, 71] on icon at bounding box center [436, 74] width 18 height 18
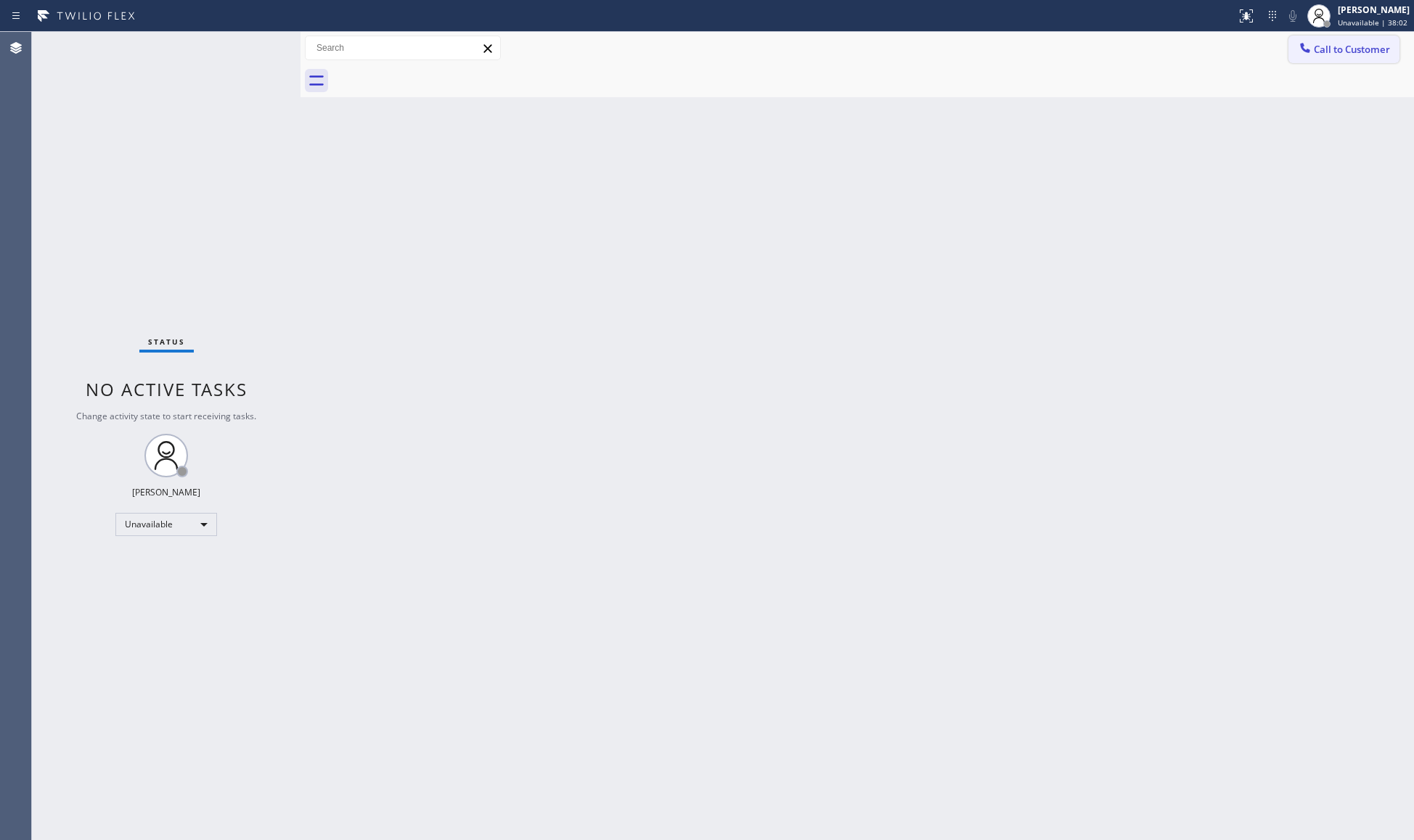
click at [1318, 44] on span "Call to Customer" at bounding box center [1351, 49] width 76 height 13
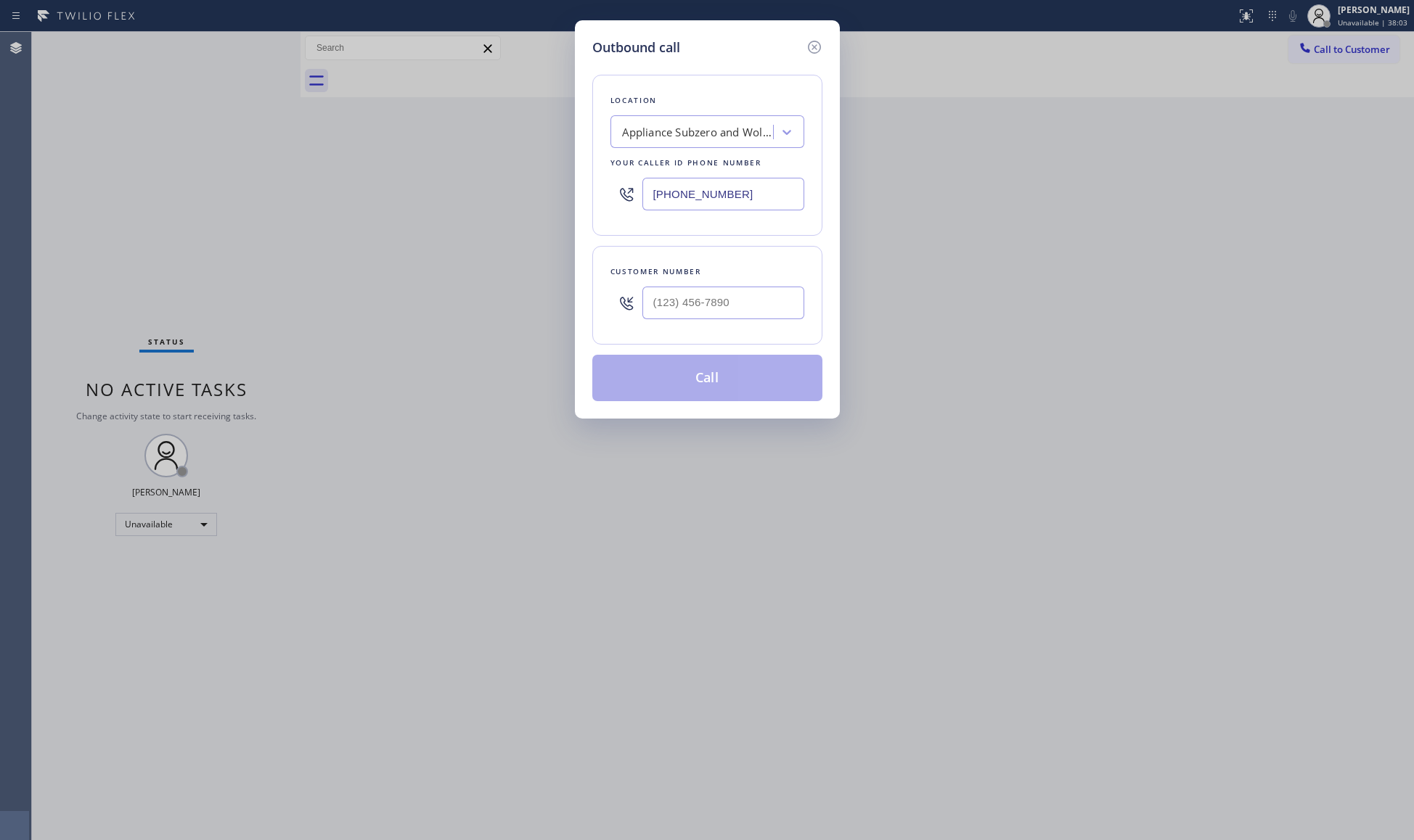
drag, startPoint x: 765, startPoint y: 199, endPoint x: 606, endPoint y: 191, distance: 159.2
click at [613, 191] on div "[PHONE_NUMBER]" at bounding box center [708, 193] width 194 height 47
paste input "877) 777-0796"
type input "[PHONE_NUMBER]"
click at [665, 311] on input "(___) ___-____" at bounding box center [723, 303] width 162 height 33
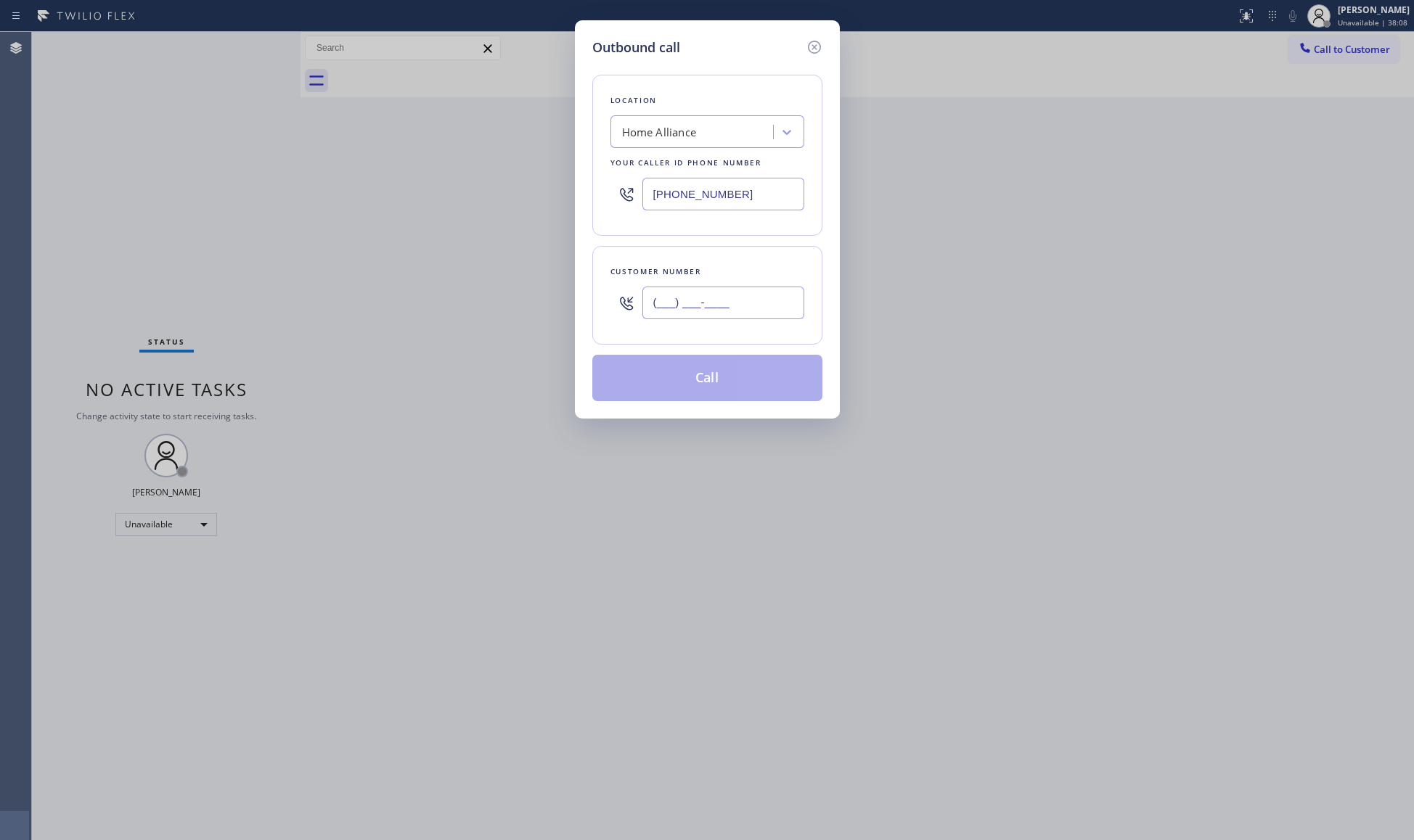
paste input "310) 490-3686"
type input "[PHONE_NUMBER]"
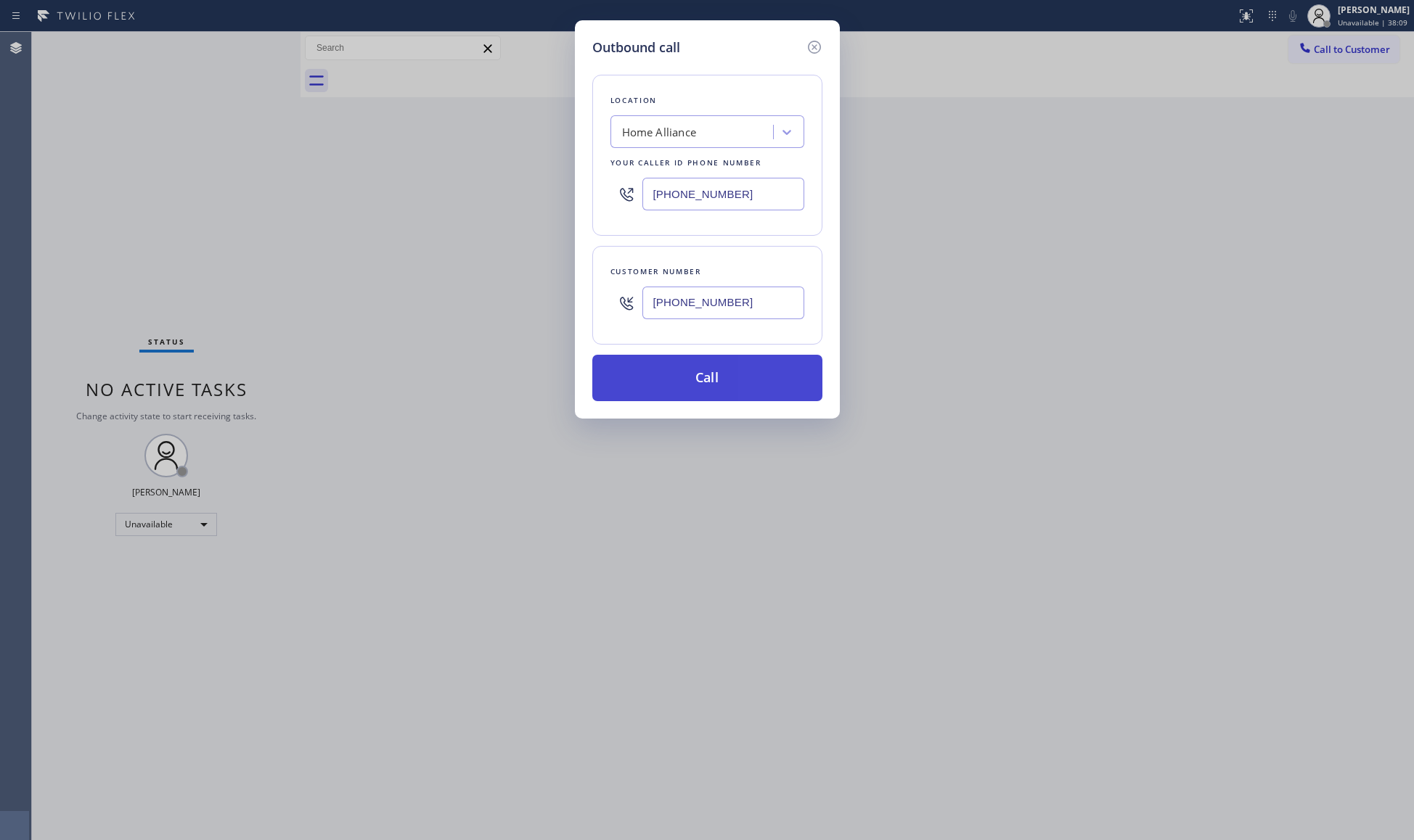
click at [703, 384] on button "Call" at bounding box center [707, 378] width 230 height 47
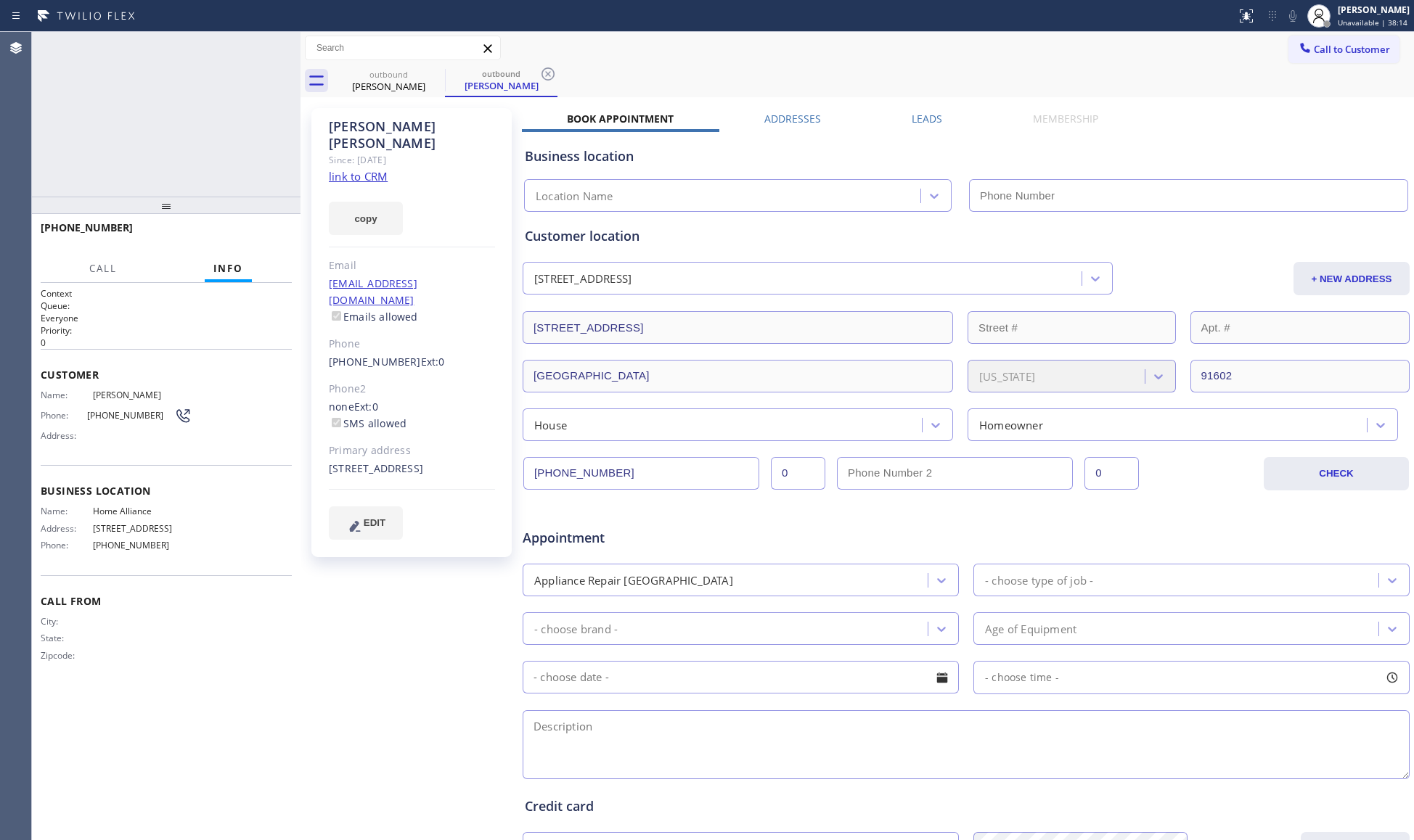
type input "[PHONE_NUMBER]"
click at [259, 235] on span "COMPLETE" at bounding box center [255, 235] width 50 height 11
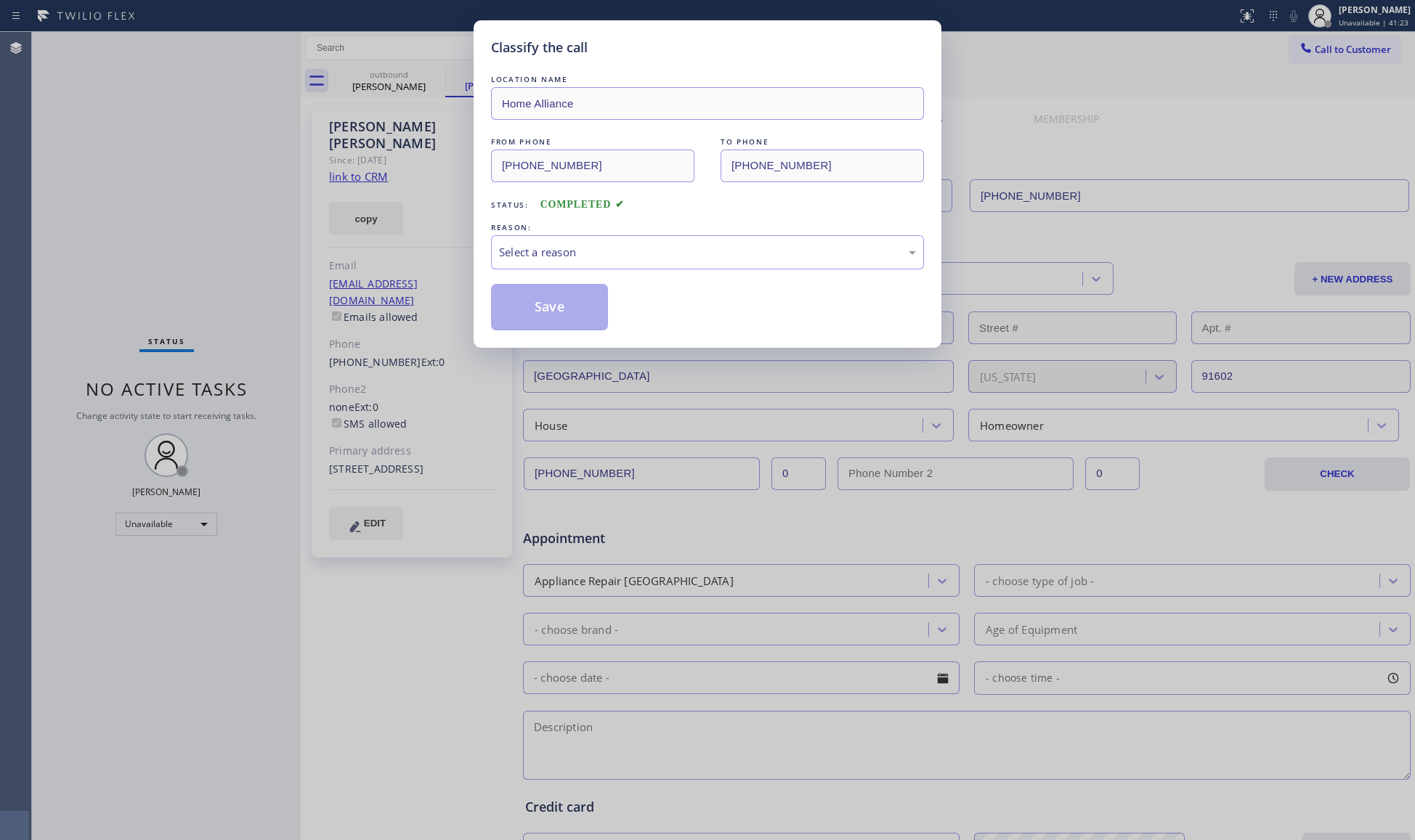
drag, startPoint x: 538, startPoint y: 254, endPoint x: 526, endPoint y: 222, distance: 34.2
click at [538, 254] on div "Select a reason" at bounding box center [708, 252] width 417 height 17
click at [556, 299] on button "Save" at bounding box center [549, 307] width 117 height 47
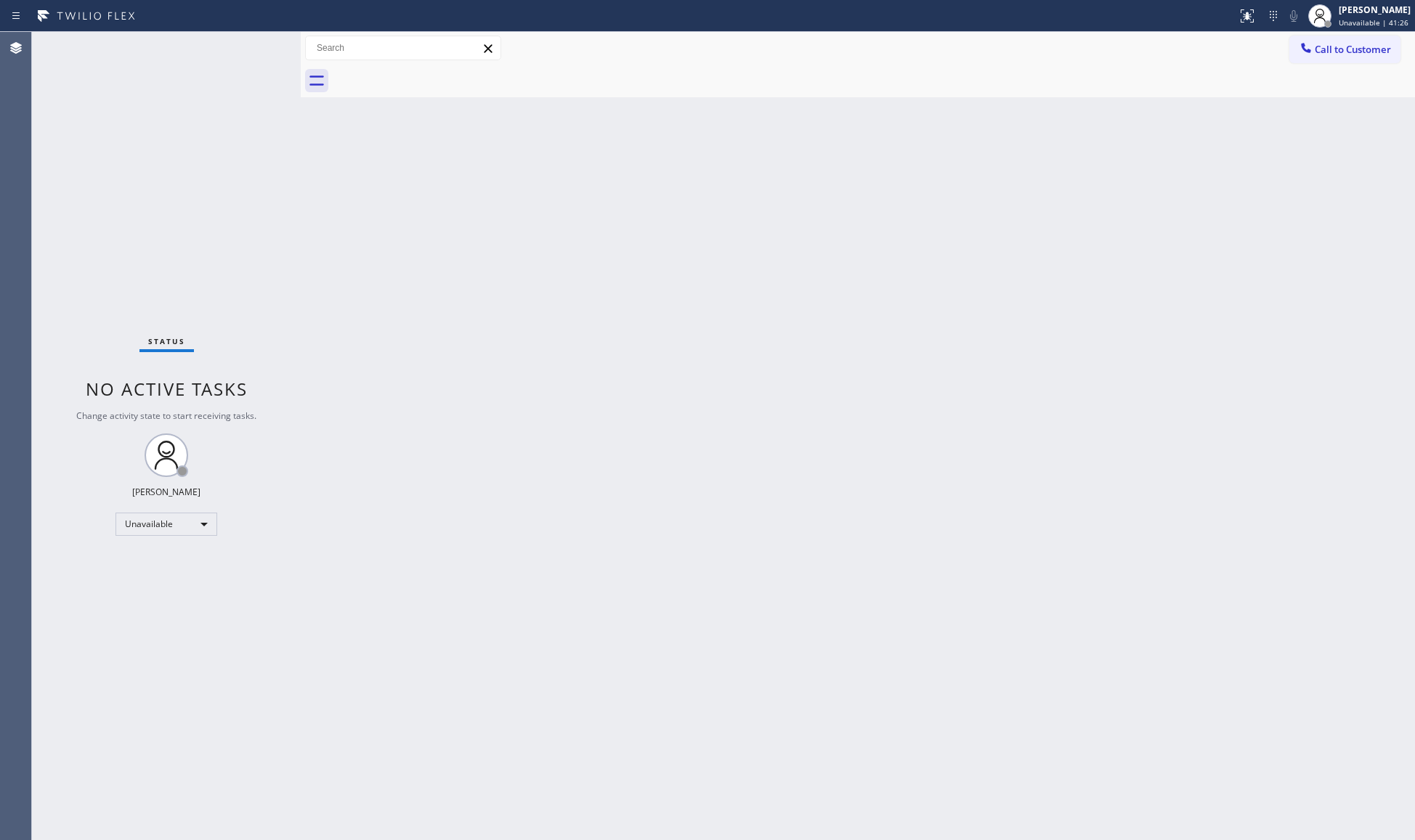
click at [193, 201] on div "Status No active tasks Change activity state to start receiving tasks. [PERSON_…" at bounding box center [166, 435] width 269 height 808
click at [1009, 114] on div "Back to Dashboard Change Sender ID Customers Technicians Select a contact Outbo…" at bounding box center [857, 435] width 1114 height 808
click at [678, 299] on div "Back to Dashboard Change Sender ID Customers Technicians Select a contact Outbo…" at bounding box center [857, 435] width 1114 height 808
click at [1346, 43] on span "Call to Customer" at bounding box center [1352, 49] width 76 height 13
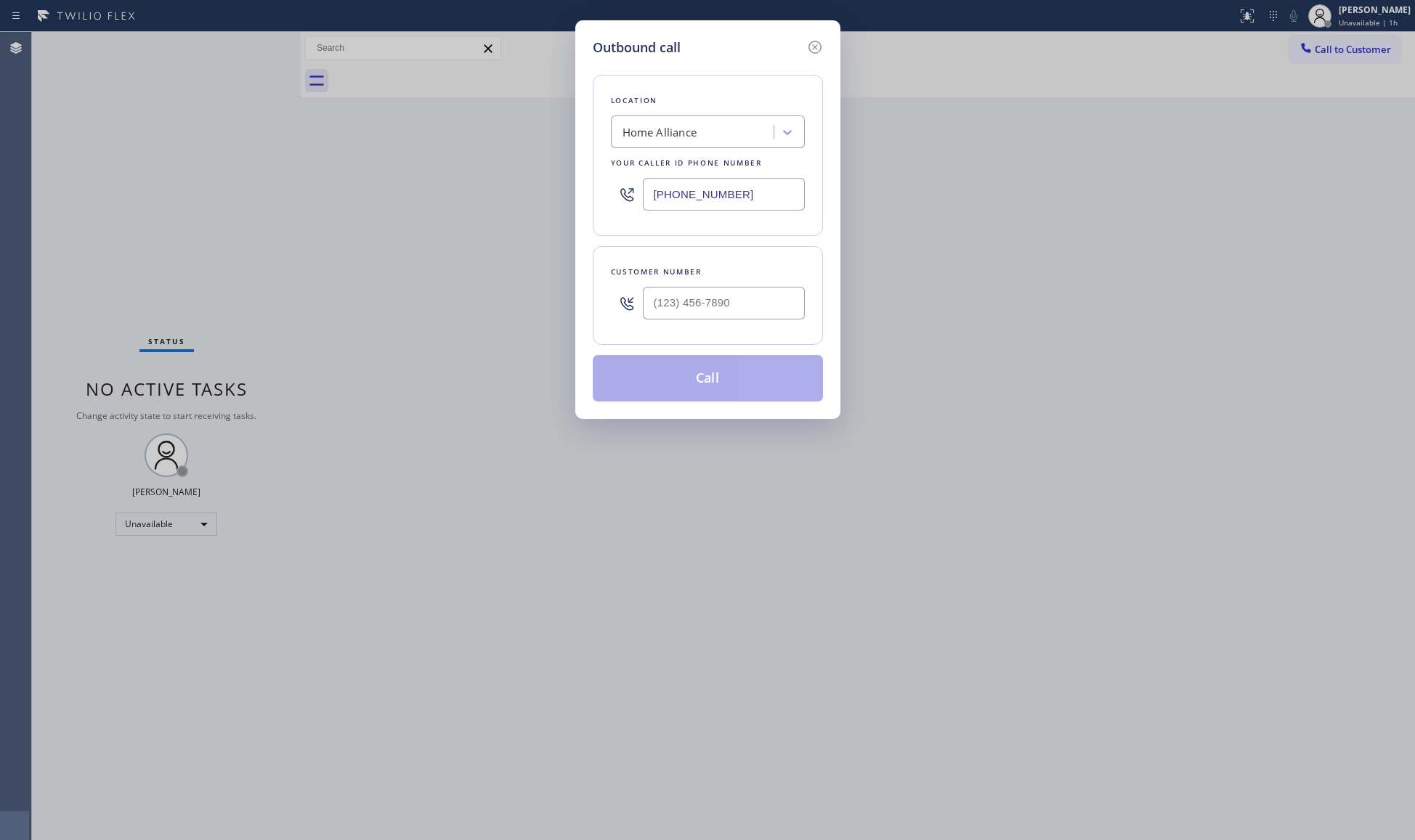
drag, startPoint x: 687, startPoint y: 193, endPoint x: 564, endPoint y: 178, distance: 123.9
click at [564, 178] on div "Outbound call Location Home Alliance Your caller id phone number [PHONE_NUMBER]…" at bounding box center [708, 420] width 1415 height 840
paste input "949) 881-4668"
type input "[PHONE_NUMBER]"
click at [782, 298] on input "(___) ___-____" at bounding box center [723, 303] width 162 height 33
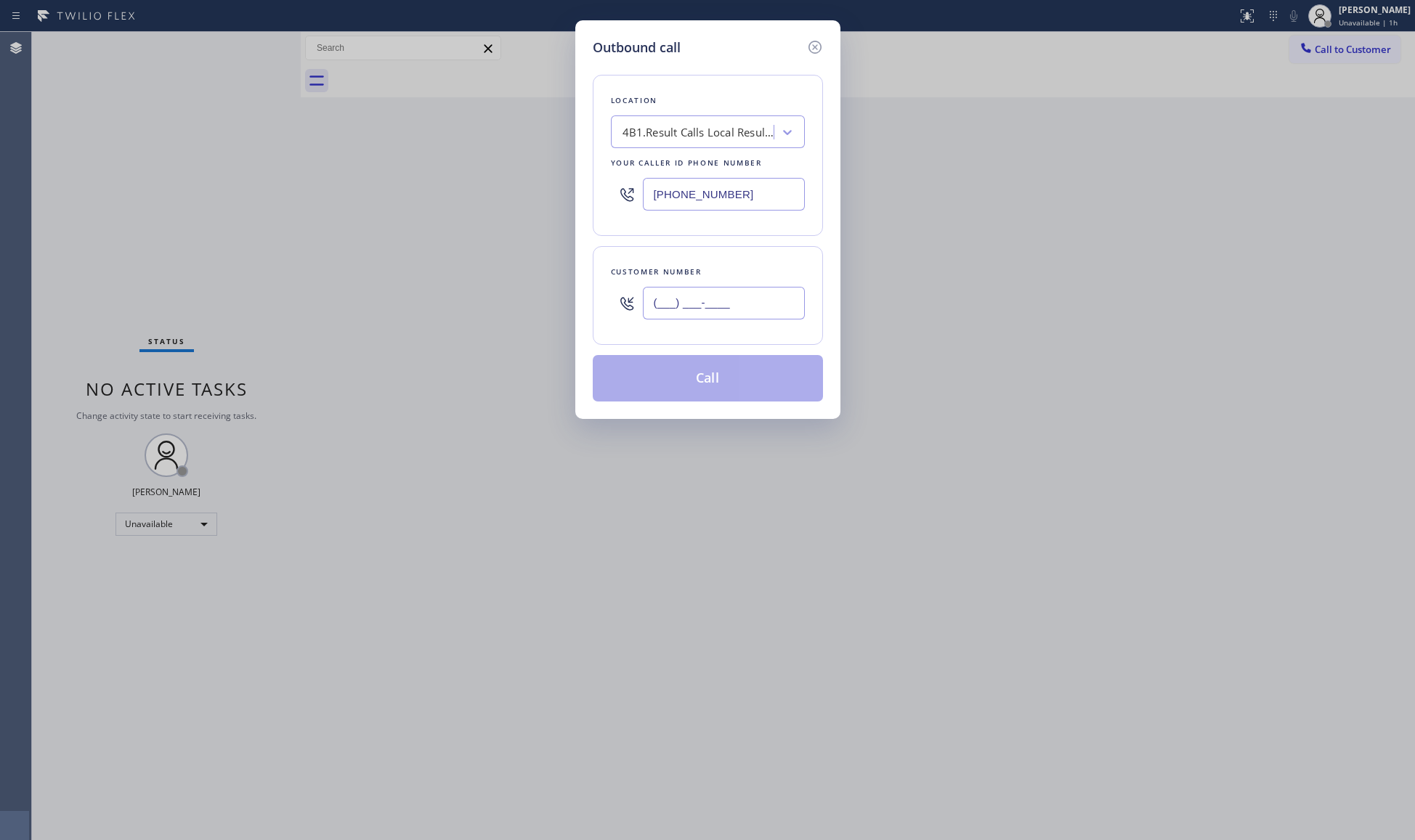
paste input "480) 296-4547"
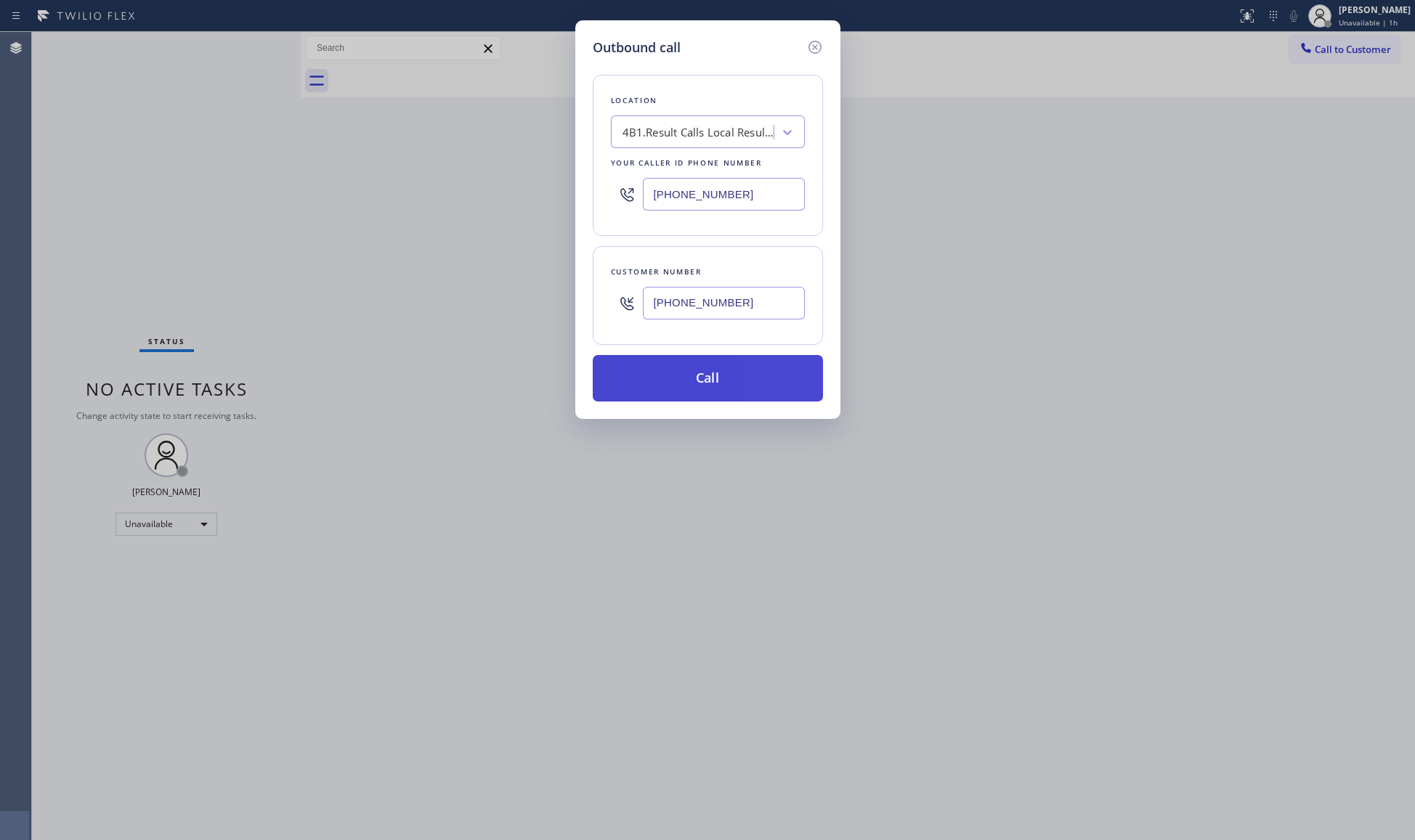
type input "[PHONE_NUMBER]"
click at [745, 372] on button "Call" at bounding box center [708, 378] width 231 height 47
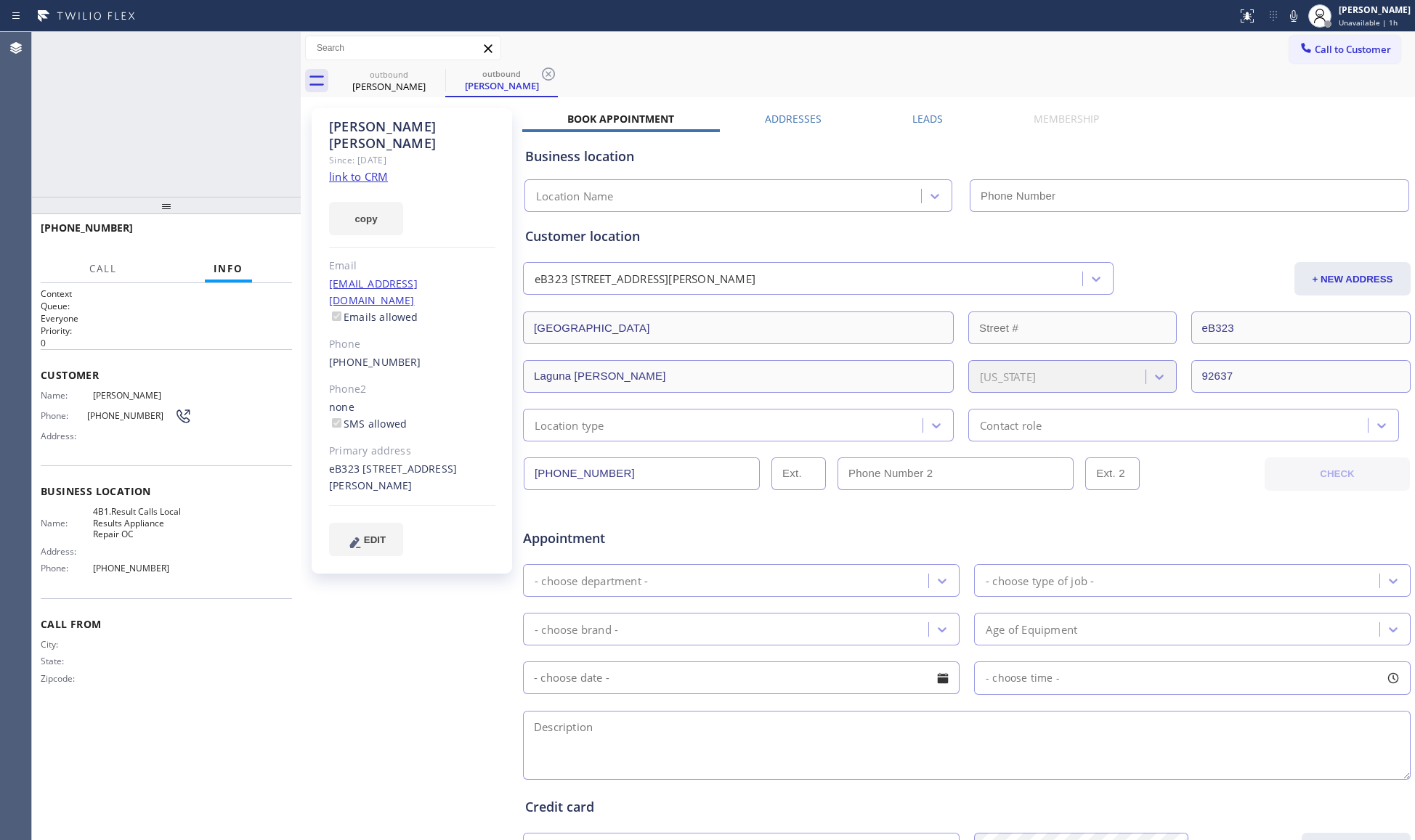
type input "[PHONE_NUMBER]"
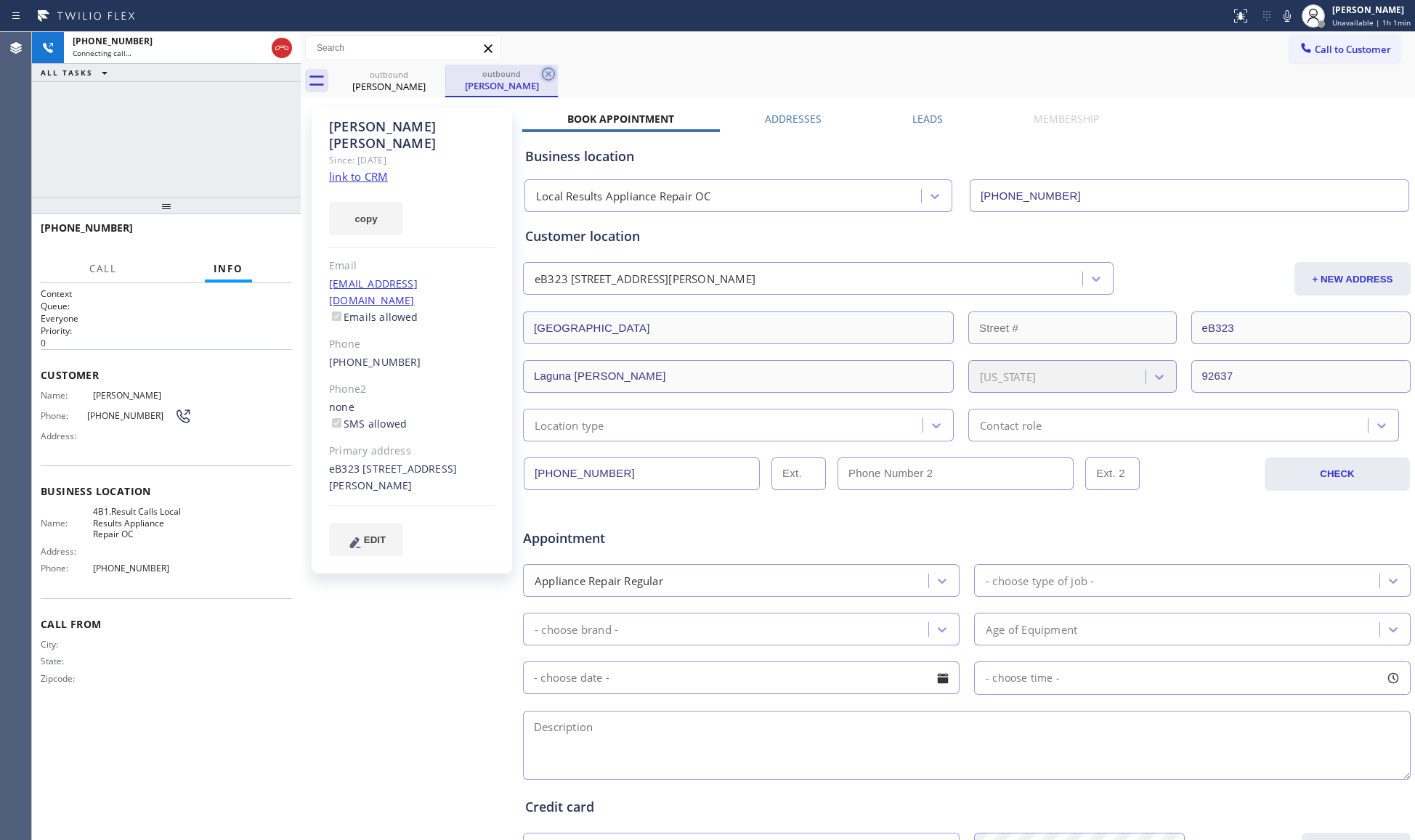
click at [547, 76] on icon at bounding box center [549, 74] width 18 height 18
click at [254, 233] on span "HANG UP" at bounding box center [258, 235] width 44 height 11
click at [254, 231] on span "HANG UP" at bounding box center [258, 235] width 44 height 11
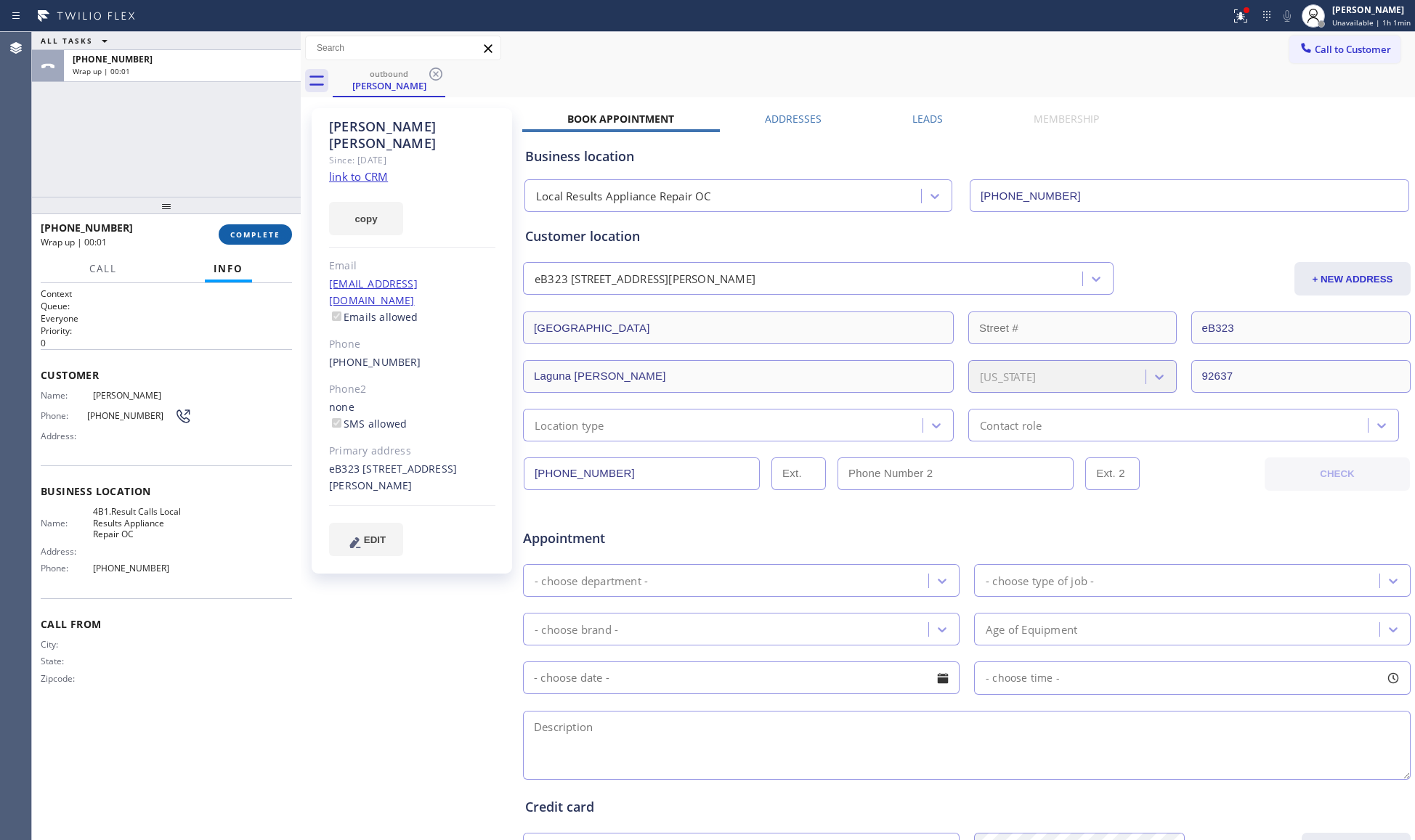
drag, startPoint x: 263, startPoint y: 242, endPoint x: 297, endPoint y: 207, distance: 48.8
click at [264, 245] on div "[PHONE_NUMBER] Wrap up | 00:01 COMPLETE" at bounding box center [166, 234] width 252 height 38
click at [288, 232] on button "COMPLETE" at bounding box center [255, 234] width 73 height 20
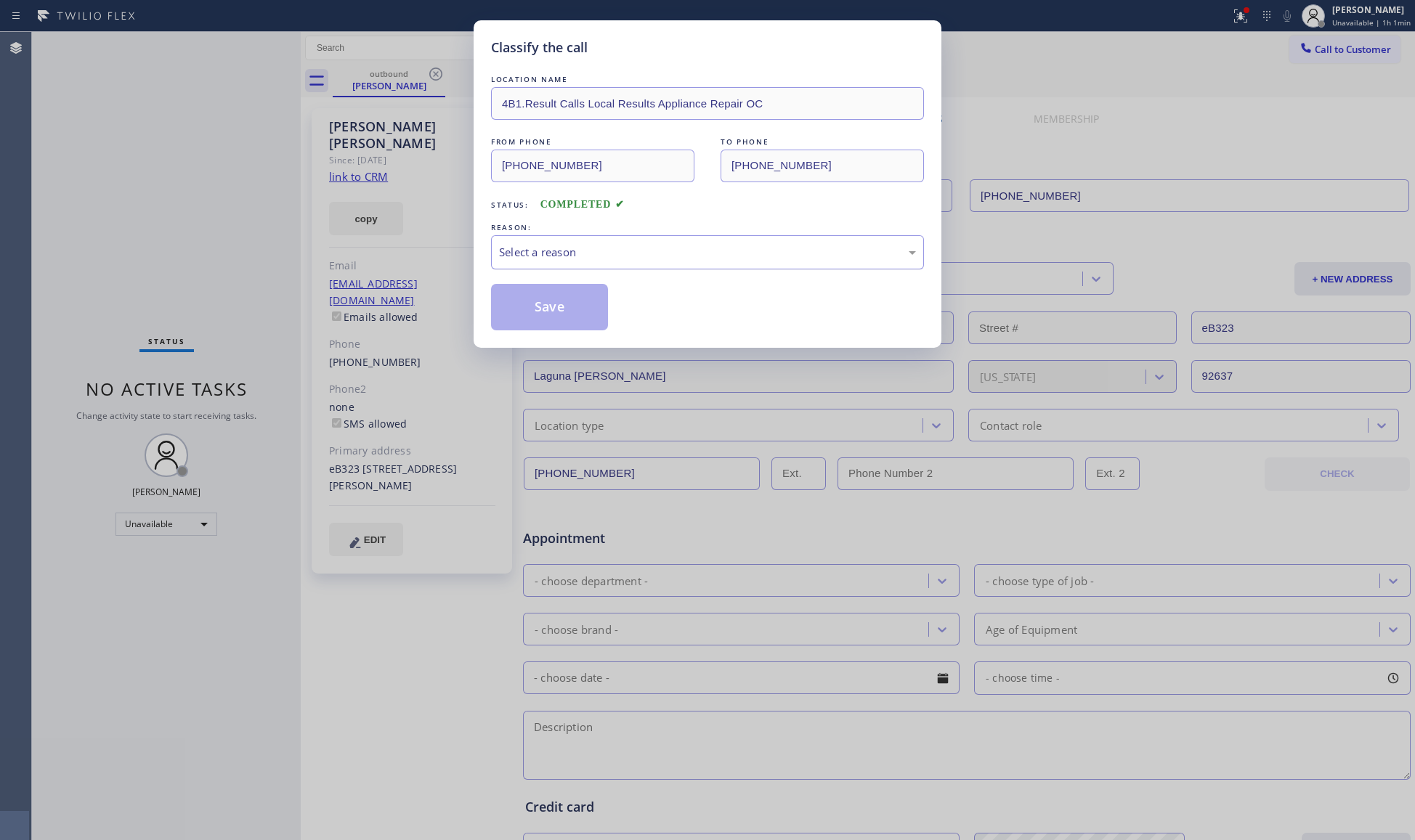
click at [536, 247] on div "Select a reason" at bounding box center [708, 252] width 417 height 17
click at [526, 314] on button "Save" at bounding box center [549, 307] width 117 height 47
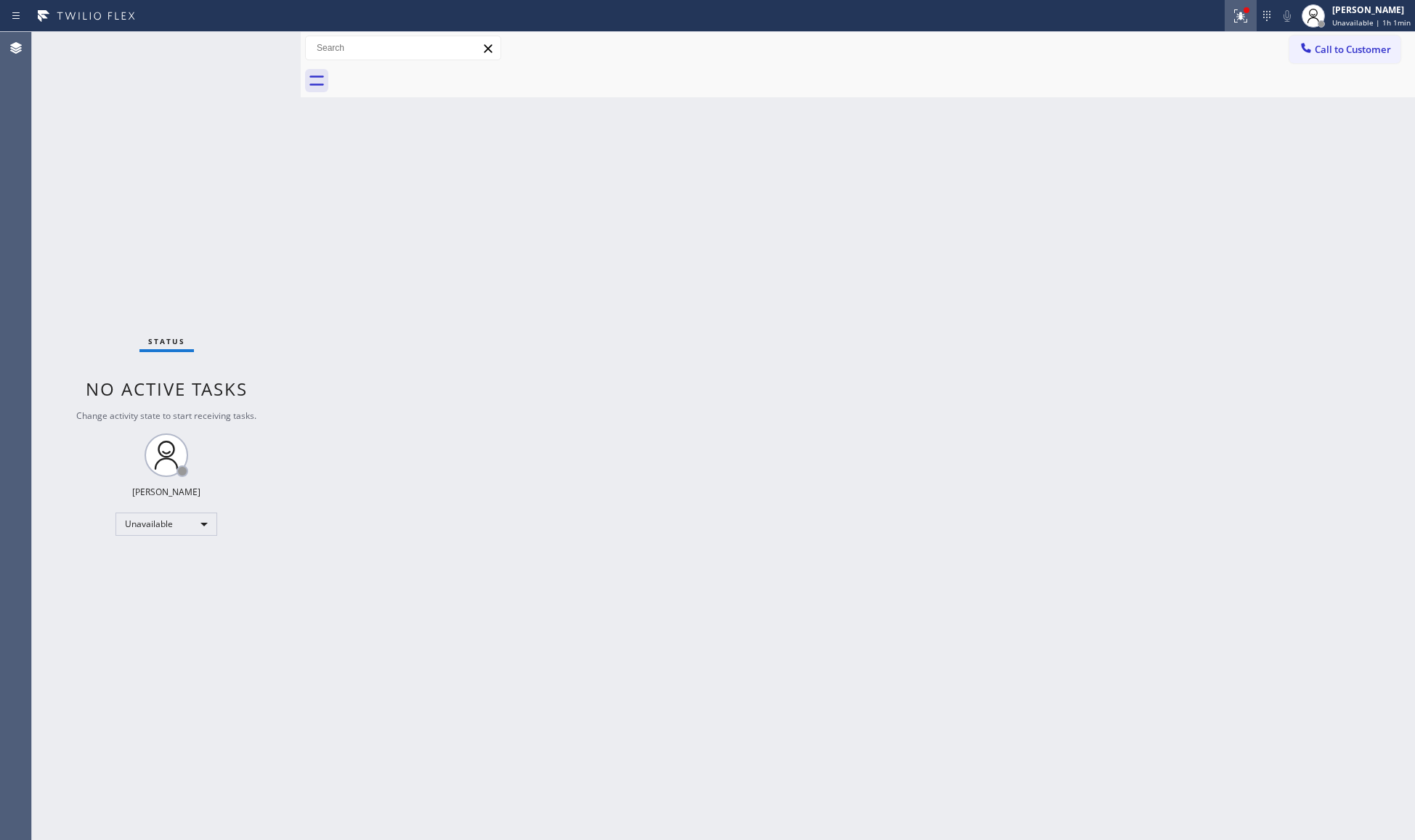
click at [1243, 18] on icon at bounding box center [1238, 15] width 9 height 11
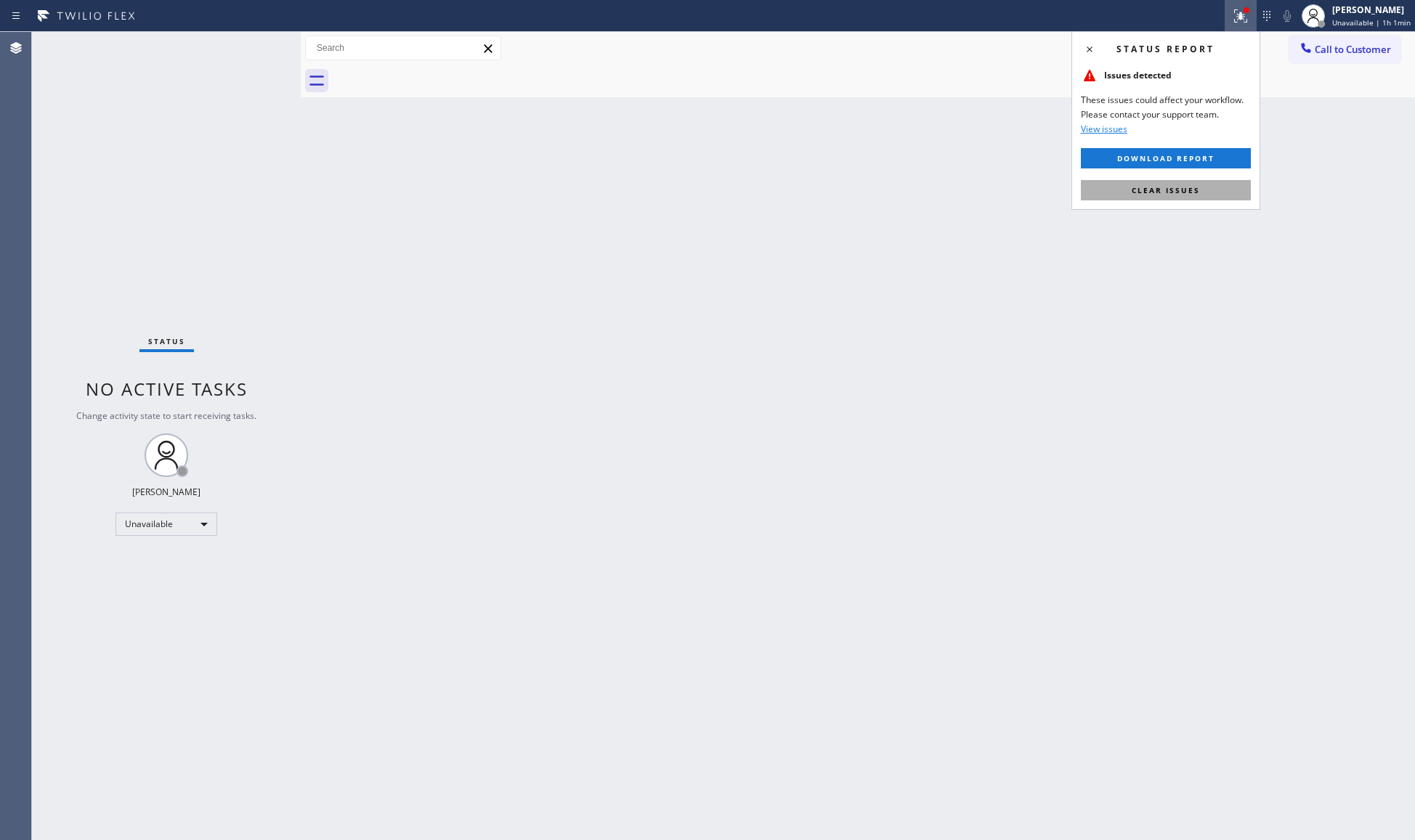
click at [1169, 180] on button "Clear issues" at bounding box center [1166, 190] width 170 height 20
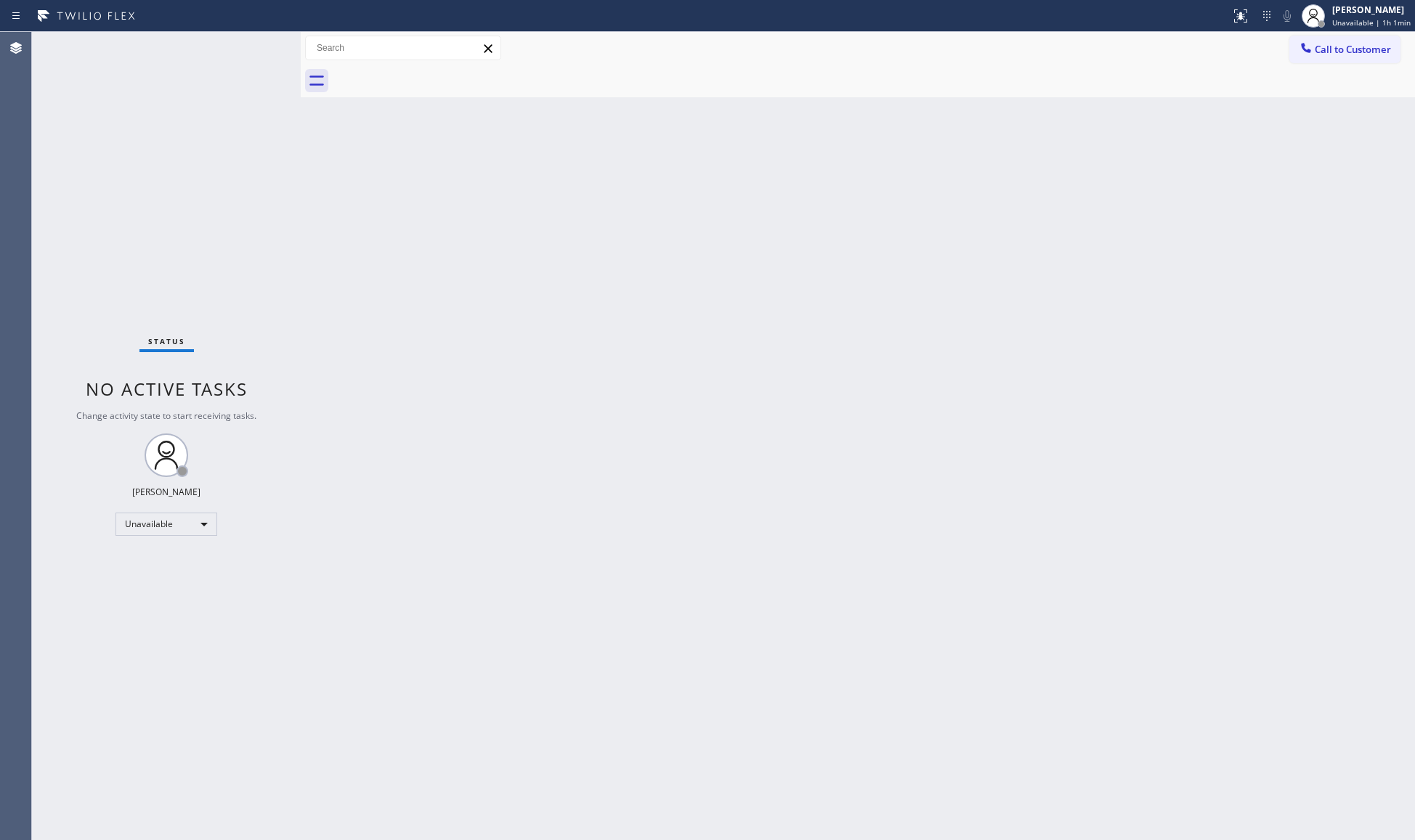
click at [1331, 57] on button "Call to Customer" at bounding box center [1345, 49] width 111 height 27
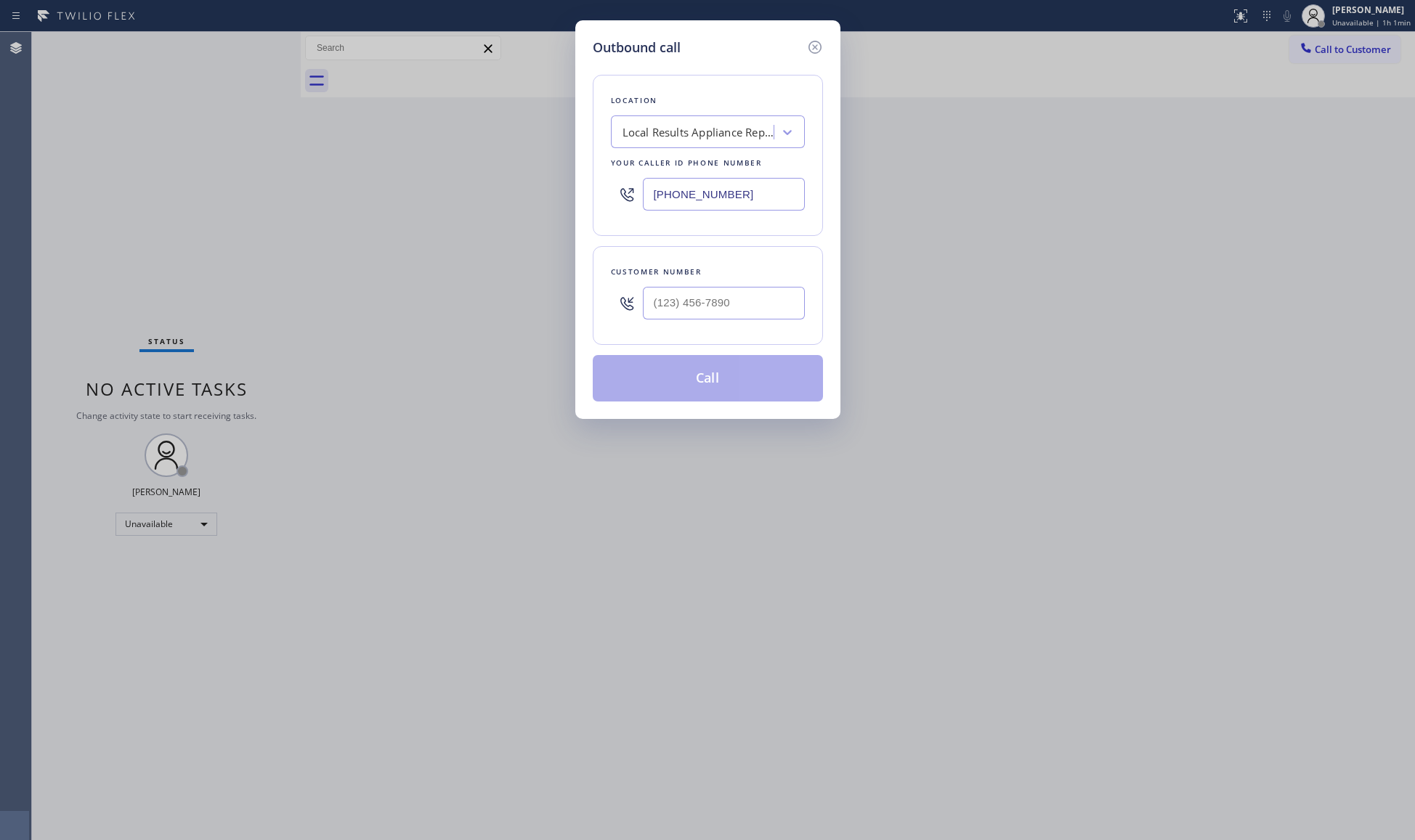
drag, startPoint x: 735, startPoint y: 196, endPoint x: 593, endPoint y: 181, distance: 142.8
click at [507, 194] on div "Outbound call Location Local Results Appliance Repair OC Your caller id phone n…" at bounding box center [708, 420] width 1415 height 840
paste input "206) 483-2311"
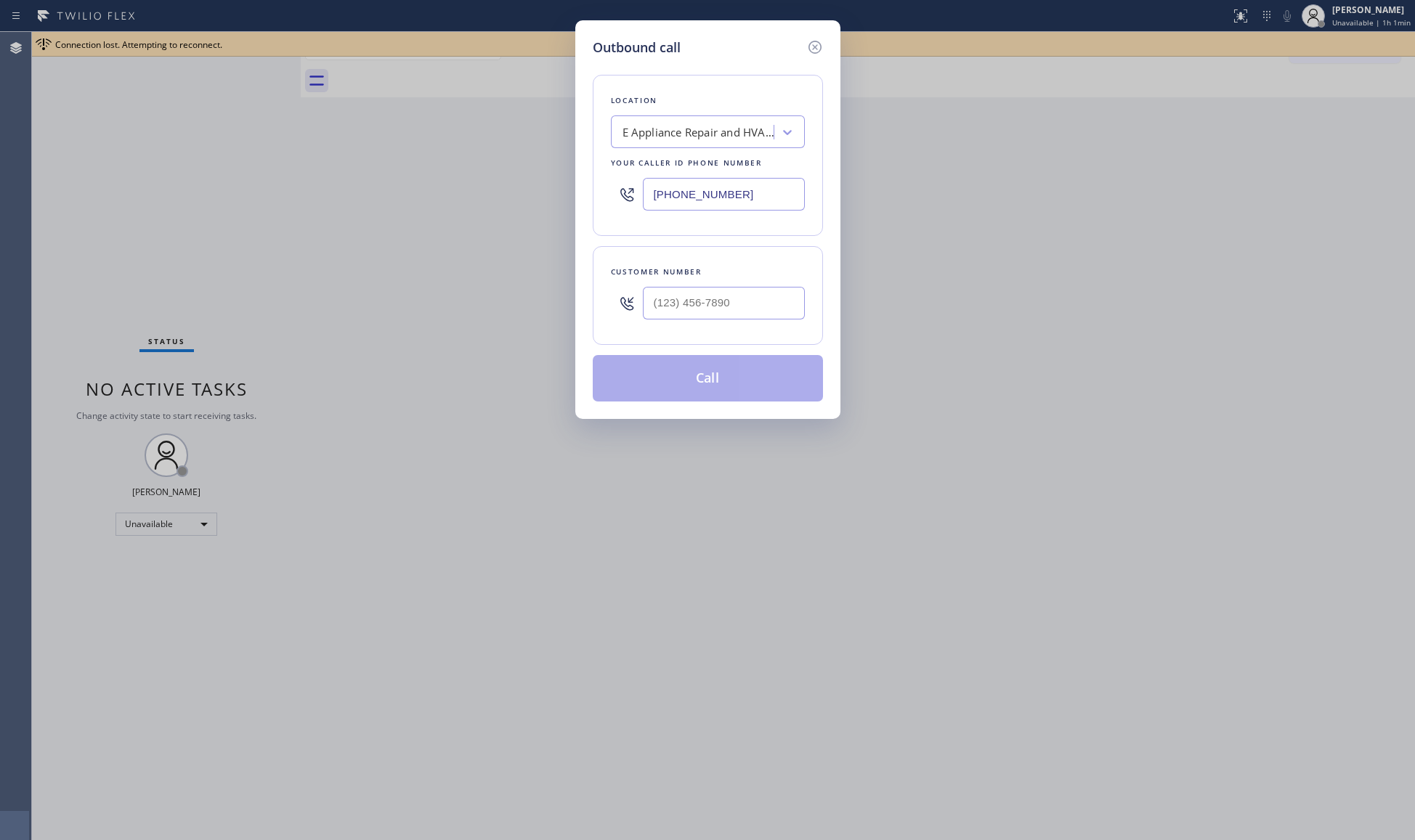
type input "[PHONE_NUMBER]"
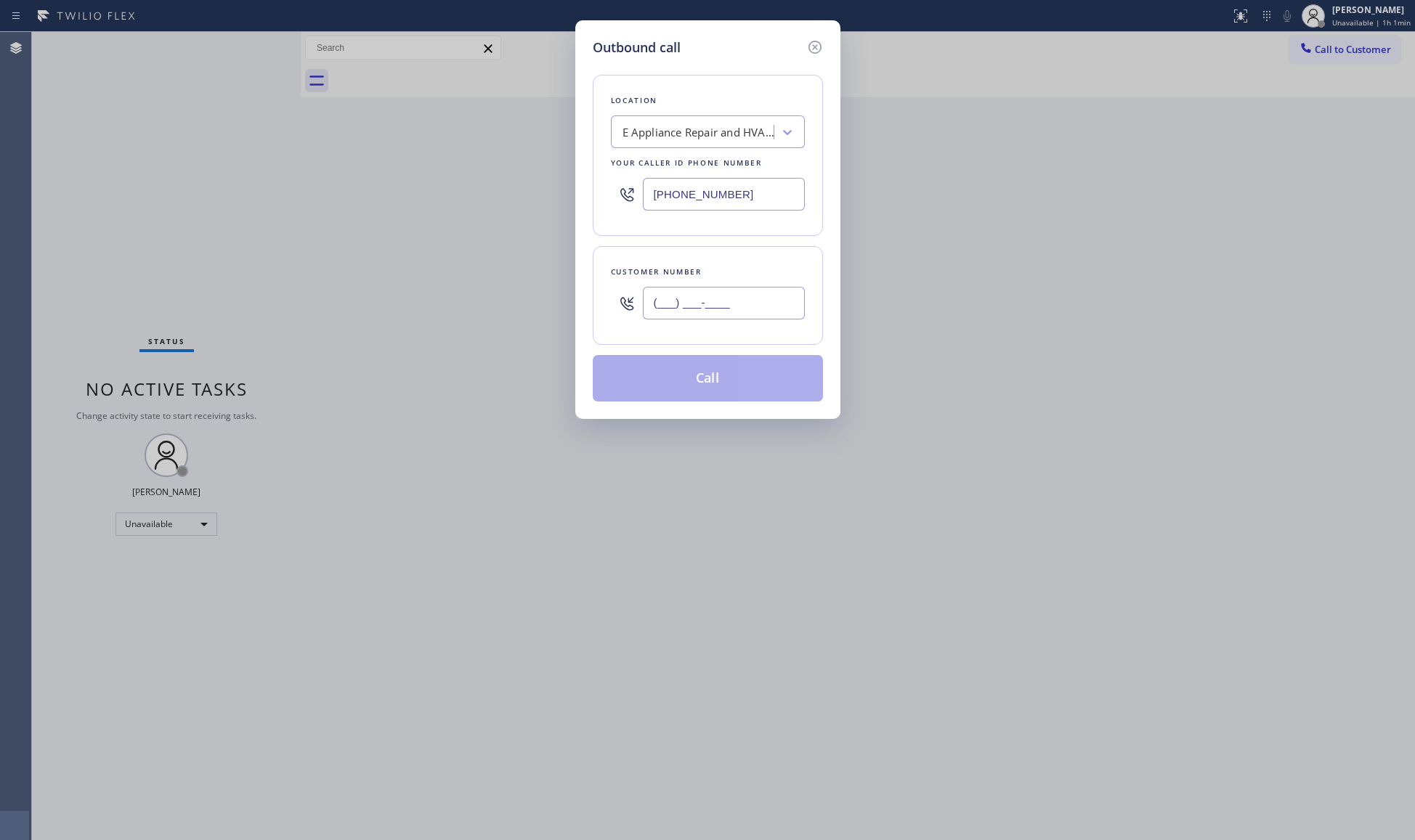
click at [722, 308] on input "(___) ___-____" at bounding box center [723, 303] width 162 height 33
paste input "516) 769-2356"
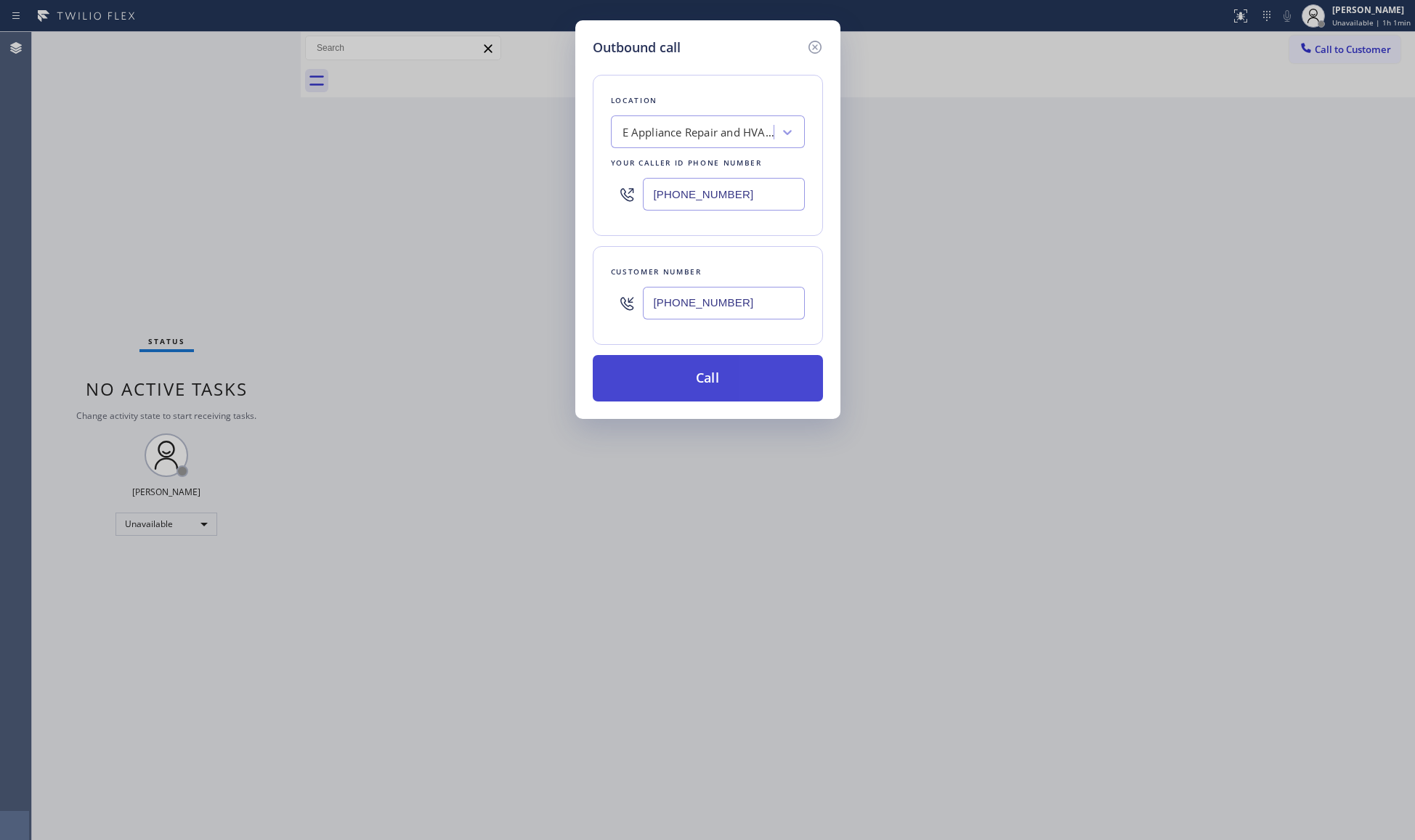
type input "[PHONE_NUMBER]"
click at [705, 395] on button "Call" at bounding box center [708, 378] width 231 height 47
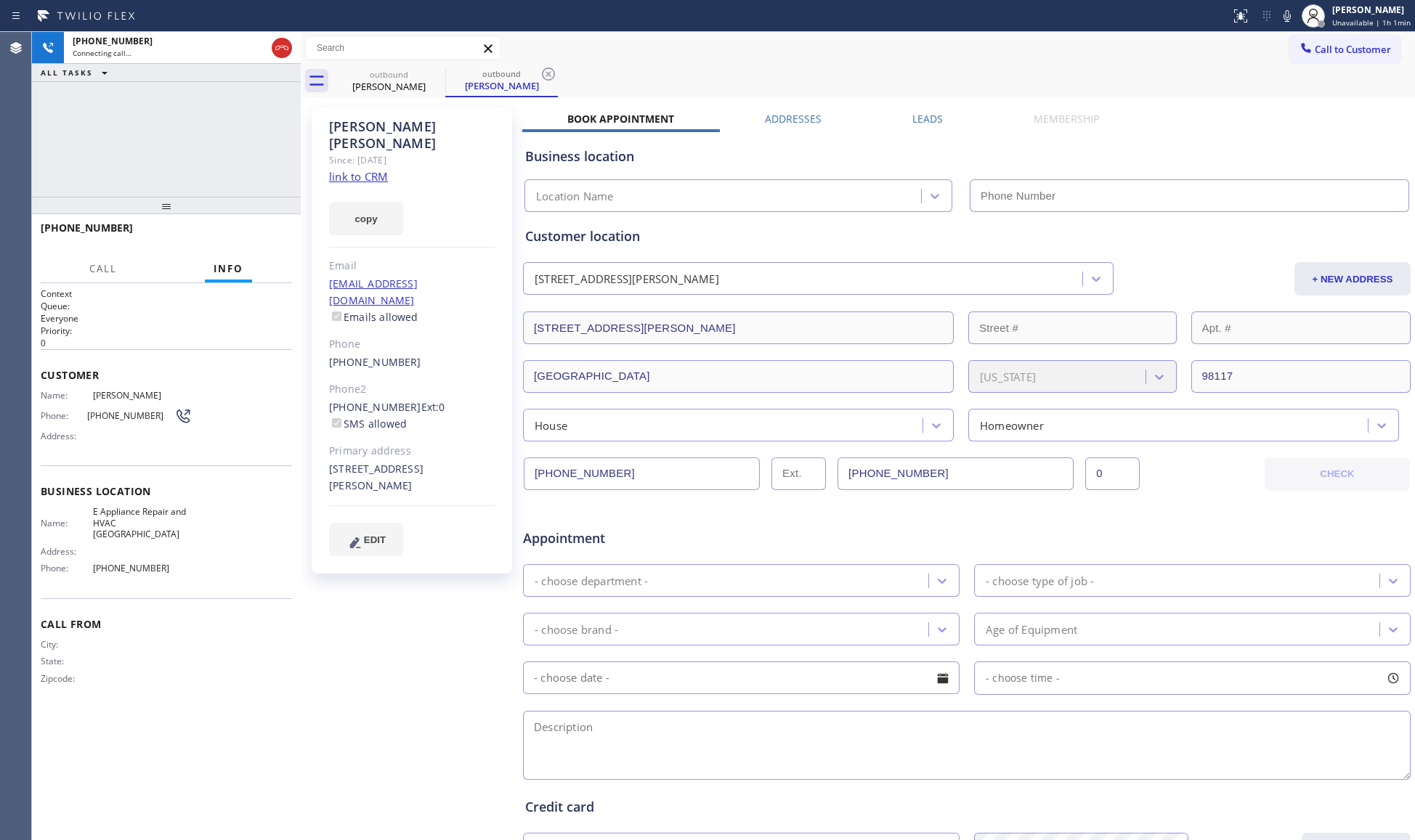
type input "[PHONE_NUMBER]"
click at [550, 73] on icon at bounding box center [549, 74] width 18 height 18
click at [552, 72] on div "outbound [PERSON_NAME]" at bounding box center [874, 80] width 1082 height 33
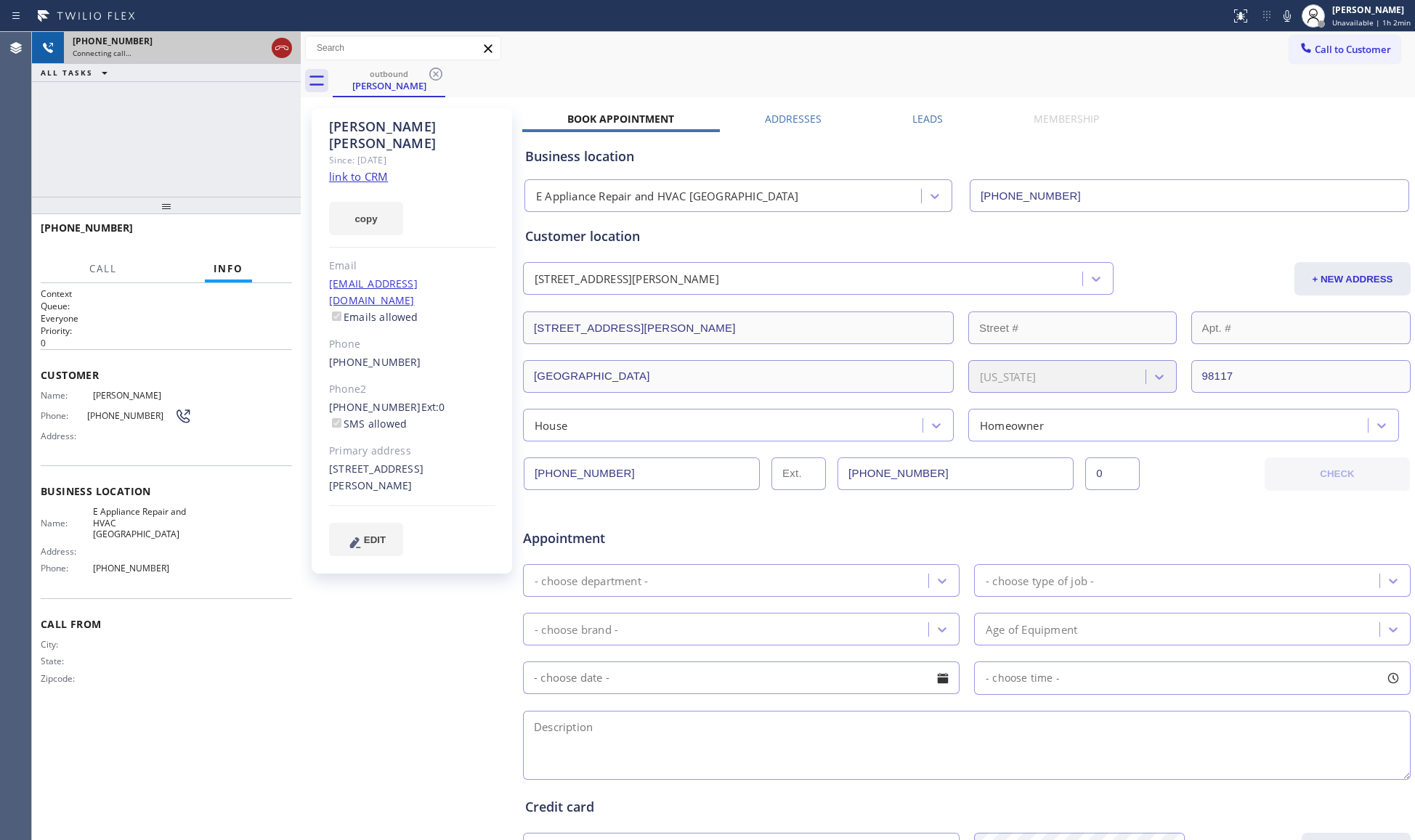
click at [282, 50] on icon at bounding box center [282, 48] width 18 height 18
drag, startPoint x: 394, startPoint y: 84, endPoint x: 428, endPoint y: 77, distance: 34.7
click at [398, 84] on div "[PERSON_NAME]" at bounding box center [389, 86] width 110 height 13
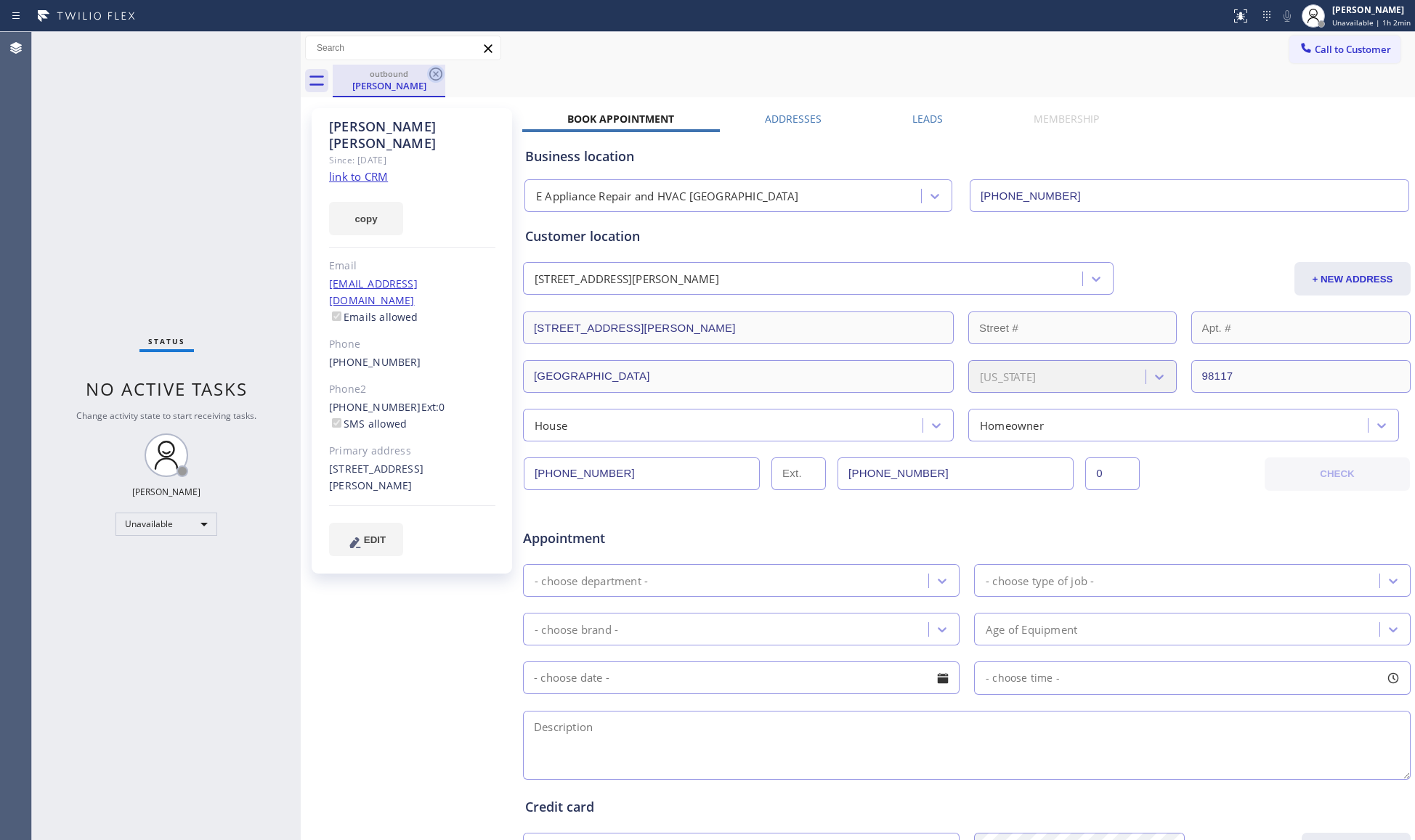
click at [435, 73] on icon at bounding box center [435, 73] width 13 height 13
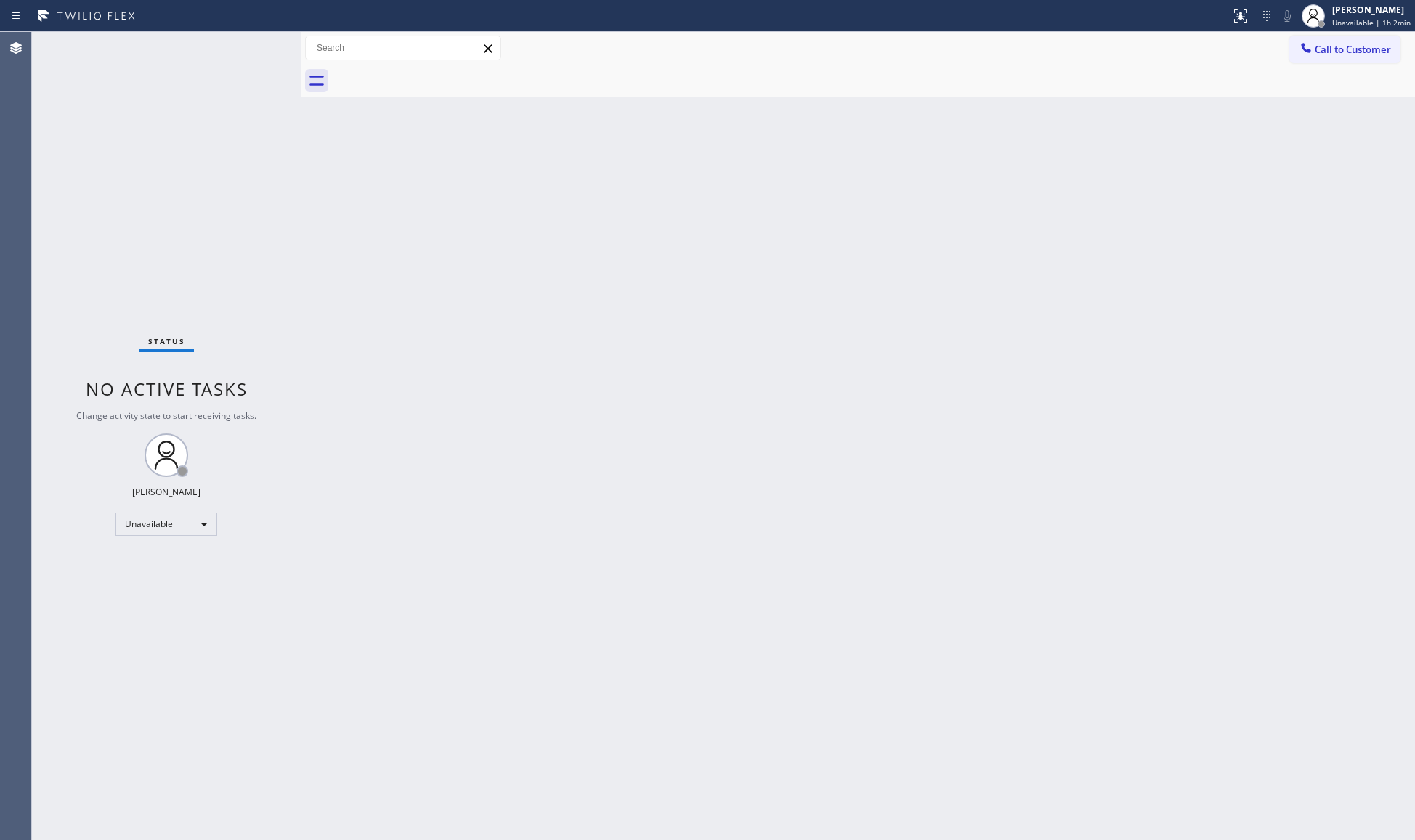
drag, startPoint x: 931, startPoint y: 227, endPoint x: 1057, endPoint y: 108, distance: 173.3
click at [956, 221] on div "Back to Dashboard Change Sender ID Customers Technicians Select a contact Outbo…" at bounding box center [857, 435] width 1114 height 808
click at [1305, 56] on div at bounding box center [1306, 49] width 18 height 18
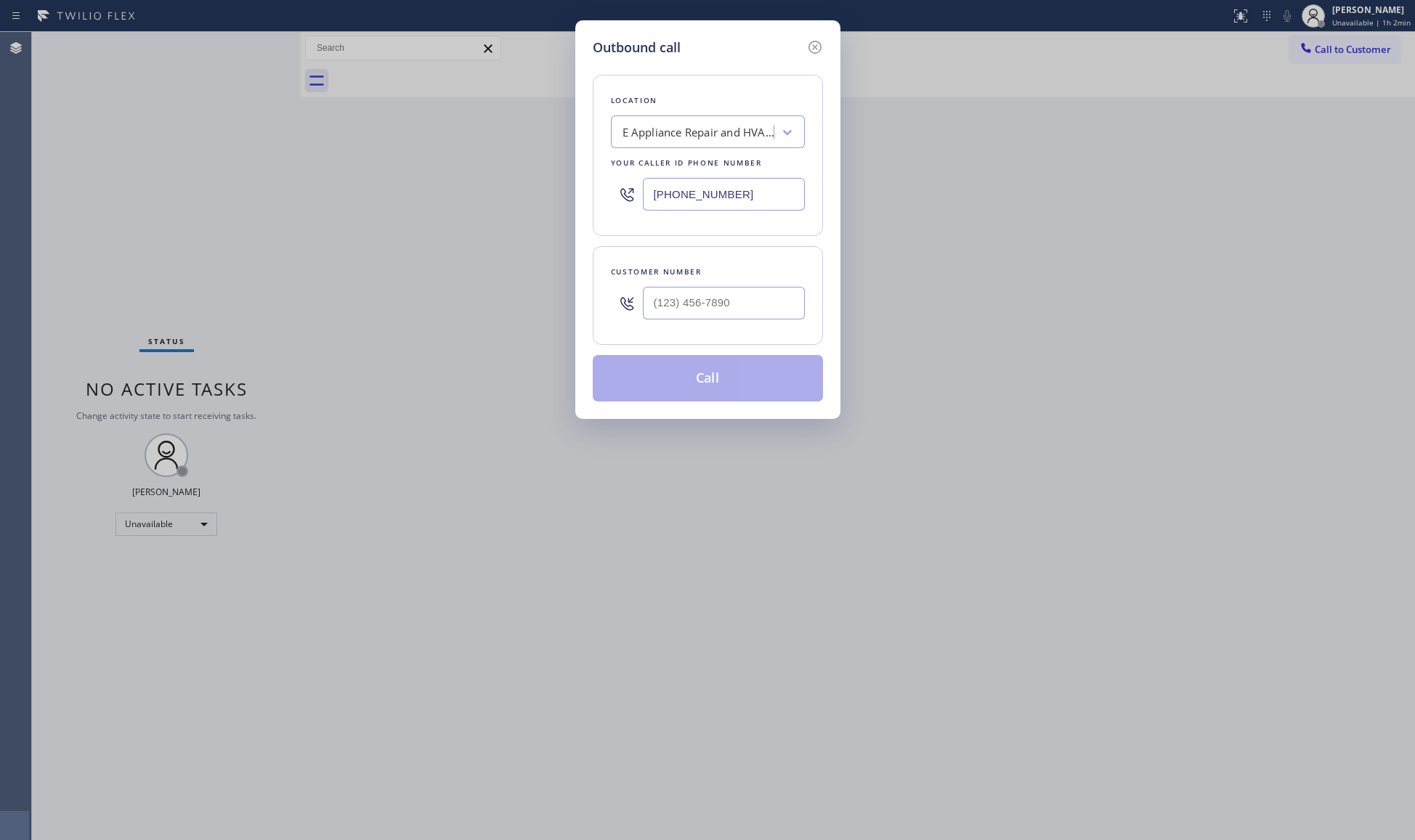
drag, startPoint x: 762, startPoint y: 192, endPoint x: 564, endPoint y: 185, distance: 198.1
click at [564, 185] on div "Outbound call Location E Appliance Repair and HVAC [GEOGRAPHIC_DATA] Your calle…" at bounding box center [708, 420] width 1415 height 840
paste input "408) 767-4767"
type input "[PHONE_NUMBER]"
click at [793, 336] on div "Customer number" at bounding box center [708, 296] width 231 height 99
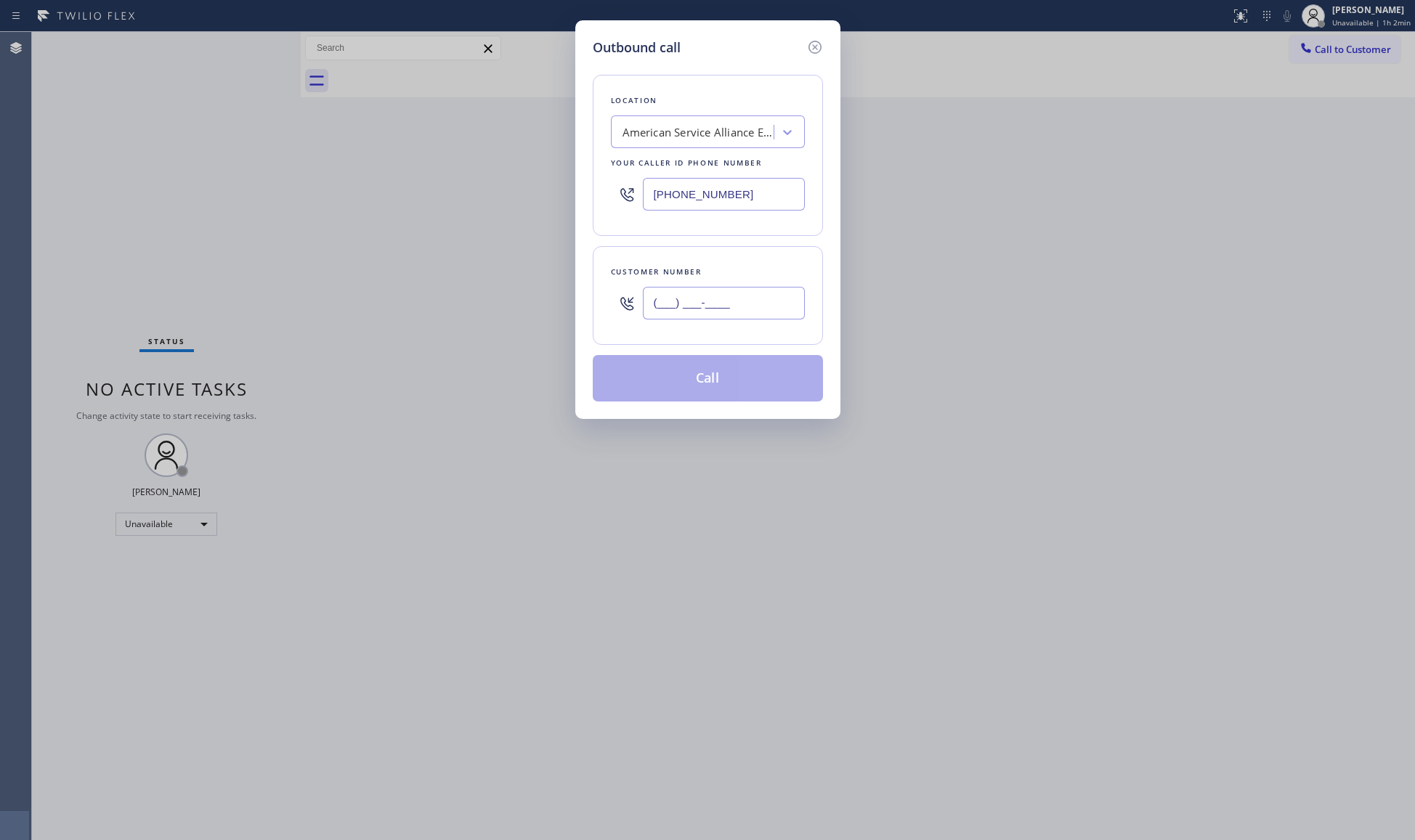
click at [779, 314] on input "(___) ___-____" at bounding box center [723, 303] width 162 height 33
paste input "510) 203-1668"
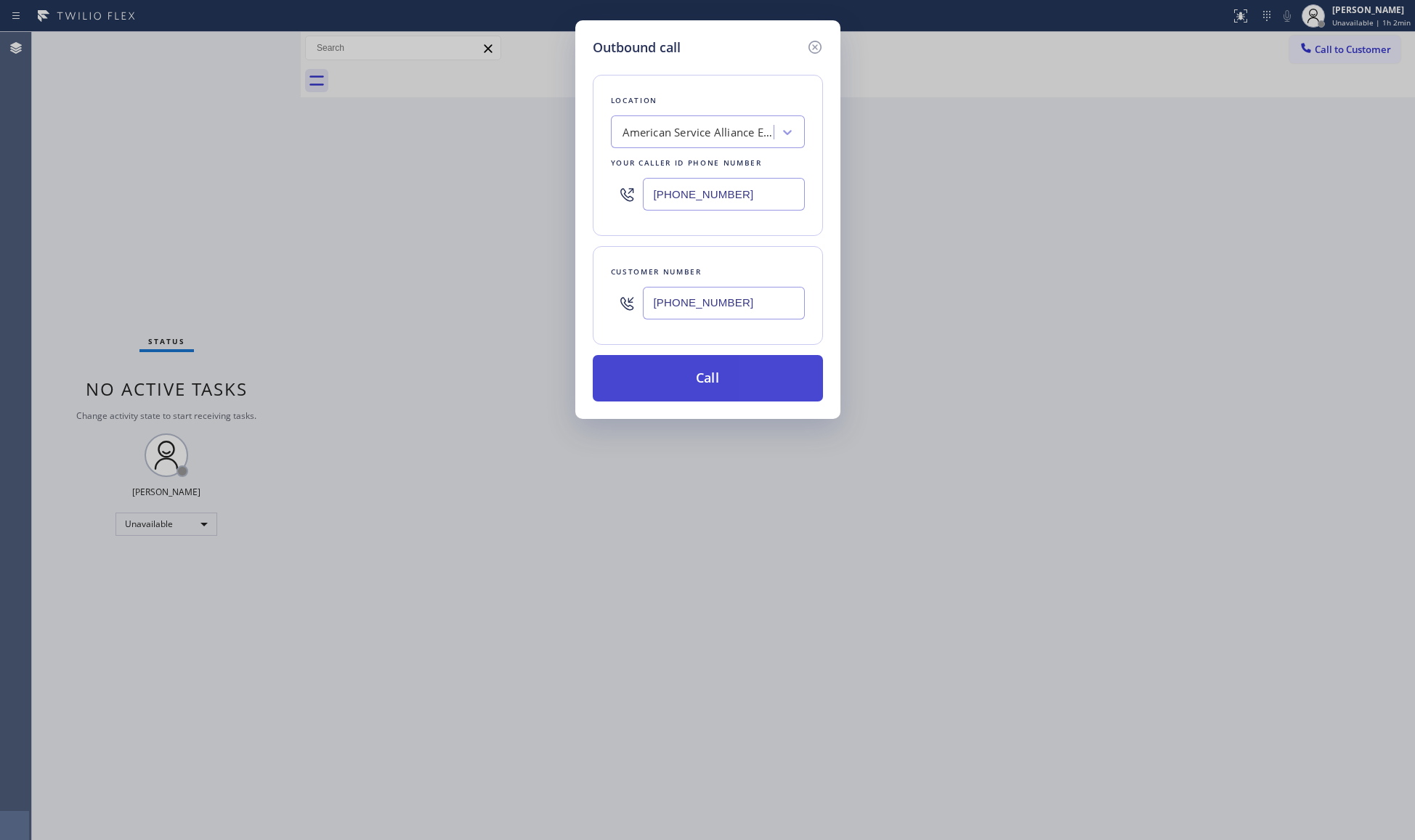
type input "[PHONE_NUMBER]"
click at [712, 382] on button "Call" at bounding box center [708, 378] width 231 height 47
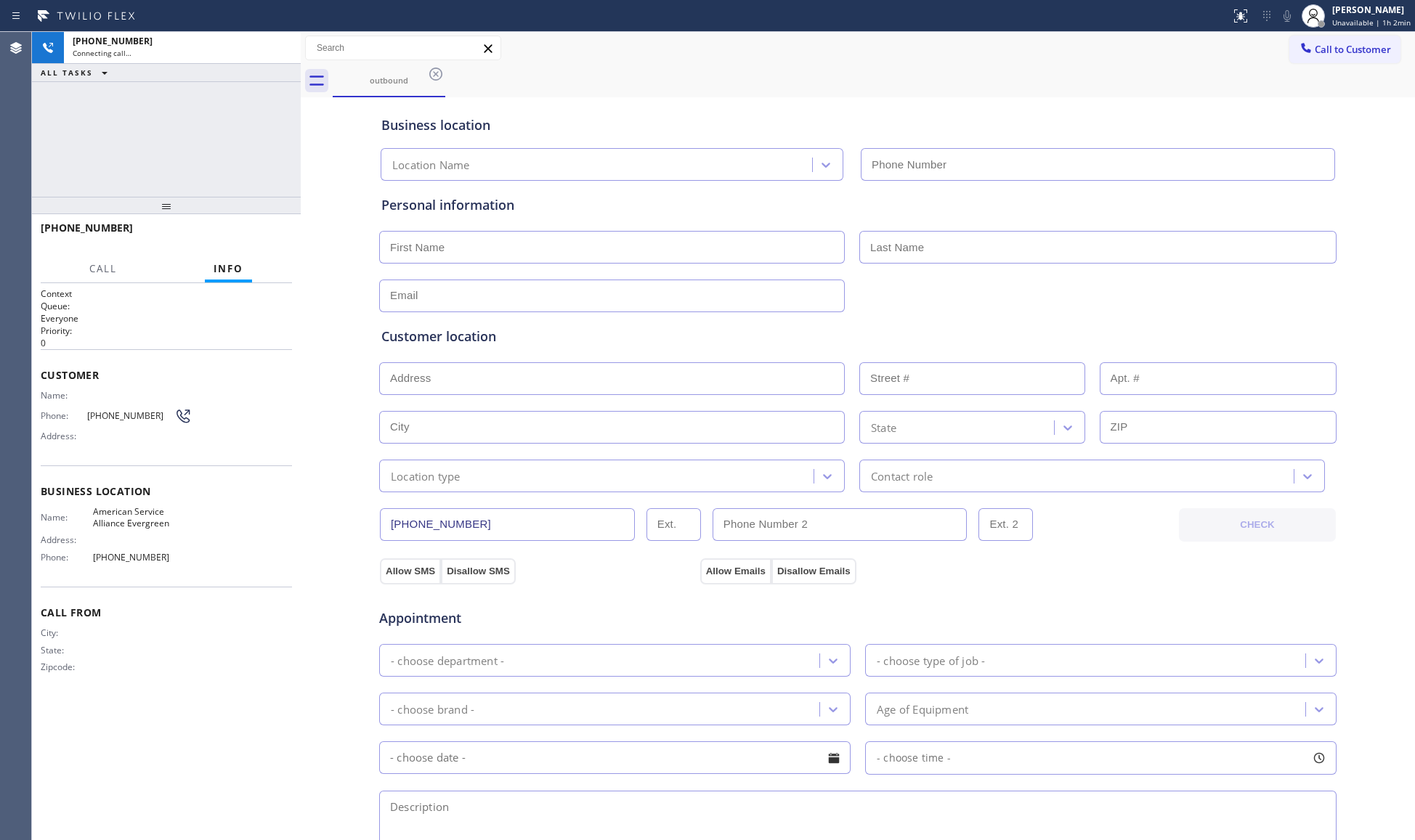
type input "[PHONE_NUMBER]"
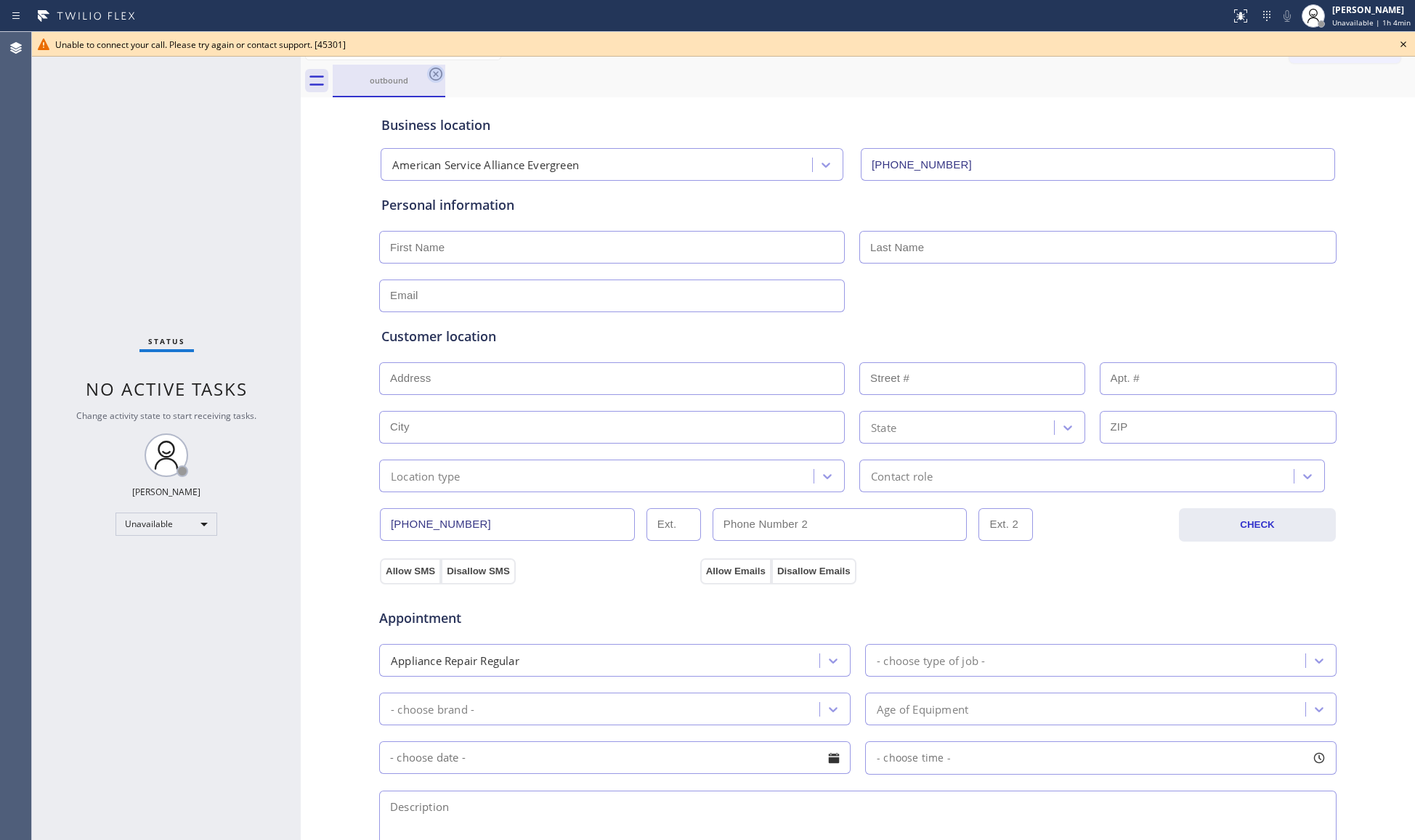
click at [435, 77] on icon at bounding box center [436, 74] width 18 height 18
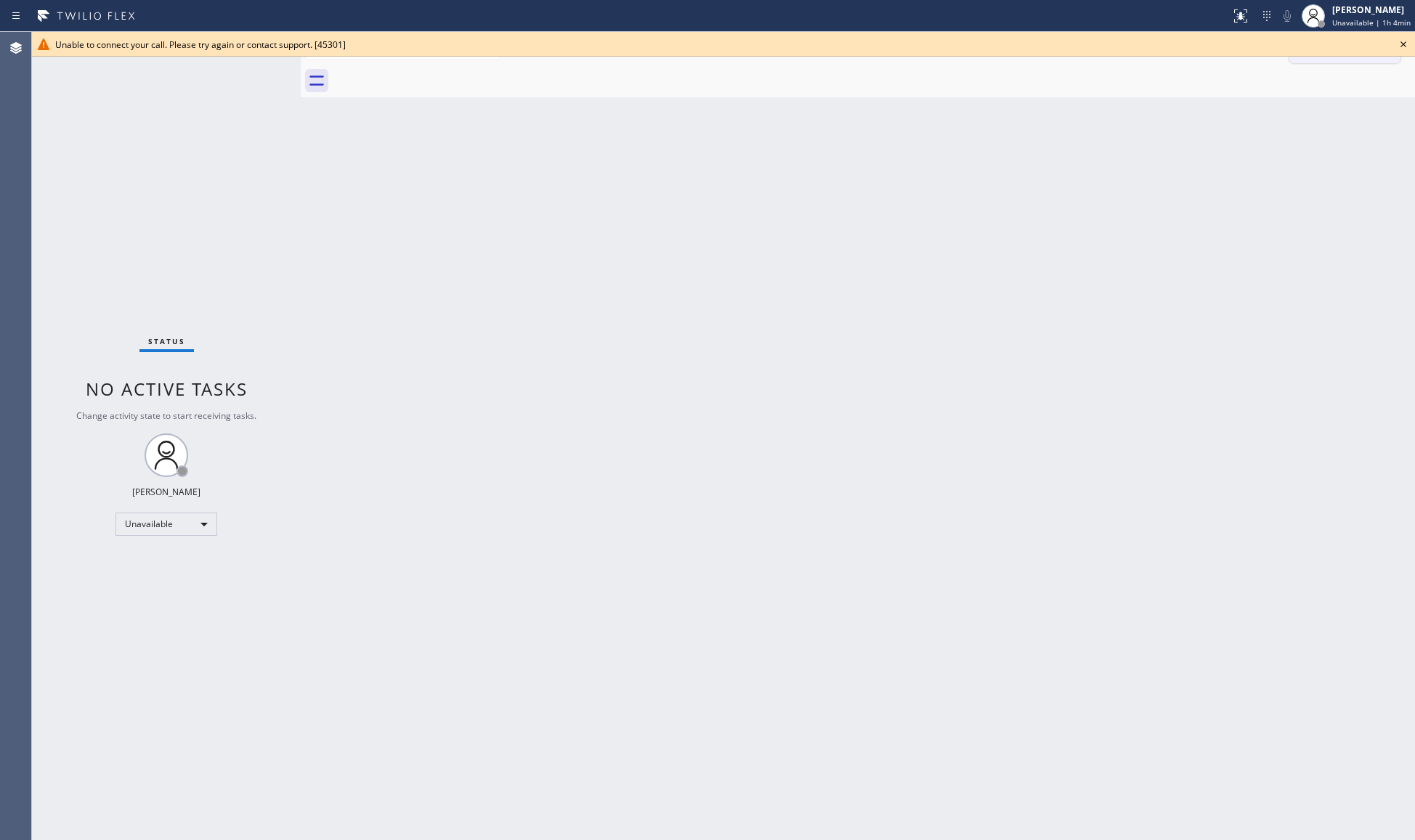
drag, startPoint x: 1402, startPoint y: 38, endPoint x: 1369, endPoint y: 51, distance: 35.5
click at [1402, 39] on icon at bounding box center [1404, 44] width 18 height 18
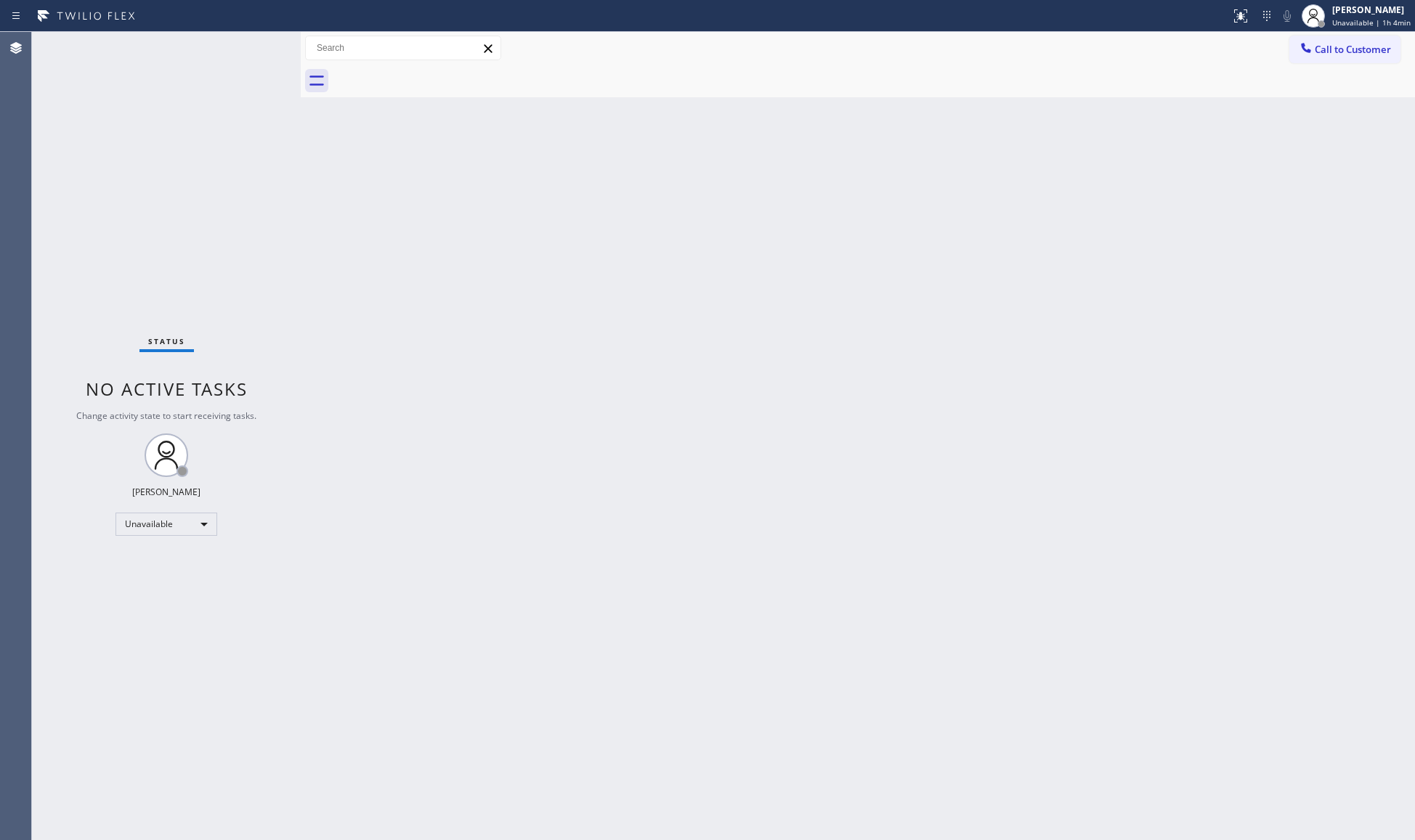
drag, startPoint x: 1363, startPoint y: 52, endPoint x: 1148, endPoint y: 104, distance: 221.2
click at [1355, 54] on span "Call to Customer" at bounding box center [1352, 49] width 76 height 13
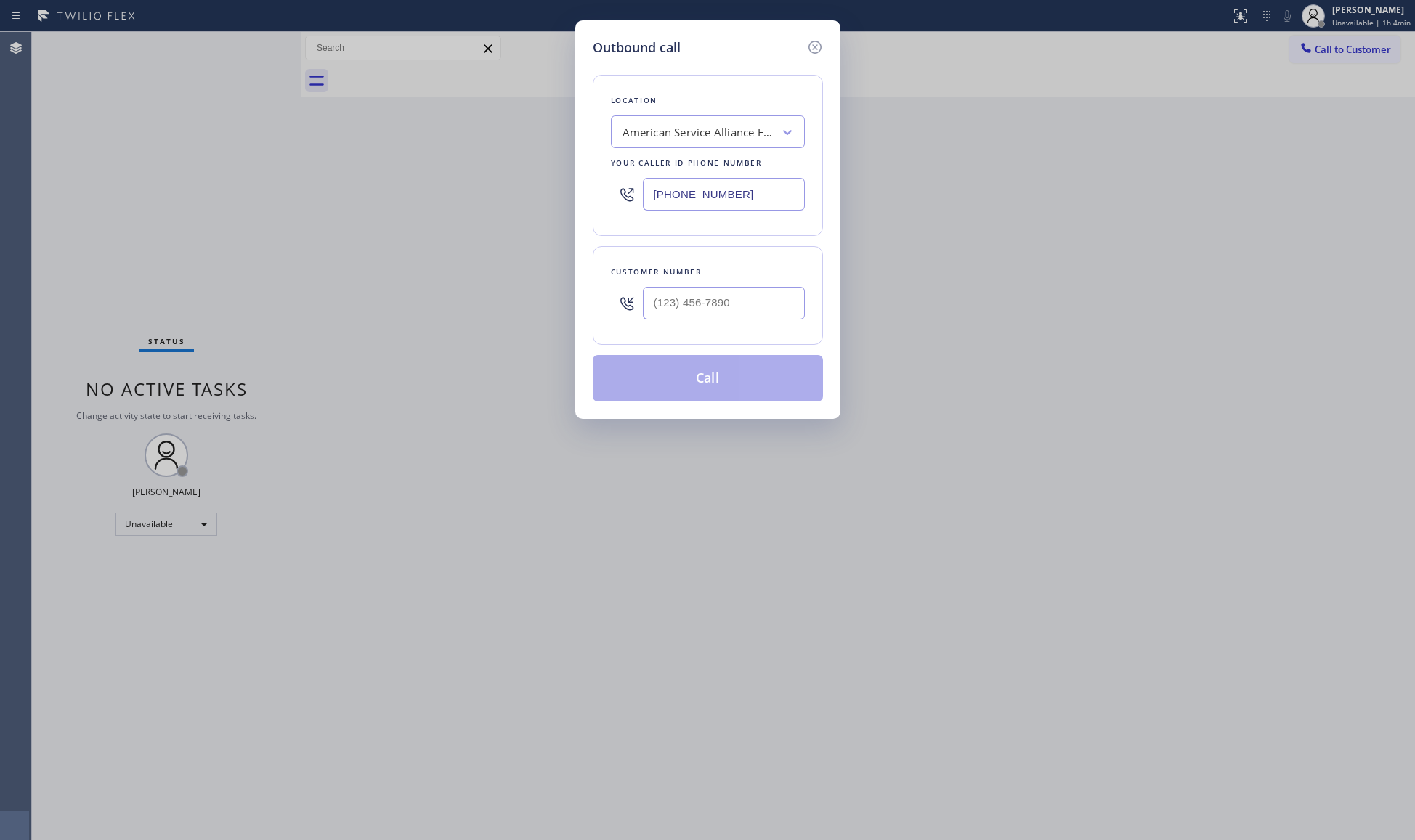
drag, startPoint x: 762, startPoint y: 201, endPoint x: 606, endPoint y: 216, distance: 156.7
click at [609, 216] on div "Location American Service Alliance Evergreen Your caller id phone number [PHONE…" at bounding box center [708, 155] width 231 height 162
paste input "929) 368-5583"
type input "[PHONE_NUMBER]"
click at [675, 305] on input "(___) ___-____" at bounding box center [723, 303] width 162 height 33
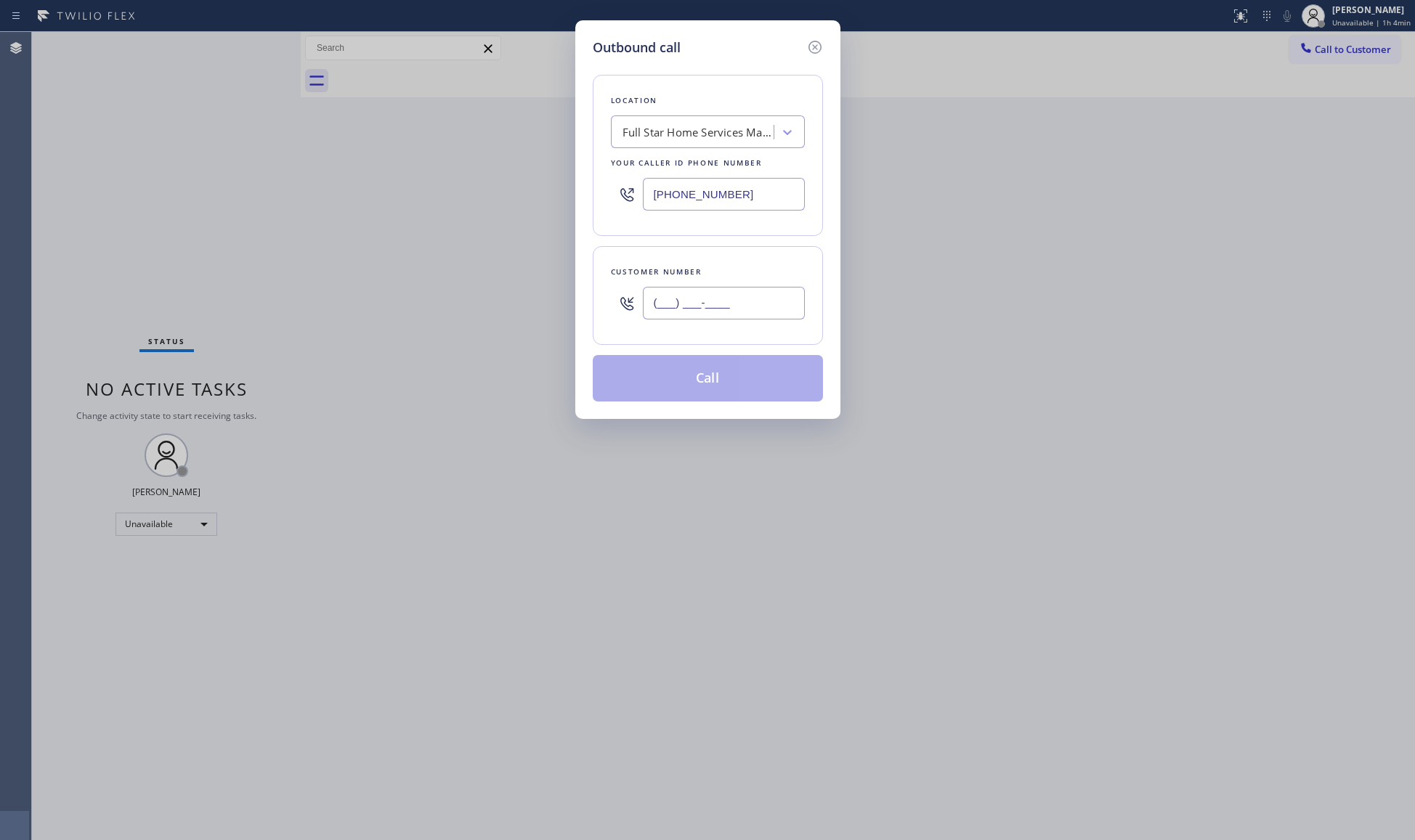
paste input "646) 740-4964"
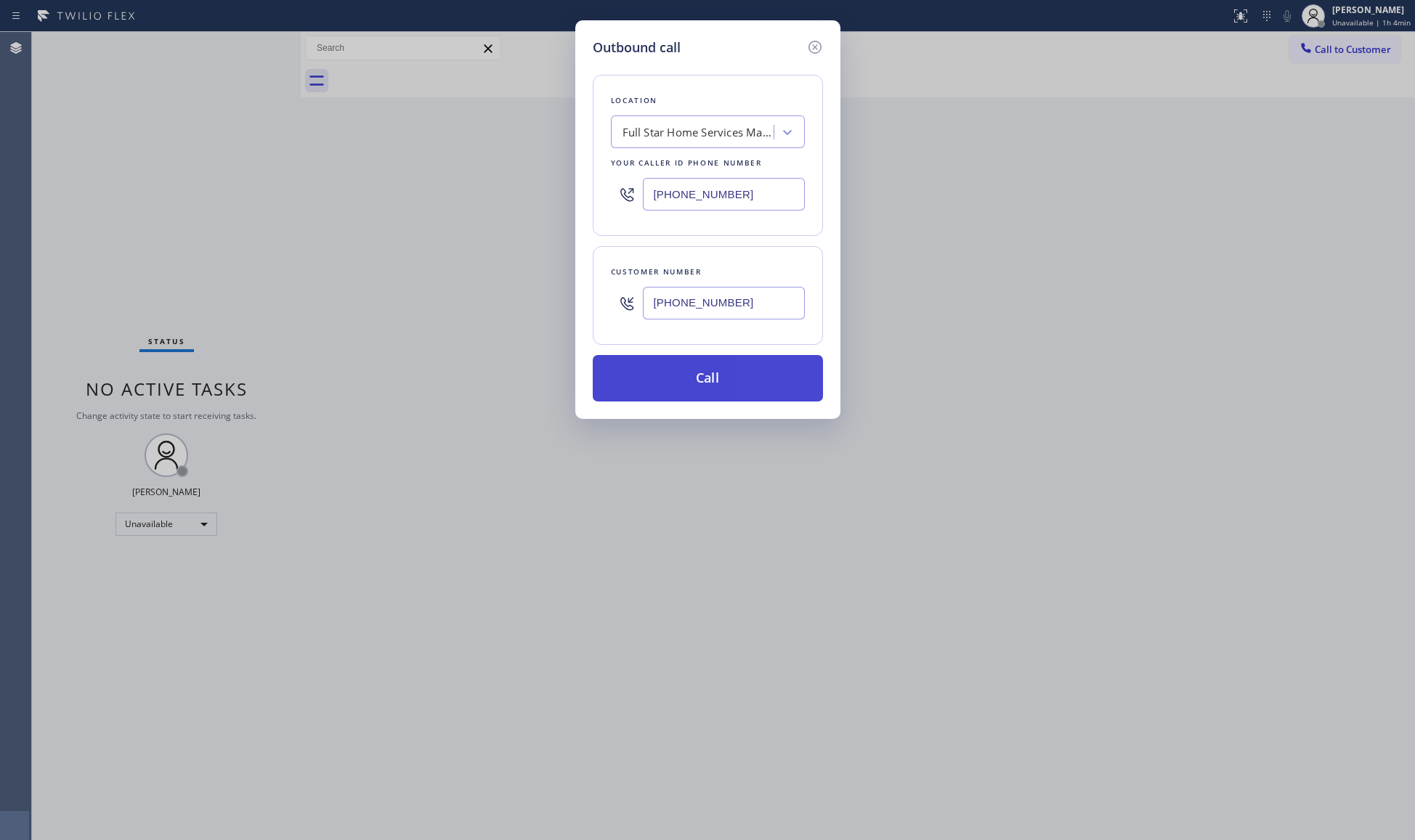
type input "[PHONE_NUMBER]"
click at [718, 383] on button "Call" at bounding box center [708, 378] width 231 height 47
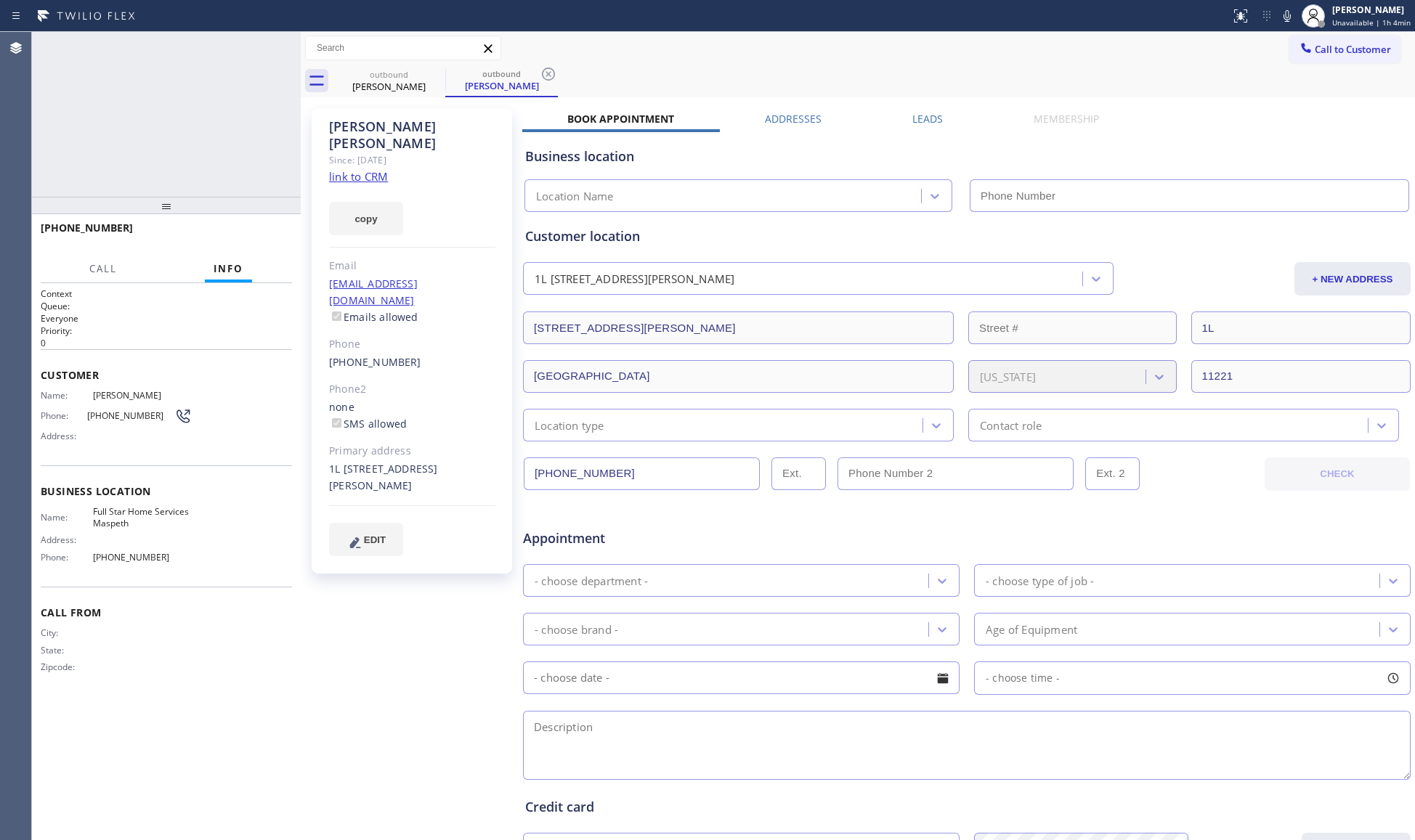
type input "[PHONE_NUMBER]"
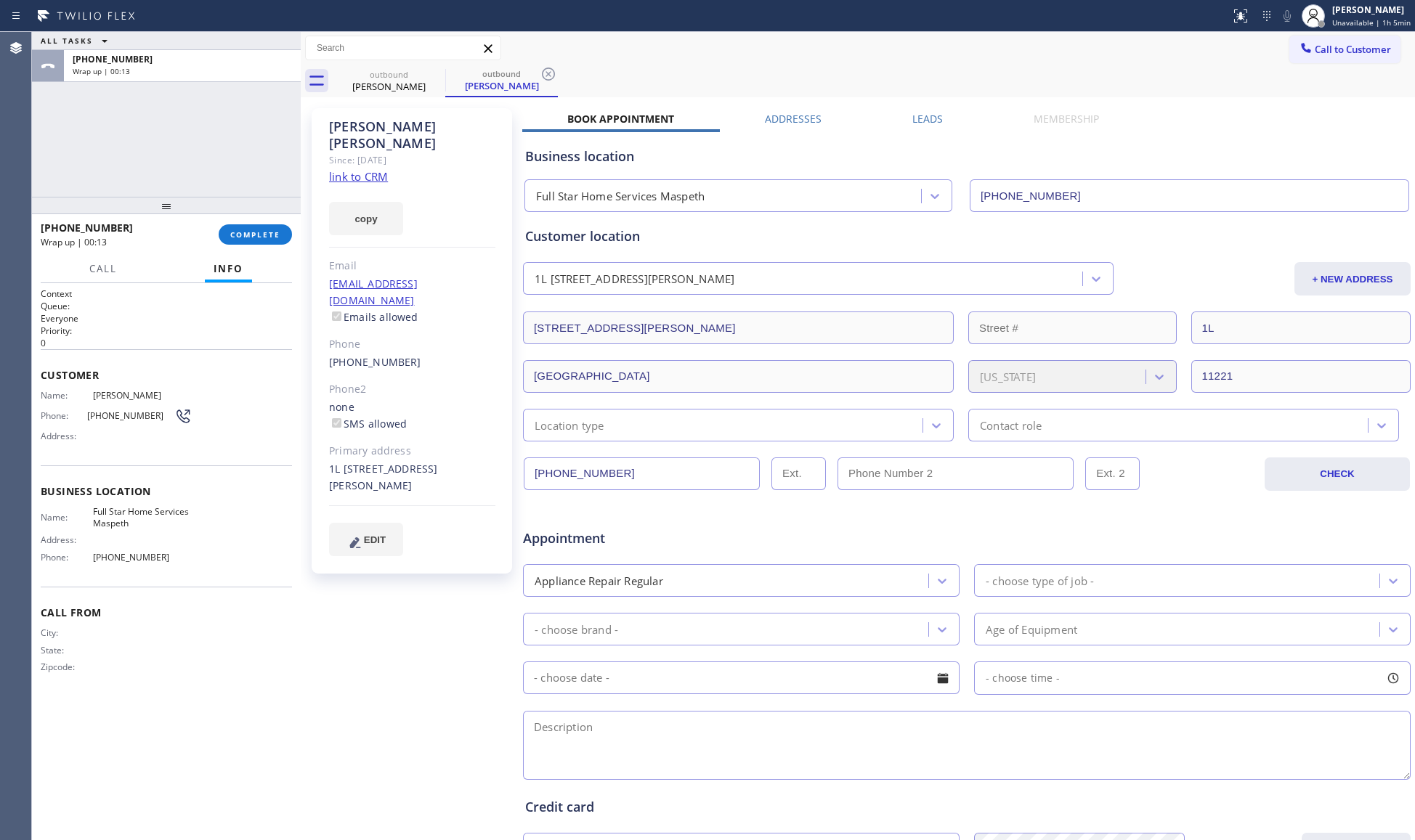
click at [352, 170] on link "link to CRM" at bounding box center [359, 177] width 59 height 14
click at [264, 235] on span "COMPLETE" at bounding box center [255, 235] width 50 height 11
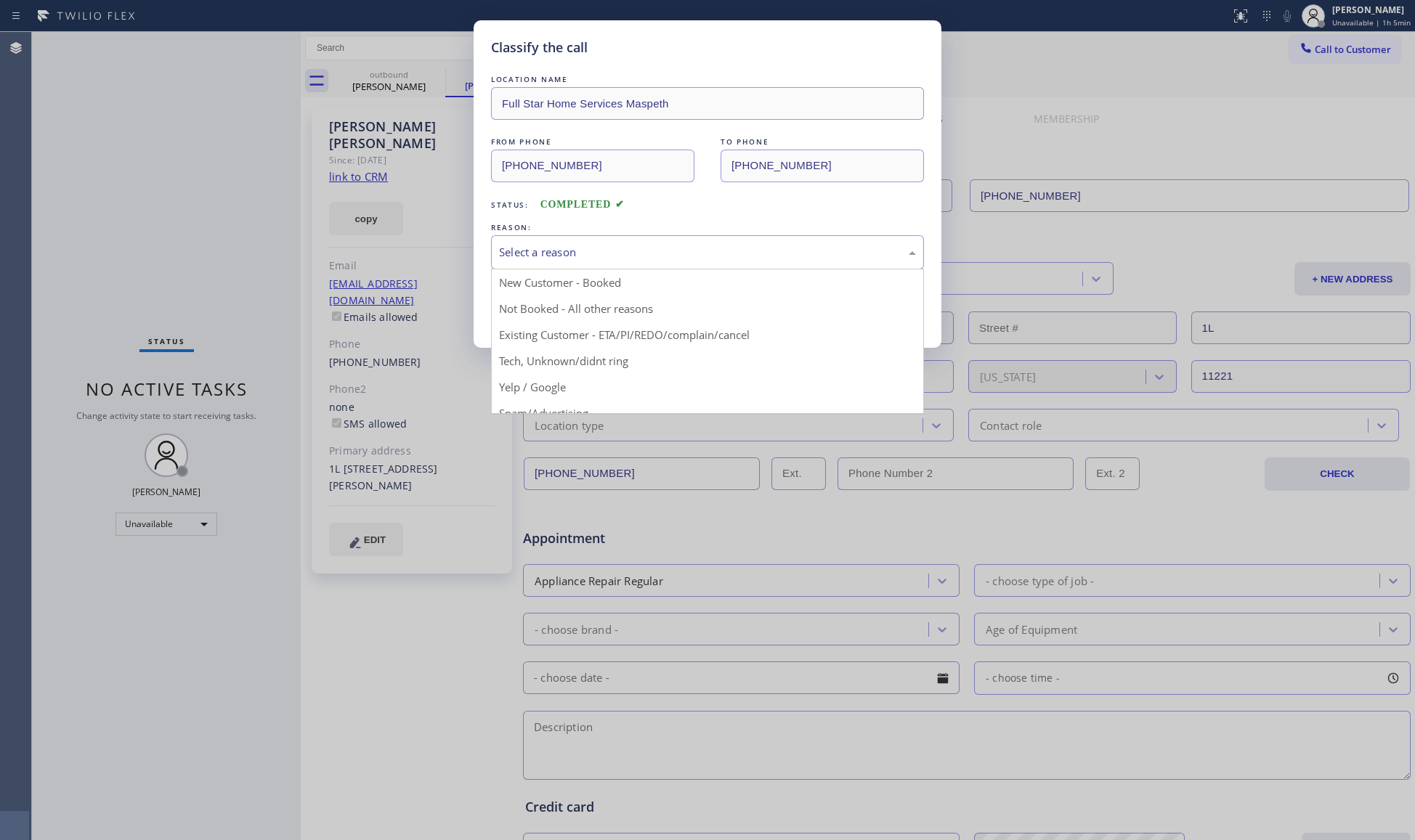
click at [509, 254] on div "Select a reason" at bounding box center [708, 252] width 417 height 17
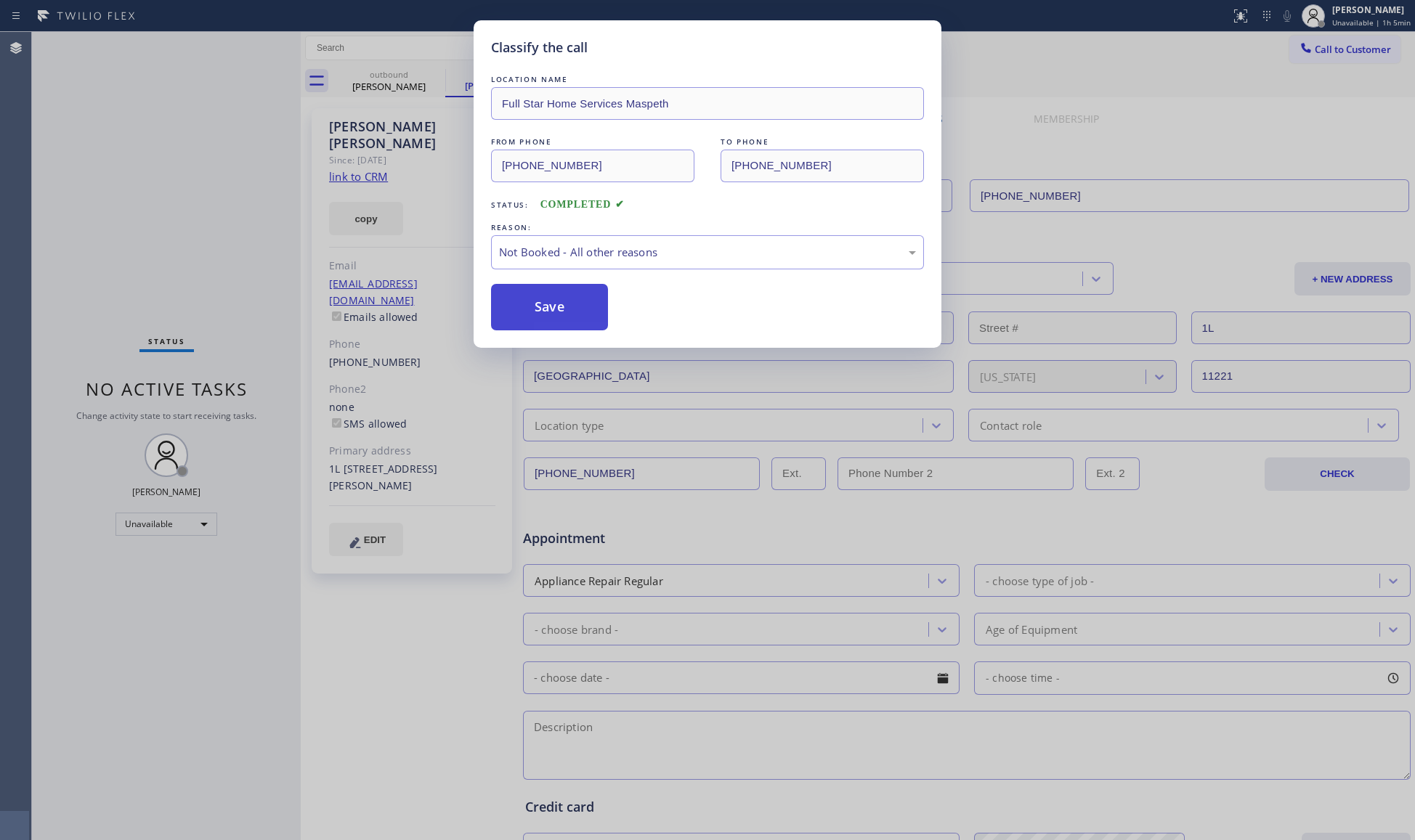
click at [547, 305] on button "Save" at bounding box center [549, 307] width 117 height 47
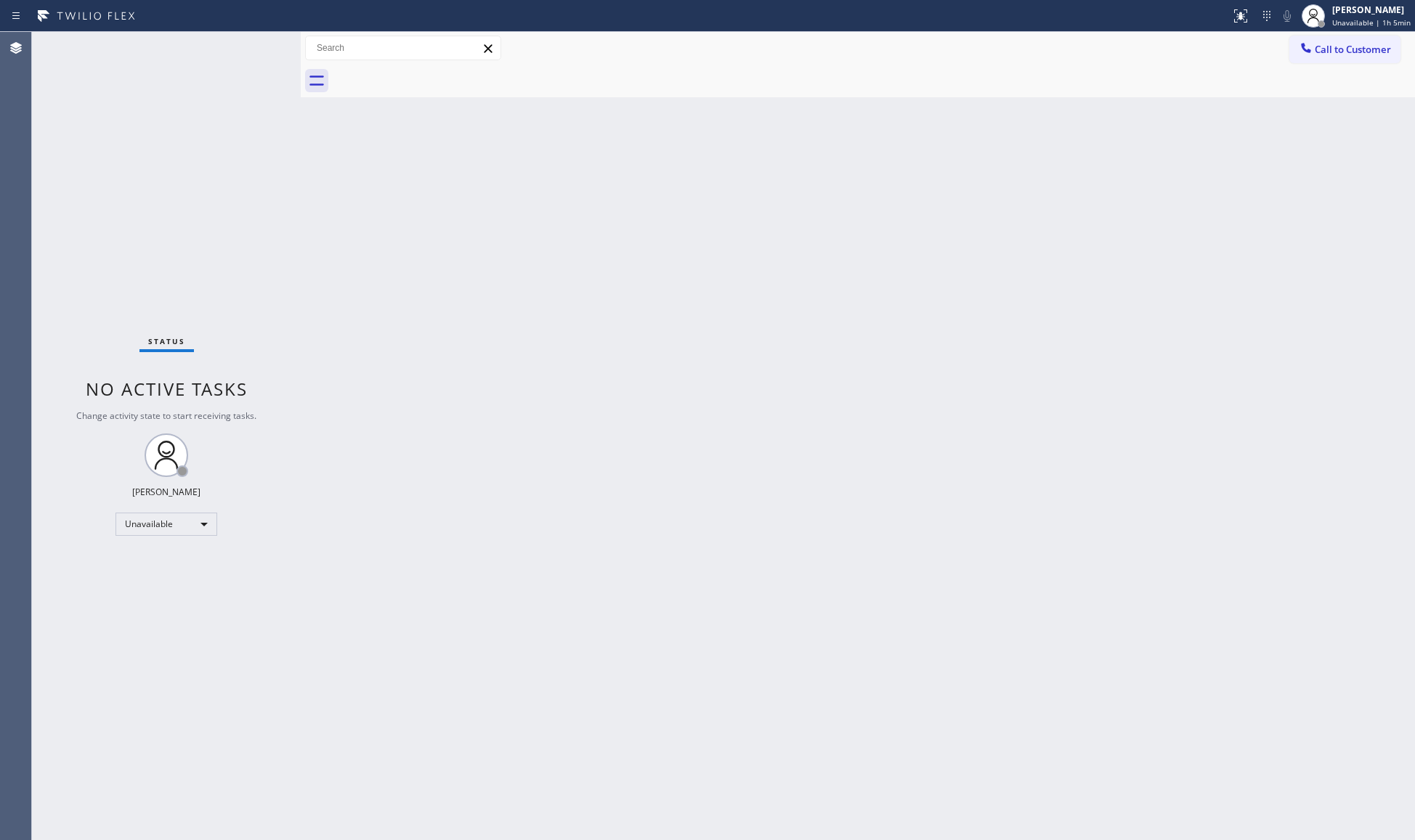
drag, startPoint x: 1109, startPoint y: 228, endPoint x: 1208, endPoint y: 163, distance: 118.4
click at [1123, 222] on div "Back to Dashboard Change Sender ID Customers Technicians Select a contact Outbo…" at bounding box center [857, 435] width 1114 height 808
click at [1316, 59] on button "Call to Customer" at bounding box center [1345, 49] width 111 height 27
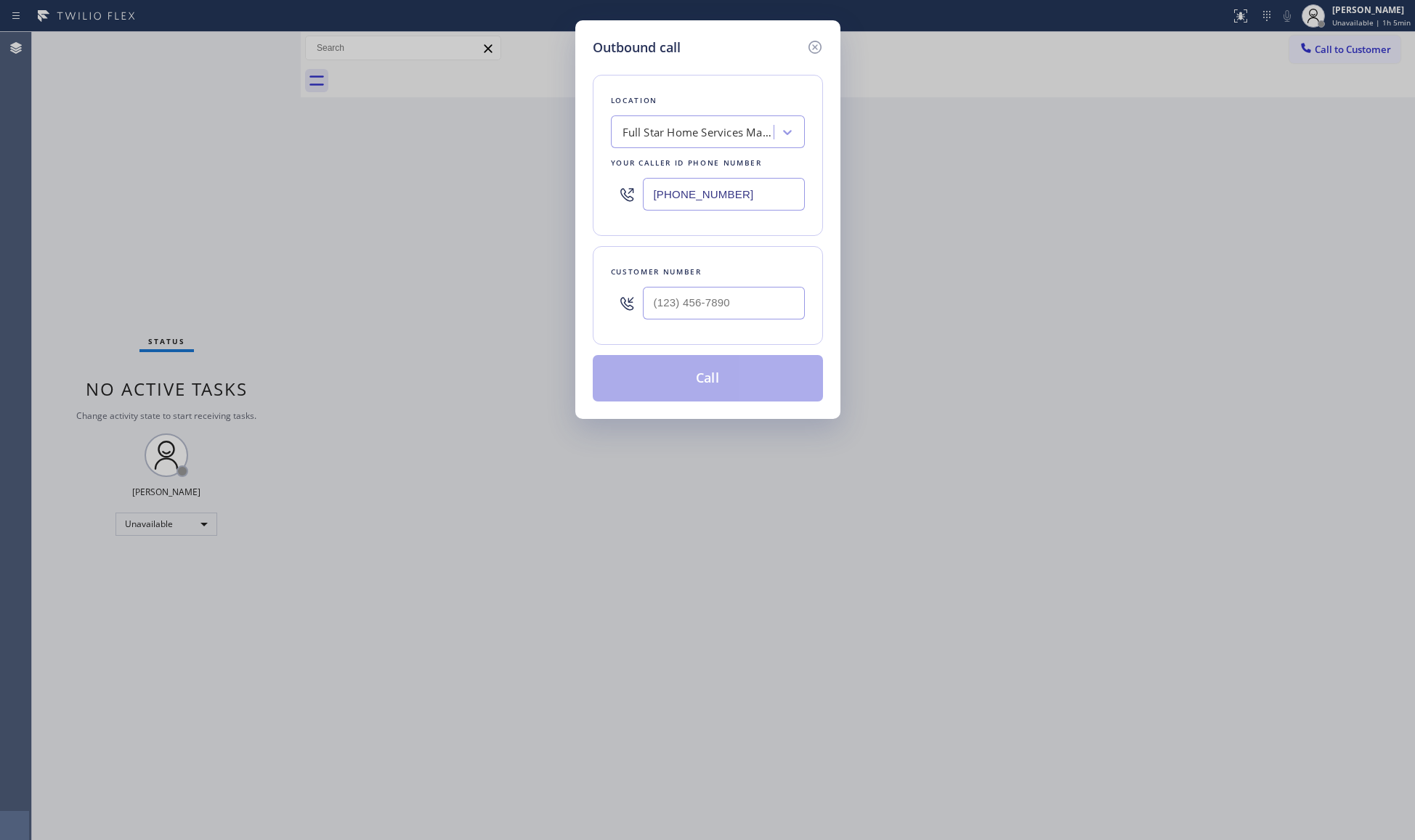
drag, startPoint x: 750, startPoint y: 184, endPoint x: 566, endPoint y: 189, distance: 184.1
click at [575, 189] on div "Outbound call Location Full Star Home Services Maspeth Your caller id phone num…" at bounding box center [708, 219] width 265 height 398
paste input "650) 881-3530"
type input "[PHONE_NUMBER]"
click at [783, 299] on div at bounding box center [723, 303] width 162 height 47
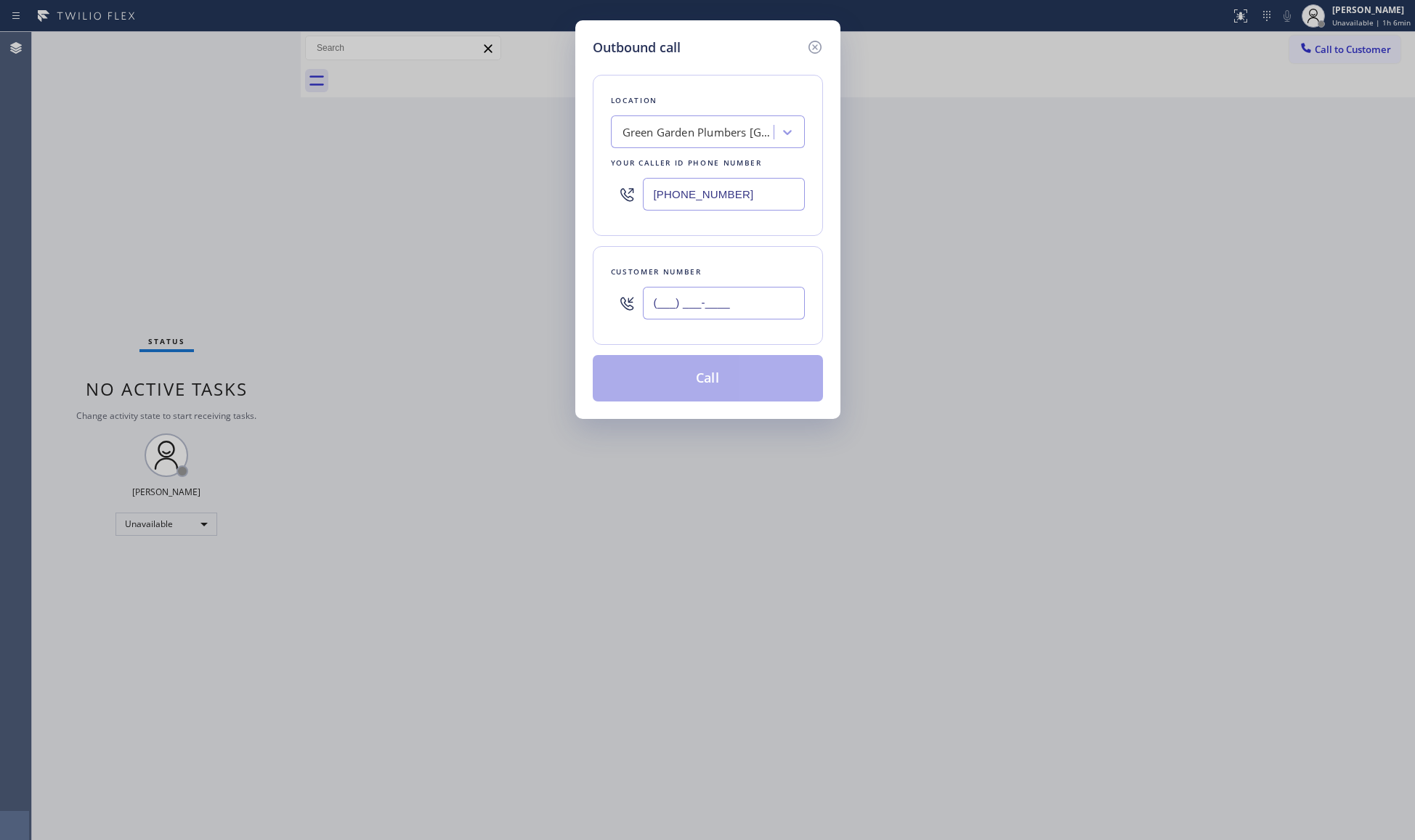
click at [776, 300] on input "(___) ___-____" at bounding box center [723, 303] width 162 height 33
paste input "442) 542-0090"
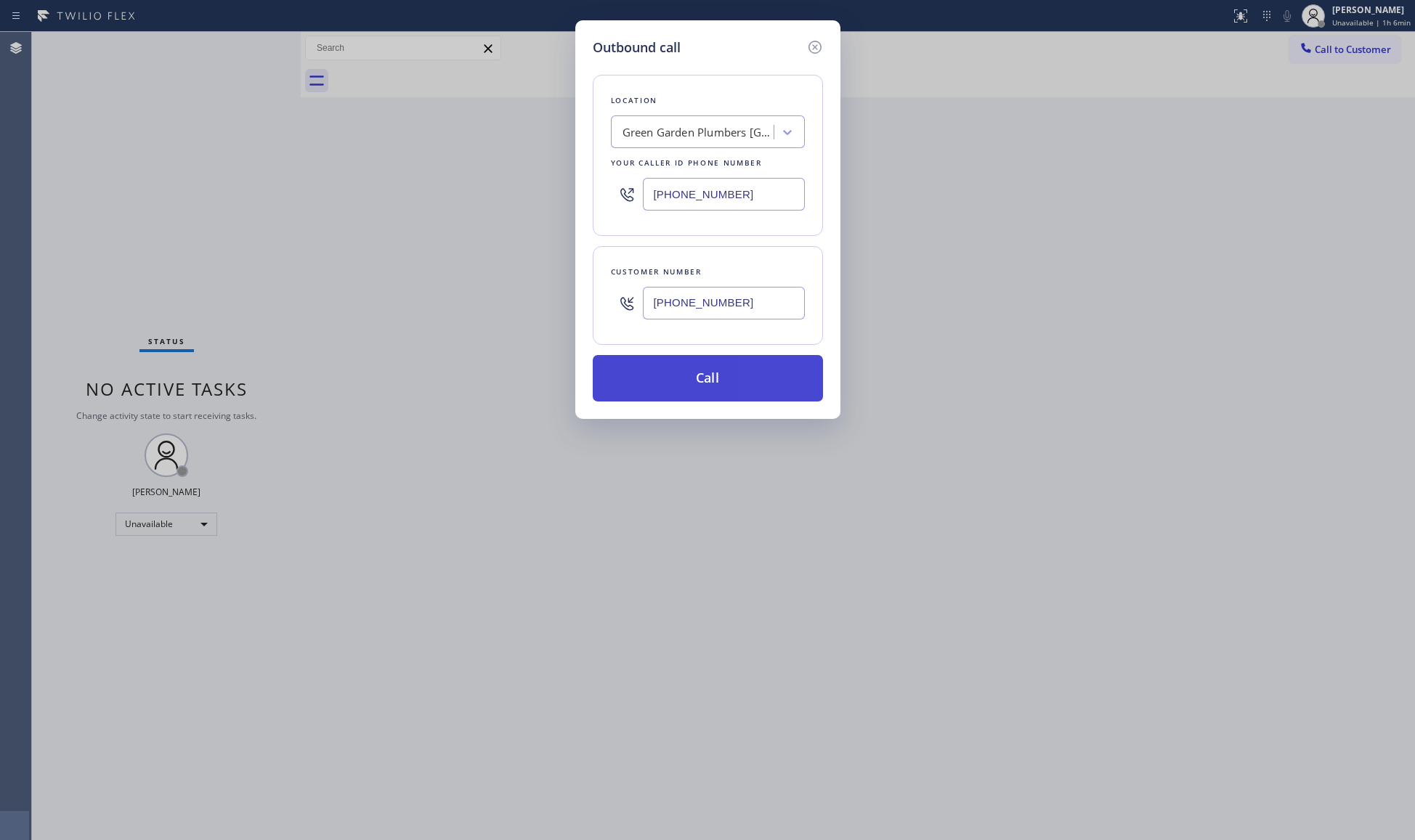
type input "[PHONE_NUMBER]"
click at [707, 378] on button "Call" at bounding box center [708, 378] width 231 height 47
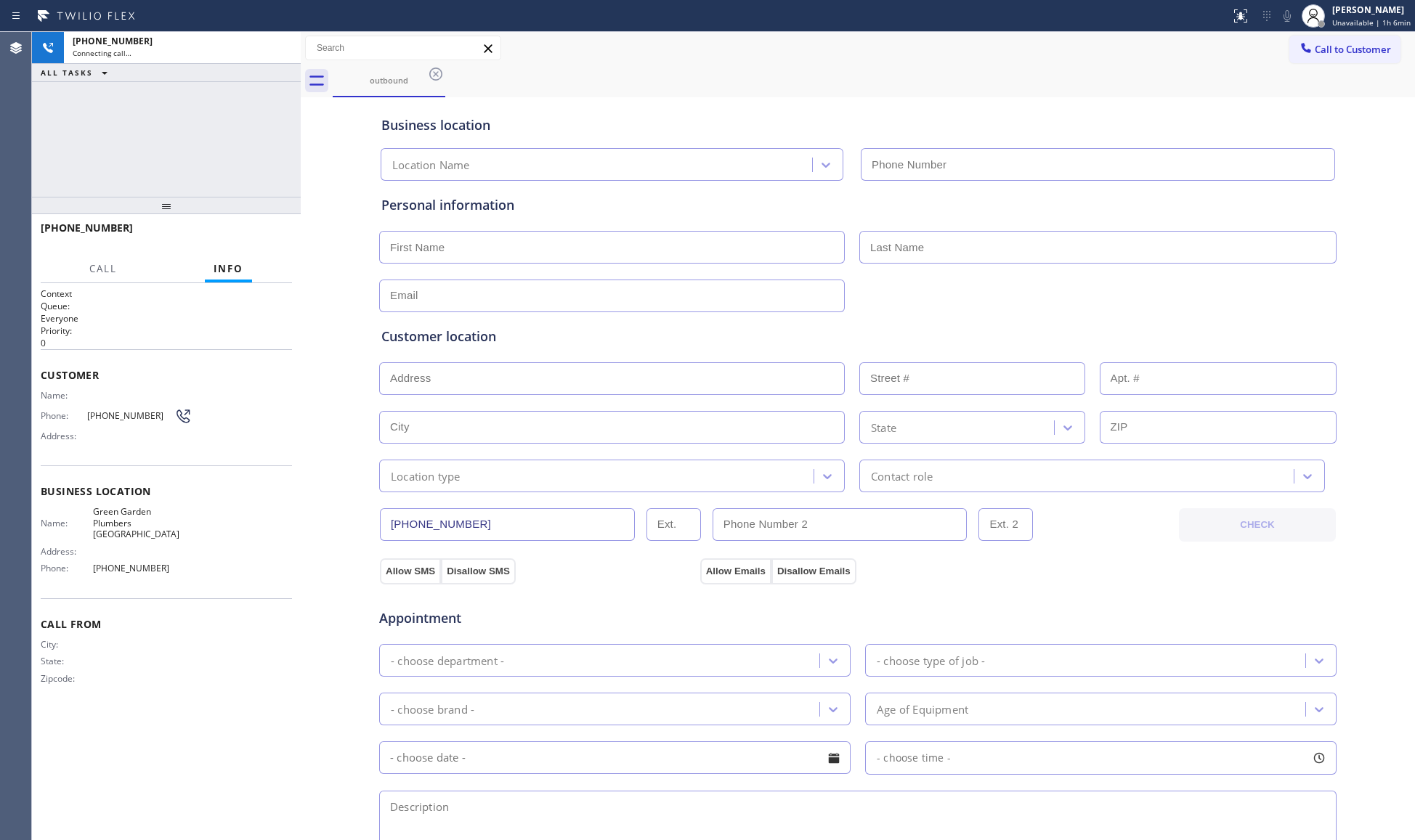
type input "[PHONE_NUMBER]"
click at [1064, 92] on div "outbound" at bounding box center [874, 80] width 1082 height 33
click at [269, 224] on button "HANG UP" at bounding box center [258, 234] width 67 height 20
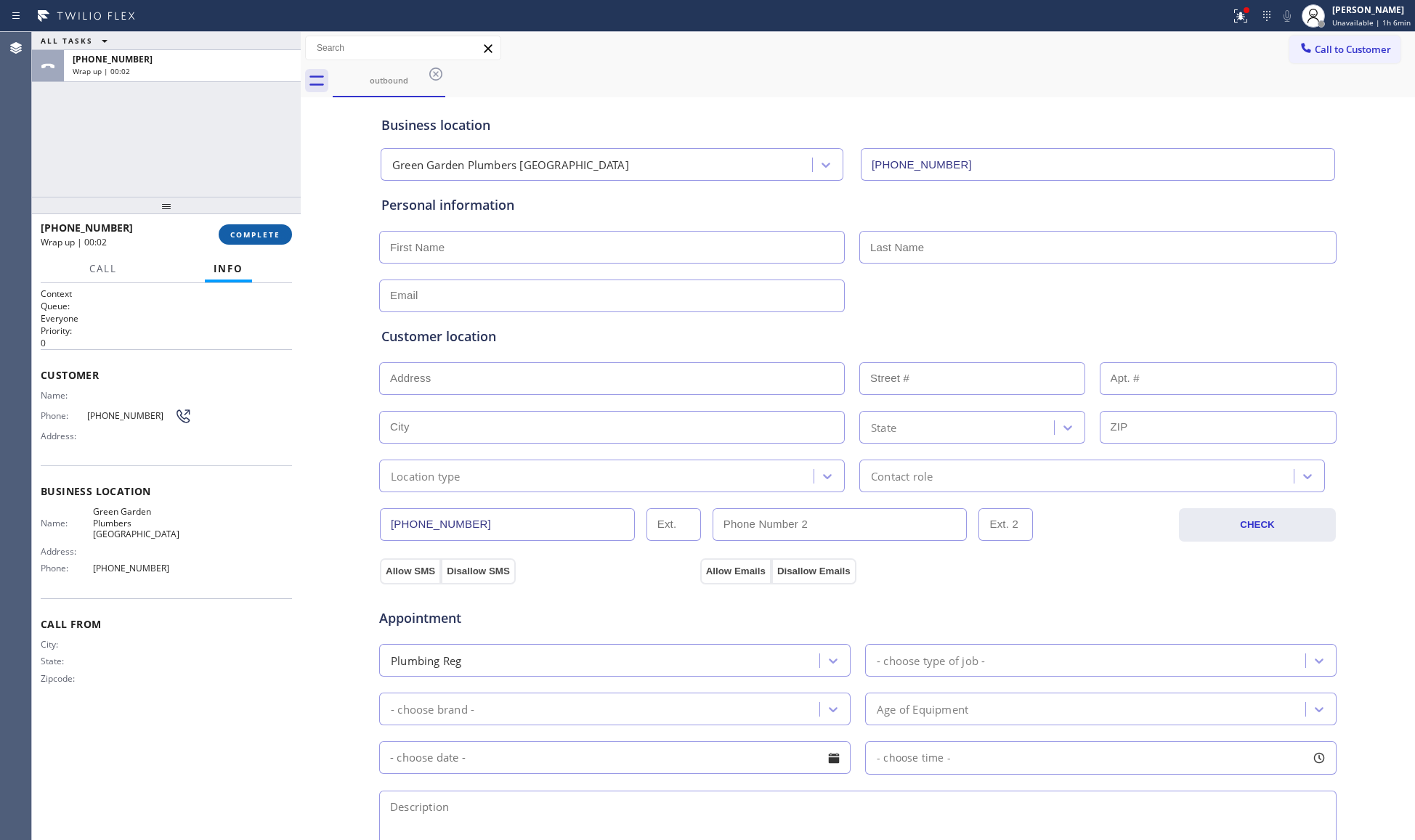
click at [253, 233] on span "COMPLETE" at bounding box center [255, 235] width 50 height 11
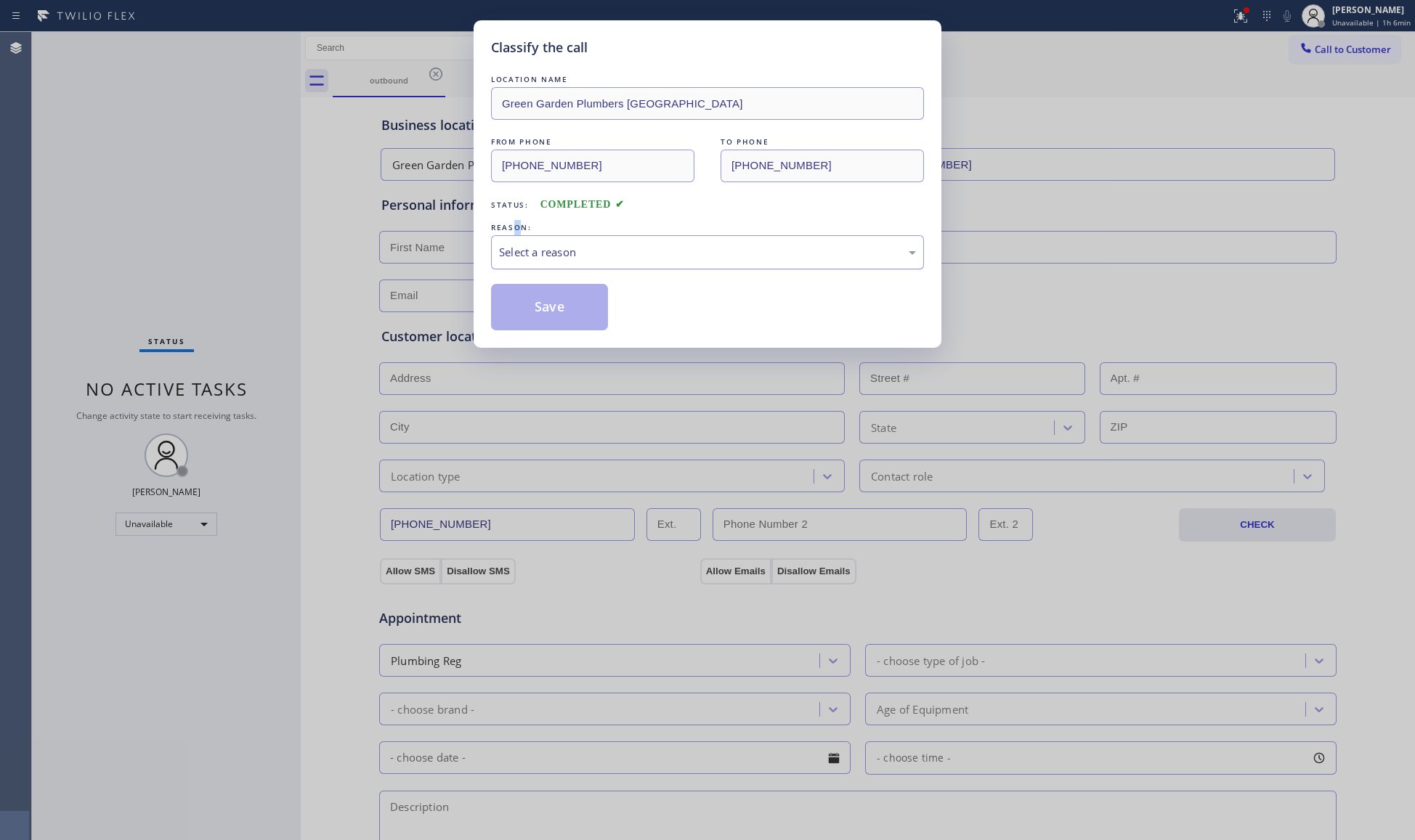
drag, startPoint x: 515, startPoint y: 222, endPoint x: 538, endPoint y: 260, distance: 44.4
click at [520, 227] on div "REASON:" at bounding box center [708, 227] width 433 height 15
click at [545, 252] on div "Select a reason" at bounding box center [708, 252] width 417 height 17
click at [545, 308] on button "Save" at bounding box center [549, 307] width 117 height 47
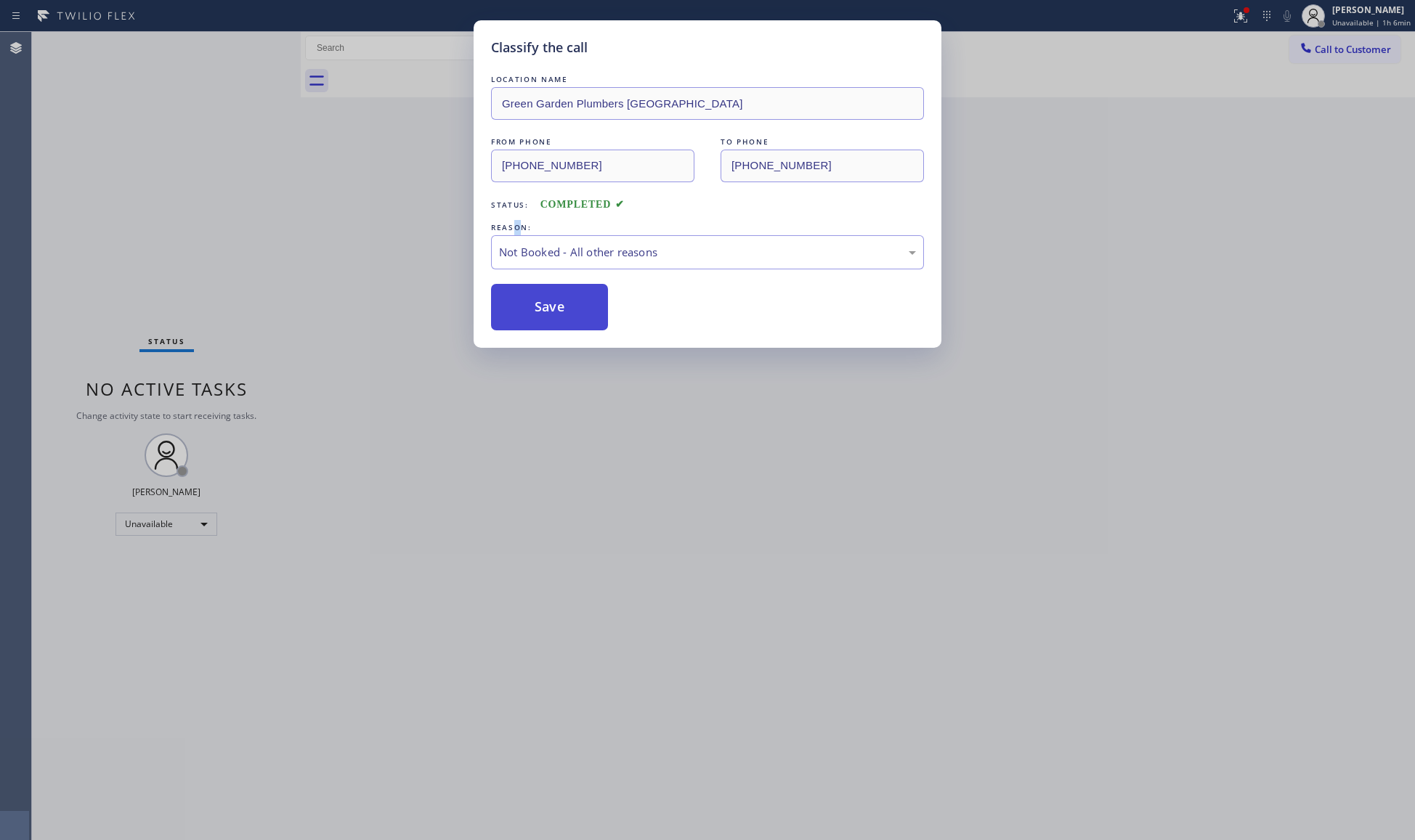
click at [545, 308] on button "Save" at bounding box center [549, 307] width 117 height 47
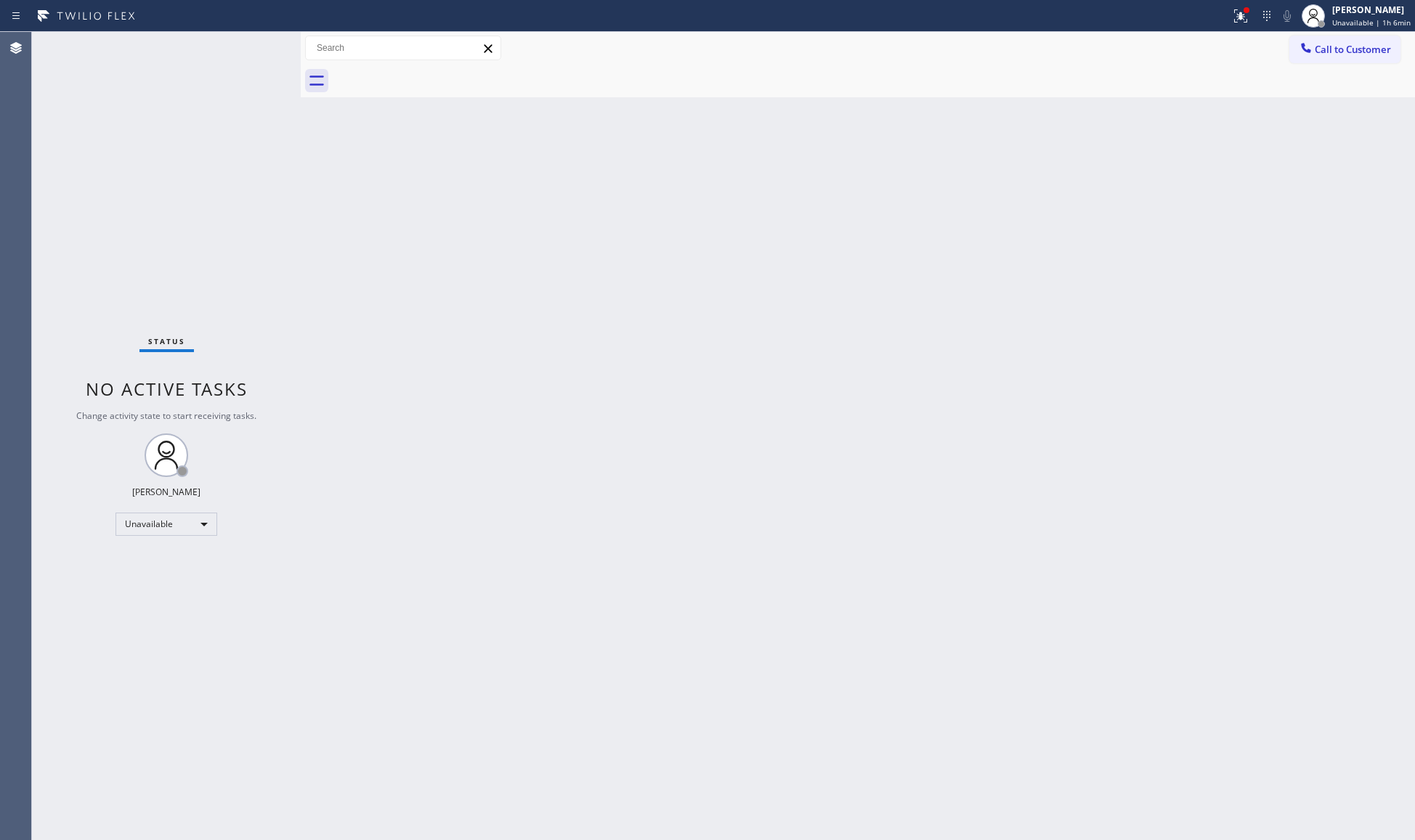
click at [1242, 32] on div "Call to Customer Outbound call Location [GEOGRAPHIC_DATA] Plumbers [GEOGRAPHIC_…" at bounding box center [857, 48] width 1114 height 33
click at [1245, 26] on button at bounding box center [1240, 16] width 32 height 32
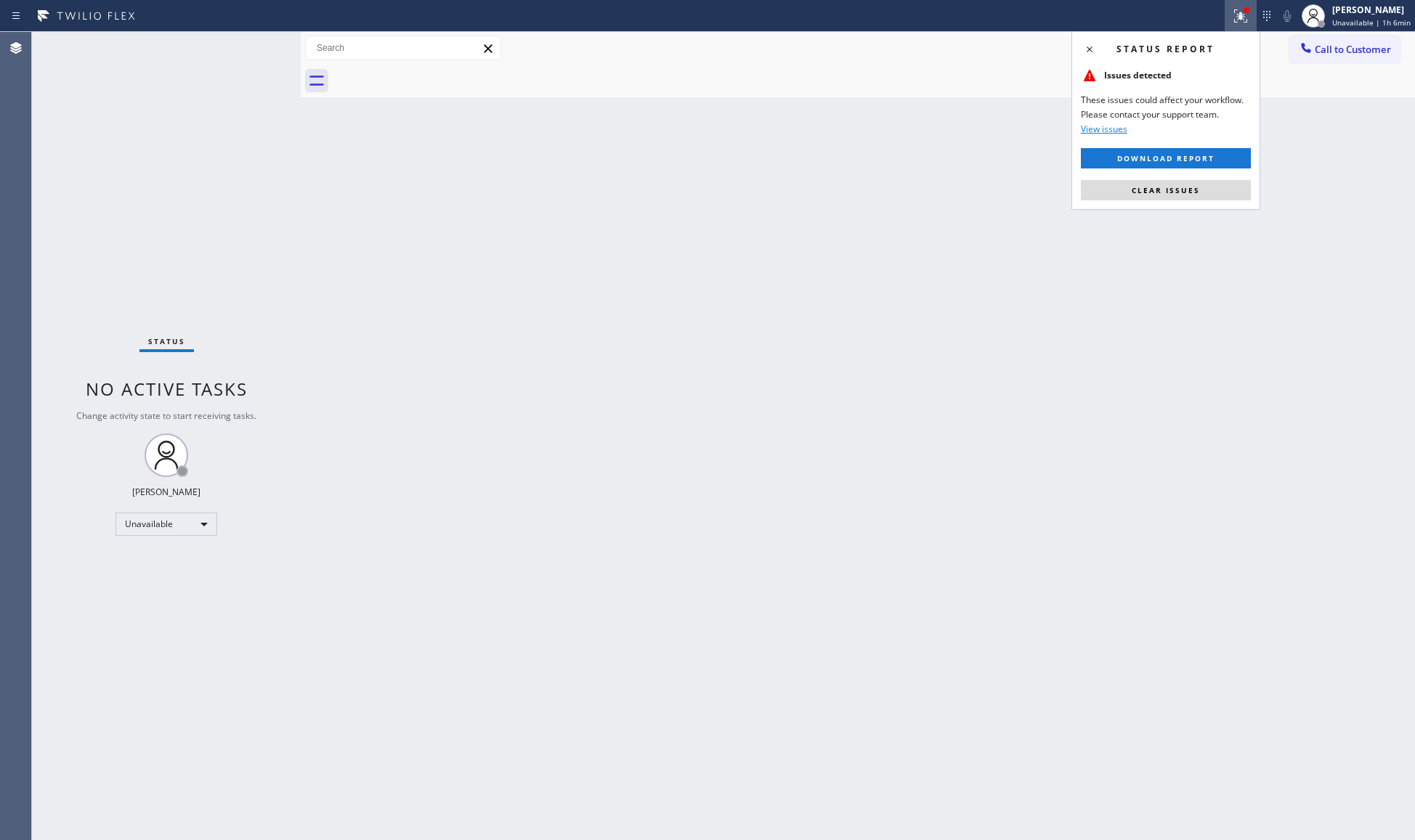
click at [1212, 178] on div "Status report Issues detected These issues could affect your workflow. Please c…" at bounding box center [1166, 120] width 189 height 178
click at [1209, 178] on div "Status report Issues detected These issues could affect your workflow. Please c…" at bounding box center [1166, 120] width 189 height 178
click at [1195, 187] on button "Clear issues" at bounding box center [1166, 190] width 170 height 20
click at [1195, 187] on div "Back to Dashboard Change Sender ID Customers Technicians Select a contact Outbo…" at bounding box center [857, 435] width 1114 height 808
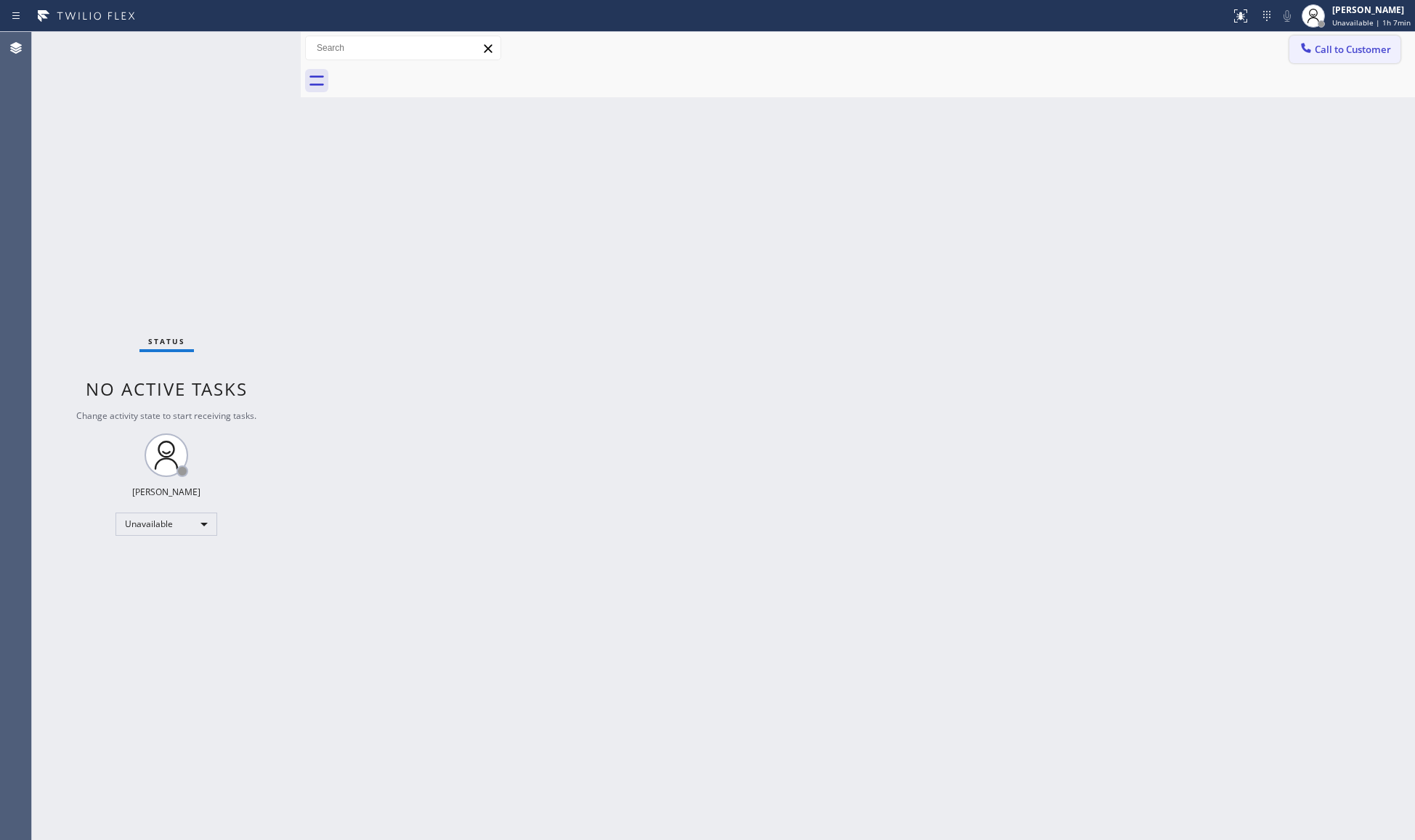
click at [1314, 49] on div at bounding box center [1306, 49] width 18 height 18
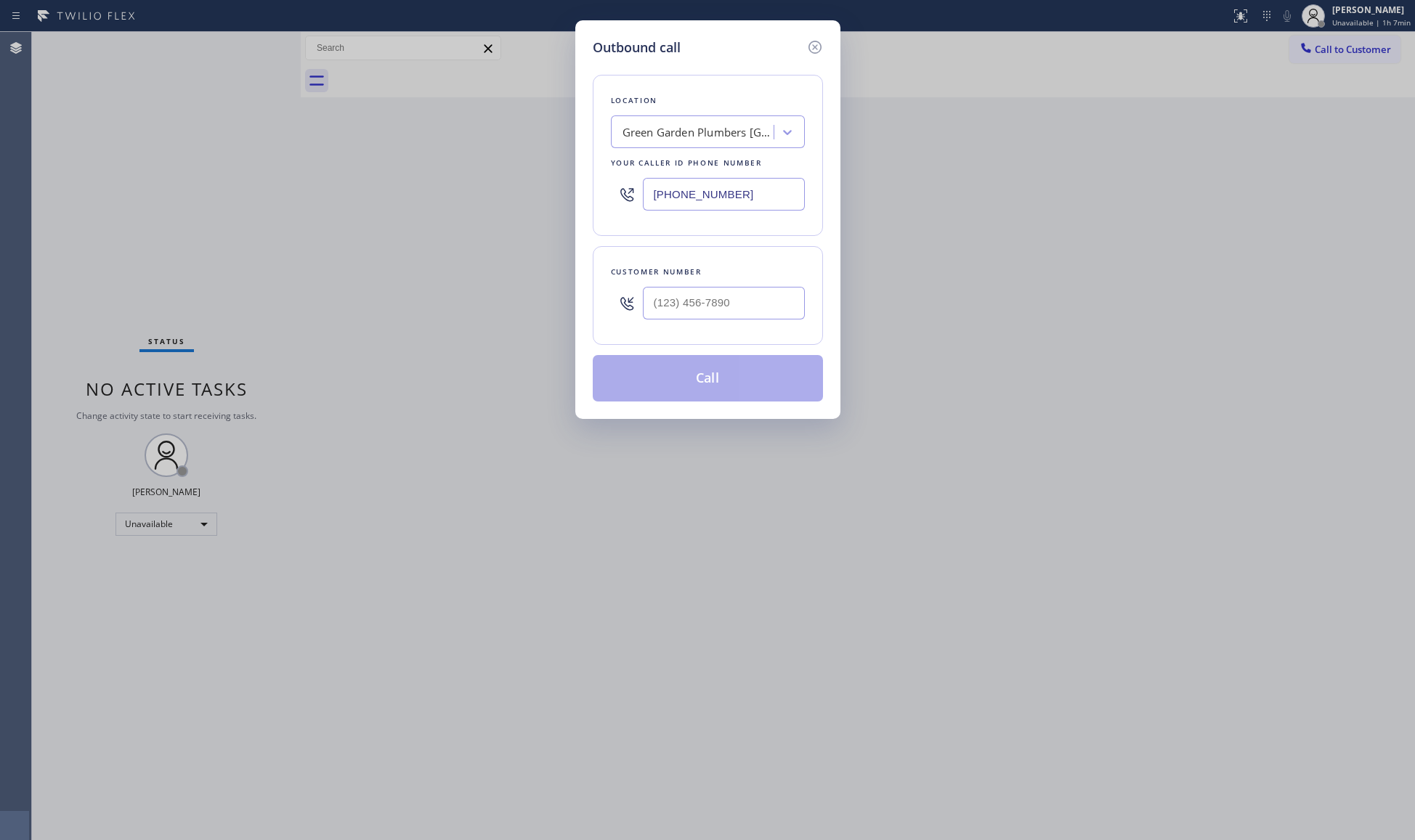
drag, startPoint x: 750, startPoint y: 193, endPoint x: 605, endPoint y: 193, distance: 145.0
click at [608, 193] on div "Location [GEOGRAPHIC_DATA] Plumbers [GEOGRAPHIC_DATA] Your caller id phone numb…" at bounding box center [708, 155] width 231 height 162
paste input "904) 351-0757"
type input "[PHONE_NUMBER]"
click at [794, 295] on input "(___) ___-____" at bounding box center [723, 303] width 162 height 33
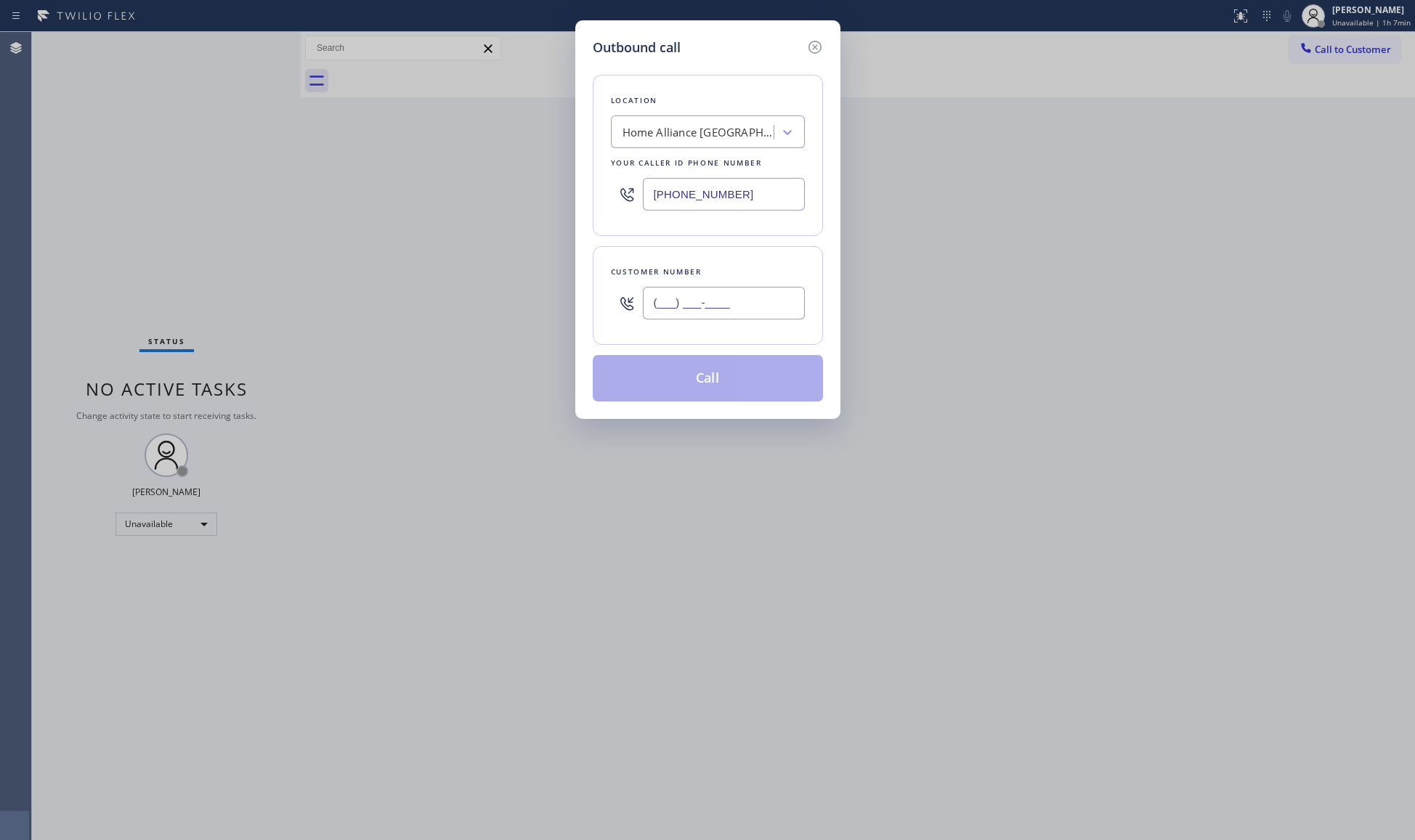
paste
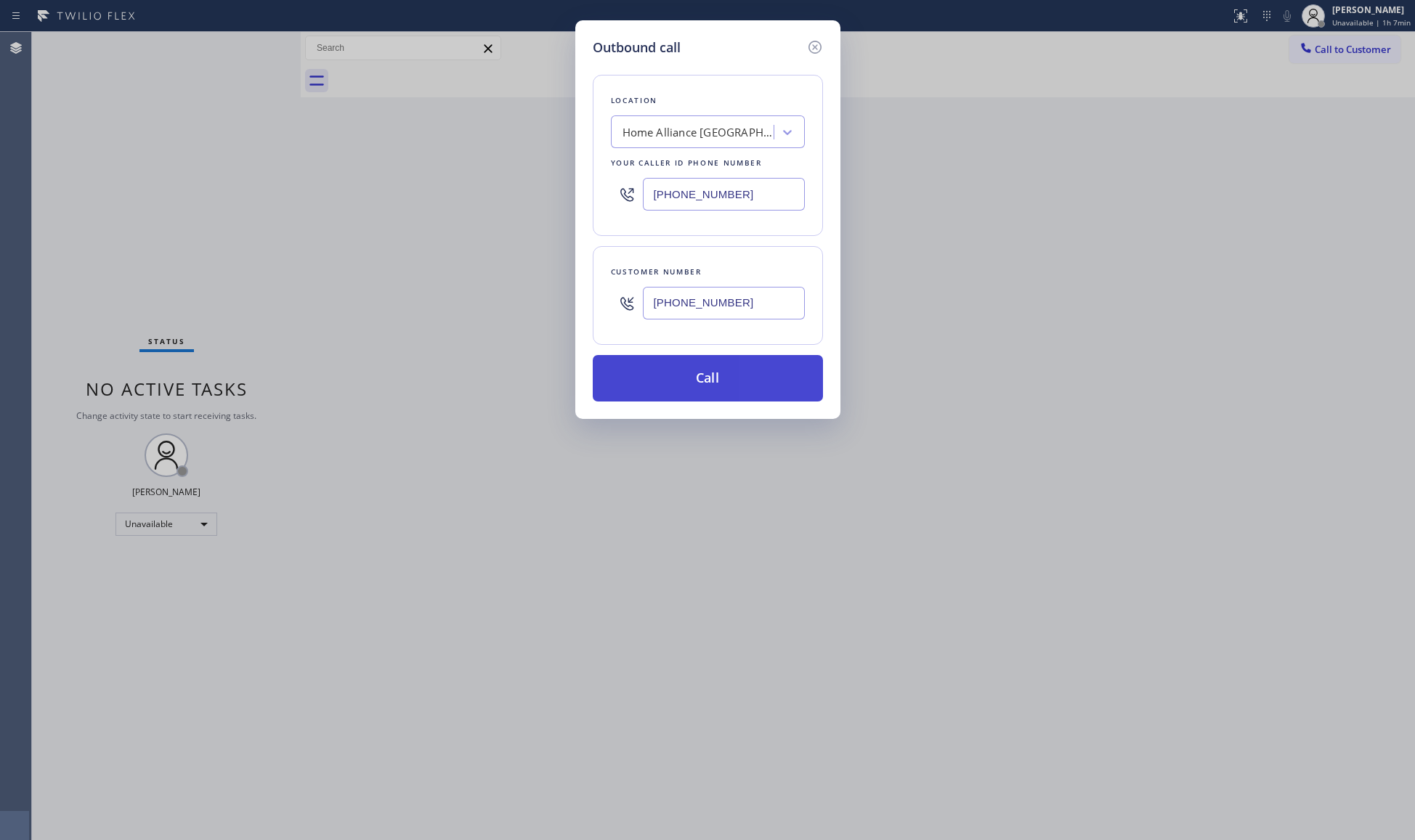
type input "[PHONE_NUMBER]"
click at [735, 370] on button "Call" at bounding box center [708, 378] width 231 height 47
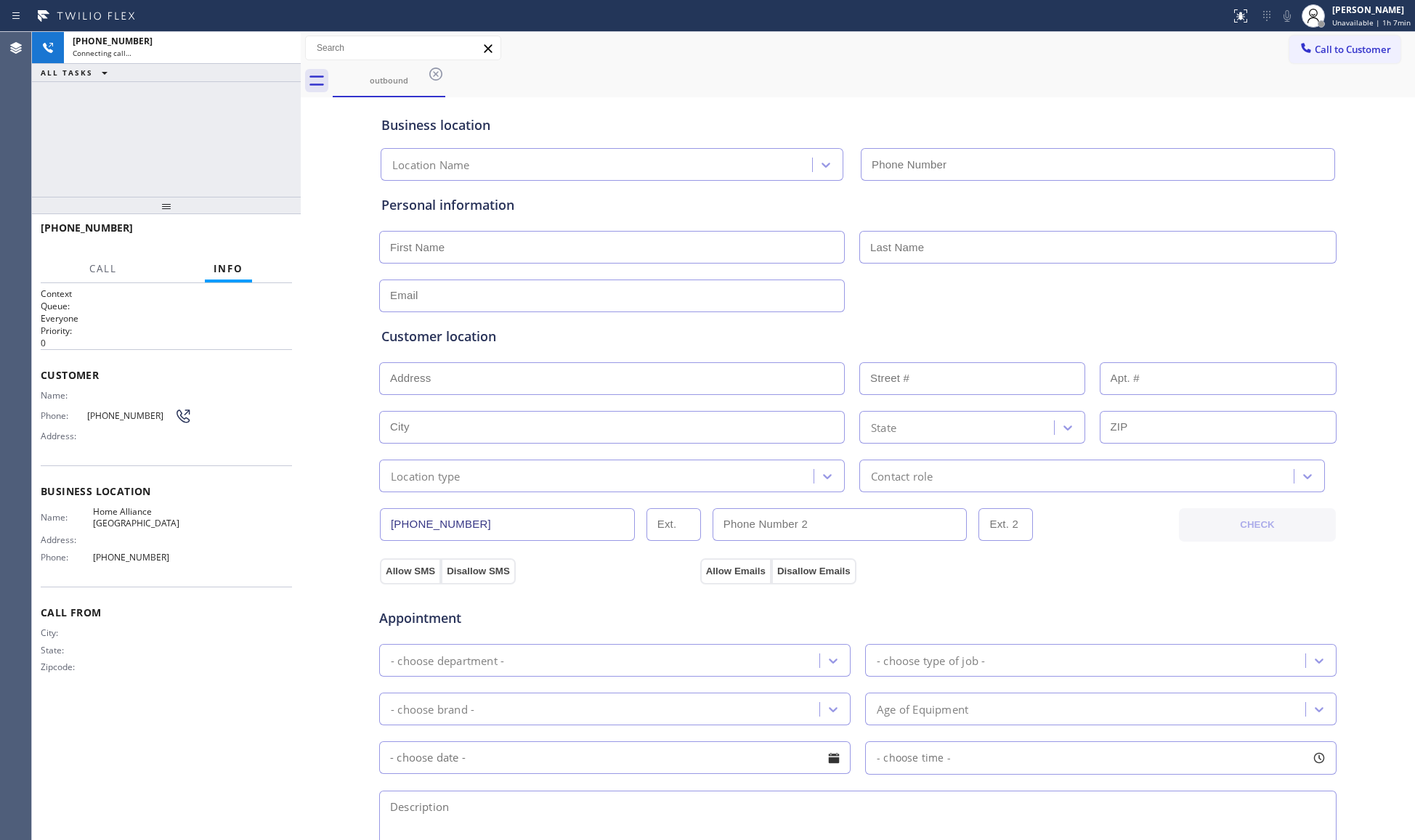
type input "[PHONE_NUMBER]"
drag, startPoint x: 777, startPoint y: 81, endPoint x: 789, endPoint y: 56, distance: 27.7
click at [779, 81] on div "outbound" at bounding box center [874, 80] width 1082 height 33
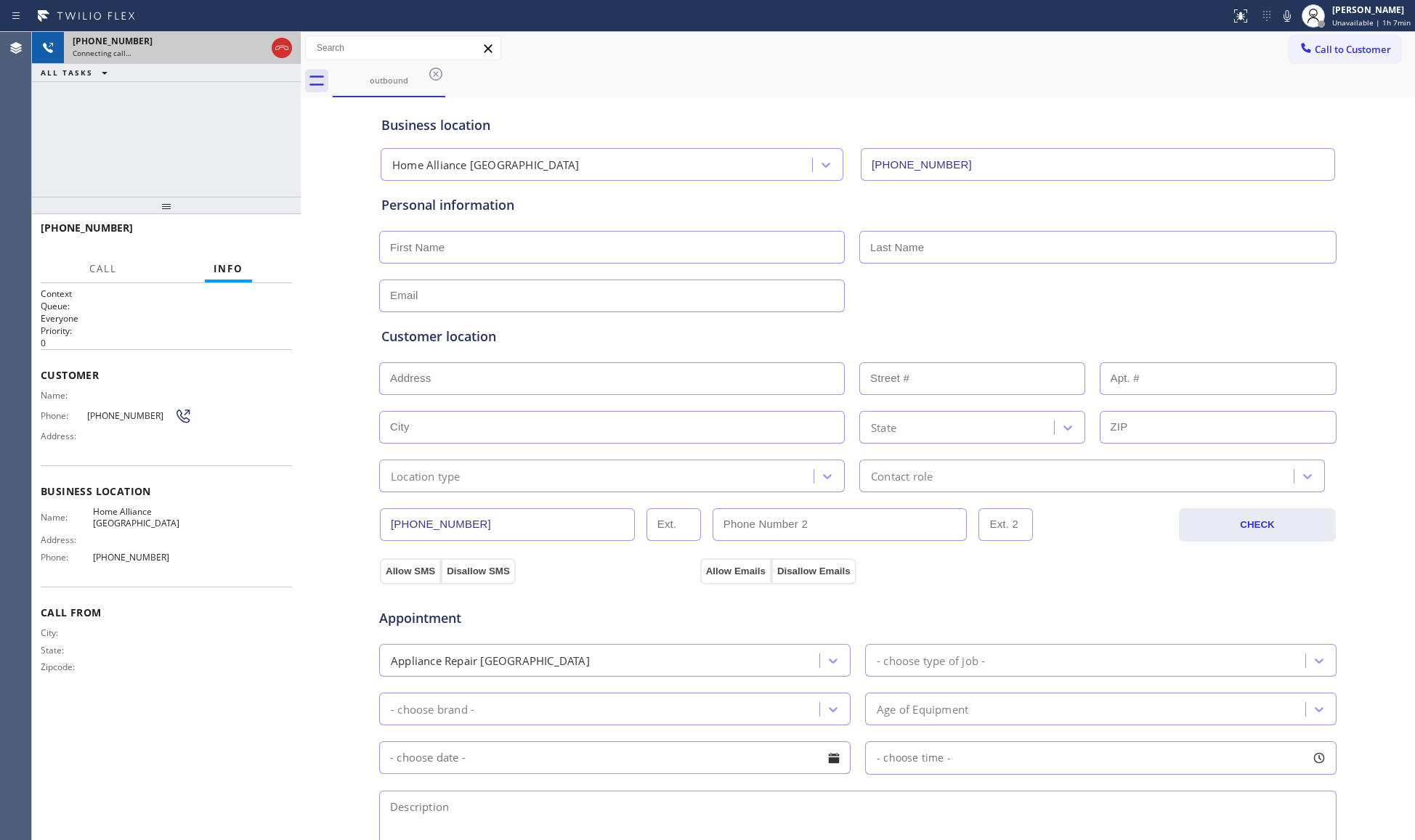
click at [286, 50] on icon at bounding box center [282, 48] width 18 height 18
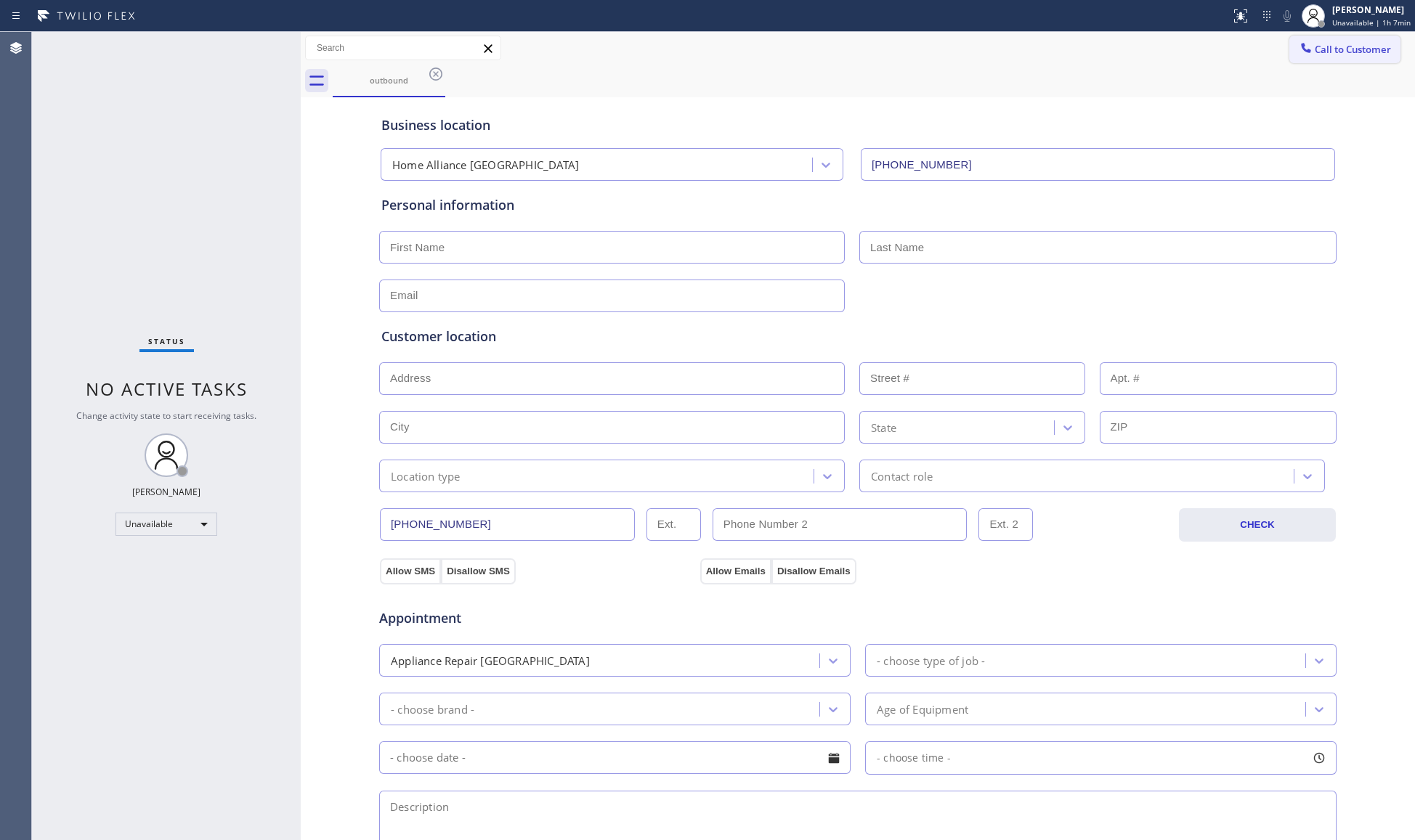
click at [1314, 49] on span "Call to Customer" at bounding box center [1352, 49] width 76 height 13
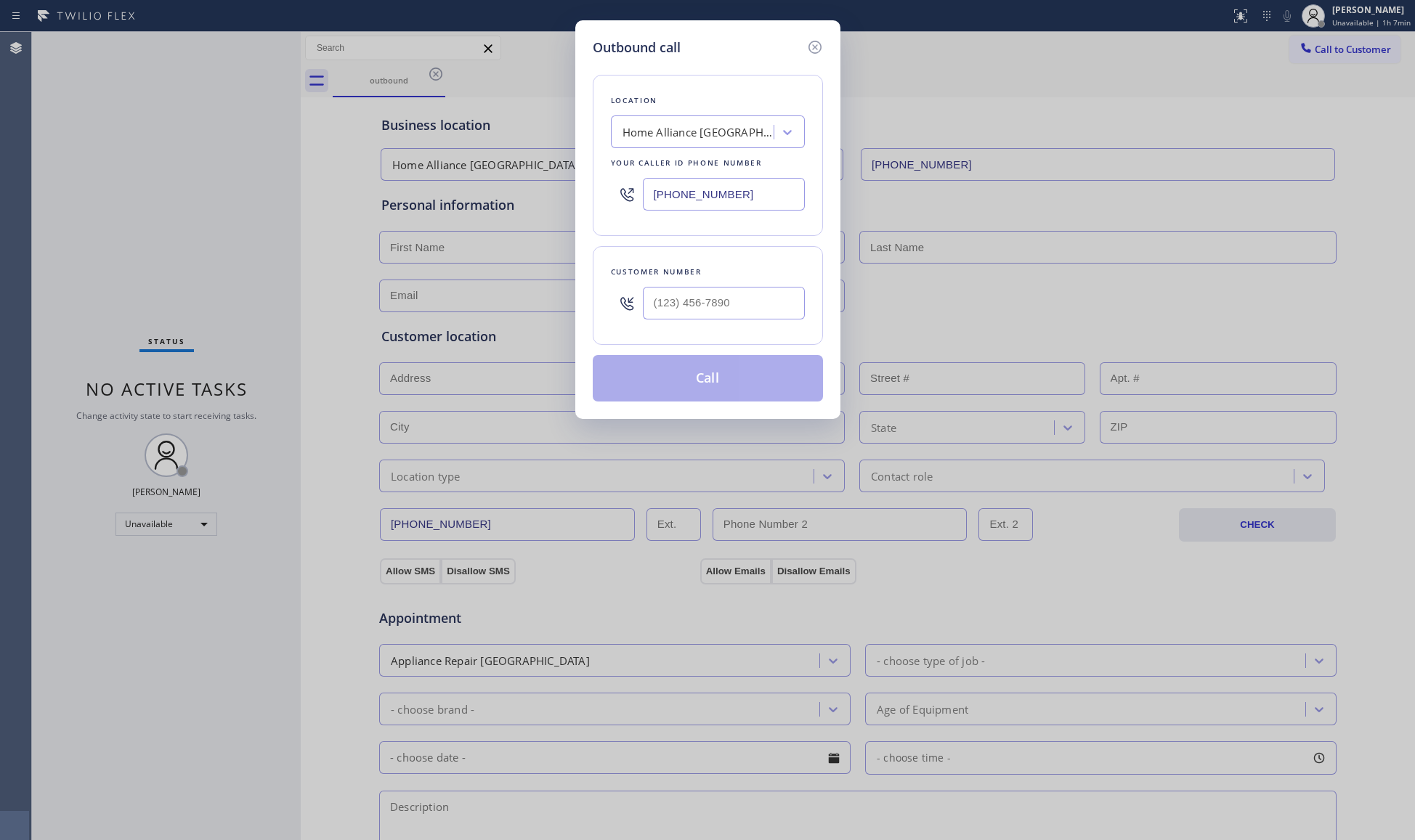
drag, startPoint x: 738, startPoint y: 189, endPoint x: 561, endPoint y: 174, distance: 177.6
click at [541, 180] on div "Outbound call Location Home Alliance [GEOGRAPHIC_DATA] Your caller id phone num…" at bounding box center [708, 420] width 1415 height 840
type input "[PHONE_NUMBER]"
drag, startPoint x: 787, startPoint y: 311, endPoint x: 757, endPoint y: 264, distance: 55.8
click at [780, 315] on input "(___) ___-____" at bounding box center [723, 303] width 162 height 33
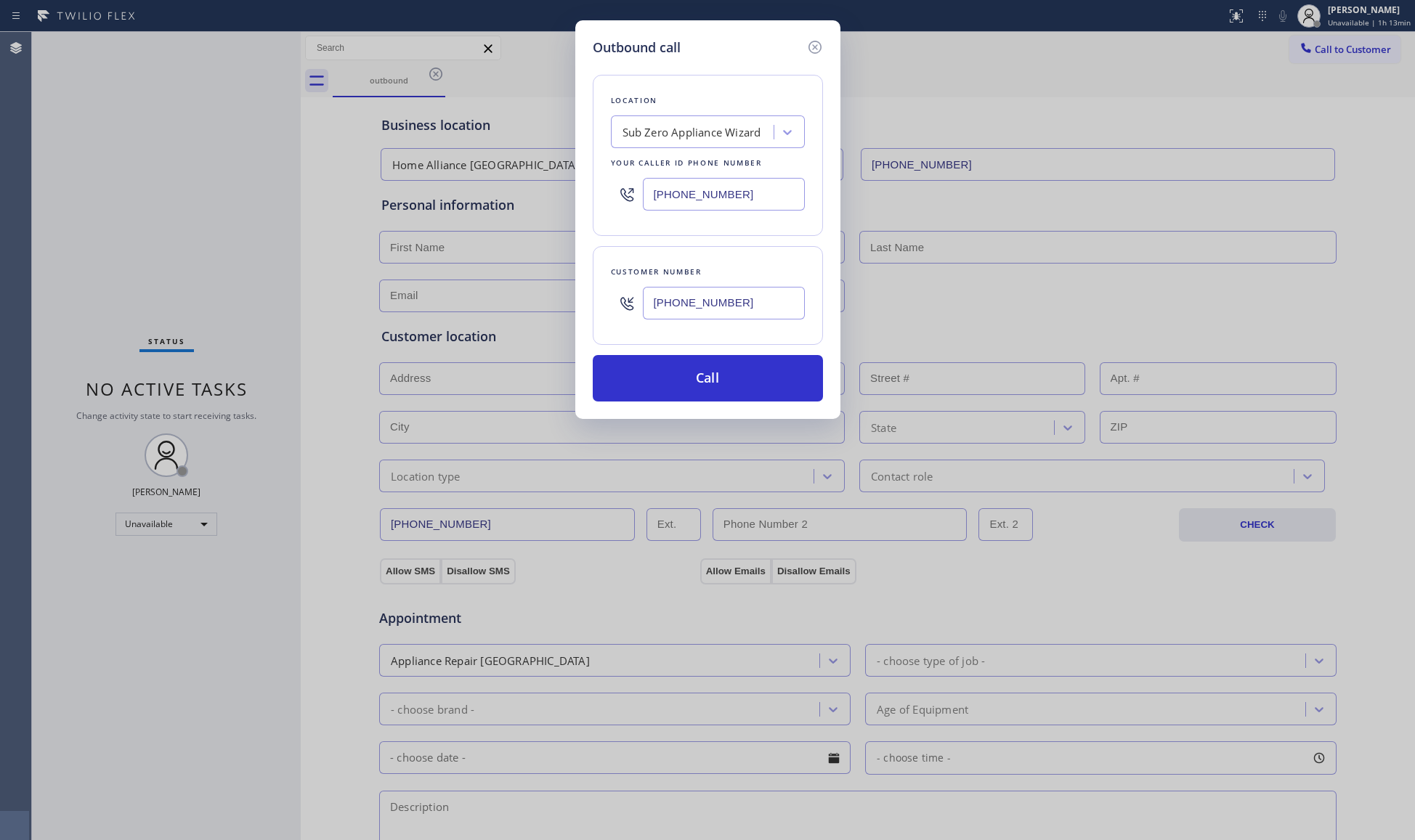
type input "[PHONE_NUMBER]"
click at [732, 393] on button "Call" at bounding box center [708, 378] width 231 height 47
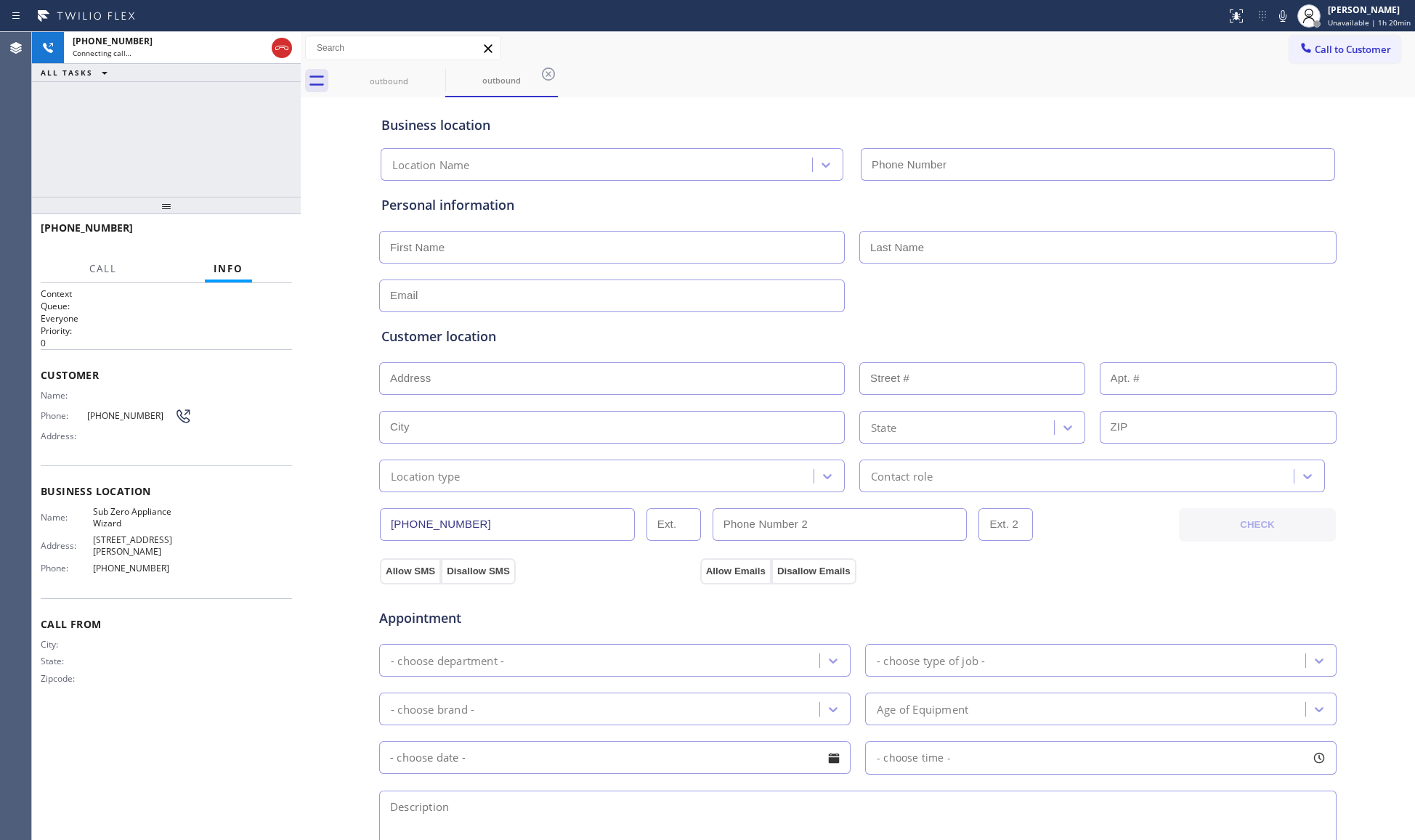
type input "[PHONE_NUMBER]"
click at [280, 233] on span "HANG UP" at bounding box center [258, 235] width 44 height 11
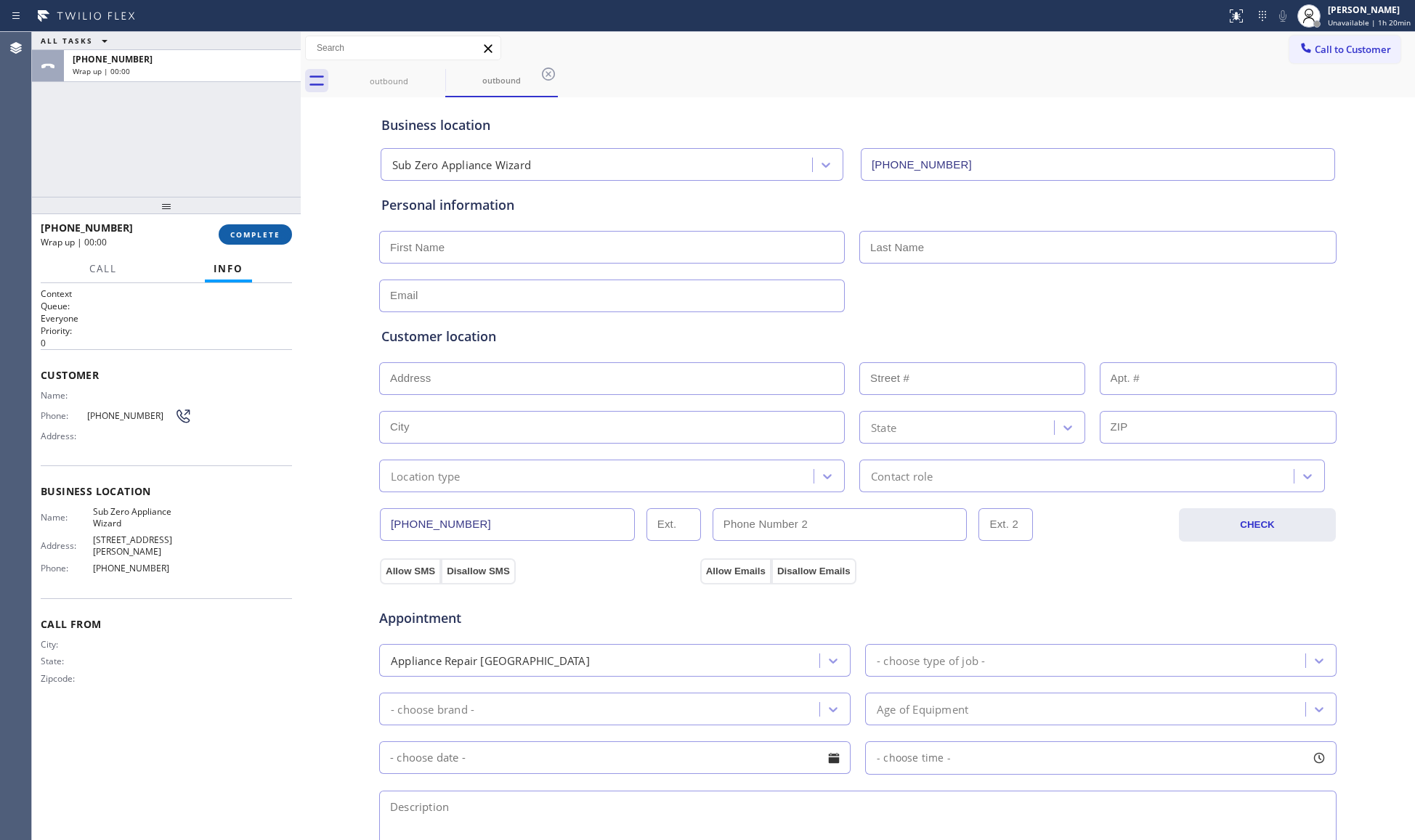
click at [279, 232] on span "COMPLETE" at bounding box center [255, 235] width 50 height 11
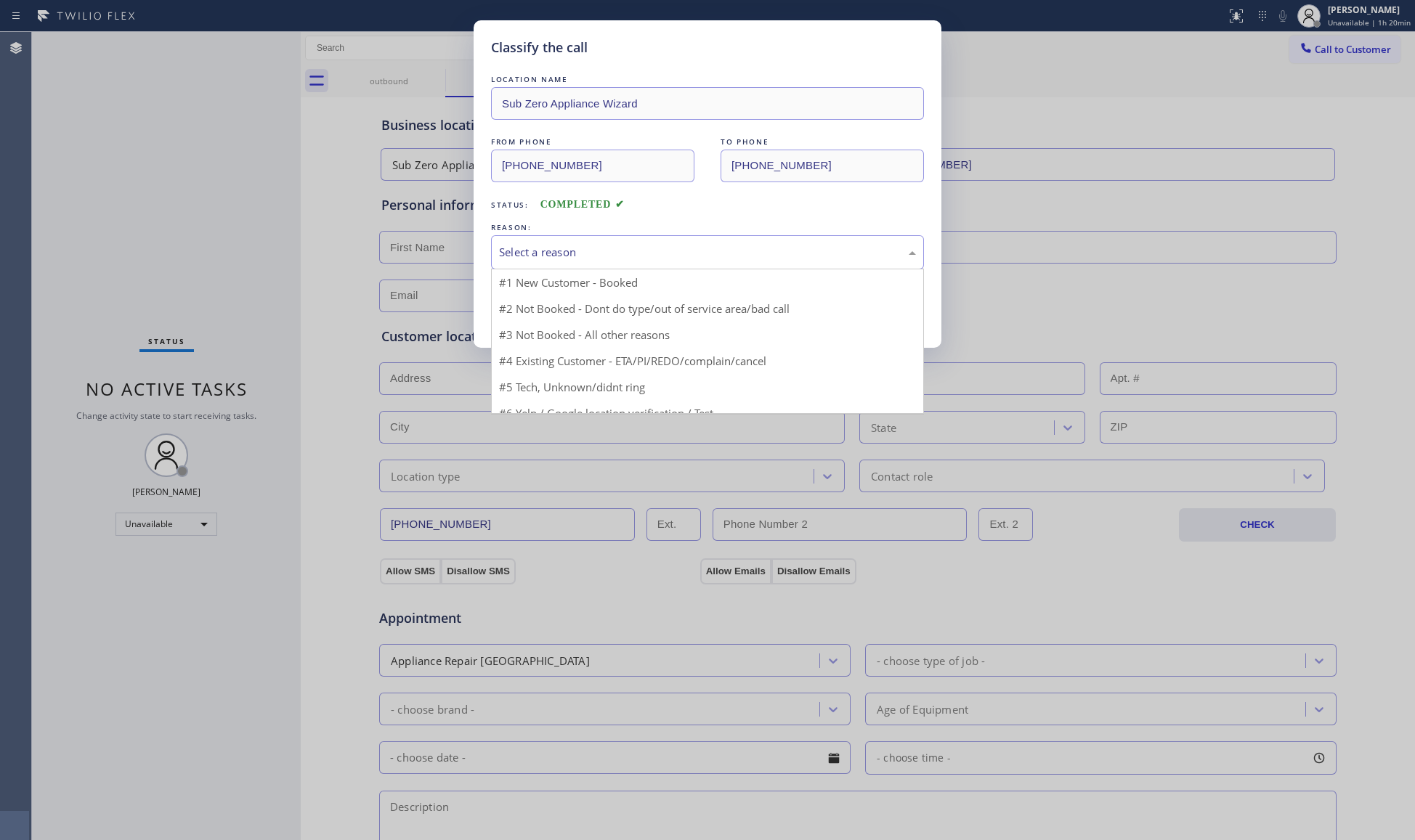
click at [628, 262] on div "Select a reason" at bounding box center [708, 252] width 433 height 34
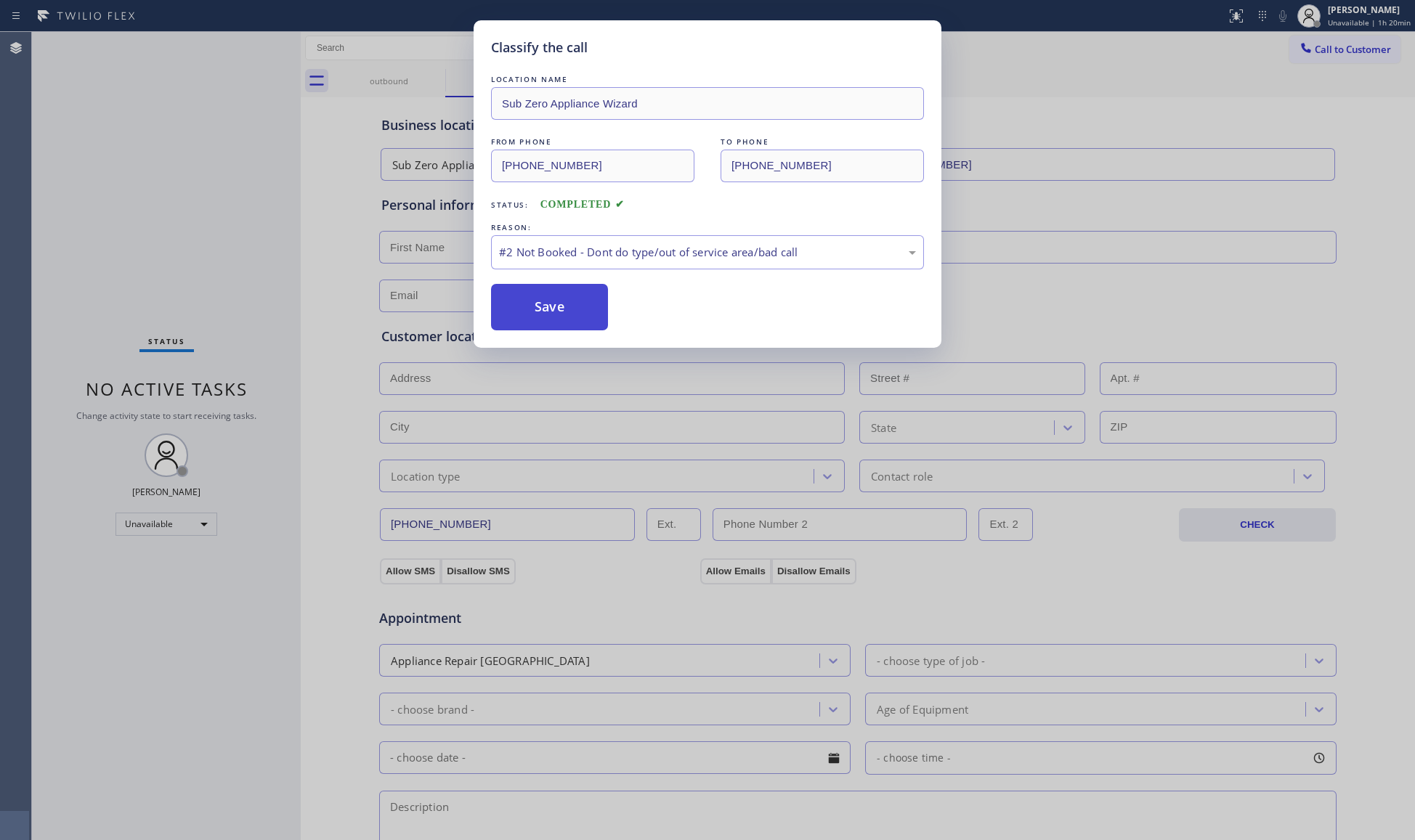
click at [555, 308] on button "Save" at bounding box center [549, 307] width 117 height 47
click at [556, 305] on button "Save" at bounding box center [549, 307] width 117 height 47
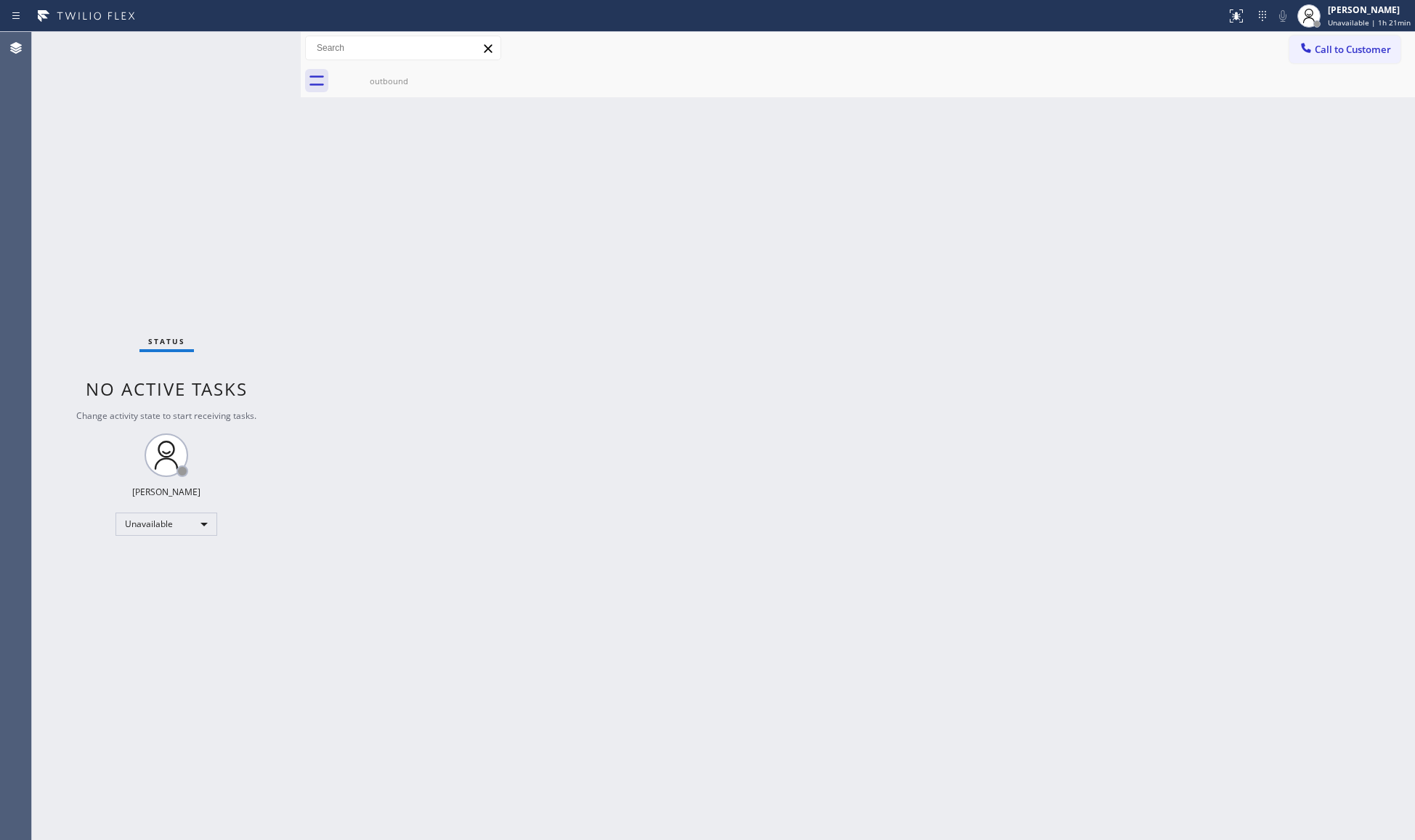
click at [872, 223] on div "Back to Dashboard Change Sender ID Customers Technicians Select a contact Outbo…" at bounding box center [857, 435] width 1114 height 808
click at [405, 94] on div "outbound" at bounding box center [389, 80] width 110 height 33
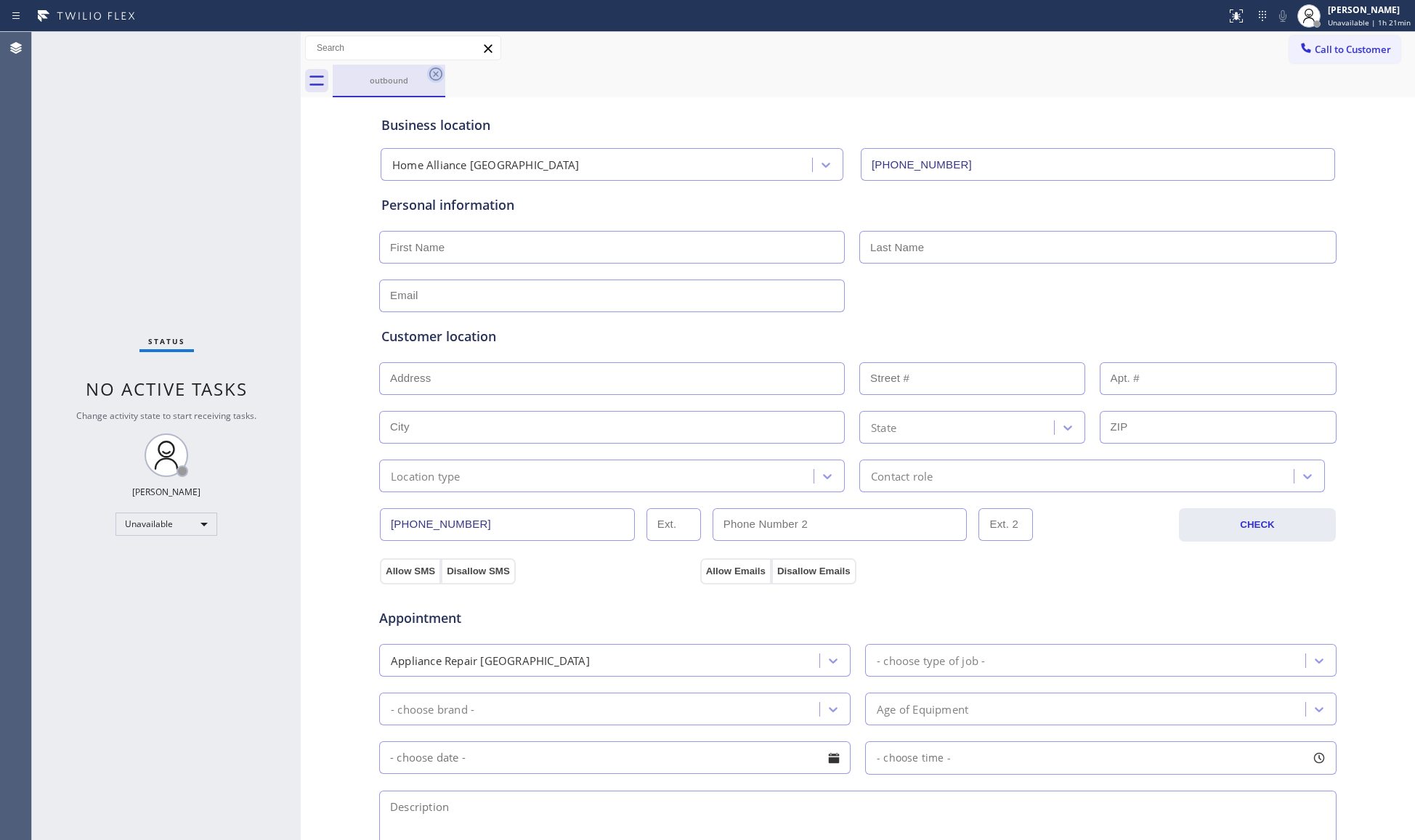
click at [431, 67] on icon at bounding box center [436, 74] width 18 height 18
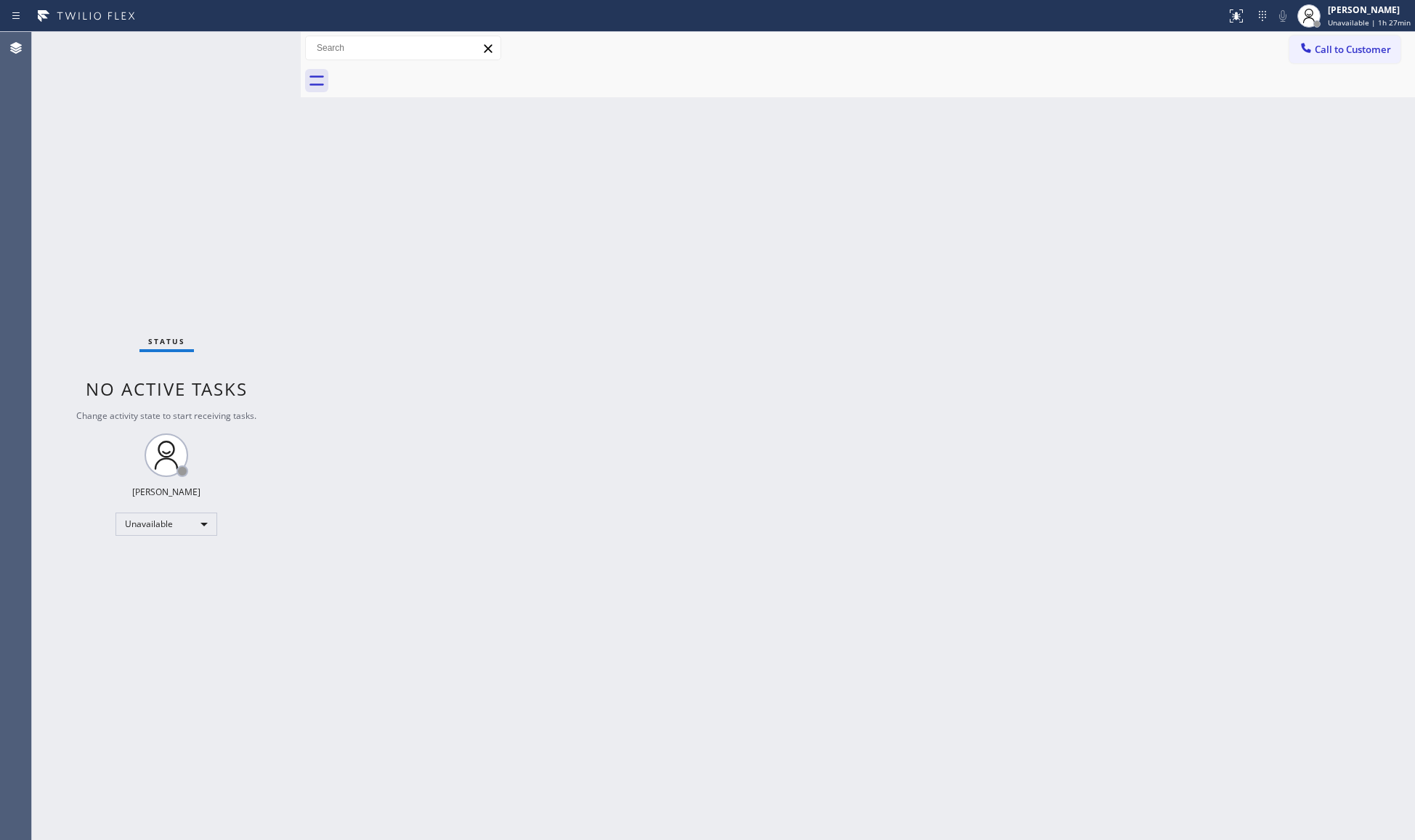
click at [963, 268] on div "Back to Dashboard Change Sender ID Customers Technicians Select a contact Outbo…" at bounding box center [857, 435] width 1114 height 808
click at [757, 315] on div "Back to Dashboard Change Sender ID Customers Technicians Select a contact Outbo…" at bounding box center [857, 435] width 1114 height 808
drag, startPoint x: 1014, startPoint y: 173, endPoint x: 1041, endPoint y: 155, distance: 32.4
click at [1018, 171] on div "Back to Dashboard Change Sender ID Customers Technicians Select a contact Outbo…" at bounding box center [857, 435] width 1114 height 808
click at [1311, 47] on icon at bounding box center [1305, 48] width 14 height 14
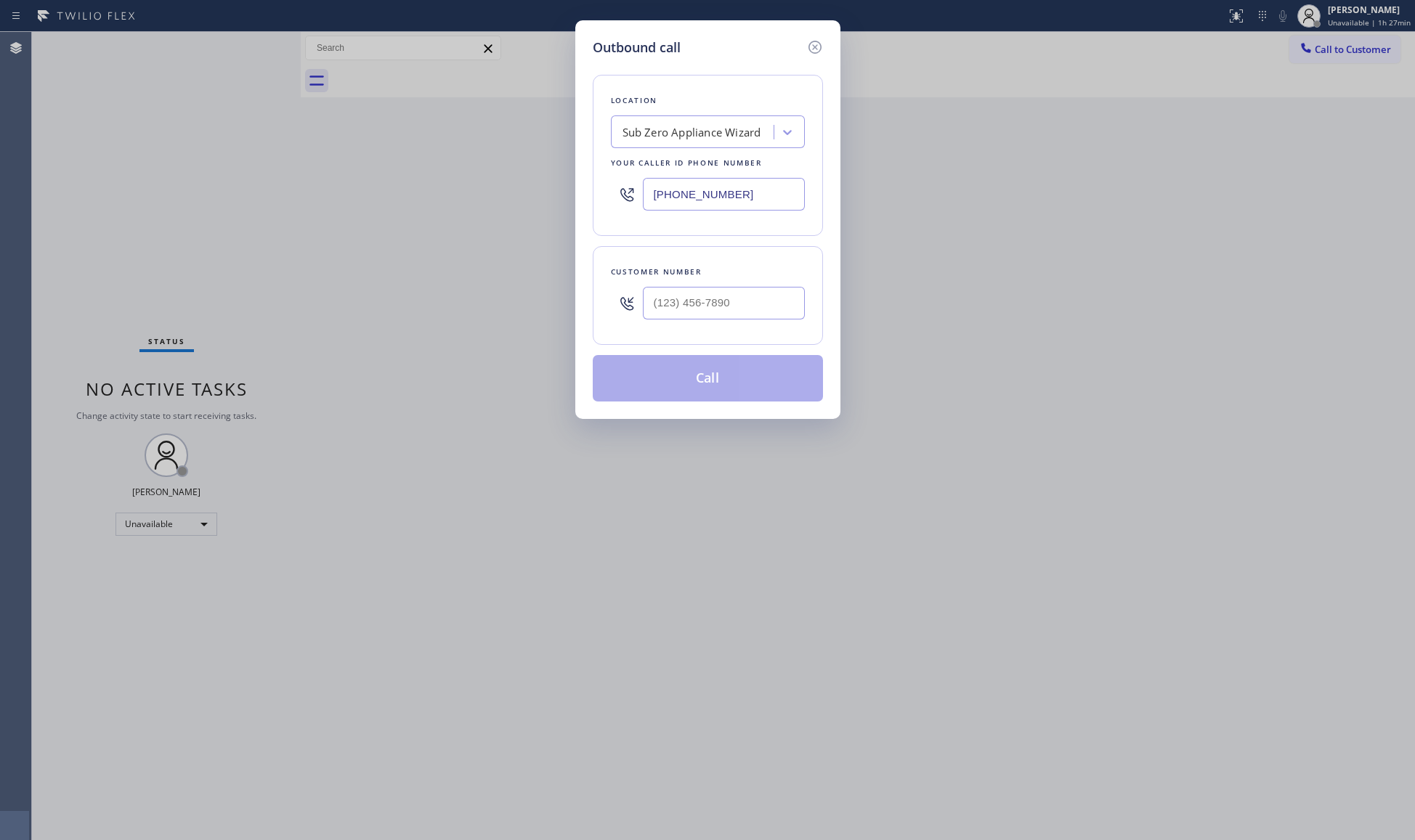
drag, startPoint x: 770, startPoint y: 198, endPoint x: 595, endPoint y: 176, distance: 176.4
click at [524, 176] on div "Outbound call Location Sub Zero Appliance Wizard Your caller id phone number [P…" at bounding box center [708, 420] width 1415 height 840
type input "[PHONE_NUMBER]"
click at [768, 294] on input "(___) ___-____" at bounding box center [723, 303] width 162 height 33
type input "[PHONE_NUMBER]"
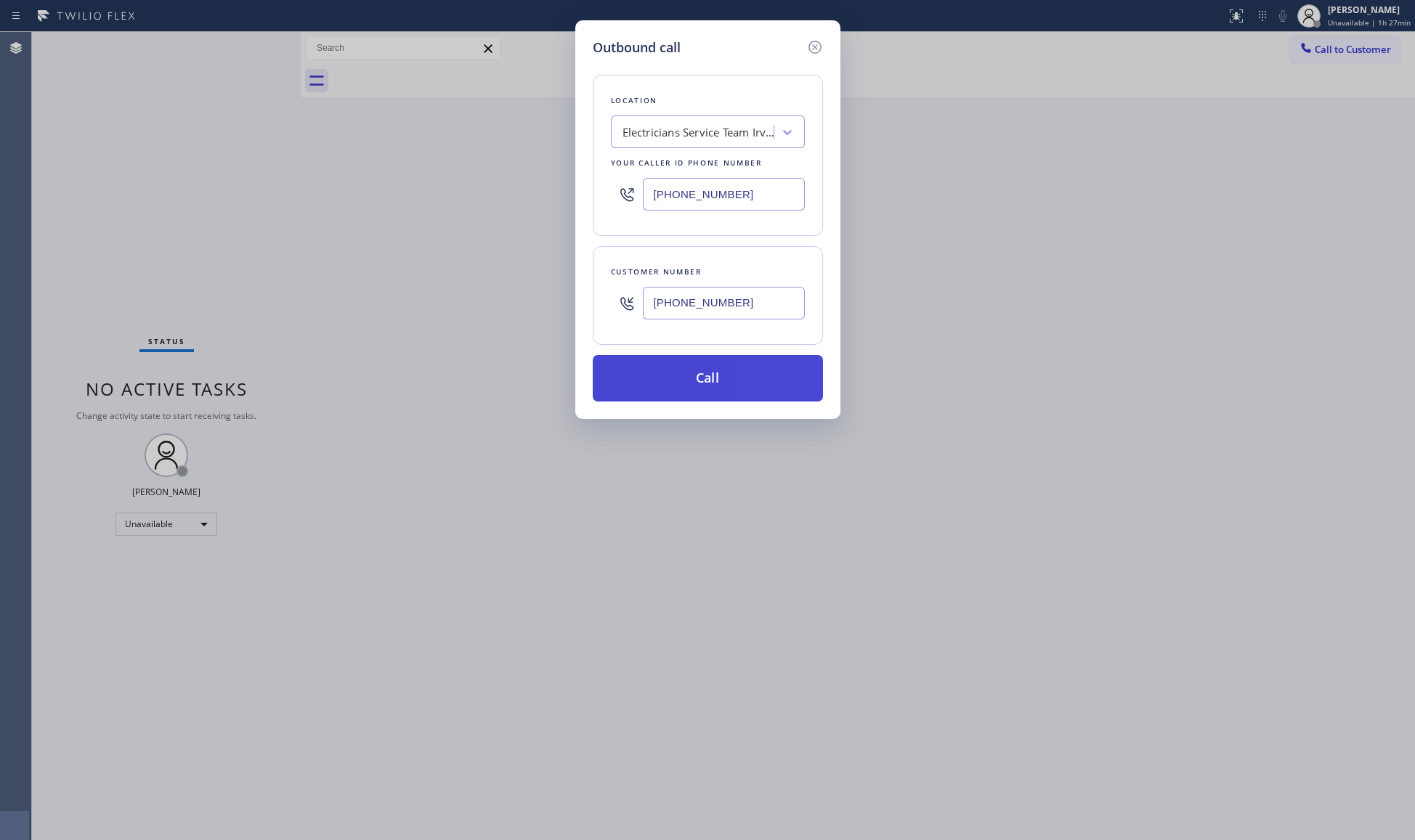
click at [710, 378] on button "Call" at bounding box center [708, 378] width 231 height 47
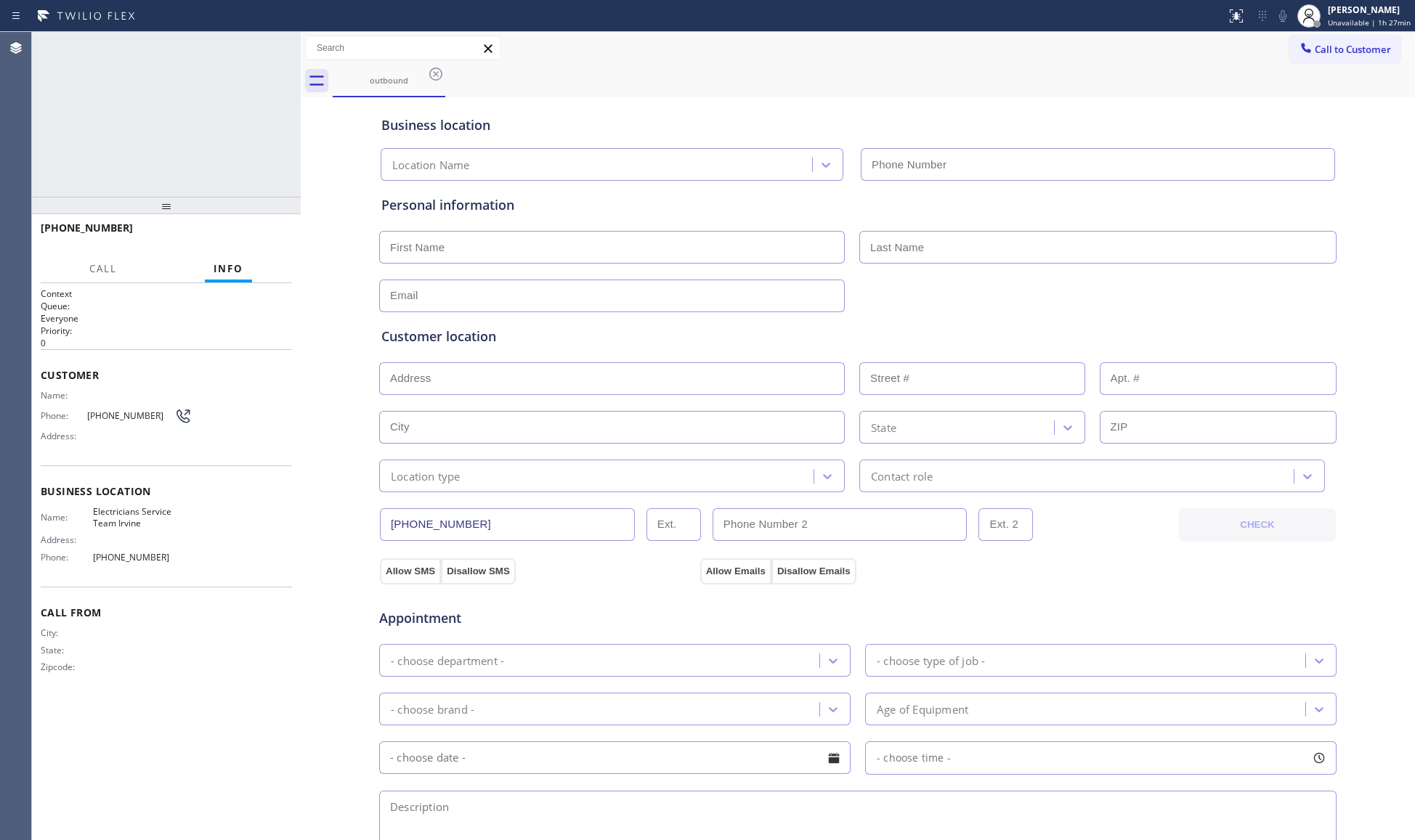
type input "[PHONE_NUMBER]"
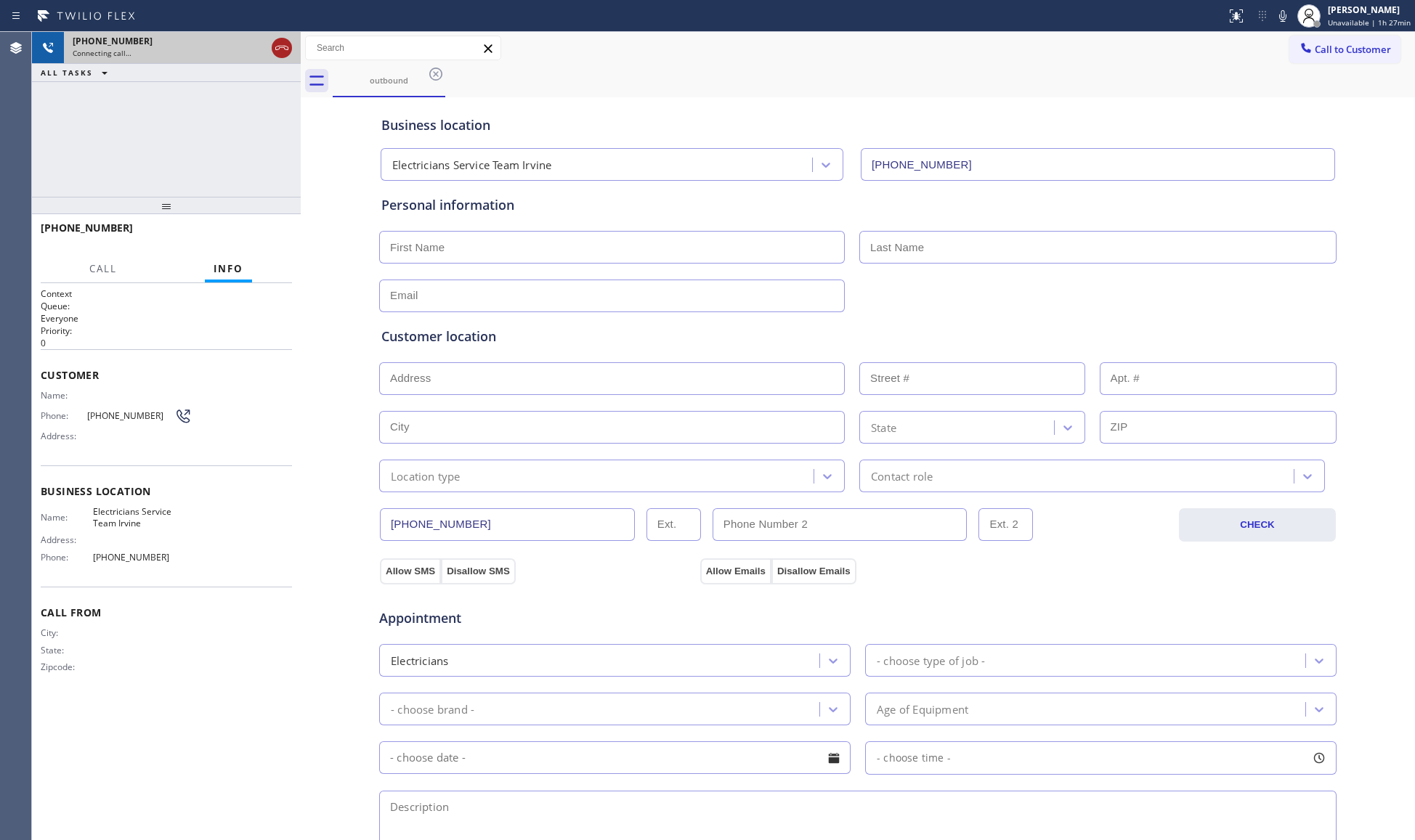
click at [274, 48] on icon at bounding box center [282, 48] width 18 height 18
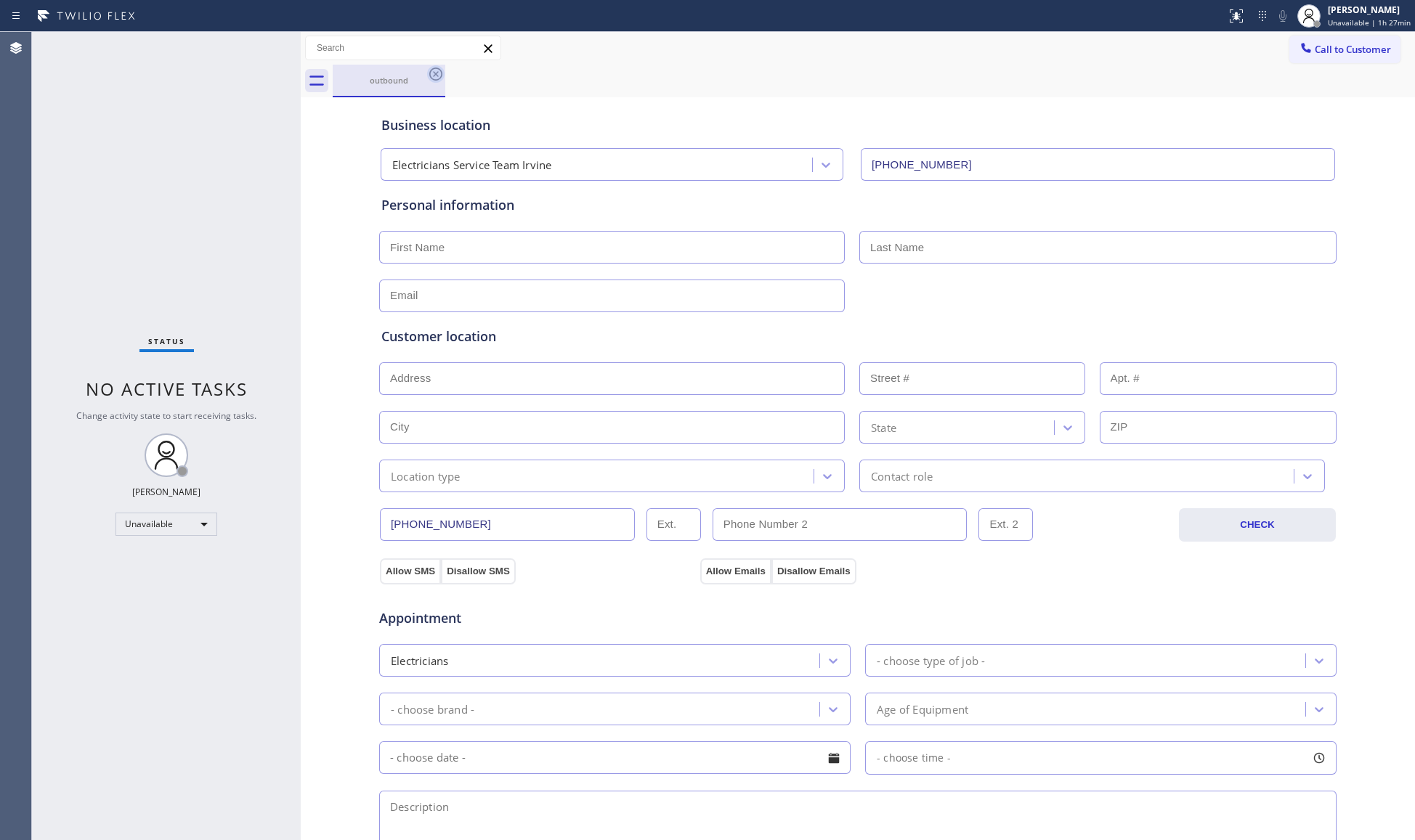
click at [431, 67] on icon at bounding box center [436, 74] width 18 height 18
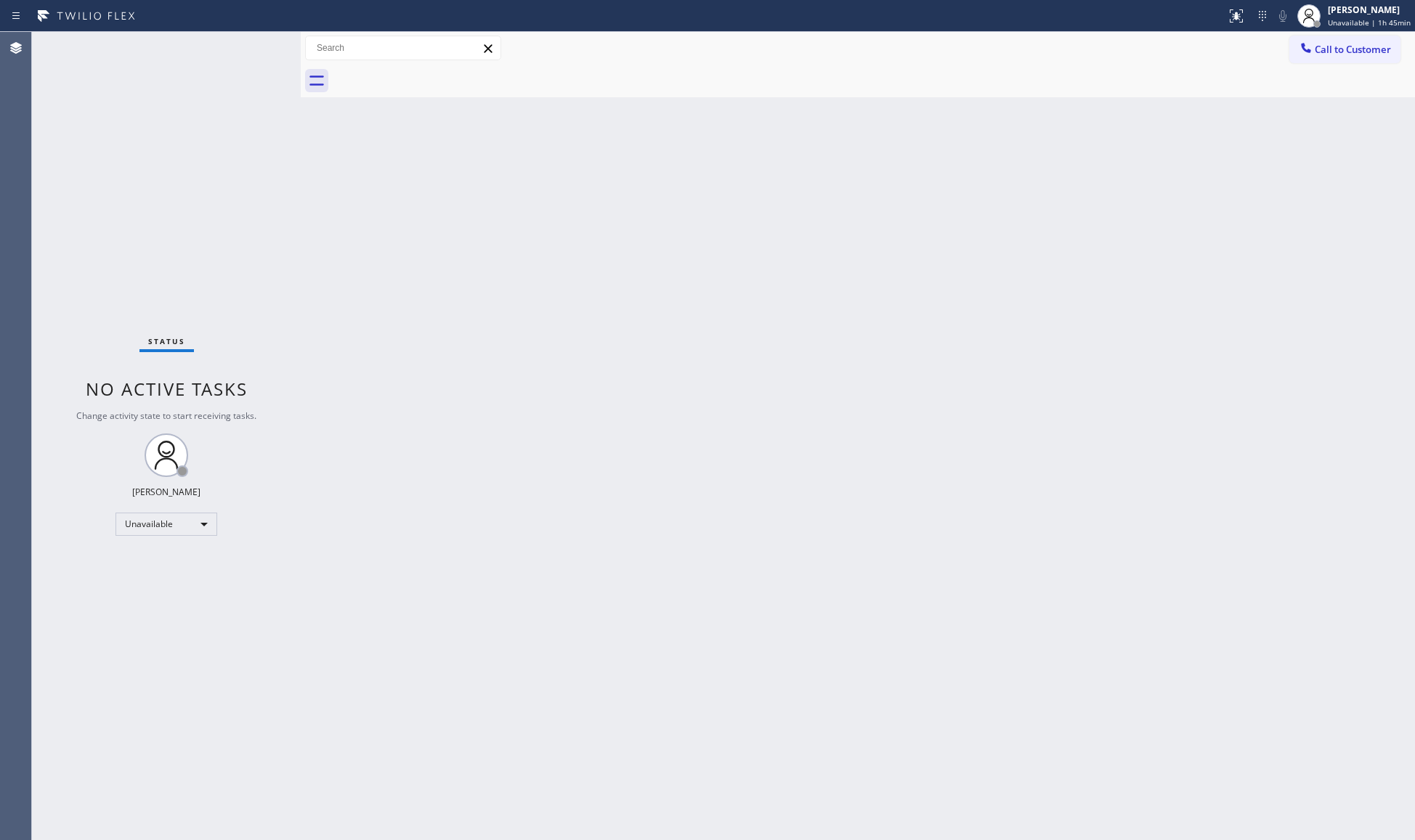
click at [652, 334] on div "Back to Dashboard Change Sender ID Customers Technicians Select a contact Outbo…" at bounding box center [857, 435] width 1114 height 808
click at [1364, 59] on button "Call to Customer" at bounding box center [1345, 49] width 111 height 27
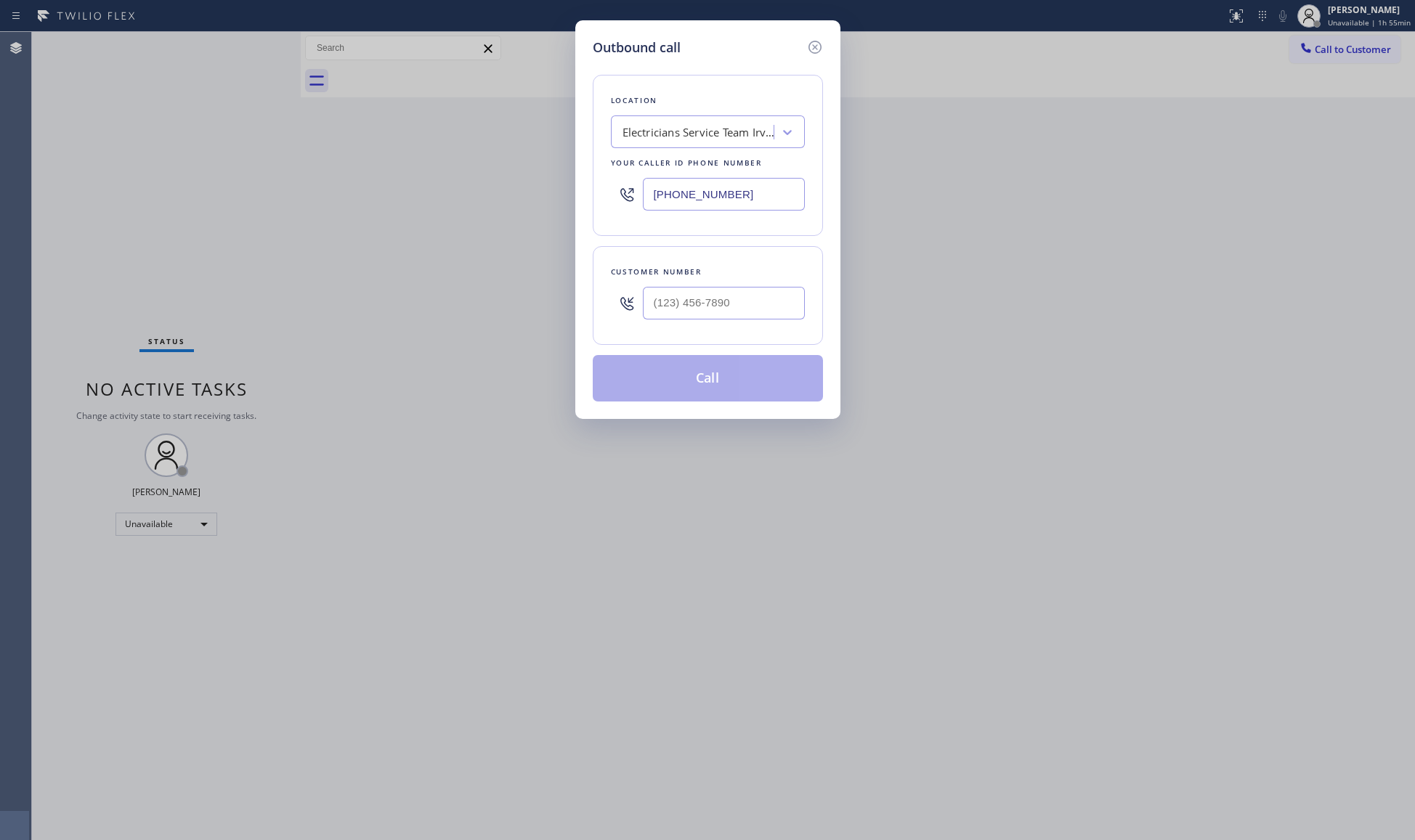
drag, startPoint x: 773, startPoint y: 196, endPoint x: 549, endPoint y: 201, distance: 224.1
click at [549, 202] on div "Outbound call Location Electricians Service Team Irvine Your caller id phone nu…" at bounding box center [708, 420] width 1415 height 840
type input "[PHONE_NUMBER]"
click at [732, 306] on input "(___) ___-____" at bounding box center [723, 303] width 162 height 33
type input "[PHONE_NUMBER]"
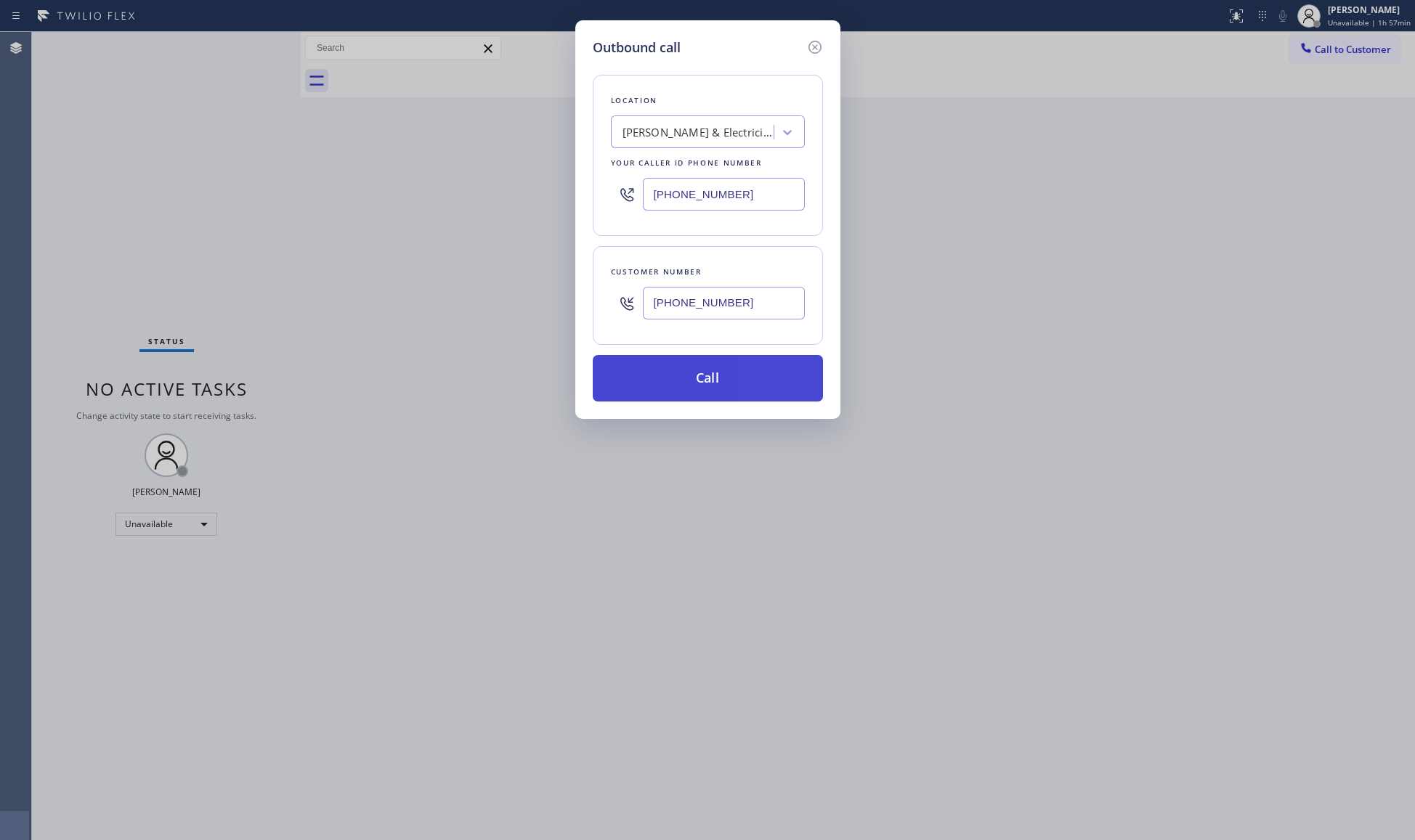
click at [714, 374] on button "Call" at bounding box center [708, 378] width 231 height 47
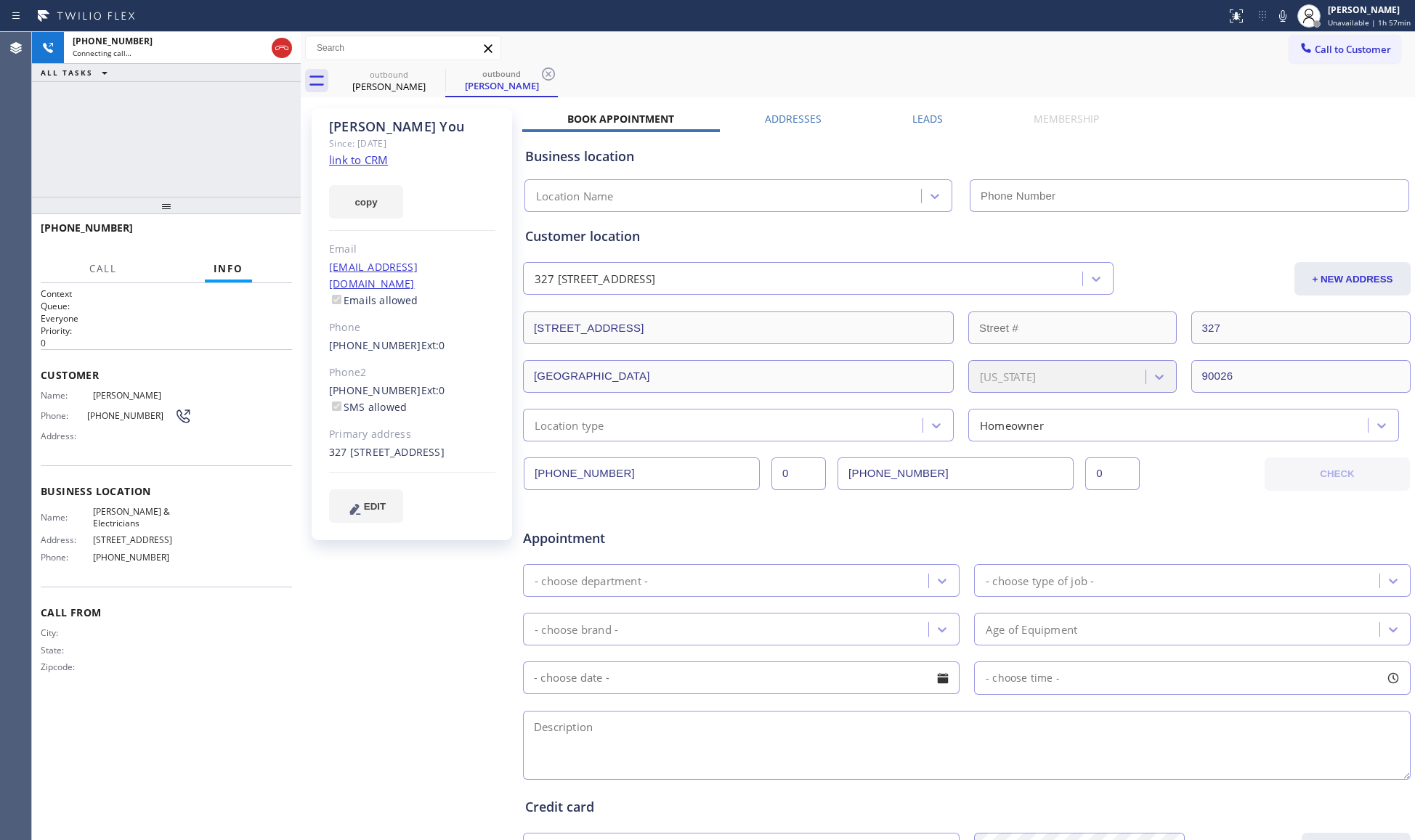
type input "[PHONE_NUMBER]"
click at [227, 71] on div "ALL TASKS ALL TASKS ACTIVE TASKS TASKS IN WRAP UP" at bounding box center [166, 72] width 269 height 19
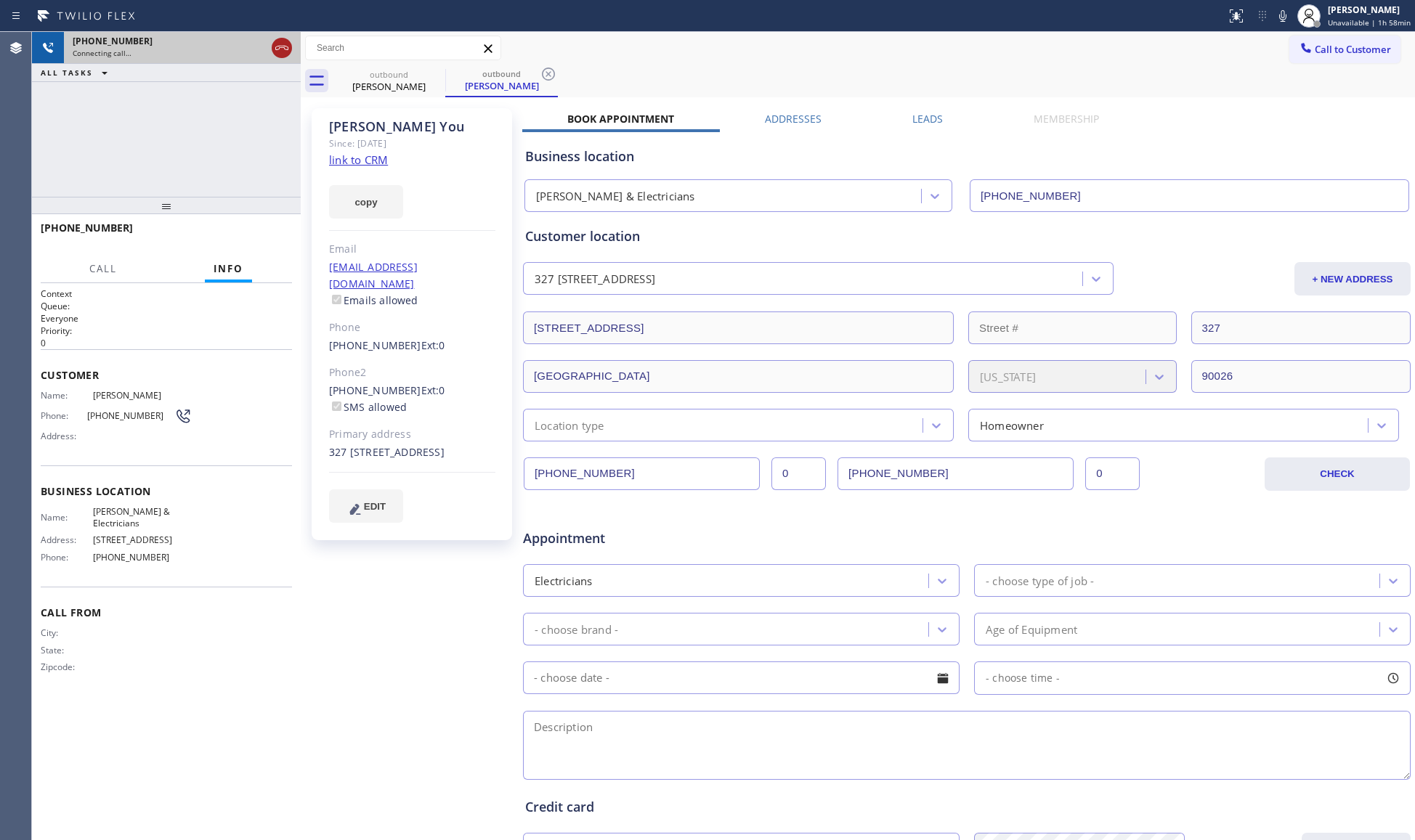
click at [286, 47] on icon at bounding box center [282, 48] width 18 height 18
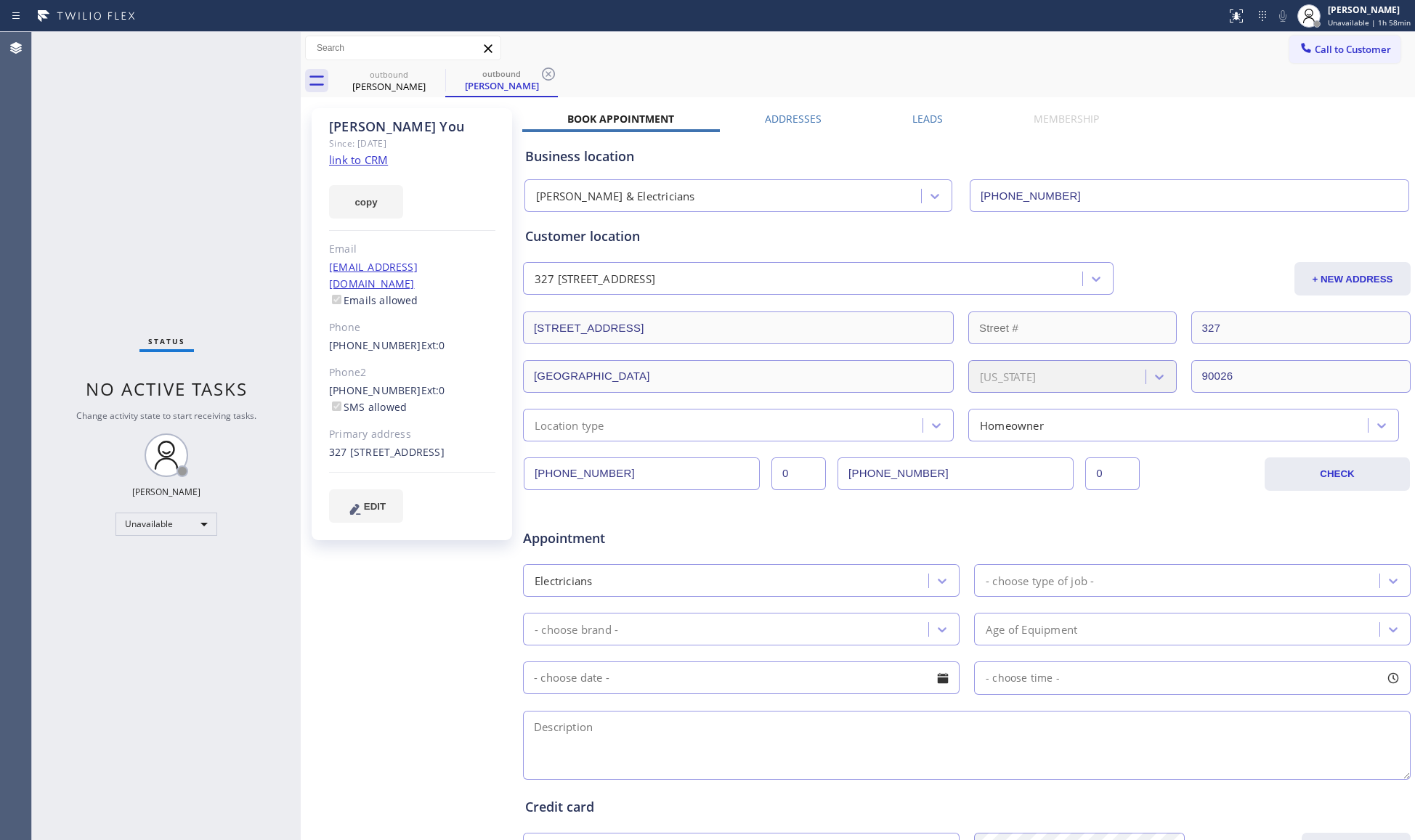
click at [288, 82] on div "Status No active tasks Change activity state to start receiving tasks. [PERSON_…" at bounding box center [166, 435] width 269 height 808
drag, startPoint x: 440, startPoint y: 73, endPoint x: 419, endPoint y: 79, distance: 21.8
click at [440, 73] on icon at bounding box center [436, 74] width 18 height 18
click at [416, 81] on div "[PERSON_NAME]" at bounding box center [389, 86] width 110 height 13
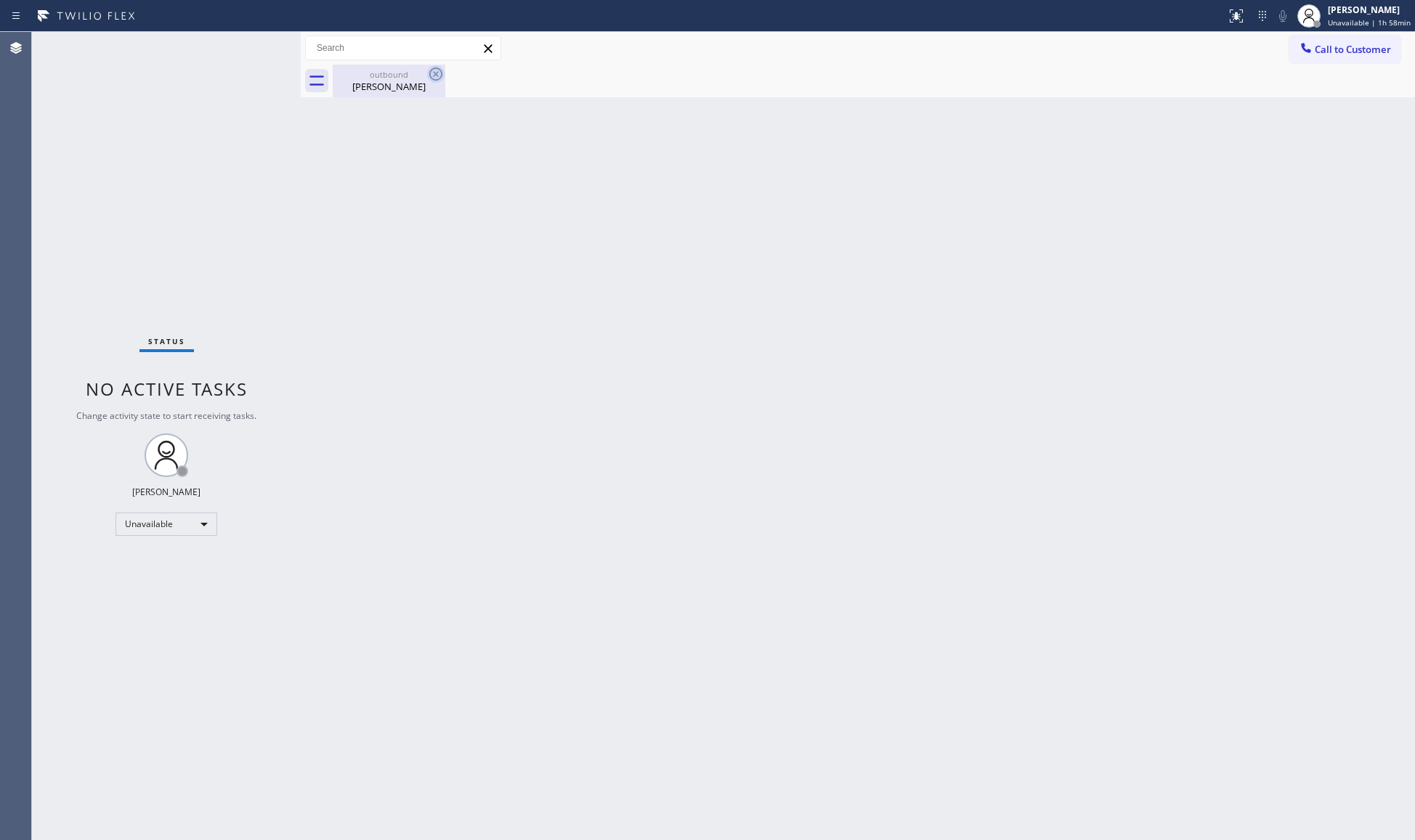
click at [437, 73] on icon at bounding box center [436, 74] width 18 height 18
click at [437, 73] on div at bounding box center [874, 80] width 1082 height 33
drag, startPoint x: 1147, startPoint y: 260, endPoint x: 1166, endPoint y: 236, distance: 30.6
click at [1148, 257] on div "Back to Dashboard Change Sender ID Customers Technicians Select a contact Outbo…" at bounding box center [857, 435] width 1114 height 808
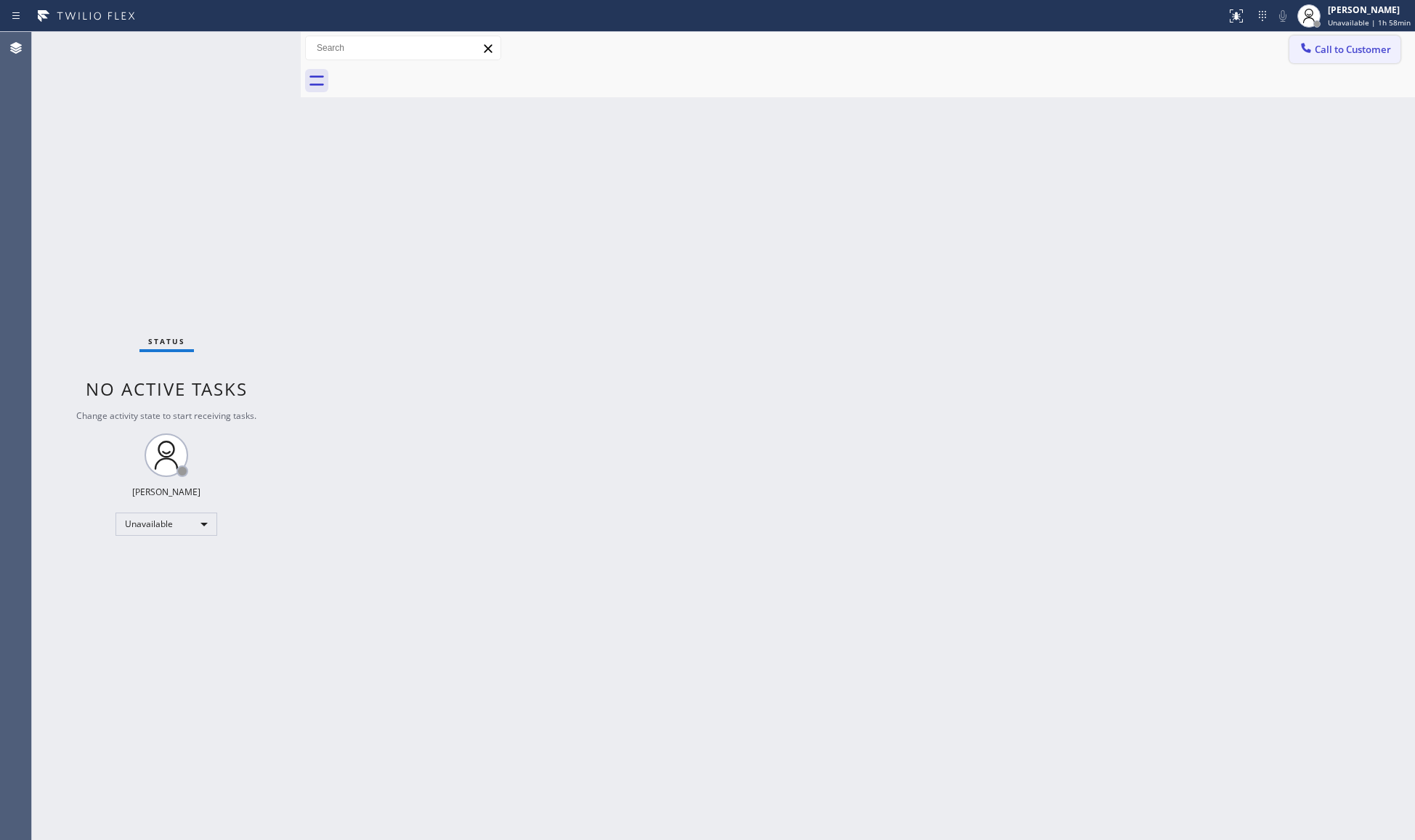
click at [1357, 41] on button "Call to Customer" at bounding box center [1345, 49] width 111 height 27
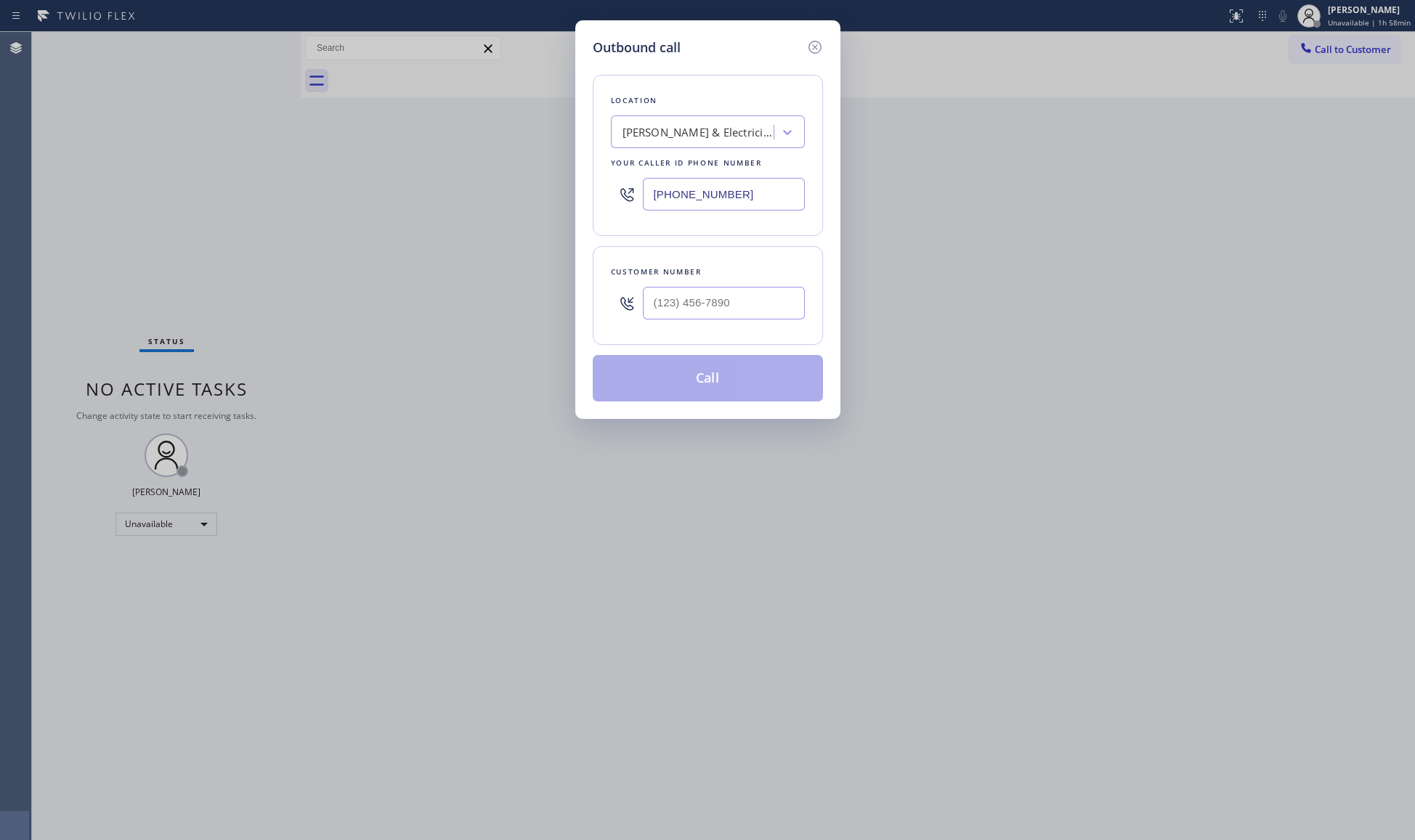
drag, startPoint x: 748, startPoint y: 199, endPoint x: 443, endPoint y: 151, distance: 308.8
click at [448, 154] on div "Outbound call Location [PERSON_NAME] & Electricians Your caller id phone number…" at bounding box center [708, 420] width 1415 height 840
type input "[PHONE_NUMBER]"
click at [719, 283] on div at bounding box center [723, 303] width 162 height 47
drag, startPoint x: 757, startPoint y: 320, endPoint x: 762, endPoint y: 327, distance: 8.6
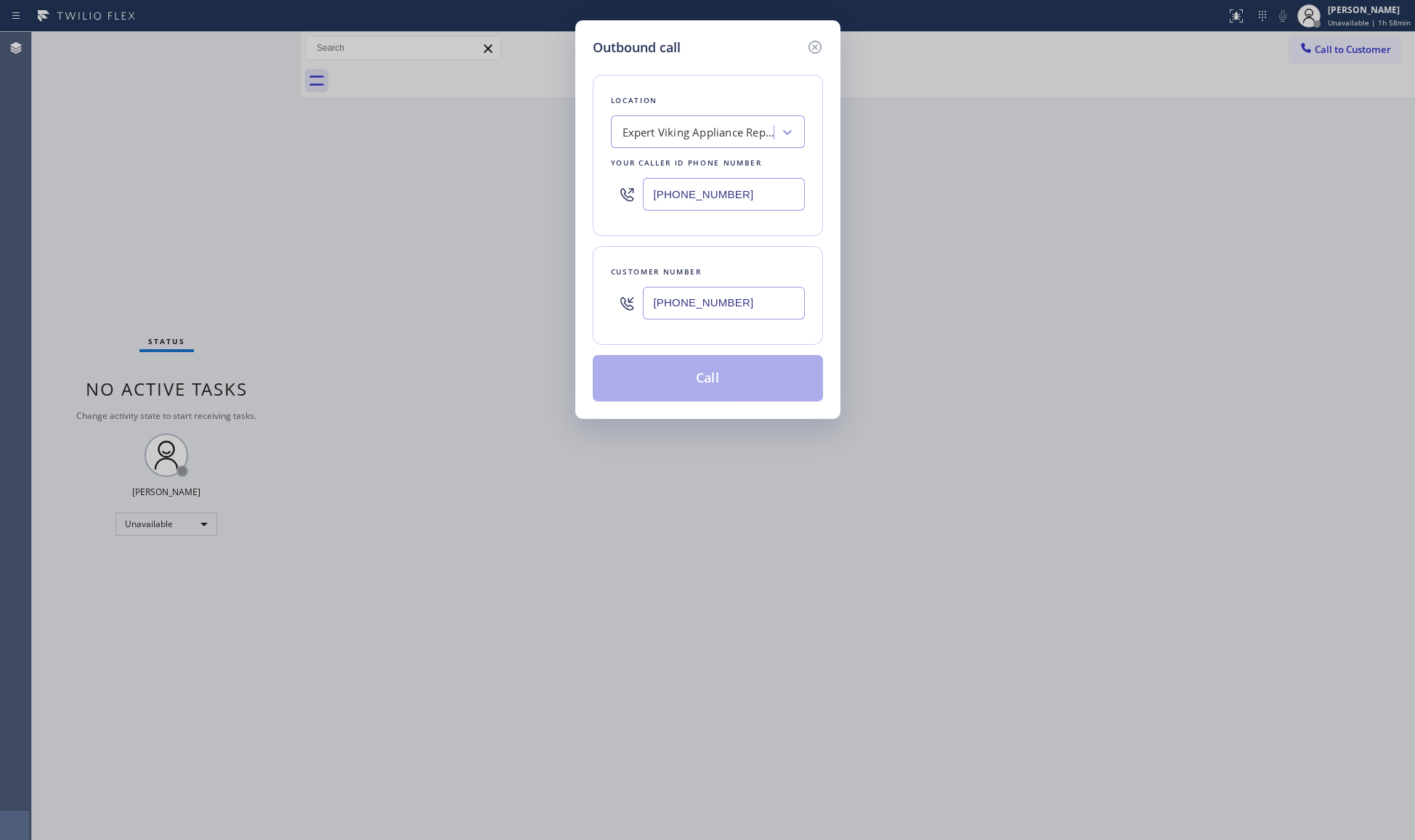
click at [759, 320] on input "[PHONE_NUMBER]" at bounding box center [723, 303] width 162 height 33
type input "[PHONE_NUMBER]"
click at [725, 386] on button "Call" at bounding box center [708, 378] width 231 height 47
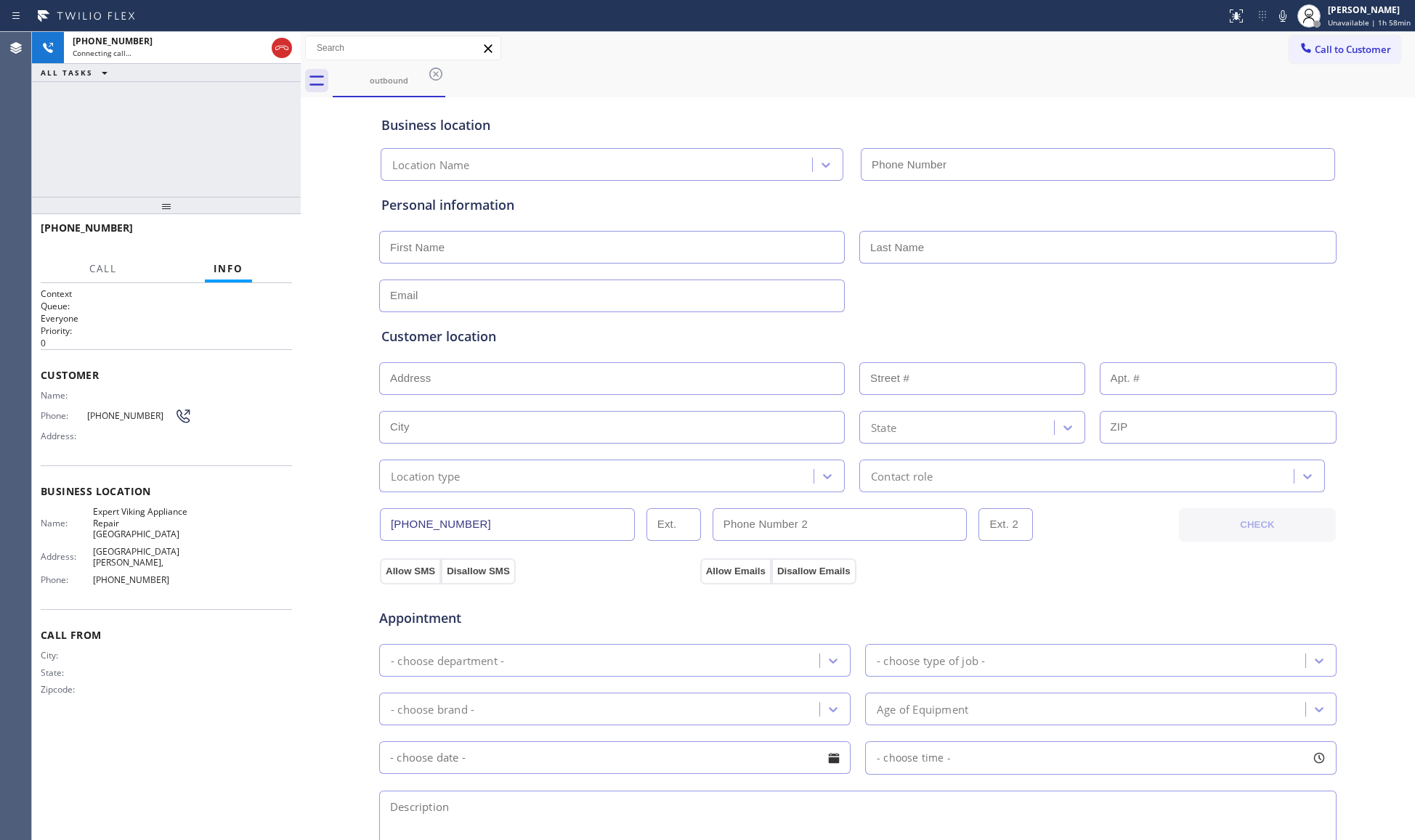
type input "[PHONE_NUMBER]"
click at [284, 231] on button "HANG UP" at bounding box center [258, 234] width 67 height 20
click at [283, 231] on button "HANG UP" at bounding box center [258, 234] width 67 height 20
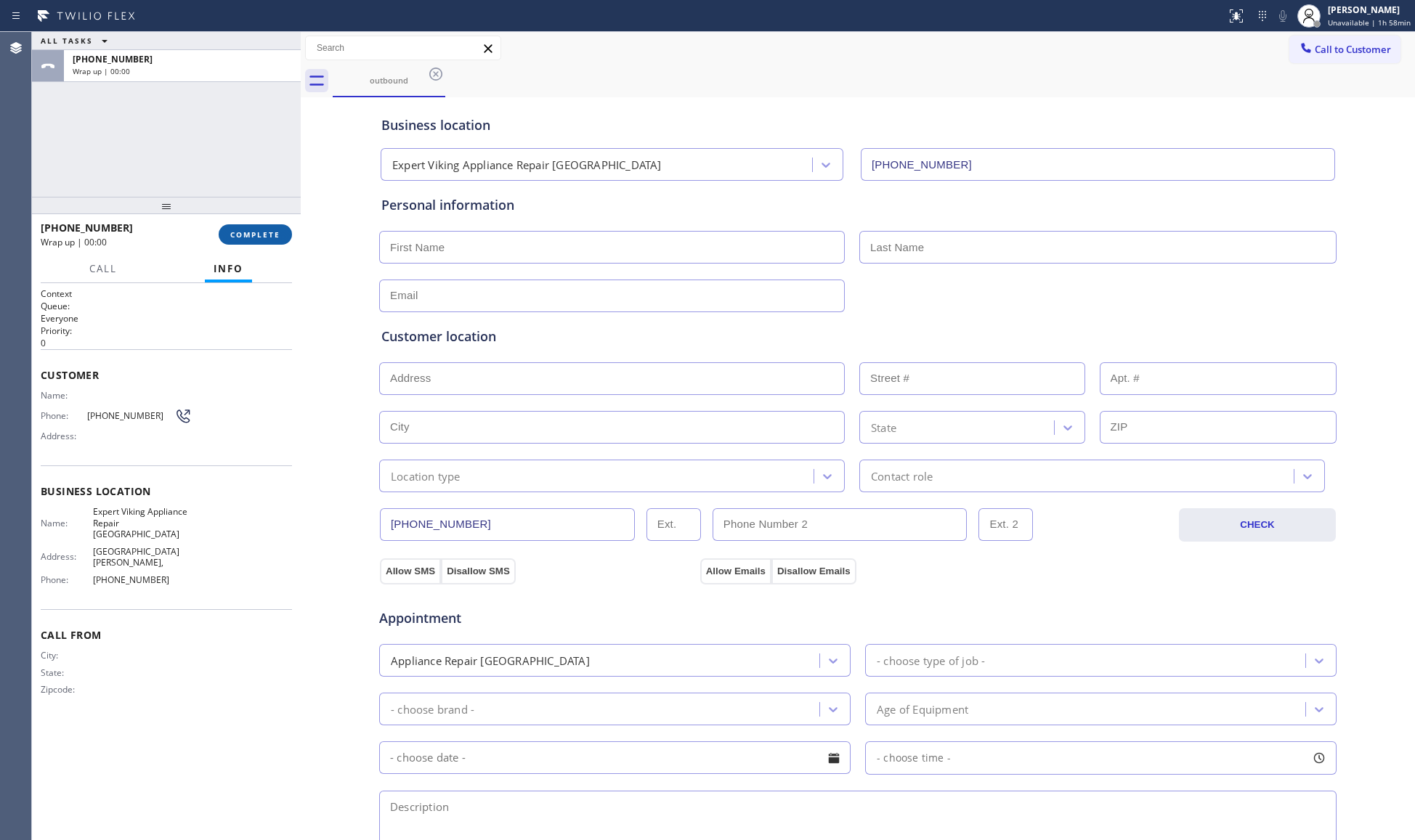
click at [283, 230] on button "COMPLETE" at bounding box center [255, 234] width 73 height 20
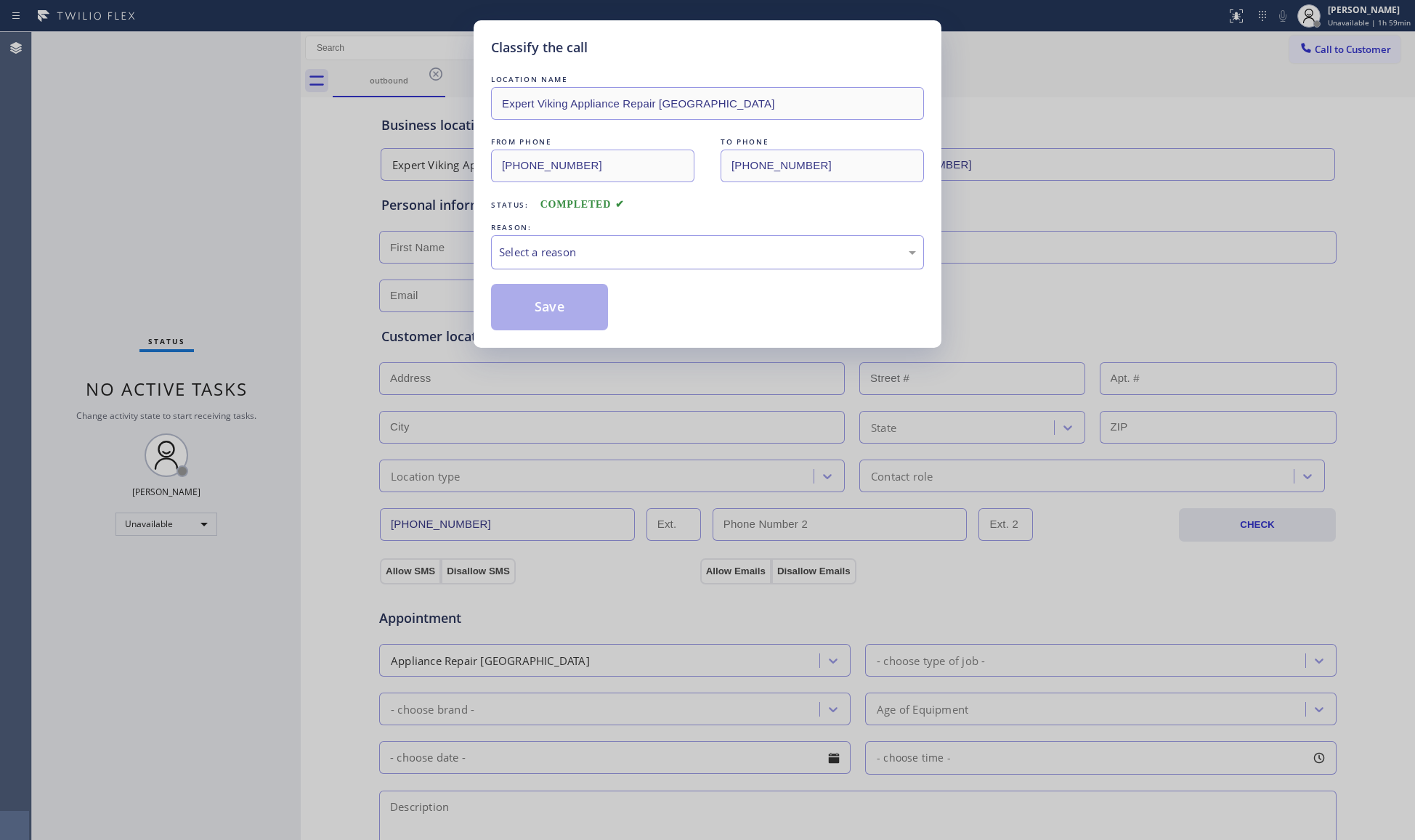
drag, startPoint x: 280, startPoint y: 243, endPoint x: 701, endPoint y: 256, distance: 421.2
click at [716, 247] on div "Select a reason" at bounding box center [708, 252] width 417 height 17
drag, startPoint x: 550, startPoint y: 317, endPoint x: 605, endPoint y: 270, distance: 72.3
click at [550, 317] on button "Save" at bounding box center [549, 307] width 117 height 47
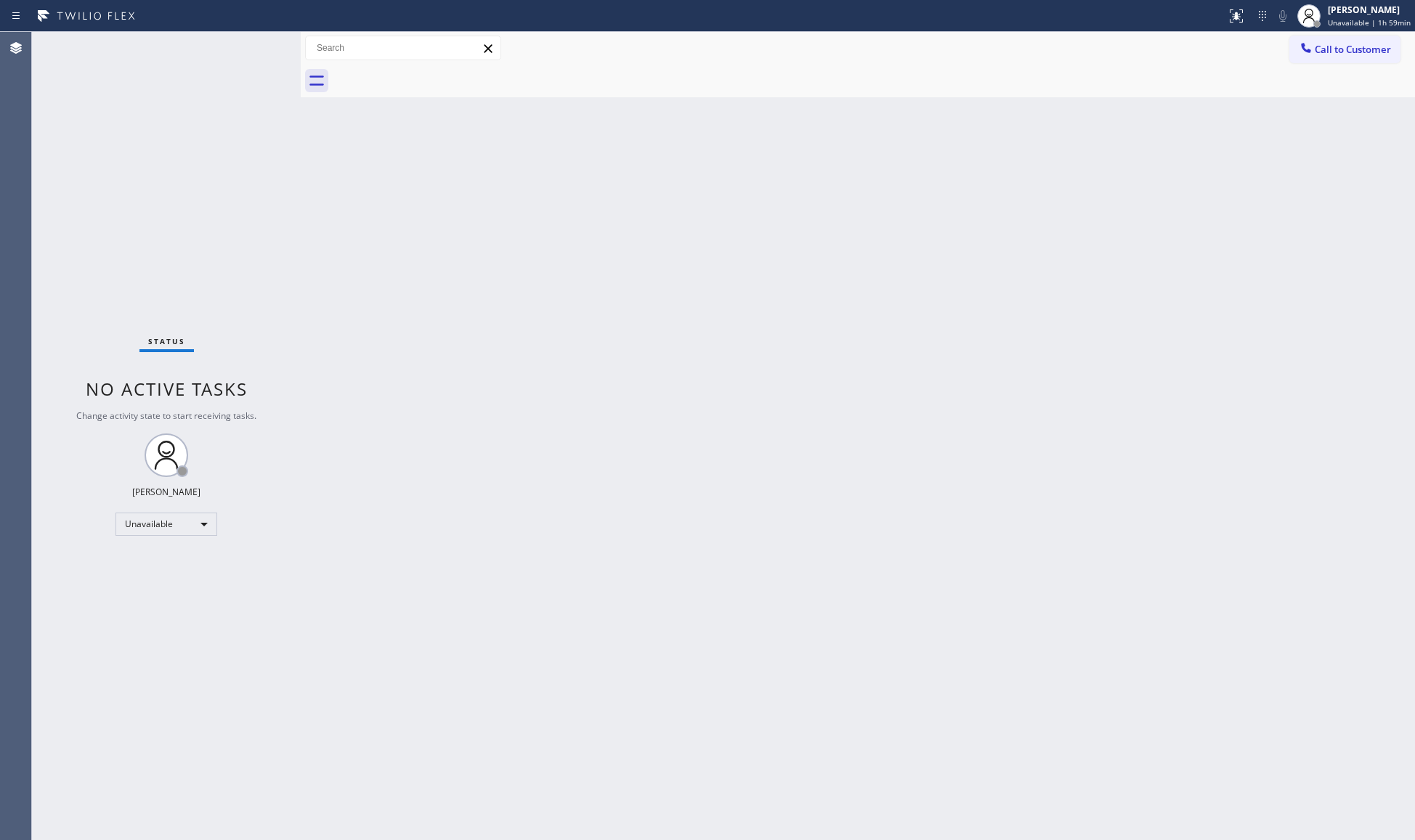
drag, startPoint x: 1244, startPoint y: 260, endPoint x: 1267, endPoint y: 193, distance: 70.8
click at [1244, 257] on div "Back to Dashboard Change Sender ID Customers Technicians Select a contact Outbo…" at bounding box center [857, 435] width 1114 height 808
click at [1332, 57] on button "Call to Customer" at bounding box center [1345, 49] width 111 height 27
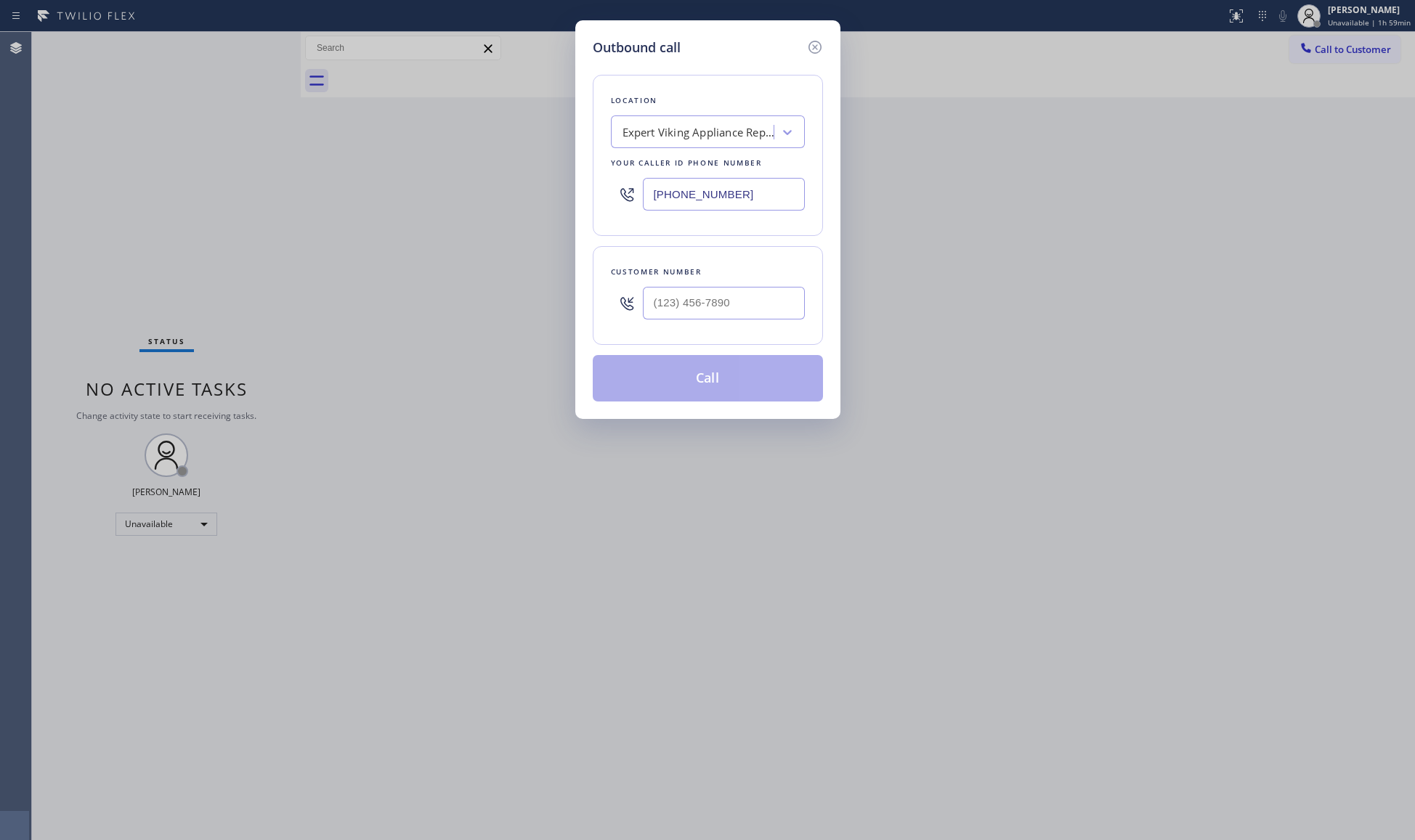
drag, startPoint x: 788, startPoint y: 196, endPoint x: 643, endPoint y: 195, distance: 145.0
click at [643, 195] on input "[PHONE_NUMBER]" at bounding box center [723, 193] width 162 height 33
type input "[PHONE_NUMBER]"
click at [736, 304] on input "[PHONE_NUMBER]" at bounding box center [723, 303] width 162 height 33
type input "[PHONE_NUMBER]"
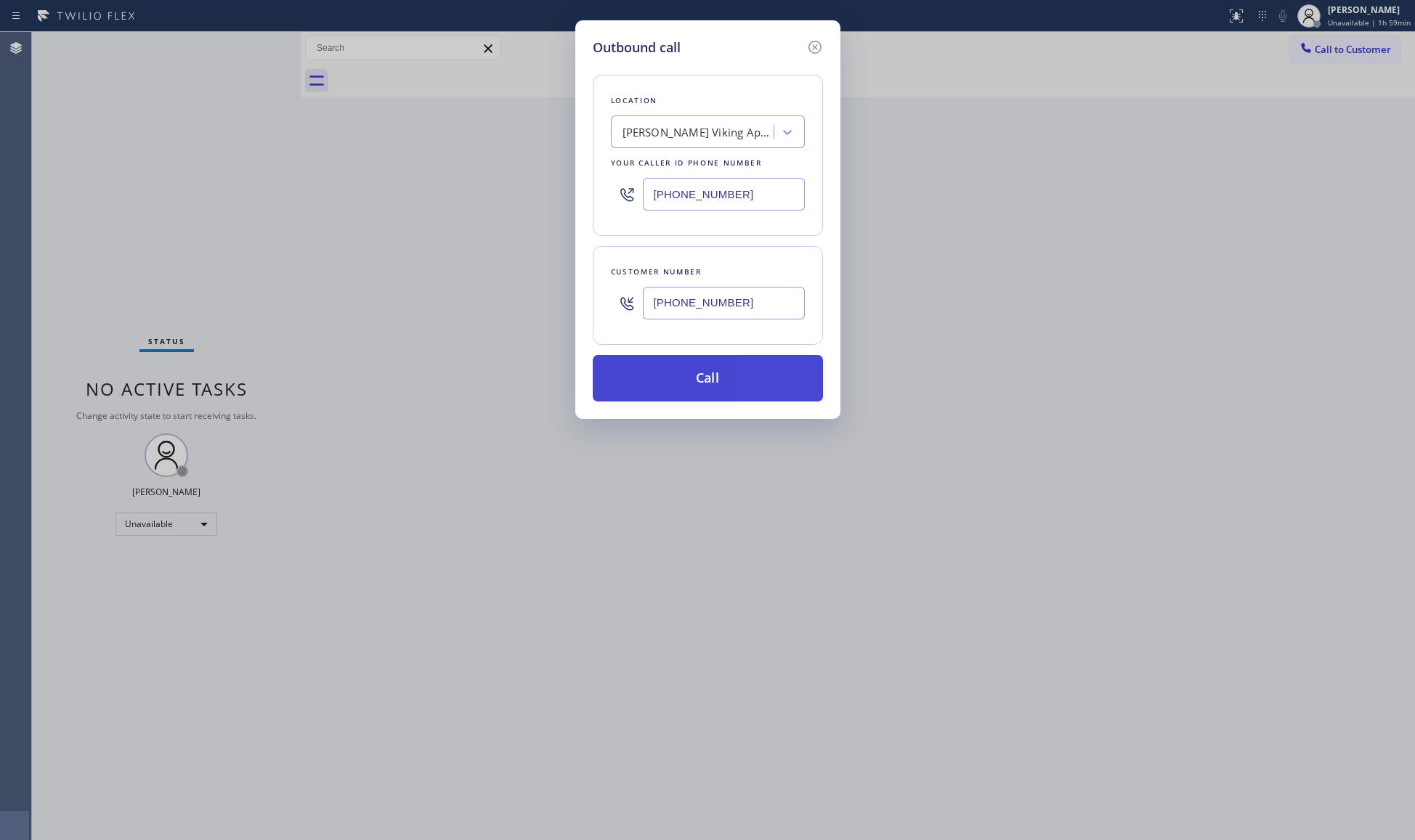
drag, startPoint x: 767, startPoint y: 413, endPoint x: 732, endPoint y: 370, distance: 55.4
click at [767, 412] on div "Outbound call Location [PERSON_NAME] Viking Appliance Repair Your caller id pho…" at bounding box center [708, 219] width 265 height 398
click at [726, 365] on button "Call" at bounding box center [708, 378] width 231 height 47
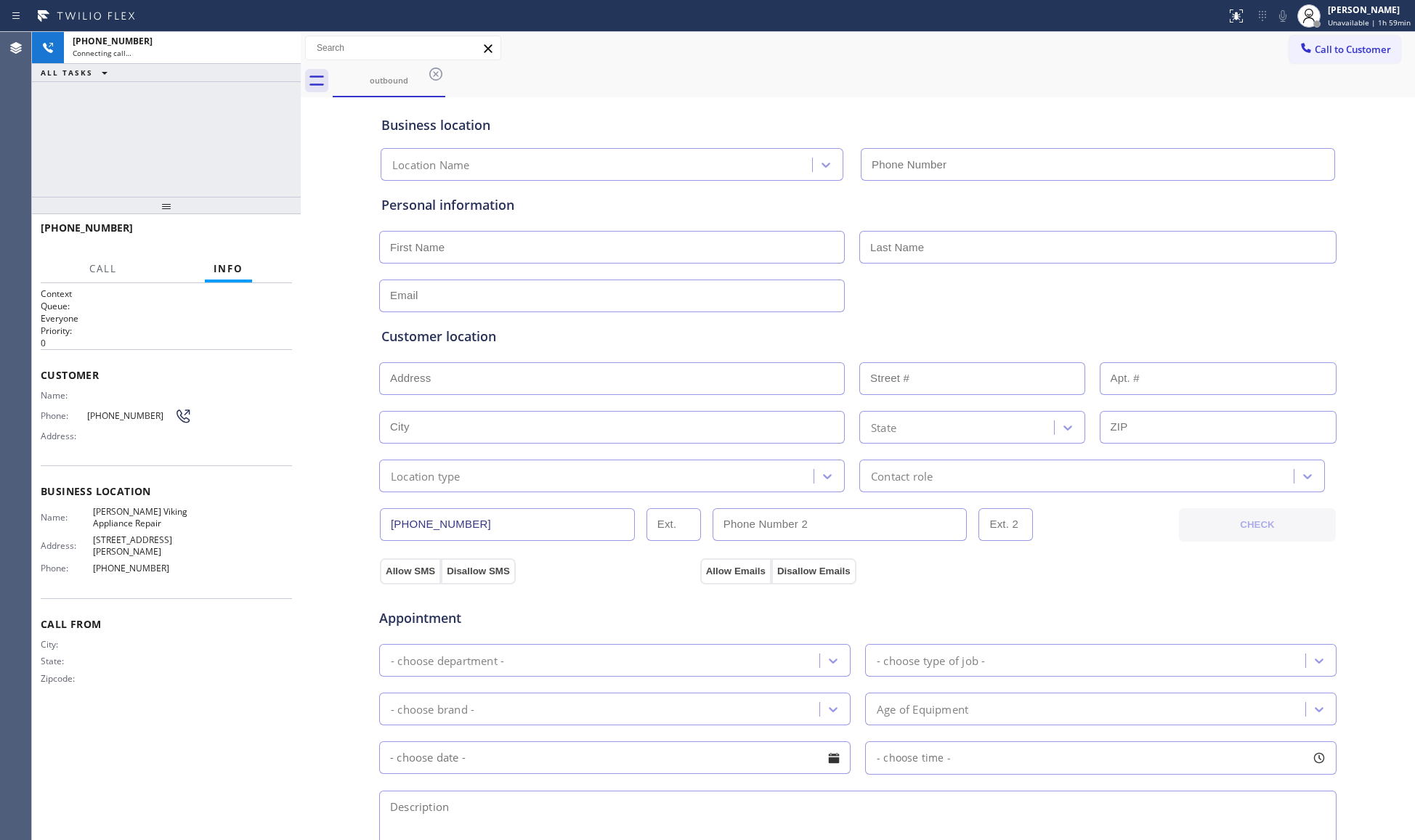
type input "[PHONE_NUMBER]"
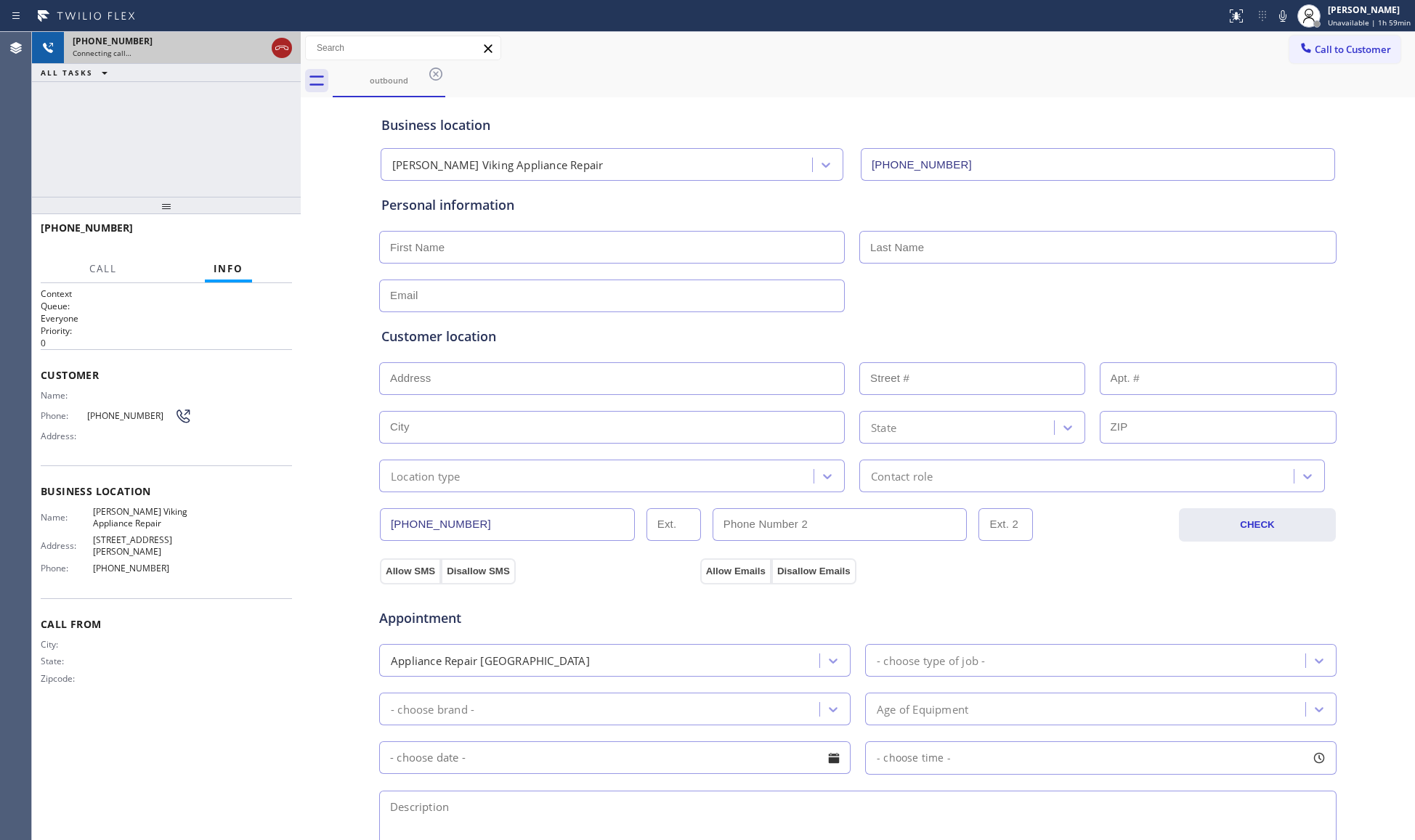
click at [276, 44] on icon at bounding box center [282, 48] width 18 height 18
click at [276, 44] on div "[PHONE_NUMBER]" at bounding box center [182, 41] width 219 height 12
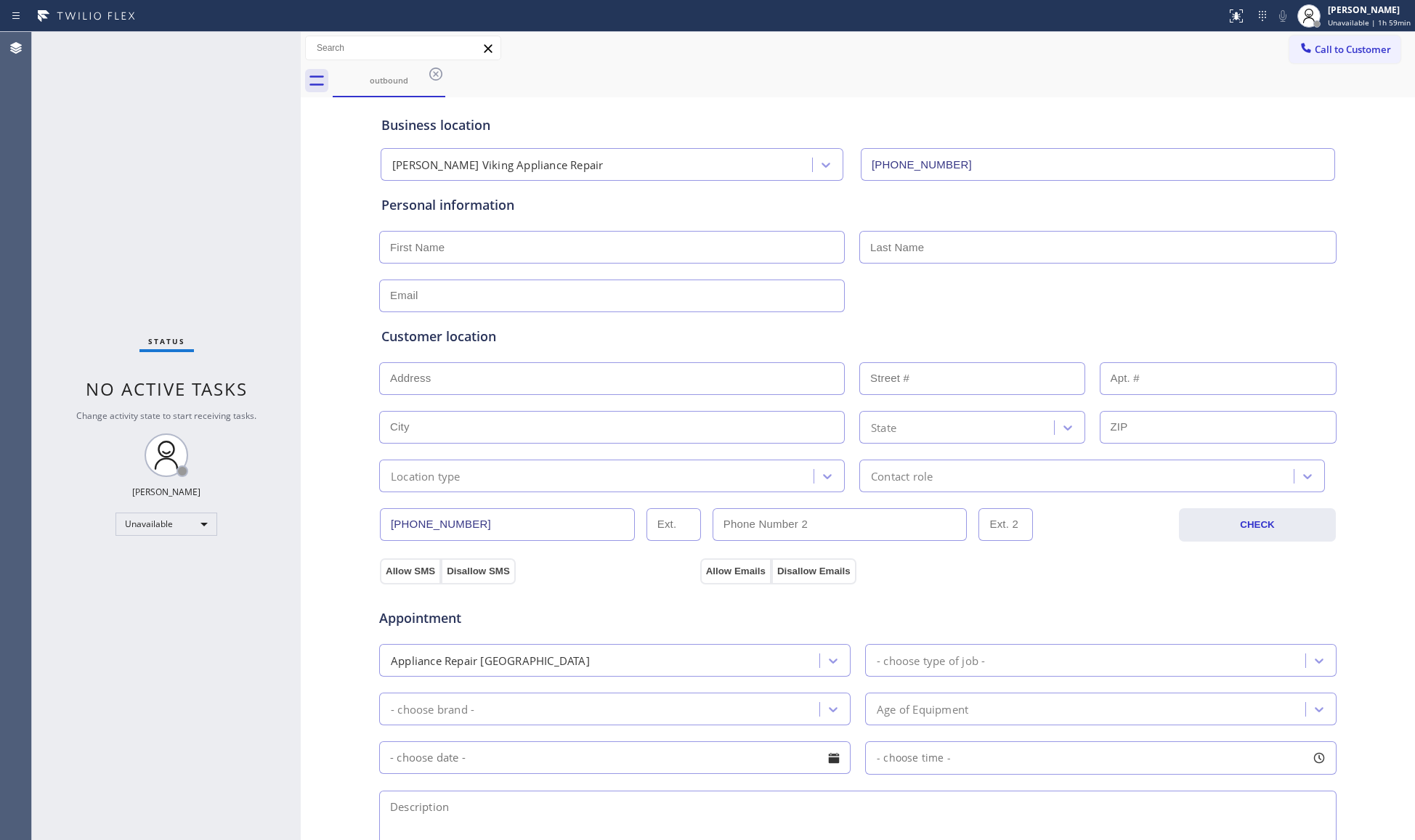
click at [1298, 53] on icon at bounding box center [1305, 48] width 14 height 14
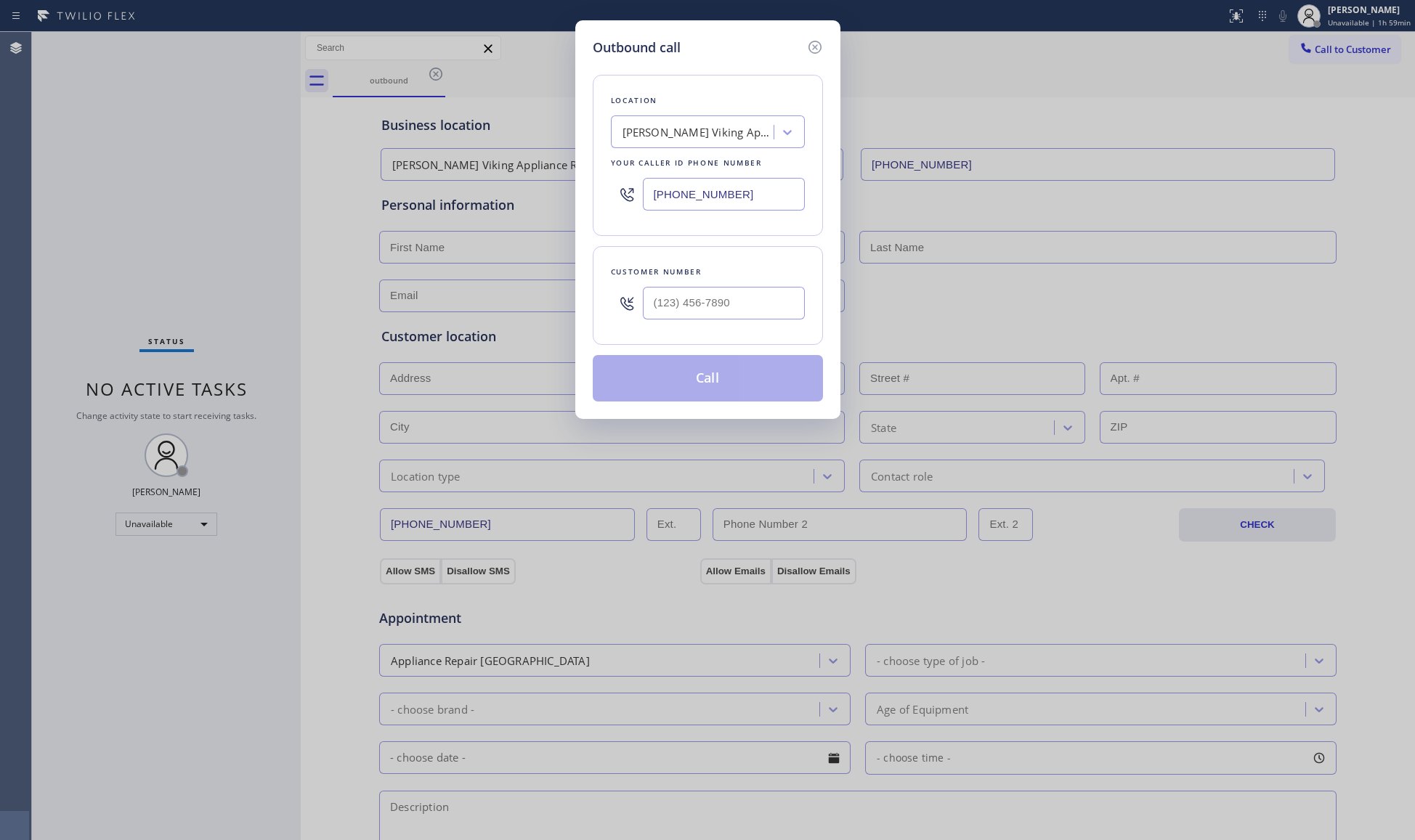
drag, startPoint x: 693, startPoint y: 194, endPoint x: 640, endPoint y: 190, distance: 53.2
click at [661, 199] on input "[PHONE_NUMBER]" at bounding box center [723, 193] width 162 height 33
drag, startPoint x: 742, startPoint y: 193, endPoint x: 526, endPoint y: 163, distance: 218.1
click at [526, 164] on div "Outbound call Location [PERSON_NAME] Viking Appliance Repair Your caller id pho…" at bounding box center [708, 420] width 1415 height 840
type input "[PHONE_NUMBER]"
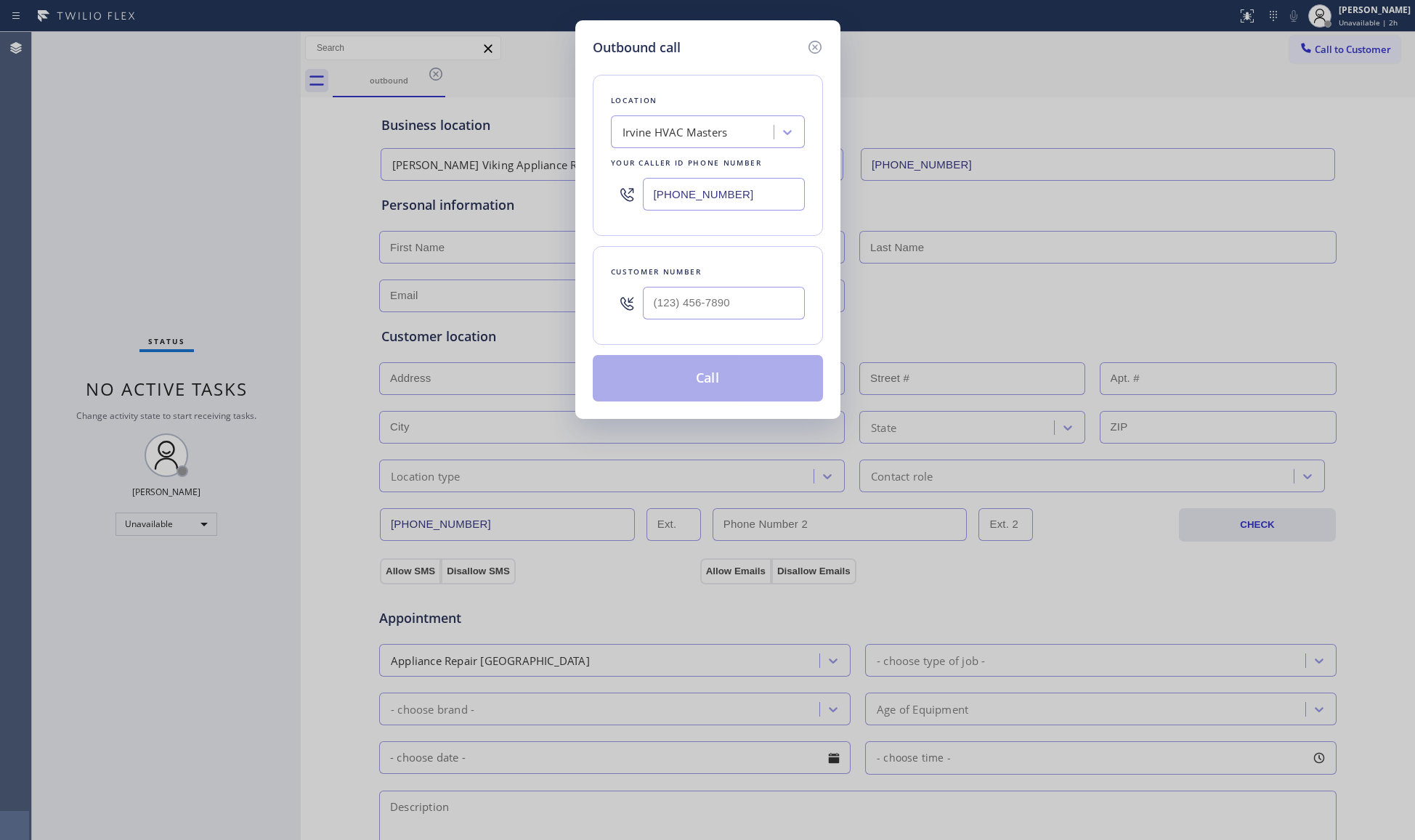
type input "(___) ___-____"
drag, startPoint x: 388, startPoint y: 178, endPoint x: 718, endPoint y: 314, distance: 356.9
click at [718, 314] on input "(___) ___-____" at bounding box center [723, 303] width 162 height 33
drag, startPoint x: 820, startPoint y: 45, endPoint x: 756, endPoint y: 148, distance: 121.3
click at [818, 45] on icon at bounding box center [815, 48] width 18 height 18
